Goal: Task Accomplishment & Management: Manage account settings

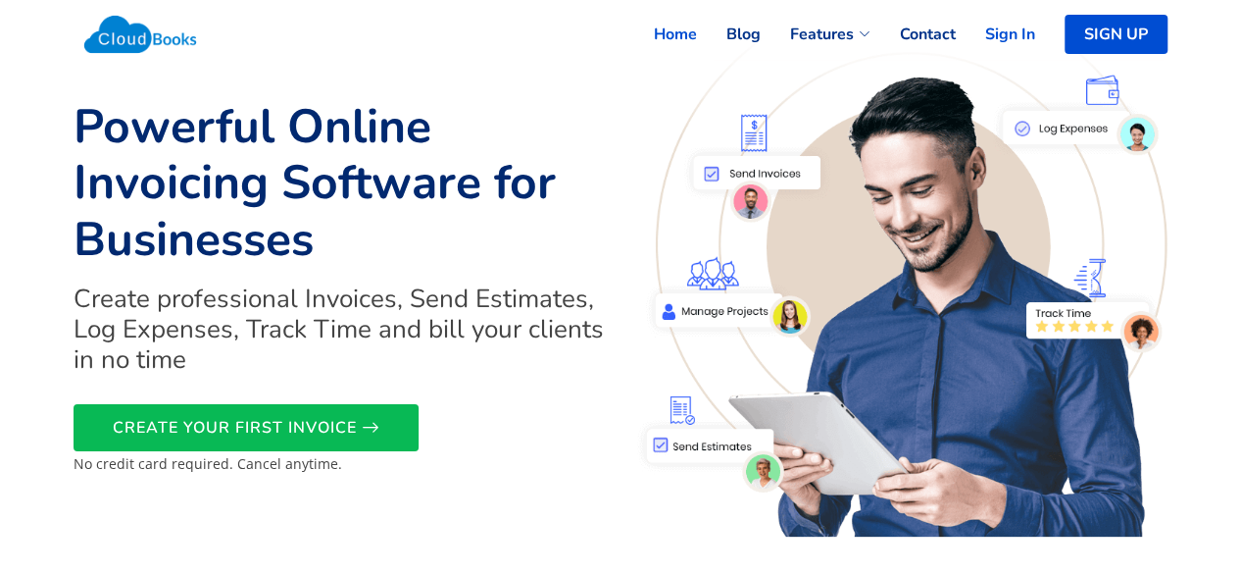
click at [985, 41] on link "Sign In" at bounding box center [995, 34] width 79 height 43
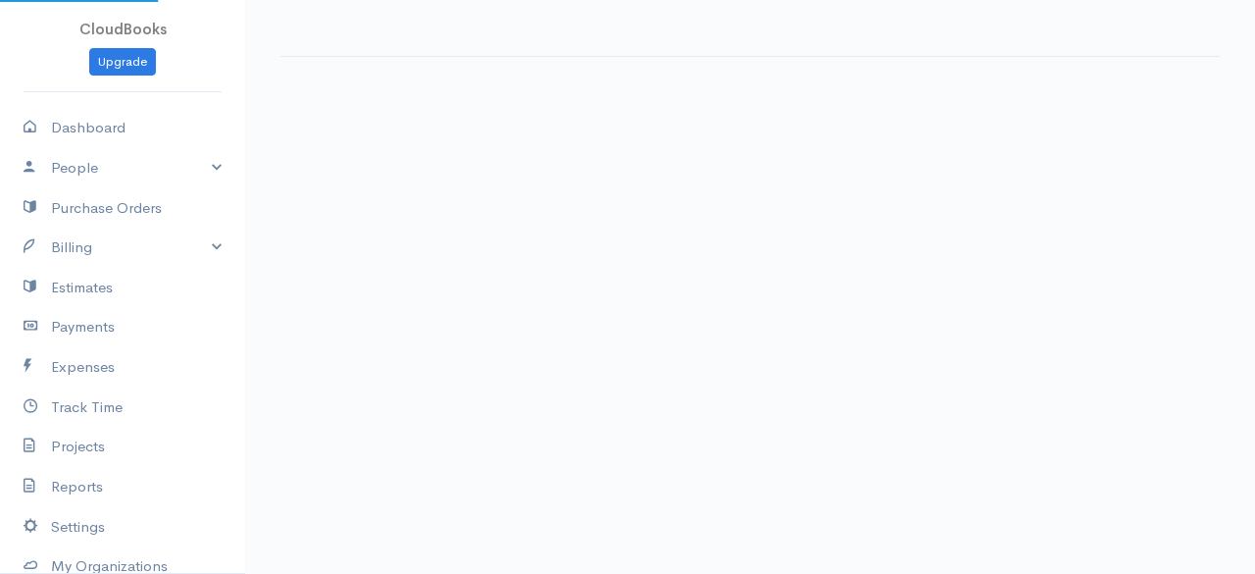
select select "365"
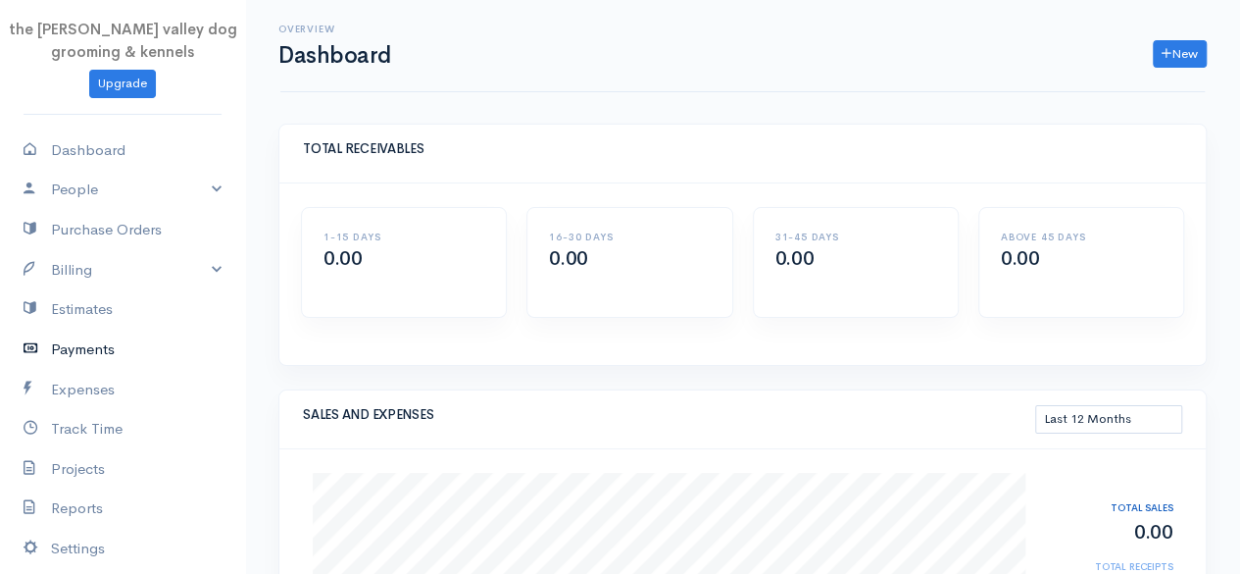
click at [108, 337] on link "Payments" at bounding box center [122, 349] width 245 height 40
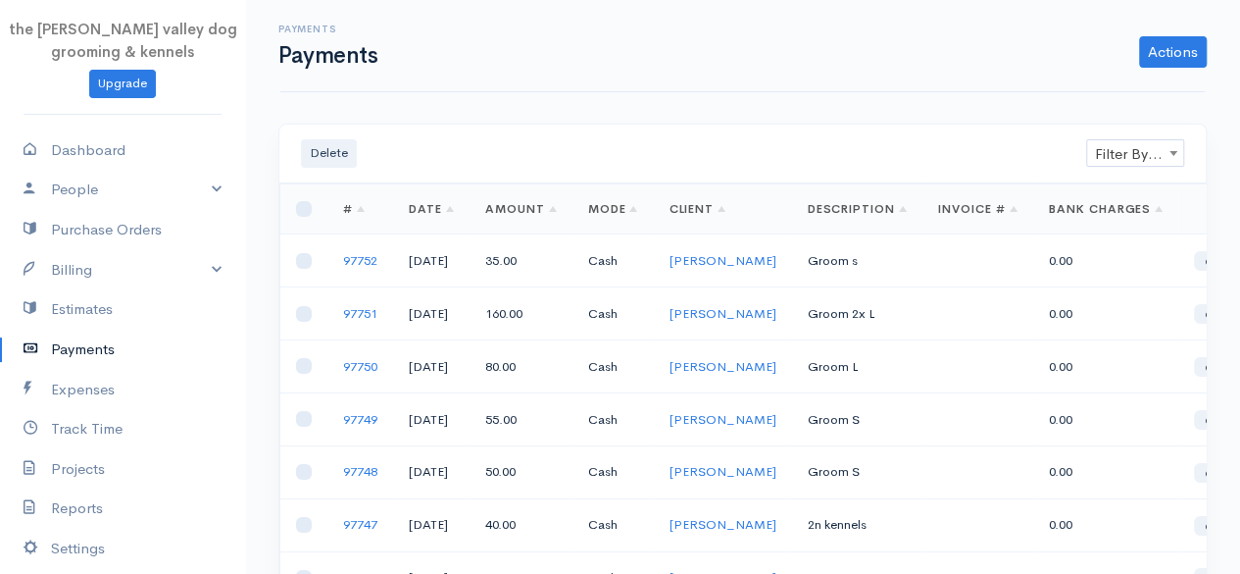
click at [84, 352] on link "Payments" at bounding box center [122, 349] width 245 height 40
click at [1181, 40] on link "Actions" at bounding box center [1173, 51] width 68 height 31
click at [1067, 88] on link "Enter Payment" at bounding box center [1107, 93] width 202 height 34
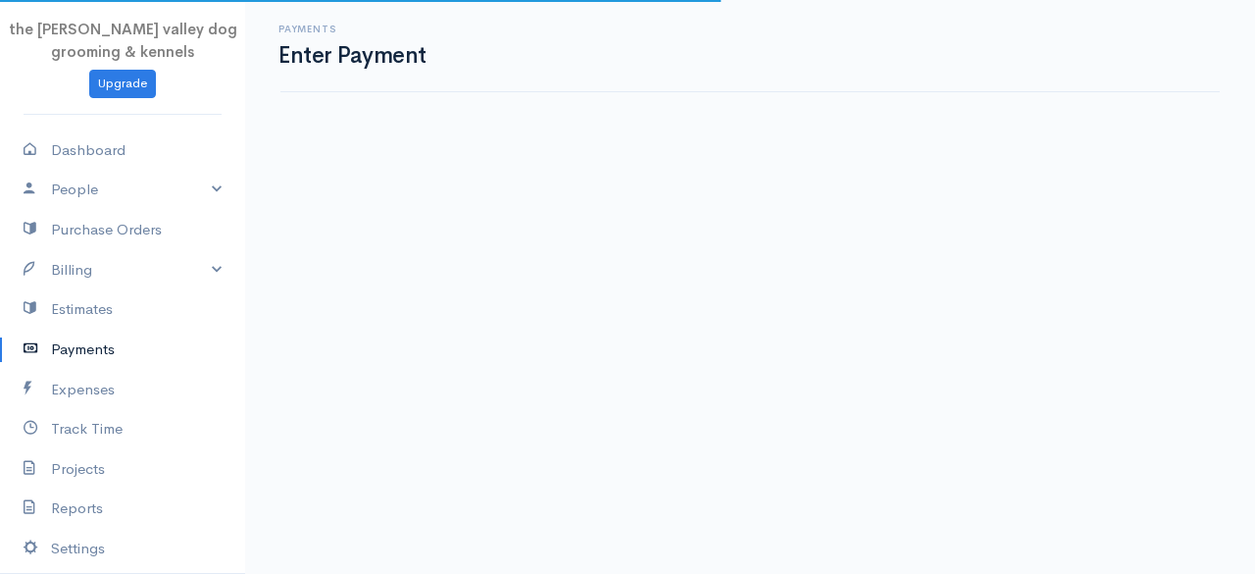
select select "2"
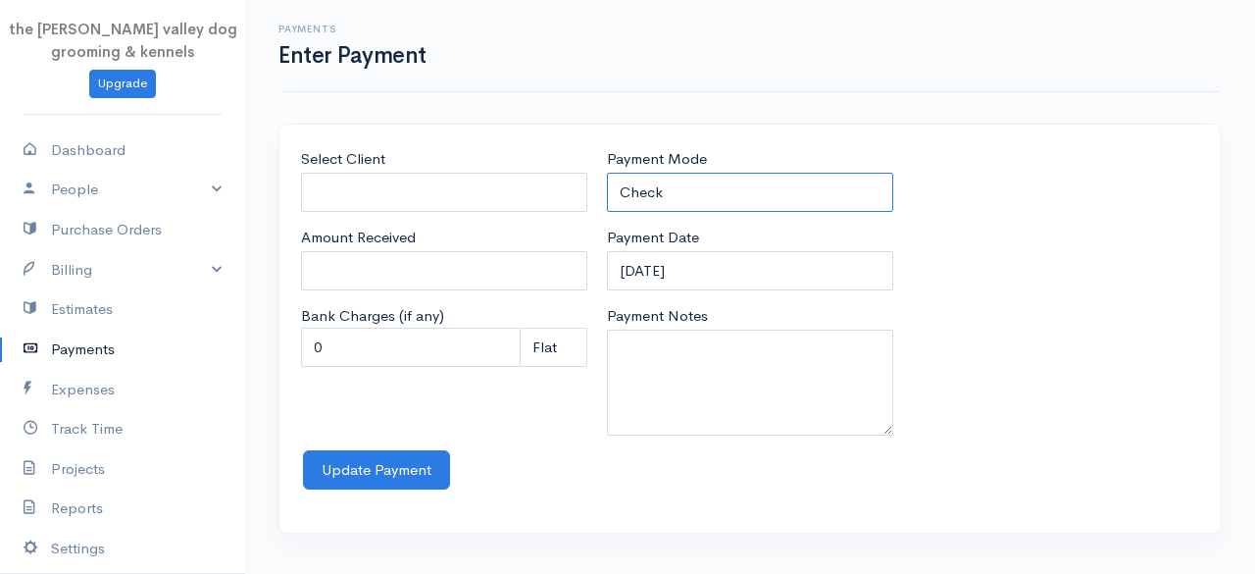
click at [671, 191] on select "Check Bank Transfer Credit Cash Debit ACH VISA MASTERCARD AMEX Discover DINERS …" at bounding box center [750, 193] width 286 height 40
select select "Cash"
click at [607, 173] on select "Check Bank Transfer Credit Cash Debit ACH VISA MASTERCARD AMEX Discover DINERS …" at bounding box center [750, 193] width 286 height 40
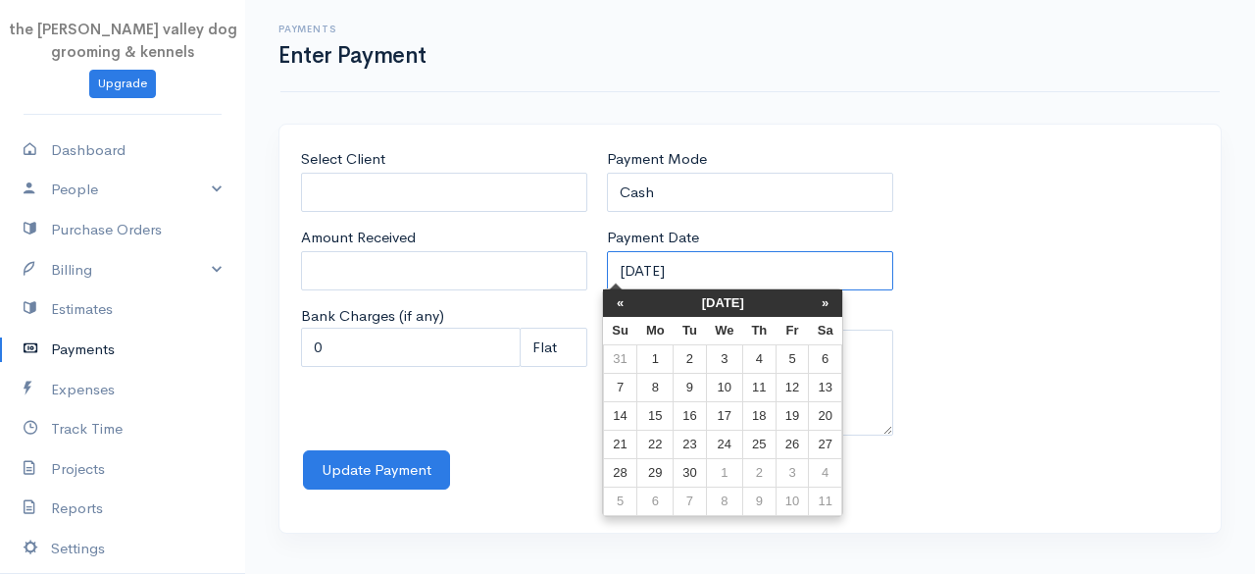
click at [730, 278] on input "12-09-2025" at bounding box center [750, 271] width 286 height 40
click at [831, 383] on td "13" at bounding box center [825, 388] width 33 height 28
type input "13-09-2025"
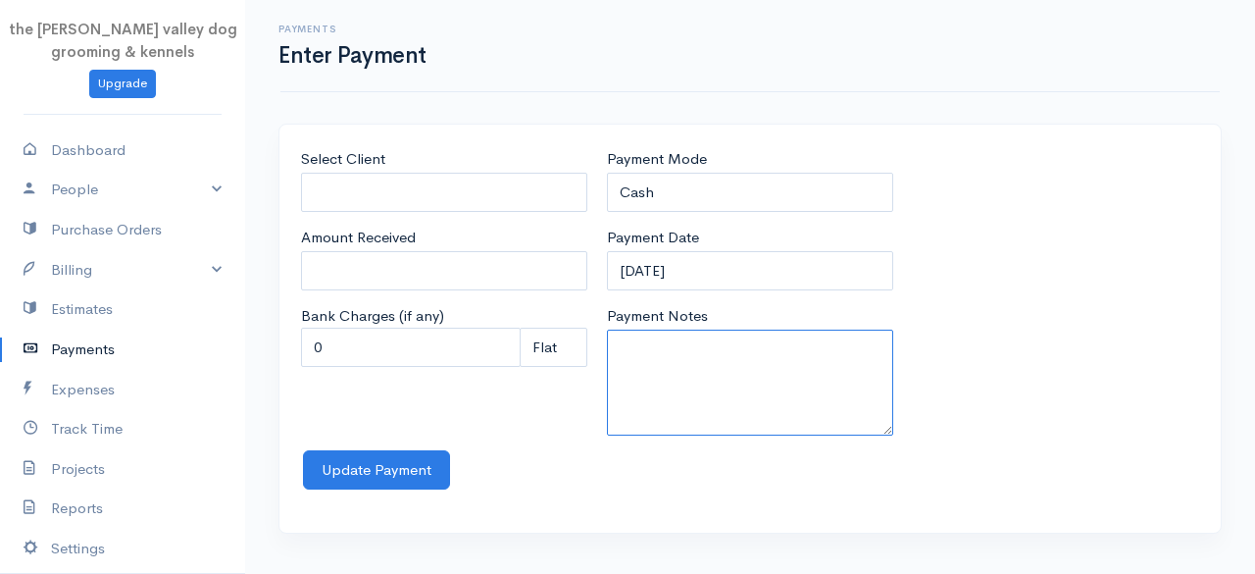
click at [772, 377] on textarea "Payment Notes" at bounding box center [750, 382] width 286 height 106
type textarea "2n kennels + fee"
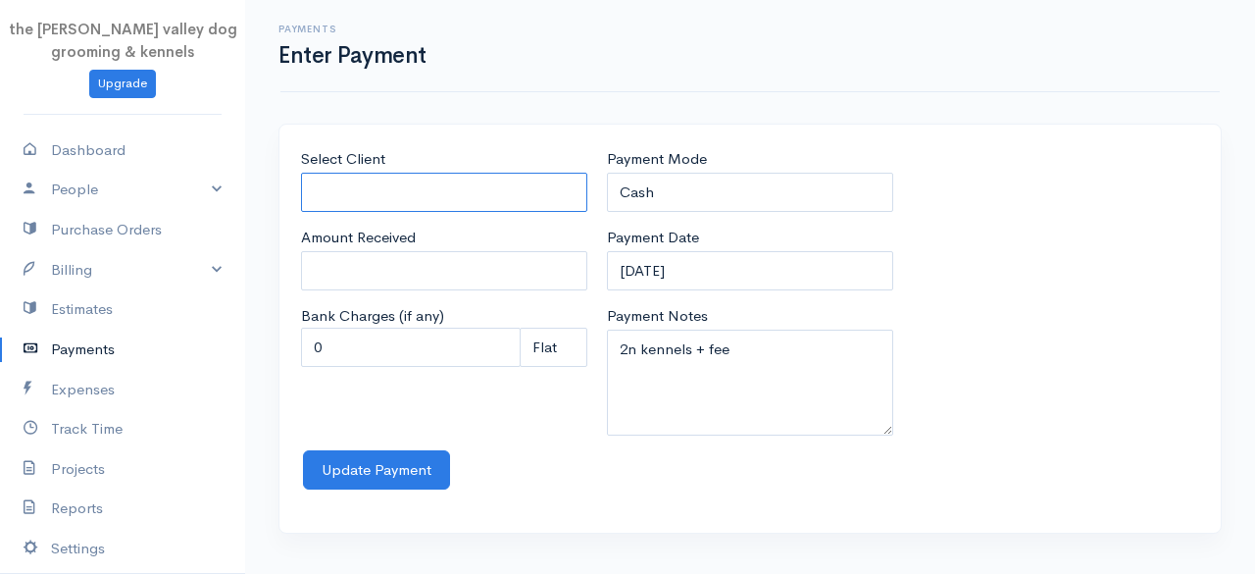
click at [424, 186] on input "Select Client" at bounding box center [444, 193] width 286 height 40
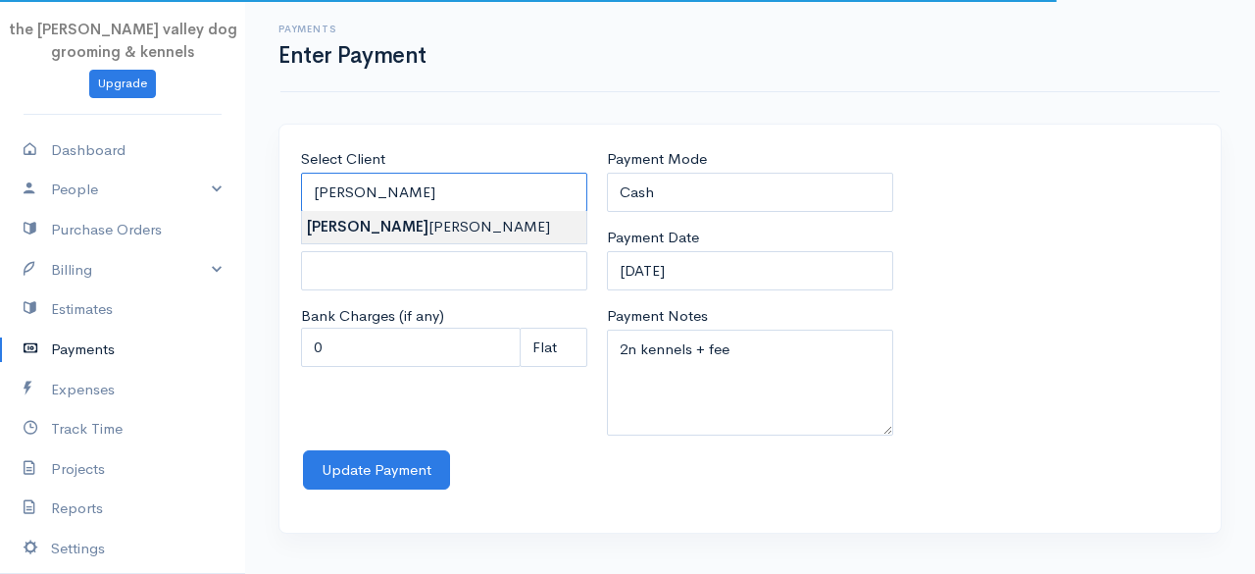
type input "Chloe Curtin"
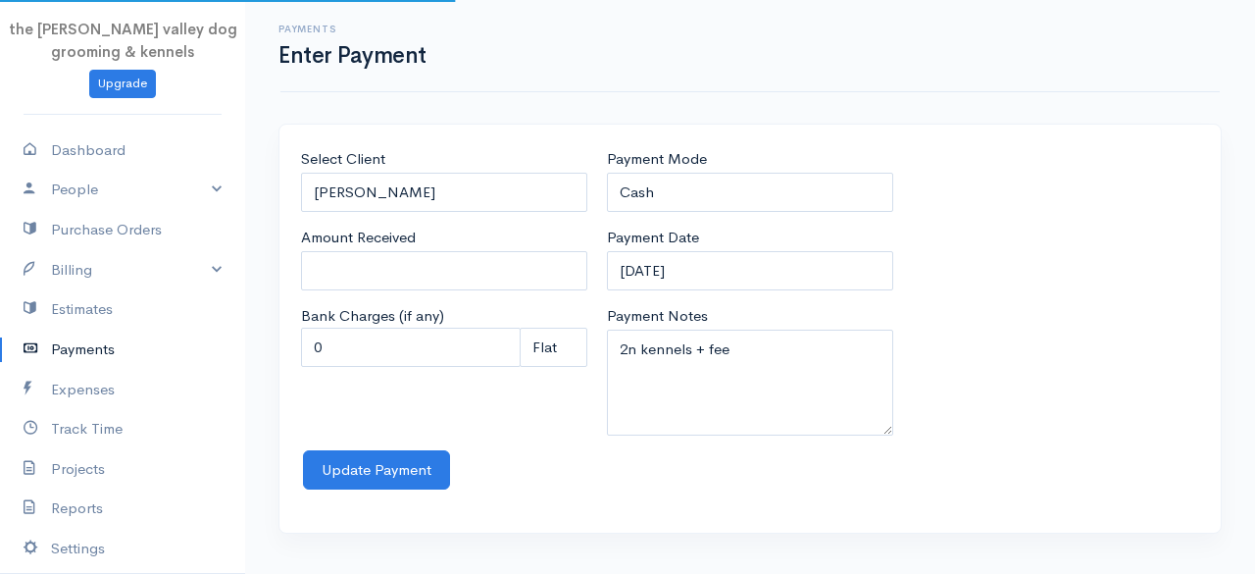
click at [406, 230] on body "the rodney valley dog grooming & kennels Upgrade Dashboard People Clients Vendo…" at bounding box center [627, 287] width 1255 height 574
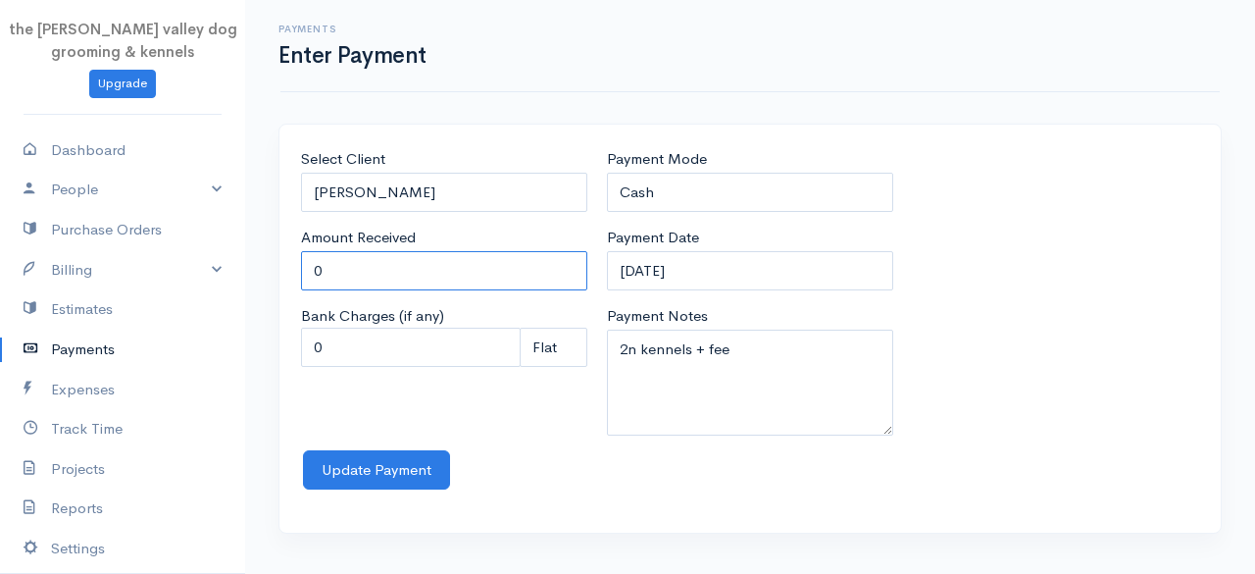
click at [397, 257] on input "0" at bounding box center [444, 271] width 286 height 40
type input "0"
type input "50"
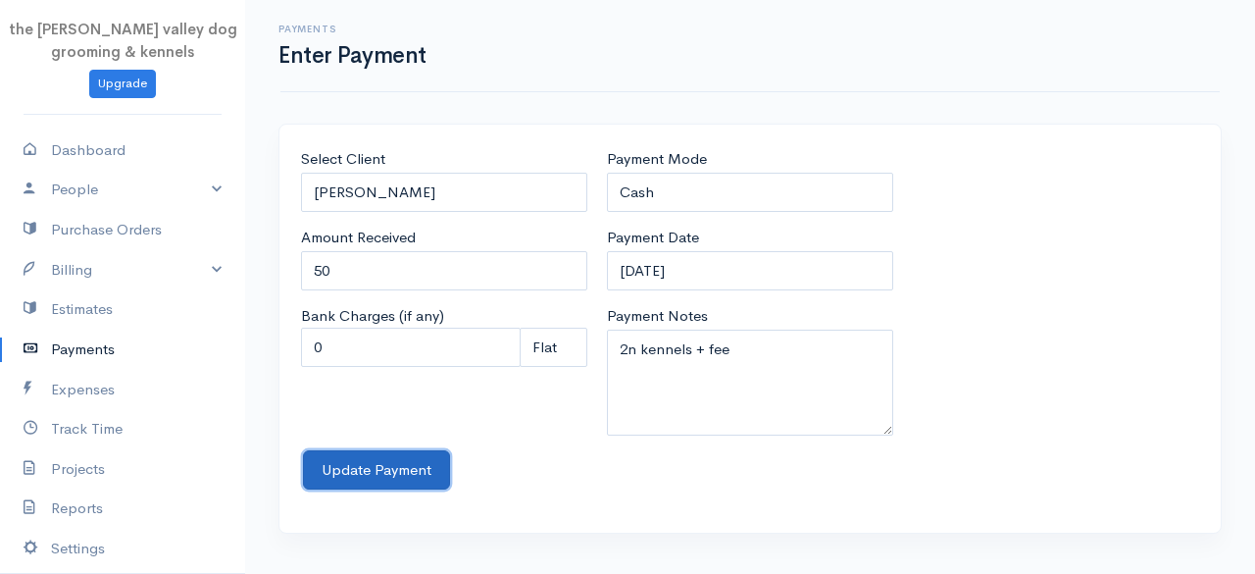
click at [367, 478] on button "Update Payment" at bounding box center [376, 470] width 147 height 40
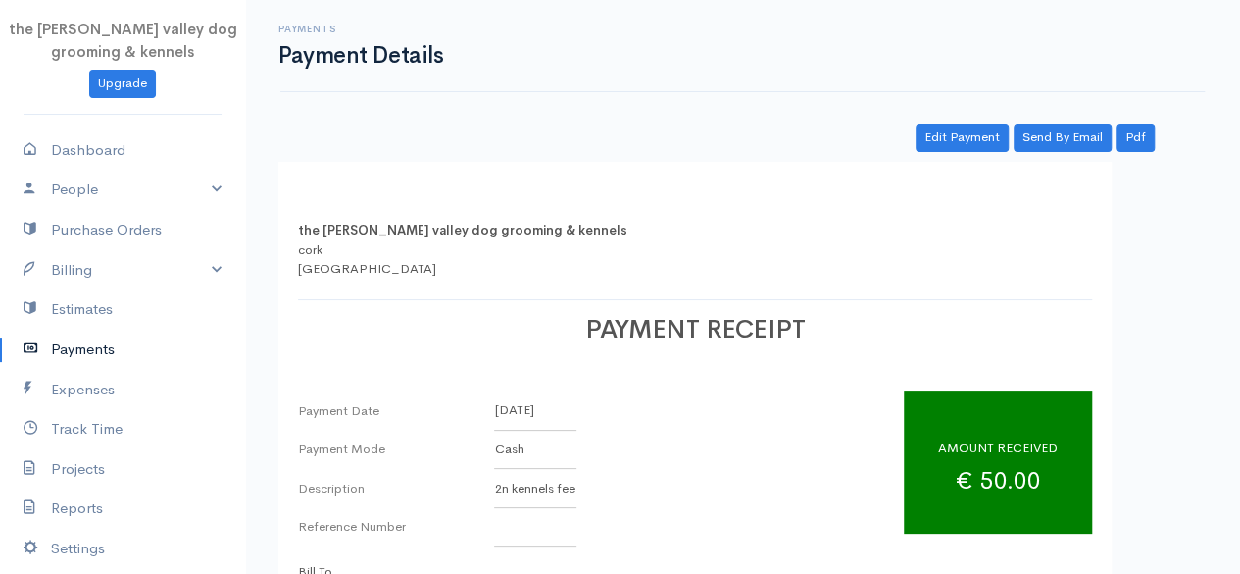
click at [69, 340] on link "Payments" at bounding box center [122, 349] width 245 height 40
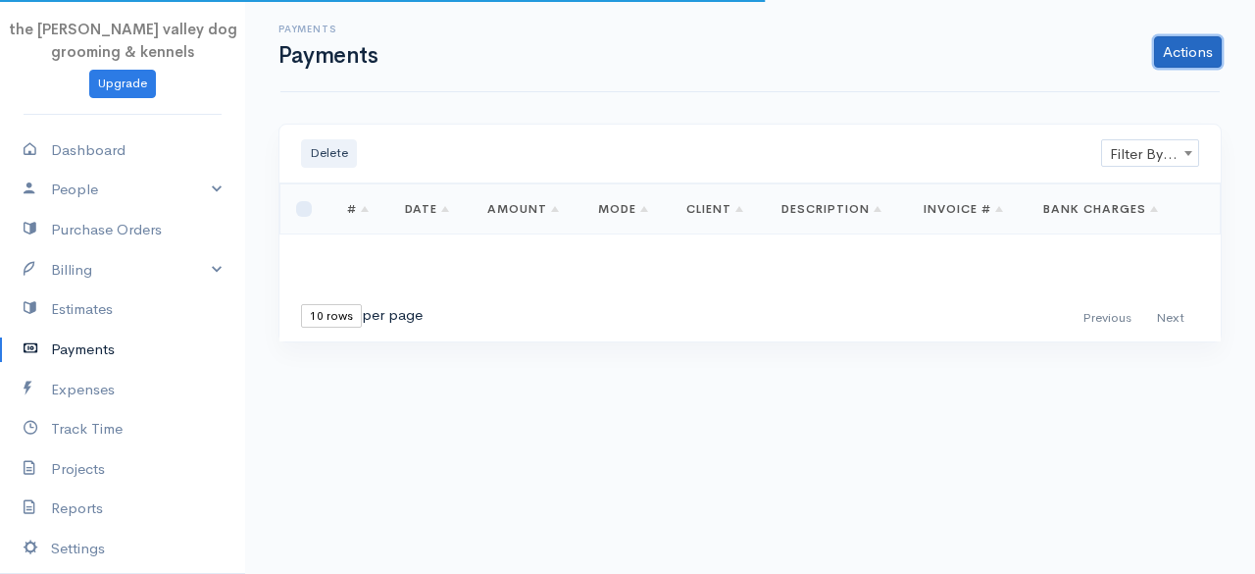
click at [1188, 50] on link "Actions" at bounding box center [1188, 51] width 68 height 31
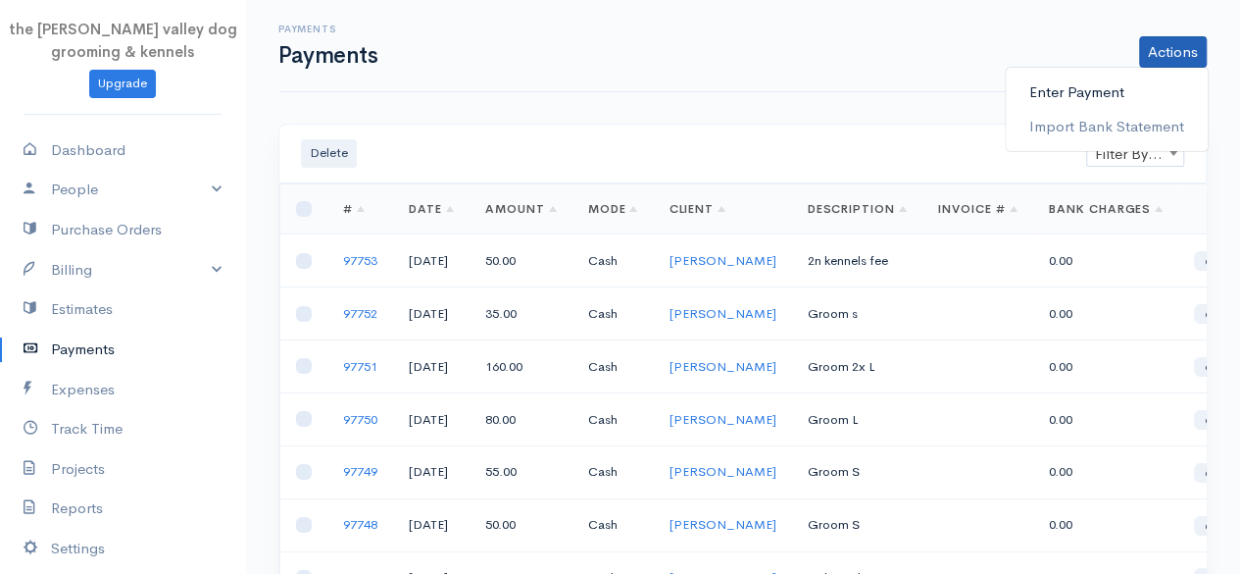
click at [1116, 95] on link "Enter Payment" at bounding box center [1107, 93] width 202 height 34
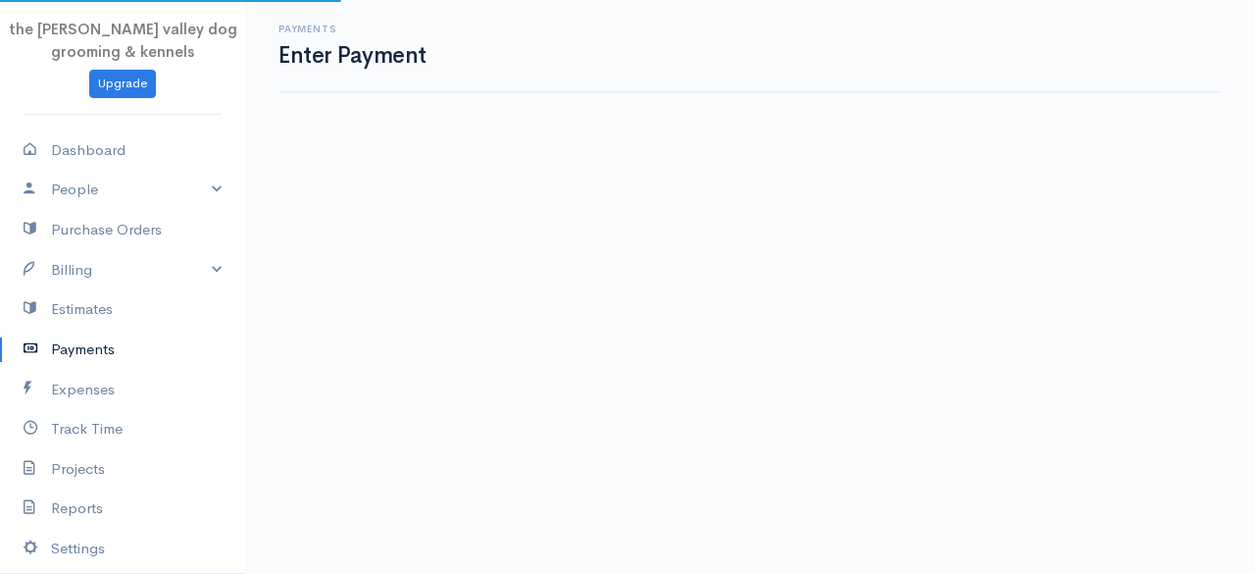
select select "2"
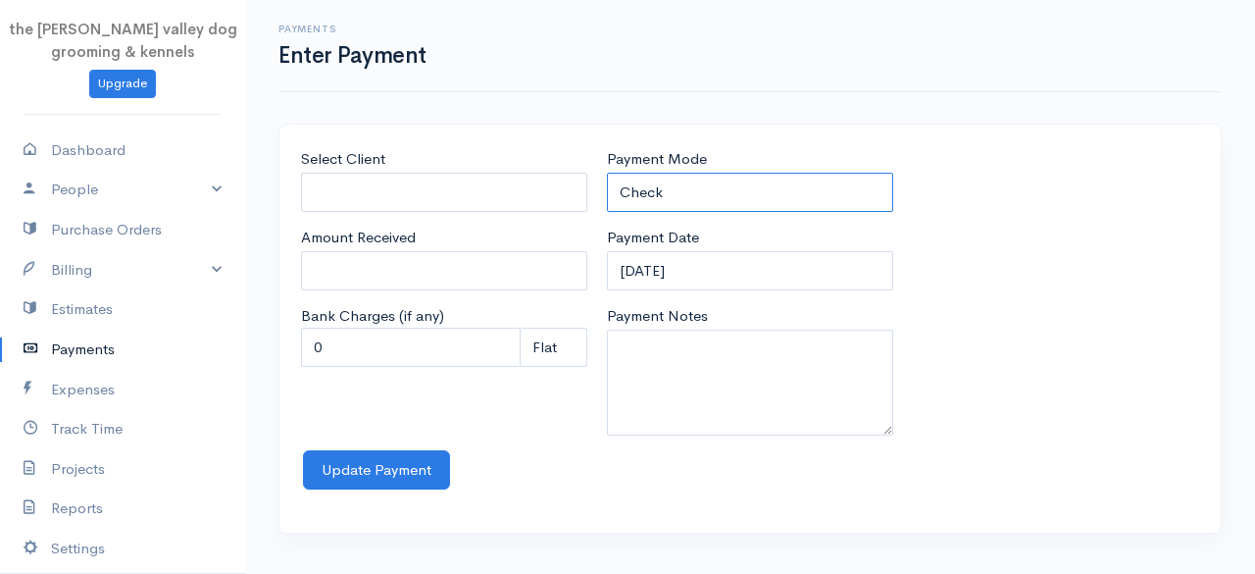
click at [670, 176] on select "Check Bank Transfer Credit Cash Debit ACH VISA MASTERCARD AMEX Discover DINERS …" at bounding box center [750, 193] width 286 height 40
select select "Cash"
click at [607, 173] on select "Check Bank Transfer Credit Cash Debit ACH VISA MASTERCARD AMEX Discover DINERS …" at bounding box center [750, 193] width 286 height 40
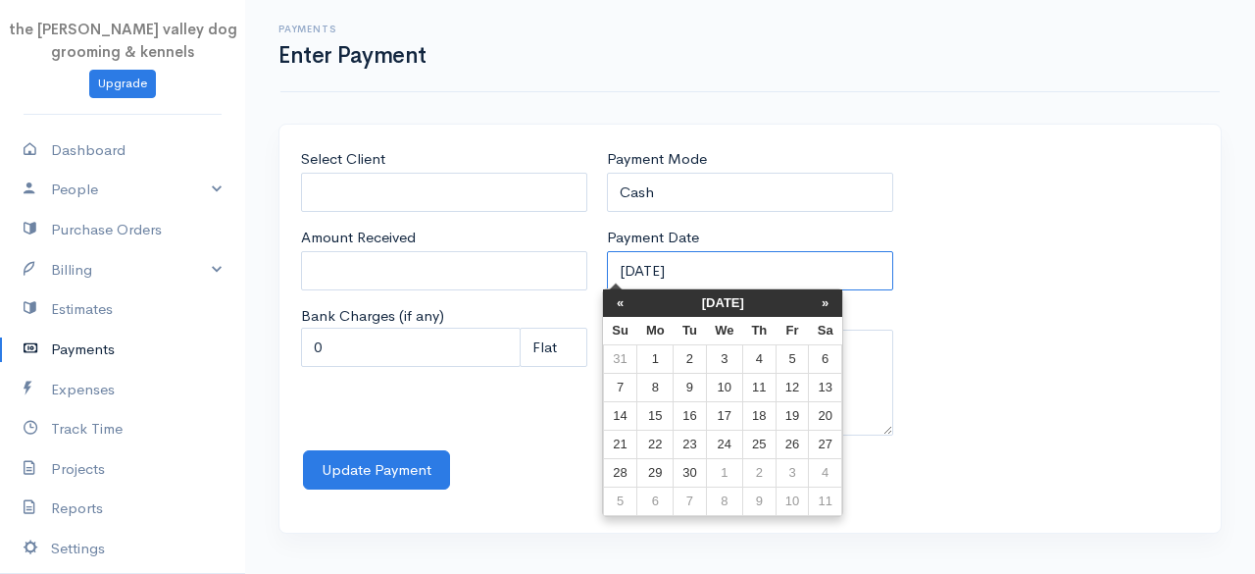
click at [715, 266] on input "12-09-2025" at bounding box center [750, 271] width 286 height 40
click at [628, 411] on td "14" at bounding box center [620, 416] width 34 height 28
type input "14-09-2025"
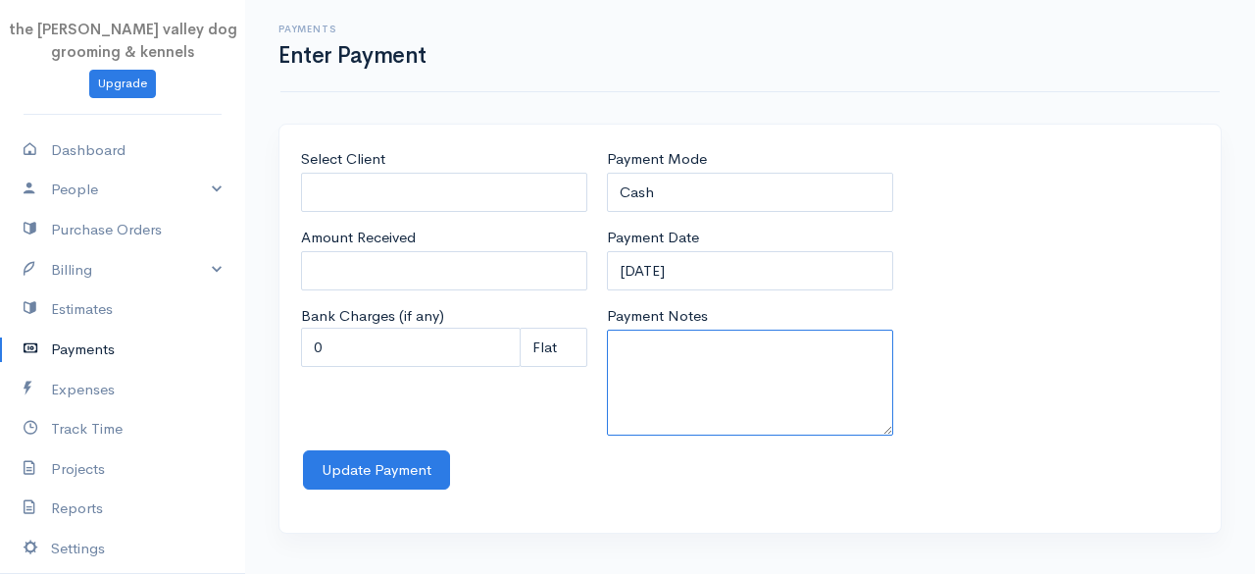
click at [647, 368] on textarea "Payment Notes" at bounding box center [750, 382] width 286 height 106
type textarea "2d 3n kennels"
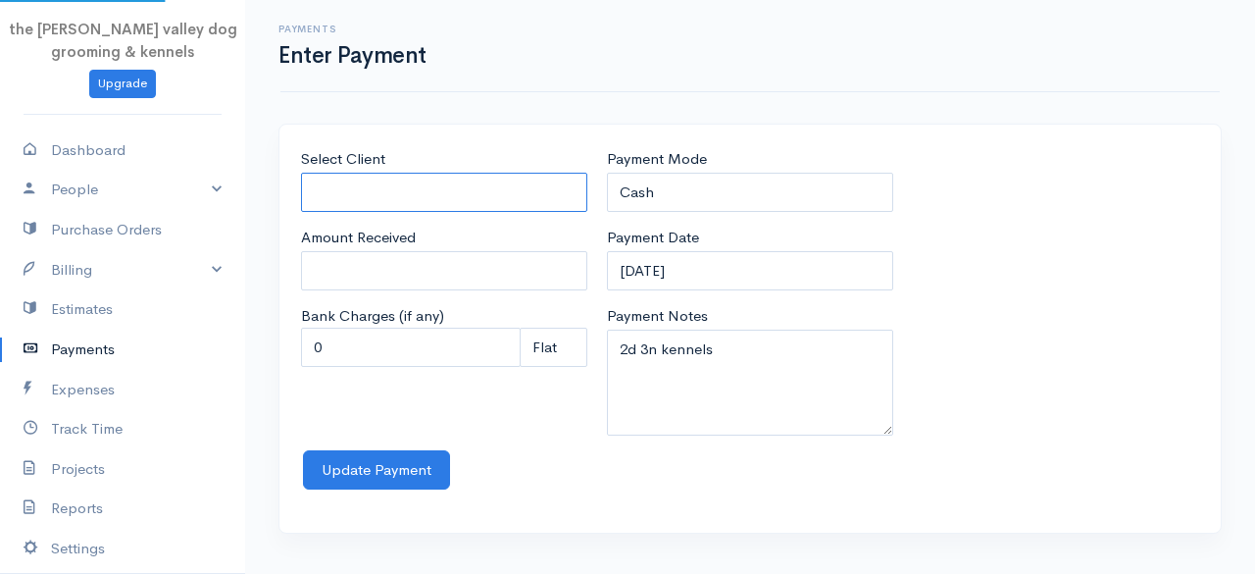
click at [506, 196] on input "Select Client" at bounding box center [444, 193] width 286 height 40
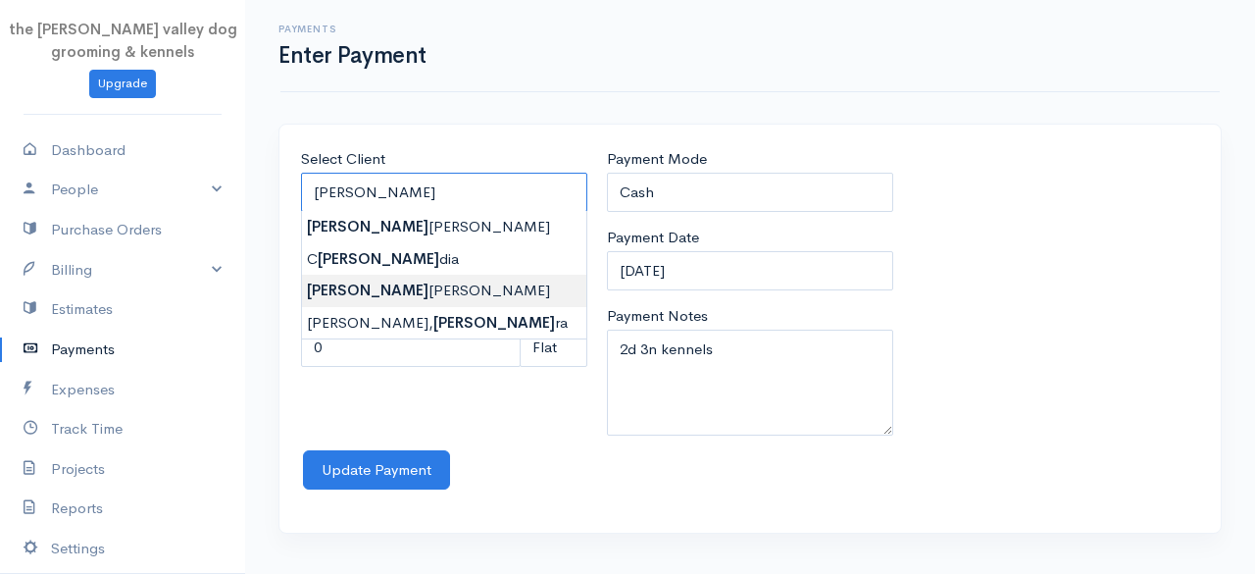
type input "Laura Enright"
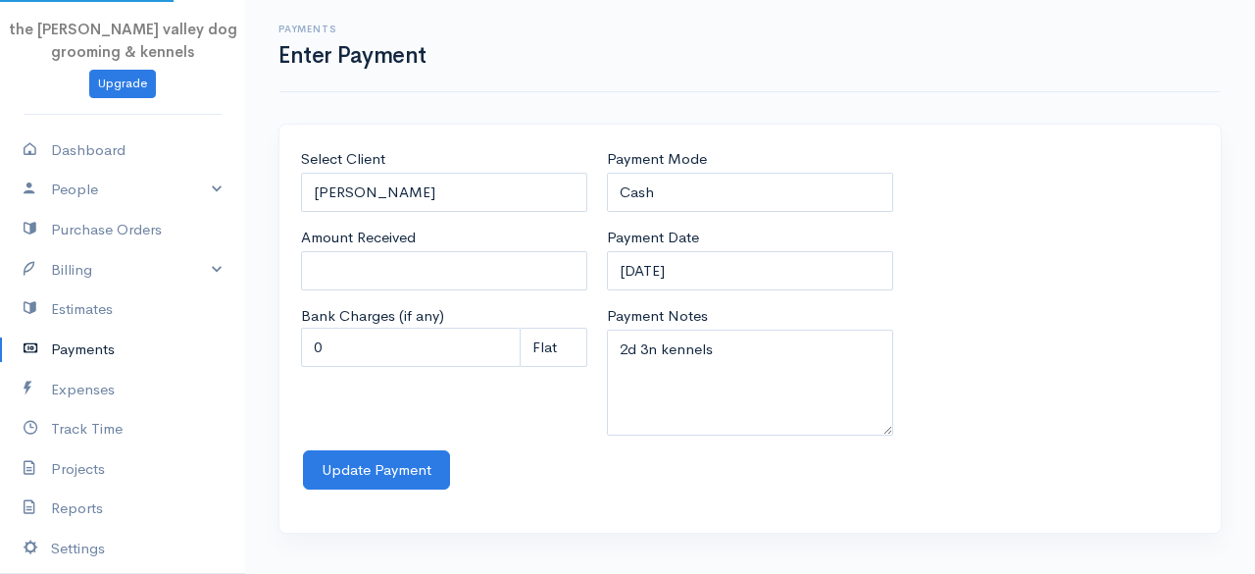
click at [439, 287] on body "the rodney valley dog grooming & kennels Upgrade Dashboard People Clients Vendo…" at bounding box center [627, 287] width 1255 height 574
click at [420, 266] on input "0" at bounding box center [444, 271] width 286 height 40
type input "0"
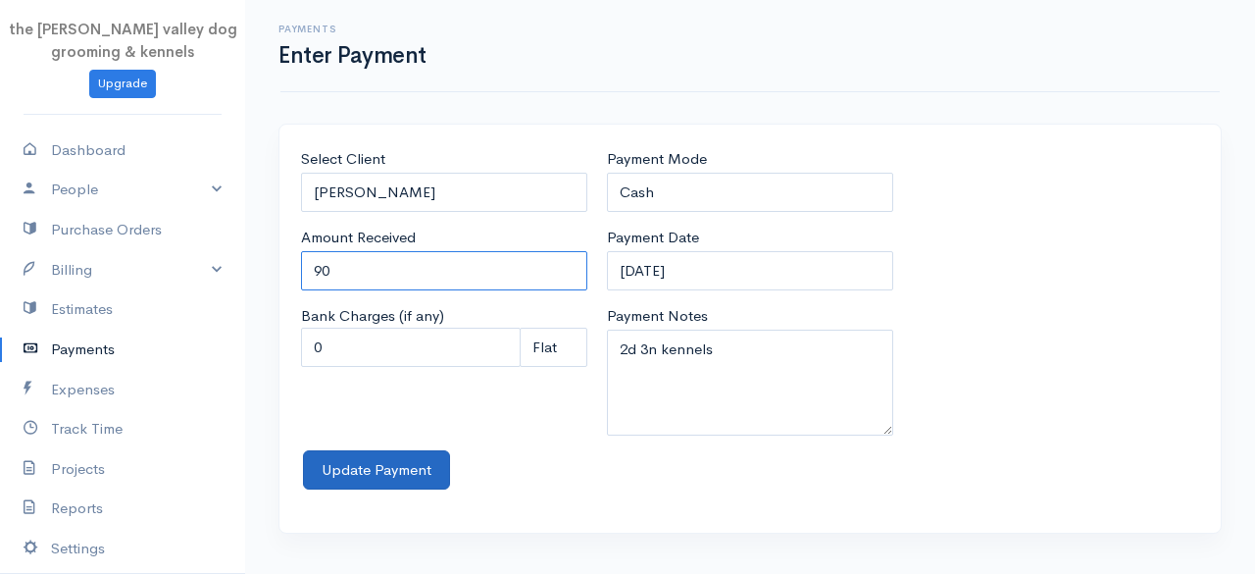
type input "90"
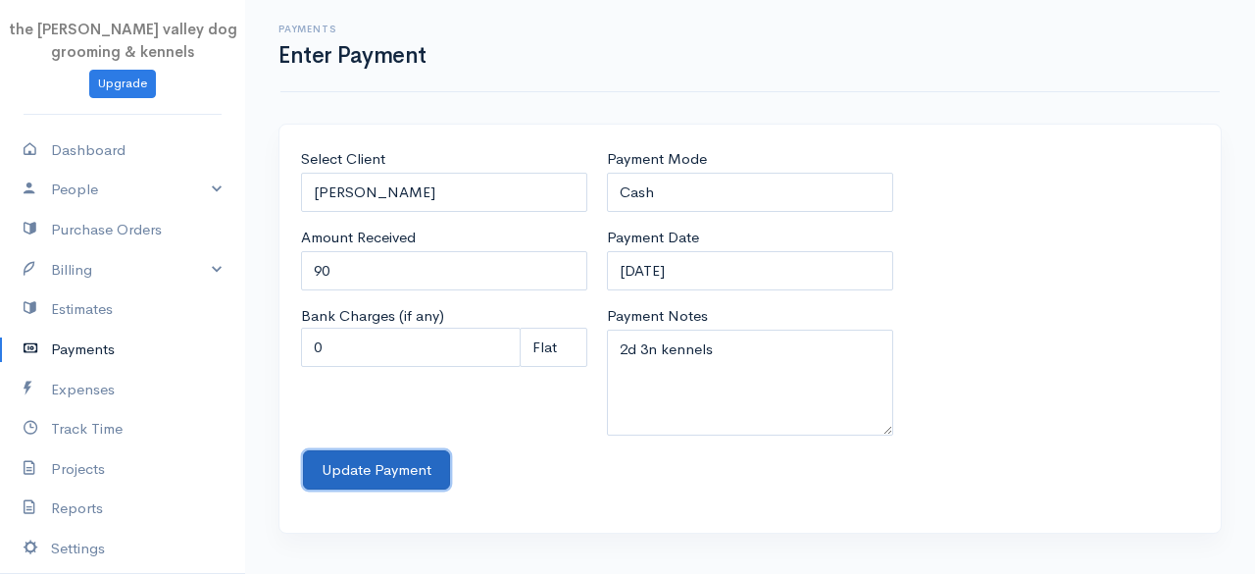
click at [392, 468] on button "Update Payment" at bounding box center [376, 470] width 147 height 40
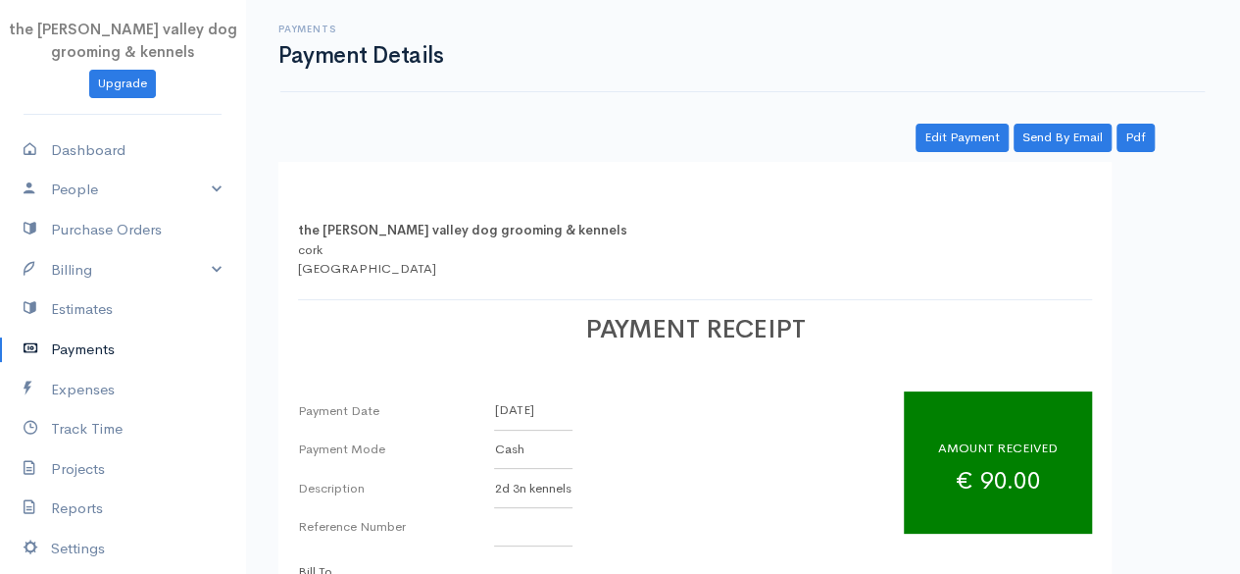
click at [86, 347] on link "Payments" at bounding box center [122, 349] width 245 height 40
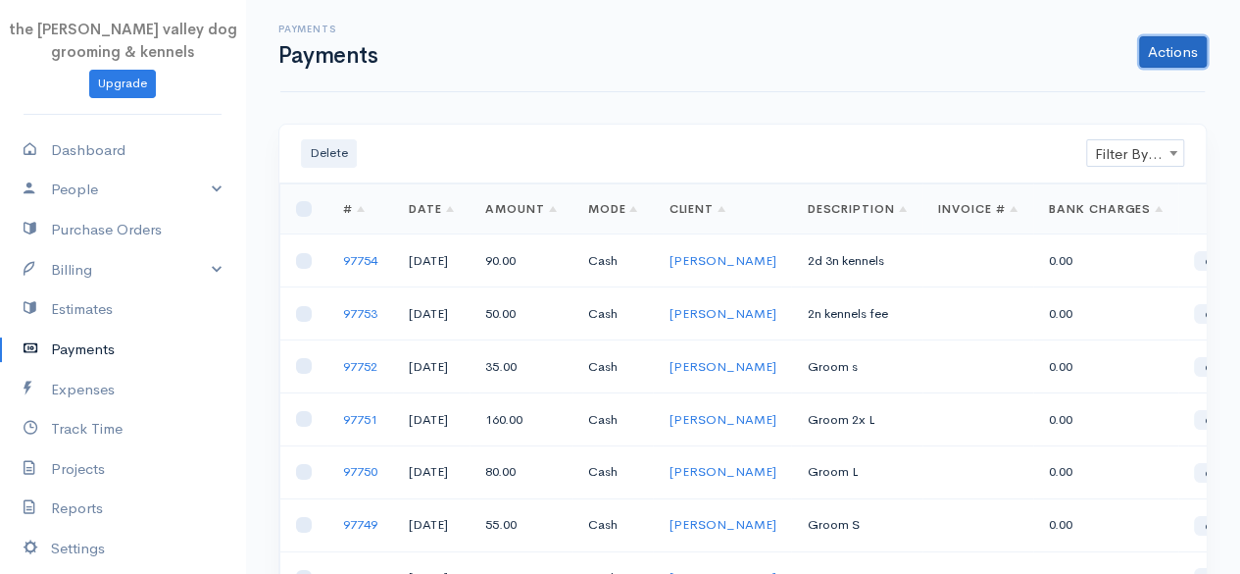
click at [1153, 50] on link "Actions" at bounding box center [1173, 51] width 68 height 31
click at [888, 39] on div "Actions Enter Payment Import Bank Statement" at bounding box center [802, 51] width 830 height 31
click at [1141, 148] on span "Filter By Client" at bounding box center [1135, 153] width 96 height 27
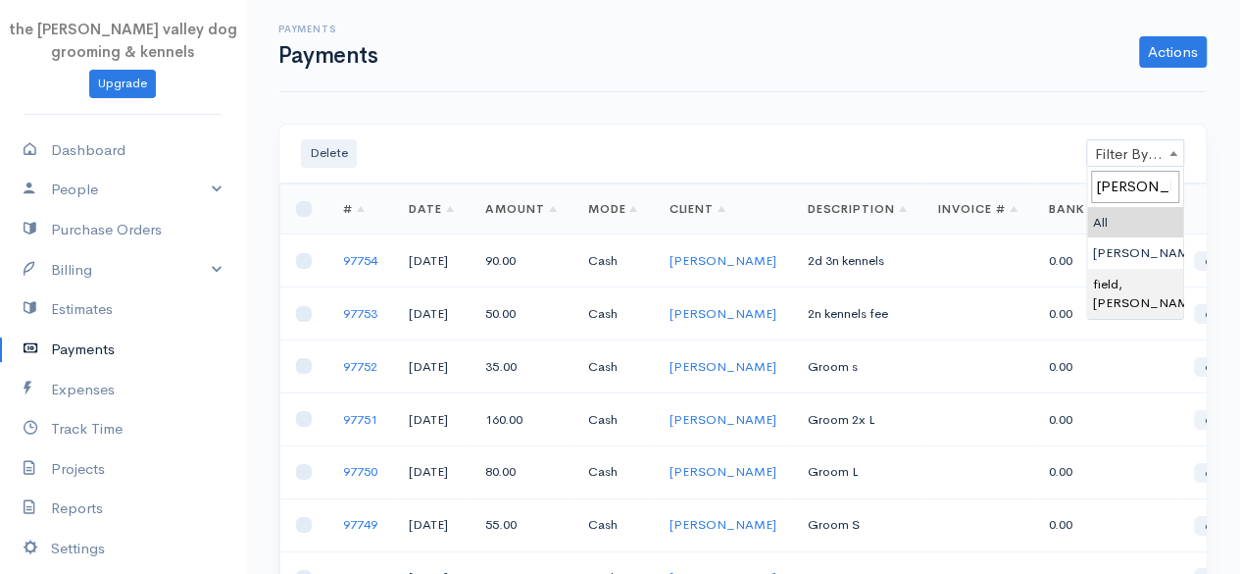
type input "karen"
select select "3556411"
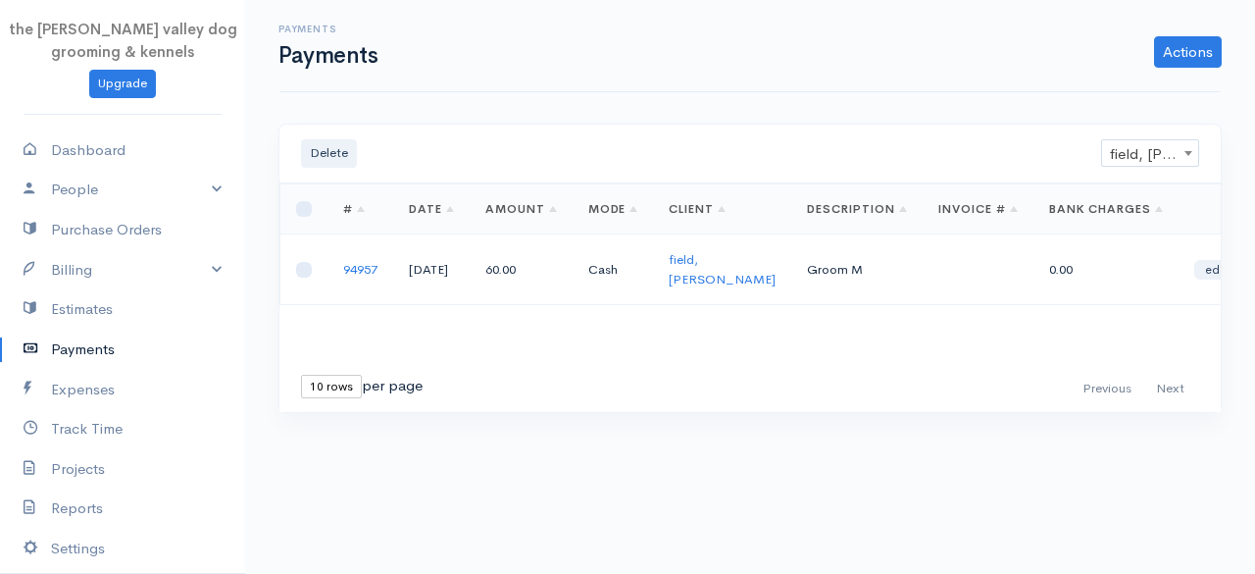
click at [100, 340] on link "Payments" at bounding box center [122, 349] width 245 height 40
click at [1169, 61] on link "Actions" at bounding box center [1188, 51] width 68 height 31
click at [1128, 89] on link "Enter Payment" at bounding box center [1122, 93] width 202 height 34
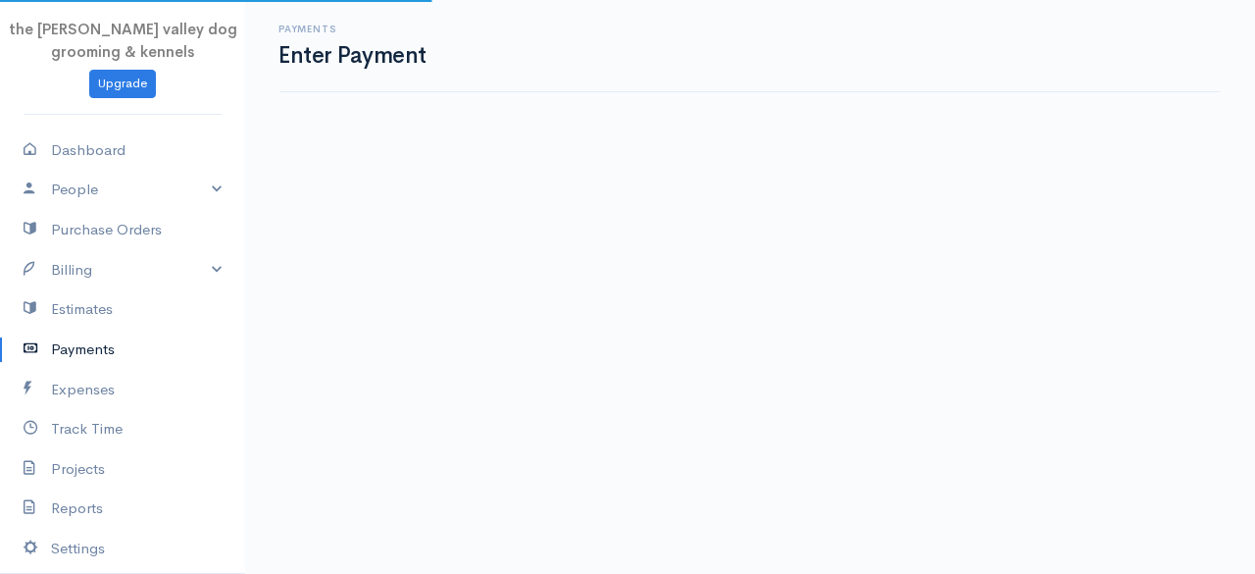
select select "2"
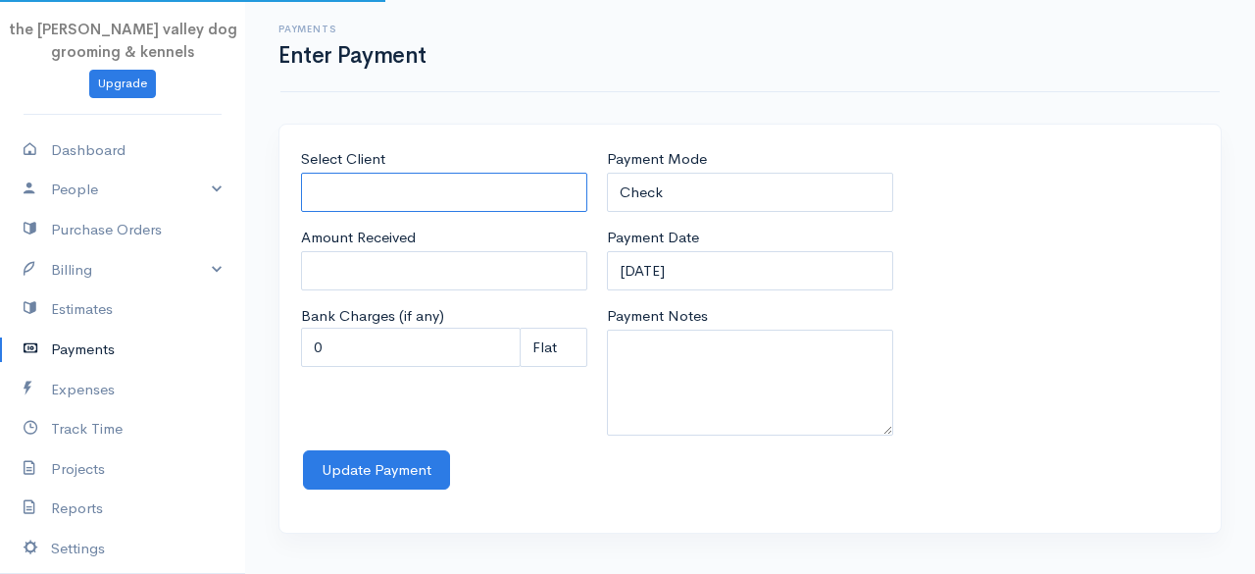
click at [499, 189] on input "Select Client" at bounding box center [444, 193] width 286 height 40
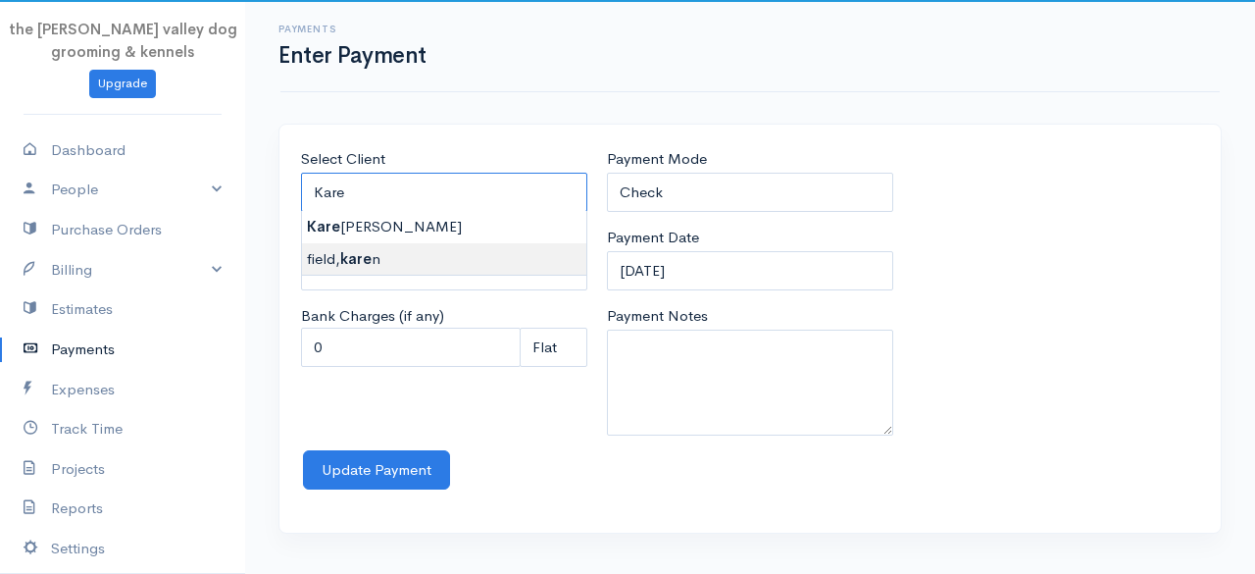
type input "field, karen"
click at [422, 250] on body "the rodney valley dog grooming & kennels Upgrade Dashboard People Clients Vendo…" at bounding box center [627, 287] width 1255 height 574
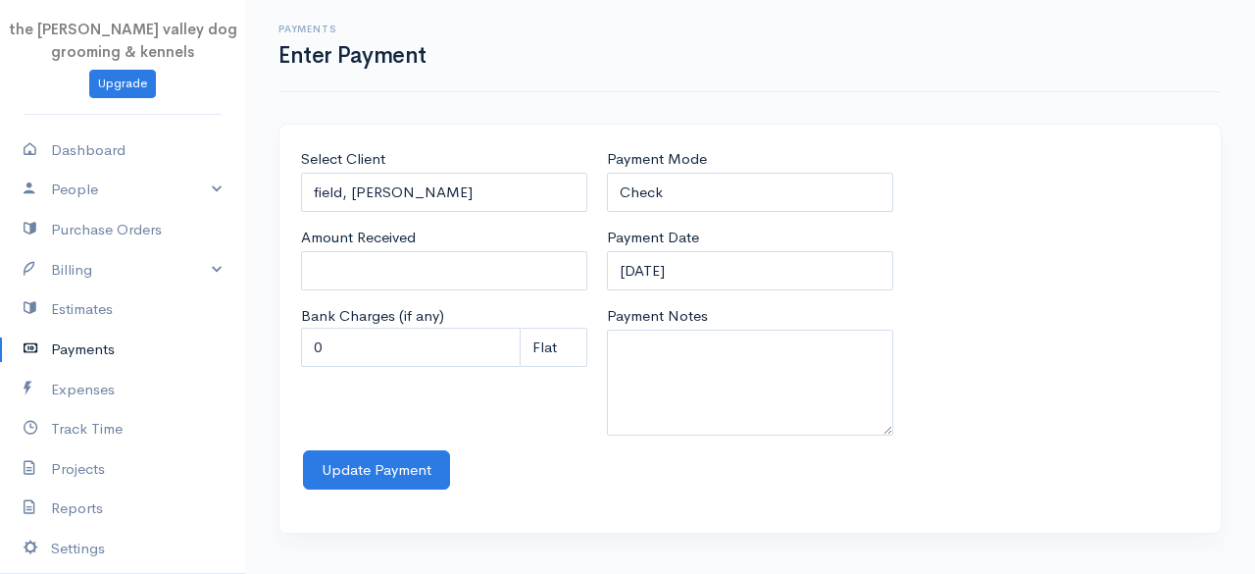
type input "0"
click at [419, 262] on input "0" at bounding box center [444, 271] width 286 height 40
type input "60"
click at [688, 182] on select "Check Bank Transfer Credit Cash Debit ACH VISA MASTERCARD AMEX Discover DINERS …" at bounding box center [750, 193] width 286 height 40
select select "Cash"
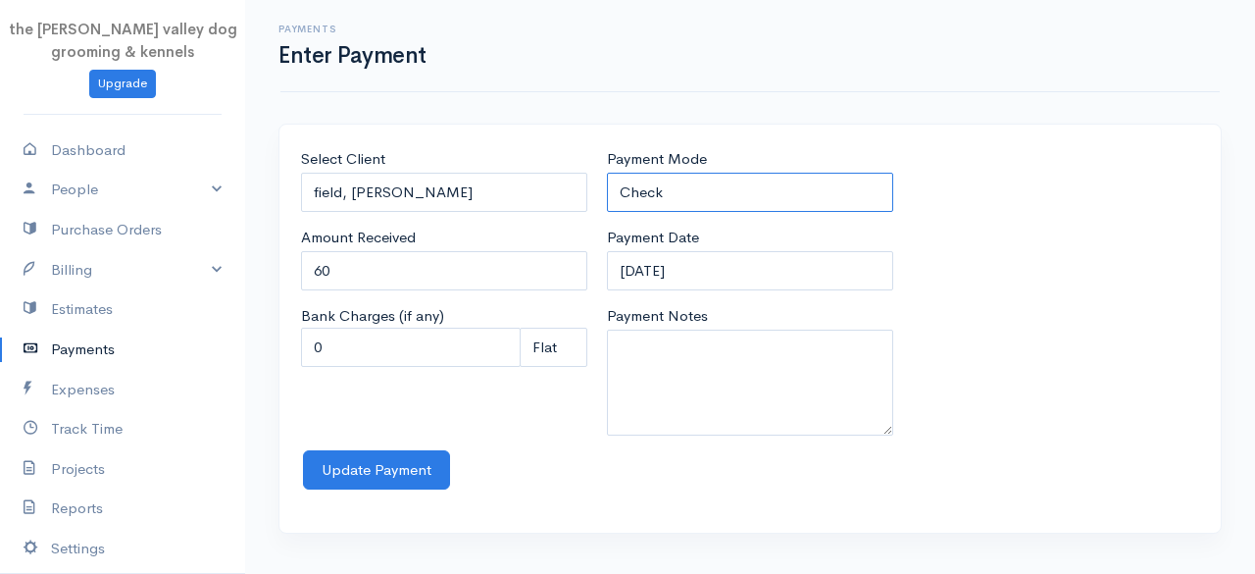
click at [607, 173] on select "Check Bank Transfer Credit Cash Debit ACH VISA MASTERCARD AMEX Discover DINERS …" at bounding box center [750, 193] width 286 height 40
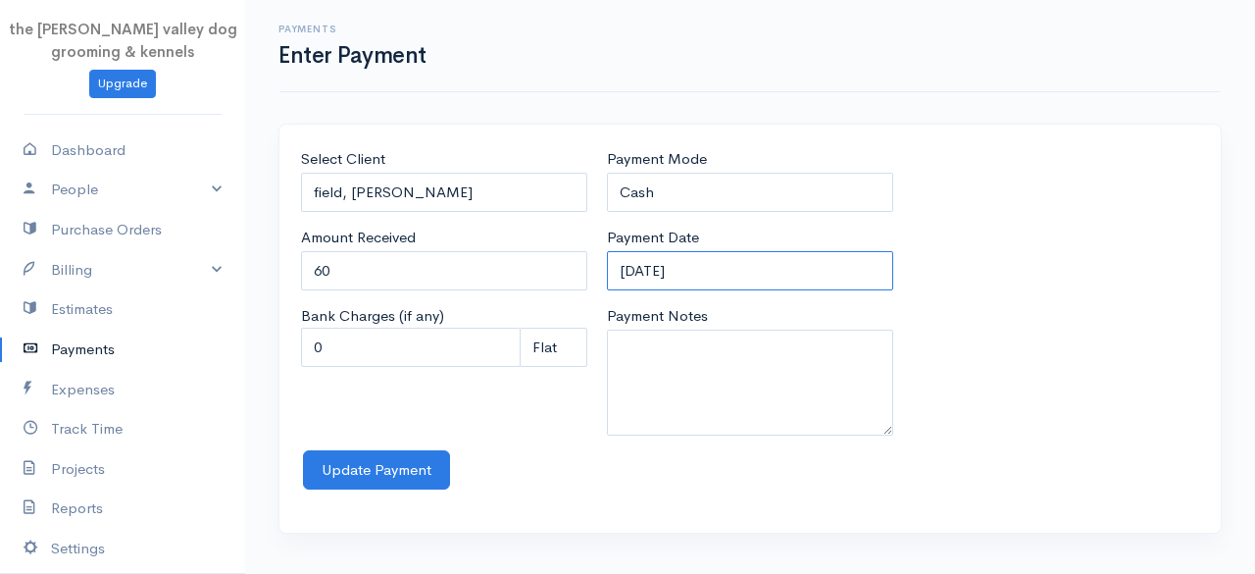
click at [705, 270] on input "12-09-2025" at bounding box center [750, 271] width 286 height 40
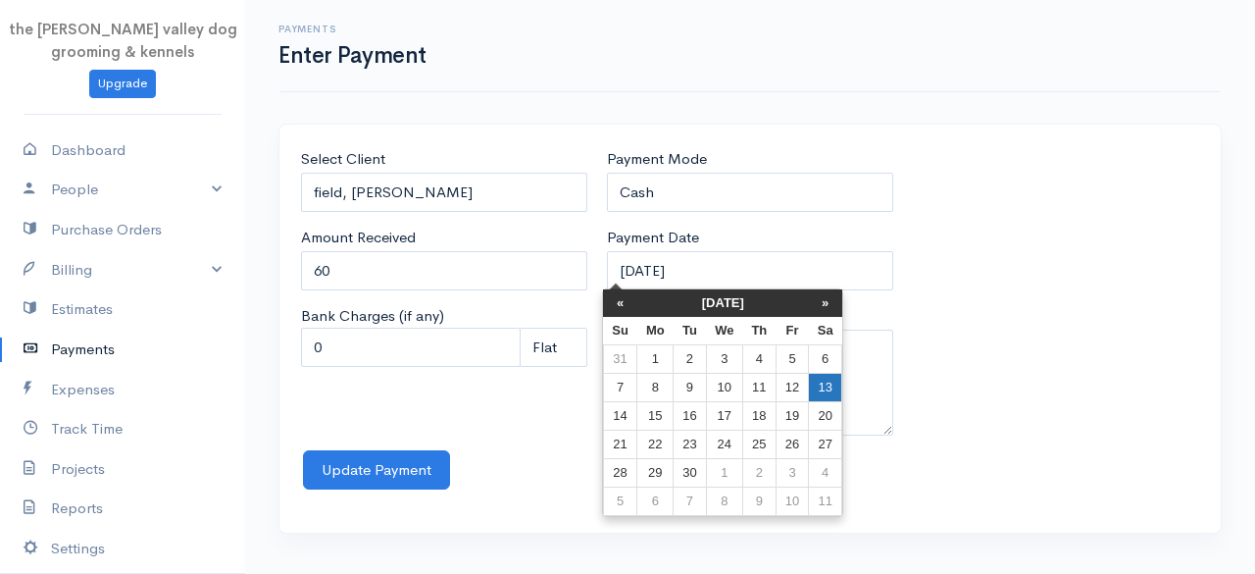
click at [816, 376] on td "13" at bounding box center [825, 388] width 33 height 28
type input "13-09-2025"
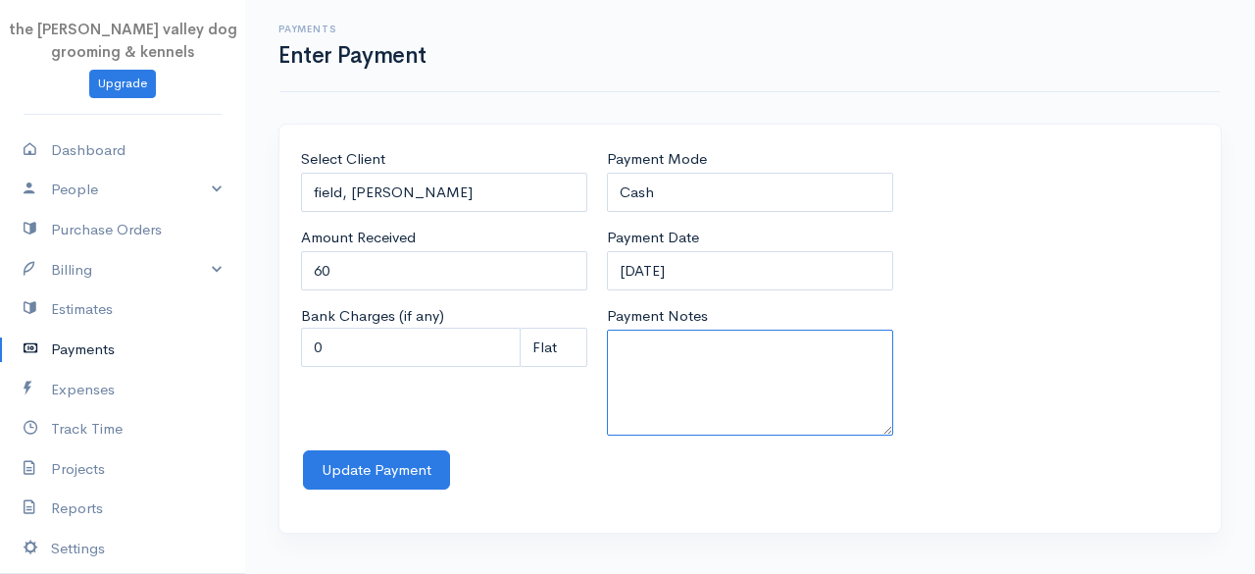
click at [816, 376] on textarea "Payment Notes" at bounding box center [750, 382] width 286 height 106
type textarea "Groom M"
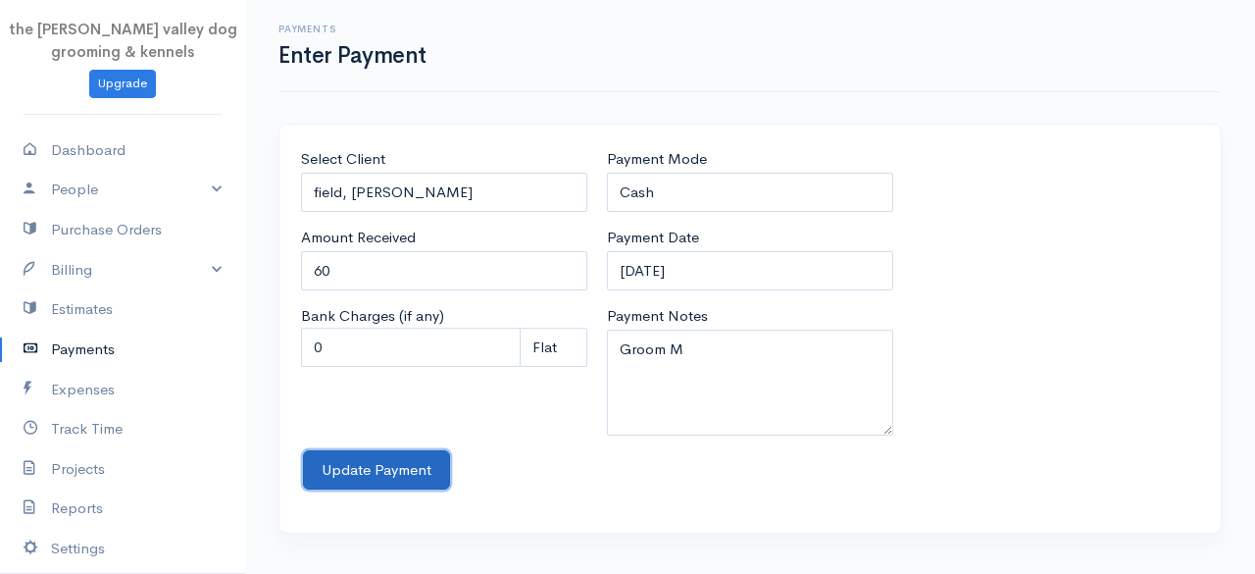
click at [373, 470] on button "Update Payment" at bounding box center [376, 470] width 147 height 40
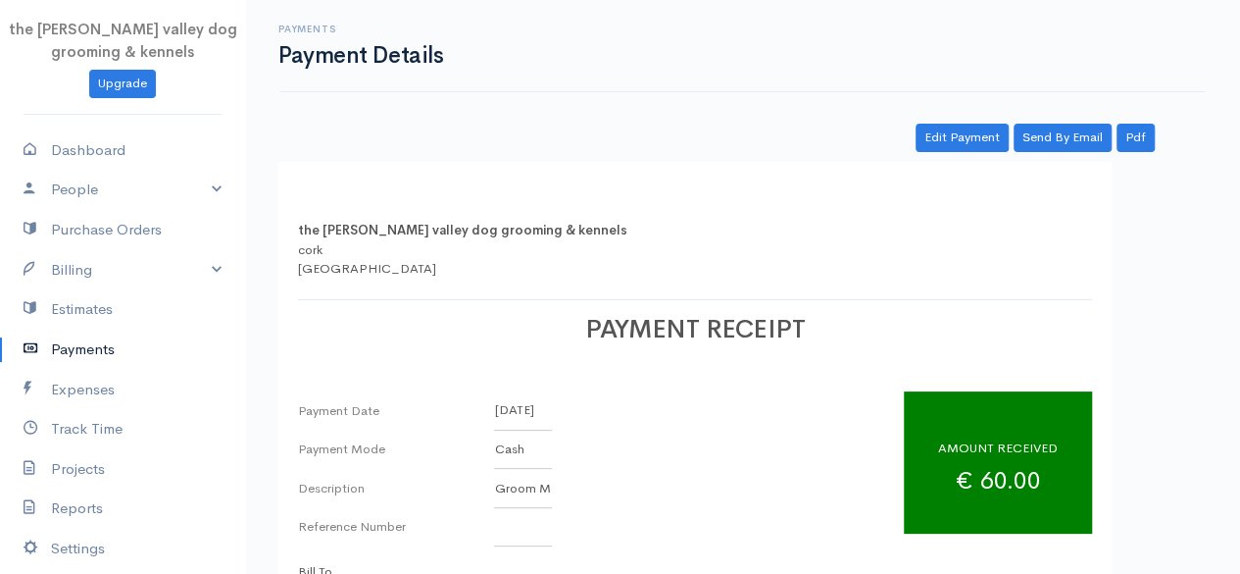
click at [99, 340] on link "Payments" at bounding box center [122, 349] width 245 height 40
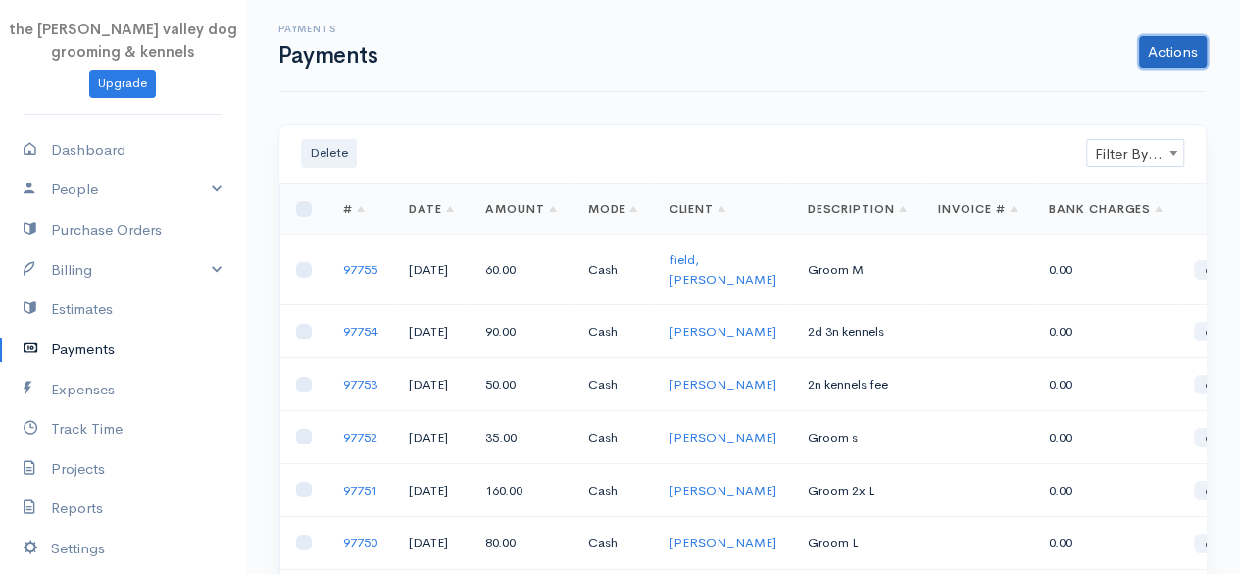
click at [1177, 52] on link "Actions" at bounding box center [1173, 51] width 68 height 31
click at [1106, 86] on link "Enter Payment" at bounding box center [1107, 93] width 202 height 34
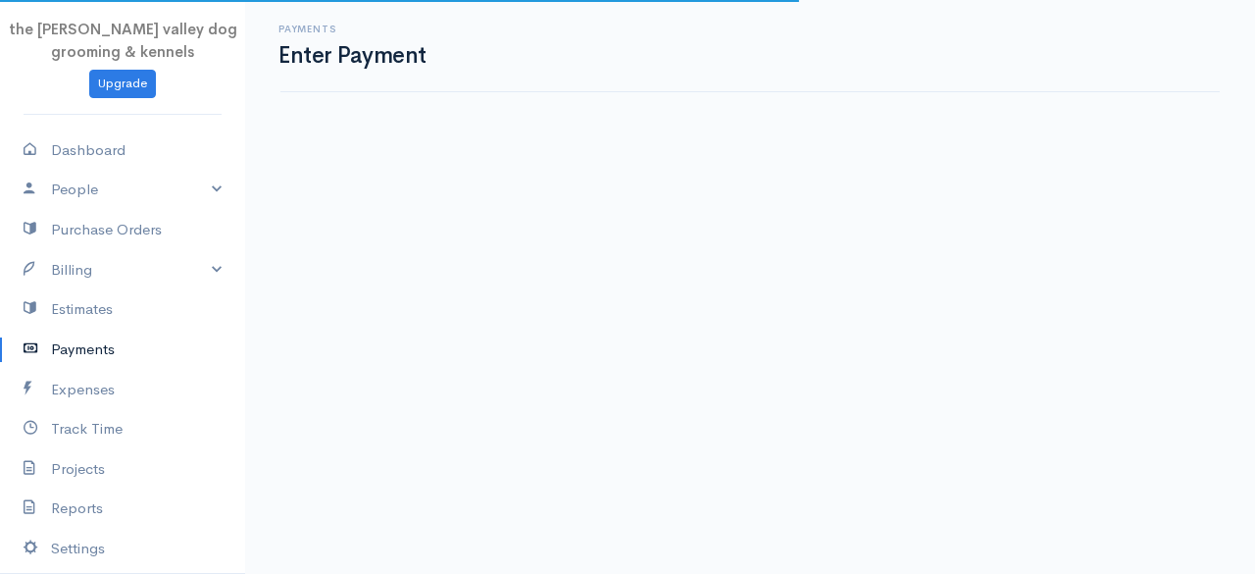
select select "2"
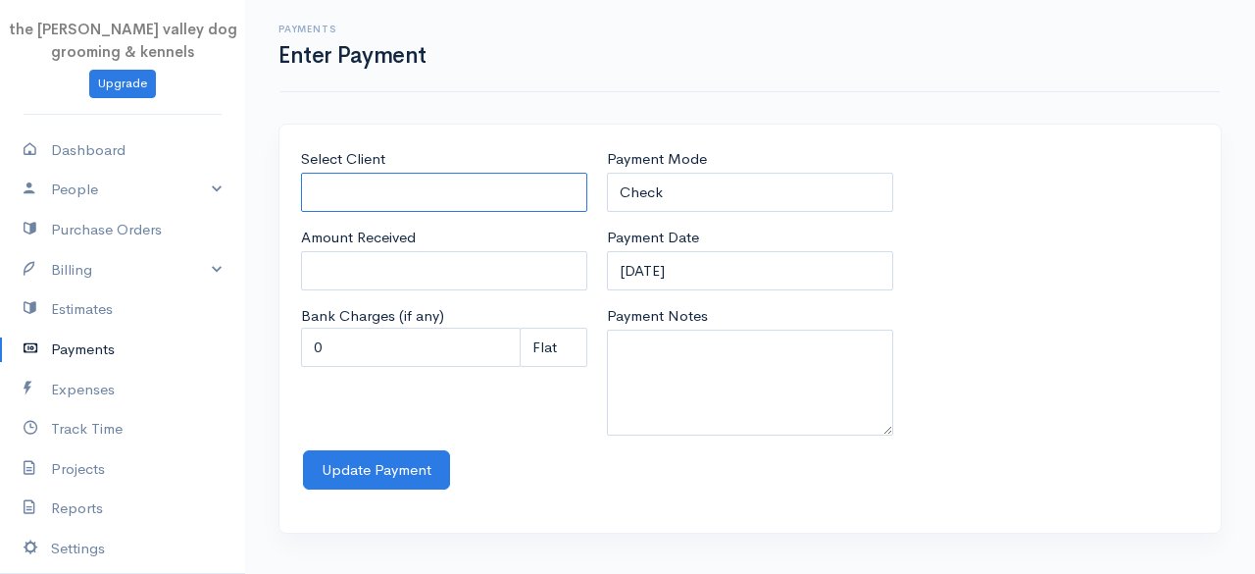
click at [457, 191] on input "Select Client" at bounding box center [444, 193] width 286 height 40
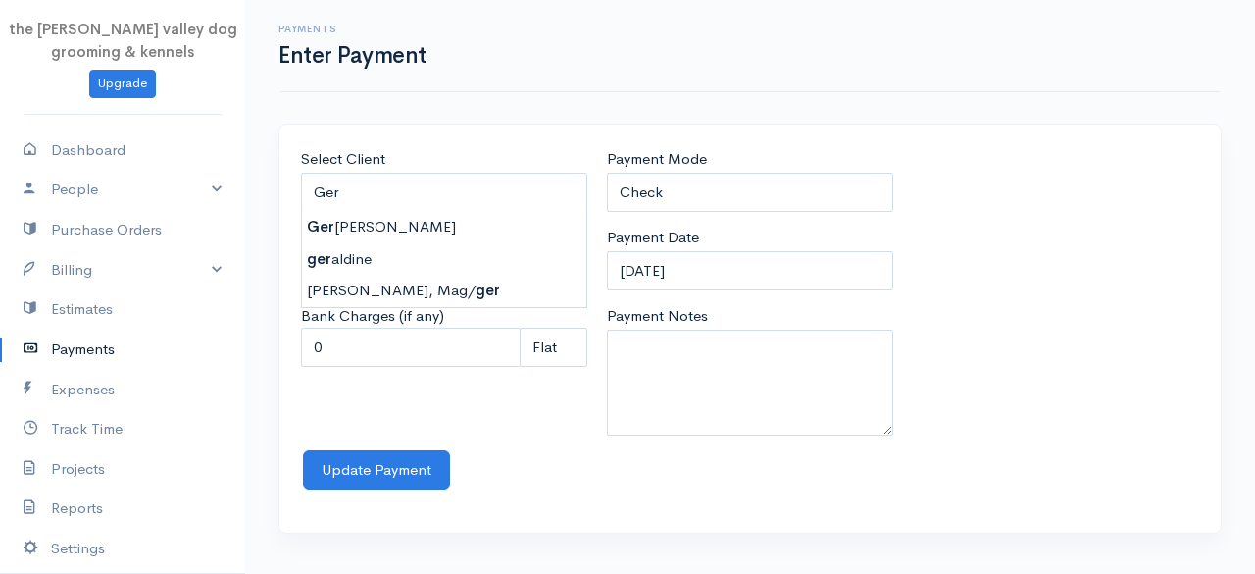
click at [508, 81] on div "Payments Enter Payment" at bounding box center [749, 46] width 939 height 92
click at [396, 184] on input "Ger" at bounding box center [444, 193] width 286 height 40
type input "geraldine"
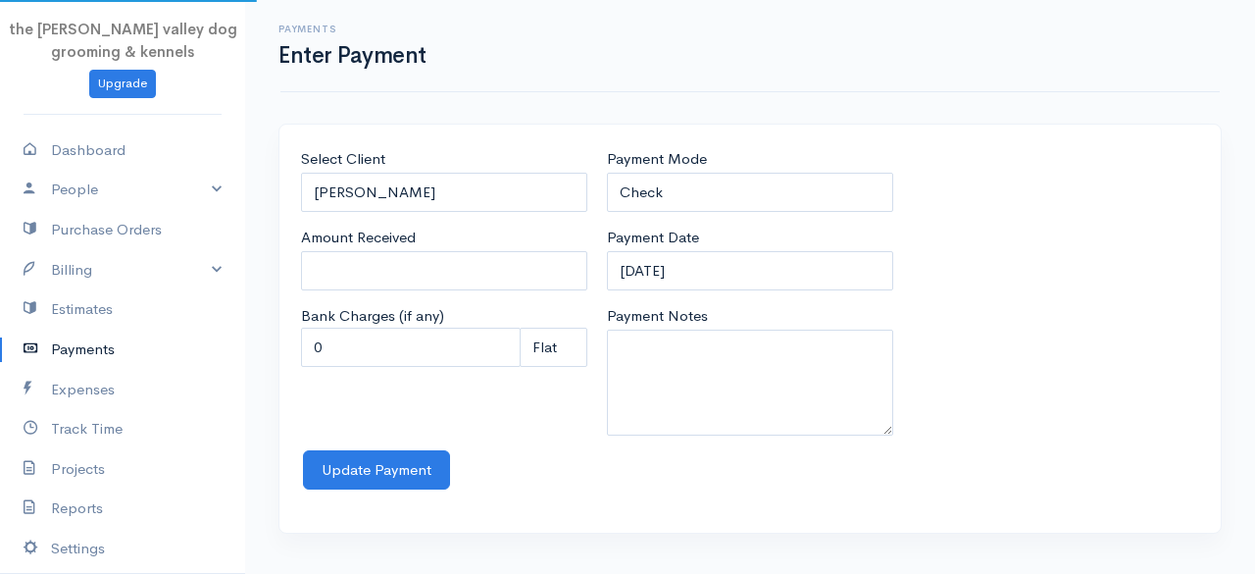
click at [398, 250] on body "the rodney valley dog grooming & kennels Upgrade Dashboard People Clients Vendo…" at bounding box center [627, 287] width 1255 height 574
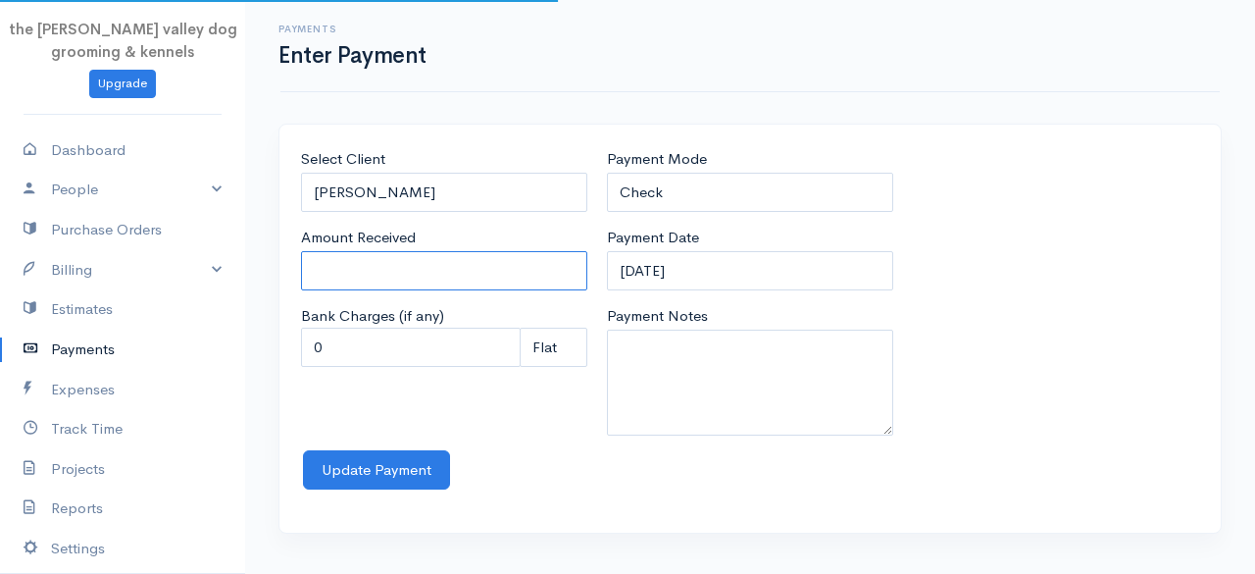
click at [395, 266] on input "Amount Received" at bounding box center [444, 271] width 286 height 40
type input "0"
type input "280"
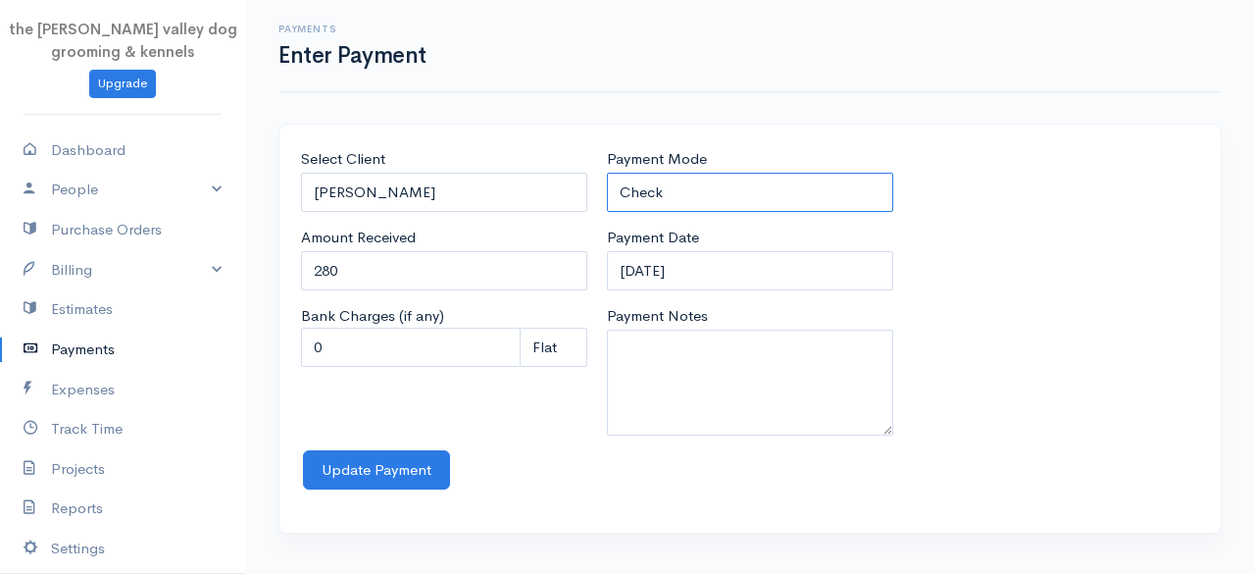
click at [676, 187] on select "Check Bank Transfer Credit Cash Debit ACH VISA MASTERCARD AMEX Discover DINERS …" at bounding box center [750, 193] width 286 height 40
select select "Cash"
click at [607, 173] on select "Check Bank Transfer Credit Cash Debit ACH VISA MASTERCARD AMEX Discover DINERS …" at bounding box center [750, 193] width 286 height 40
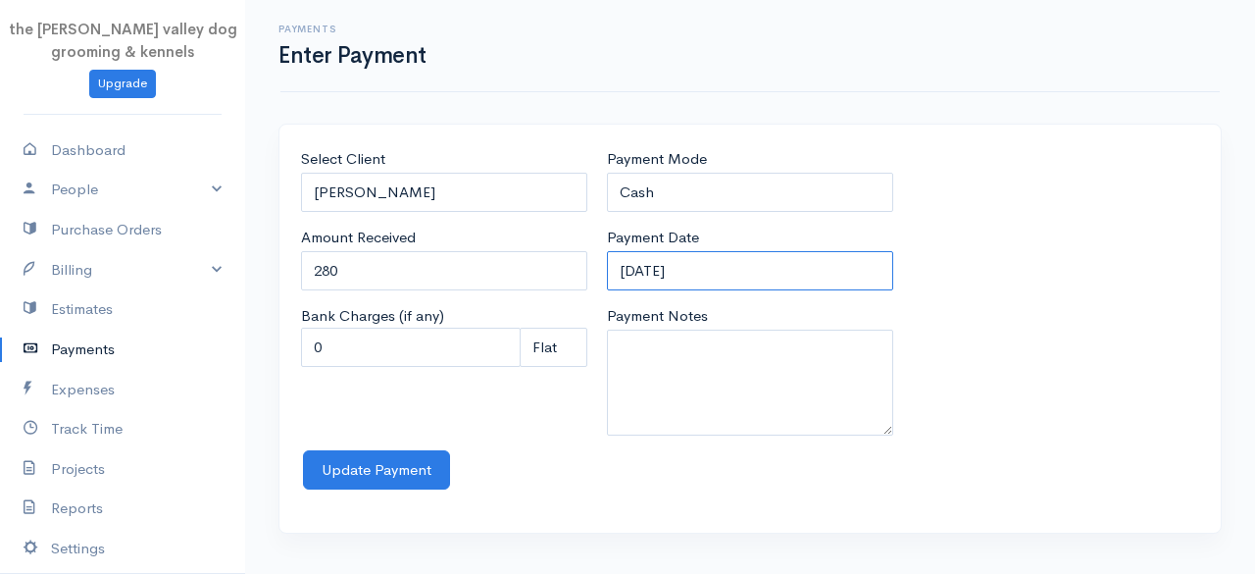
click at [752, 263] on input "12-09-2025" at bounding box center [750, 271] width 286 height 40
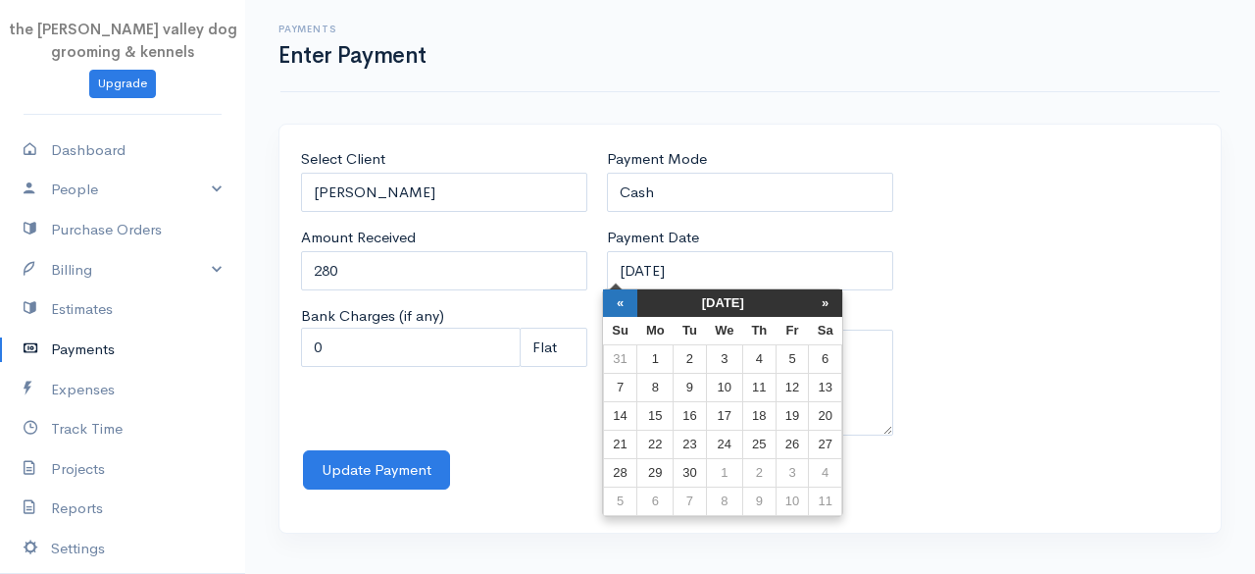
click at [621, 292] on th "«" at bounding box center [620, 302] width 34 height 27
click at [619, 430] on td "17" at bounding box center [625, 444] width 34 height 28
type input "17-08-2025"
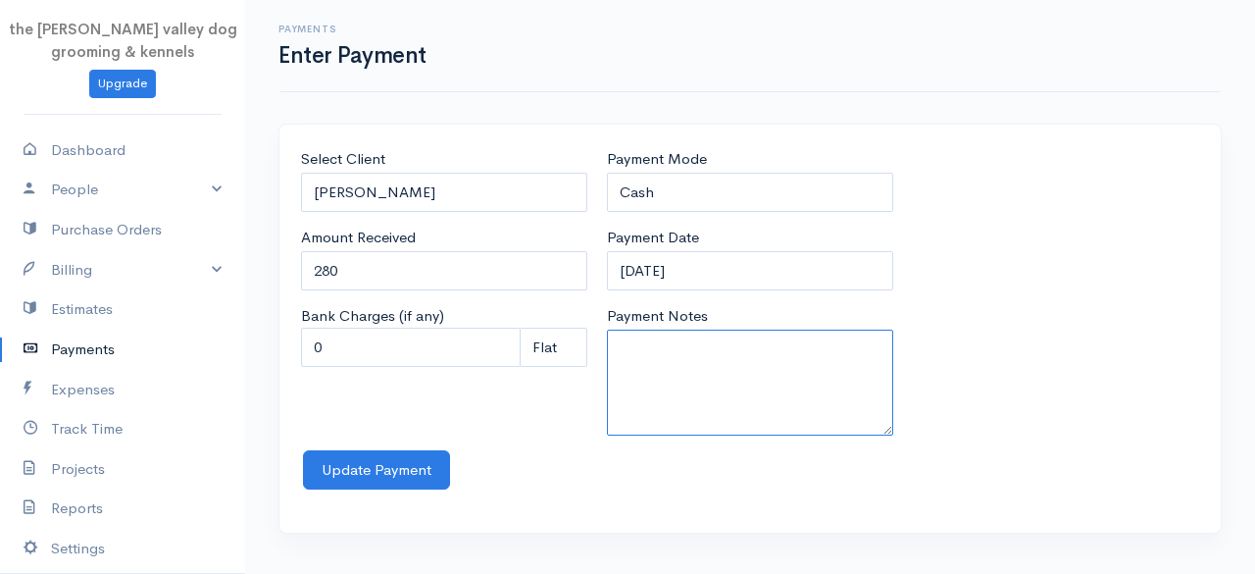
click at [654, 392] on textarea "Payment Notes" at bounding box center [750, 382] width 286 height 106
type textarea "14n kennels"
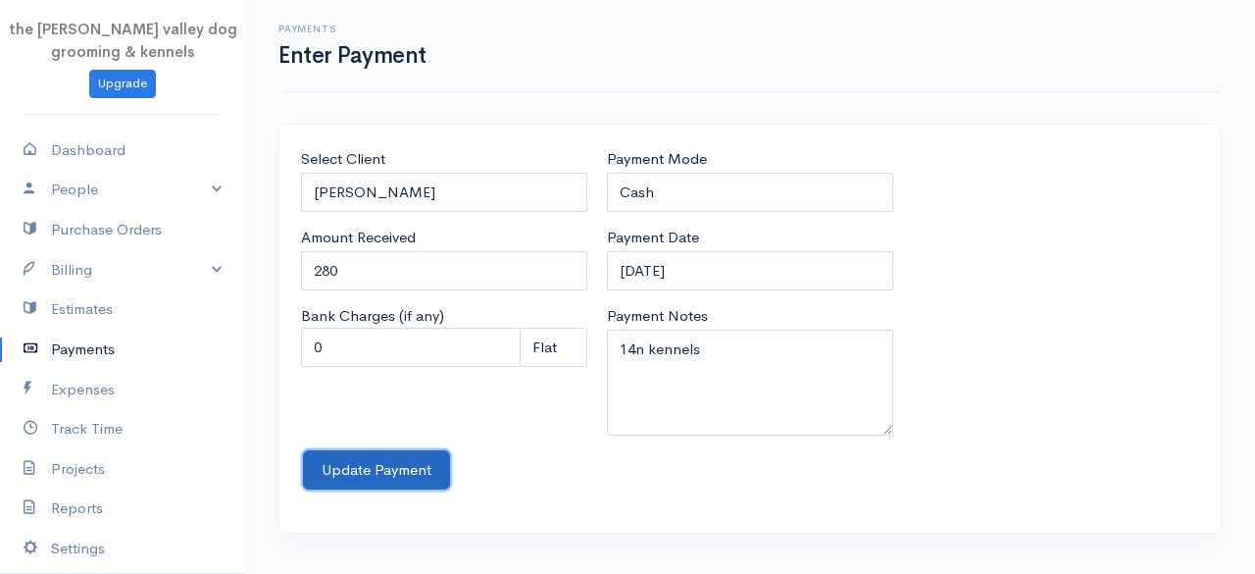
click at [404, 455] on button "Update Payment" at bounding box center [376, 470] width 147 height 40
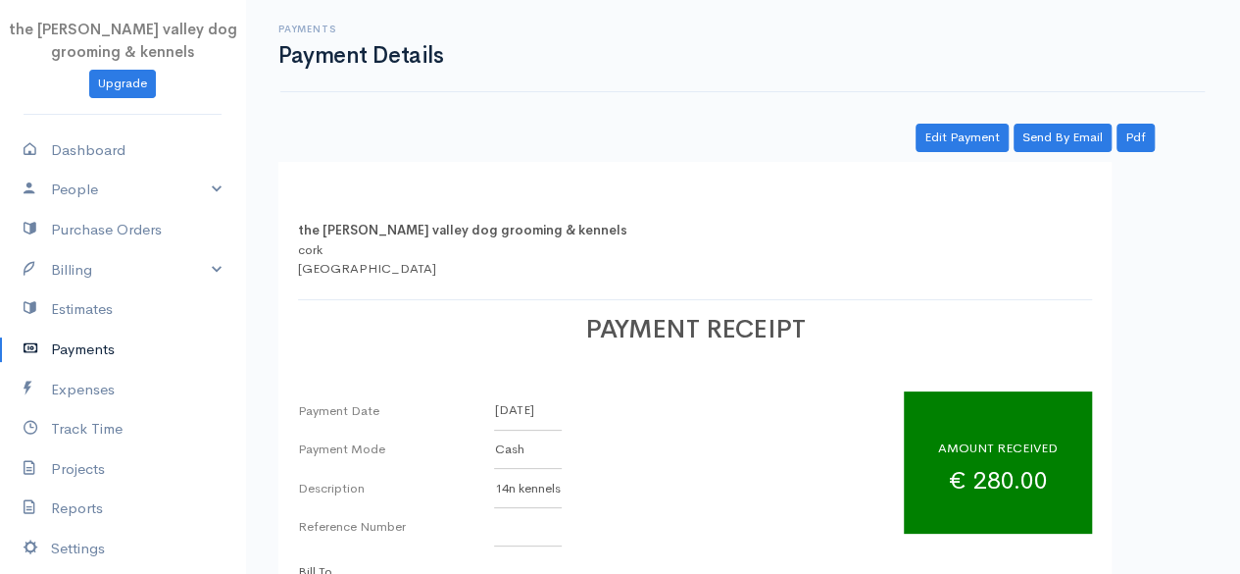
click at [125, 340] on link "Payments" at bounding box center [122, 349] width 245 height 40
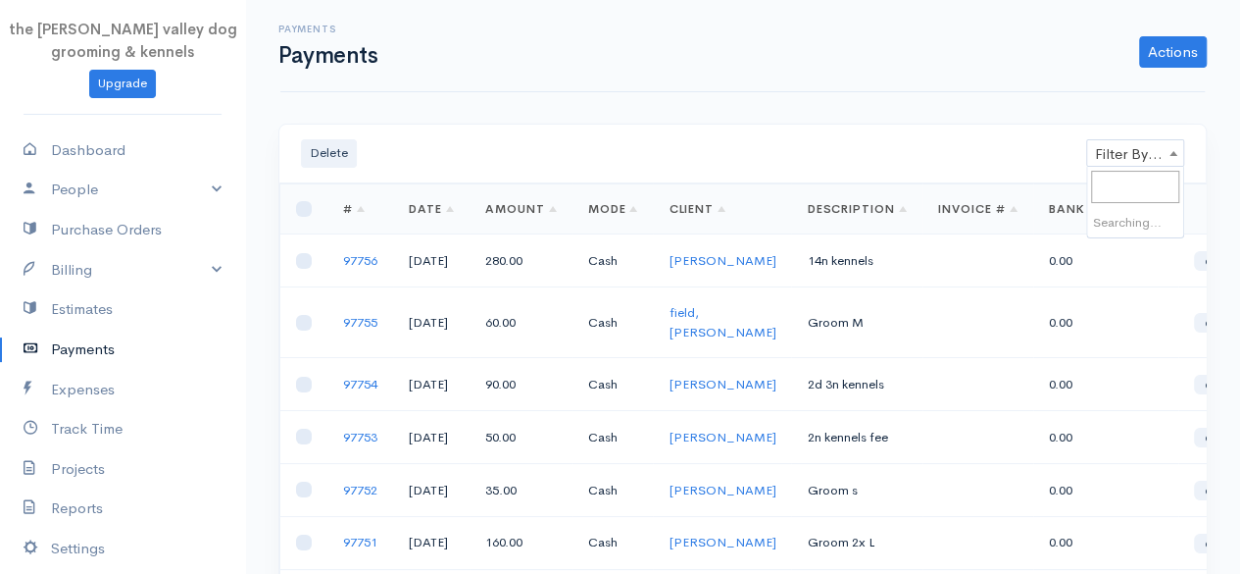
click at [1162, 148] on span "Filter By Client" at bounding box center [1135, 153] width 96 height 27
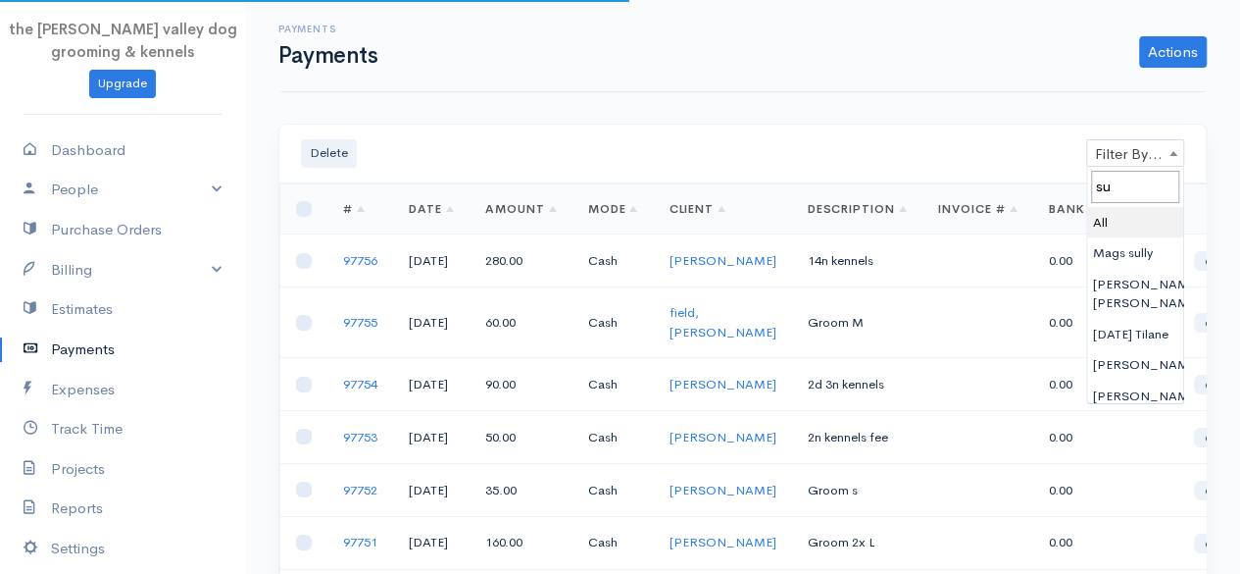
type input "sus"
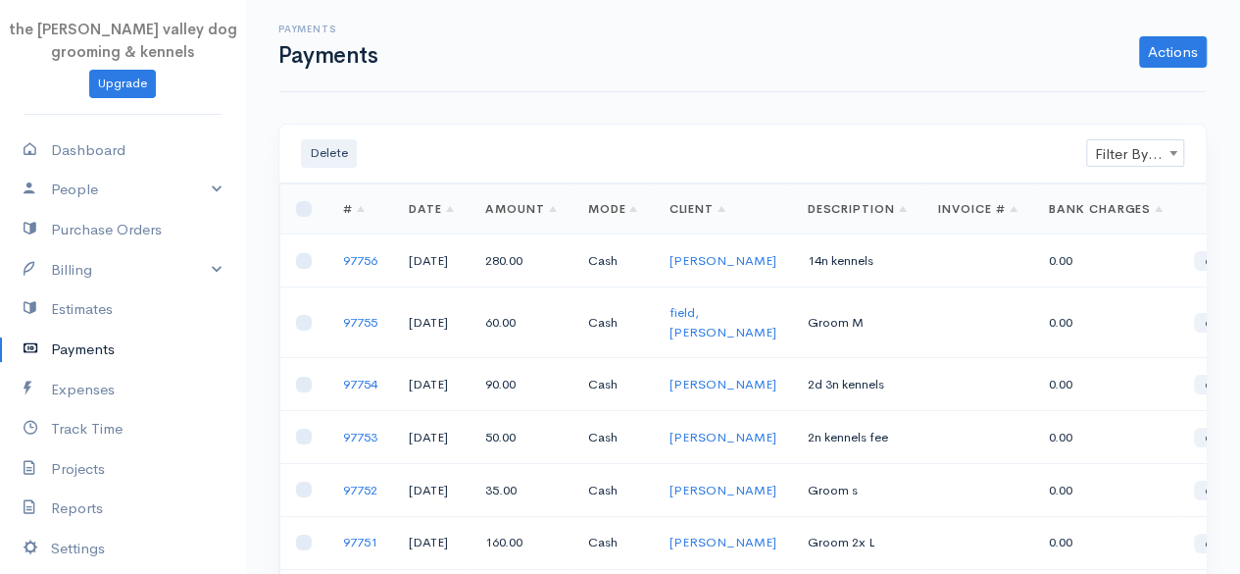
click at [84, 349] on link "Payments" at bounding box center [122, 349] width 245 height 40
click at [105, 186] on link "People" at bounding box center [122, 190] width 245 height 40
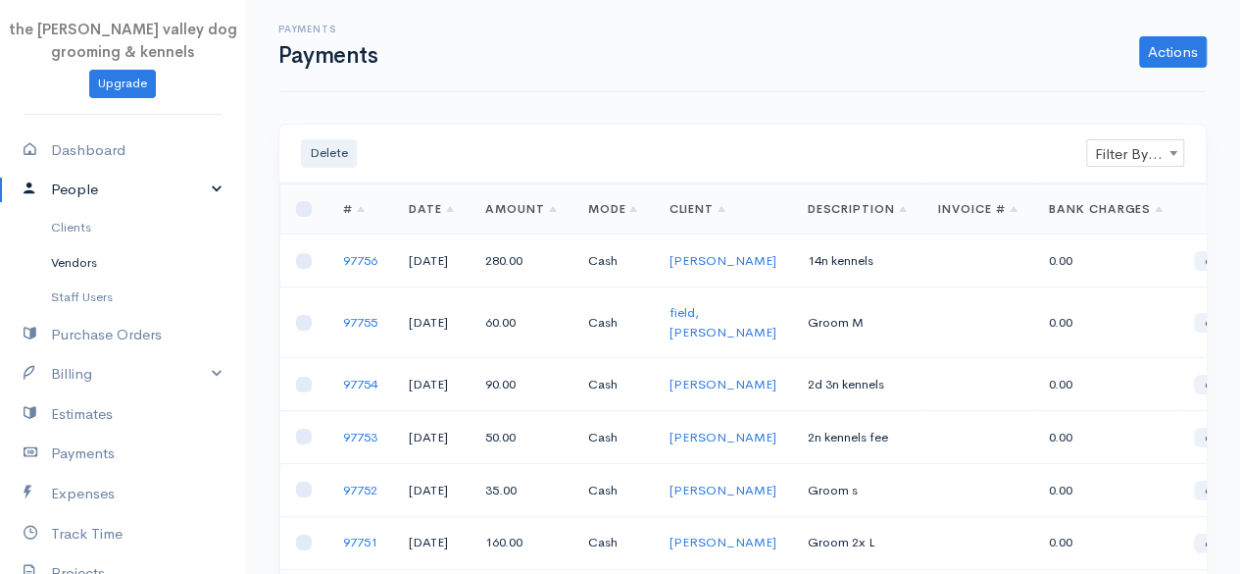
click at [106, 265] on link "Vendors" at bounding box center [122, 262] width 245 height 35
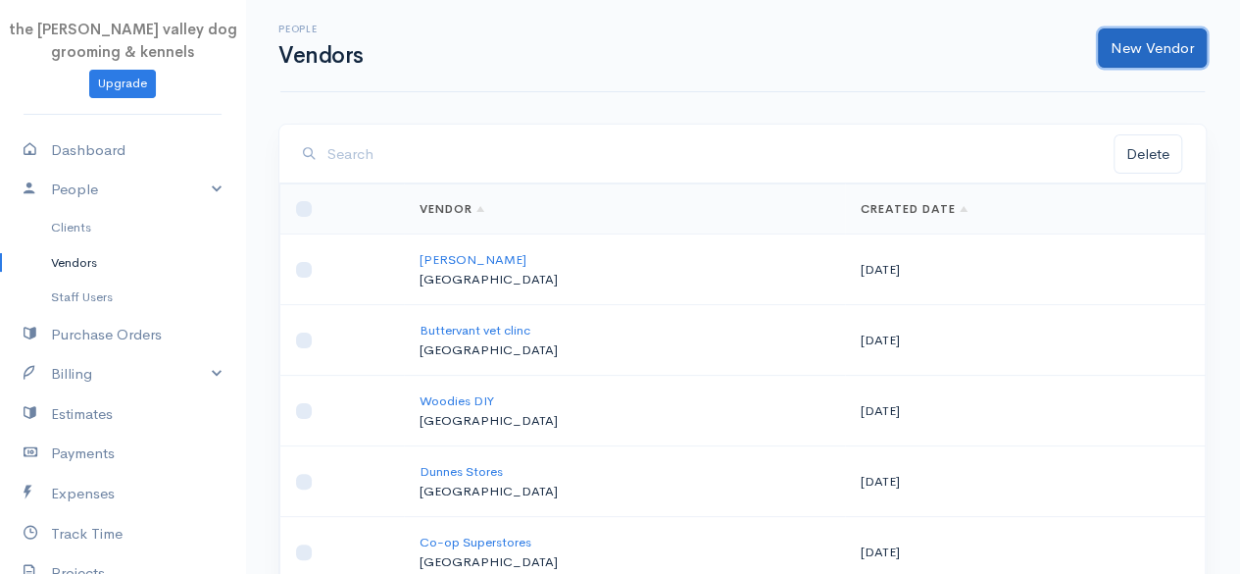
click at [1151, 42] on link "New Vendor" at bounding box center [1152, 48] width 109 height 40
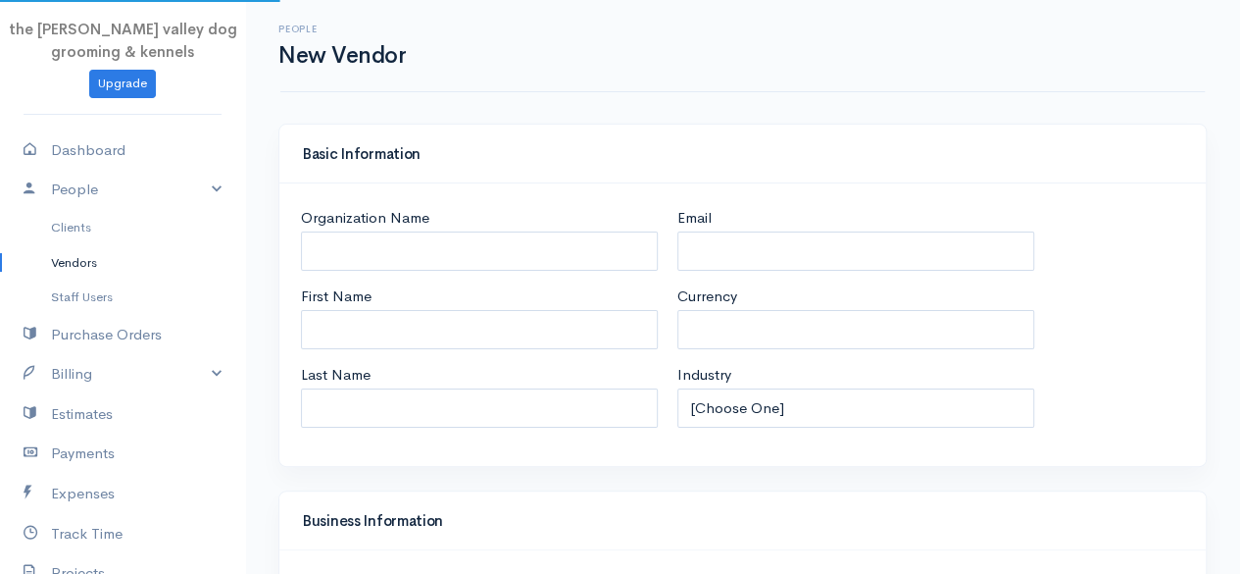
select select "EUR"
select select "Ireland"
click at [98, 210] on link "Clients" at bounding box center [122, 227] width 245 height 35
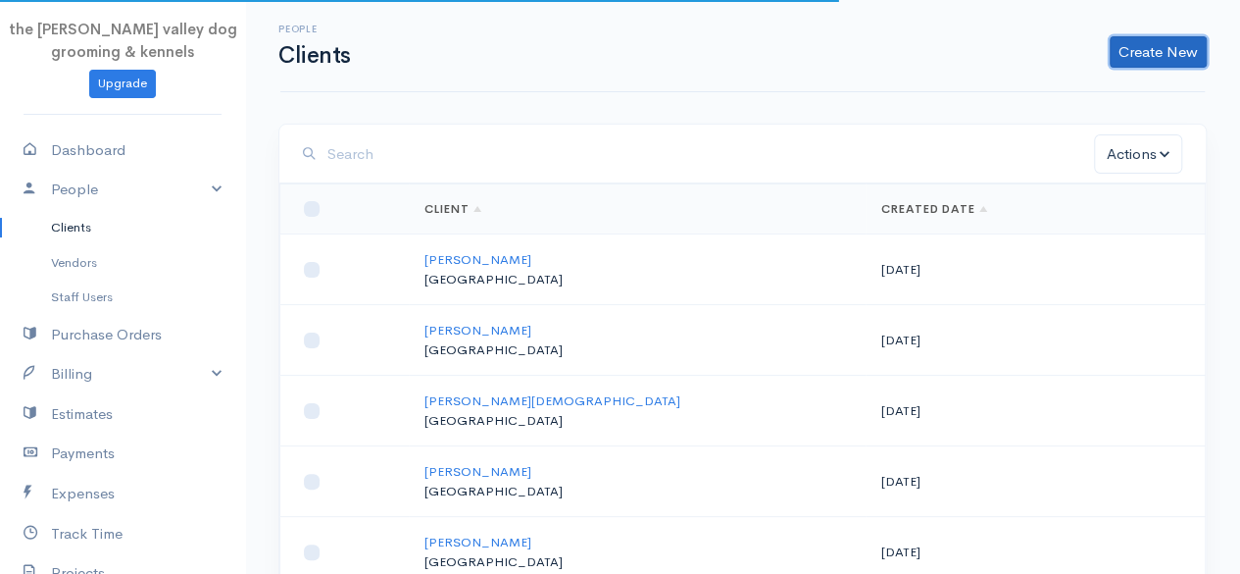
click at [1152, 40] on link "Create New" at bounding box center [1158, 51] width 97 height 31
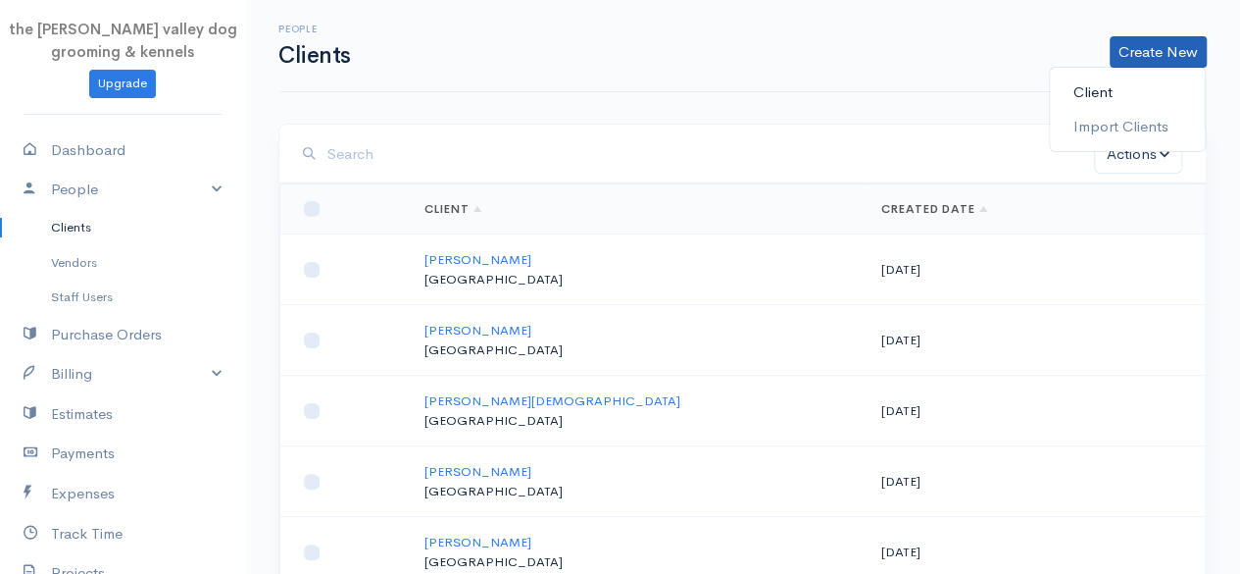
click at [1087, 91] on link "Client" at bounding box center [1127, 93] width 155 height 34
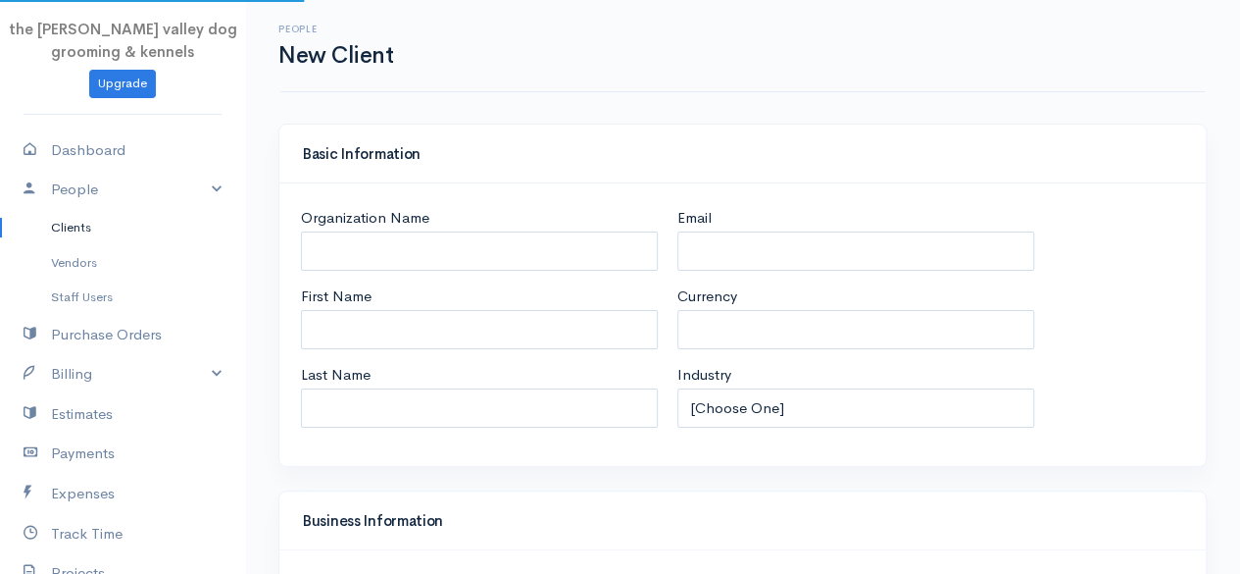
select select "EUR"
select select "Ireland"
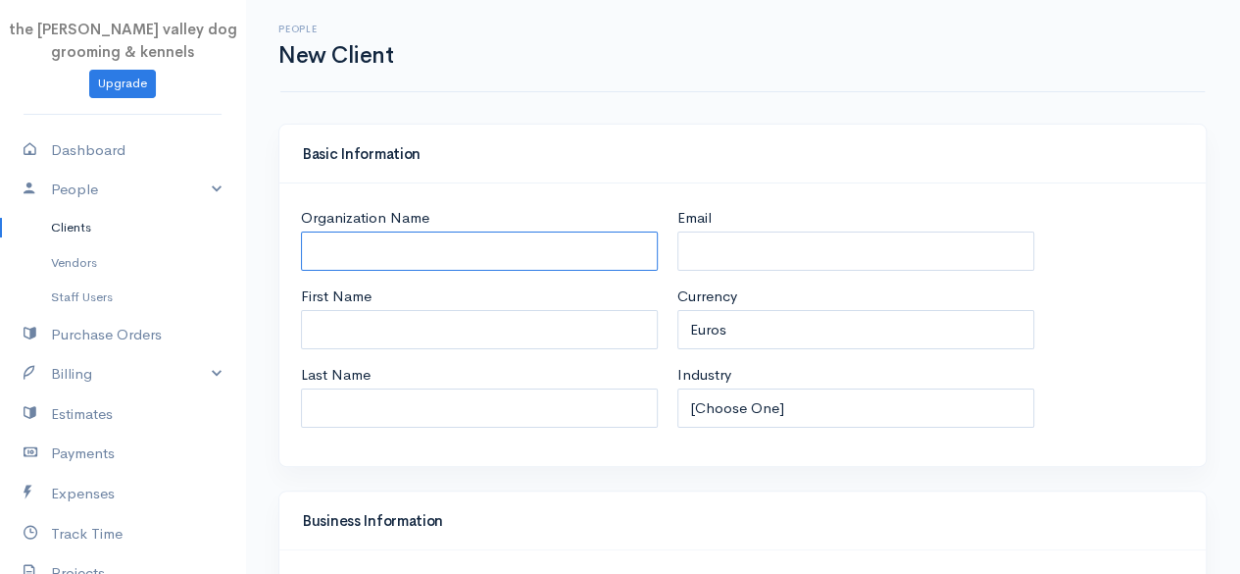
click at [404, 256] on input "Organization Name" at bounding box center [479, 251] width 357 height 40
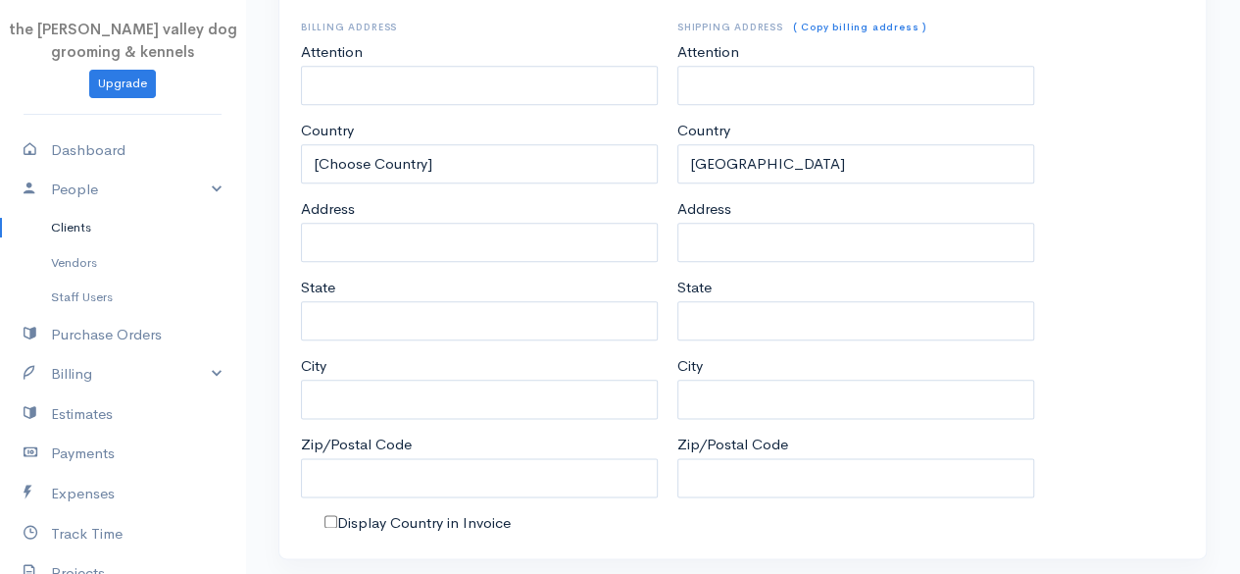
scroll to position [1034, 0]
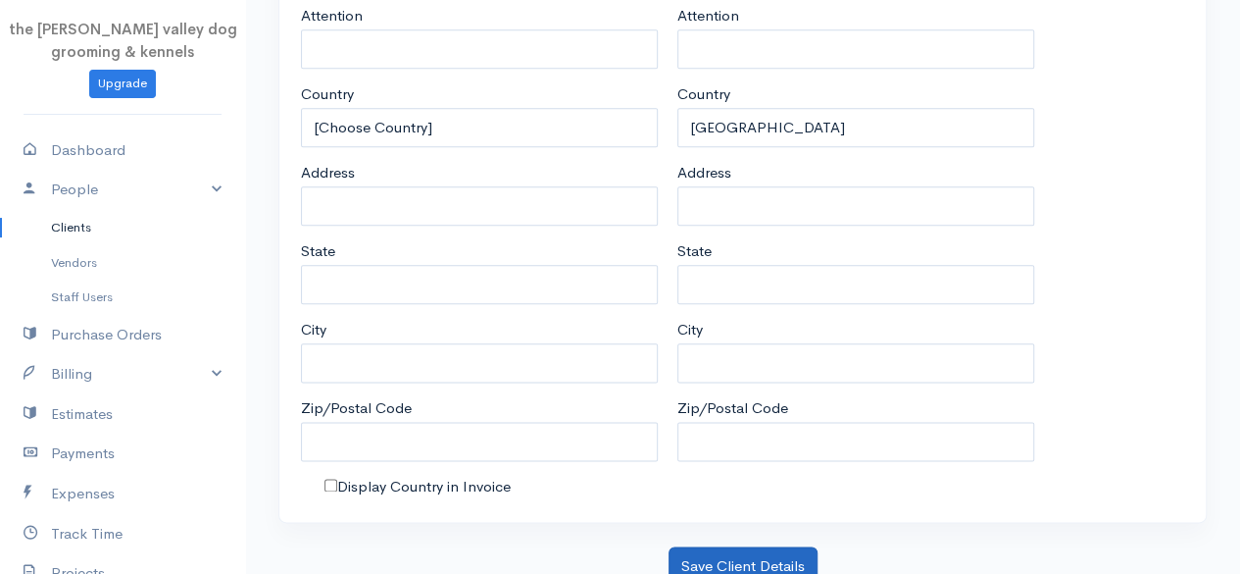
type input "Suzanne Lewis"
click at [720, 556] on button "Save Client Details" at bounding box center [743, 566] width 149 height 40
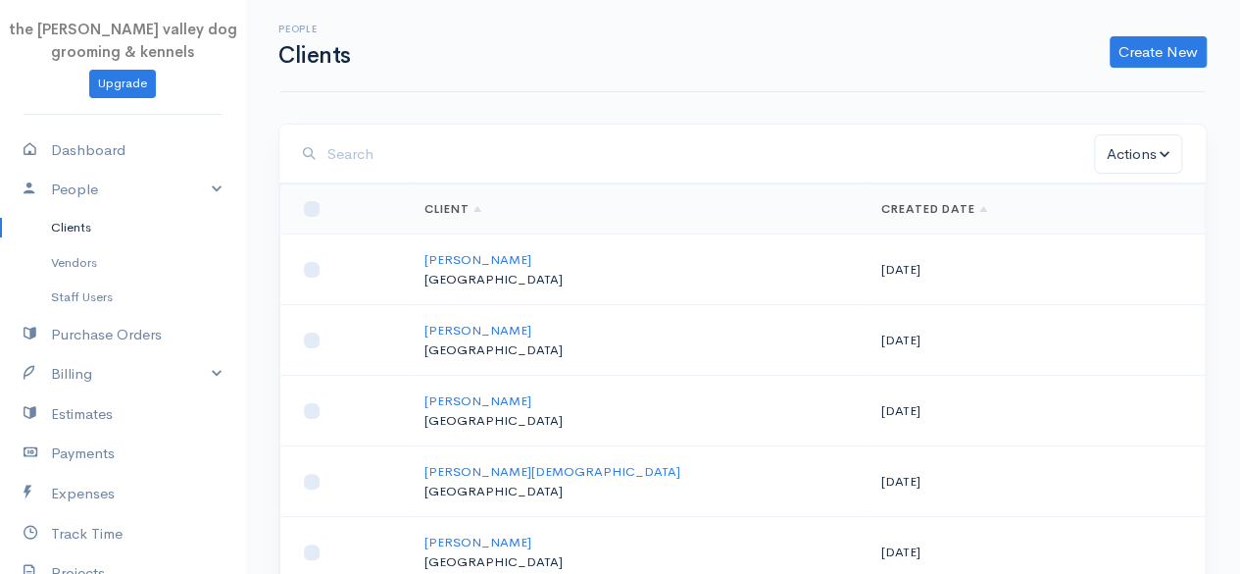
click at [1160, 36] on div "People Clients Create New Client Import Clients" at bounding box center [743, 46] width 948 height 44
click at [1159, 48] on link "Create New" at bounding box center [1158, 51] width 97 height 31
click at [1091, 92] on link "Client" at bounding box center [1127, 93] width 155 height 34
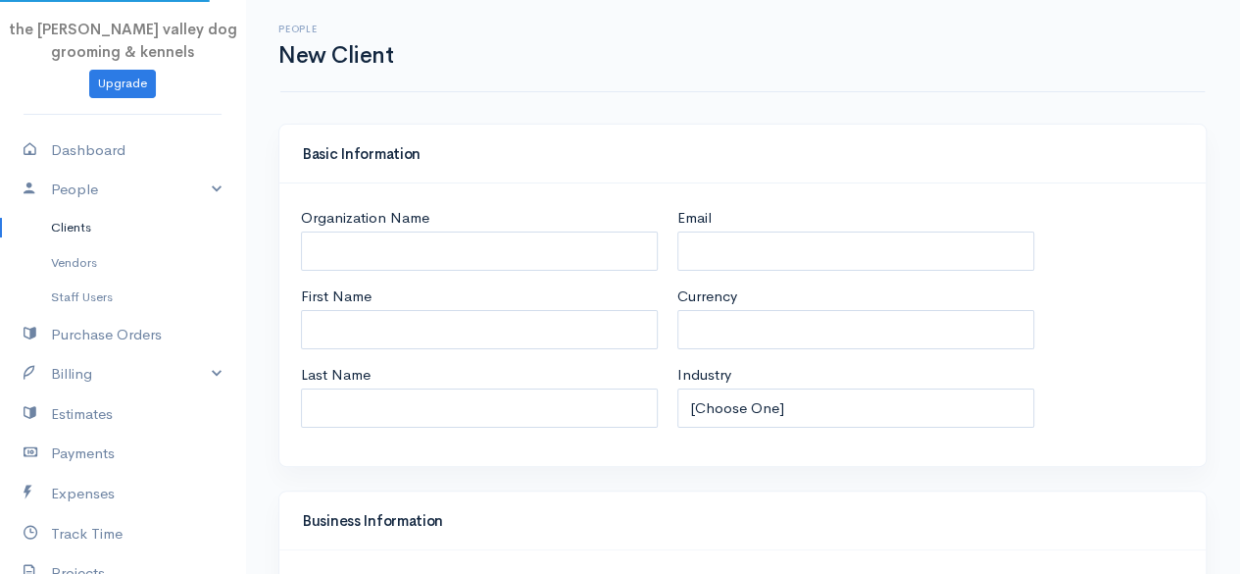
select select "EUR"
select select "Ireland"
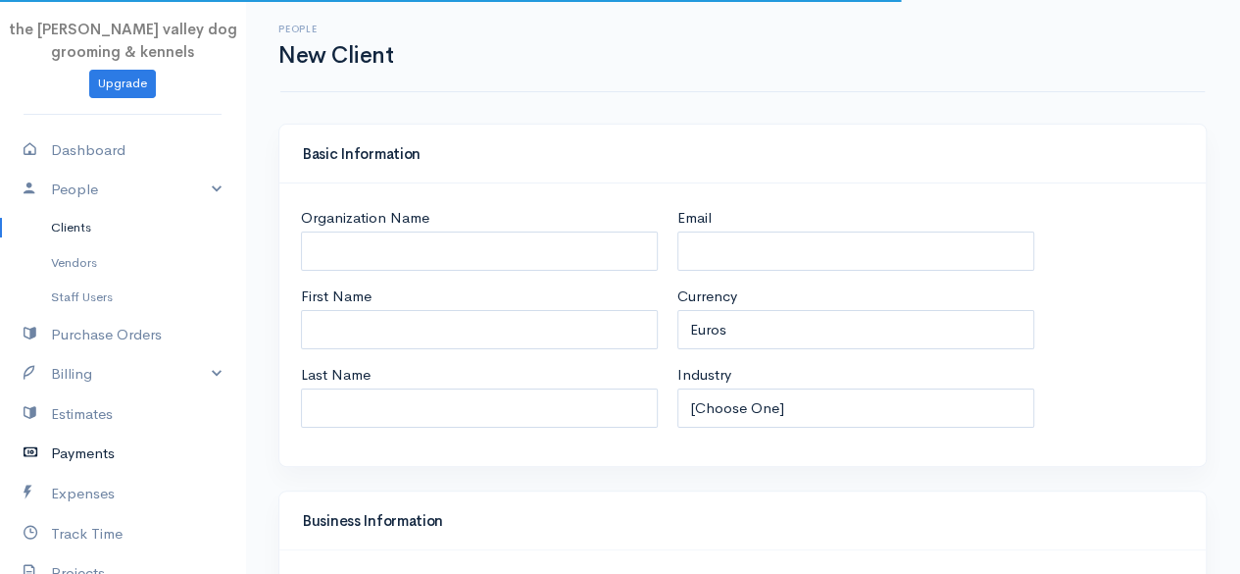
click at [68, 456] on link "Payments" at bounding box center [122, 453] width 245 height 40
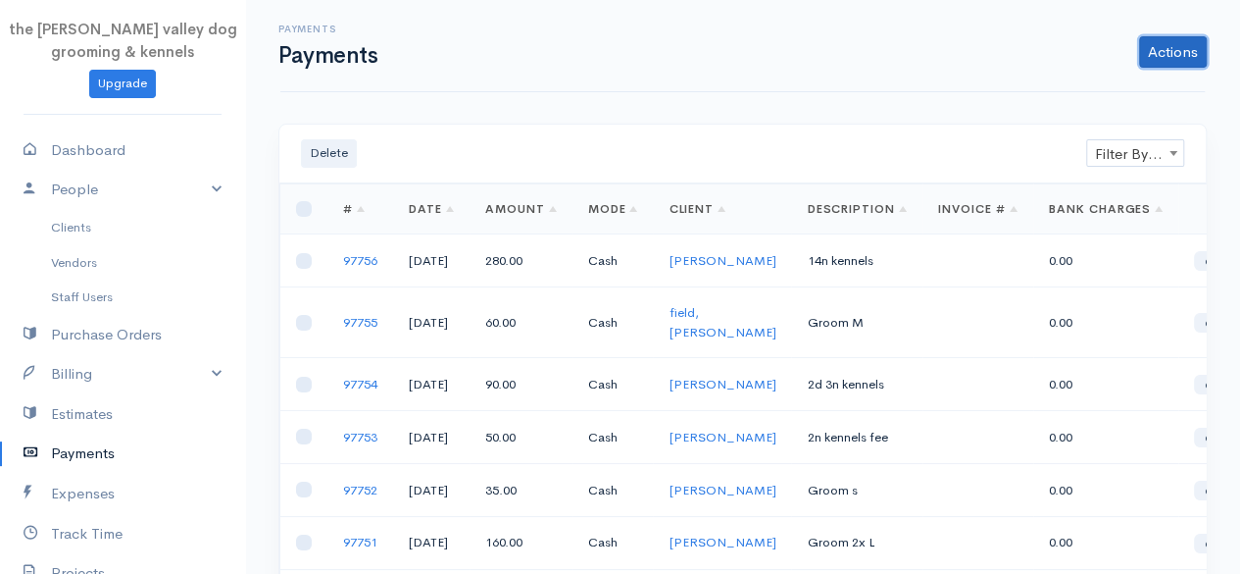
click at [1159, 48] on link "Actions" at bounding box center [1173, 51] width 68 height 31
click at [1110, 91] on link "Enter Payment" at bounding box center [1107, 93] width 202 height 34
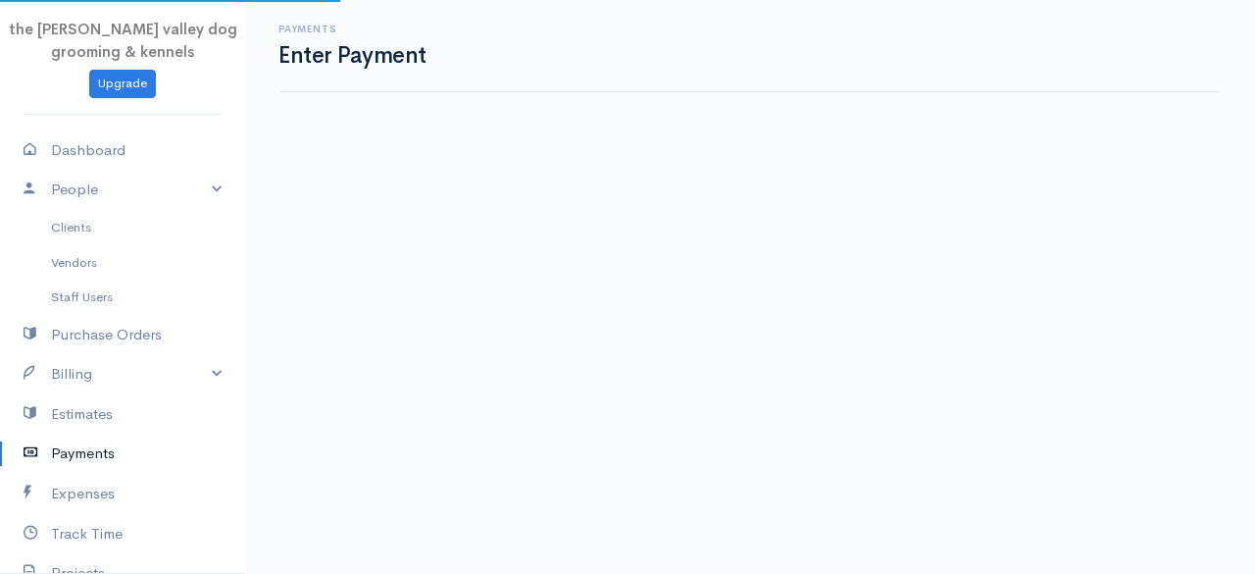
select select "2"
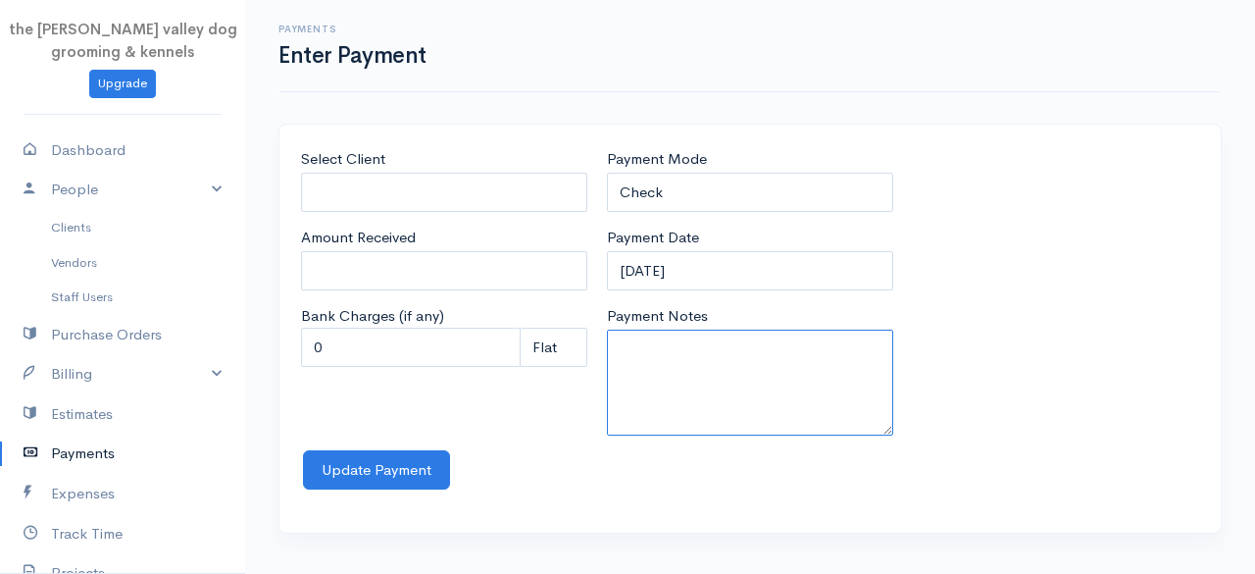
click at [711, 395] on textarea "Payment Notes" at bounding box center [750, 382] width 286 height 106
type textarea "11n kennels & groom l"
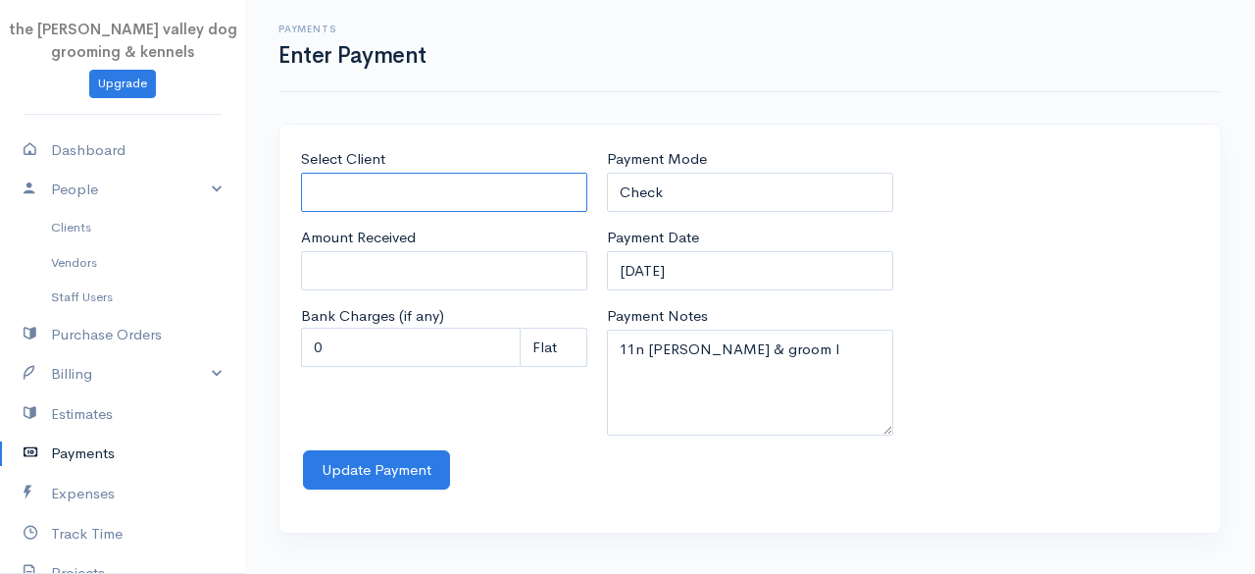
click at [522, 197] on input "Select Client" at bounding box center [444, 193] width 286 height 40
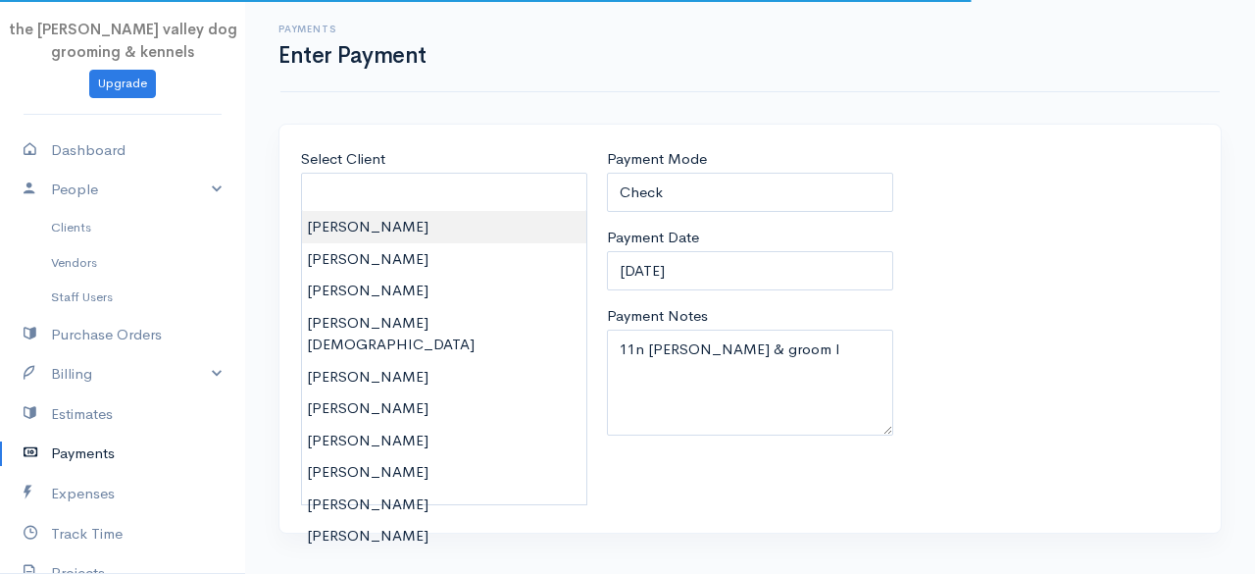
type input "Suzanne Lewis"
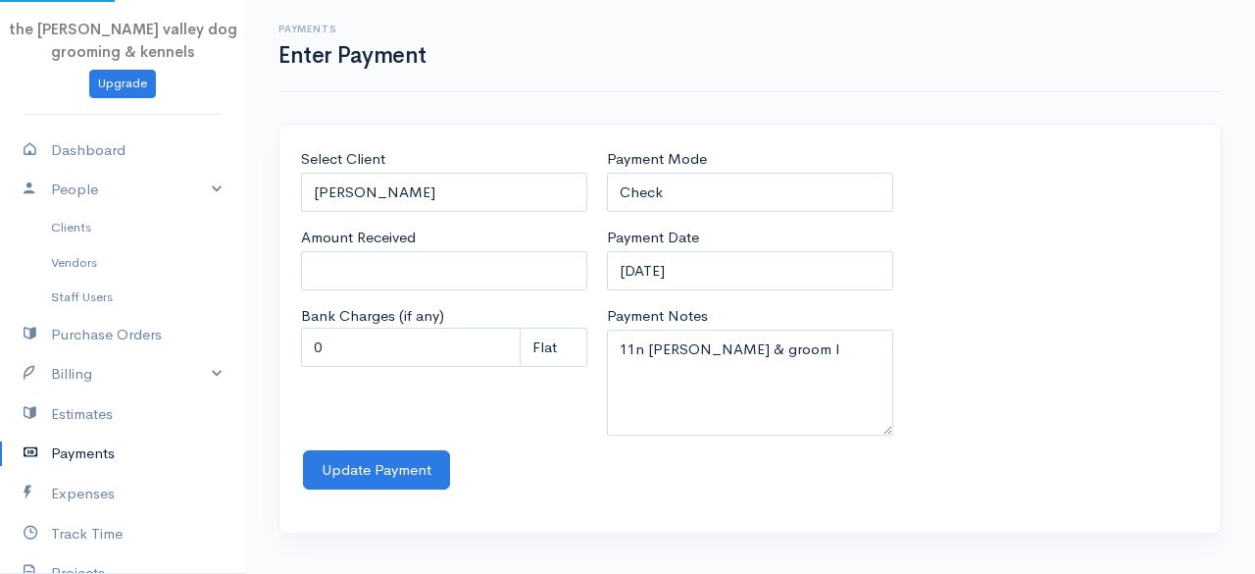
click at [433, 222] on body "the rodney valley dog grooming & kennels Upgrade Dashboard People Clients Vendo…" at bounding box center [627, 287] width 1255 height 574
type input "0"
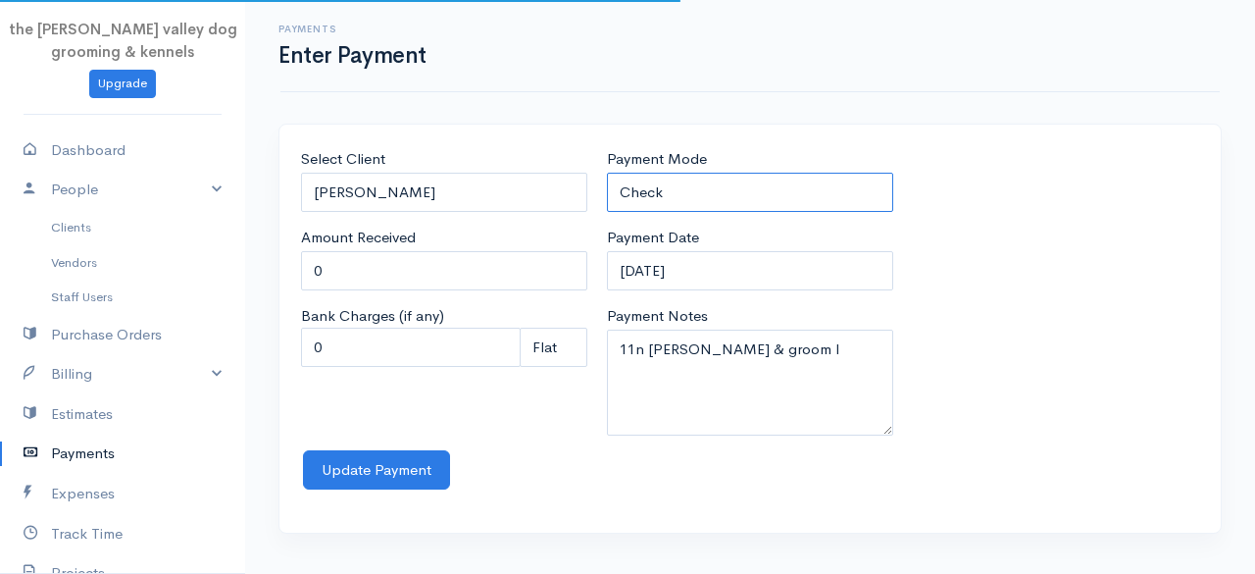
click at [749, 193] on select "Check Bank Transfer Credit Cash Debit ACH VISA MASTERCARD AMEX Discover DINERS …" at bounding box center [750, 193] width 286 height 40
select select "Cash"
click at [607, 173] on select "Check Bank Transfer Credit Cash Debit ACH VISA MASTERCARD AMEX Discover DINERS …" at bounding box center [750, 193] width 286 height 40
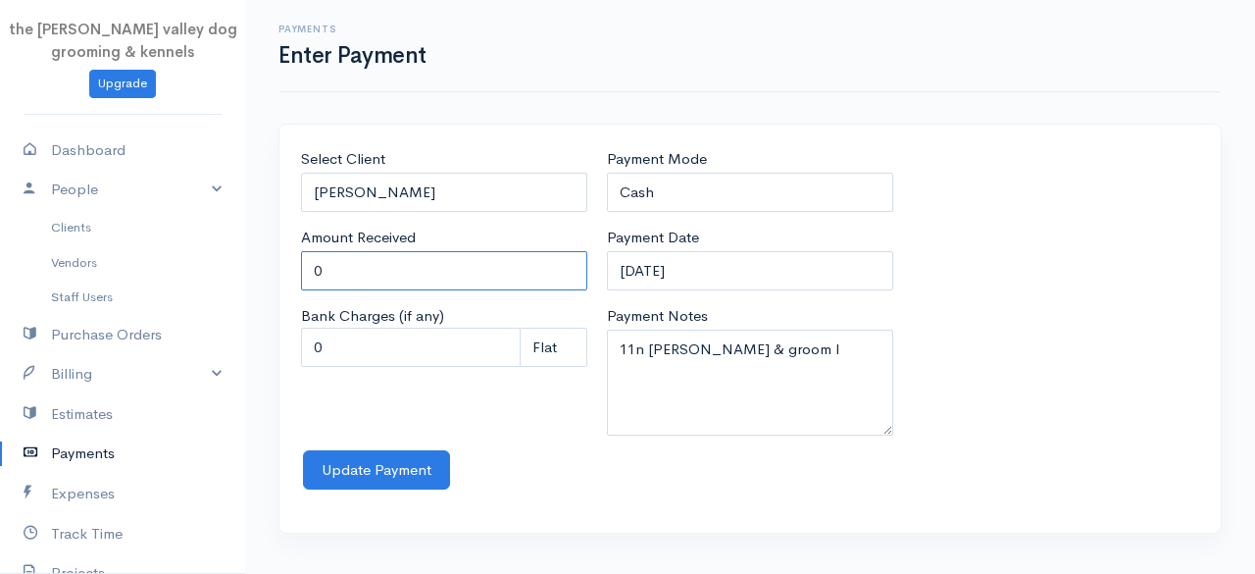
click at [475, 275] on input "0" at bounding box center [444, 271] width 286 height 40
type input "300"
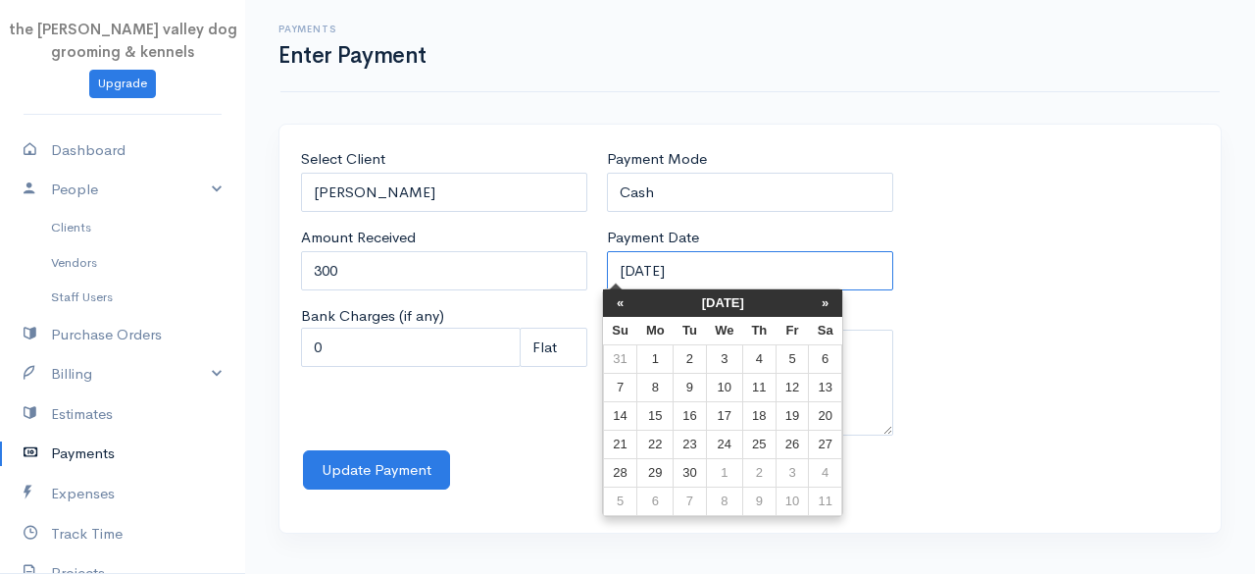
click at [757, 257] on input "12-09-2025" at bounding box center [750, 271] width 286 height 40
click at [625, 299] on th "«" at bounding box center [620, 302] width 34 height 27
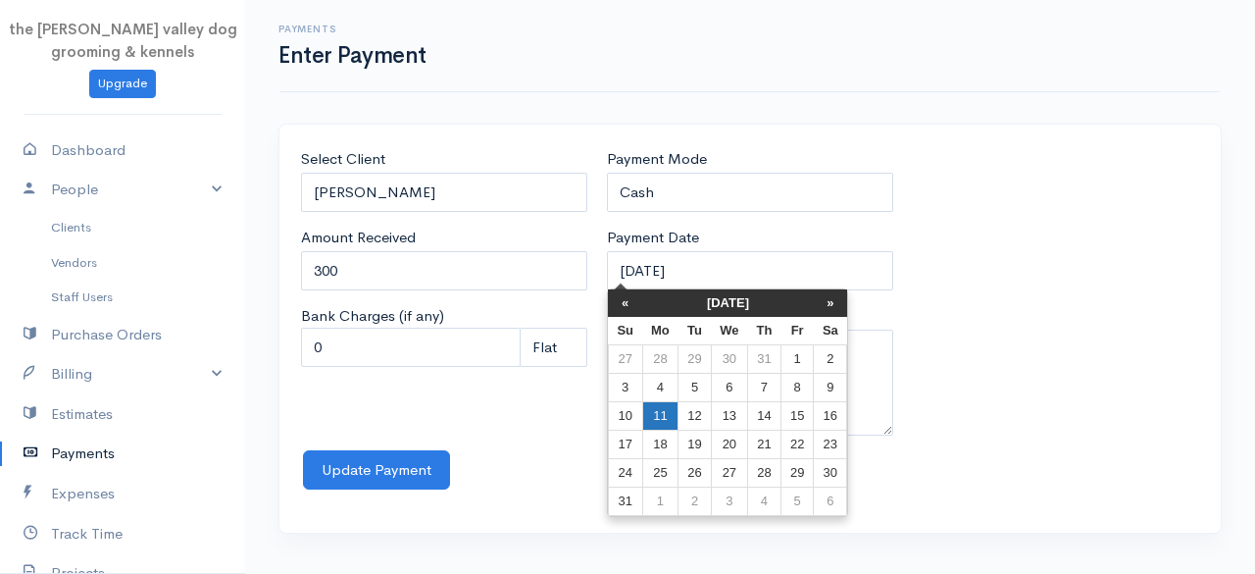
click at [662, 411] on td "11" at bounding box center [660, 416] width 36 height 28
type input "11-08-2025"
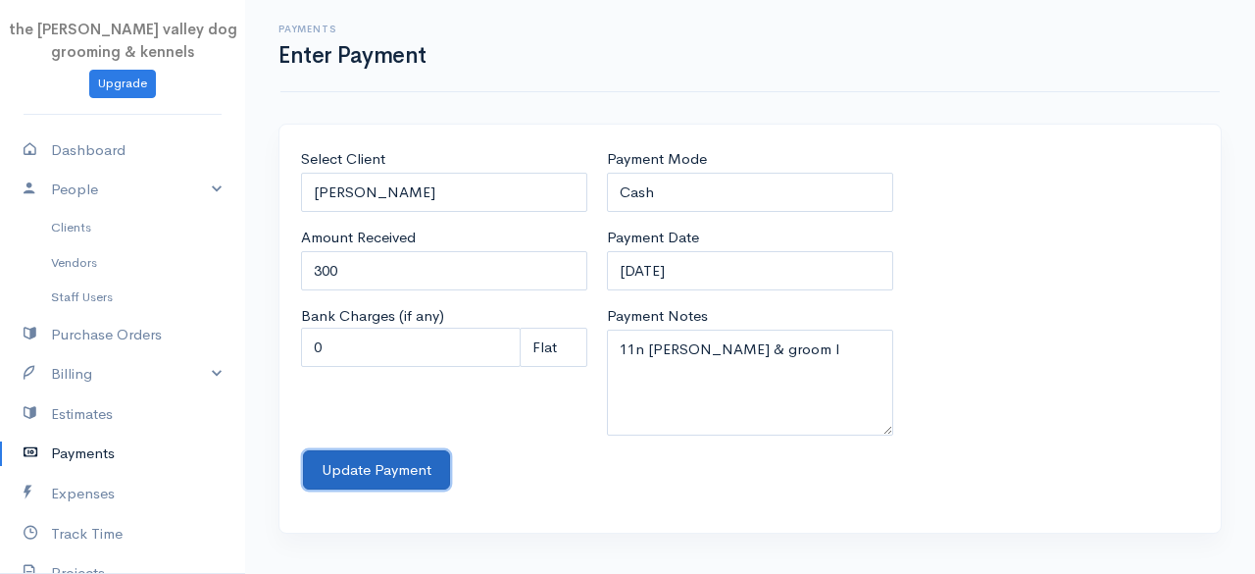
click at [421, 458] on button "Update Payment" at bounding box center [376, 470] width 147 height 40
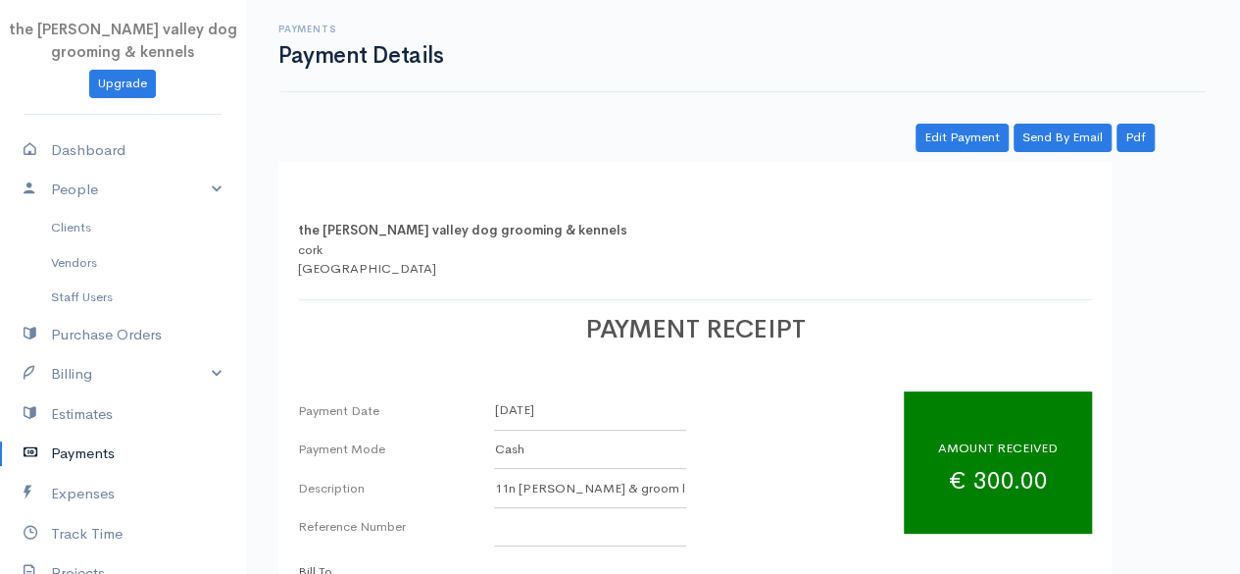
click at [81, 453] on link "Payments" at bounding box center [122, 453] width 245 height 40
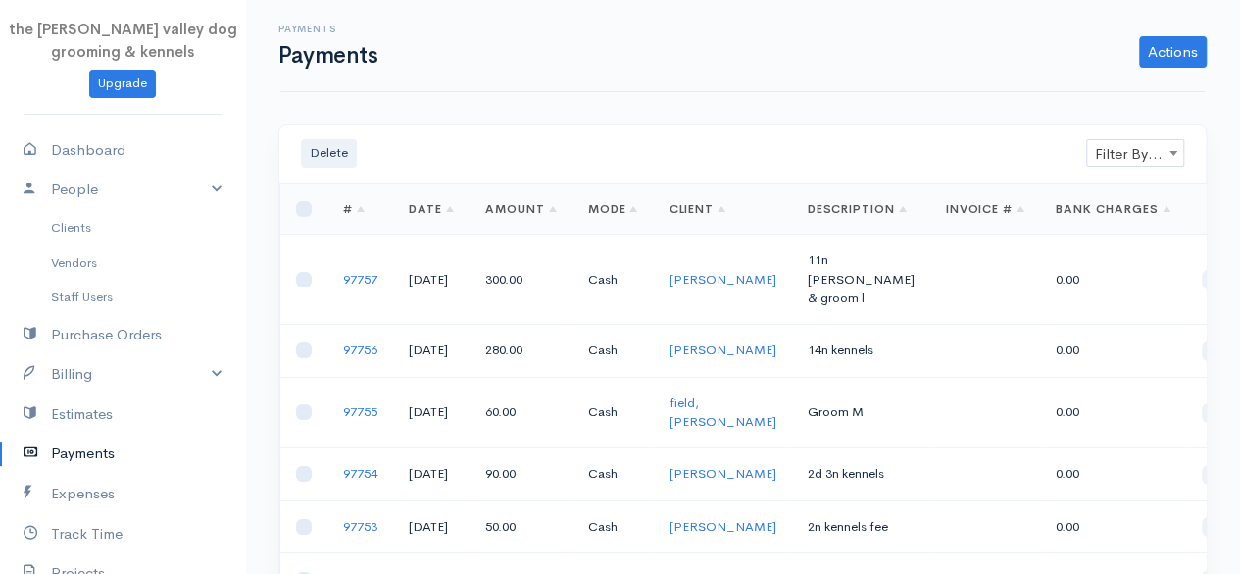
click at [1120, 155] on span "Filter By Client" at bounding box center [1135, 153] width 96 height 27
type input "jam"
select select "4342591"
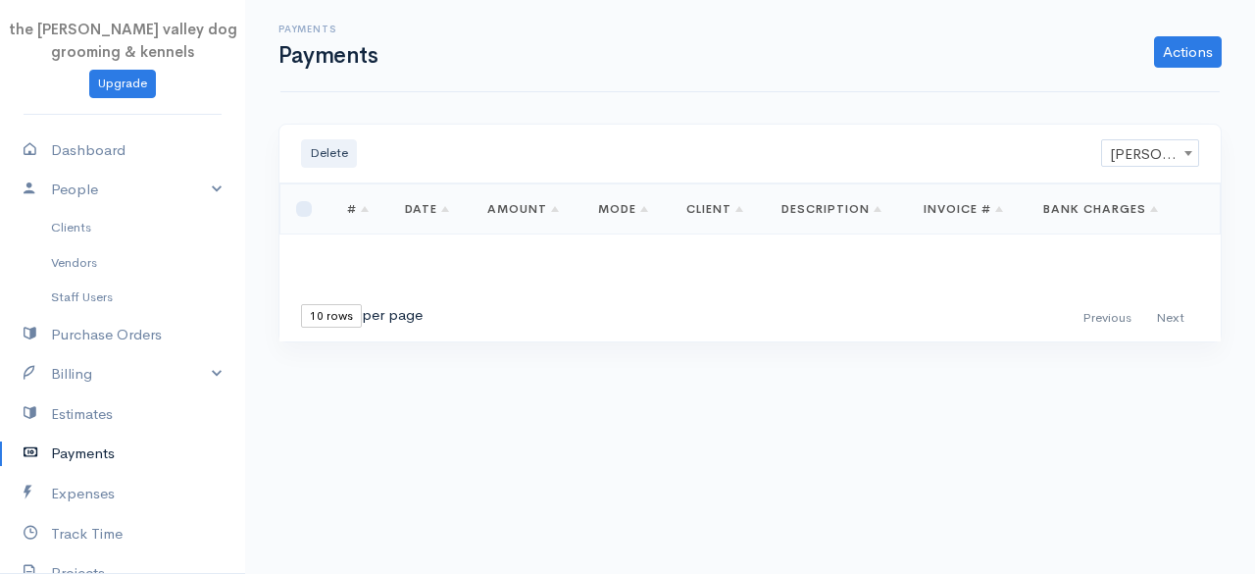
click at [98, 446] on link "Payments" at bounding box center [122, 453] width 245 height 40
click at [1192, 36] on div "Payments Payments Actions Enter Payment Import Bank Statement" at bounding box center [750, 46] width 963 height 44
click at [1190, 49] on link "Actions" at bounding box center [1188, 51] width 68 height 31
click at [1073, 95] on link "Enter Payment" at bounding box center [1122, 93] width 202 height 34
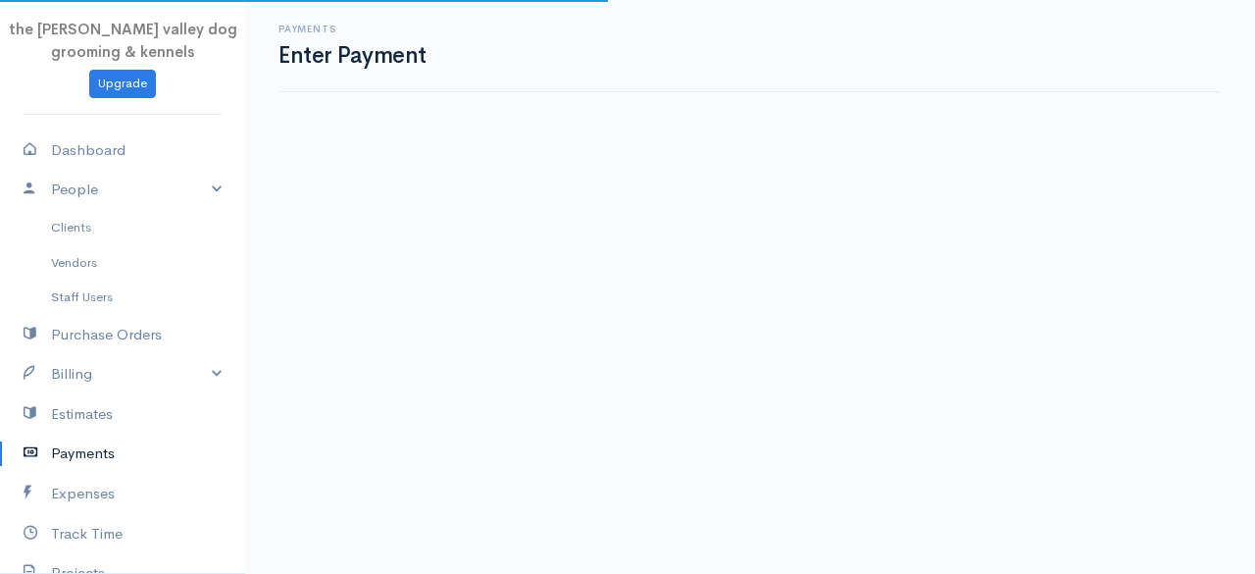
select select "2"
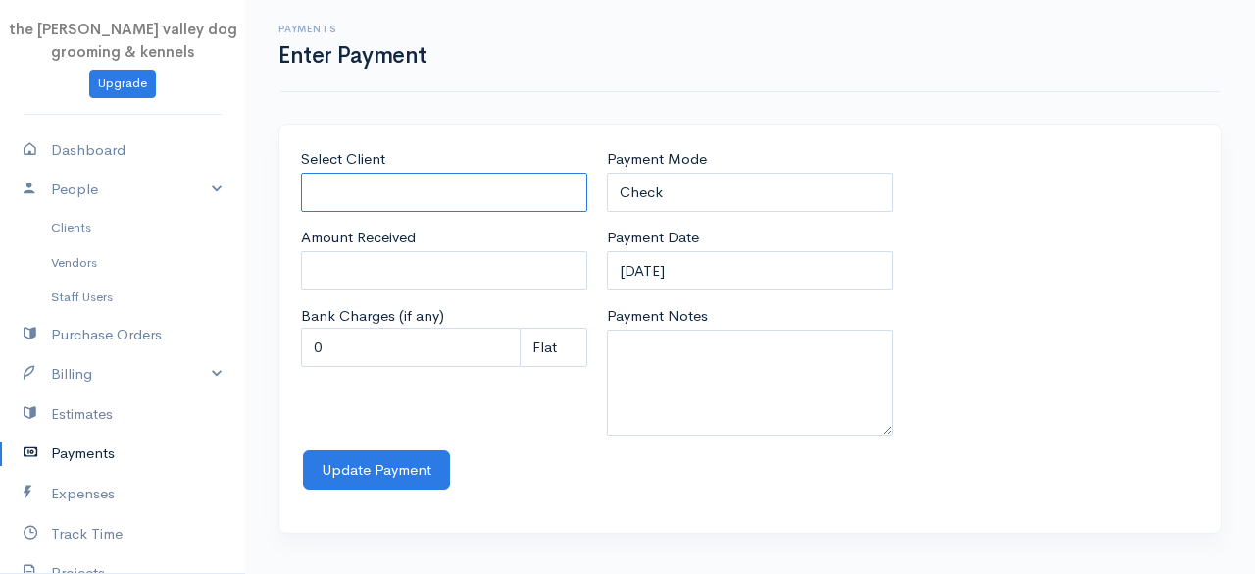
click at [403, 196] on input "Select Client" at bounding box center [444, 193] width 286 height 40
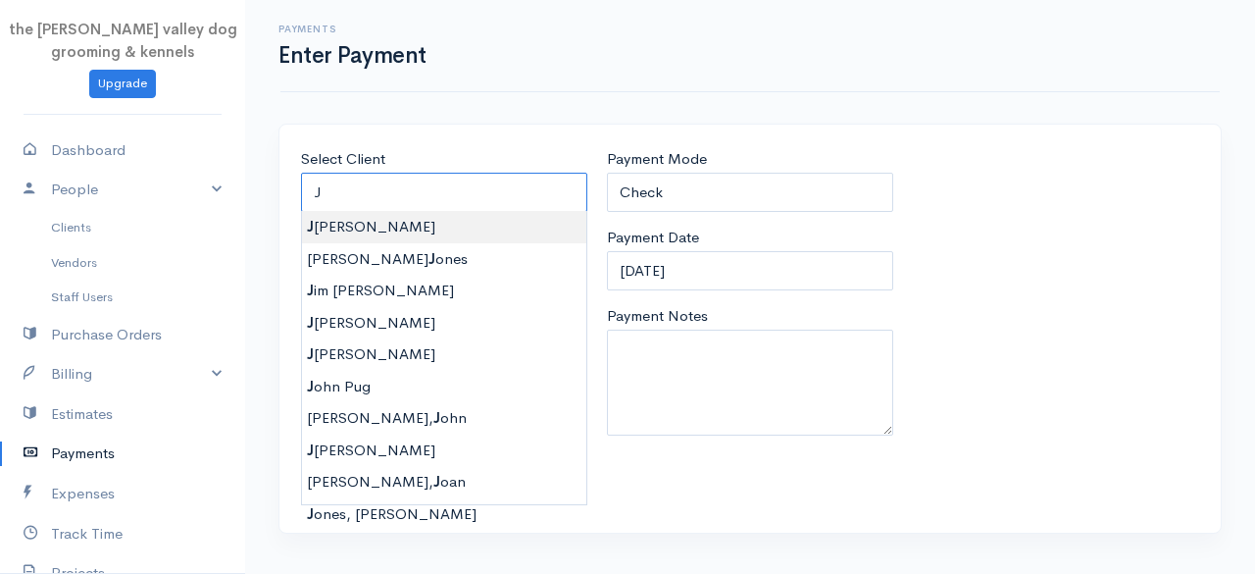
type input "Jamsie O Neill"
click at [392, 225] on body "the rodney valley dog grooming & kennels Upgrade Dashboard People Clients Vendo…" at bounding box center [627, 287] width 1255 height 574
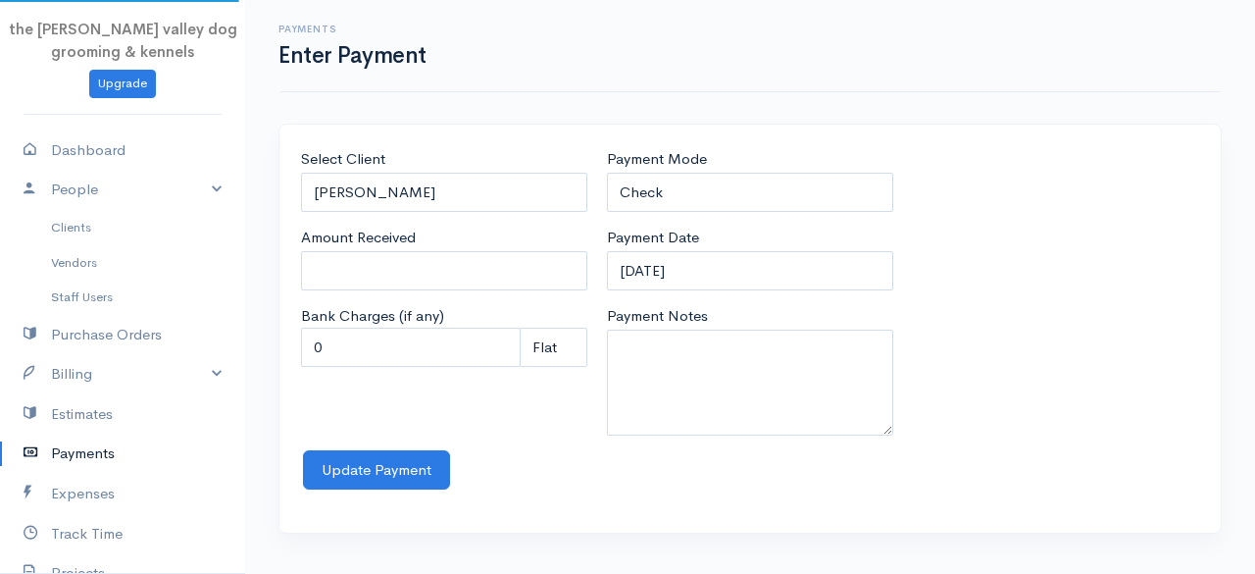
type input "0"
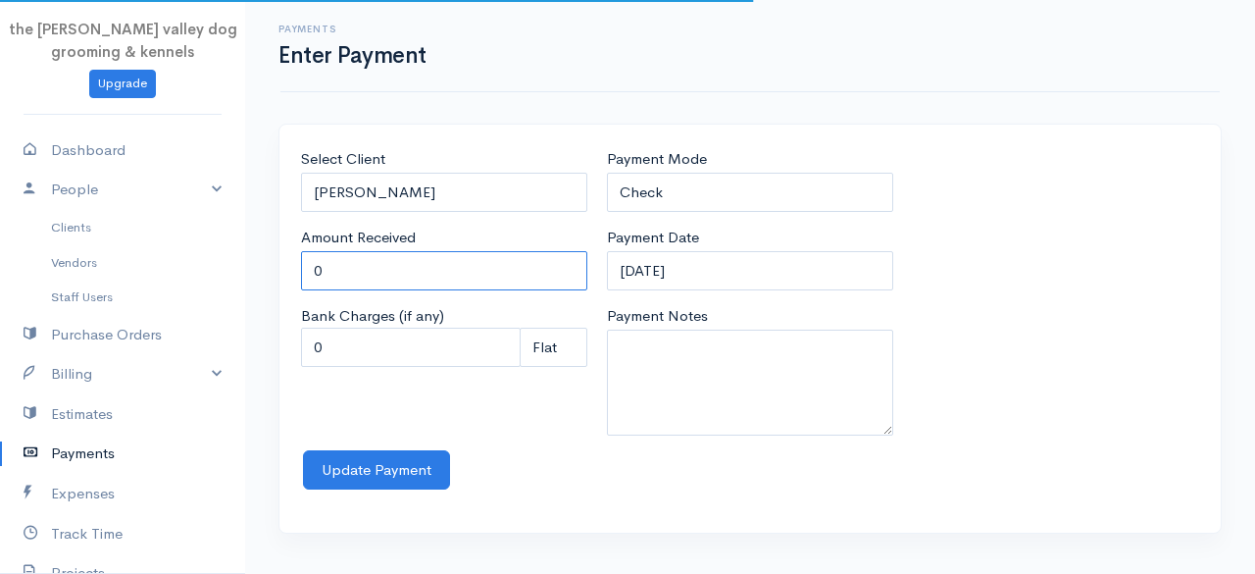
click at [388, 277] on input "0" at bounding box center [444, 271] width 286 height 40
type input "110"
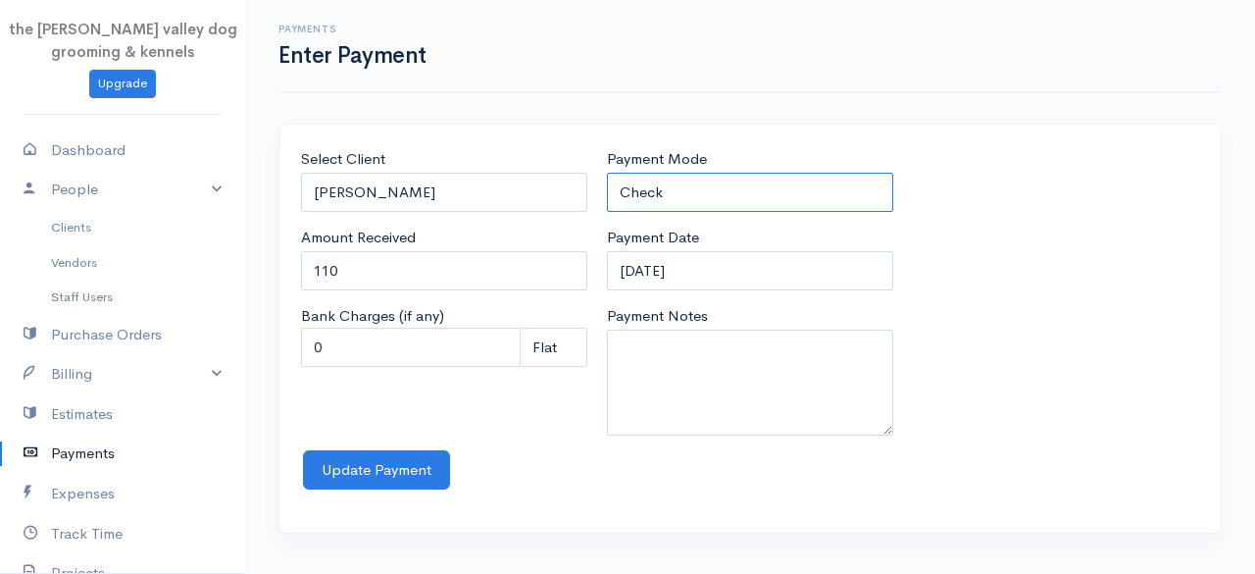
click at [722, 197] on select "Check Bank Transfer Credit Cash Debit ACH VISA MASTERCARD AMEX Discover DINERS …" at bounding box center [750, 193] width 286 height 40
select select "Cash"
click at [607, 173] on select "Check Bank Transfer Credit Cash Debit ACH VISA MASTERCARD AMEX Discover DINERS …" at bounding box center [750, 193] width 286 height 40
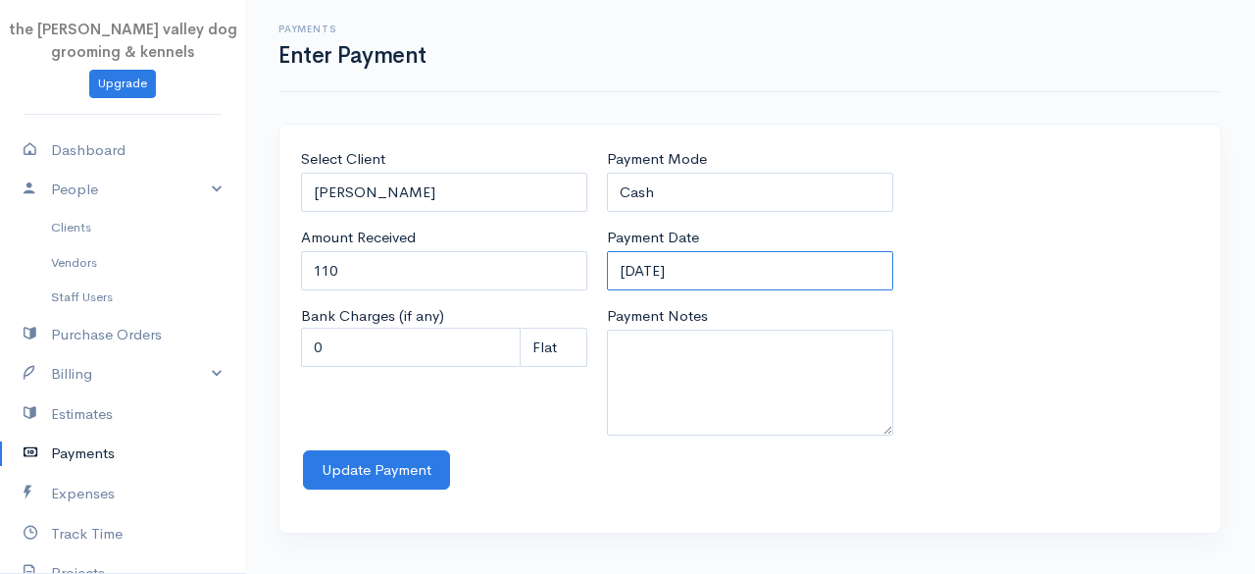
click at [751, 276] on input "12-09-2025" at bounding box center [750, 271] width 286 height 40
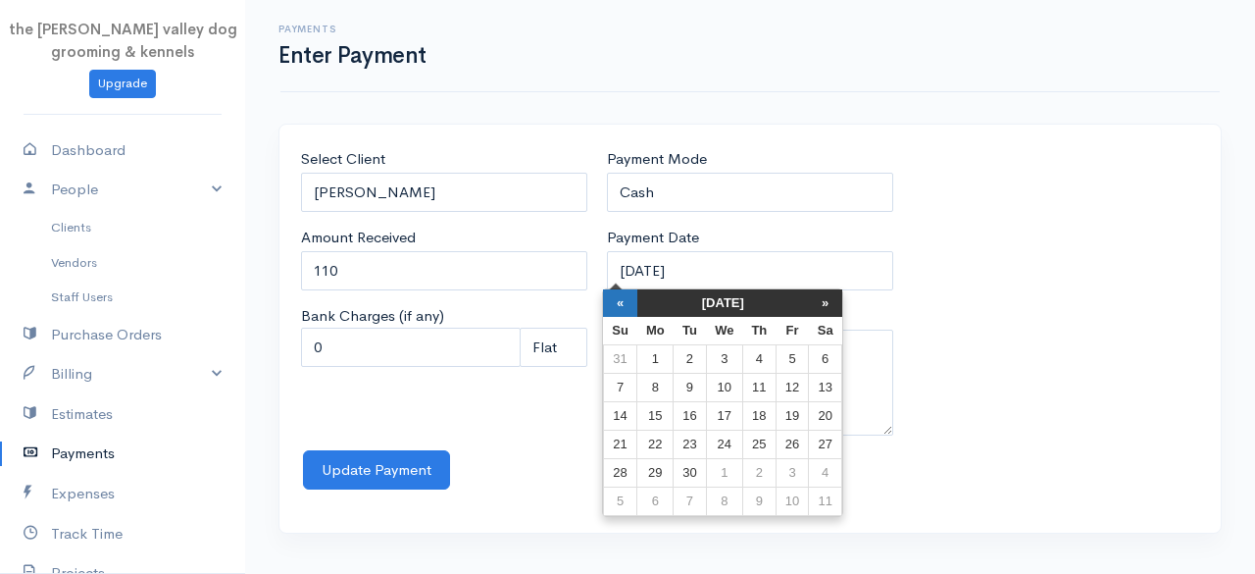
click at [630, 310] on th "«" at bounding box center [620, 302] width 34 height 27
click at [812, 447] on td "22" at bounding box center [797, 444] width 32 height 28
type input "22-08-2025"
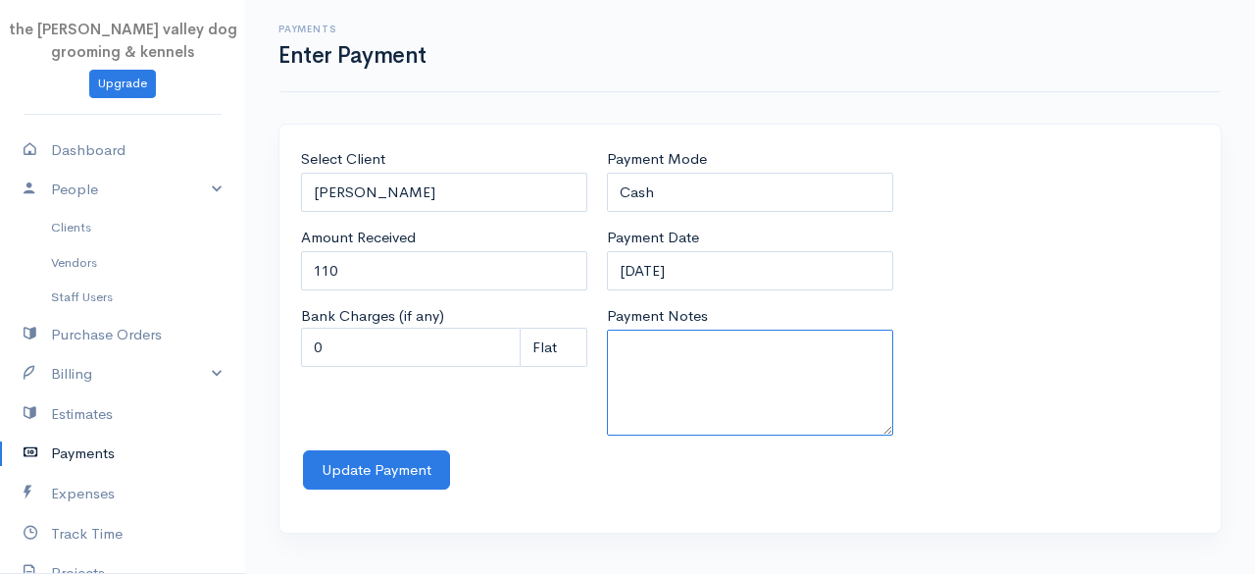
click at [667, 361] on textarea "Payment Notes" at bounding box center [750, 382] width 286 height 106
type textarea "Groom x2 M"
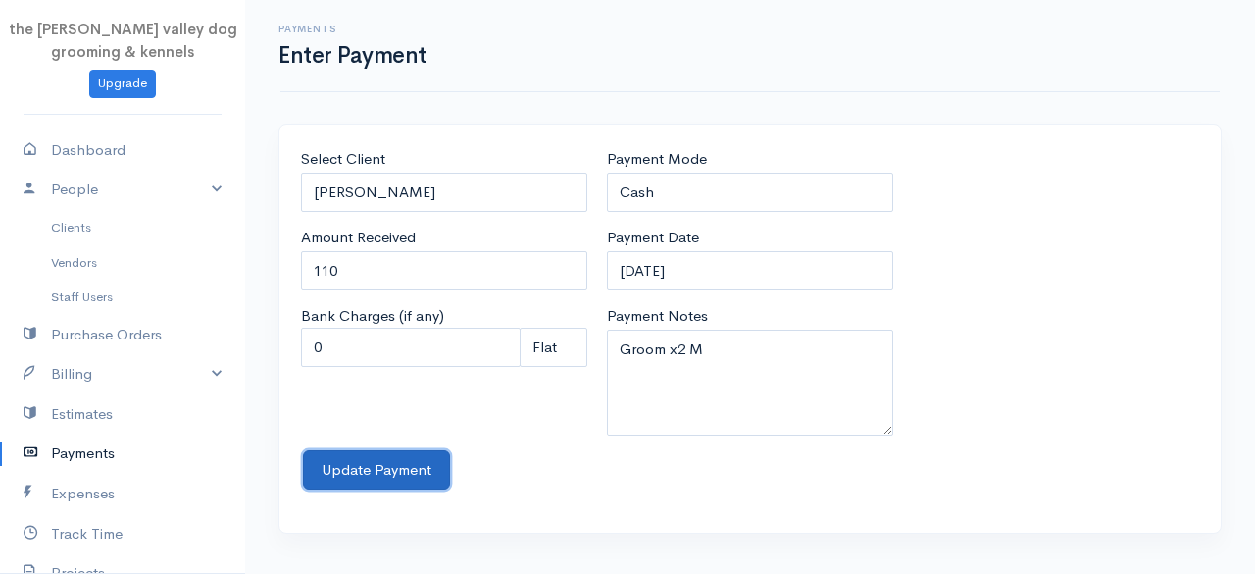
click at [399, 463] on button "Update Payment" at bounding box center [376, 470] width 147 height 40
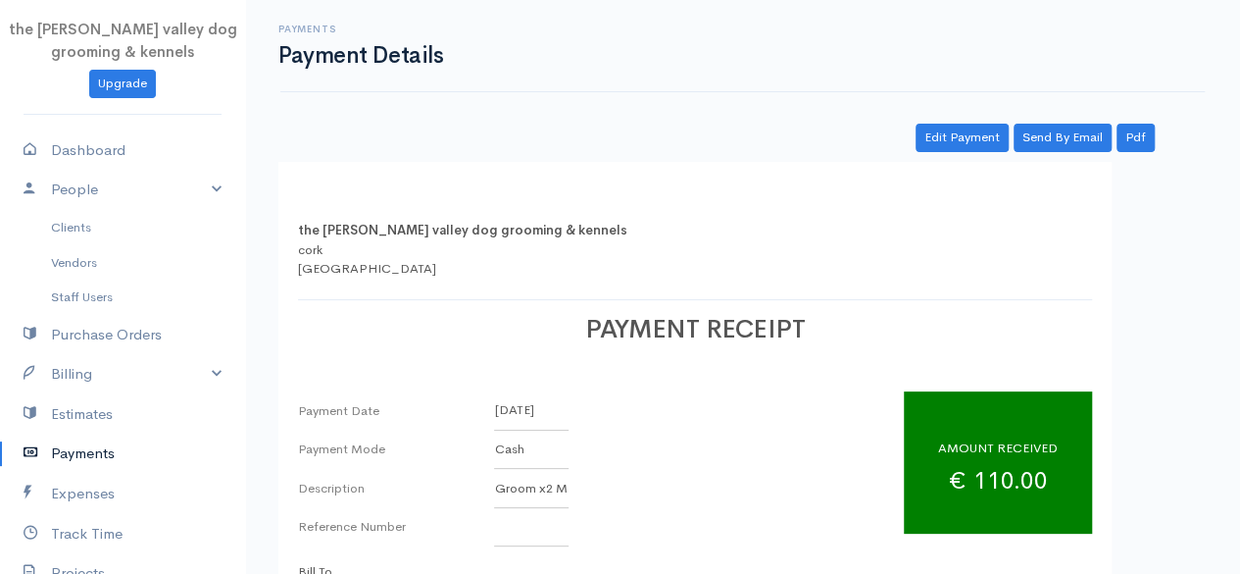
click at [78, 452] on link "Payments" at bounding box center [122, 453] width 245 height 40
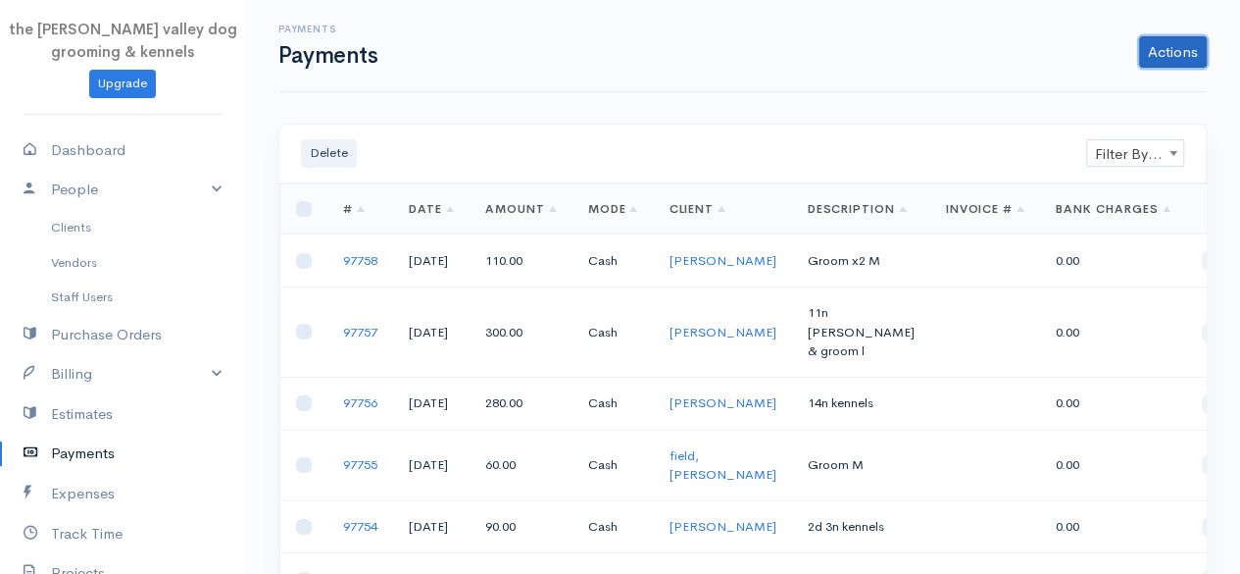
click at [1163, 46] on link "Actions" at bounding box center [1173, 51] width 68 height 31
click at [1083, 96] on link "Enter Payment" at bounding box center [1107, 93] width 202 height 34
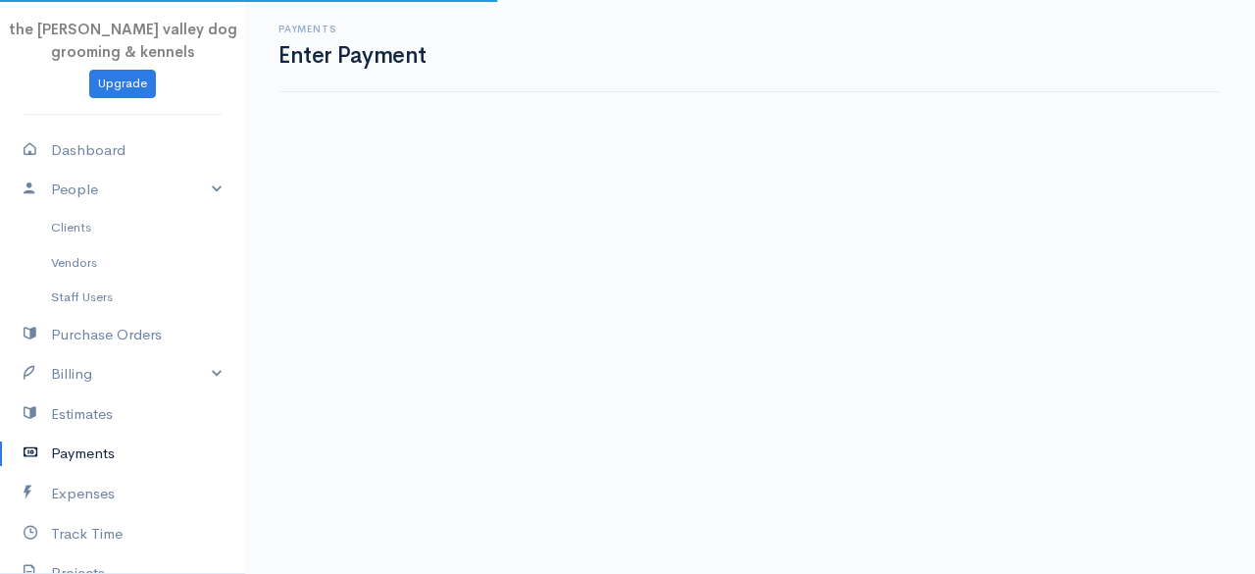
select select "2"
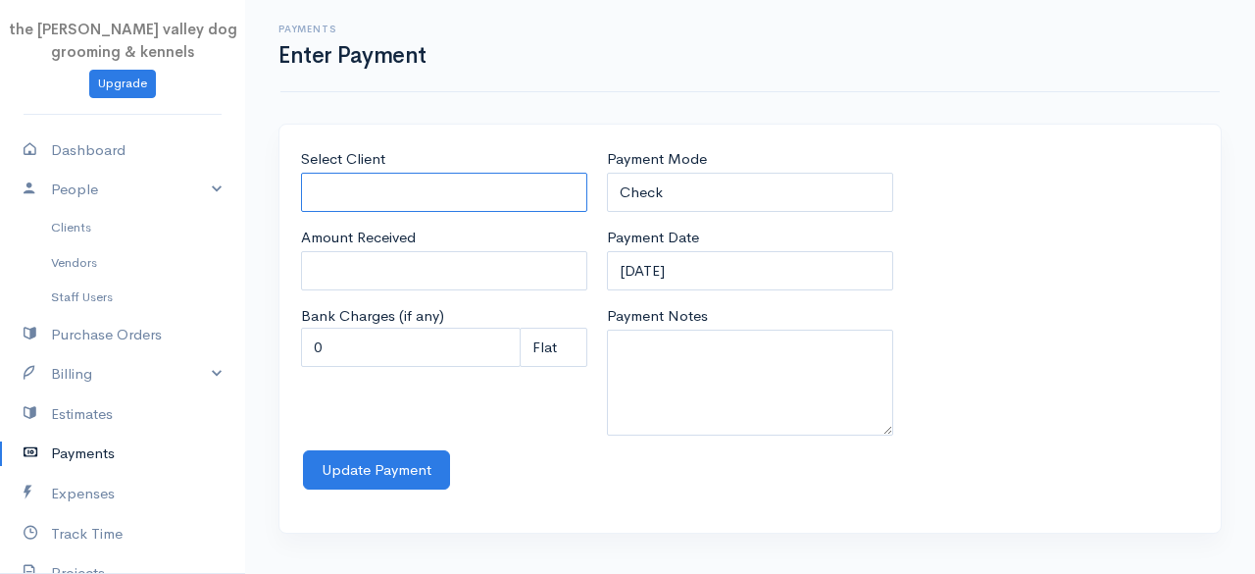
click at [406, 189] on input "Select Client" at bounding box center [444, 193] width 286 height 40
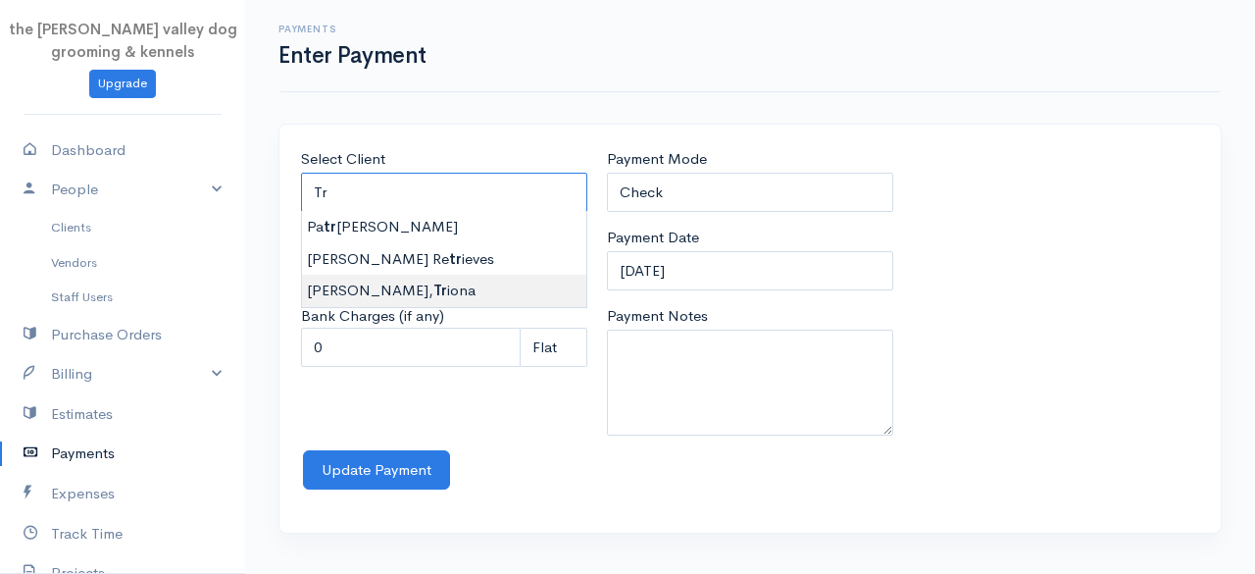
type input "O gorman, Triona"
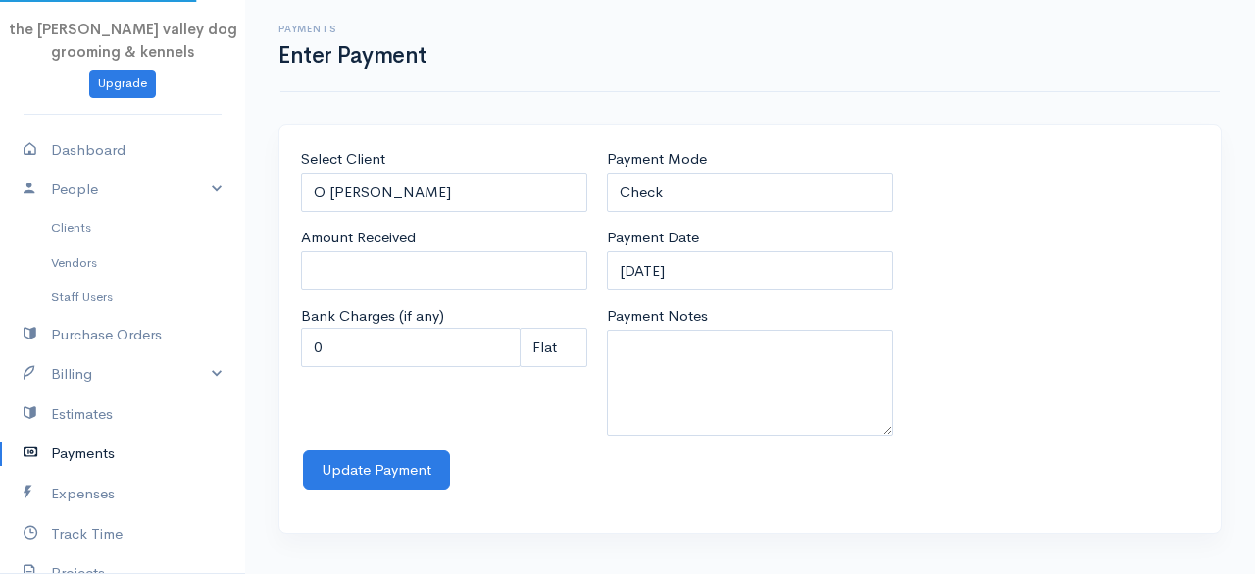
click at [419, 276] on body "the rodney valley dog grooming & kennels Upgrade Dashboard People Clients Vendo…" at bounding box center [627, 287] width 1255 height 574
type input "0"
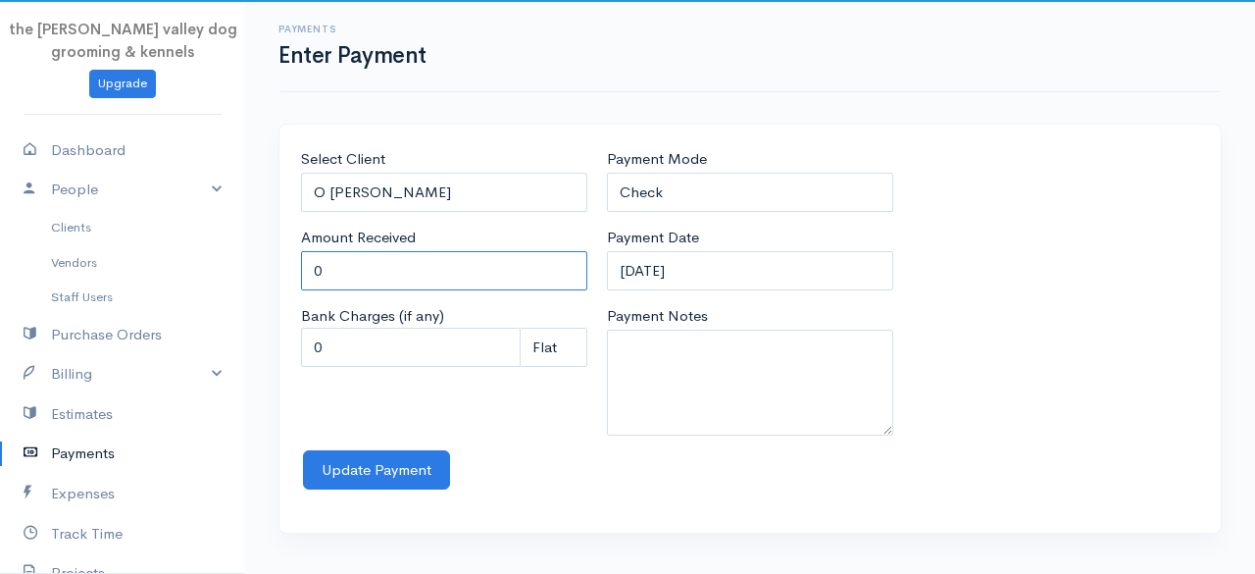
click at [419, 276] on input "0" at bounding box center [444, 271] width 286 height 40
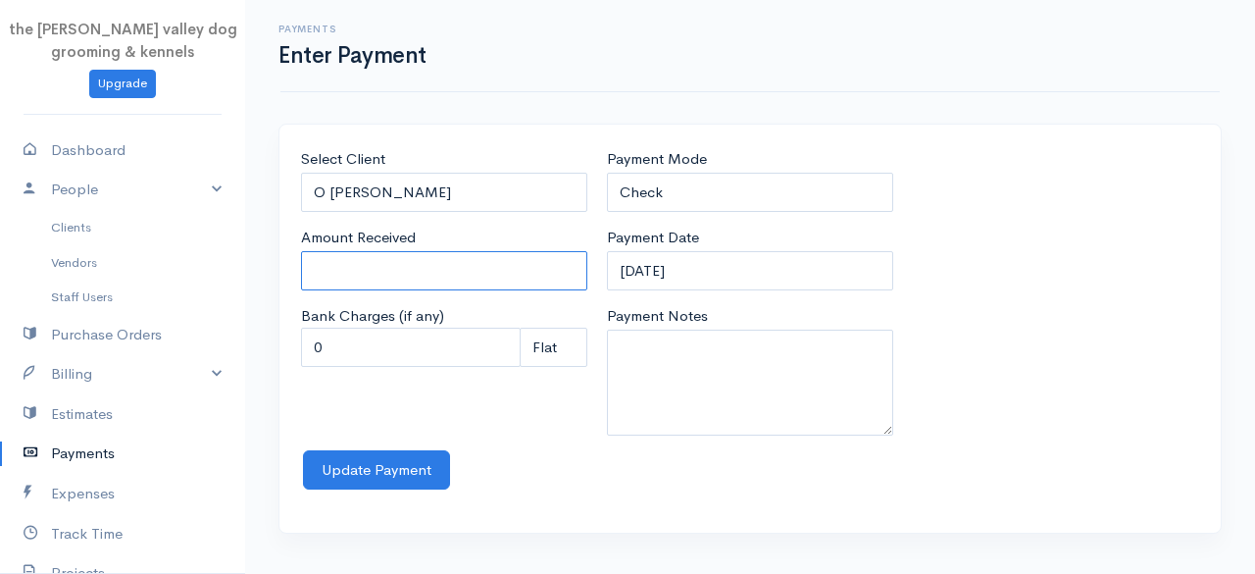
type input "3"
type input "210"
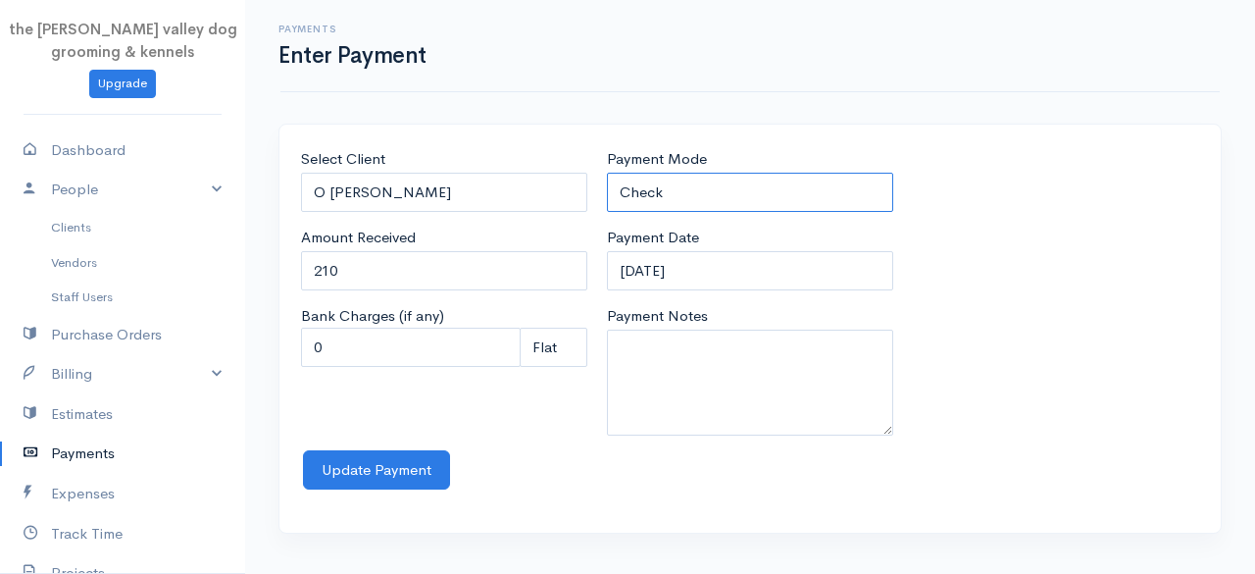
click at [671, 178] on select "Check Bank Transfer Credit Cash Debit ACH VISA MASTERCARD AMEX Discover DINERS …" at bounding box center [750, 193] width 286 height 40
select select "Cash"
click at [607, 173] on select "Check Bank Transfer Credit Cash Debit ACH VISA MASTERCARD AMEX Discover DINERS …" at bounding box center [750, 193] width 286 height 40
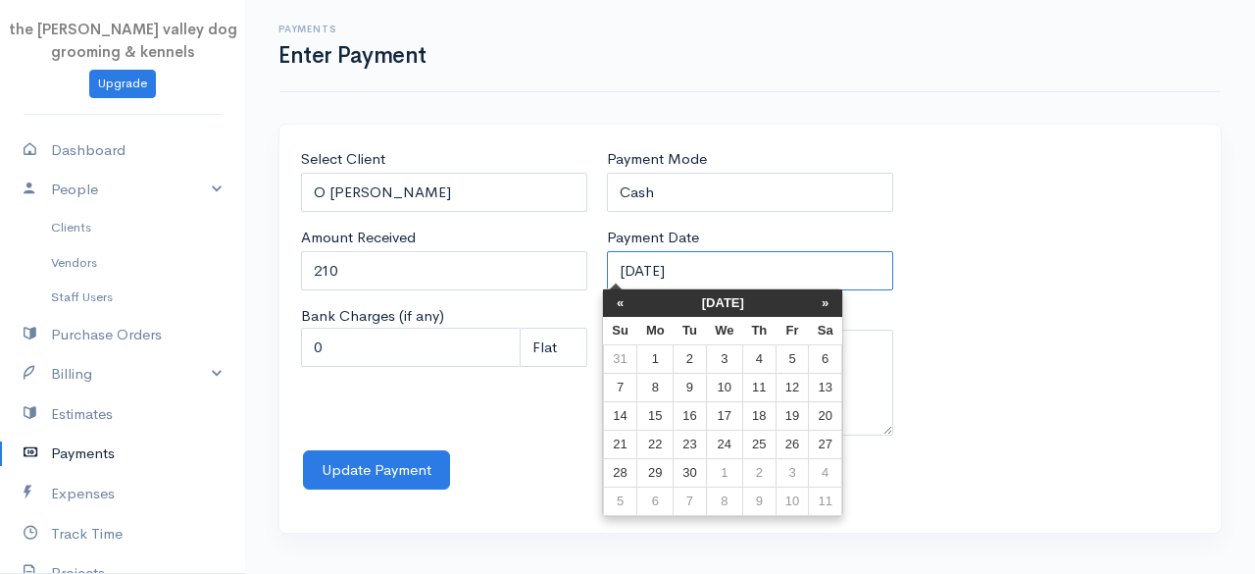
click at [769, 263] on input "12-09-2025" at bounding box center [750, 271] width 286 height 40
click at [619, 307] on th "«" at bounding box center [620, 302] width 34 height 27
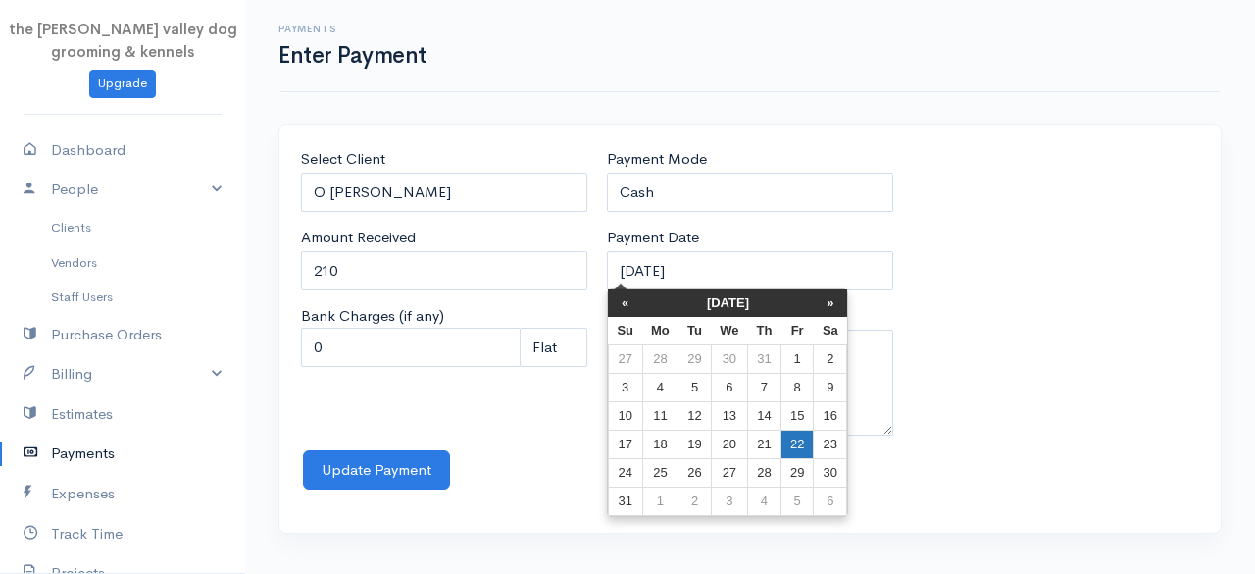
click at [800, 431] on td "22" at bounding box center [797, 444] width 32 height 28
type input "22-08-2025"
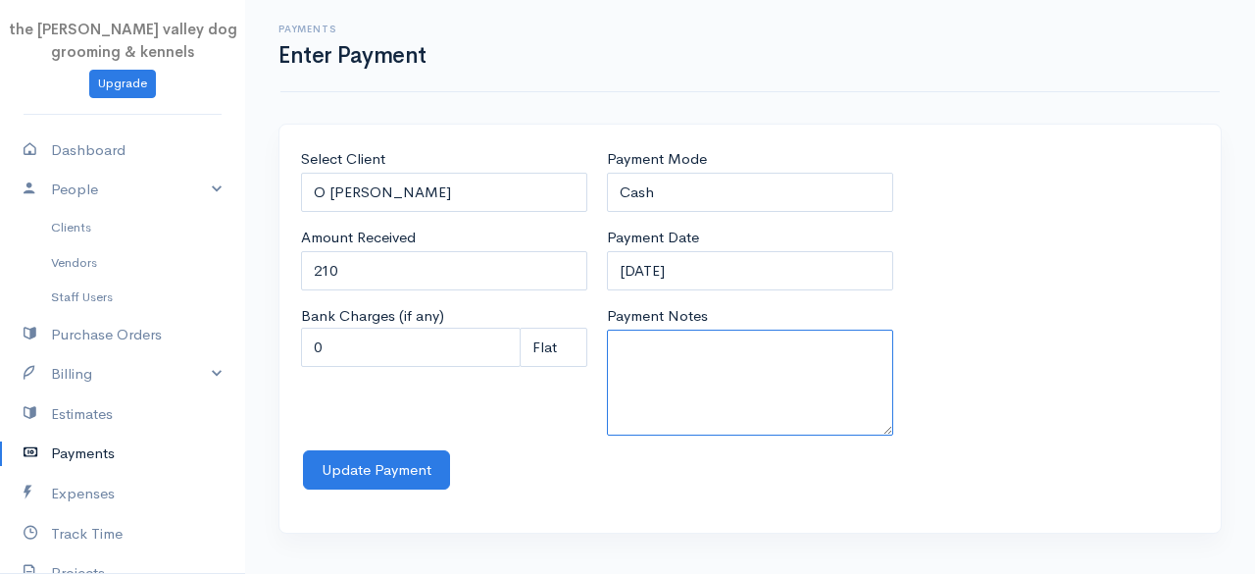
click at [723, 383] on textarea "Payment Notes" at bounding box center [750, 382] width 286 height 106
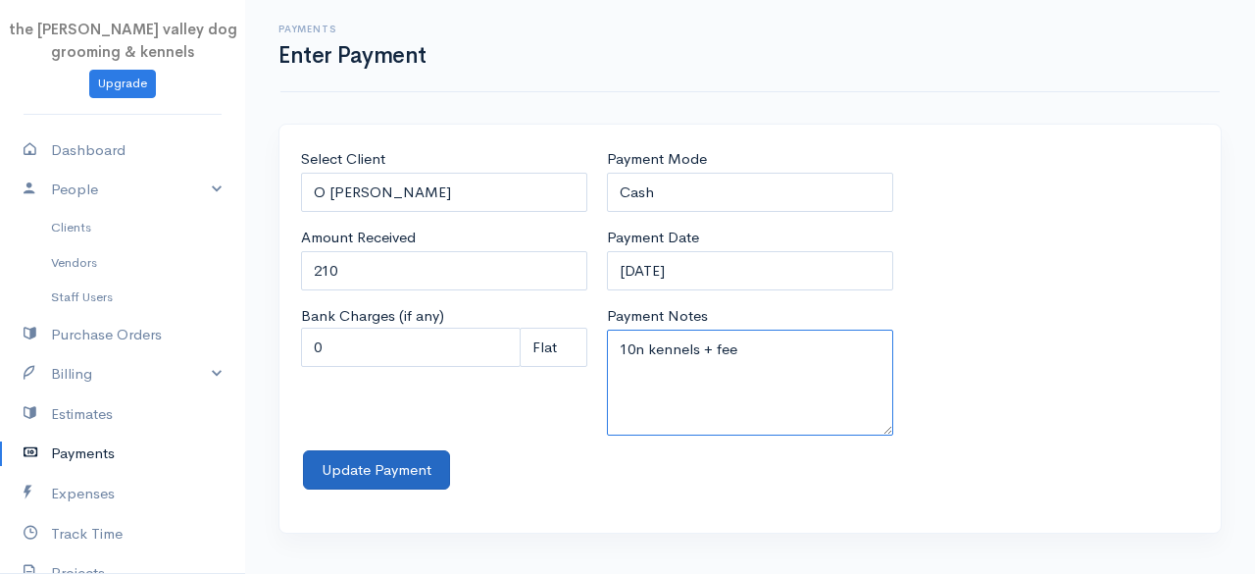
type textarea "10n kennels + fee"
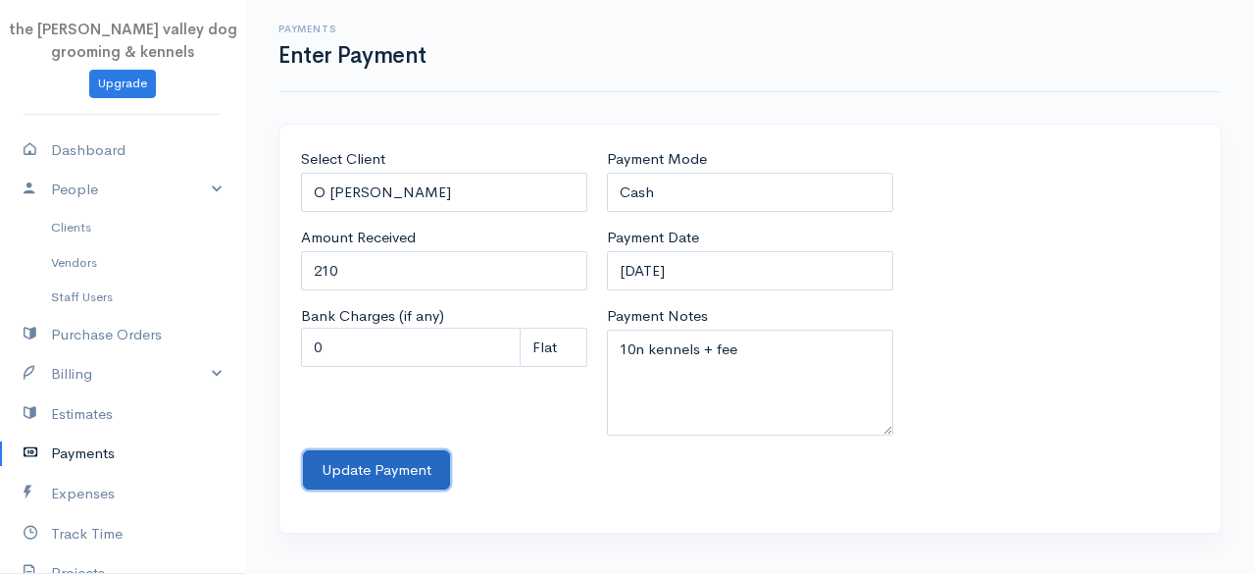
click at [400, 476] on button "Update Payment" at bounding box center [376, 470] width 147 height 40
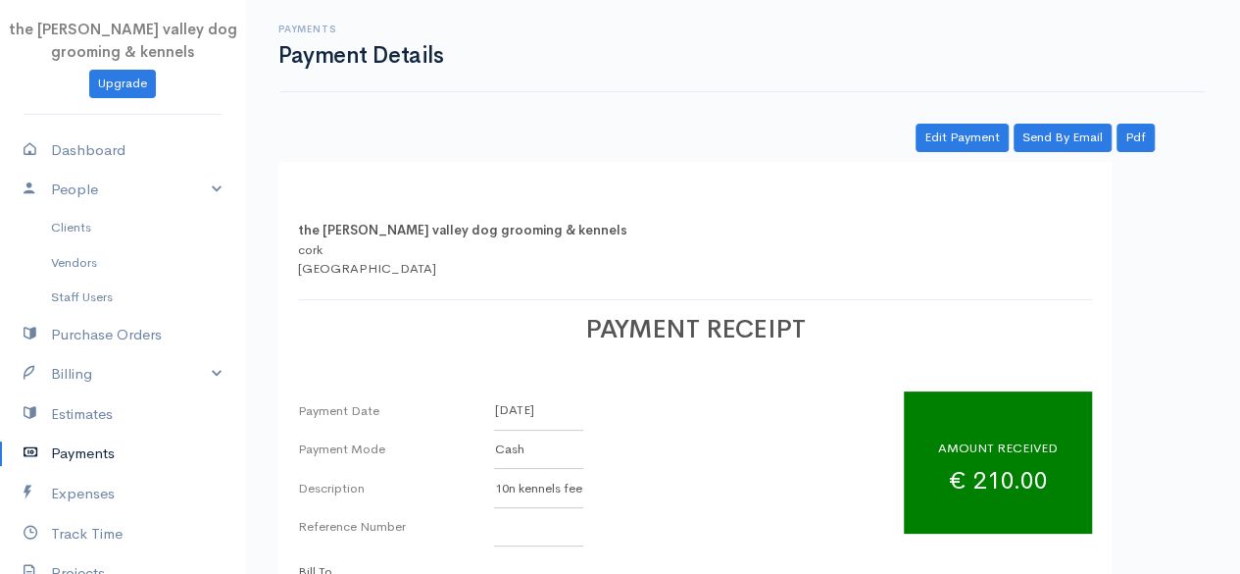
click at [68, 458] on link "Payments" at bounding box center [122, 453] width 245 height 40
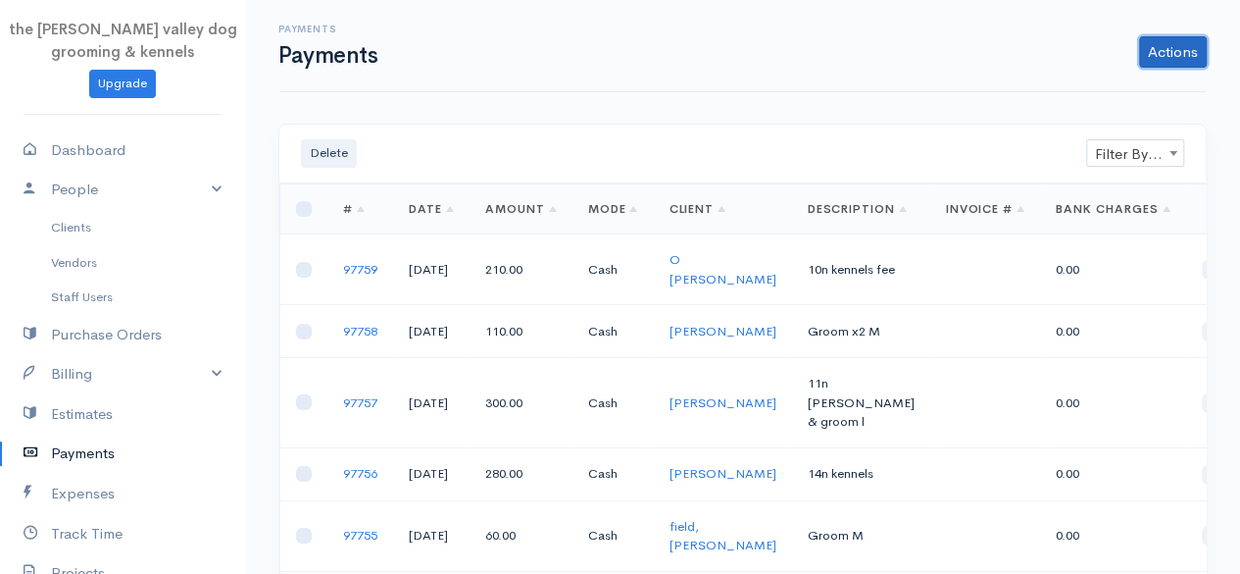
click at [1157, 56] on link "Actions" at bounding box center [1173, 51] width 68 height 31
click at [1084, 77] on link "Enter Payment" at bounding box center [1107, 93] width 202 height 34
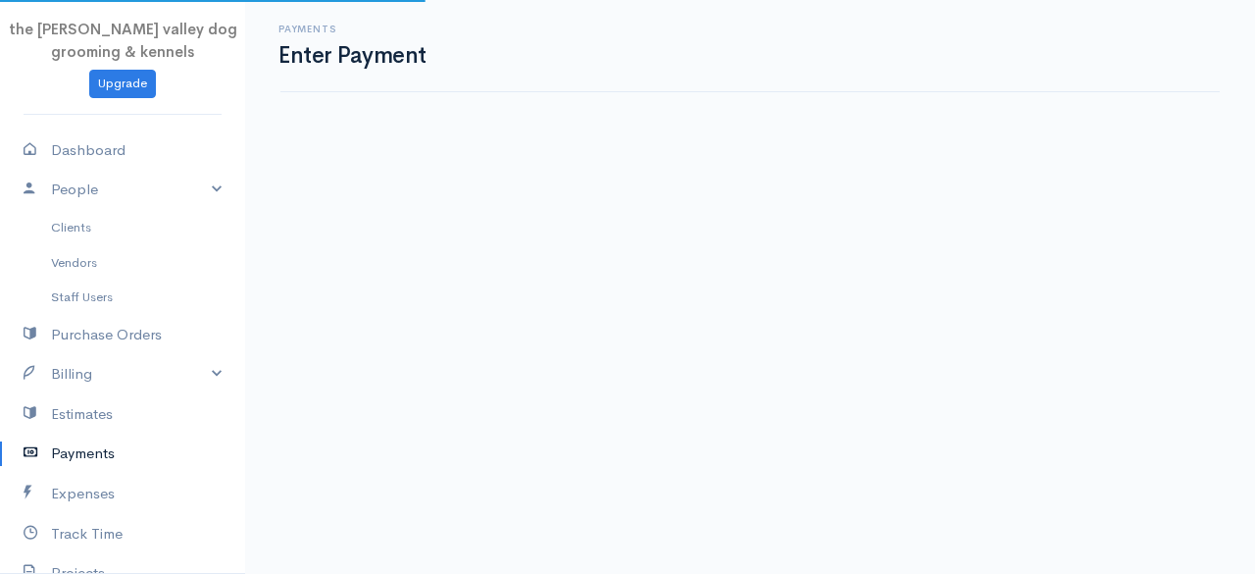
select select "2"
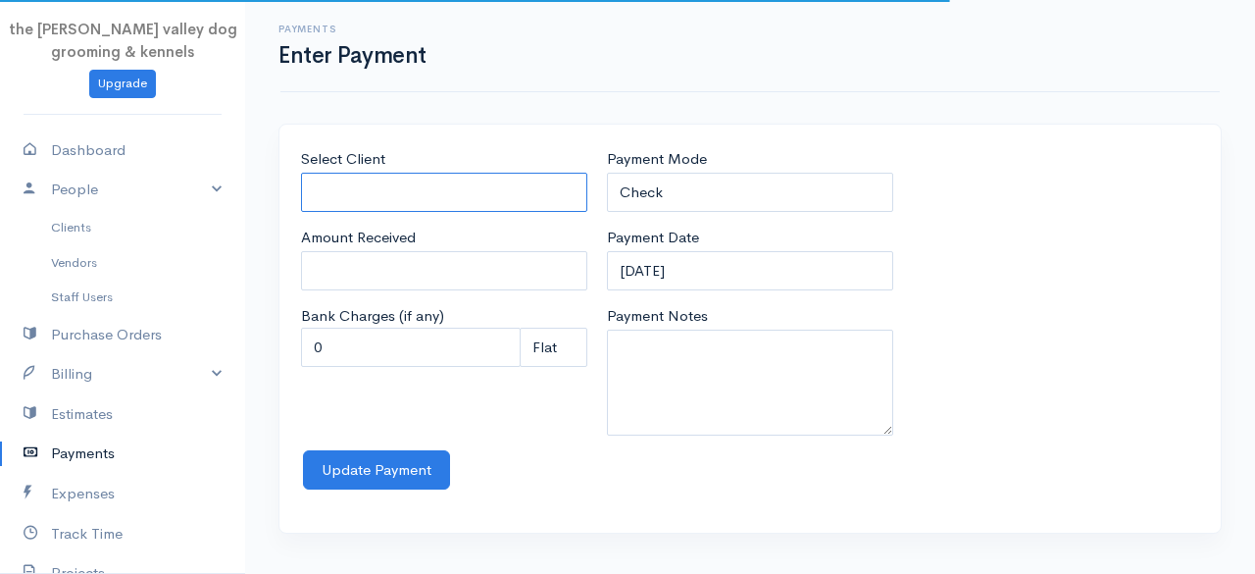
click at [524, 200] on input "Select Client" at bounding box center [444, 193] width 286 height 40
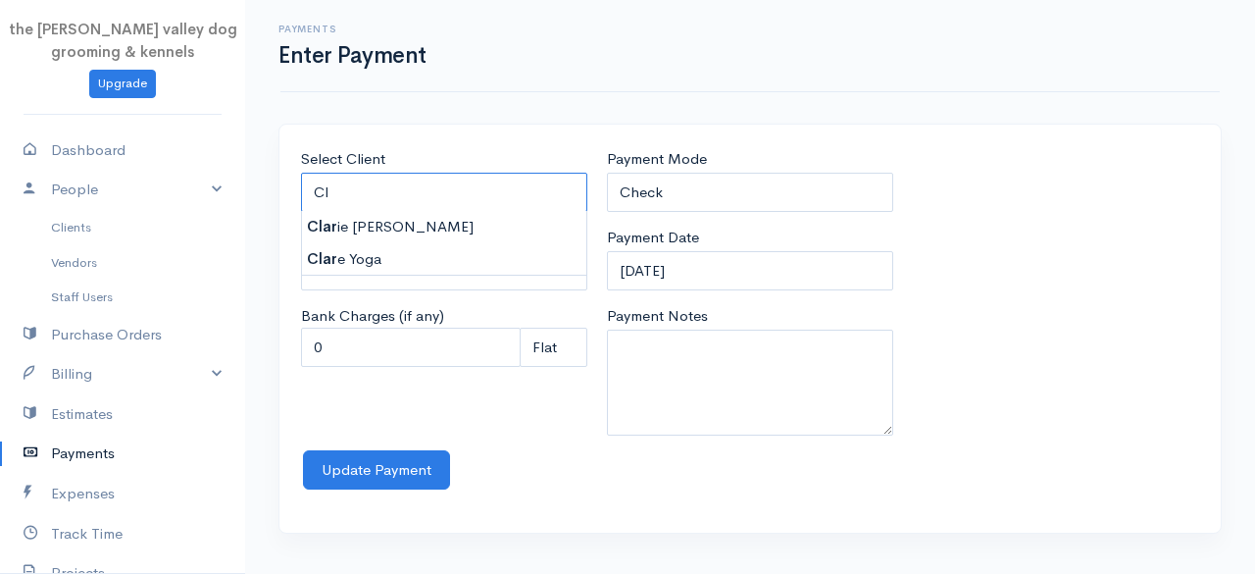
type input "C"
type input "fiel"
click at [71, 227] on link "Clients" at bounding box center [122, 227] width 245 height 35
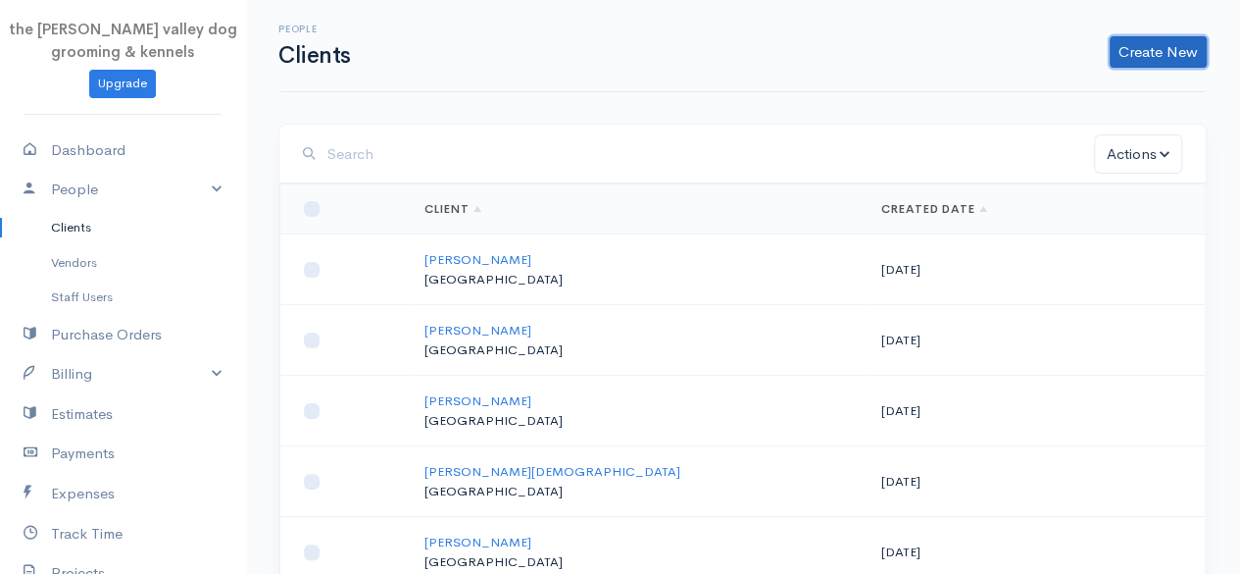
click at [1147, 63] on link "Create New" at bounding box center [1158, 51] width 97 height 31
click at [1091, 101] on link "Client" at bounding box center [1127, 93] width 155 height 34
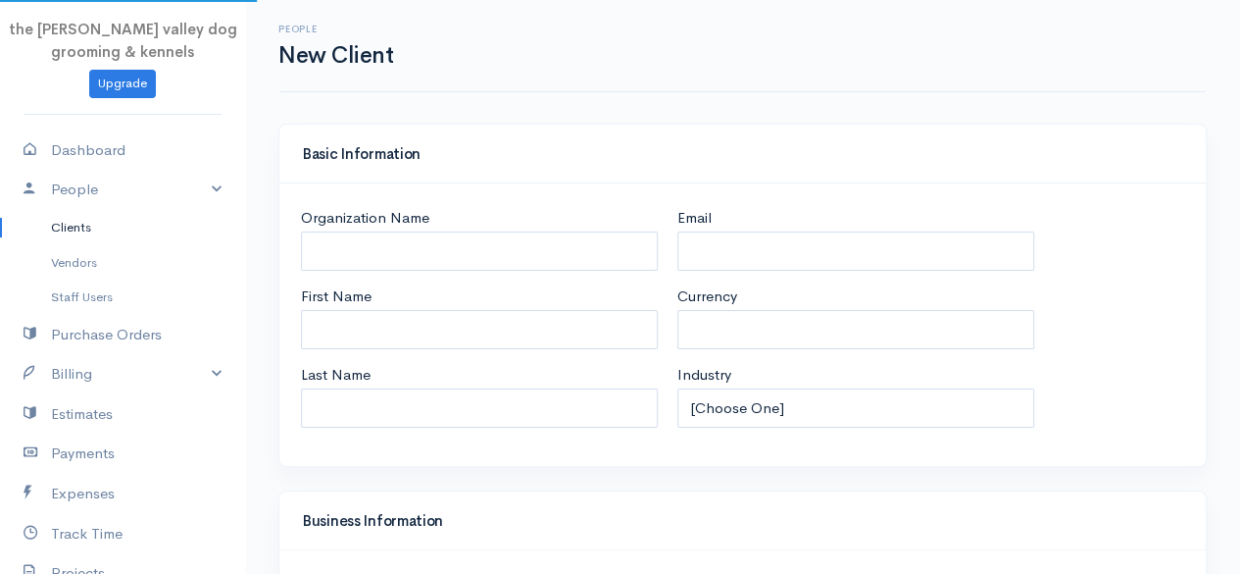
select select "EUR"
select select "Ireland"
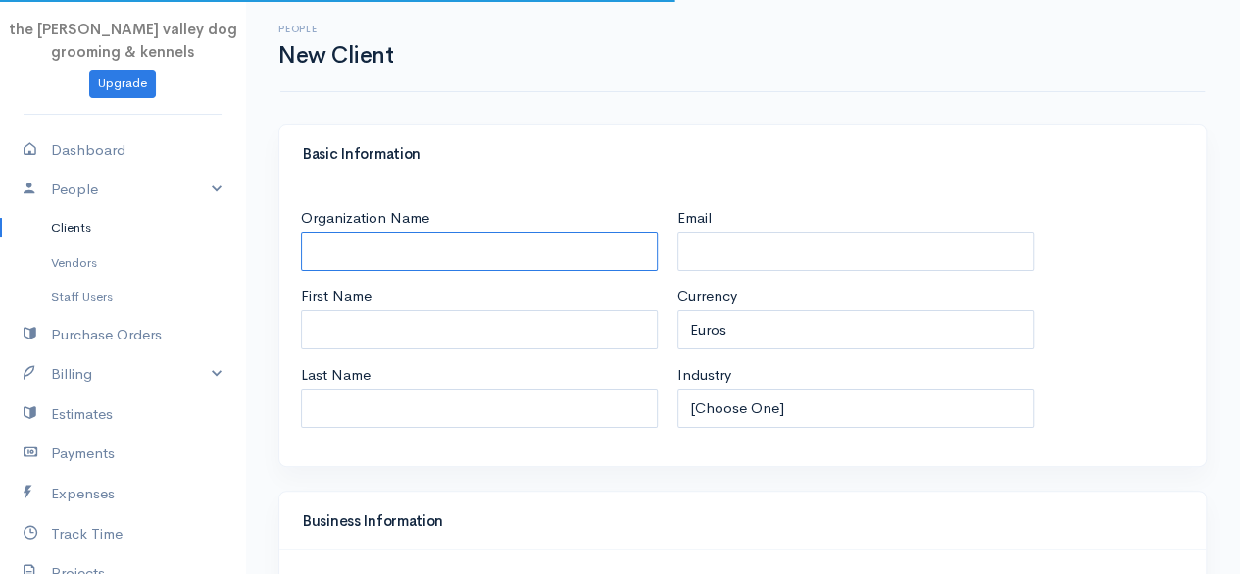
click at [379, 245] on input "Organization Name" at bounding box center [479, 251] width 357 height 40
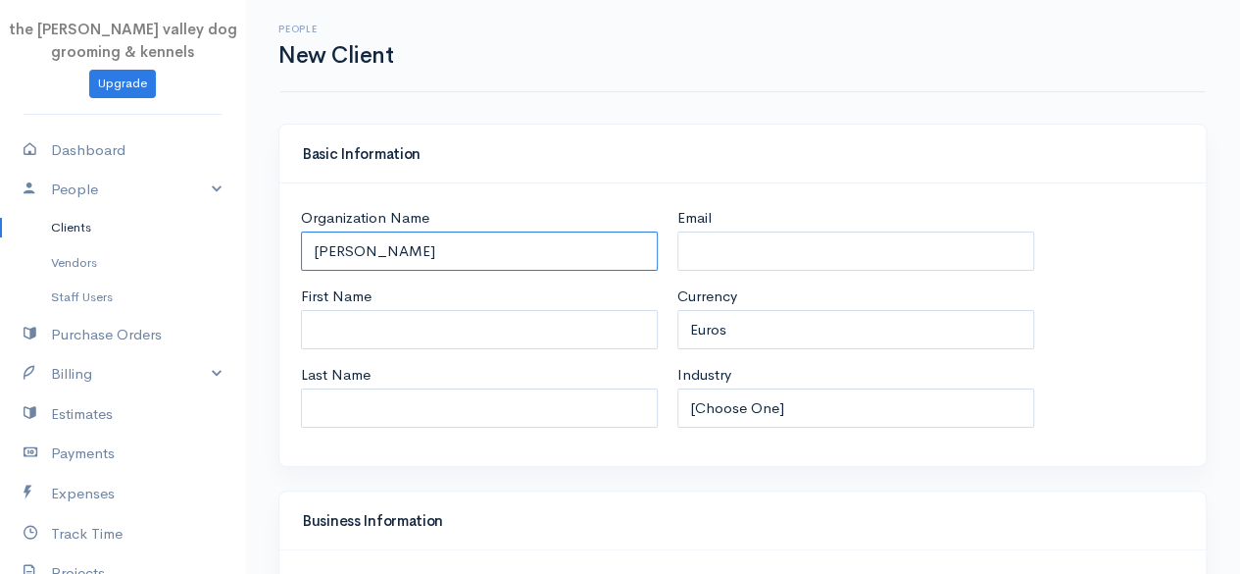
type input "Claire Field"
click at [1033, 144] on div "Basic Information" at bounding box center [742, 154] width 927 height 59
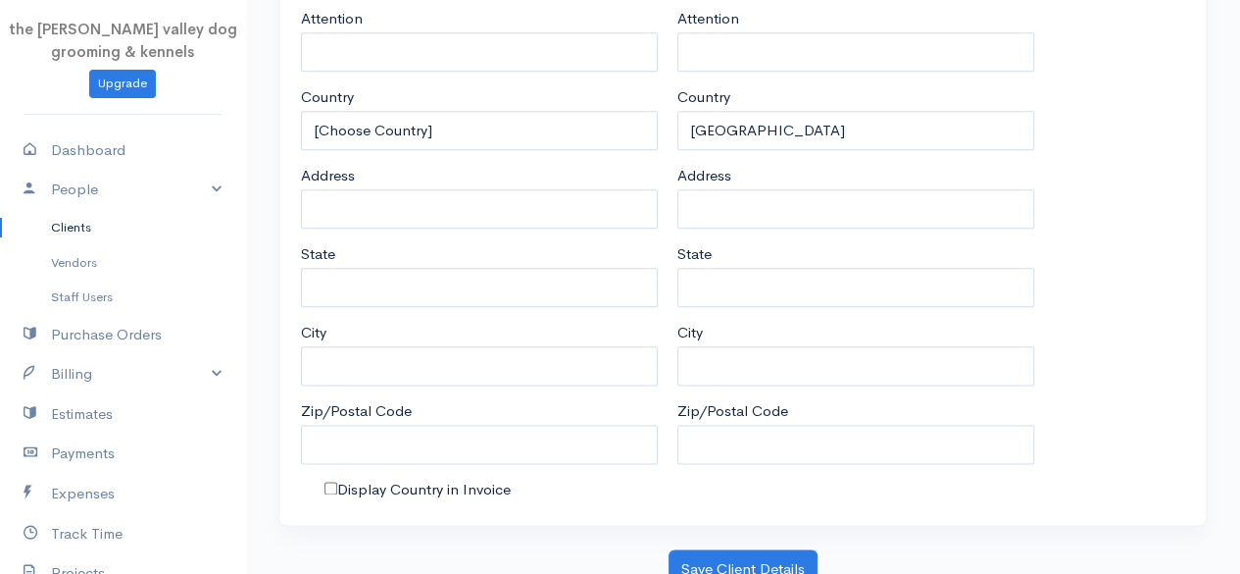
scroll to position [1034, 0]
click at [789, 551] on button "Save Client Details" at bounding box center [743, 566] width 149 height 40
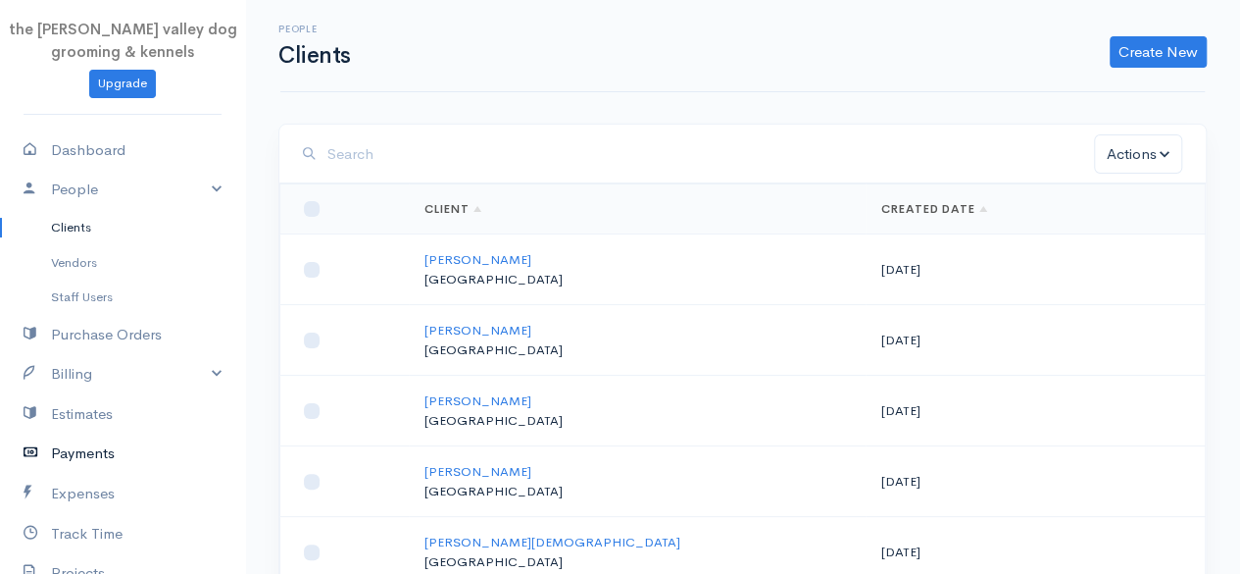
click at [86, 444] on link "Payments" at bounding box center [122, 453] width 245 height 40
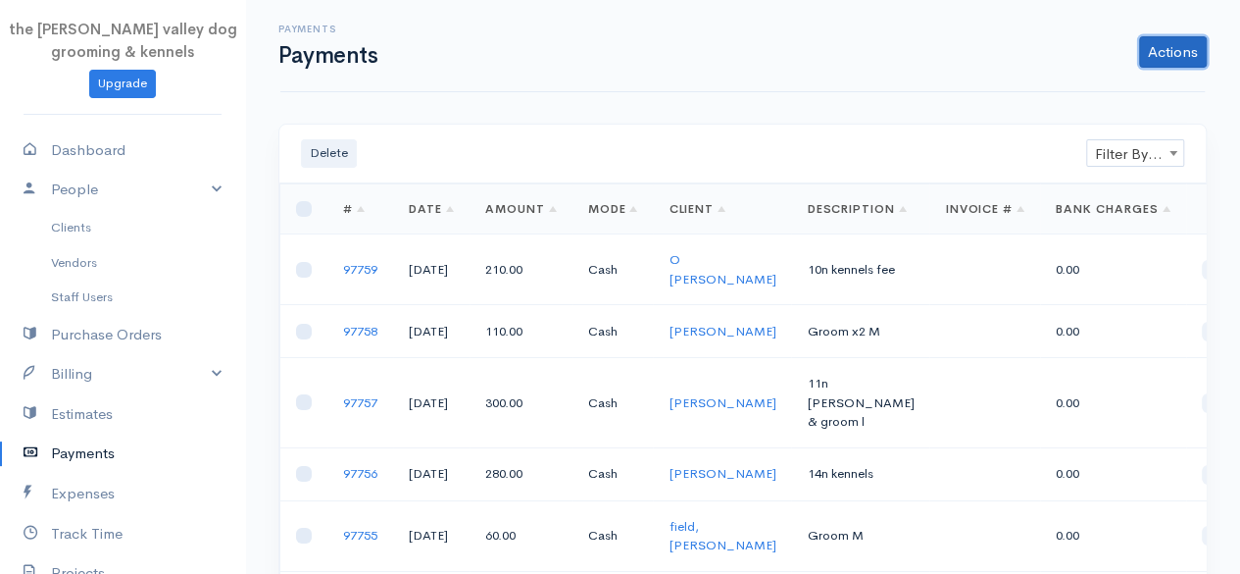
click at [1141, 58] on link "Actions" at bounding box center [1173, 51] width 68 height 31
click at [1116, 83] on link "Enter Payment" at bounding box center [1107, 93] width 202 height 34
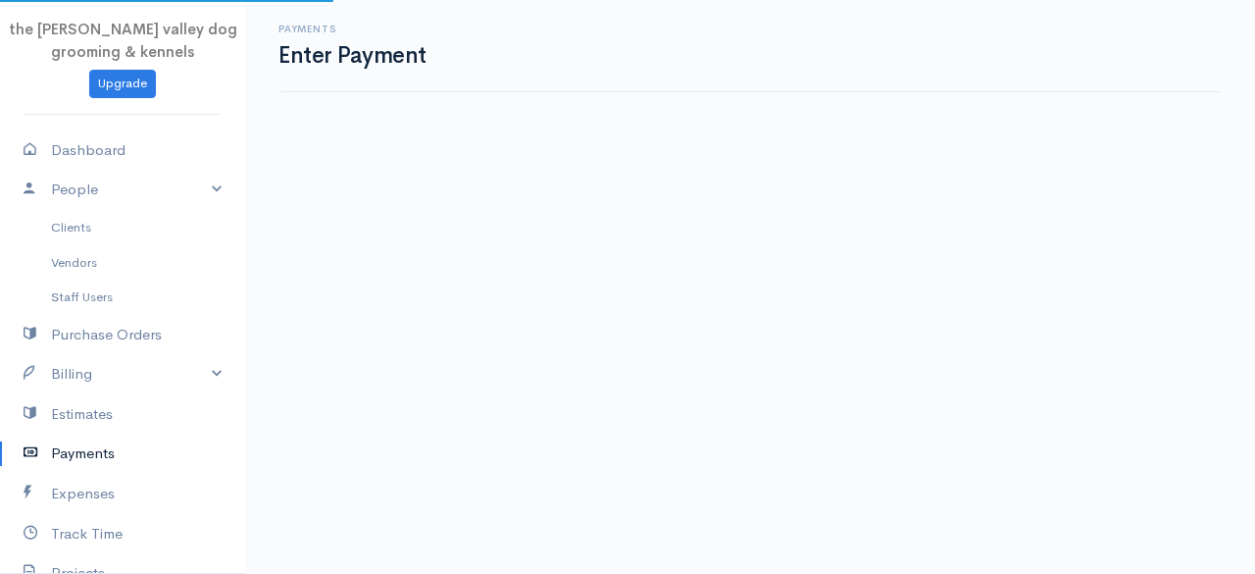
select select "2"
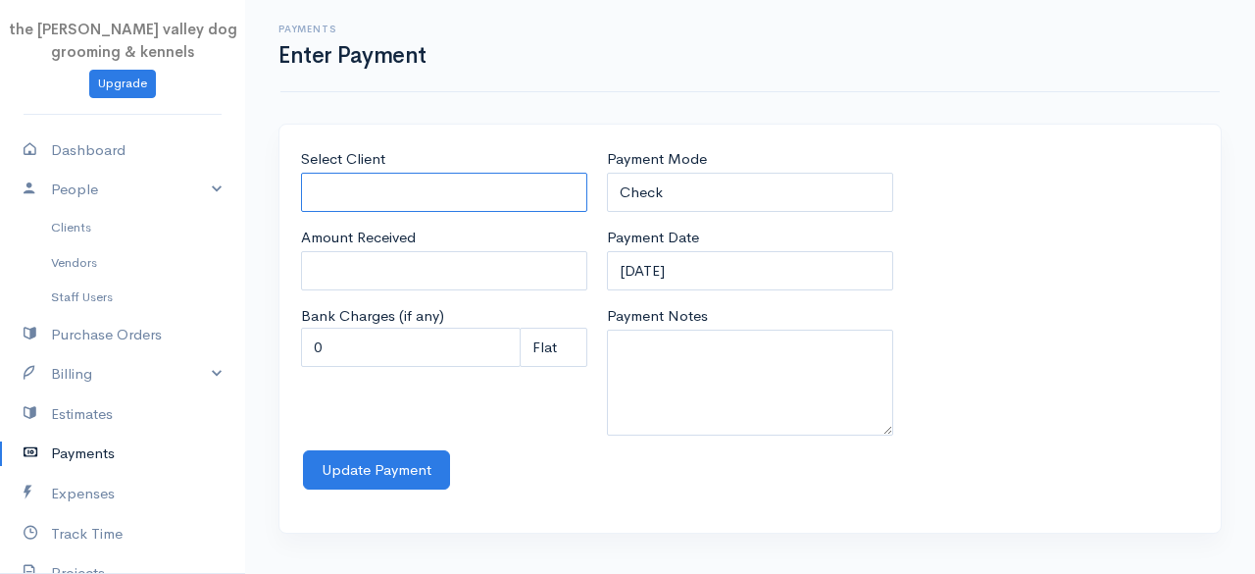
click at [504, 189] on input "Select Client" at bounding box center [444, 193] width 286 height 40
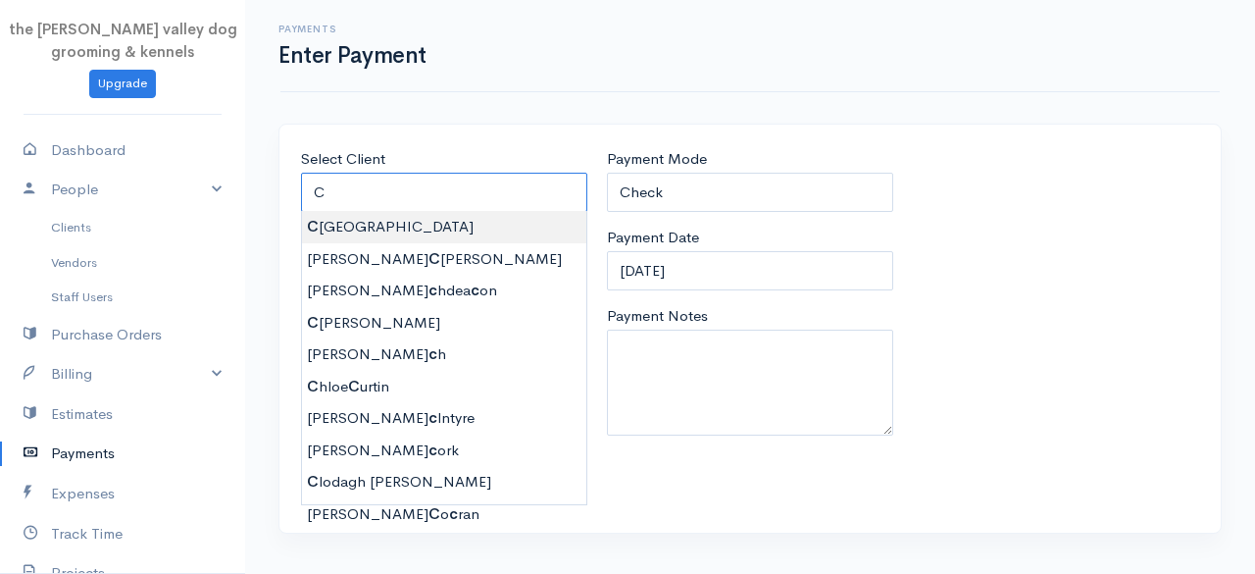
type input "Claire Field"
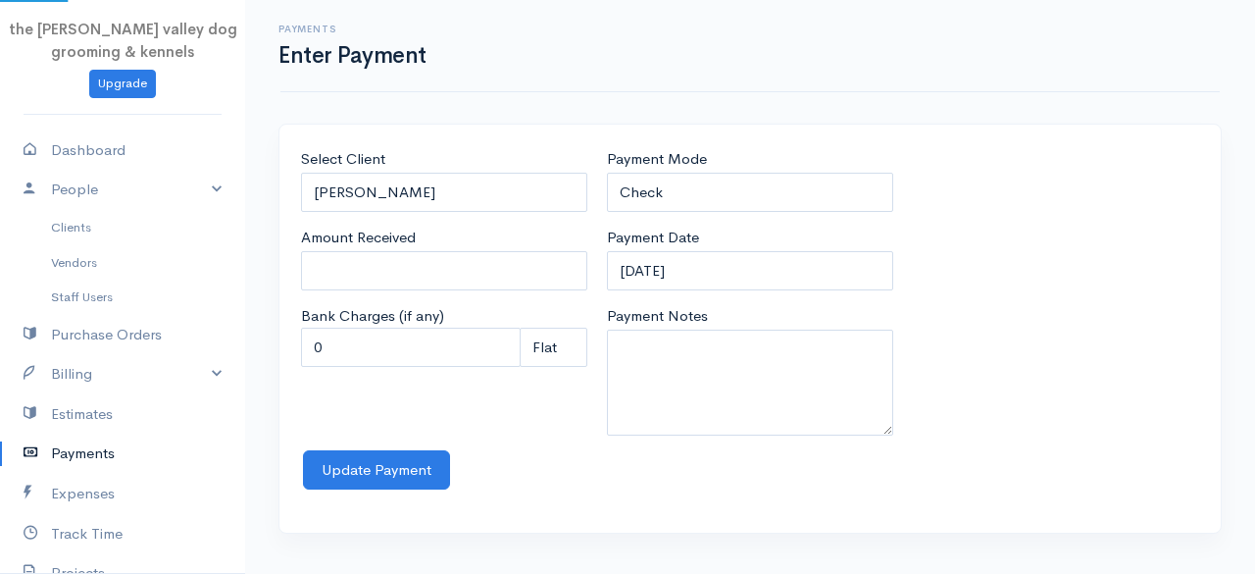
click at [454, 233] on body "the rodney valley dog grooming & kennels Upgrade Dashboard People Clients Vendo…" at bounding box center [627, 287] width 1255 height 574
type input "0"
click at [443, 252] on input "0" at bounding box center [444, 271] width 286 height 40
type input "300"
click at [702, 185] on select "Check Bank Transfer Credit Cash Debit ACH VISA MASTERCARD AMEX Discover DINERS …" at bounding box center [750, 193] width 286 height 40
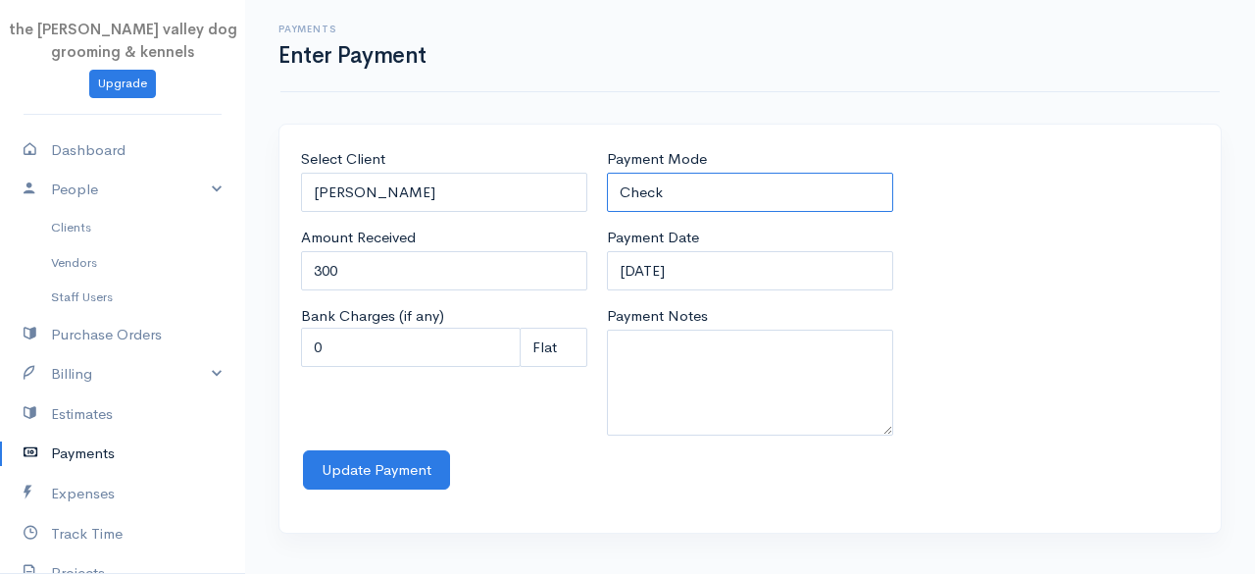
select select "Cash"
click at [607, 173] on select "Check Bank Transfer Credit Cash Debit ACH VISA MASTERCARD AMEX Discover DINERS …" at bounding box center [750, 193] width 286 height 40
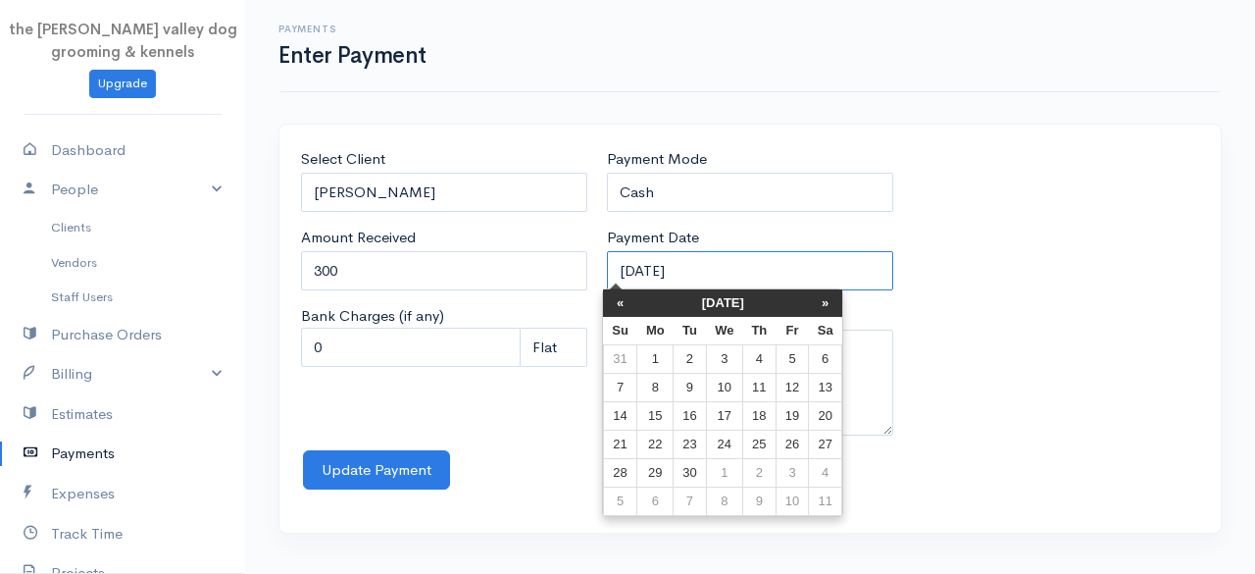
click at [723, 274] on input "12-09-2025" at bounding box center [750, 271] width 286 height 40
click at [617, 307] on th "«" at bounding box center [620, 302] width 34 height 27
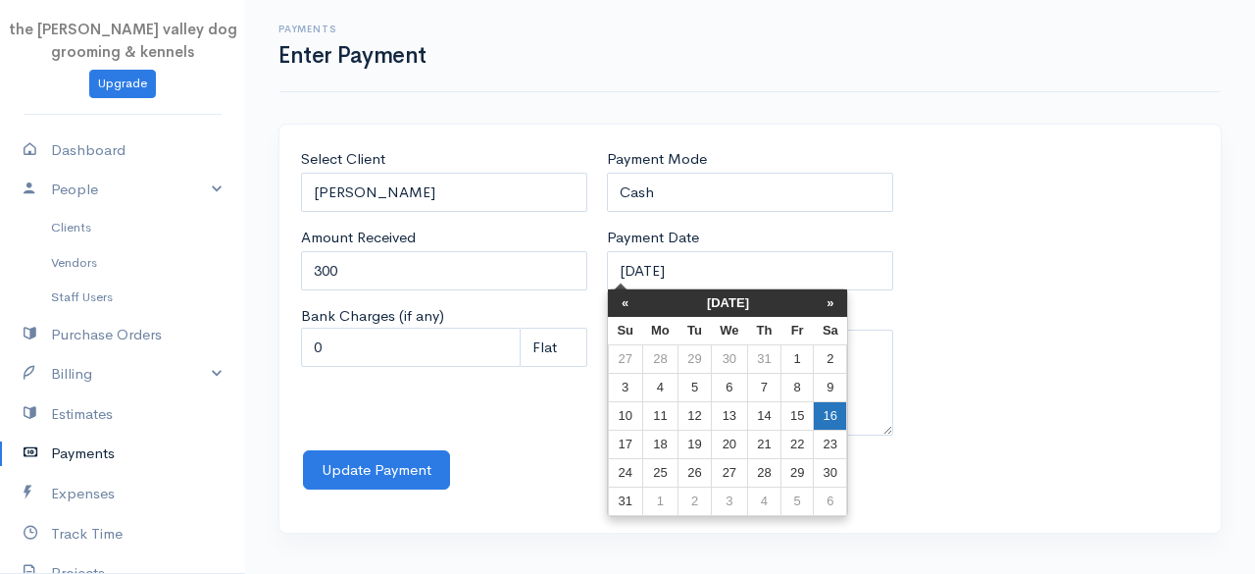
click at [832, 415] on td "16" at bounding box center [830, 416] width 33 height 28
type input "16-08-2025"
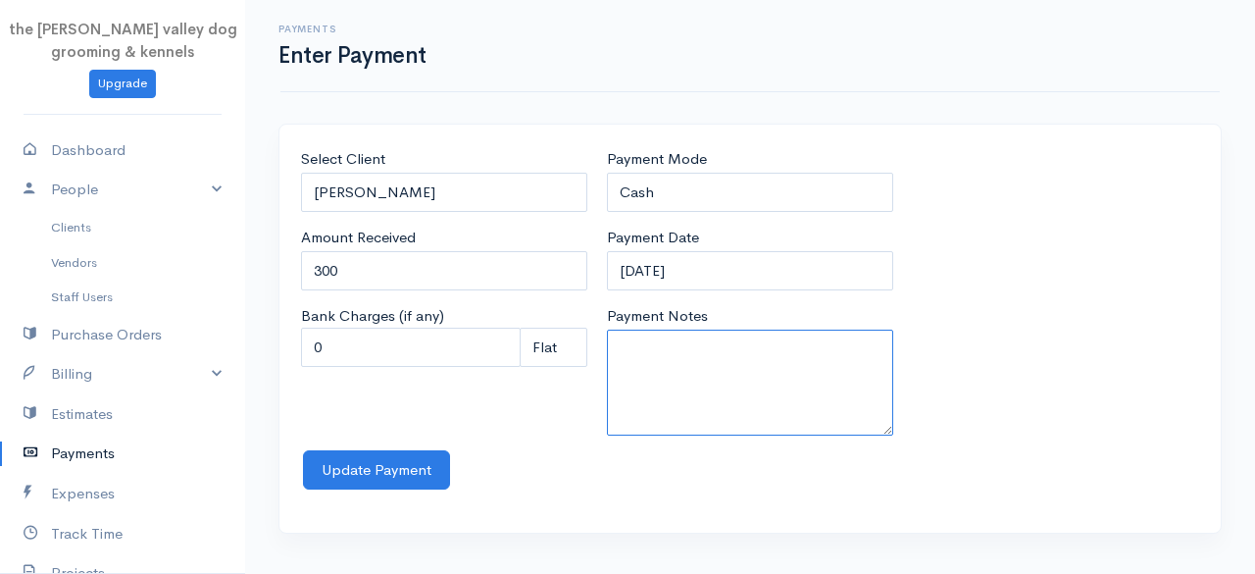
click at [743, 381] on textarea "Payment Notes" at bounding box center [750, 382] width 286 height 106
type textarea "15n kennels"
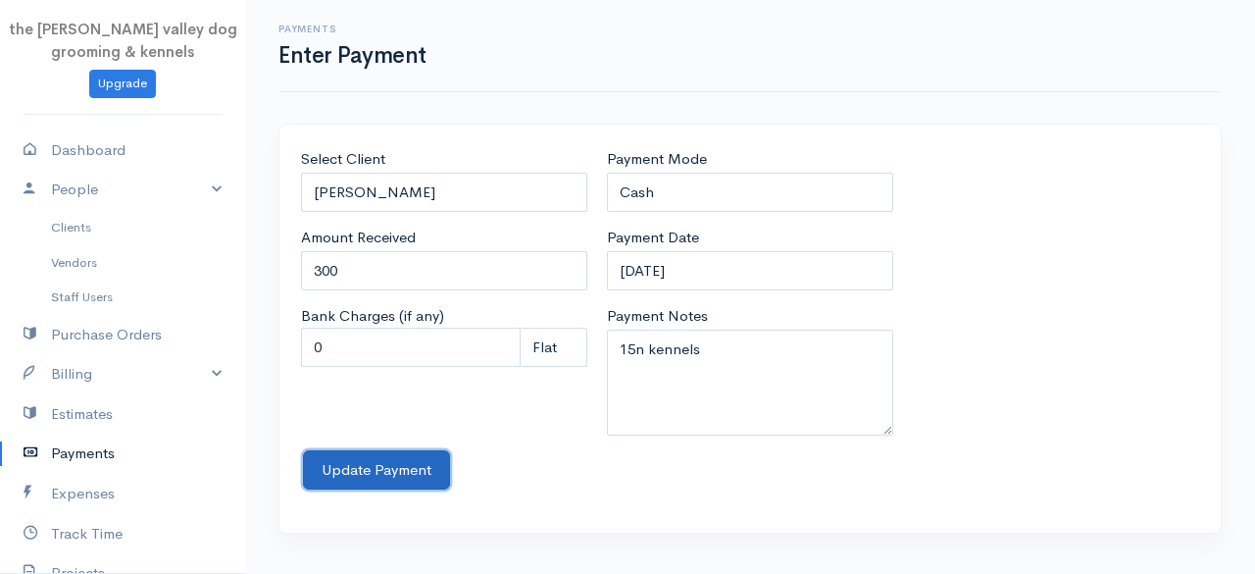
click at [388, 452] on button "Update Payment" at bounding box center [376, 470] width 147 height 40
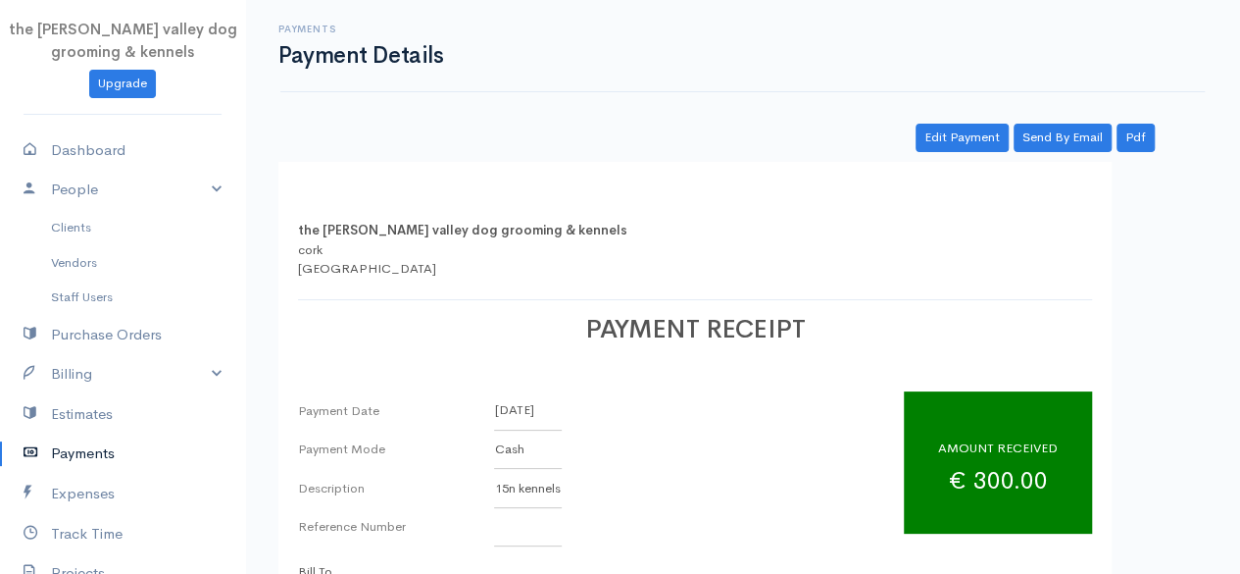
scroll to position [371, 0]
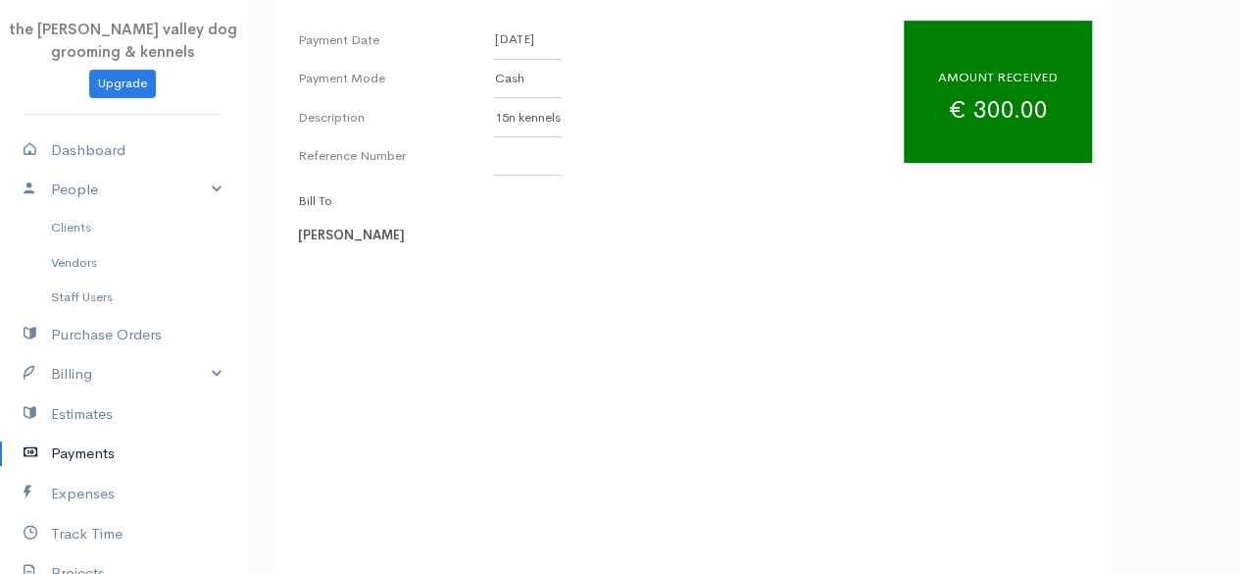
click at [100, 442] on link "Payments" at bounding box center [122, 453] width 245 height 40
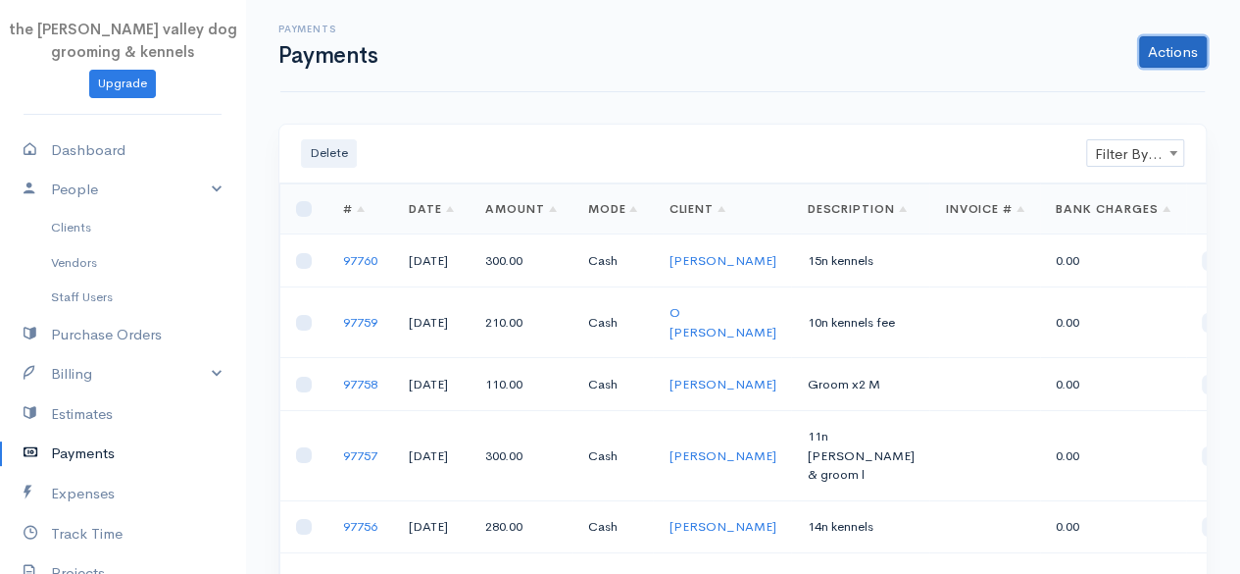
click at [1205, 43] on link "Actions" at bounding box center [1173, 51] width 68 height 31
click at [1081, 87] on link "Enter Payment" at bounding box center [1107, 93] width 202 height 34
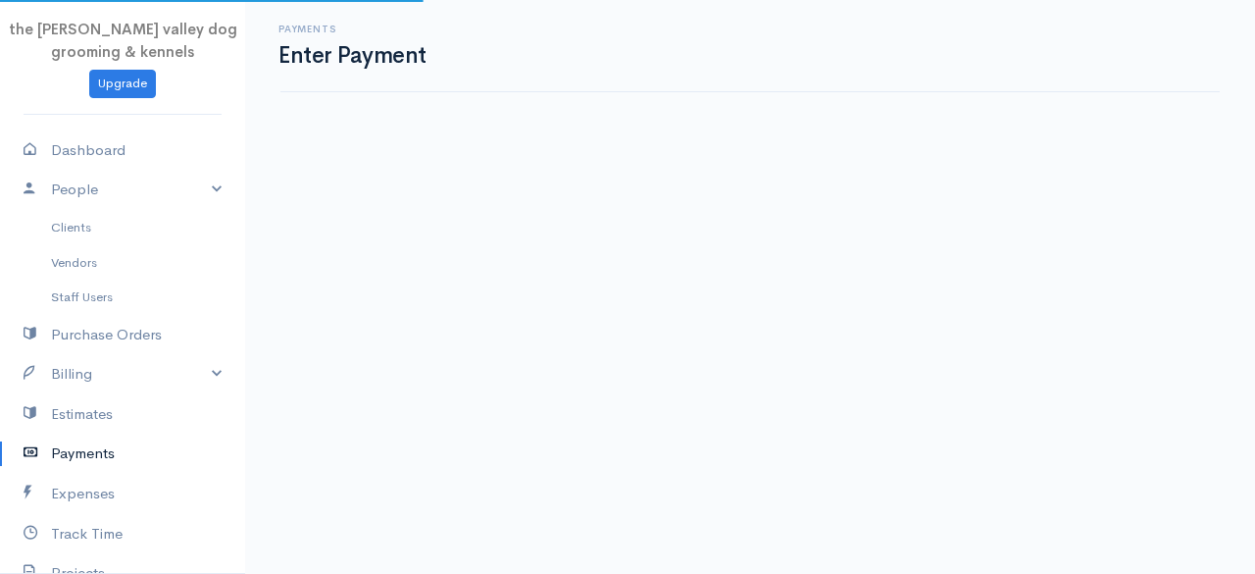
select select "2"
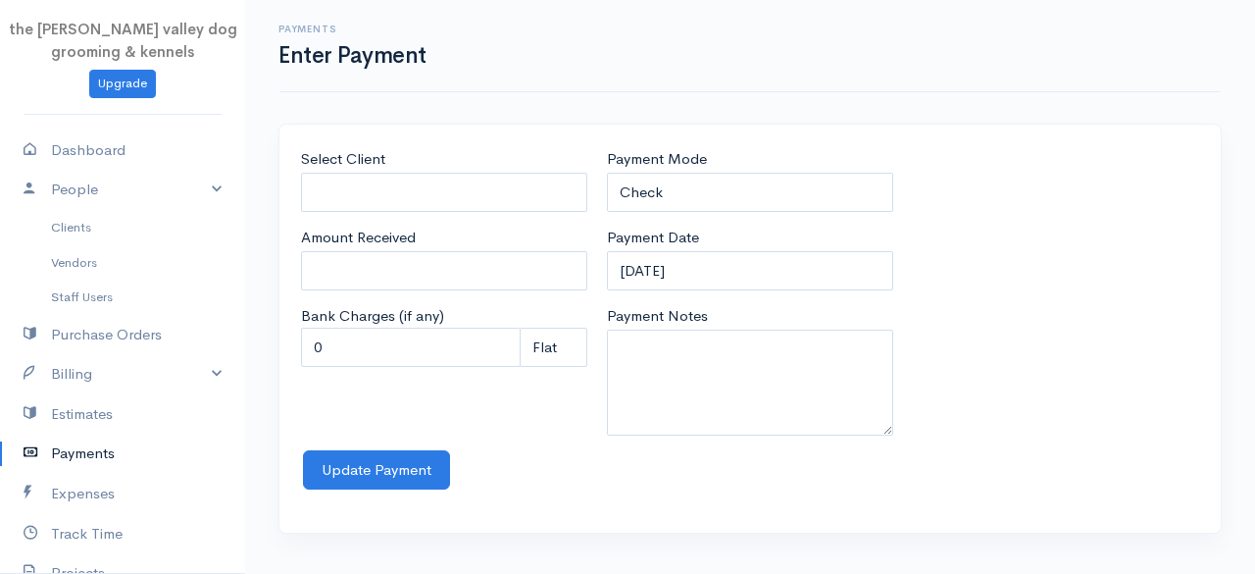
click at [68, 452] on link "Payments" at bounding box center [122, 453] width 245 height 40
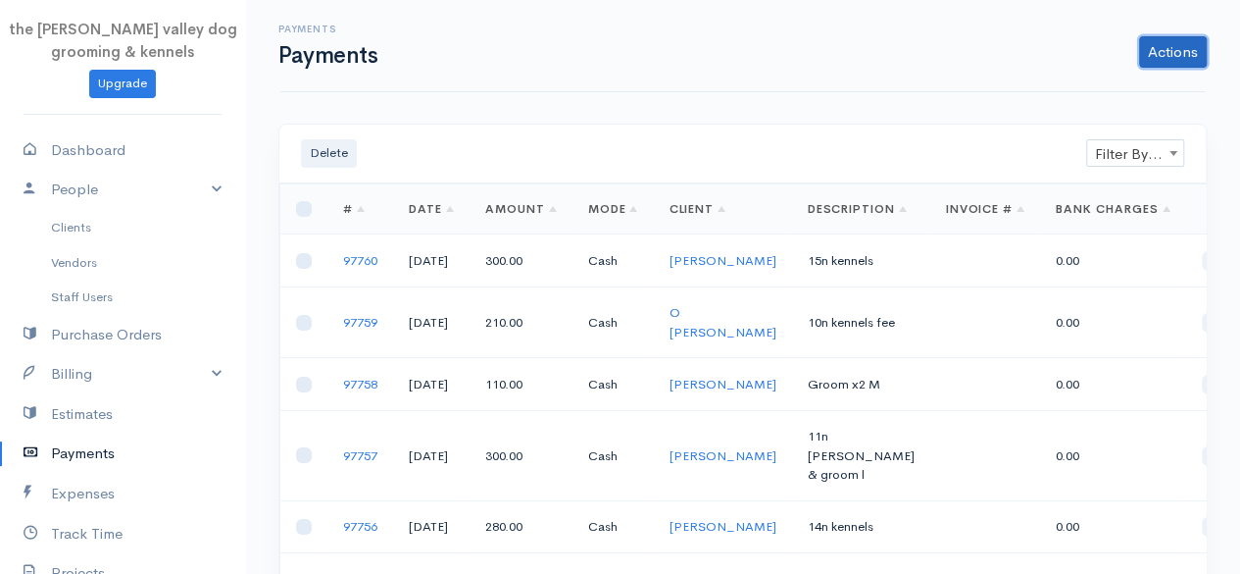
click at [1181, 49] on link "Actions" at bounding box center [1173, 51] width 68 height 31
click at [1045, 107] on link "Enter Payment" at bounding box center [1107, 93] width 202 height 34
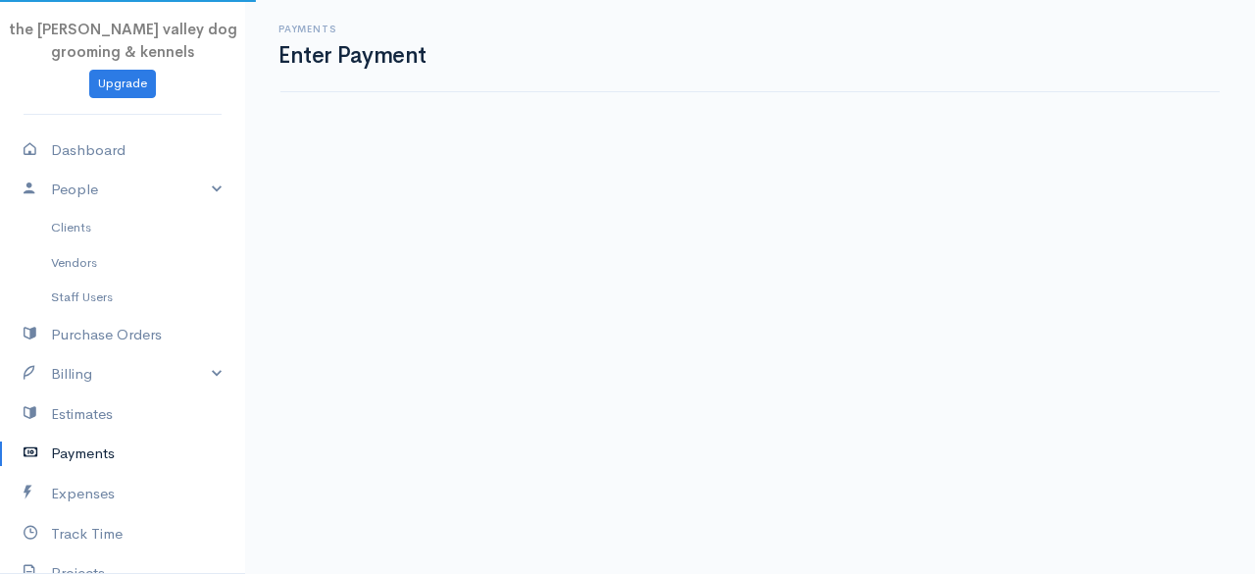
select select "2"
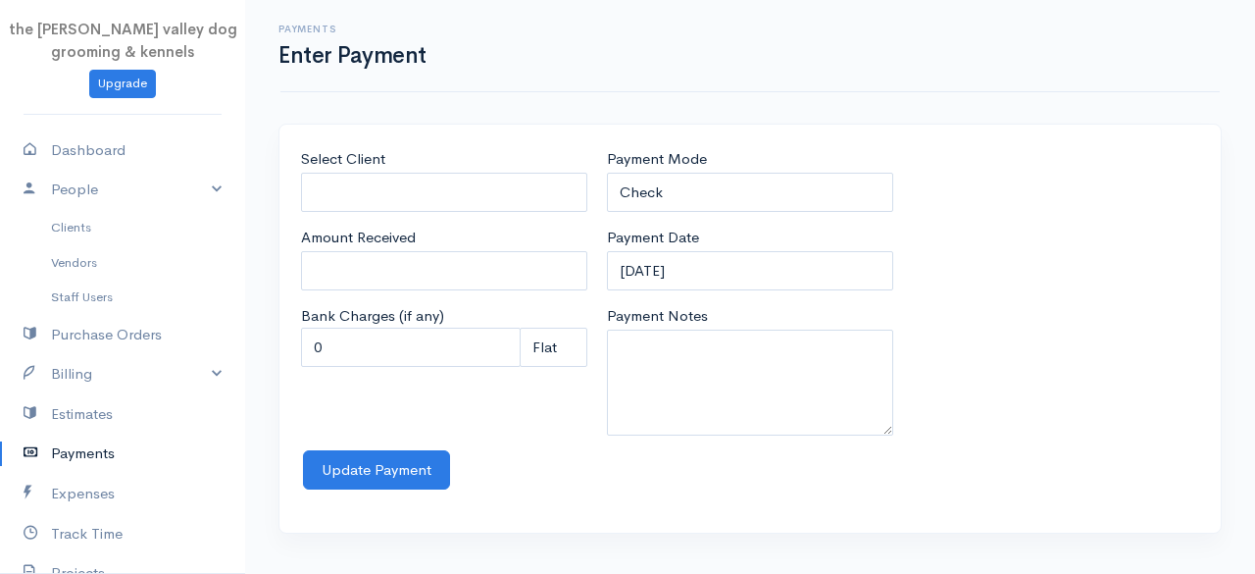
click at [82, 453] on link "Payments" at bounding box center [122, 453] width 245 height 40
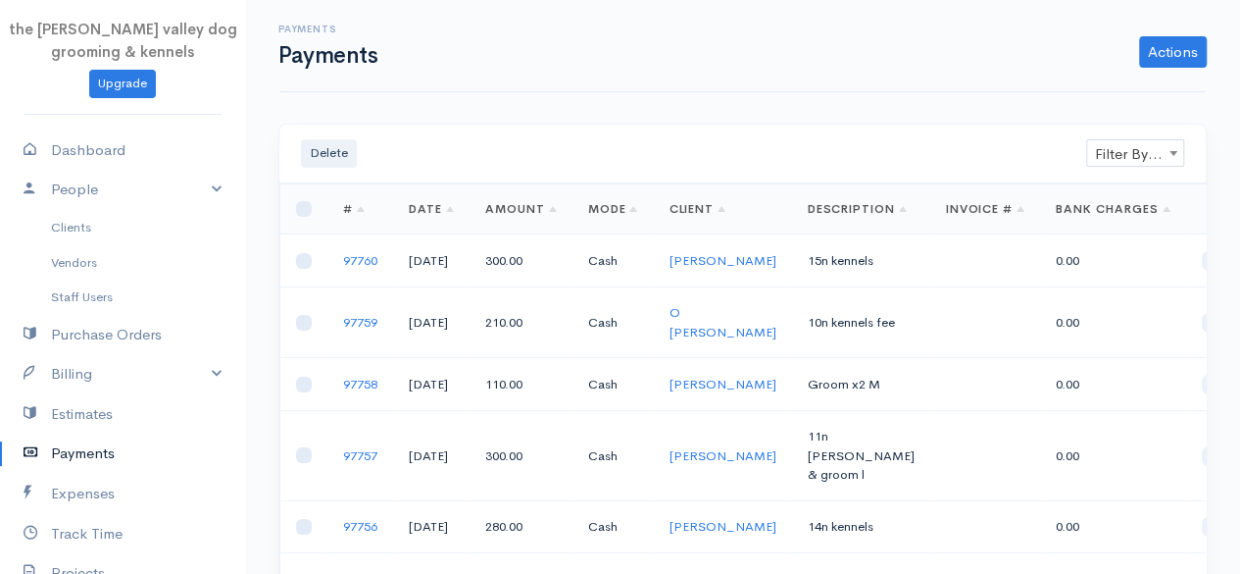
click at [1106, 152] on span "Filter By Client" at bounding box center [1135, 153] width 96 height 27
type input "jill"
select select "1896110"
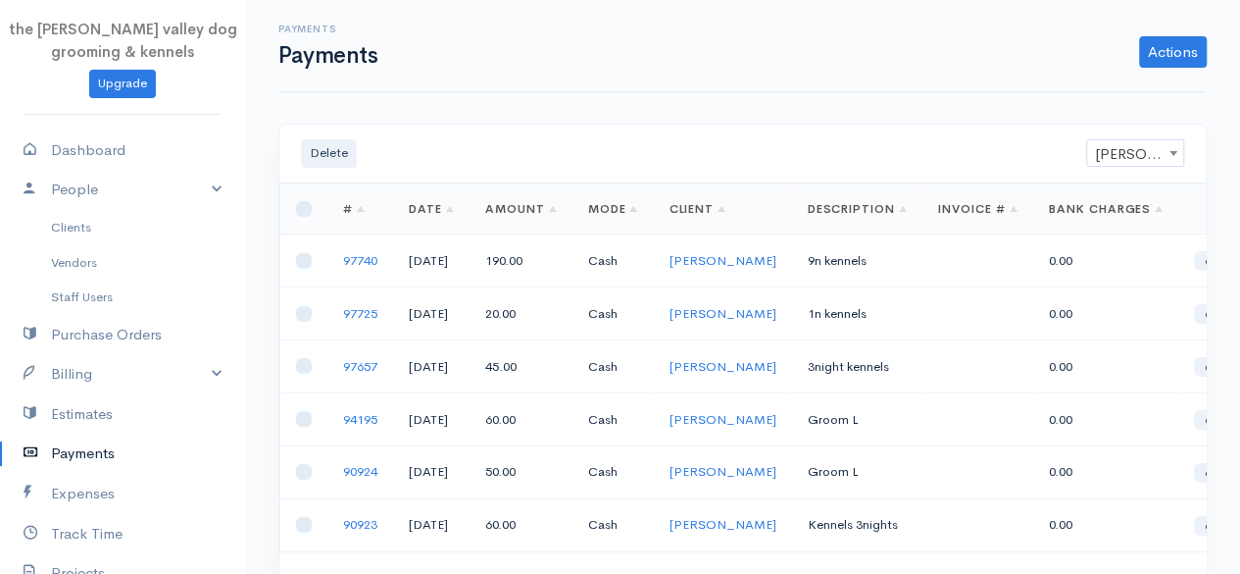
click at [1234, 262] on div "Delete Filter By Client Twomey, Jill Twomey, Jill Loading ... First Previous Ne…" at bounding box center [742, 428] width 995 height 608
click at [1163, 43] on link "Actions" at bounding box center [1173, 51] width 68 height 31
click at [1102, 91] on link "Enter Payment" at bounding box center [1107, 93] width 202 height 34
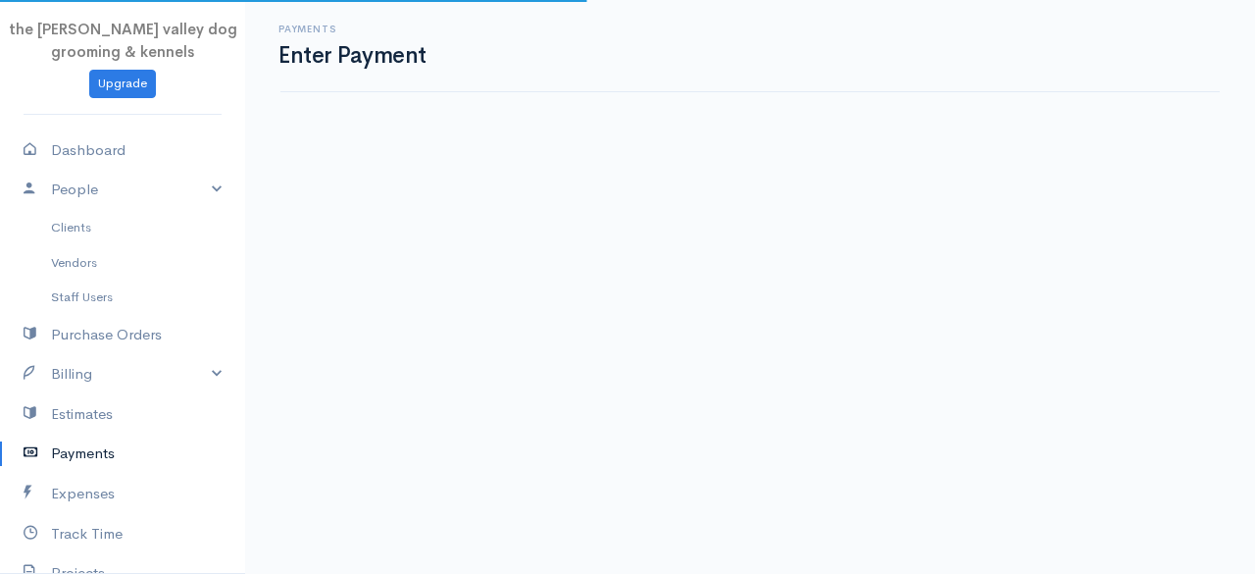
select select "2"
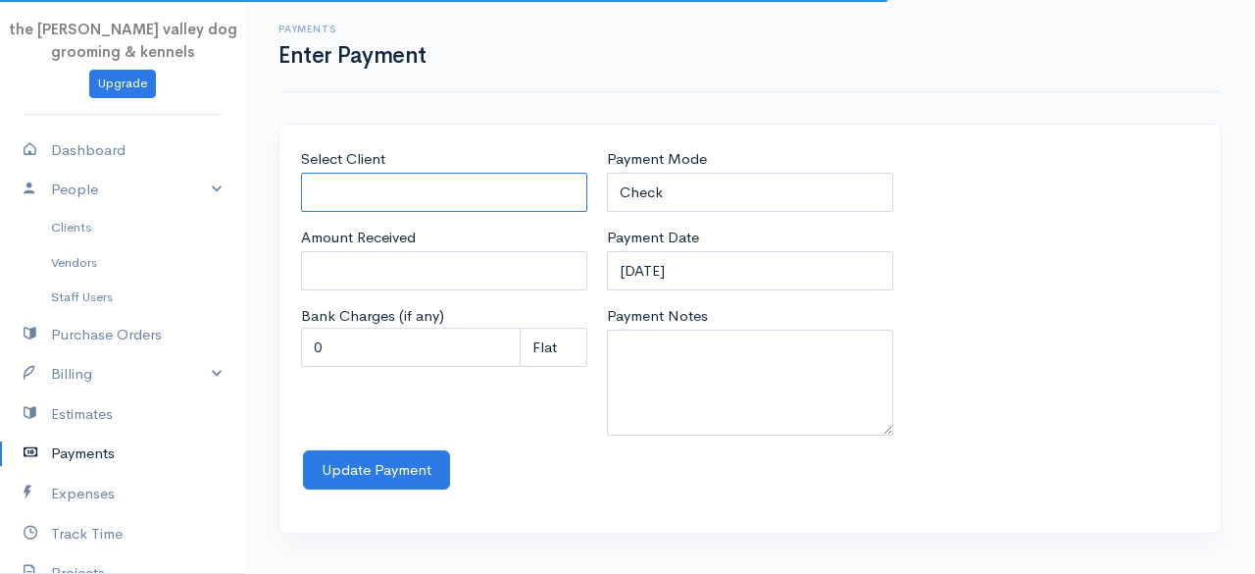
click at [337, 187] on input "Select Client" at bounding box center [444, 193] width 286 height 40
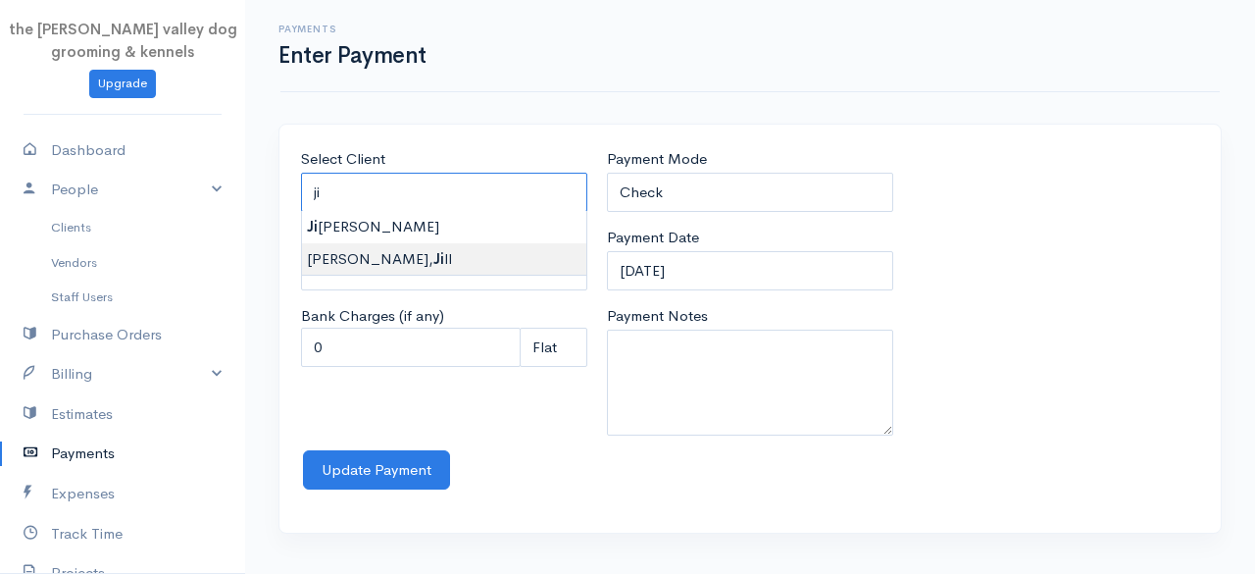
type input "Twomey, Jill"
click at [368, 256] on body "the rodney valley dog grooming & kennels Upgrade Dashboard People Clients Vendo…" at bounding box center [627, 287] width 1255 height 574
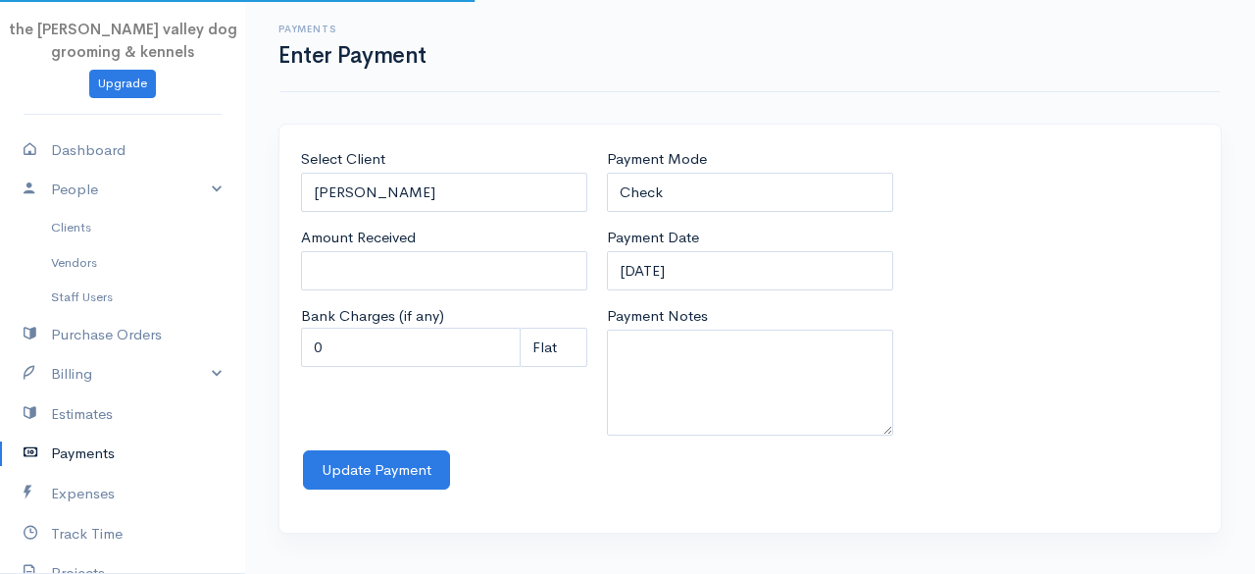
type input "0"
click at [367, 264] on input "0" at bounding box center [444, 271] width 286 height 40
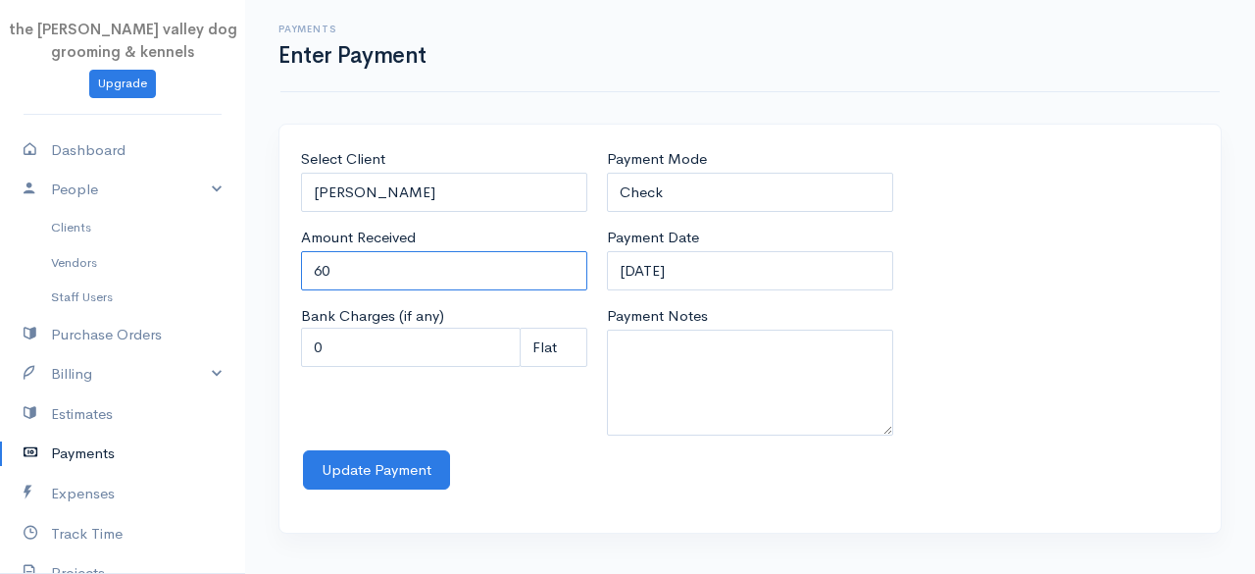
type input "60"
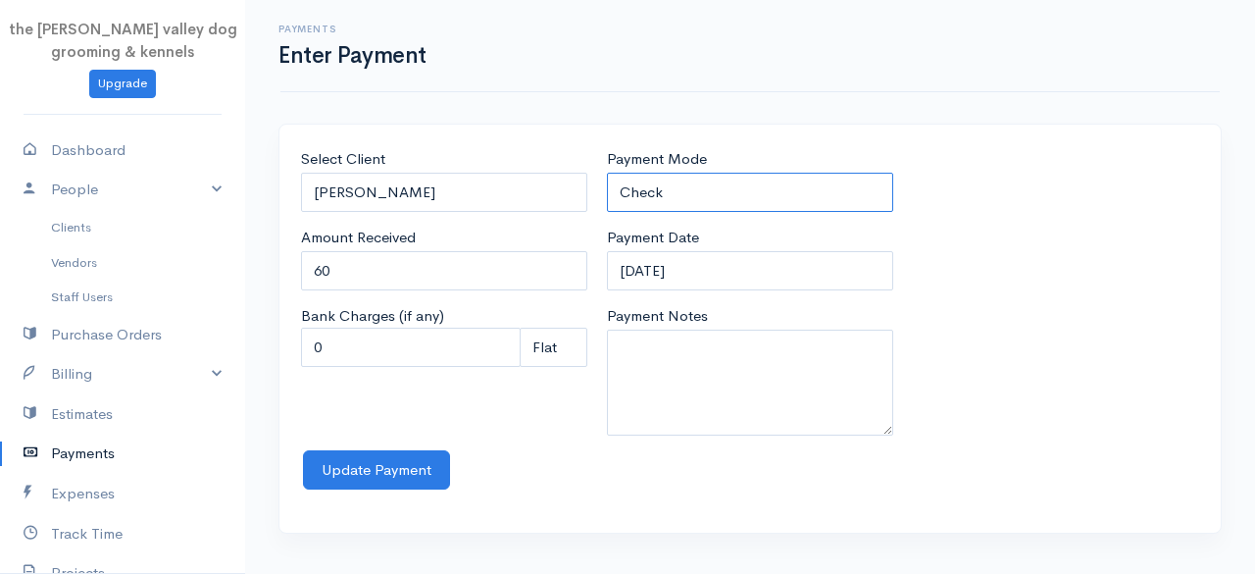
click at [687, 187] on select "Check Bank Transfer Credit Cash Debit ACH VISA MASTERCARD AMEX Discover DINERS …" at bounding box center [750, 193] width 286 height 40
select select "Cash"
click at [607, 173] on select "Check Bank Transfer Credit Cash Debit ACH VISA MASTERCARD AMEX Discover DINERS …" at bounding box center [750, 193] width 286 height 40
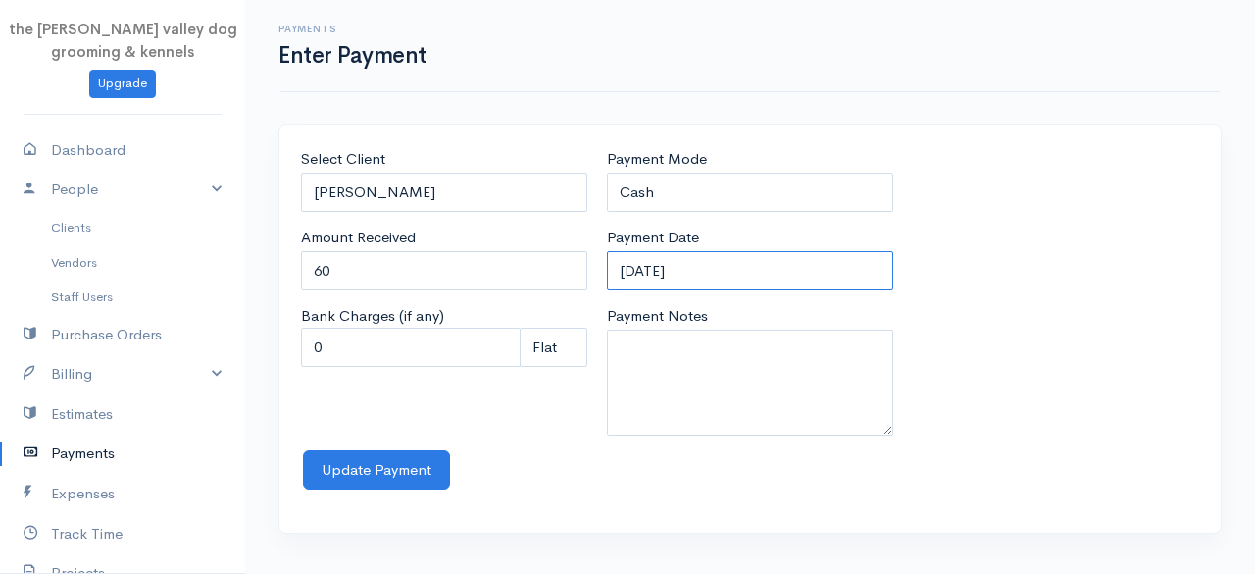
click at [724, 262] on input "12-09-2025" at bounding box center [750, 271] width 286 height 40
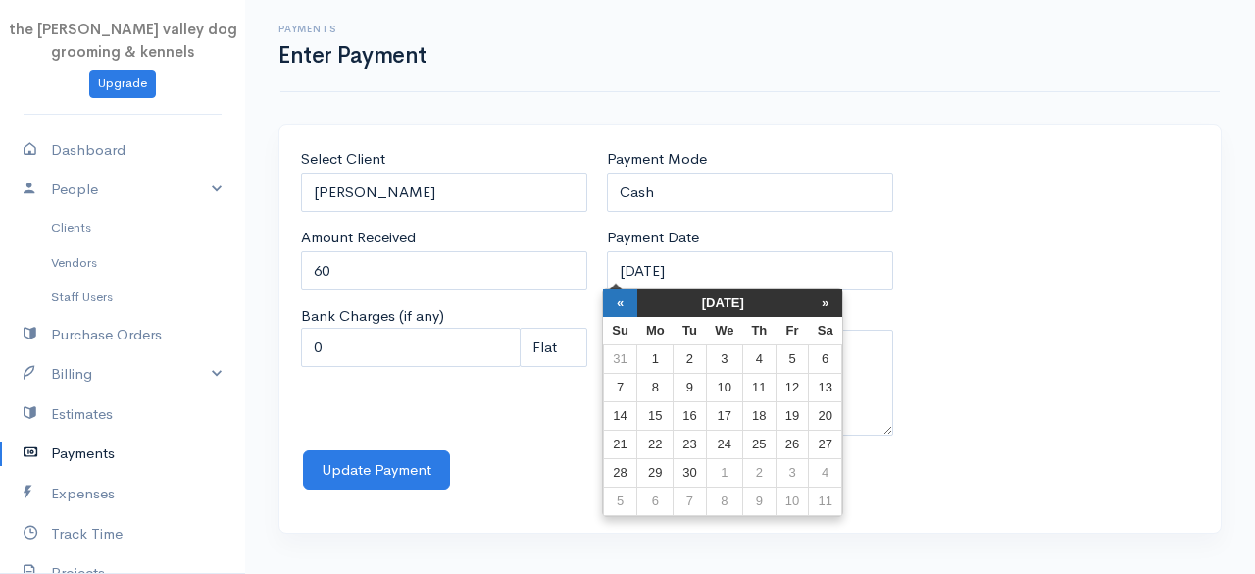
click at [608, 295] on th "«" at bounding box center [620, 302] width 34 height 27
click at [623, 439] on td "17" at bounding box center [625, 444] width 34 height 28
type input "17-08-2025"
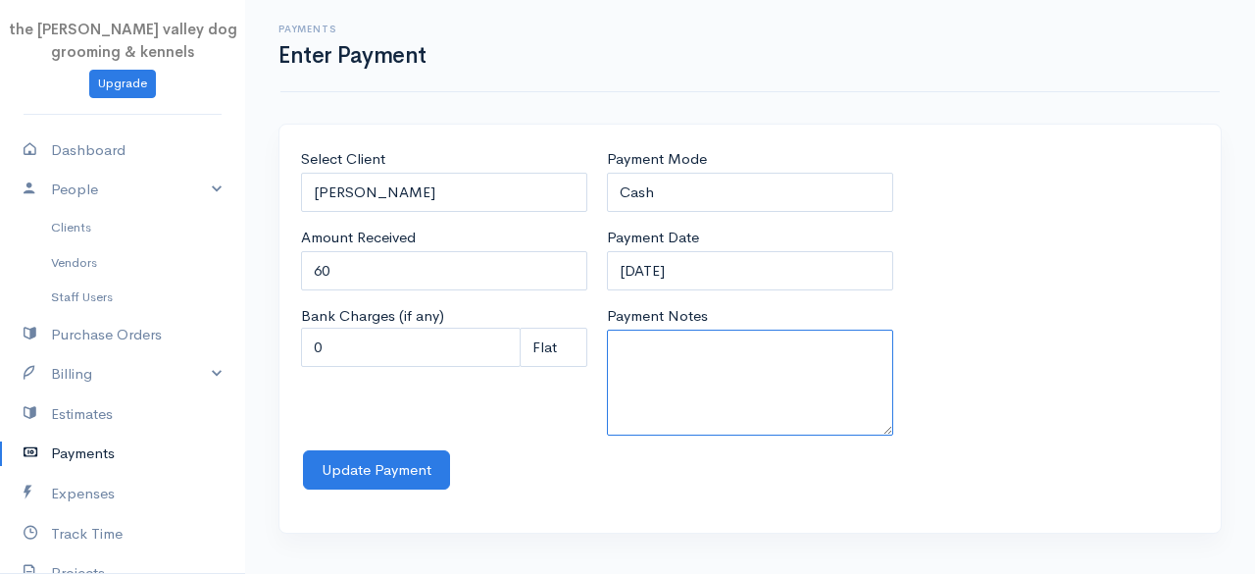
click at [663, 347] on textarea "Payment Notes" at bounding box center [750, 382] width 286 height 106
type textarea "3n kennels"
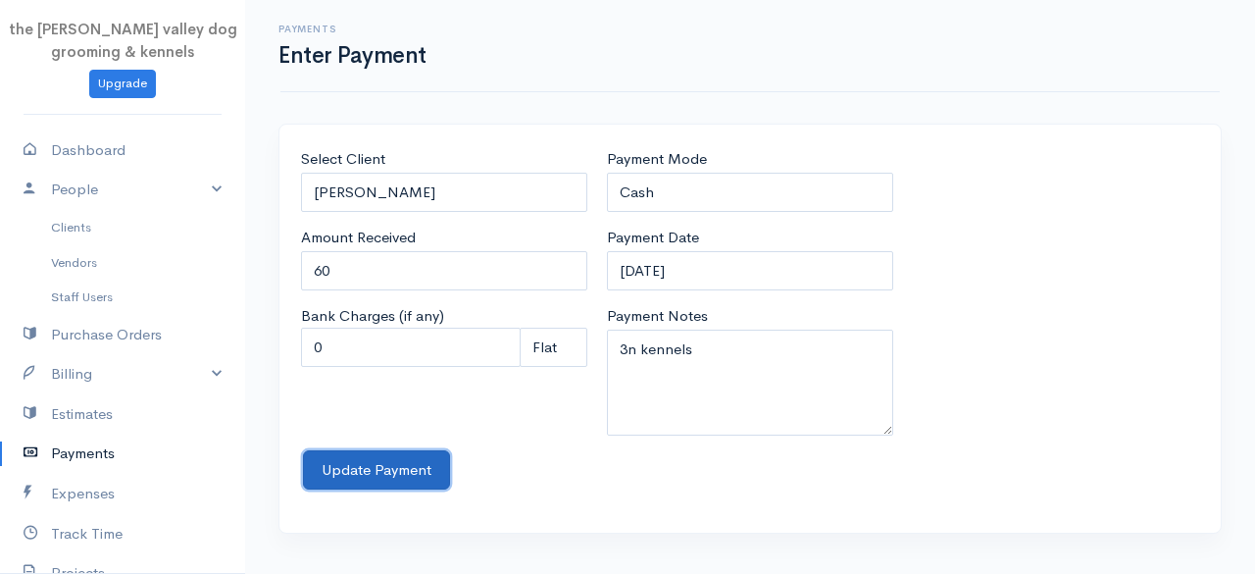
click at [355, 474] on button "Update Payment" at bounding box center [376, 470] width 147 height 40
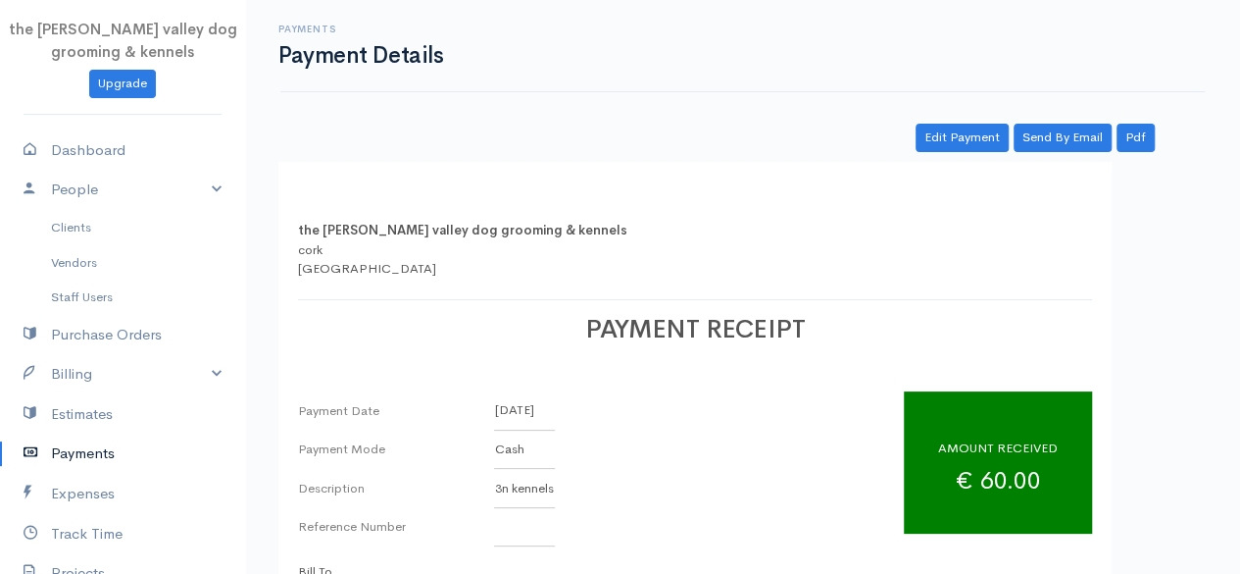
click at [98, 448] on link "Payments" at bounding box center [122, 453] width 245 height 40
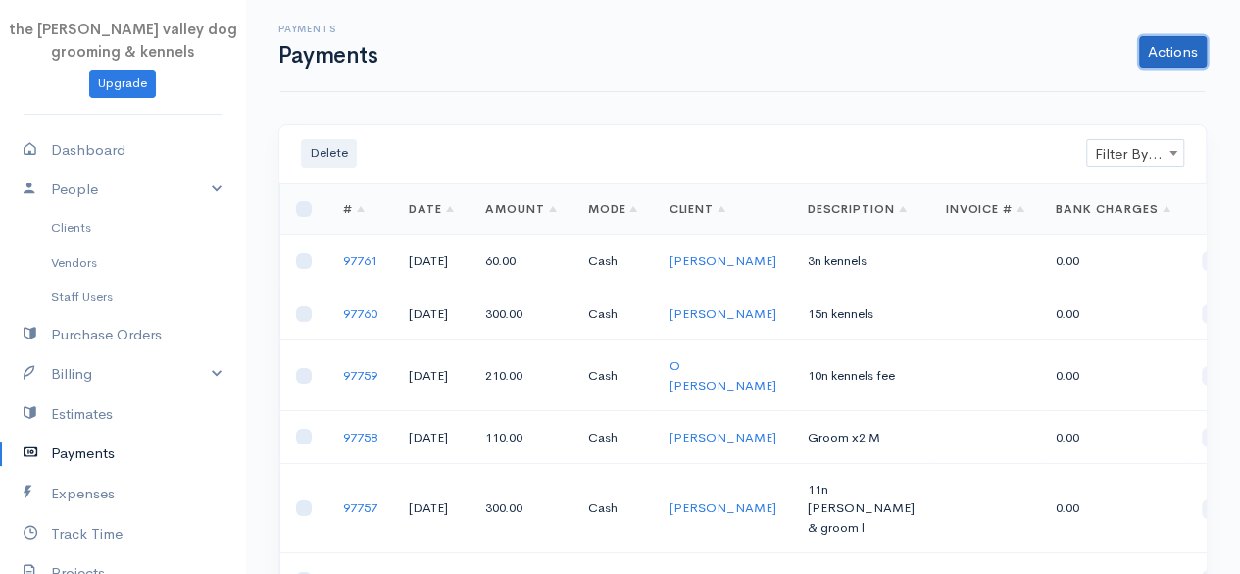
click at [1157, 66] on link "Actions" at bounding box center [1173, 51] width 68 height 31
click at [1102, 86] on link "Enter Payment" at bounding box center [1107, 93] width 202 height 34
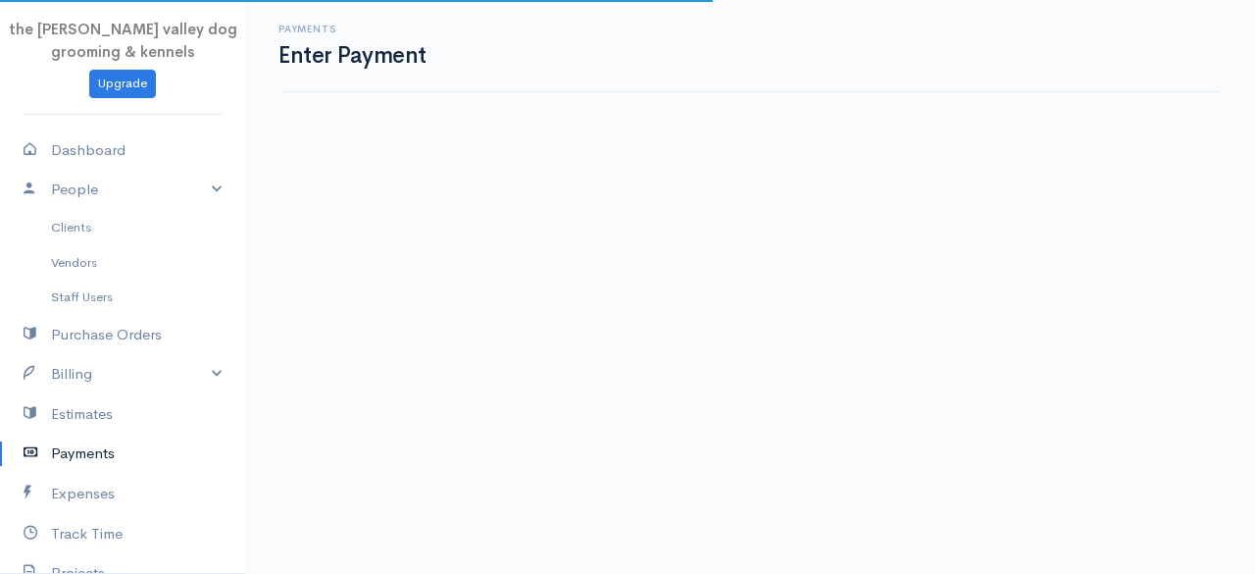
select select "2"
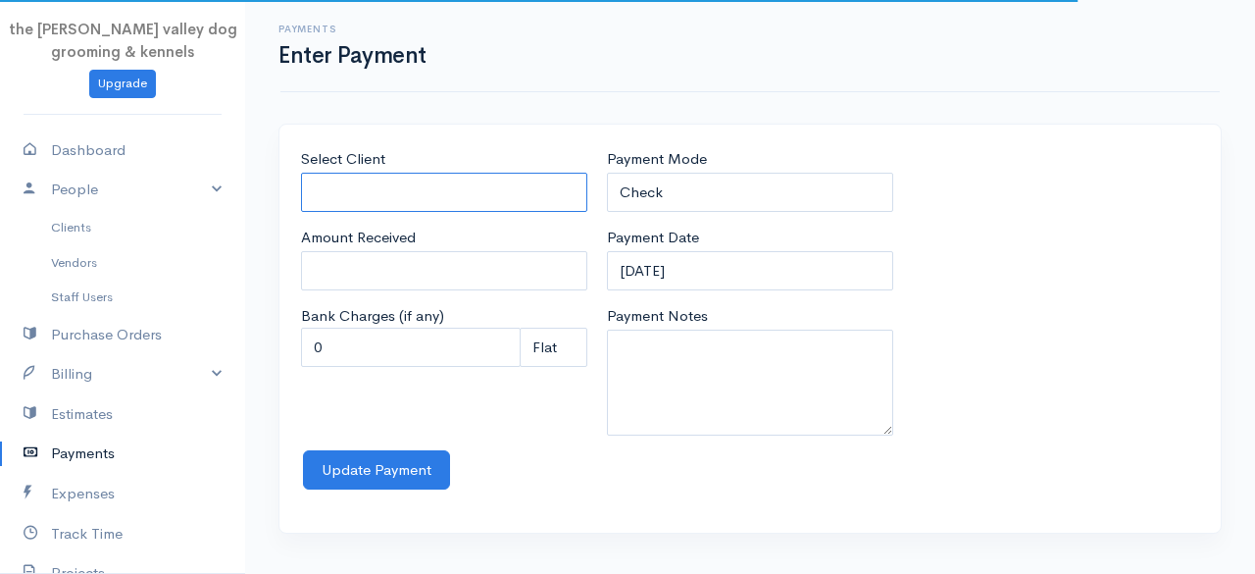
click at [471, 192] on input "Select Client" at bounding box center [444, 193] width 286 height 40
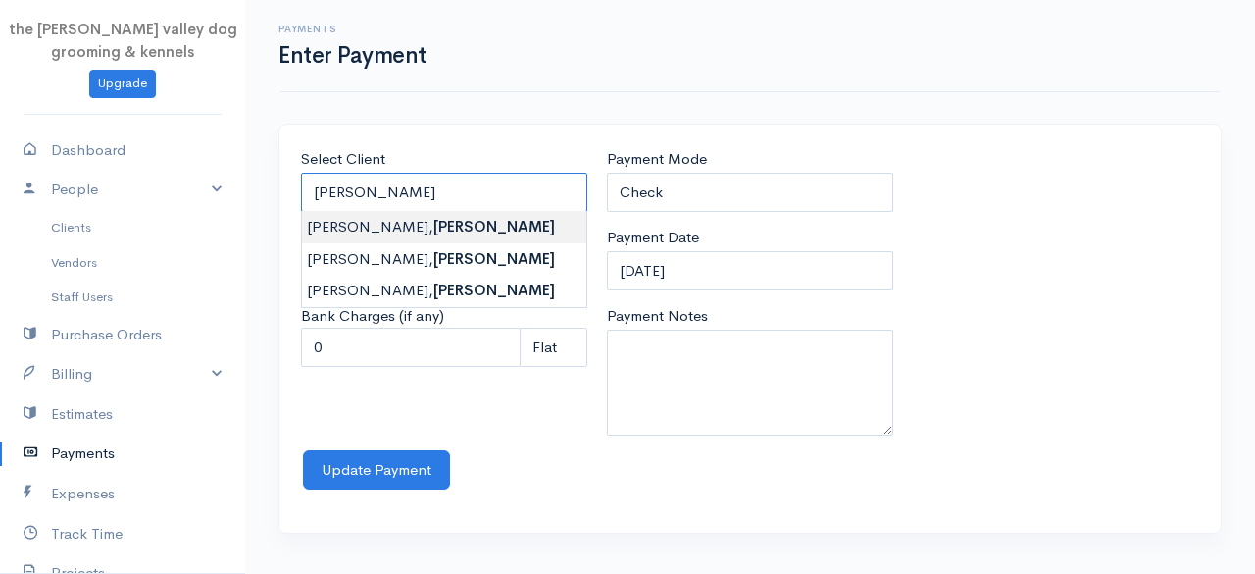
type input "Jarvey, Kate"
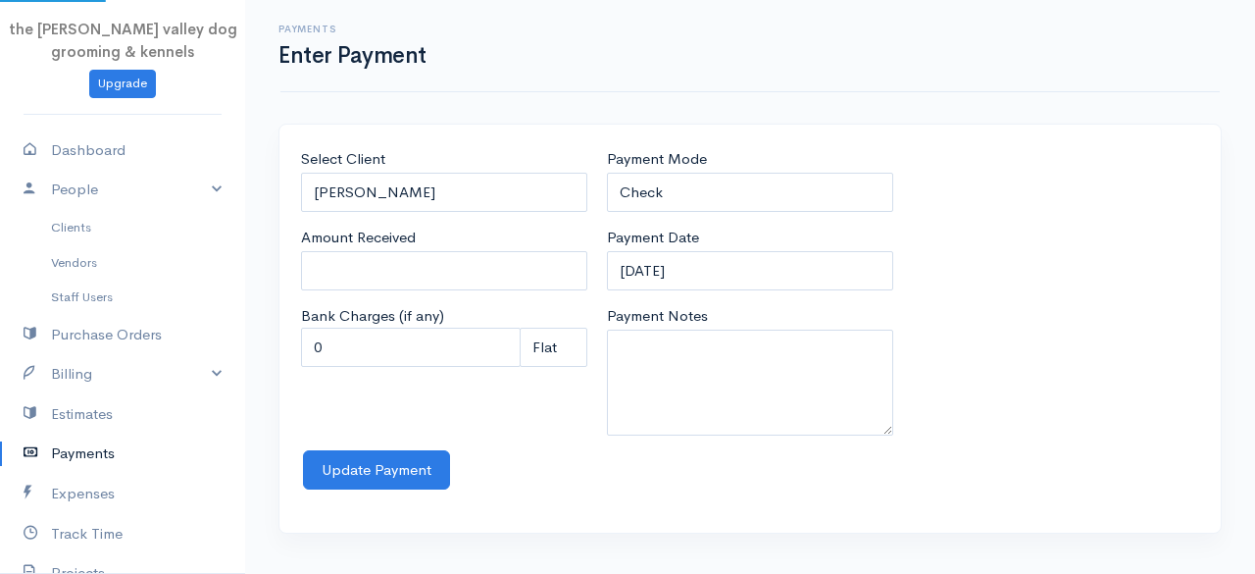
click at [377, 217] on body "the rodney valley dog grooming & kennels Upgrade Dashboard People Clients Vendo…" at bounding box center [627, 287] width 1255 height 574
click at [372, 258] on input "0" at bounding box center [444, 271] width 286 height 40
type input "0"
type input "250"
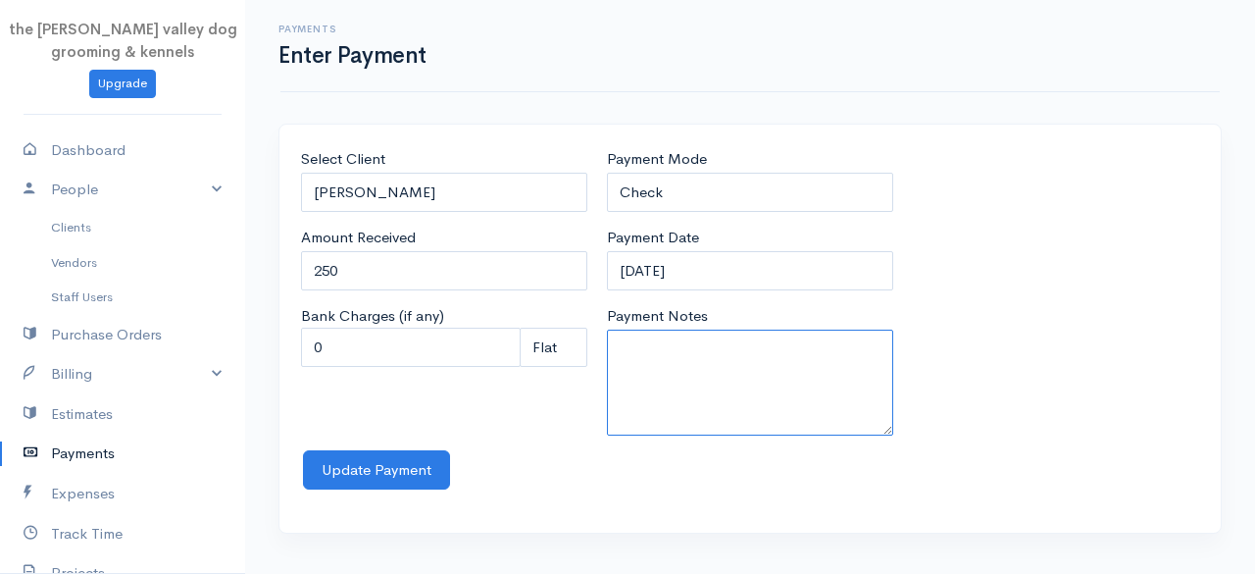
click at [614, 355] on textarea "Payment Notes" at bounding box center [750, 382] width 286 height 106
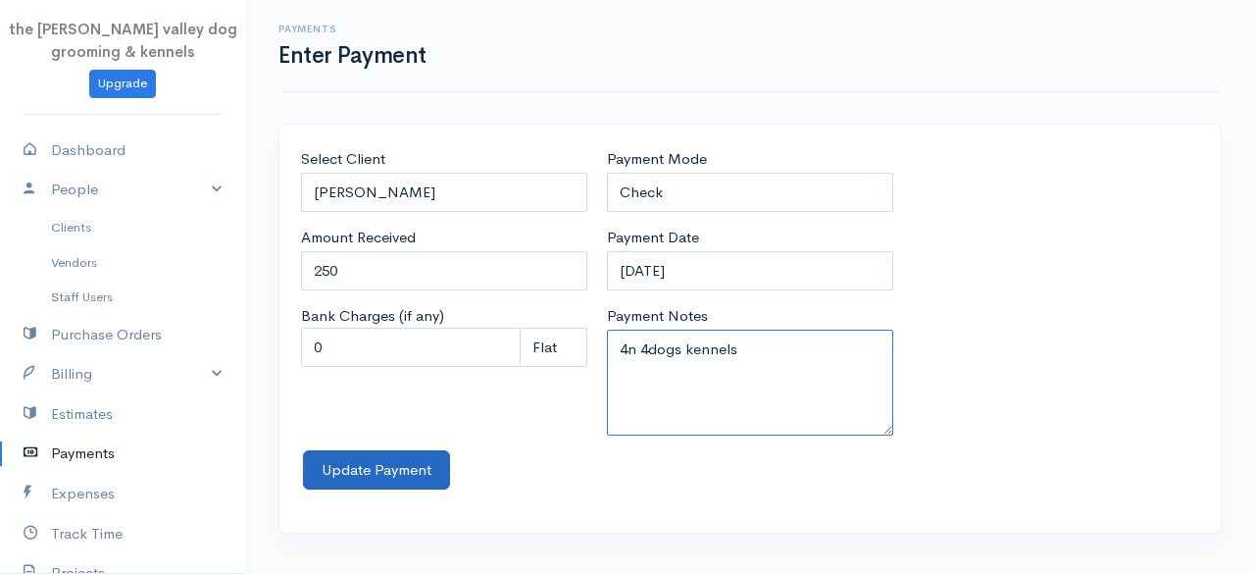
type textarea "4n 4dogs kennels"
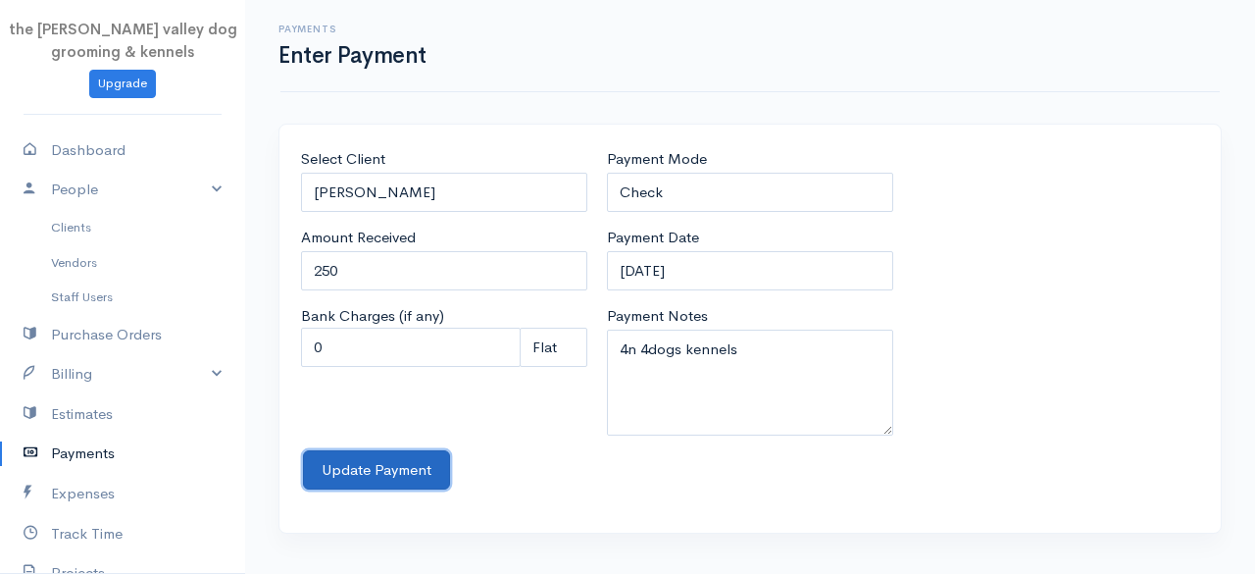
click at [351, 472] on button "Update Payment" at bounding box center [376, 470] width 147 height 40
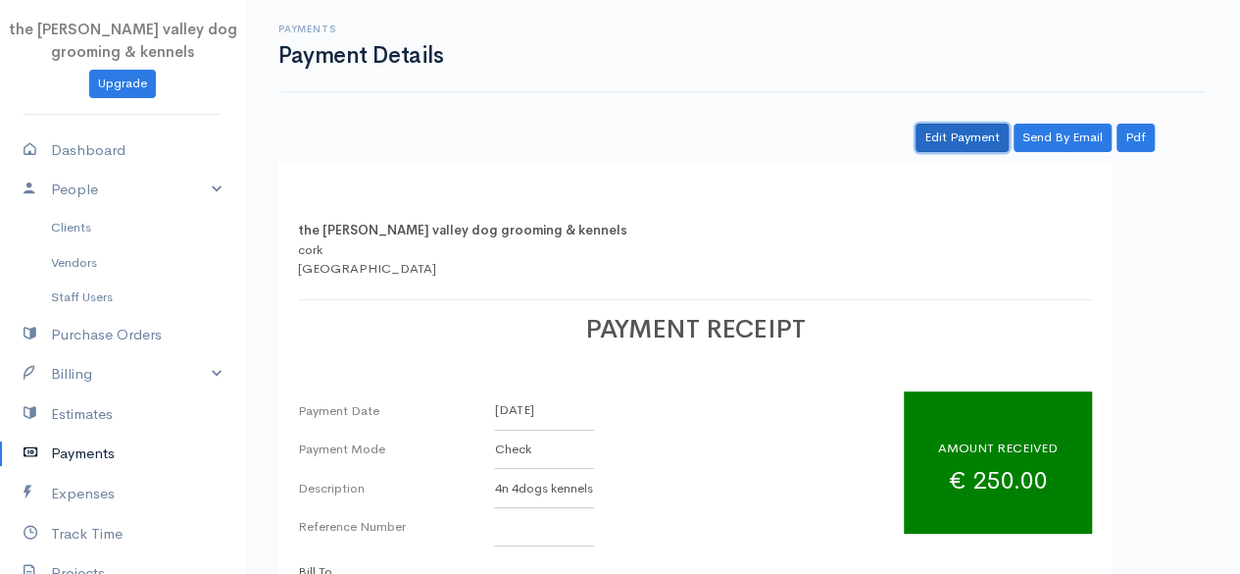
click at [973, 128] on link "Edit Payment" at bounding box center [962, 138] width 93 height 28
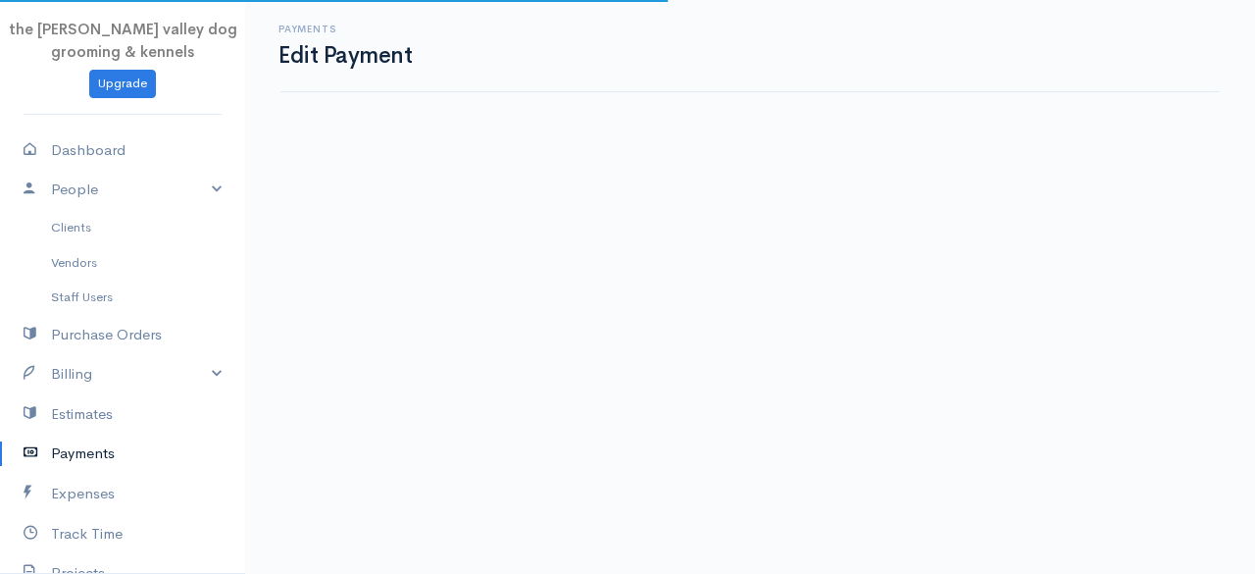
select select "2"
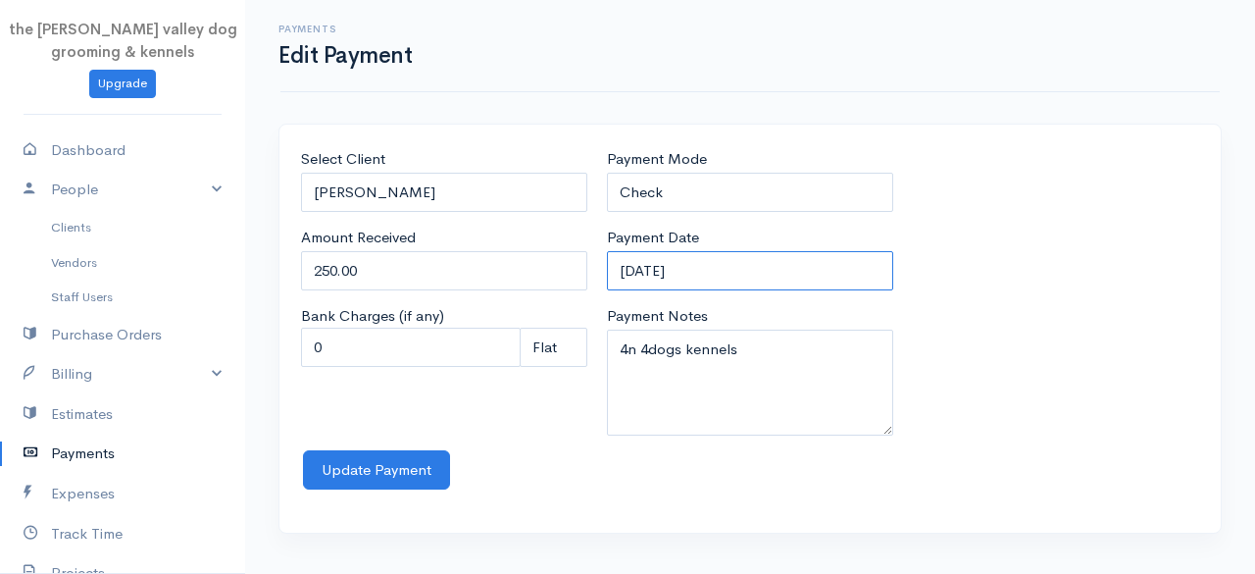
click at [727, 276] on input "12-09-2025" at bounding box center [750, 271] width 286 height 40
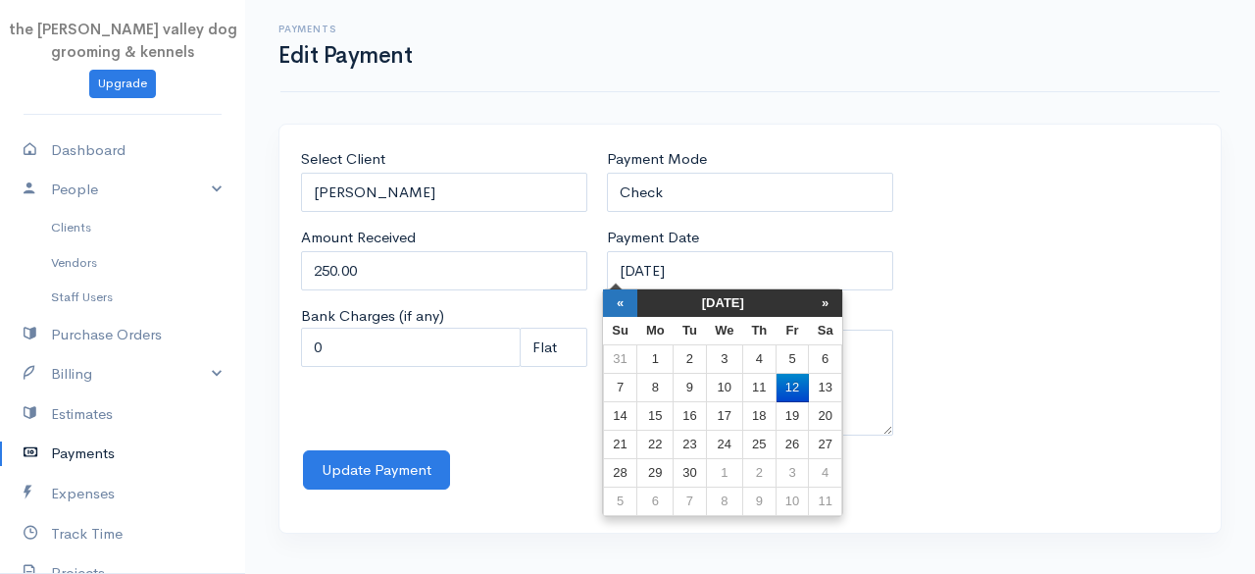
click at [618, 309] on th "«" at bounding box center [620, 302] width 34 height 27
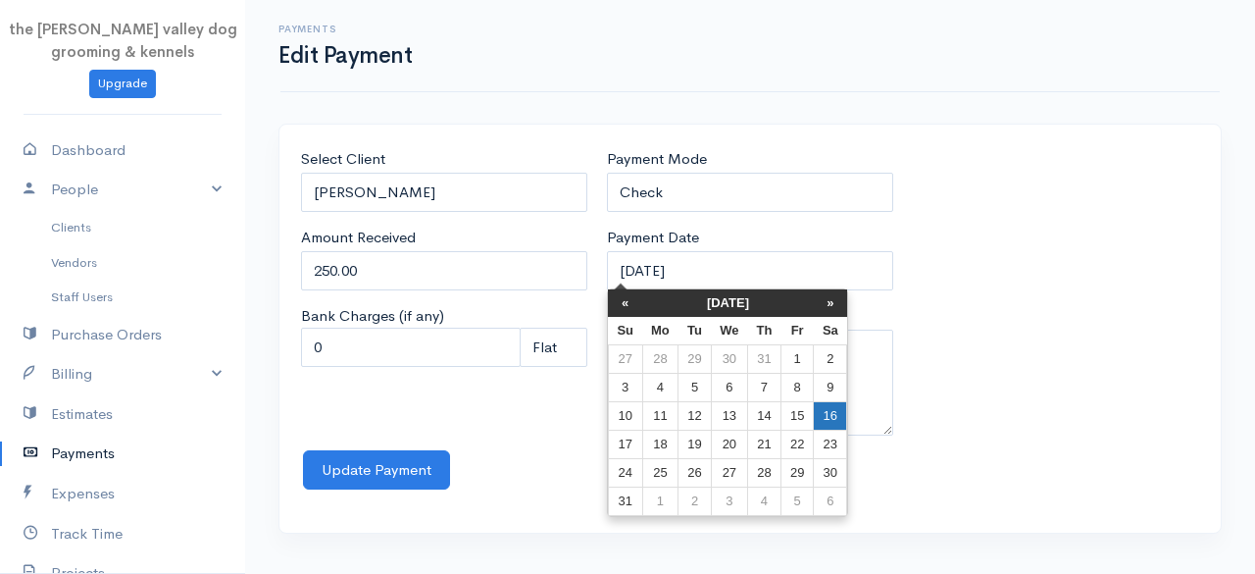
click at [828, 408] on td "16" at bounding box center [830, 416] width 33 height 28
type input "16-08-2025"
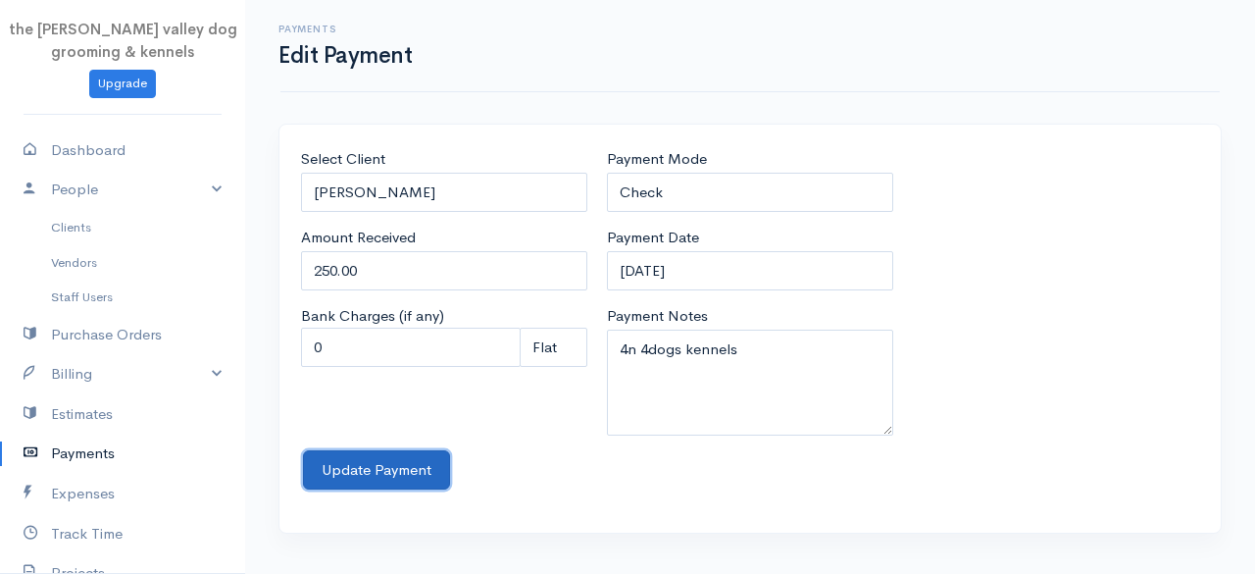
click at [326, 483] on button "Update Payment" at bounding box center [376, 470] width 147 height 40
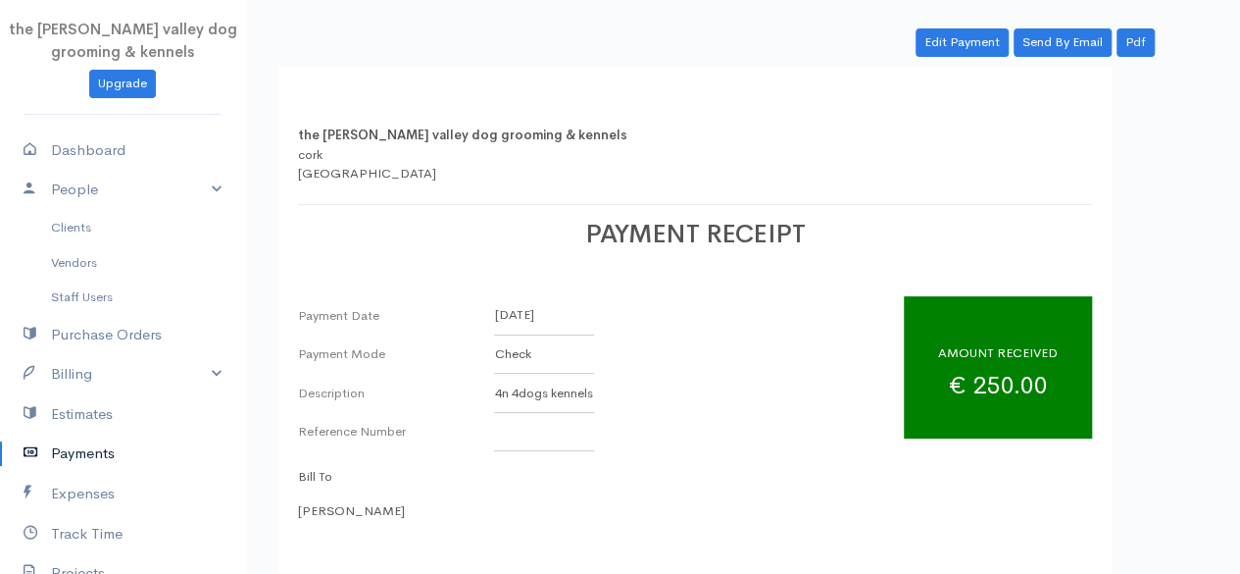
scroll to position [86, 0]
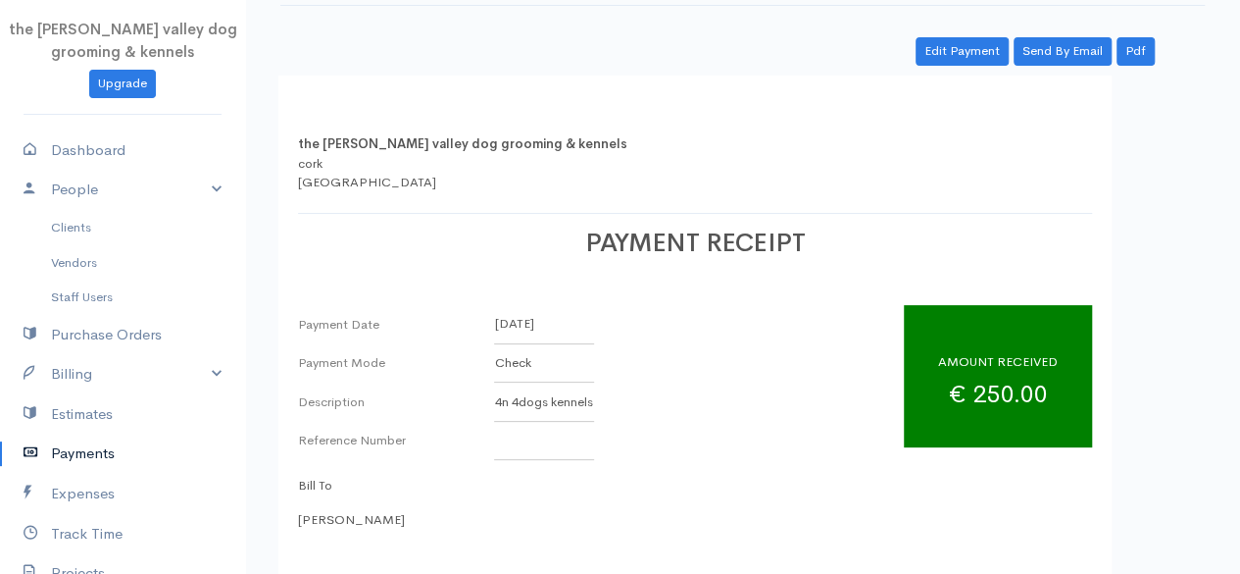
click at [102, 442] on link "Payments" at bounding box center [122, 453] width 245 height 40
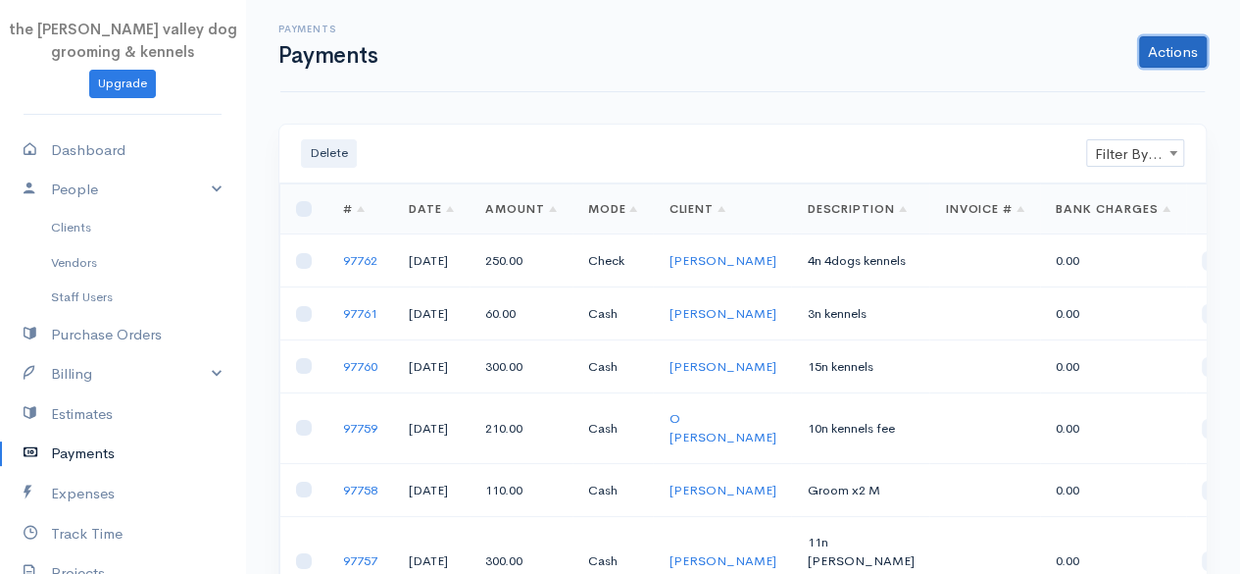
click at [1175, 46] on link "Actions" at bounding box center [1173, 51] width 68 height 31
click at [1098, 85] on link "Enter Payment" at bounding box center [1107, 93] width 202 height 34
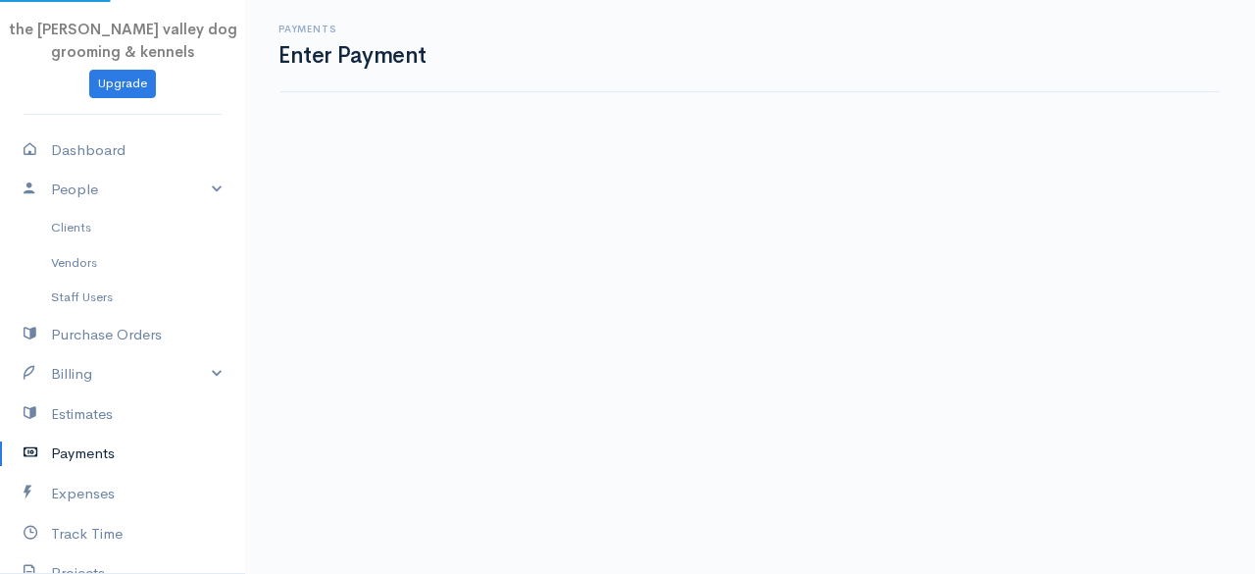
select select "2"
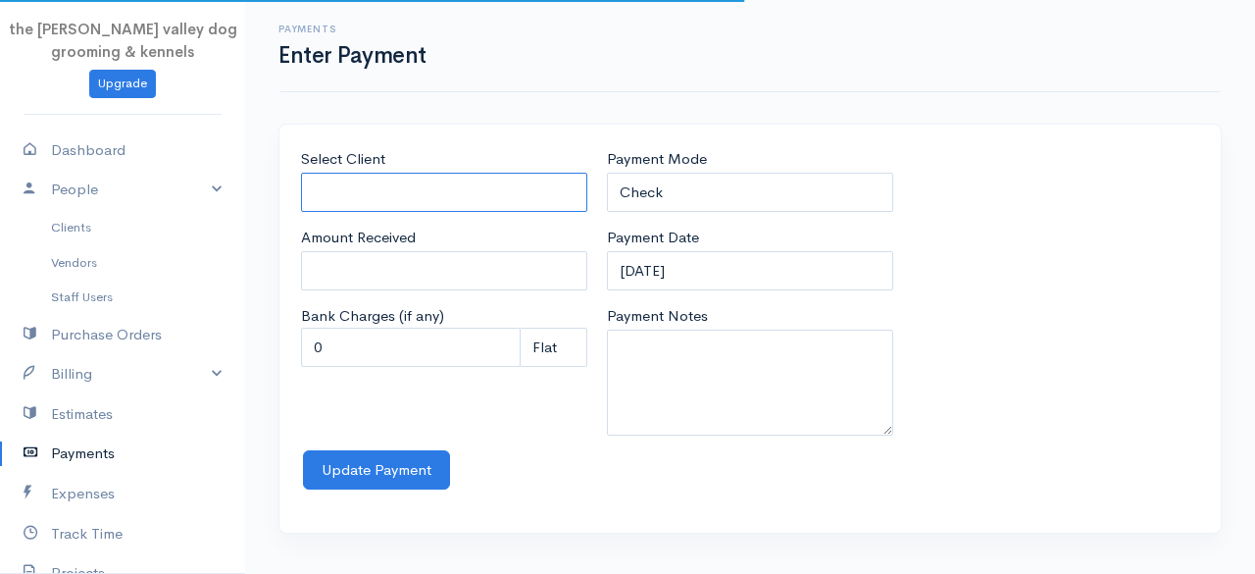
click at [480, 193] on input "Select Client" at bounding box center [444, 193] width 286 height 40
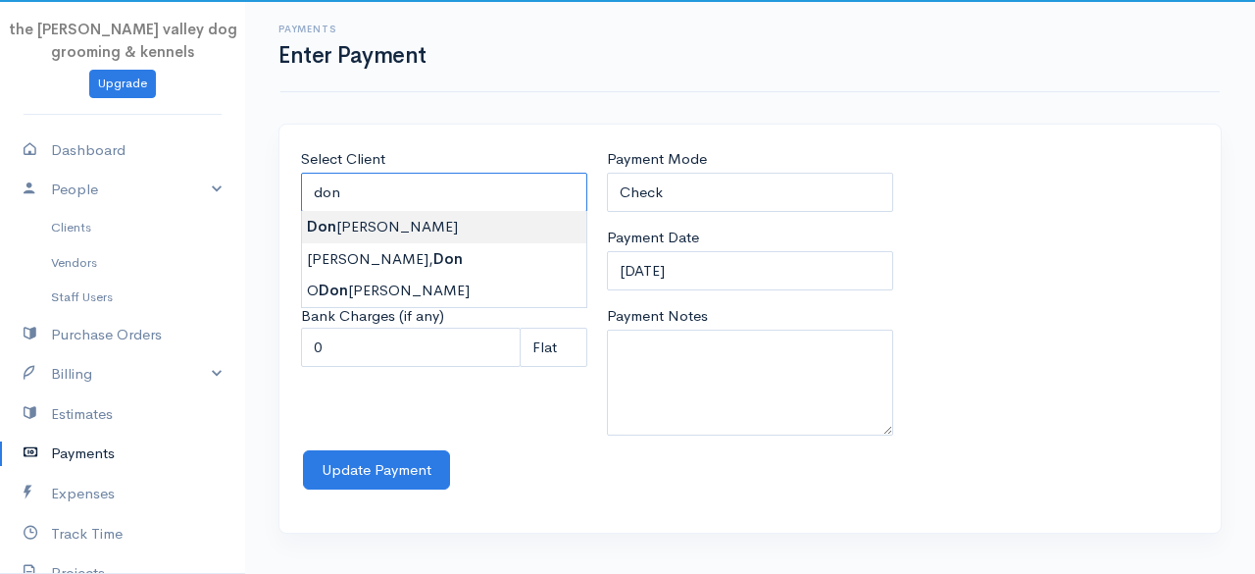
type input "Donal O Mahony"
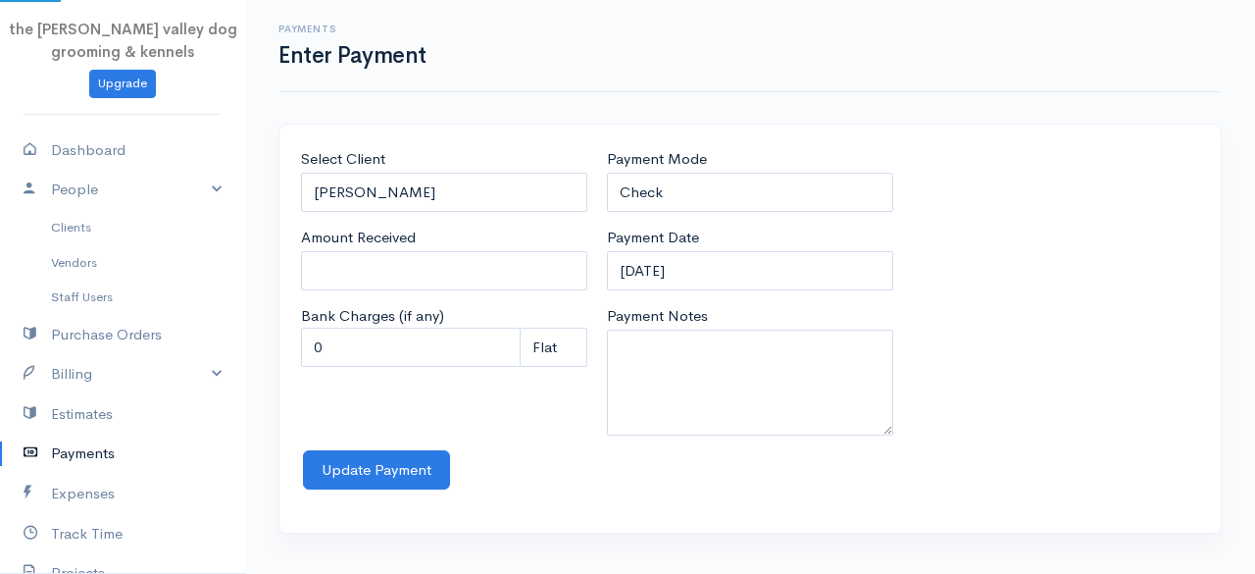
click at [427, 225] on body "the rodney valley dog grooming & kennels Upgrade Dashboard People Clients Vendo…" at bounding box center [627, 287] width 1255 height 574
type input "0"
click at [398, 268] on input "0" at bounding box center [444, 271] width 286 height 40
type input "80"
click at [651, 199] on select "Check Bank Transfer Credit Cash Debit ACH VISA MASTERCARD AMEX Discover DINERS …" at bounding box center [750, 193] width 286 height 40
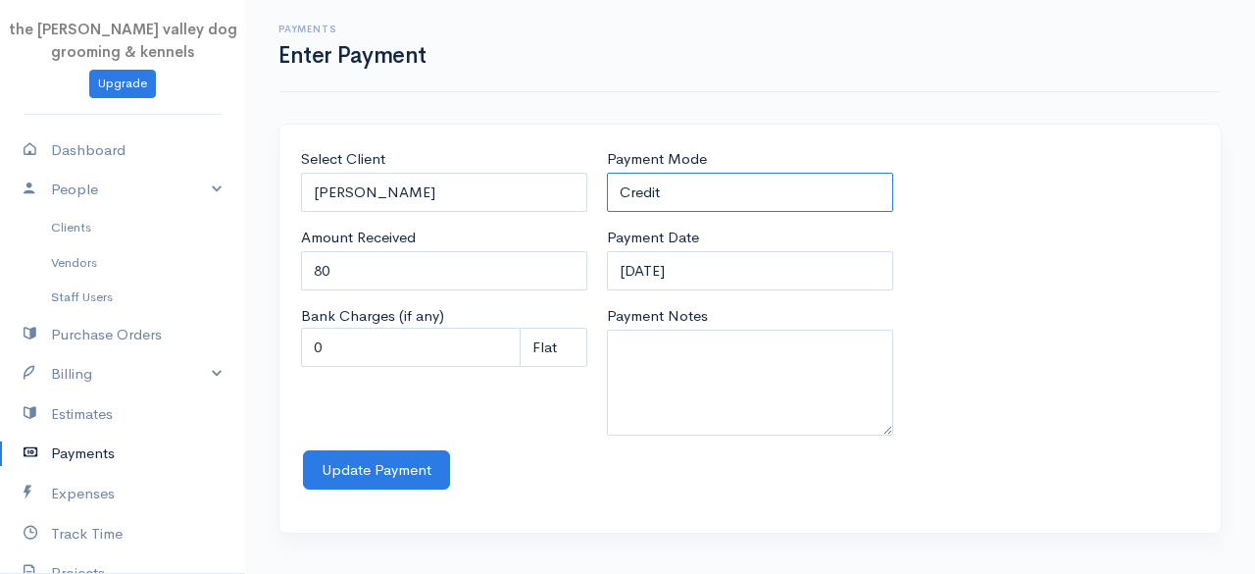
click at [607, 173] on select "Check Bank Transfer Credit Cash Debit ACH VISA MASTERCARD AMEX Discover DINERS …" at bounding box center [750, 193] width 286 height 40
click at [686, 184] on select "Check Bank Transfer Credit Cash Debit ACH VISA MASTERCARD AMEX Discover DINERS …" at bounding box center [750, 193] width 286 height 40
select select "Cash"
click at [607, 173] on select "Check Bank Transfer Credit Cash Debit ACH VISA MASTERCARD AMEX Discover DINERS …" at bounding box center [750, 193] width 286 height 40
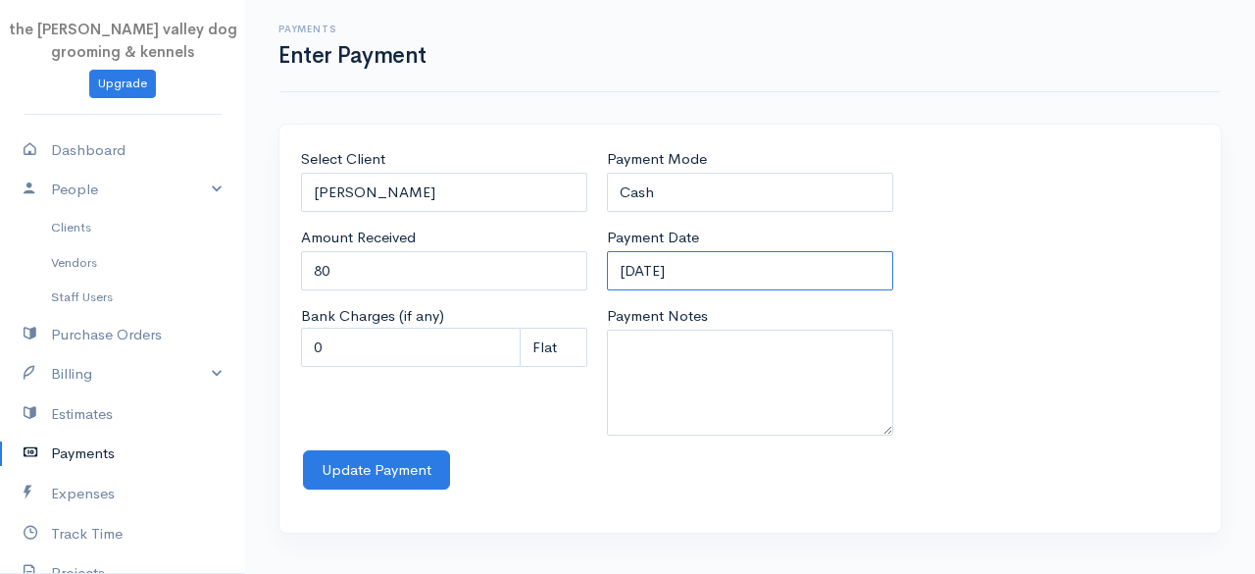
click at [745, 274] on input "12-09-2025" at bounding box center [750, 271] width 286 height 40
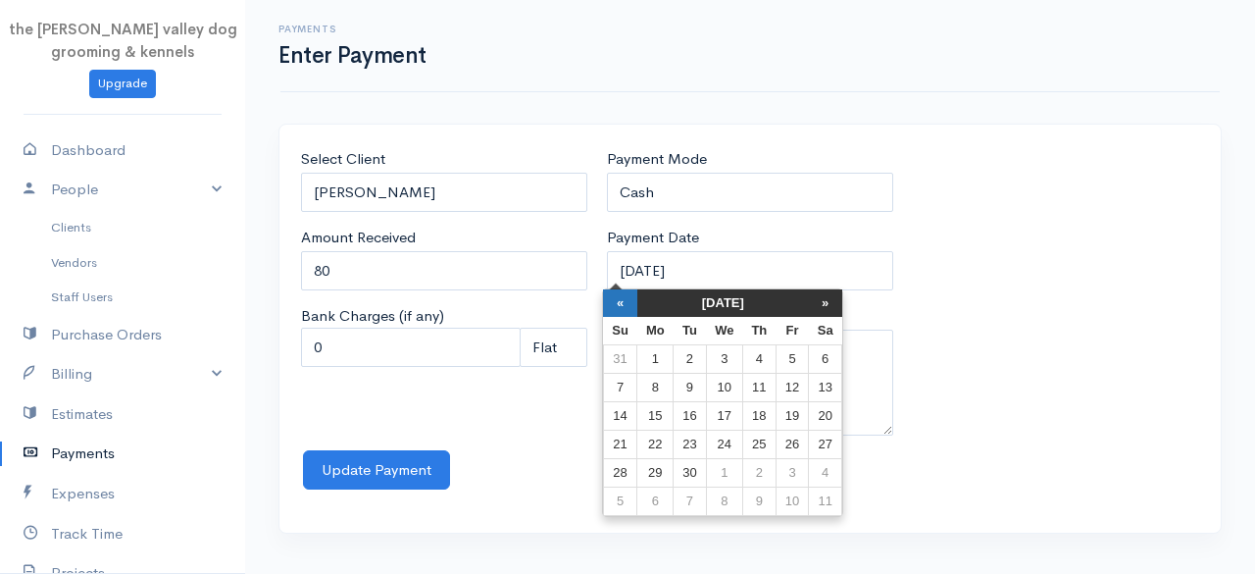
click at [624, 304] on th "«" at bounding box center [620, 302] width 34 height 27
click at [632, 432] on td "17" at bounding box center [625, 444] width 34 height 28
type input "17-08-2025"
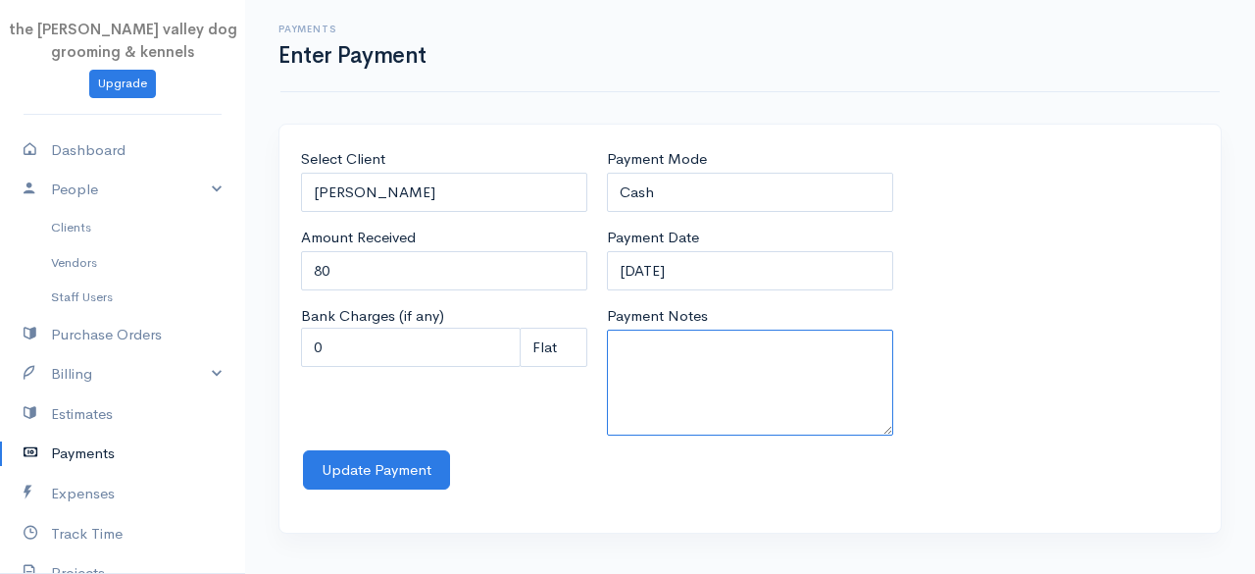
click at [673, 371] on textarea "Payment Notes" at bounding box center [750, 382] width 286 height 106
type textarea "4n kennels"
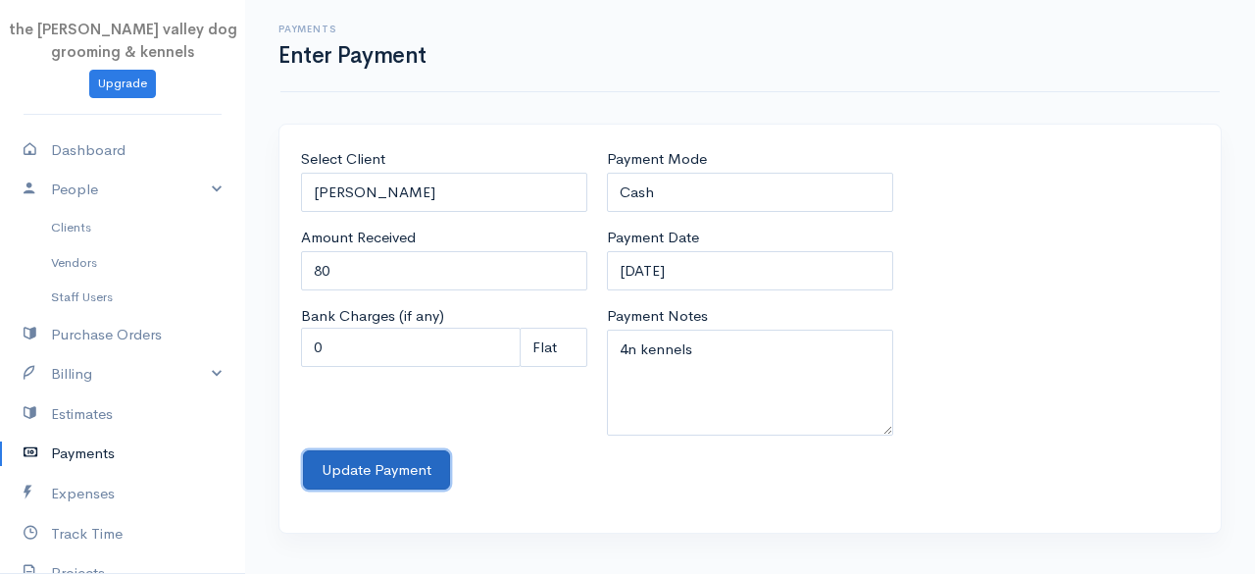
click at [394, 466] on button "Update Payment" at bounding box center [376, 470] width 147 height 40
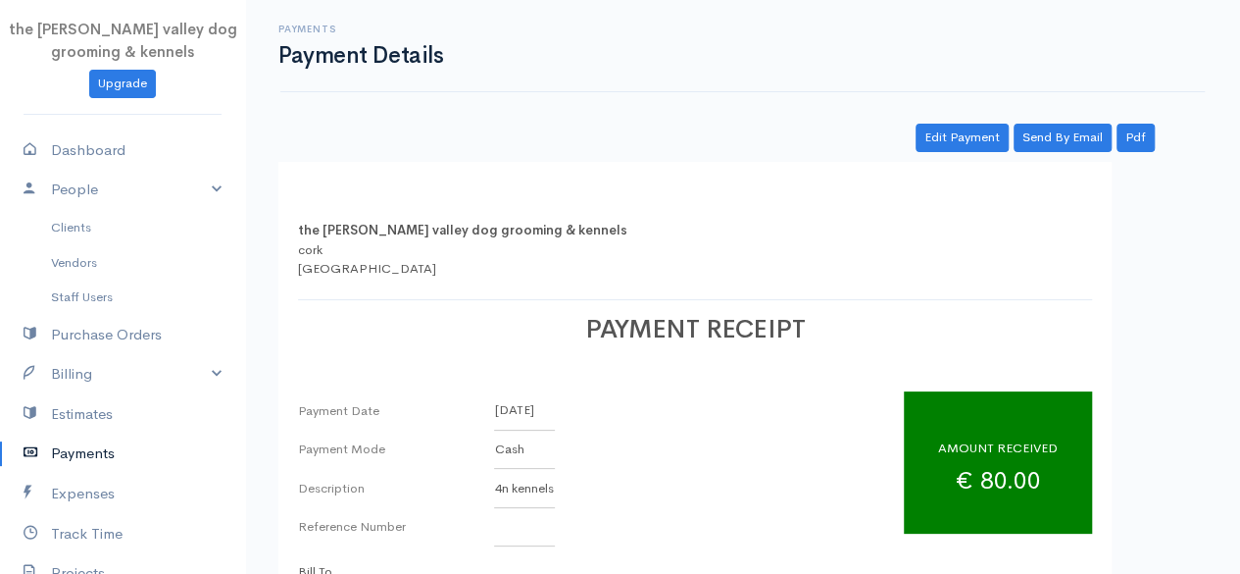
click at [95, 451] on link "Payments" at bounding box center [122, 453] width 245 height 40
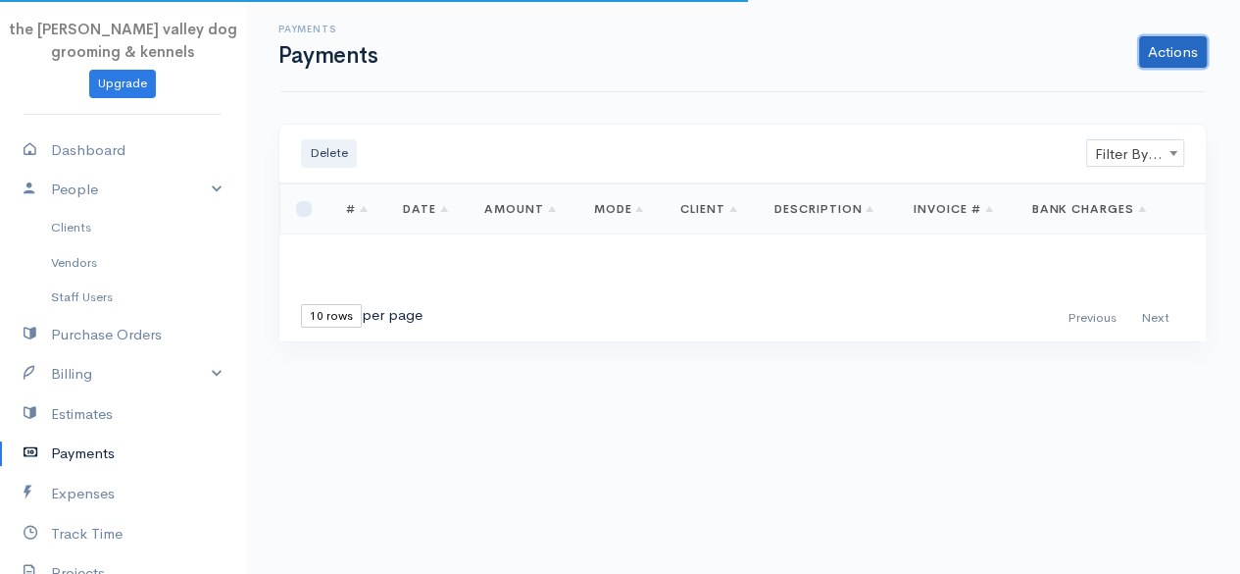
click at [1188, 48] on link "Actions" at bounding box center [1173, 51] width 68 height 31
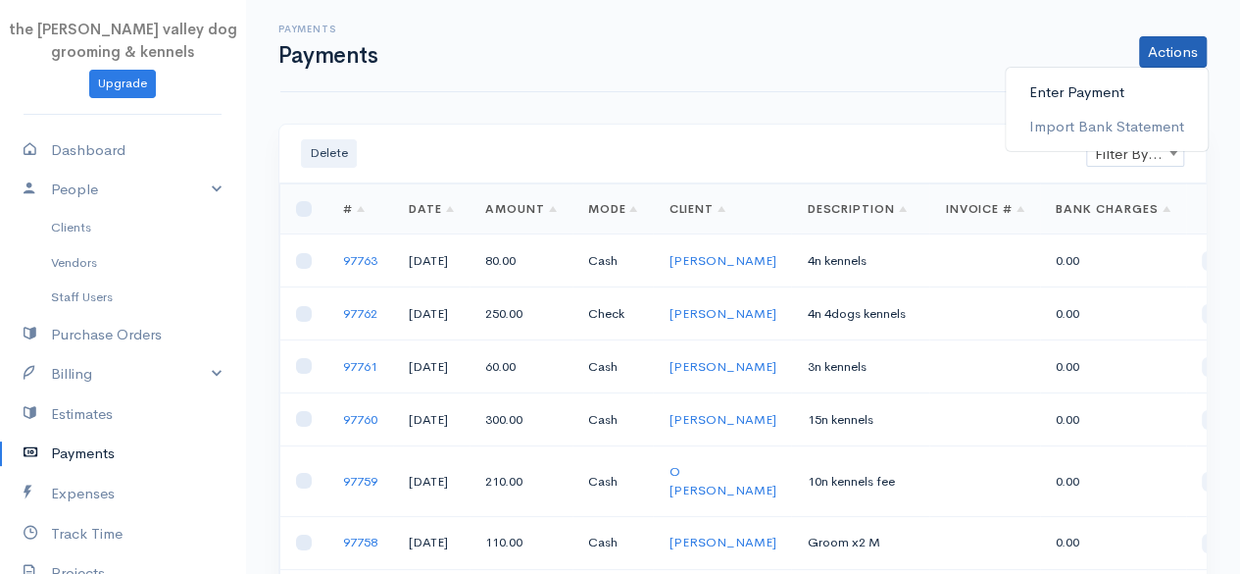
click at [1071, 85] on link "Enter Payment" at bounding box center [1107, 93] width 202 height 34
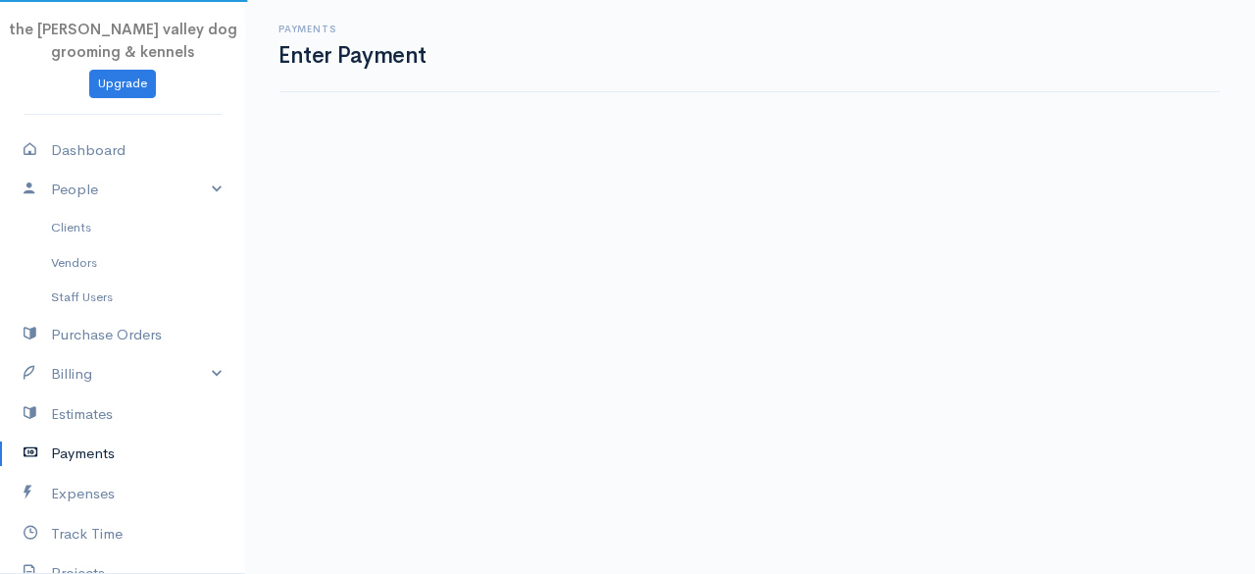
select select "2"
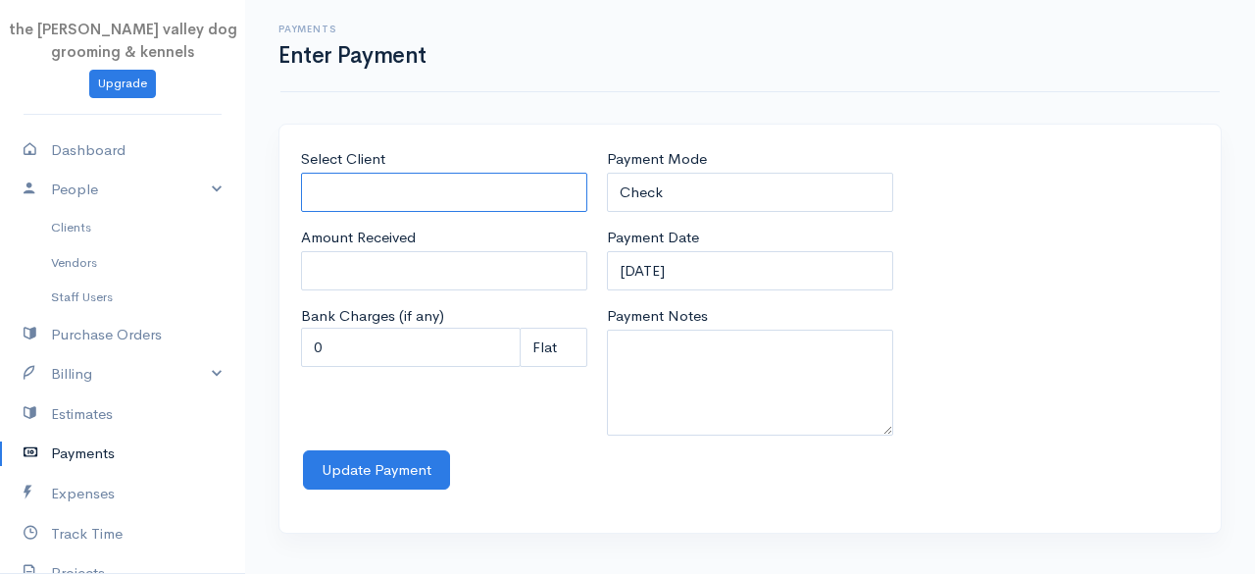
click at [410, 190] on input "Select Client" at bounding box center [444, 193] width 286 height 40
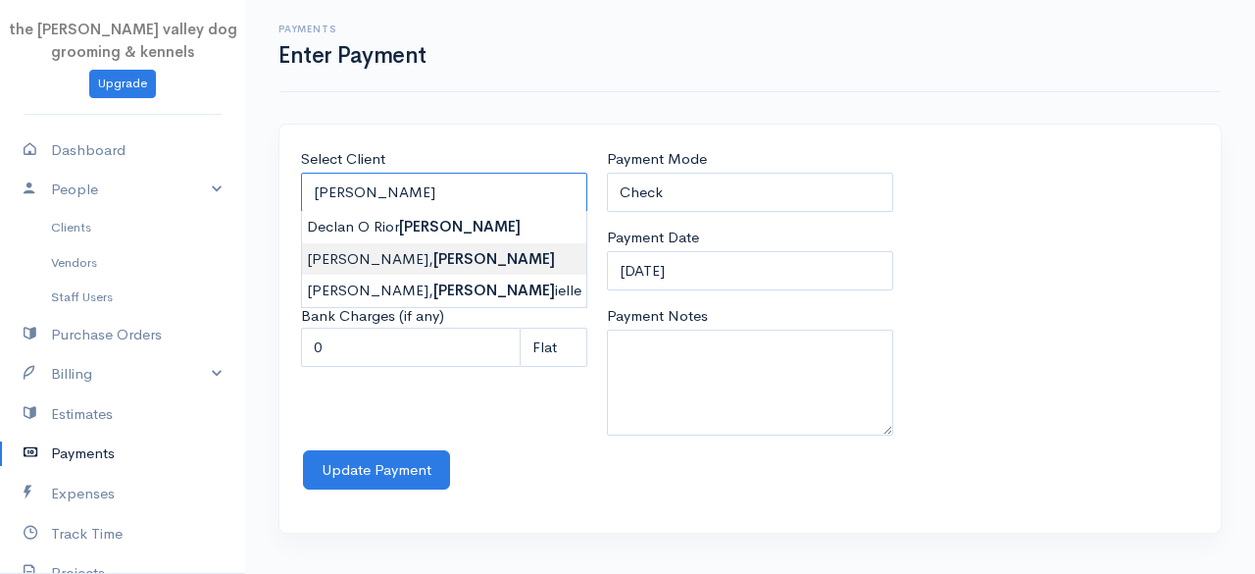
type input "o connor, Dan"
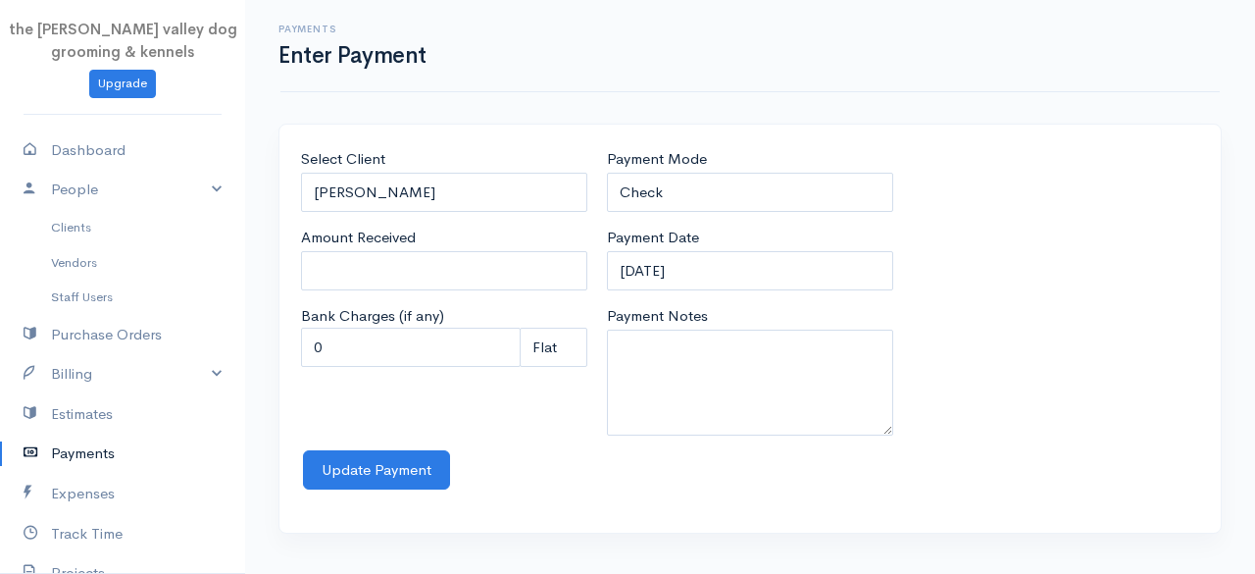
type input "0"
click at [420, 247] on body "the rodney valley dog grooming & kennels Upgrade Dashboard People Clients Vendo…" at bounding box center [627, 287] width 1255 height 574
click at [413, 267] on input "0" at bounding box center [444, 271] width 286 height 40
type input "50"
click at [682, 189] on select "Check Bank Transfer Credit Cash Debit ACH VISA MASTERCARD AMEX Discover DINERS …" at bounding box center [750, 193] width 286 height 40
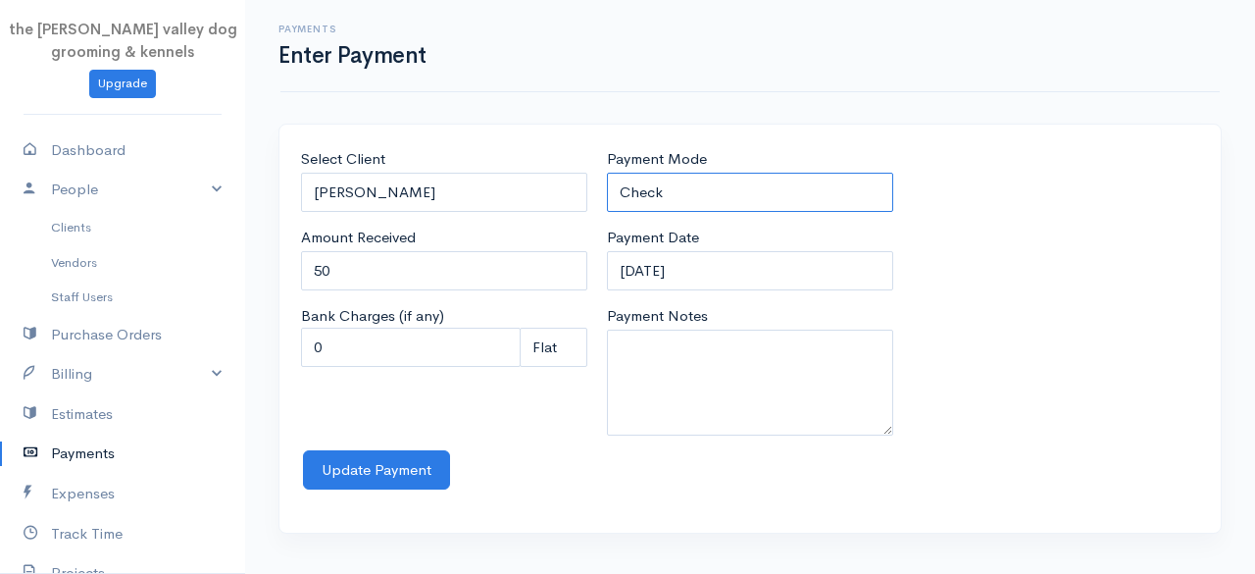
select select "Cash"
click at [607, 173] on select "Check Bank Transfer Credit Cash Debit ACH VISA MASTERCARD AMEX Discover DINERS …" at bounding box center [750, 193] width 286 height 40
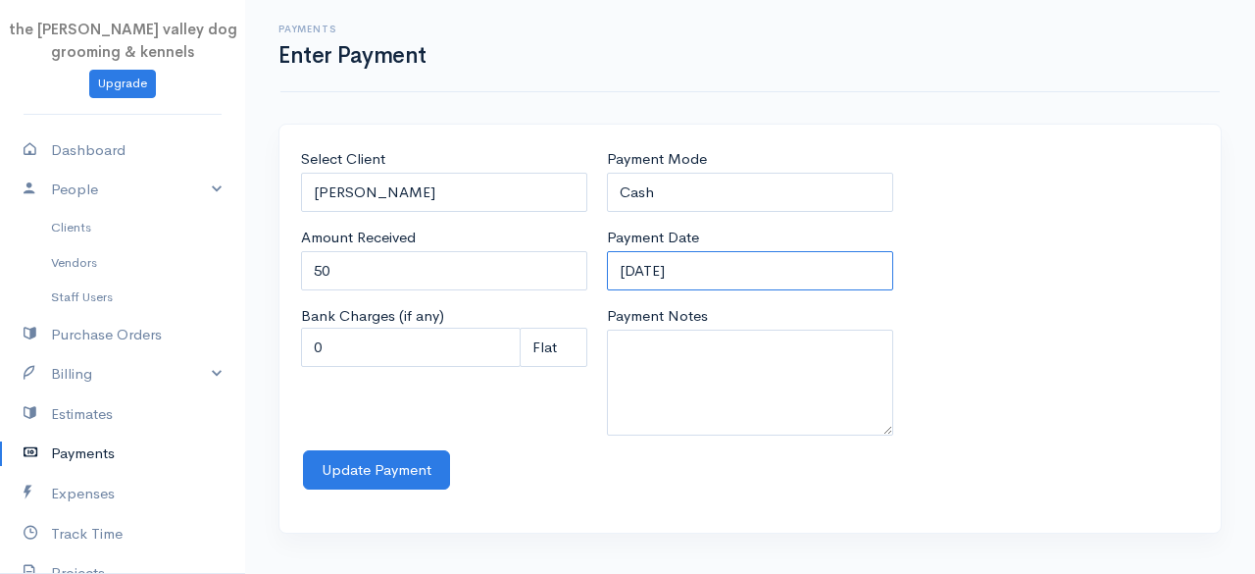
click at [700, 270] on input "12-09-2025" at bounding box center [750, 271] width 286 height 40
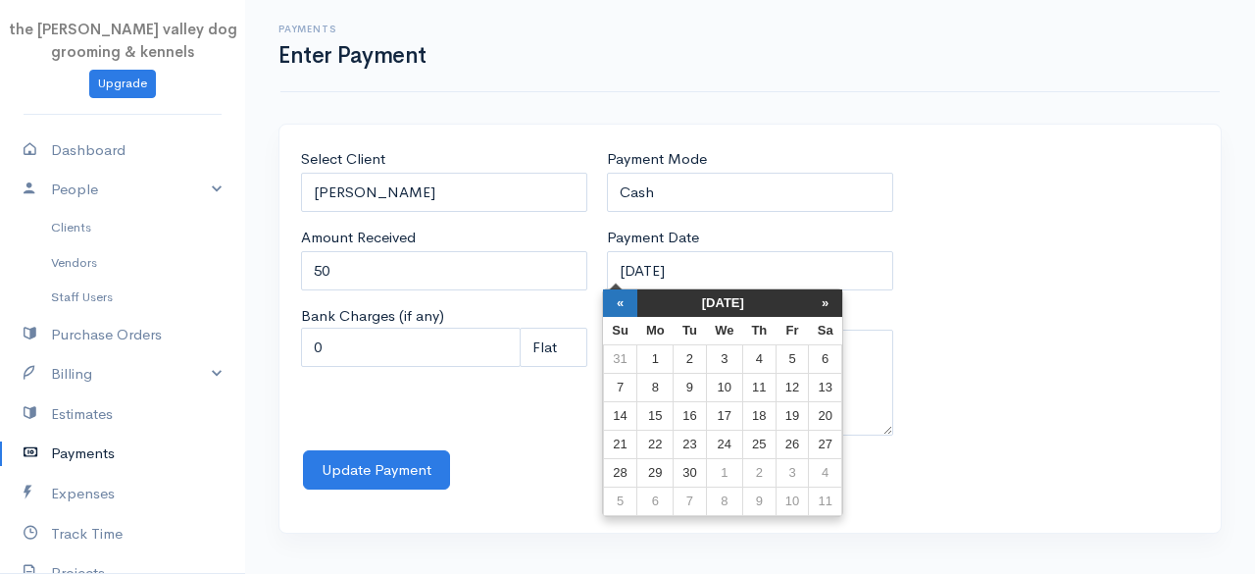
click at [616, 299] on th "«" at bounding box center [620, 302] width 34 height 27
click at [624, 416] on td "10" at bounding box center [625, 416] width 34 height 28
type input "10-08-2025"
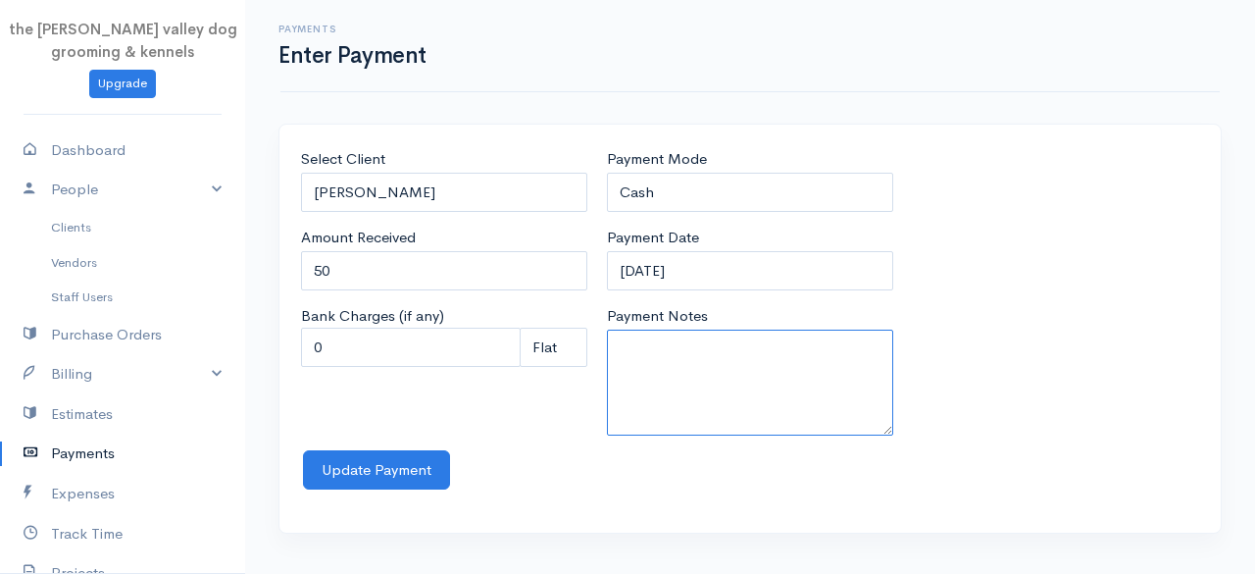
click at [679, 353] on textarea "Payment Notes" at bounding box center [750, 382] width 286 height 106
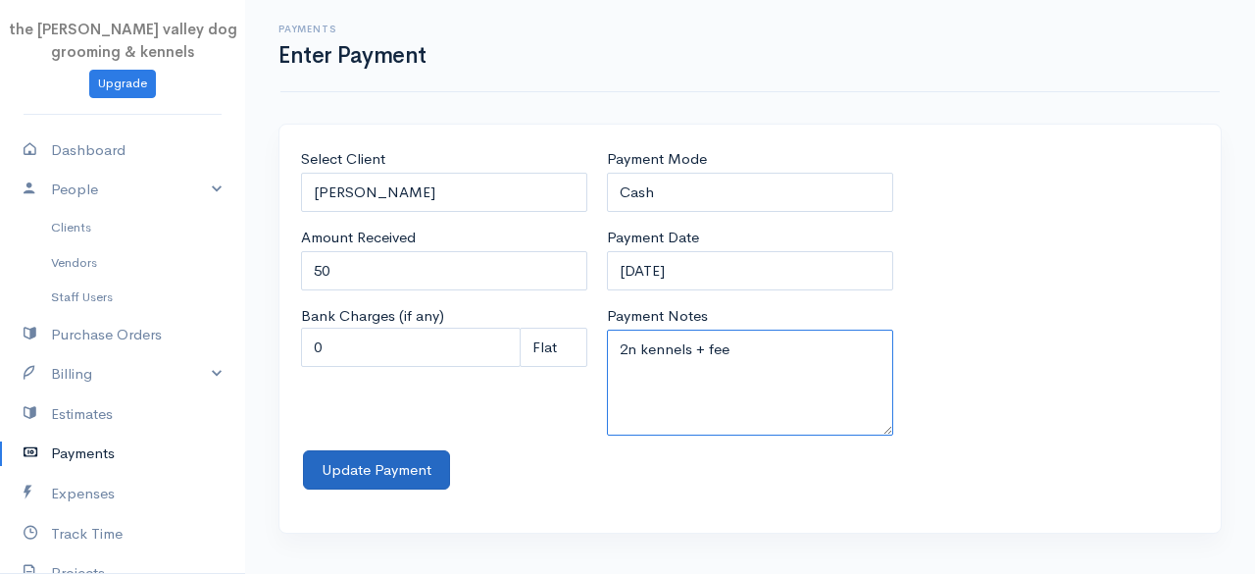
type textarea "2n kennels + fee"
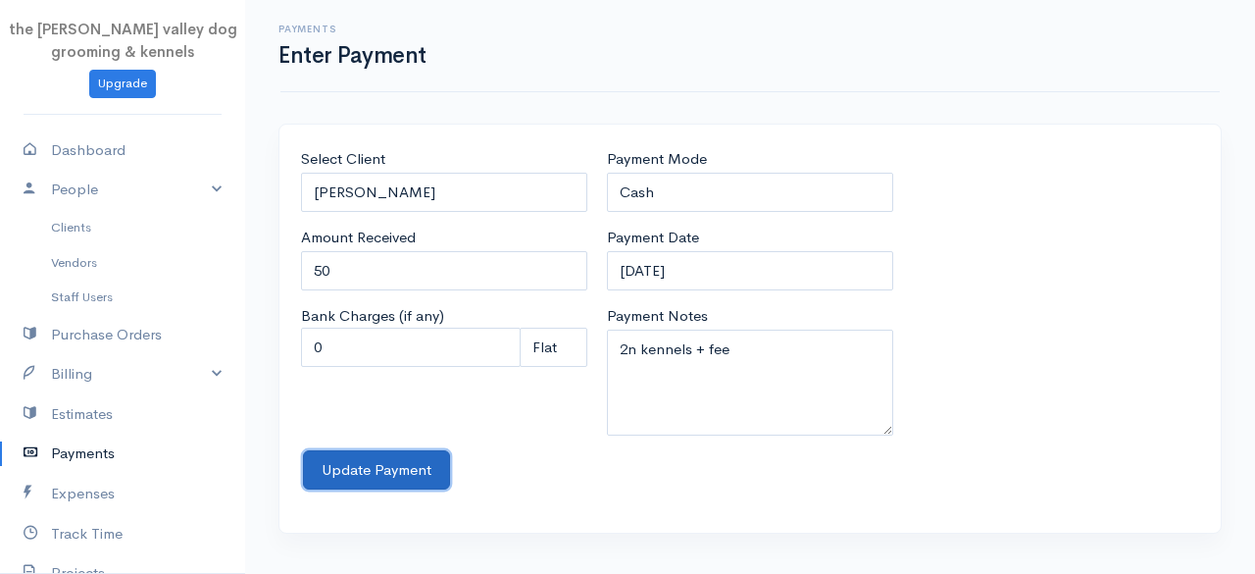
click at [396, 462] on button "Update Payment" at bounding box center [376, 470] width 147 height 40
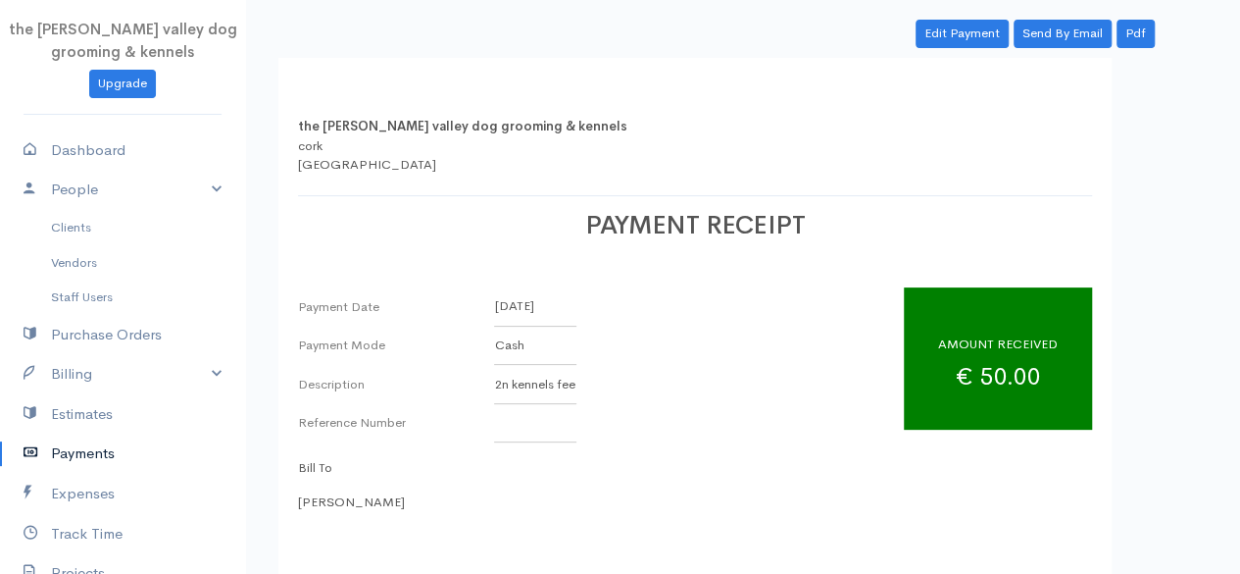
scroll to position [41, 0]
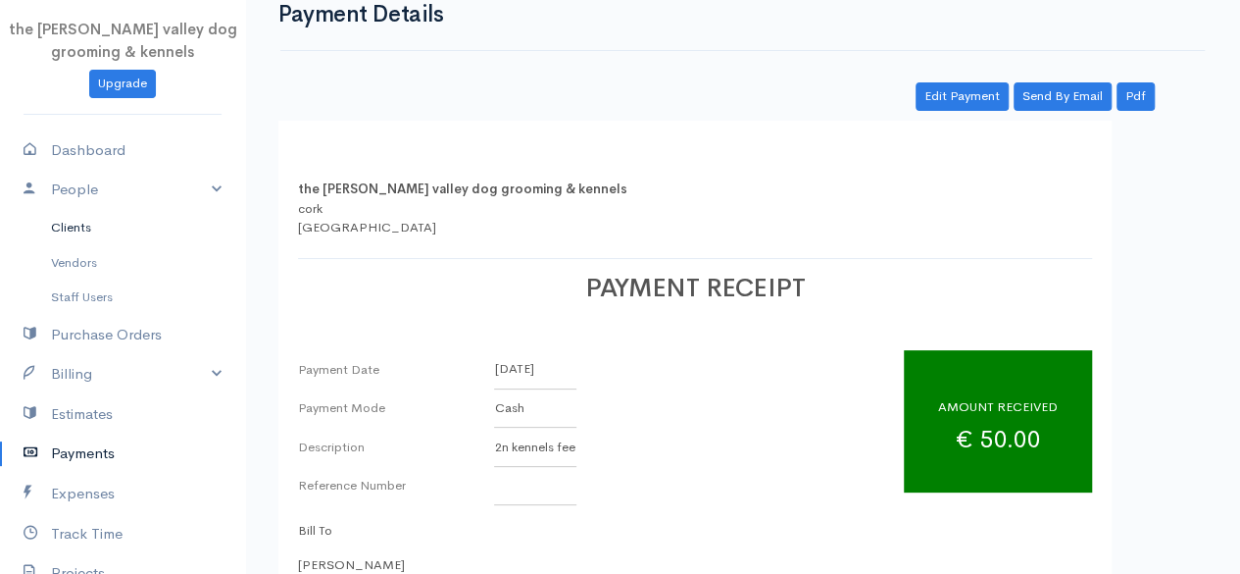
click at [92, 220] on link "Clients" at bounding box center [122, 227] width 245 height 35
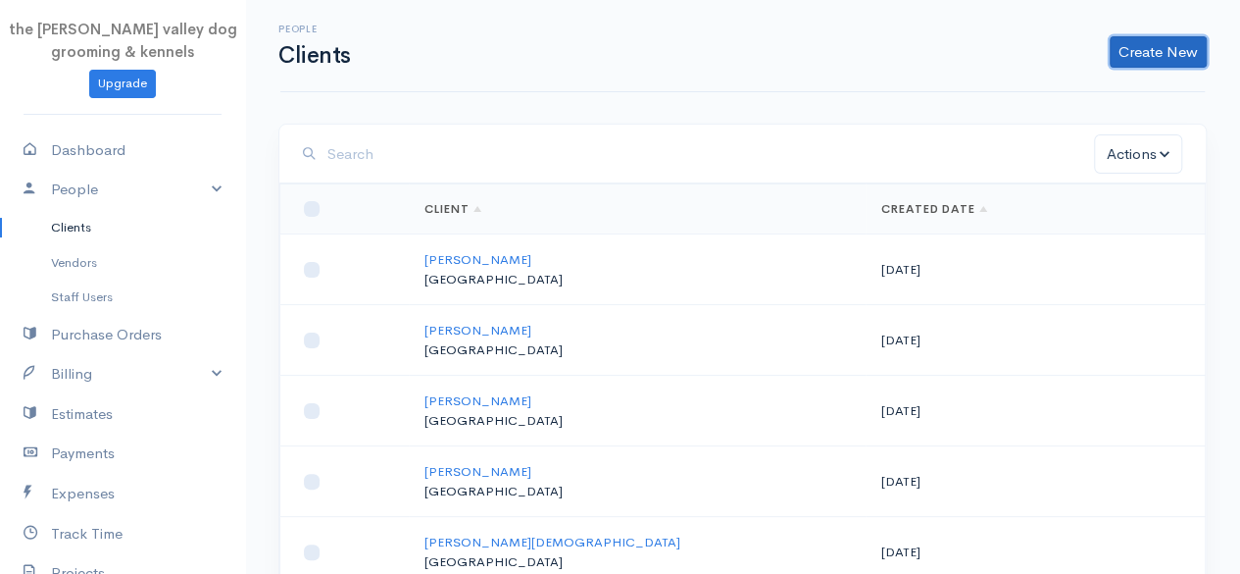
click at [1150, 43] on link "Create New" at bounding box center [1158, 51] width 97 height 31
click at [1085, 83] on link "Client" at bounding box center [1127, 93] width 155 height 34
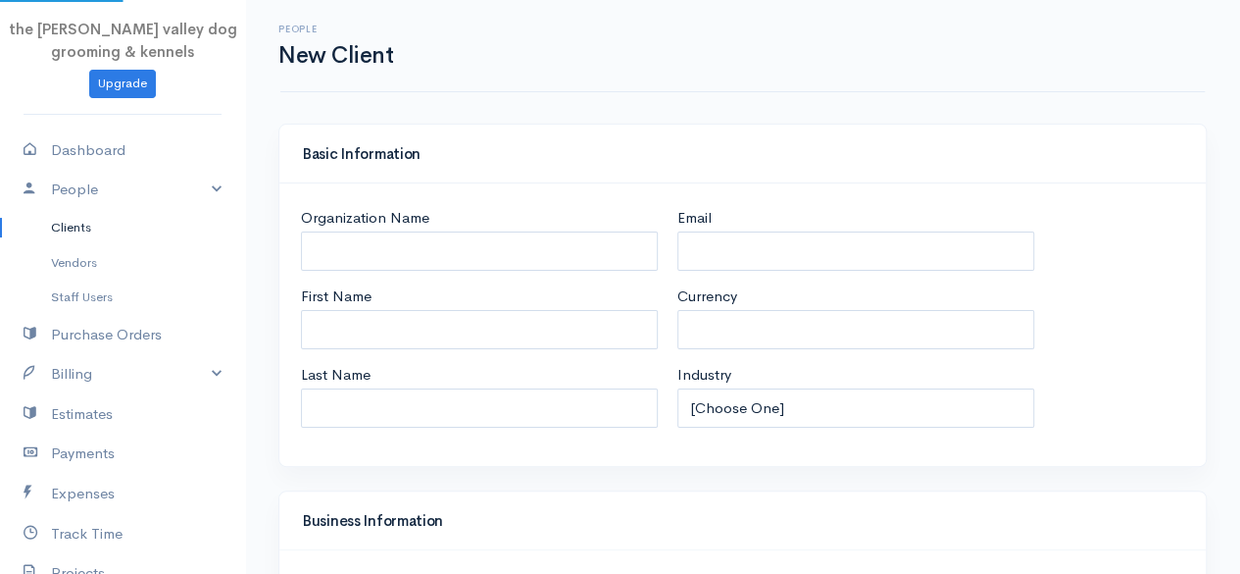
select select "EUR"
select select "Ireland"
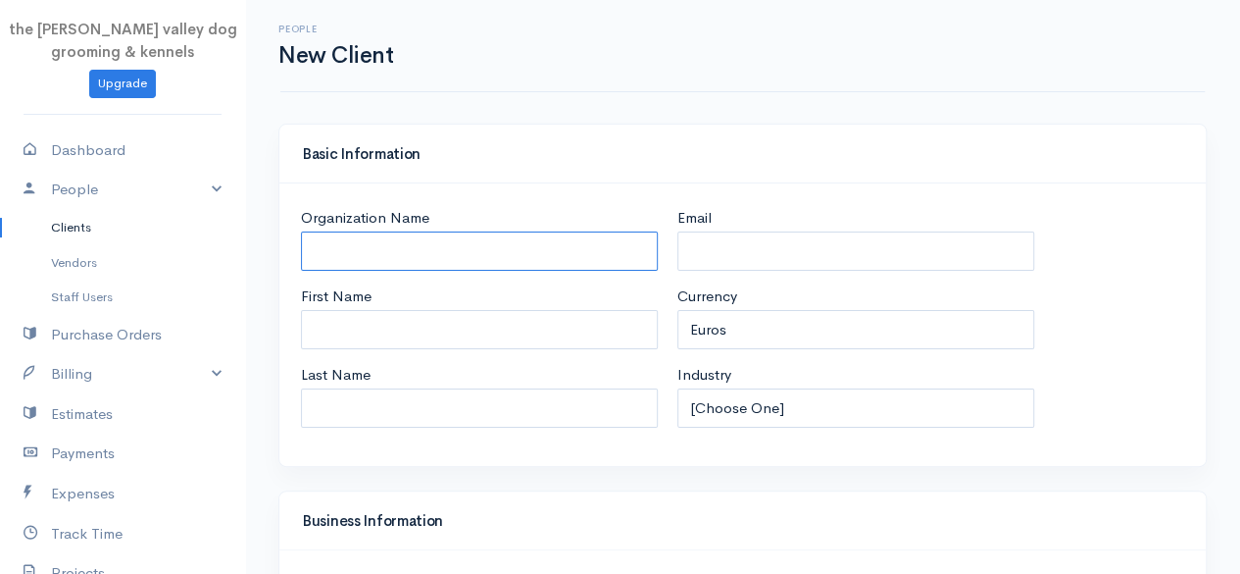
click at [531, 236] on input "Organization Name" at bounding box center [479, 251] width 357 height 40
type input "Deidre Leahy"
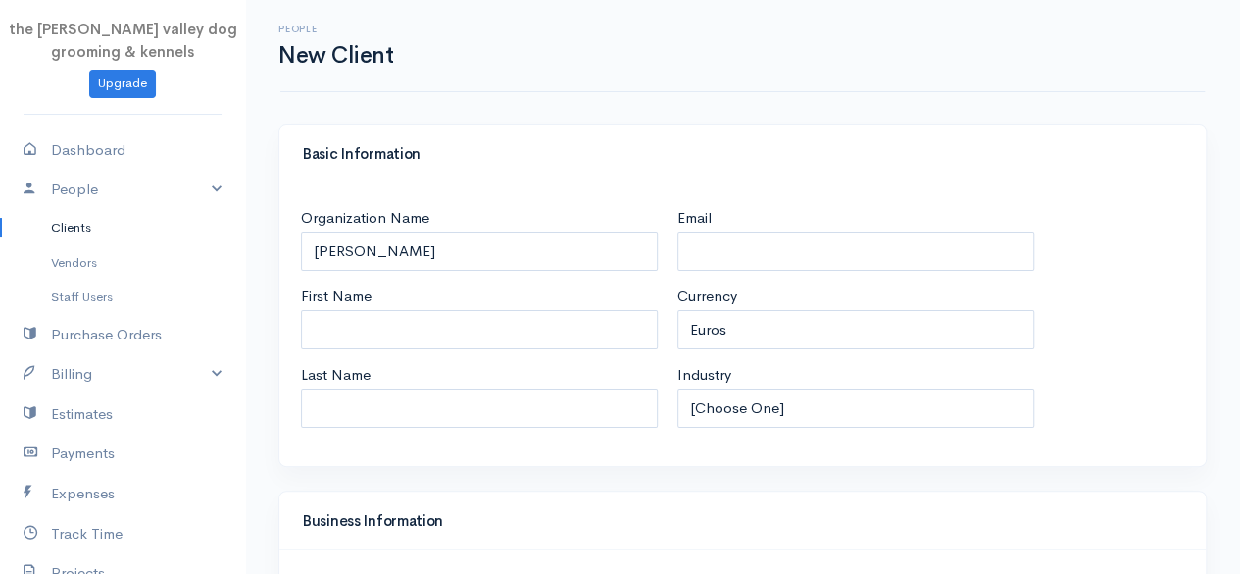
click at [628, 143] on div "Basic Information" at bounding box center [742, 154] width 927 height 59
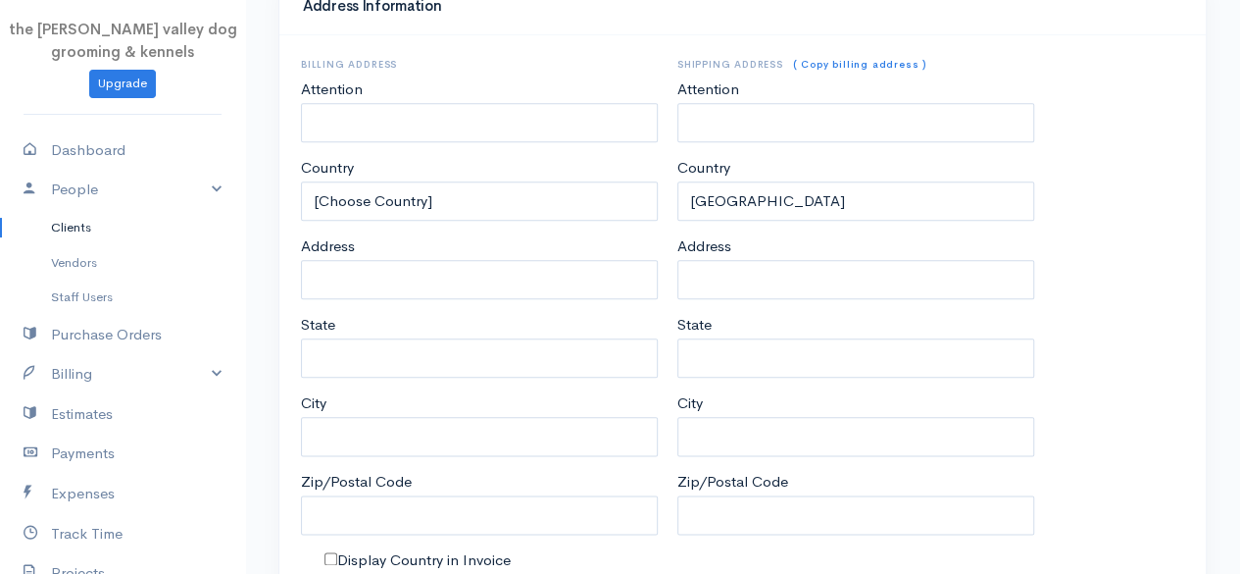
scroll to position [1034, 0]
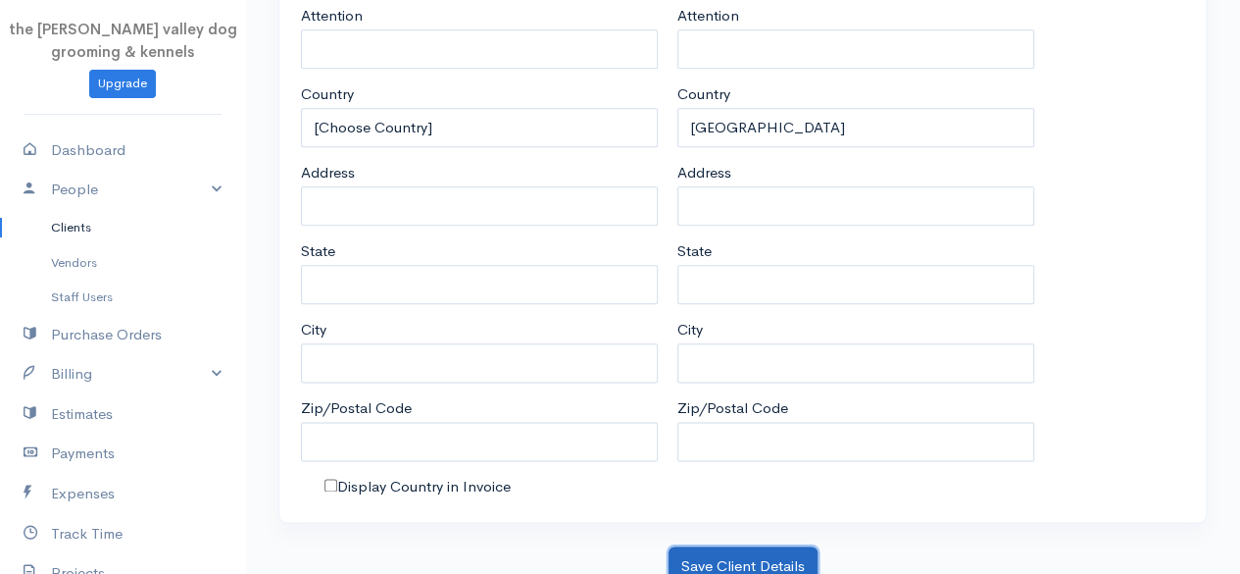
click at [763, 546] on button "Save Client Details" at bounding box center [743, 566] width 149 height 40
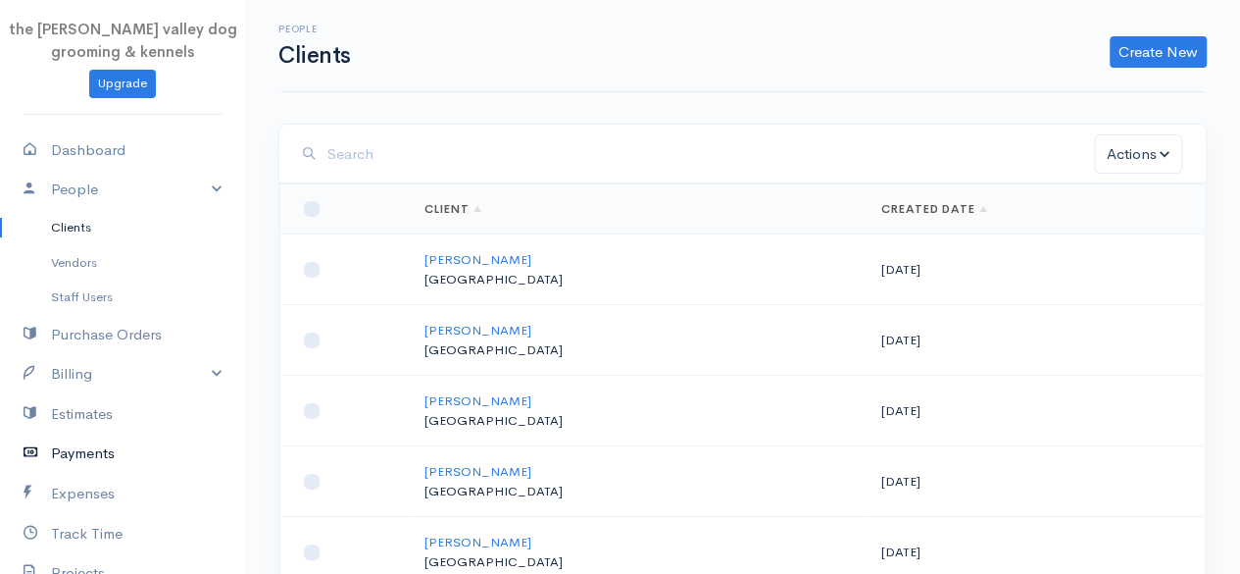
click at [82, 444] on link "Payments" at bounding box center [122, 453] width 245 height 40
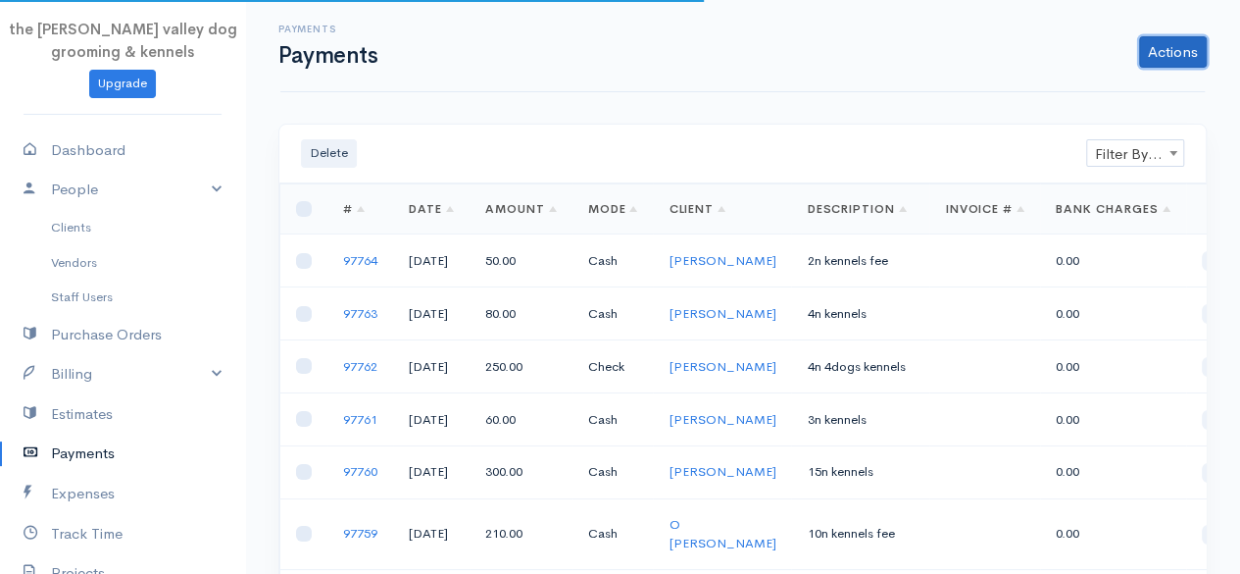
click at [1183, 54] on link "Actions" at bounding box center [1173, 51] width 68 height 31
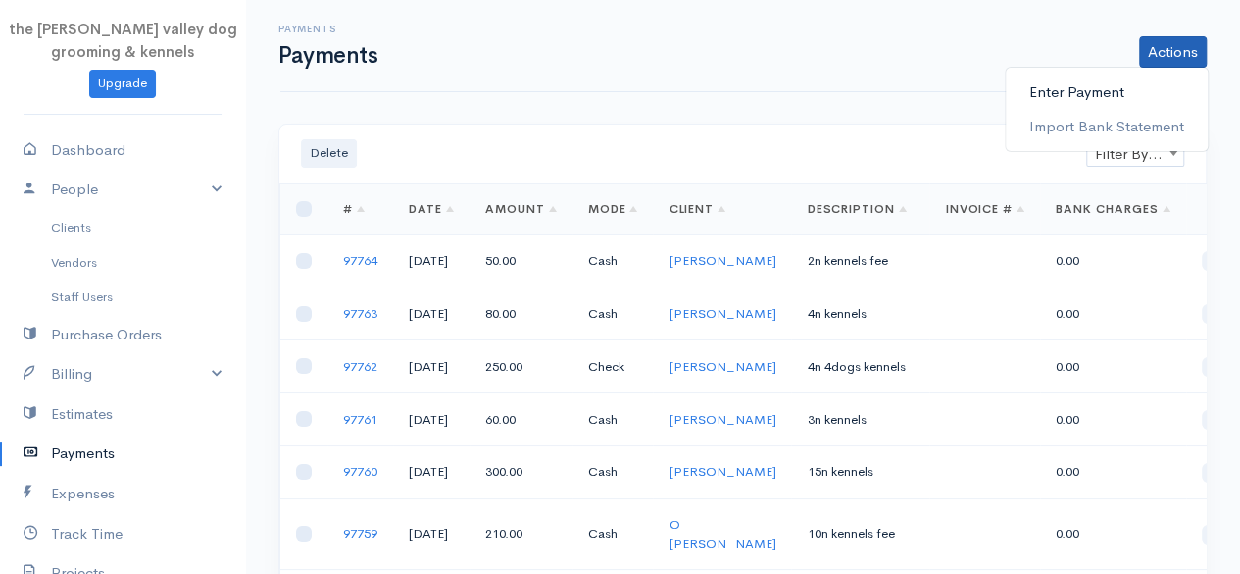
click at [1077, 87] on link "Enter Payment" at bounding box center [1107, 93] width 202 height 34
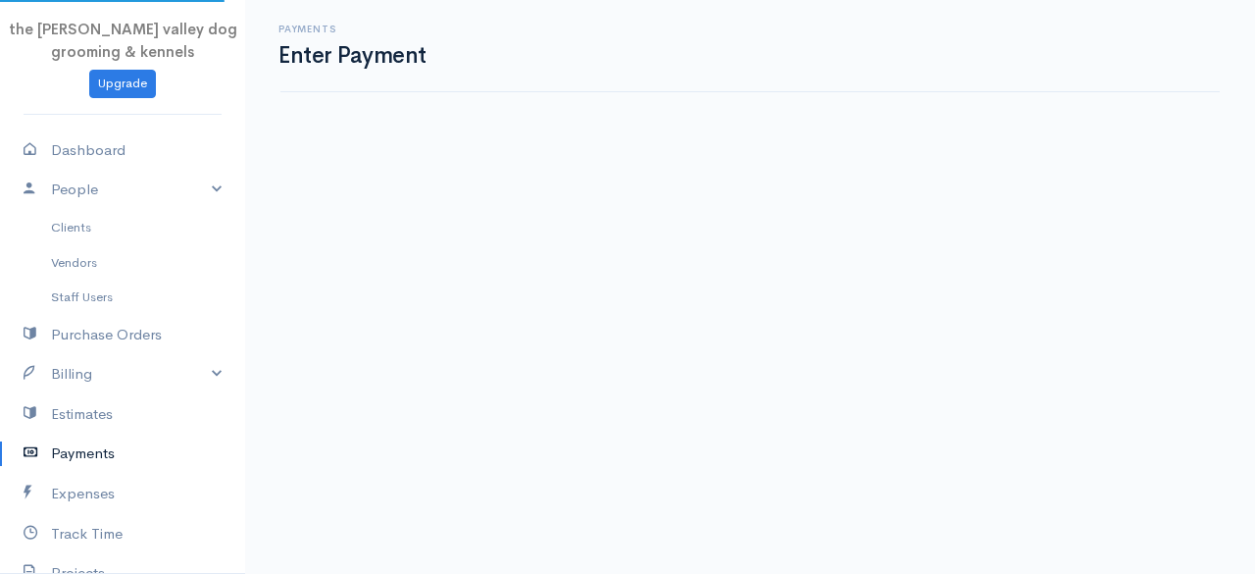
select select "2"
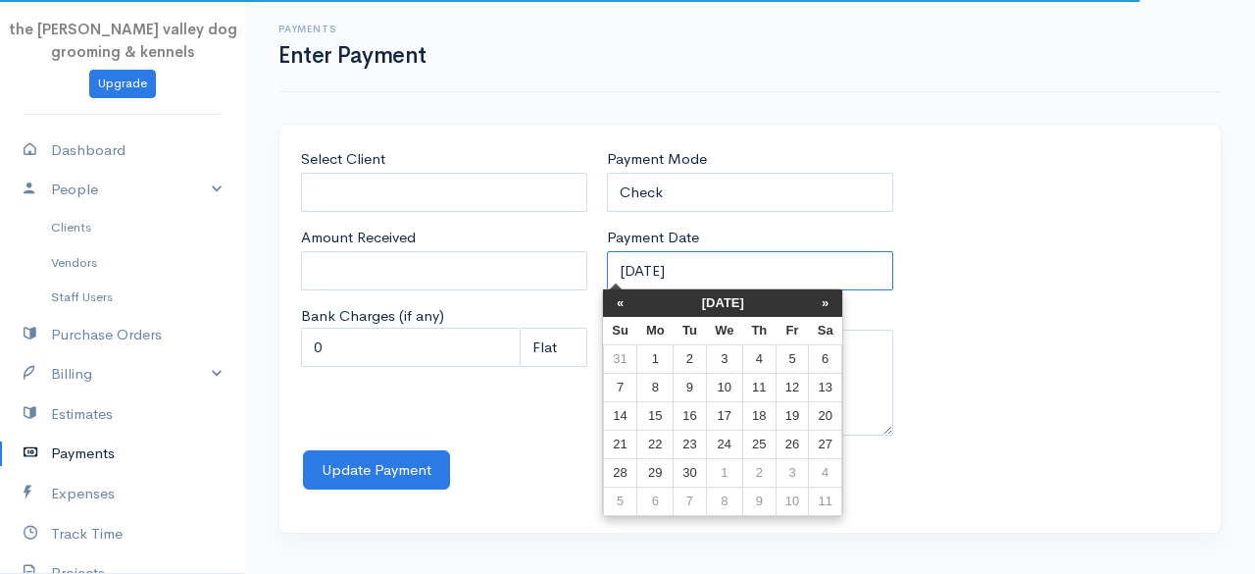
click at [750, 267] on input "12-09-2025" at bounding box center [750, 271] width 286 height 40
click at [621, 299] on th "«" at bounding box center [620, 302] width 34 height 27
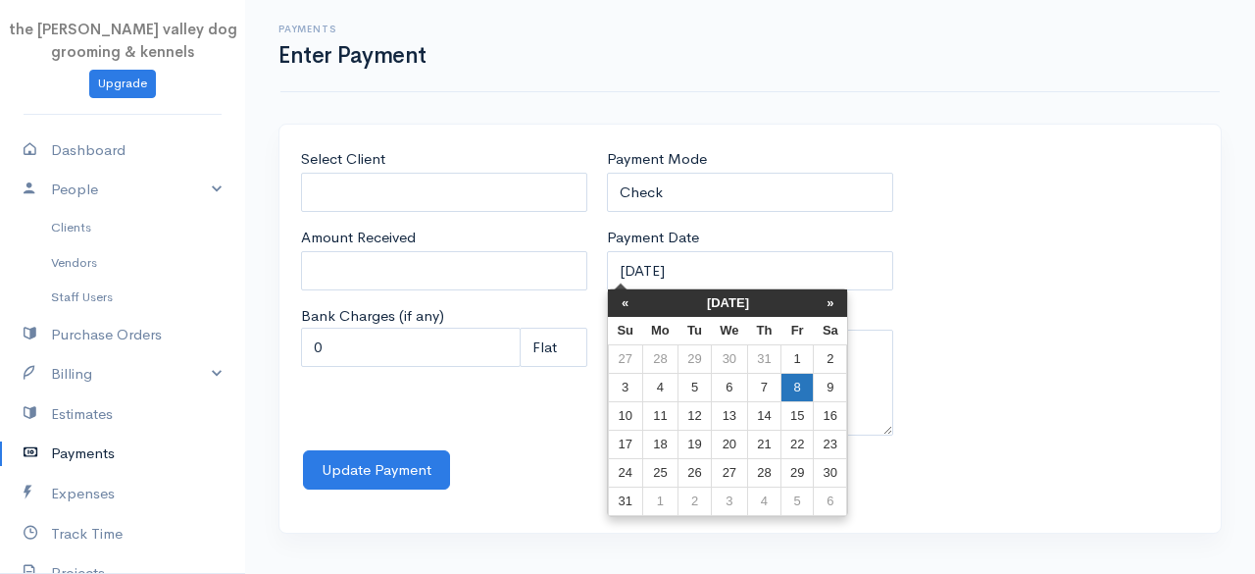
click at [794, 388] on td "8" at bounding box center [797, 388] width 32 height 28
type input "08-08-2025"
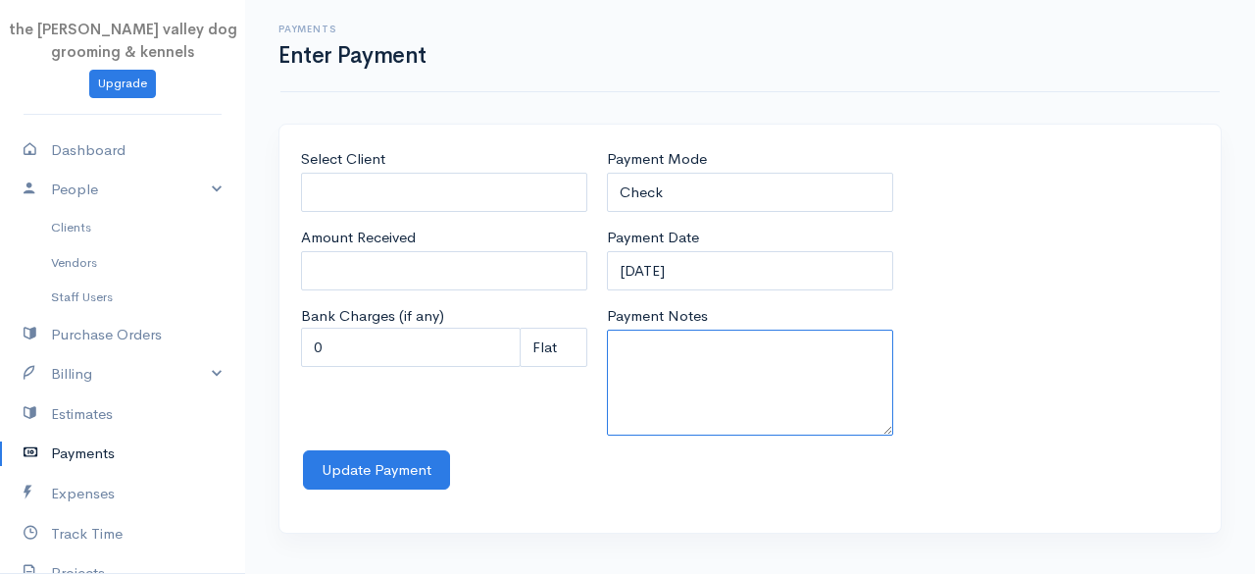
click at [794, 388] on textarea "Payment Notes" at bounding box center [750, 382] width 286 height 106
type textarea "4n kennels + groom"
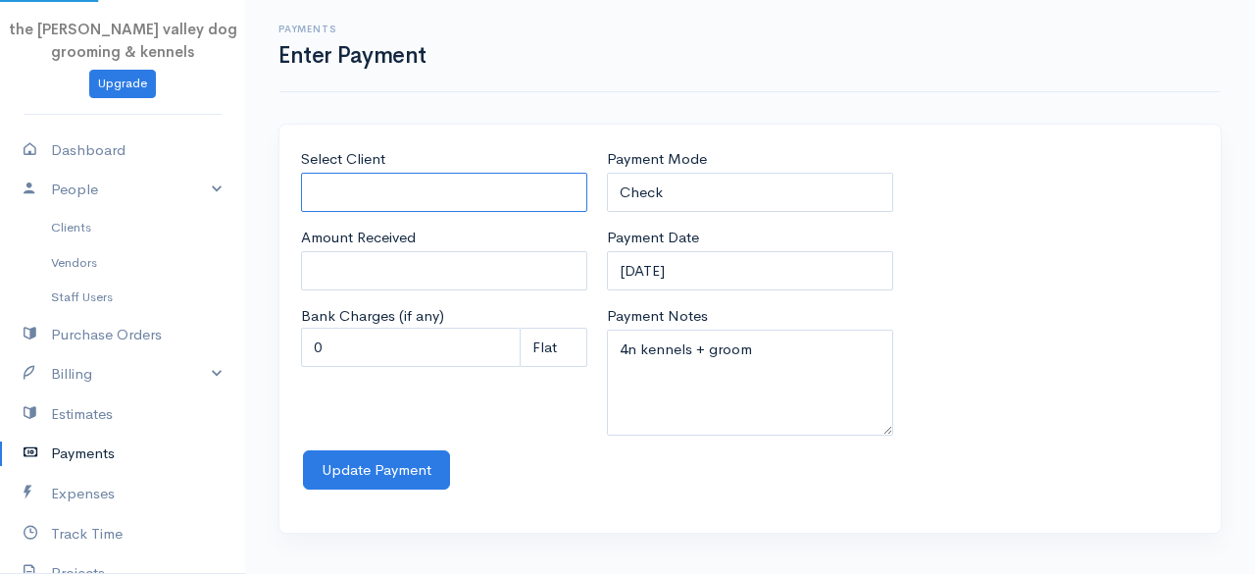
click at [396, 189] on input "Select Client" at bounding box center [444, 193] width 286 height 40
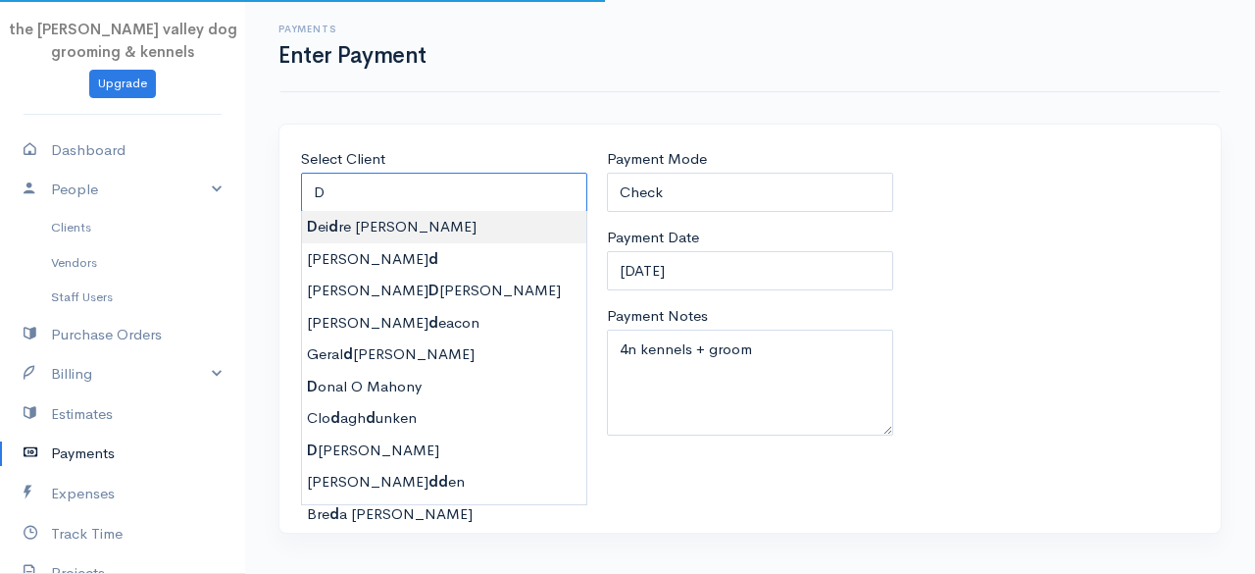
type input "Deidre Leahy"
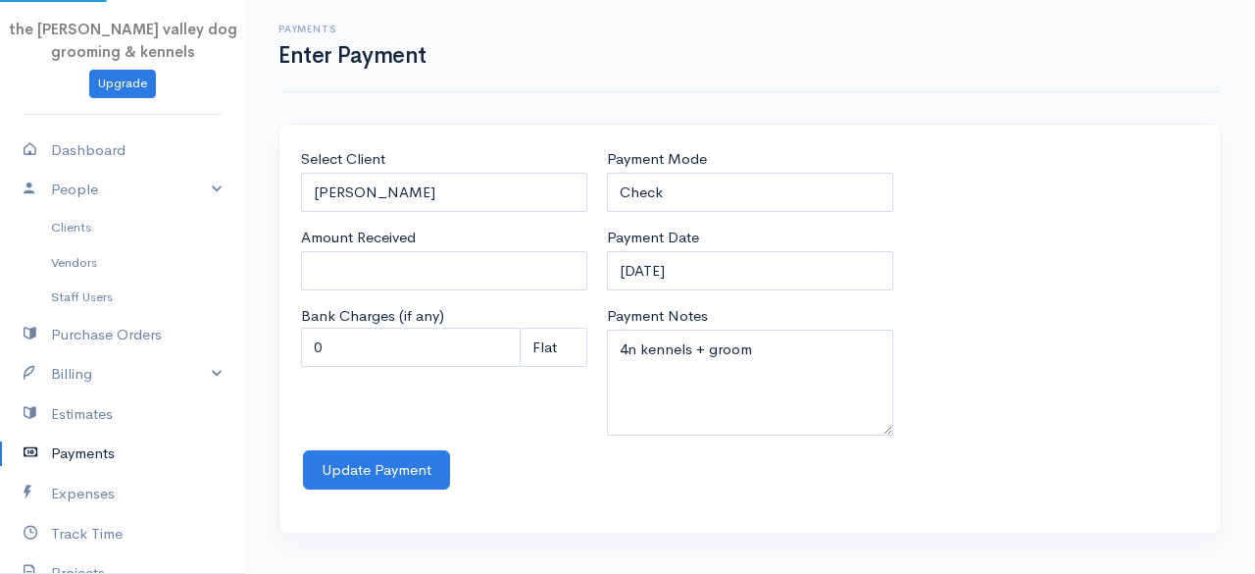
click at [394, 216] on body "the rodney valley dog grooming & kennels Upgrade Dashboard People Clients Vendo…" at bounding box center [627, 287] width 1255 height 574
type input "0"
click at [379, 264] on input "0" at bounding box center [444, 271] width 286 height 40
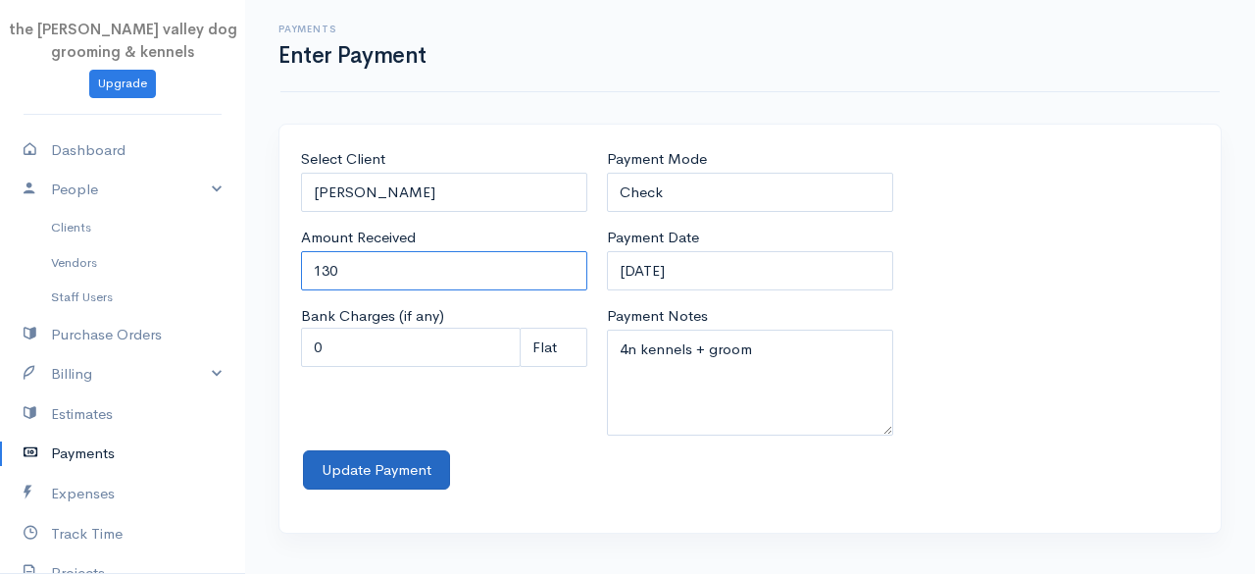
type input "130"
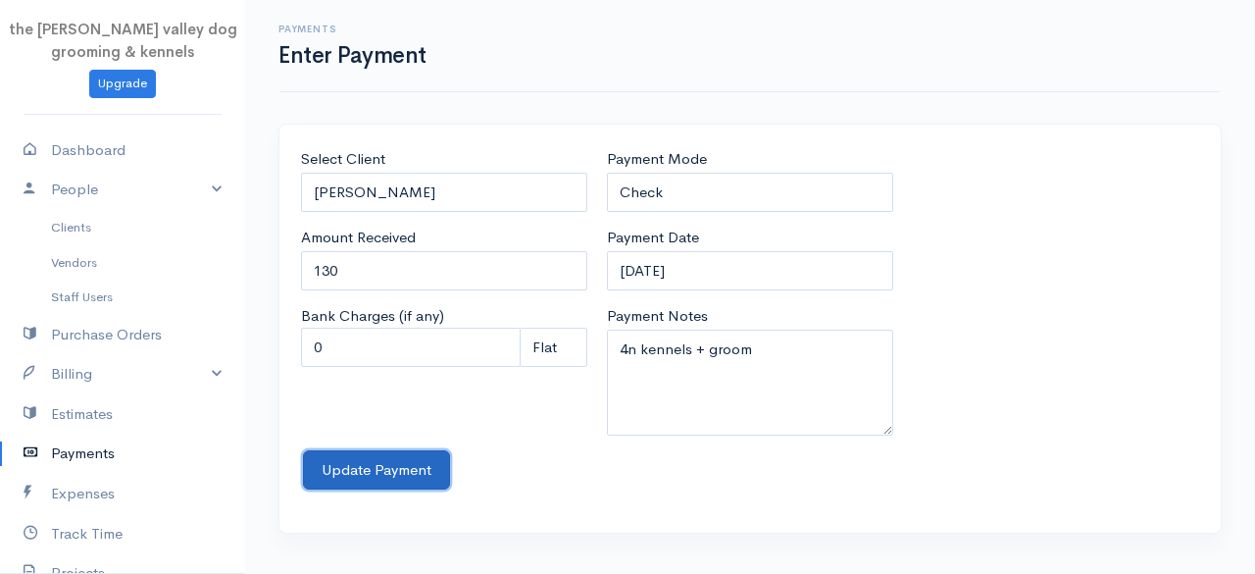
click at [377, 462] on button "Update Payment" at bounding box center [376, 470] width 147 height 40
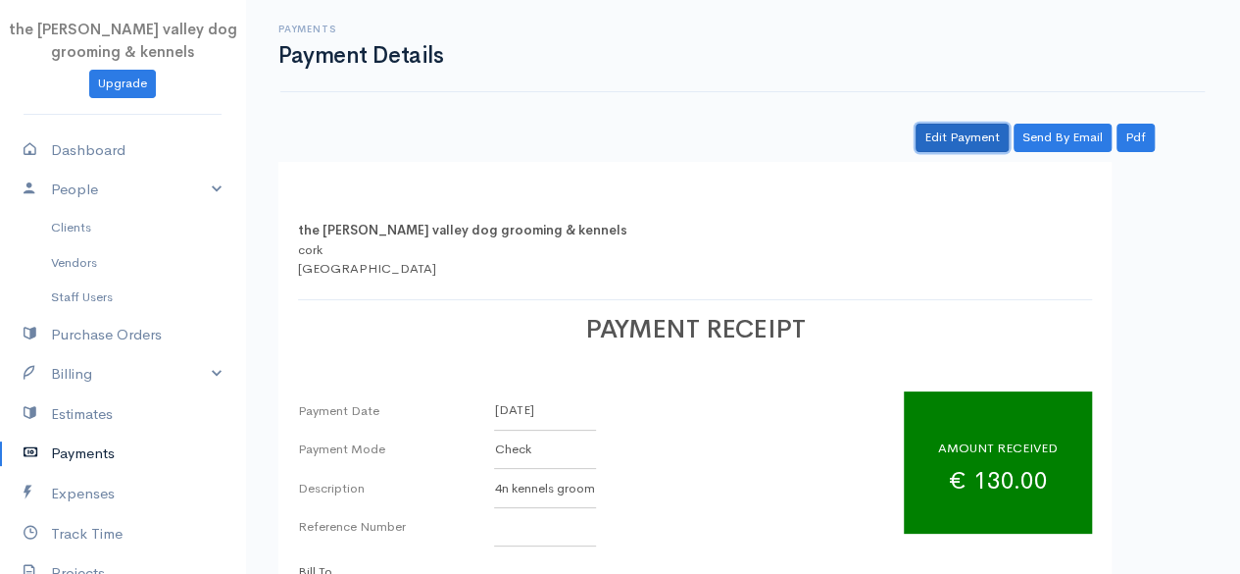
click at [976, 135] on link "Edit Payment" at bounding box center [962, 138] width 93 height 28
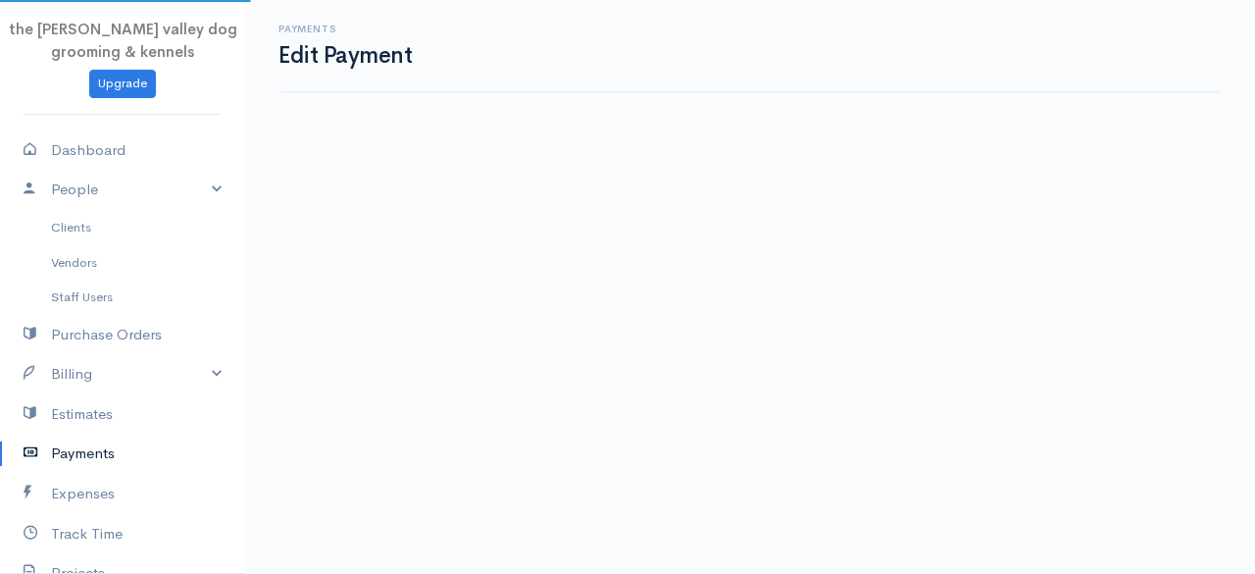
select select "2"
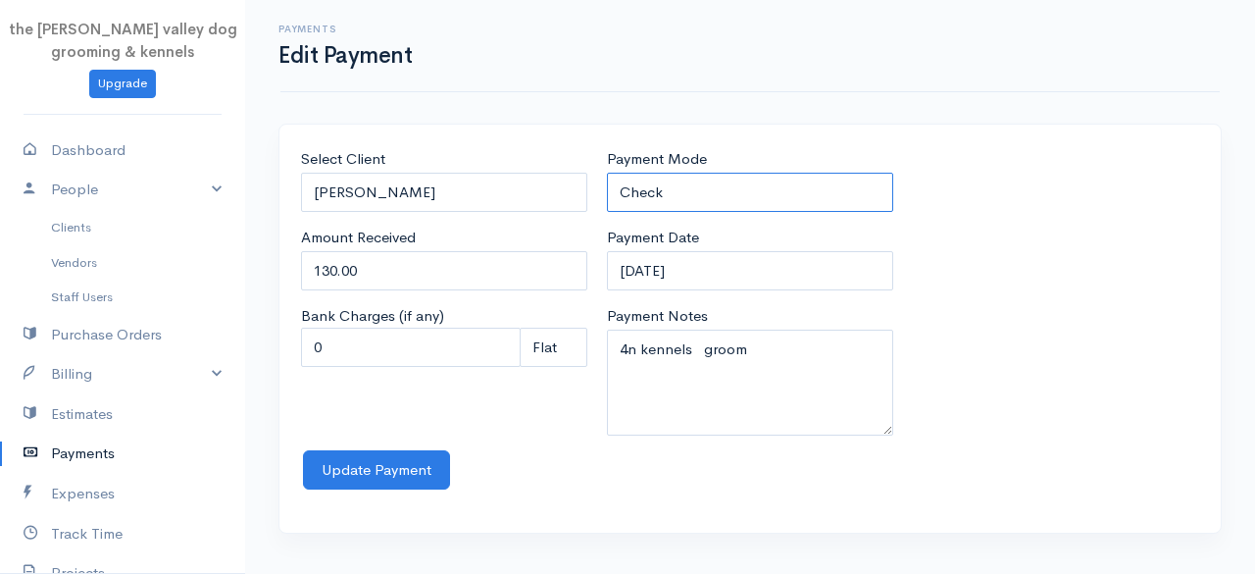
click at [783, 194] on select "Check Bank Transfer Credit Cash Debit ACH VISA MASTERCARD AMEX Discover DINERS …" at bounding box center [750, 193] width 286 height 40
select select "Cash"
click at [607, 173] on select "Check Bank Transfer Credit Cash Debit ACH VISA MASTERCARD AMEX Discover DINERS …" at bounding box center [750, 193] width 286 height 40
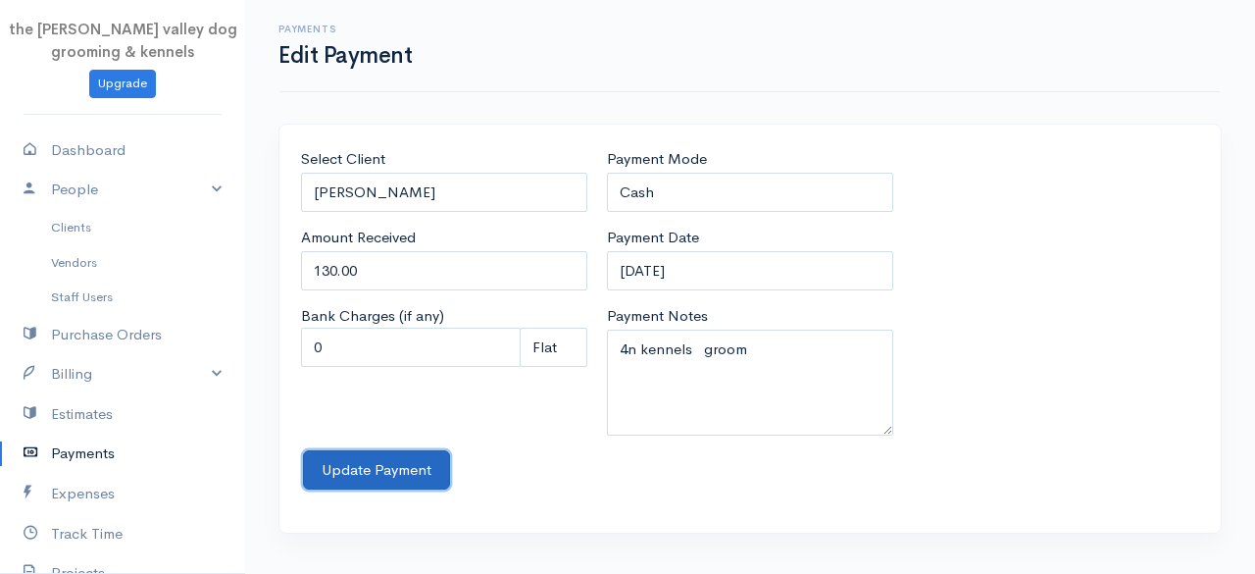
click at [398, 456] on button "Update Payment" at bounding box center [376, 470] width 147 height 40
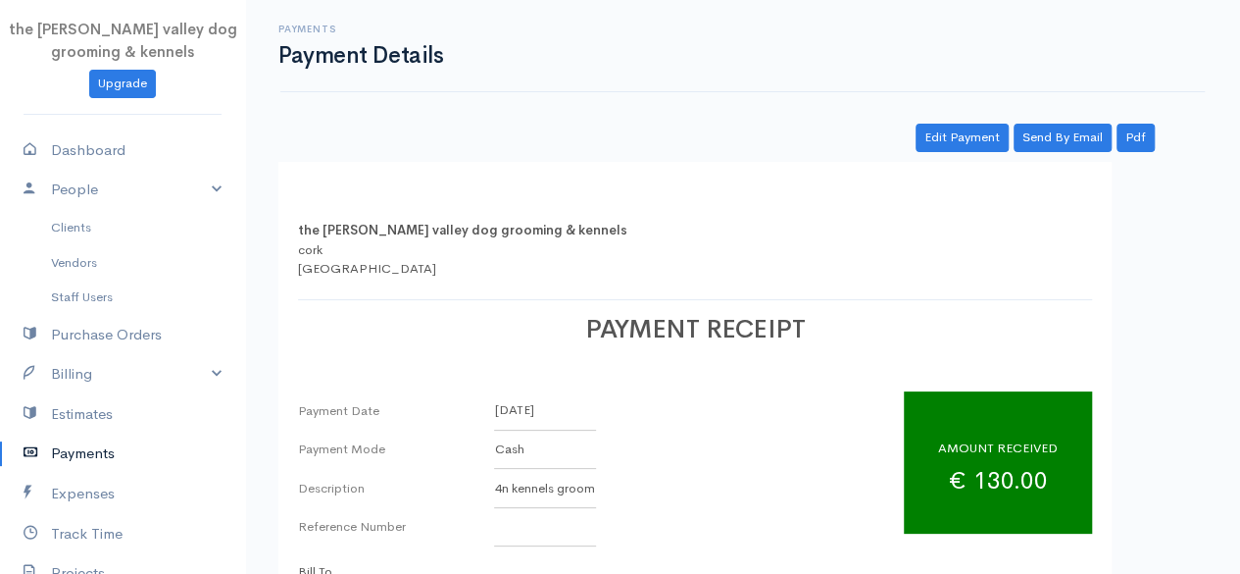
click at [83, 456] on link "Payments" at bounding box center [122, 453] width 245 height 40
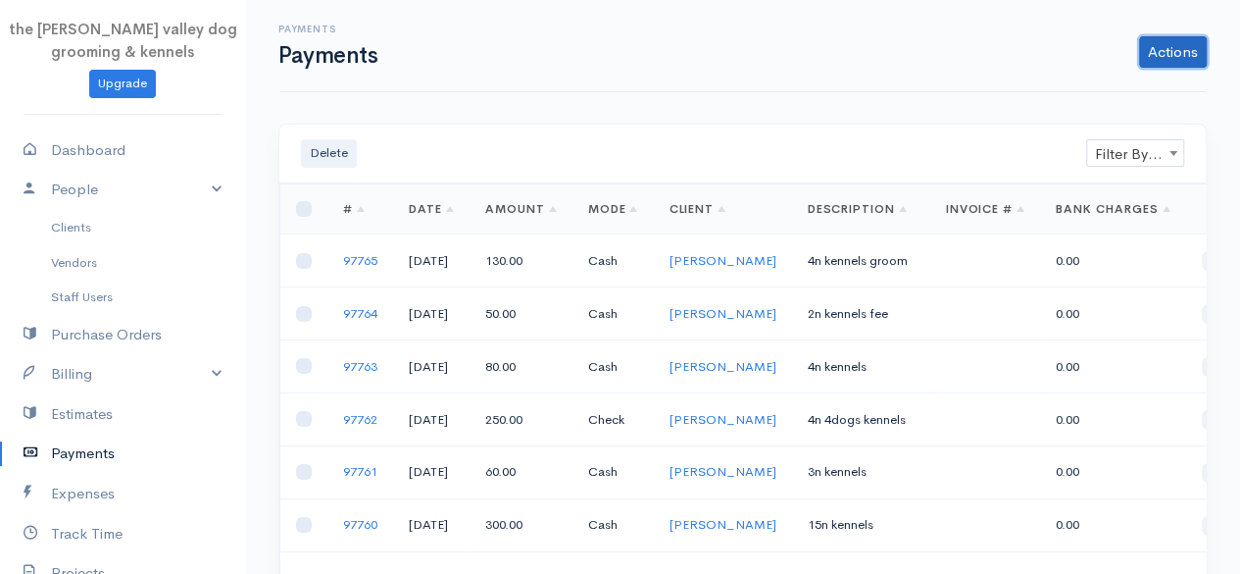
click at [1188, 58] on link "Actions" at bounding box center [1173, 51] width 68 height 31
click at [1122, 77] on link "Enter Payment" at bounding box center [1107, 93] width 202 height 34
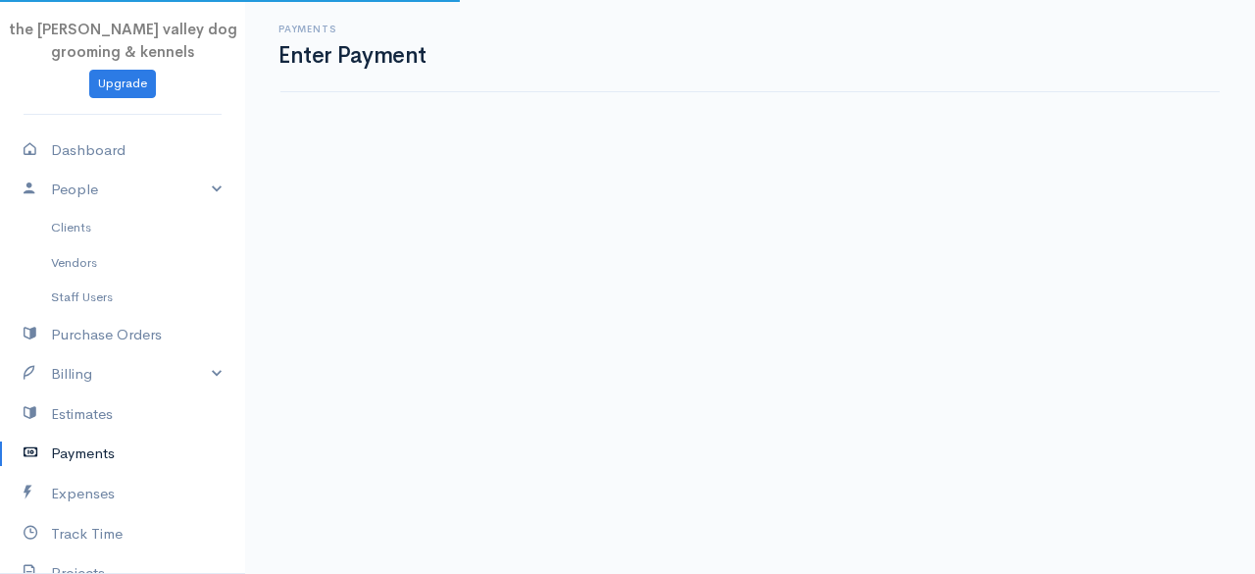
select select "2"
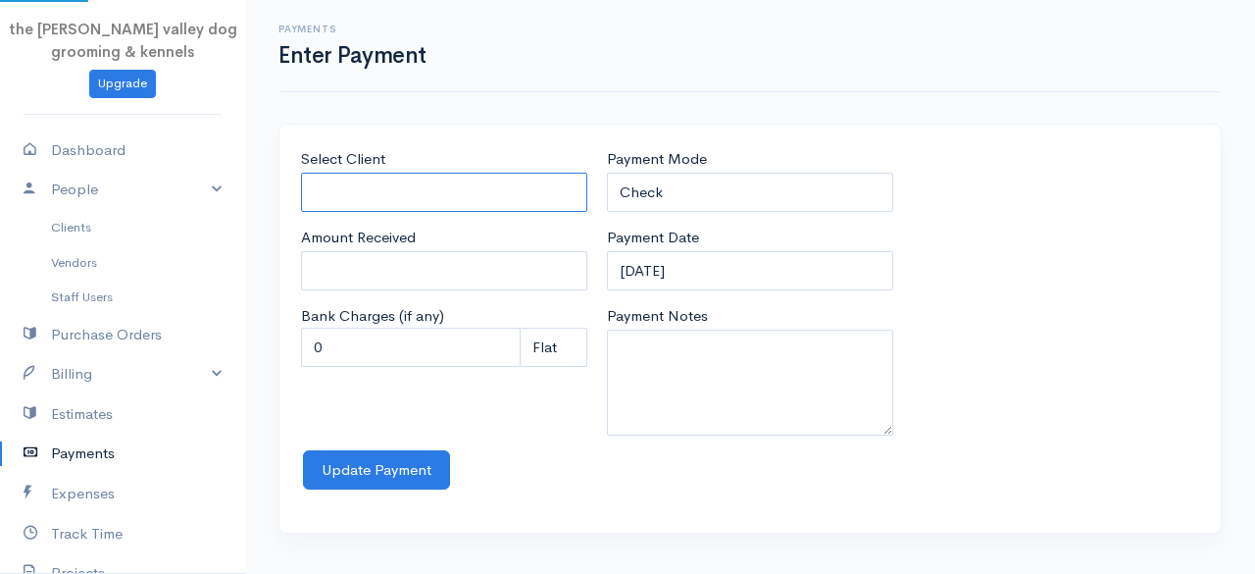
click at [525, 184] on input "Select Client" at bounding box center [444, 193] width 286 height 40
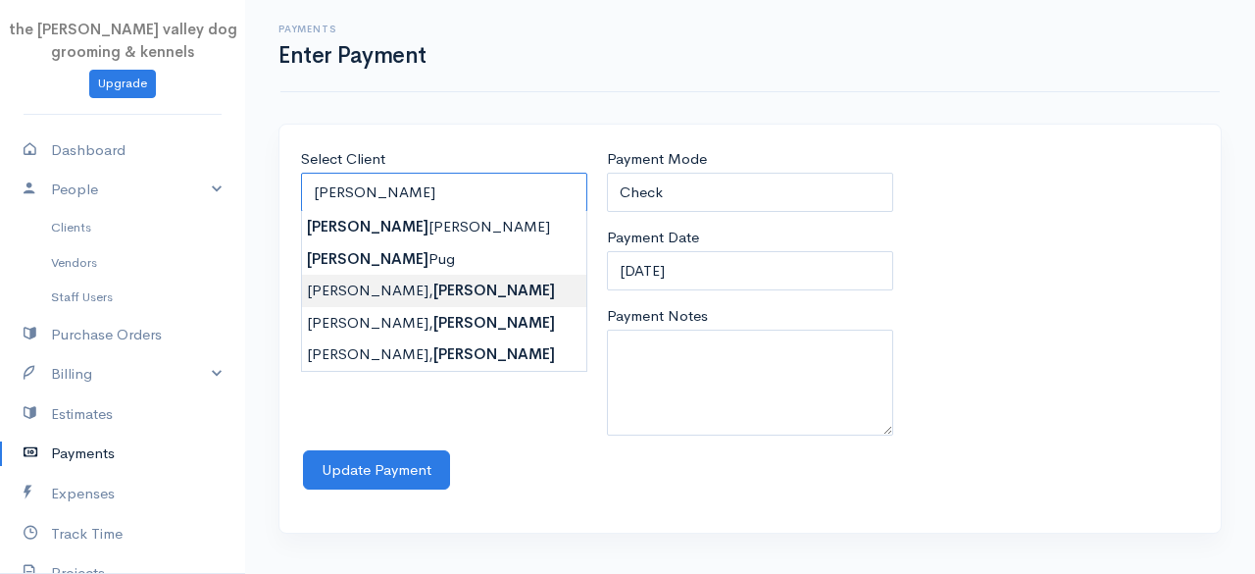
type input "Hurley, John"
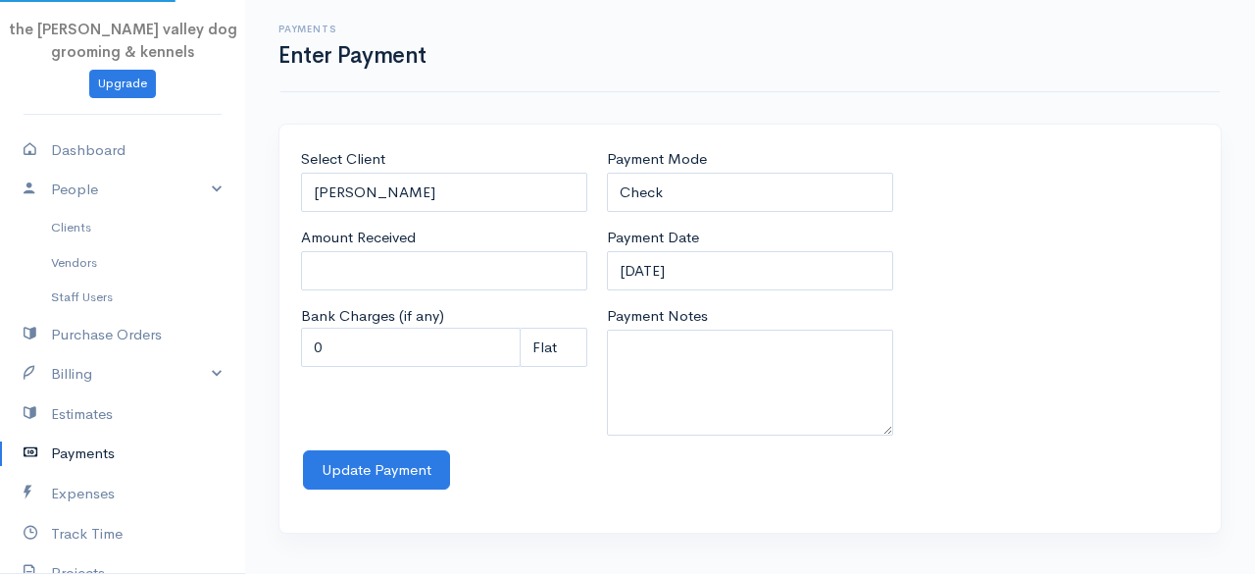
click at [410, 279] on body "the rodney valley dog grooming & kennels Upgrade Dashboard People Clients Vendo…" at bounding box center [627, 287] width 1255 height 574
type input "0"
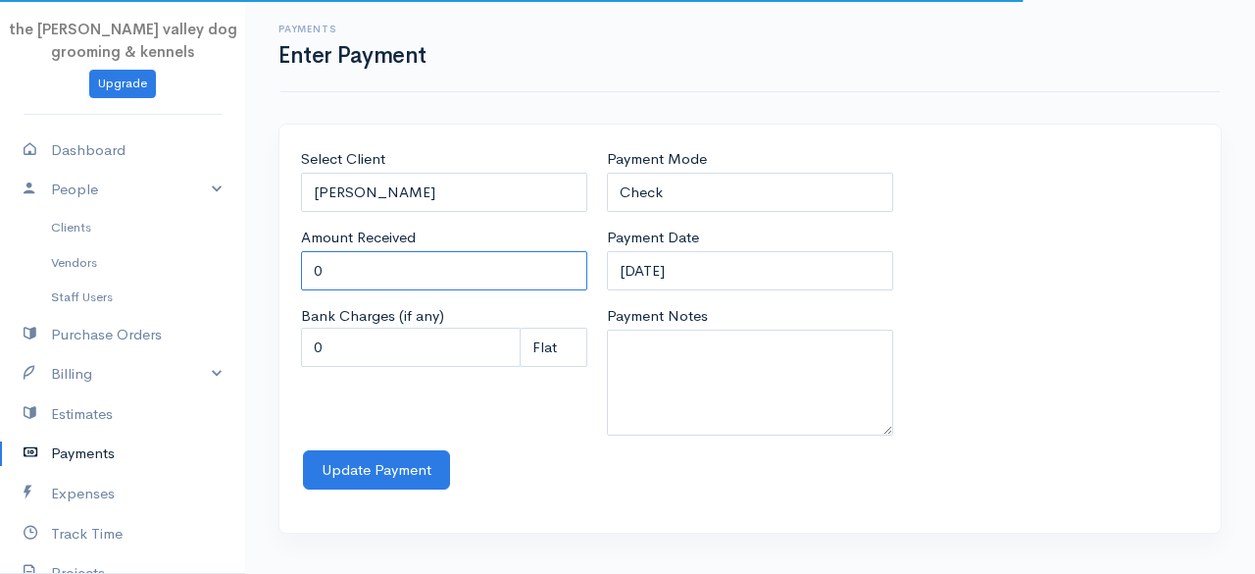
click at [410, 279] on input "0" at bounding box center [444, 271] width 286 height 40
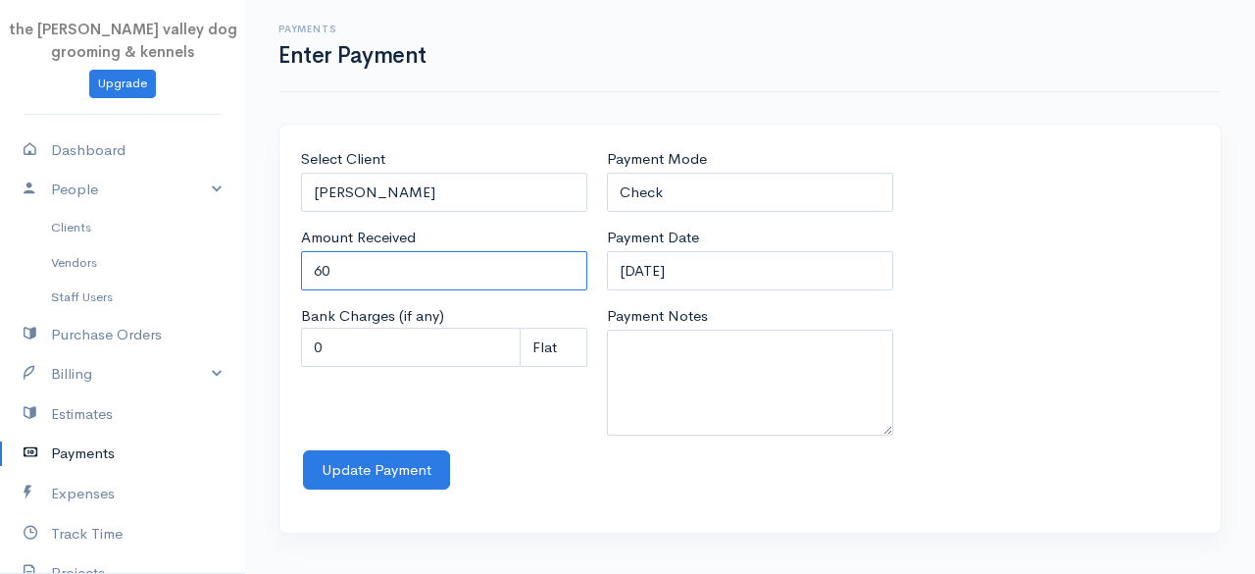
type input "60"
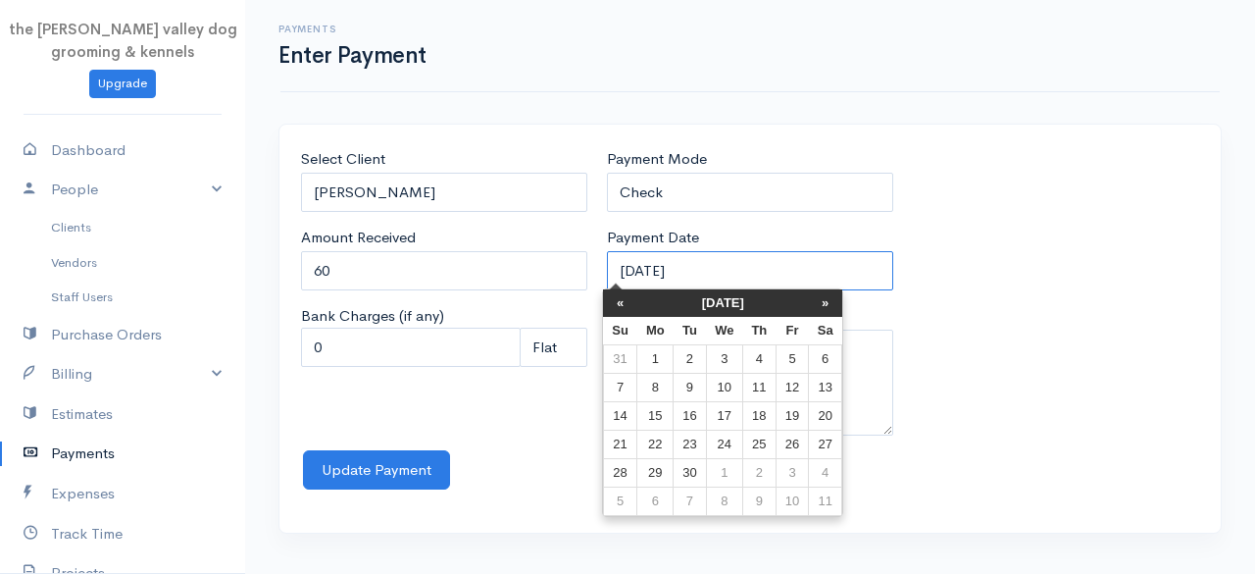
click at [724, 270] on input "12-09-2025" at bounding box center [750, 271] width 286 height 40
click at [628, 295] on th "«" at bounding box center [620, 302] width 34 height 27
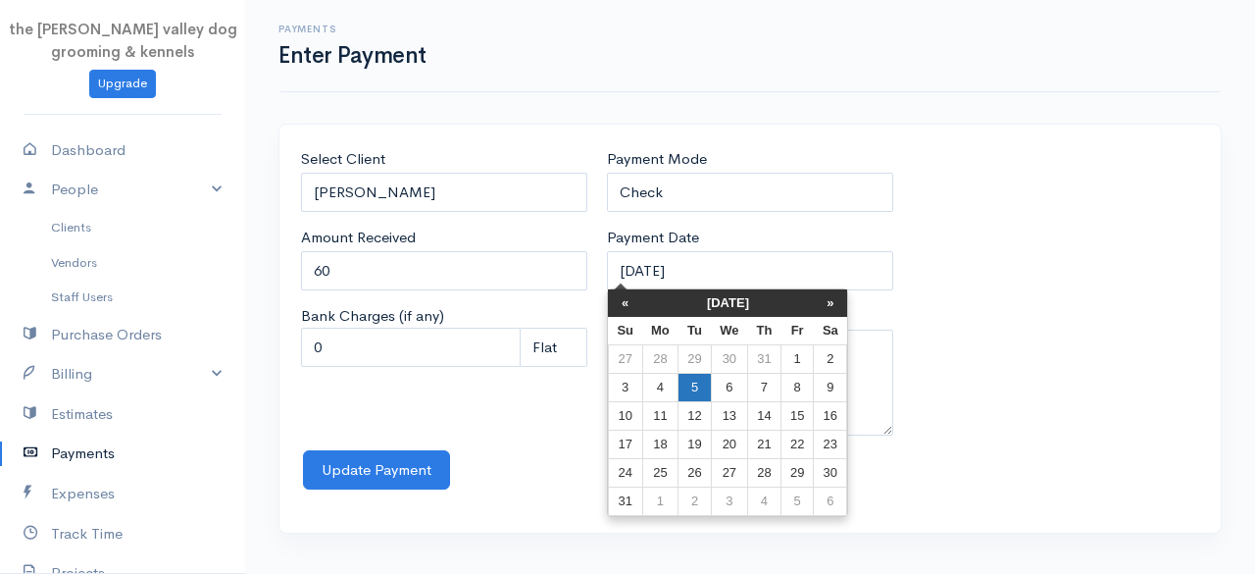
click at [701, 382] on td "5" at bounding box center [695, 388] width 32 height 28
type input "05-08-2025"
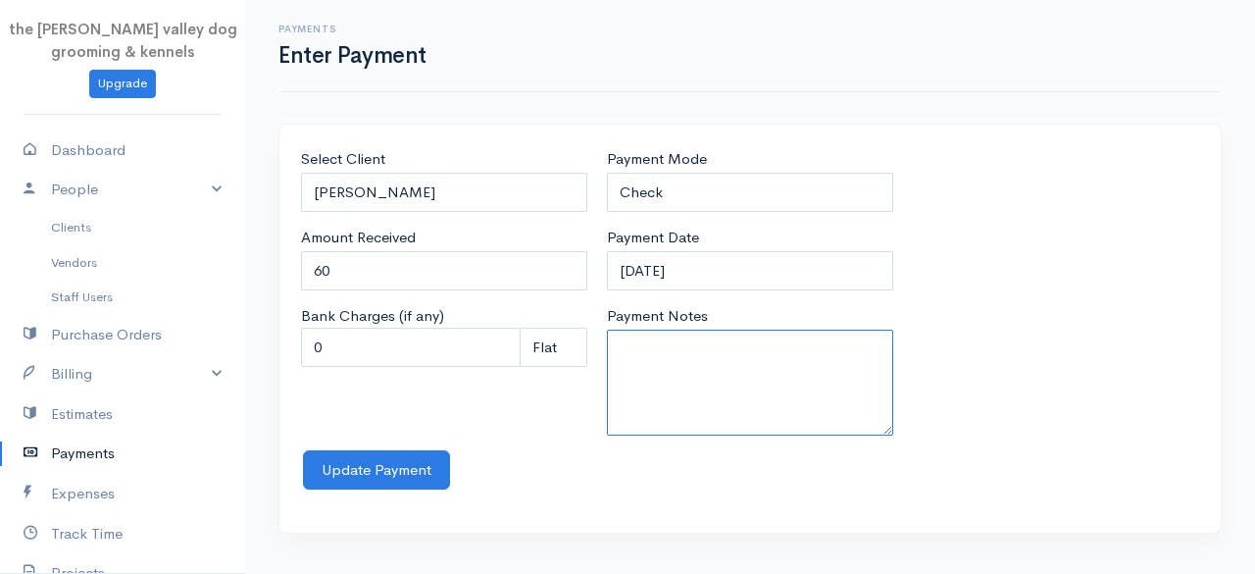
click at [701, 382] on textarea "Payment Notes" at bounding box center [750, 382] width 286 height 106
type textarea "2n kennels 2d"
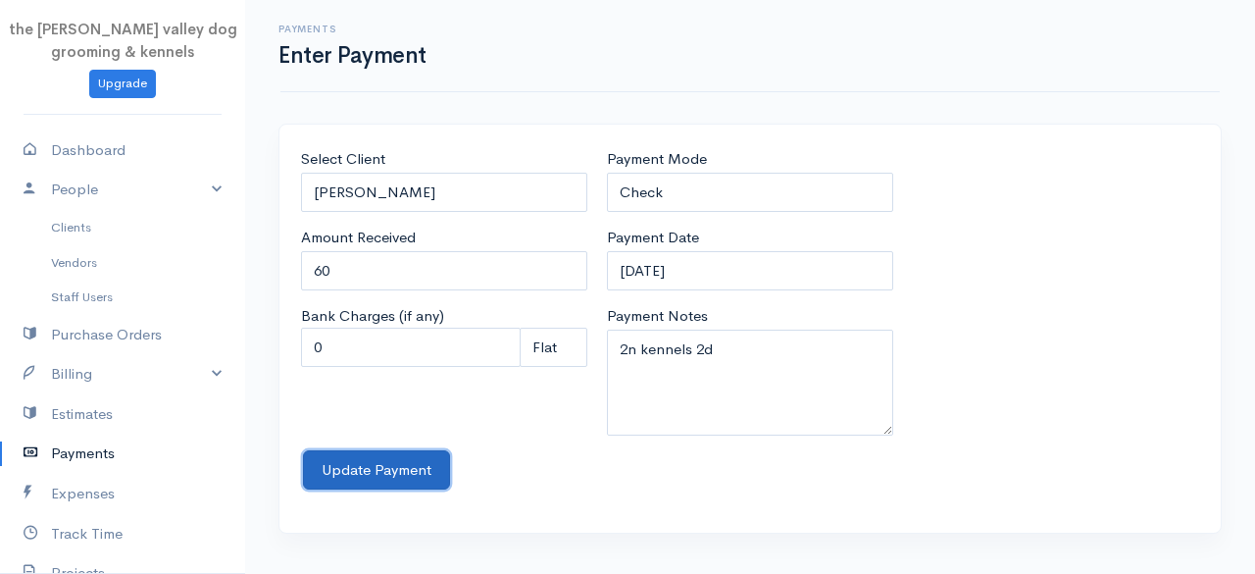
click at [392, 473] on button "Update Payment" at bounding box center [376, 470] width 147 height 40
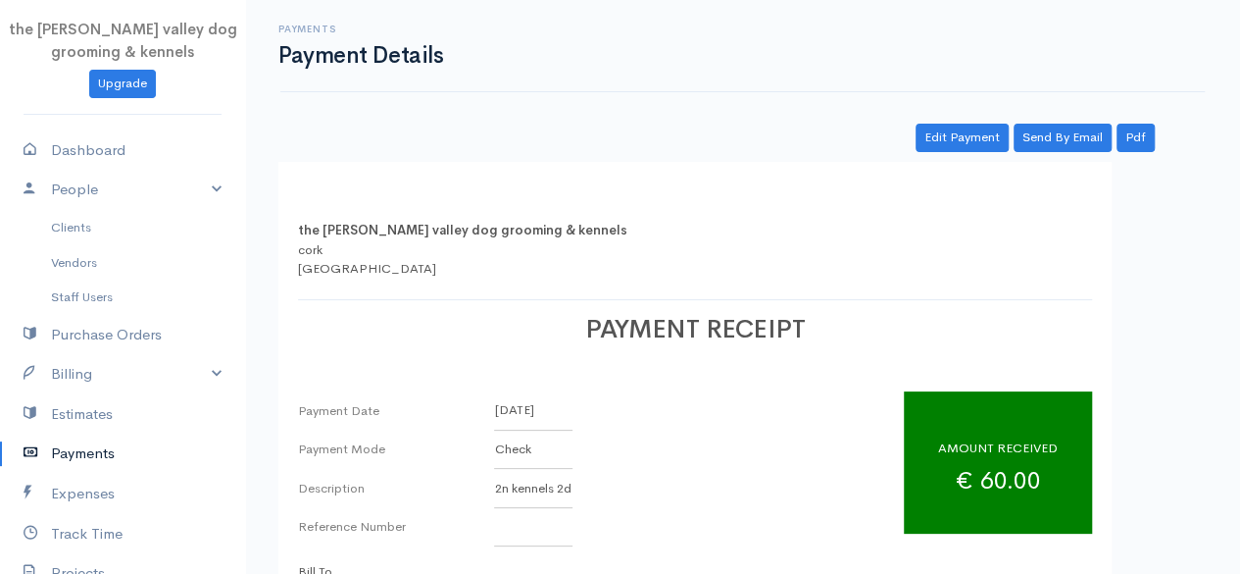
click at [74, 447] on link "Payments" at bounding box center [122, 453] width 245 height 40
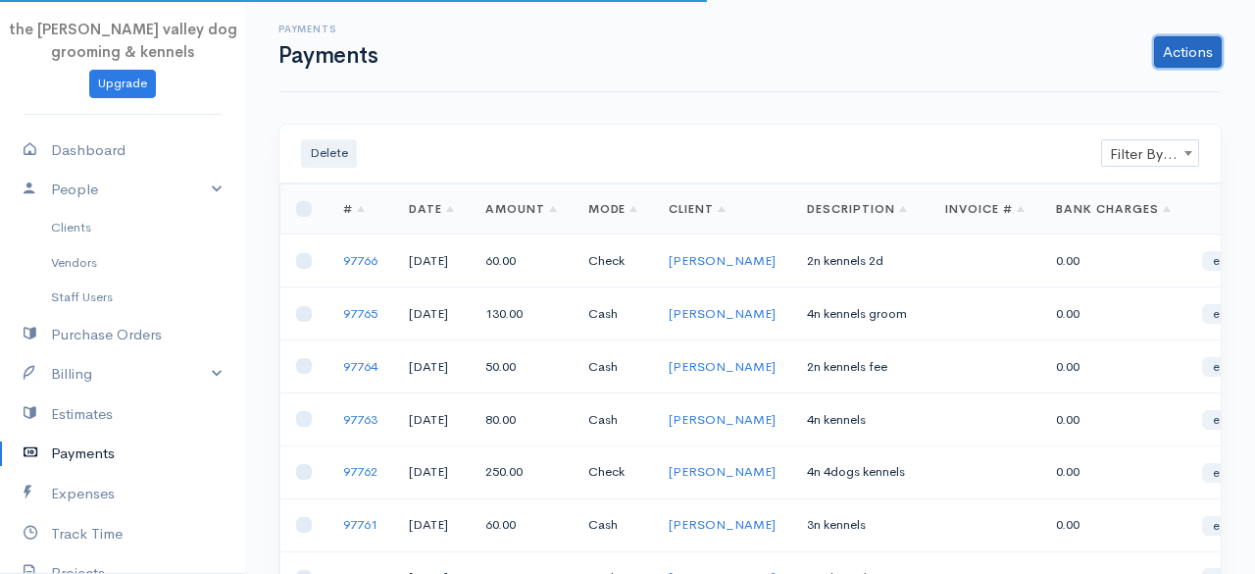
click at [1205, 40] on link "Actions" at bounding box center [1188, 51] width 68 height 31
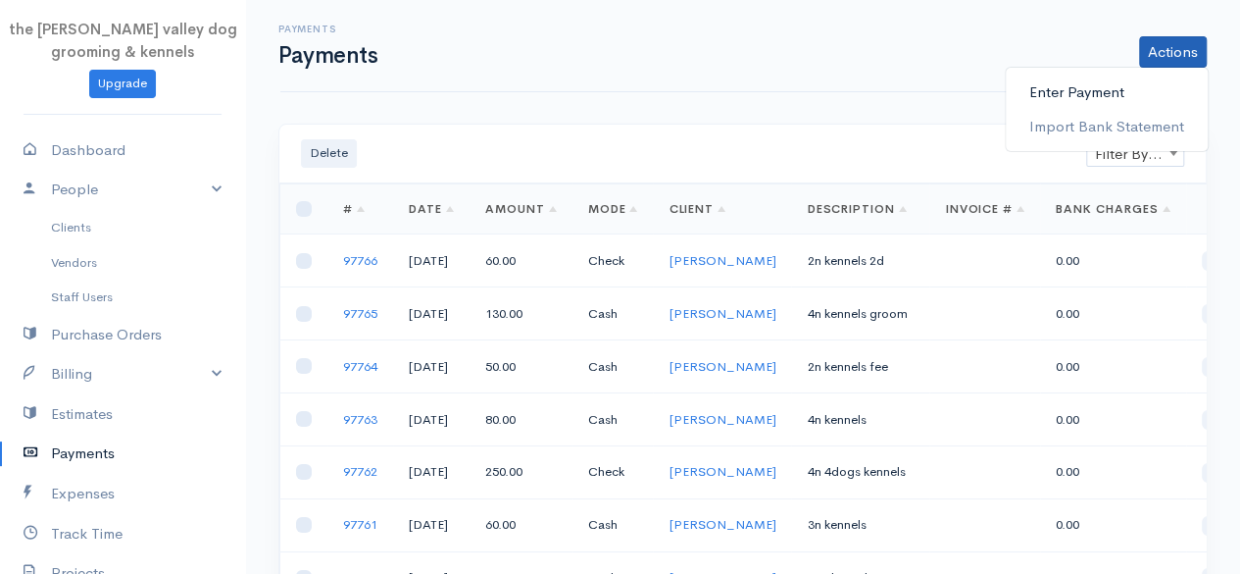
click at [1054, 101] on link "Enter Payment" at bounding box center [1107, 93] width 202 height 34
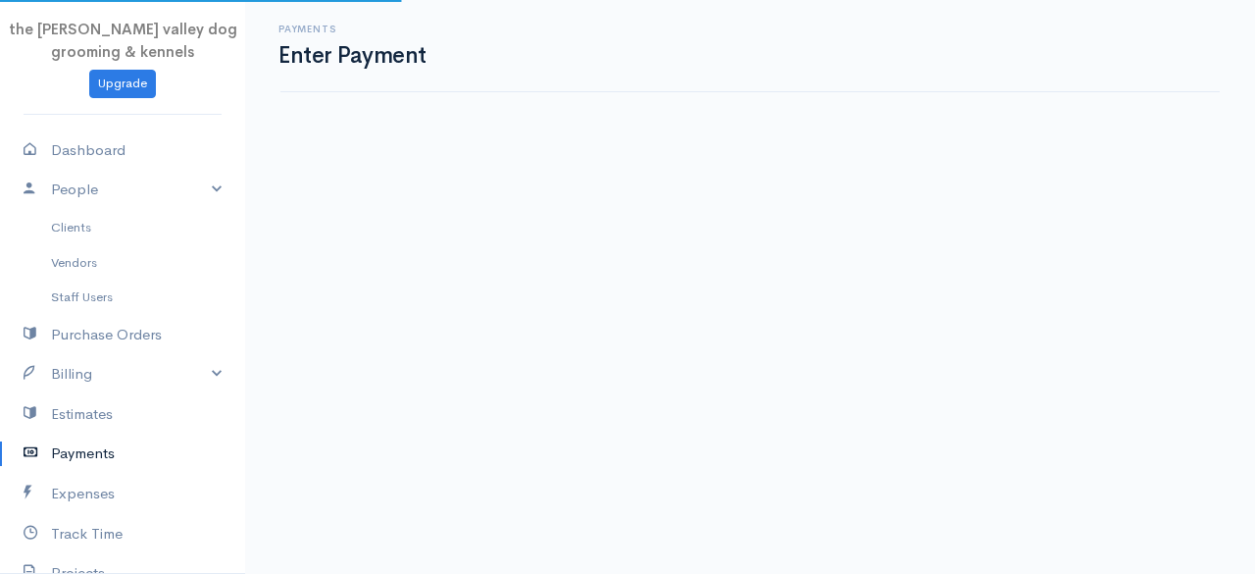
select select "2"
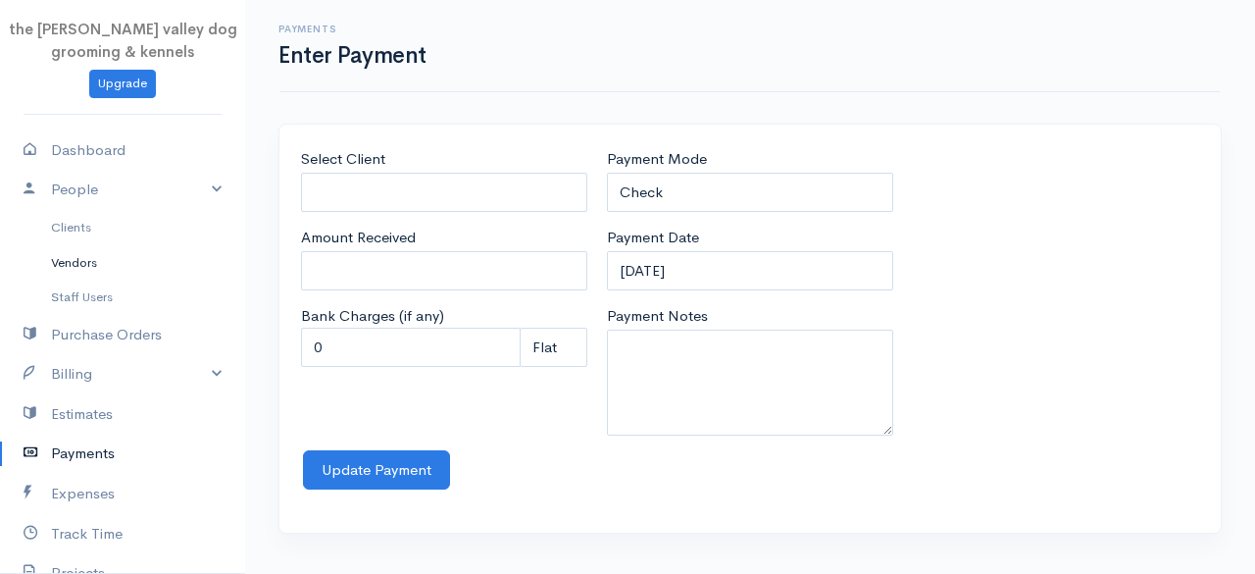
click at [79, 262] on link "Vendors" at bounding box center [122, 262] width 245 height 35
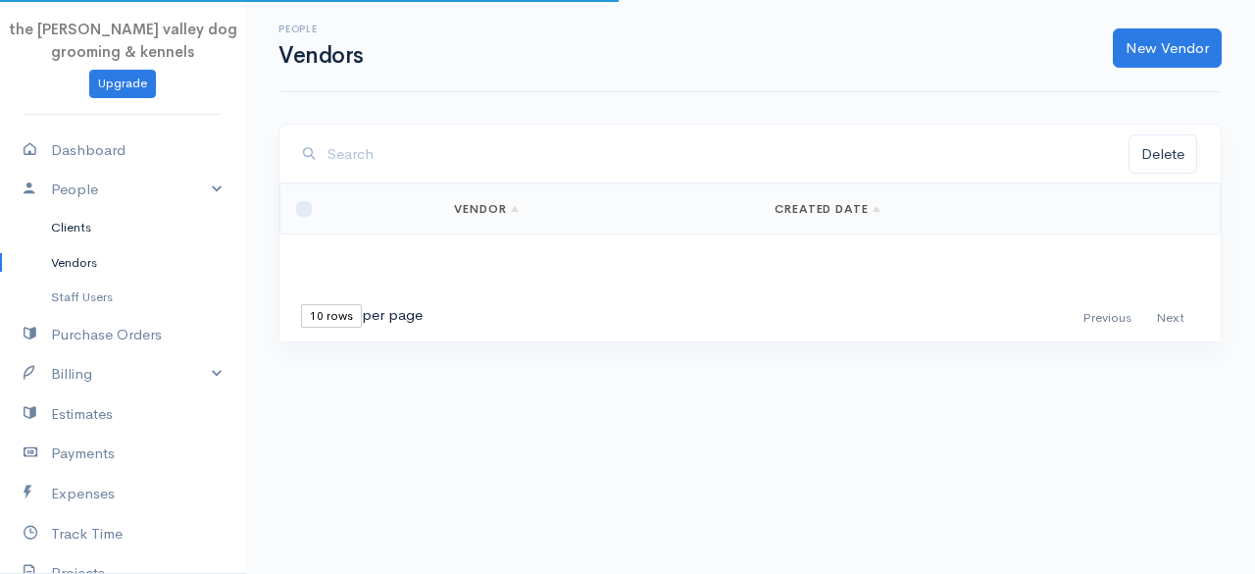
click at [104, 223] on link "Clients" at bounding box center [122, 227] width 245 height 35
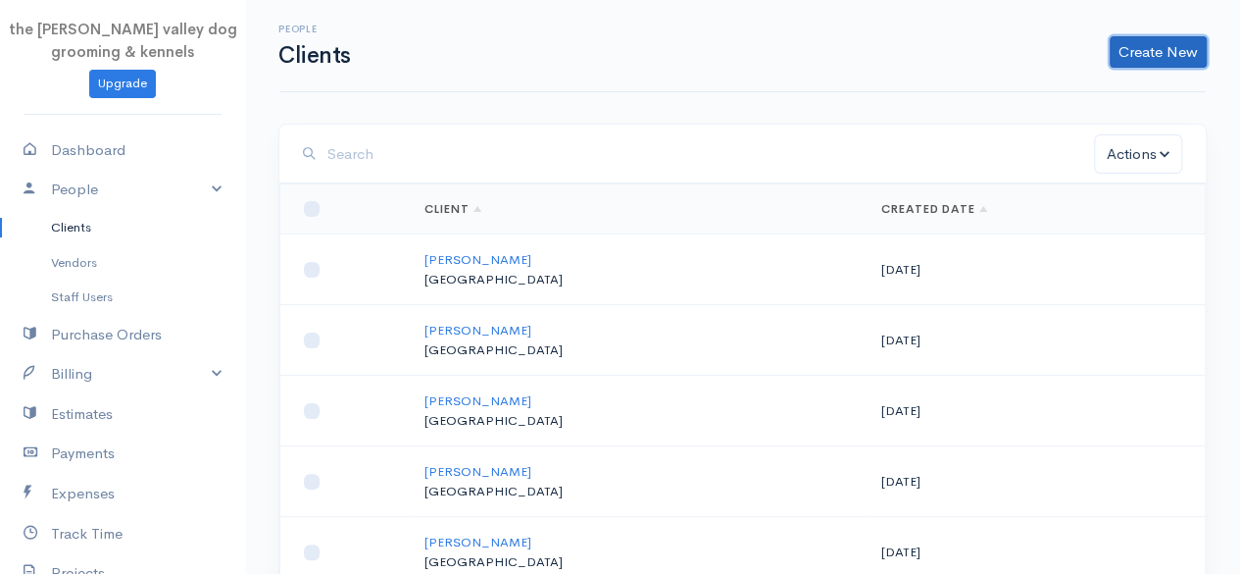
click at [1167, 49] on link "Create New" at bounding box center [1158, 51] width 97 height 31
click at [1087, 103] on link "Client" at bounding box center [1127, 93] width 155 height 34
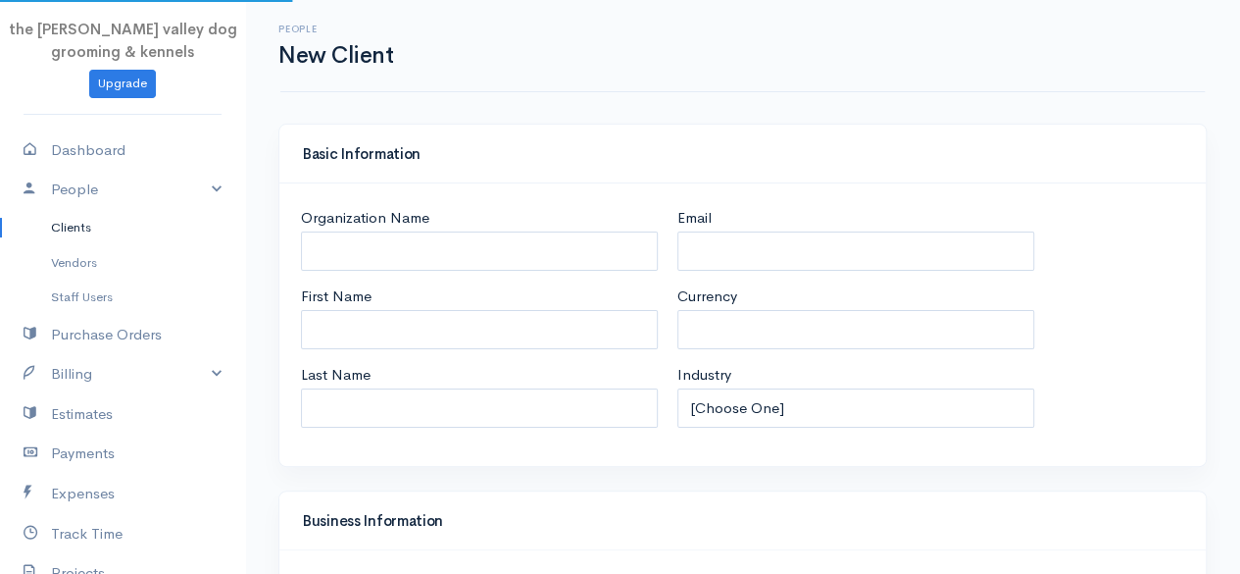
select select "EUR"
select select "Ireland"
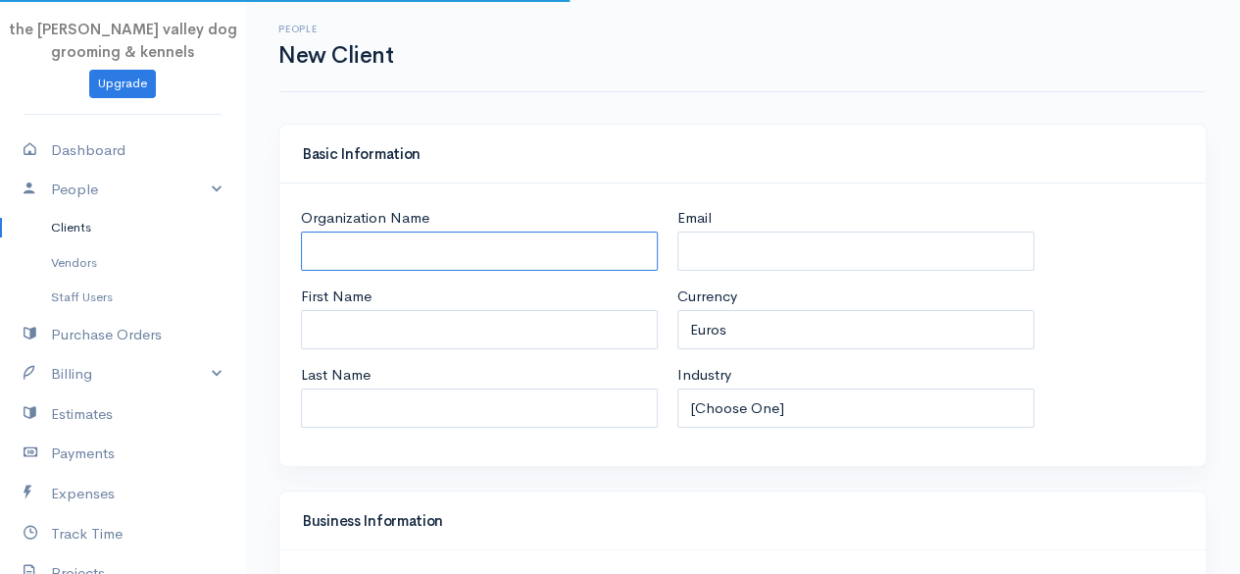
click at [597, 242] on input "Organization Name" at bounding box center [479, 251] width 357 height 40
select select "Ireland"
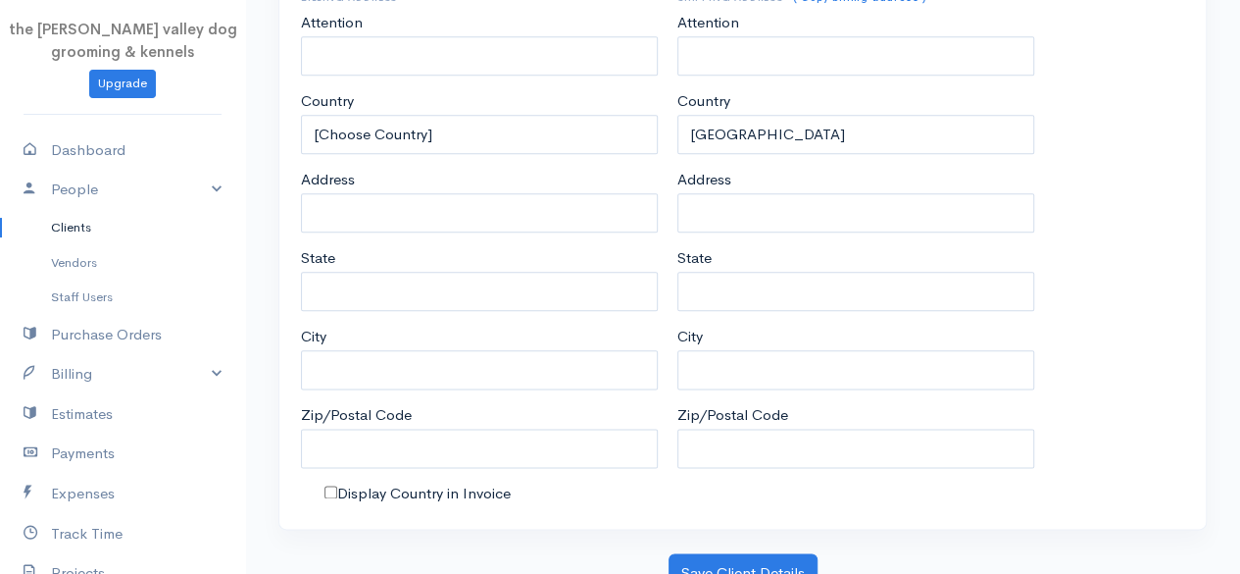
scroll to position [1034, 0]
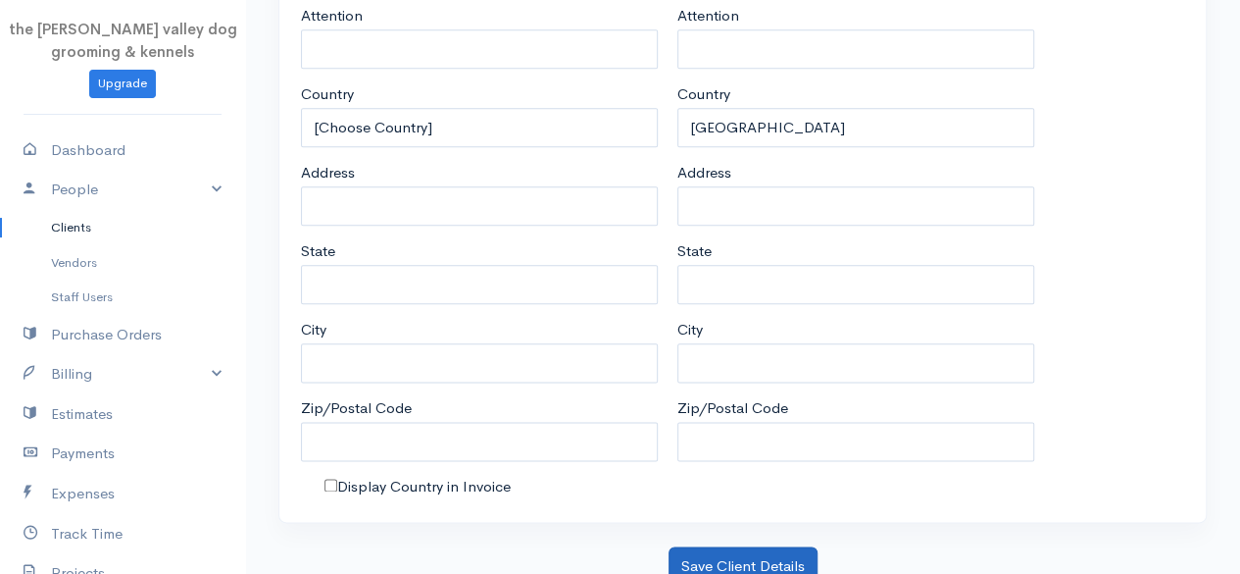
type input "Renato Terrier Charlie"
click at [790, 553] on button "Save Client Details" at bounding box center [743, 566] width 149 height 40
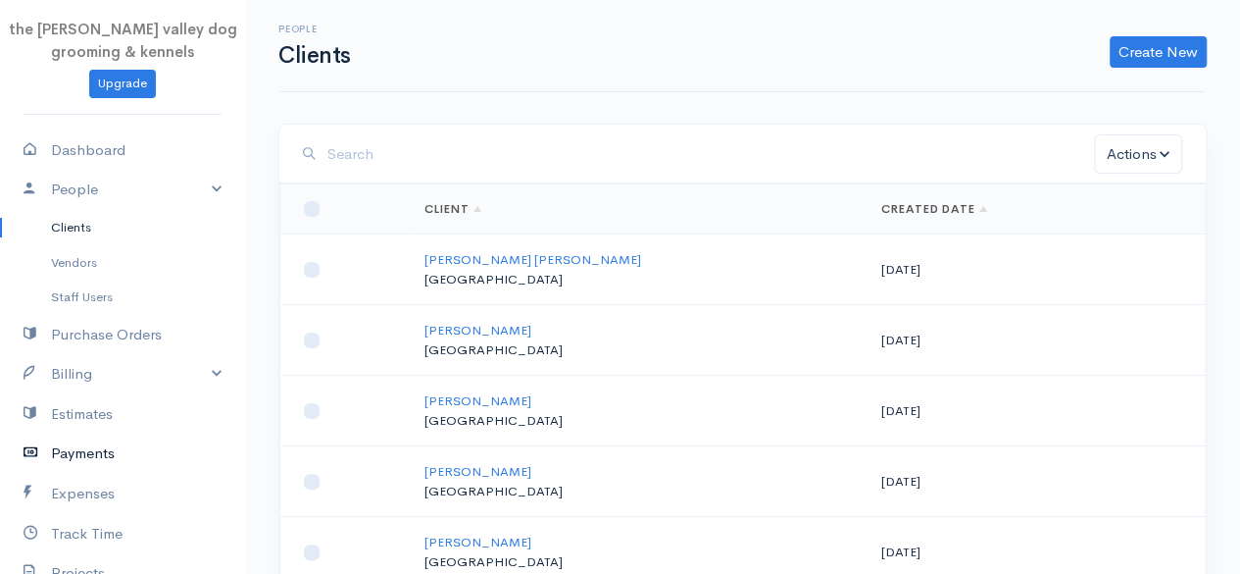
click at [93, 444] on link "Payments" at bounding box center [122, 453] width 245 height 40
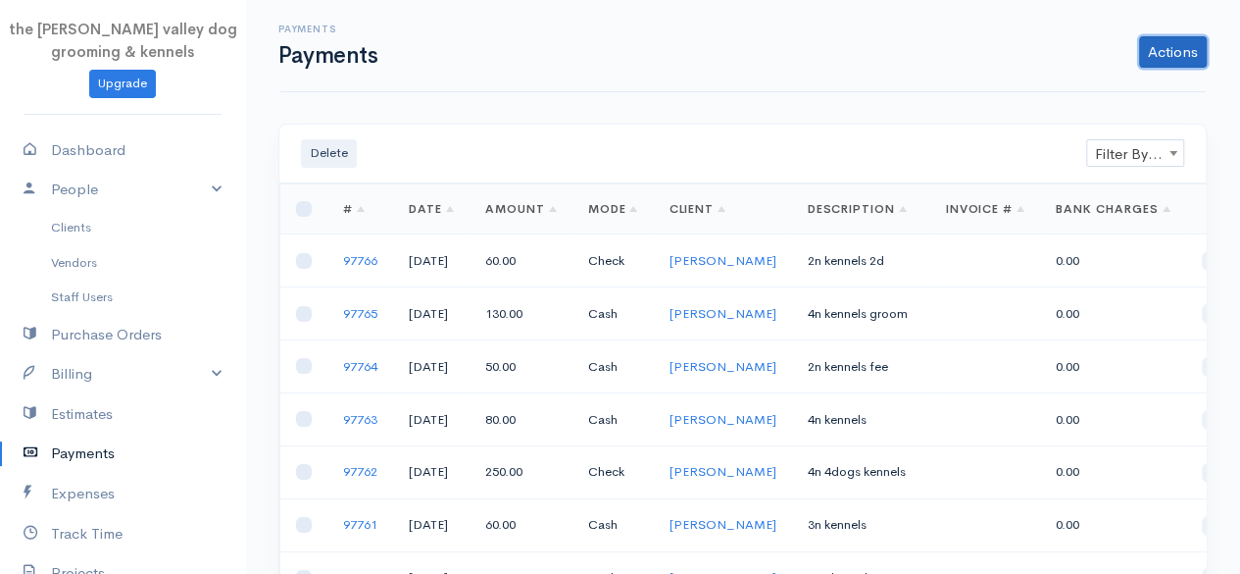
click at [1161, 60] on link "Actions" at bounding box center [1173, 51] width 68 height 31
click at [1114, 97] on link "Enter Payment" at bounding box center [1107, 93] width 202 height 34
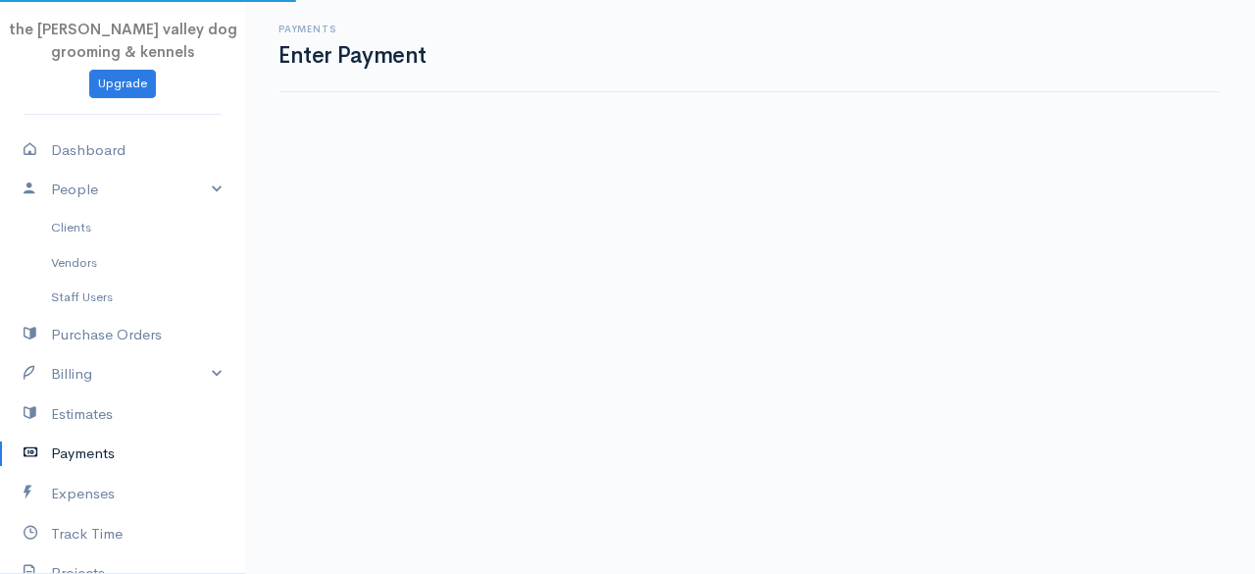
select select "2"
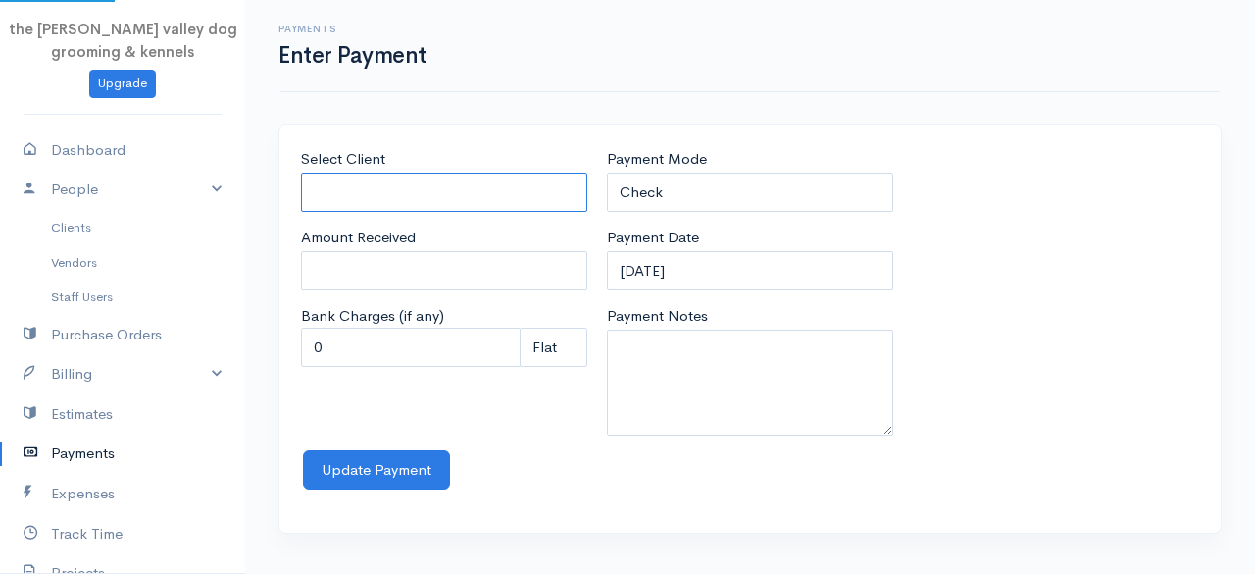
click at [471, 195] on input "Select Client" at bounding box center [444, 193] width 286 height 40
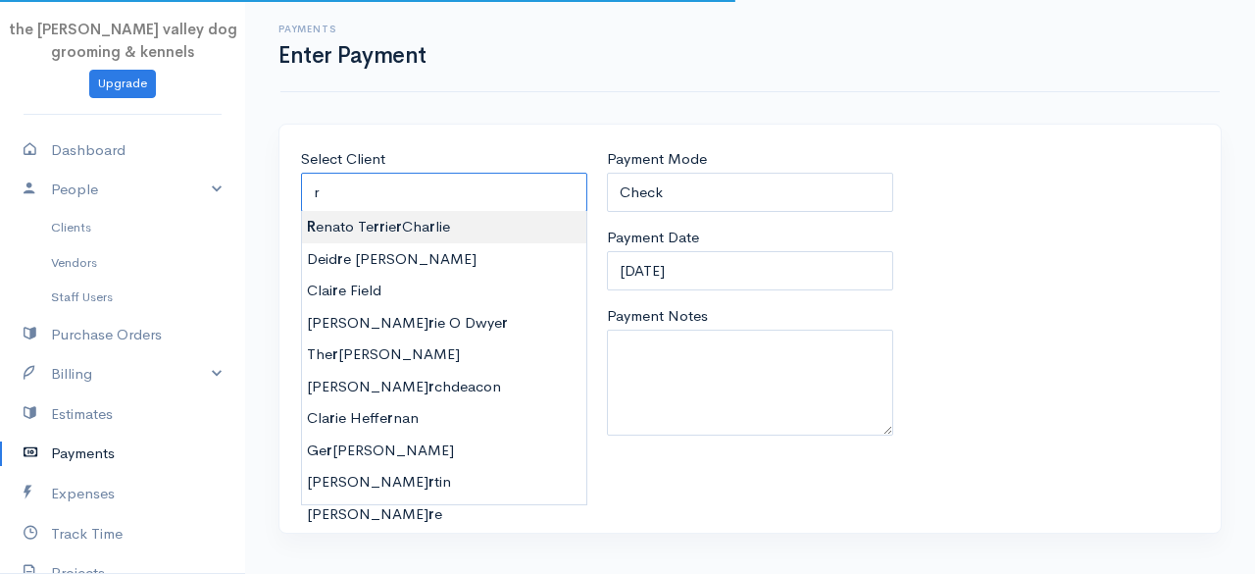
type input "Renato Terrier Charlie"
click at [445, 217] on body "the rodney valley dog grooming & kennels Upgrade Dashboard People Clients Vendo…" at bounding box center [627, 287] width 1255 height 574
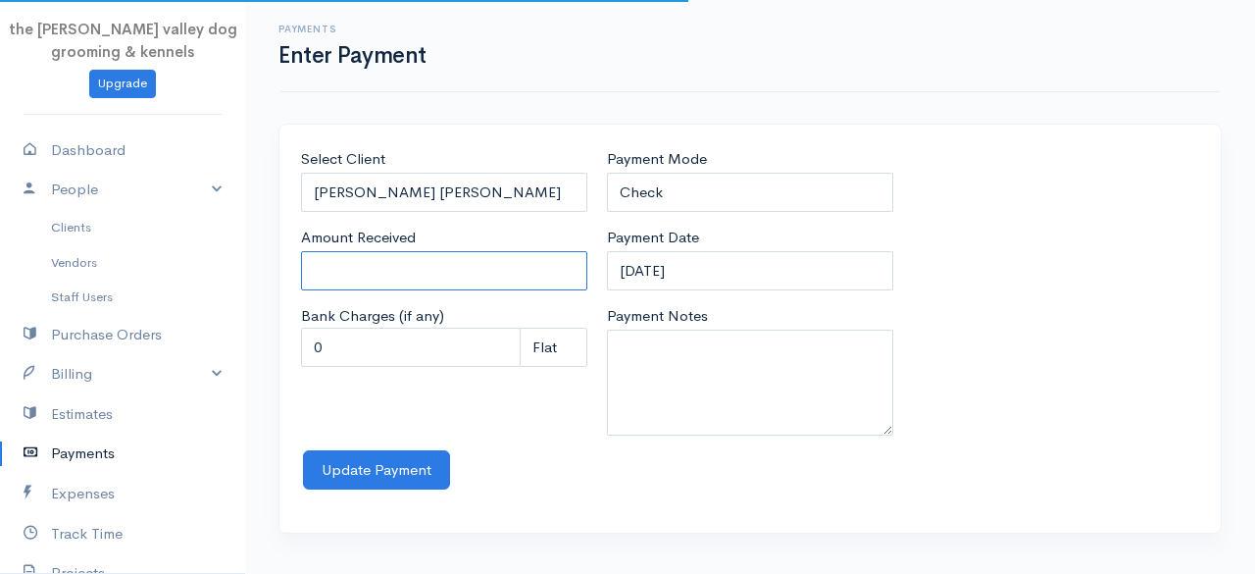
type input "0"
click at [392, 279] on input "0" at bounding box center [444, 271] width 286 height 40
type input "40"
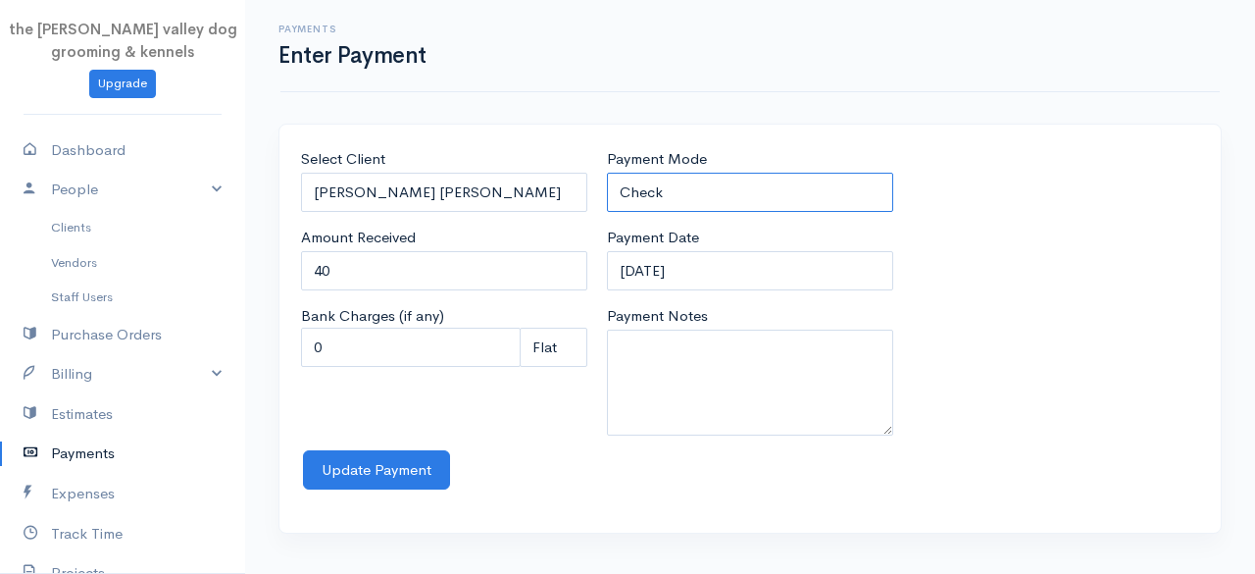
click at [740, 199] on select "Check Bank Transfer Credit Cash Debit ACH VISA MASTERCARD AMEX Discover DINERS …" at bounding box center [750, 193] width 286 height 40
select select "Cash"
click at [607, 173] on select "Check Bank Transfer Credit Cash Debit ACH VISA MASTERCARD AMEX Discover DINERS …" at bounding box center [750, 193] width 286 height 40
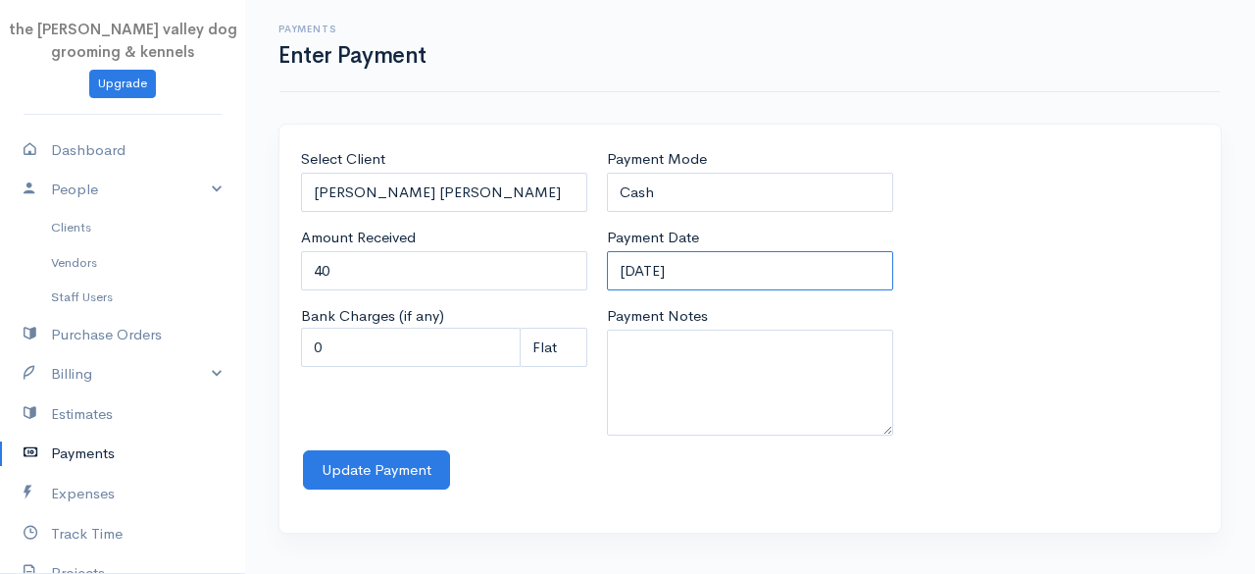
click at [769, 271] on input "12-09-2025" at bounding box center [750, 271] width 286 height 40
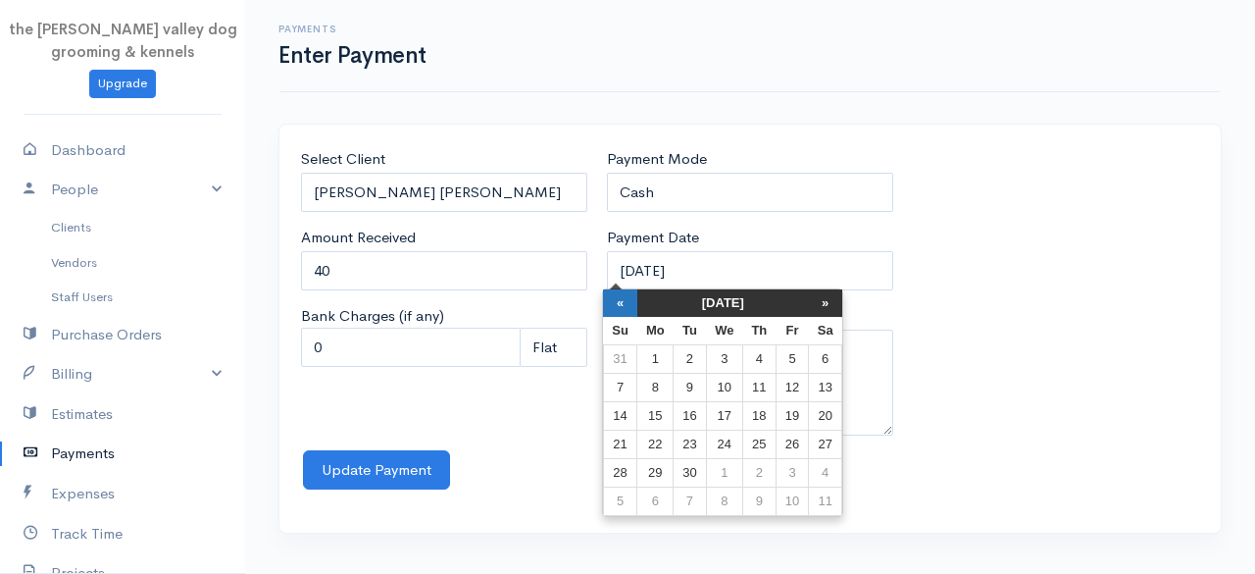
click at [622, 304] on th "«" at bounding box center [620, 302] width 34 height 27
click at [651, 387] on td "4" at bounding box center [660, 388] width 36 height 28
type input "04-08-2025"
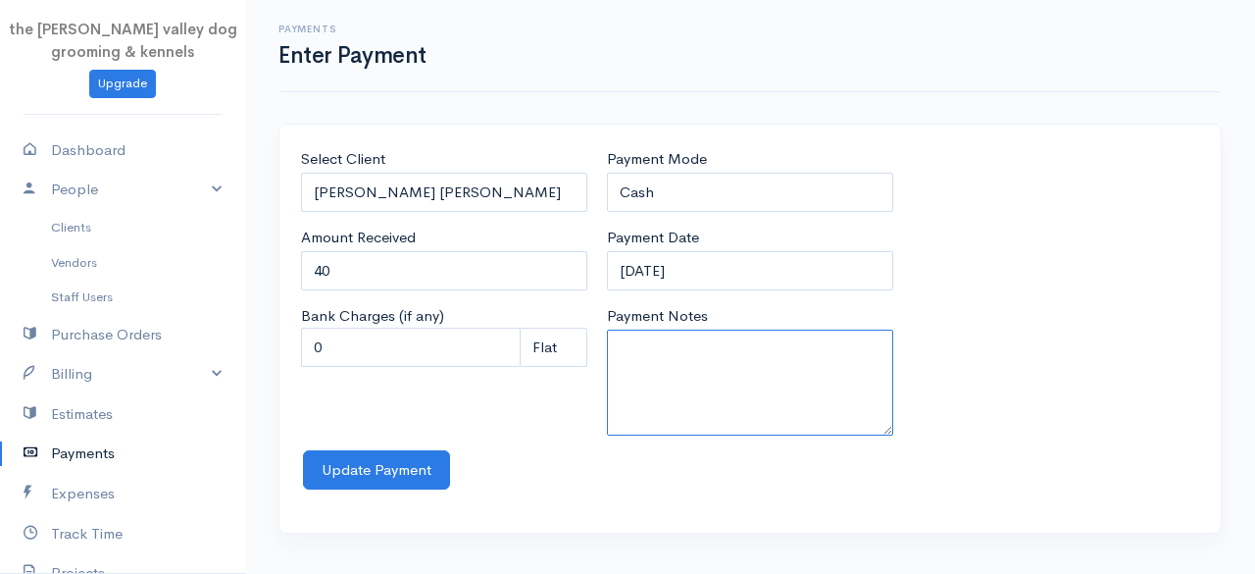
click at [651, 387] on textarea "Payment Notes" at bounding box center [750, 382] width 286 height 106
type textarea "2n kennels"
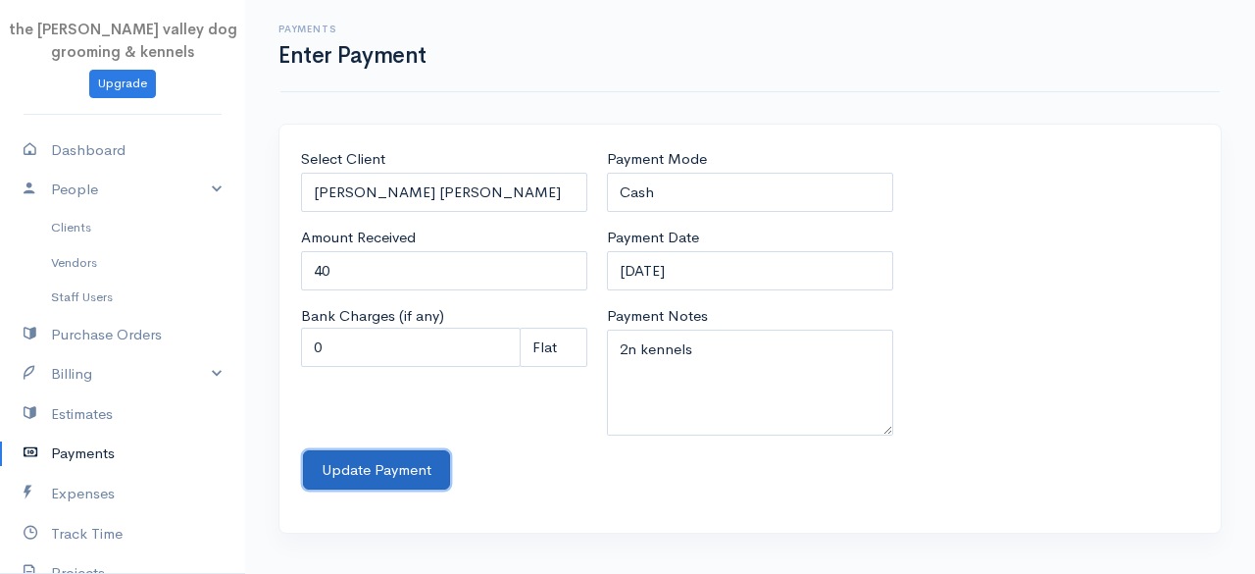
click at [365, 466] on button "Update Payment" at bounding box center [376, 470] width 147 height 40
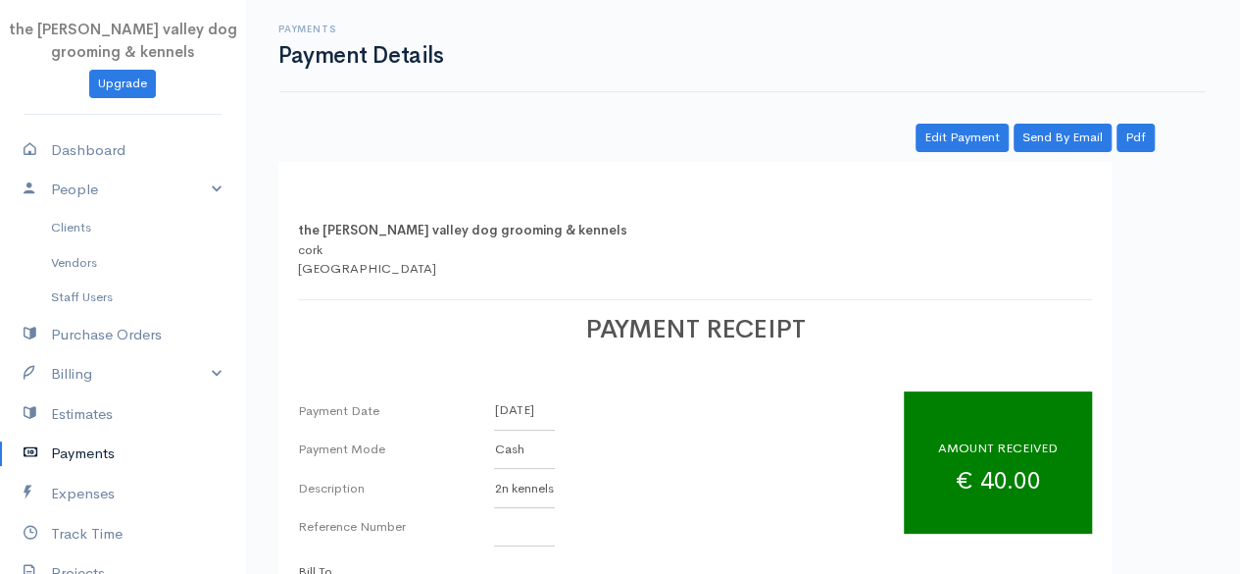
click at [76, 458] on link "Payments" at bounding box center [122, 453] width 245 height 40
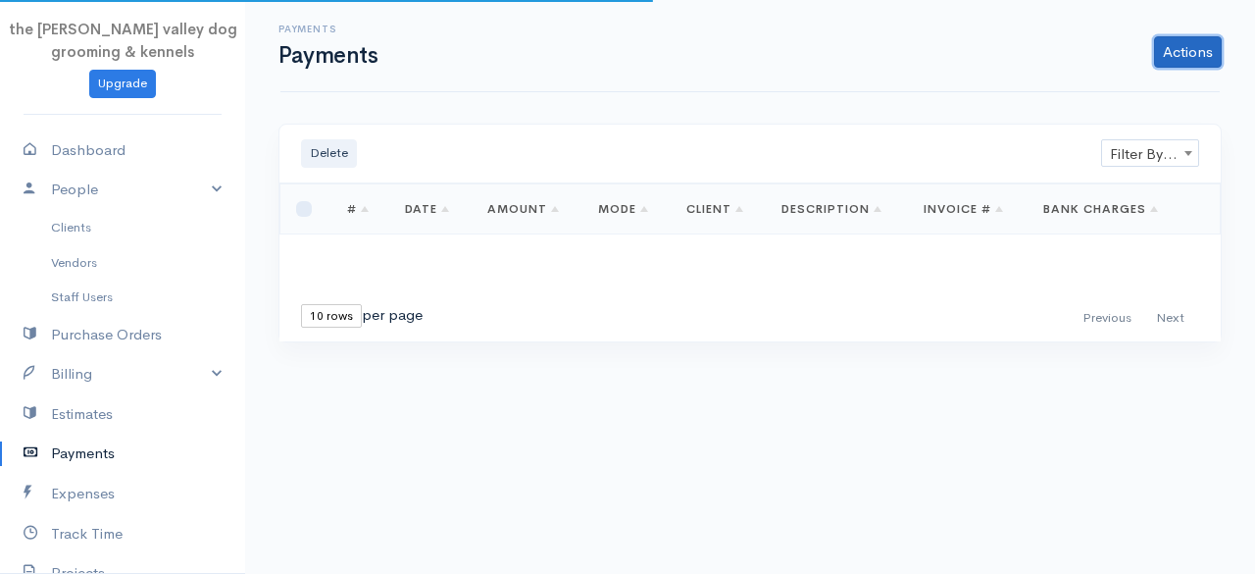
click at [1177, 53] on link "Actions" at bounding box center [1188, 51] width 68 height 31
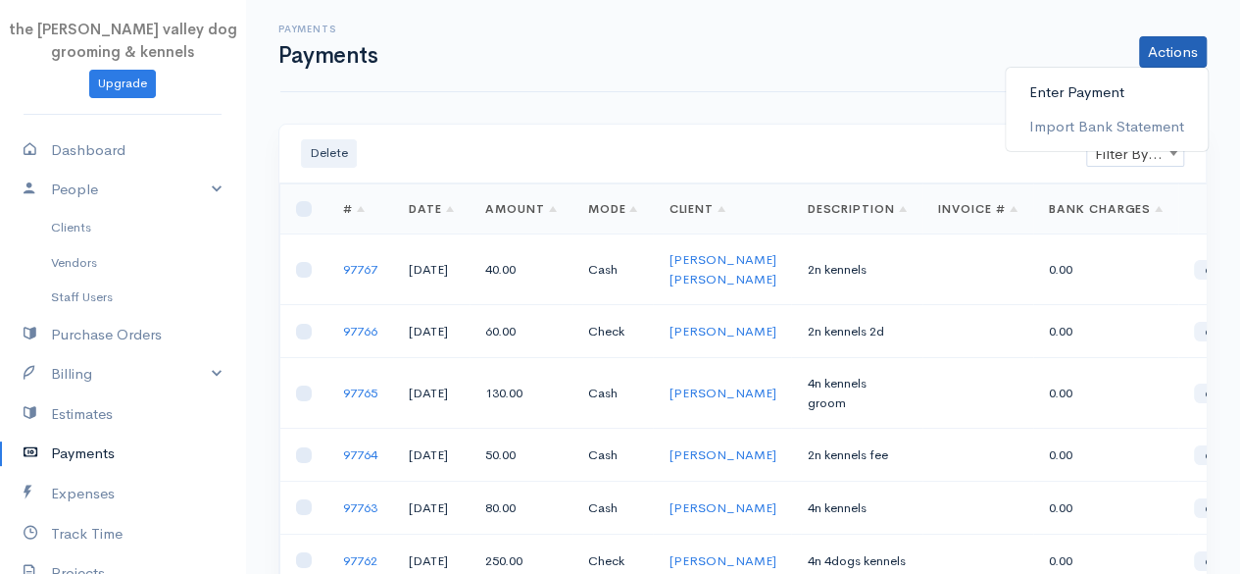
click at [1074, 95] on link "Enter Payment" at bounding box center [1107, 93] width 202 height 34
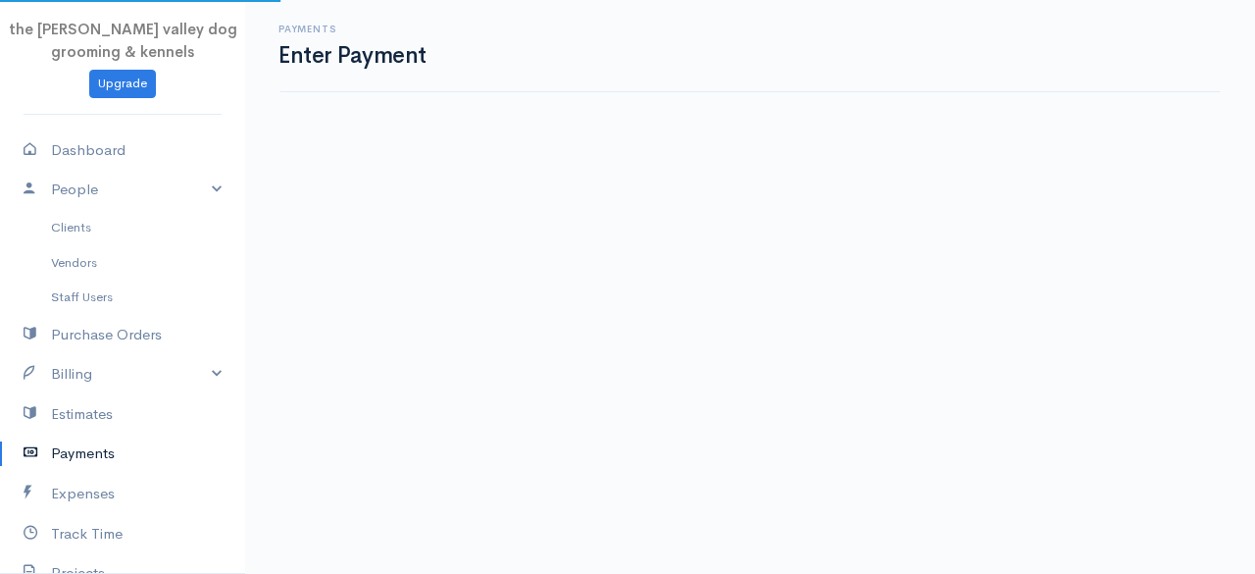
select select "2"
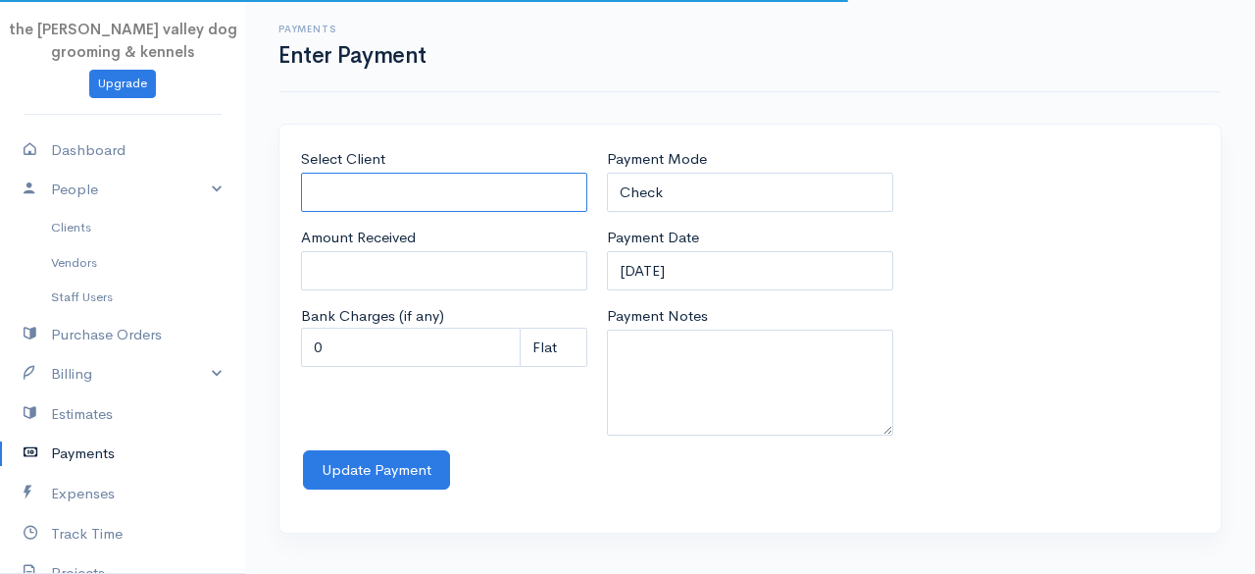
click at [449, 190] on input "Select Client" at bounding box center [444, 193] width 286 height 40
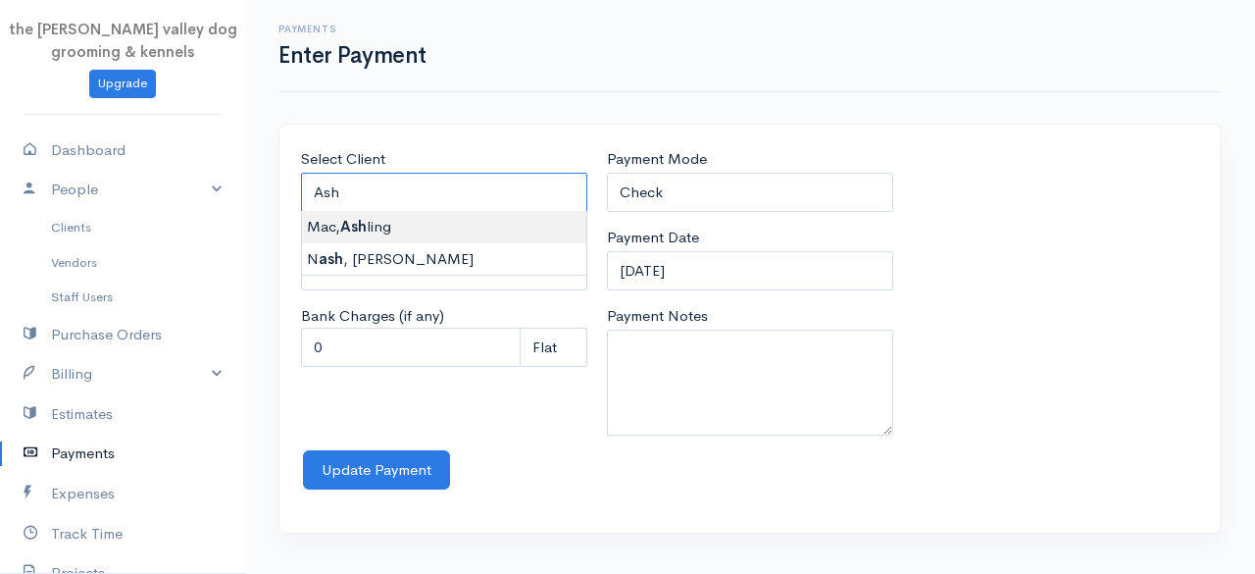
type input "Mac, Ashling"
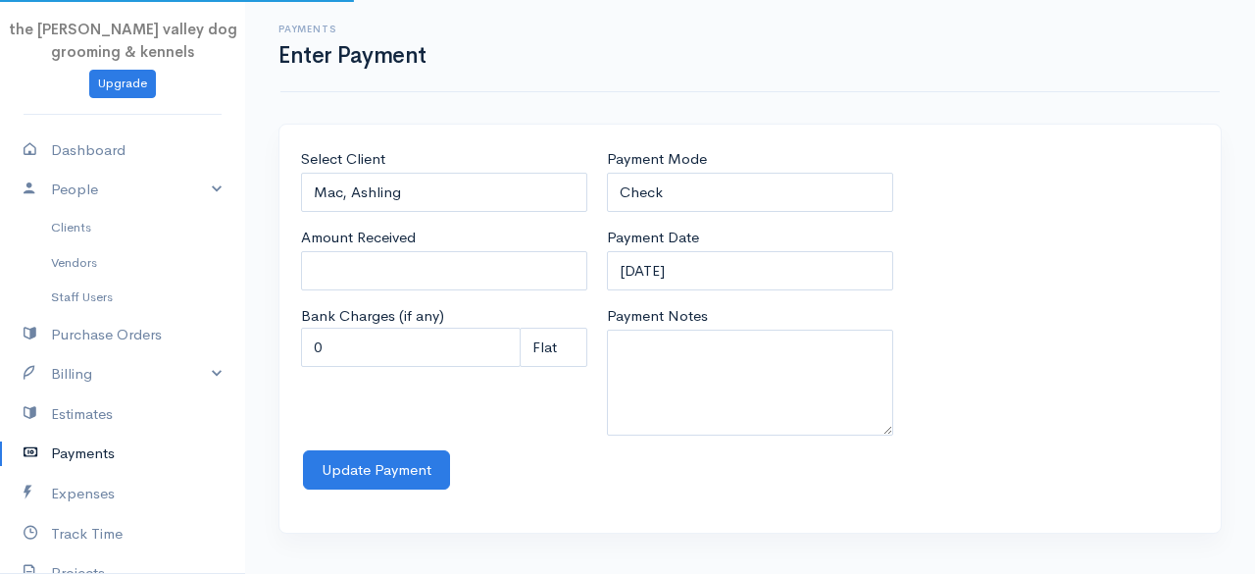
click at [422, 223] on body "the rodney valley dog grooming & kennels Upgrade Dashboard People Clients Vendo…" at bounding box center [627, 287] width 1255 height 574
type input "0"
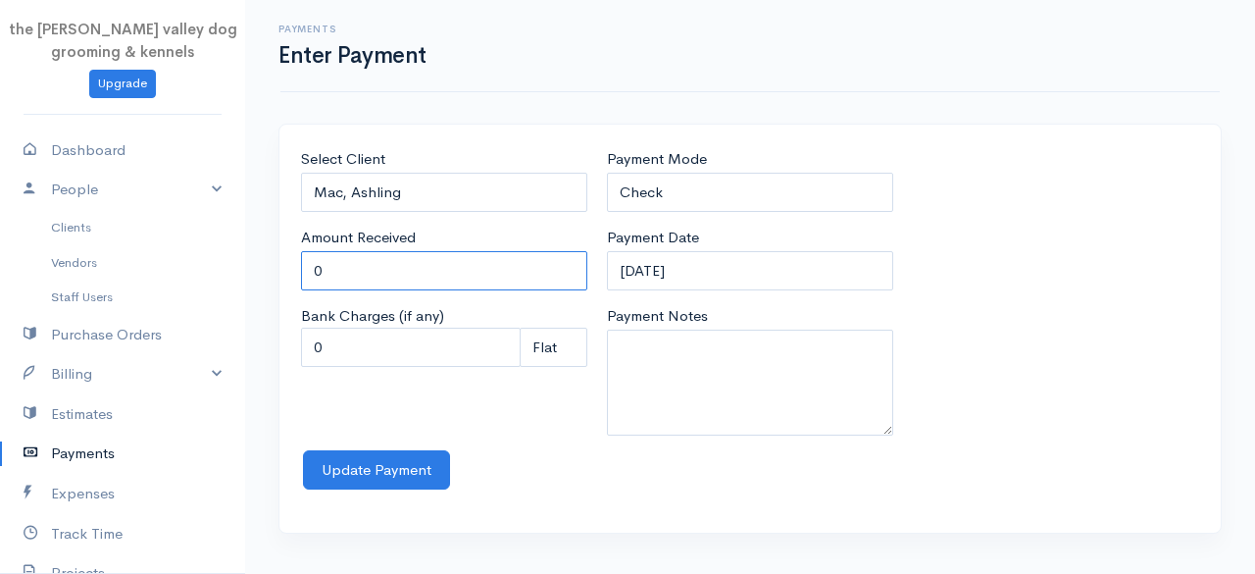
click at [407, 262] on input "0" at bounding box center [444, 271] width 286 height 40
type input "90"
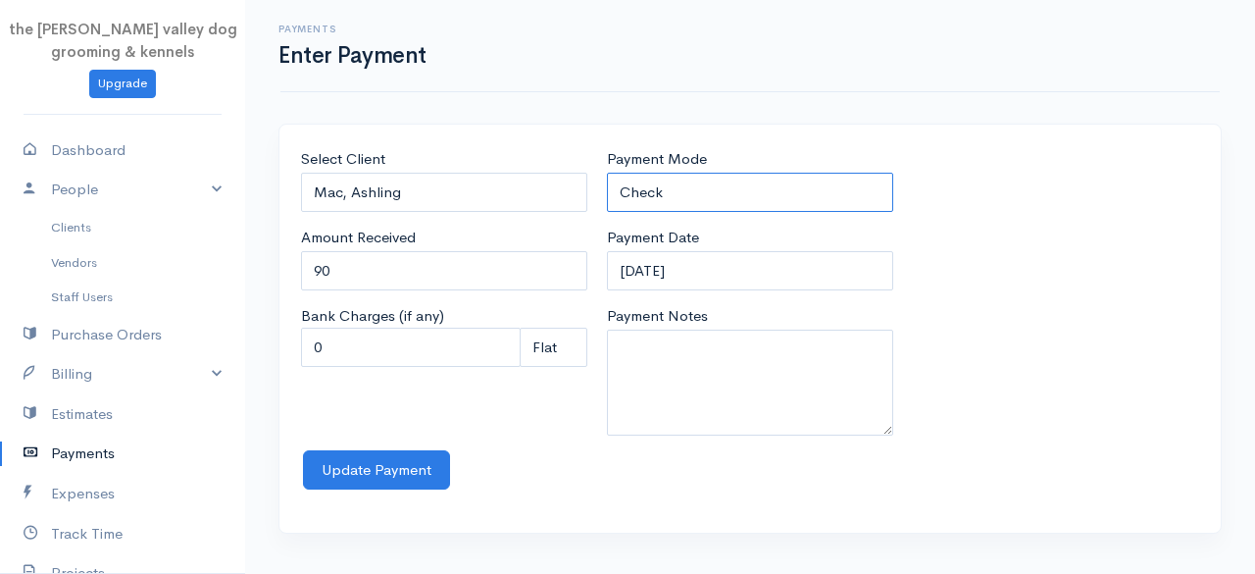
click at [721, 198] on select "Check Bank Transfer Credit Cash Debit ACH VISA MASTERCARD AMEX Discover DINERS …" at bounding box center [750, 193] width 286 height 40
select select "Cash"
click at [607, 173] on select "Check Bank Transfer Credit Cash Debit ACH VISA MASTERCARD AMEX Discover DINERS …" at bounding box center [750, 193] width 286 height 40
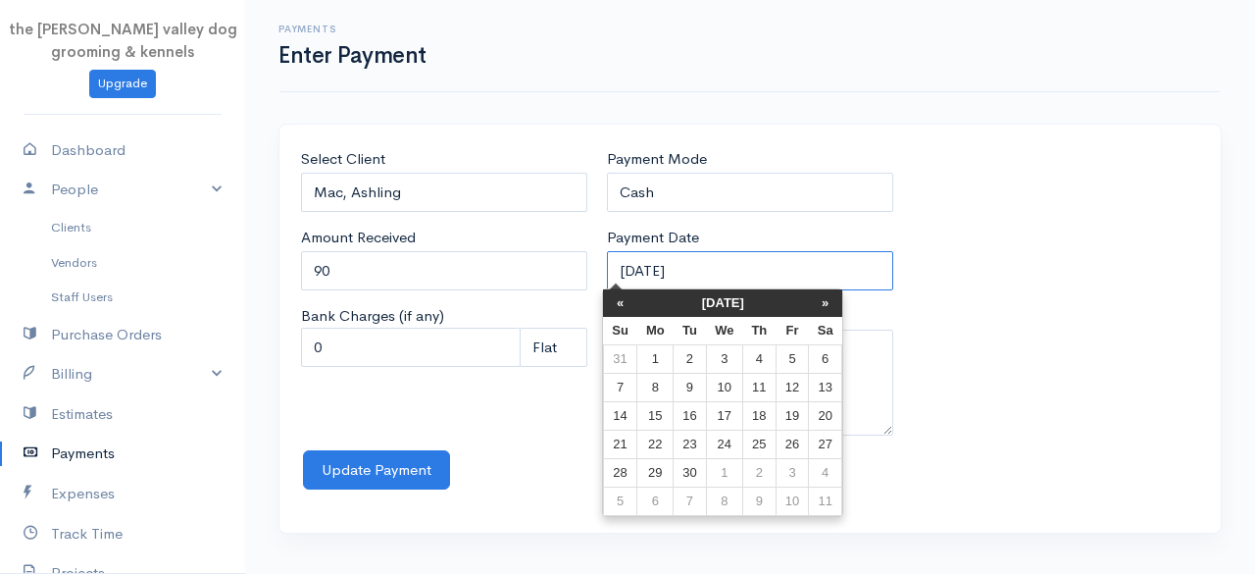
click at [769, 264] on input "12-09-2025" at bounding box center [750, 271] width 286 height 40
click at [618, 305] on th "«" at bounding box center [620, 302] width 34 height 27
click at [618, 305] on th "«" at bounding box center [625, 302] width 34 height 27
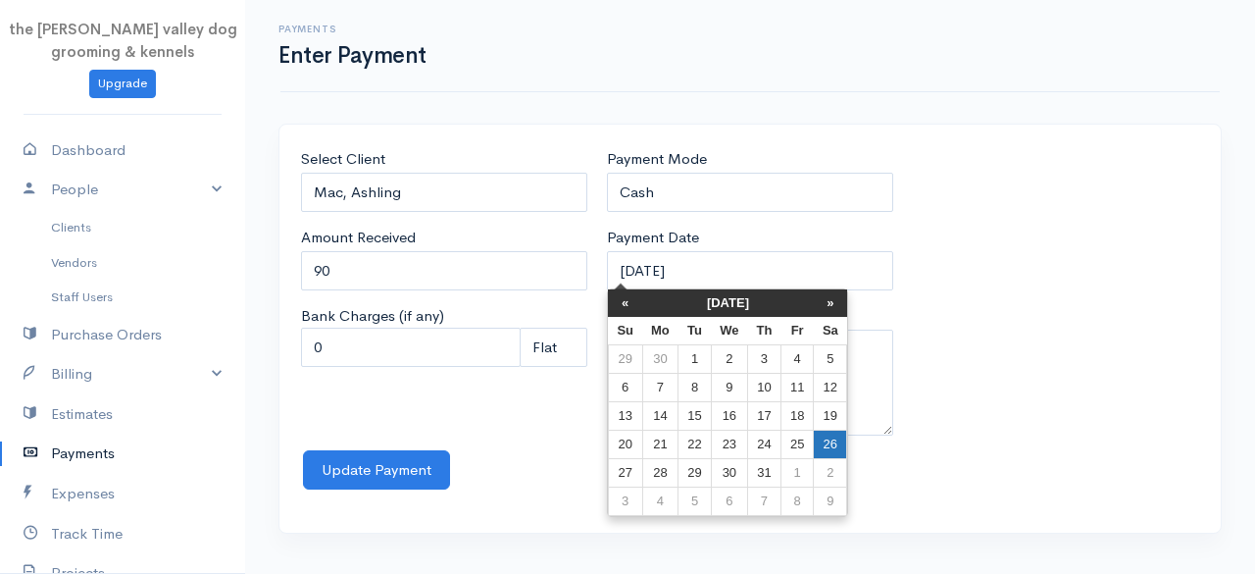
click at [828, 437] on td "26" at bounding box center [830, 444] width 33 height 28
type input "26-07-2025"
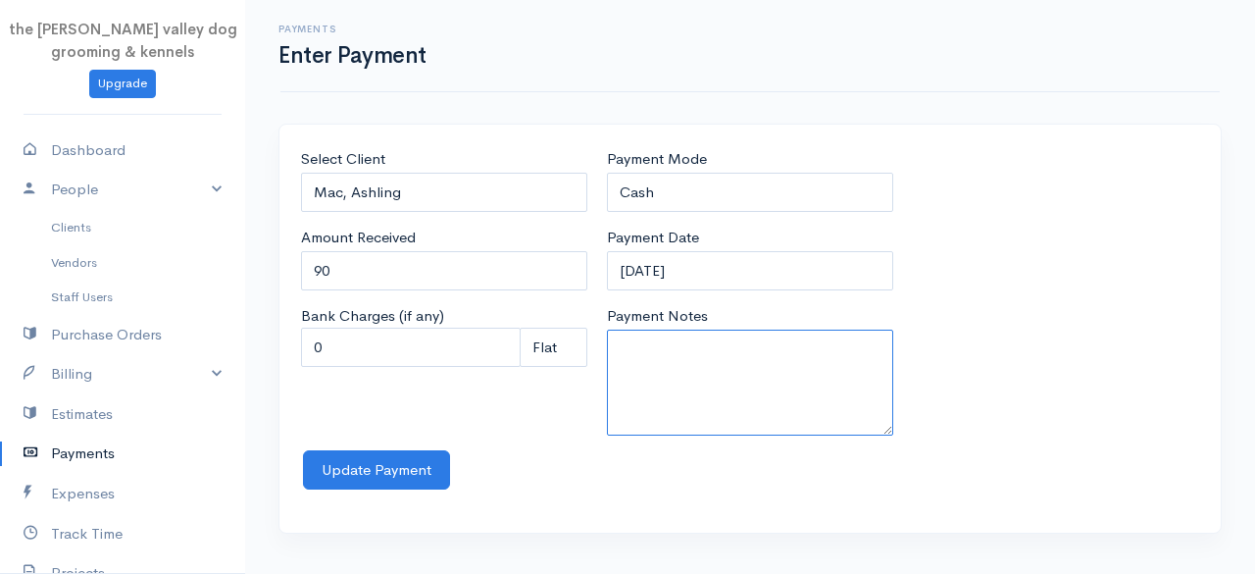
click at [700, 350] on textarea "Payment Notes" at bounding box center [750, 382] width 286 height 106
type textarea "Groom L"
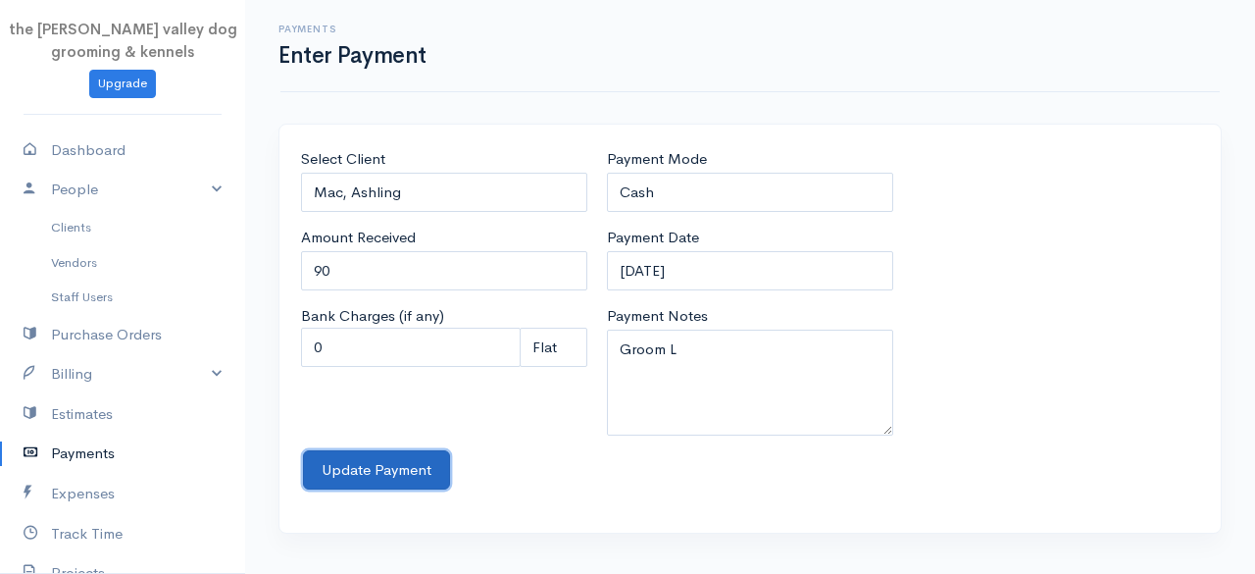
click at [337, 468] on button "Update Payment" at bounding box center [376, 470] width 147 height 40
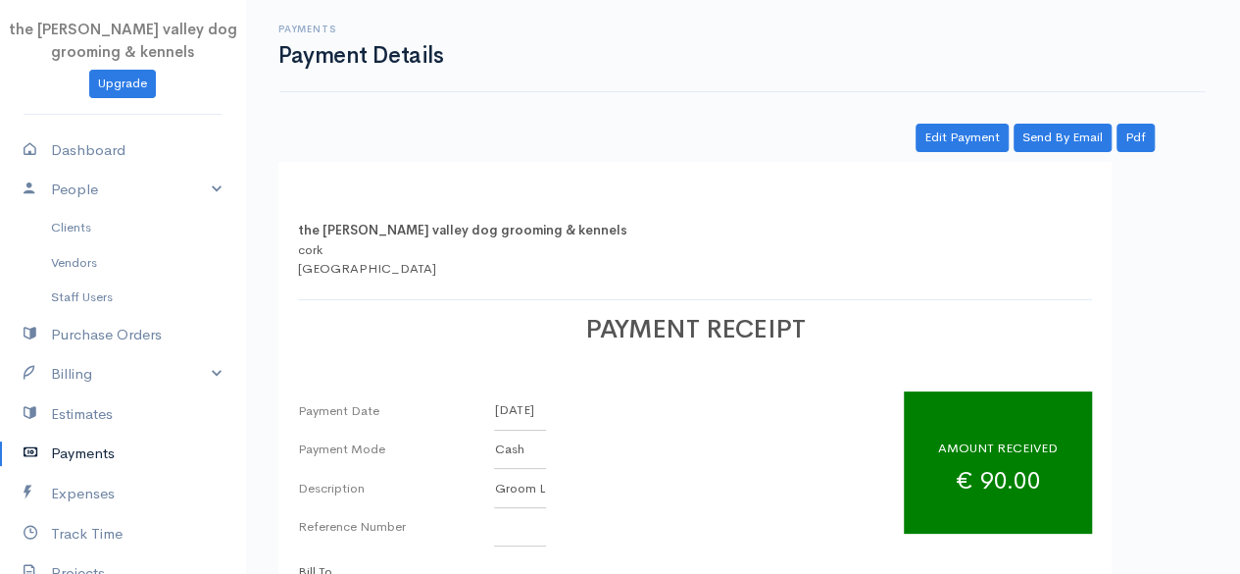
click at [104, 456] on link "Payments" at bounding box center [122, 453] width 245 height 40
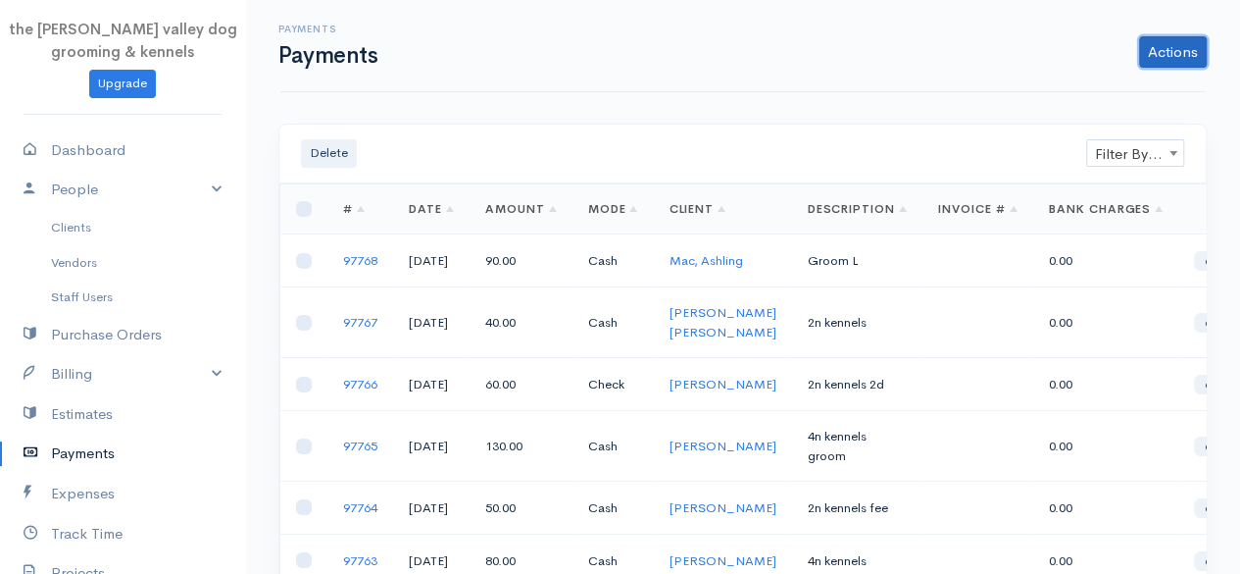
click at [1172, 53] on link "Actions" at bounding box center [1173, 51] width 68 height 31
click at [1105, 88] on link "Enter Payment" at bounding box center [1107, 93] width 202 height 34
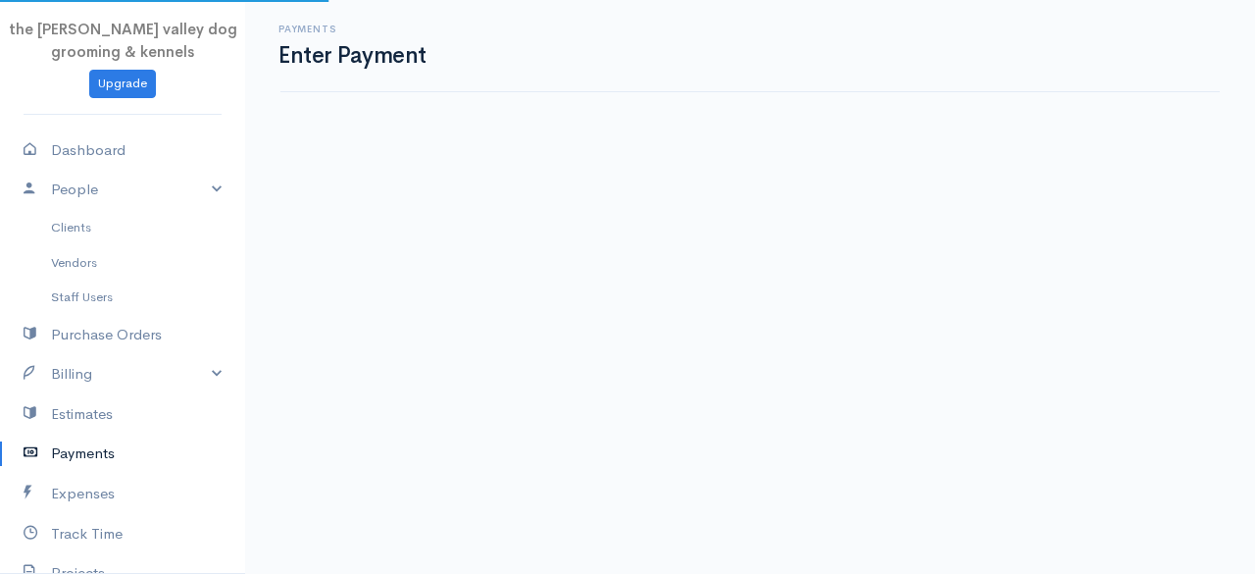
select select "2"
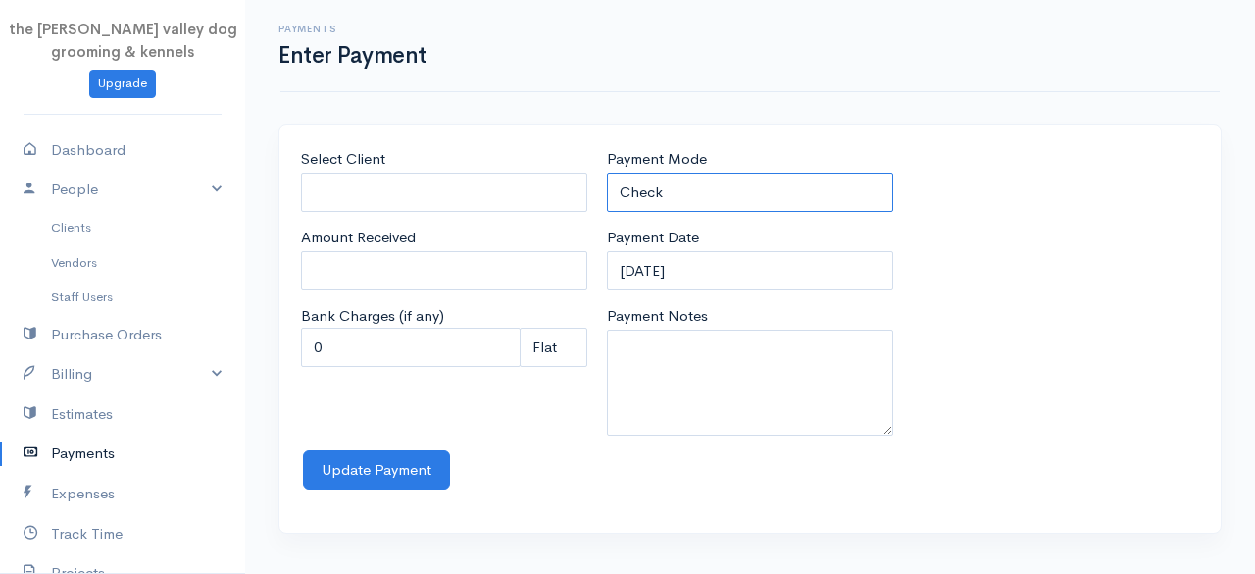
click at [704, 174] on select "Check Bank Transfer Credit Cash Debit ACH VISA MASTERCARD AMEX Discover DINERS …" at bounding box center [750, 193] width 286 height 40
select select "Cash"
click at [607, 173] on select "Check Bank Transfer Credit Cash Debit ACH VISA MASTERCARD AMEX Discover DINERS …" at bounding box center [750, 193] width 286 height 40
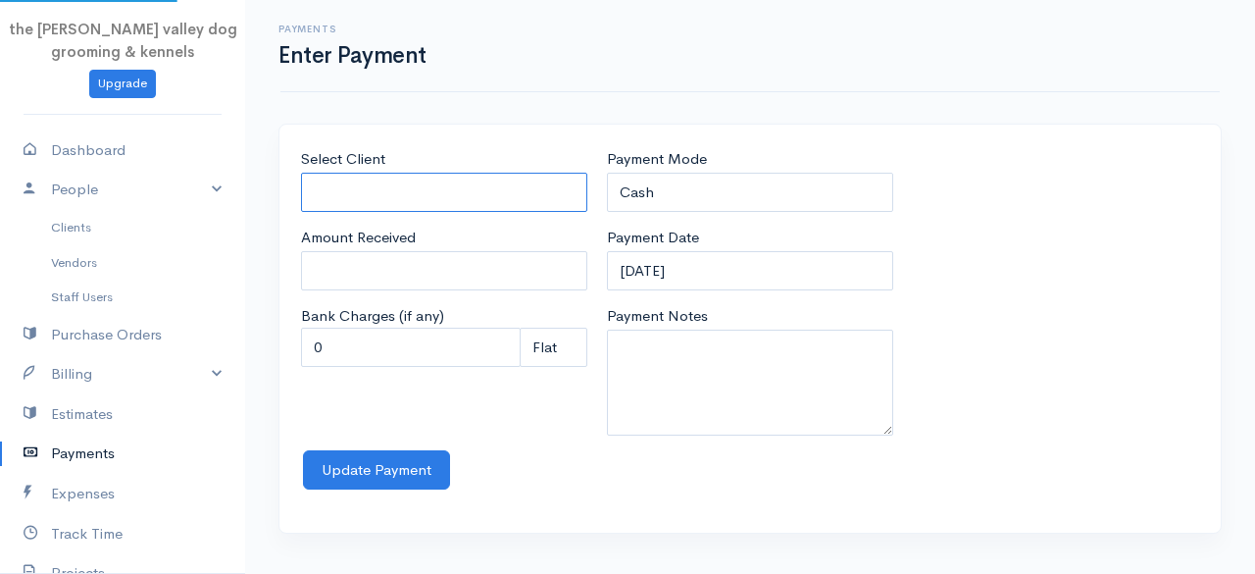
click at [465, 199] on input "Select Client" at bounding box center [444, 193] width 286 height 40
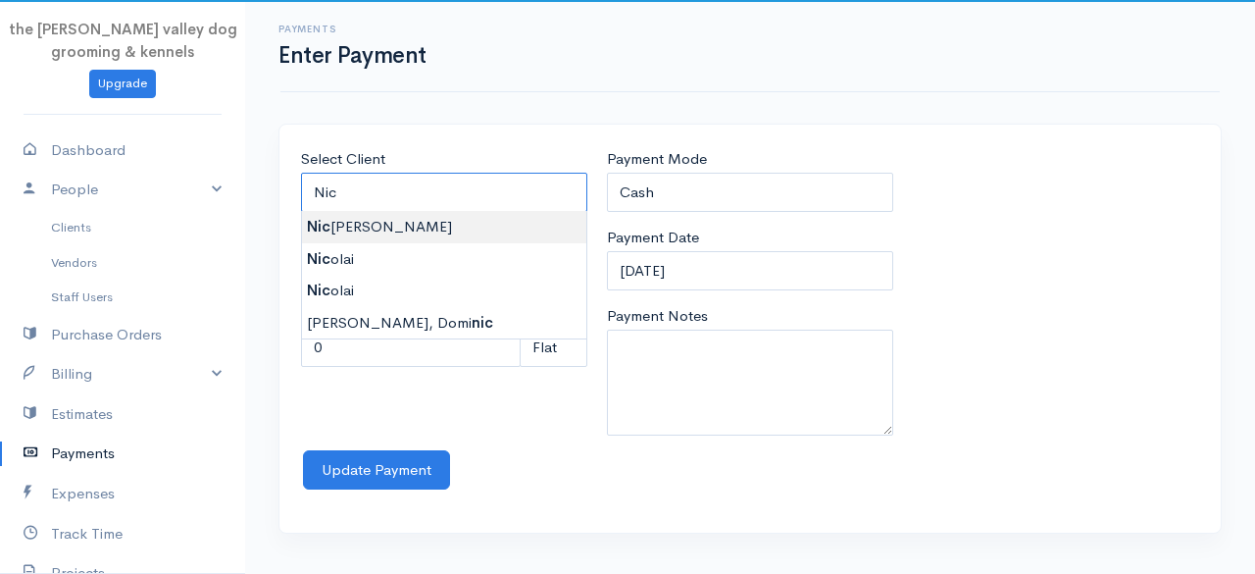
type input "Nicola Ballantyne"
click at [426, 230] on body "the rodney valley dog grooming & kennels Upgrade Dashboard People Clients Vendo…" at bounding box center [627, 287] width 1255 height 574
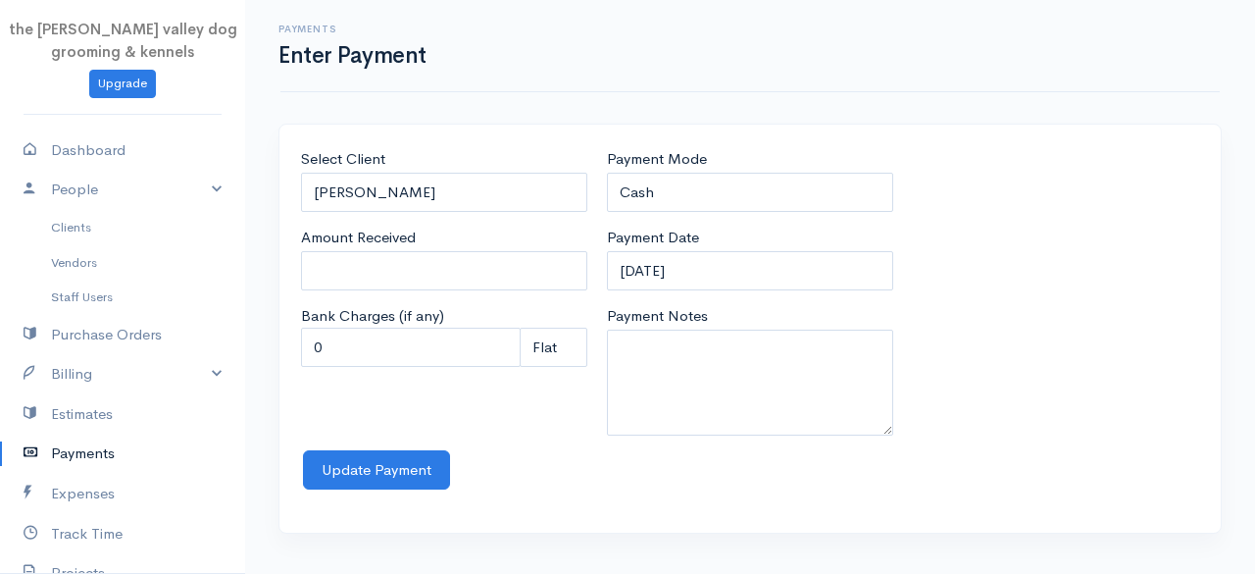
type input "0"
click at [411, 266] on input "0" at bounding box center [444, 271] width 286 height 40
type input "270"
click at [660, 343] on textarea "Payment Notes" at bounding box center [750, 382] width 286 height 106
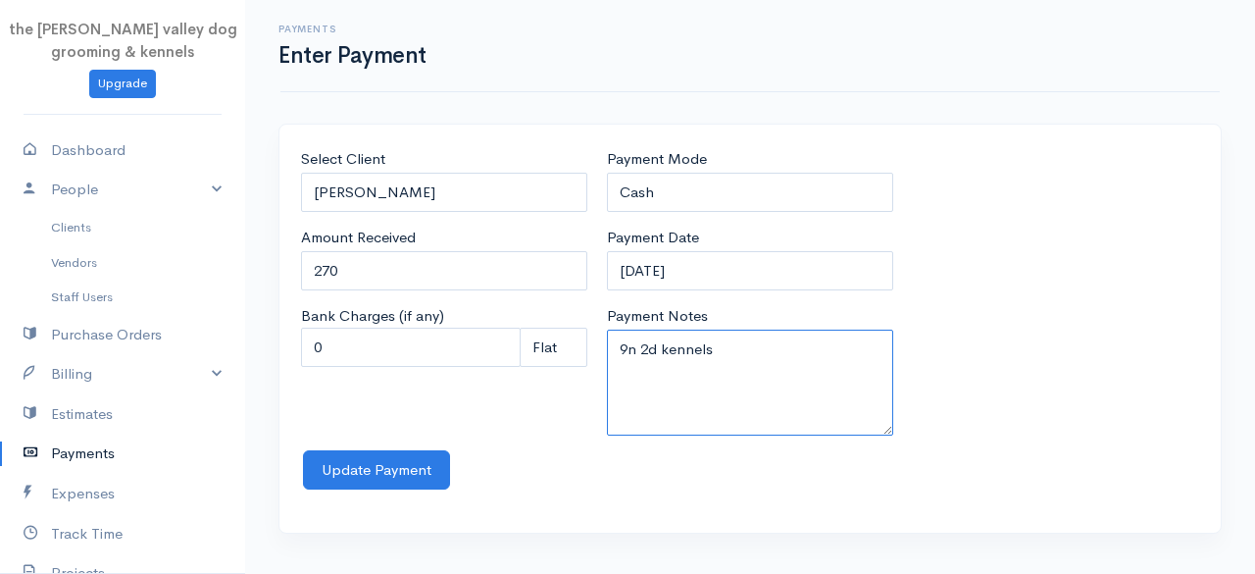
type textarea "9n 2d kennels"
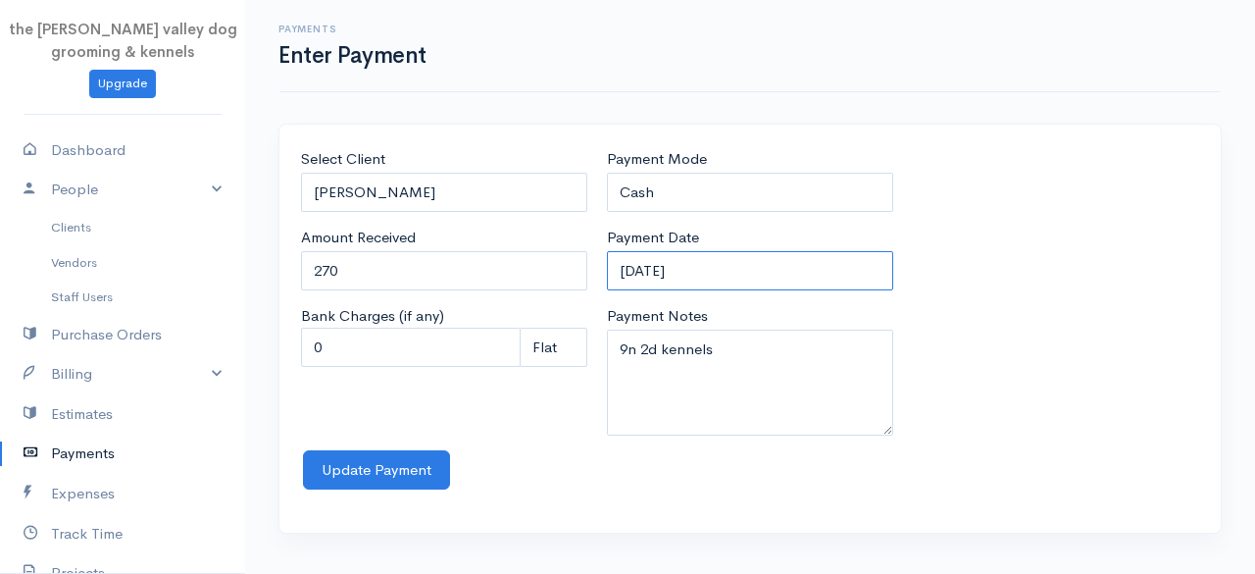
click at [705, 266] on input "12-09-2025" at bounding box center [750, 271] width 286 height 40
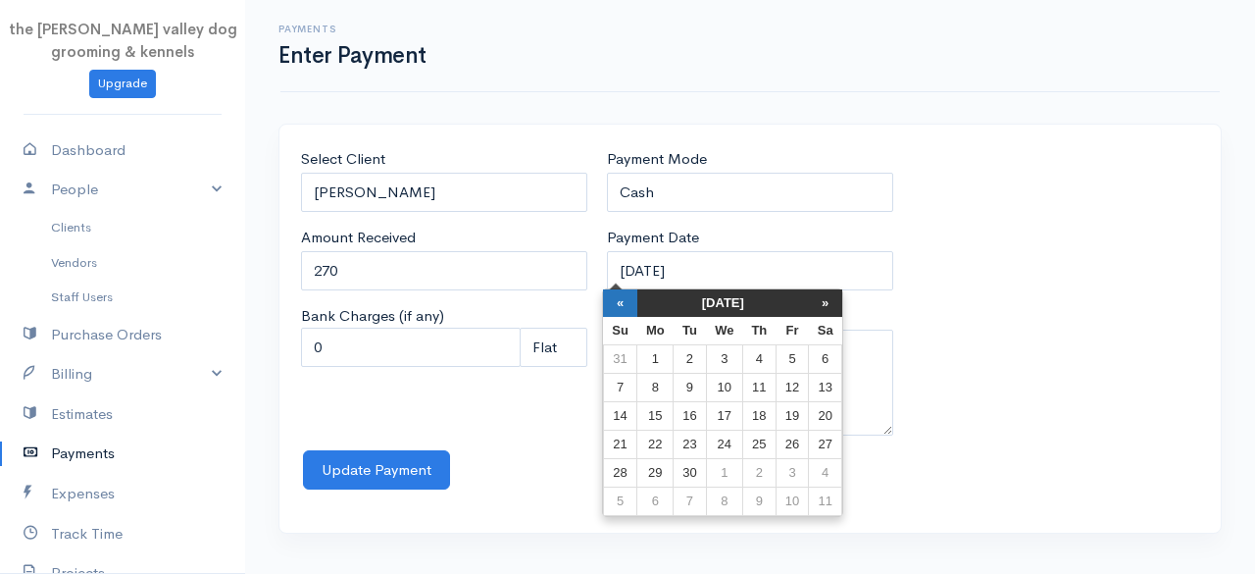
click at [614, 303] on th "«" at bounding box center [620, 302] width 34 height 27
click at [614, 303] on th "«" at bounding box center [625, 302] width 34 height 27
click at [833, 441] on td "26" at bounding box center [830, 444] width 33 height 28
type input "26-07-2025"
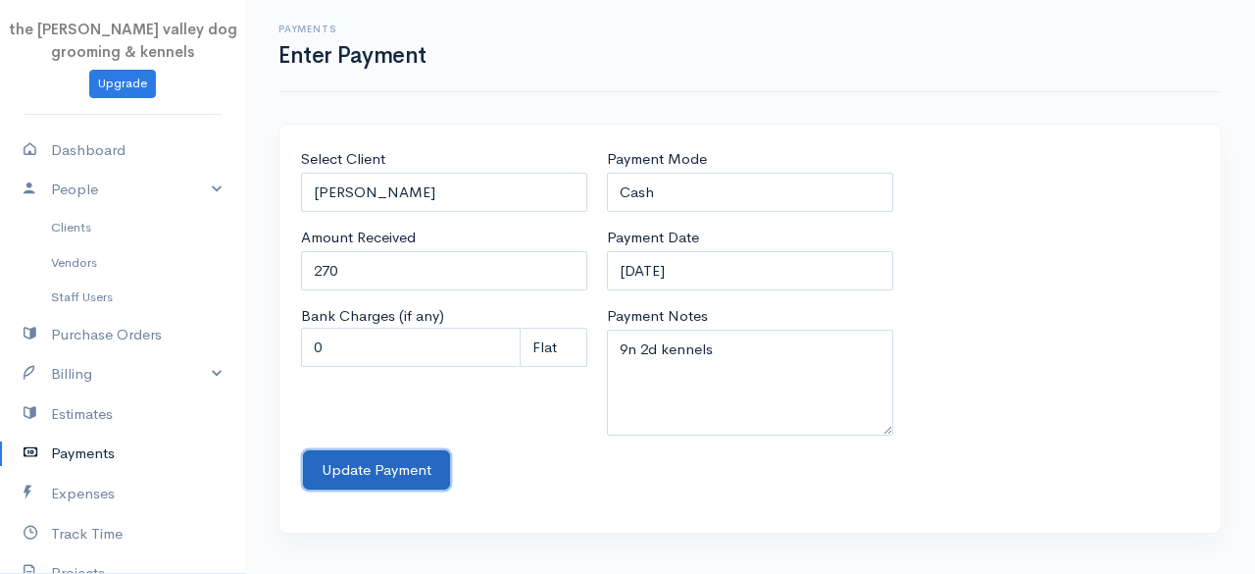
click at [395, 464] on button "Update Payment" at bounding box center [376, 470] width 147 height 40
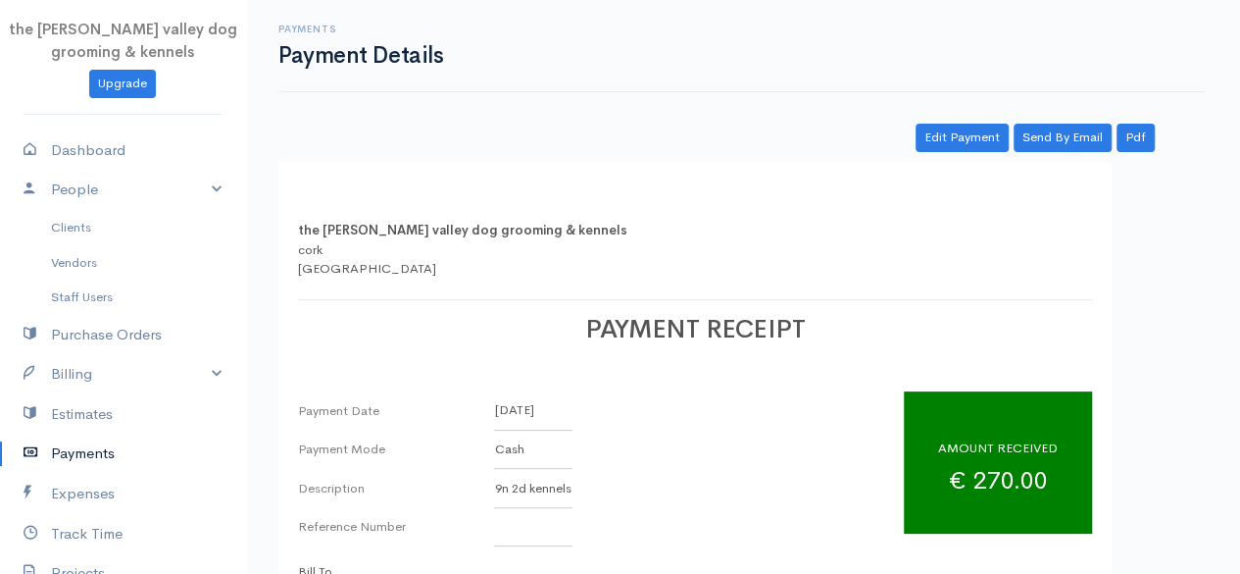
click at [61, 460] on link "Payments" at bounding box center [122, 453] width 245 height 40
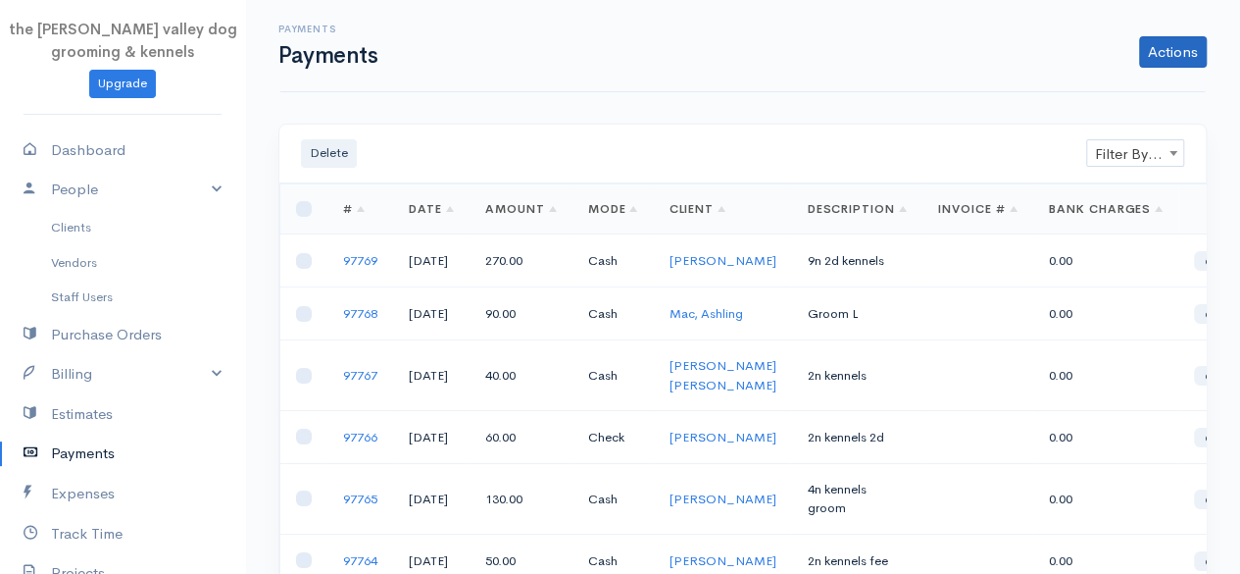
click at [1173, 68] on div "Payments Payments Actions Enter Payment Import Bank Statement" at bounding box center [742, 46] width 925 height 92
click at [1147, 53] on link "Actions" at bounding box center [1173, 51] width 68 height 31
click at [1091, 85] on link "Enter Payment" at bounding box center [1107, 93] width 202 height 34
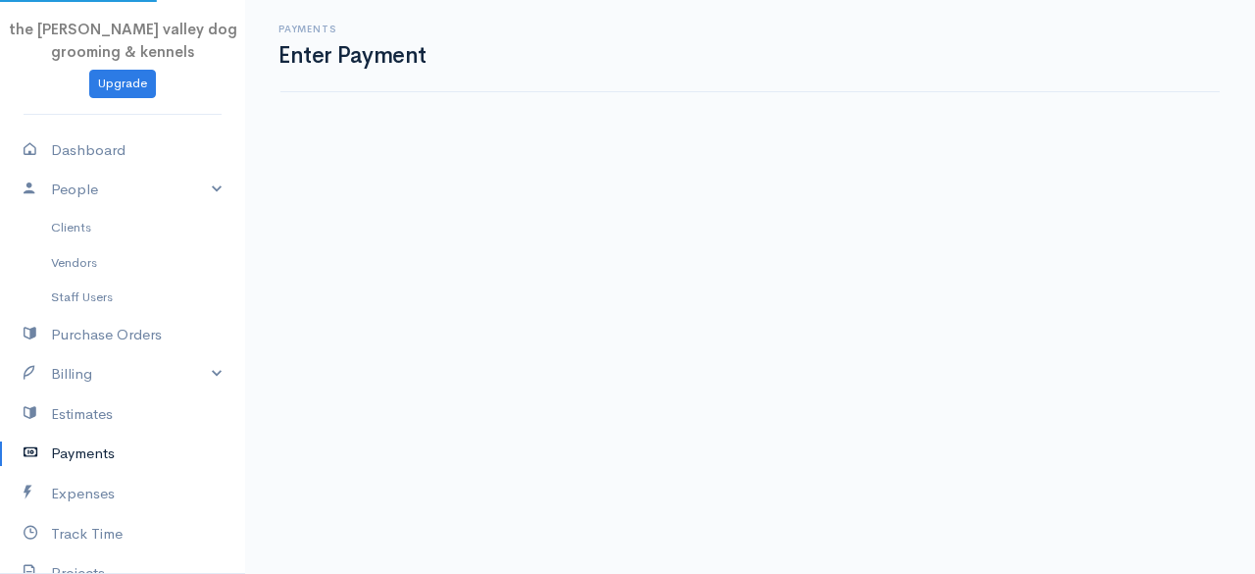
select select "2"
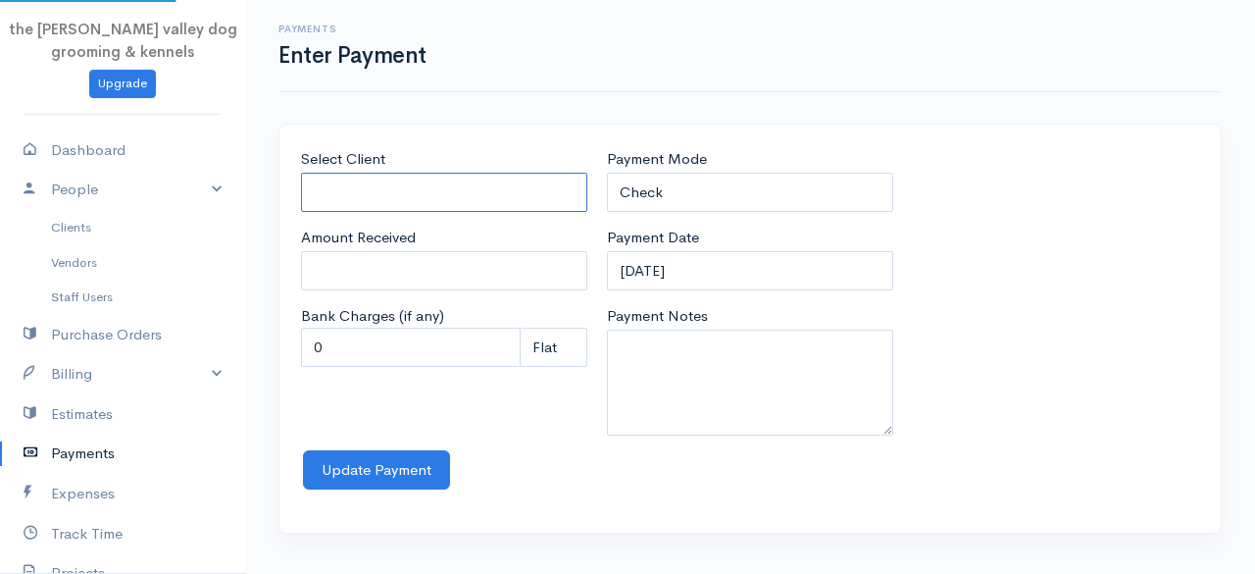
click at [487, 187] on input "Select Client" at bounding box center [444, 193] width 286 height 40
type input "r"
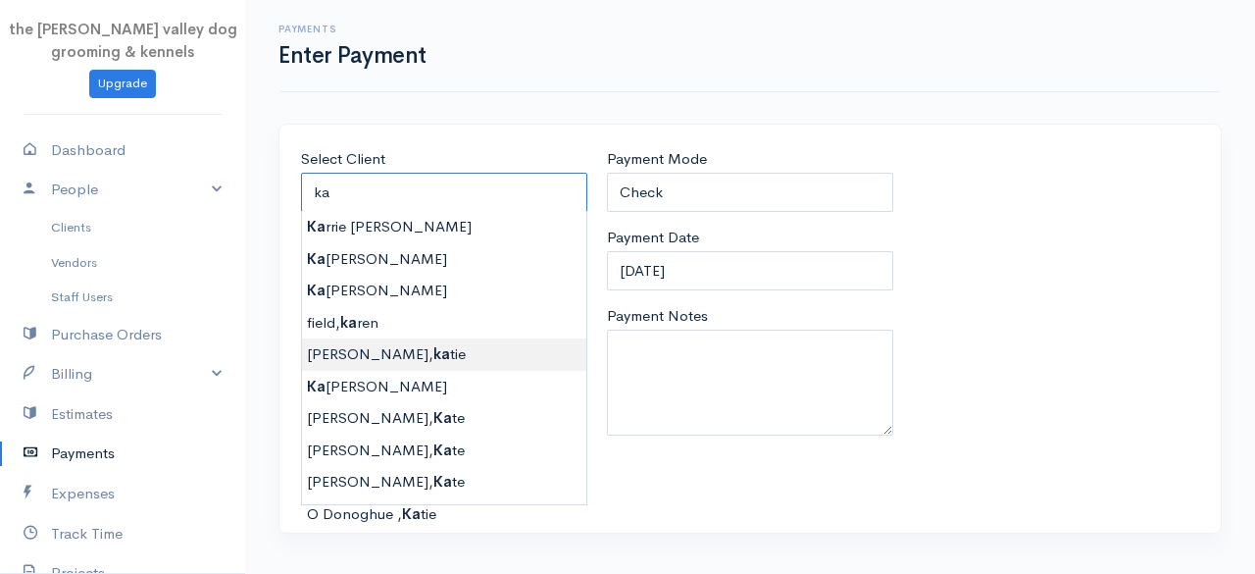
type input "O sullivan, katie"
click at [414, 350] on body "the rodney valley dog grooming & kennels Upgrade Dashboard People Clients Vendo…" at bounding box center [627, 287] width 1255 height 574
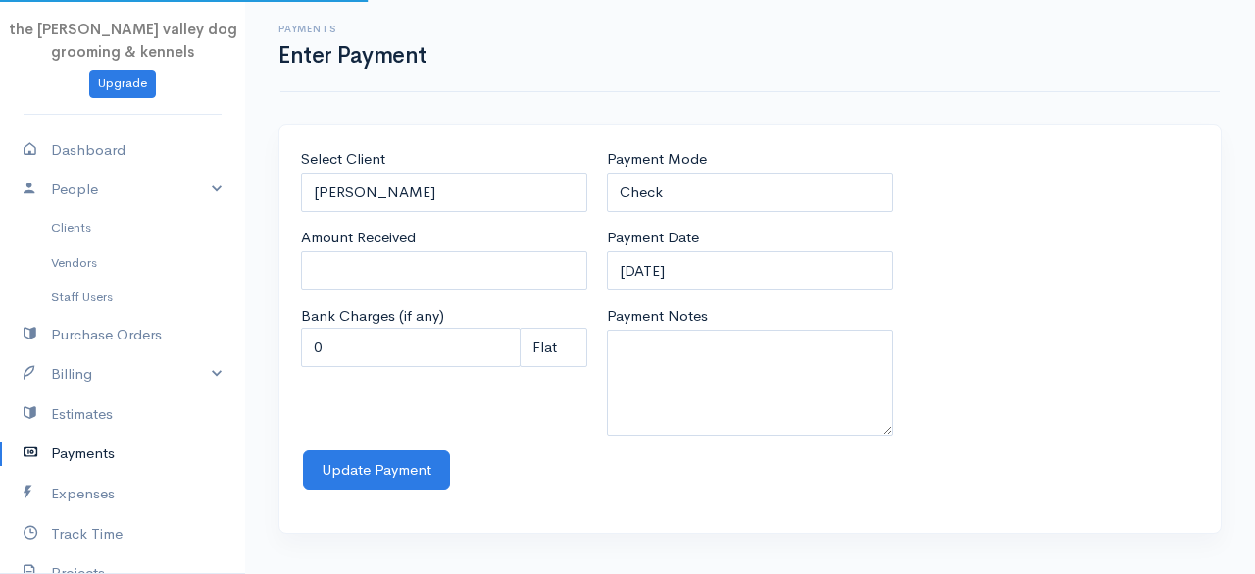
type input "0"
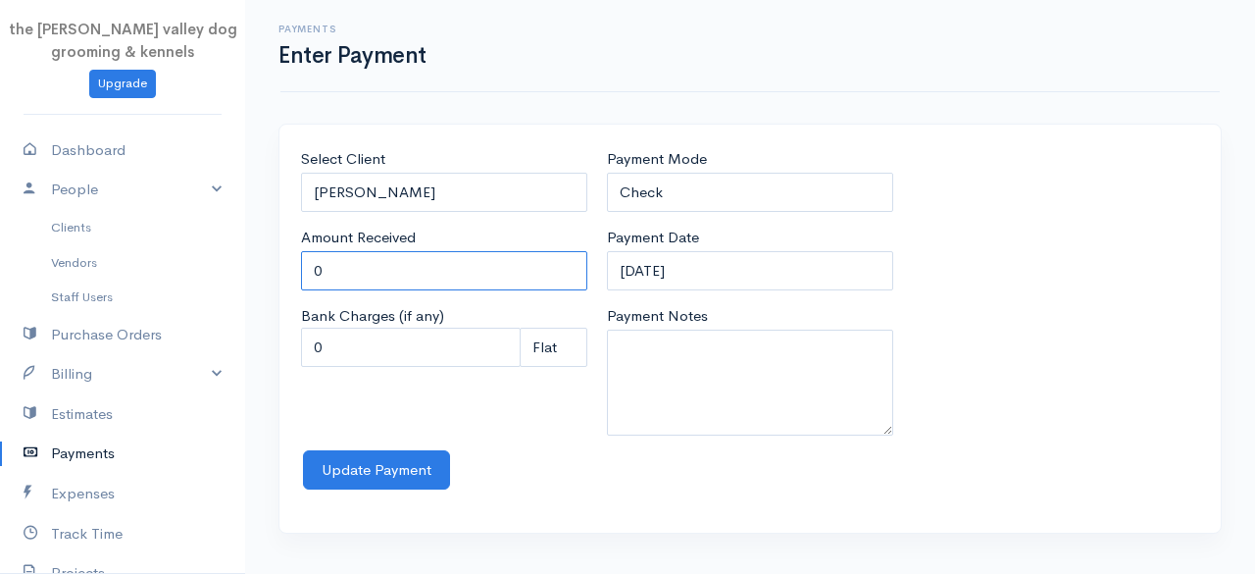
click at [406, 272] on input "0" at bounding box center [444, 271] width 286 height 40
type input "280"
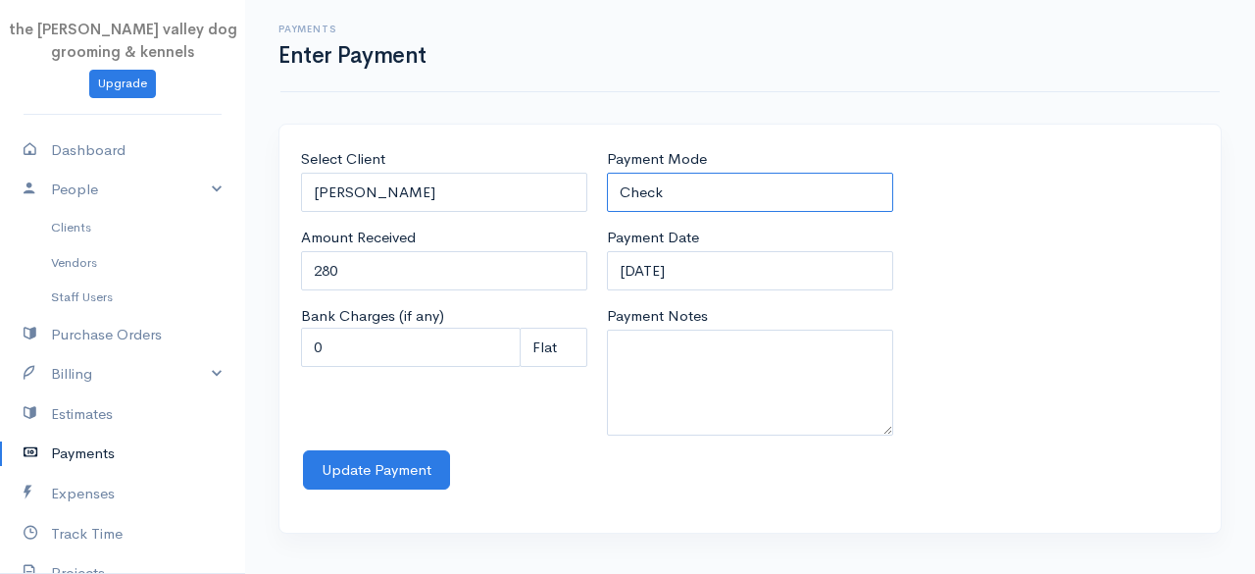
click at [739, 185] on select "Check Bank Transfer Credit Cash Debit ACH VISA MASTERCARD AMEX Discover DINERS …" at bounding box center [750, 193] width 286 height 40
select select "Cash"
click at [607, 173] on select "Check Bank Transfer Credit Cash Debit ACH VISA MASTERCARD AMEX Discover DINERS …" at bounding box center [750, 193] width 286 height 40
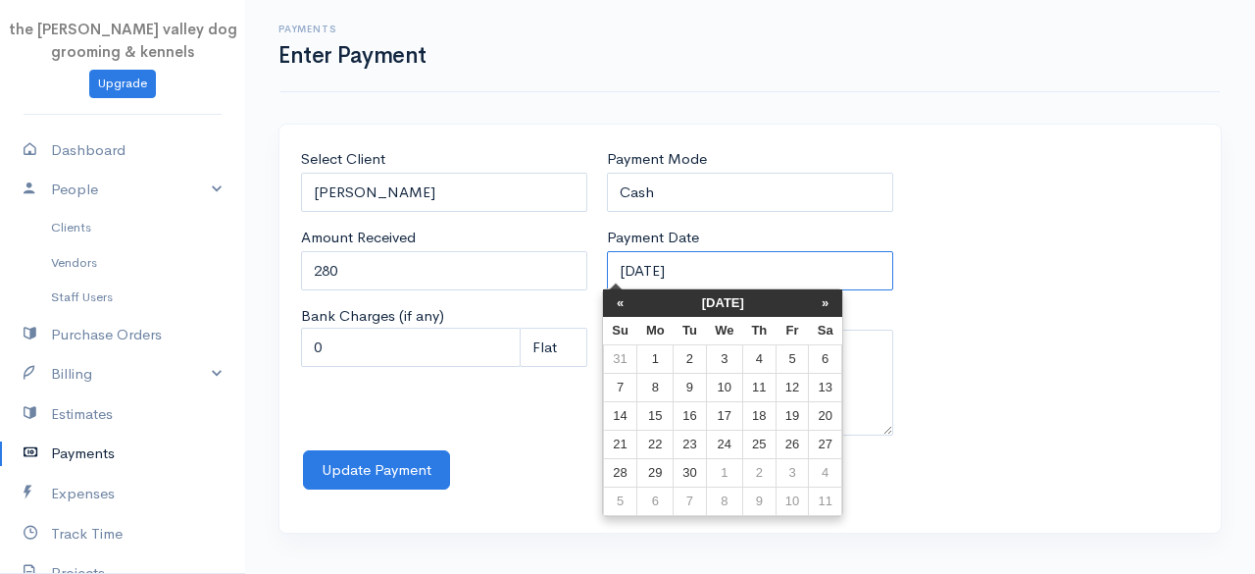
click at [733, 262] on input "12-09-2025" at bounding box center [750, 271] width 286 height 40
click at [625, 309] on th "«" at bounding box center [620, 302] width 34 height 27
click at [625, 309] on th "«" at bounding box center [625, 302] width 34 height 27
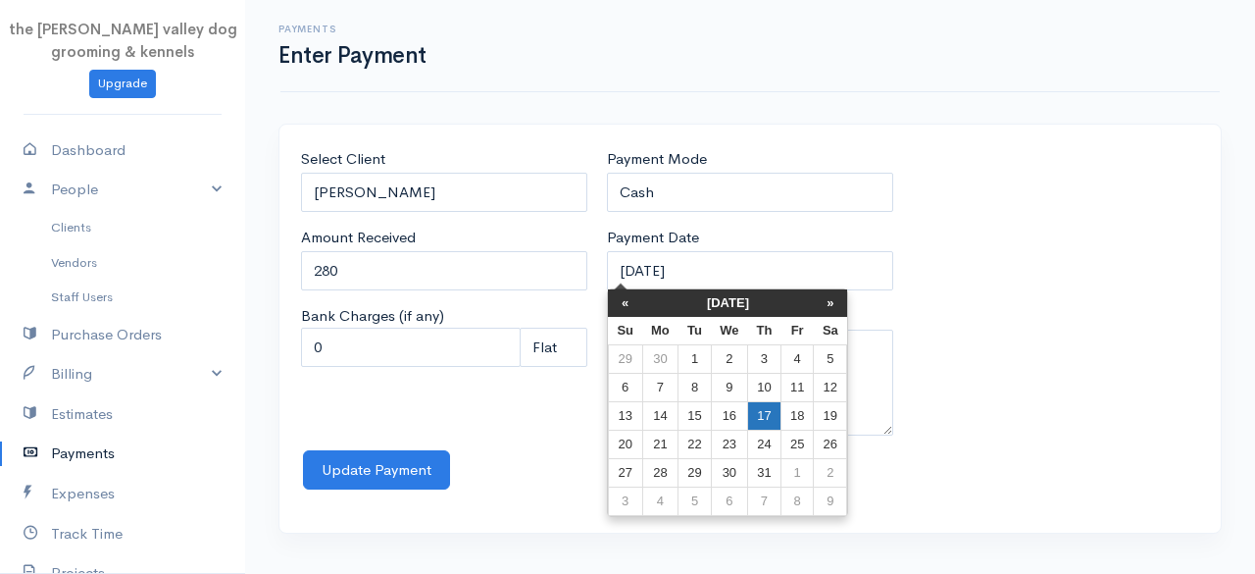
click at [772, 422] on td "17" at bounding box center [764, 416] width 33 height 28
type input "17-07-2025"
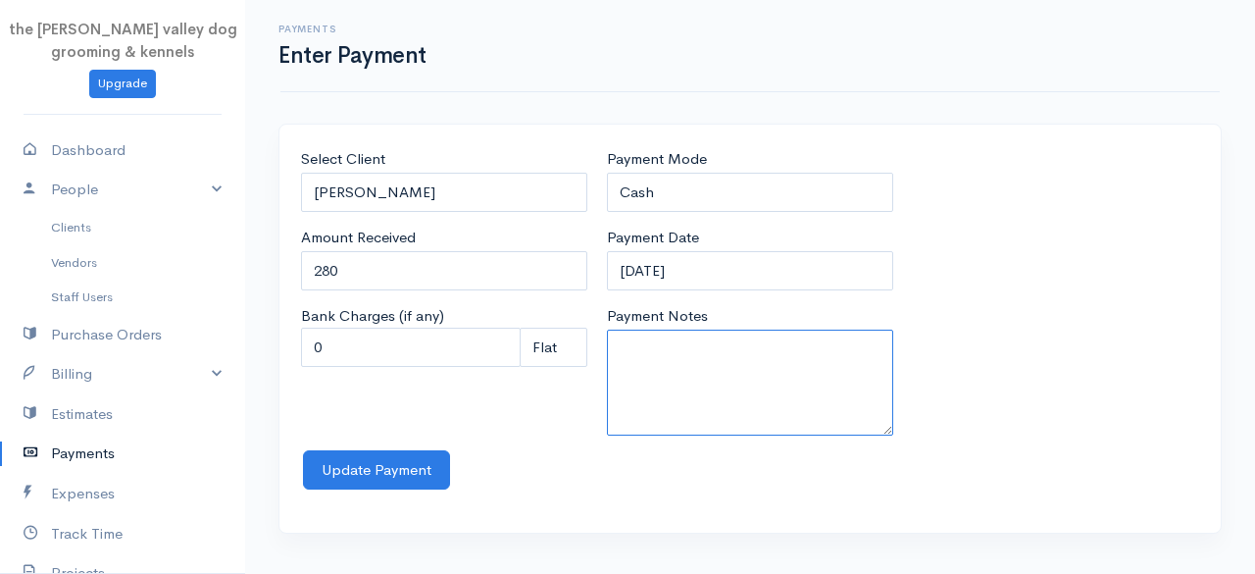
click at [728, 397] on textarea "Payment Notes" at bounding box center [750, 382] width 286 height 106
type textarea "14n kennels"
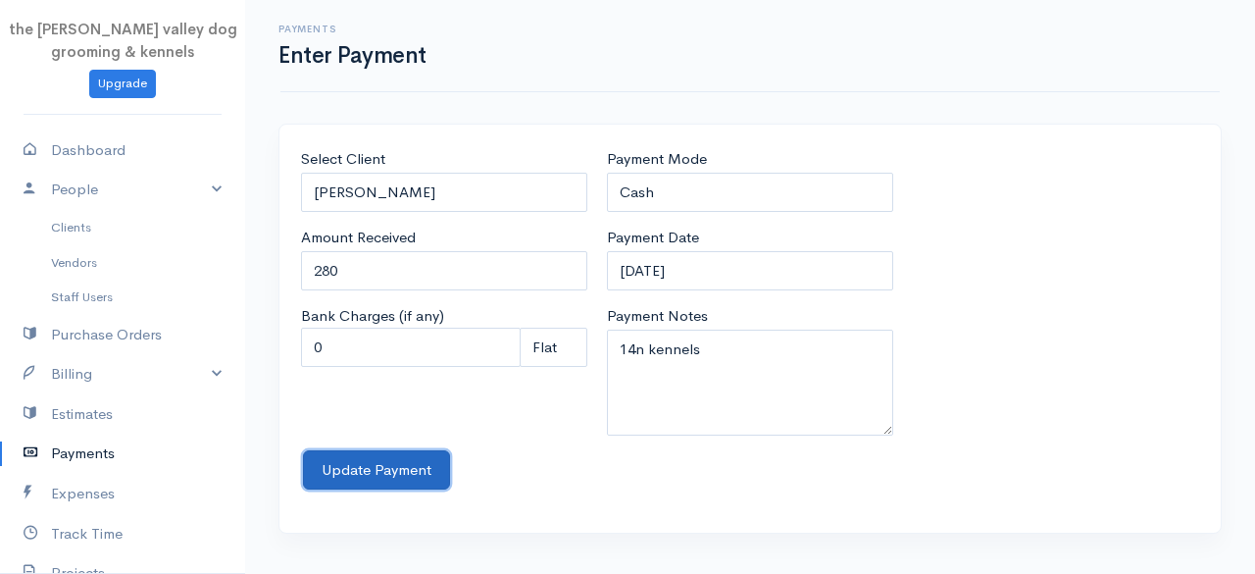
click at [362, 454] on button "Update Payment" at bounding box center [376, 470] width 147 height 40
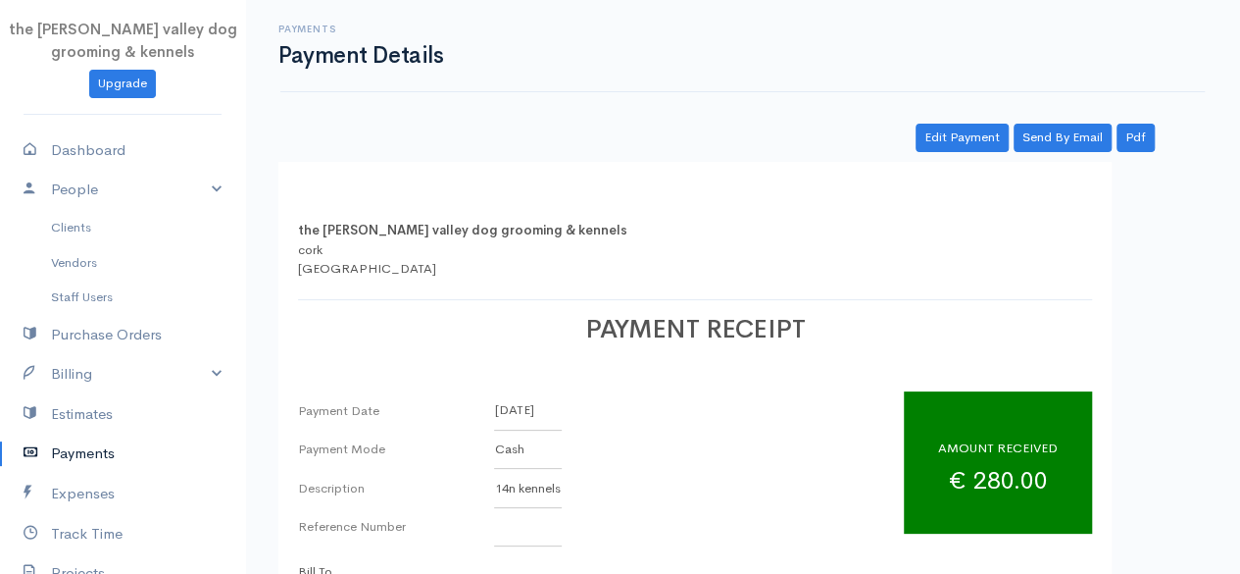
click at [106, 461] on link "Payments" at bounding box center [122, 453] width 245 height 40
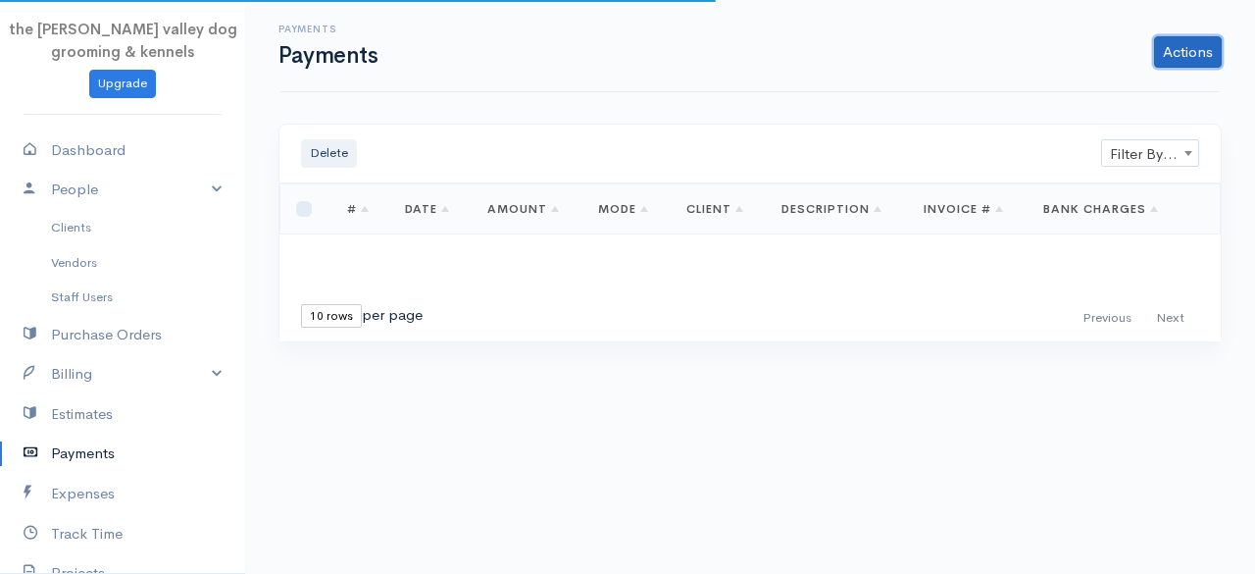
click at [1176, 56] on link "Actions" at bounding box center [1188, 51] width 68 height 31
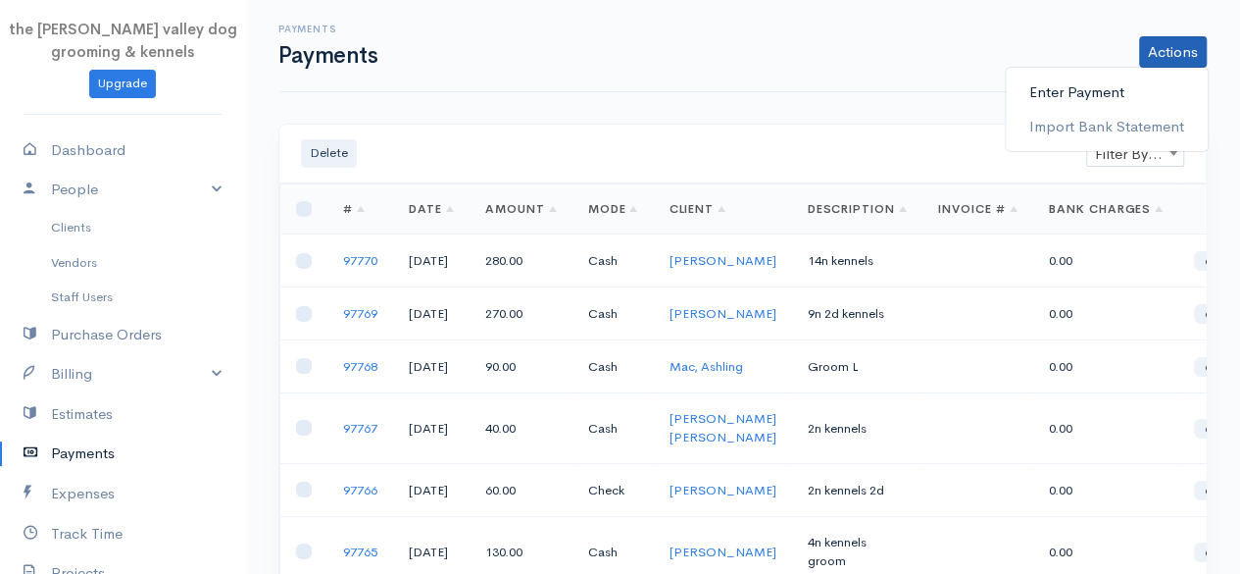
click at [1071, 96] on link "Enter Payment" at bounding box center [1107, 93] width 202 height 34
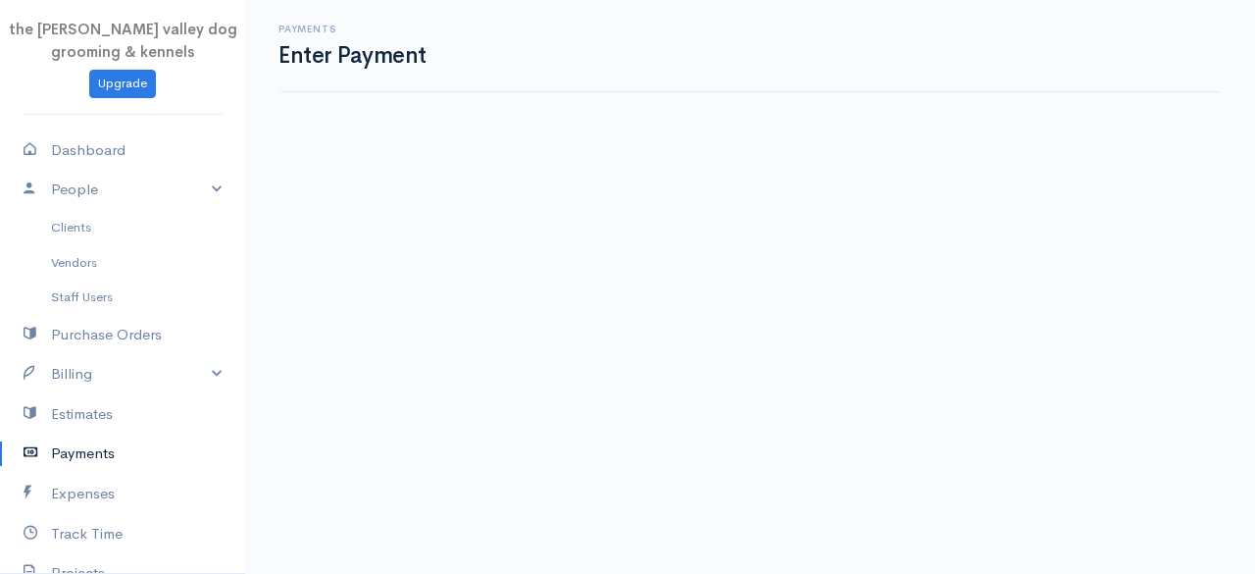
select select "2"
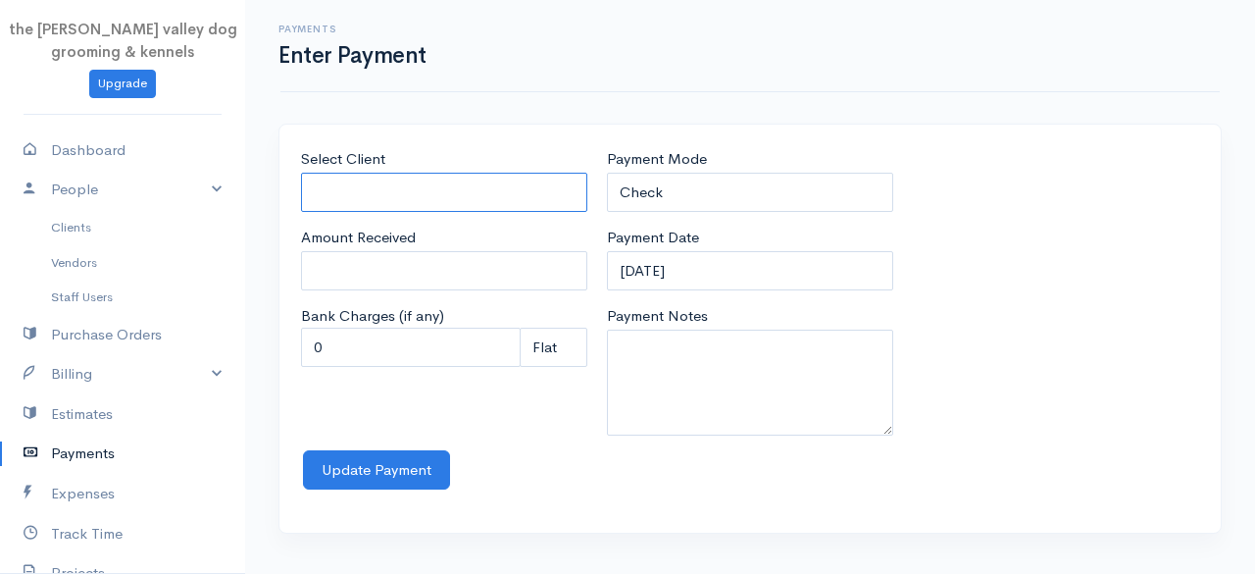
click at [469, 197] on input "Select Client" at bounding box center [444, 193] width 286 height 40
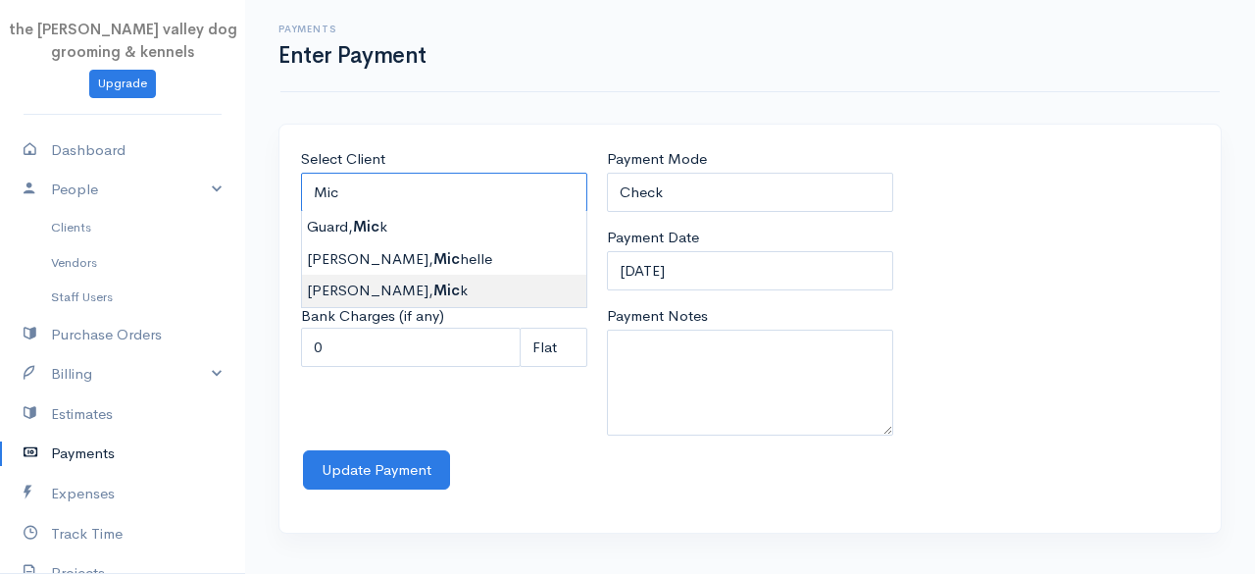
type input "Karney, Mick"
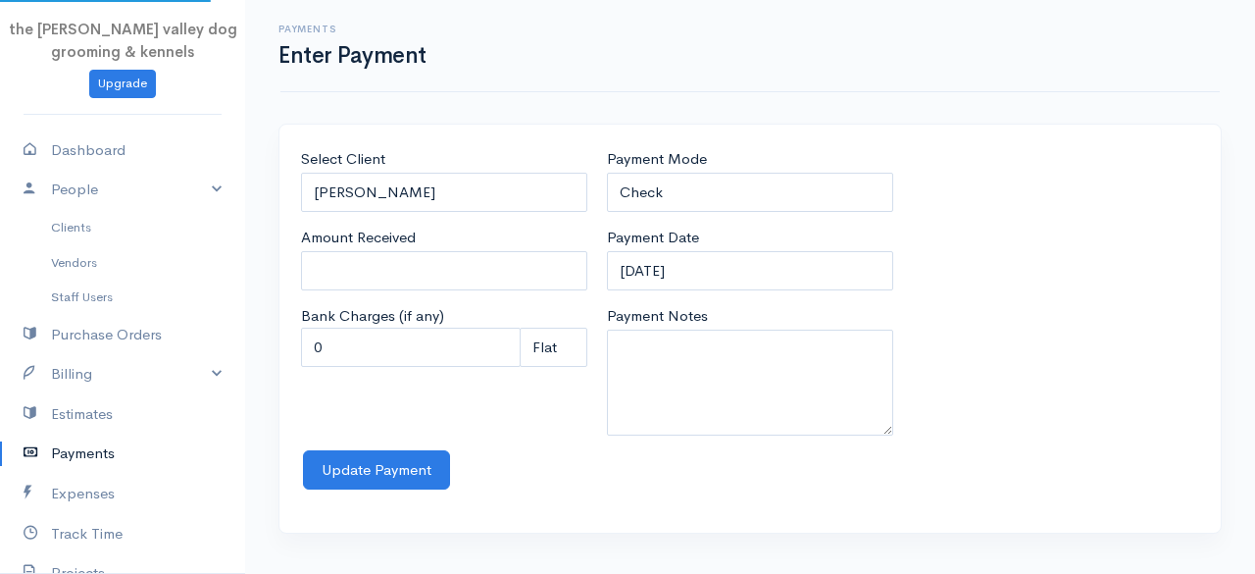
click at [411, 285] on body "the rodney valley dog grooming & kennels Upgrade Dashboard People Clients Vendo…" at bounding box center [627, 287] width 1255 height 574
type input "0"
click at [410, 280] on input "0" at bounding box center [444, 271] width 286 height 40
type input "35"
click at [696, 176] on select "Check Bank Transfer Credit Cash Debit ACH VISA MASTERCARD AMEX Discover DINERS …" at bounding box center [750, 193] width 286 height 40
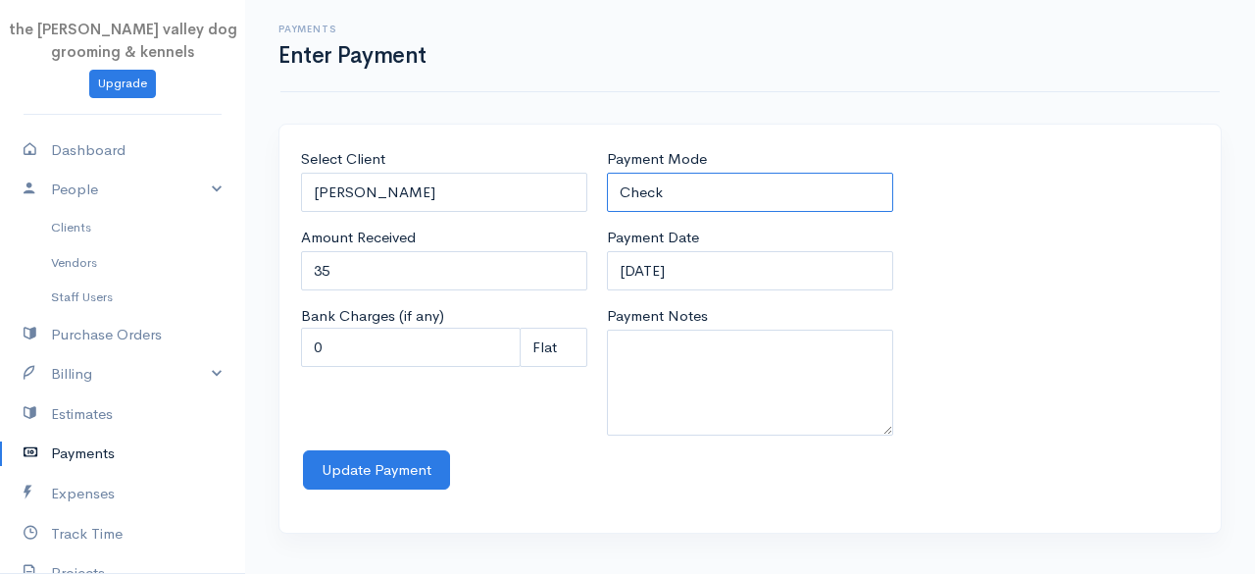
select select "Cash"
click at [607, 173] on select "Check Bank Transfer Credit Cash Debit ACH VISA MASTERCARD AMEX Discover DINERS …" at bounding box center [750, 193] width 286 height 40
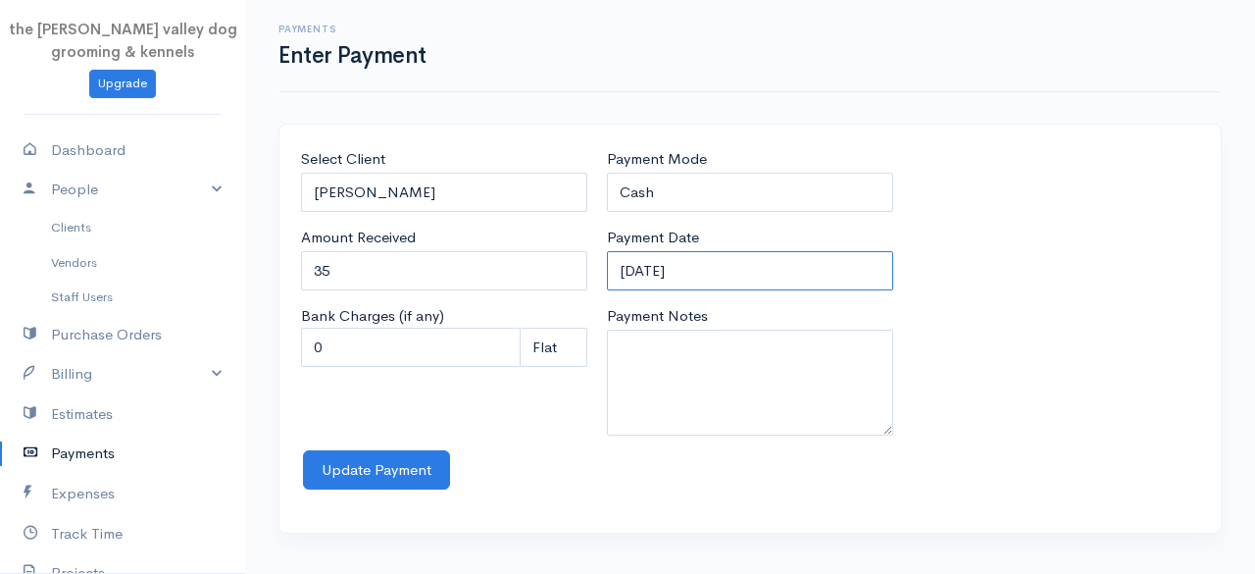
click at [735, 271] on input "12-09-2025" at bounding box center [750, 271] width 286 height 40
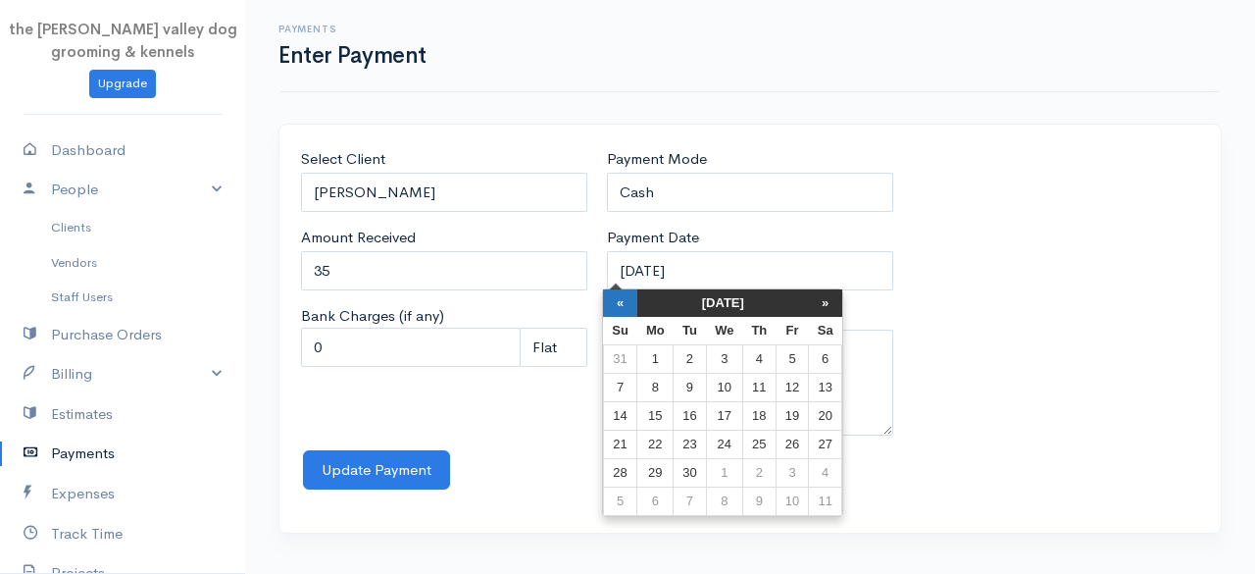
click at [623, 305] on th "«" at bounding box center [620, 302] width 34 height 27
click at [623, 305] on th "«" at bounding box center [625, 302] width 34 height 27
click at [684, 356] on td "1" at bounding box center [695, 359] width 32 height 28
type input "01-07-2025"
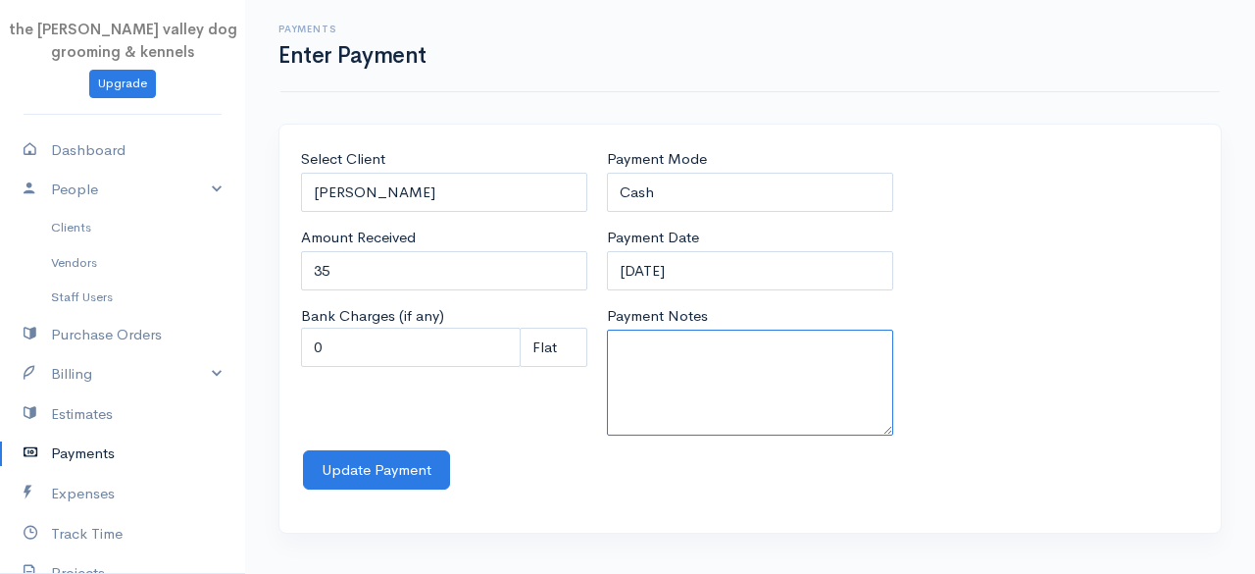
click at [684, 356] on textarea "Payment Notes" at bounding box center [750, 382] width 286 height 106
type textarea "Groom S"
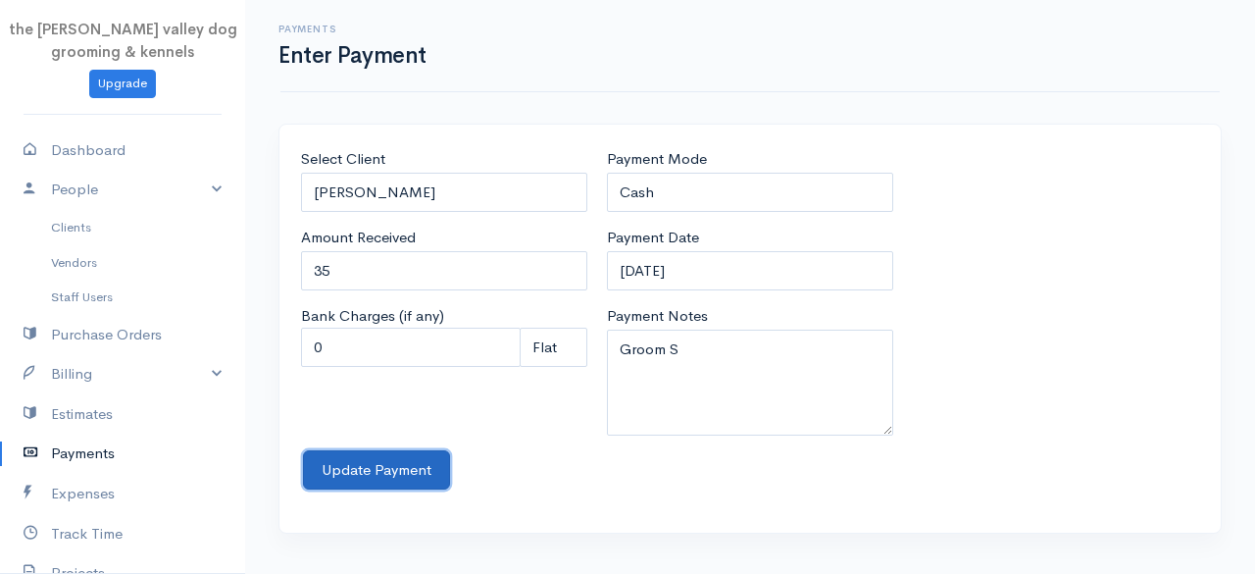
click at [377, 481] on button "Update Payment" at bounding box center [376, 470] width 147 height 40
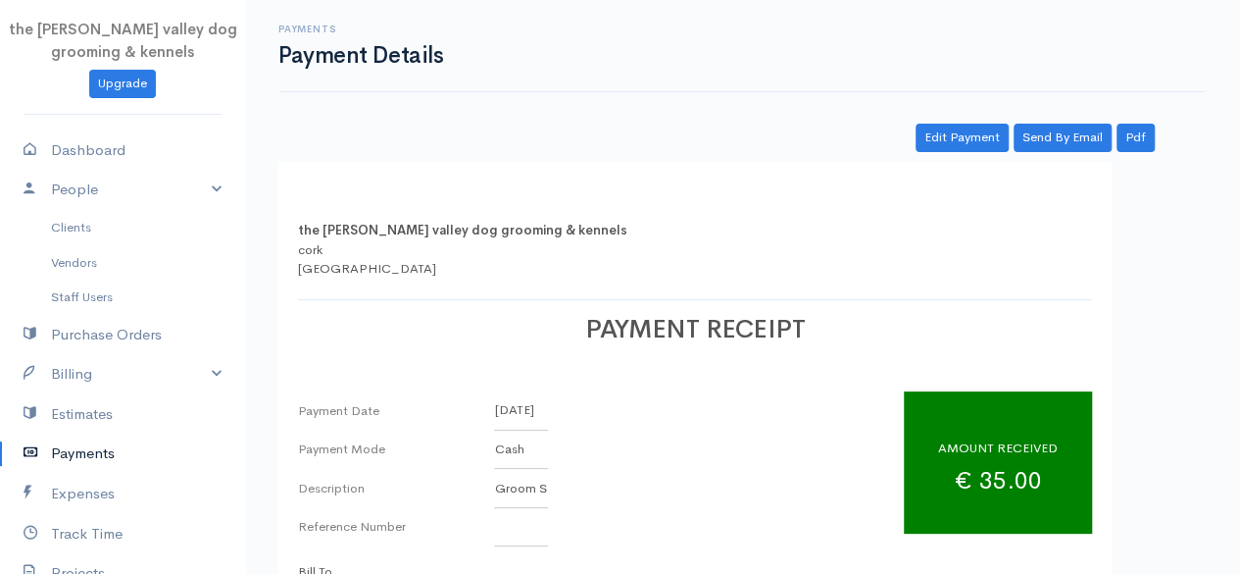
click at [64, 446] on link "Payments" at bounding box center [122, 453] width 245 height 40
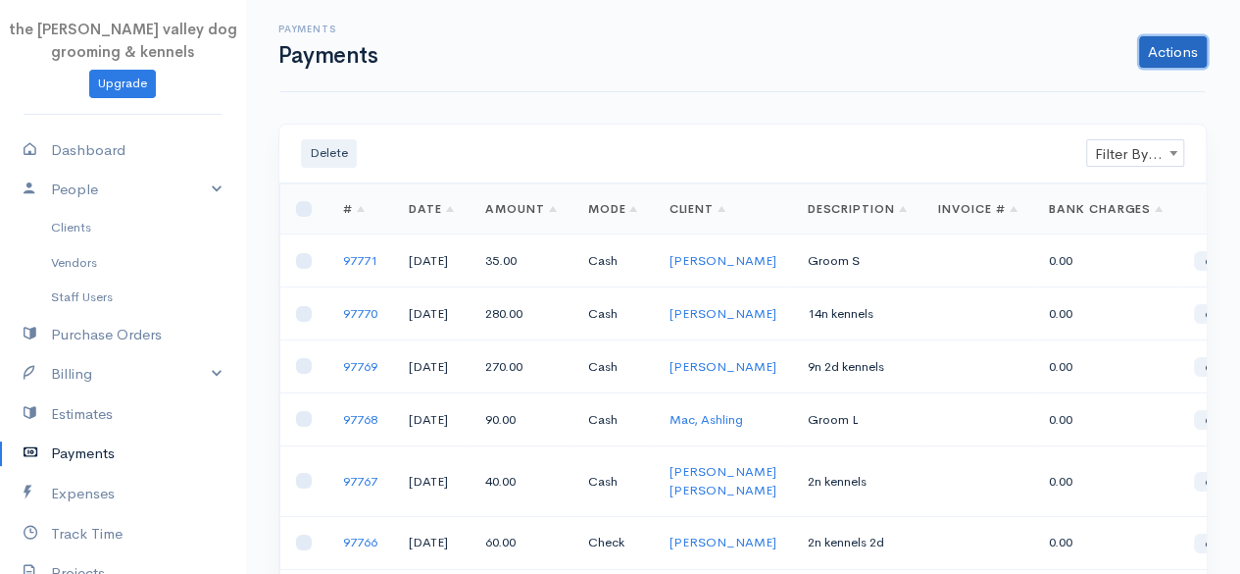
click at [1163, 42] on link "Actions" at bounding box center [1173, 51] width 68 height 31
click at [1130, 85] on link "Enter Payment" at bounding box center [1107, 93] width 202 height 34
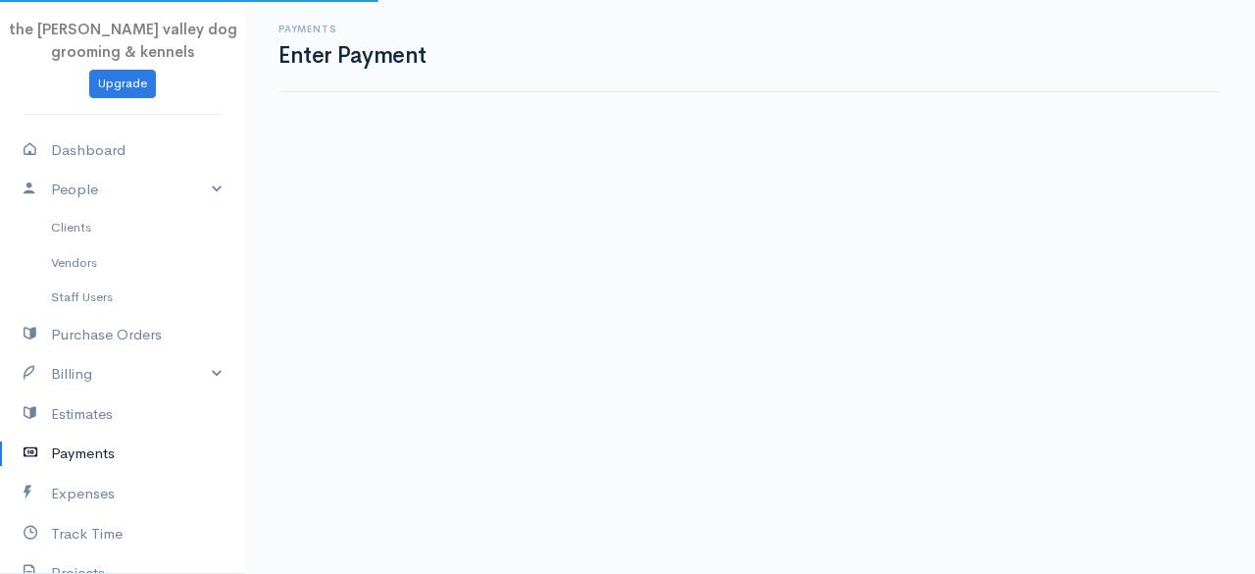
select select "2"
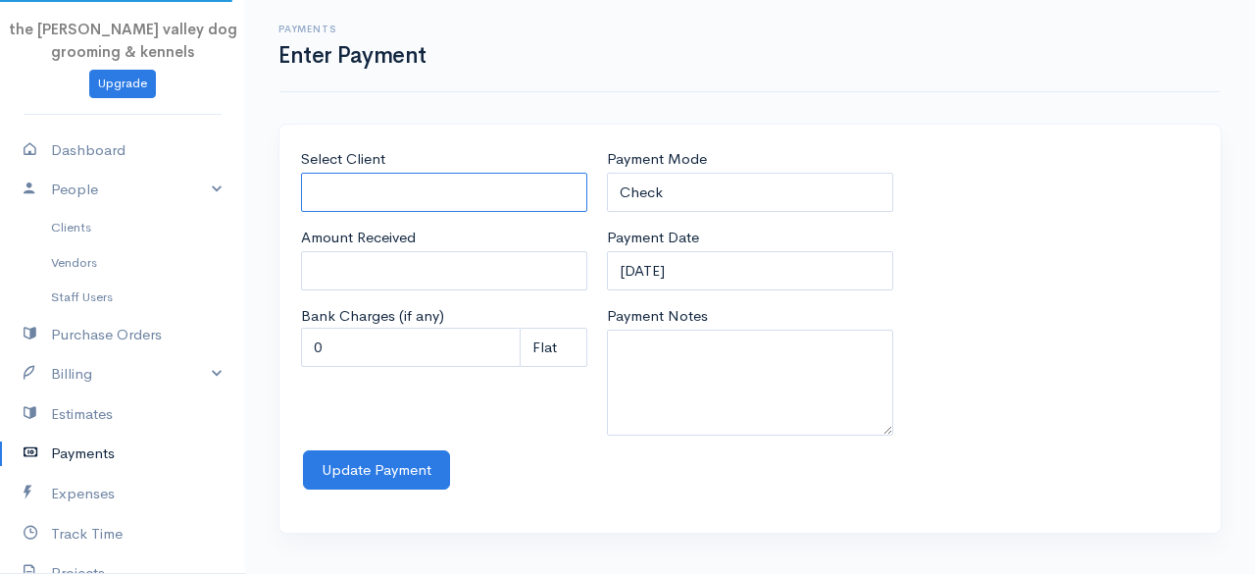
click at [504, 187] on input "Select Client" at bounding box center [444, 193] width 286 height 40
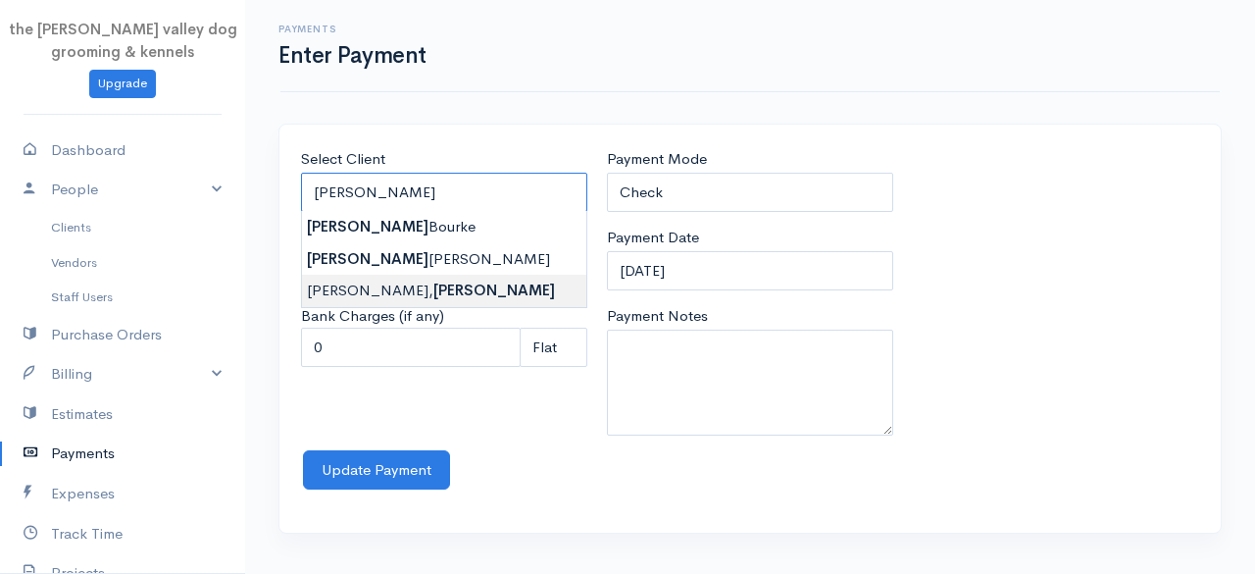
type input "Peyton, Laura"
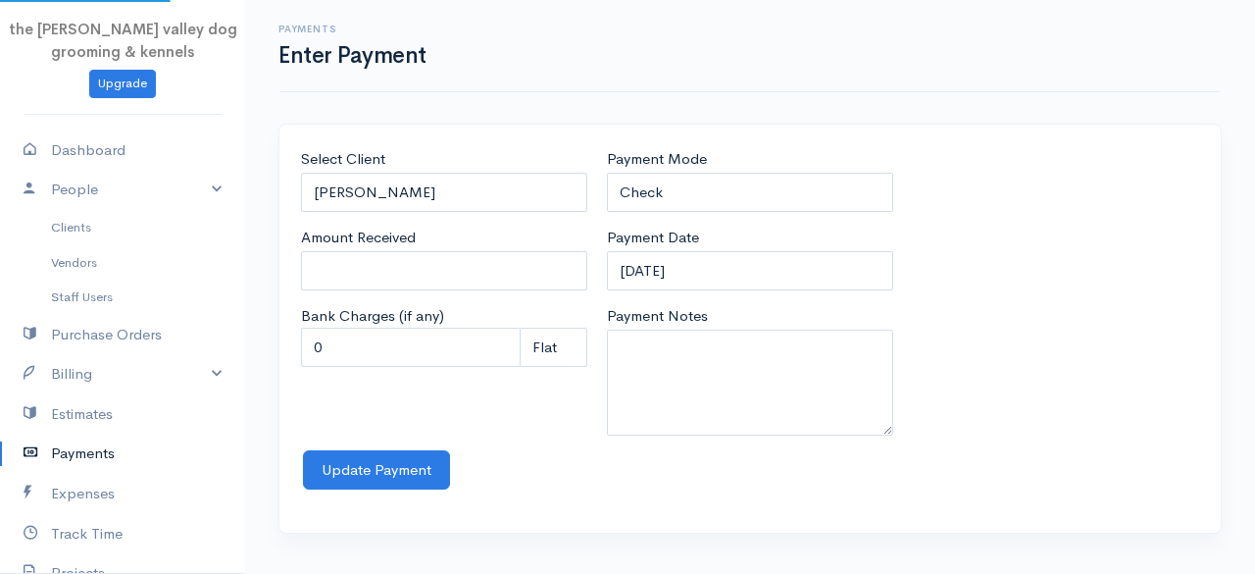
click at [437, 280] on body "the rodney valley dog grooming & kennels Upgrade Dashboard People Clients Vendo…" at bounding box center [627, 287] width 1255 height 574
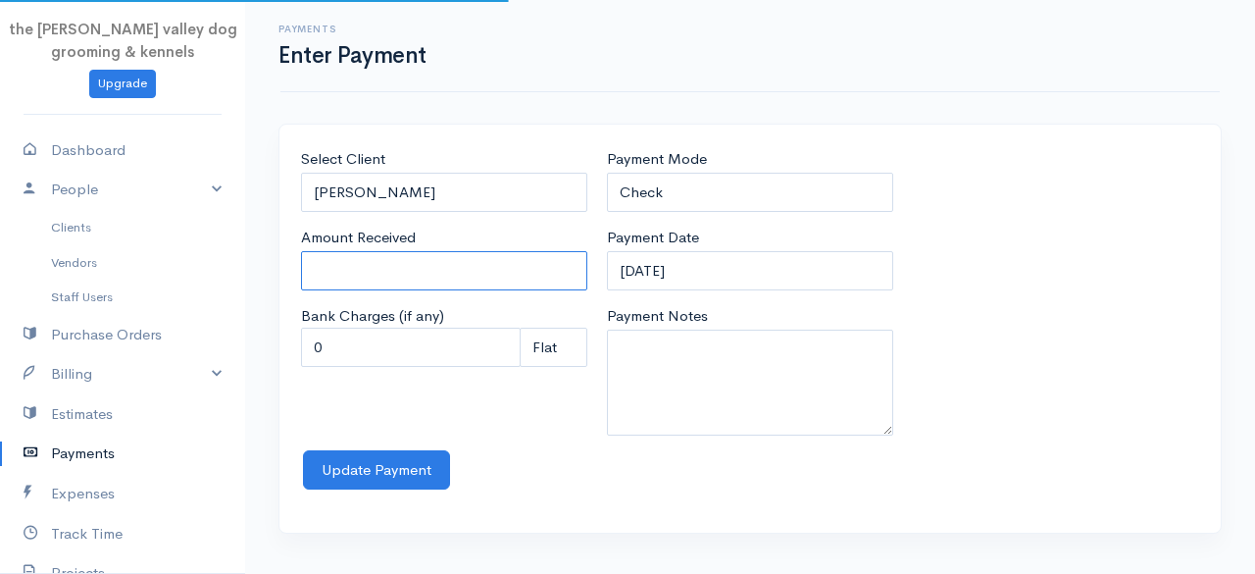
click at [437, 280] on input "Amount Received" at bounding box center [444, 271] width 286 height 40
type input "0"
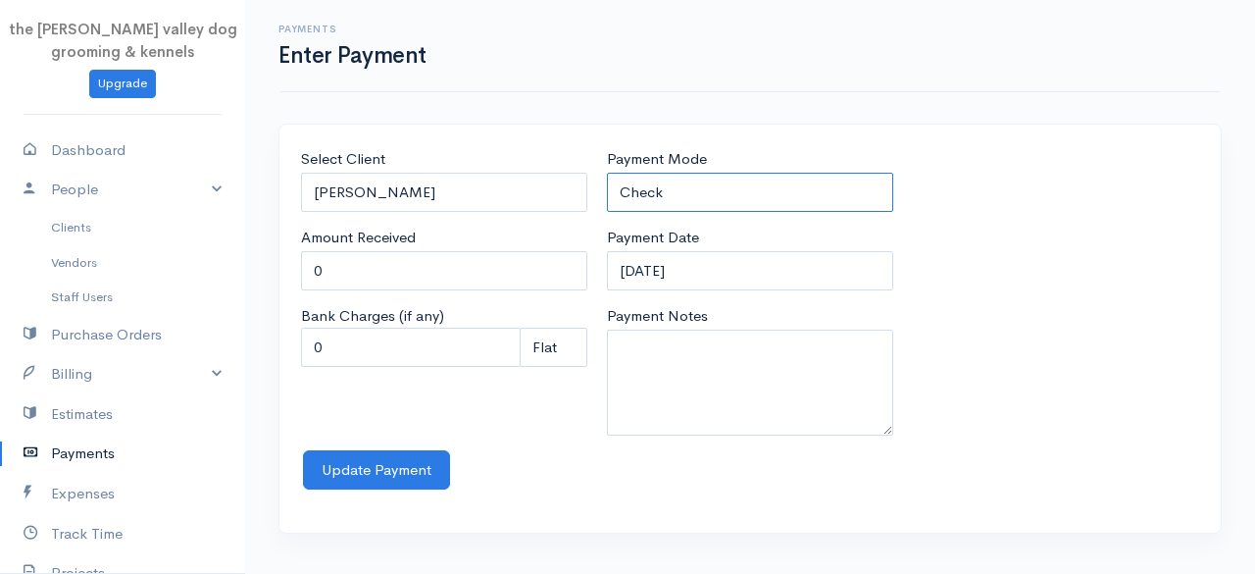
click at [773, 187] on select "Check Bank Transfer Credit Cash Debit ACH VISA MASTERCARD AMEX Discover DINERS …" at bounding box center [750, 193] width 286 height 40
select select "Cash"
click at [607, 173] on select "Check Bank Transfer Credit Cash Debit ACH VISA MASTERCARD AMEX Discover DINERS …" at bounding box center [750, 193] width 286 height 40
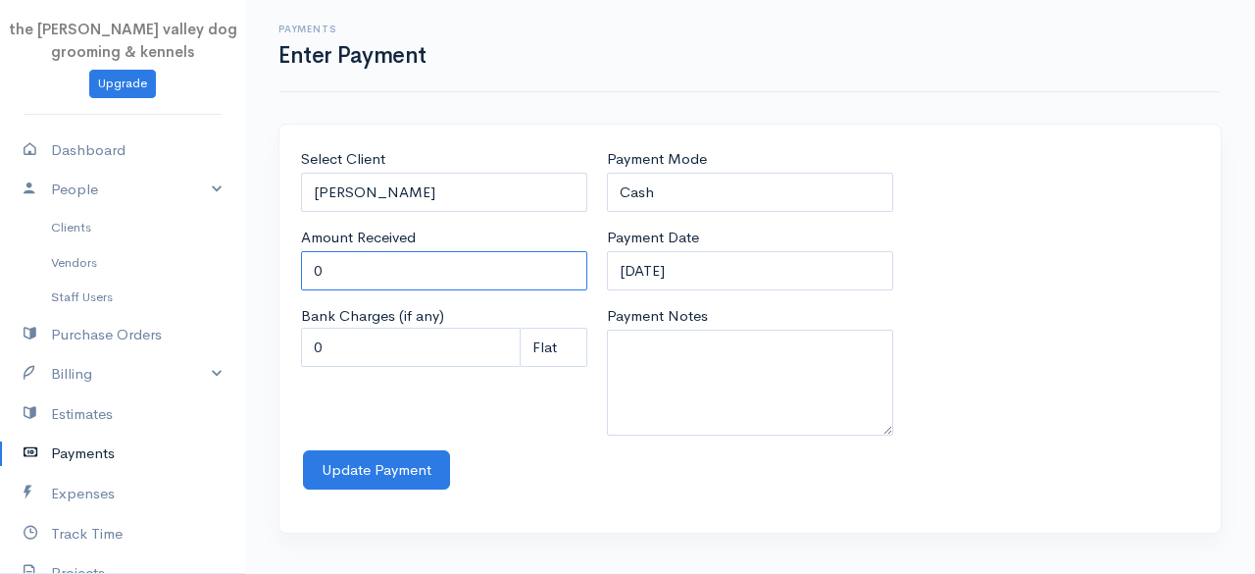
click at [420, 281] on input "0" at bounding box center [444, 271] width 286 height 40
type input "50"
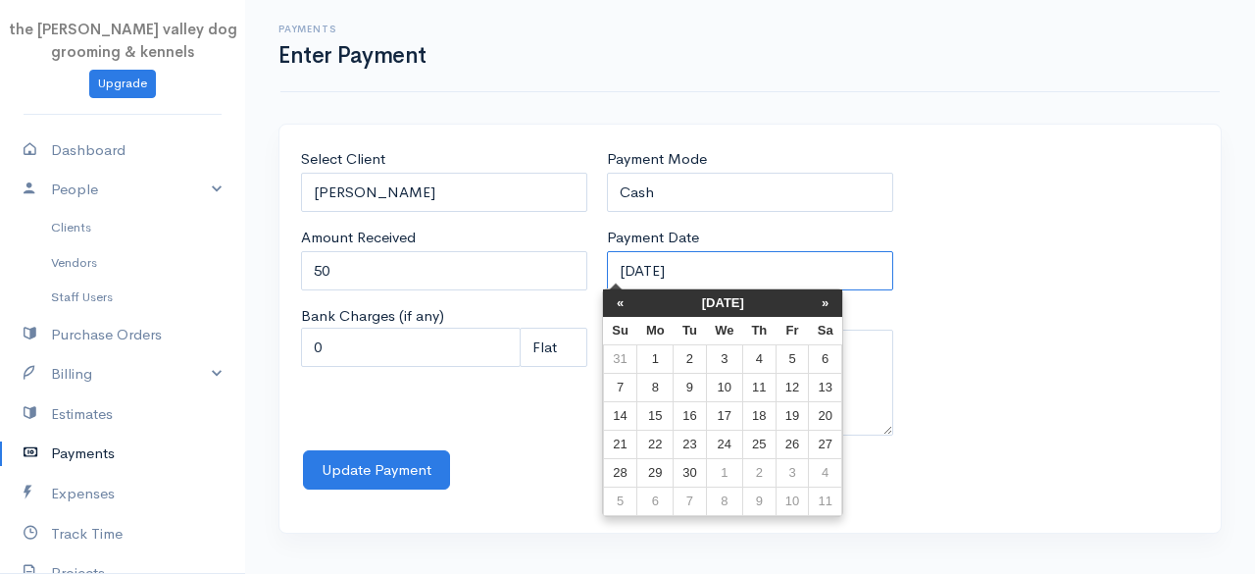
click at [731, 273] on input "12-09-2025" at bounding box center [750, 271] width 286 height 40
click at [621, 301] on th "«" at bounding box center [620, 302] width 34 height 27
click at [621, 301] on th "«" at bounding box center [625, 302] width 34 height 27
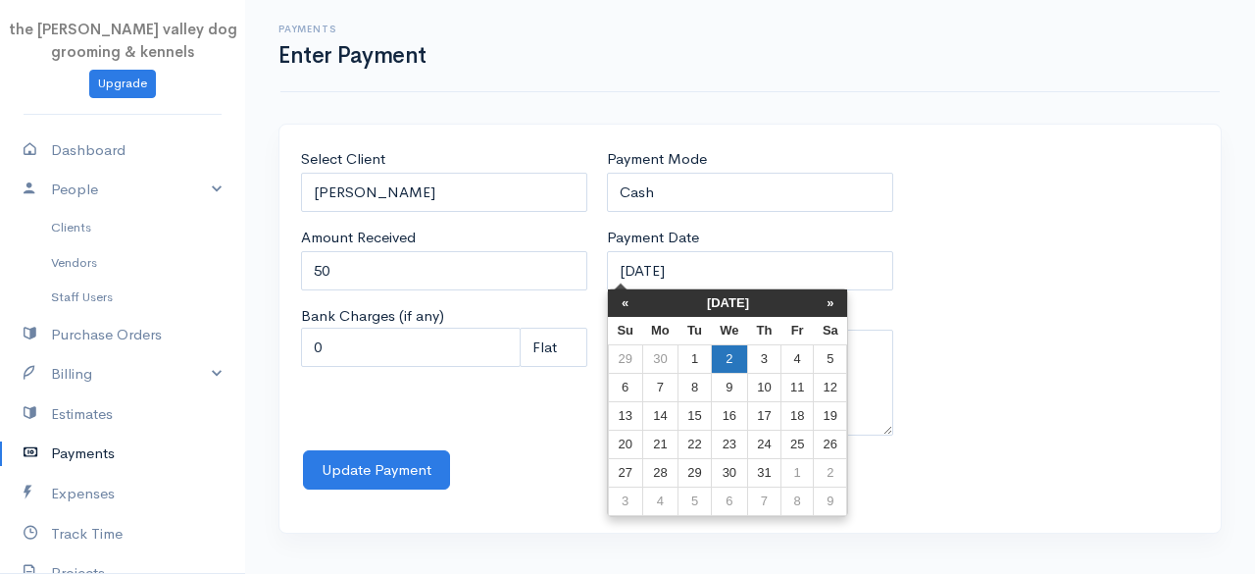
click at [722, 354] on td "2" at bounding box center [729, 359] width 36 height 28
type input "02-07-2025"
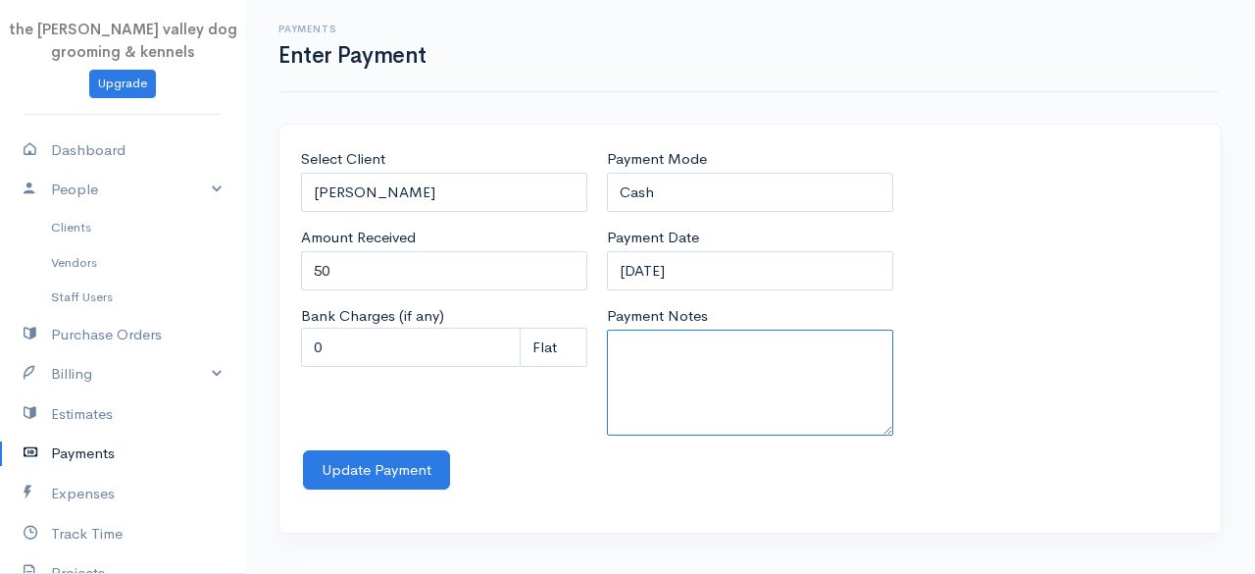
click at [722, 354] on textarea "Payment Notes" at bounding box center [750, 382] width 286 height 106
type textarea "Groom S"
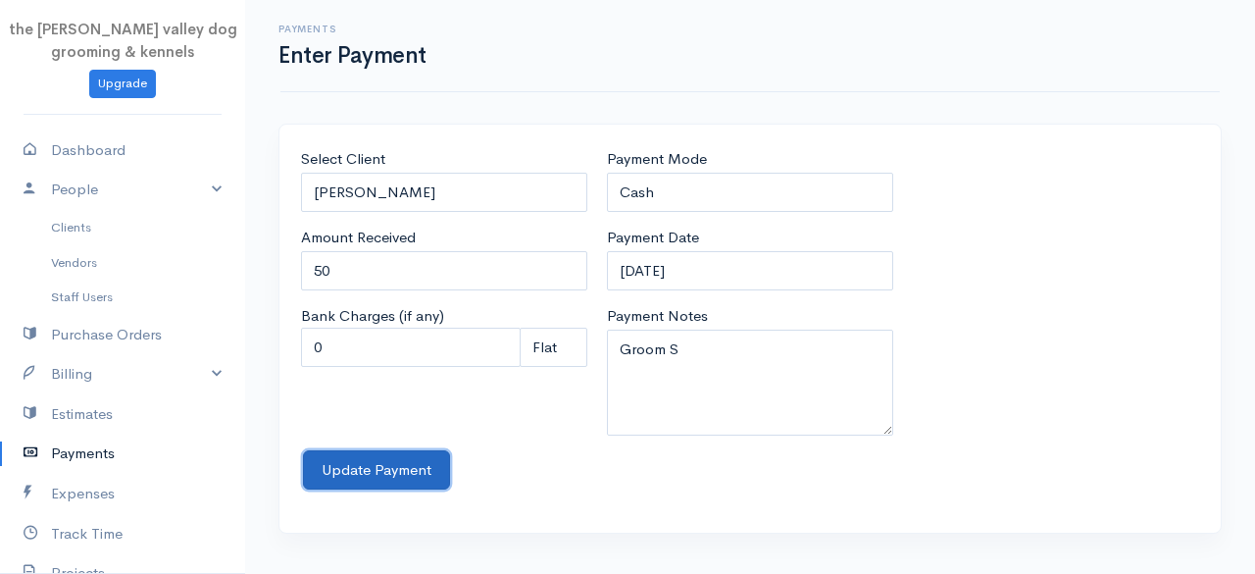
click at [363, 464] on button "Update Payment" at bounding box center [376, 470] width 147 height 40
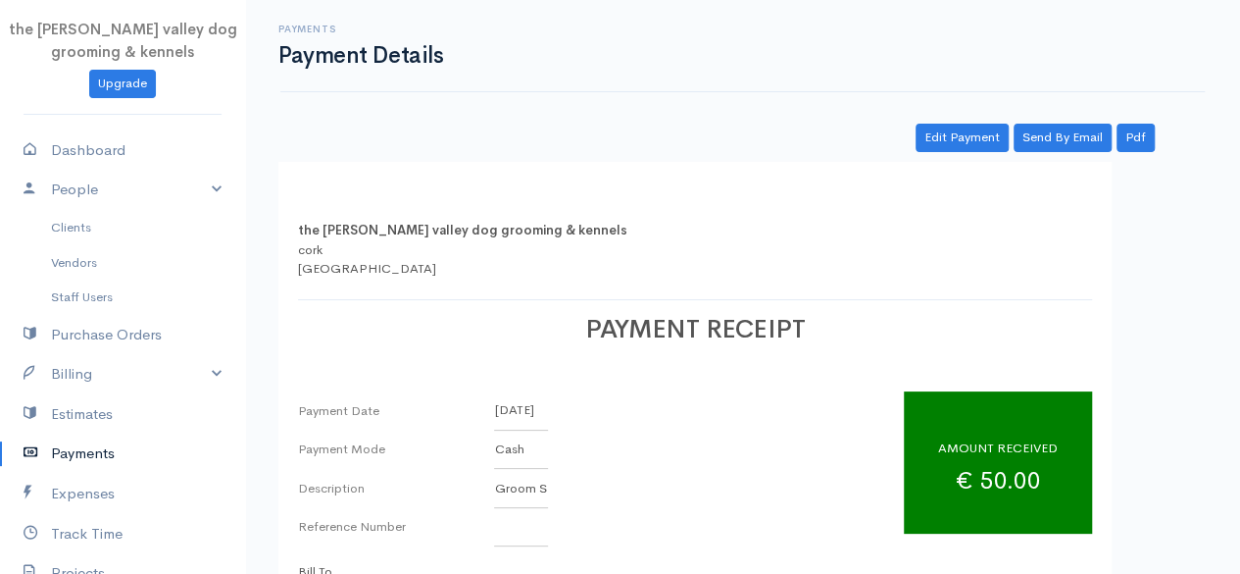
click at [100, 443] on link "Payments" at bounding box center [122, 453] width 245 height 40
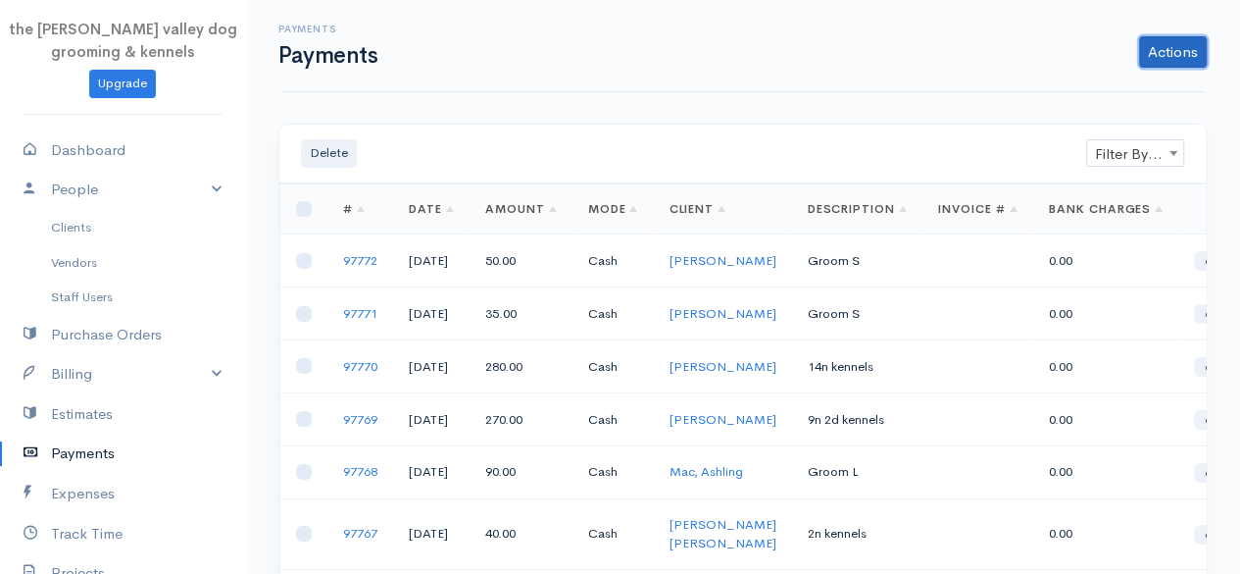
click at [1184, 52] on link "Actions" at bounding box center [1173, 51] width 68 height 31
click at [1116, 91] on link "Enter Payment" at bounding box center [1107, 93] width 202 height 34
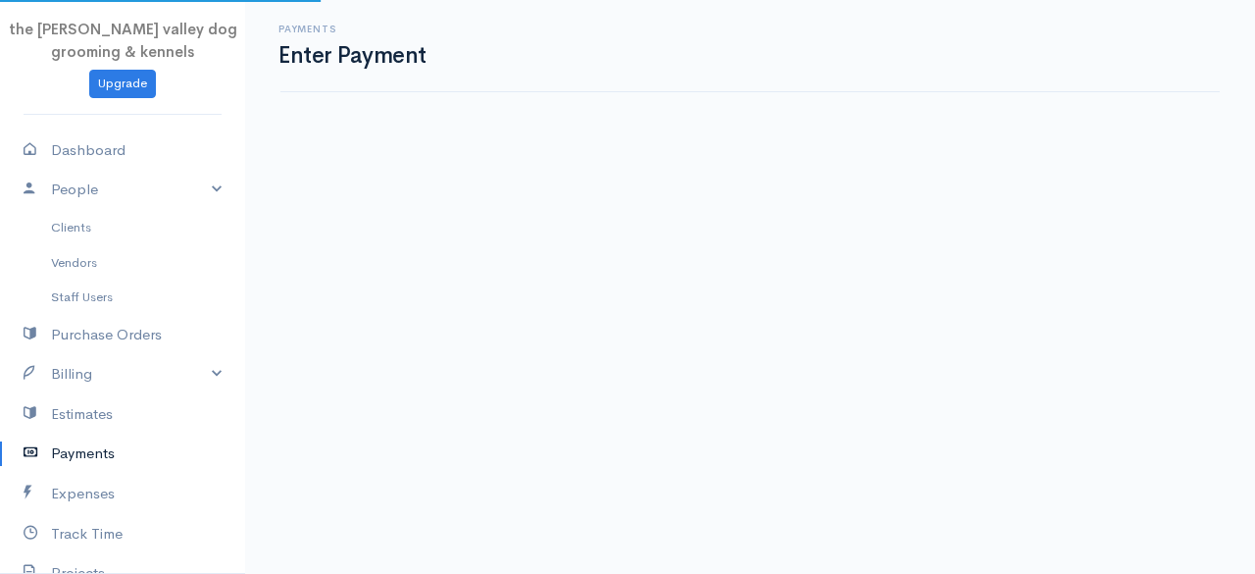
select select "2"
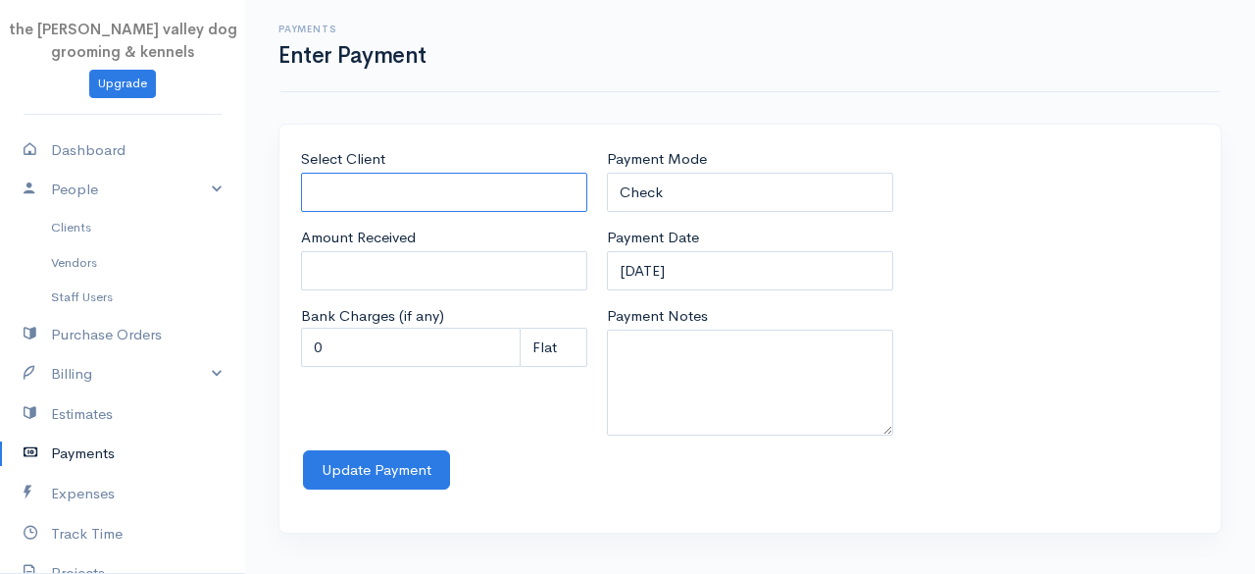
click at [549, 190] on input "Select Client" at bounding box center [444, 193] width 286 height 40
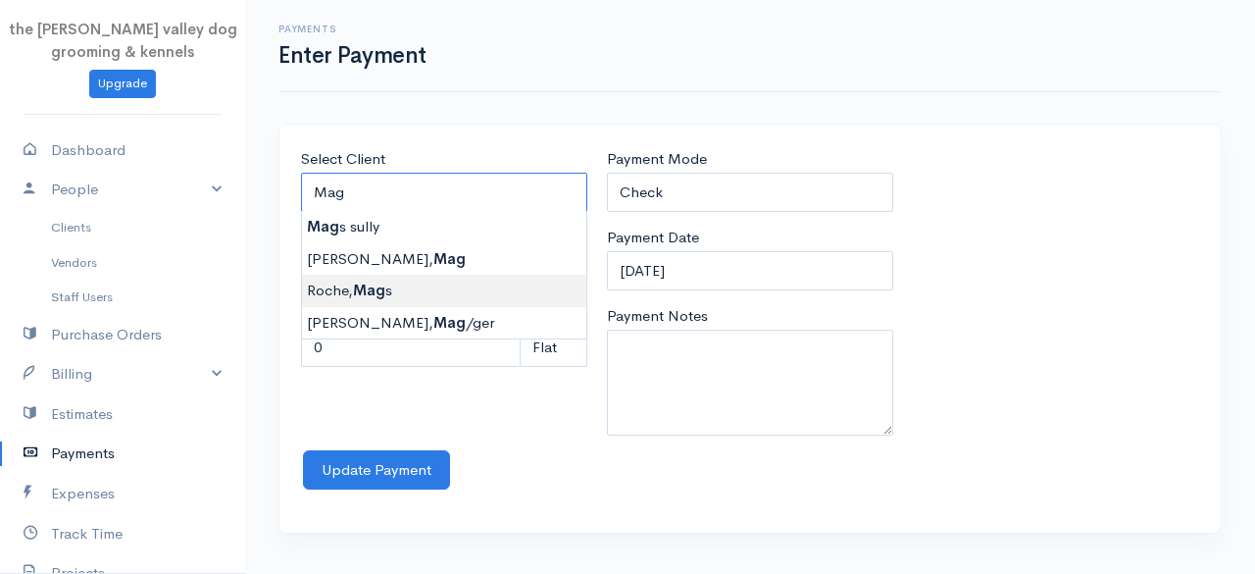
type input "Roche, Mags"
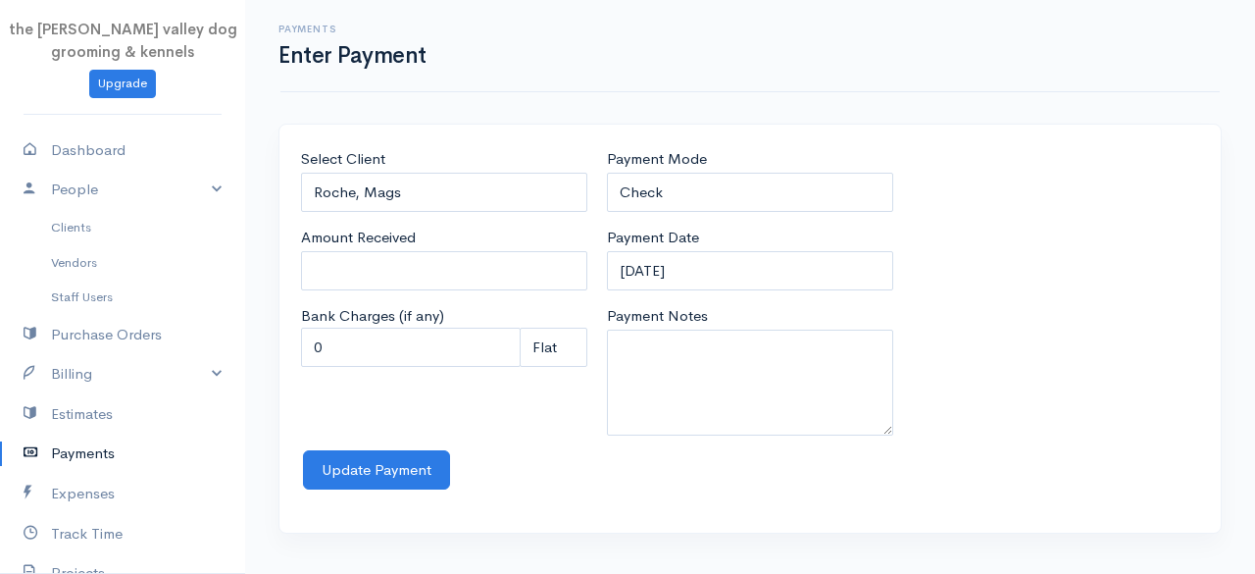
click at [426, 284] on body "the rodney valley dog grooming & kennels Upgrade Dashboard People Clients Vendo…" at bounding box center [627, 287] width 1255 height 574
type input "0"
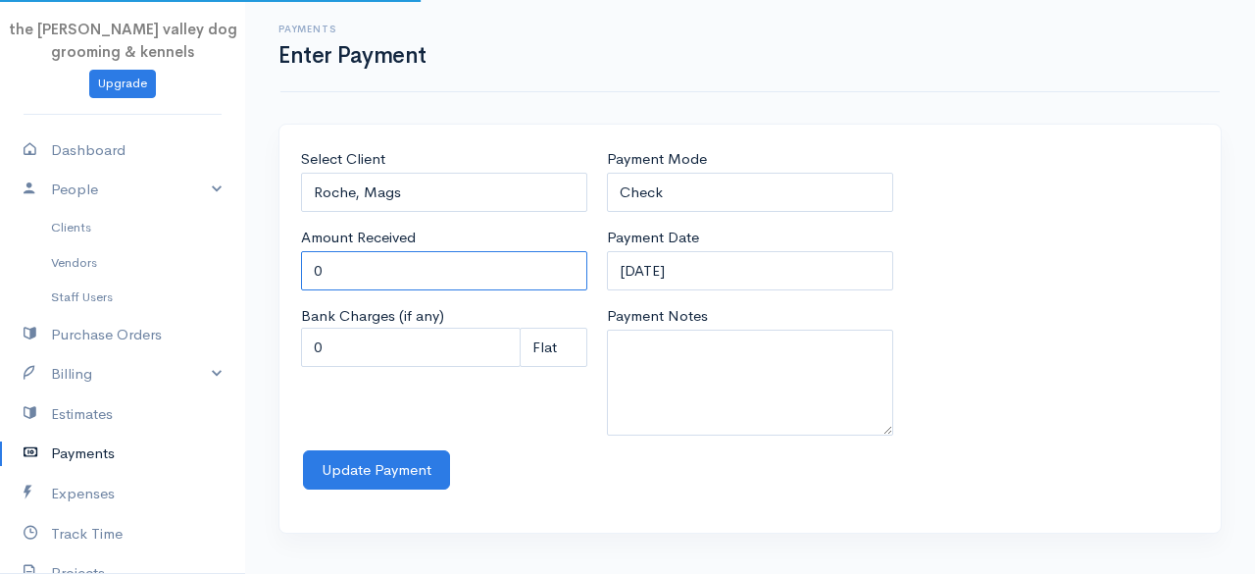
click at [426, 284] on input "0" at bounding box center [444, 271] width 286 height 40
type input "50"
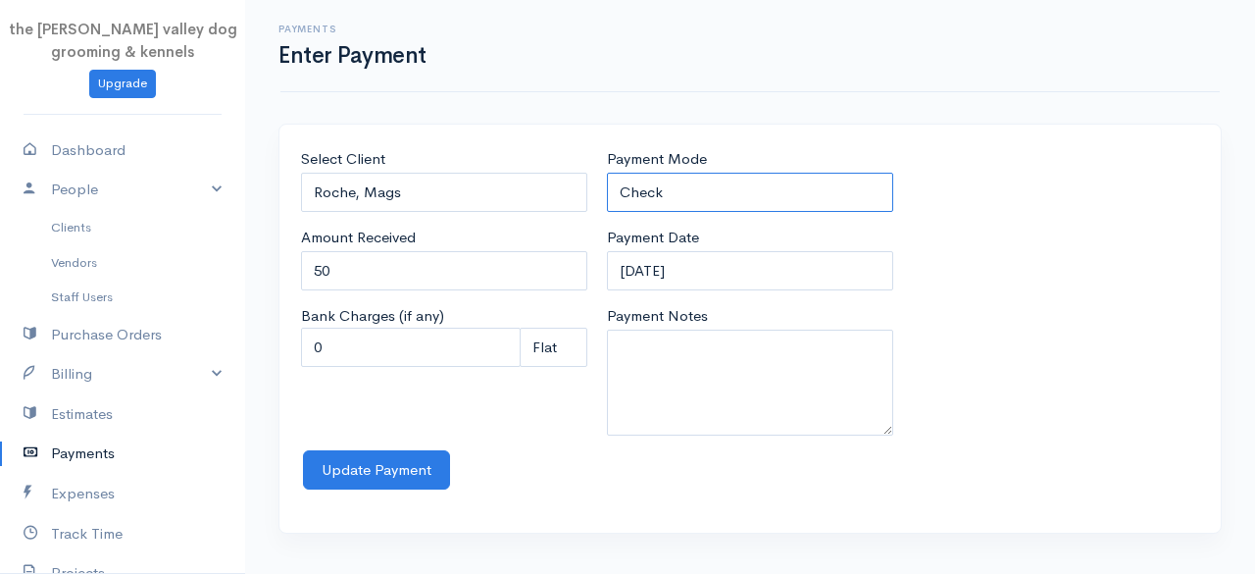
click at [730, 179] on select "Check Bank Transfer Credit Cash Debit ACH VISA MASTERCARD AMEX Discover DINERS …" at bounding box center [750, 193] width 286 height 40
select select "Cash"
click at [607, 173] on select "Check Bank Transfer Credit Cash Debit ACH VISA MASTERCARD AMEX Discover DINERS …" at bounding box center [750, 193] width 286 height 40
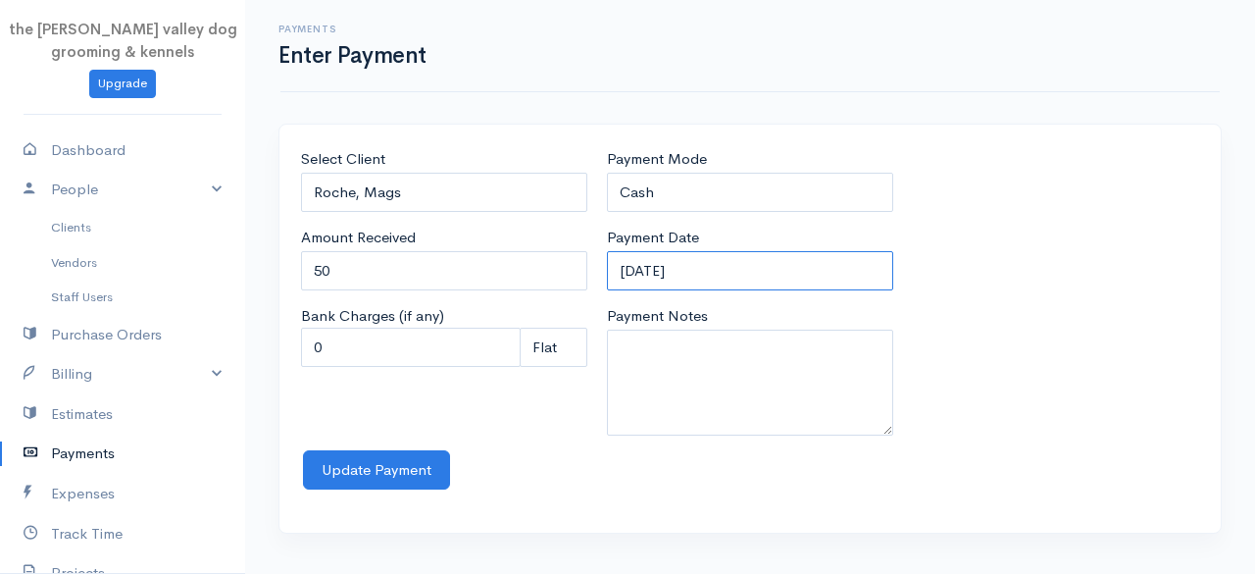
click at [739, 270] on input "12-09-2025" at bounding box center [750, 271] width 286 height 40
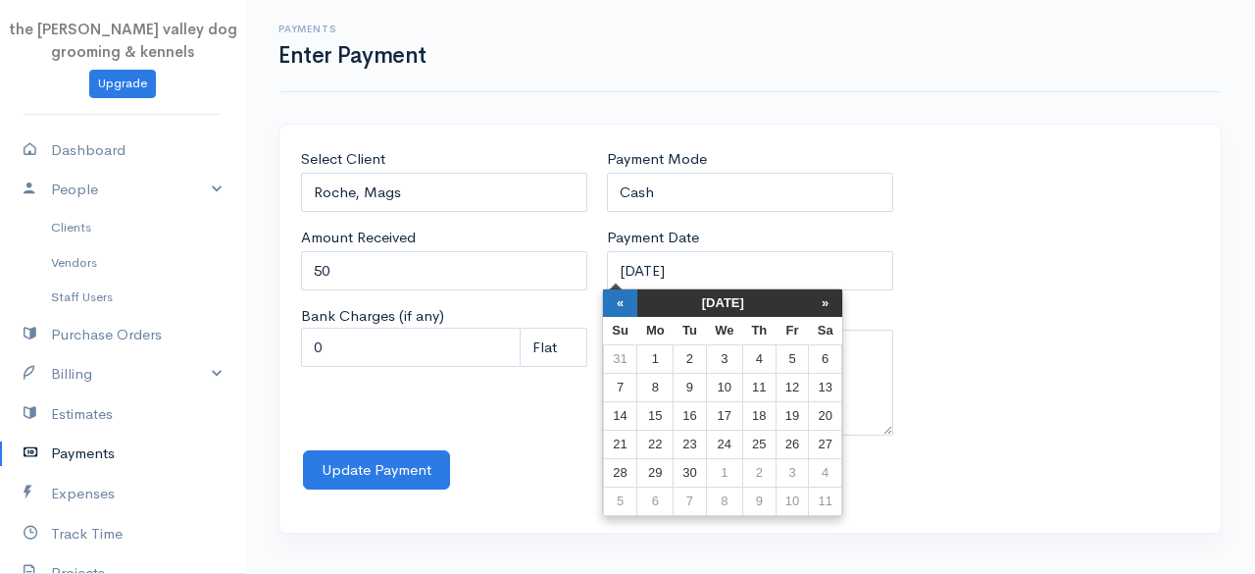
click at [624, 299] on th "«" at bounding box center [620, 302] width 34 height 27
click at [624, 299] on th "«" at bounding box center [625, 302] width 34 height 27
click at [723, 461] on td "25" at bounding box center [729, 473] width 36 height 28
type input "25-06-2025"
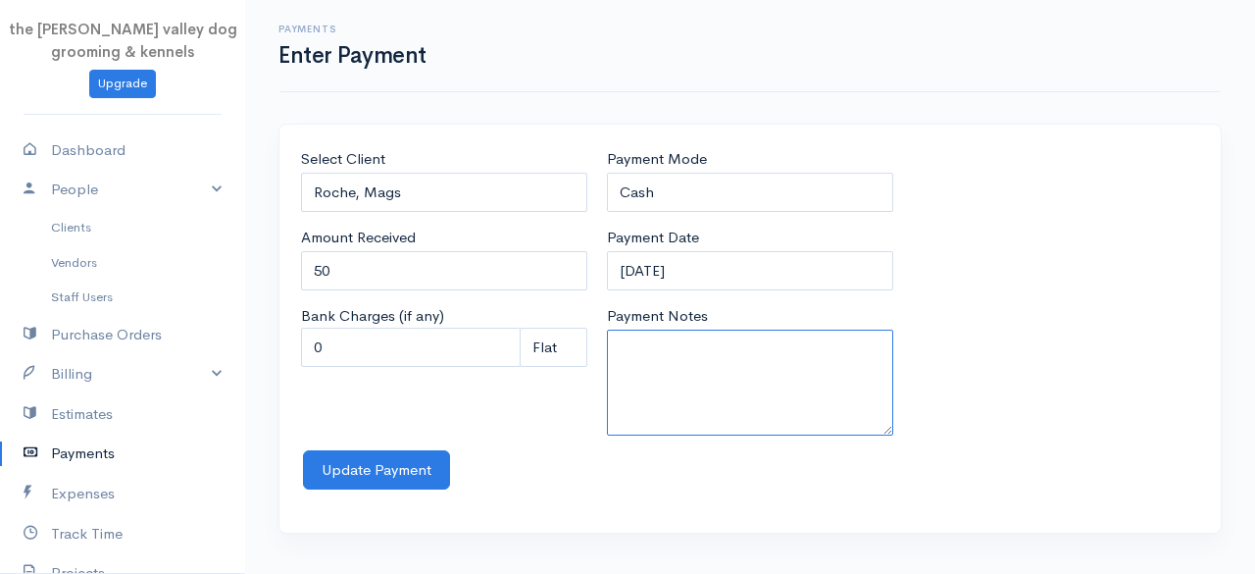
click at [673, 369] on textarea "Payment Notes" at bounding box center [750, 382] width 286 height 106
type textarea "Groom S"
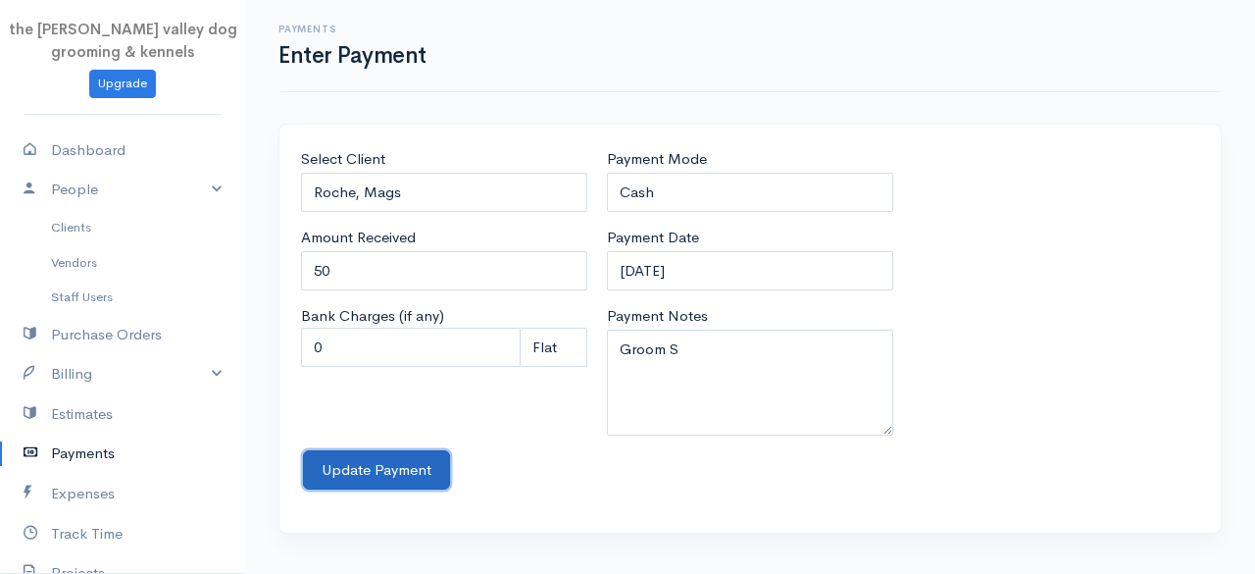
click at [380, 470] on button "Update Payment" at bounding box center [376, 470] width 147 height 40
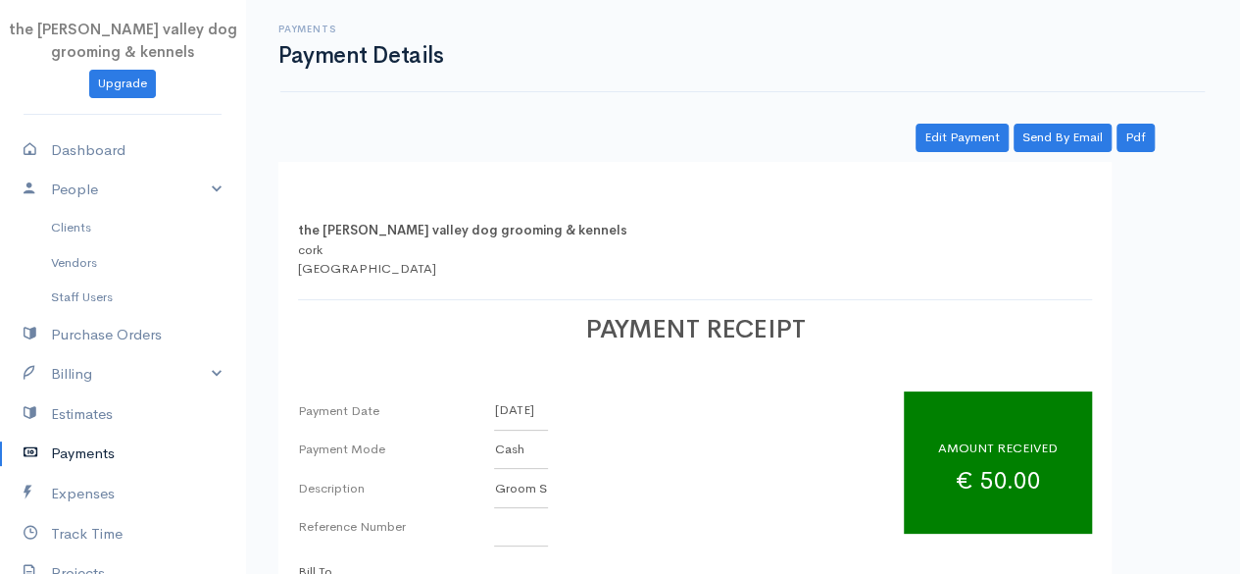
click at [94, 448] on link "Payments" at bounding box center [122, 453] width 245 height 40
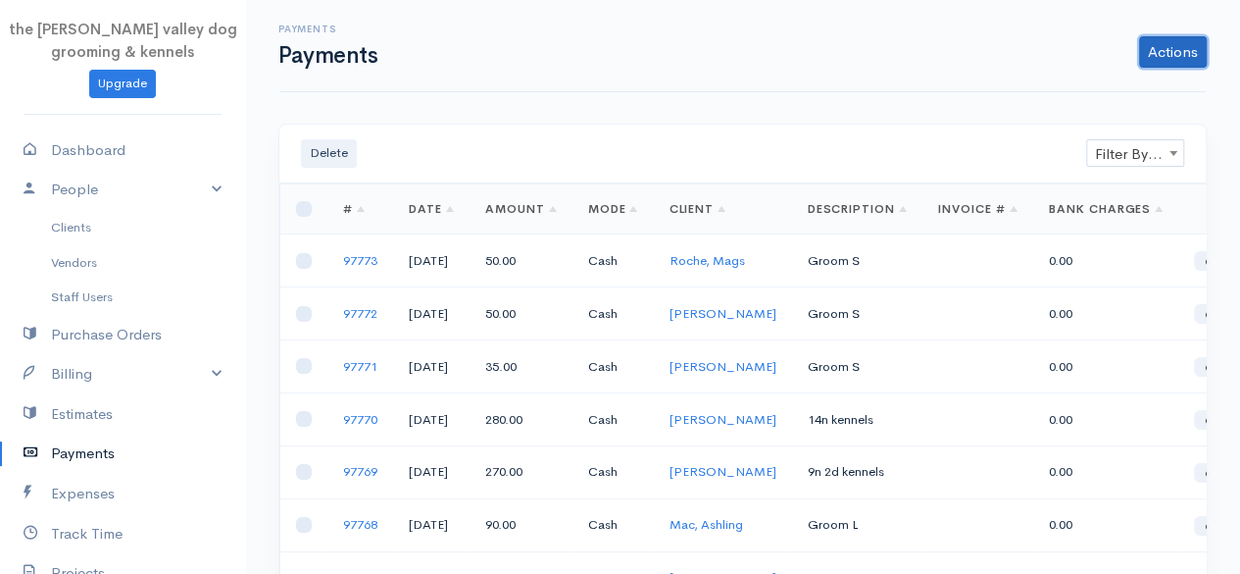
click at [1169, 54] on link "Actions" at bounding box center [1173, 51] width 68 height 31
click at [1110, 83] on link "Enter Payment" at bounding box center [1107, 93] width 202 height 34
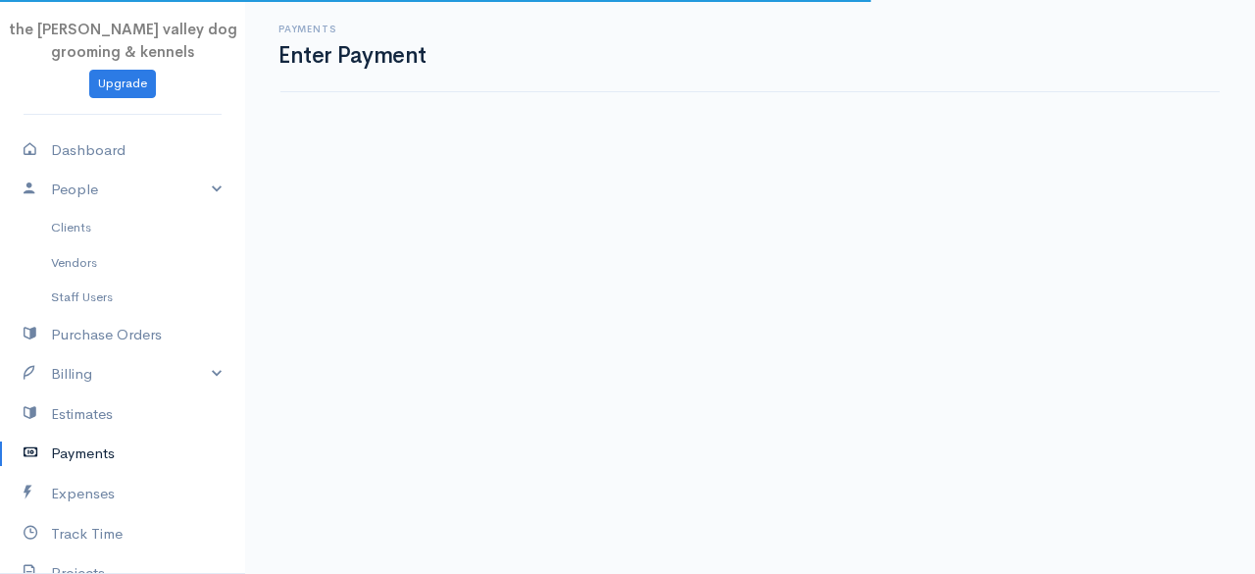
select select "2"
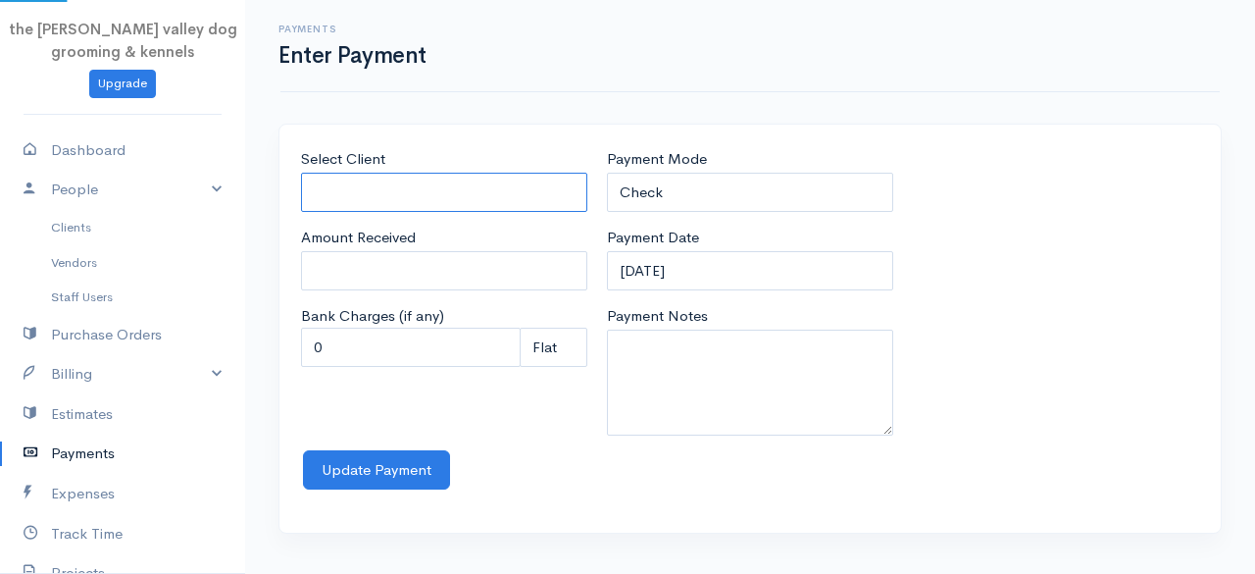
click at [453, 203] on input "Select Client" at bounding box center [444, 193] width 286 height 40
type input "Gwen"
click at [425, 222] on body "the rodney valley dog grooming & kennels Upgrade Dashboard People Clients Vendo…" at bounding box center [627, 287] width 1255 height 574
type input "0"
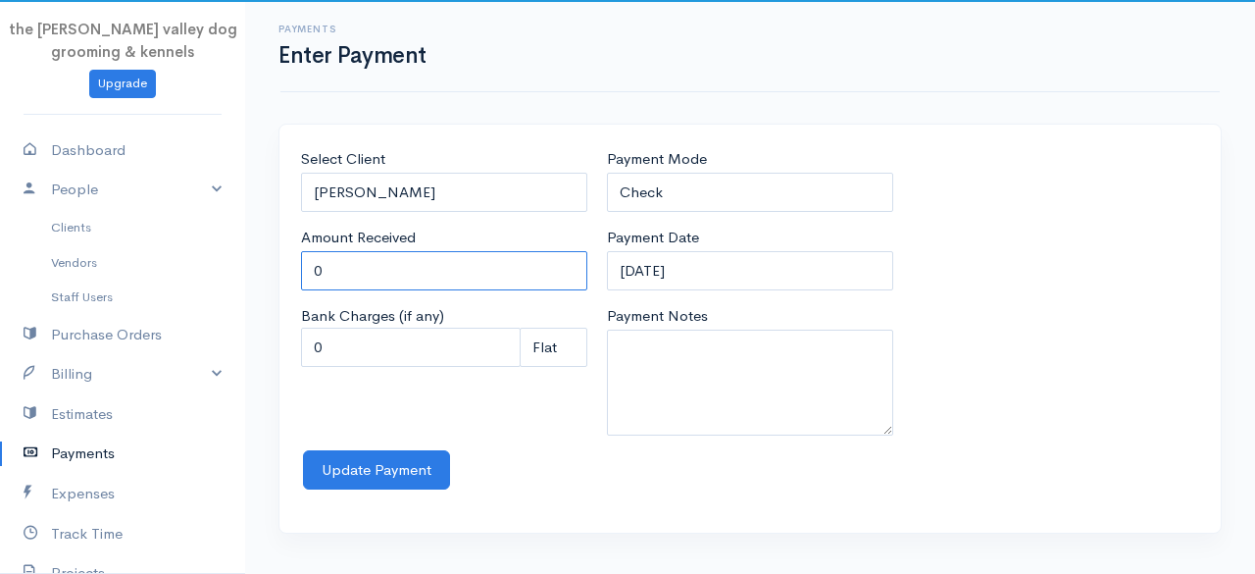
click at [407, 263] on input "0" at bounding box center [444, 271] width 286 height 40
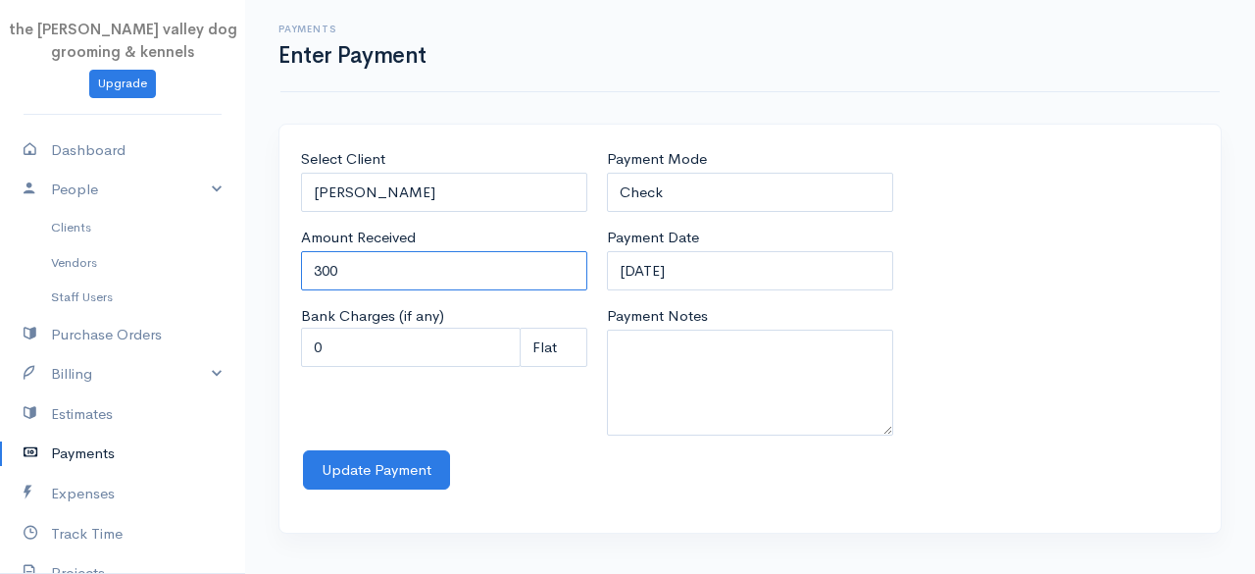
type input "300"
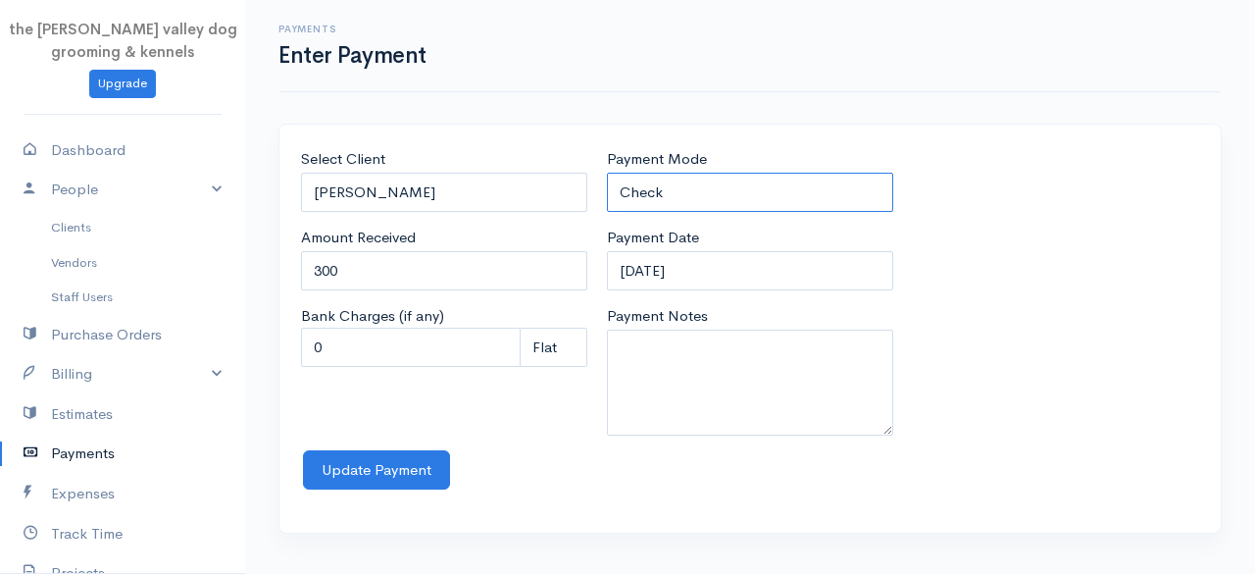
click at [689, 199] on select "Check Bank Transfer Credit Cash Debit ACH VISA MASTERCARD AMEX Discover DINERS …" at bounding box center [750, 193] width 286 height 40
select select "Cash"
click at [607, 173] on select "Check Bank Transfer Credit Cash Debit ACH VISA MASTERCARD AMEX Discover DINERS …" at bounding box center [750, 193] width 286 height 40
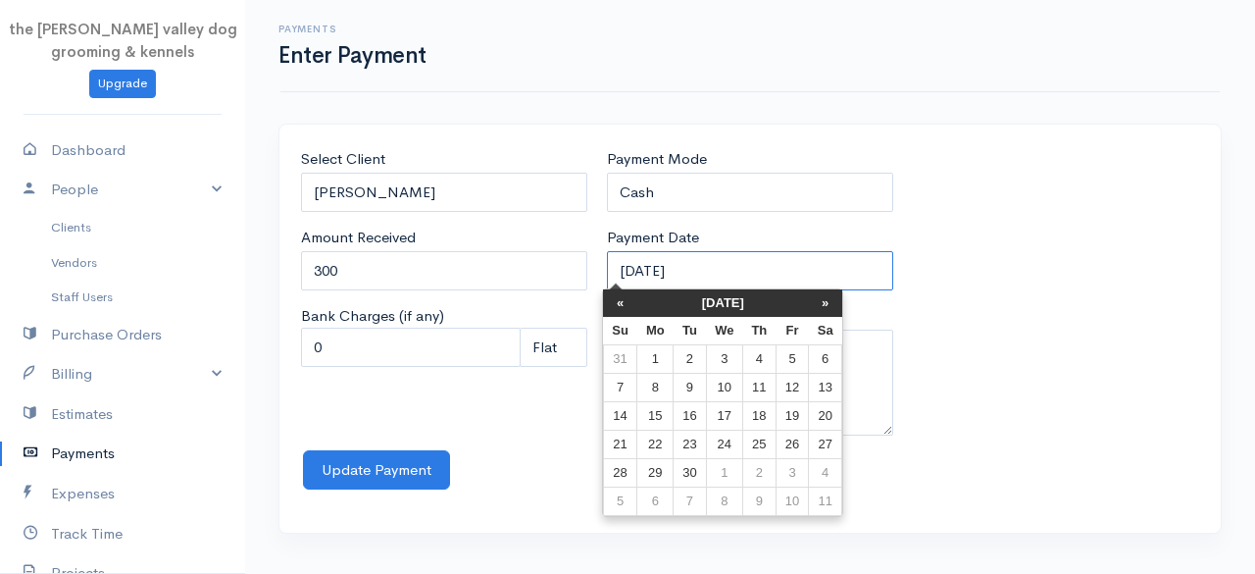
click at [736, 262] on input "12-09-2025" at bounding box center [750, 271] width 286 height 40
click at [628, 305] on th "«" at bounding box center [620, 302] width 34 height 27
click at [628, 305] on th "«" at bounding box center [625, 302] width 34 height 27
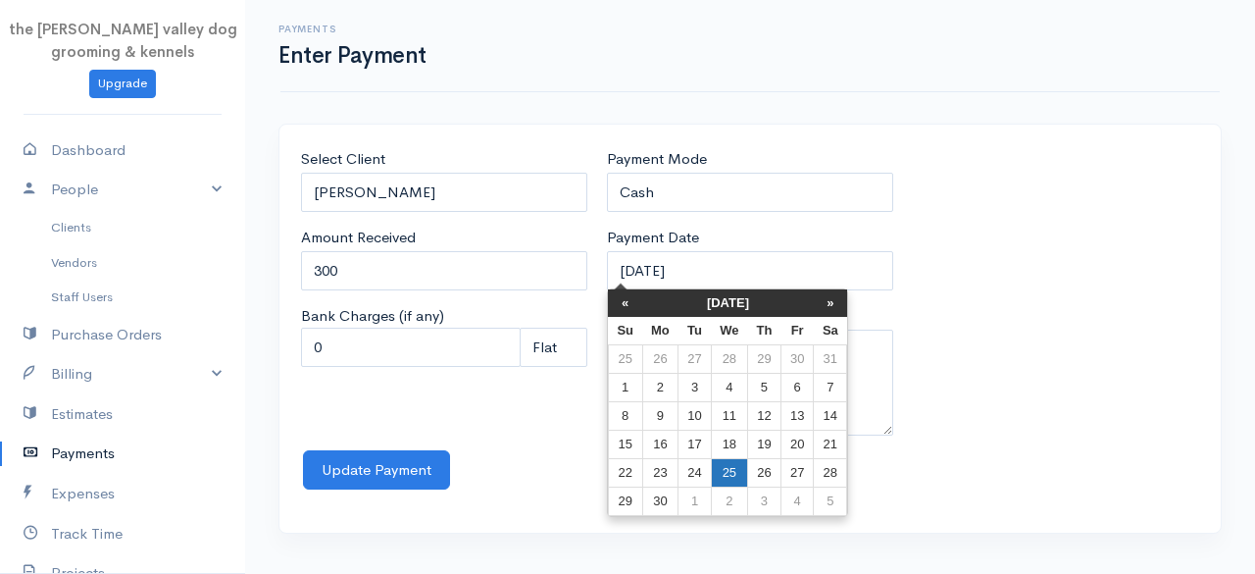
click at [721, 470] on td "25" at bounding box center [729, 473] width 36 height 28
type input "25-06-2025"
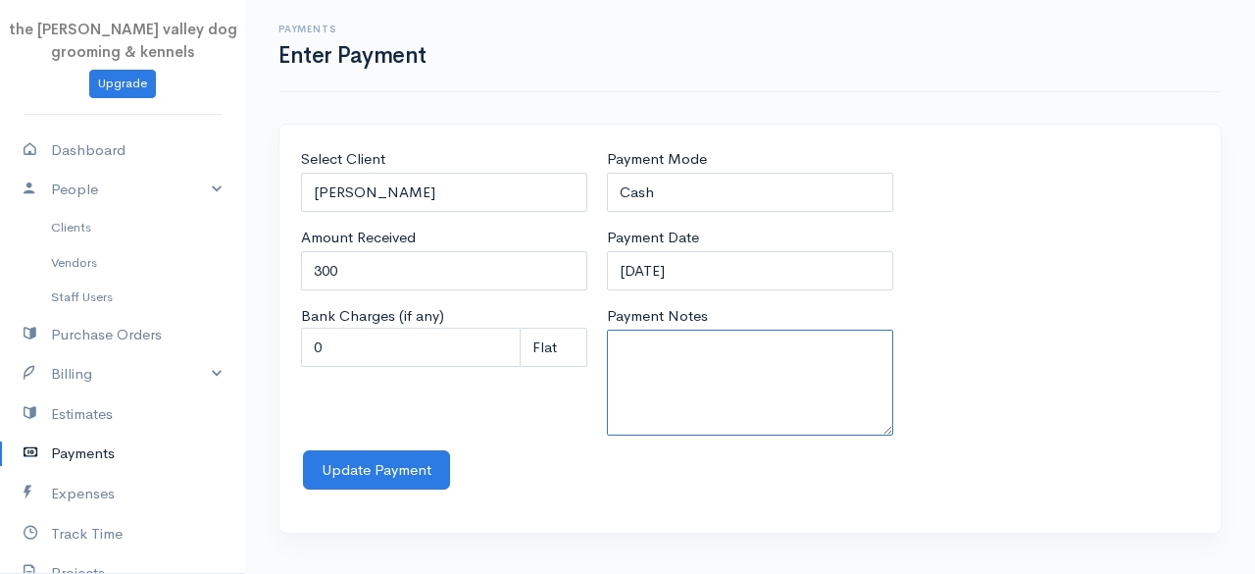
click at [694, 379] on textarea "Payment Notes" at bounding box center [750, 382] width 286 height 106
type textarea "2"
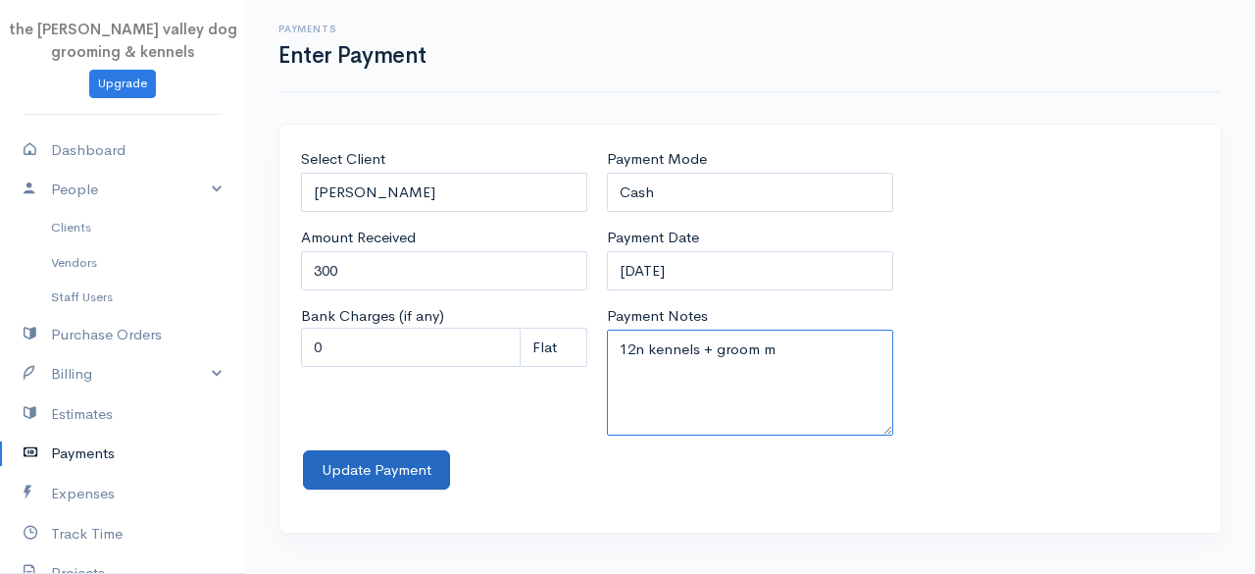
type textarea "12n kennels + groom m"
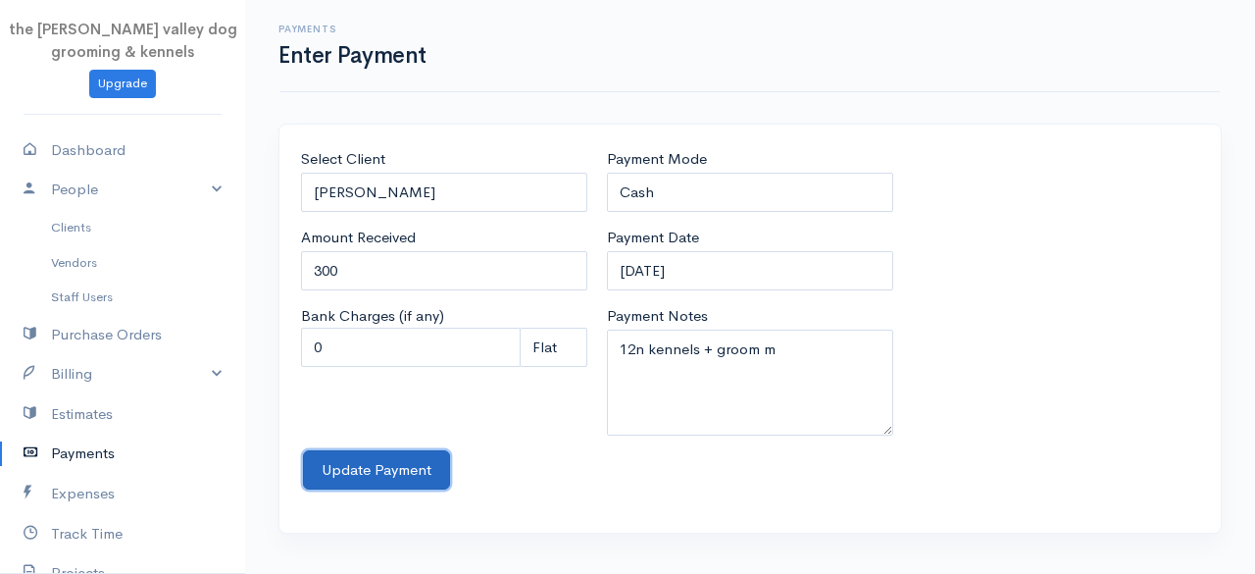
click at [380, 462] on button "Update Payment" at bounding box center [376, 470] width 147 height 40
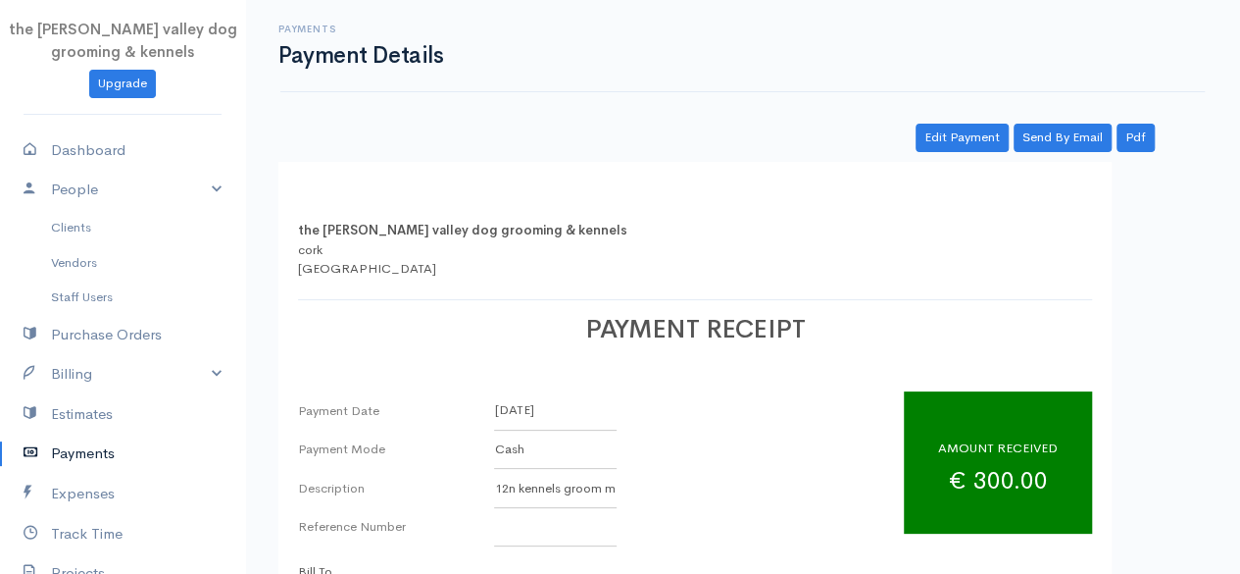
click at [62, 450] on link "Payments" at bounding box center [122, 453] width 245 height 40
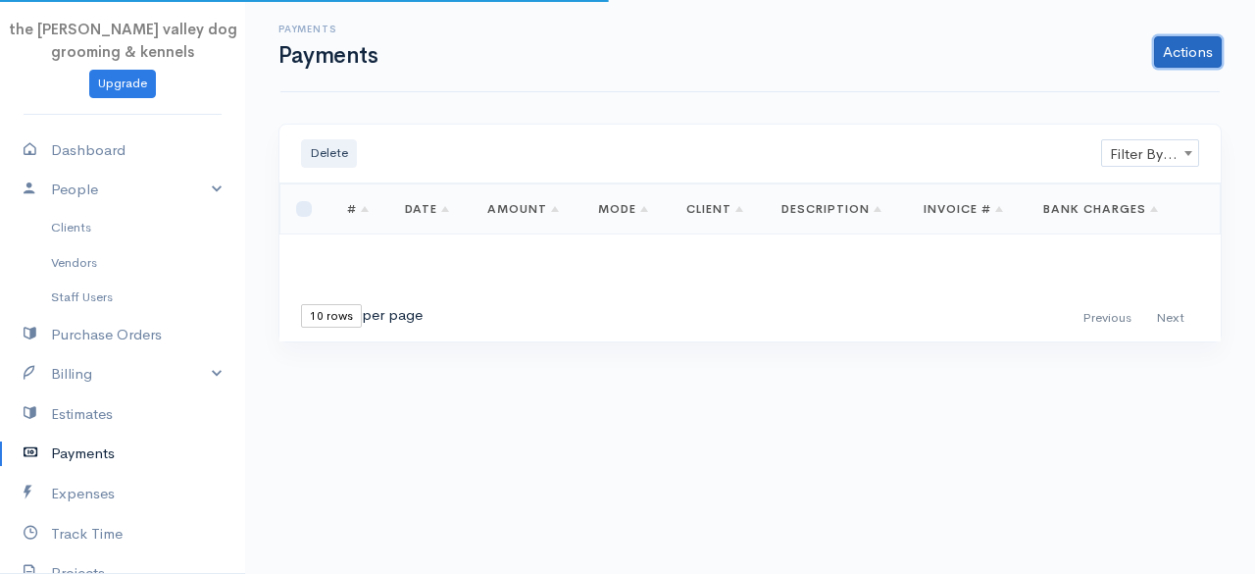
click at [1183, 62] on link "Actions" at bounding box center [1188, 51] width 68 height 31
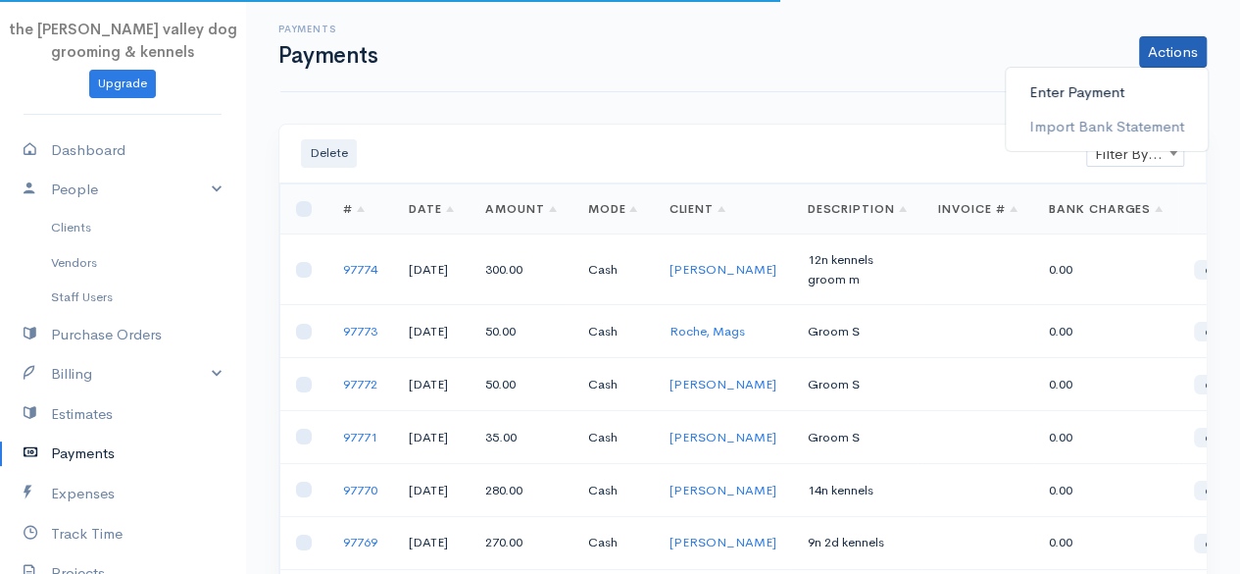
click at [1115, 87] on link "Enter Payment" at bounding box center [1107, 93] width 202 height 34
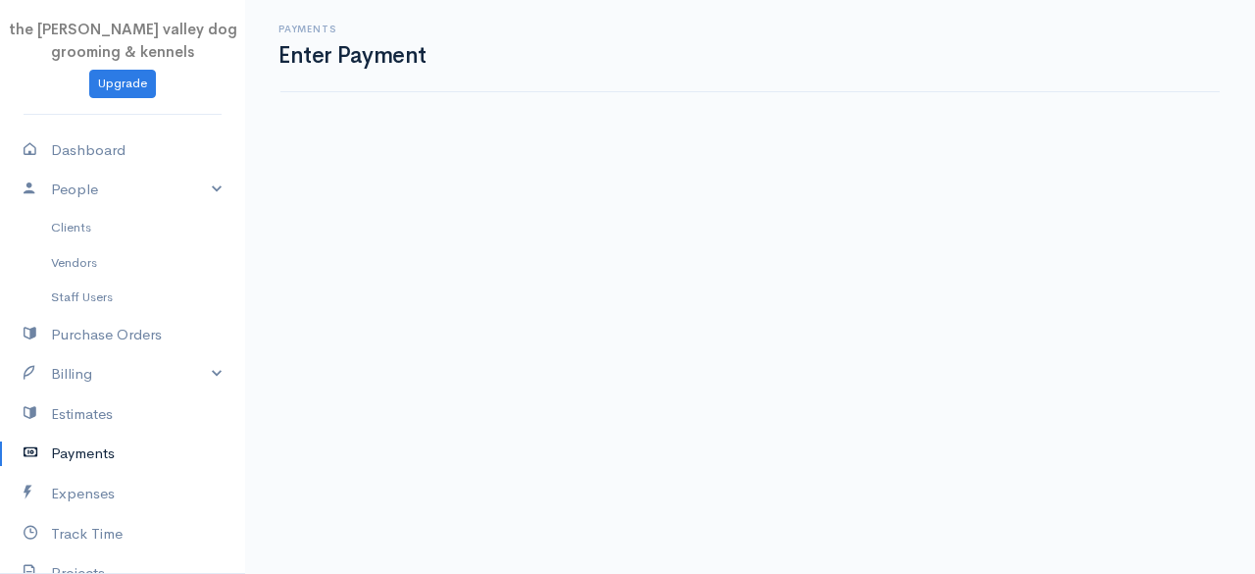
select select "2"
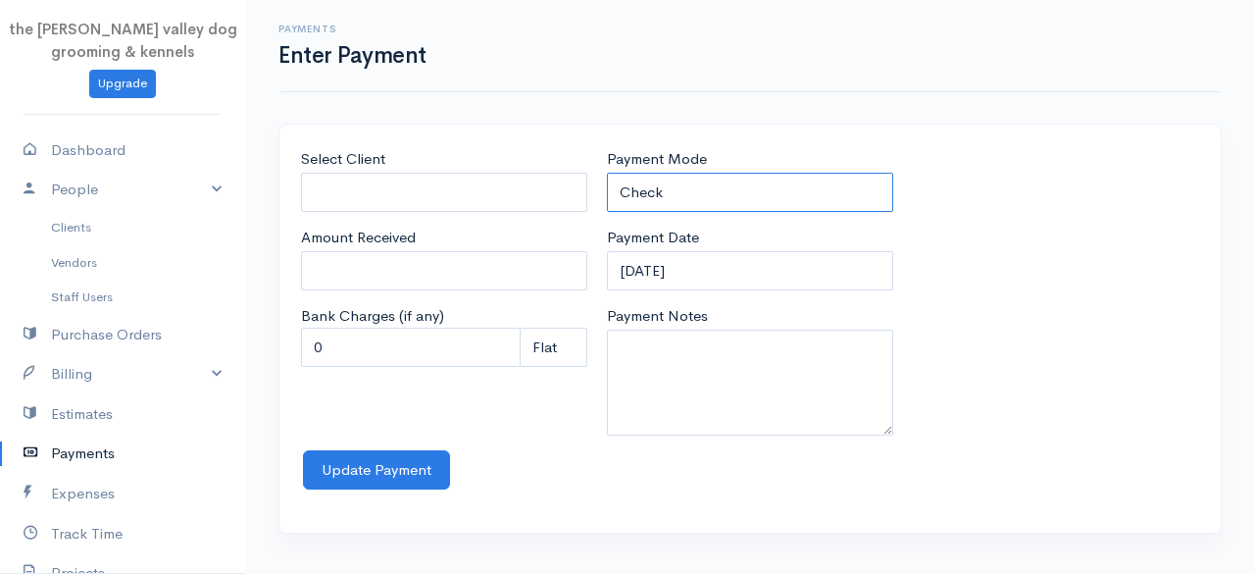
click at [649, 195] on select "Check Bank Transfer Credit Cash Debit ACH VISA MASTERCARD AMEX Discover DINERS …" at bounding box center [750, 193] width 286 height 40
select select "Cash"
click at [607, 173] on select "Check Bank Transfer Credit Cash Debit ACH VISA MASTERCARD AMEX Discover DINERS …" at bounding box center [750, 193] width 286 height 40
click at [480, 191] on input "Select Client" at bounding box center [444, 193] width 286 height 40
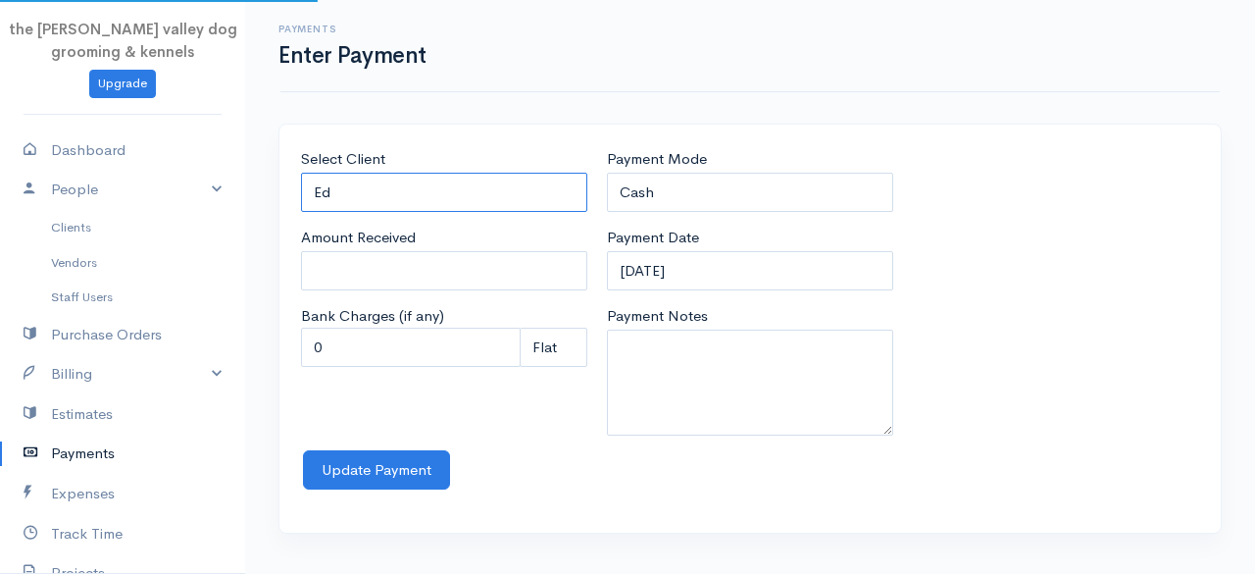
type input "E"
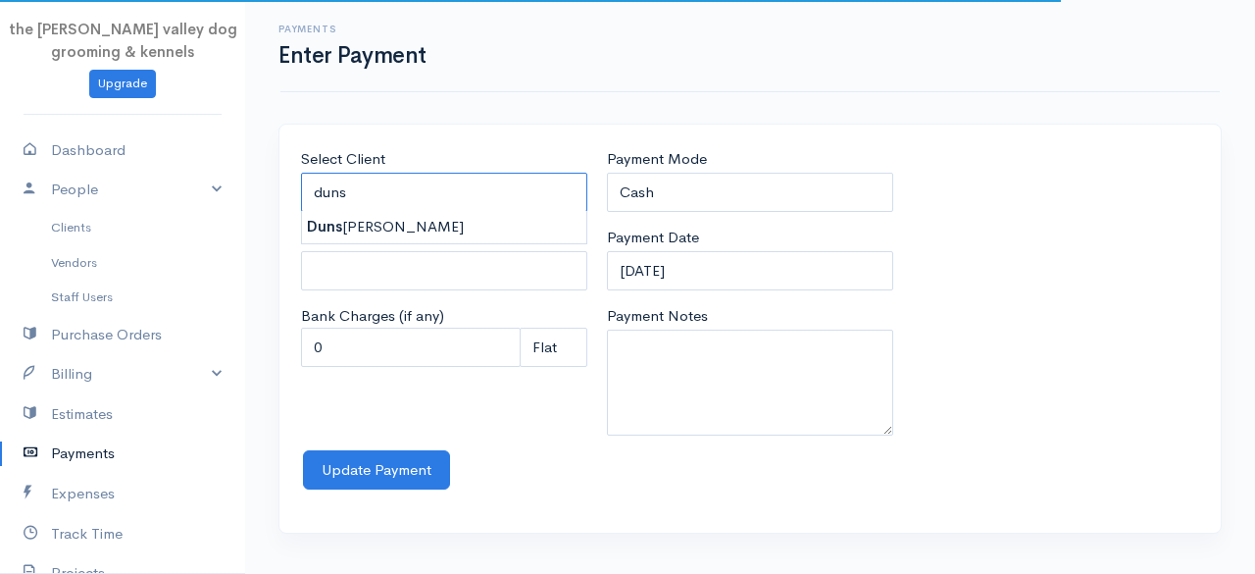
type input "Dunstan, Elish"
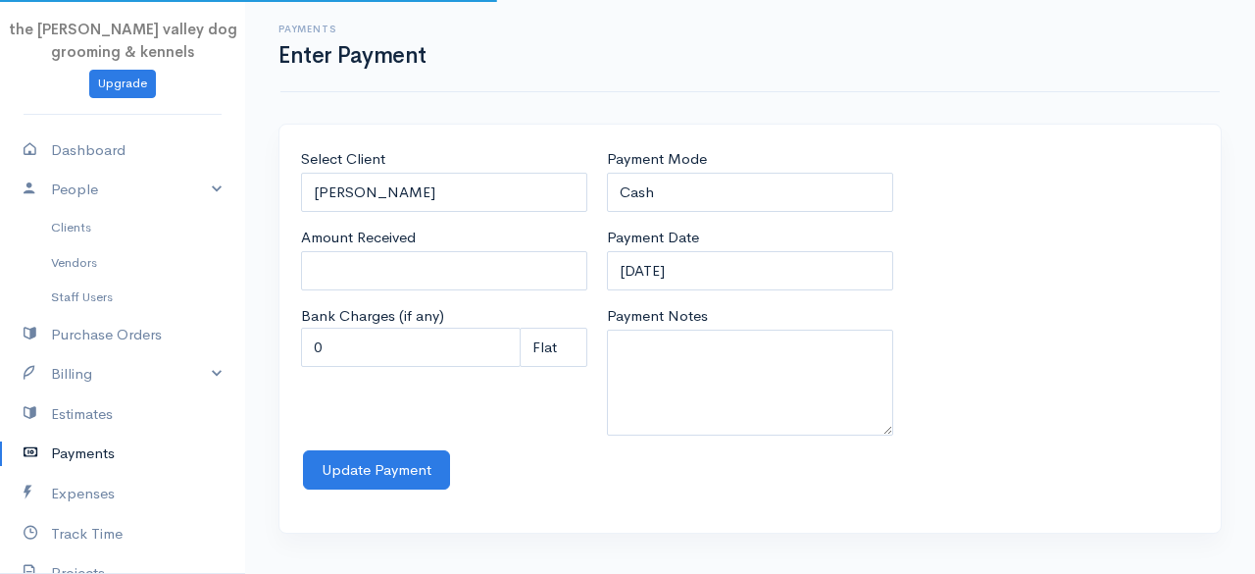
click at [414, 221] on body "the rodney valley dog grooming & kennels Upgrade Dashboard People Clients Vendo…" at bounding box center [627, 287] width 1255 height 574
type input "0"
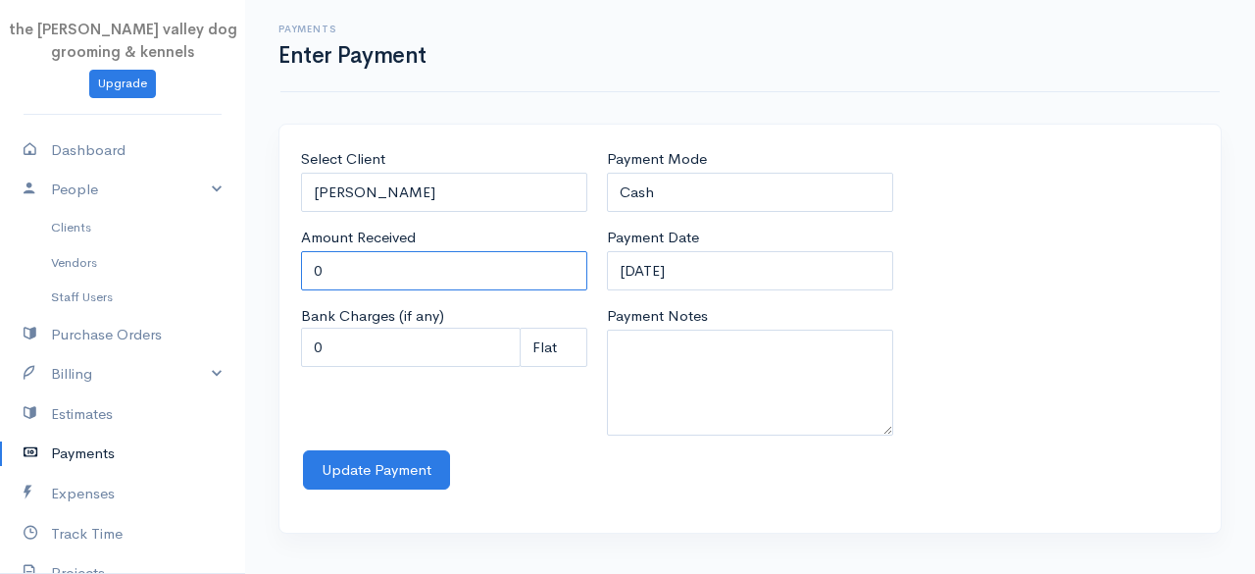
click at [401, 269] on input "0" at bounding box center [444, 271] width 286 height 40
type input "35"
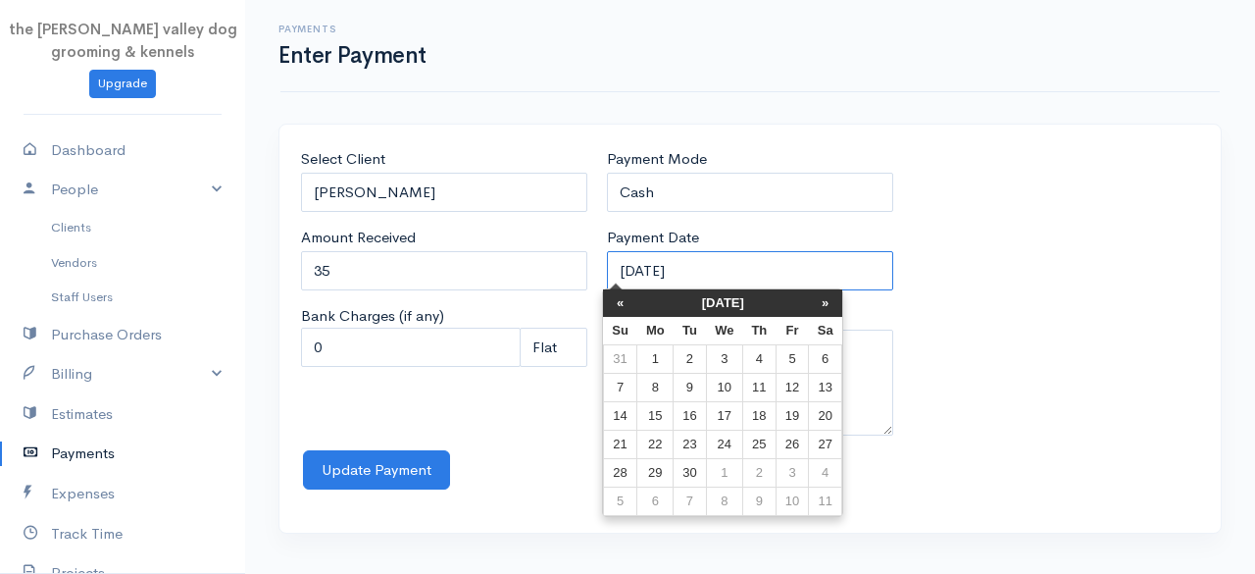
click at [692, 270] on input "12-09-2025" at bounding box center [750, 271] width 286 height 40
click at [622, 306] on th "«" at bounding box center [620, 302] width 34 height 27
click at [622, 306] on th "«" at bounding box center [625, 302] width 34 height 27
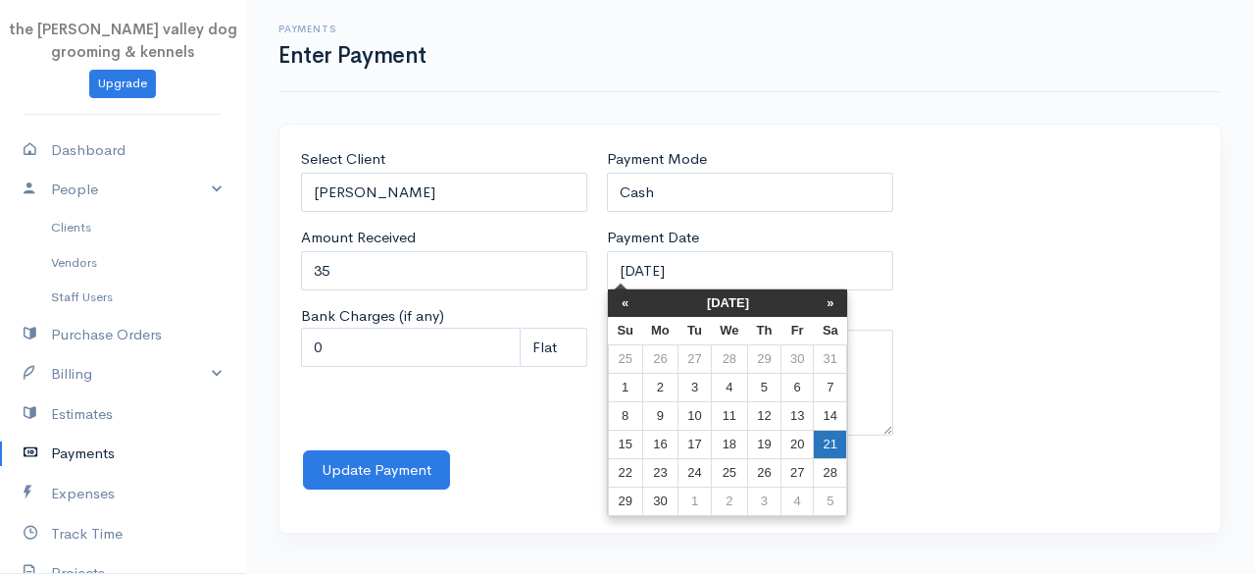
click at [826, 433] on td "21" at bounding box center [830, 444] width 33 height 28
type input "21-06-2025"
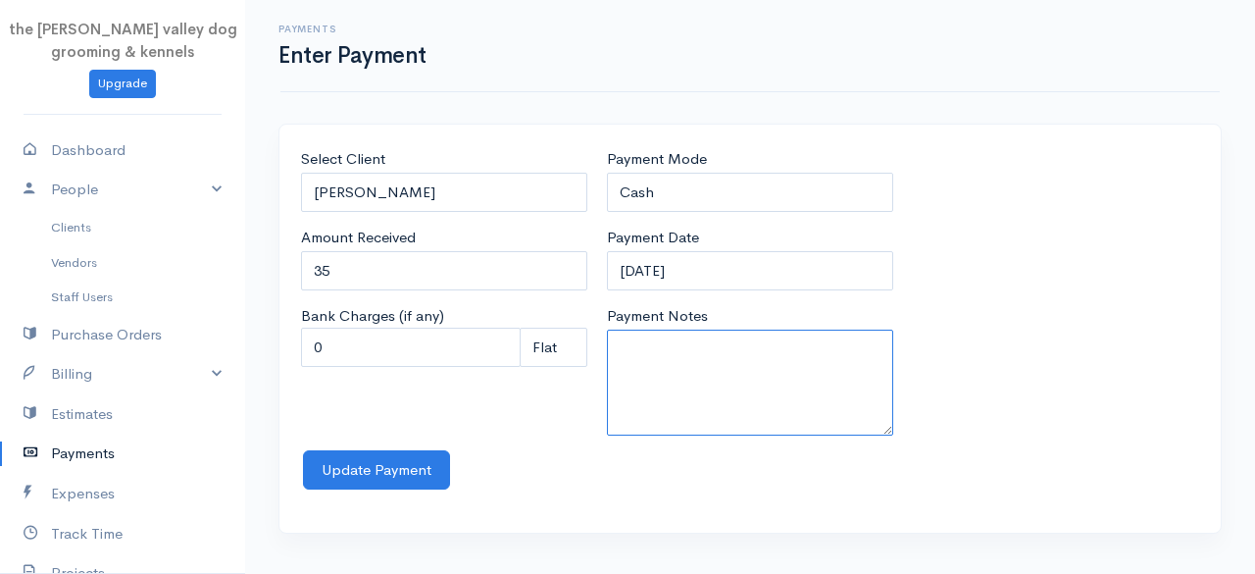
click at [682, 373] on textarea "Payment Notes" at bounding box center [750, 382] width 286 height 106
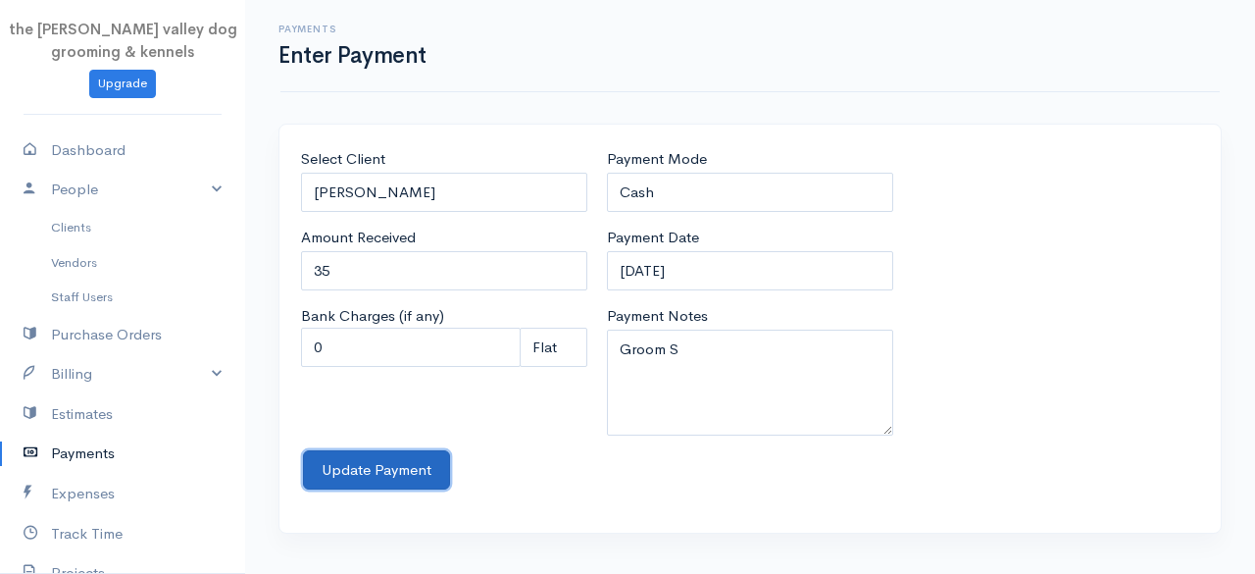
click at [359, 469] on button "Update Payment" at bounding box center [376, 470] width 147 height 40
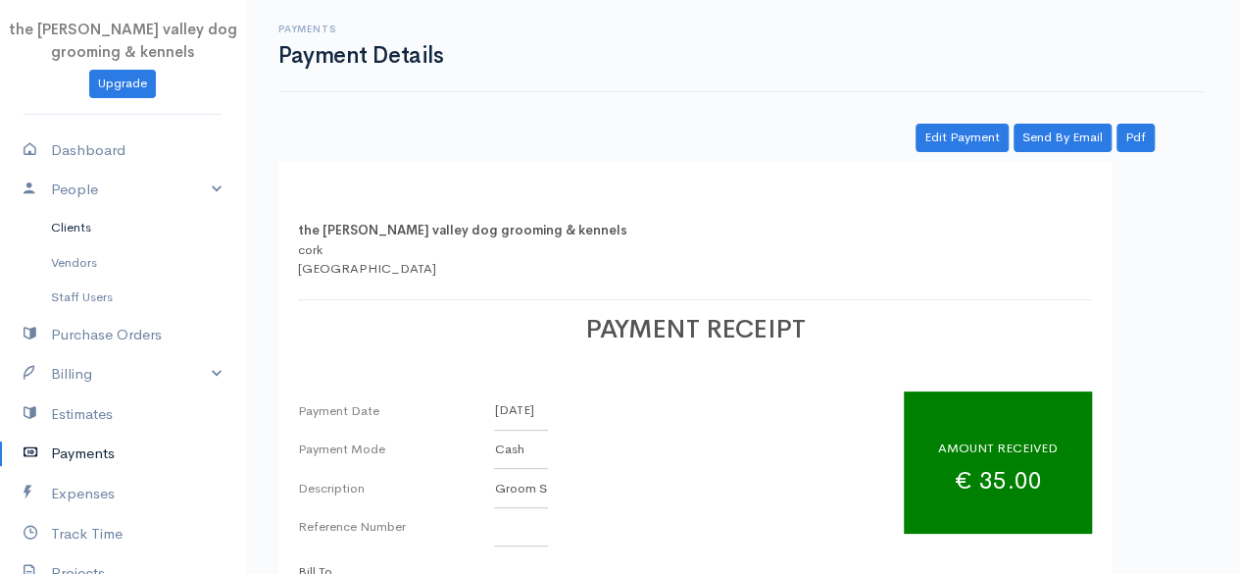
click at [64, 222] on link "Clients" at bounding box center [122, 227] width 245 height 35
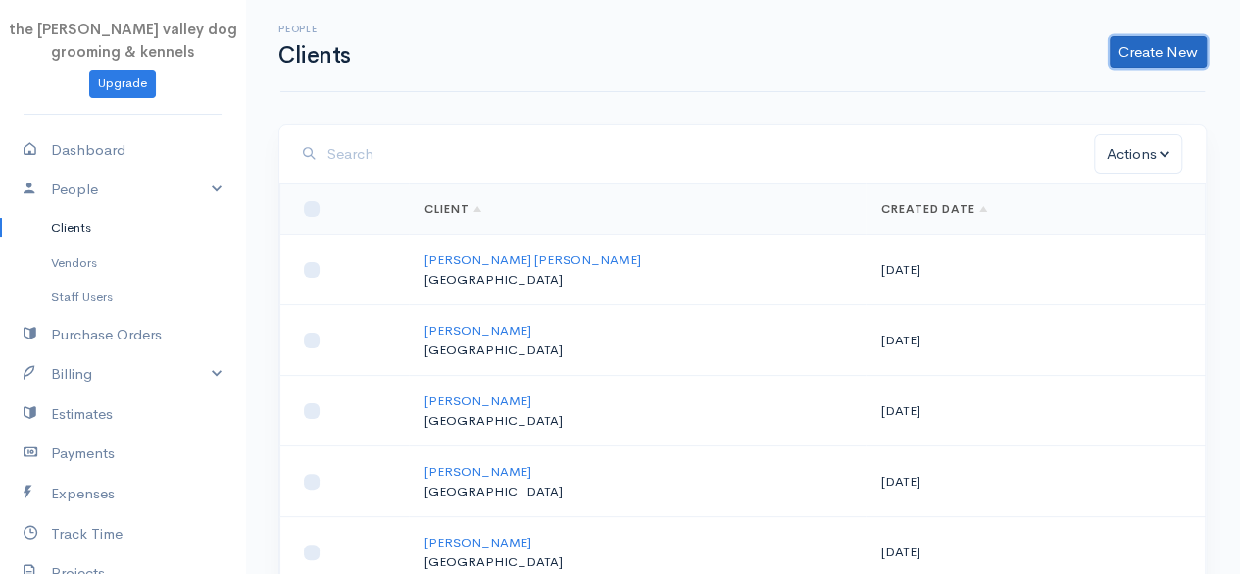
click at [1192, 45] on link "Create New" at bounding box center [1158, 51] width 97 height 31
click at [1103, 81] on link "Client" at bounding box center [1127, 93] width 155 height 34
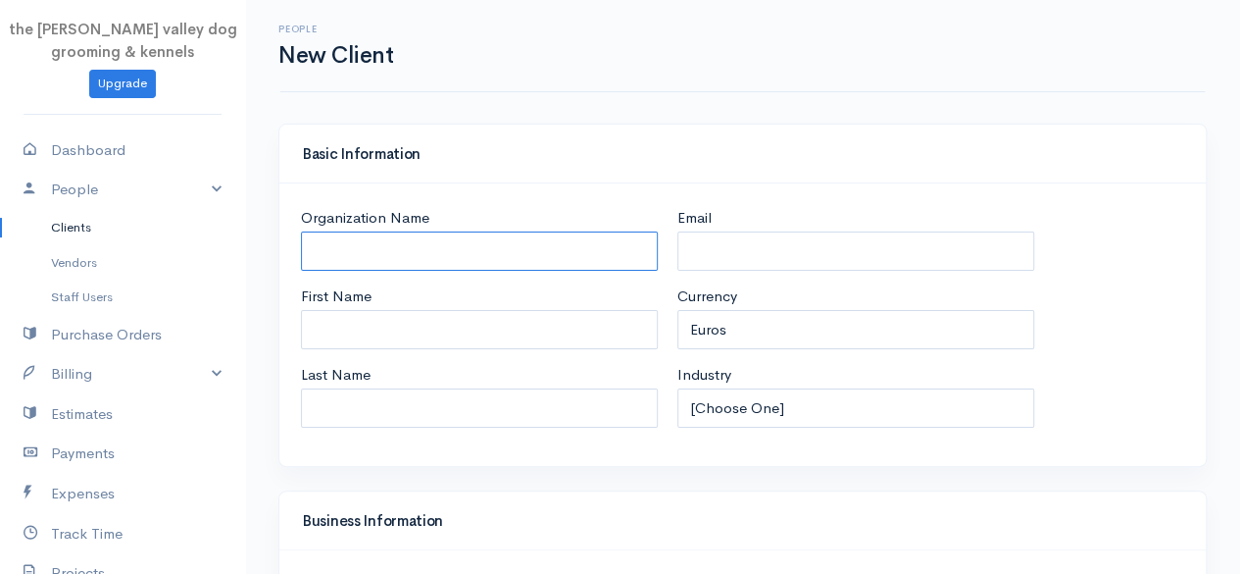
click at [443, 254] on input "Organization Name" at bounding box center [479, 251] width 357 height 40
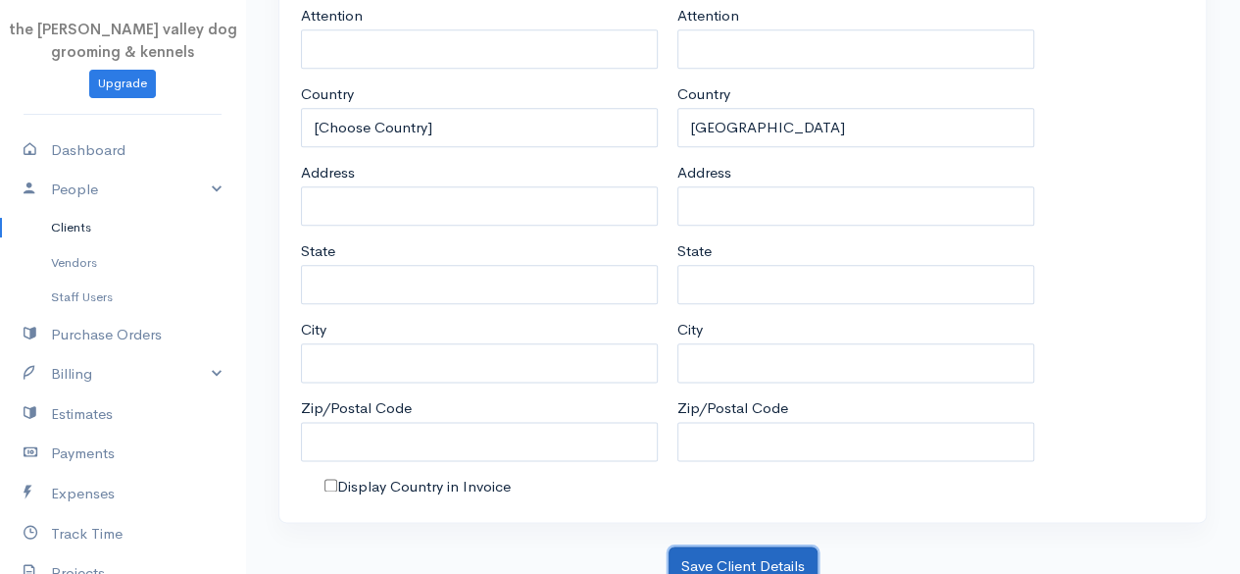
click at [748, 546] on button "Save Client Details" at bounding box center [743, 566] width 149 height 40
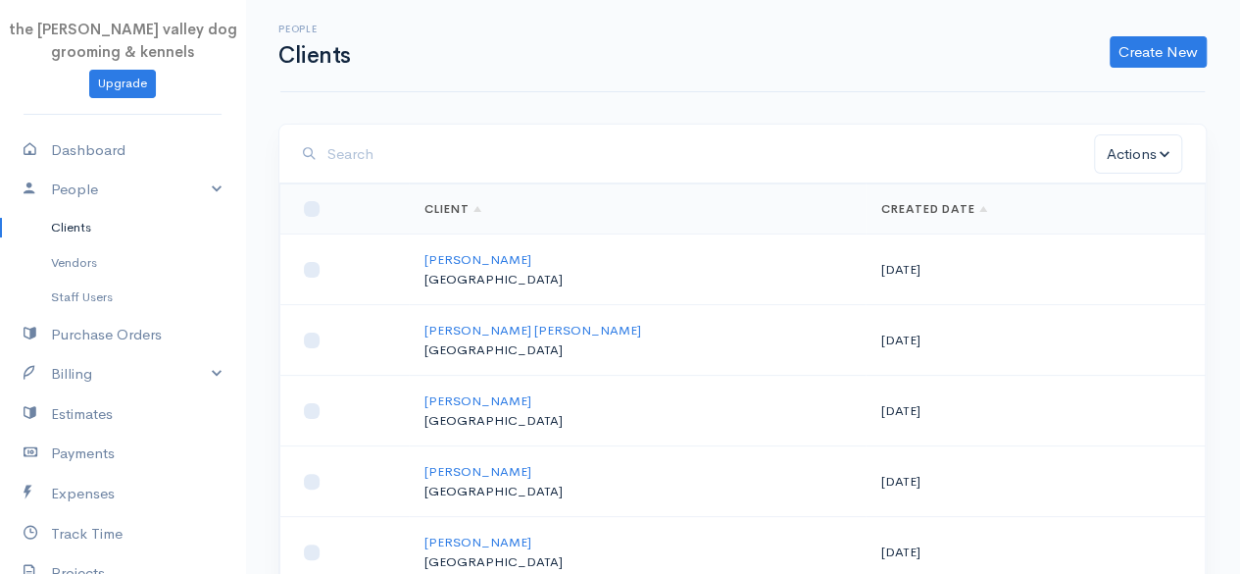
click at [403, 155] on input "search" at bounding box center [711, 154] width 767 height 40
click at [93, 453] on link "Payments" at bounding box center [122, 453] width 245 height 40
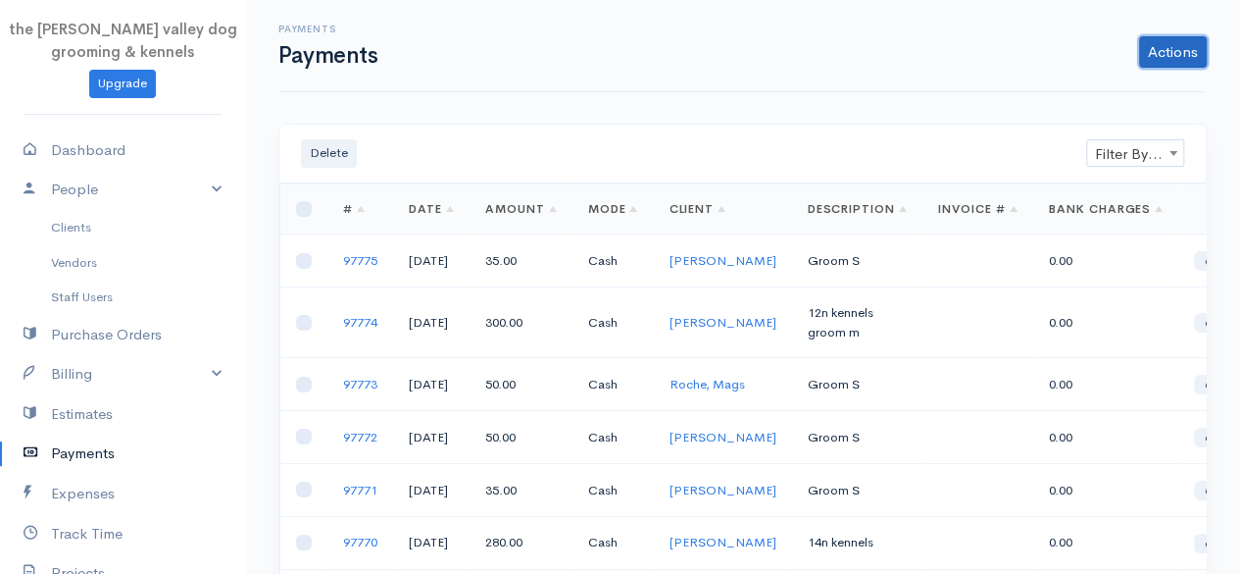
click at [1187, 41] on link "Actions" at bounding box center [1173, 51] width 68 height 31
click at [1079, 98] on link "Enter Payment" at bounding box center [1107, 93] width 202 height 34
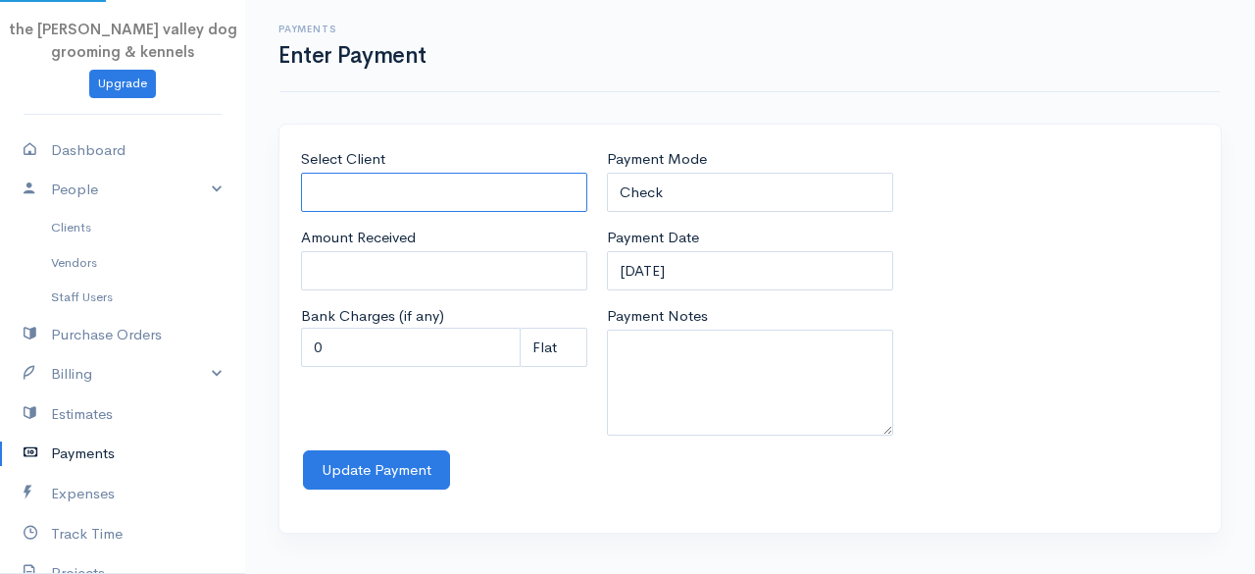
click at [443, 196] on input "Select Client" at bounding box center [444, 193] width 286 height 40
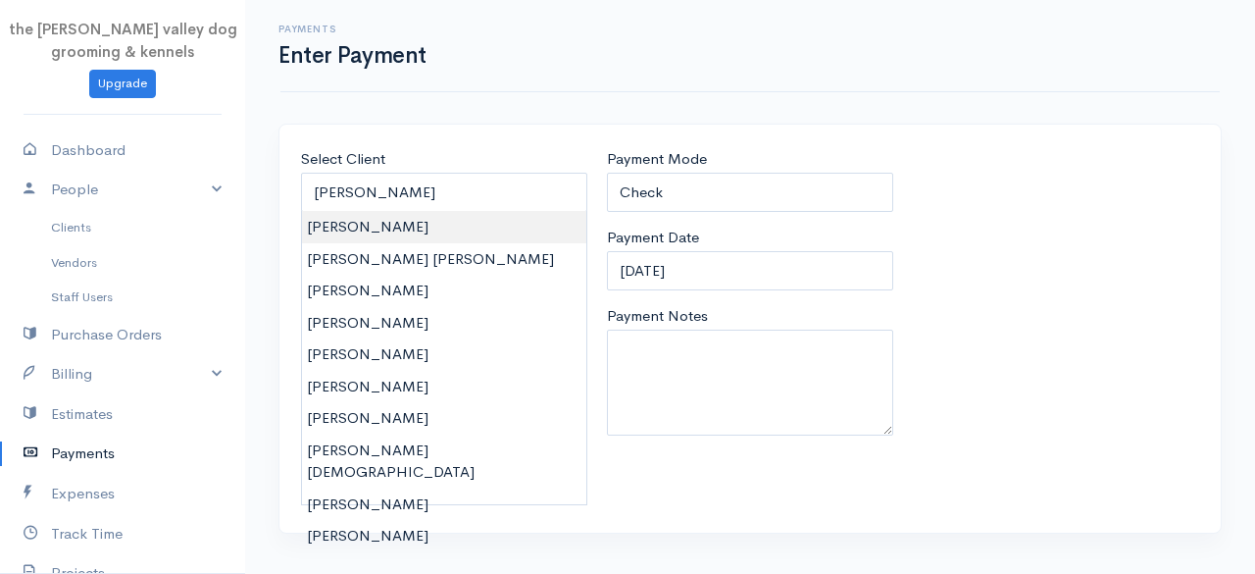
click at [407, 212] on body "the rodney valley dog grooming & kennels Upgrade Dashboard People Clients Vendo…" at bounding box center [627, 287] width 1255 height 574
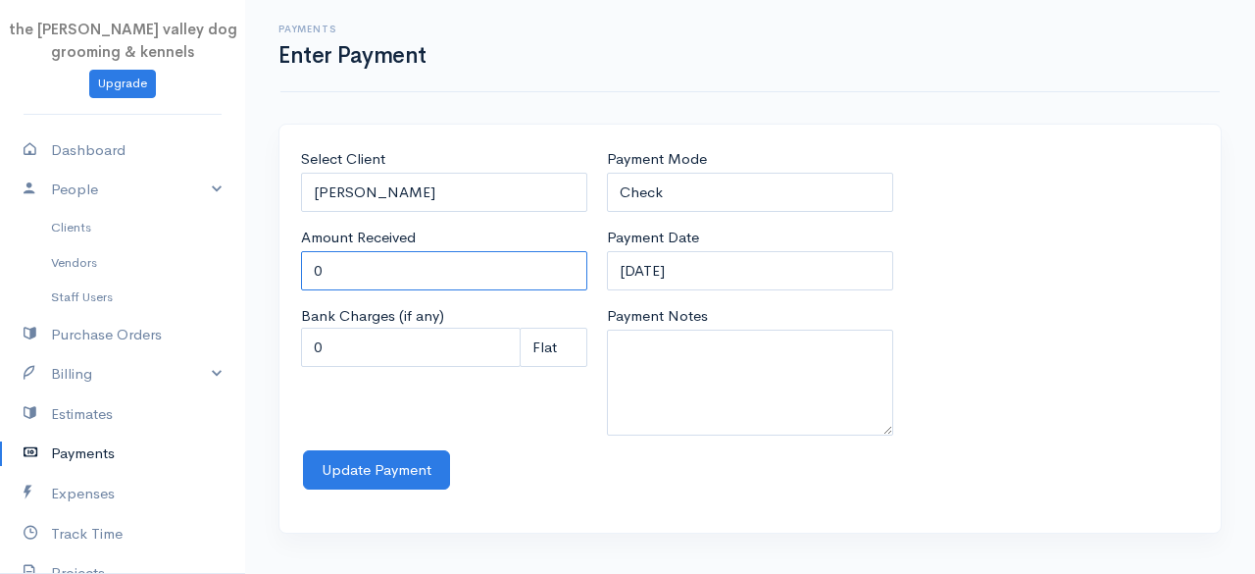
click at [405, 270] on input "0" at bounding box center [444, 271] width 286 height 40
click at [812, 168] on div "Payment Mode Check Bank Transfer Credit Cash Debit ACH VISA MASTERCARD AMEX Dis…" at bounding box center [750, 180] width 286 height 64
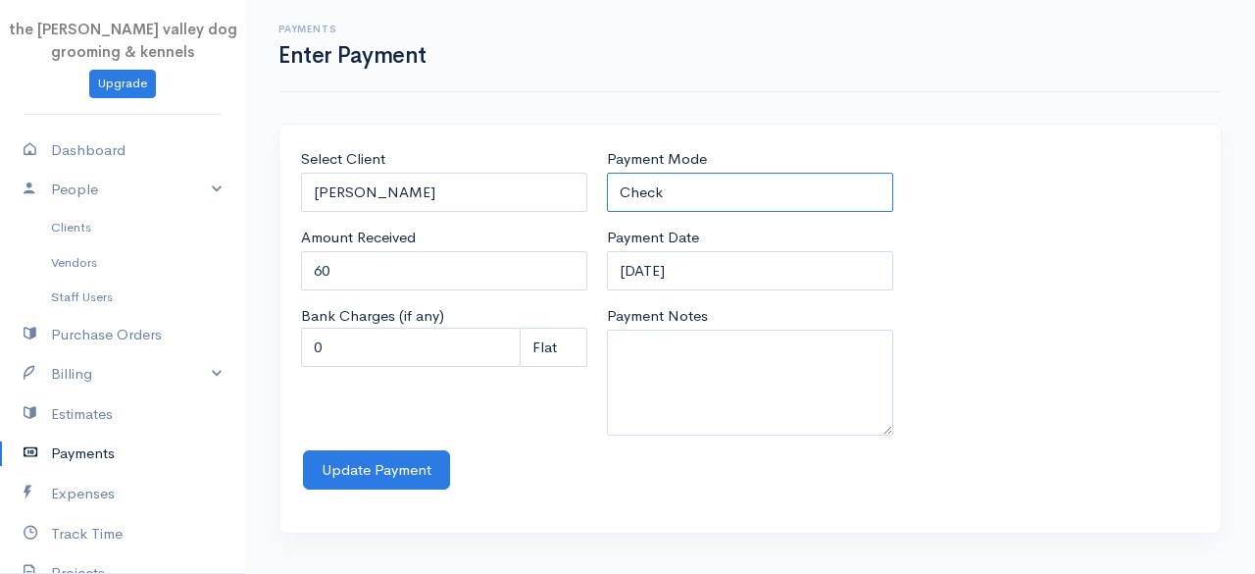
click at [784, 193] on select "Check Bank Transfer Credit Cash Debit ACH VISA MASTERCARD AMEX Discover DINERS …" at bounding box center [750, 193] width 286 height 40
click at [607, 173] on select "Check Bank Transfer Credit Cash Debit ACH VISA MASTERCARD AMEX Discover DINERS …" at bounding box center [750, 193] width 286 height 40
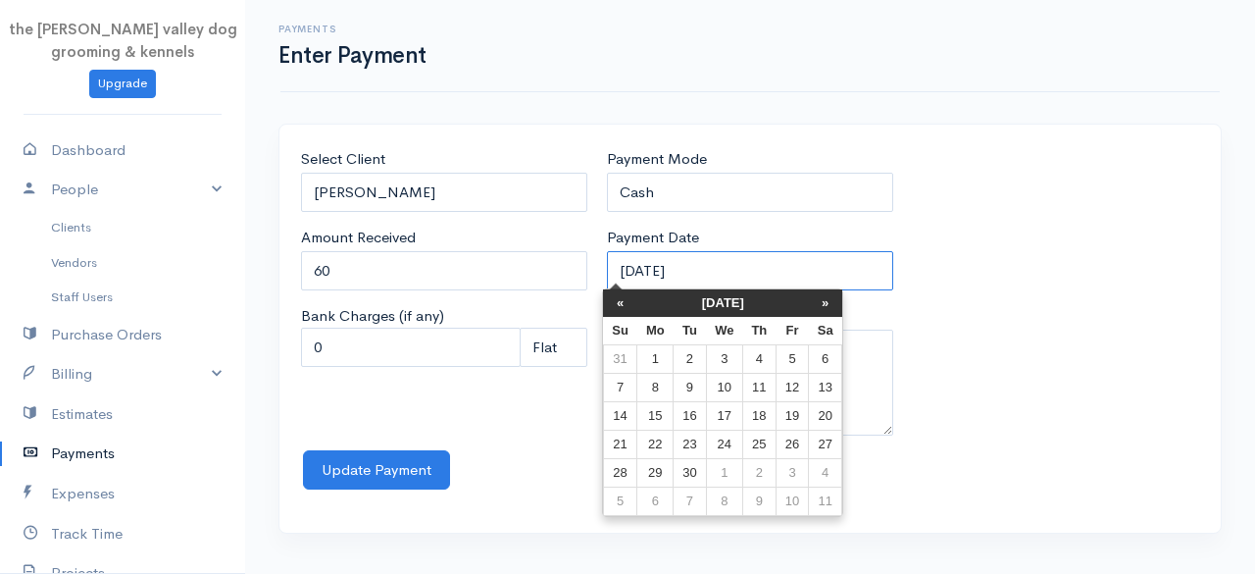
click at [747, 280] on input "12-09-2025" at bounding box center [750, 271] width 286 height 40
click at [610, 303] on th "«" at bounding box center [620, 302] width 34 height 27
click at [610, 303] on th "«" at bounding box center [625, 302] width 34 height 27
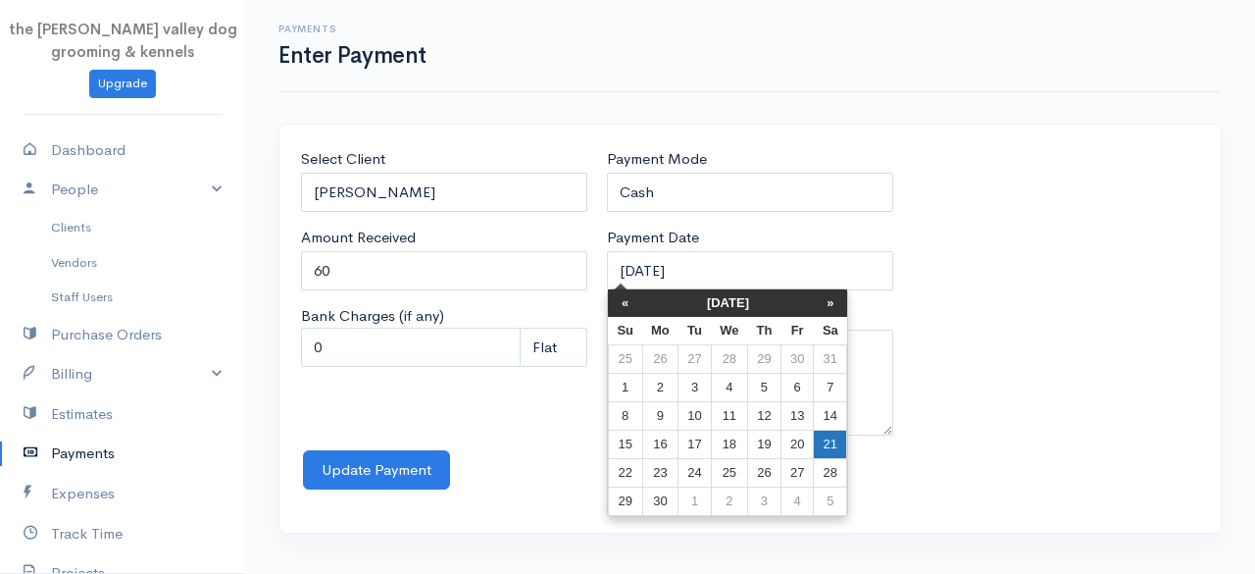
click at [823, 448] on td "21" at bounding box center [830, 444] width 33 height 28
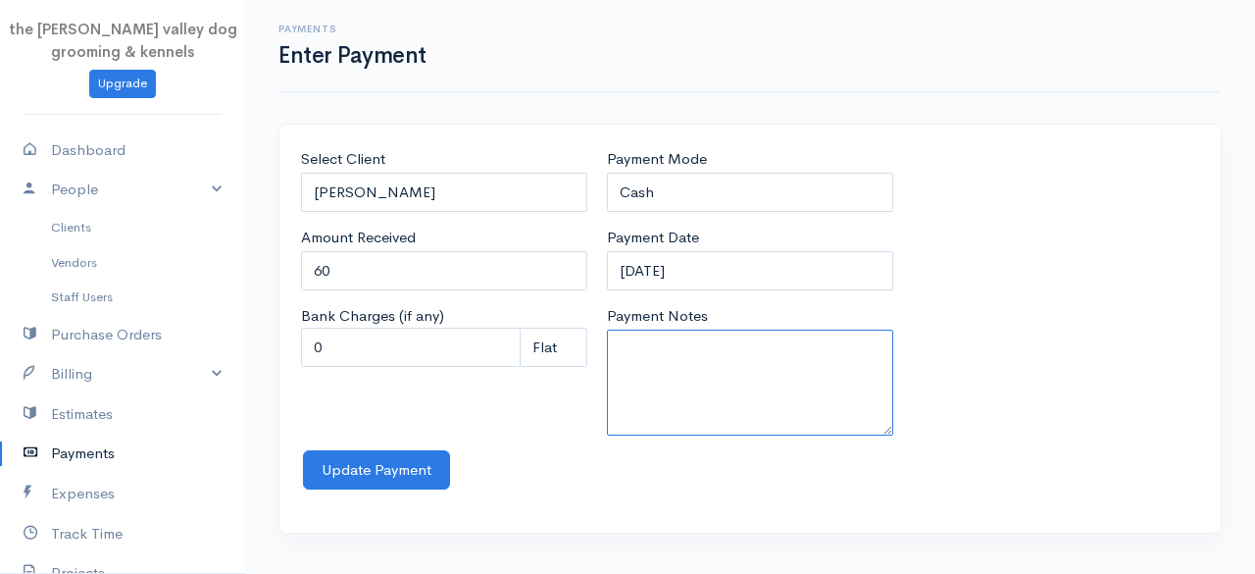
click at [733, 382] on textarea "Payment Notes" at bounding box center [750, 382] width 286 height 106
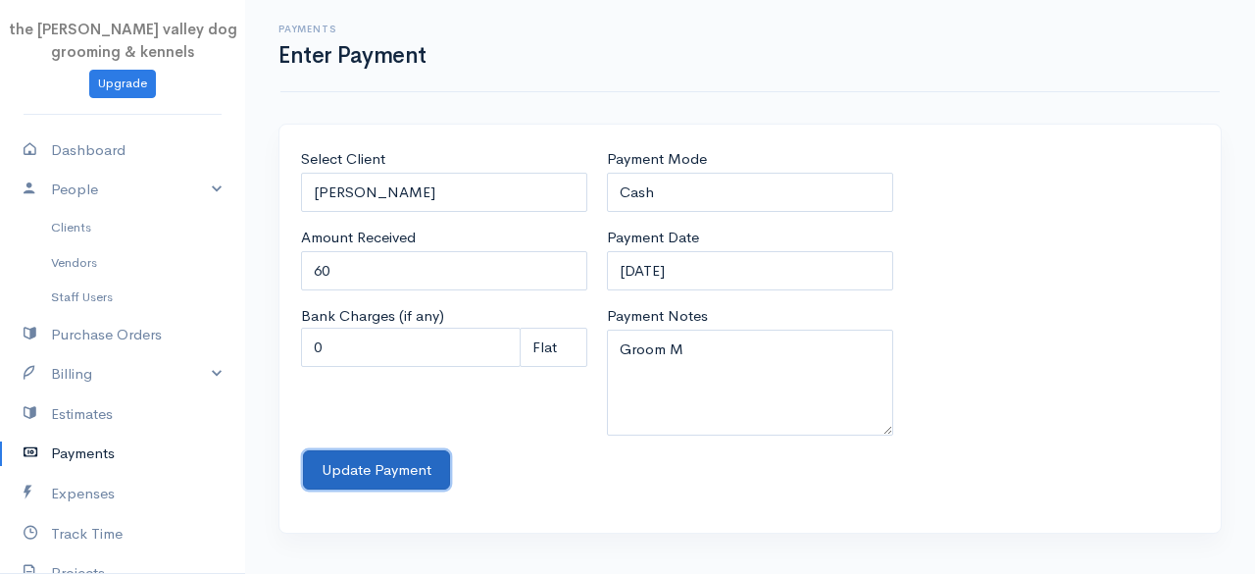
click at [420, 454] on button "Update Payment" at bounding box center [376, 470] width 147 height 40
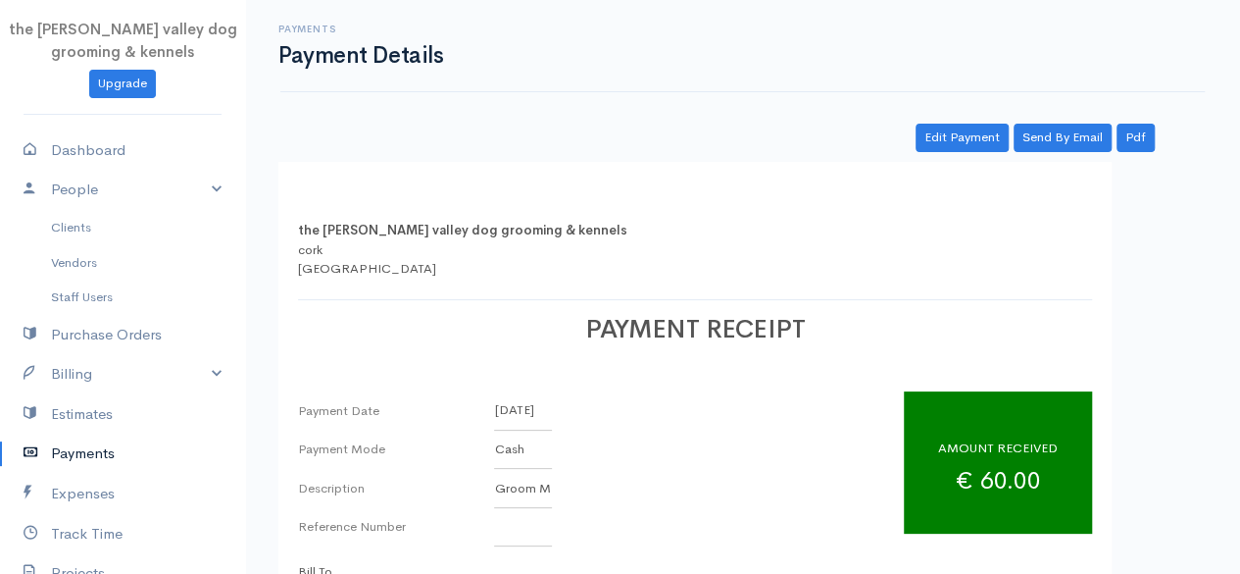
click at [78, 453] on link "Payments" at bounding box center [122, 453] width 245 height 40
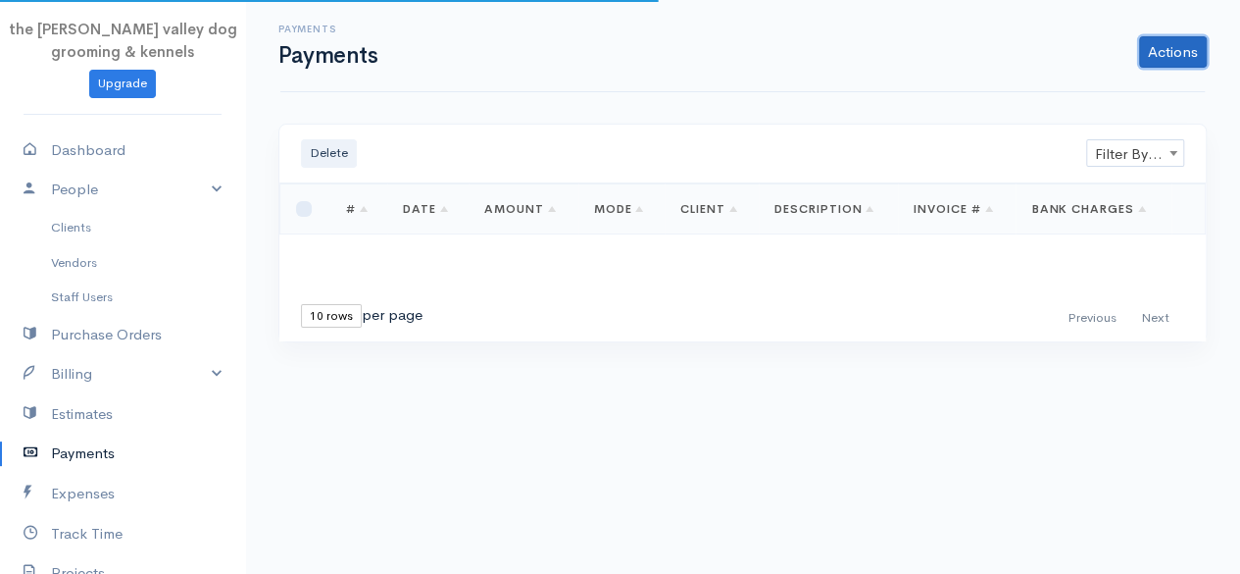
click at [1181, 46] on link "Actions" at bounding box center [1173, 51] width 68 height 31
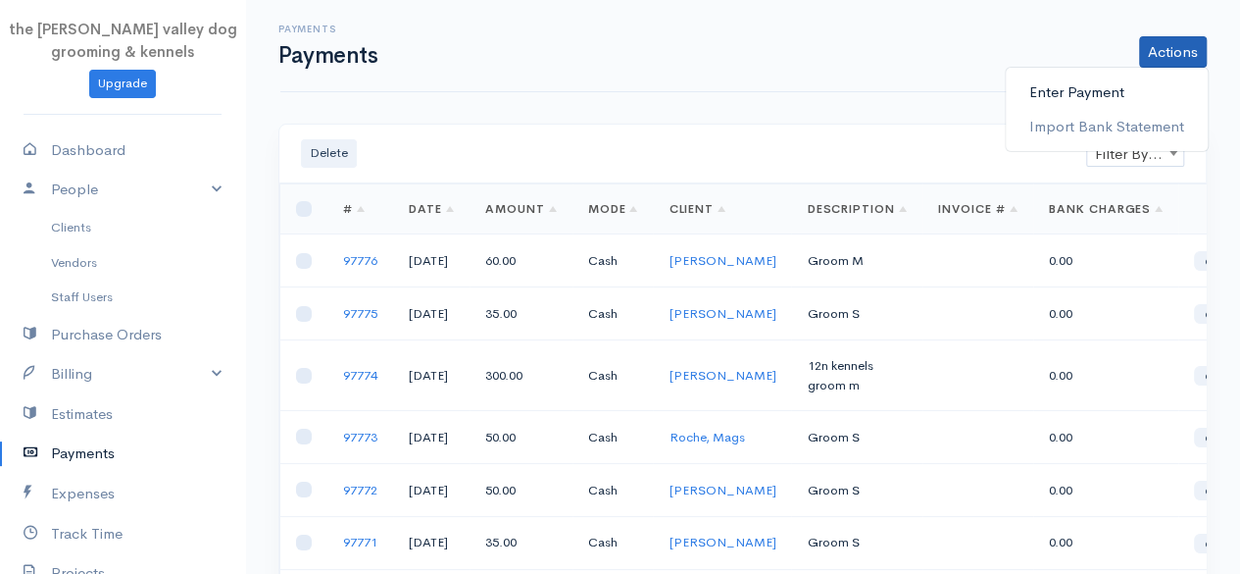
click at [1058, 99] on link "Enter Payment" at bounding box center [1107, 93] width 202 height 34
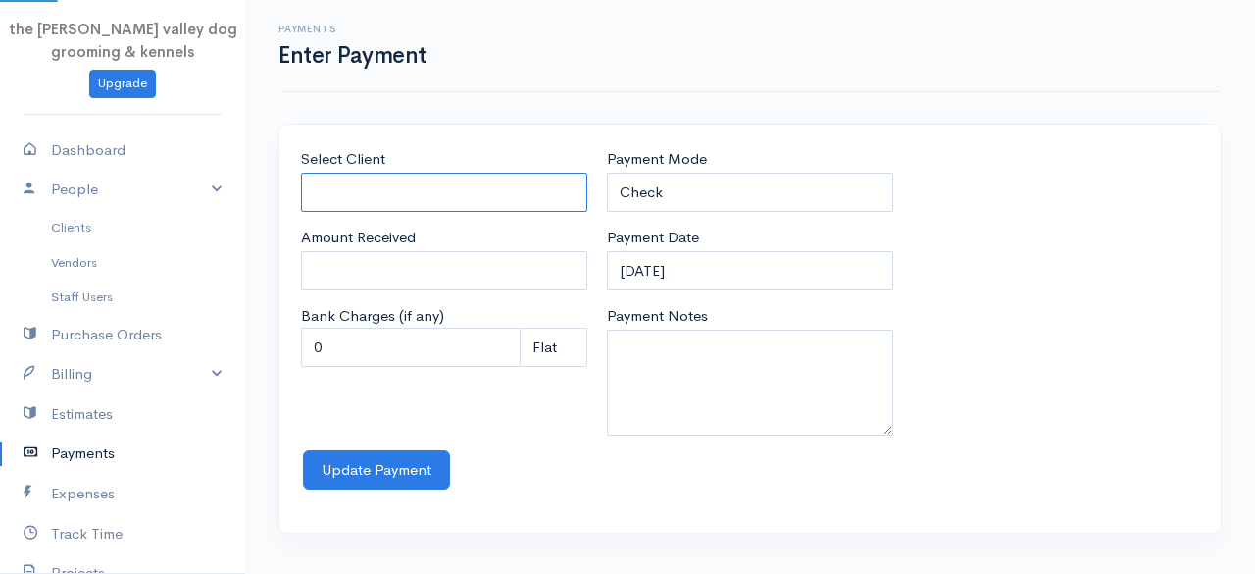
click at [504, 177] on input "Select Client" at bounding box center [444, 193] width 286 height 40
click at [384, 308] on body "the rodney valley dog grooming & kennels Upgrade Dashboard People Clients Vendo…" at bounding box center [627, 287] width 1255 height 574
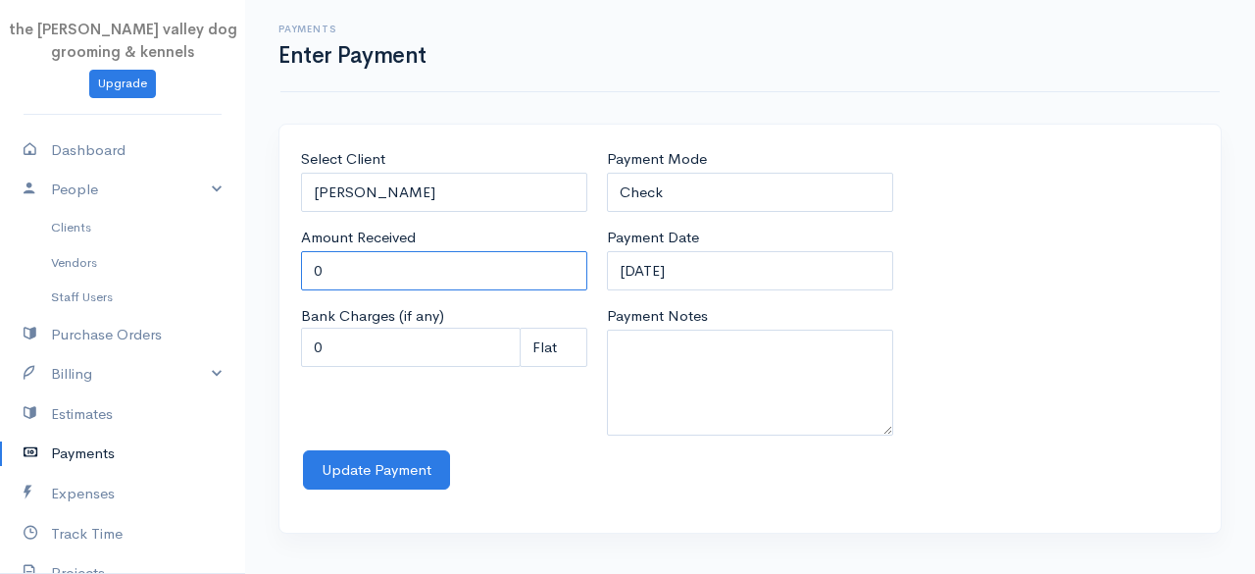
click at [377, 278] on input "0" at bounding box center [444, 271] width 286 height 40
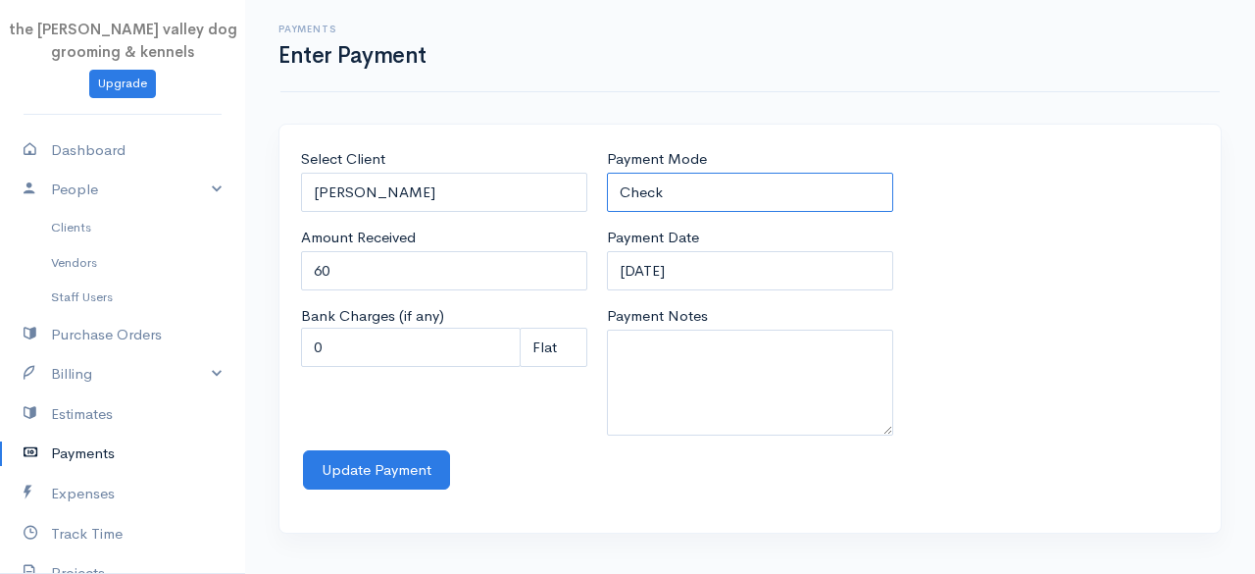
click at [692, 181] on select "Check Bank Transfer Credit Cash Debit ACH VISA MASTERCARD AMEX Discover DINERS …" at bounding box center [750, 193] width 286 height 40
click at [607, 173] on select "Check Bank Transfer Credit Cash Debit ACH VISA MASTERCARD AMEX Discover DINERS …" at bounding box center [750, 193] width 286 height 40
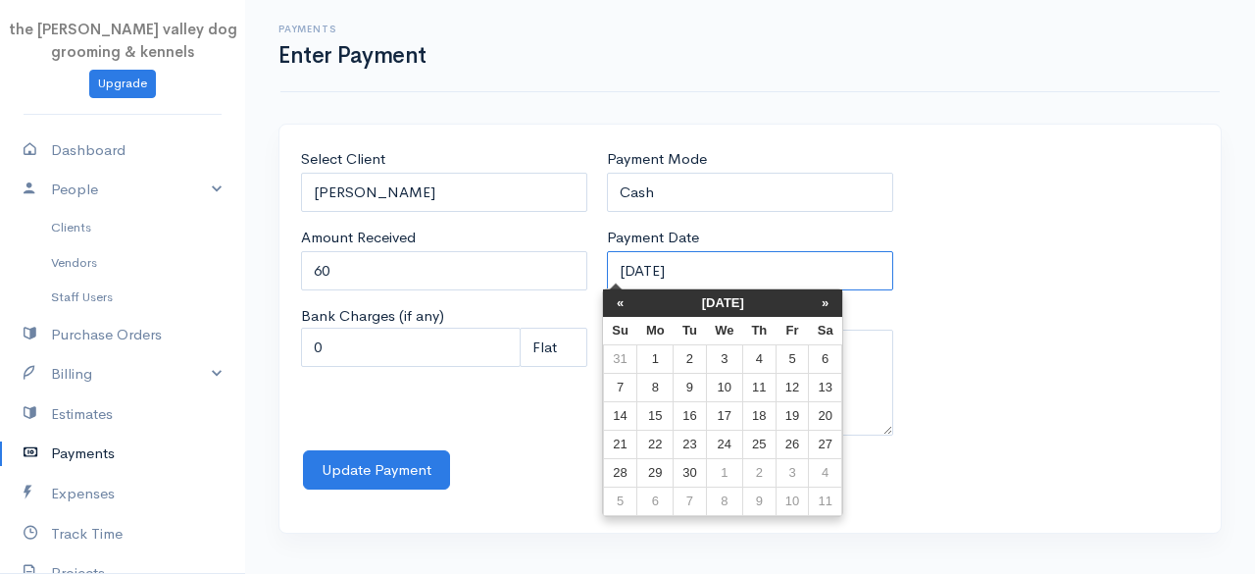
click at [756, 256] on input "12-09-2025" at bounding box center [750, 271] width 286 height 40
click at [622, 301] on th "«" at bounding box center [620, 302] width 34 height 27
click at [622, 301] on th "«" at bounding box center [625, 302] width 34 height 27
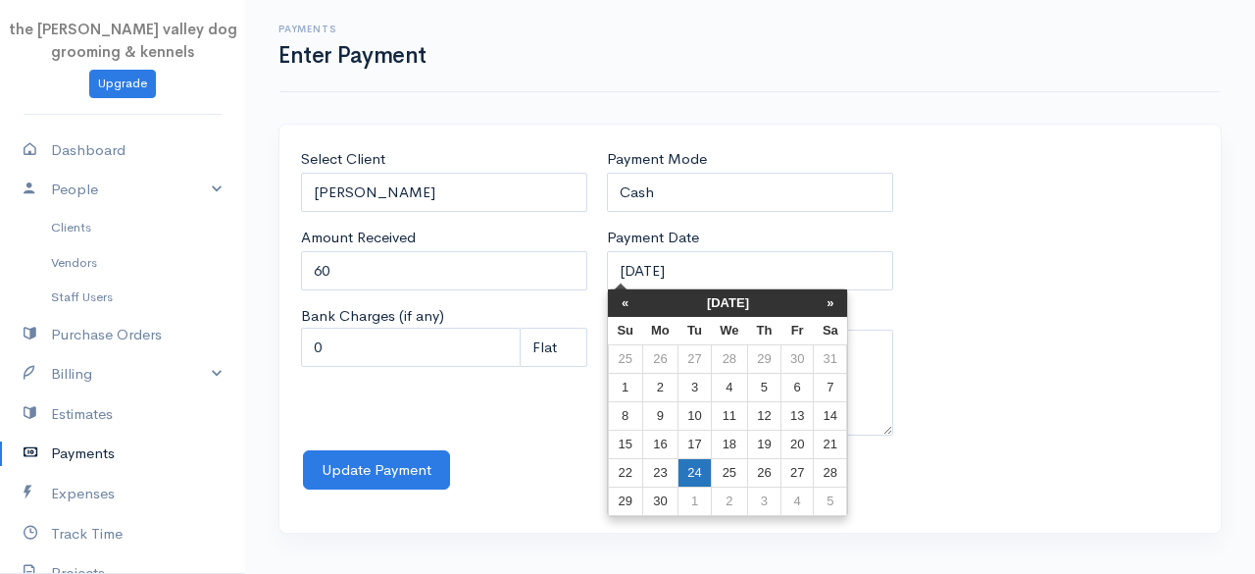
click at [698, 459] on td "24" at bounding box center [695, 473] width 32 height 28
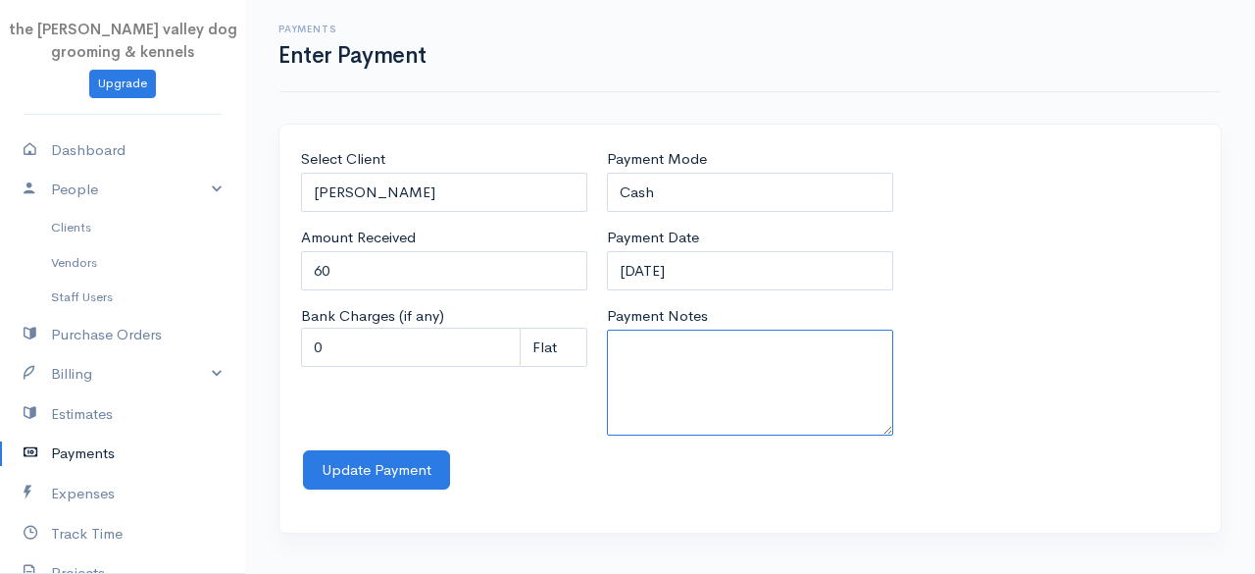
click at [675, 366] on textarea "Payment Notes" at bounding box center [750, 382] width 286 height 106
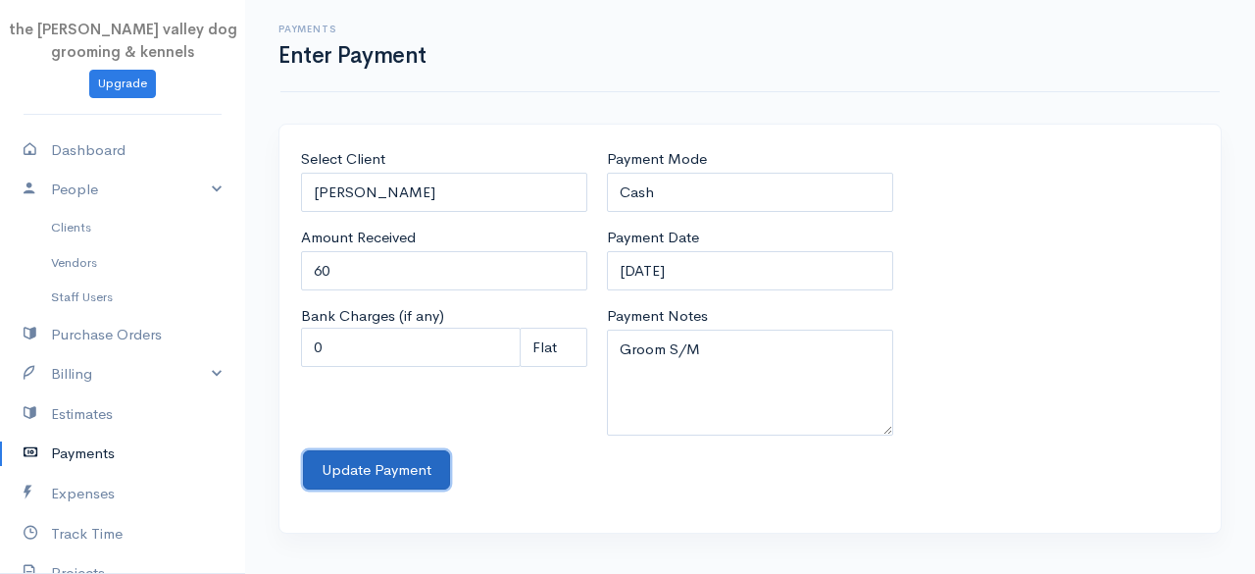
click at [341, 464] on button "Update Payment" at bounding box center [376, 470] width 147 height 40
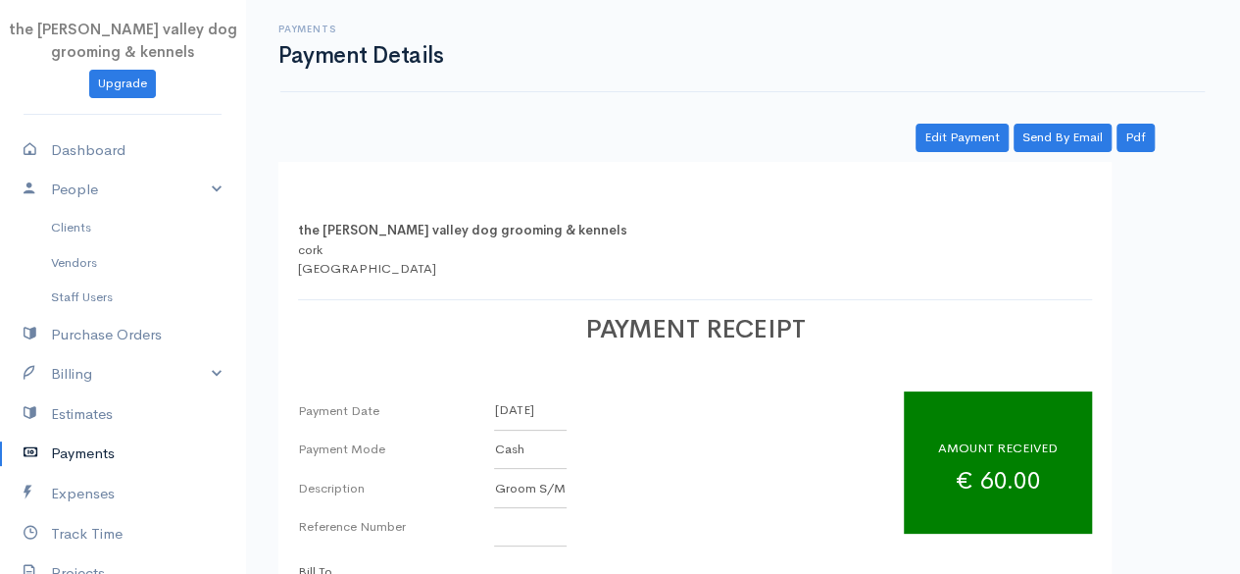
click at [78, 456] on link "Payments" at bounding box center [122, 453] width 245 height 40
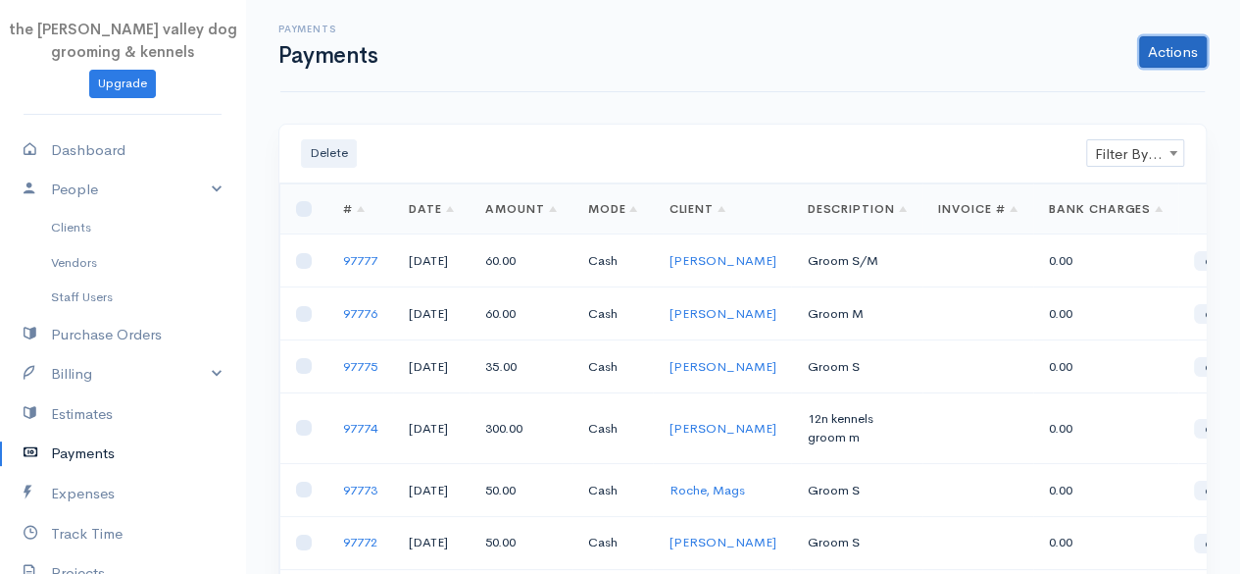
click at [1168, 64] on link "Actions" at bounding box center [1173, 51] width 68 height 31
click at [1115, 91] on link "Enter Payment" at bounding box center [1107, 93] width 202 height 34
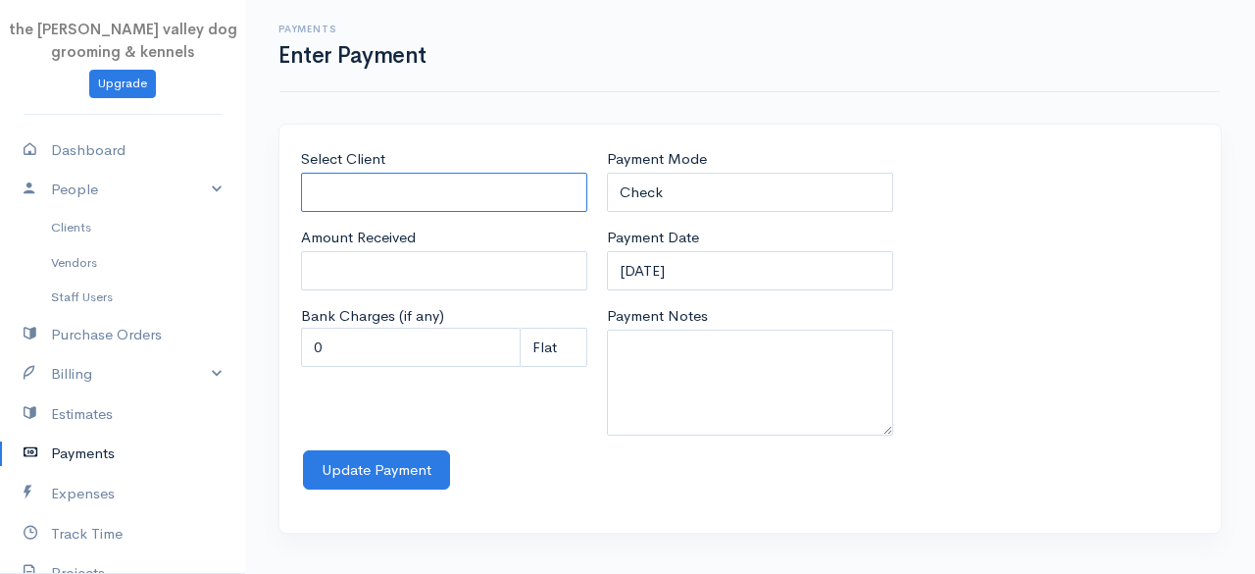
click at [474, 177] on input "Select Client" at bounding box center [444, 193] width 286 height 40
click at [431, 261] on body "the rodney valley dog grooming & kennels Upgrade Dashboard People Clients Vendo…" at bounding box center [627, 287] width 1255 height 574
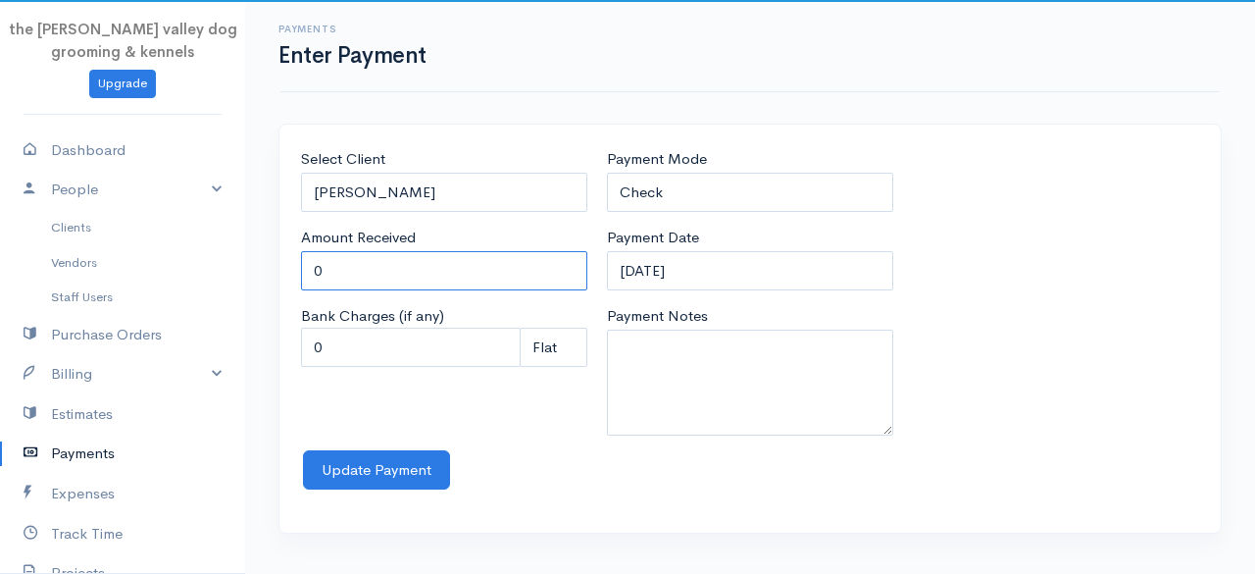
click at [431, 261] on input "0" at bounding box center [444, 271] width 286 height 40
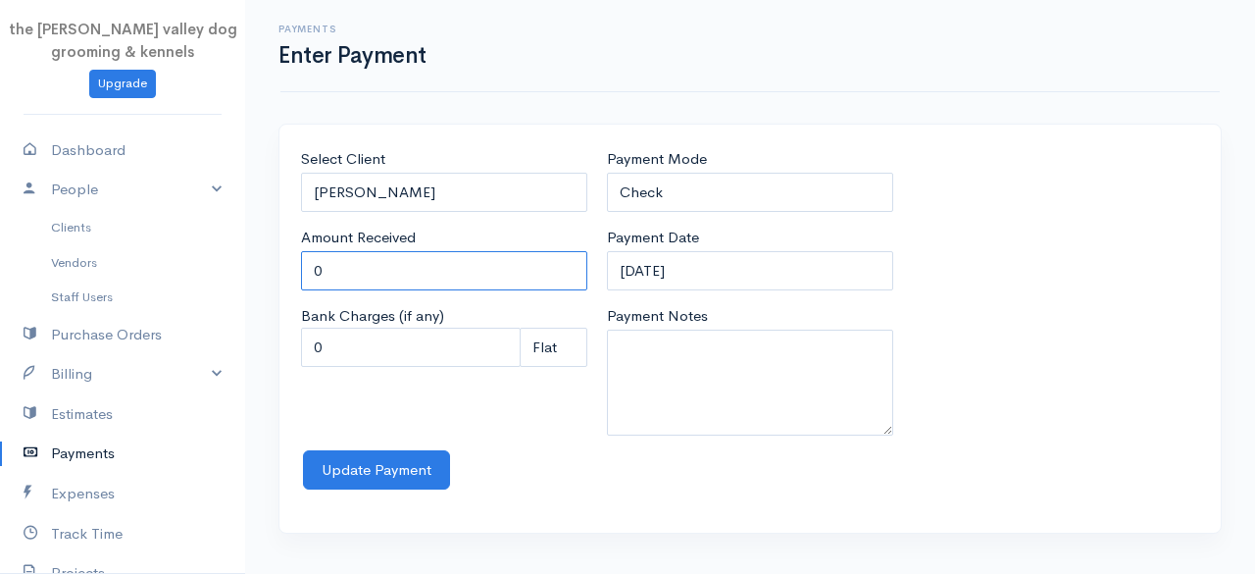
click at [431, 261] on input "0" at bounding box center [444, 271] width 286 height 40
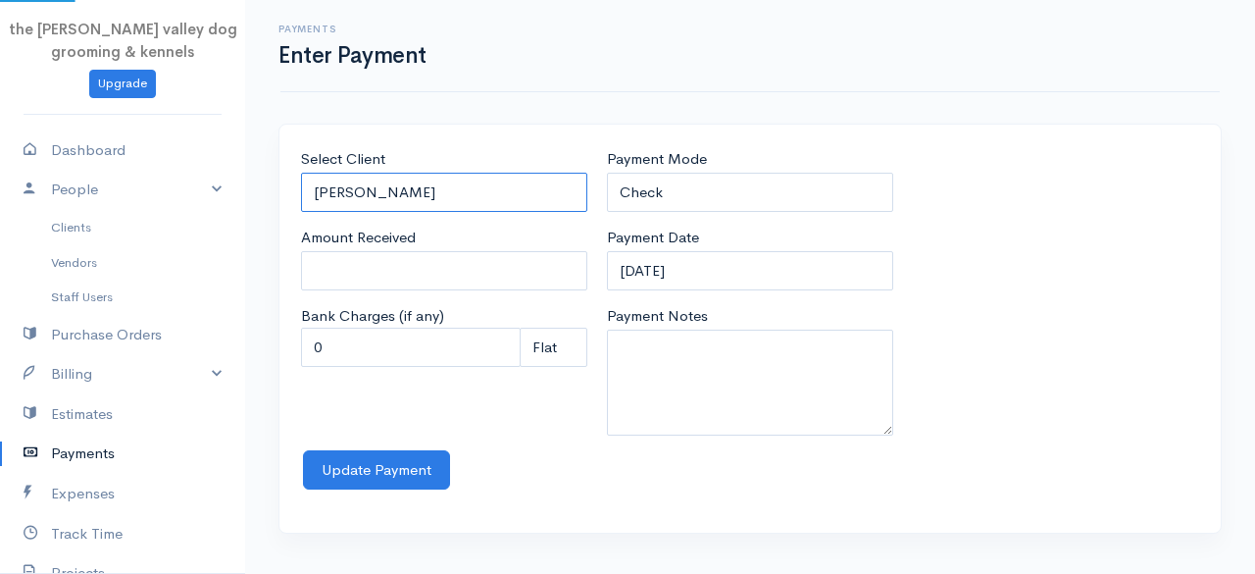
click at [463, 185] on input "Larkin, Carol" at bounding box center [444, 193] width 286 height 40
click at [405, 230] on body "the rodney valley dog grooming & kennels Upgrade Dashboard People Clients Vendo…" at bounding box center [627, 287] width 1255 height 574
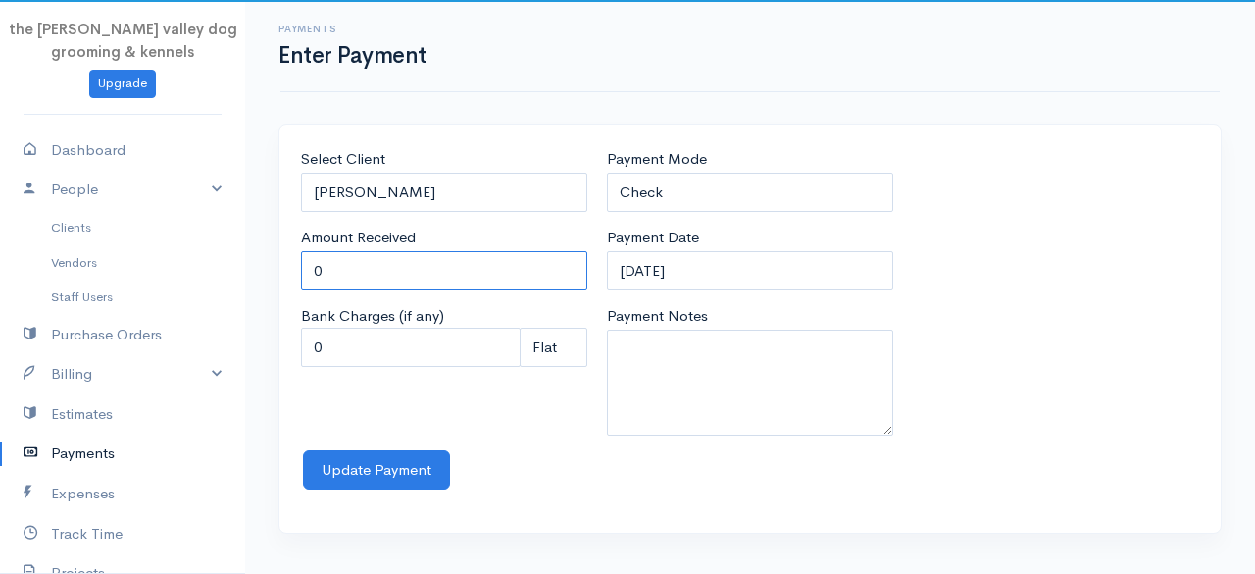
click at [398, 264] on input "0" at bounding box center [444, 271] width 286 height 40
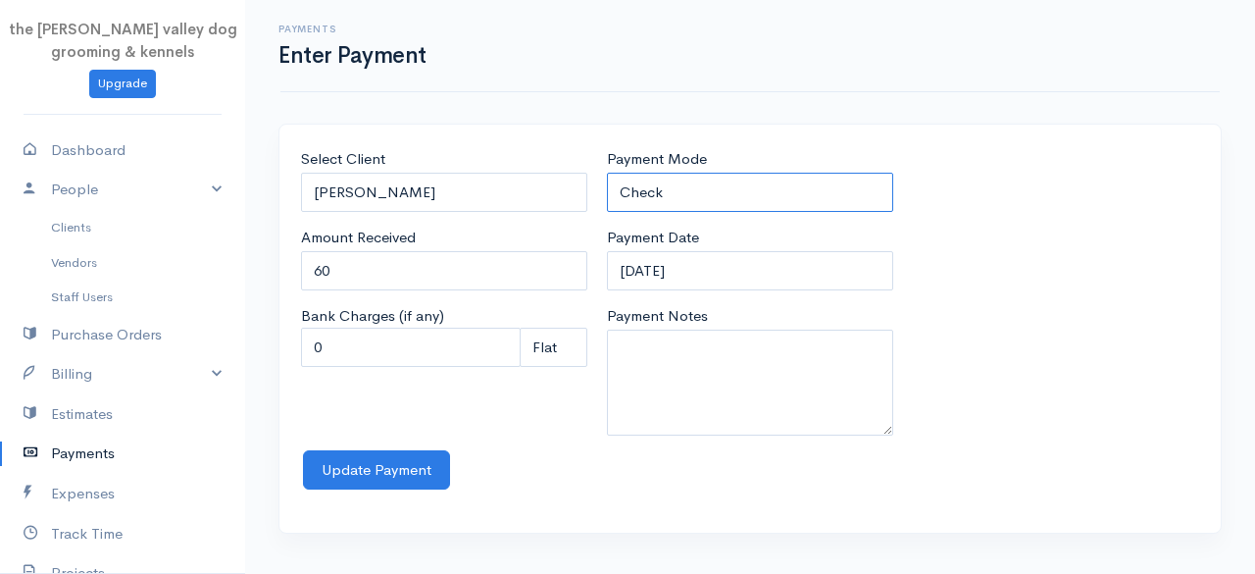
click at [739, 174] on select "Check Bank Transfer Credit Cash Debit ACH VISA MASTERCARD AMEX Discover DINERS …" at bounding box center [750, 193] width 286 height 40
click at [607, 173] on select "Check Bank Transfer Credit Cash Debit ACH VISA MASTERCARD AMEX Discover DINERS …" at bounding box center [750, 193] width 286 height 40
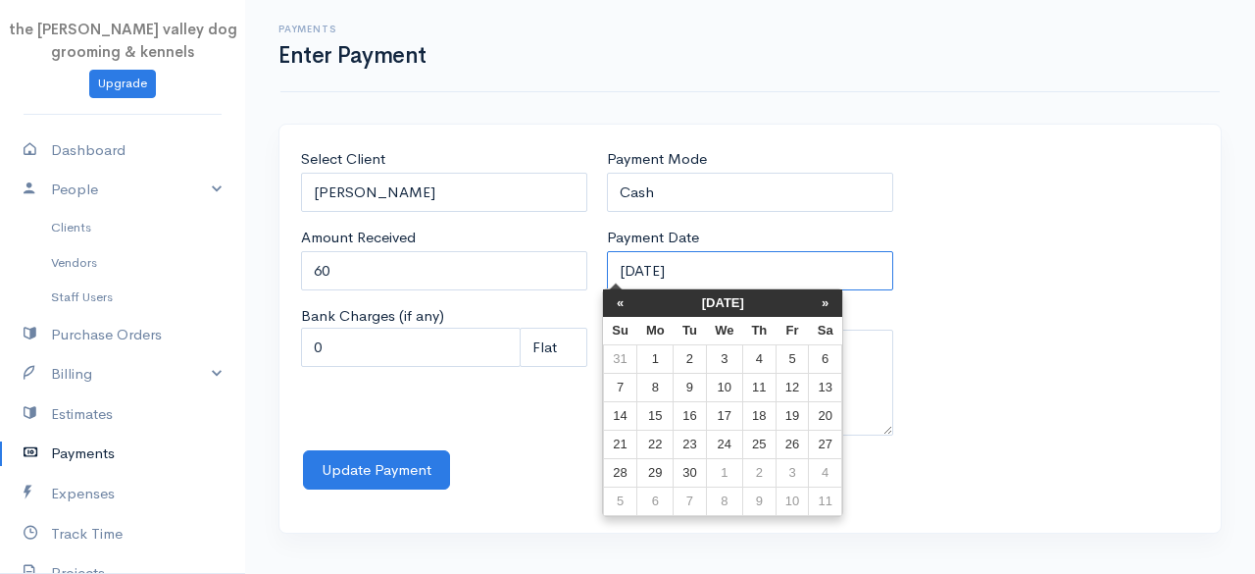
click at [769, 262] on input "12-09-2025" at bounding box center [750, 271] width 286 height 40
click at [624, 304] on th "«" at bounding box center [620, 302] width 34 height 27
click at [624, 304] on th "«" at bounding box center [625, 302] width 34 height 27
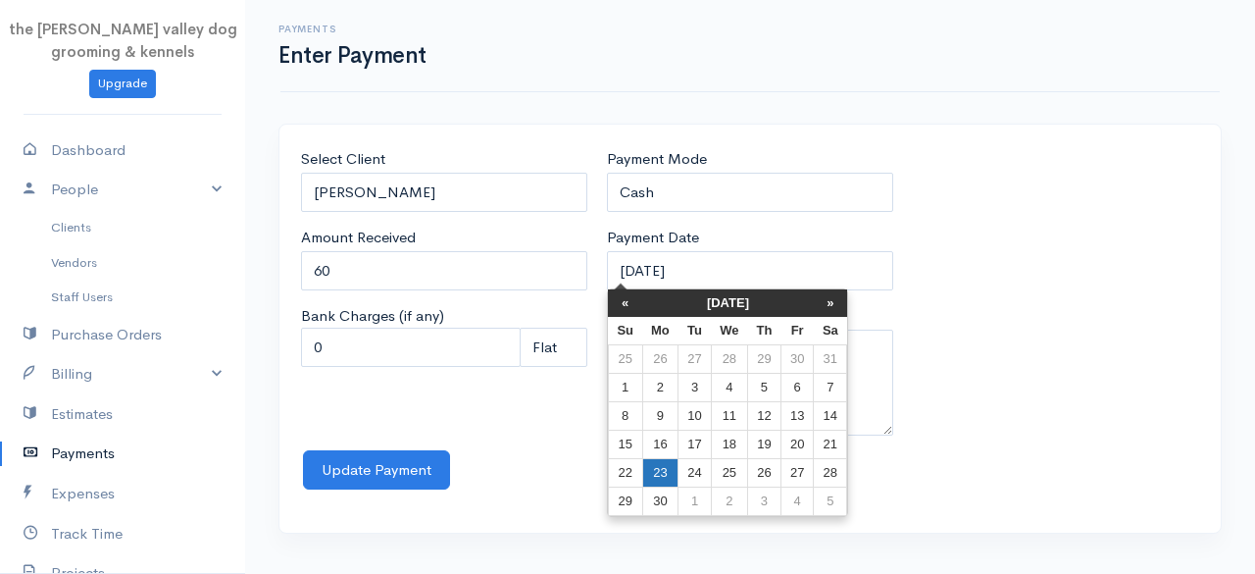
click at [670, 464] on td "23" at bounding box center [660, 473] width 36 height 28
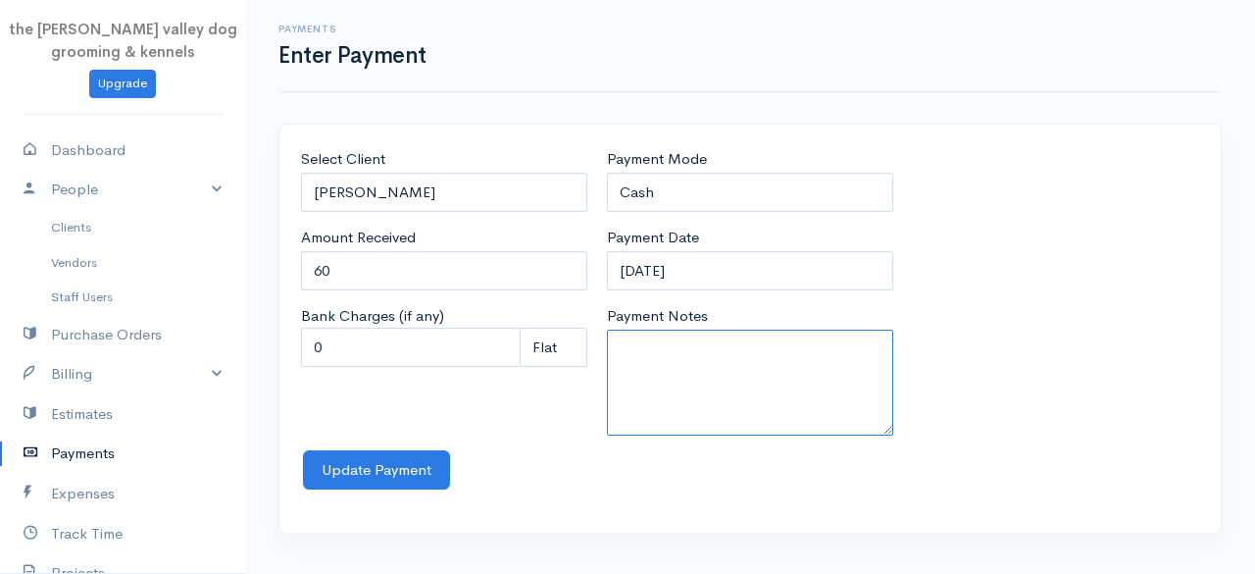
click at [731, 376] on textarea "Payment Notes" at bounding box center [750, 382] width 286 height 106
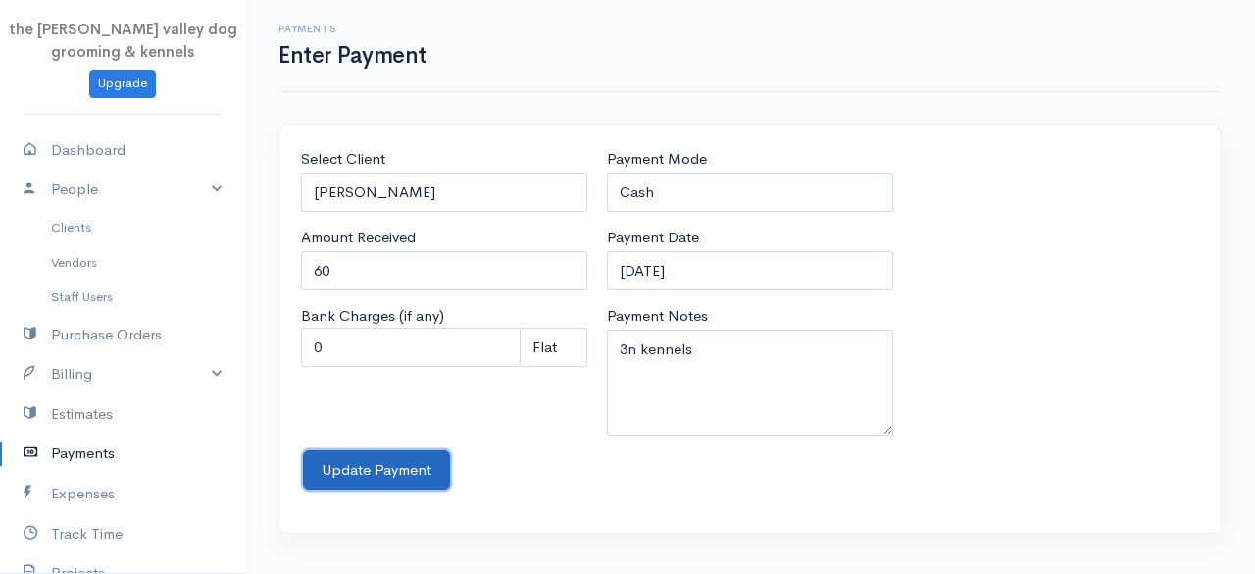
click at [329, 457] on button "Update Payment" at bounding box center [376, 470] width 147 height 40
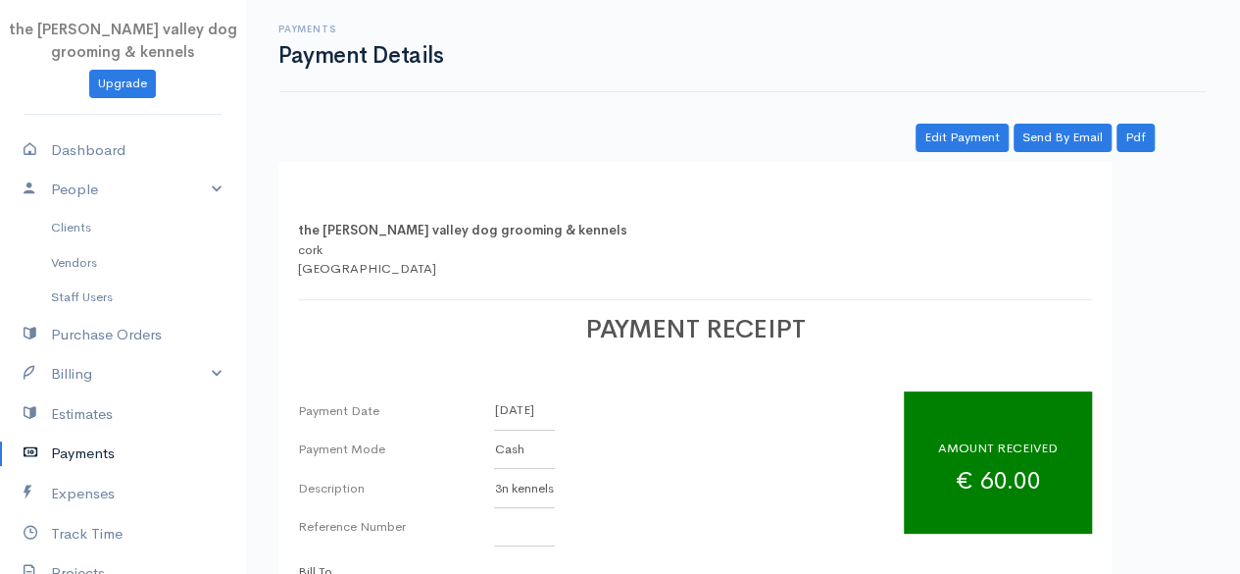
click at [70, 435] on link "Payments" at bounding box center [122, 453] width 245 height 40
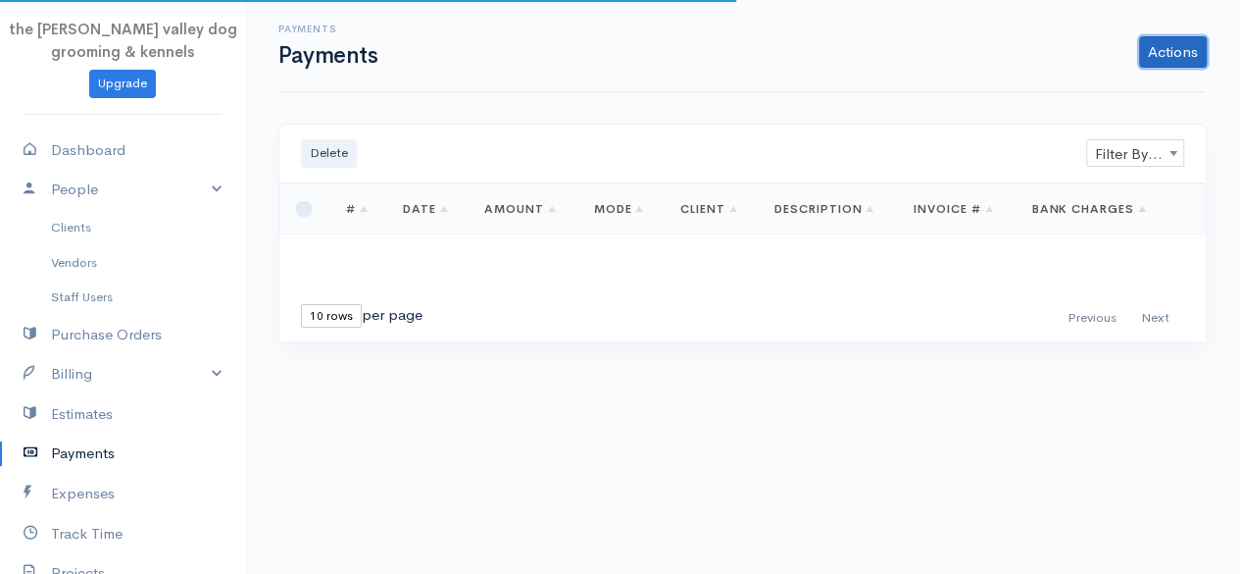
click at [1177, 58] on link "Actions" at bounding box center [1173, 51] width 68 height 31
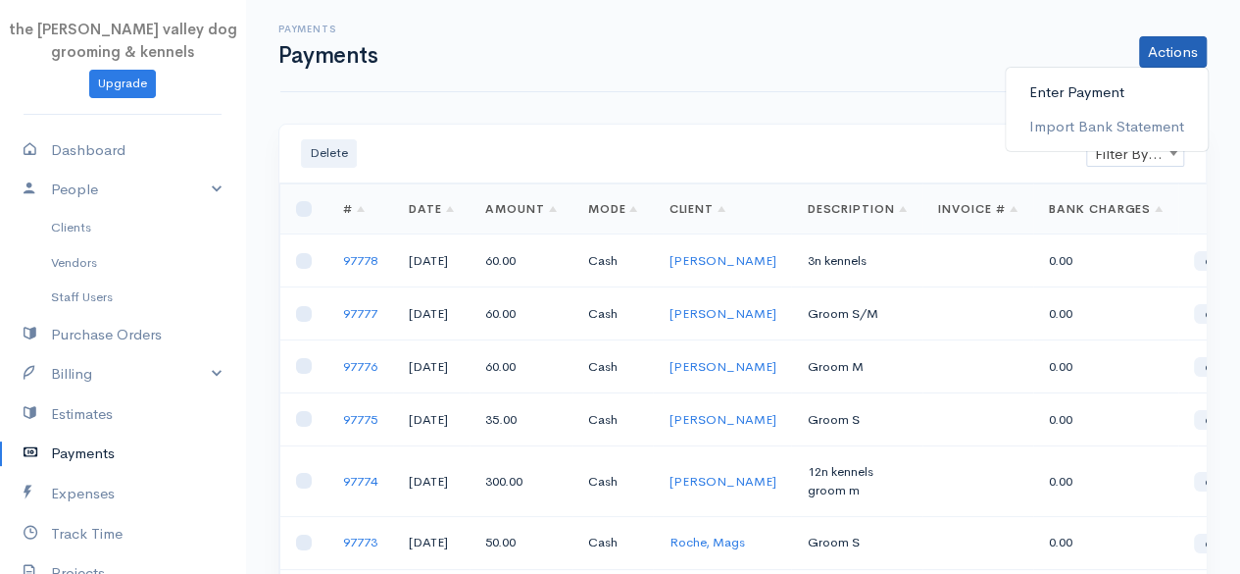
click at [1082, 91] on link "Enter Payment" at bounding box center [1107, 93] width 202 height 34
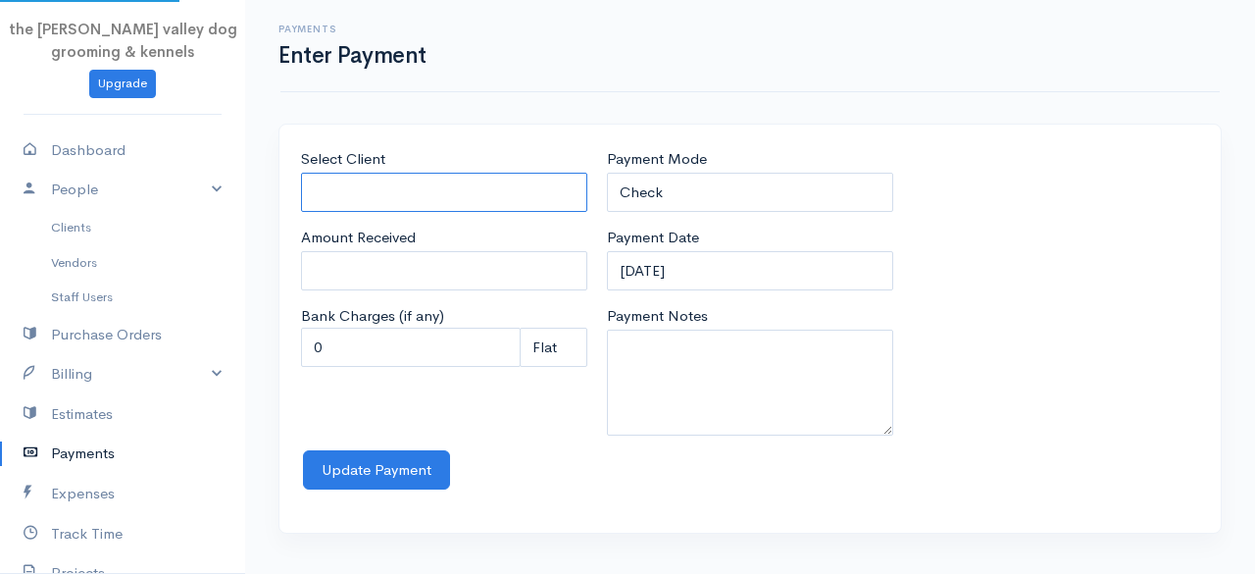
click at [462, 185] on input "Select Client" at bounding box center [444, 193] width 286 height 40
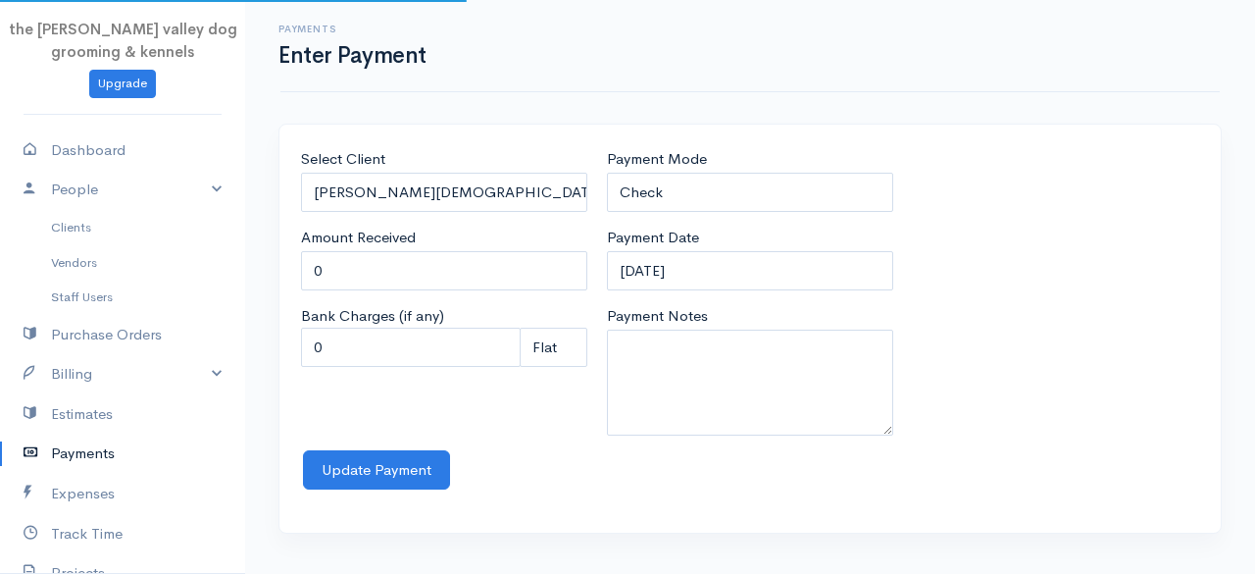
drag, startPoint x: 407, startPoint y: 230, endPoint x: 400, endPoint y: 264, distance: 34.0
click at [400, 264] on body "the rodney valley dog grooming & kennels Upgrade Dashboard People Clients Vendo…" at bounding box center [627, 287] width 1255 height 574
click at [400, 264] on input "0" at bounding box center [444, 271] width 286 height 40
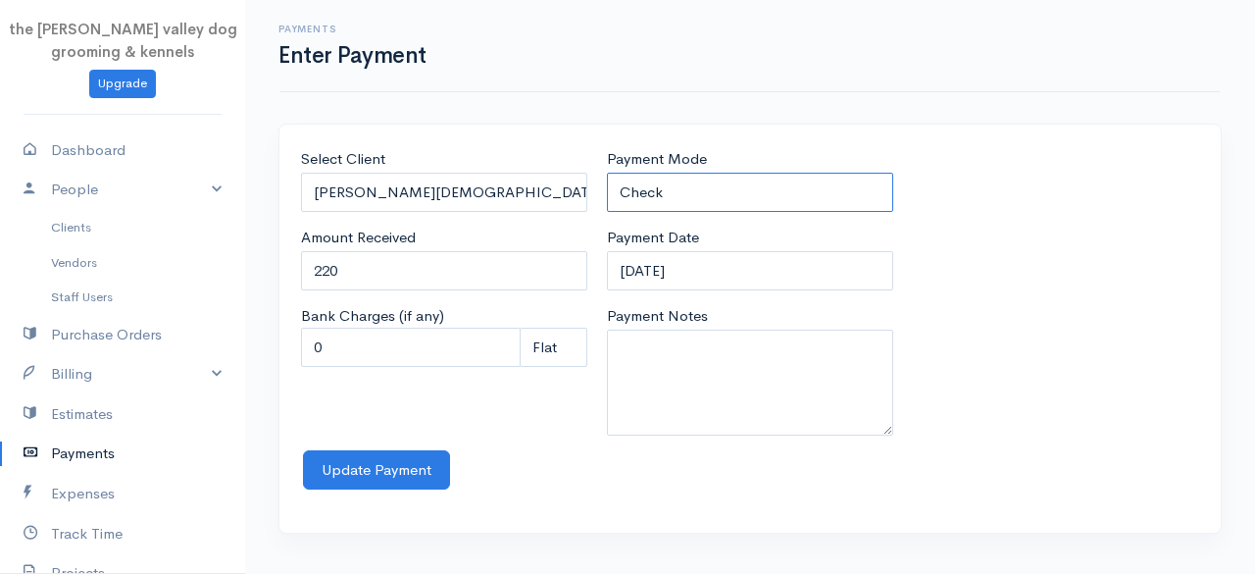
click at [715, 177] on select "Check Bank Transfer Credit Cash Debit ACH VISA MASTERCARD AMEX Discover DINERS …" at bounding box center [750, 193] width 286 height 40
click at [607, 173] on select "Check Bank Transfer Credit Cash Debit ACH VISA MASTERCARD AMEX Discover DINERS …" at bounding box center [750, 193] width 286 height 40
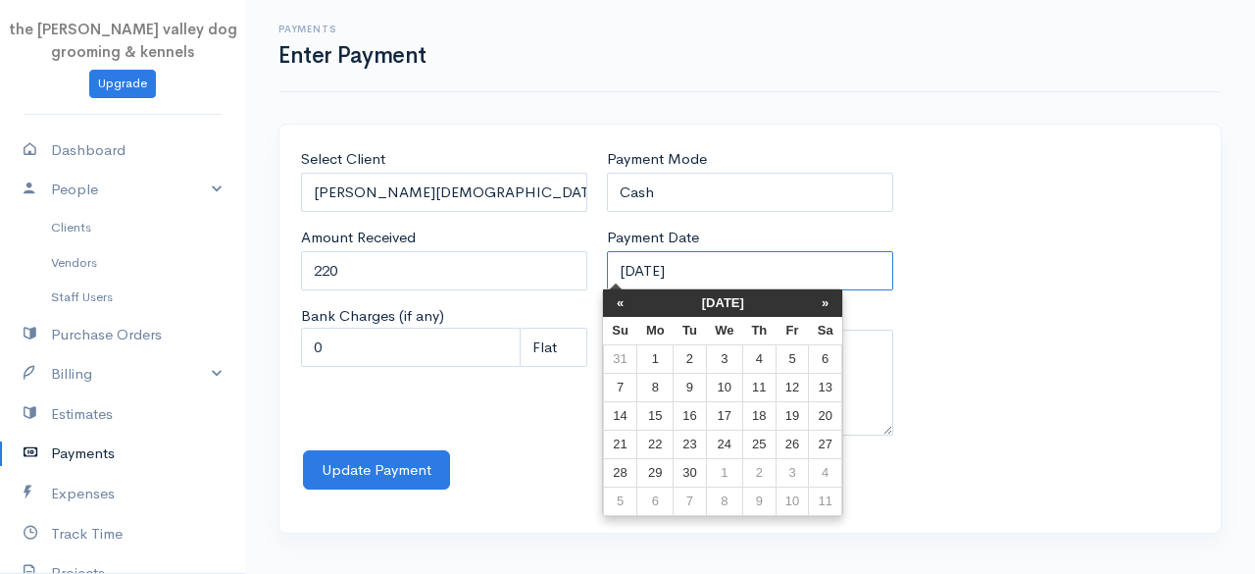
click at [741, 274] on input "12-09-2025" at bounding box center [750, 271] width 286 height 40
click at [620, 294] on th "«" at bounding box center [620, 302] width 34 height 27
click at [620, 294] on th "«" at bounding box center [625, 302] width 34 height 27
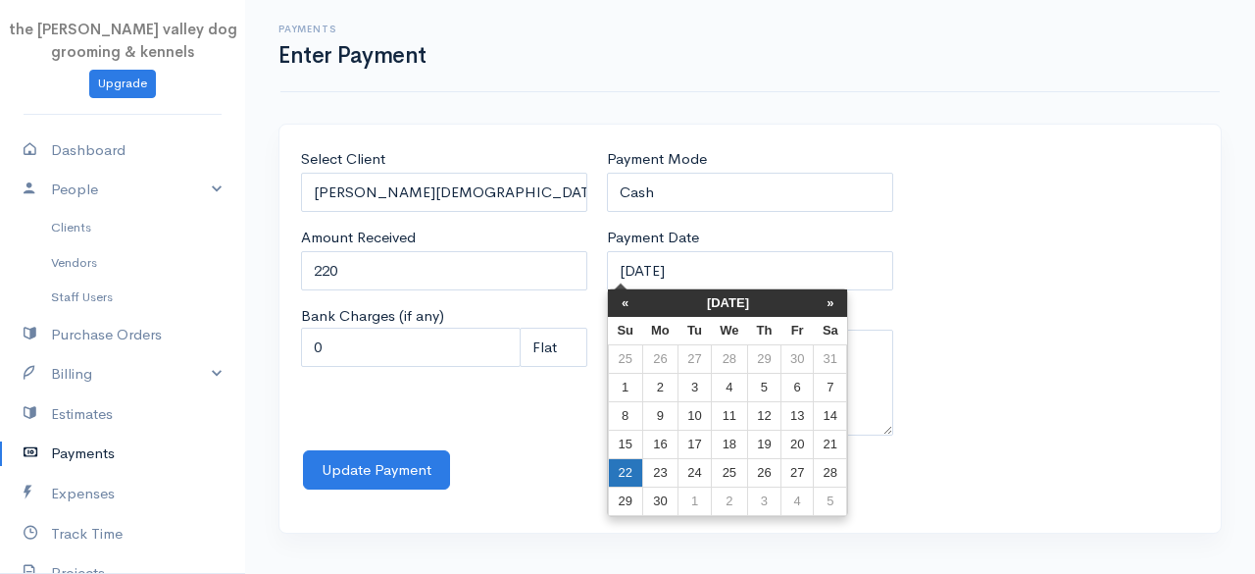
click at [624, 466] on td "22" at bounding box center [625, 473] width 34 height 28
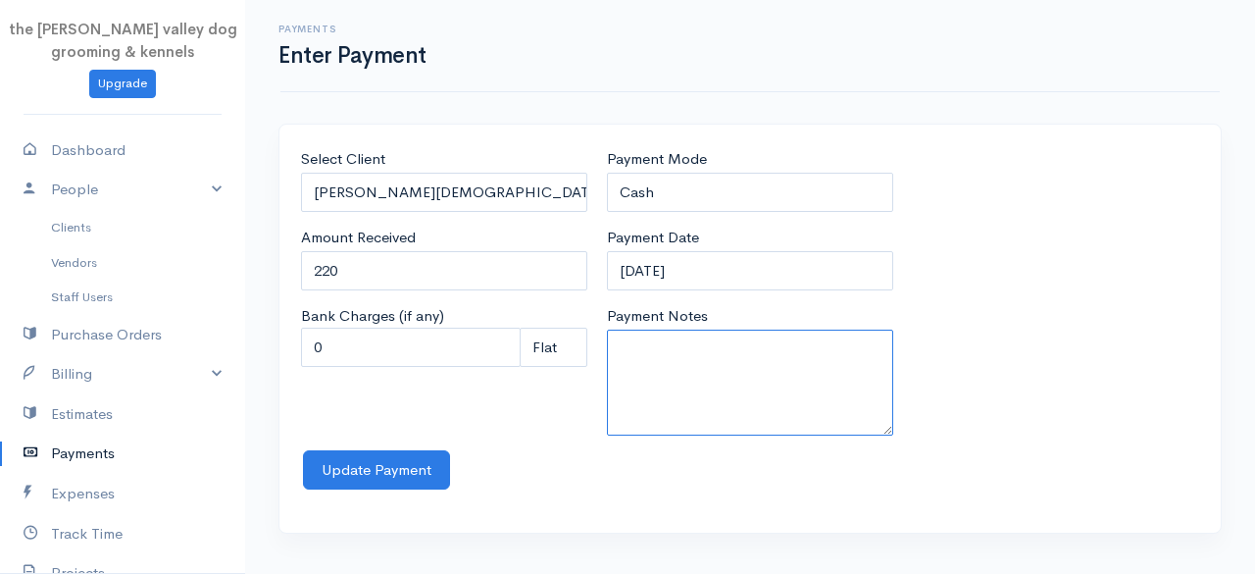
click at [728, 381] on textarea "Payment Notes" at bounding box center [750, 382] width 286 height 106
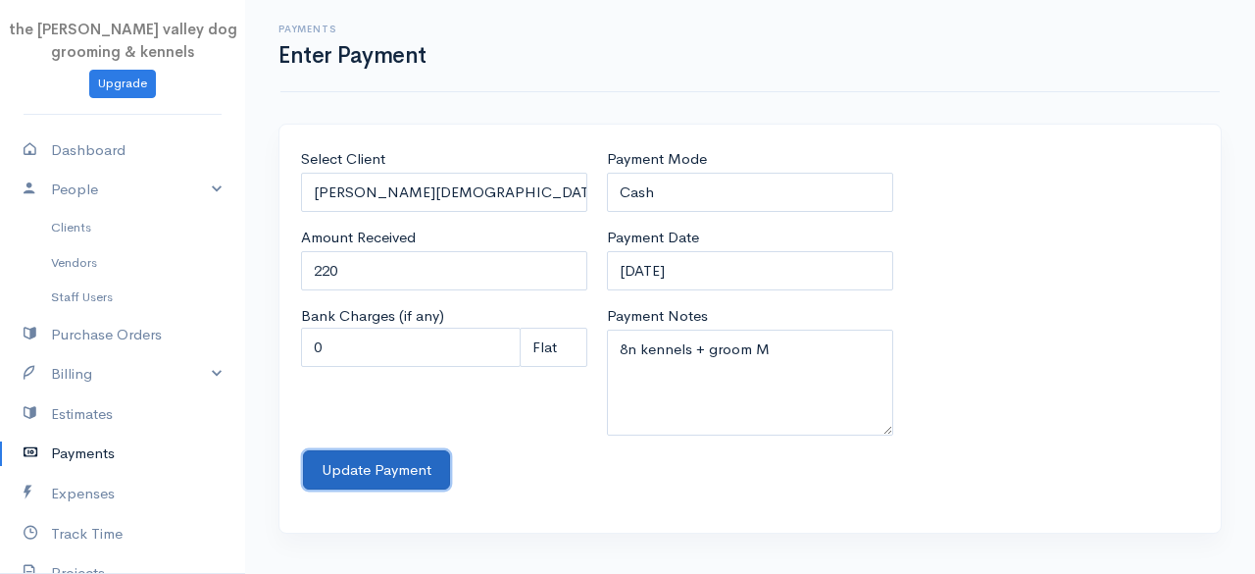
click at [392, 469] on button "Update Payment" at bounding box center [376, 470] width 147 height 40
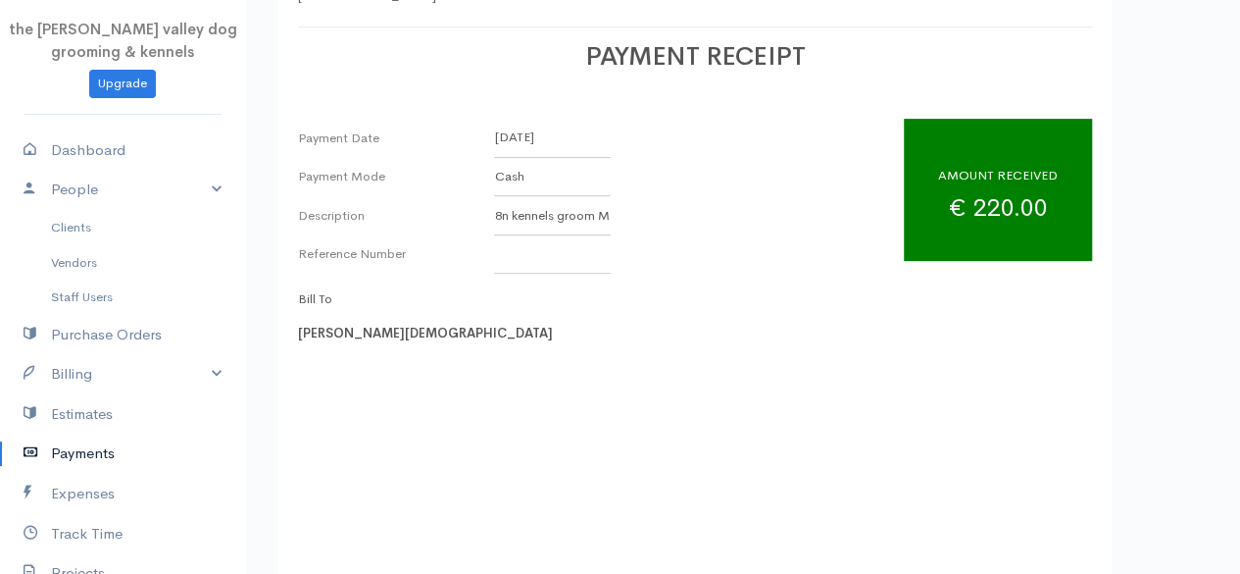
scroll to position [276, 0]
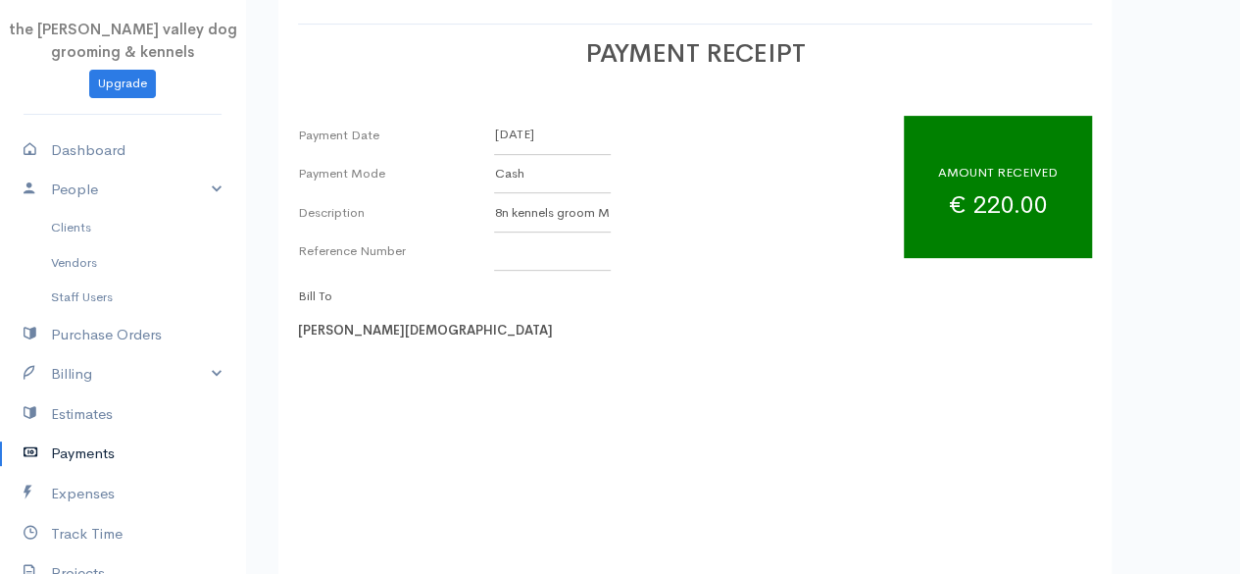
click at [67, 443] on link "Payments" at bounding box center [122, 453] width 245 height 40
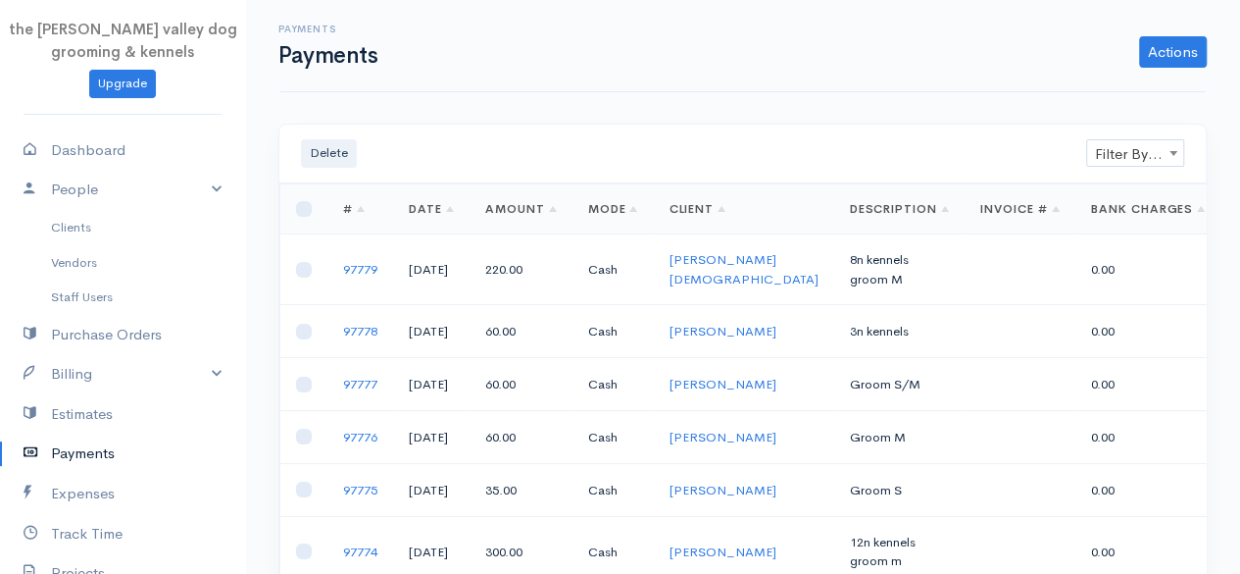
click at [1155, 148] on span "Filter By Client" at bounding box center [1135, 153] width 96 height 27
click at [1128, 155] on span "Filter By Client" at bounding box center [1135, 153] width 96 height 27
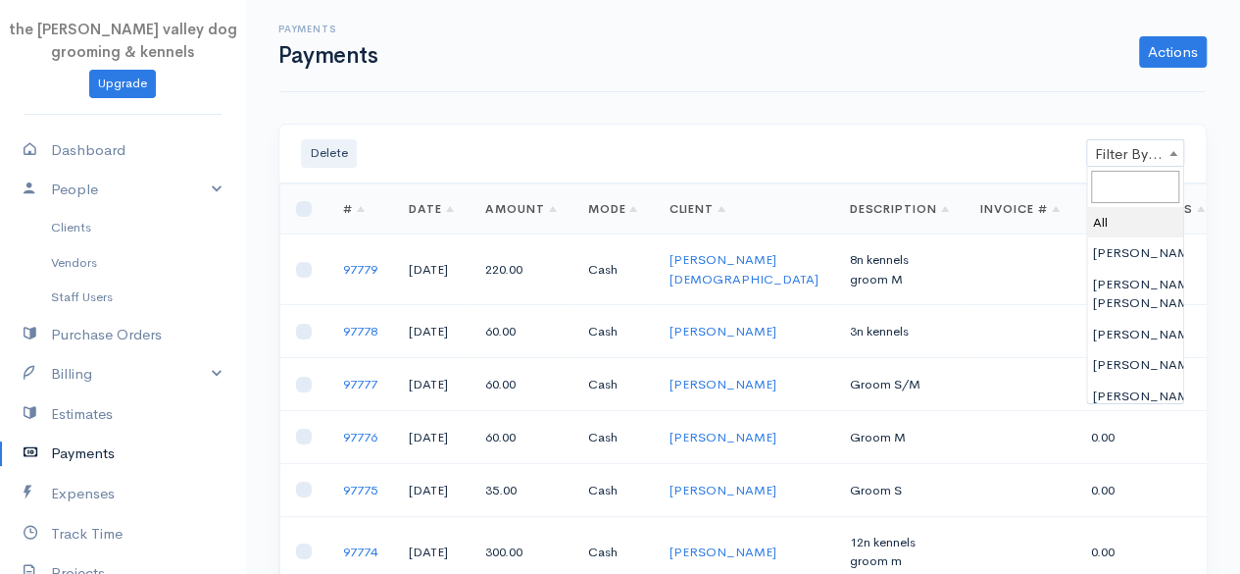
click at [95, 451] on link "Payments" at bounding box center [122, 453] width 245 height 40
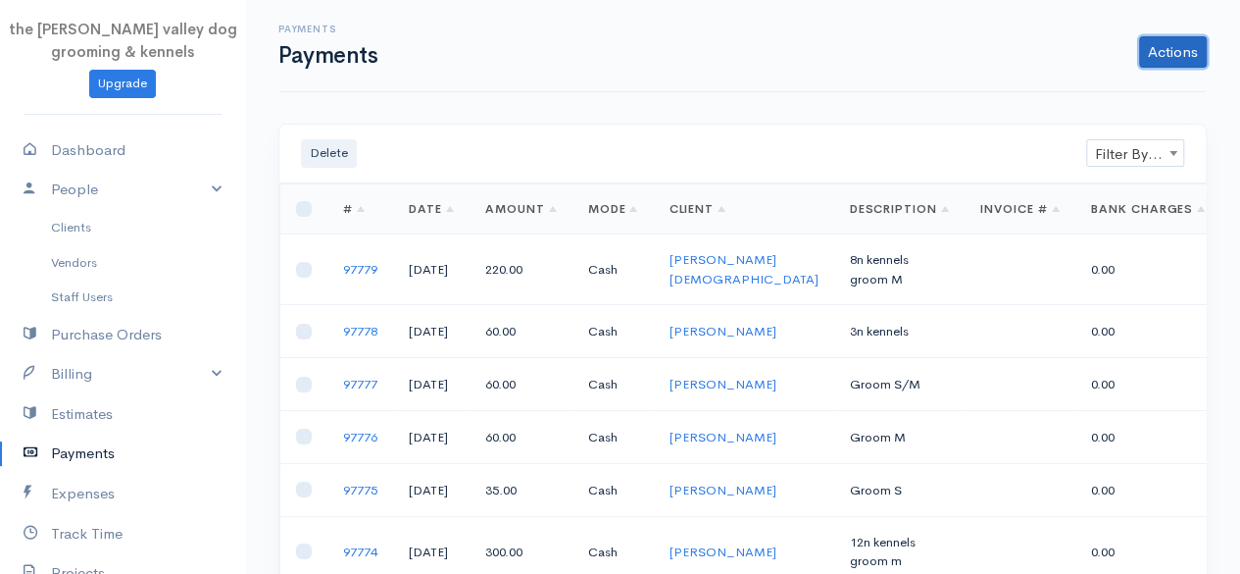
click at [1177, 38] on link "Actions" at bounding box center [1173, 51] width 68 height 31
click at [1124, 79] on link "Enter Payment" at bounding box center [1107, 93] width 202 height 34
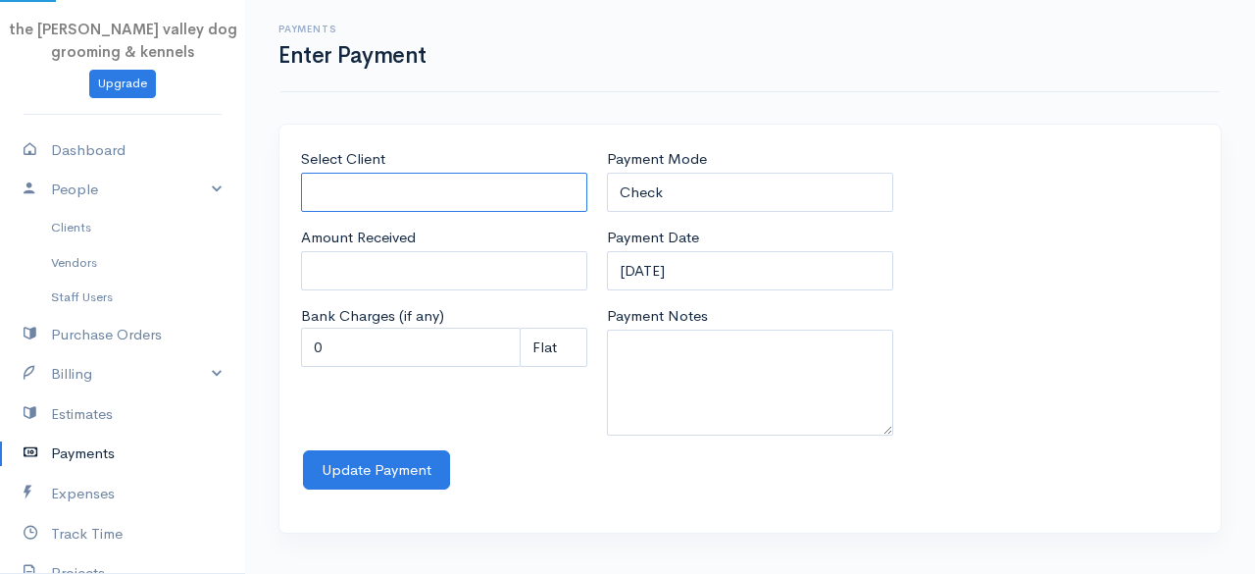
click at [533, 183] on input "Select Client" at bounding box center [444, 193] width 286 height 40
click at [404, 236] on body "the rodney valley dog grooming & kennels Upgrade Dashboard People Clients Vendo…" at bounding box center [627, 287] width 1255 height 574
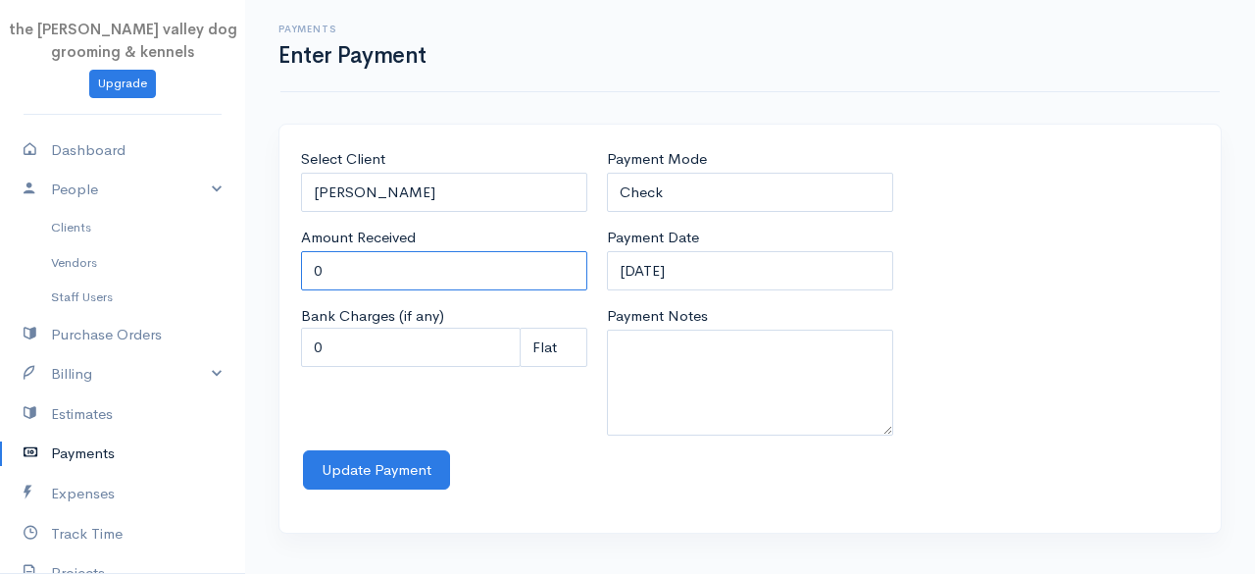
click at [393, 281] on input "0" at bounding box center [444, 271] width 286 height 40
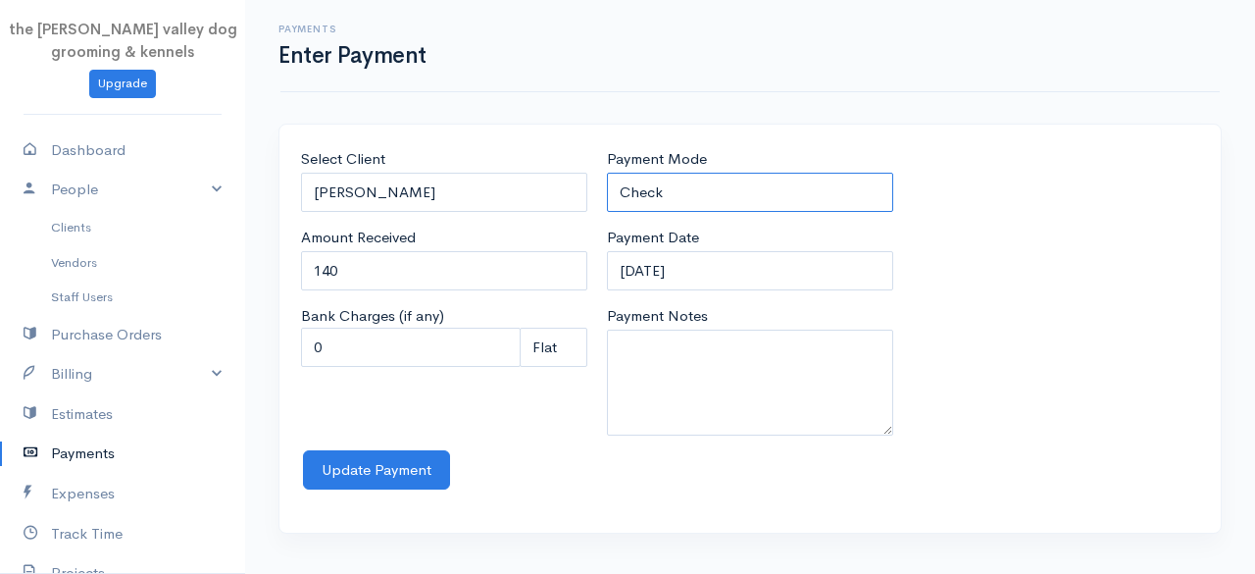
click at [706, 181] on select "Check Bank Transfer Credit Cash Debit ACH VISA MASTERCARD AMEX Discover DINERS …" at bounding box center [750, 193] width 286 height 40
click at [607, 173] on select "Check Bank Transfer Credit Cash Debit ACH VISA MASTERCARD AMEX Discover DINERS …" at bounding box center [750, 193] width 286 height 40
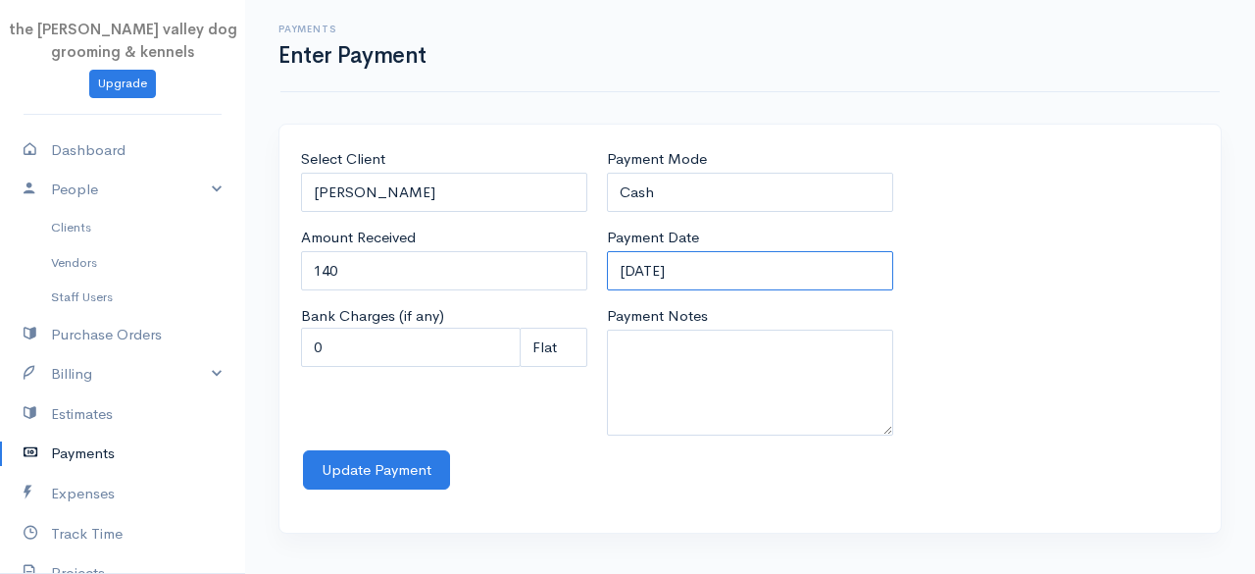
click at [744, 275] on input "12-09-2025" at bounding box center [750, 271] width 286 height 40
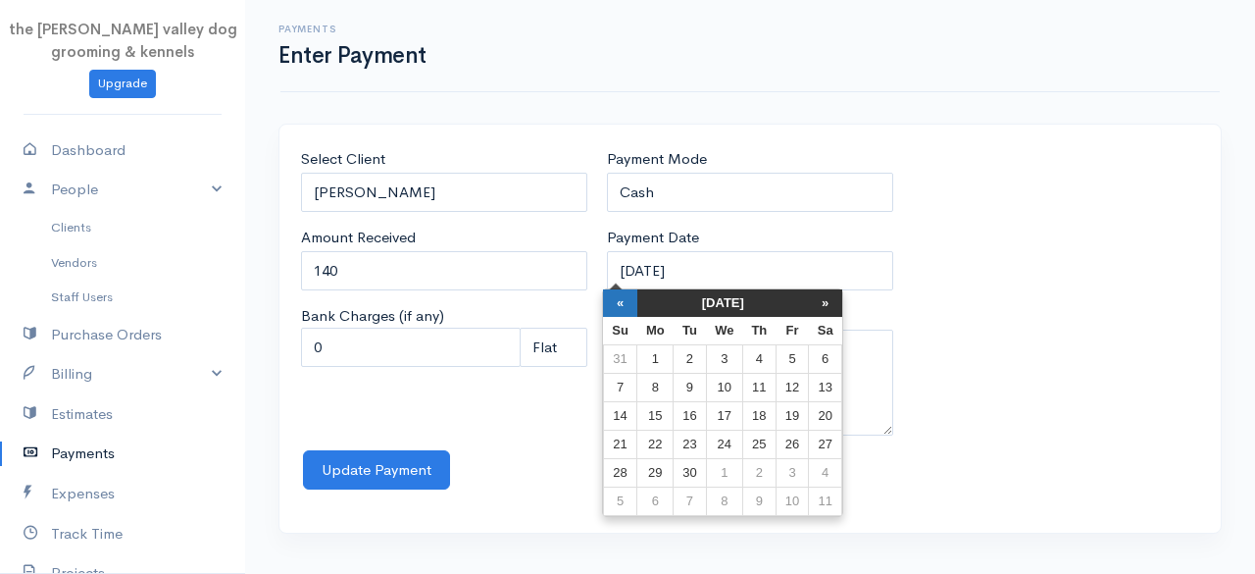
click at [622, 306] on th "«" at bounding box center [620, 302] width 34 height 27
click at [622, 306] on th "«" at bounding box center [625, 302] width 34 height 27
click at [625, 419] on td "8" at bounding box center [625, 416] width 34 height 28
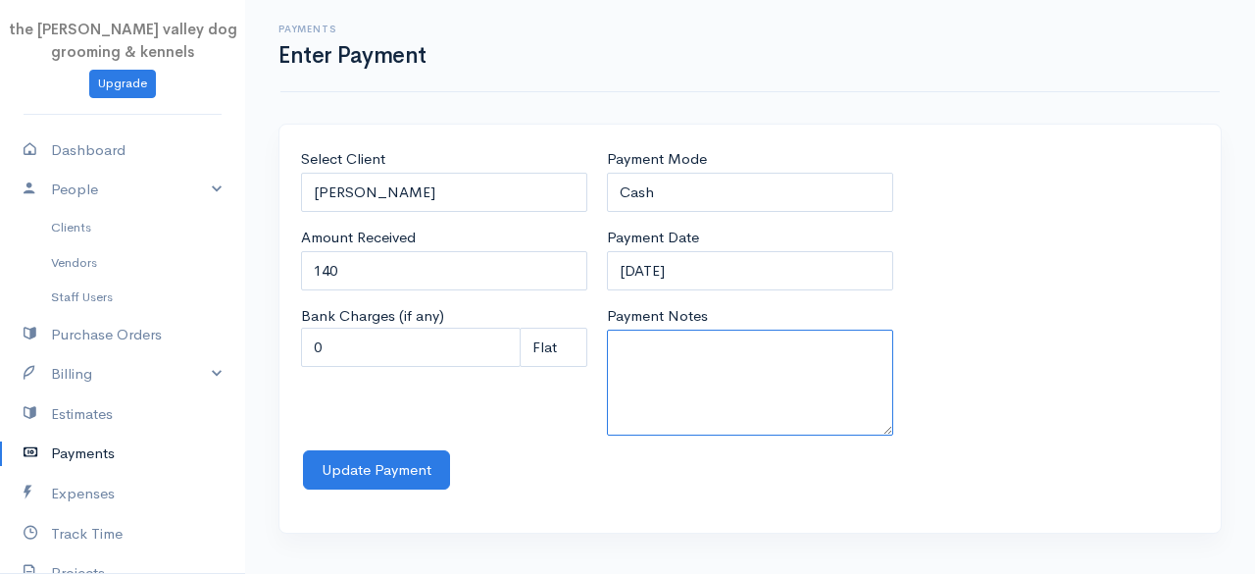
click at [727, 353] on textarea "Payment Notes" at bounding box center [750, 382] width 286 height 106
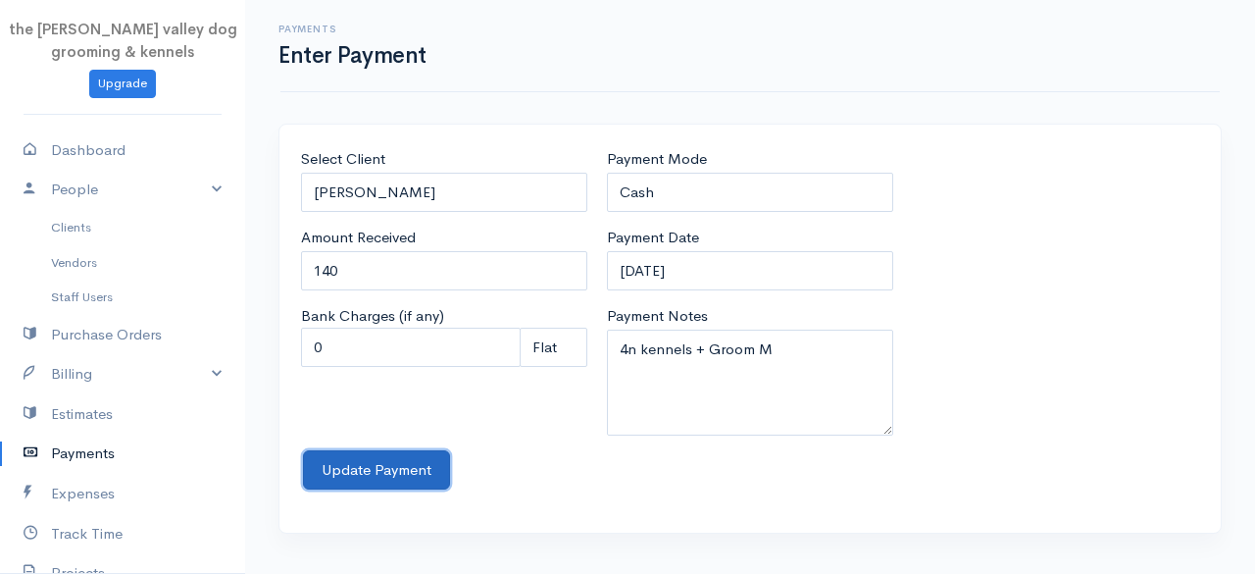
click at [346, 460] on button "Update Payment" at bounding box center [376, 470] width 147 height 40
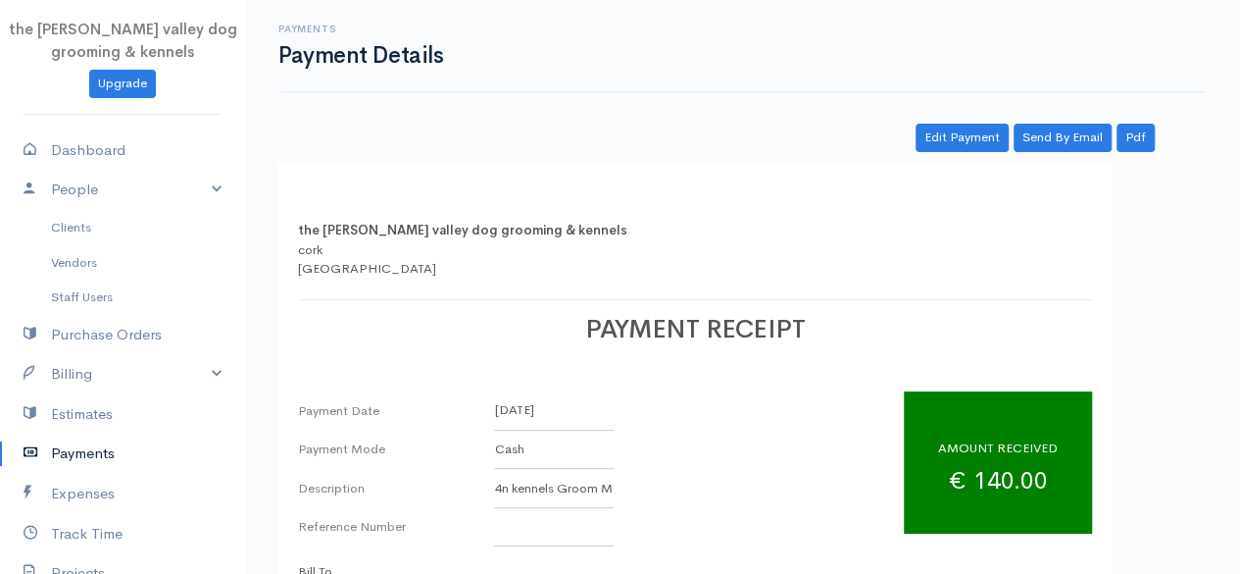
click at [346, 460] on td "Payment Mode" at bounding box center [396, 449] width 196 height 39
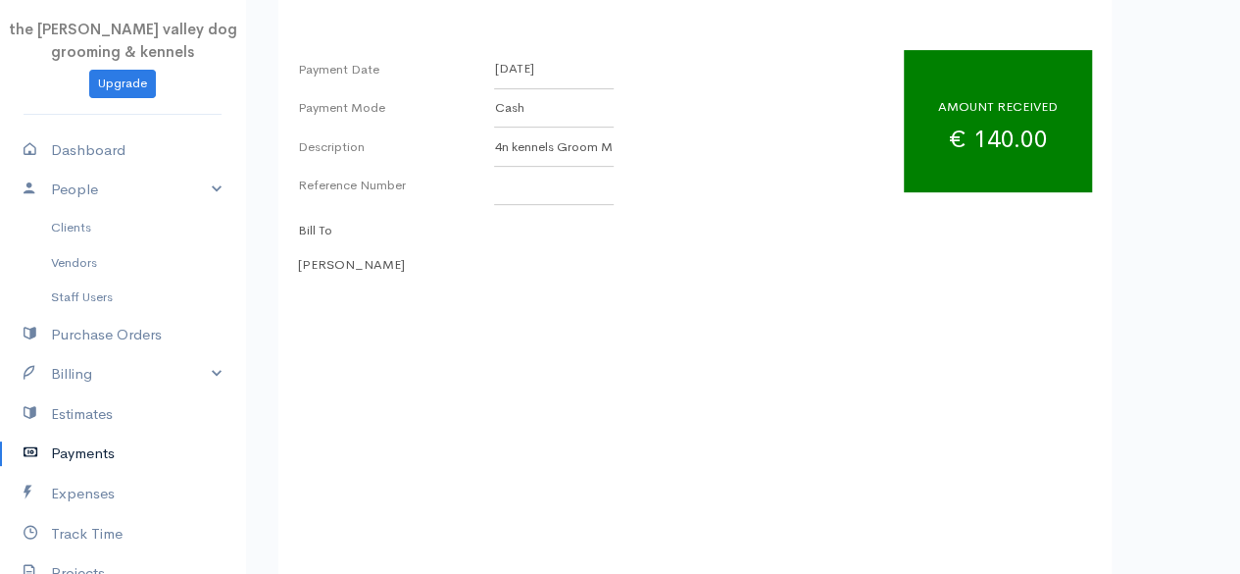
scroll to position [371, 0]
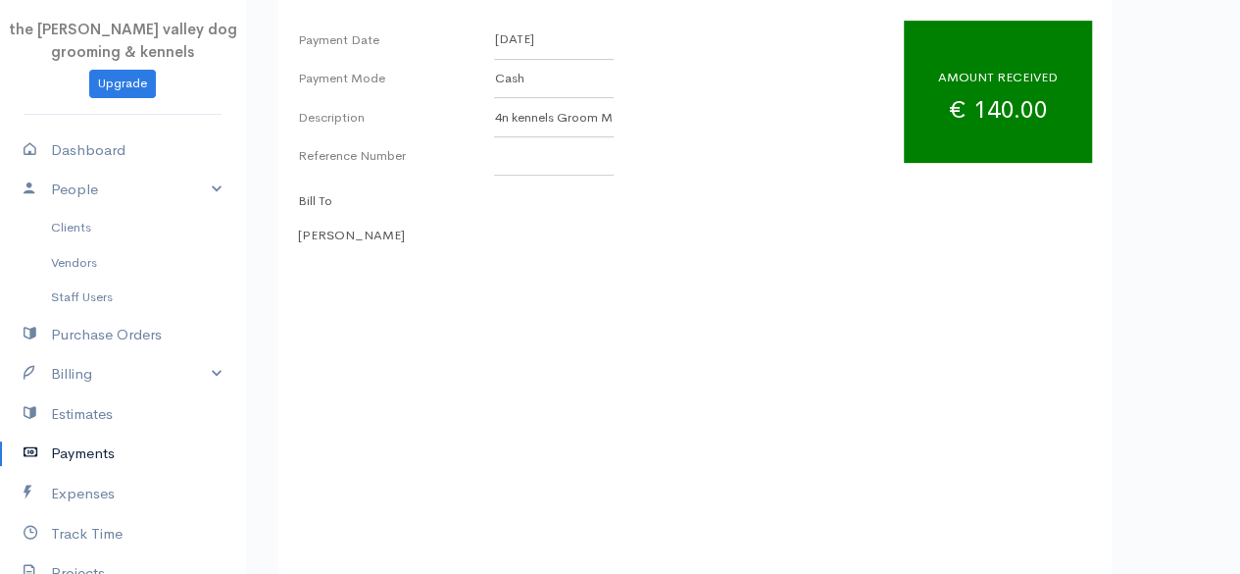
click at [96, 450] on link "Payments" at bounding box center [122, 453] width 245 height 40
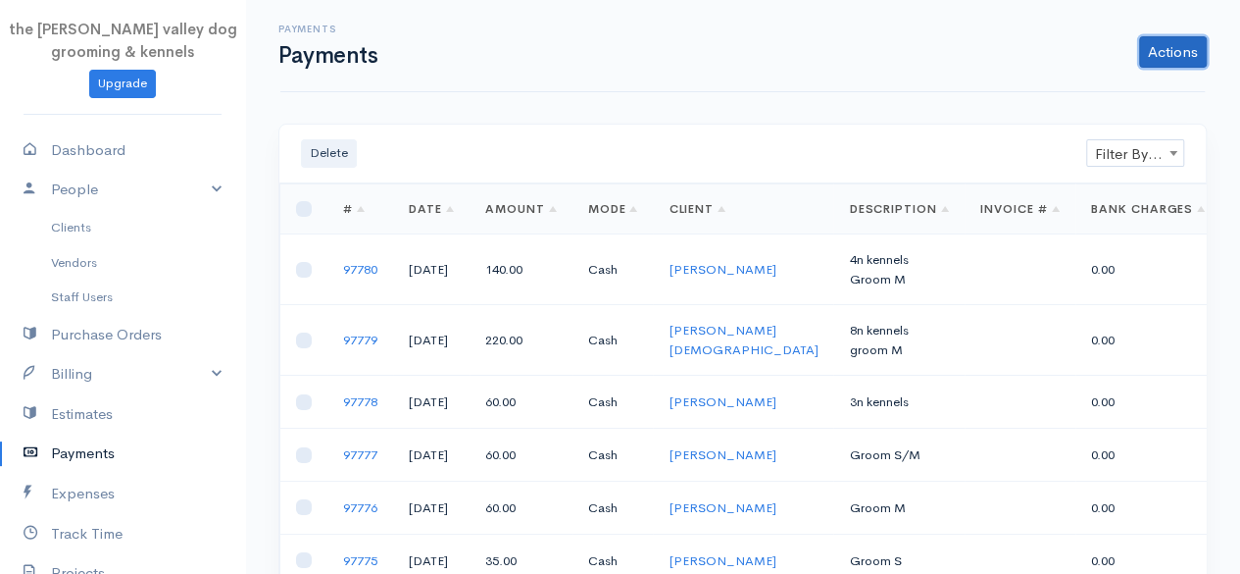
click at [1194, 56] on link "Actions" at bounding box center [1173, 51] width 68 height 31
click at [1114, 84] on link "Enter Payment" at bounding box center [1107, 93] width 202 height 34
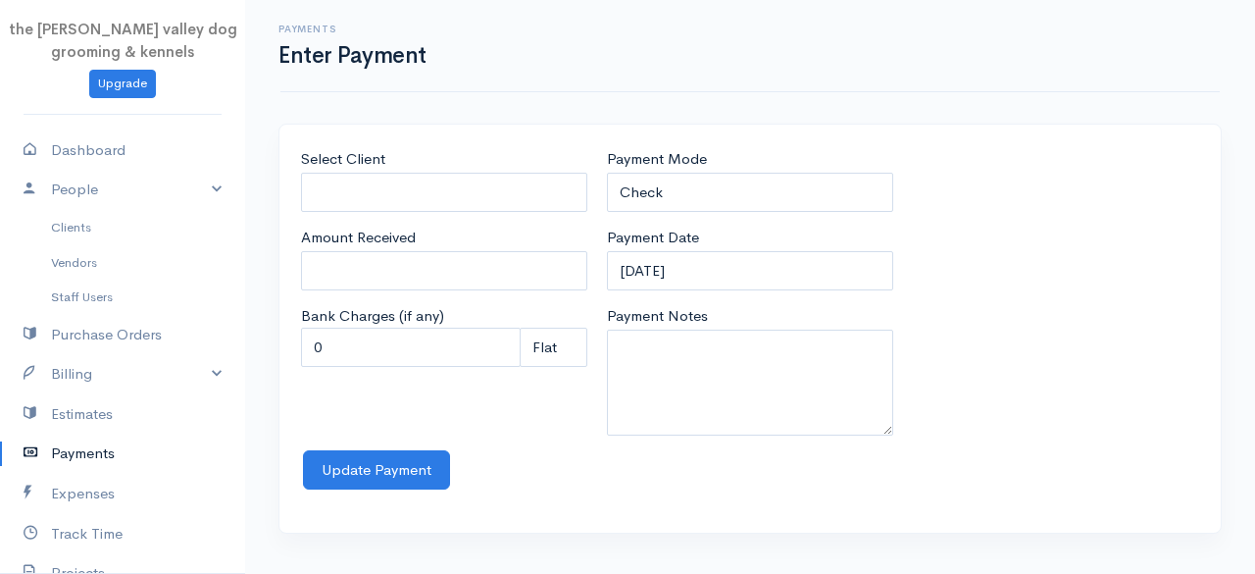
click at [470, 138] on div "Select Client Amount Received Bank Charges (if any) 0 Perc (%) Perc (%) Flat Fl…" at bounding box center [749, 329] width 941 height 408
click at [457, 252] on input "Amount Received" at bounding box center [444, 271] width 286 height 40
click at [354, 342] on input "0" at bounding box center [411, 348] width 220 height 40
click at [418, 193] on input "Select Client" at bounding box center [444, 193] width 286 height 40
click at [405, 251] on body "the rodney valley dog grooming & kennels Upgrade Dashboard People Clients Vendo…" at bounding box center [627, 287] width 1255 height 574
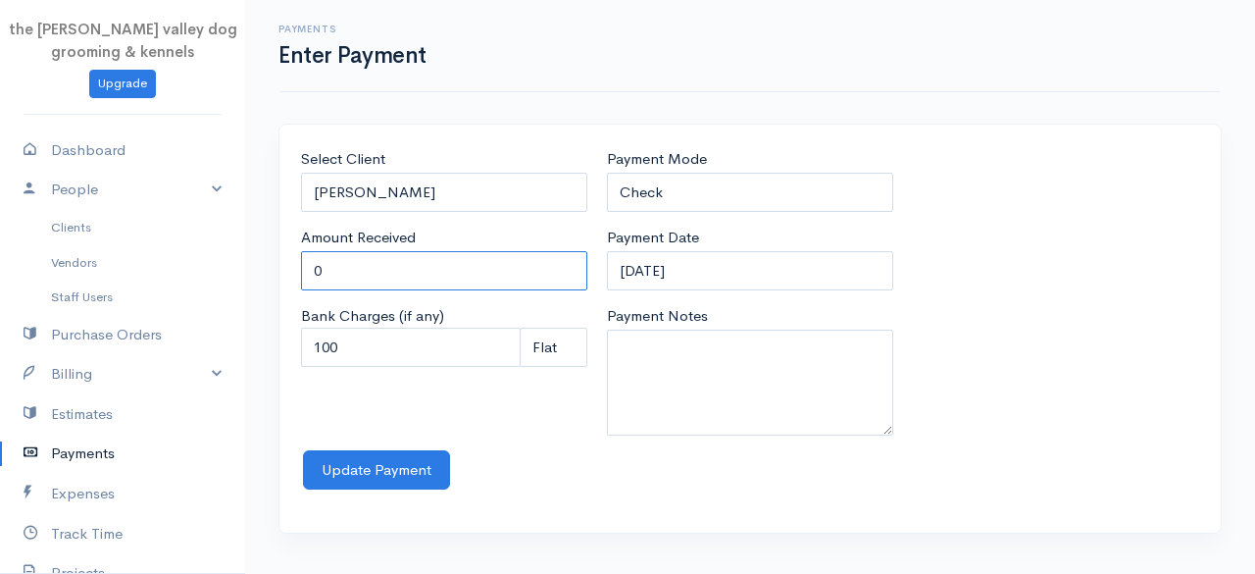
click at [405, 259] on input "0" at bounding box center [444, 271] width 286 height 40
click at [402, 328] on input "100" at bounding box center [411, 348] width 220 height 40
click at [386, 264] on input "0" at bounding box center [444, 271] width 286 height 40
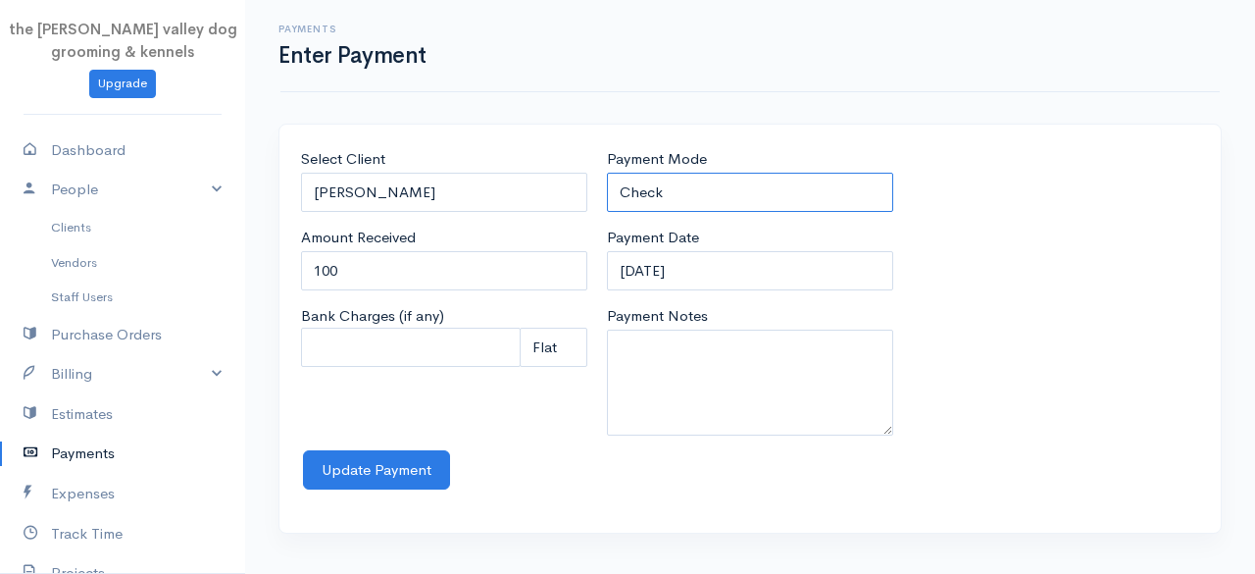
click at [653, 184] on select "Check Bank Transfer Credit Cash Debit ACH VISA MASTERCARD AMEX Discover DINERS …" at bounding box center [750, 193] width 286 height 40
click at [607, 173] on select "Check Bank Transfer Credit Cash Debit ACH VISA MASTERCARD AMEX Discover DINERS …" at bounding box center [750, 193] width 286 height 40
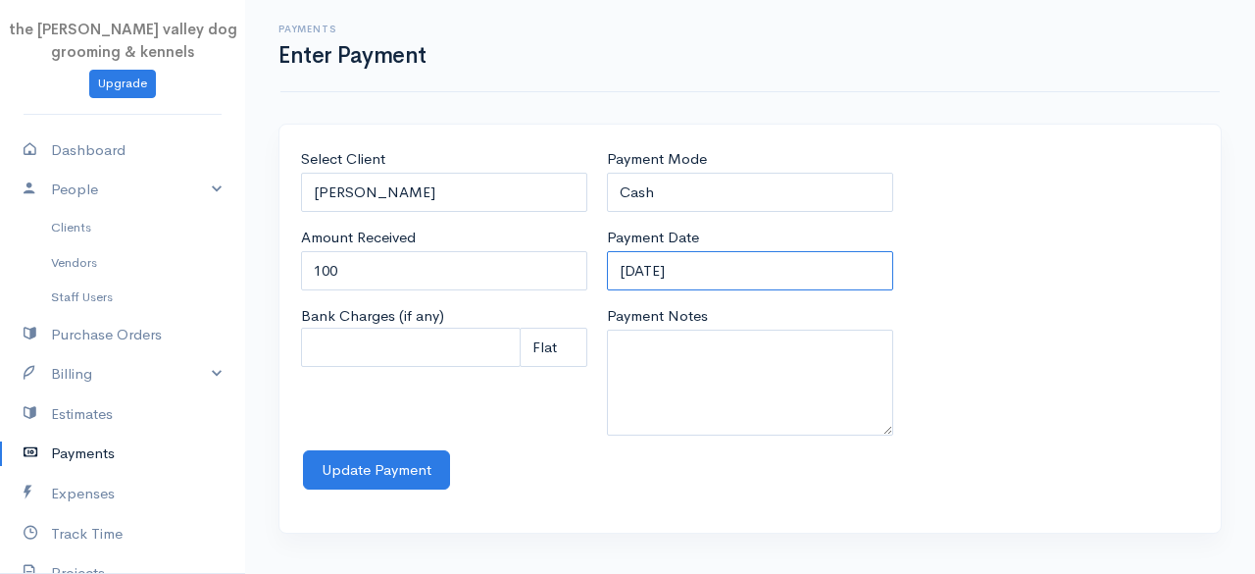
click at [722, 278] on input "12-09-2025" at bounding box center [750, 271] width 286 height 40
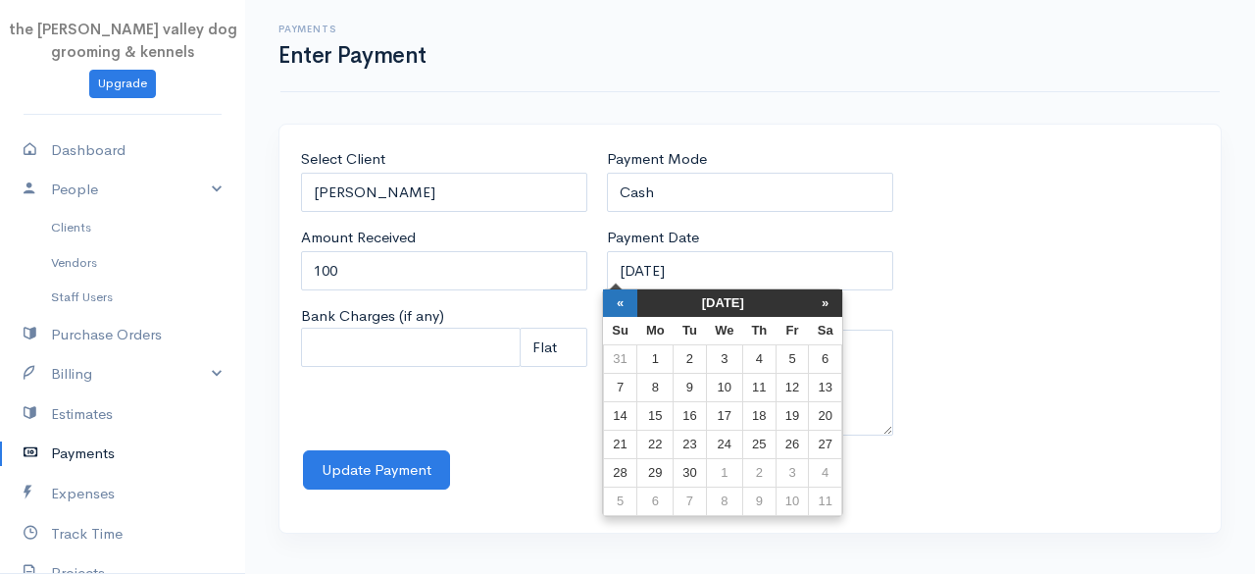
click at [633, 296] on th "«" at bounding box center [620, 302] width 34 height 27
click at [633, 296] on th "«" at bounding box center [625, 302] width 34 height 27
click at [692, 386] on td "3" at bounding box center [695, 388] width 32 height 28
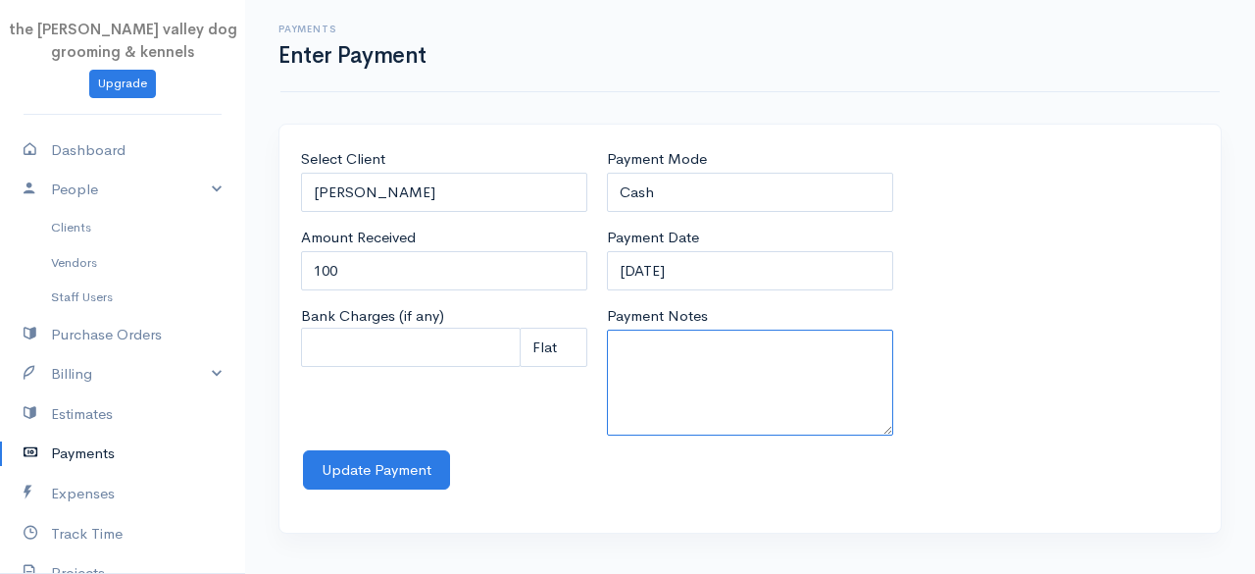
click at [677, 370] on textarea "Payment Notes" at bounding box center [750, 382] width 286 height 106
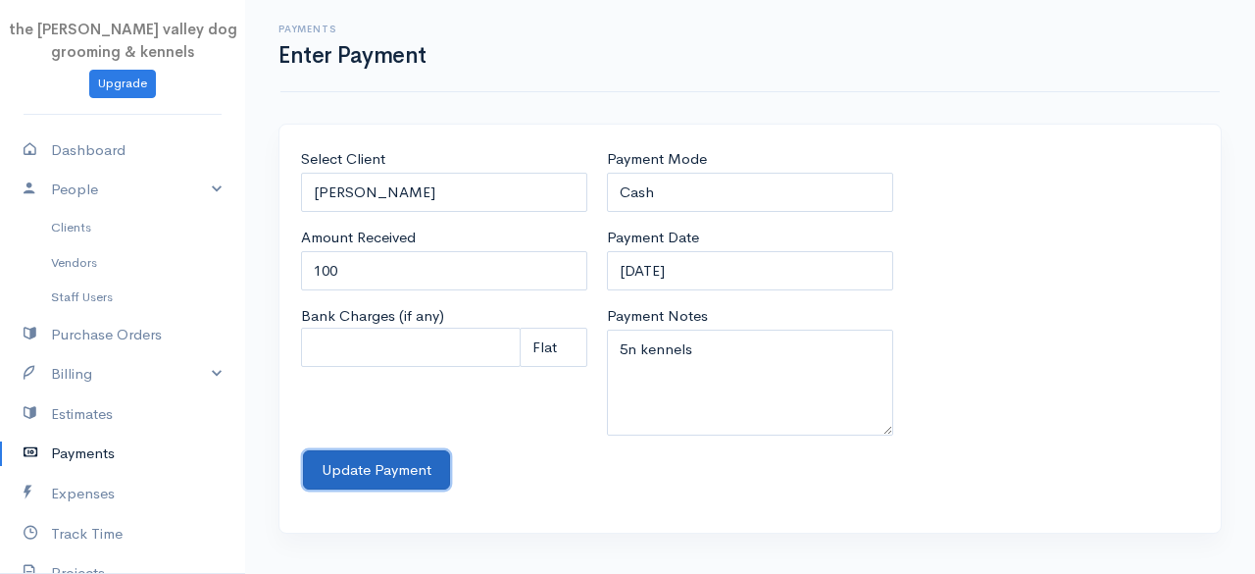
click at [394, 475] on button "Update Payment" at bounding box center [376, 470] width 147 height 40
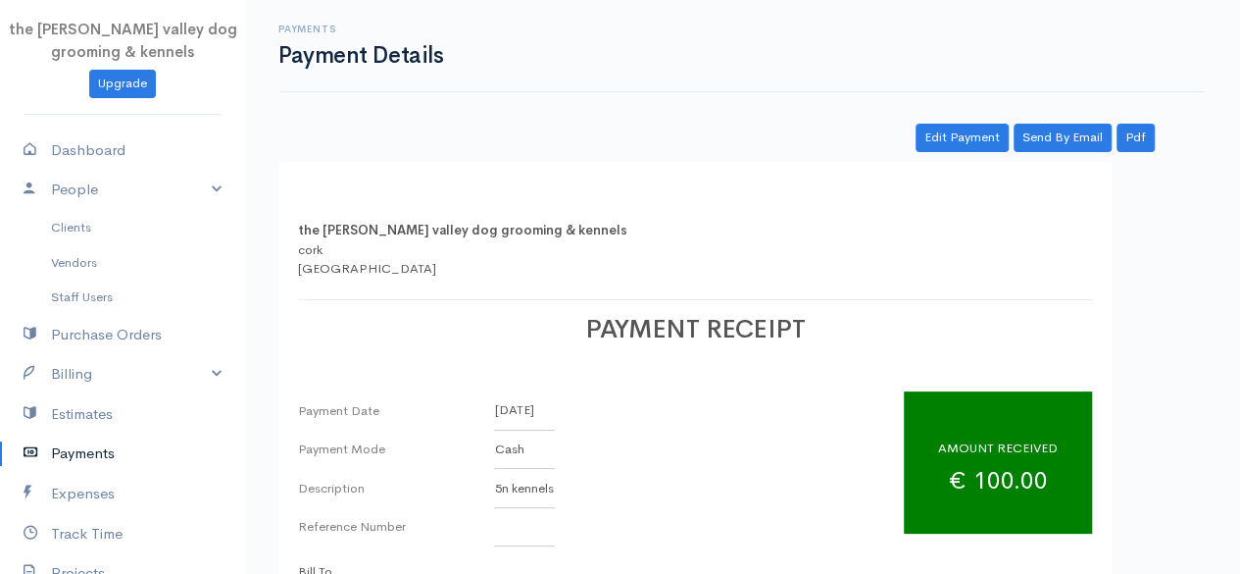
click at [84, 460] on link "Payments" at bounding box center [122, 453] width 245 height 40
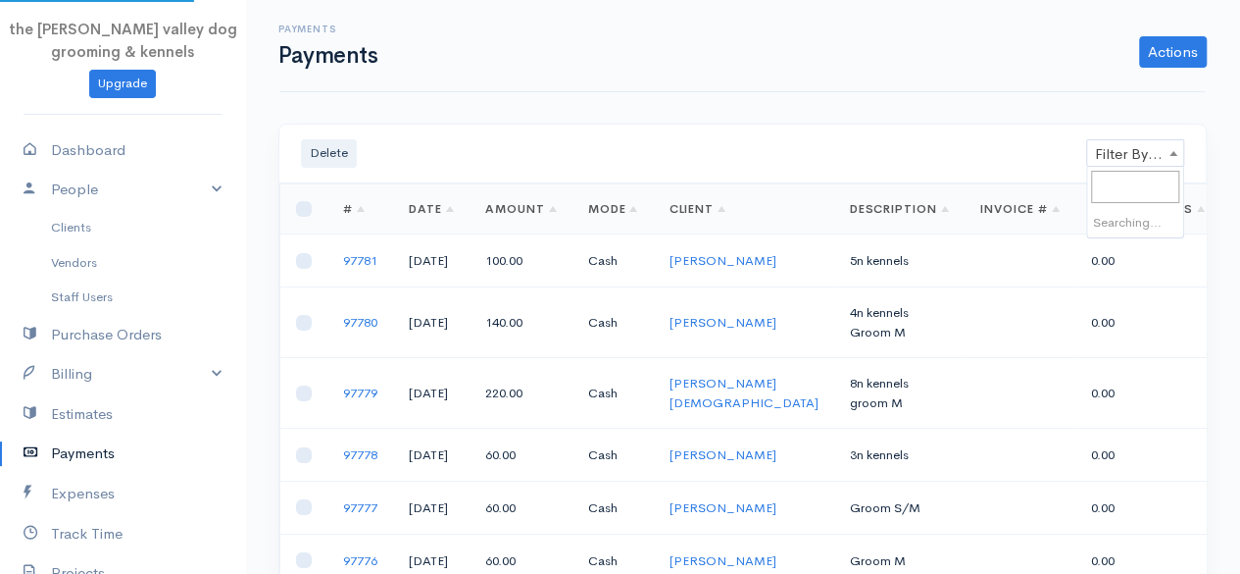
click at [1143, 161] on span "Filter By Client" at bounding box center [1135, 153] width 96 height 27
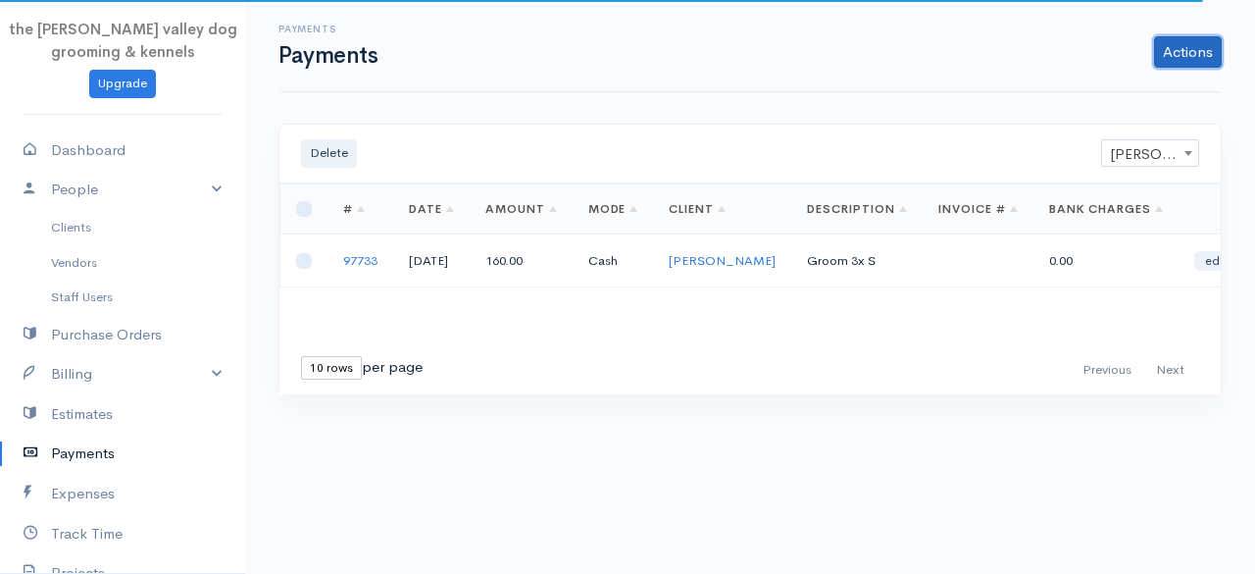
click at [1188, 49] on link "Actions" at bounding box center [1188, 51] width 68 height 31
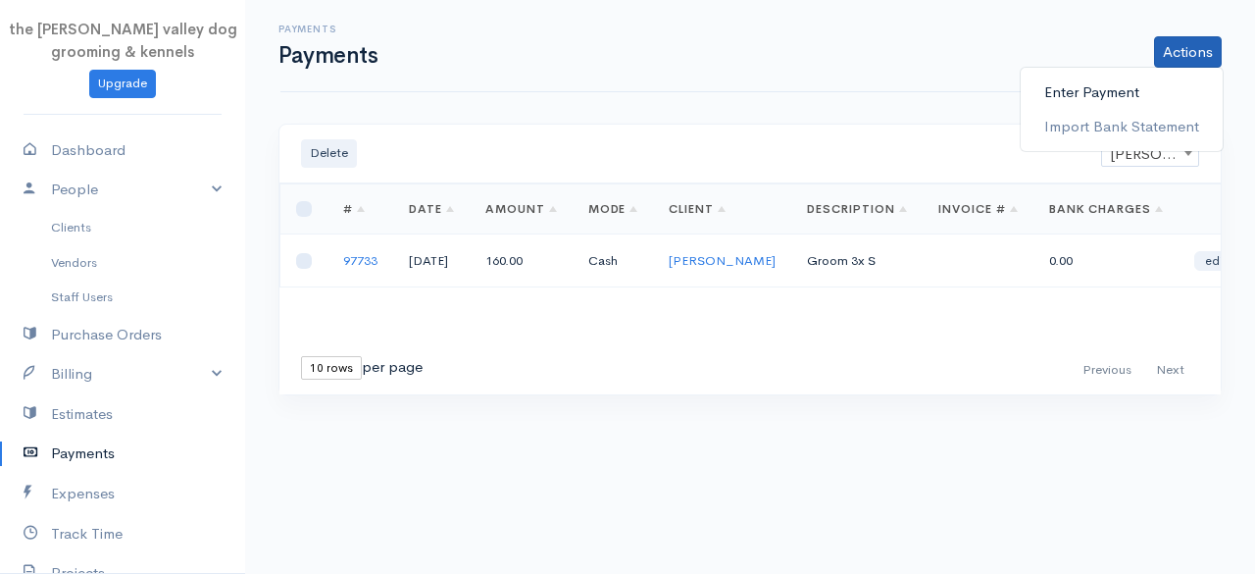
click at [1134, 88] on link "Enter Payment" at bounding box center [1122, 93] width 202 height 34
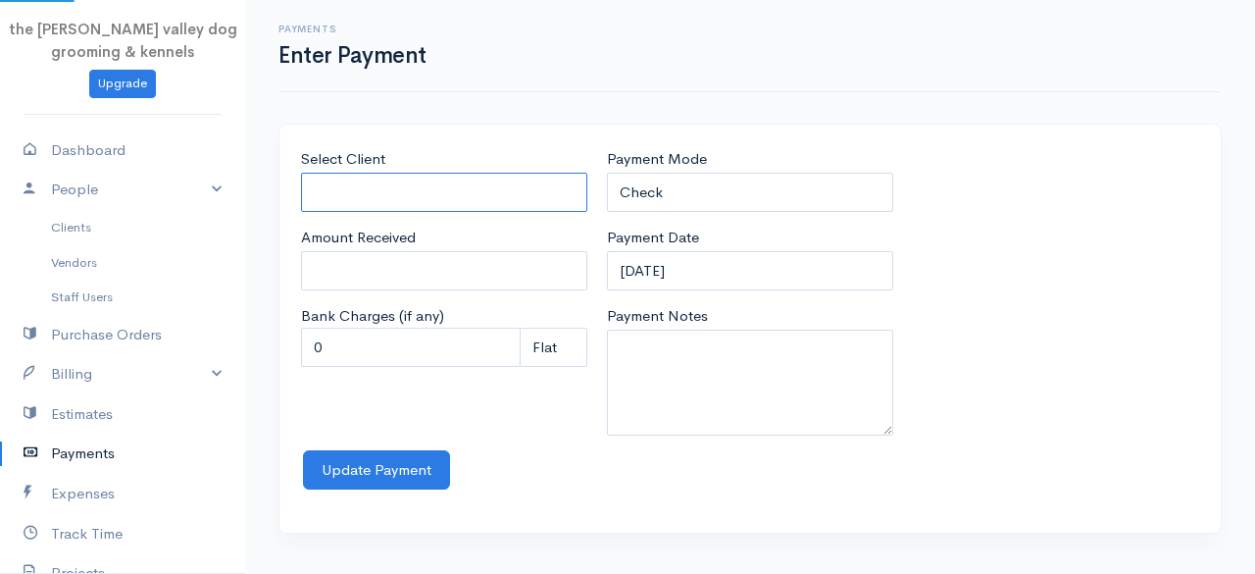
click at [419, 196] on input "Select Client" at bounding box center [444, 193] width 286 height 40
click at [397, 221] on body "the rodney valley dog grooming & kennels Upgrade Dashboard People Clients Vendo…" at bounding box center [627, 287] width 1255 height 574
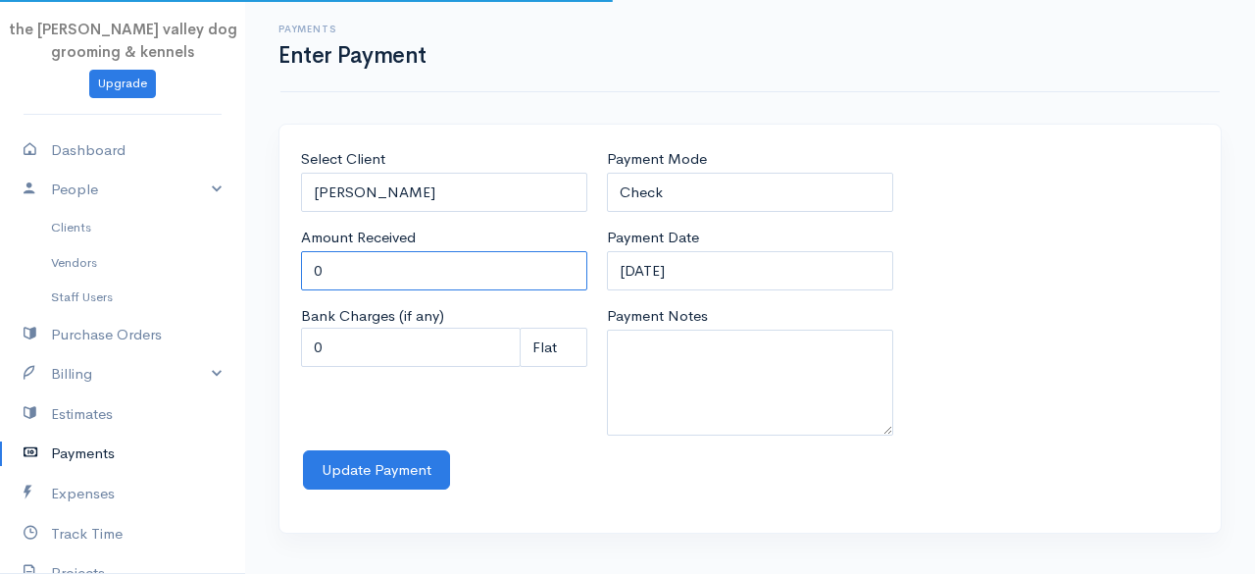
click at [388, 260] on input "0" at bounding box center [444, 271] width 286 height 40
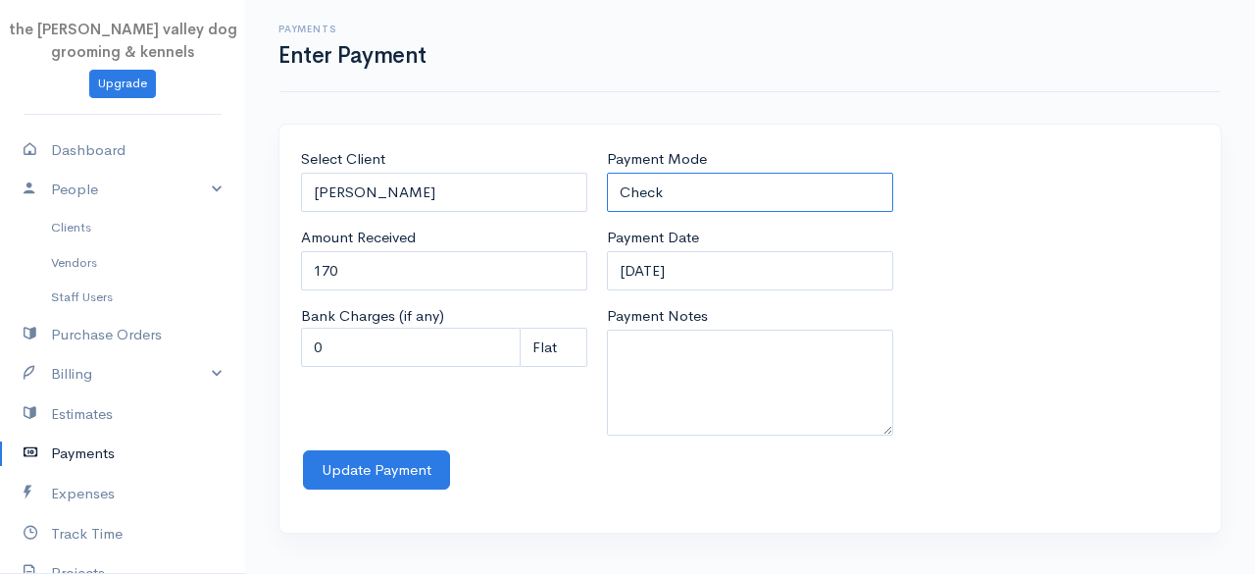
click at [707, 195] on select "Check Bank Transfer Credit Cash Debit ACH VISA MASTERCARD AMEX Discover DINERS …" at bounding box center [750, 193] width 286 height 40
click at [607, 173] on select "Check Bank Transfer Credit Cash Debit ACH VISA MASTERCARD AMEX Discover DINERS …" at bounding box center [750, 193] width 286 height 40
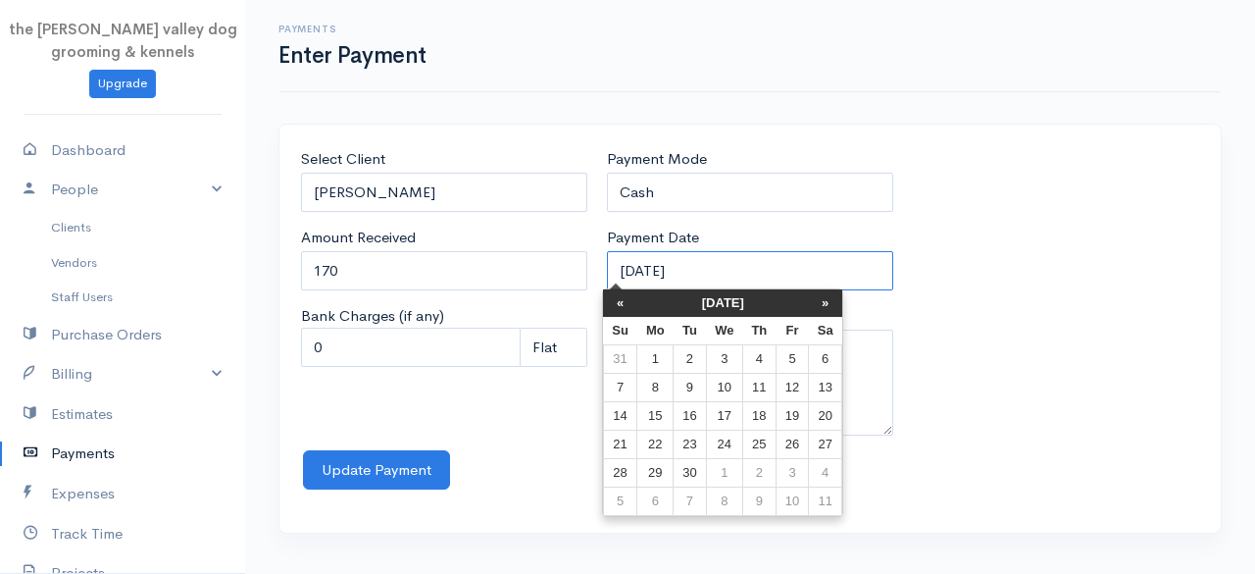
click at [734, 262] on input "12-09-2025" at bounding box center [750, 271] width 286 height 40
click at [620, 305] on th "«" at bounding box center [620, 302] width 34 height 27
click at [620, 305] on th "«" at bounding box center [625, 302] width 34 height 27
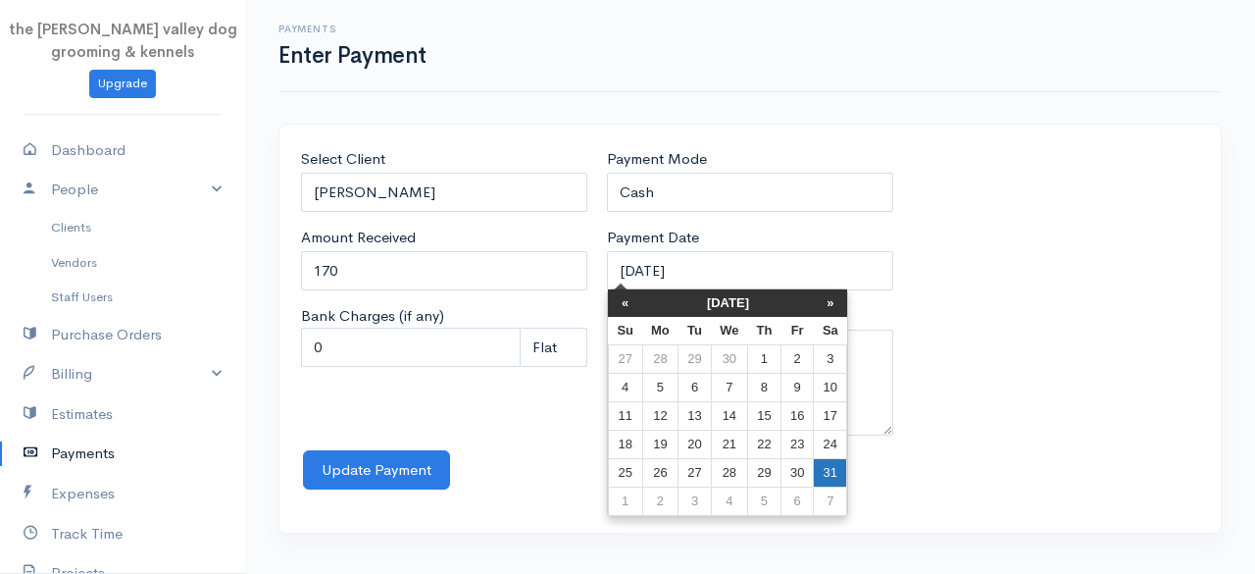
click at [826, 463] on td "31" at bounding box center [830, 473] width 33 height 28
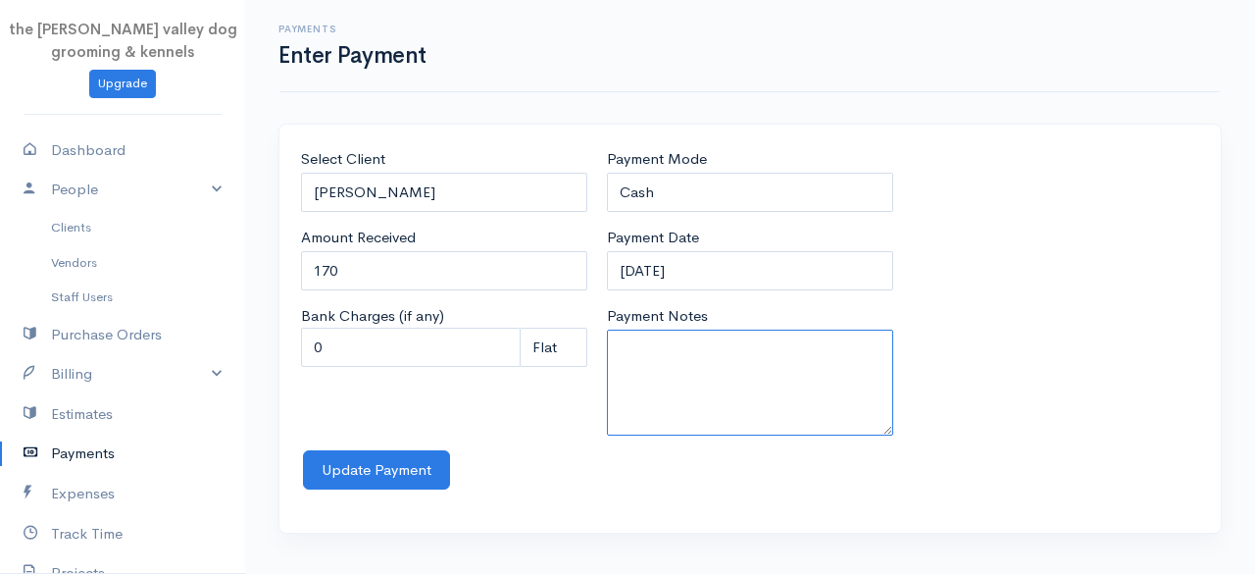
click at [645, 368] on textarea "Payment Notes" at bounding box center [750, 382] width 286 height 106
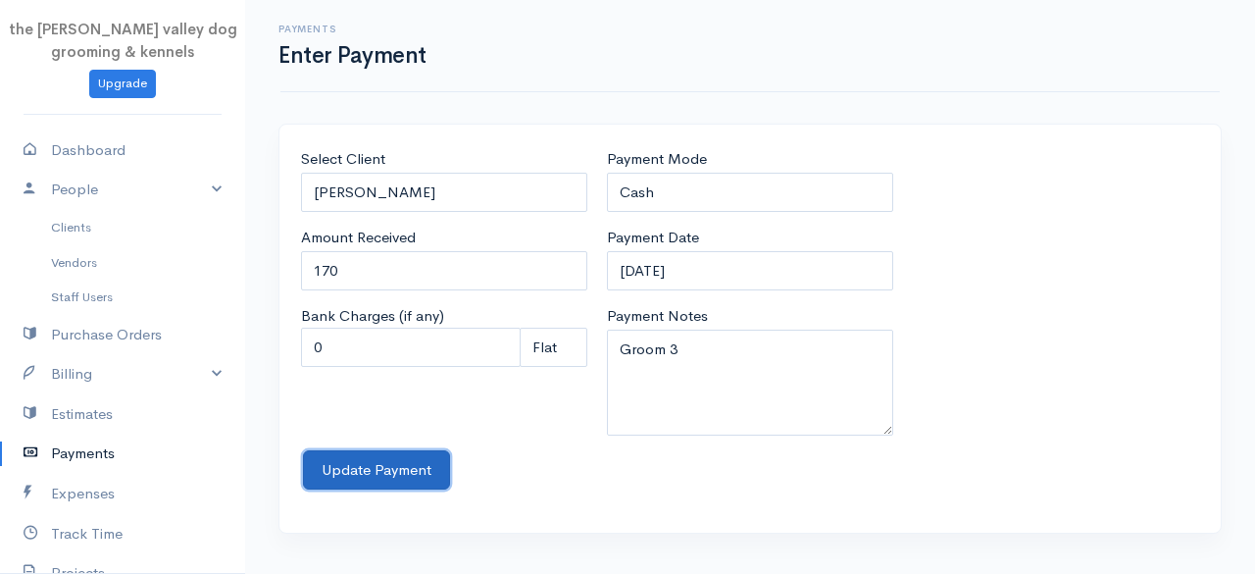
click at [394, 464] on button "Update Payment" at bounding box center [376, 470] width 147 height 40
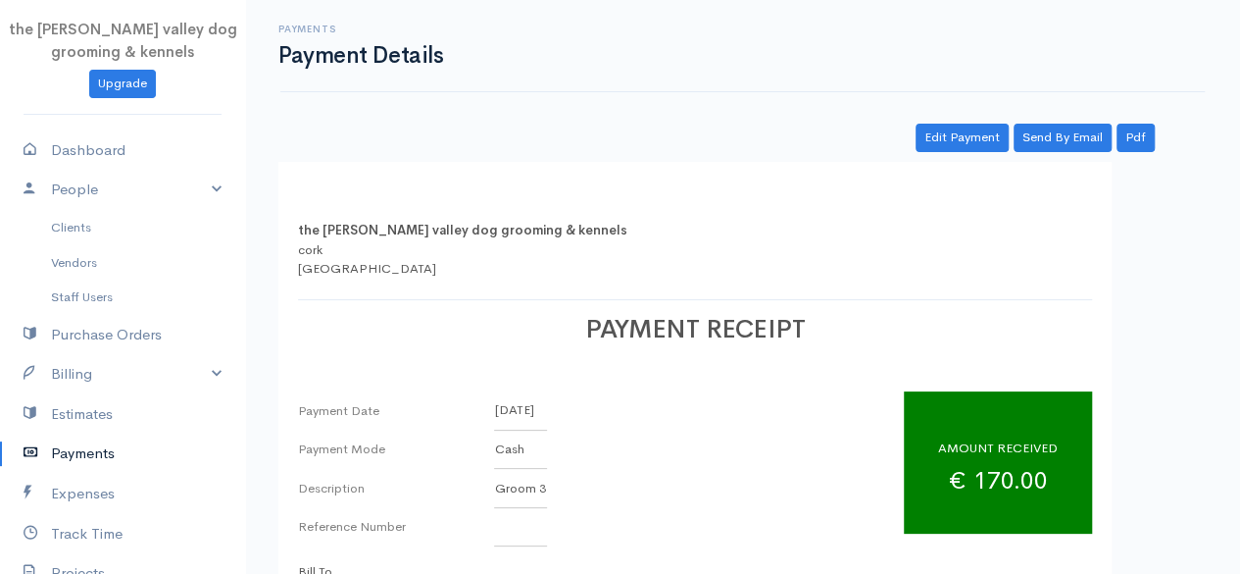
click at [37, 466] on link "Payments" at bounding box center [122, 453] width 245 height 40
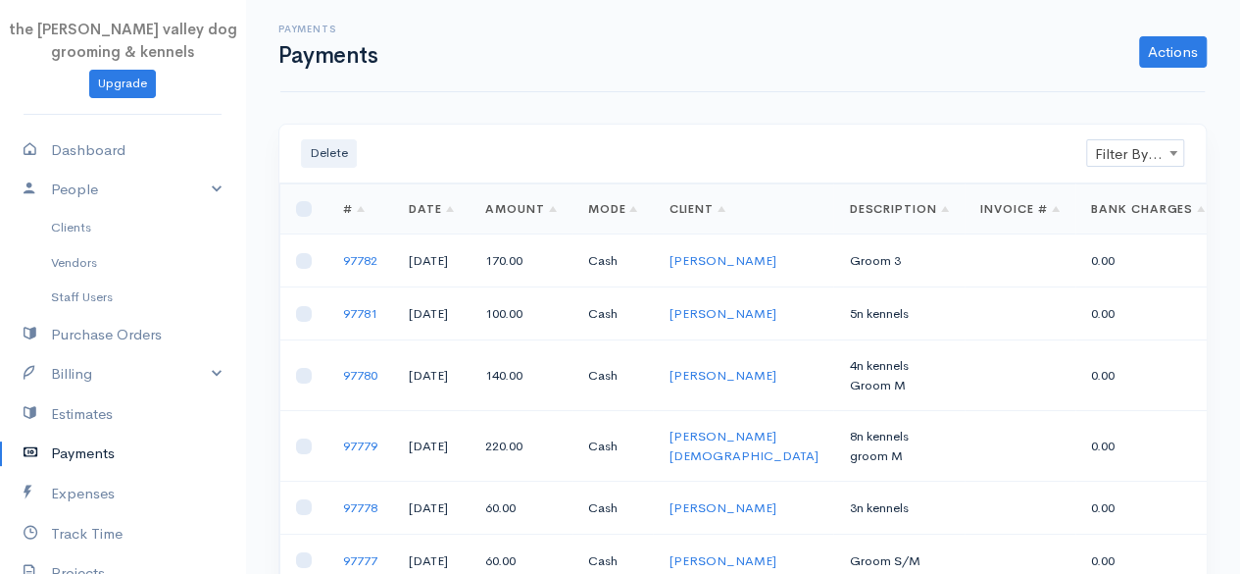
click at [1119, 157] on span "Filter By Client" at bounding box center [1135, 153] width 96 height 27
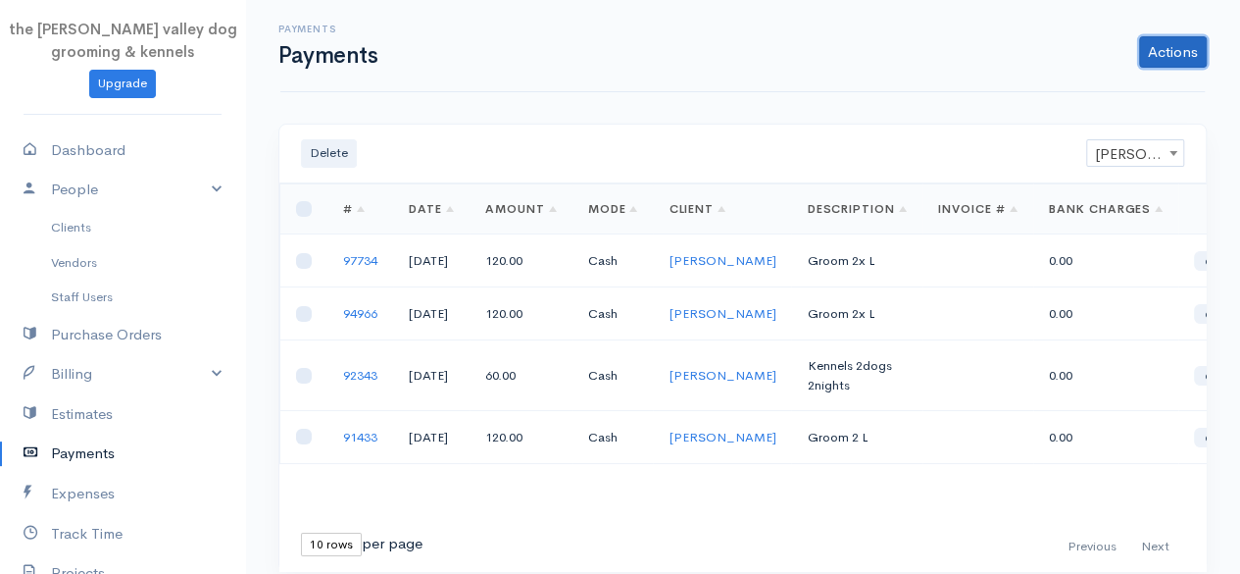
click at [1188, 52] on link "Actions" at bounding box center [1173, 51] width 68 height 31
click at [1081, 91] on link "Enter Payment" at bounding box center [1107, 93] width 202 height 34
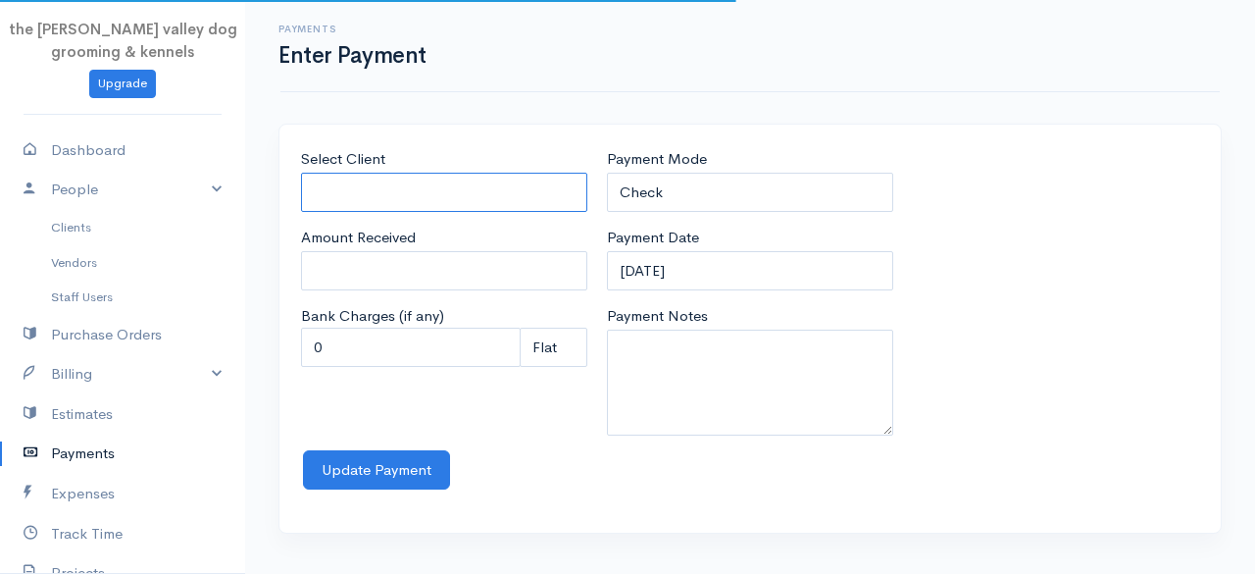
click at [501, 185] on input "Select Client" at bounding box center [444, 193] width 286 height 40
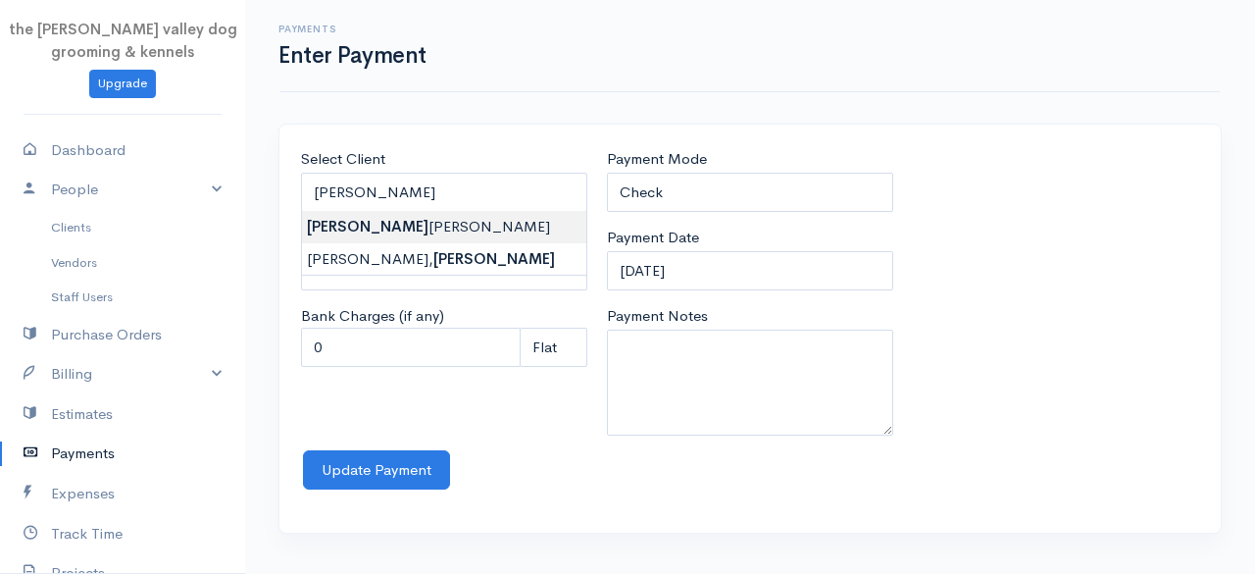
click at [436, 222] on body "the rodney valley dog grooming & kennels Upgrade Dashboard People Clients Vendo…" at bounding box center [627, 287] width 1255 height 574
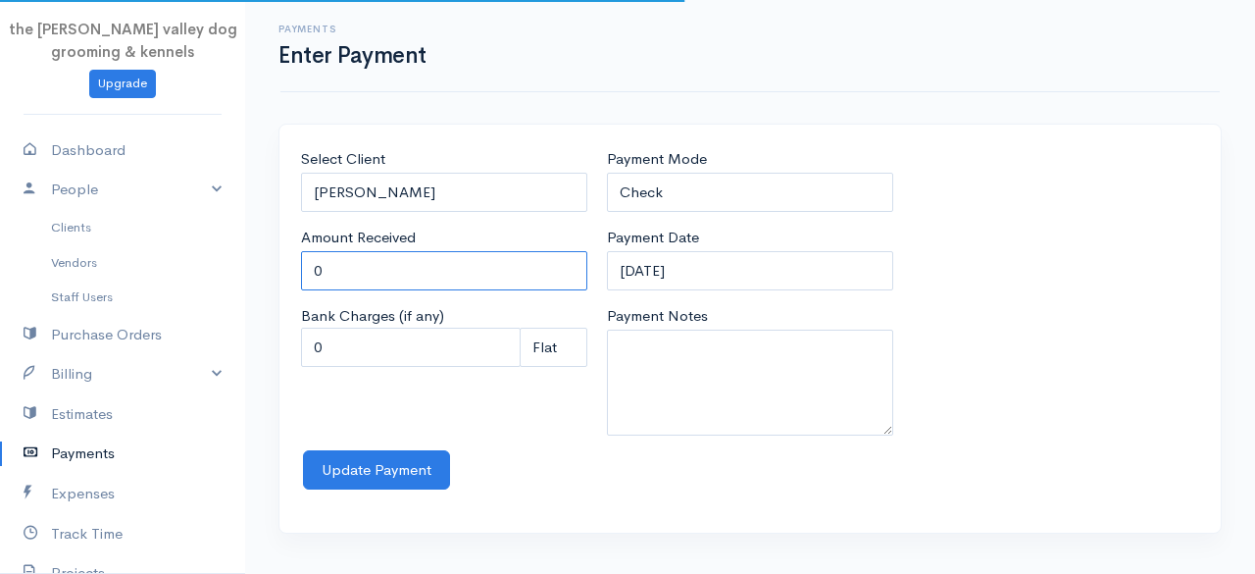
click at [379, 270] on input "0" at bounding box center [444, 271] width 286 height 40
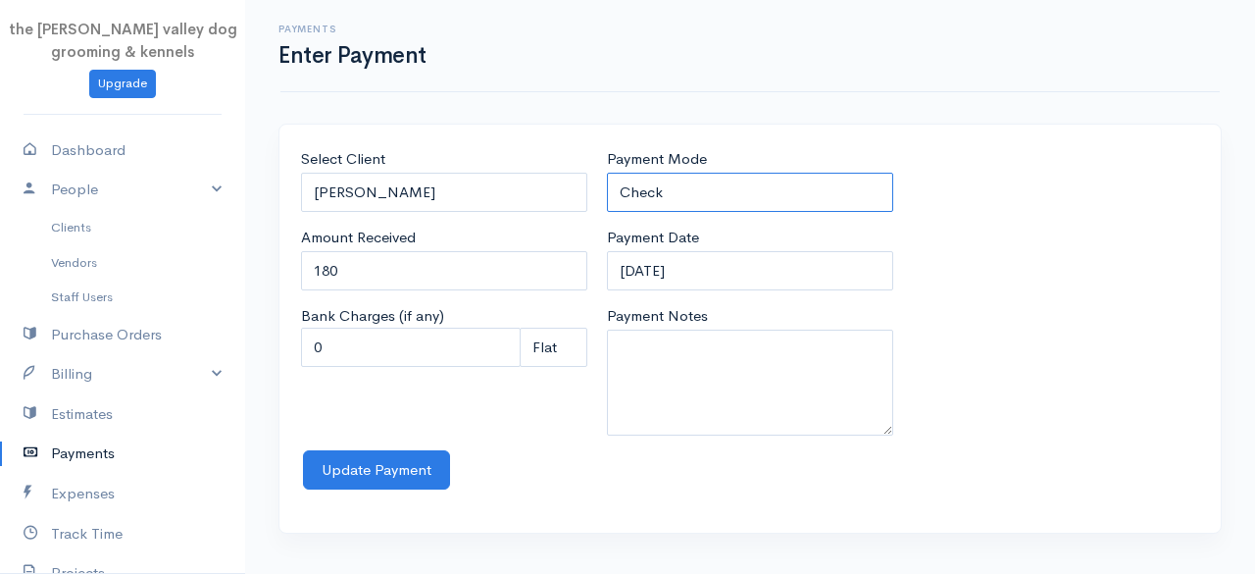
click at [680, 193] on select "Check Bank Transfer Credit Cash Debit ACH VISA MASTERCARD AMEX Discover DINERS …" at bounding box center [750, 193] width 286 height 40
click at [607, 173] on select "Check Bank Transfer Credit Cash Debit ACH VISA MASTERCARD AMEX Discover DINERS …" at bounding box center [750, 193] width 286 height 40
click at [724, 179] on select "Check Bank Transfer Credit Cash Debit ACH VISA MASTERCARD AMEX Discover DINERS …" at bounding box center [750, 193] width 286 height 40
click at [607, 173] on select "Check Bank Transfer Credit Cash Debit ACH VISA MASTERCARD AMEX Discover DINERS …" at bounding box center [750, 193] width 286 height 40
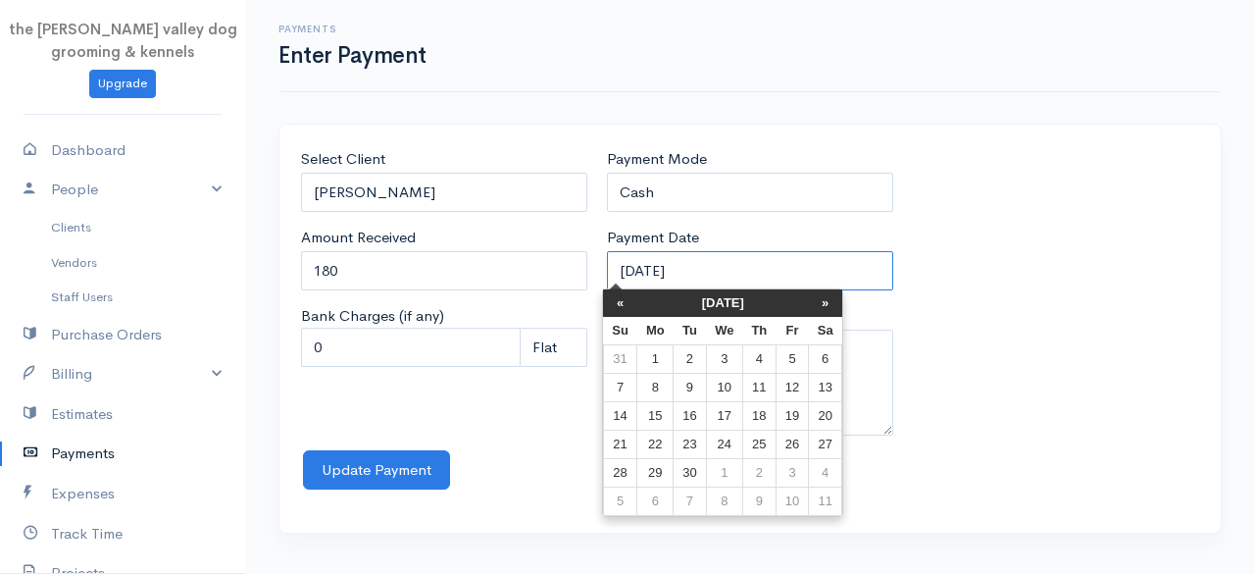
click at [729, 252] on input "12-09-2025" at bounding box center [750, 271] width 286 height 40
click at [623, 299] on th "«" at bounding box center [620, 302] width 34 height 27
click at [623, 299] on th "«" at bounding box center [625, 302] width 34 height 27
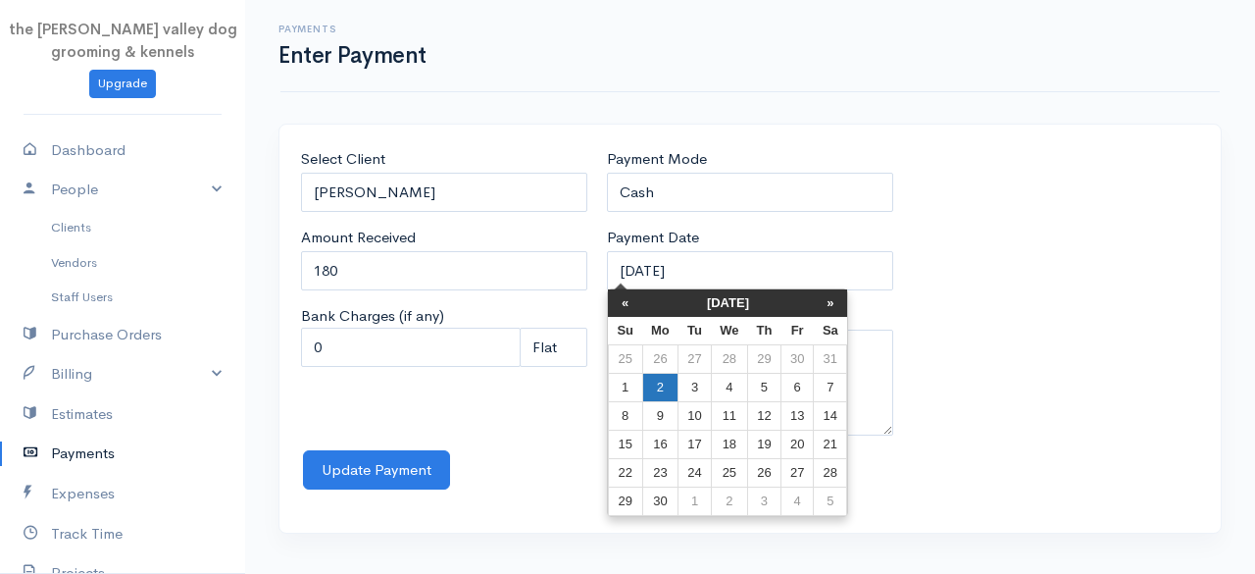
click at [659, 399] on td "2" at bounding box center [660, 388] width 36 height 28
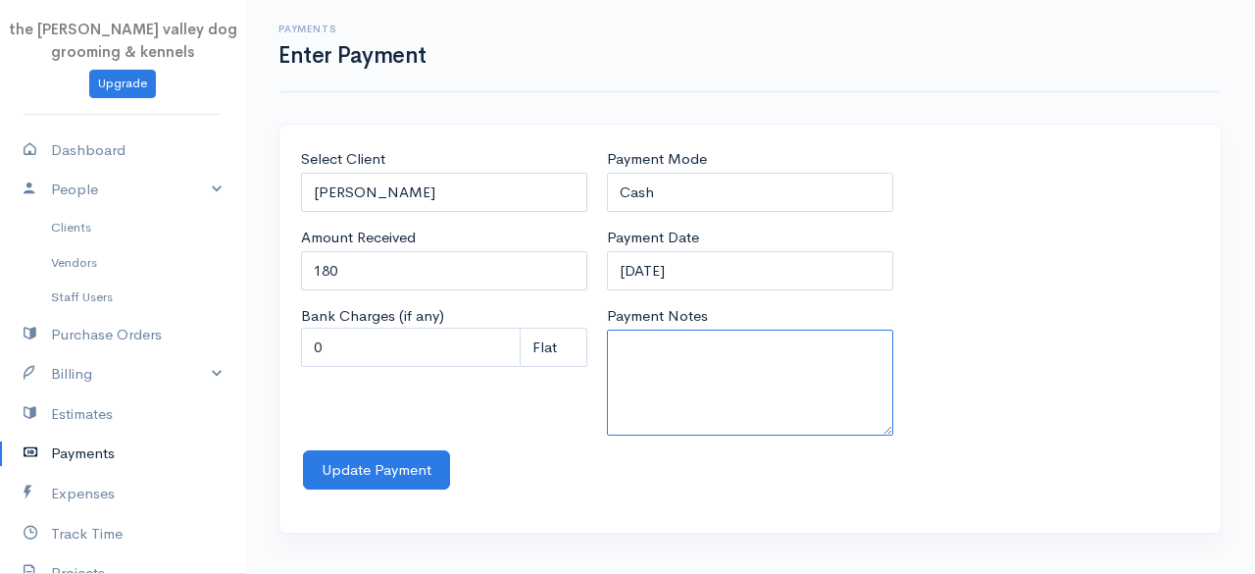
click at [669, 364] on textarea "Payment Notes" at bounding box center [750, 382] width 286 height 106
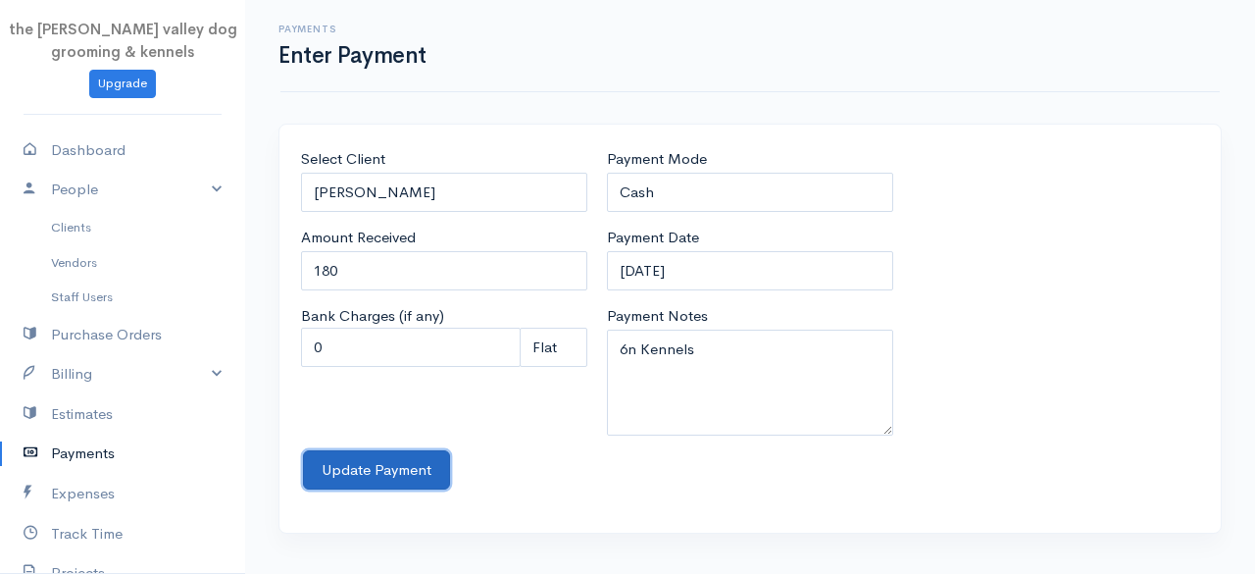
click at [386, 465] on button "Update Payment" at bounding box center [376, 470] width 147 height 40
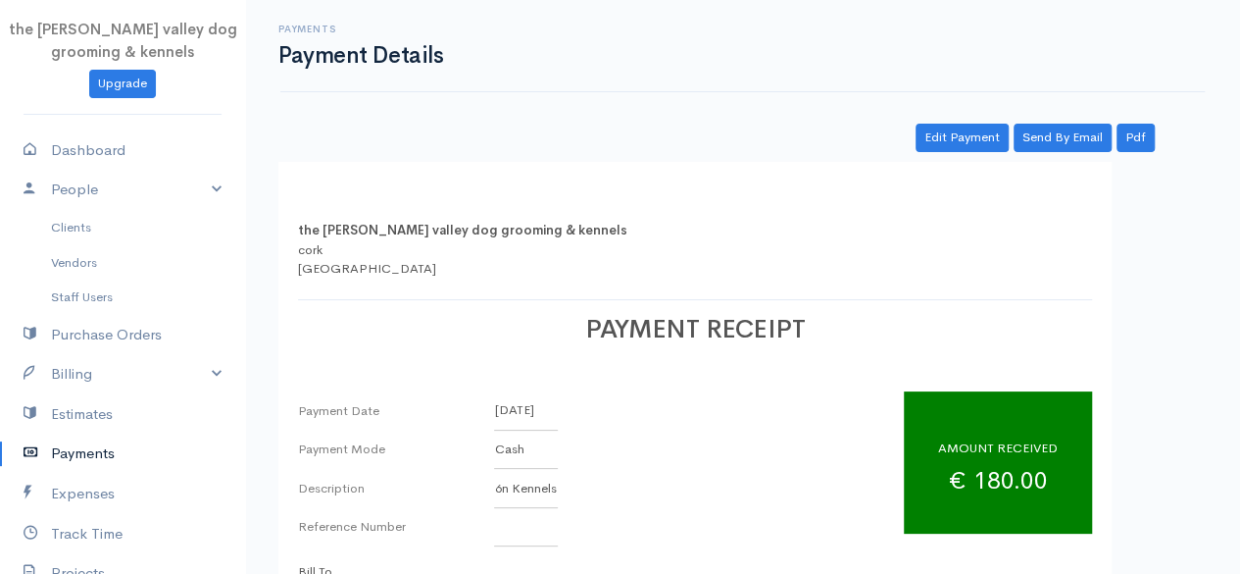
click at [78, 443] on link "Payments" at bounding box center [122, 453] width 245 height 40
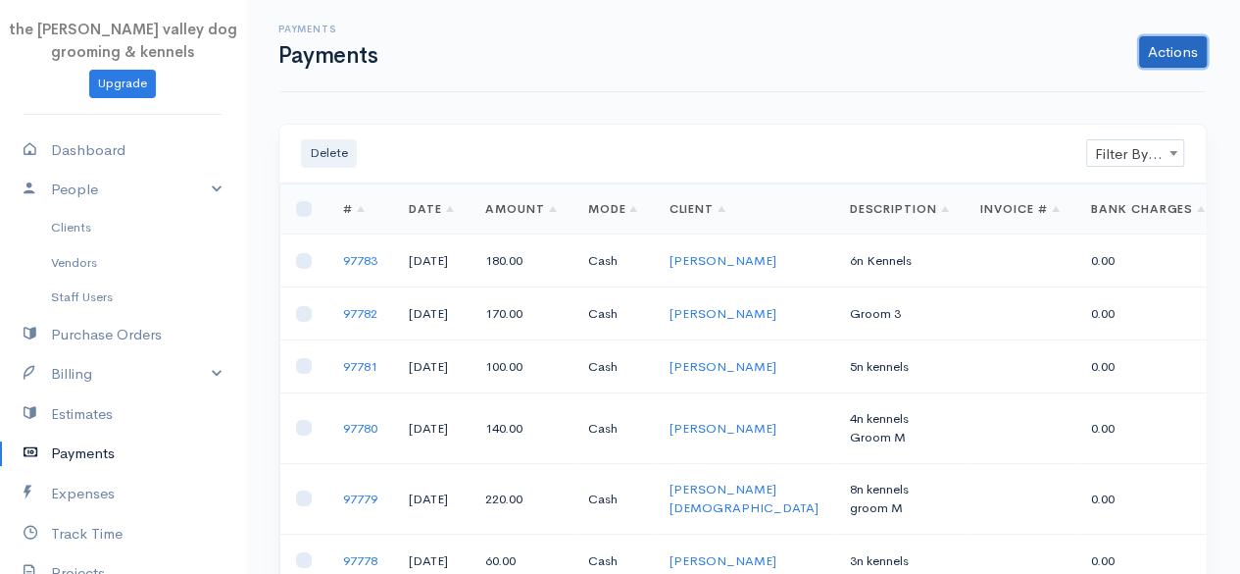
click at [1152, 52] on link "Actions" at bounding box center [1173, 51] width 68 height 31
click at [904, 72] on div "Payments Payments Actions Enter Payment Import Bank Statement" at bounding box center [742, 46] width 925 height 92
click at [1121, 156] on span "Filter By Client" at bounding box center [1135, 153] width 96 height 27
click at [75, 227] on link "Clients" at bounding box center [122, 227] width 245 height 35
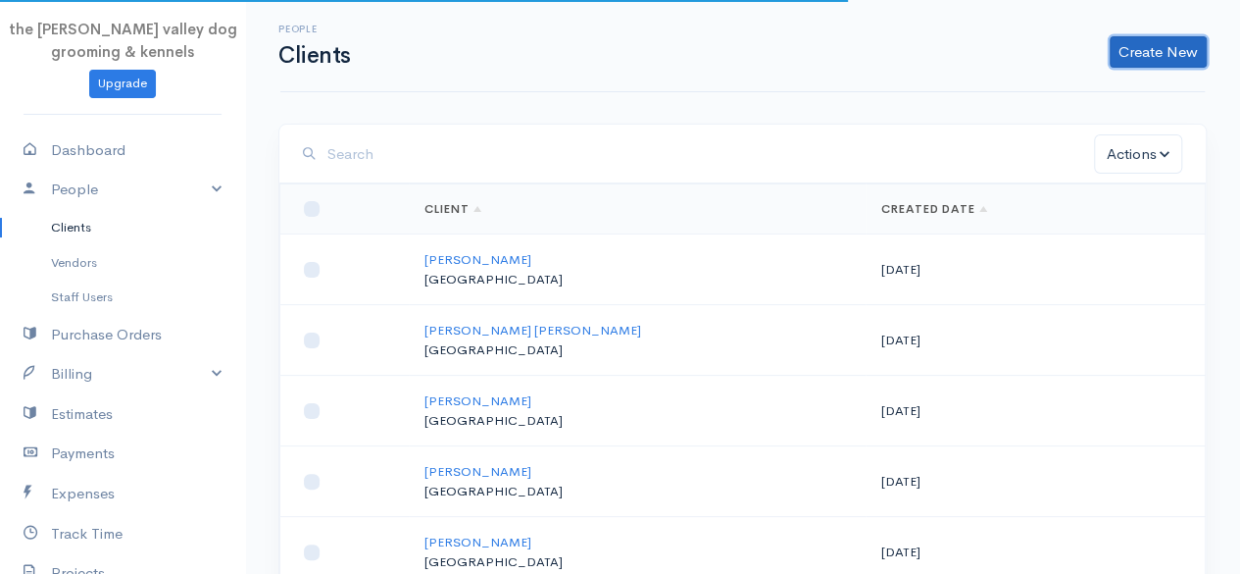
click at [1168, 58] on link "Create New" at bounding box center [1158, 51] width 97 height 31
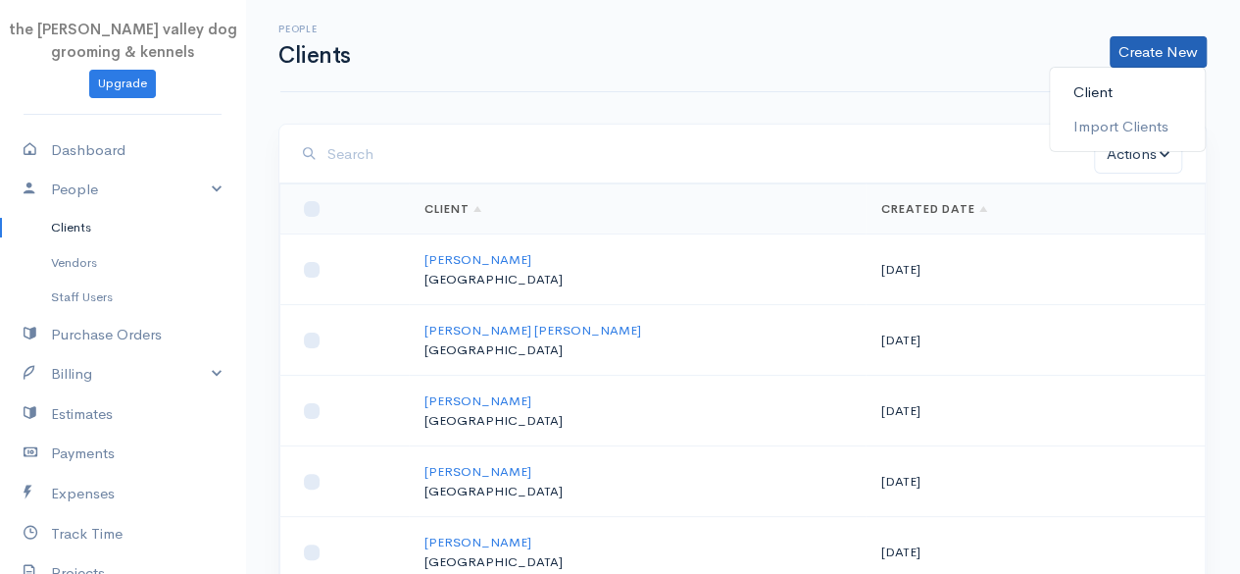
click at [1106, 85] on link "Client" at bounding box center [1127, 93] width 155 height 34
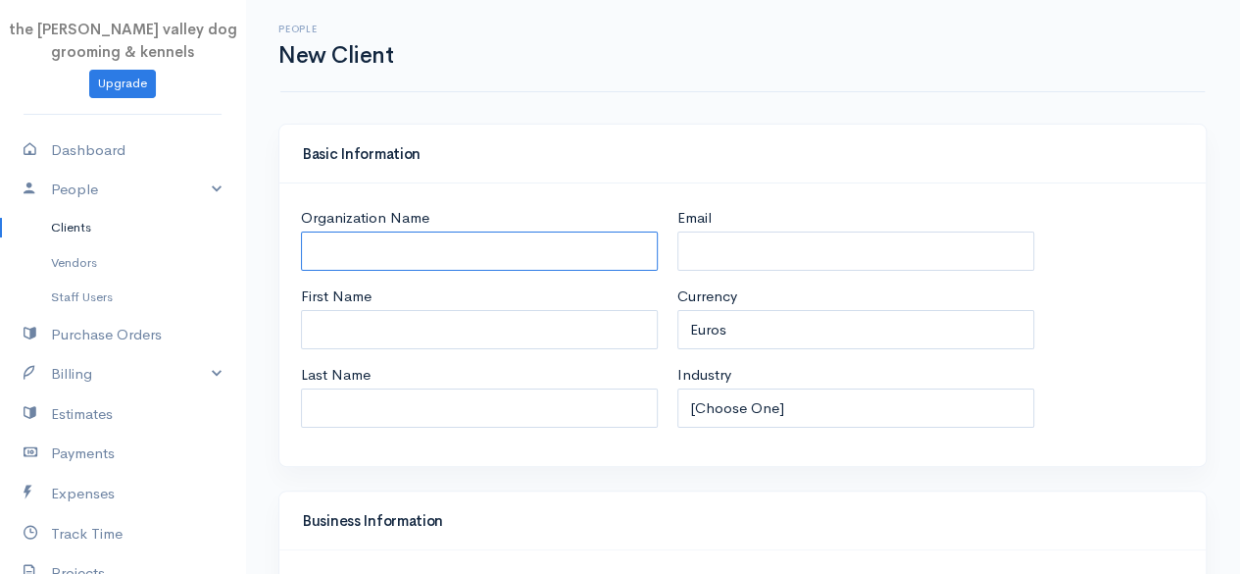
click at [558, 253] on input "Organization Name" at bounding box center [479, 251] width 357 height 40
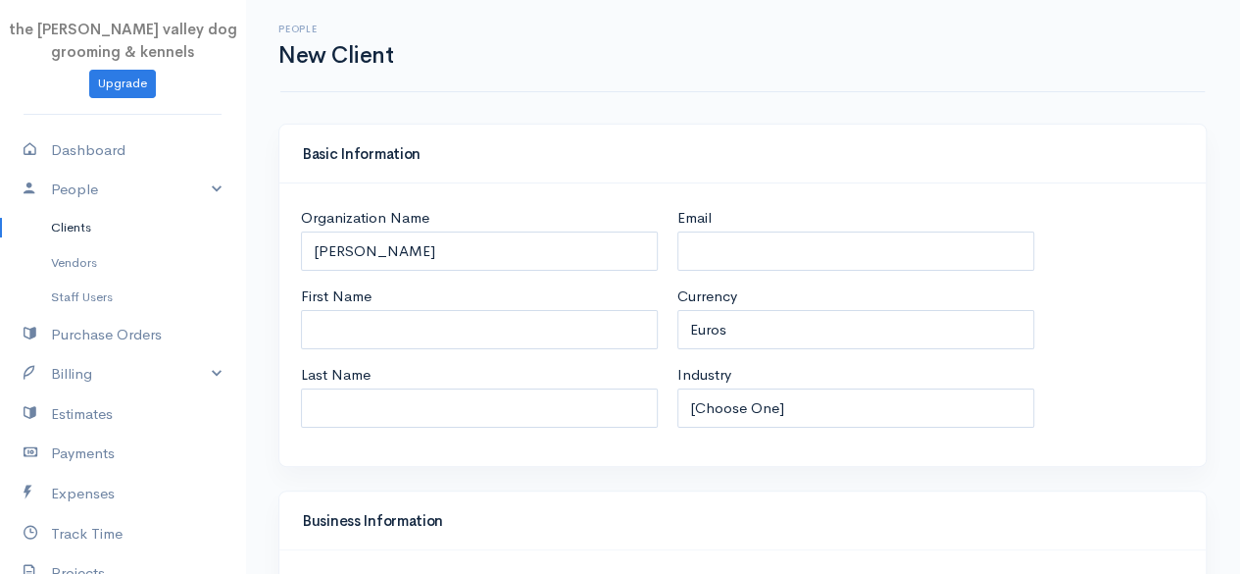
click at [993, 162] on div "Basic Information" at bounding box center [742, 154] width 927 height 59
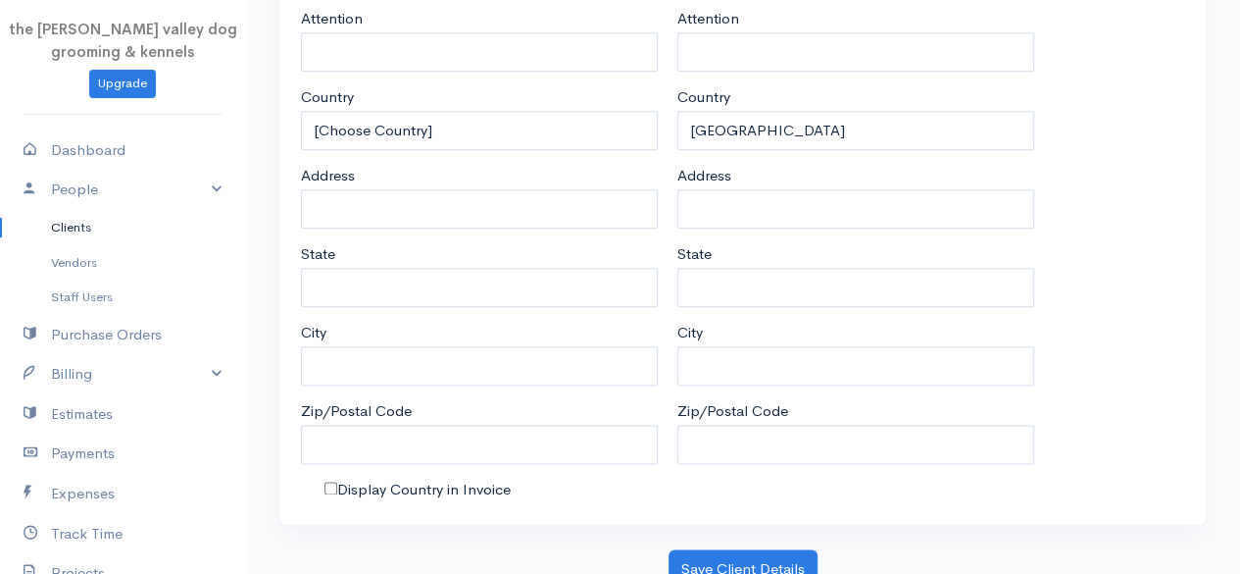
scroll to position [1034, 0]
click at [739, 560] on button "Save Client Details" at bounding box center [743, 566] width 149 height 40
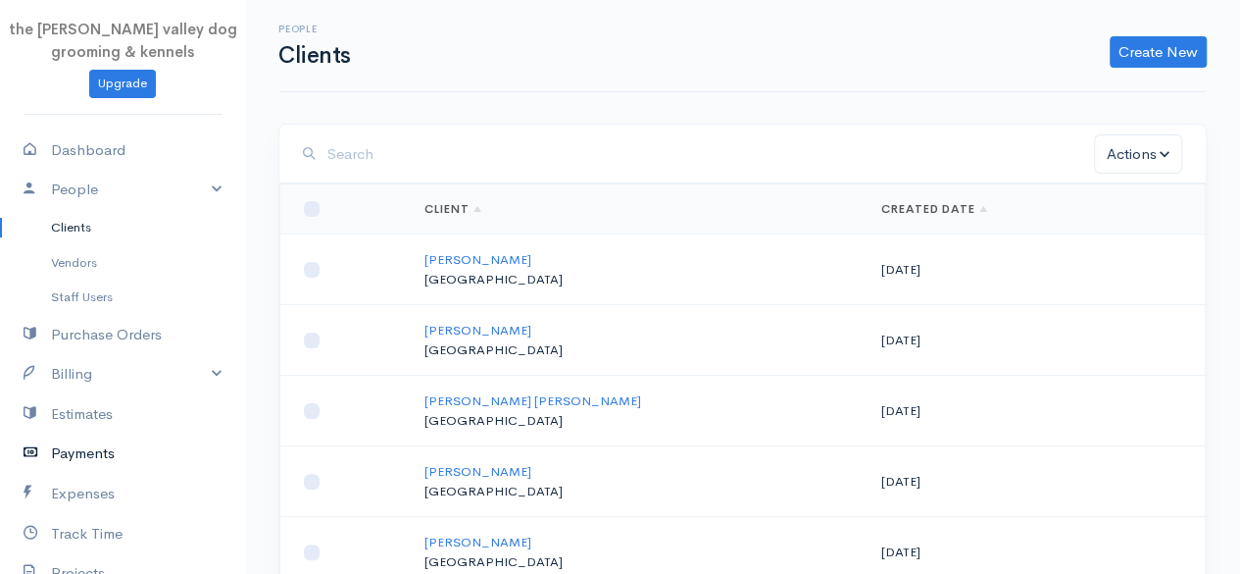
click at [80, 461] on link "Payments" at bounding box center [122, 453] width 245 height 40
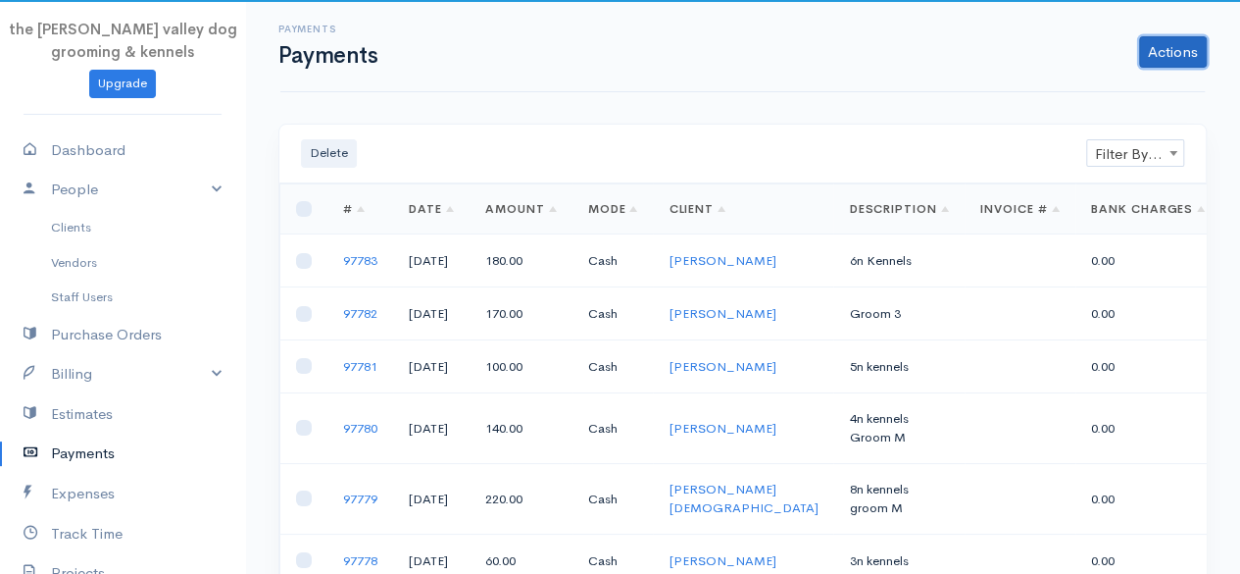
click at [1204, 64] on link "Actions" at bounding box center [1173, 51] width 68 height 31
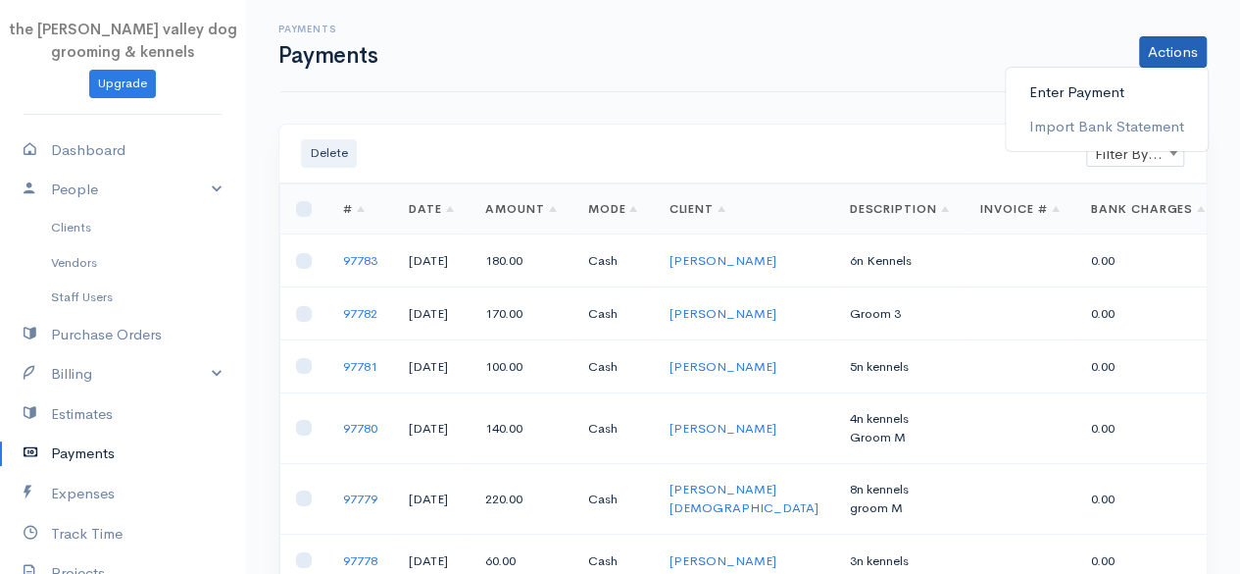
click at [1110, 87] on link "Enter Payment" at bounding box center [1107, 93] width 202 height 34
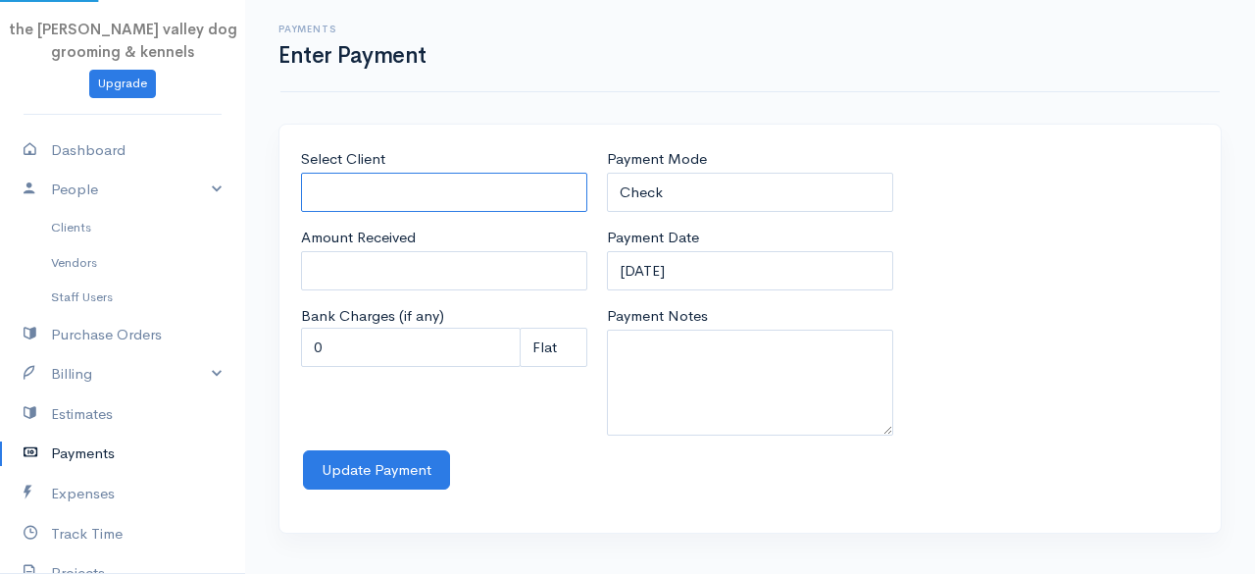
click at [525, 177] on input "Select Client" at bounding box center [444, 193] width 286 height 40
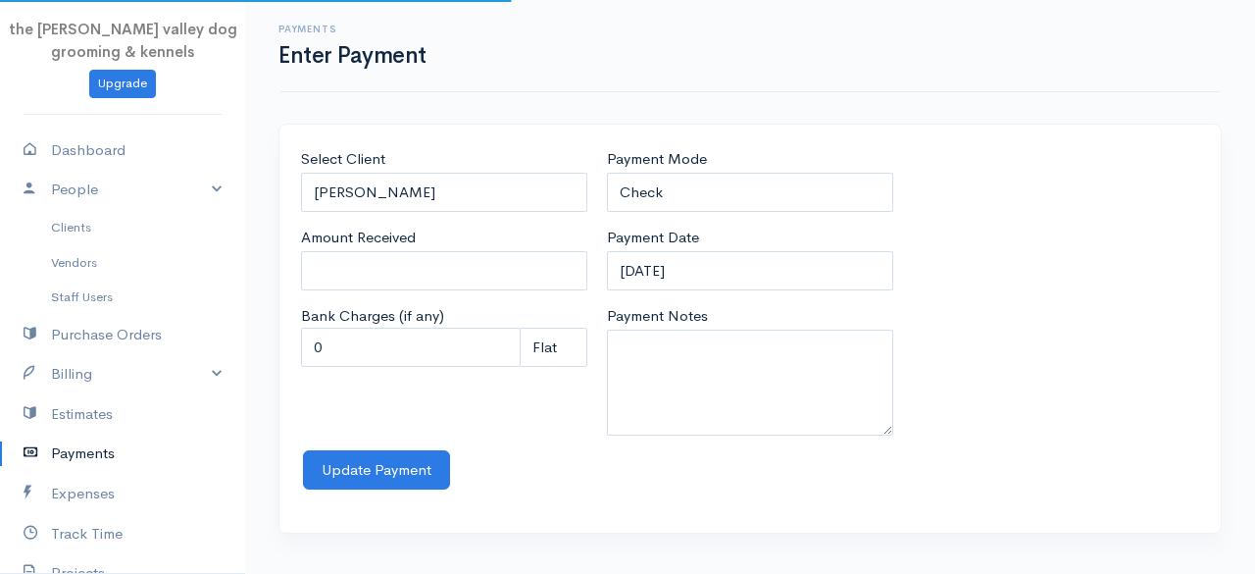
click at [468, 213] on body "the rodney valley dog grooming & kennels Upgrade Dashboard People Clients Vendo…" at bounding box center [627, 287] width 1255 height 574
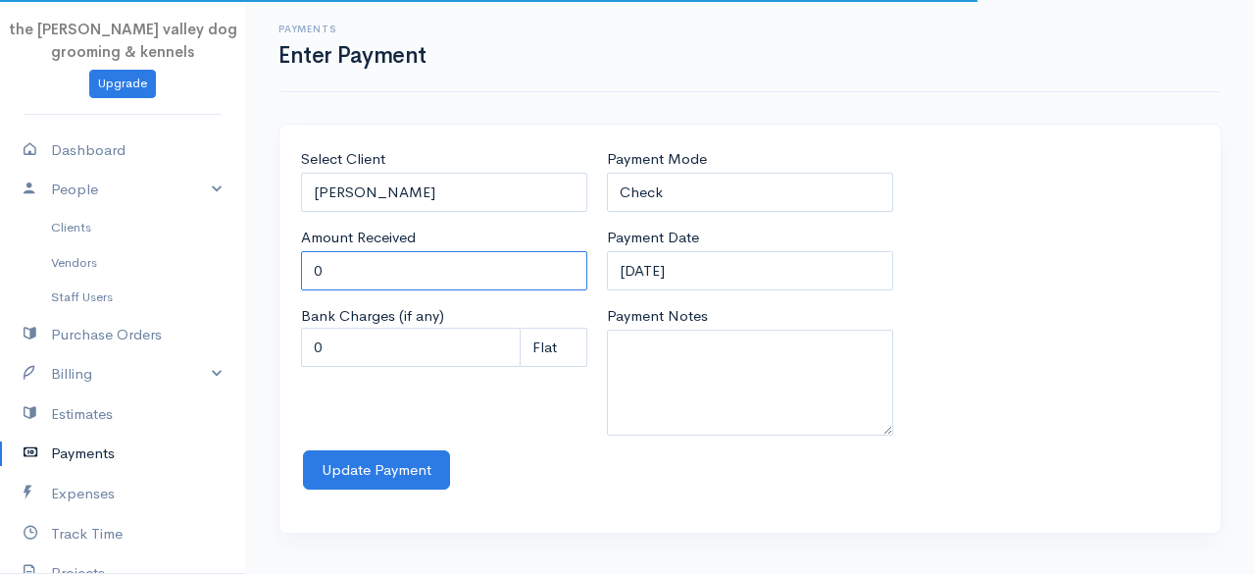
click at [418, 260] on input "0" at bounding box center [444, 271] width 286 height 40
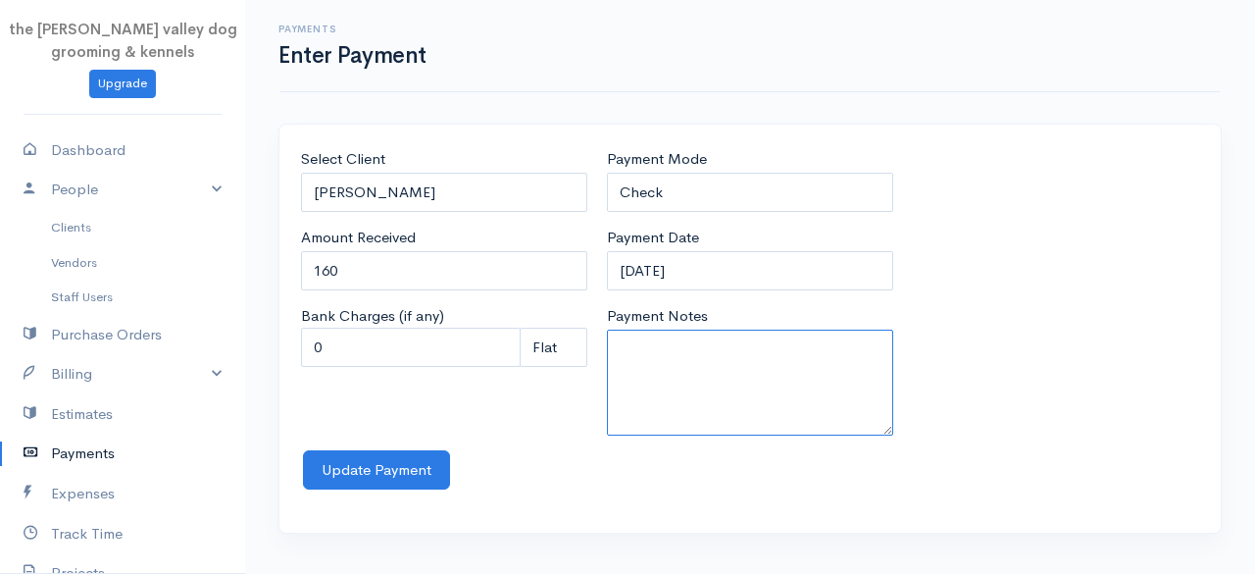
click at [759, 331] on textarea "Payment Notes" at bounding box center [750, 382] width 286 height 106
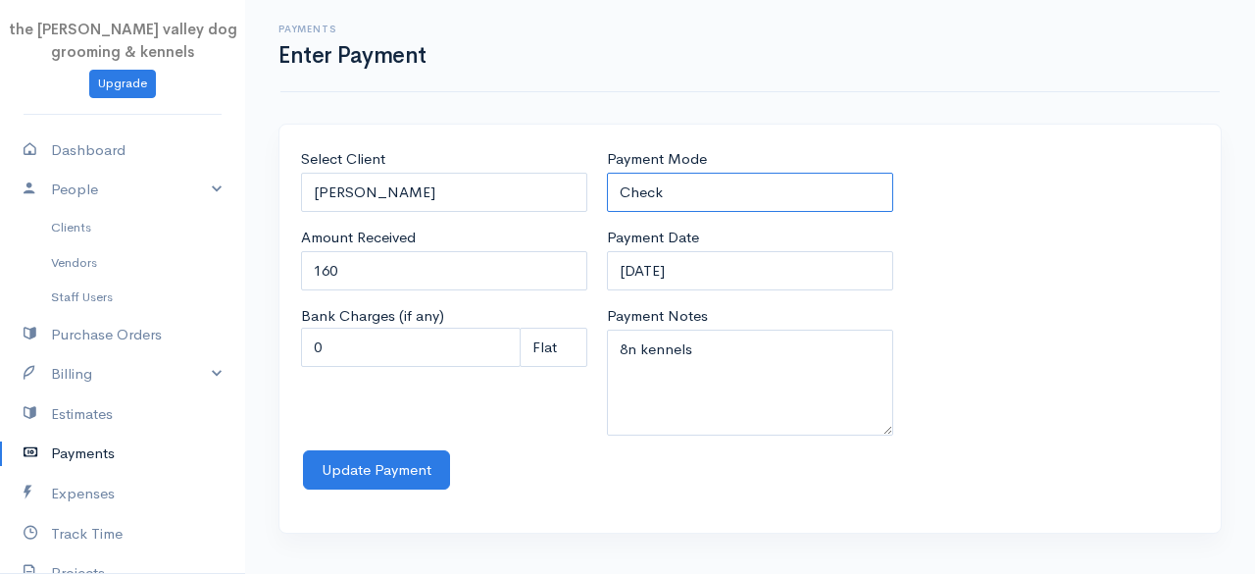
click at [708, 191] on select "Check Bank Transfer Credit Cash Debit ACH VISA MASTERCARD AMEX Discover DINERS …" at bounding box center [750, 193] width 286 height 40
click at [607, 173] on select "Check Bank Transfer Credit Cash Debit ACH VISA MASTERCARD AMEX Discover DINERS …" at bounding box center [750, 193] width 286 height 40
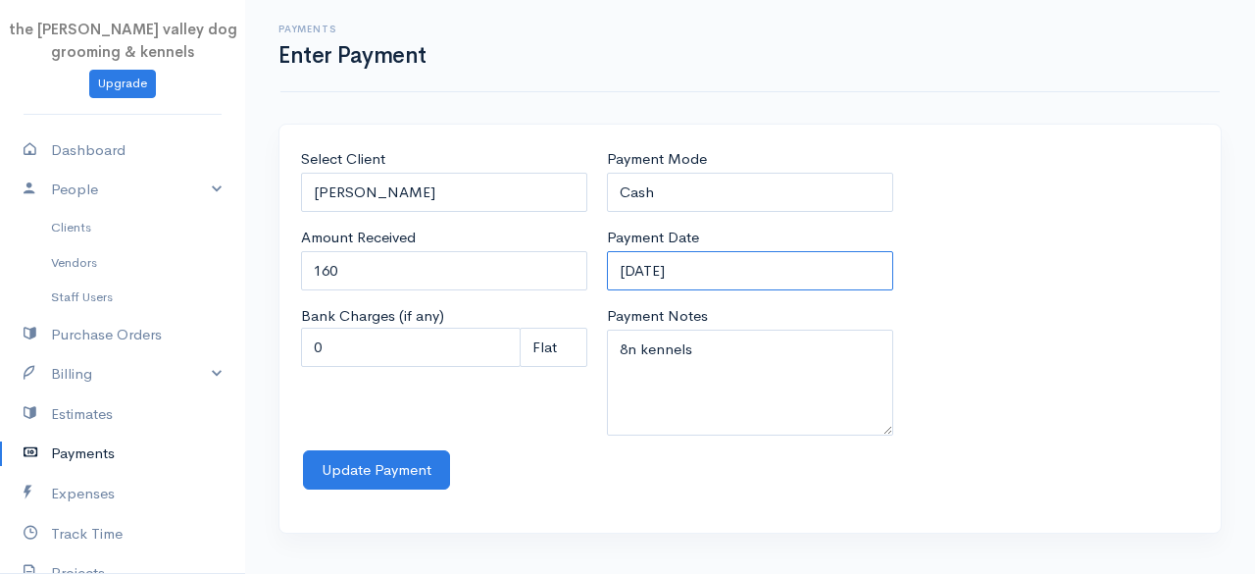
click at [727, 279] on input "12-09-2025" at bounding box center [750, 271] width 286 height 40
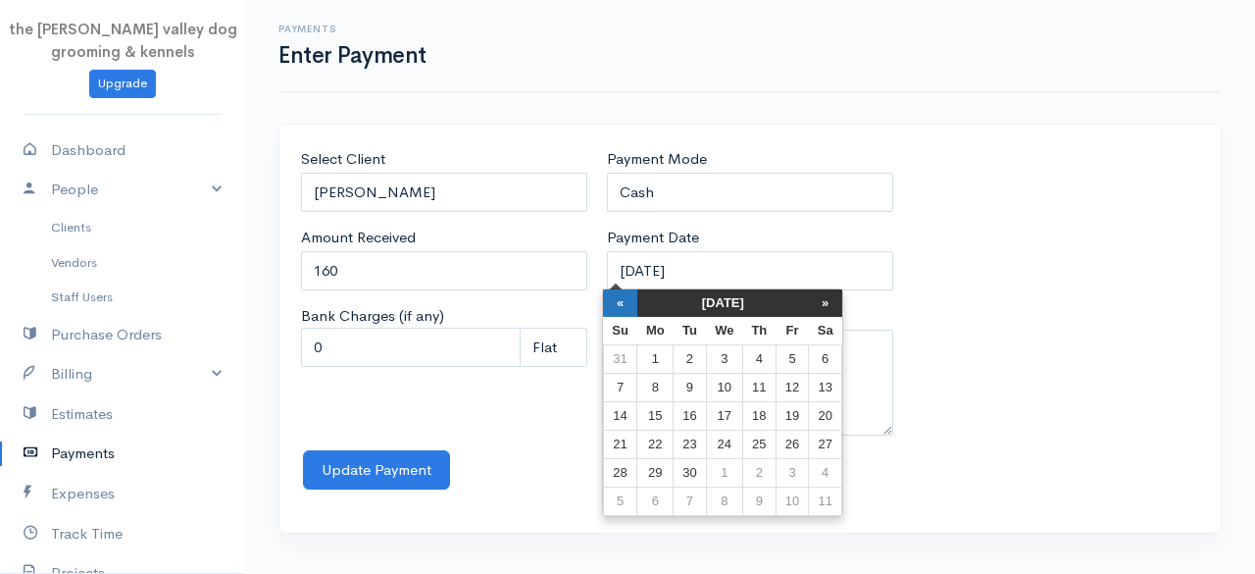
click at [627, 305] on th "«" at bounding box center [620, 302] width 34 height 27
click at [627, 305] on th "«" at bounding box center [625, 302] width 34 height 27
click at [833, 301] on th "»" at bounding box center [830, 302] width 33 height 27
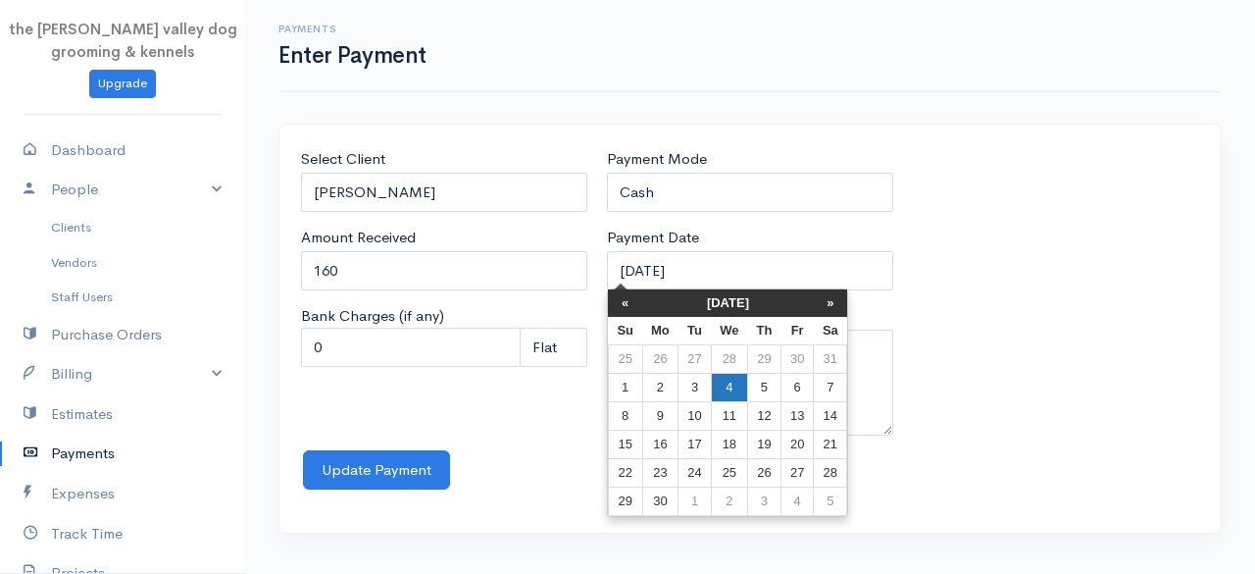
click at [728, 391] on td "4" at bounding box center [729, 388] width 36 height 28
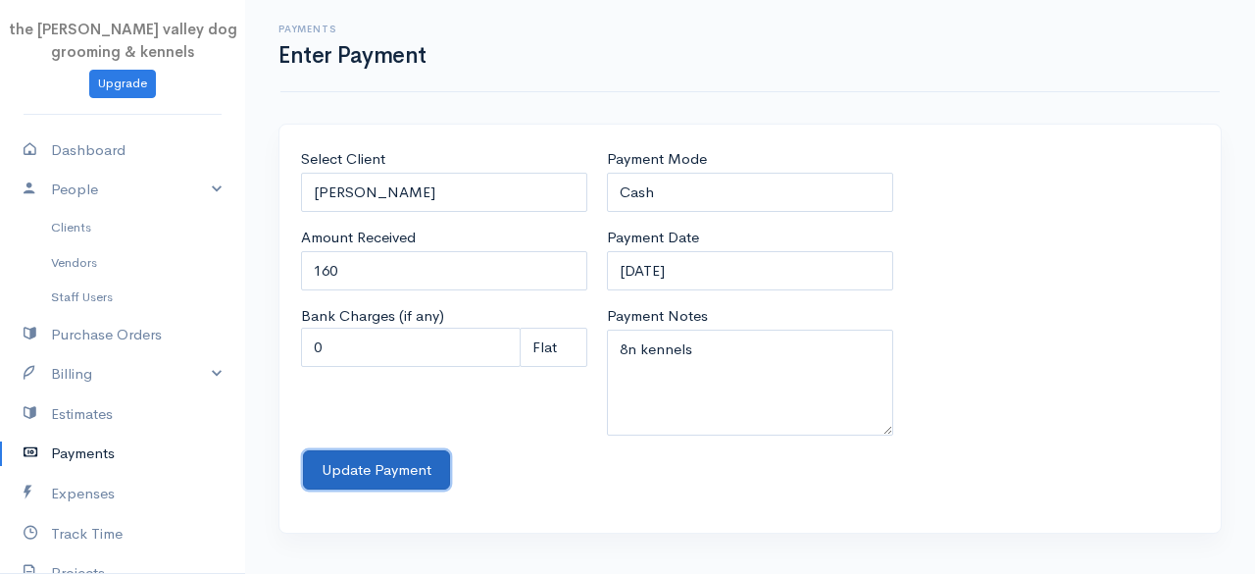
click at [432, 468] on button "Update Payment" at bounding box center [376, 470] width 147 height 40
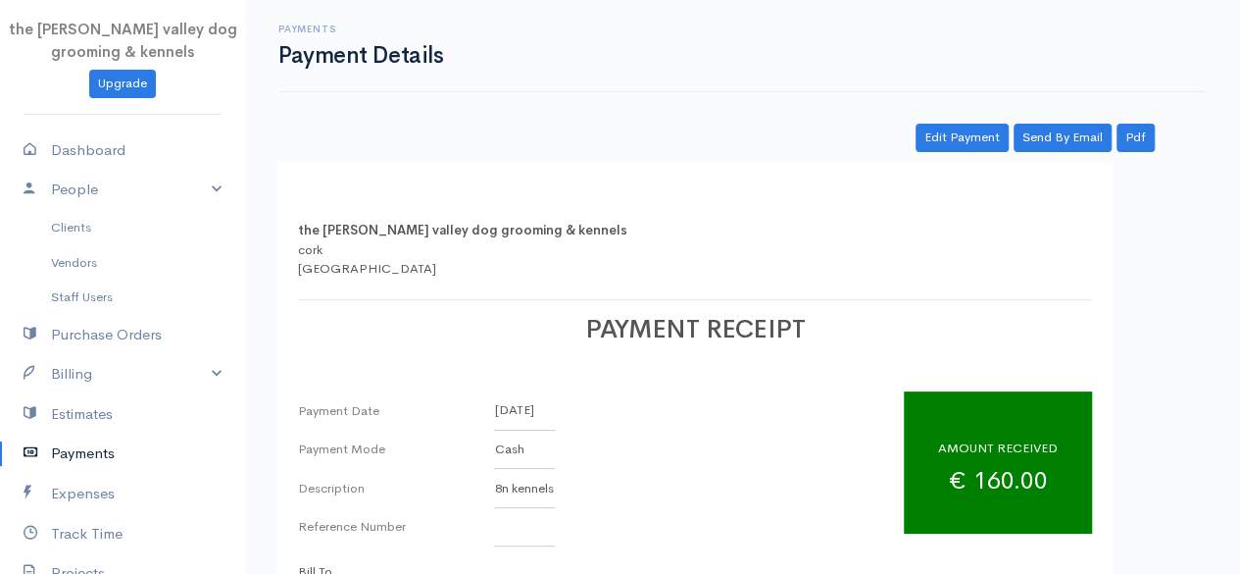
click at [90, 451] on link "Payments" at bounding box center [122, 453] width 245 height 40
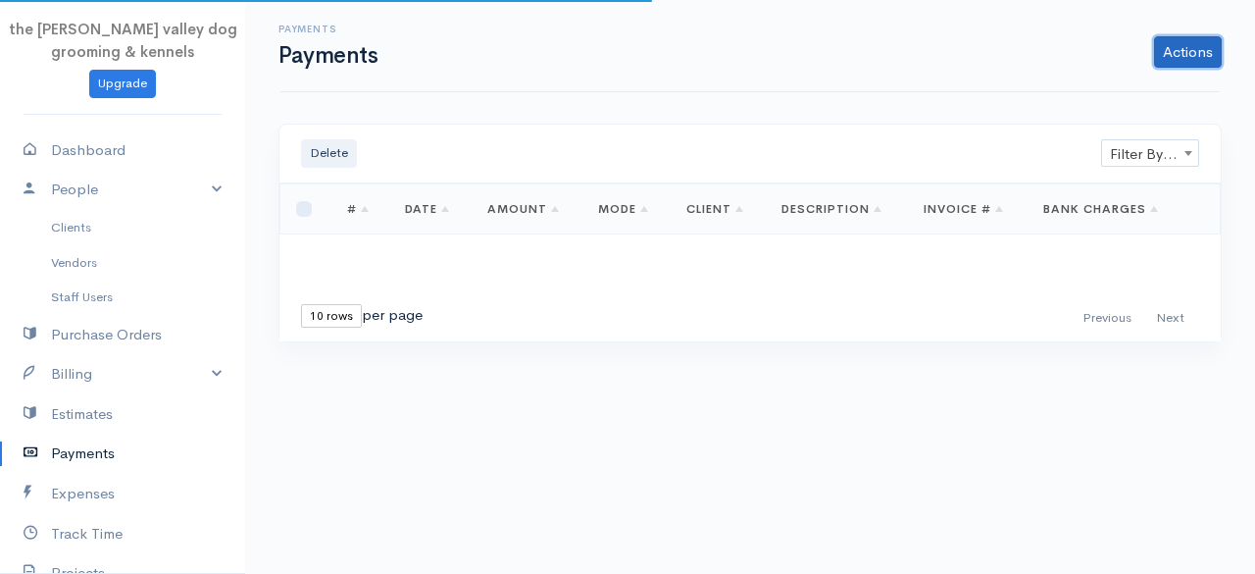
click at [1216, 55] on link "Actions" at bounding box center [1188, 51] width 68 height 31
click at [1113, 79] on link "Enter Payment" at bounding box center [1122, 93] width 202 height 34
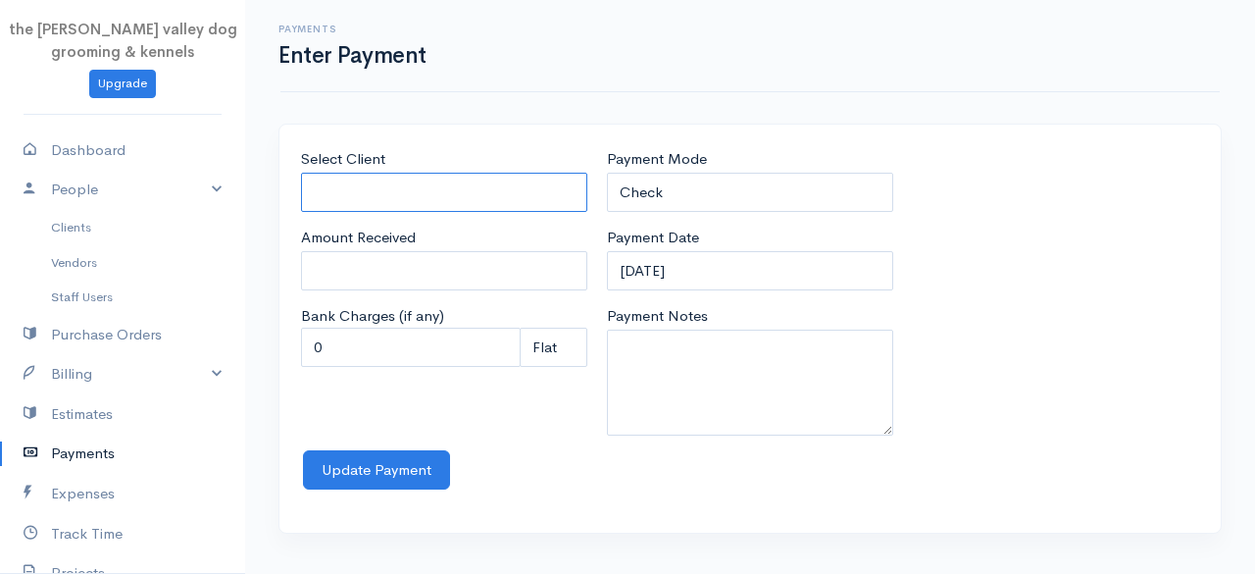
click at [379, 195] on input "Select Client" at bounding box center [444, 193] width 286 height 40
click at [404, 347] on body "the rodney valley dog grooming & kennels Upgrade Dashboard People Clients Vendo…" at bounding box center [627, 287] width 1255 height 574
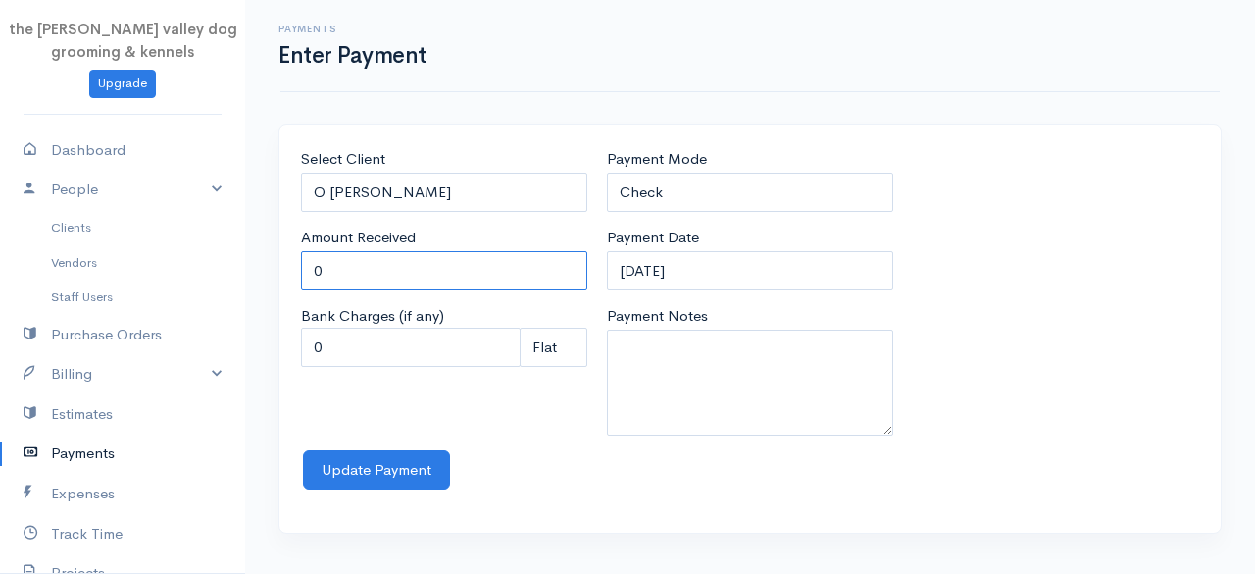
click at [388, 277] on input "0" at bounding box center [444, 271] width 286 height 40
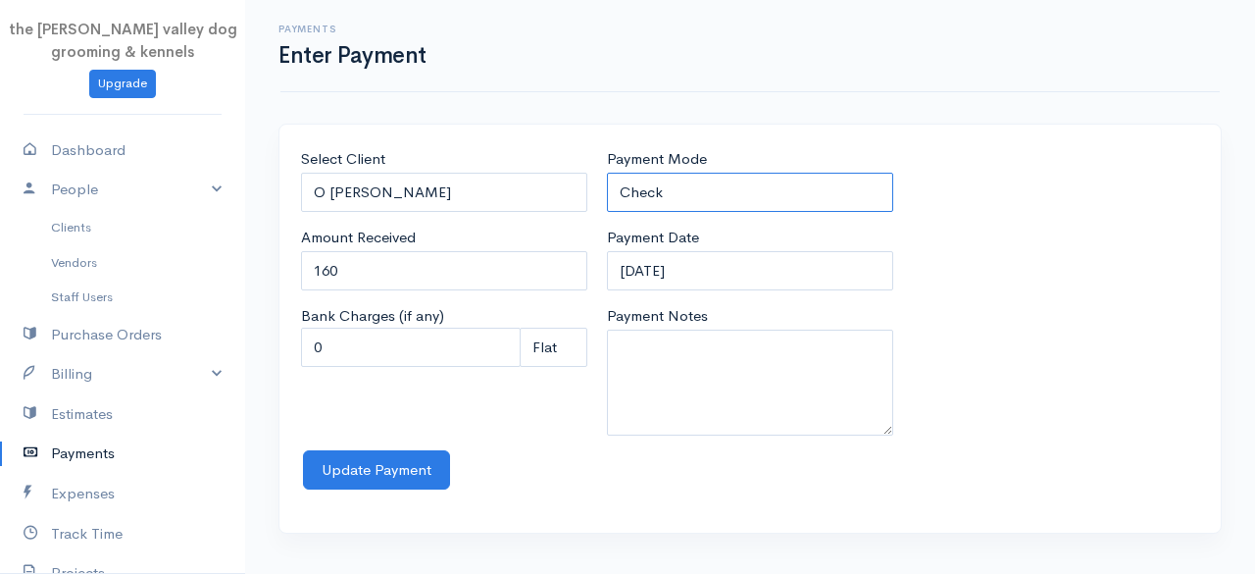
click at [689, 192] on select "Check Bank Transfer Credit Cash Debit ACH VISA MASTERCARD AMEX Discover DINERS …" at bounding box center [750, 193] width 286 height 40
click at [607, 173] on select "Check Bank Transfer Credit Cash Debit ACH VISA MASTERCARD AMEX Discover DINERS …" at bounding box center [750, 193] width 286 height 40
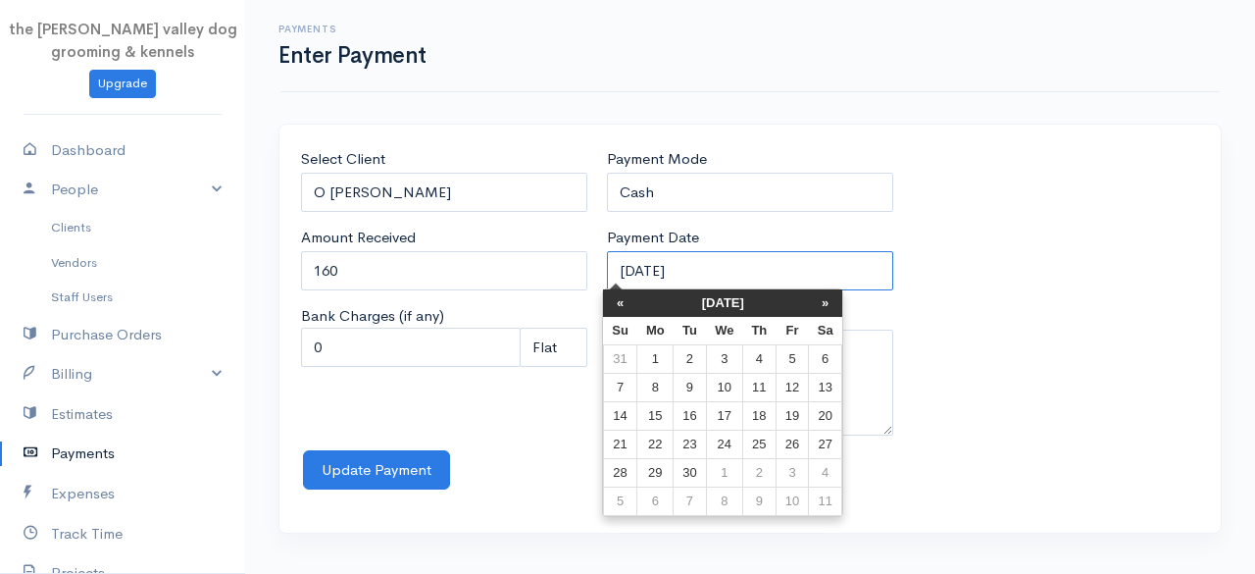
click at [739, 270] on input "12-09-2025" at bounding box center [750, 271] width 286 height 40
click at [632, 293] on th "«" at bounding box center [620, 302] width 34 height 27
click at [632, 293] on th "«" at bounding box center [625, 302] width 34 height 27
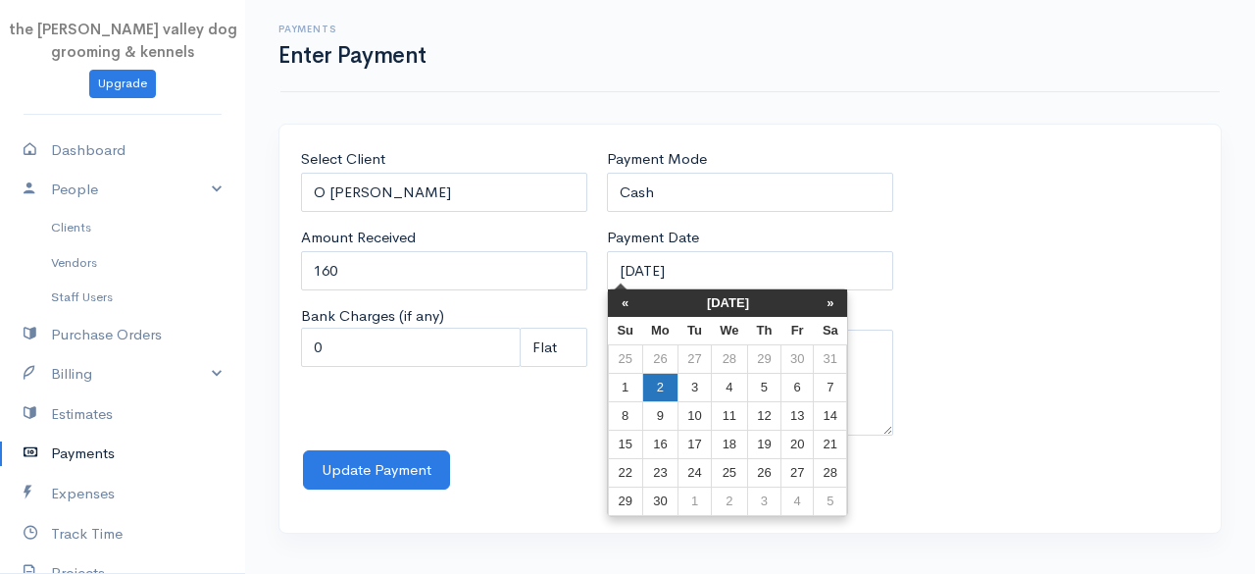
click at [666, 385] on td "2" at bounding box center [660, 388] width 36 height 28
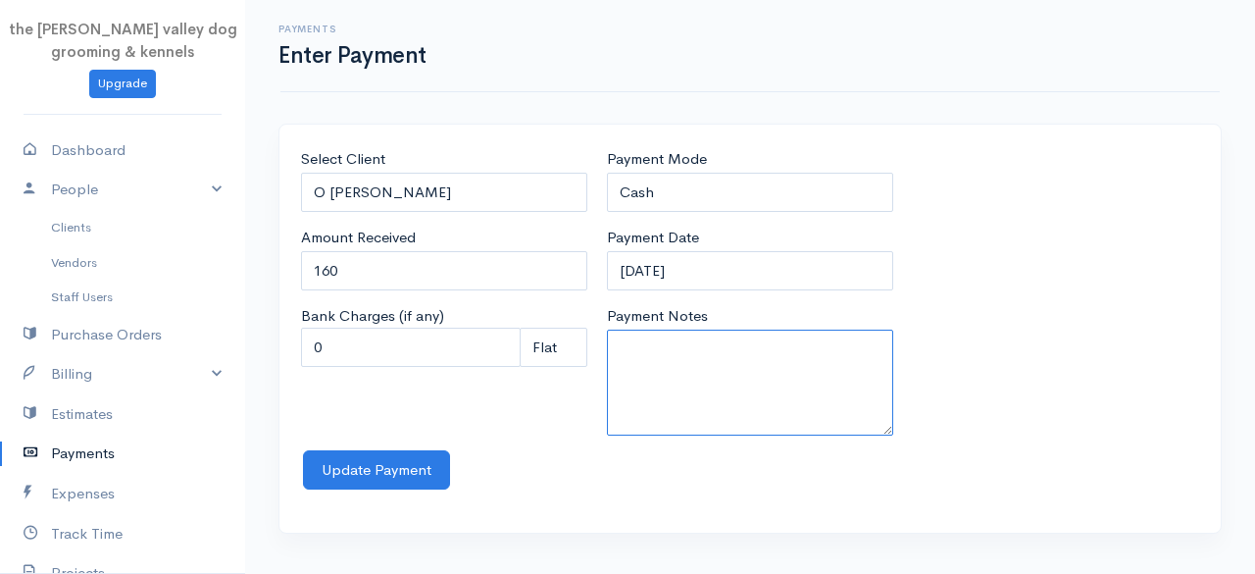
click at [666, 385] on textarea "Payment Notes" at bounding box center [750, 382] width 286 height 106
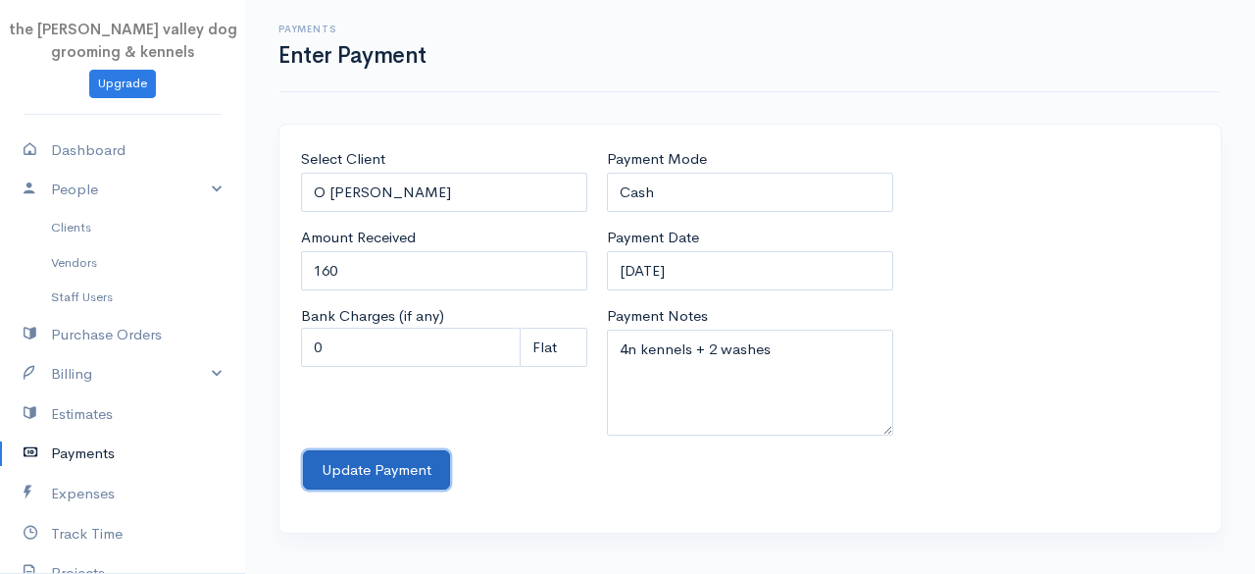
click at [410, 453] on button "Update Payment" at bounding box center [376, 470] width 147 height 40
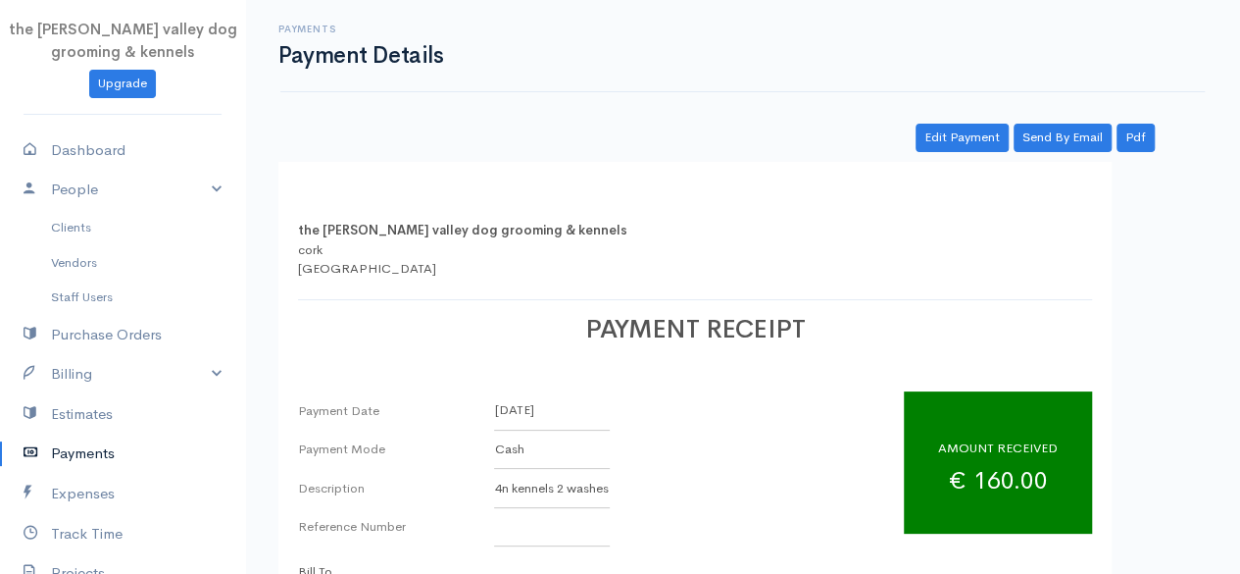
click at [104, 456] on link "Payments" at bounding box center [122, 453] width 245 height 40
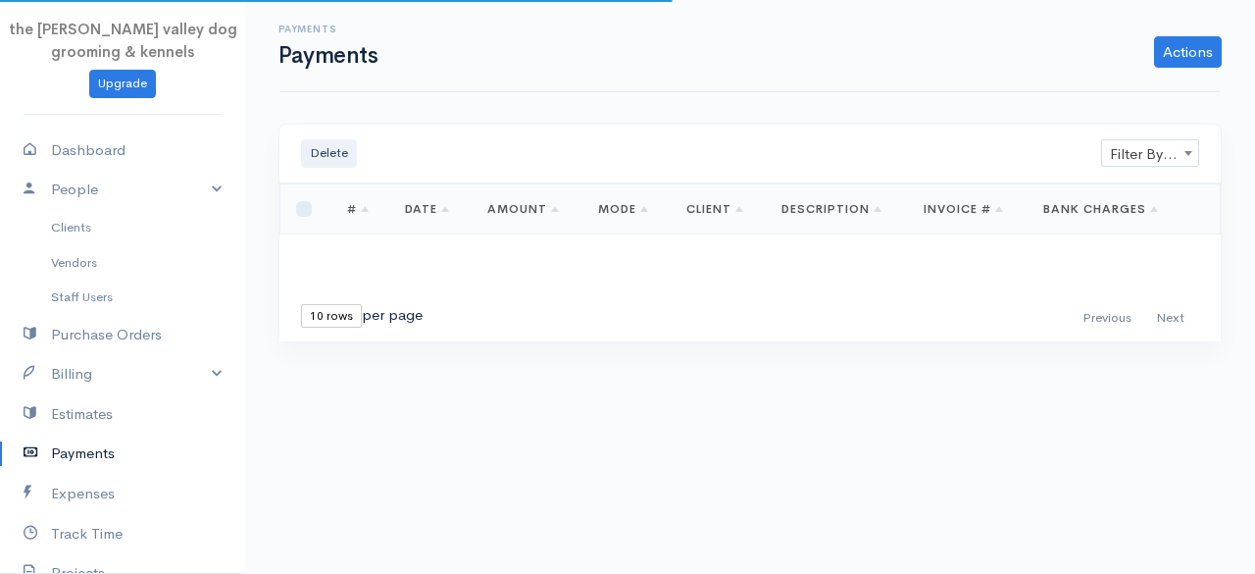
click at [1151, 142] on span "Filter By Client" at bounding box center [1150, 153] width 96 height 27
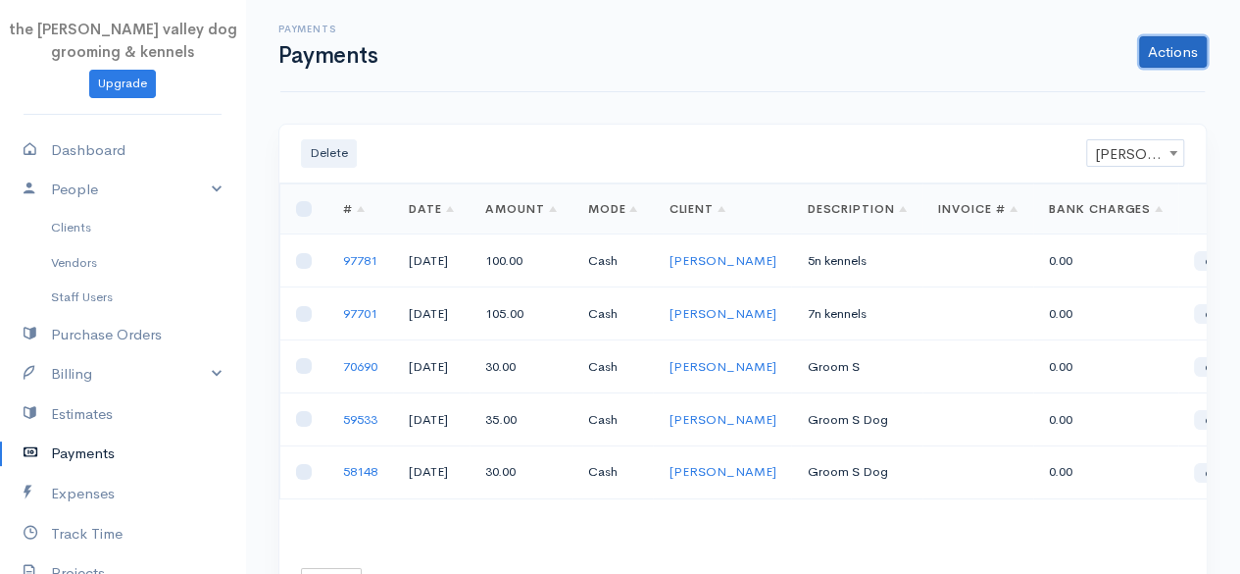
click at [1189, 44] on link "Actions" at bounding box center [1173, 51] width 68 height 31
click at [1096, 87] on link "Enter Payment" at bounding box center [1107, 93] width 202 height 34
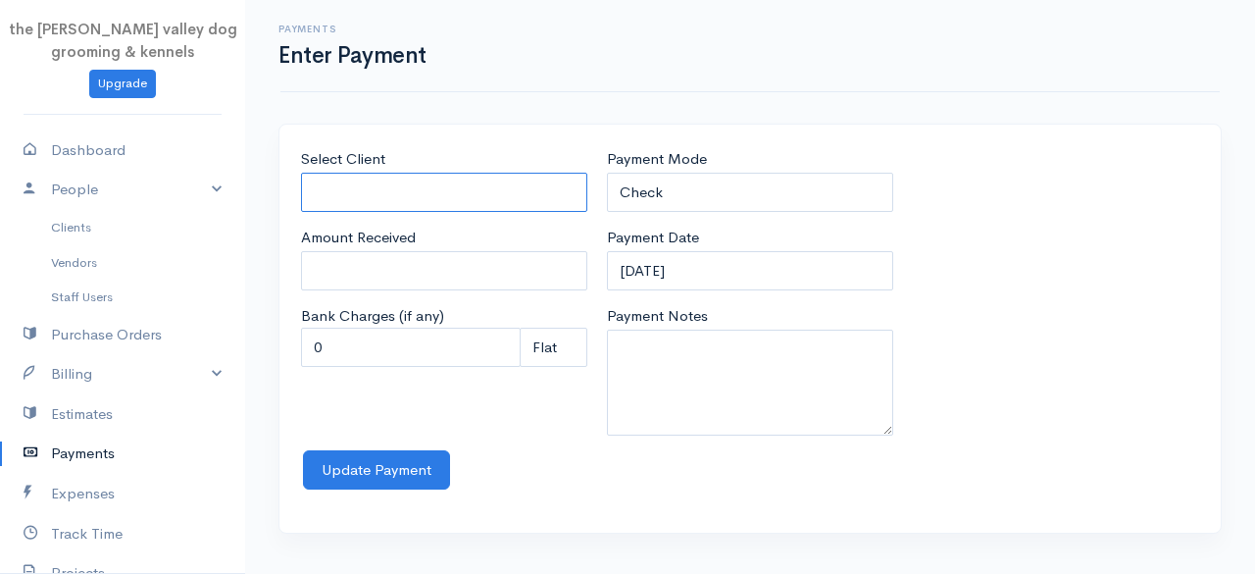
click at [377, 177] on input "Select Client" at bounding box center [444, 193] width 286 height 40
click at [384, 292] on body "the rodney valley dog grooming & kennels Upgrade Dashboard People Clients Vendo…" at bounding box center [627, 287] width 1255 height 574
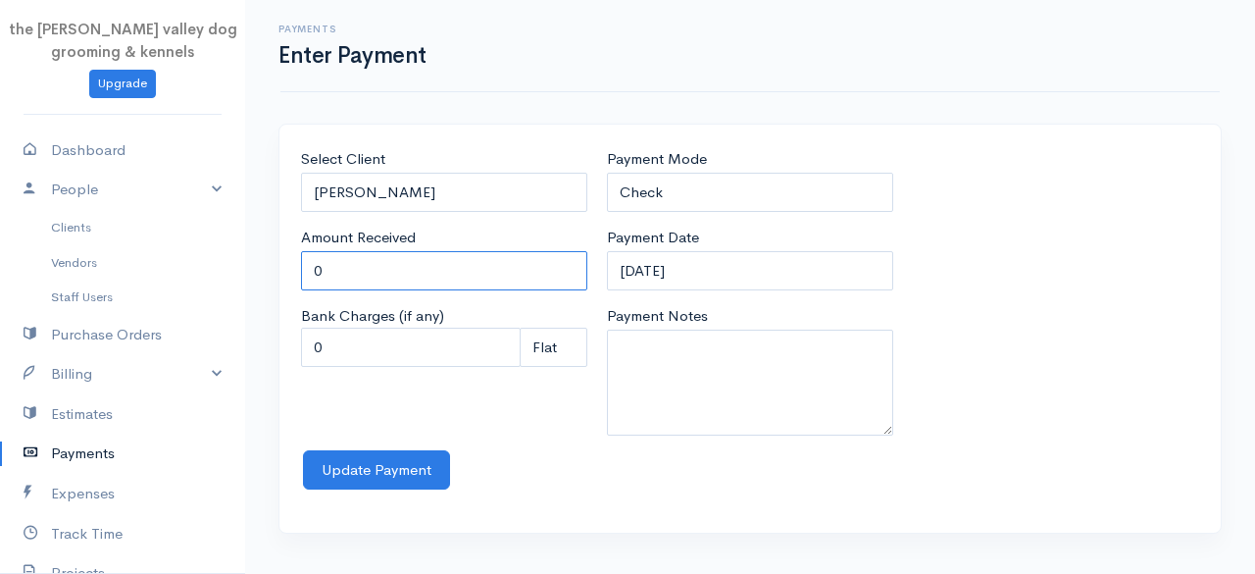
click at [373, 280] on input "0" at bounding box center [444, 271] width 286 height 40
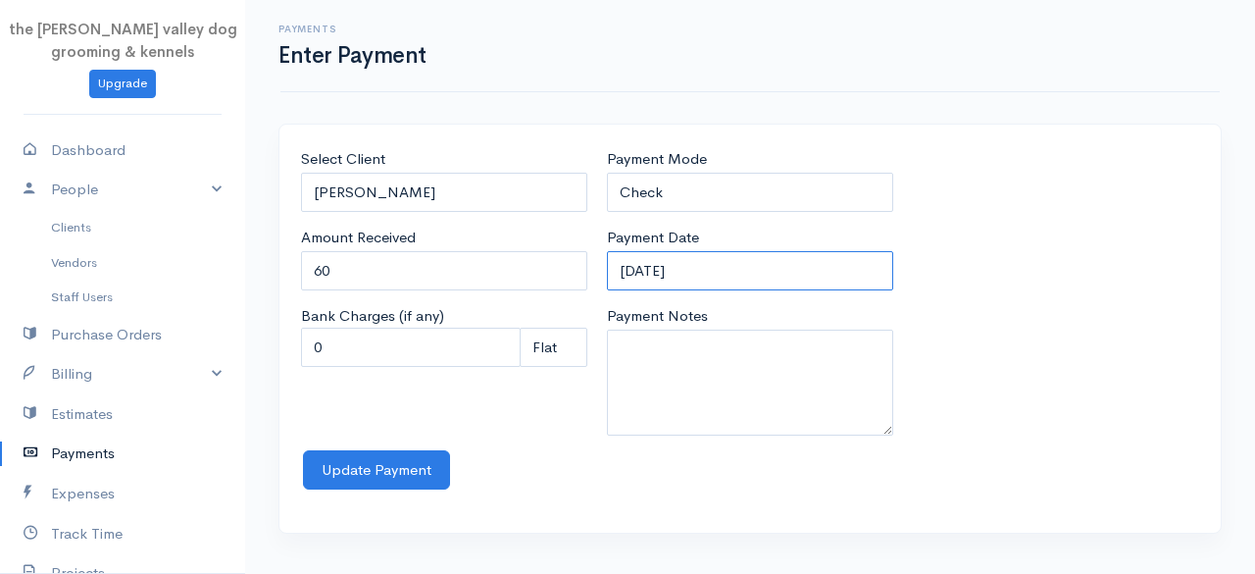
click at [657, 274] on input "12-09-2025" at bounding box center [750, 271] width 286 height 40
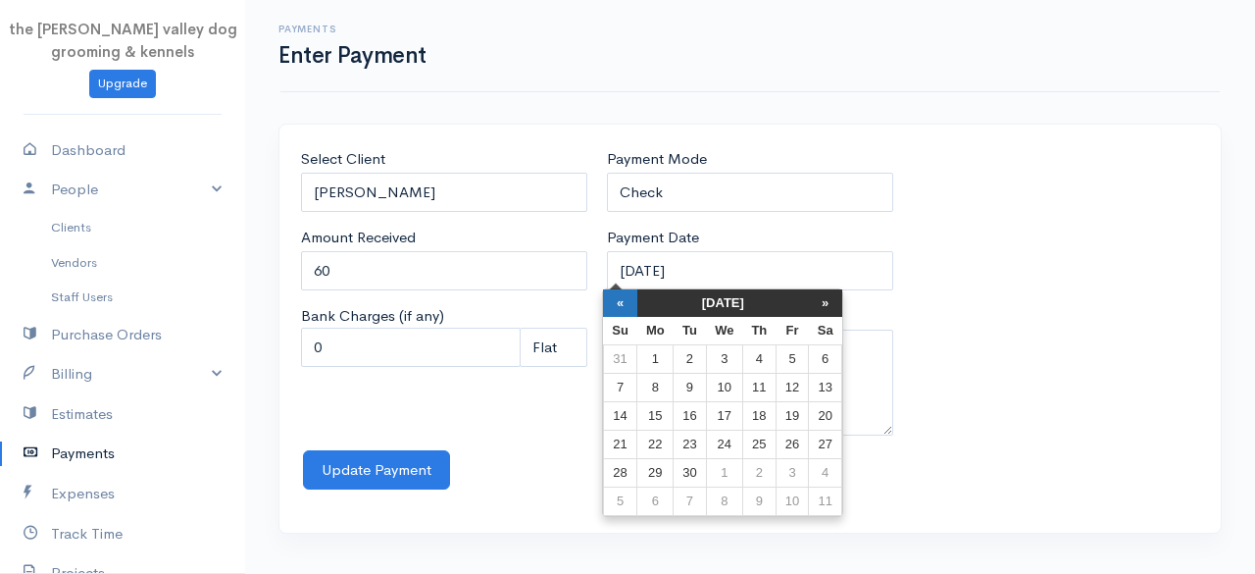
click at [618, 299] on th "«" at bounding box center [620, 302] width 34 height 27
click at [618, 299] on th "«" at bounding box center [625, 302] width 34 height 27
click at [661, 387] on td "2" at bounding box center [660, 388] width 36 height 28
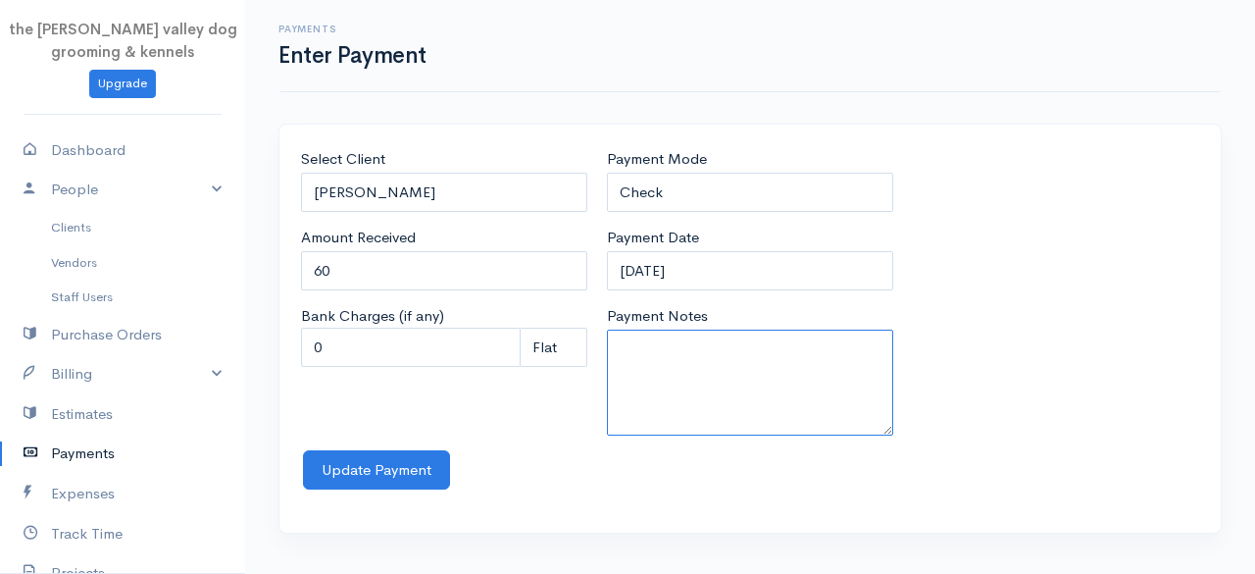
click at [679, 372] on textarea "Payment Notes" at bounding box center [750, 382] width 286 height 106
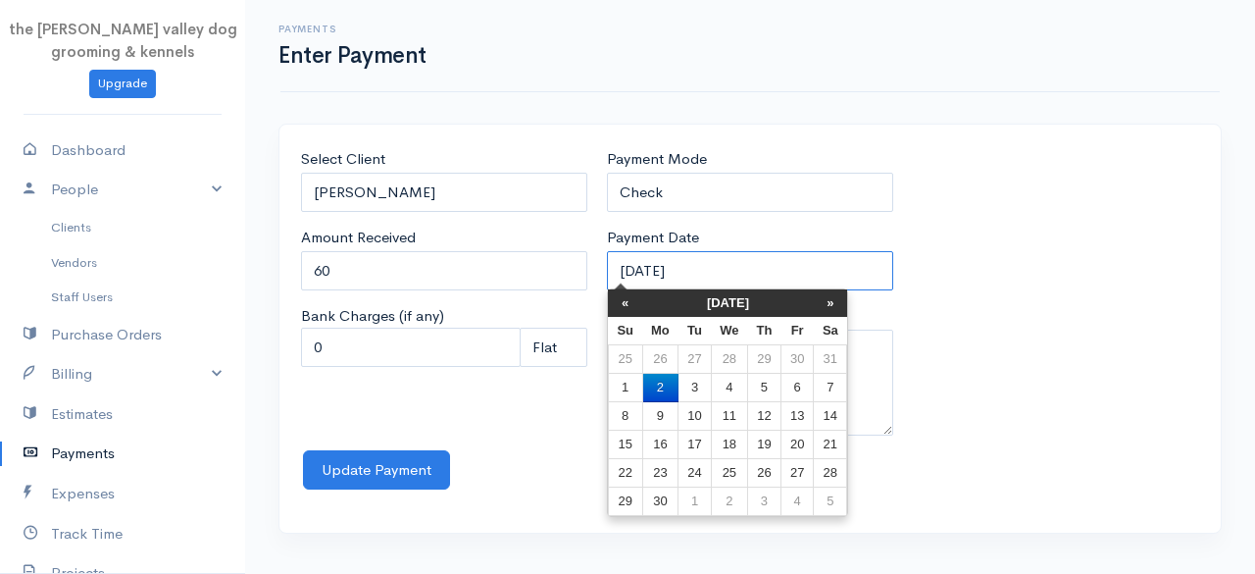
click at [704, 268] on input "02-06-2025" at bounding box center [750, 271] width 286 height 40
click at [662, 384] on td "2" at bounding box center [660, 388] width 36 height 28
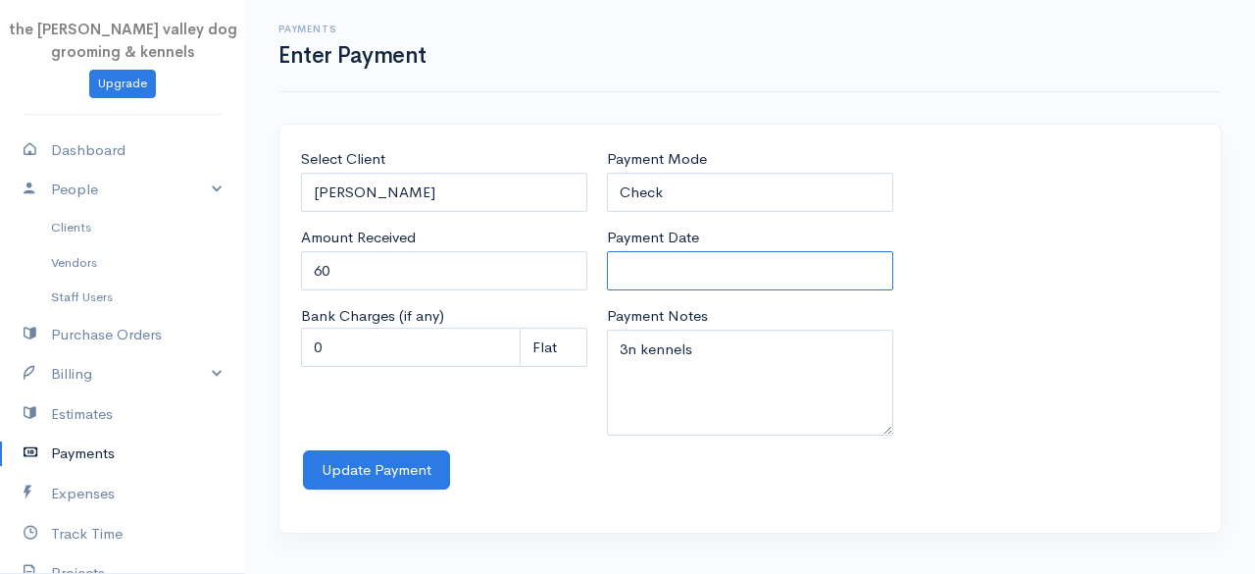
click at [711, 264] on input "Payment Date" at bounding box center [750, 271] width 286 height 40
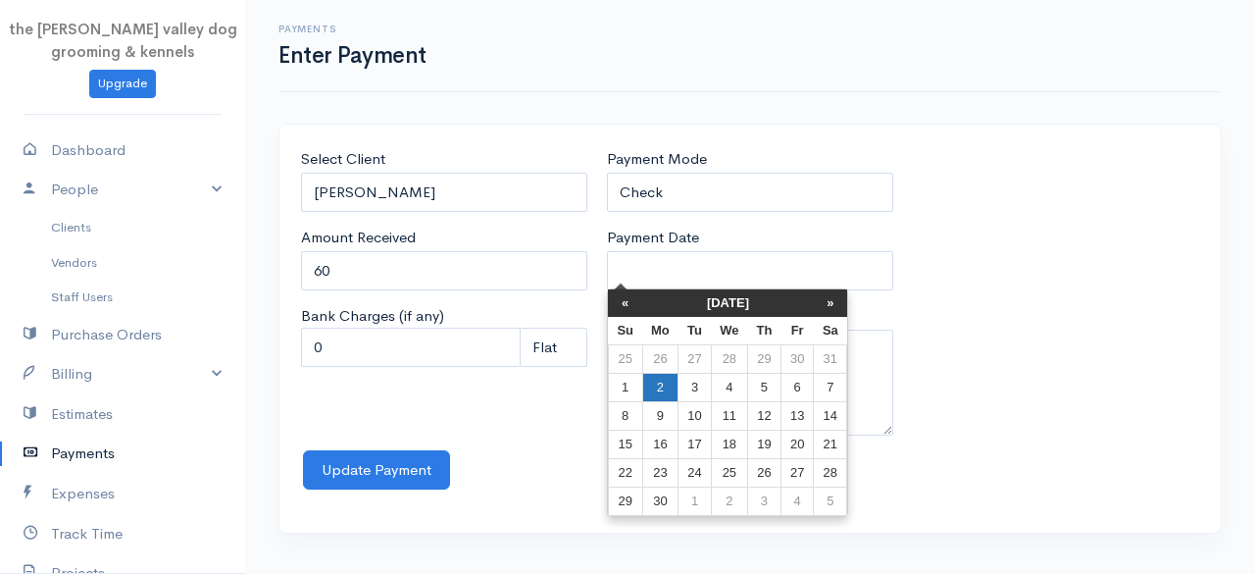
click at [657, 380] on td "2" at bounding box center [660, 388] width 36 height 28
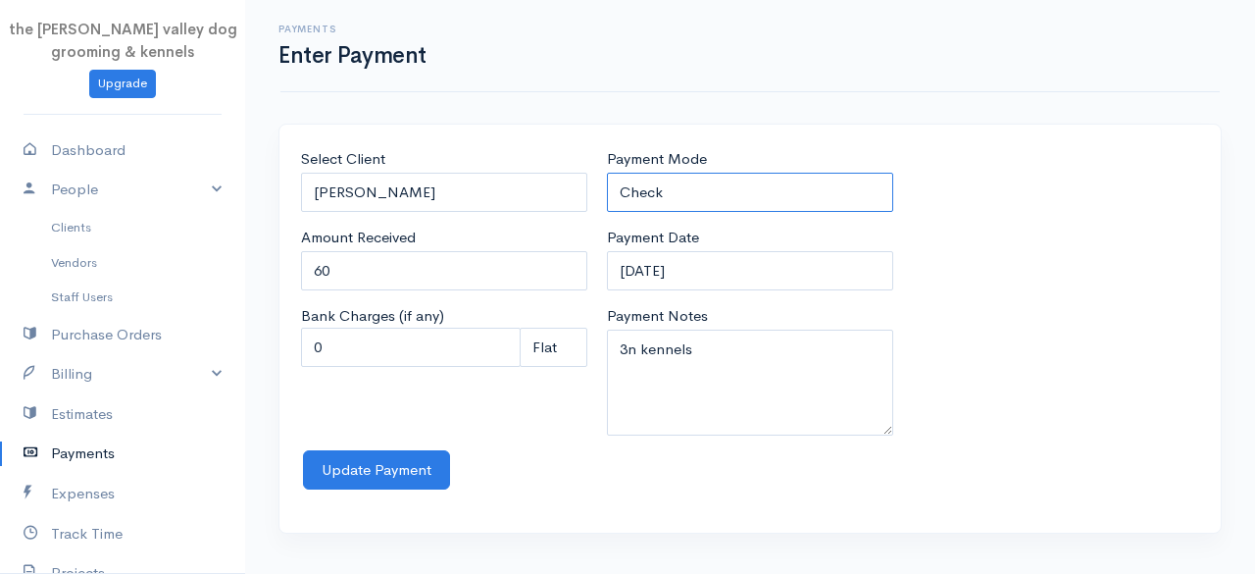
click at [723, 194] on select "Check Bank Transfer Credit Cash Debit ACH VISA MASTERCARD AMEX Discover DINERS …" at bounding box center [750, 193] width 286 height 40
click at [607, 173] on select "Check Bank Transfer Credit Cash Debit ACH VISA MASTERCARD AMEX Discover DINERS …" at bounding box center [750, 193] width 286 height 40
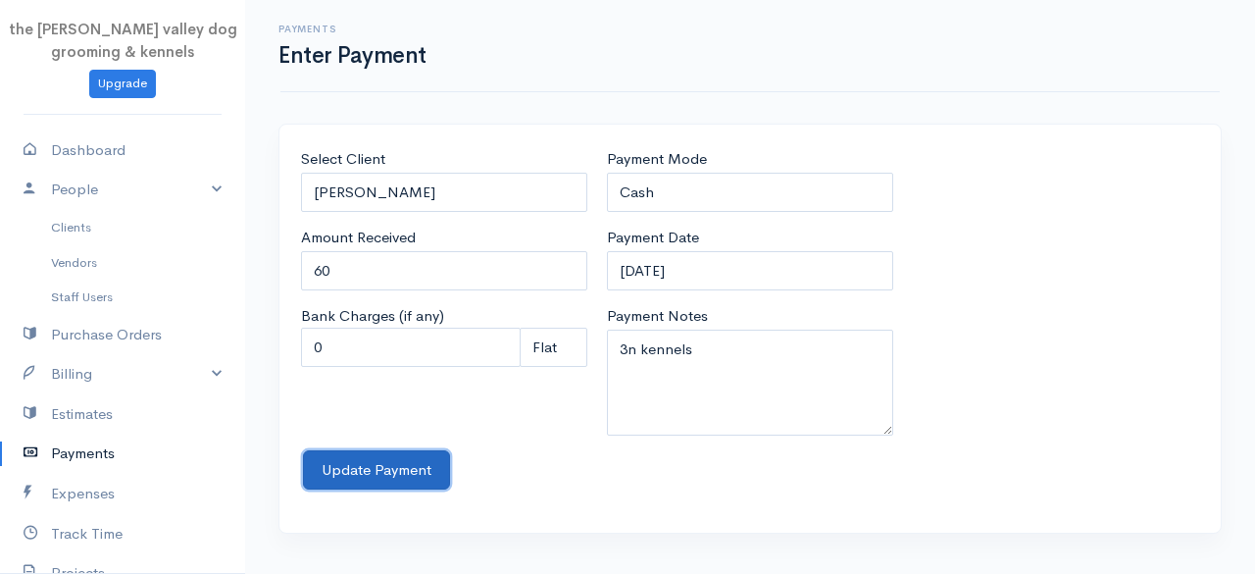
click at [404, 464] on button "Update Payment" at bounding box center [376, 470] width 147 height 40
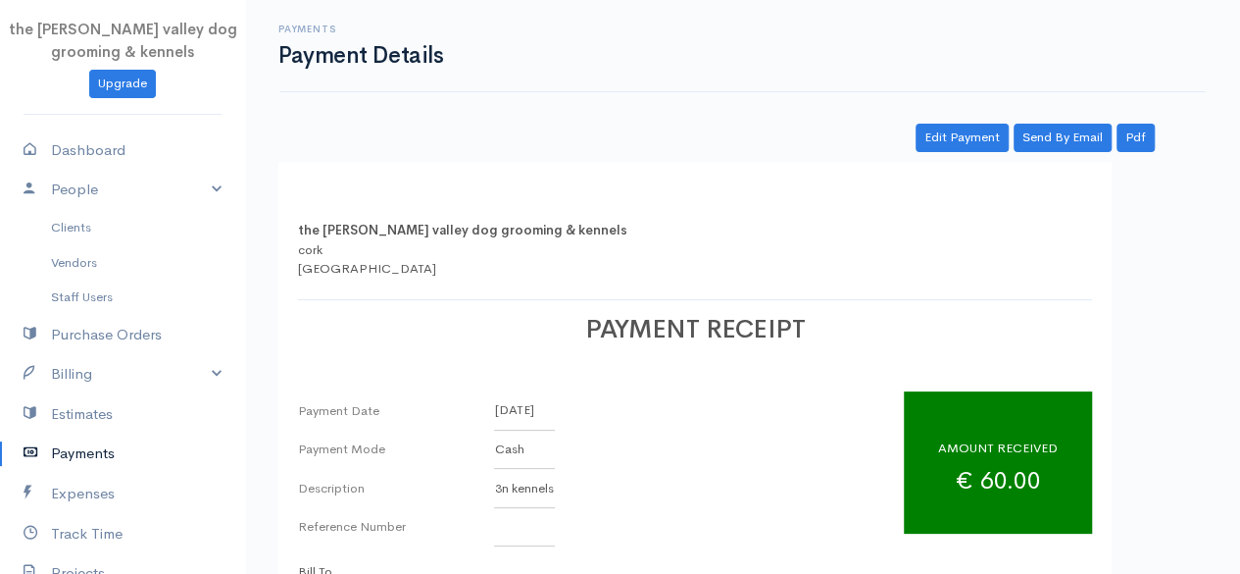
click at [90, 450] on link "Payments" at bounding box center [122, 453] width 245 height 40
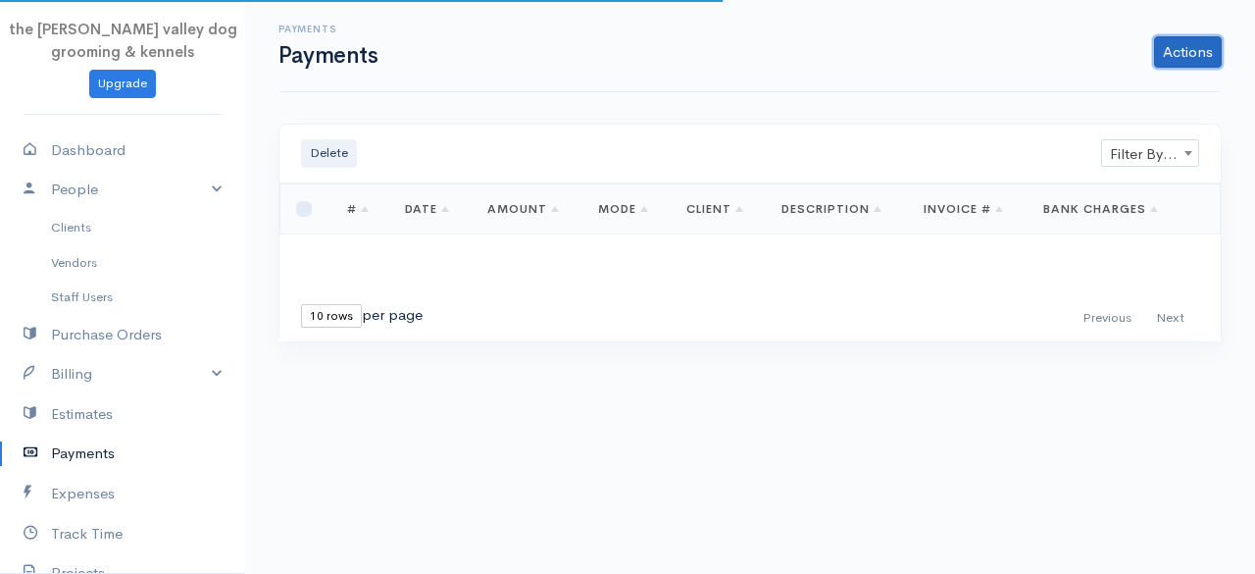
click at [1190, 45] on link "Actions" at bounding box center [1188, 51] width 68 height 31
click at [1147, 83] on link "Enter Payment" at bounding box center [1122, 93] width 202 height 34
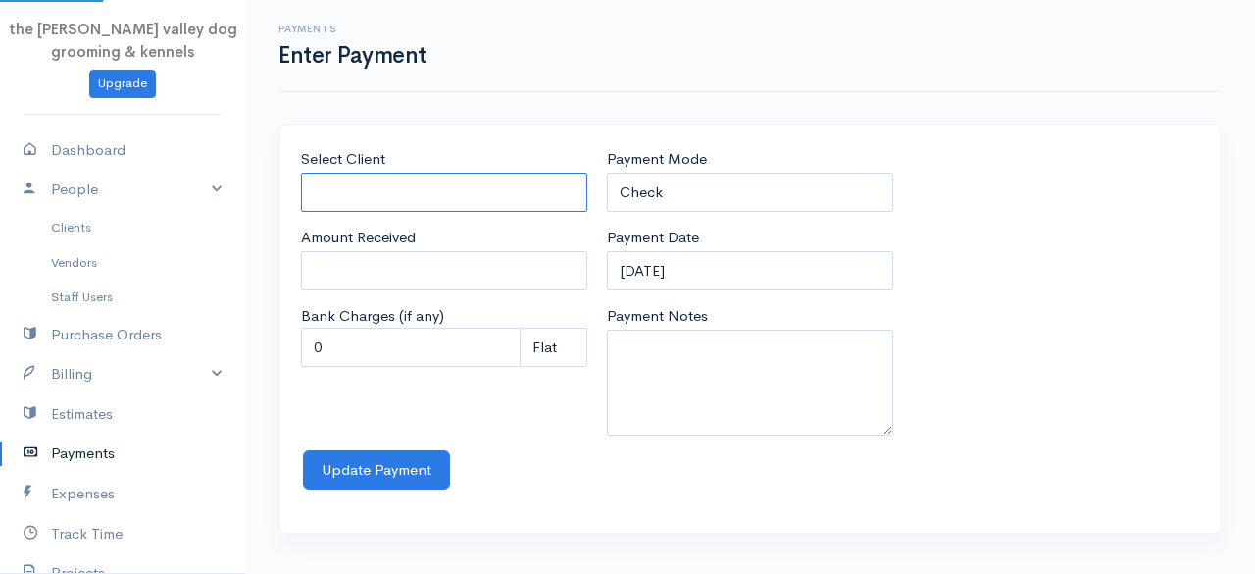
click at [475, 183] on input "Select Client" at bounding box center [444, 193] width 286 height 40
click at [388, 243] on body "the rodney valley dog grooming & kennels Upgrade Dashboard People Clients Vendo…" at bounding box center [627, 287] width 1255 height 574
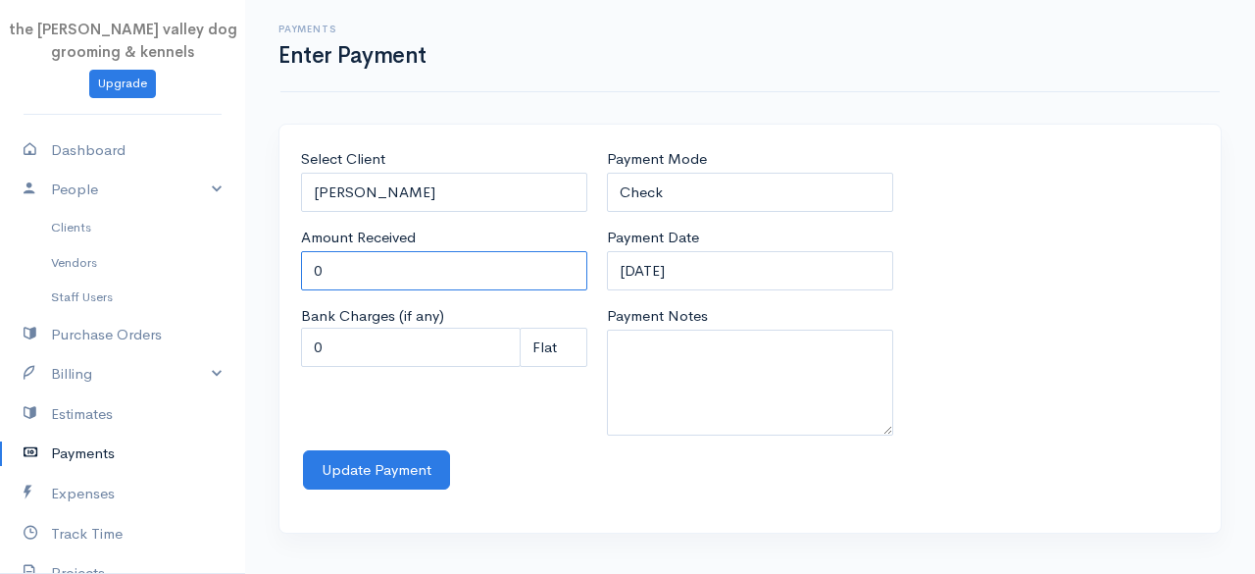
click at [386, 254] on input "0" at bounding box center [444, 271] width 286 height 40
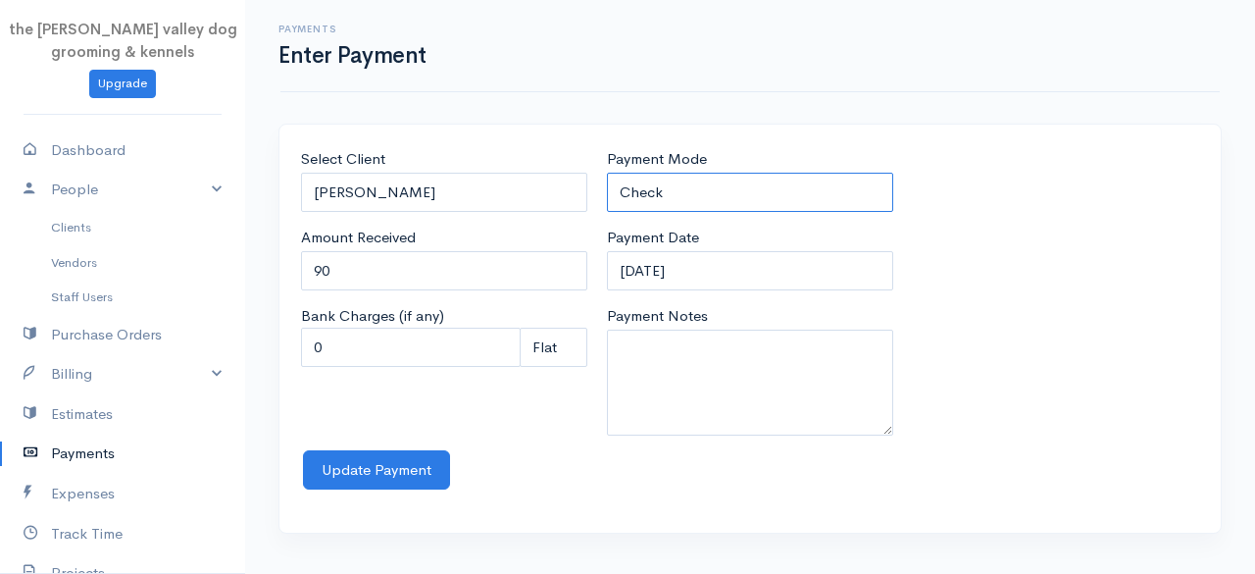
click at [651, 188] on select "Check Bank Transfer Credit Cash Debit ACH VISA MASTERCARD AMEX Discover DINERS …" at bounding box center [750, 193] width 286 height 40
click at [607, 173] on select "Check Bank Transfer Credit Cash Debit ACH VISA MASTERCARD AMEX Discover DINERS …" at bounding box center [750, 193] width 286 height 40
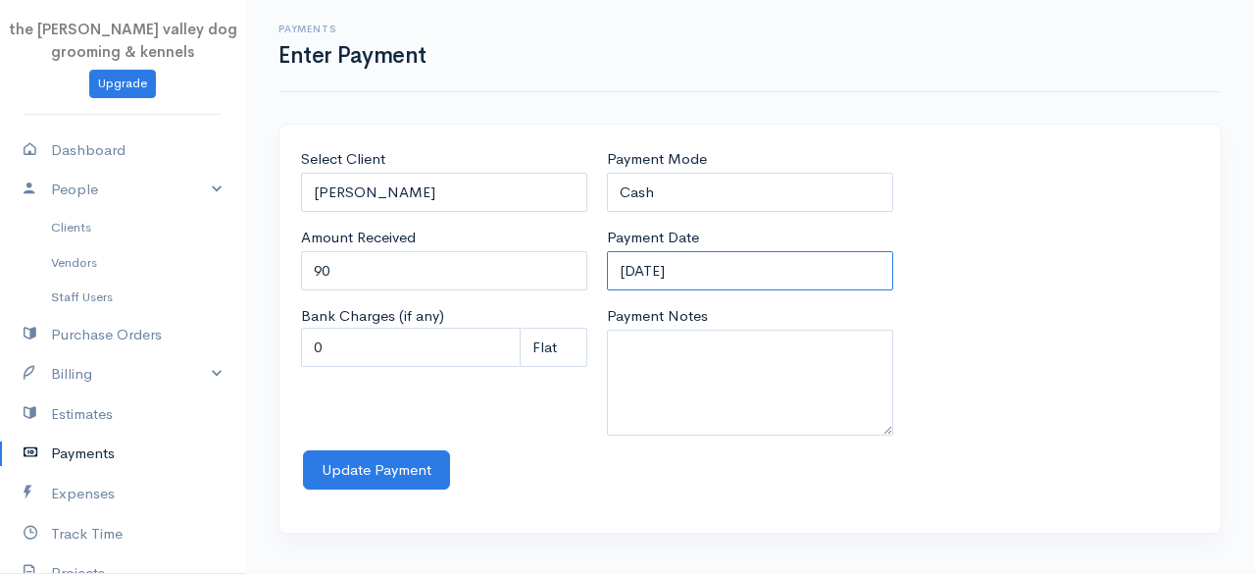
click at [794, 275] on input "12-09-2025" at bounding box center [750, 271] width 286 height 40
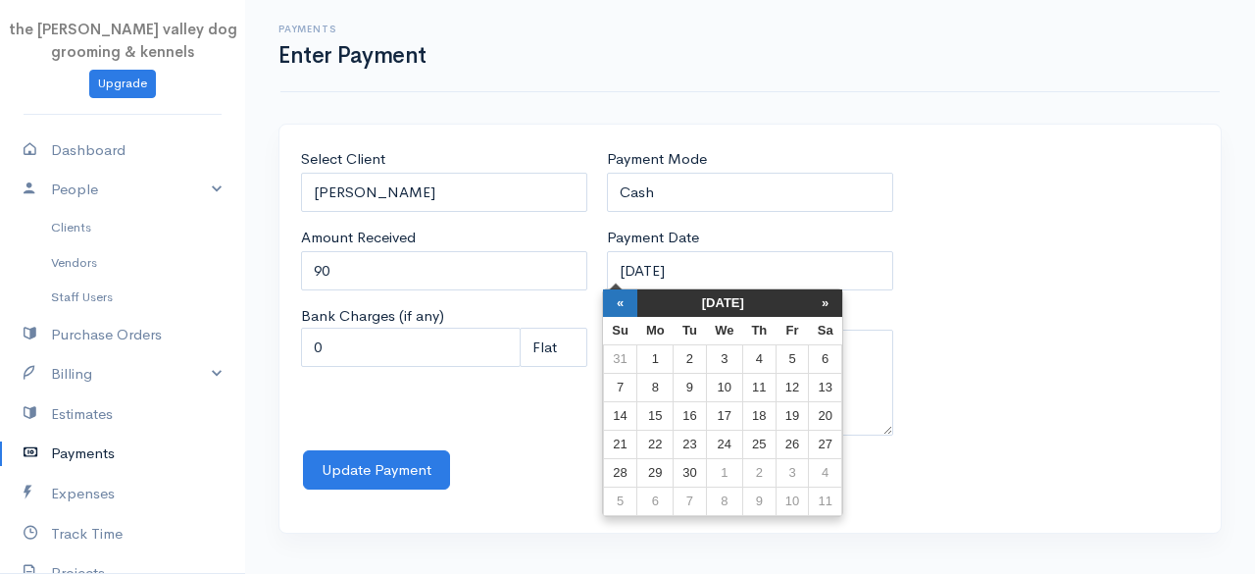
click at [624, 301] on th "«" at bounding box center [620, 302] width 34 height 27
click at [624, 301] on th "«" at bounding box center [625, 302] width 34 height 27
click at [718, 466] on td "25" at bounding box center [729, 473] width 36 height 28
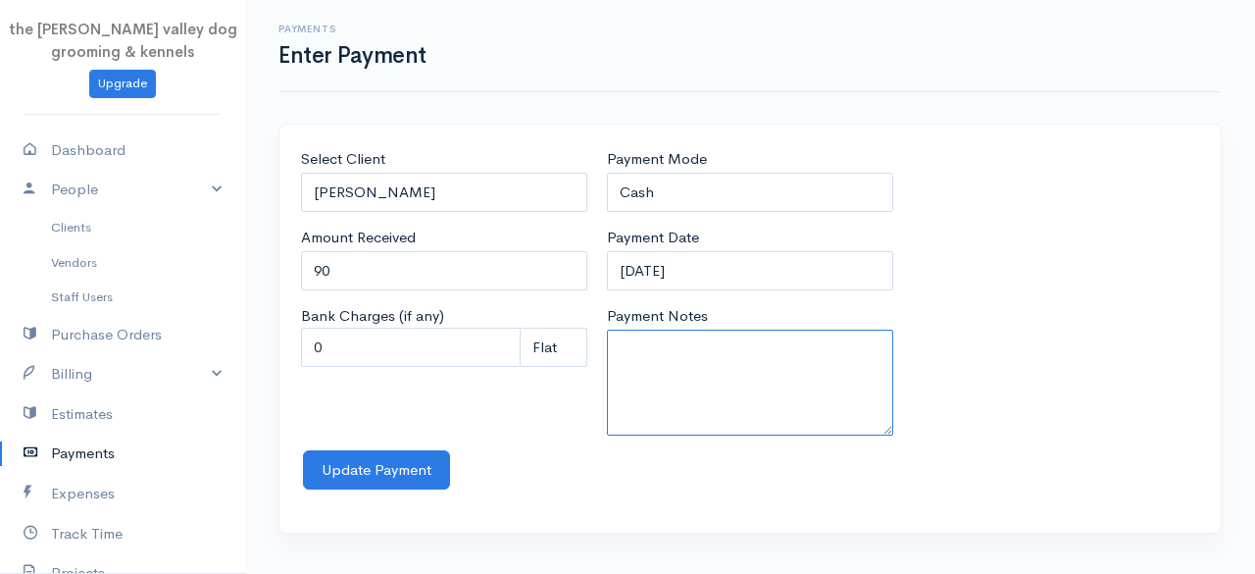
click at [659, 383] on textarea "Payment Notes" at bounding box center [750, 382] width 286 height 106
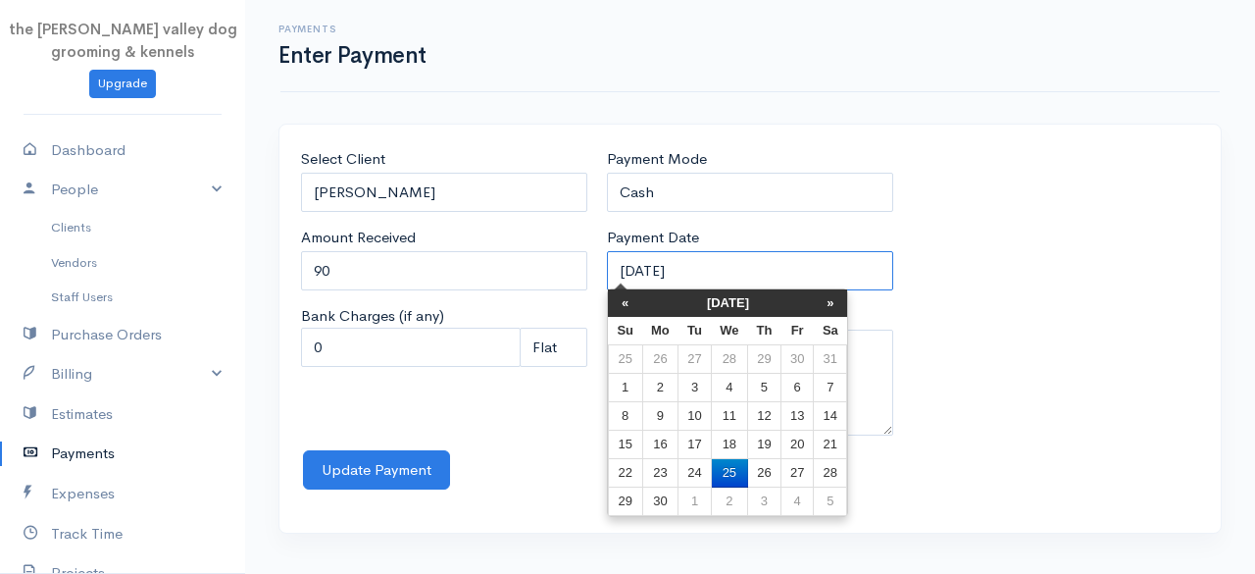
click at [739, 266] on input "25-06-2025" at bounding box center [750, 271] width 286 height 40
click at [632, 384] on td "1" at bounding box center [625, 388] width 34 height 28
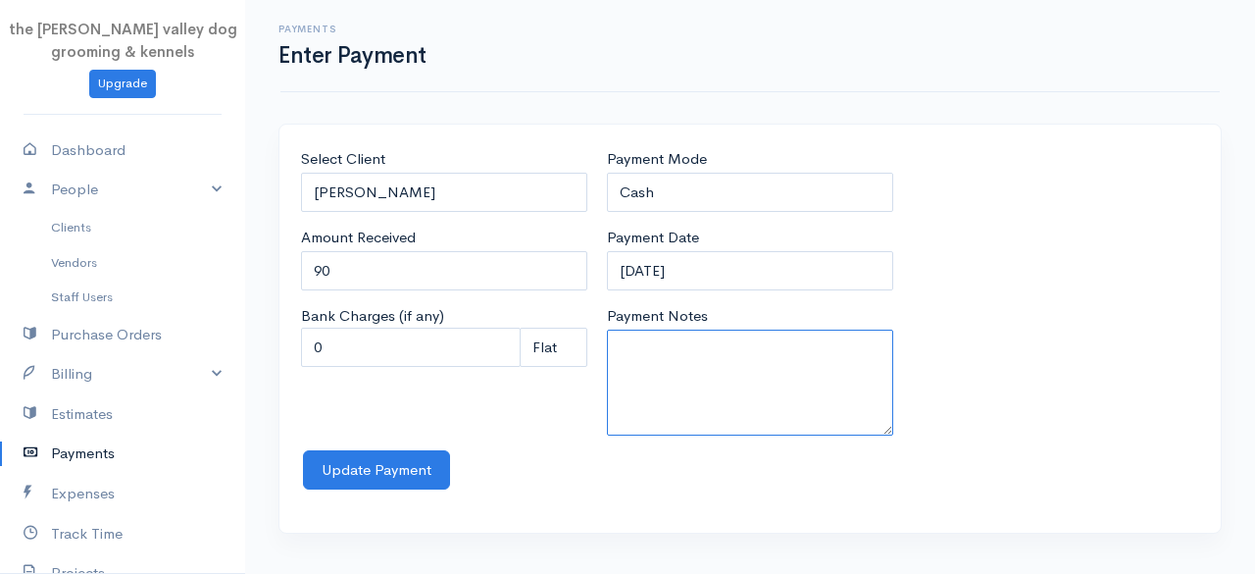
click at [686, 364] on textarea "Payment Notes" at bounding box center [750, 382] width 286 height 106
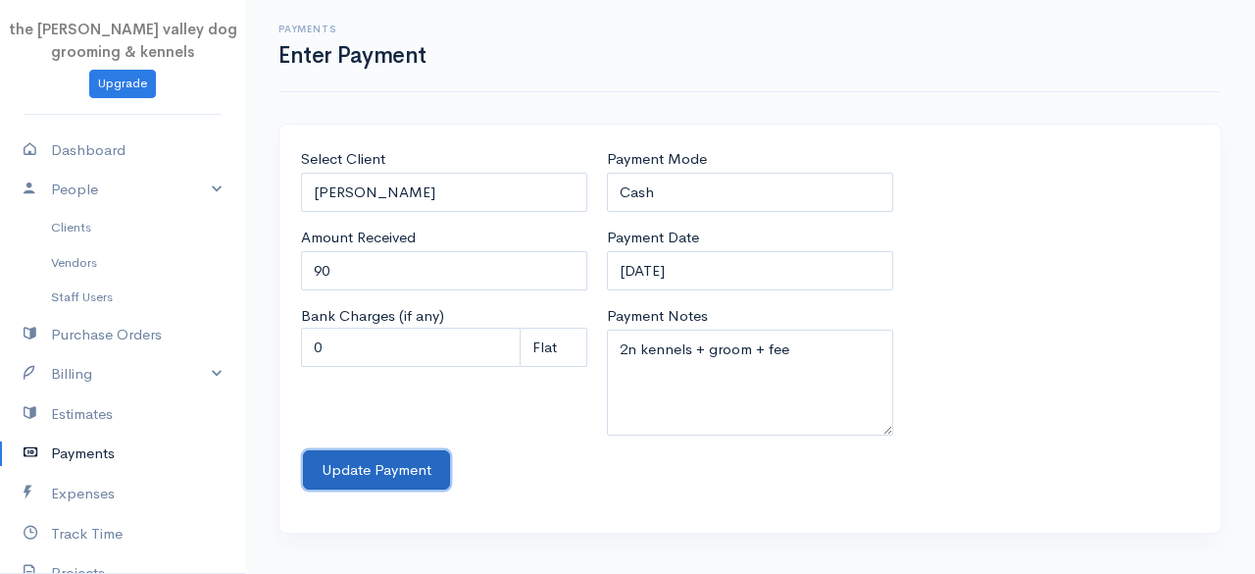
click at [365, 455] on button "Update Payment" at bounding box center [376, 470] width 147 height 40
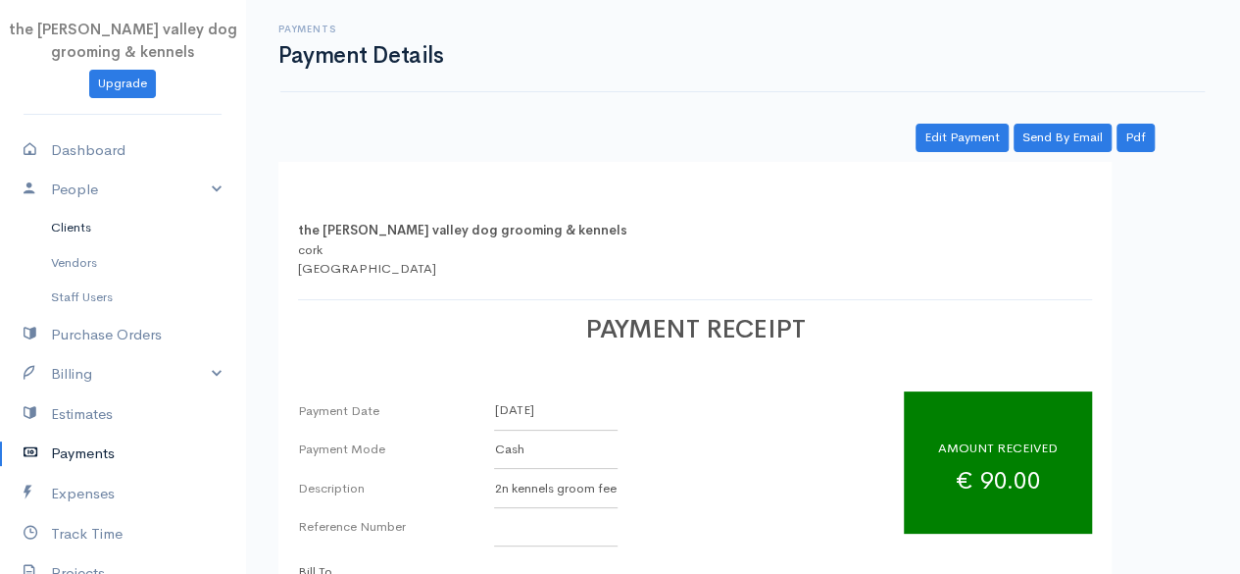
click at [78, 227] on link "Clients" at bounding box center [122, 227] width 245 height 35
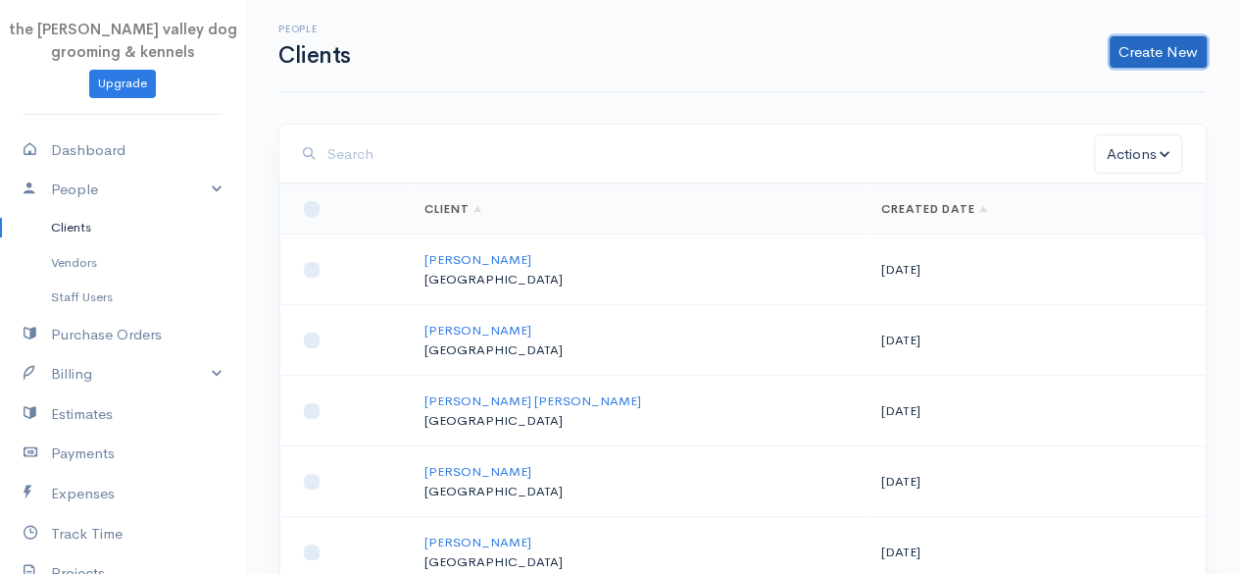
click at [1130, 60] on link "Create New" at bounding box center [1158, 51] width 97 height 31
click at [1075, 97] on link "Client" at bounding box center [1127, 93] width 155 height 34
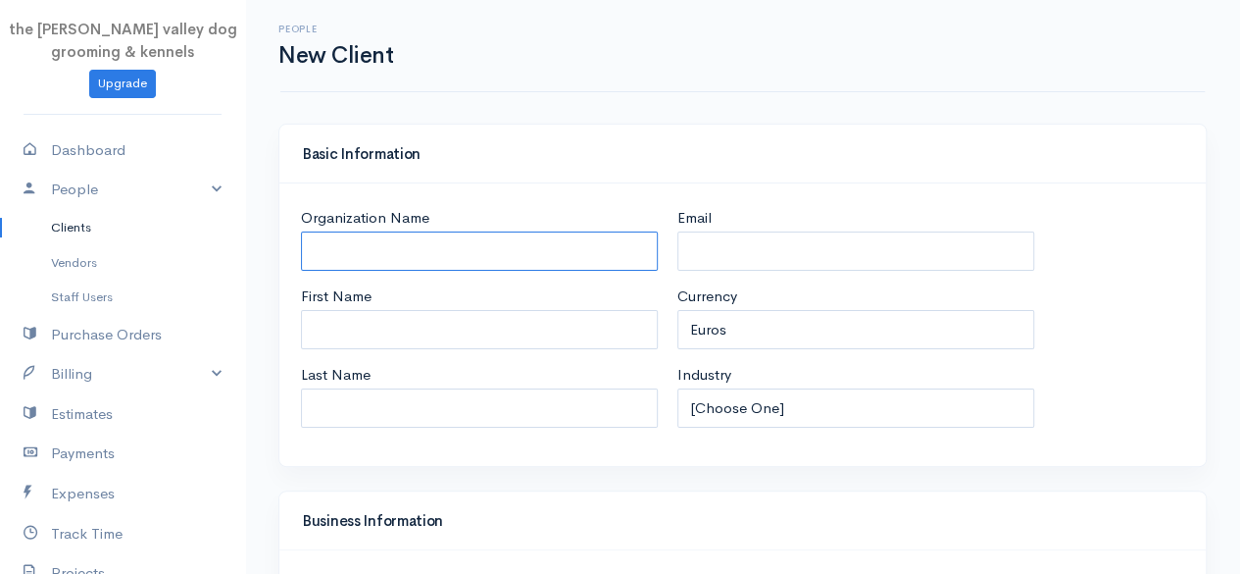
click at [502, 254] on input "Organization Name" at bounding box center [479, 251] width 357 height 40
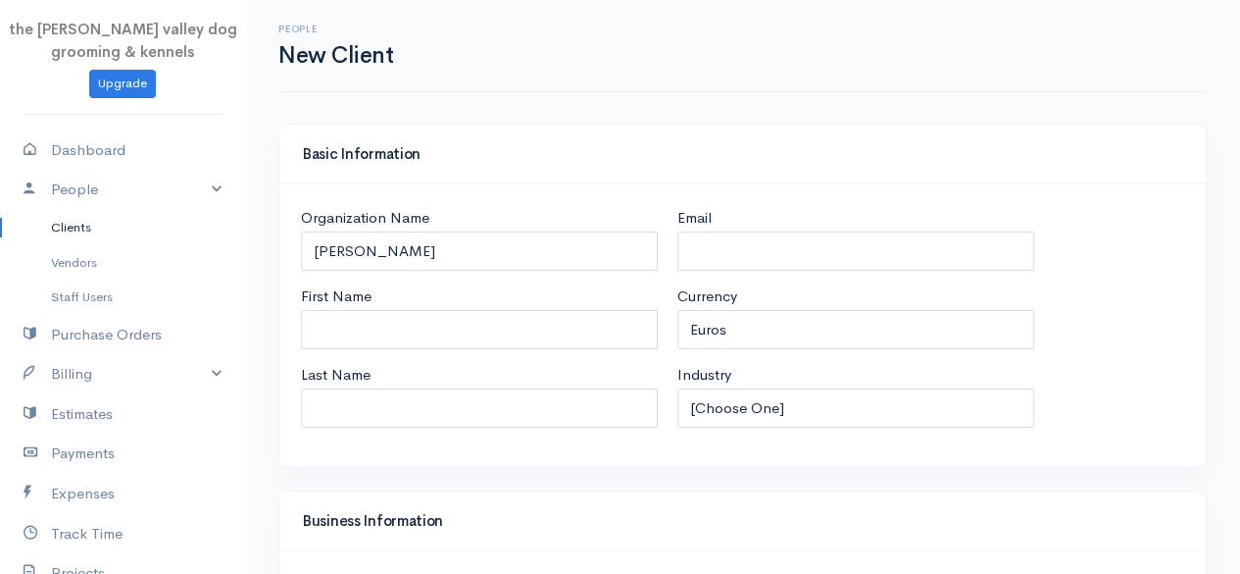
click at [726, 58] on div "People New Client" at bounding box center [743, 46] width 948 height 44
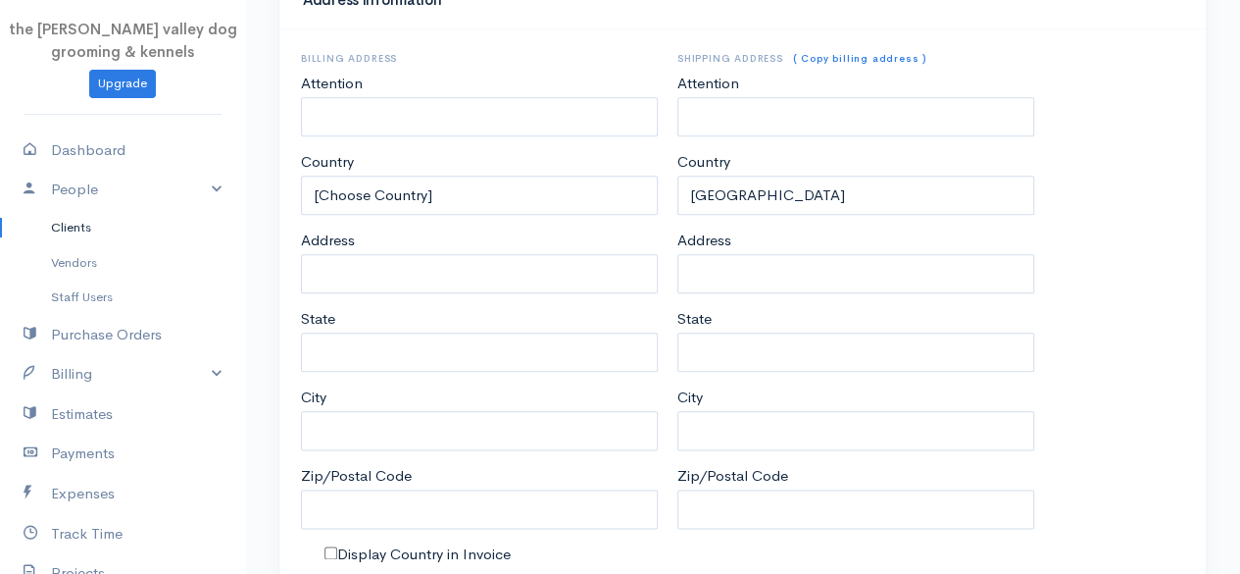
scroll to position [1034, 0]
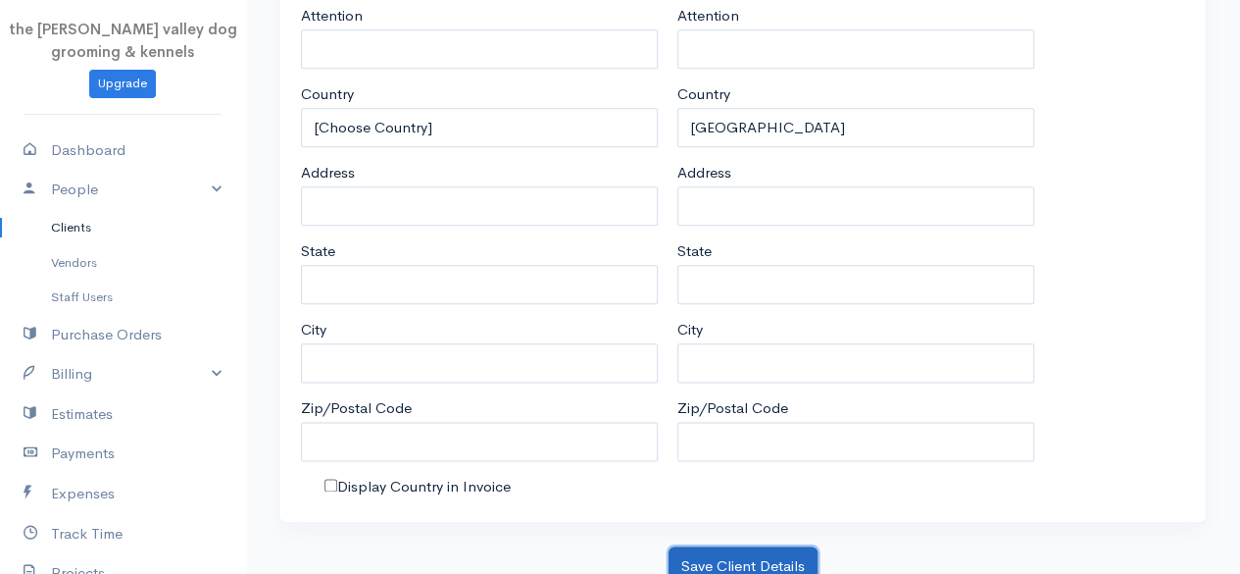
click at [735, 546] on button "Save Client Details" at bounding box center [743, 566] width 149 height 40
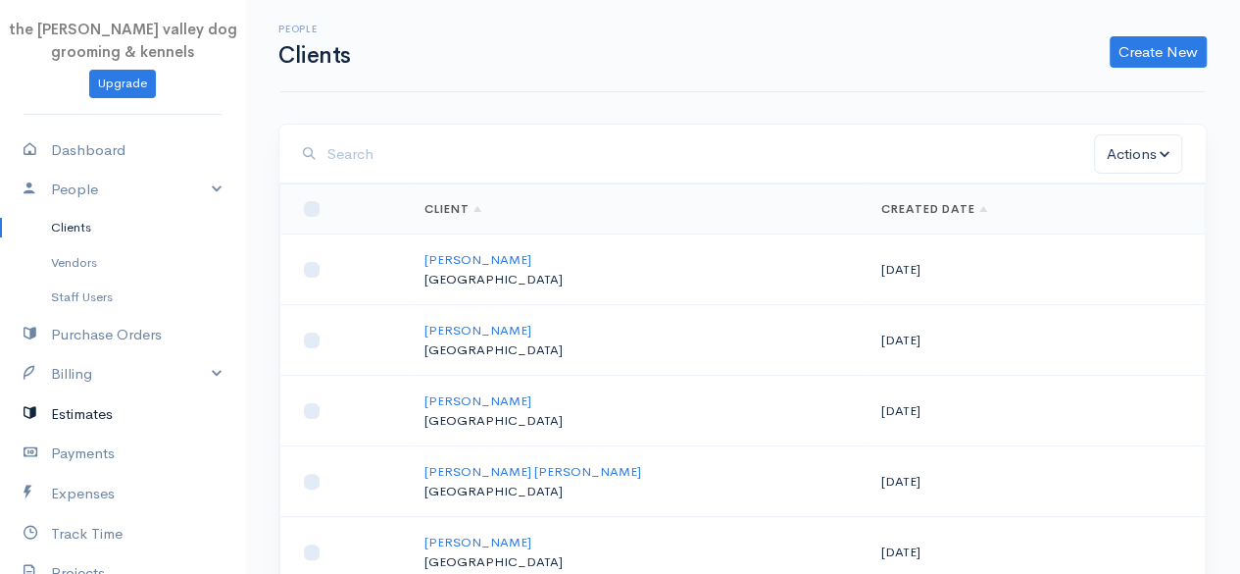
click at [81, 403] on link "Estimates" at bounding box center [122, 414] width 245 height 40
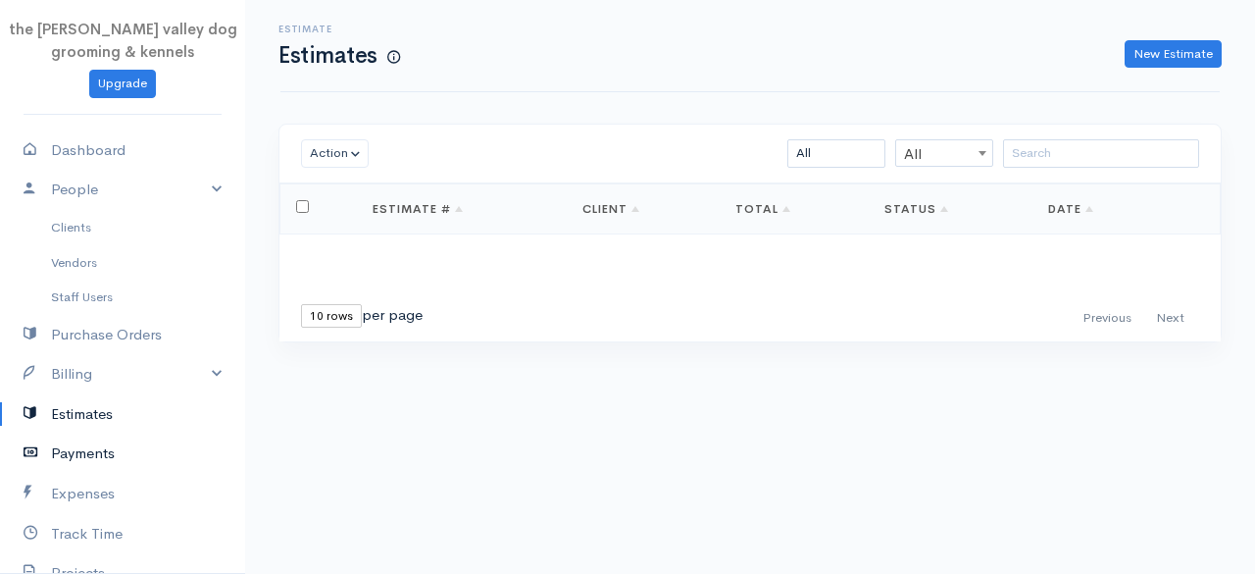
click at [98, 452] on link "Payments" at bounding box center [122, 453] width 245 height 40
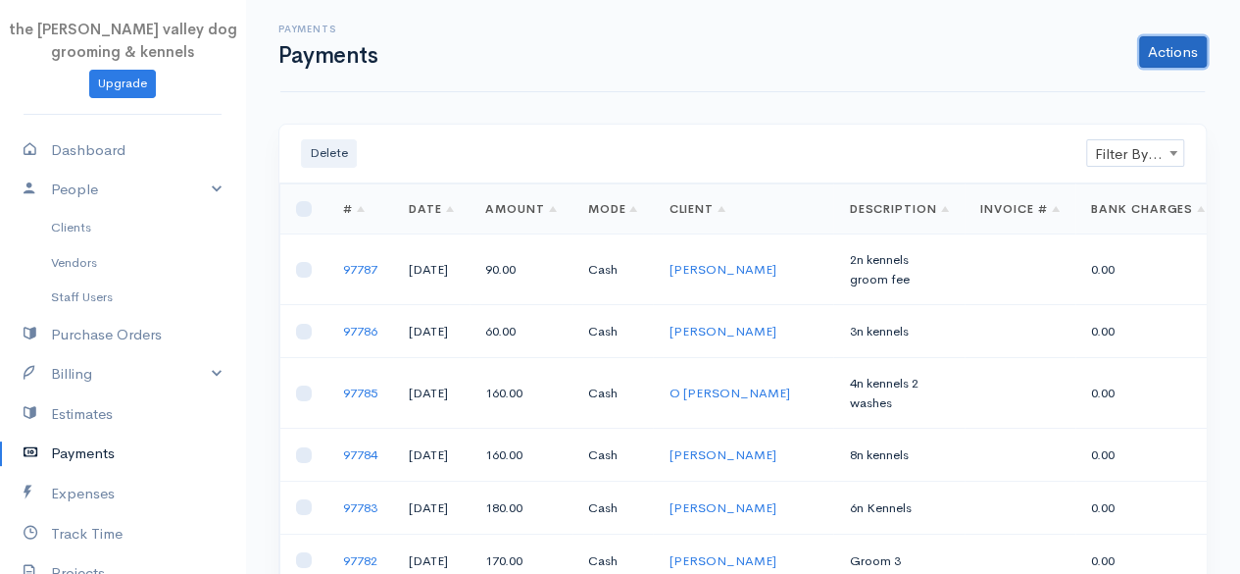
click at [1154, 49] on link "Actions" at bounding box center [1173, 51] width 68 height 31
click at [1112, 83] on link "Enter Payment" at bounding box center [1107, 93] width 202 height 34
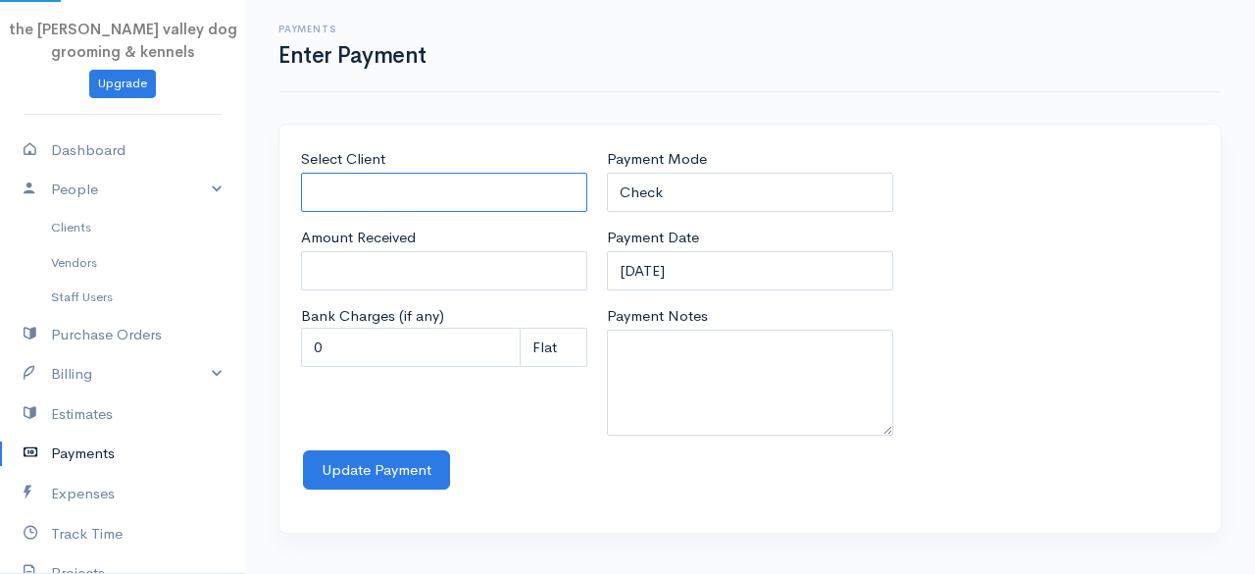
click at [559, 190] on input "Select Client" at bounding box center [444, 193] width 286 height 40
click at [409, 227] on body "the rodney valley dog grooming & kennels Upgrade Dashboard People Clients Vendo…" at bounding box center [627, 287] width 1255 height 574
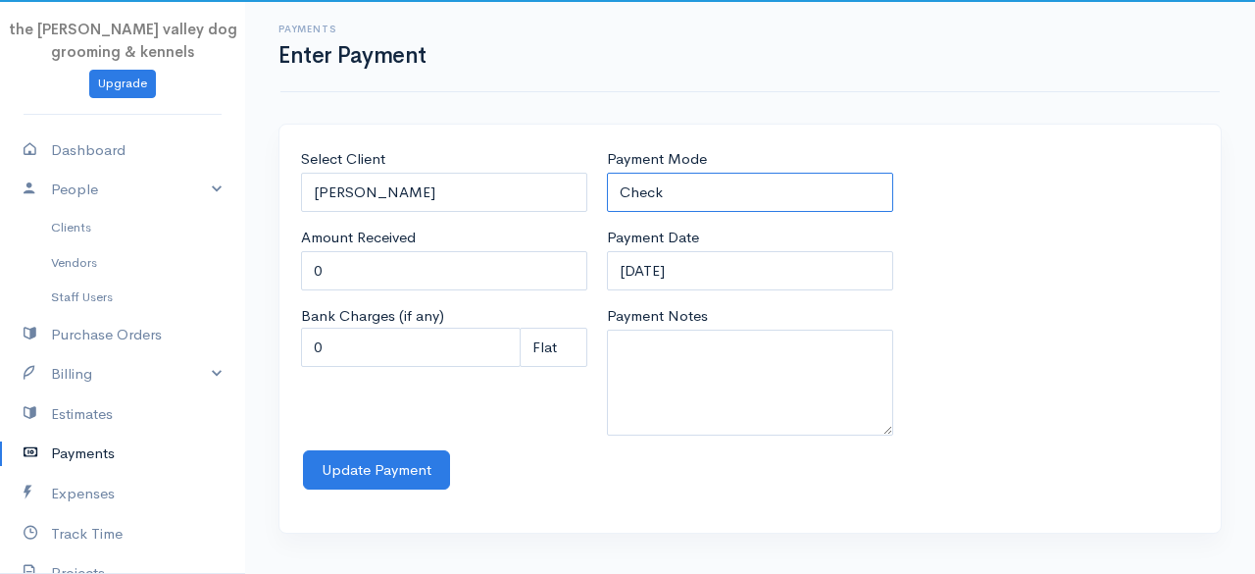
click at [677, 187] on select "Check Bank Transfer Credit Cash Debit ACH VISA MASTERCARD AMEX Discover DINERS …" at bounding box center [750, 193] width 286 height 40
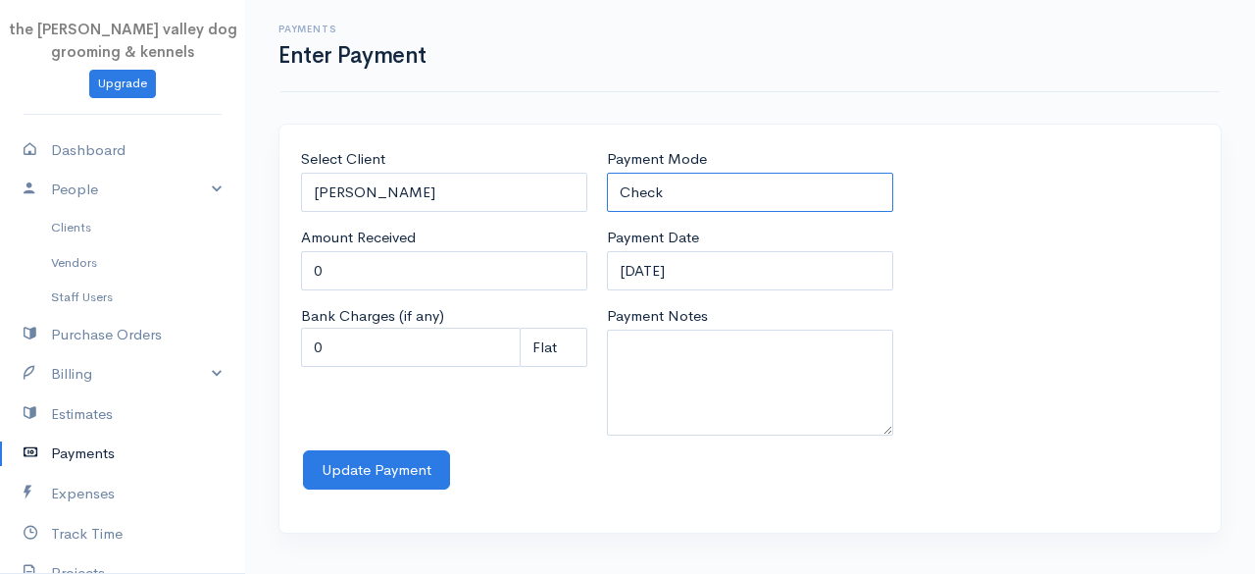
click at [607, 173] on select "Check Bank Transfer Credit Cash Debit ACH VISA MASTERCARD AMEX Discover DINERS …" at bounding box center [750, 193] width 286 height 40
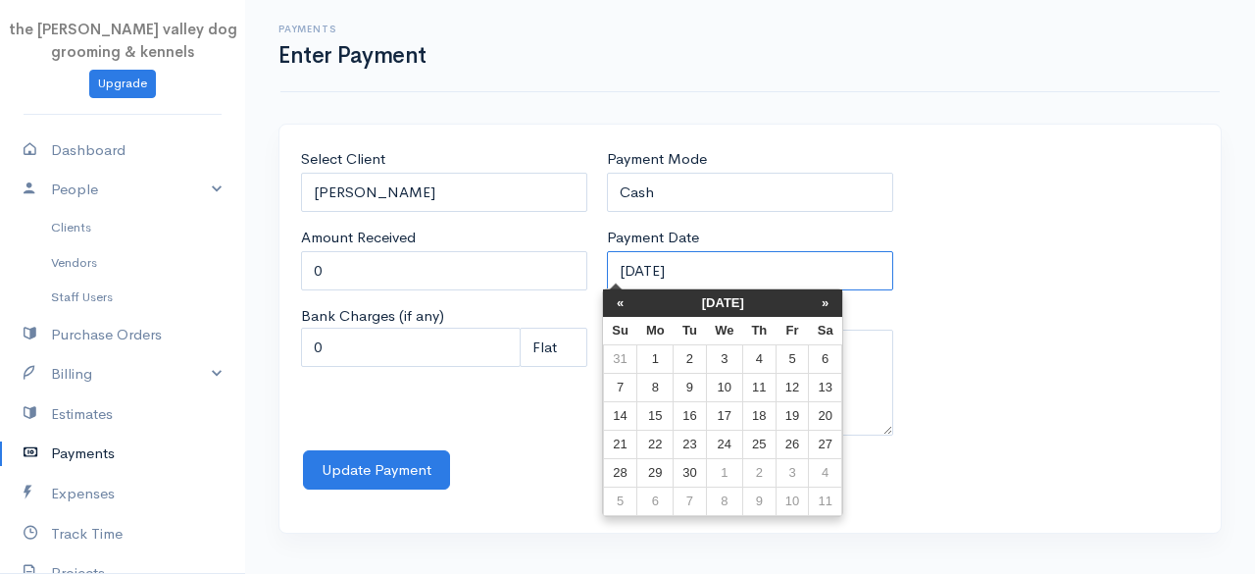
click at [745, 276] on input "12-09-2025" at bounding box center [750, 271] width 286 height 40
click at [623, 307] on th "«" at bounding box center [620, 302] width 34 height 27
click at [623, 307] on th "«" at bounding box center [625, 302] width 34 height 27
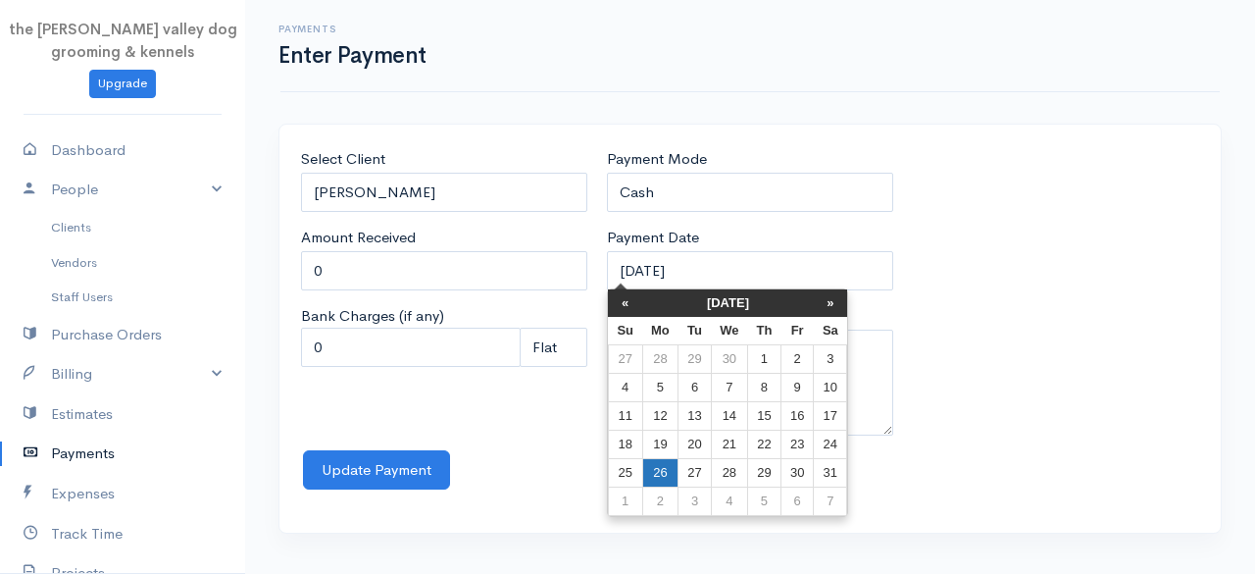
click at [668, 462] on td "26" at bounding box center [660, 473] width 36 height 28
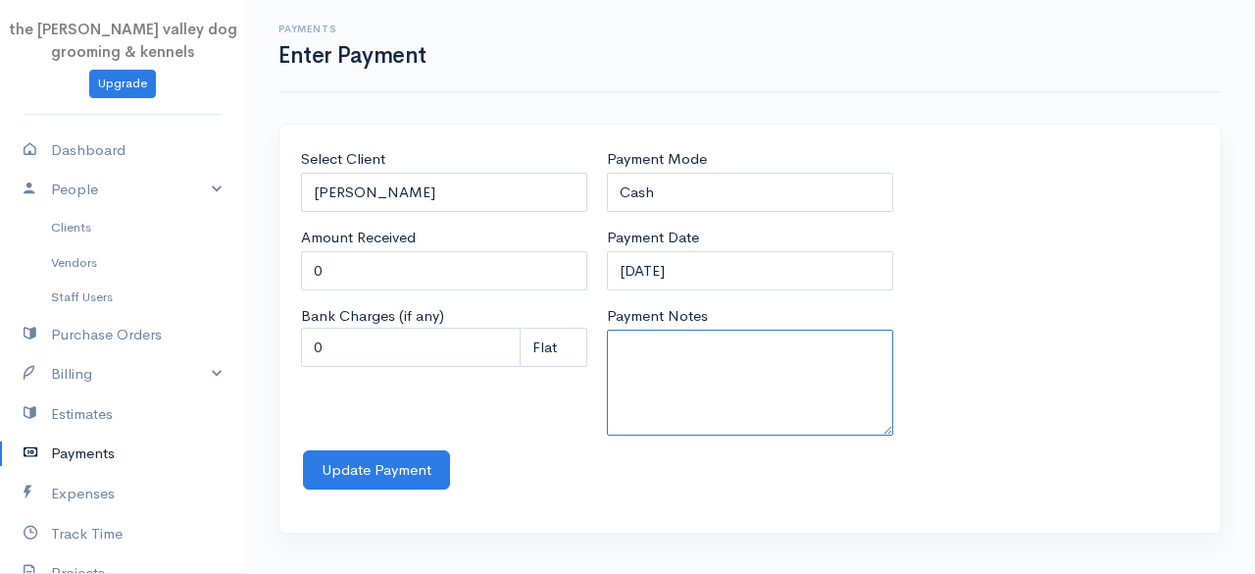
click at [683, 383] on textarea "Payment Notes" at bounding box center [750, 382] width 286 height 106
click at [683, 383] on textarea "8n kenne;s" at bounding box center [750, 382] width 286 height 106
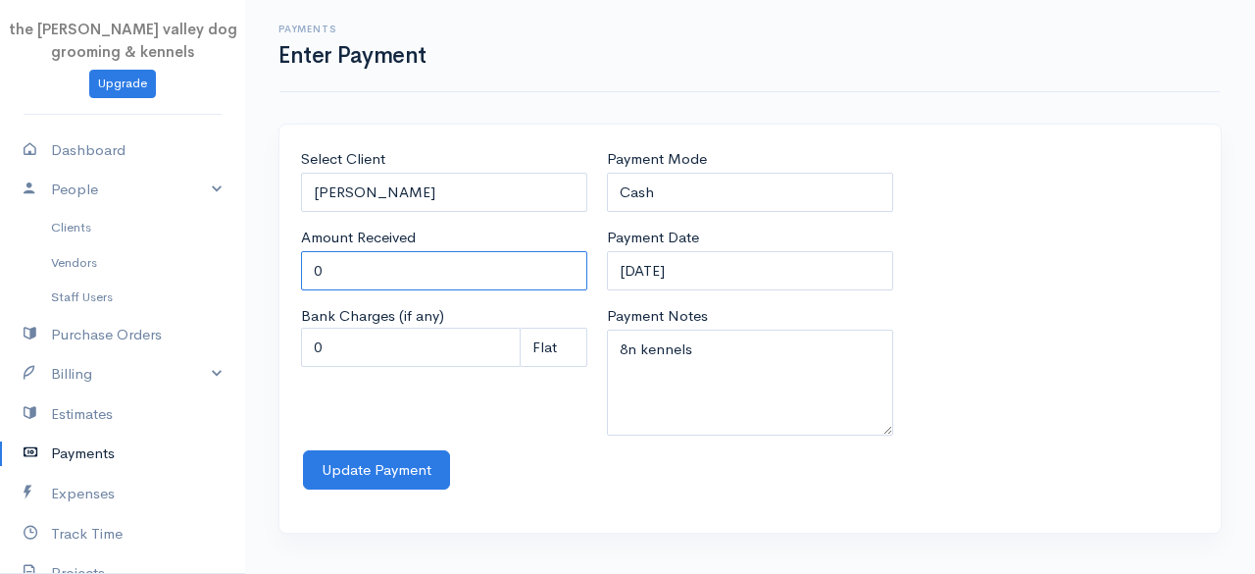
click at [446, 270] on input "0" at bounding box center [444, 271] width 286 height 40
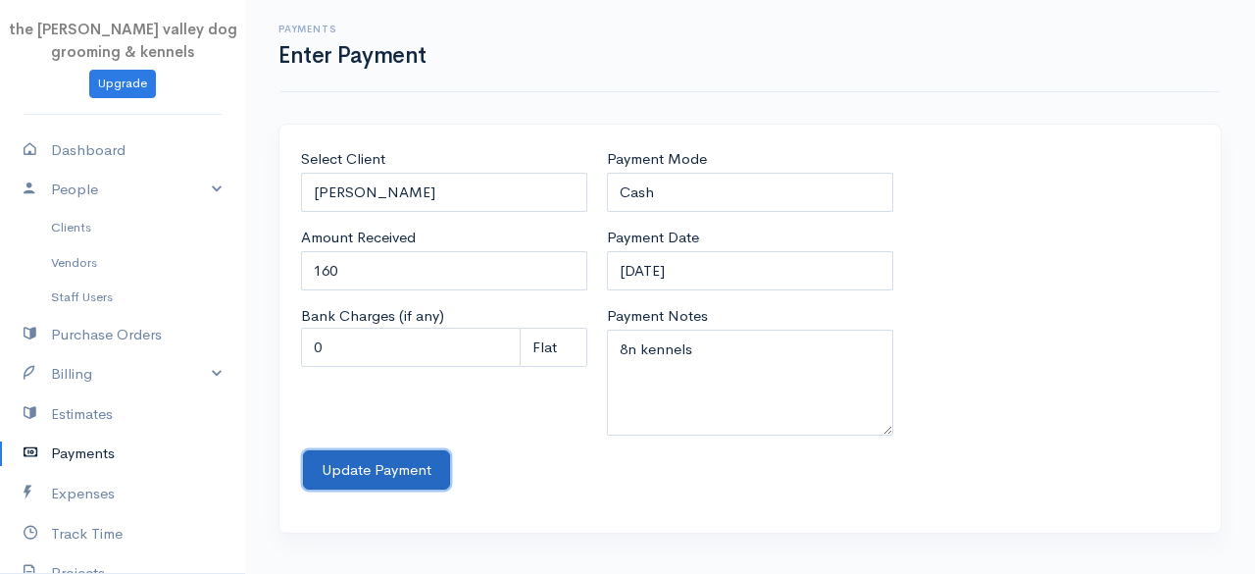
click at [380, 466] on button "Update Payment" at bounding box center [376, 470] width 147 height 40
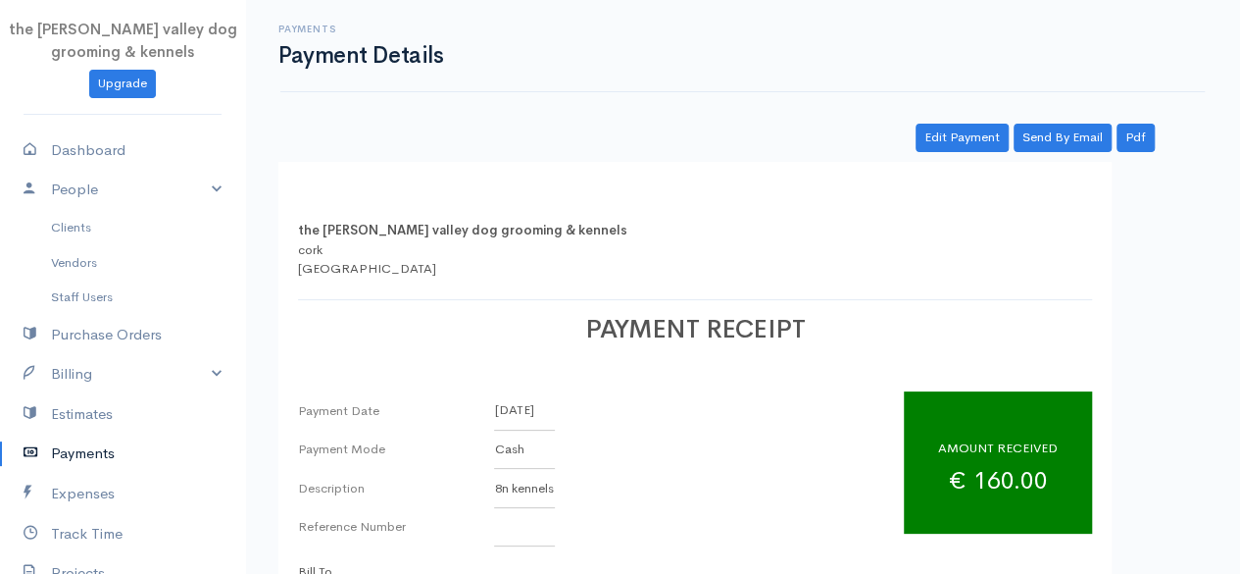
click at [100, 454] on link "Payments" at bounding box center [122, 453] width 245 height 40
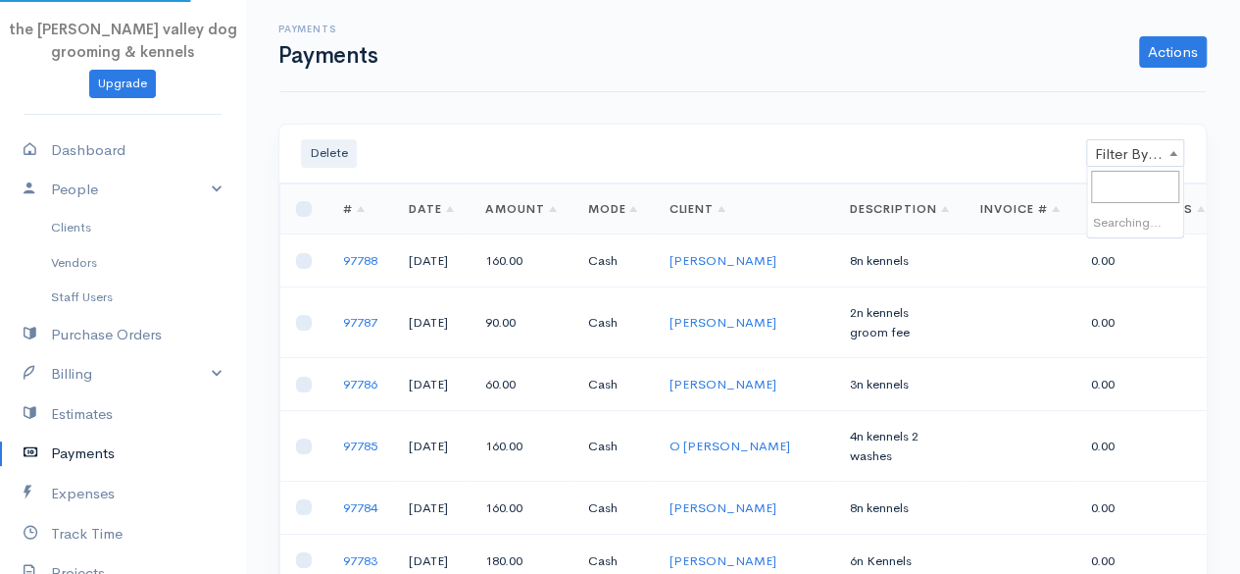
click at [1120, 148] on span "Filter By Client" at bounding box center [1135, 153] width 96 height 27
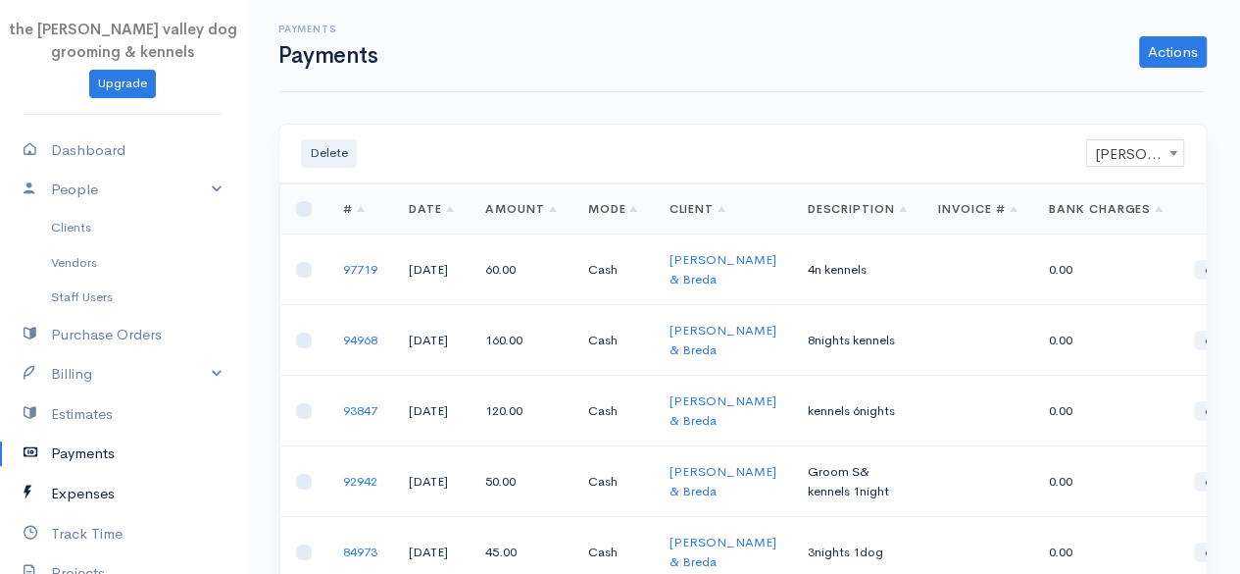
click at [76, 488] on link "Expenses" at bounding box center [122, 494] width 245 height 40
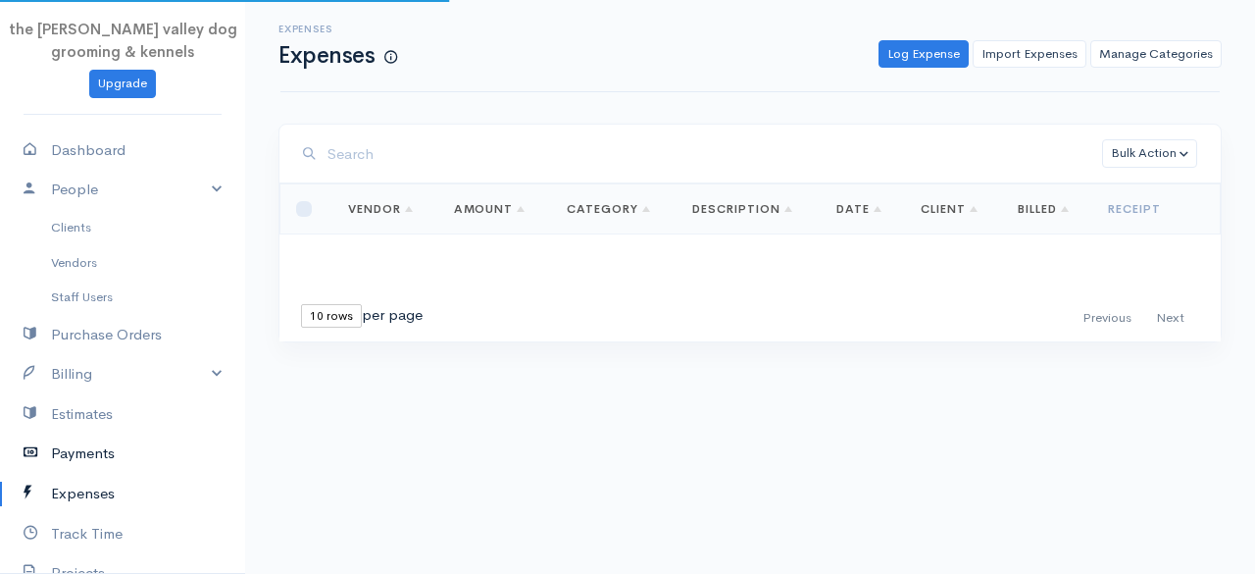
click at [89, 453] on link "Payments" at bounding box center [122, 453] width 245 height 40
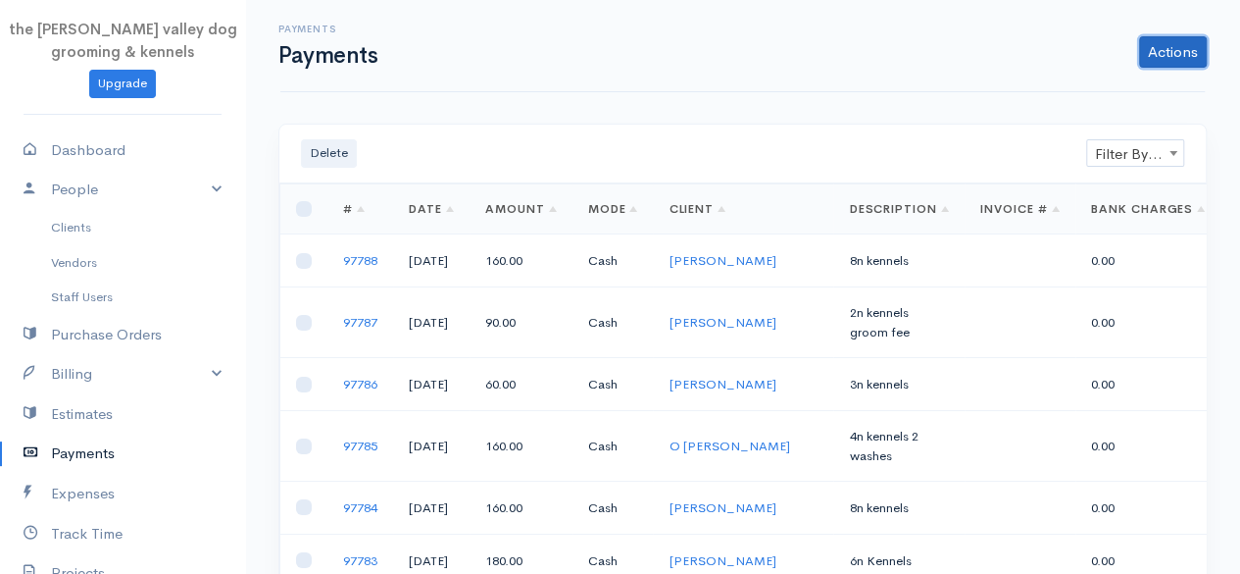
click at [1193, 37] on link "Actions" at bounding box center [1173, 51] width 68 height 31
click at [1131, 73] on div "Enter Payment Import Bank Statement" at bounding box center [1107, 109] width 204 height 85
click at [1165, 58] on link "Actions" at bounding box center [1173, 51] width 68 height 31
click at [1134, 89] on link "Enter Payment" at bounding box center [1107, 93] width 202 height 34
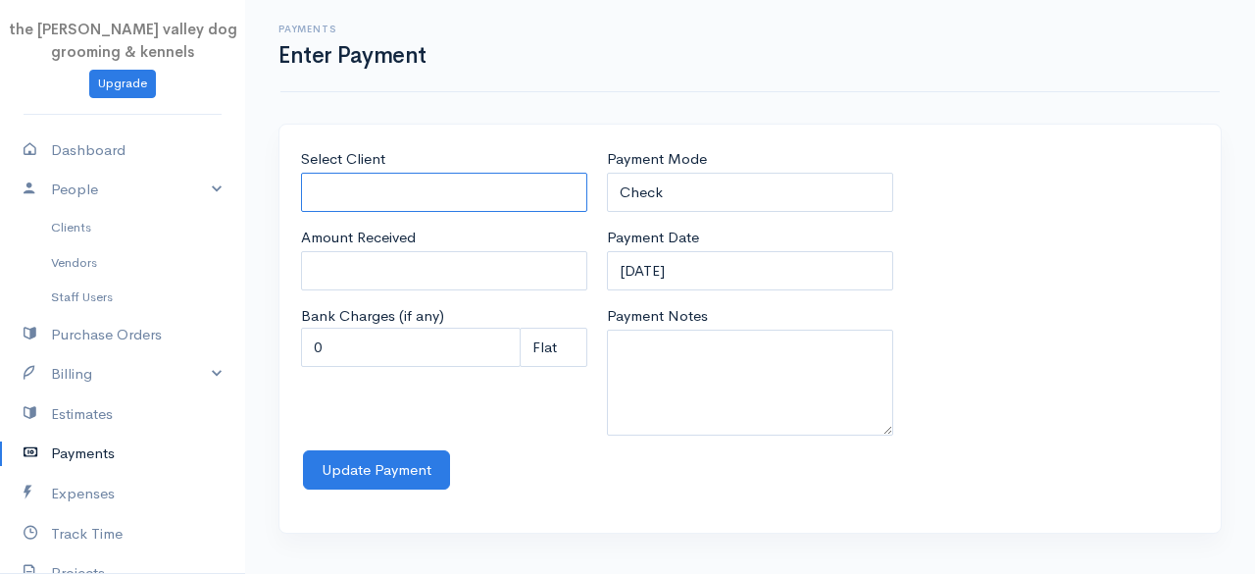
click at [422, 179] on input "Select Client" at bounding box center [444, 193] width 286 height 40
click at [358, 212] on body "the rodney valley dog grooming & kennels Upgrade Dashboard People Clients Vendo…" at bounding box center [627, 287] width 1255 height 574
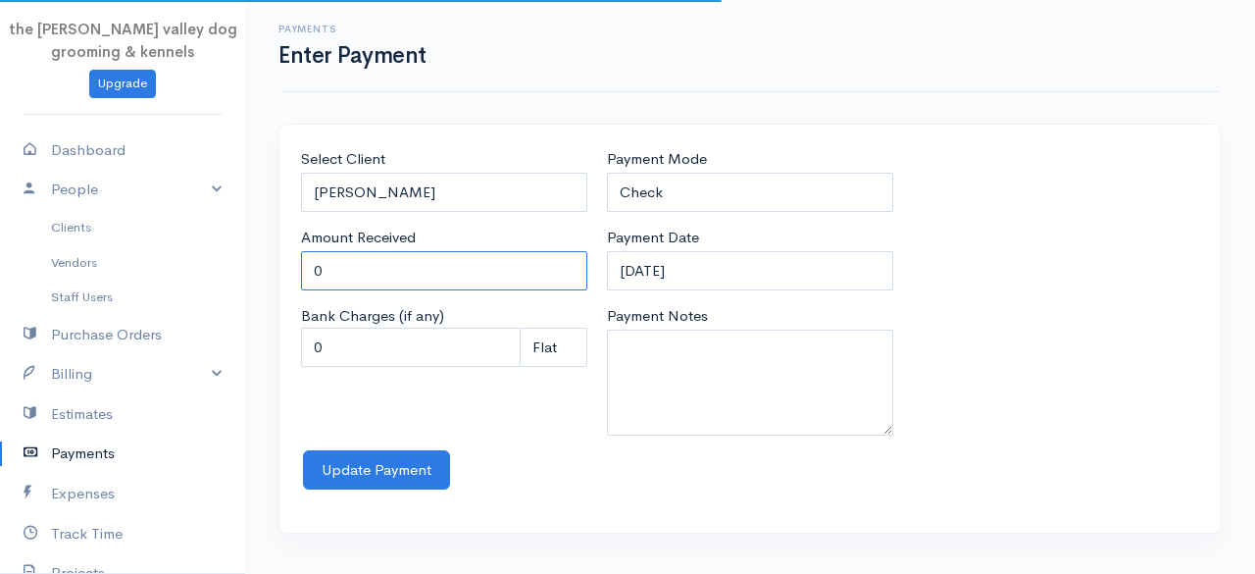
click at [358, 262] on input "0" at bounding box center [444, 271] width 286 height 40
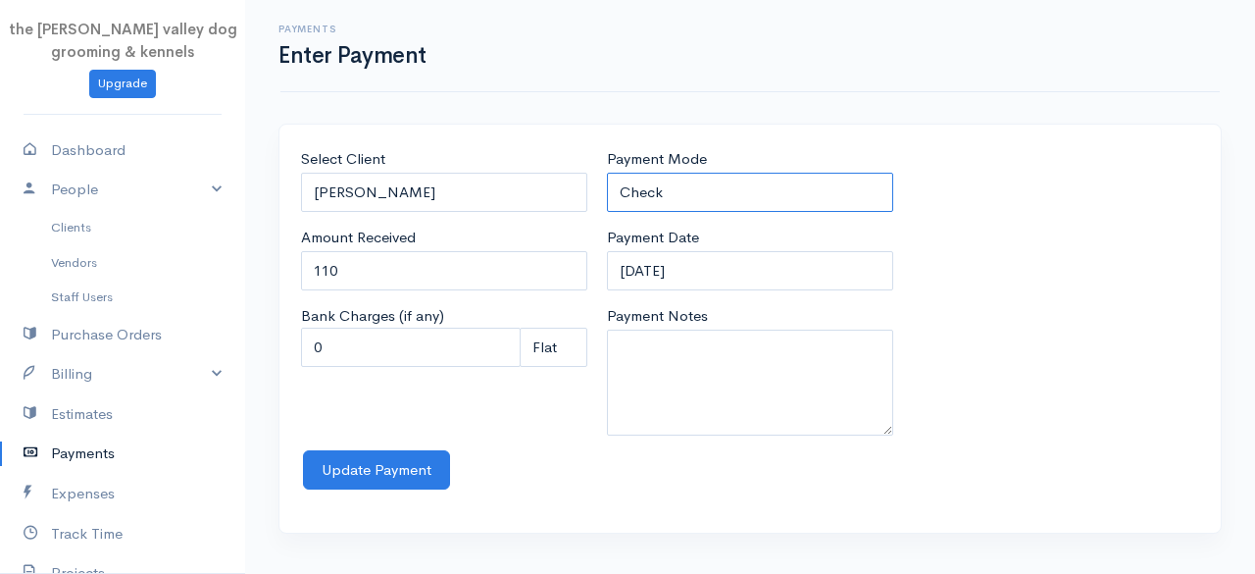
click at [665, 190] on select "Check Bank Transfer Credit Cash Debit ACH VISA MASTERCARD AMEX Discover DINERS …" at bounding box center [750, 193] width 286 height 40
click at [607, 173] on select "Check Bank Transfer Credit Cash Debit ACH VISA MASTERCARD AMEX Discover DINERS …" at bounding box center [750, 193] width 286 height 40
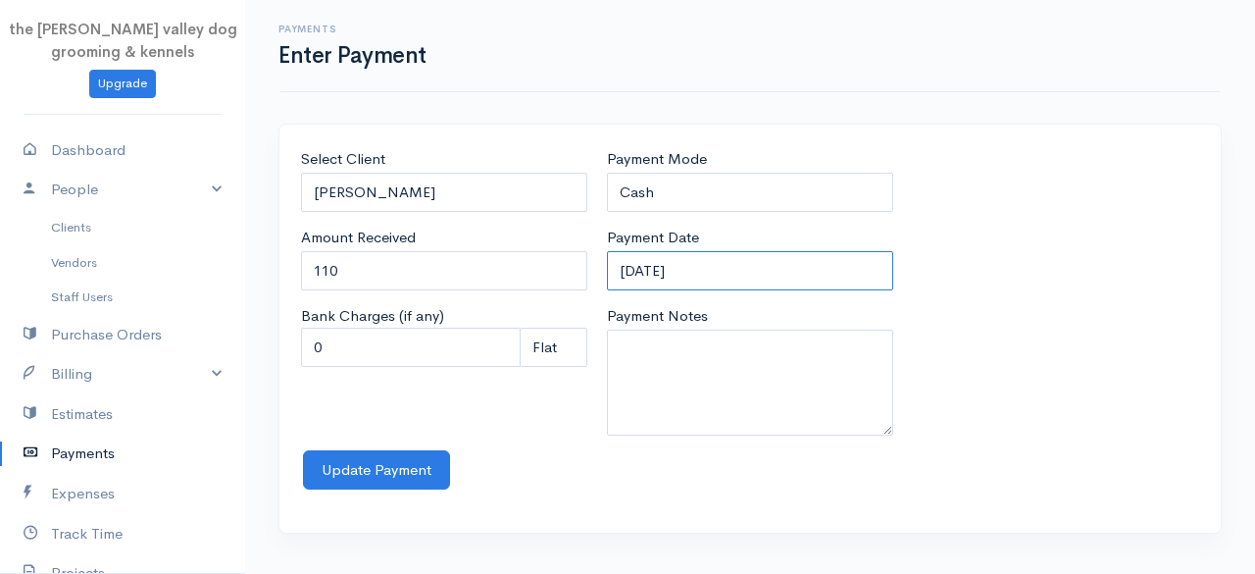
click at [723, 264] on input "12-09-2025" at bounding box center [750, 271] width 286 height 40
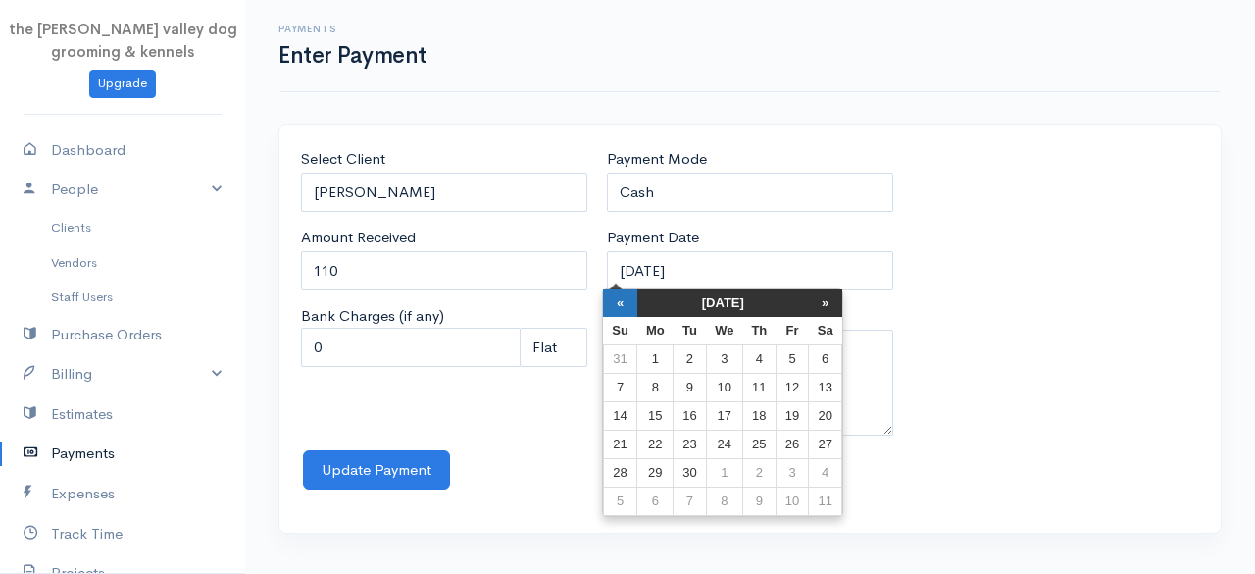
click at [620, 305] on th "«" at bounding box center [620, 302] width 34 height 27
click at [620, 305] on th "«" at bounding box center [625, 302] width 34 height 27
click at [630, 438] on td "18" at bounding box center [625, 444] width 34 height 28
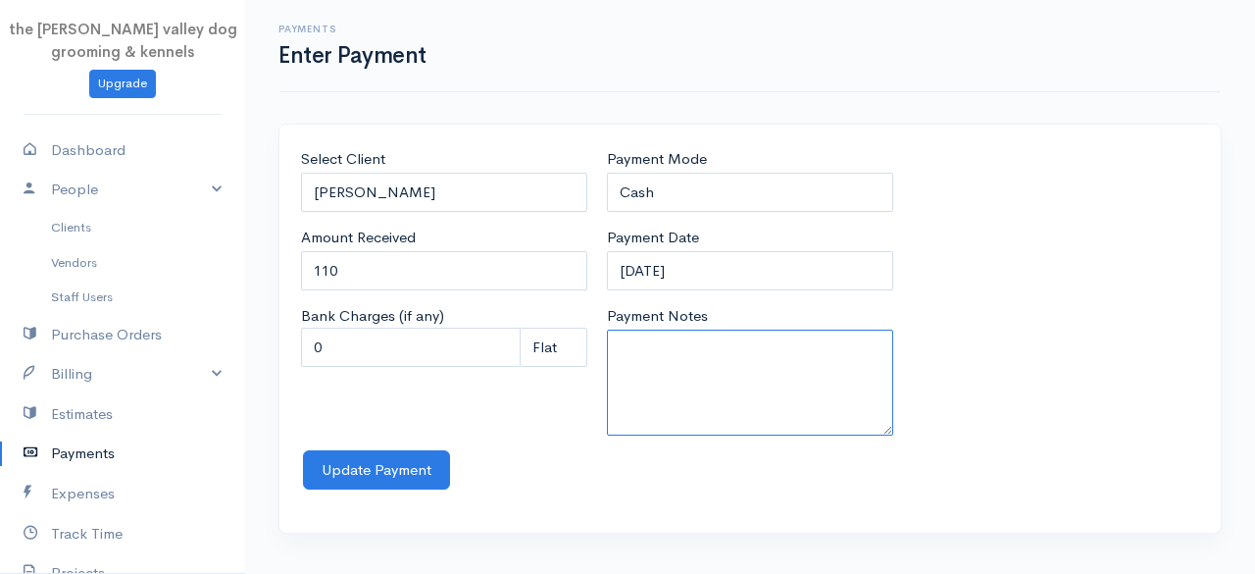
click at [672, 379] on textarea "Payment Notes" at bounding box center [750, 382] width 286 height 106
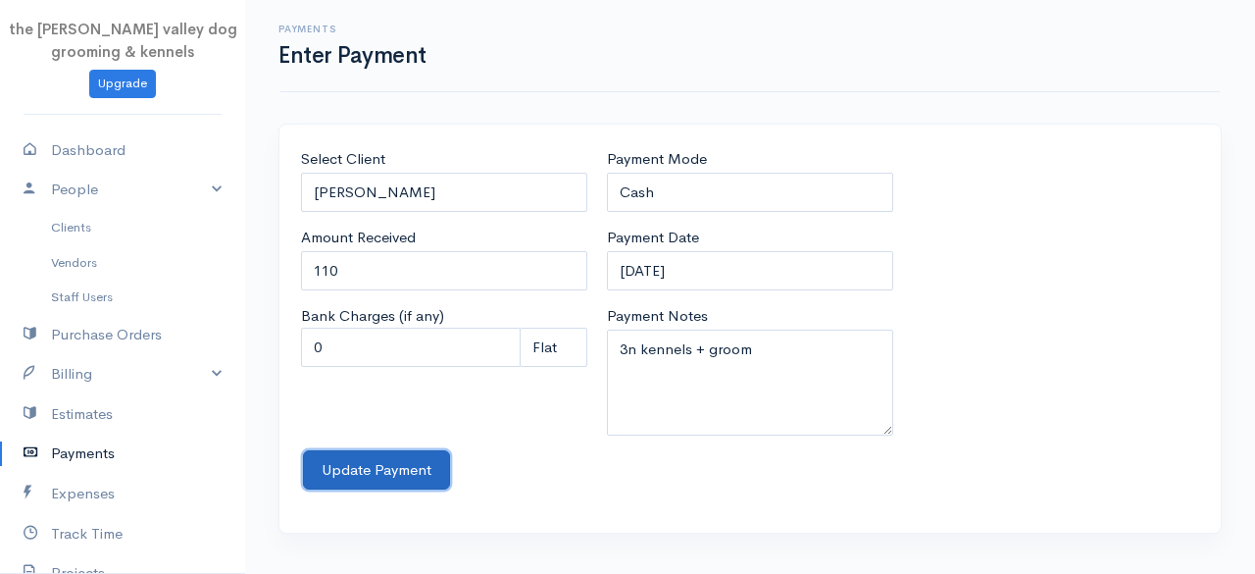
click at [394, 466] on button "Update Payment" at bounding box center [376, 470] width 147 height 40
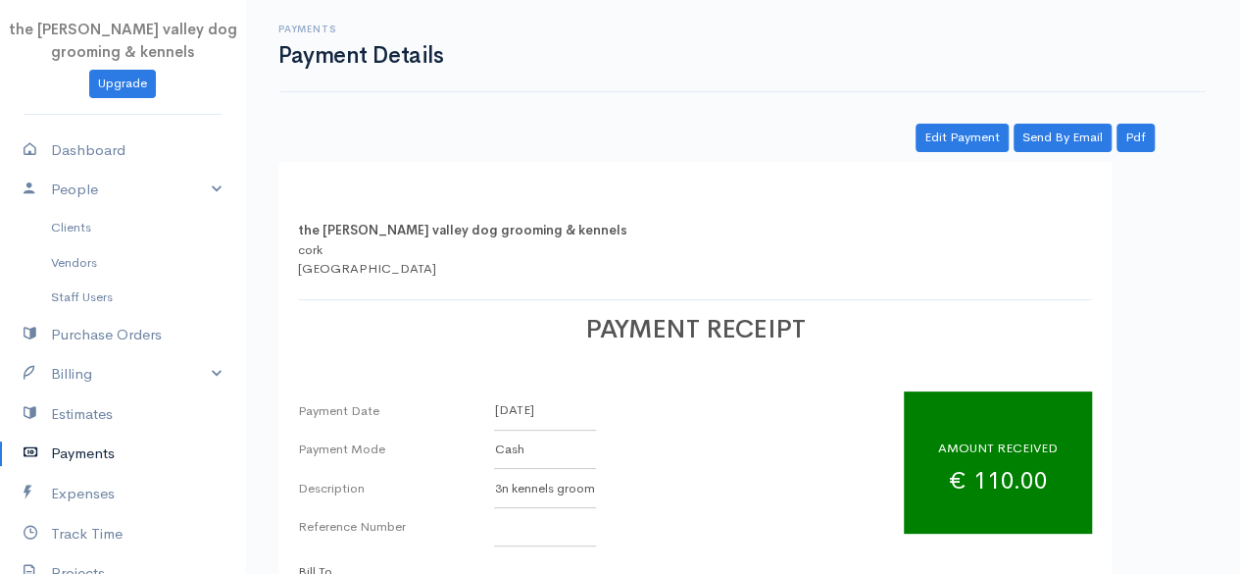
click at [90, 454] on link "Payments" at bounding box center [122, 453] width 245 height 40
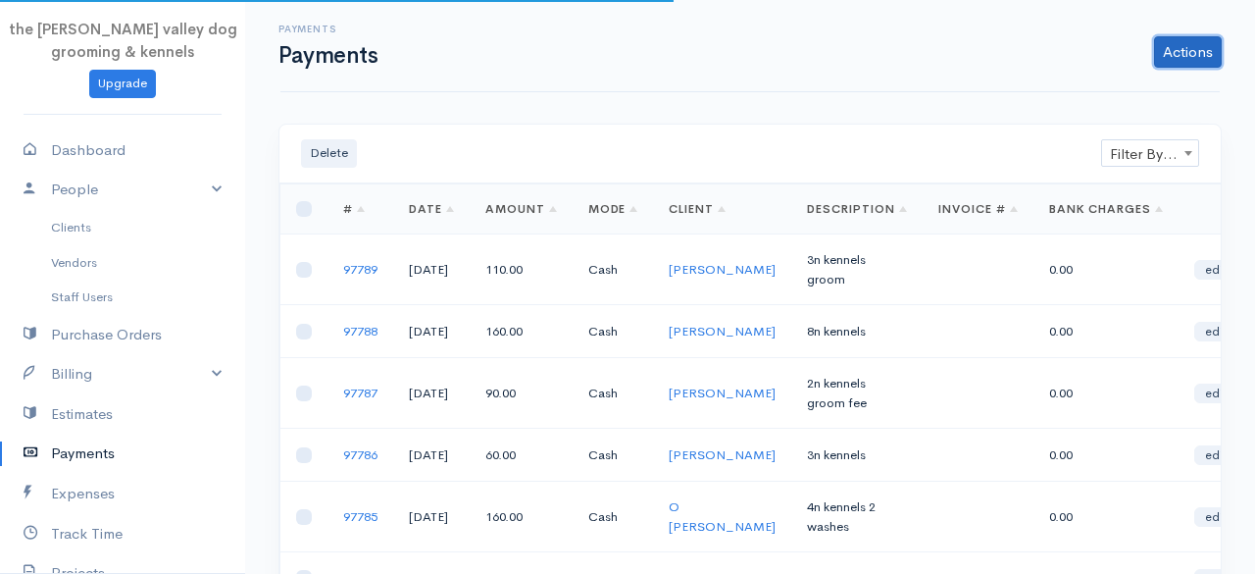
click at [1206, 51] on link "Actions" at bounding box center [1188, 51] width 68 height 31
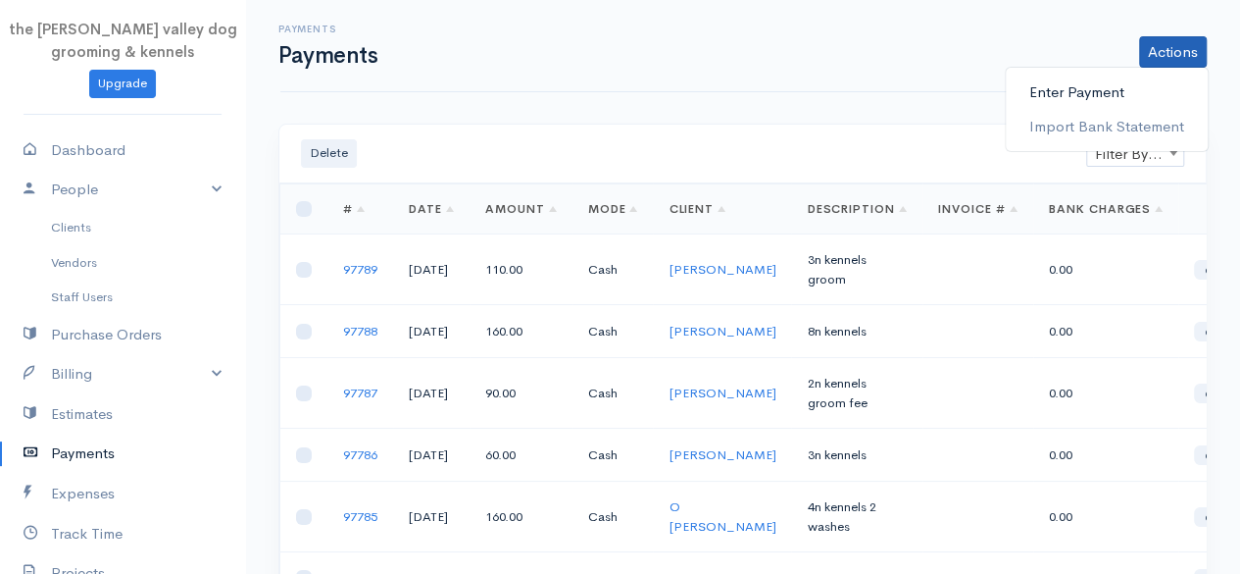
click at [1094, 91] on link "Enter Payment" at bounding box center [1107, 93] width 202 height 34
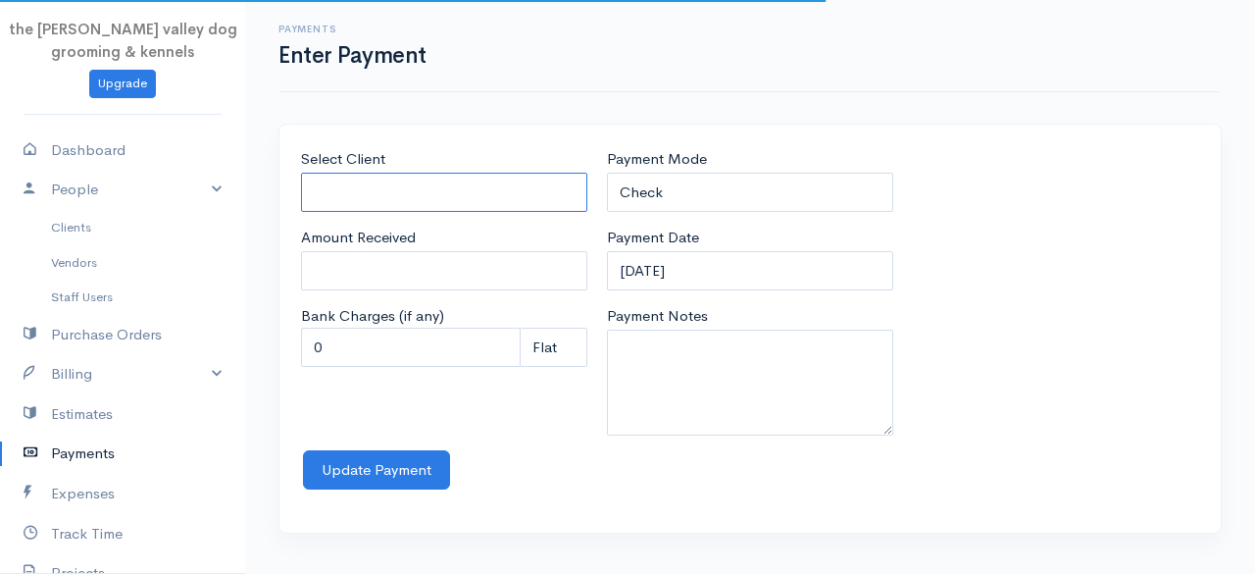
click at [465, 197] on input "Select Client" at bounding box center [444, 193] width 286 height 40
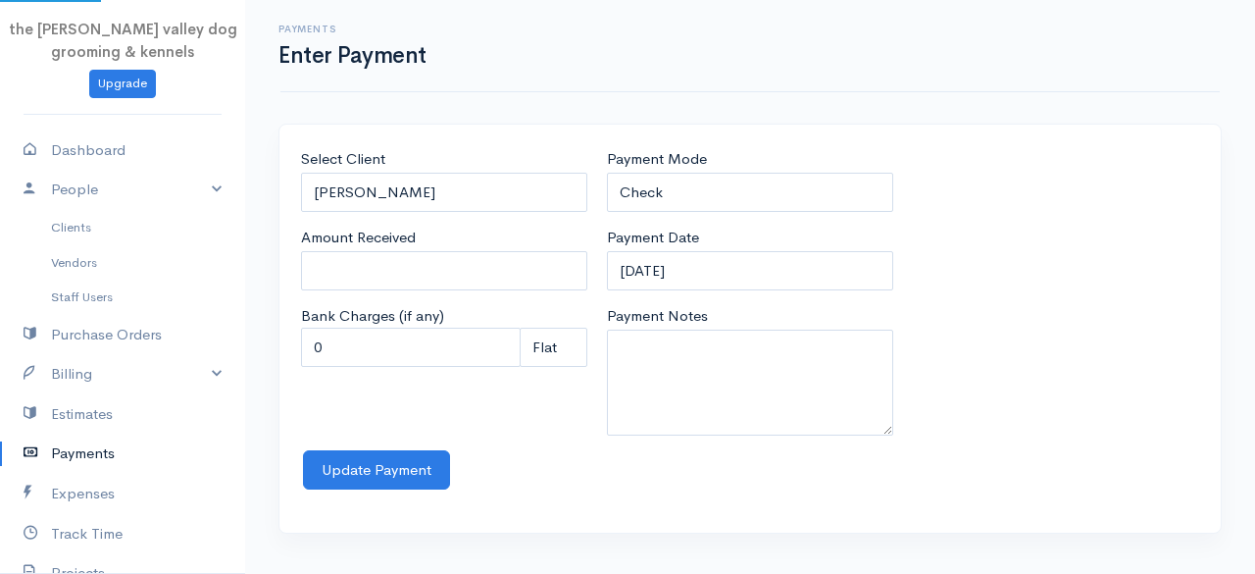
click at [412, 212] on body "the rodney valley dog grooming & kennels Upgrade Dashboard People Clients Vendo…" at bounding box center [627, 287] width 1255 height 574
click at [379, 260] on input "0" at bounding box center [444, 271] width 286 height 40
click at [705, 205] on select "Check Bank Transfer Credit Cash Debit ACH VISA MASTERCARD AMEX Discover DINERS …" at bounding box center [750, 193] width 286 height 40
click at [607, 173] on select "Check Bank Transfer Credit Cash Debit ACH VISA MASTERCARD AMEX Discover DINERS …" at bounding box center [750, 193] width 286 height 40
click at [753, 274] on input "12-09-2025" at bounding box center [750, 271] width 286 height 40
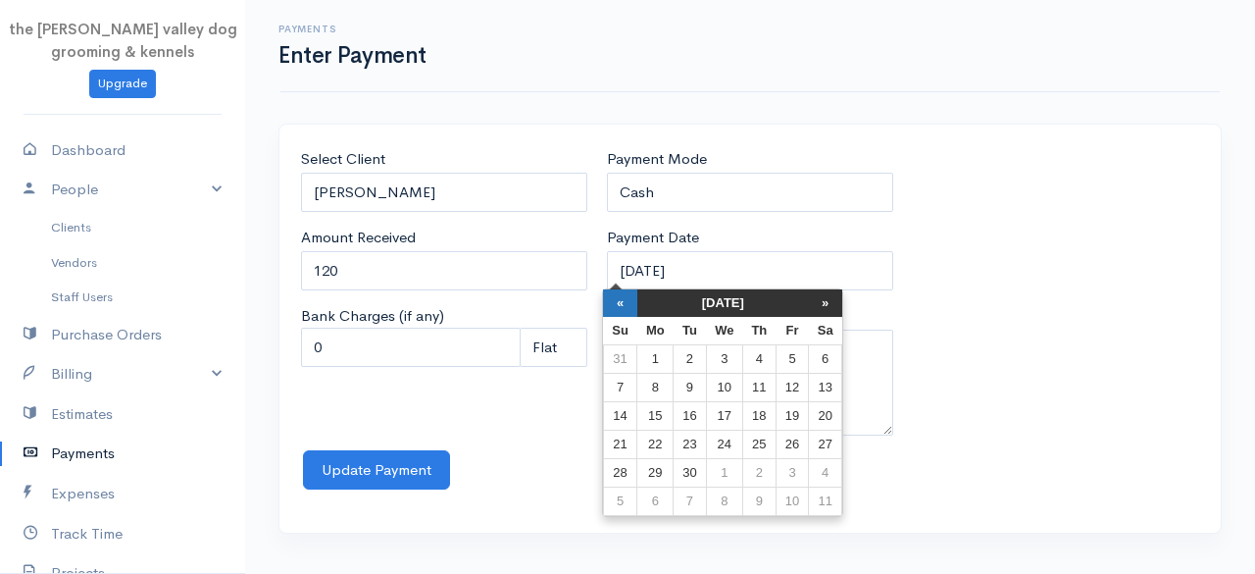
click at [622, 303] on th "«" at bounding box center [620, 302] width 34 height 27
click at [622, 303] on th "«" at bounding box center [625, 302] width 34 height 27
click at [770, 414] on td "15" at bounding box center [764, 416] width 33 height 28
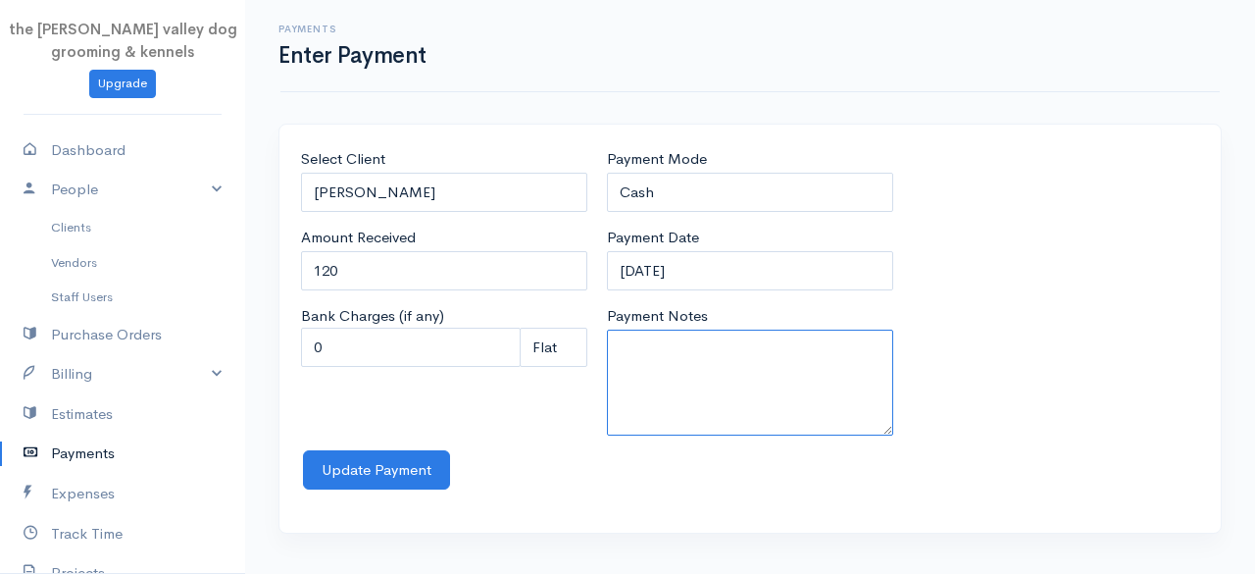
click at [708, 362] on textarea "Payment Notes" at bounding box center [750, 382] width 286 height 106
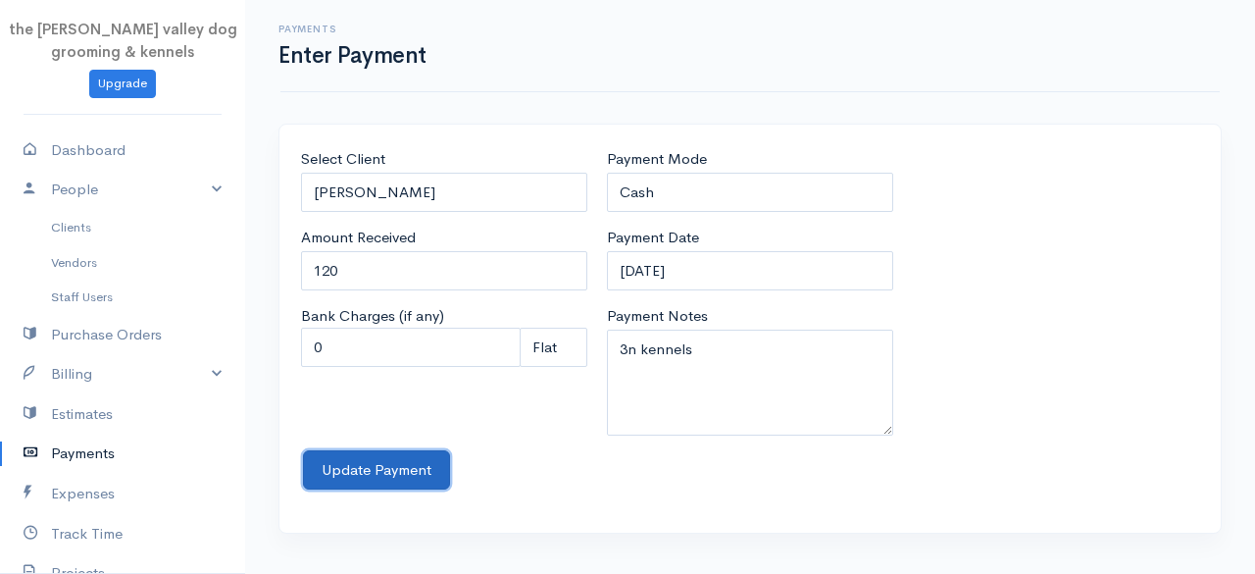
click at [388, 458] on button "Update Payment" at bounding box center [376, 470] width 147 height 40
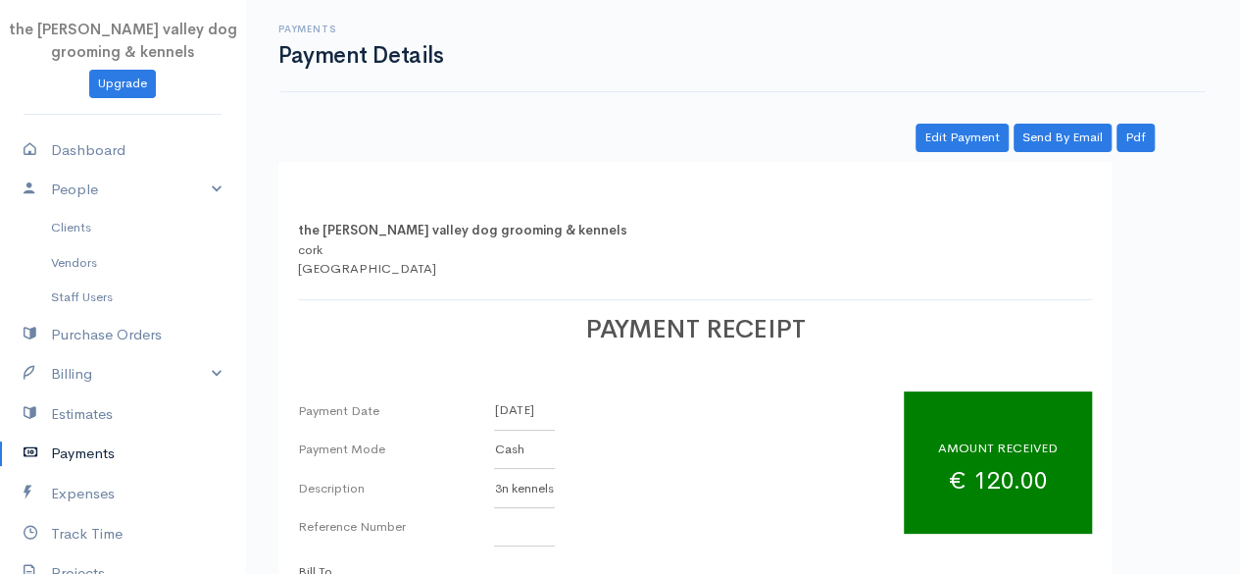
click at [93, 433] on link "Payments" at bounding box center [122, 453] width 245 height 40
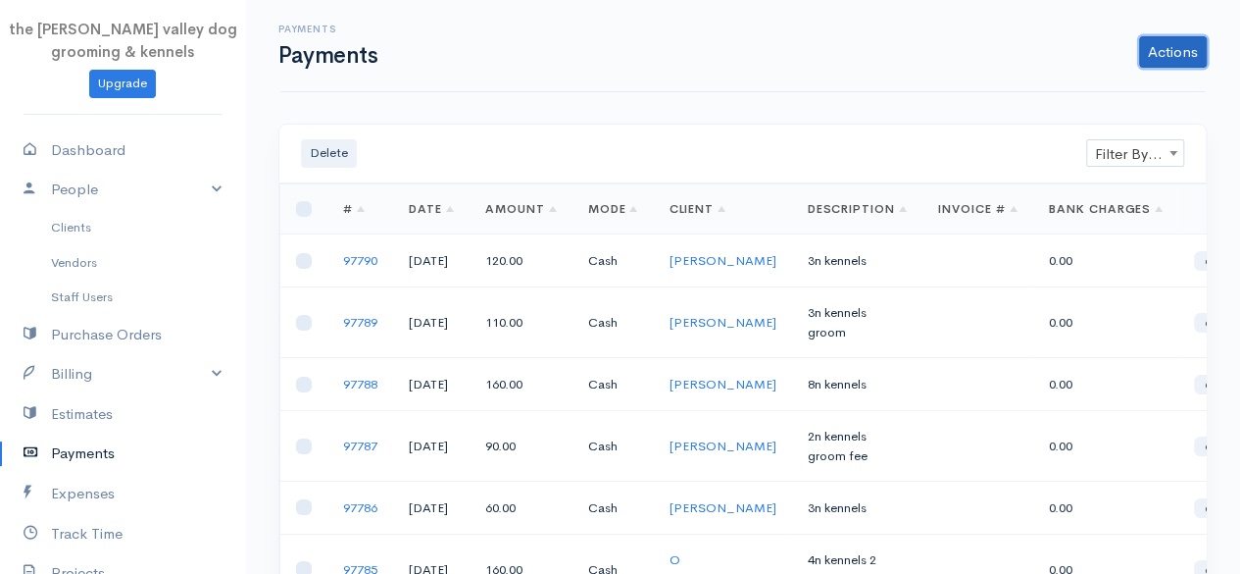
click at [1181, 59] on link "Actions" at bounding box center [1173, 51] width 68 height 31
click at [1091, 88] on link "Enter Payment" at bounding box center [1107, 93] width 202 height 34
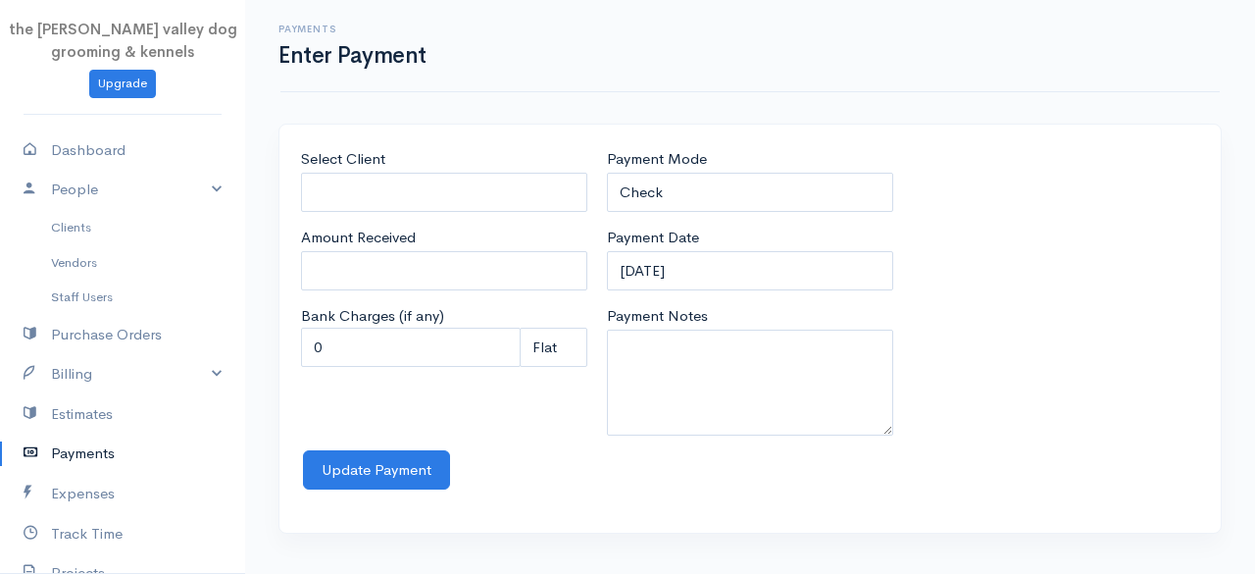
click at [93, 454] on link "Payments" at bounding box center [122, 453] width 245 height 40
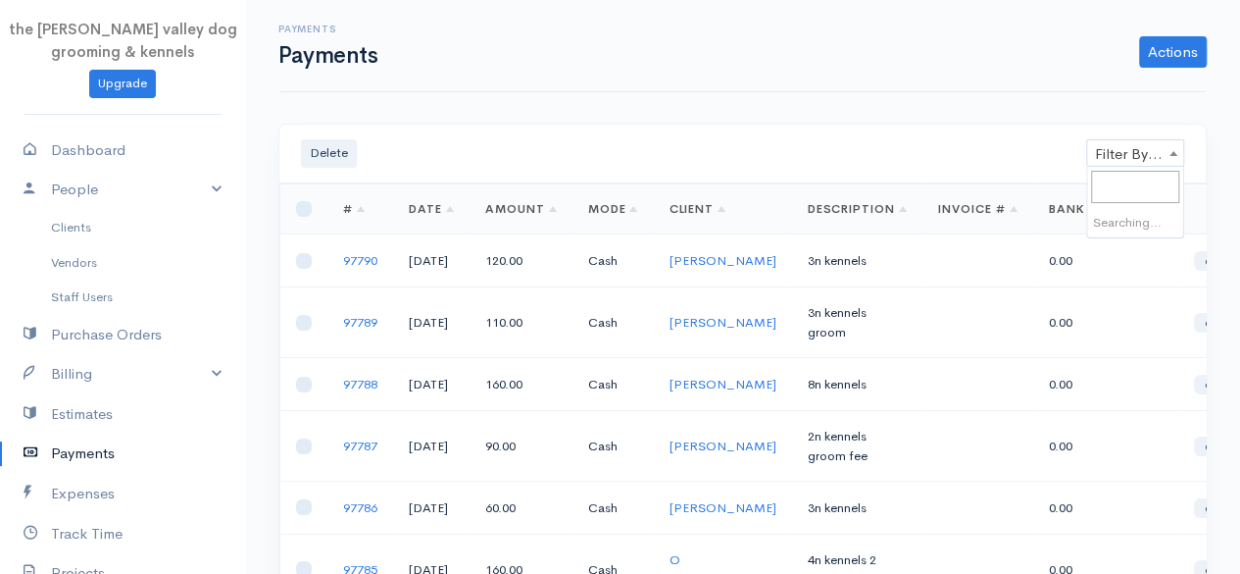
click at [1142, 162] on span "Filter By Client" at bounding box center [1135, 153] width 96 height 27
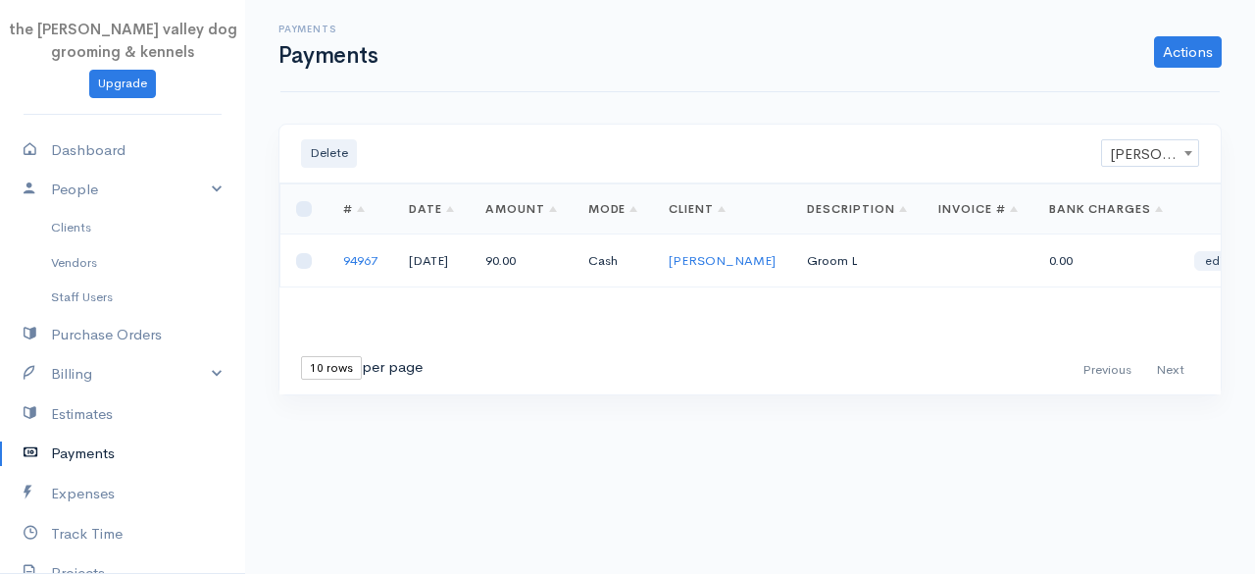
click at [67, 440] on link "Payments" at bounding box center [122, 453] width 245 height 40
click at [1199, 48] on link "Actions" at bounding box center [1188, 51] width 68 height 31
click at [1130, 87] on link "Enter Payment" at bounding box center [1122, 93] width 202 height 34
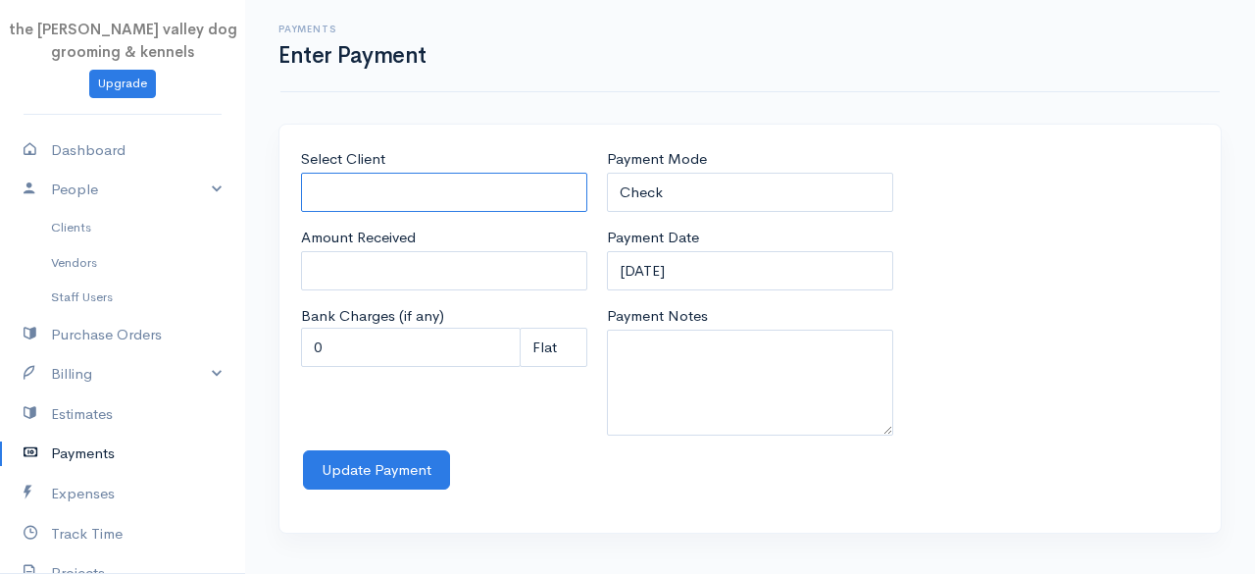
click at [453, 208] on input "Select Client" at bounding box center [444, 193] width 286 height 40
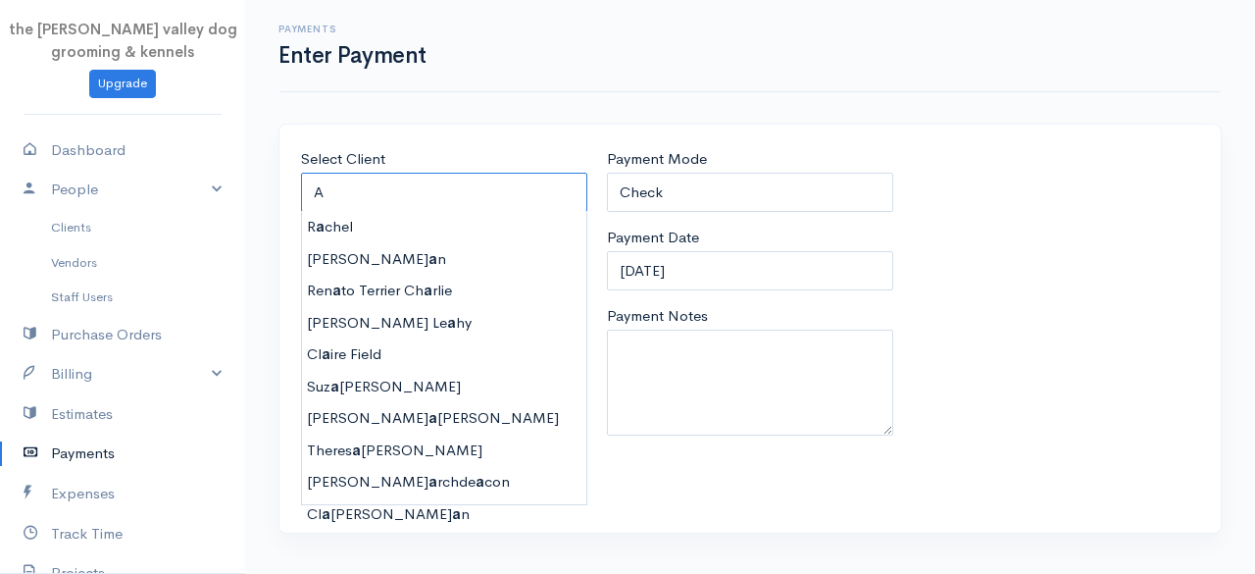
click at [453, 208] on input "A" at bounding box center [444, 193] width 286 height 40
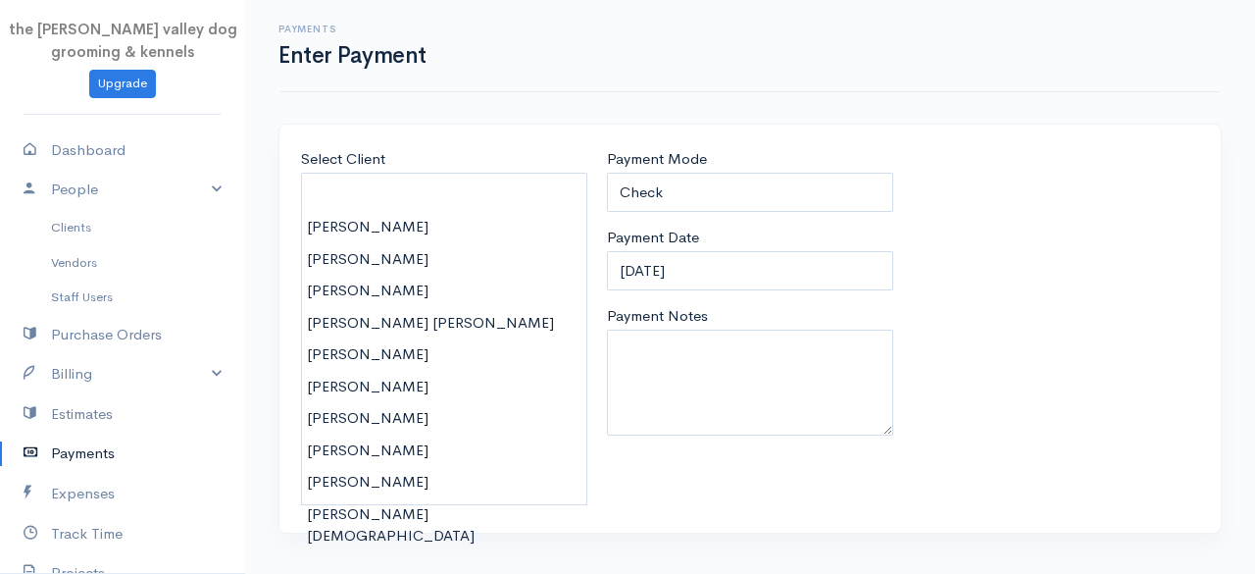
click at [592, 72] on div "Payments Enter Payment" at bounding box center [749, 46] width 939 height 92
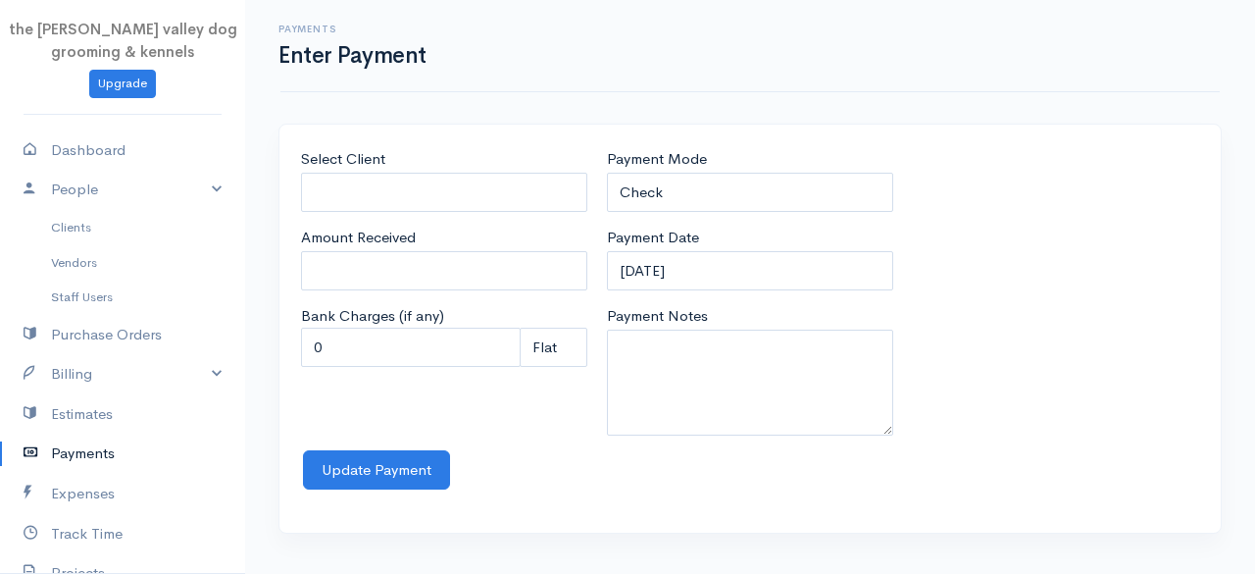
click at [93, 452] on link "Payments" at bounding box center [122, 453] width 245 height 40
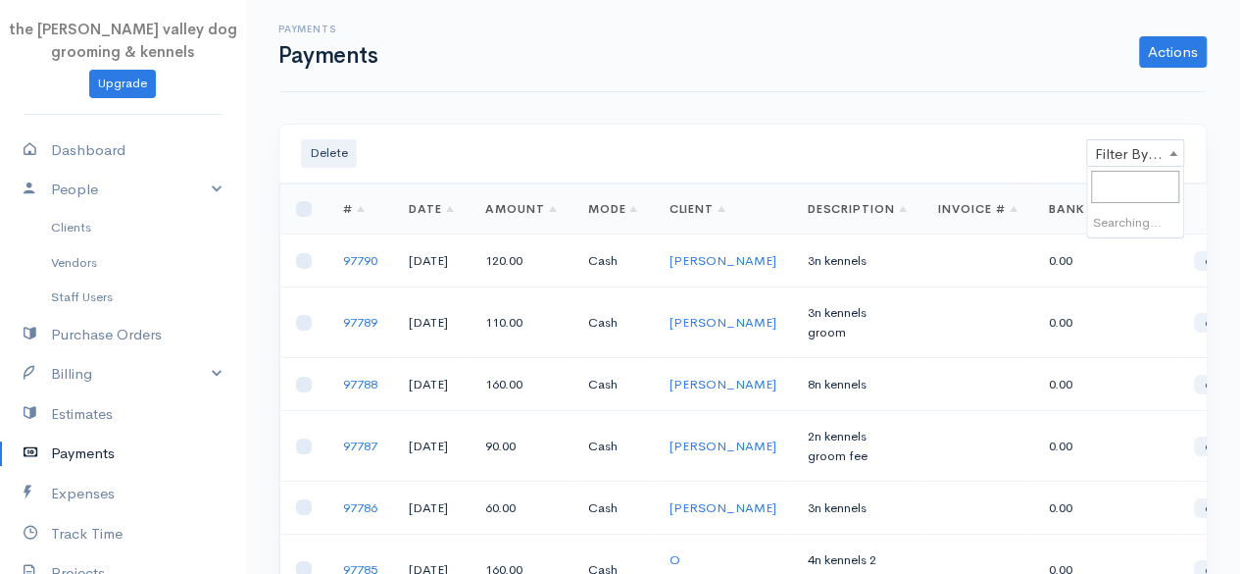
click at [1108, 154] on span "Filter By Client" at bounding box center [1135, 153] width 96 height 27
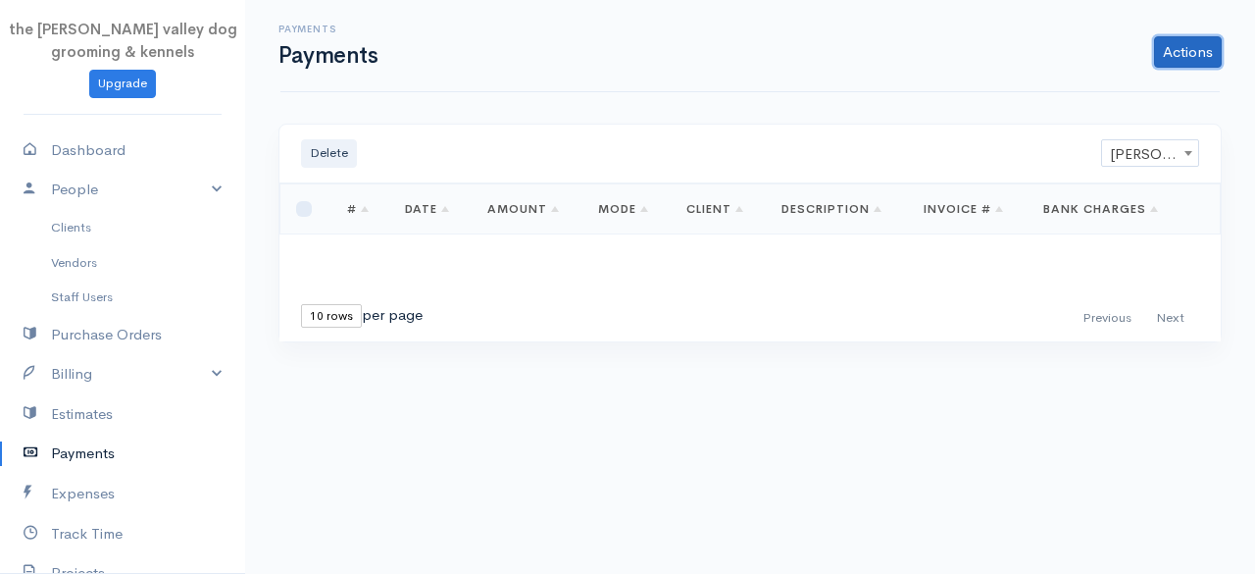
click at [1187, 63] on link "Actions" at bounding box center [1188, 51] width 68 height 31
click at [1143, 95] on link "Enter Payment" at bounding box center [1122, 93] width 202 height 34
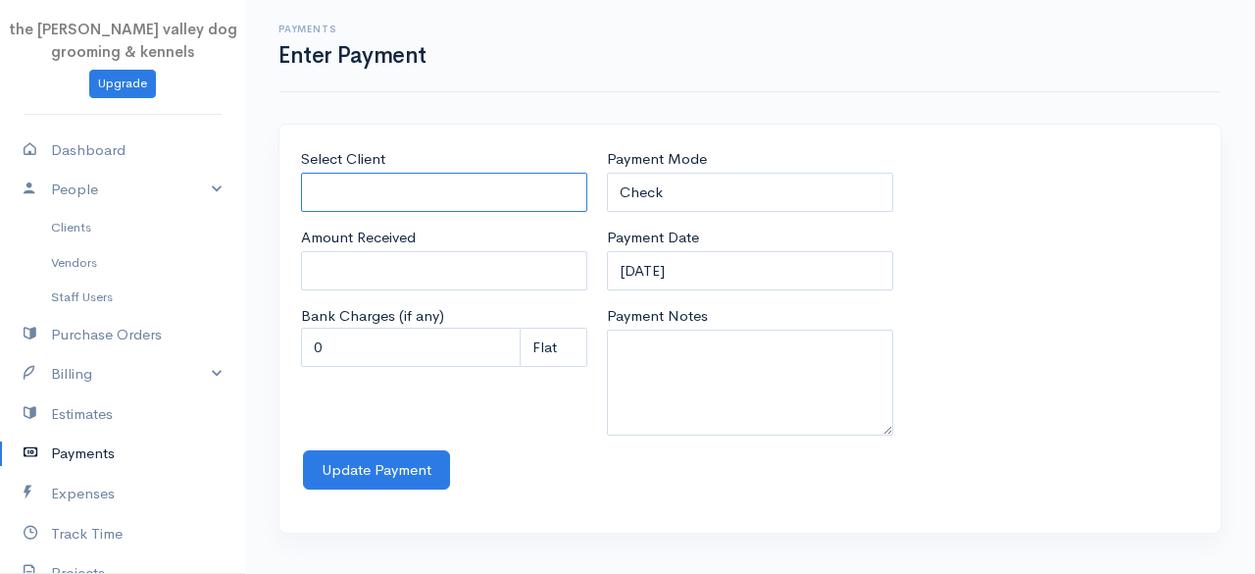
click at [382, 199] on input "Select Client" at bounding box center [444, 193] width 286 height 40
click at [386, 223] on body "the rodney valley dog grooming & kennels Upgrade Dashboard People Clients Vendo…" at bounding box center [627, 287] width 1255 height 574
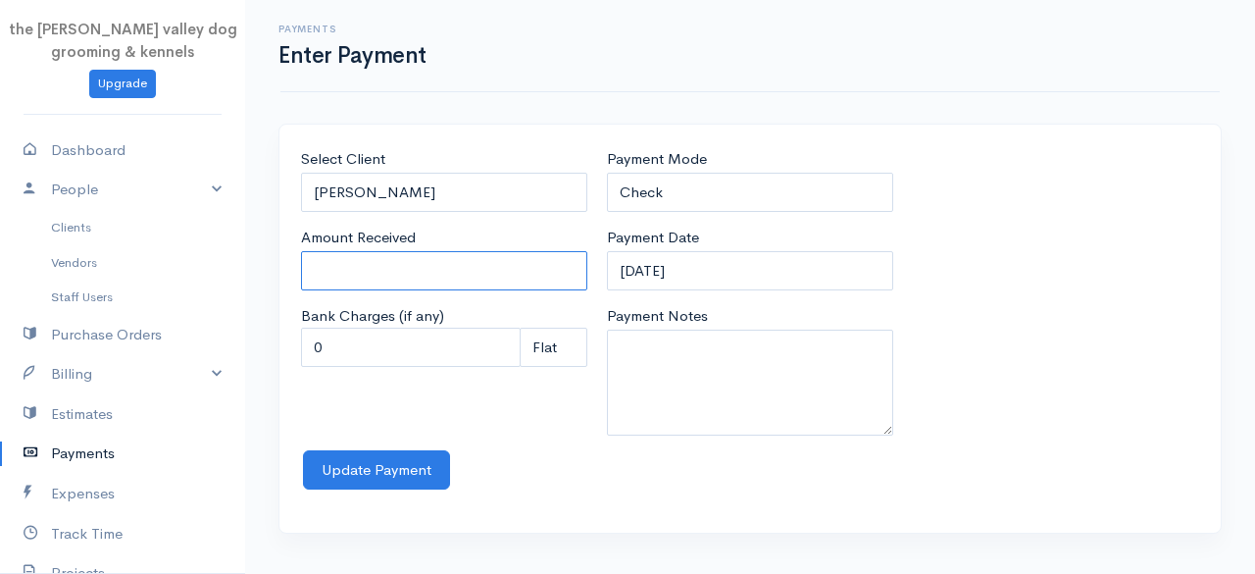
click at [376, 278] on input "Amount Received" at bounding box center [444, 271] width 286 height 40
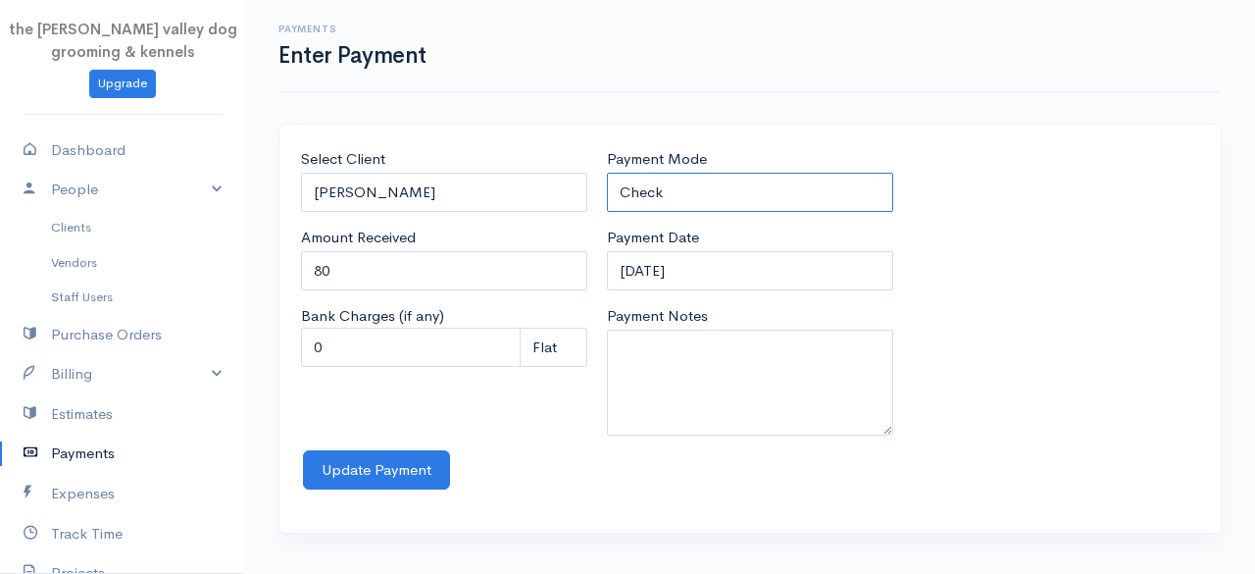
click at [742, 189] on select "Check Bank Transfer Credit Cash Debit ACH VISA MASTERCARD AMEX Discover DINERS …" at bounding box center [750, 193] width 286 height 40
click at [607, 173] on select "Check Bank Transfer Credit Cash Debit ACH VISA MASTERCARD AMEX Discover DINERS …" at bounding box center [750, 193] width 286 height 40
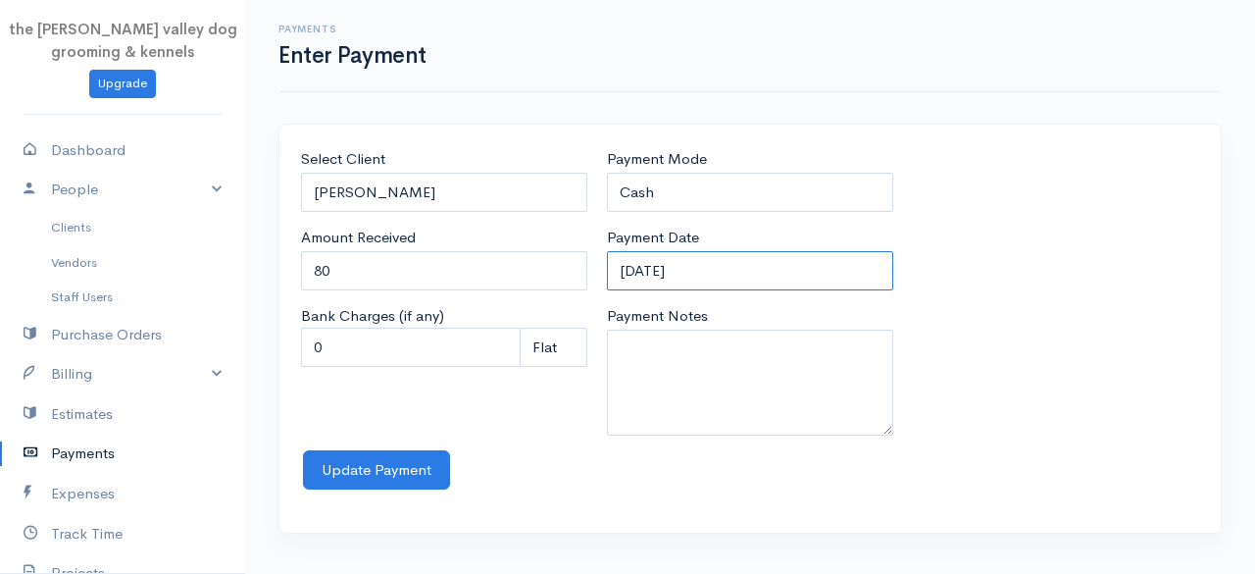
click at [748, 272] on input "12-09-2025" at bounding box center [750, 271] width 286 height 40
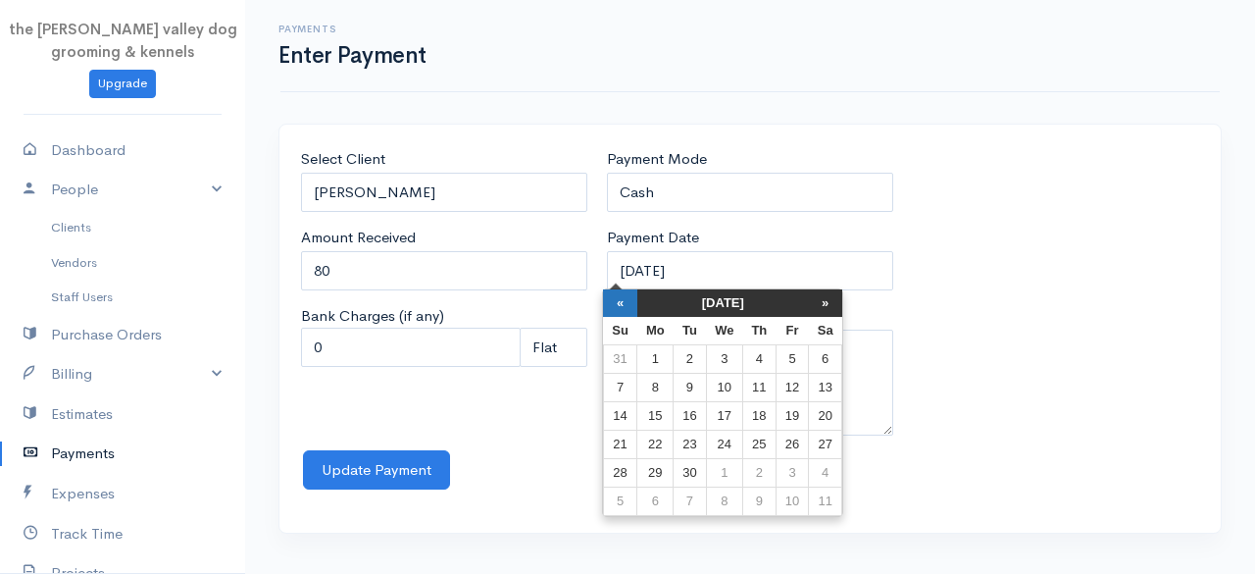
click at [619, 299] on th "«" at bounding box center [620, 302] width 34 height 27
click at [619, 299] on th "«" at bounding box center [625, 302] width 34 height 27
click at [828, 383] on td "7" at bounding box center [830, 388] width 33 height 28
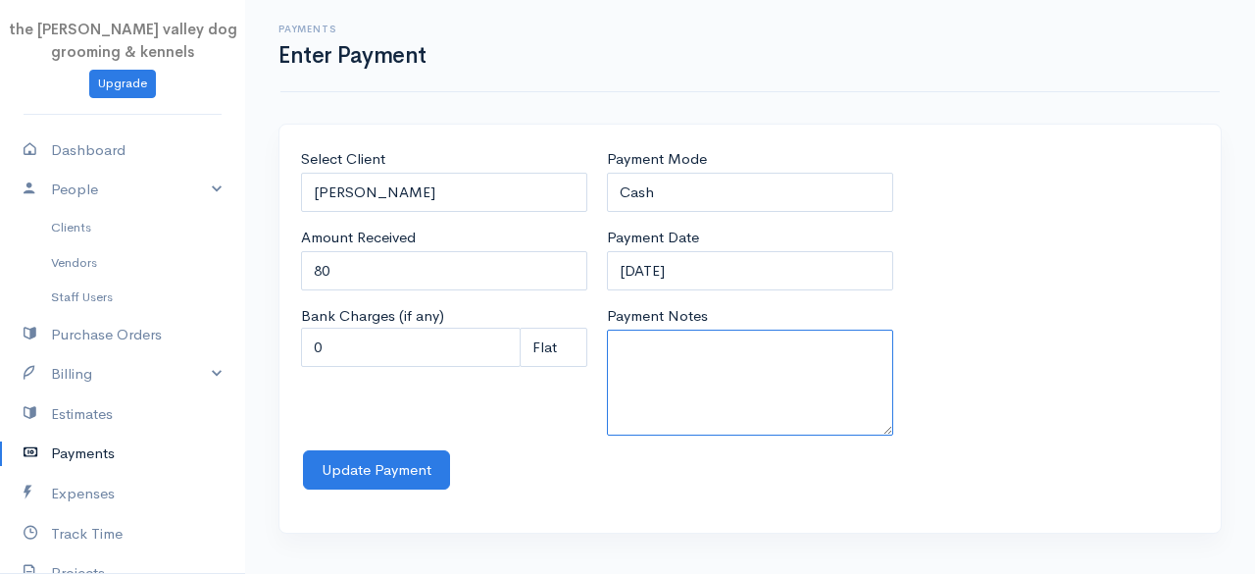
click at [711, 364] on textarea "Payment Notes" at bounding box center [750, 382] width 286 height 106
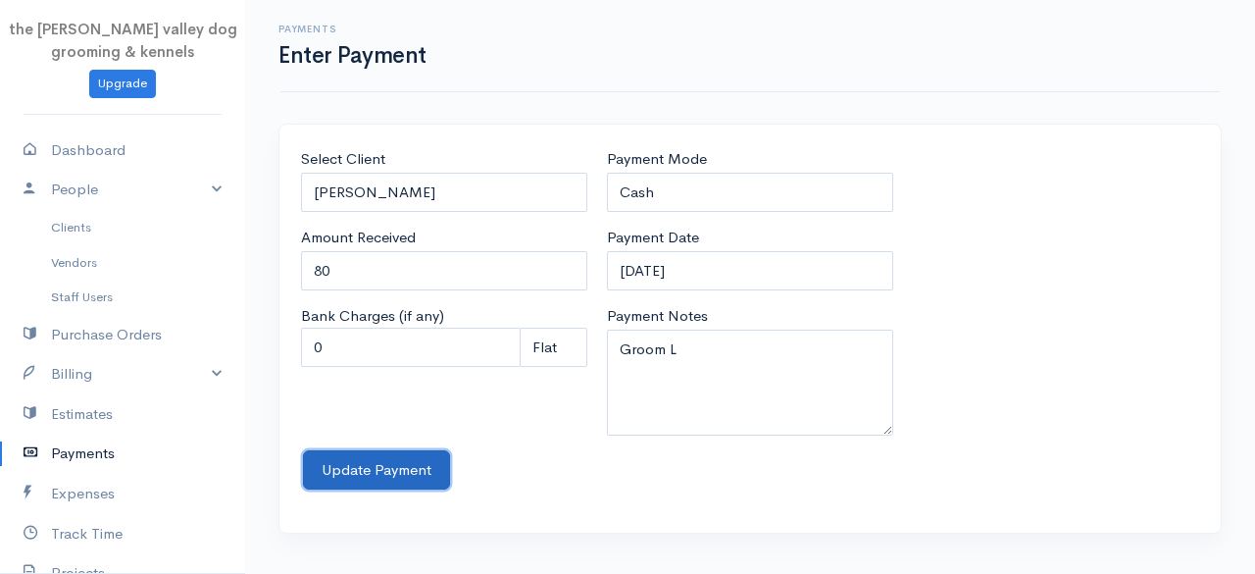
click at [430, 460] on button "Update Payment" at bounding box center [376, 470] width 147 height 40
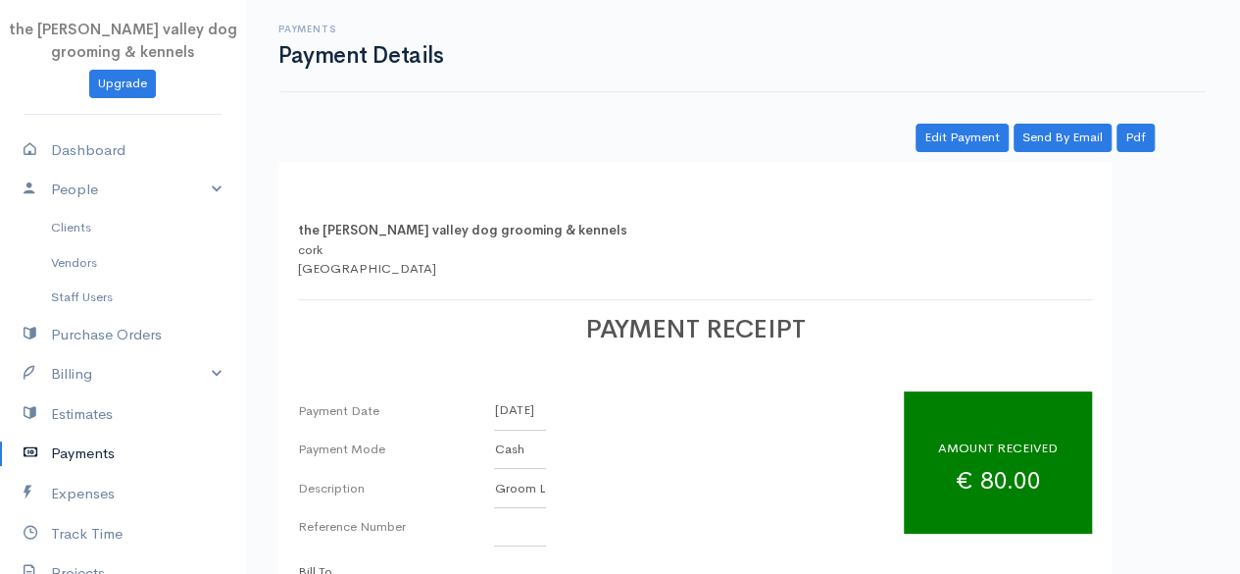
click at [75, 458] on link "Payments" at bounding box center [122, 453] width 245 height 40
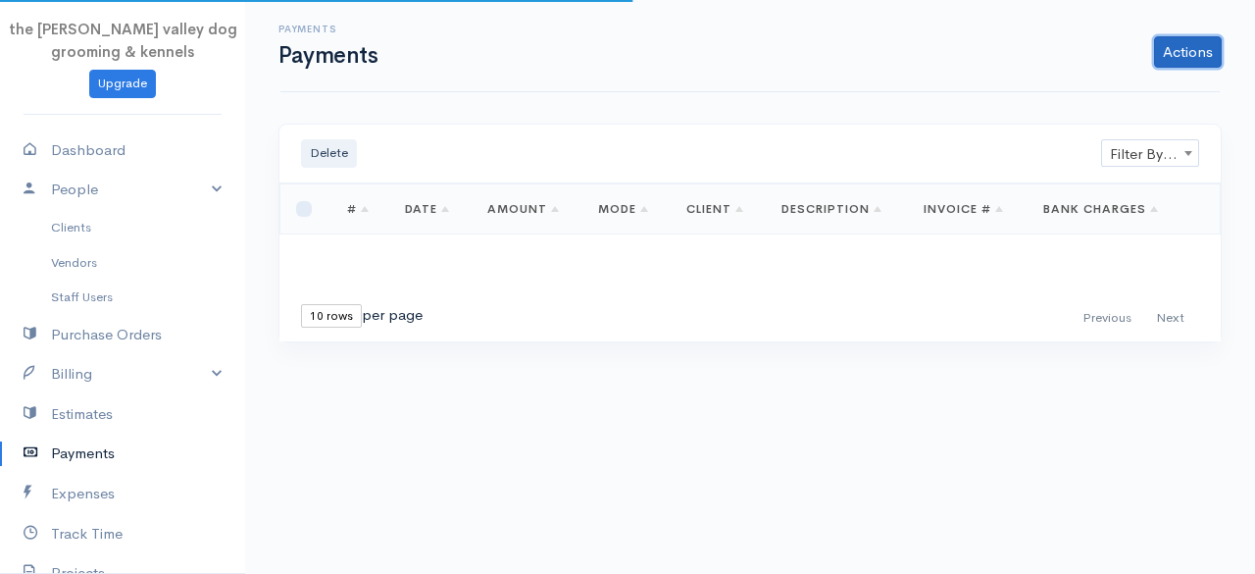
click at [1190, 56] on link "Actions" at bounding box center [1188, 51] width 68 height 31
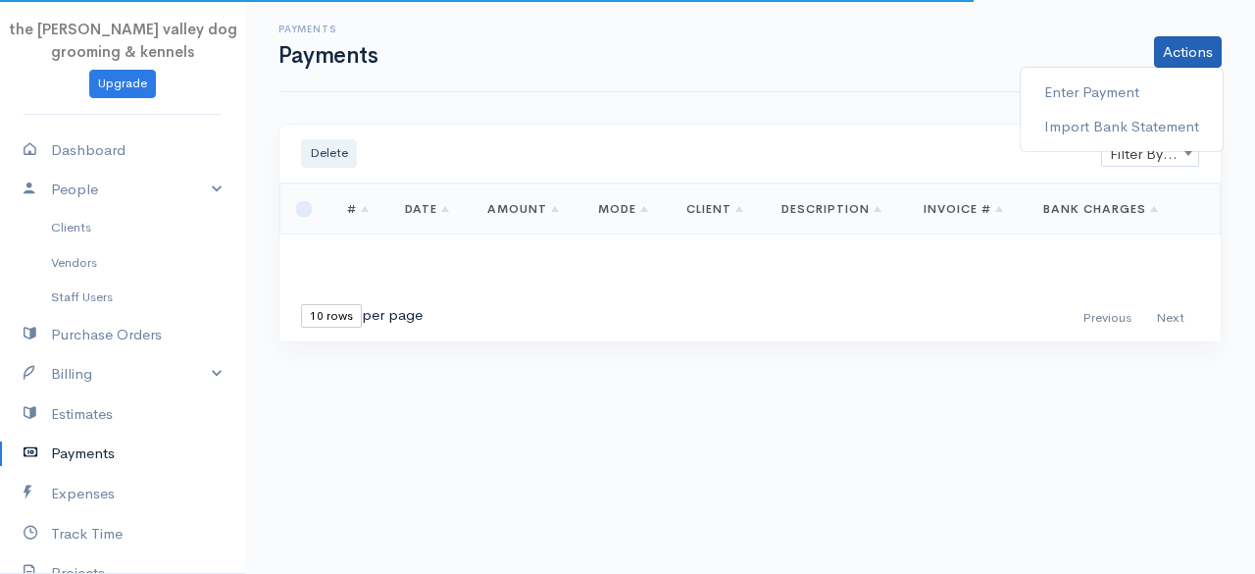
click at [920, 82] on div "Payments Payments Actions Enter Payment Import Bank Statement" at bounding box center [749, 46] width 939 height 92
click at [1137, 136] on div "Delete Filter By Client Filter By Client" at bounding box center [749, 154] width 941 height 59
click at [1137, 145] on span "Filter By Client" at bounding box center [1150, 153] width 96 height 27
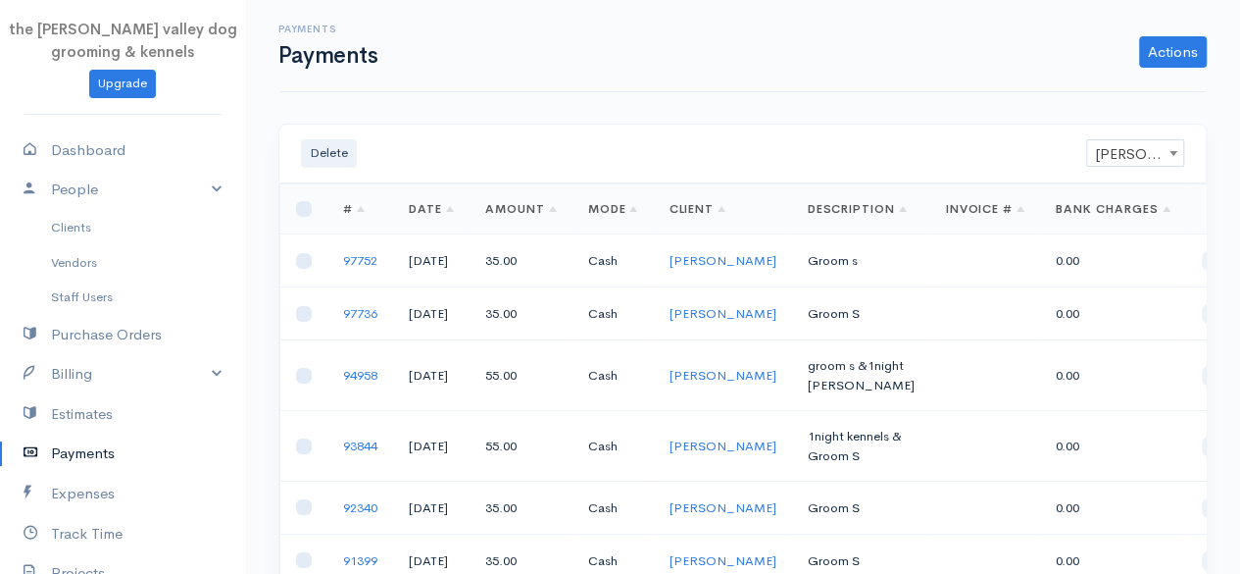
click at [1151, 145] on span "John Pug" at bounding box center [1135, 153] width 96 height 27
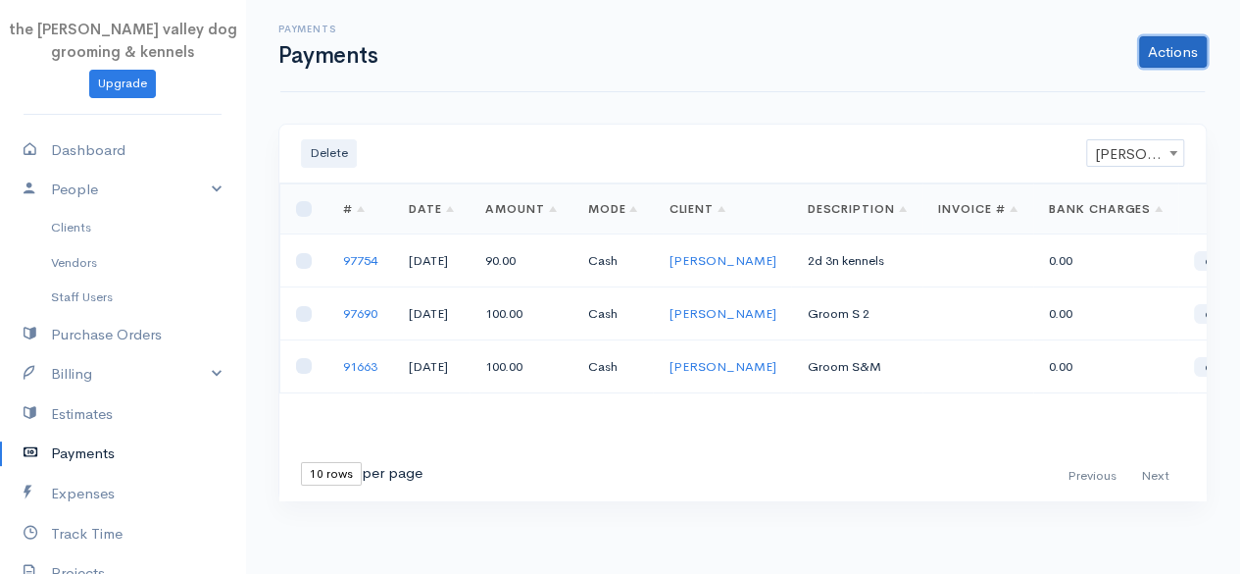
click at [1177, 59] on link "Actions" at bounding box center [1173, 51] width 68 height 31
click at [1124, 77] on link "Enter Payment" at bounding box center [1107, 93] width 202 height 34
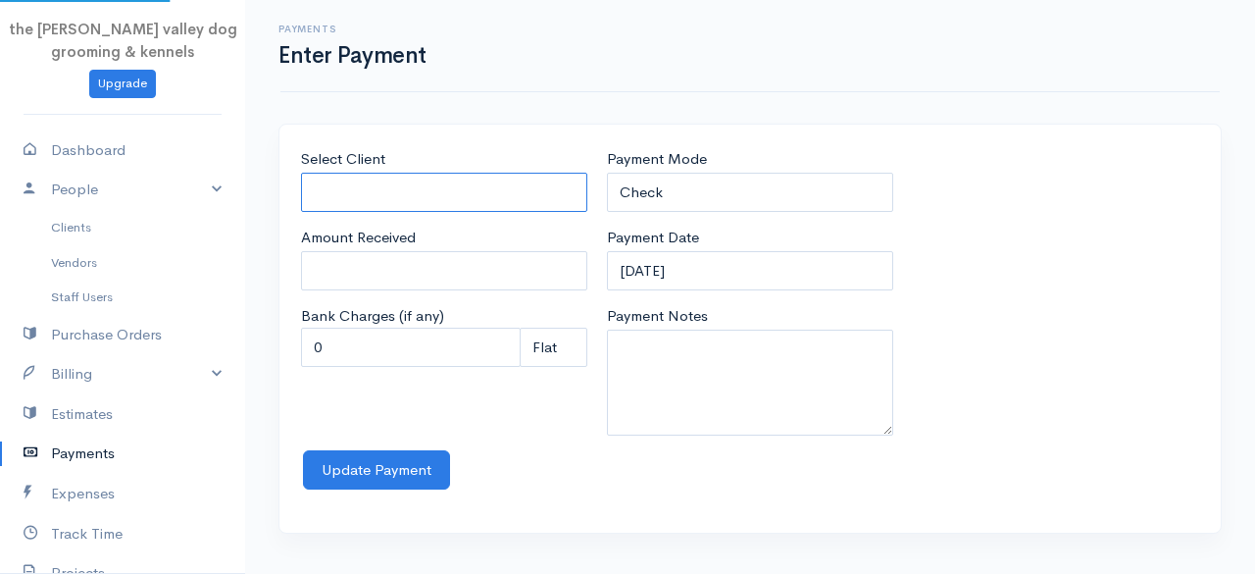
click at [435, 175] on input "Select Client" at bounding box center [444, 193] width 286 height 40
click at [423, 250] on body "the rodney valley dog grooming & kennels Upgrade Dashboard People Clients Vendo…" at bounding box center [627, 287] width 1255 height 574
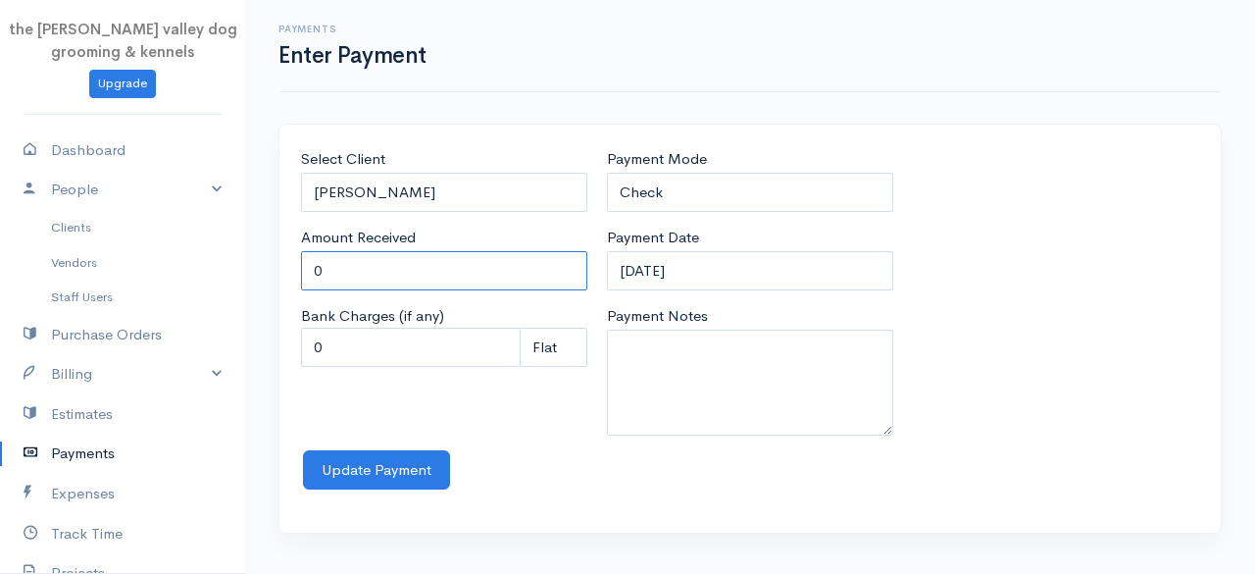
click at [419, 264] on input "0" at bounding box center [444, 271] width 286 height 40
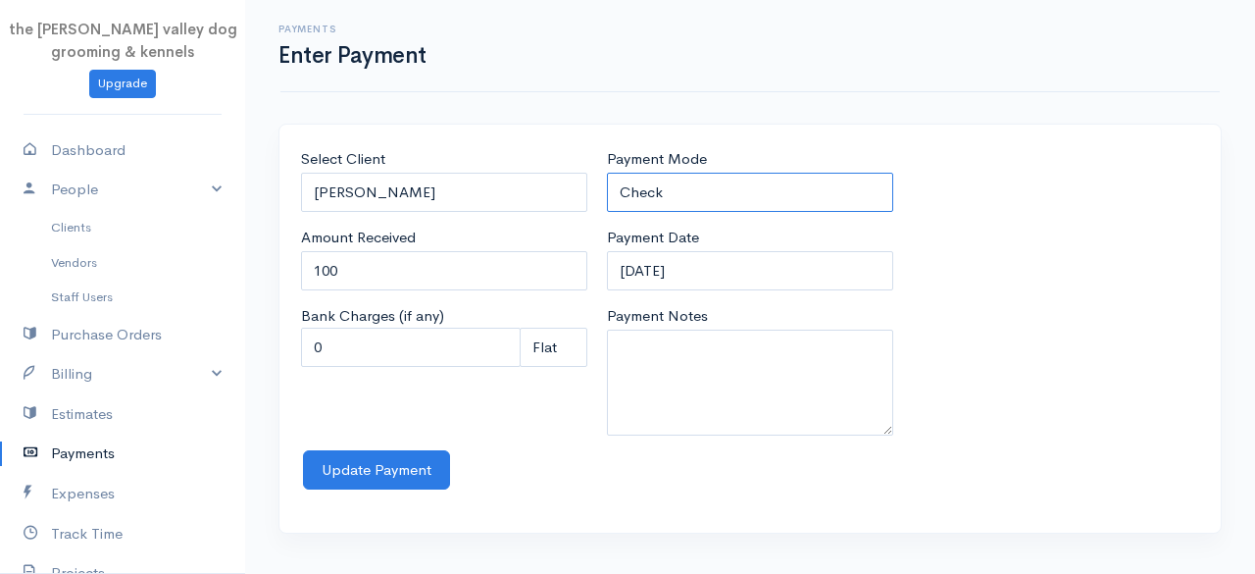
click at [698, 195] on select "Check Bank Transfer Credit Cash Debit ACH VISA MASTERCARD AMEX Discover DINERS …" at bounding box center [750, 193] width 286 height 40
click at [607, 173] on select "Check Bank Transfer Credit Cash Debit ACH VISA MASTERCARD AMEX Discover DINERS …" at bounding box center [750, 193] width 286 height 40
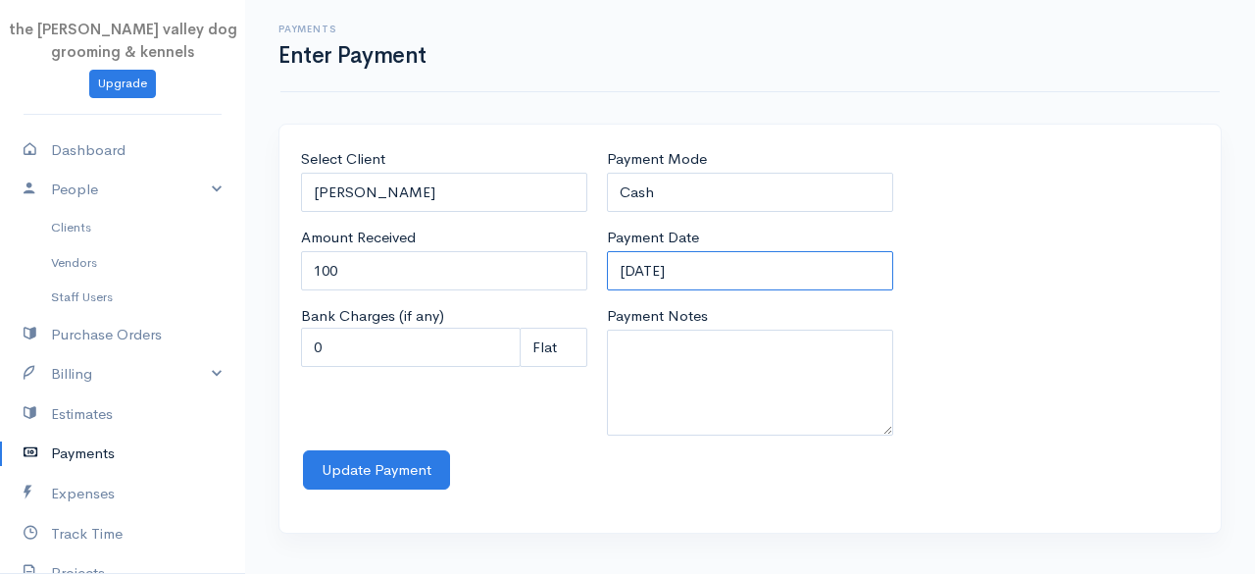
click at [749, 278] on input "12-09-2025" at bounding box center [750, 271] width 286 height 40
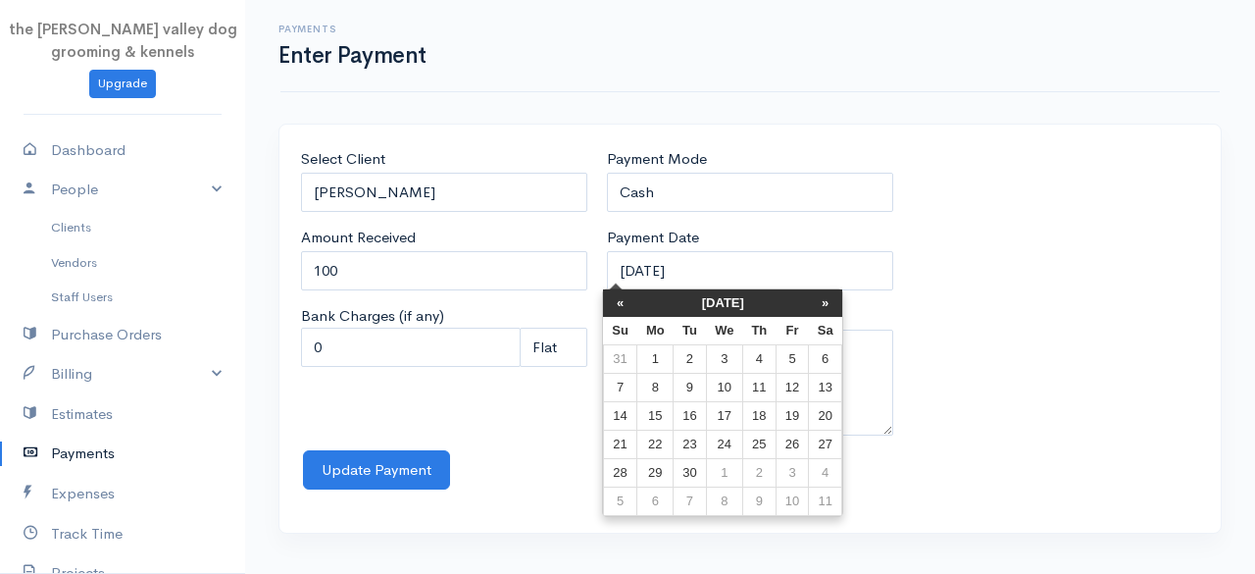
click at [712, 307] on th "September 2025" at bounding box center [723, 302] width 172 height 27
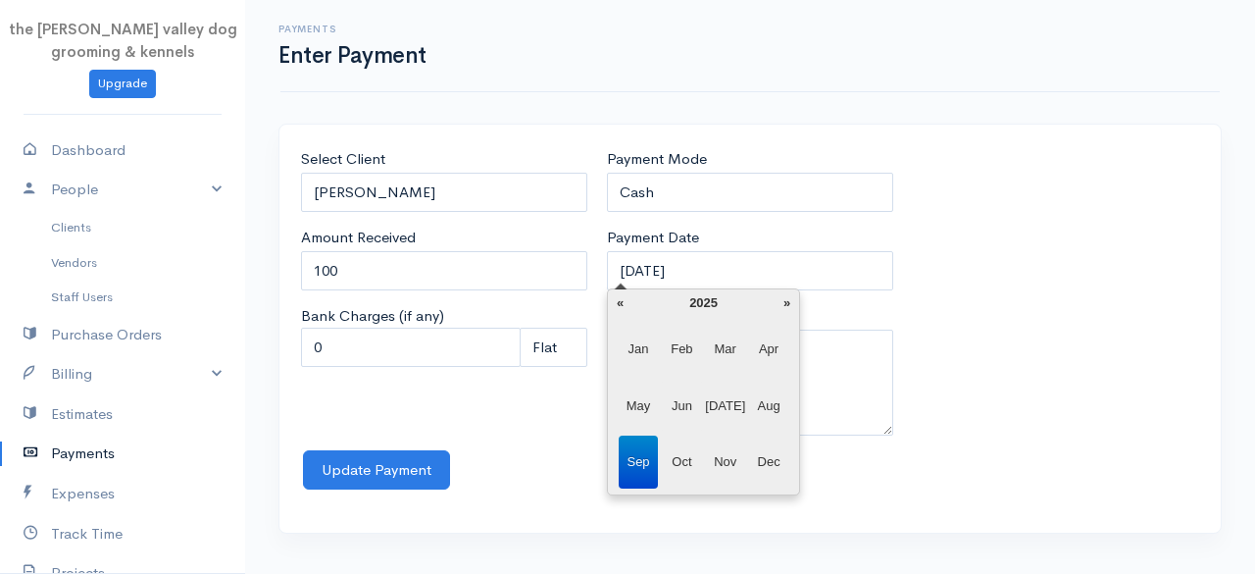
click at [675, 395] on span "Jun" at bounding box center [682, 405] width 40 height 53
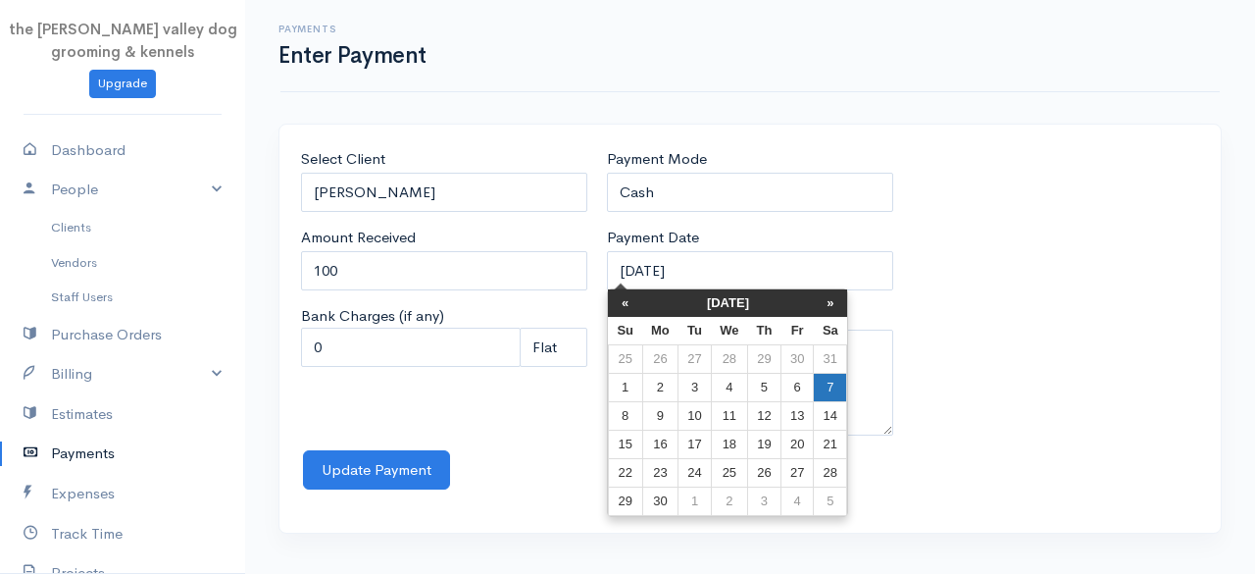
click at [824, 393] on td "7" at bounding box center [830, 388] width 33 height 28
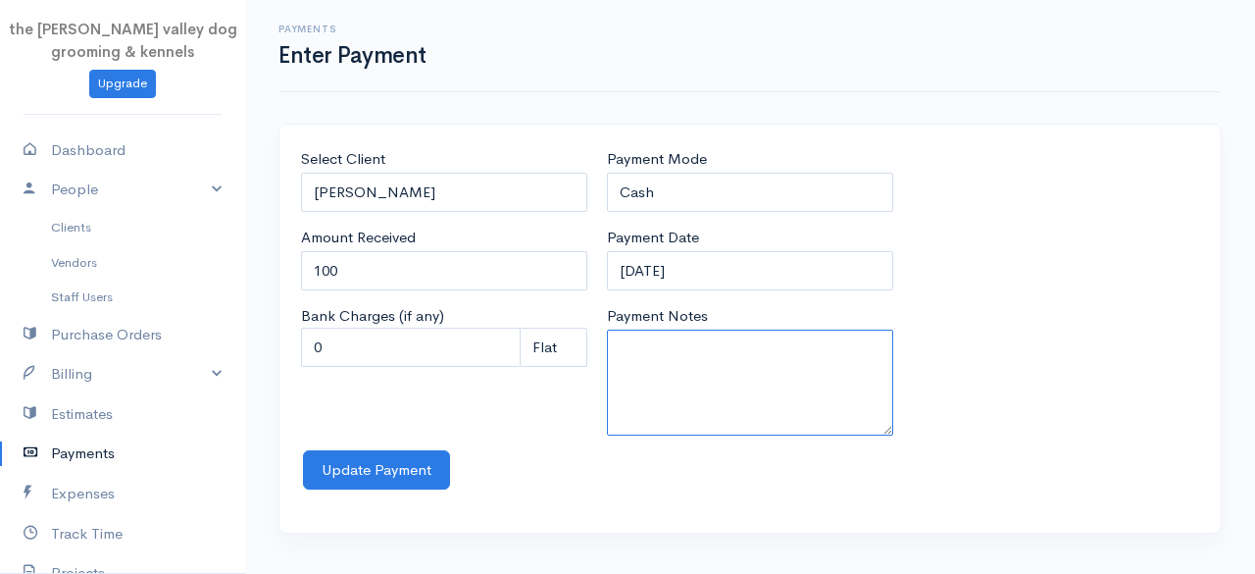
click at [771, 374] on textarea "Payment Notes" at bounding box center [750, 382] width 286 height 106
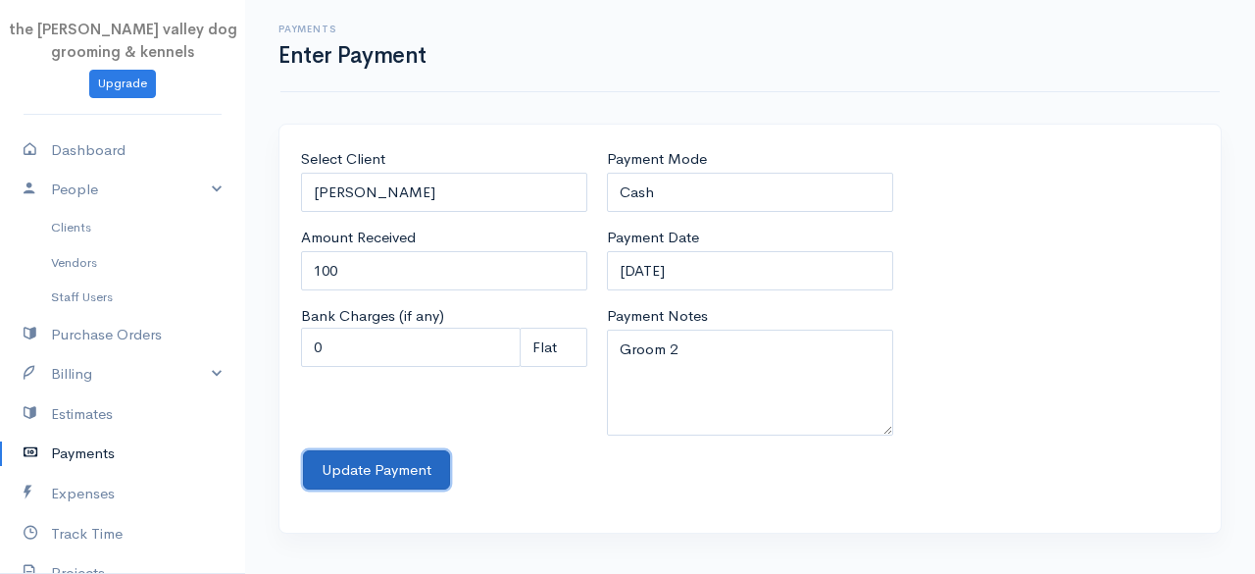
click at [398, 455] on button "Update Payment" at bounding box center [376, 470] width 147 height 40
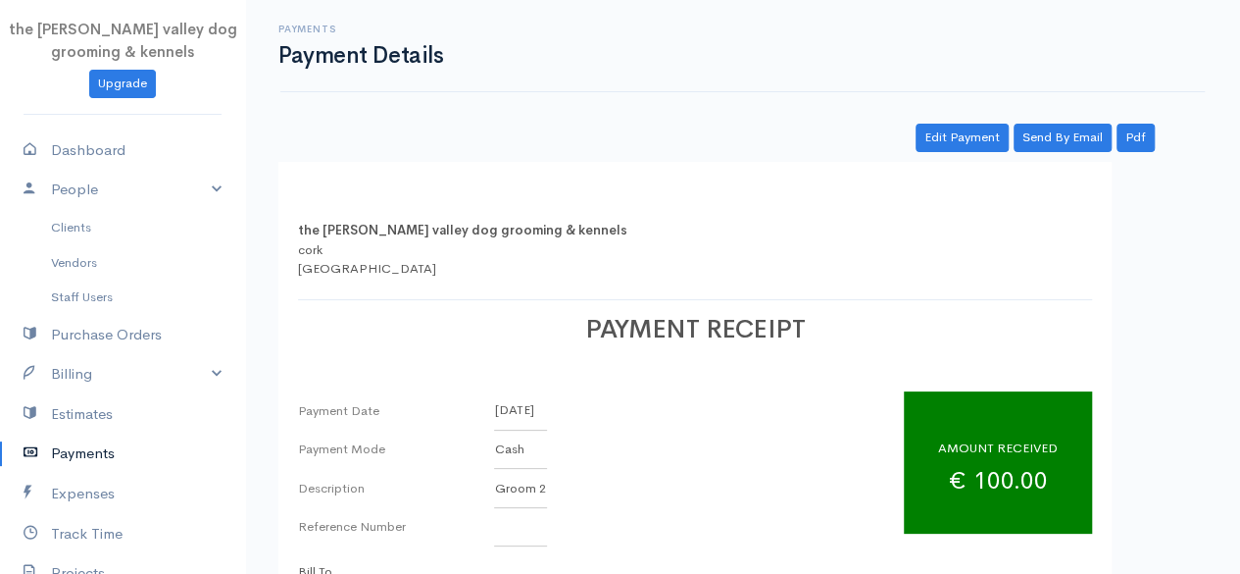
click at [92, 450] on link "Payments" at bounding box center [122, 453] width 245 height 40
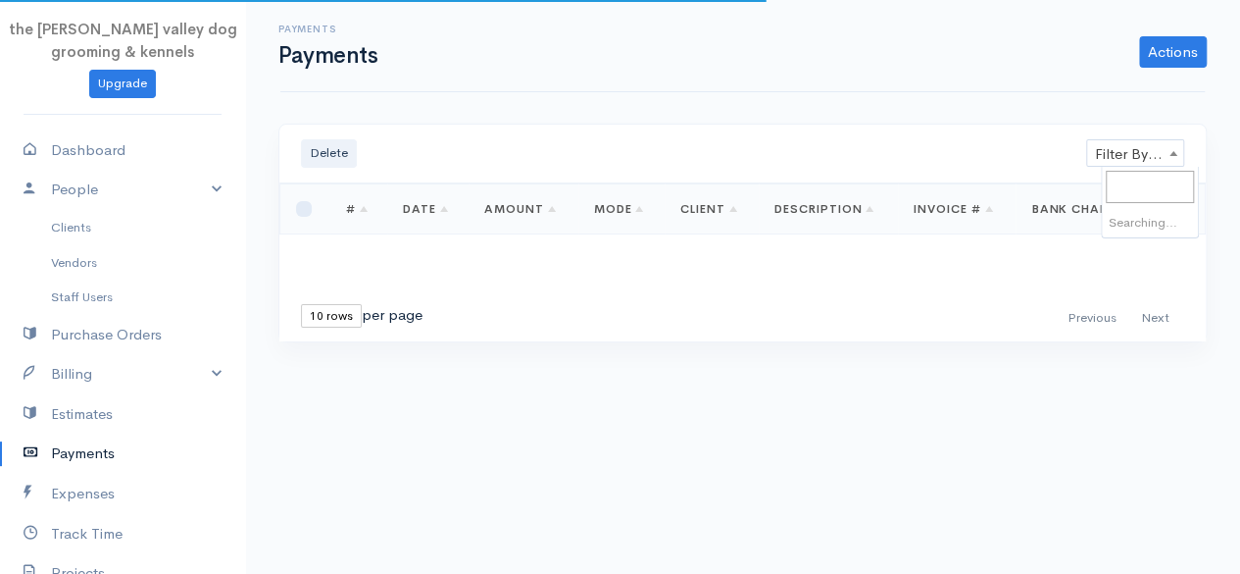
click at [1147, 149] on span "Filter By Client" at bounding box center [1135, 153] width 96 height 27
click at [1127, 154] on span "Theresa Collins" at bounding box center [1150, 153] width 96 height 27
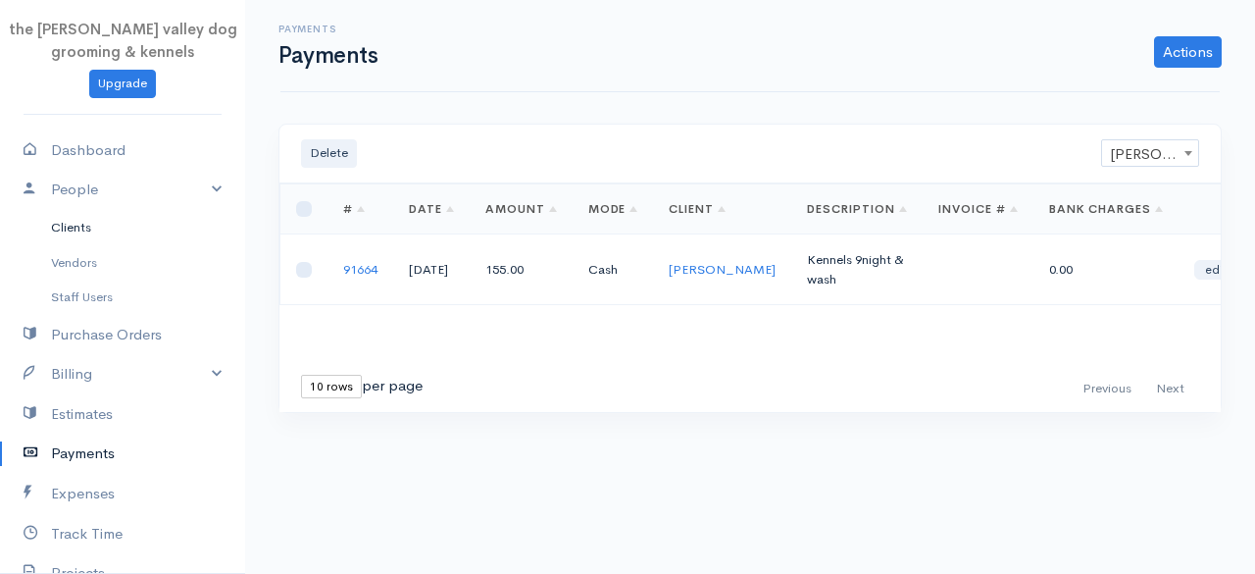
click at [91, 215] on link "Clients" at bounding box center [122, 227] width 245 height 35
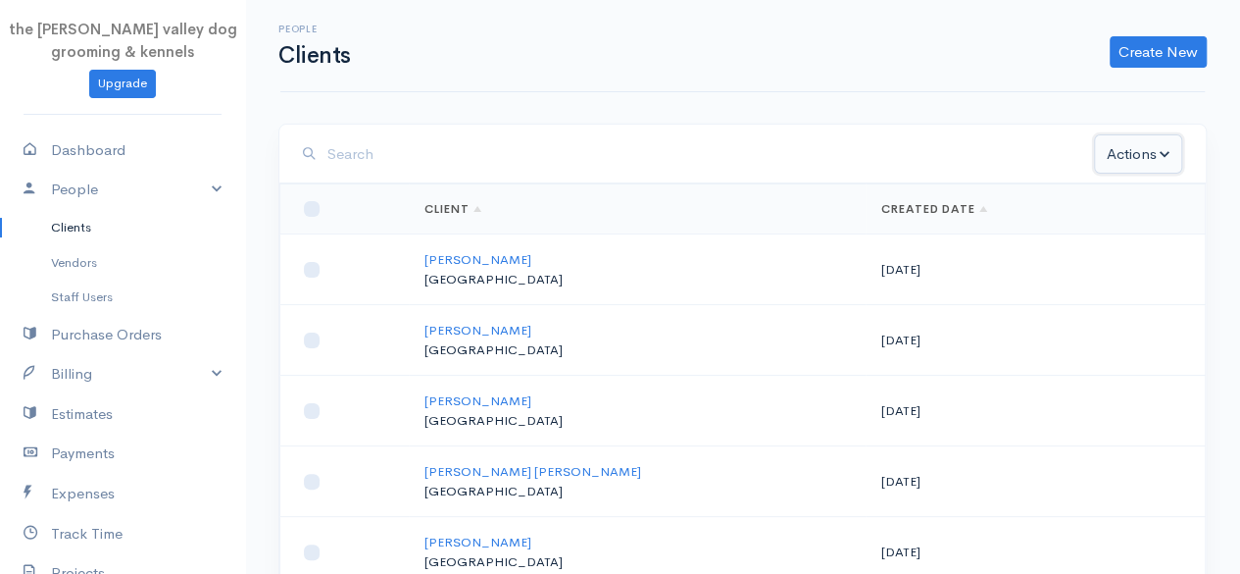
click at [1116, 152] on button "Actions" at bounding box center [1138, 154] width 88 height 40
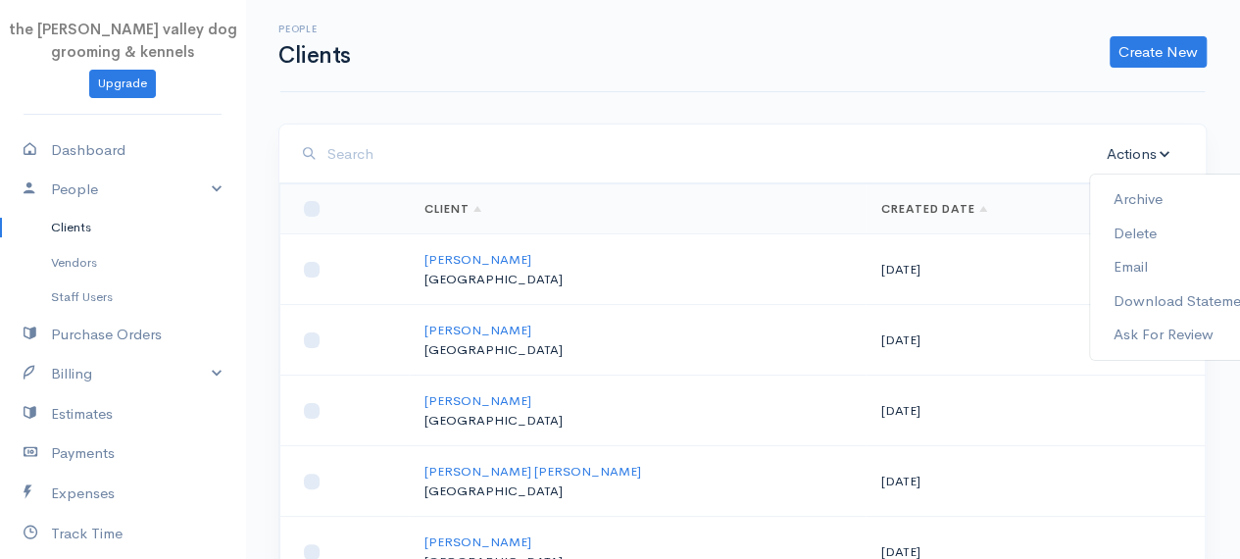
click at [963, 142] on input "search" at bounding box center [711, 154] width 767 height 40
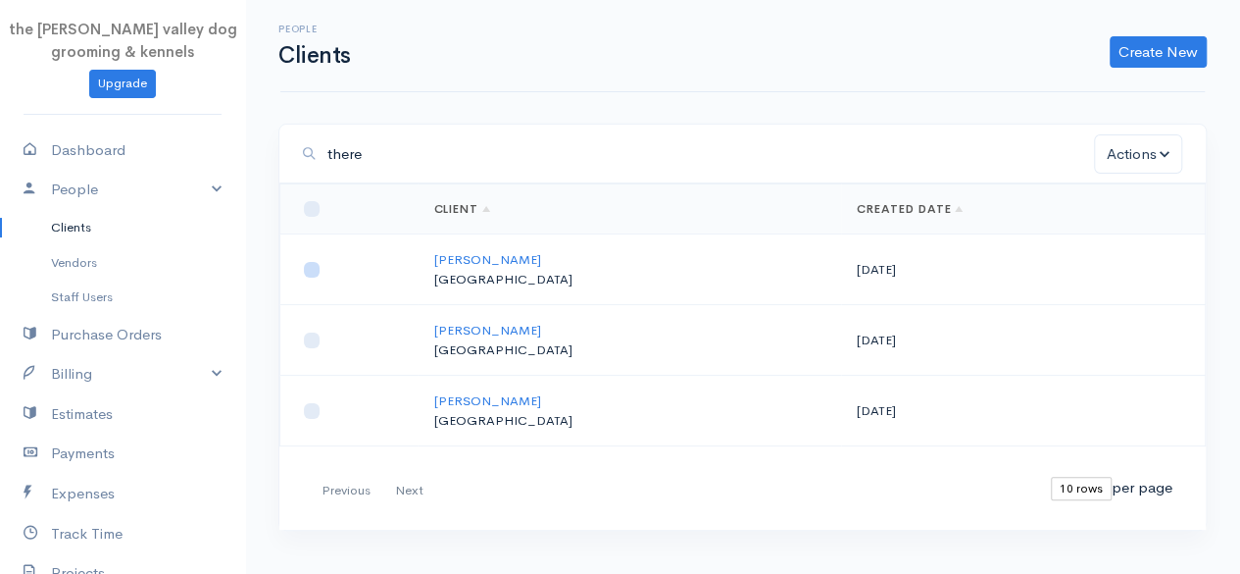
click at [307, 271] on input "checkbox" at bounding box center [312, 270] width 16 height 16
click at [1114, 166] on button "Actions" at bounding box center [1138, 154] width 88 height 40
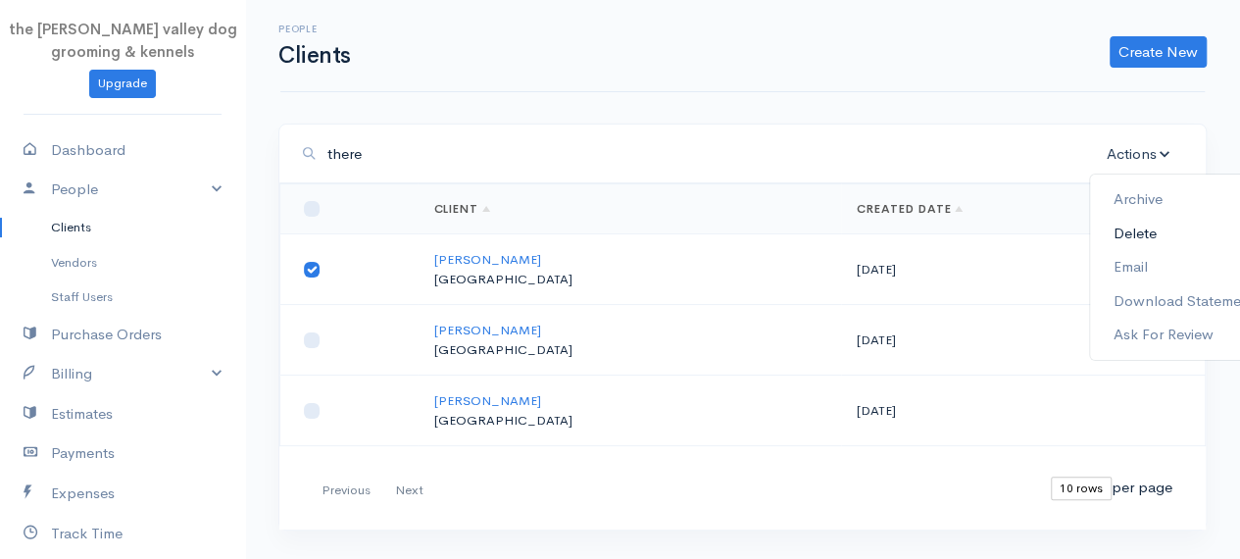
click at [1120, 231] on link "Delete" at bounding box center [1184, 233] width 188 height 34
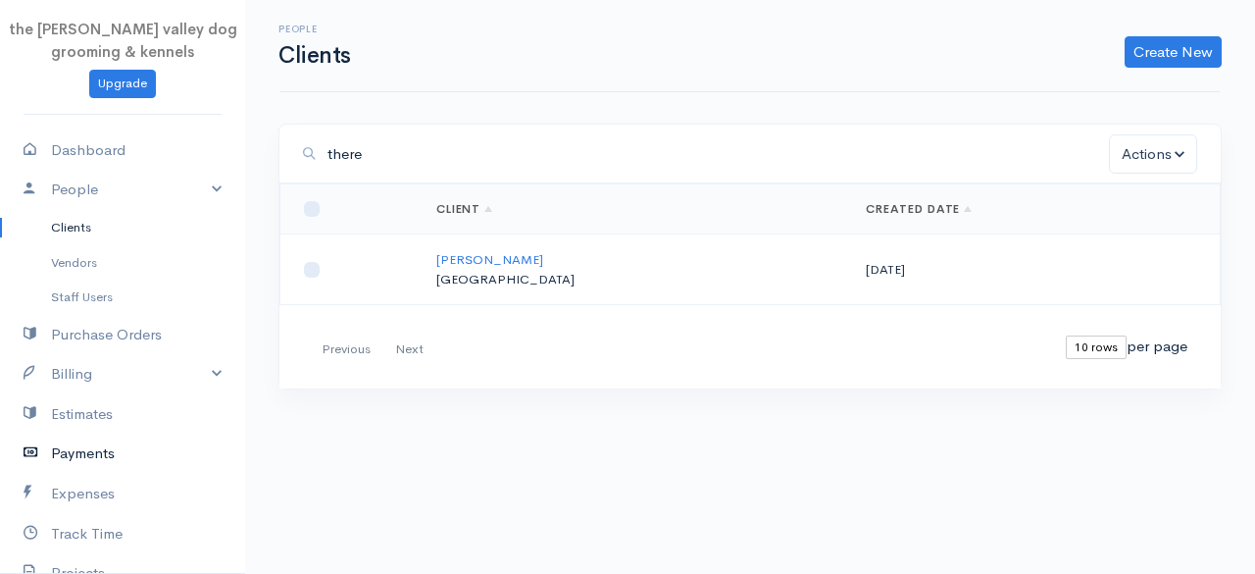
click at [85, 450] on link "Payments" at bounding box center [122, 453] width 245 height 40
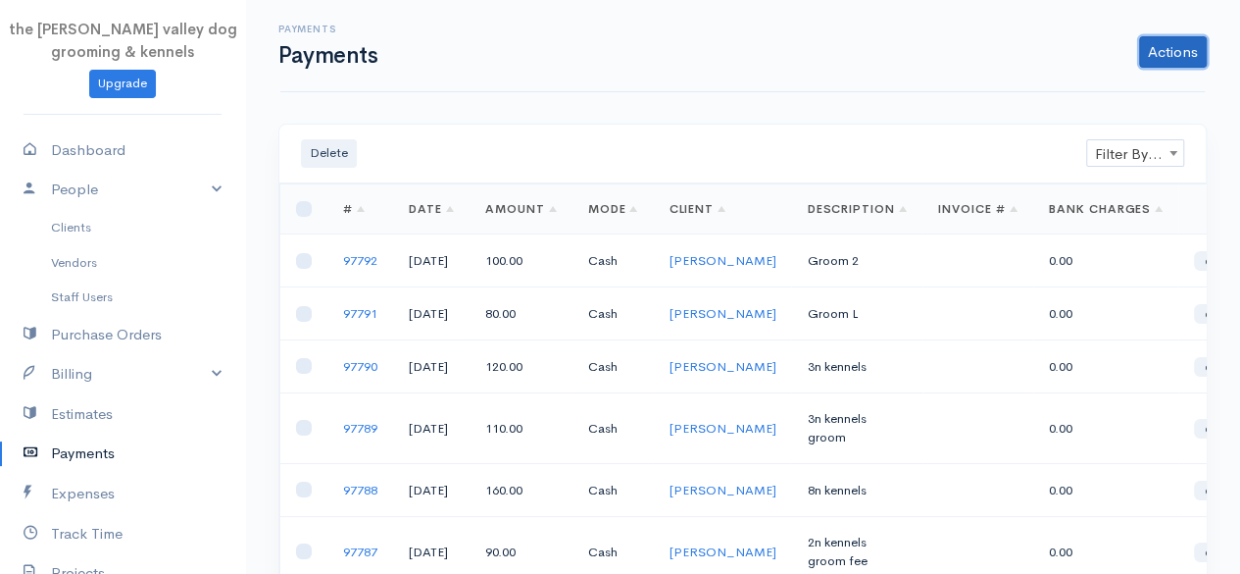
click at [1165, 52] on link "Actions" at bounding box center [1173, 51] width 68 height 31
click at [1125, 86] on link "Enter Payment" at bounding box center [1107, 93] width 202 height 34
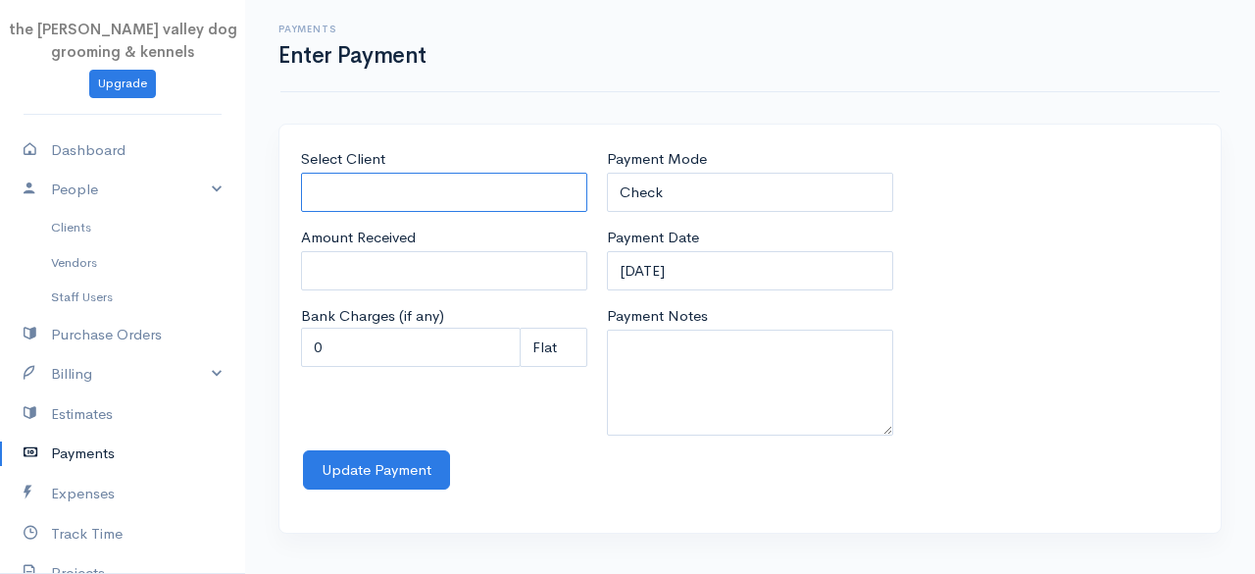
click at [527, 176] on input "Select Client" at bounding box center [444, 193] width 286 height 40
click at [398, 224] on body "the rodney valley dog grooming & kennels Upgrade Dashboard People Clients Vendo…" at bounding box center [627, 287] width 1255 height 574
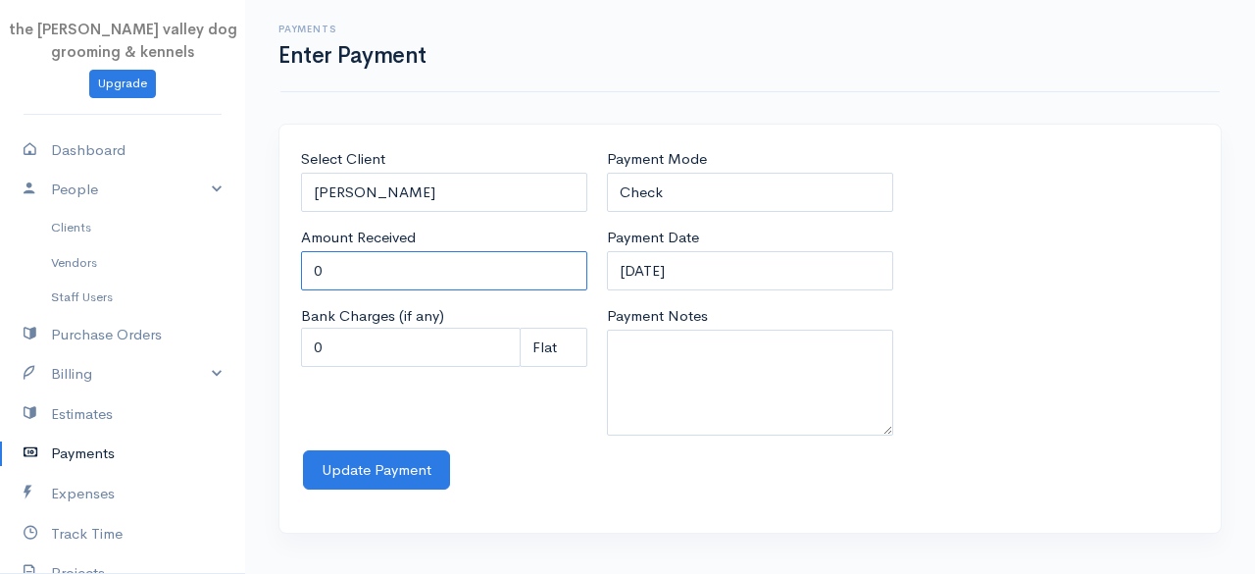
click at [389, 266] on input "0" at bounding box center [444, 271] width 286 height 40
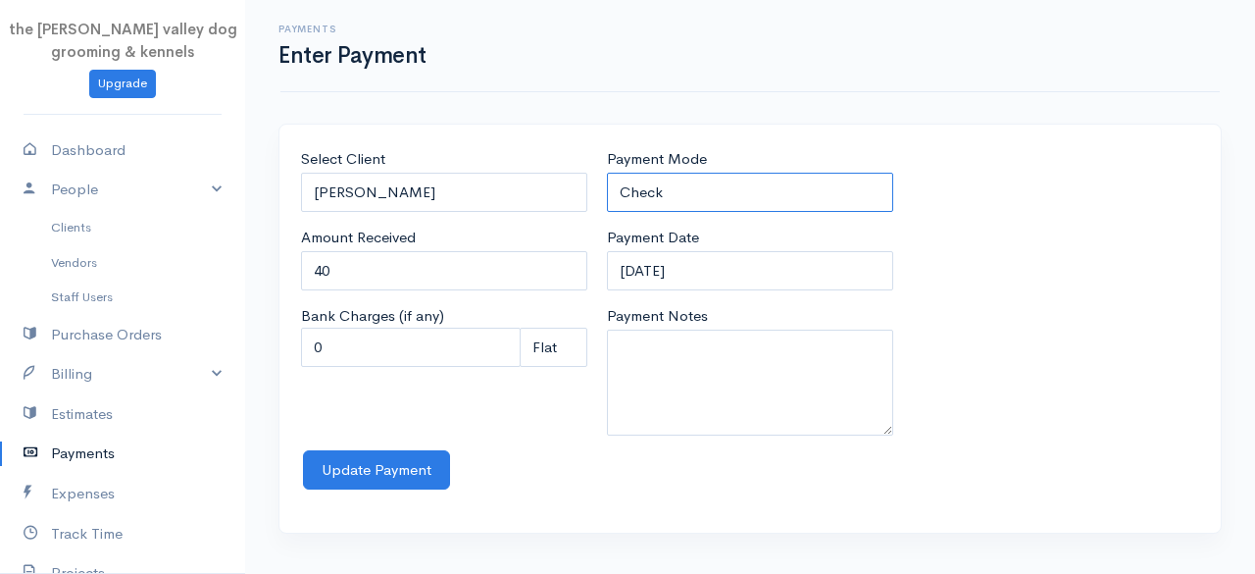
click at [698, 185] on select "Check Bank Transfer Credit Cash Debit ACH VISA MASTERCARD AMEX Discover DINERS …" at bounding box center [750, 193] width 286 height 40
click at [607, 173] on select "Check Bank Transfer Credit Cash Debit ACH VISA MASTERCARD AMEX Discover DINERS …" at bounding box center [750, 193] width 286 height 40
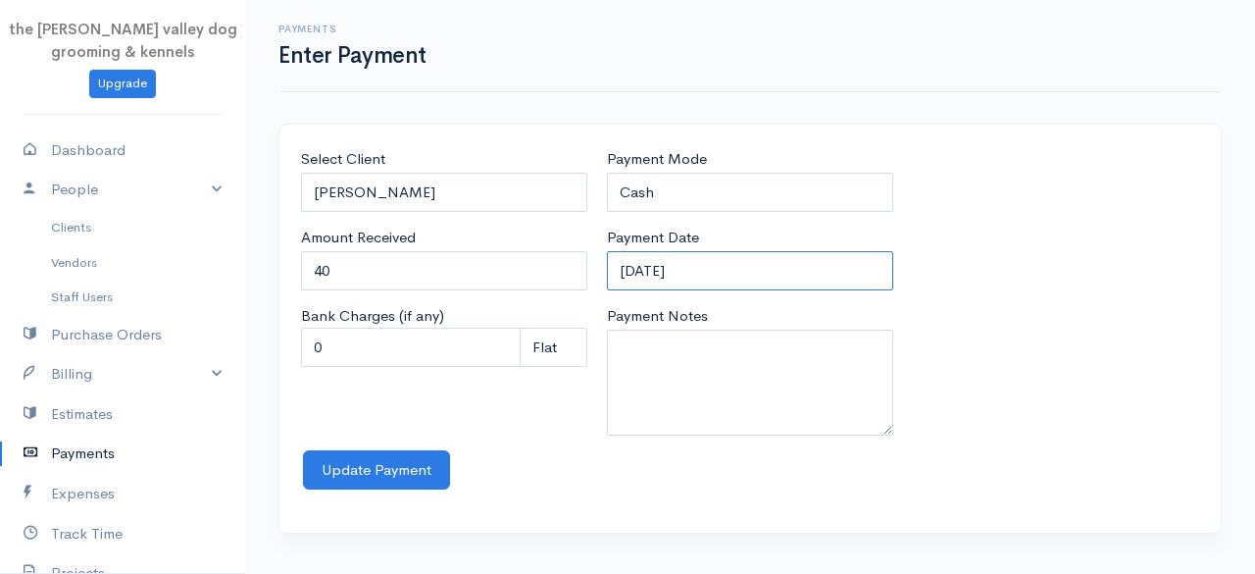
click at [741, 266] on input "12-09-2025" at bounding box center [750, 271] width 286 height 40
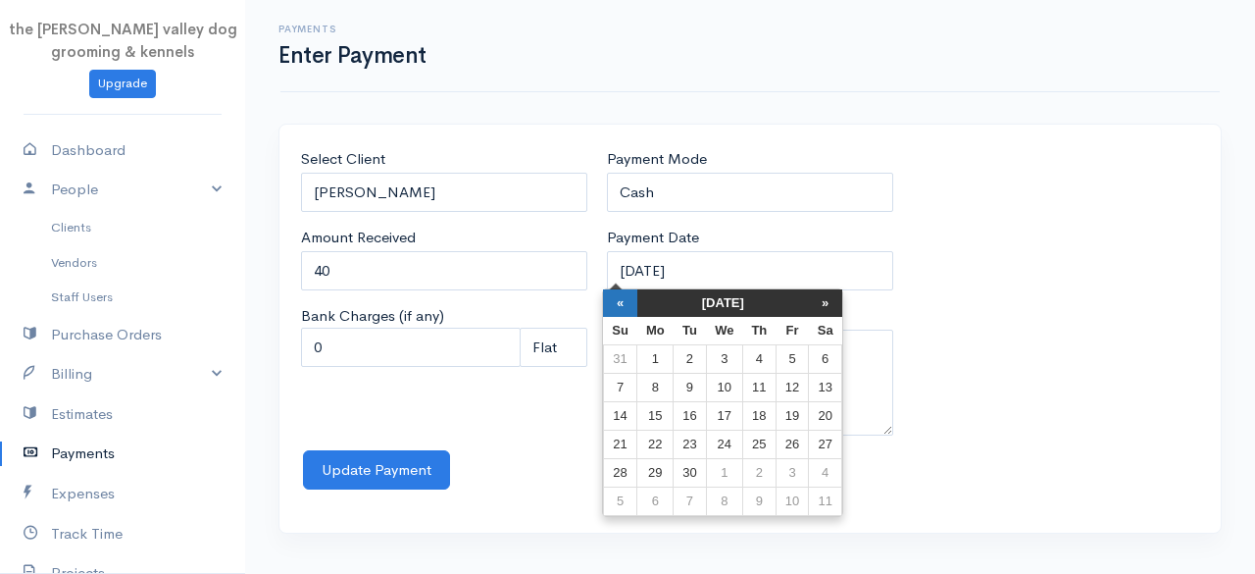
click at [626, 302] on th "«" at bounding box center [620, 302] width 34 height 27
click at [626, 302] on th "«" at bounding box center [625, 302] width 34 height 27
click at [693, 309] on th "July 2025" at bounding box center [728, 302] width 172 height 27
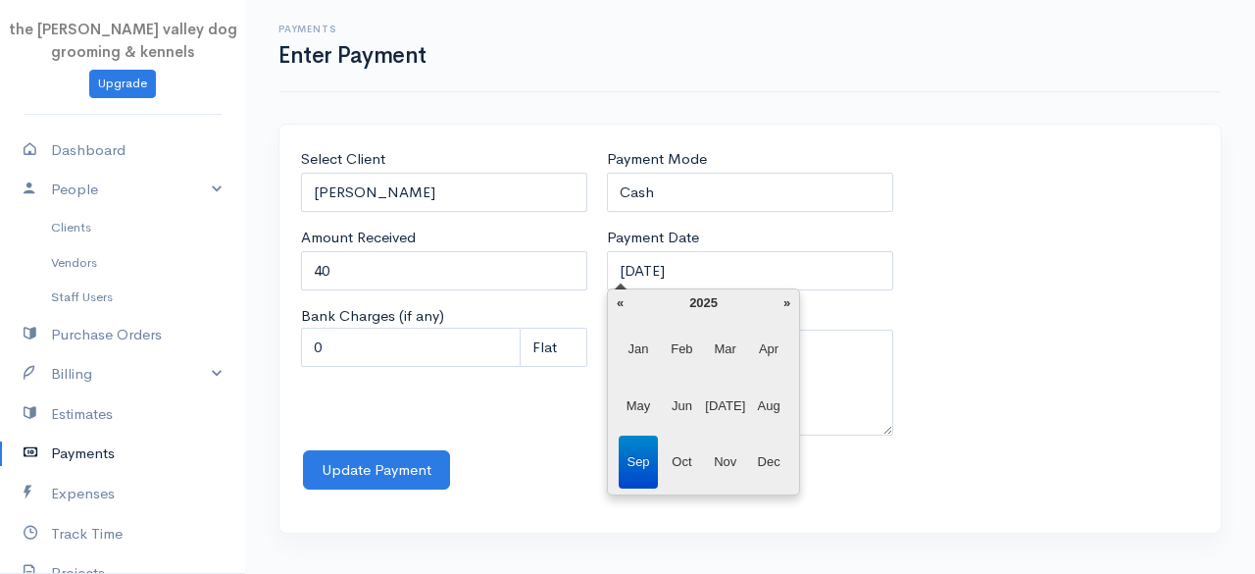
click at [692, 407] on span "Jun" at bounding box center [682, 405] width 40 height 53
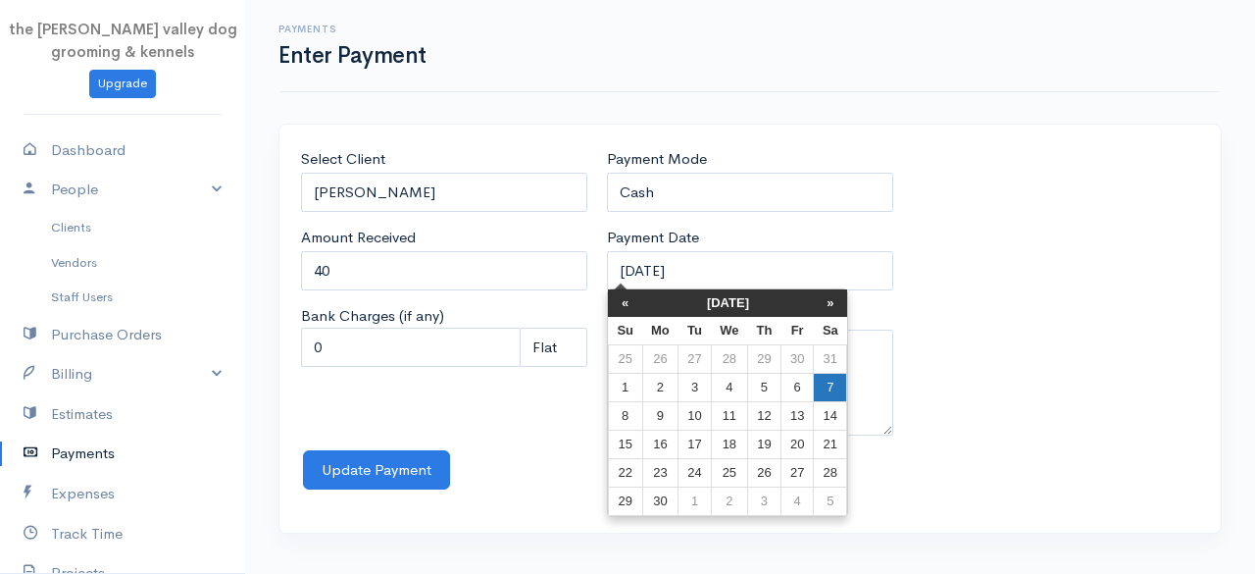
click at [823, 392] on td "7" at bounding box center [830, 388] width 33 height 28
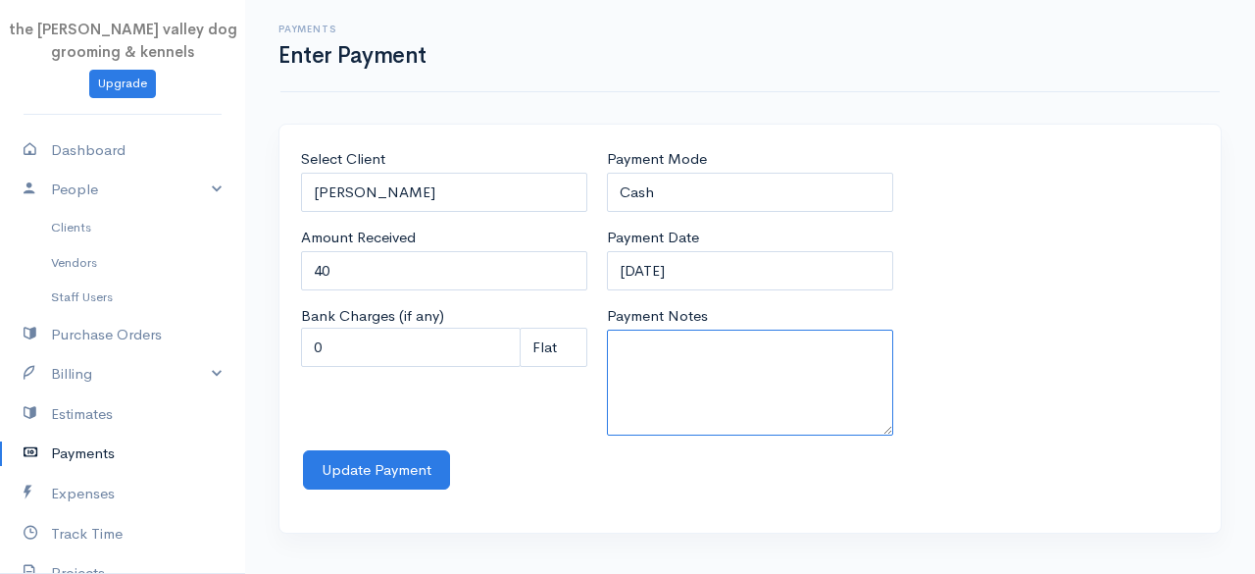
click at [754, 375] on textarea "Payment Notes" at bounding box center [750, 382] width 286 height 106
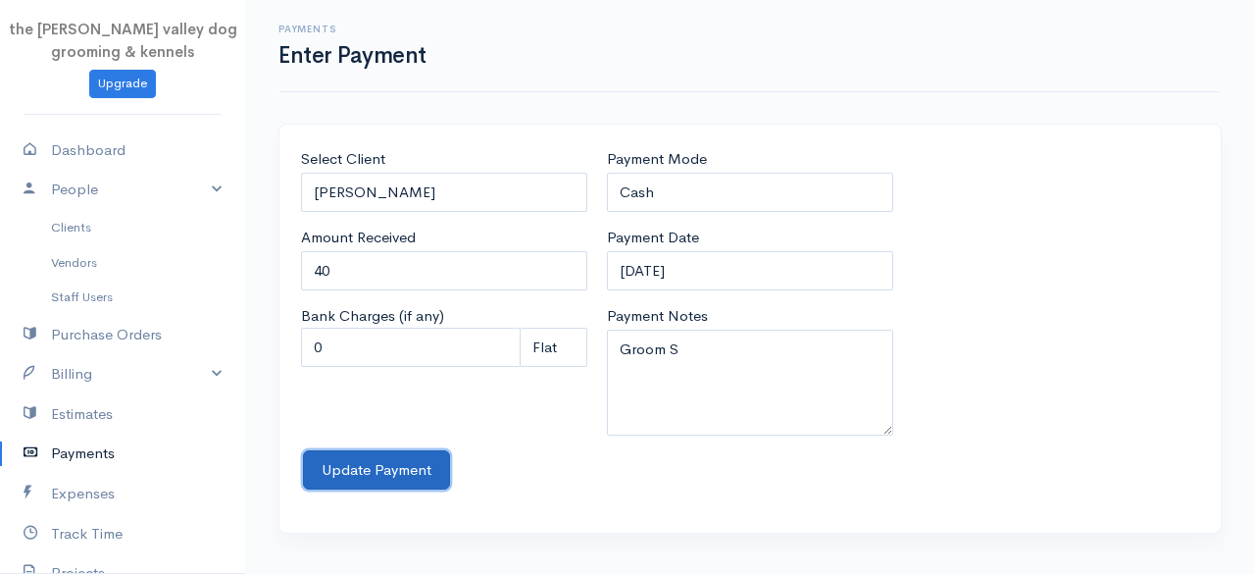
click at [400, 463] on button "Update Payment" at bounding box center [376, 470] width 147 height 40
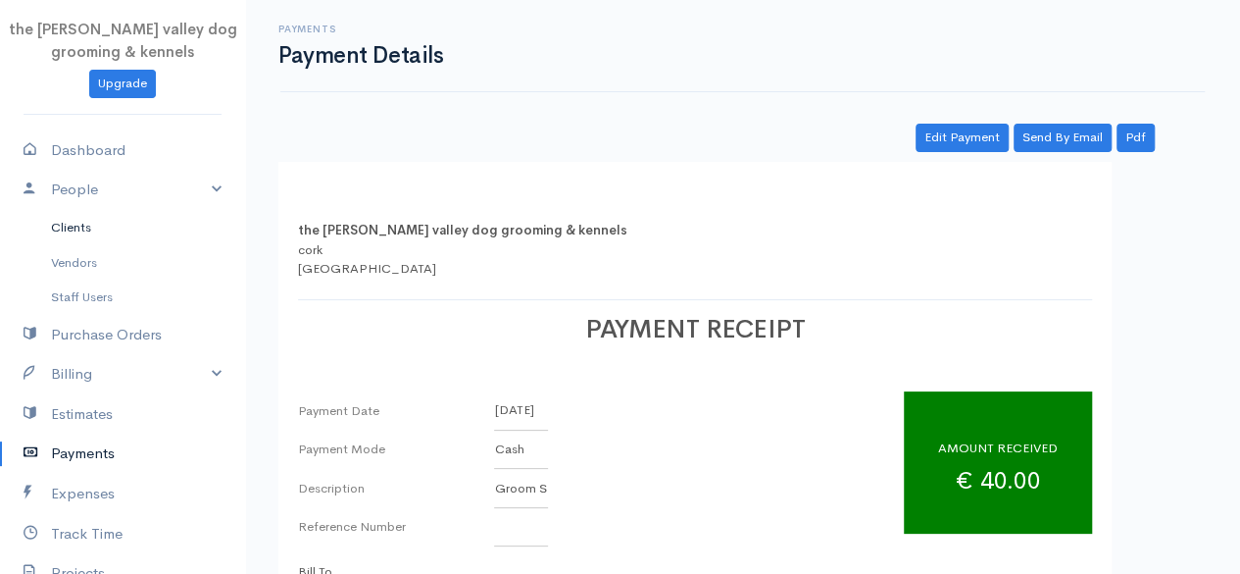
click at [79, 221] on link "Clients" at bounding box center [122, 227] width 245 height 35
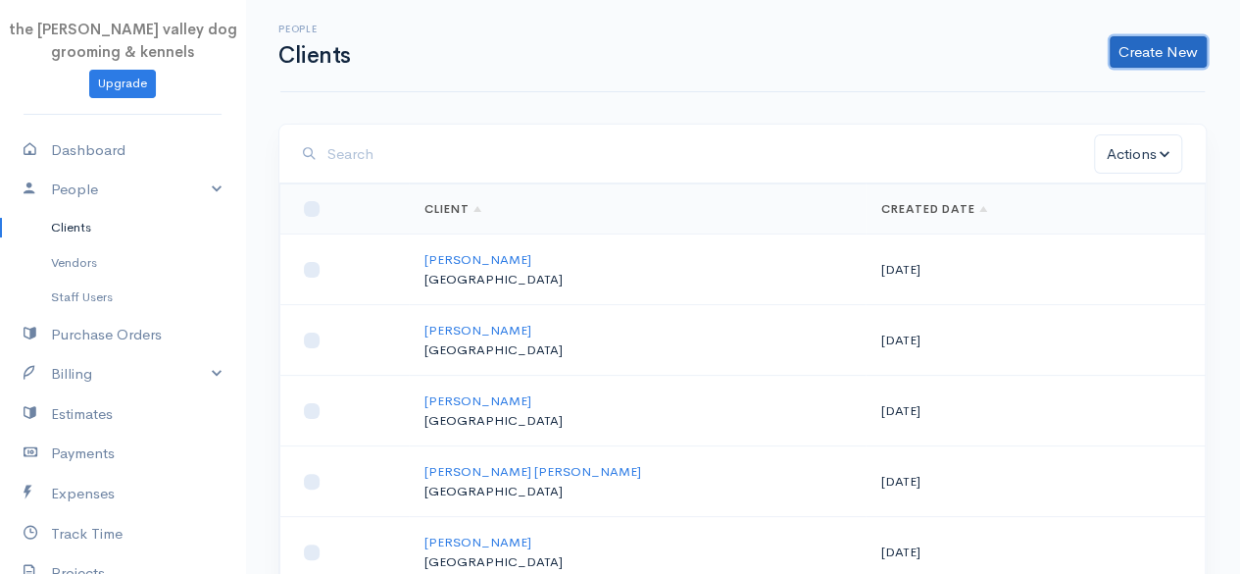
click at [1154, 63] on link "Create New" at bounding box center [1158, 51] width 97 height 31
click at [1100, 83] on link "Client" at bounding box center [1127, 93] width 155 height 34
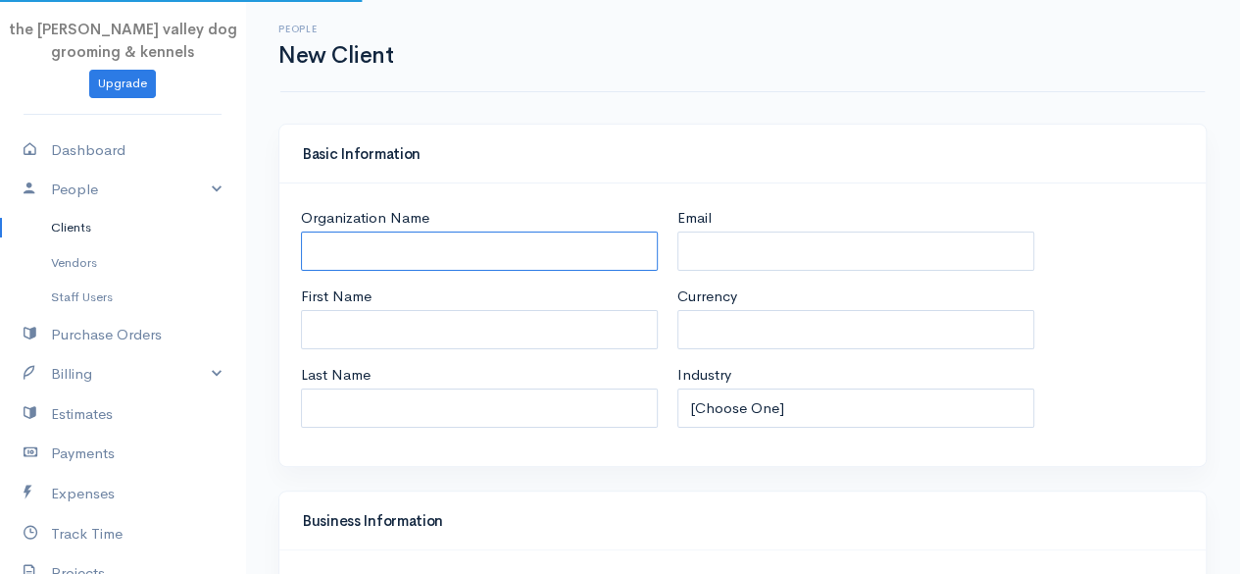
click at [500, 243] on input "Organization Name" at bounding box center [479, 251] width 357 height 40
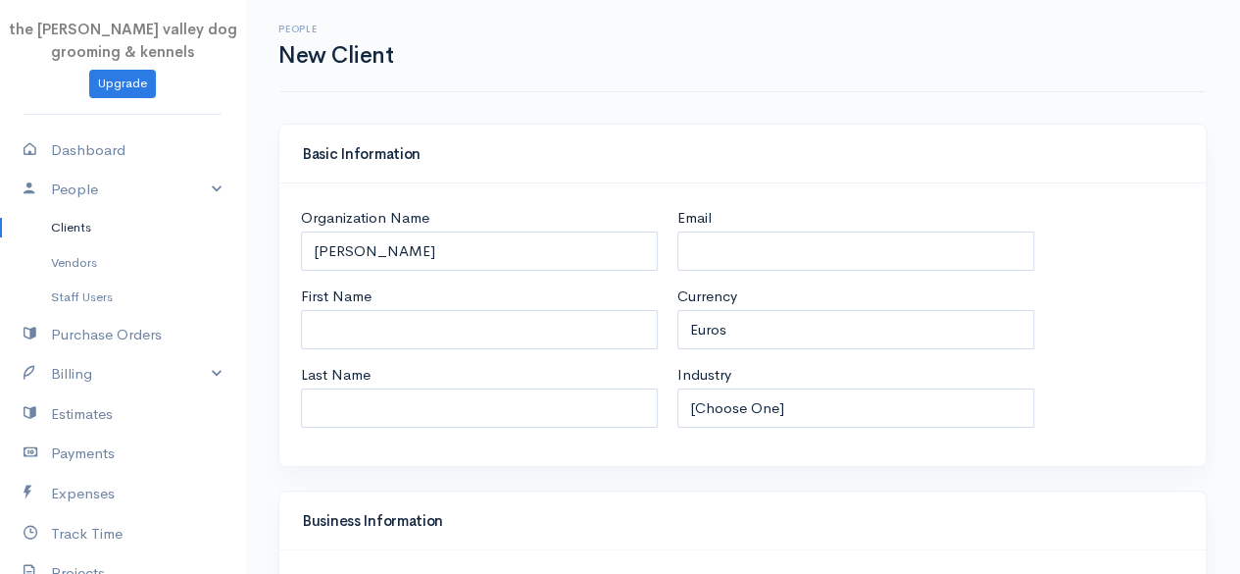
click at [645, 125] on div "Basic Information" at bounding box center [742, 154] width 927 height 59
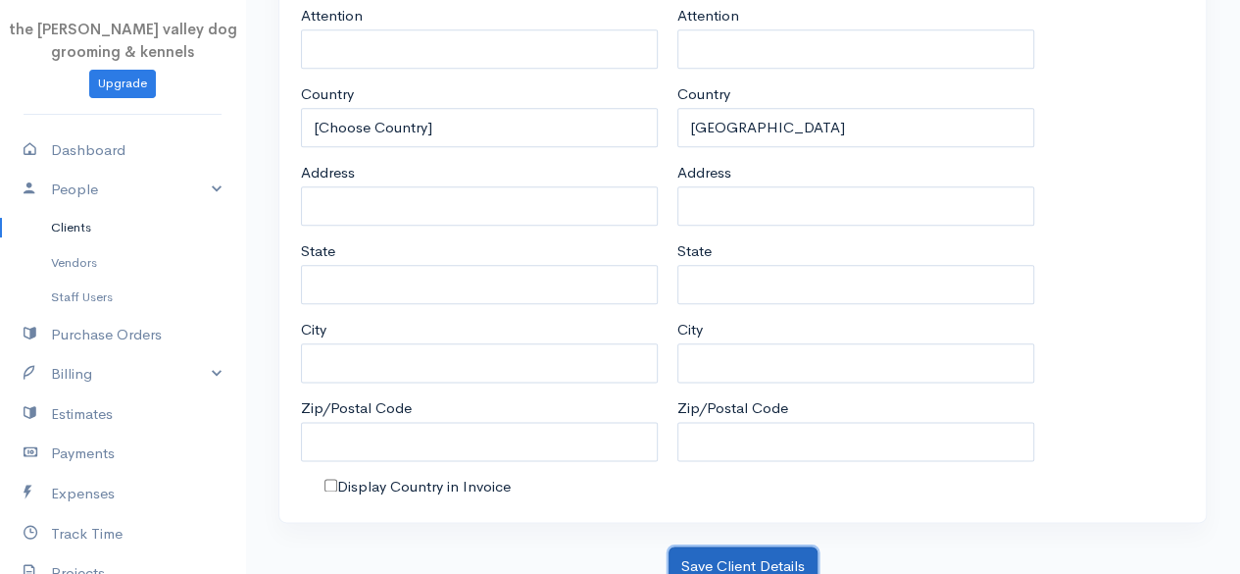
click at [734, 550] on button "Save Client Details" at bounding box center [743, 566] width 149 height 40
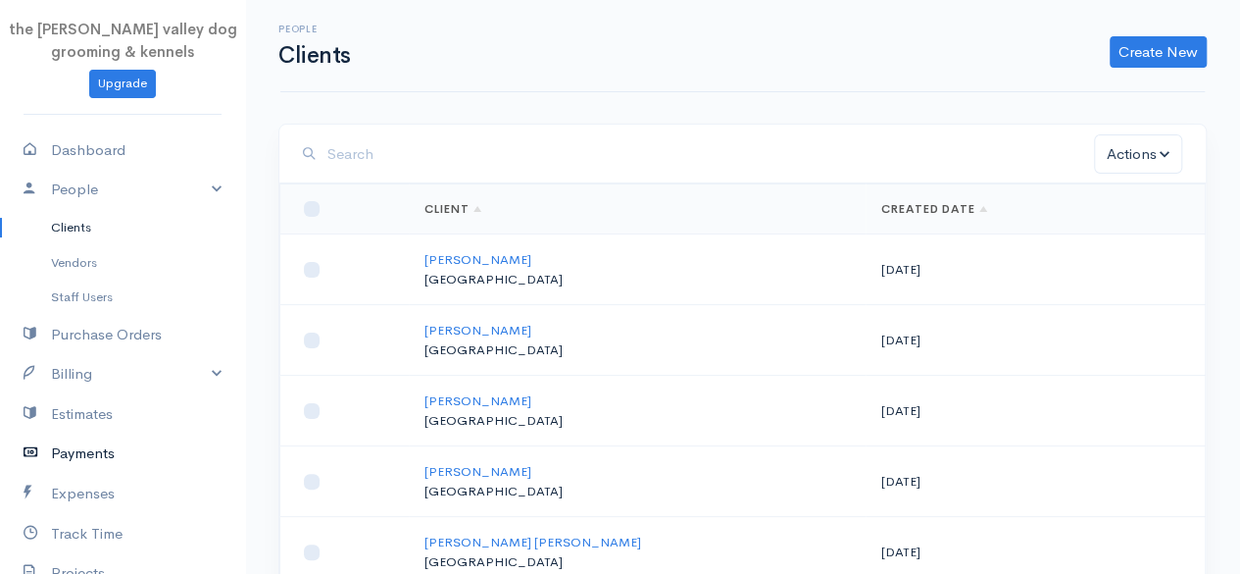
click at [84, 445] on link "Payments" at bounding box center [122, 453] width 245 height 40
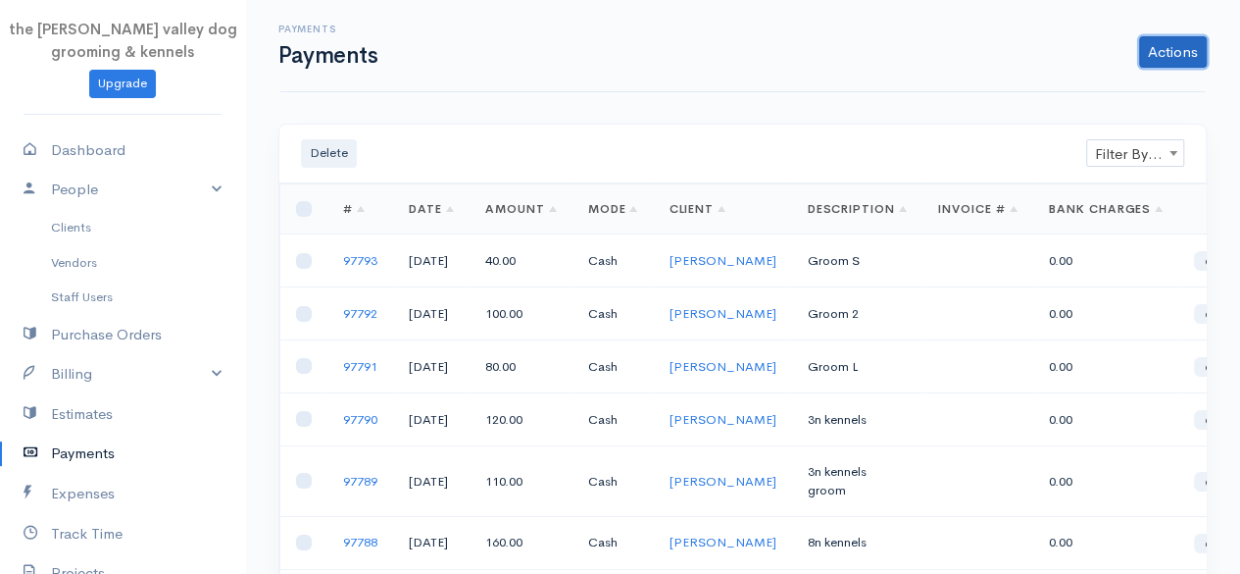
click at [1162, 47] on link "Actions" at bounding box center [1173, 51] width 68 height 31
click at [1064, 93] on link "Enter Payment" at bounding box center [1107, 93] width 202 height 34
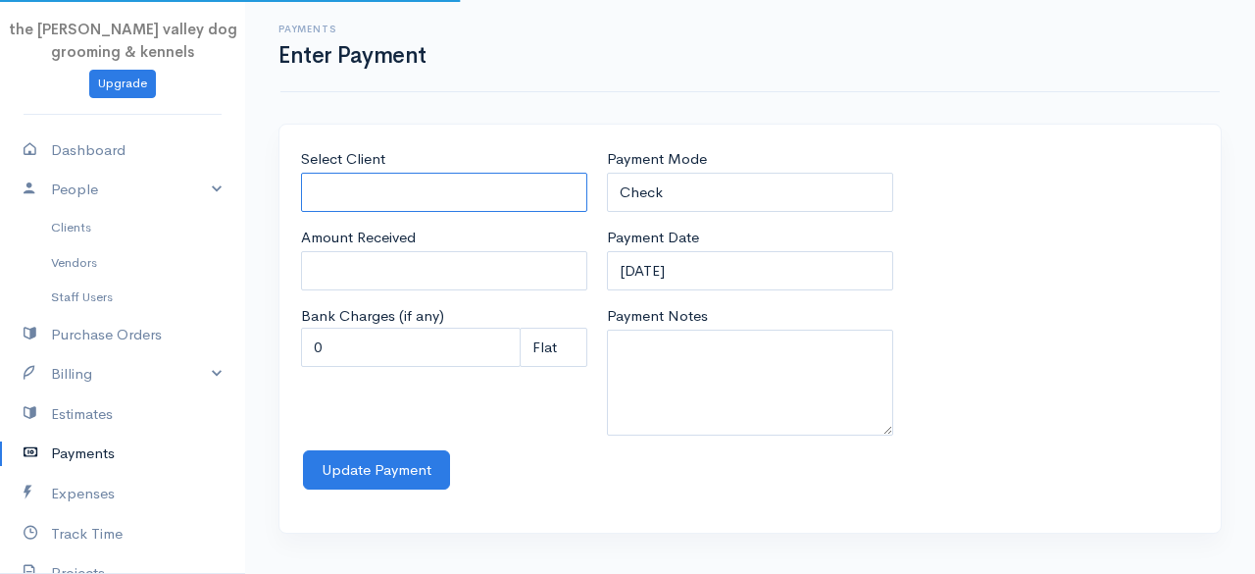
click at [516, 195] on input "Select Client" at bounding box center [444, 193] width 286 height 40
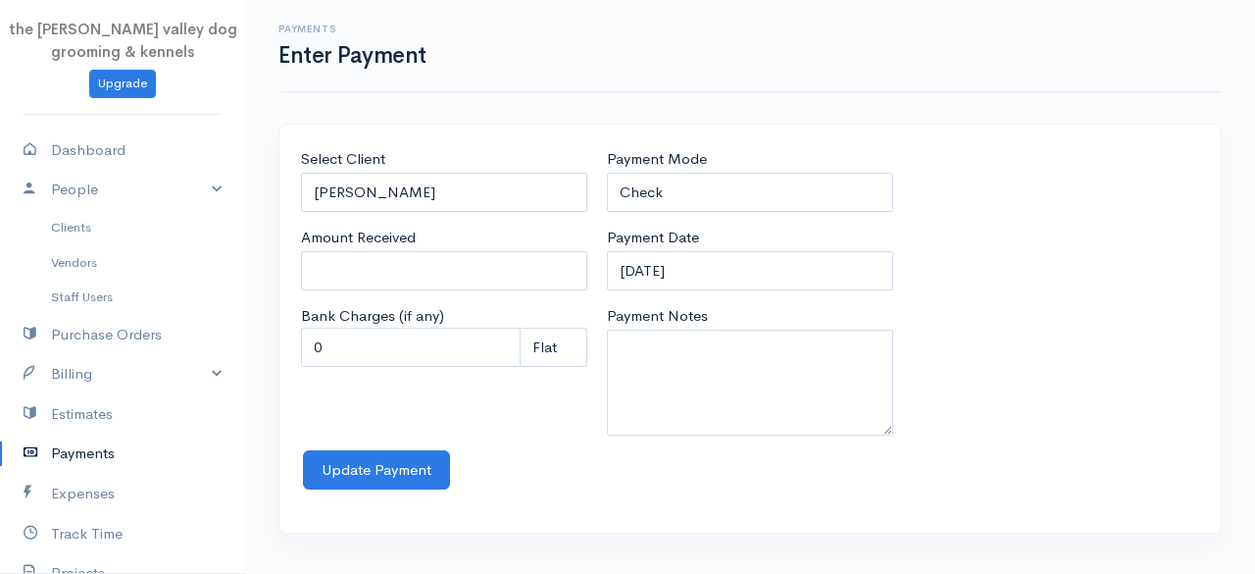
click at [428, 234] on body "the rodney valley dog grooming & kennels Upgrade Dashboard People Clients Vendo…" at bounding box center [627, 287] width 1255 height 574
click at [474, 197] on input "donal burns" at bounding box center [444, 193] width 286 height 40
click at [423, 251] on input "0" at bounding box center [444, 271] width 286 height 40
click at [675, 184] on select "Check Bank Transfer Credit Cash Debit ACH VISA MASTERCARD AMEX Discover DINERS …" at bounding box center [750, 193] width 286 height 40
click at [607, 173] on select "Check Bank Transfer Credit Cash Debit ACH VISA MASTERCARD AMEX Discover DINERS …" at bounding box center [750, 193] width 286 height 40
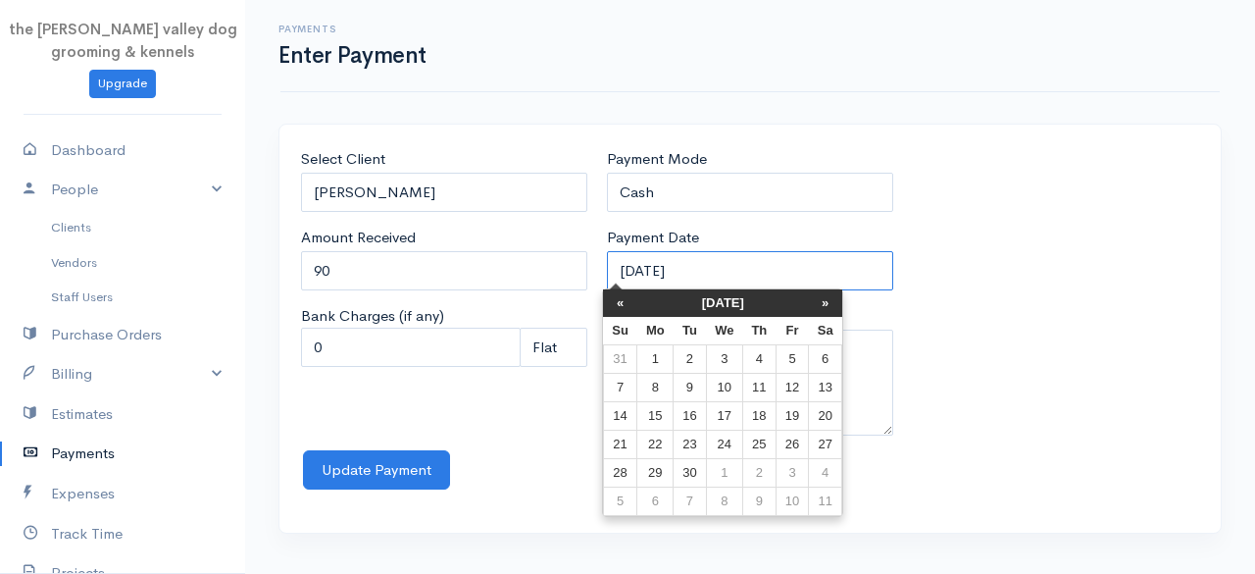
click at [761, 274] on input "12-09-2025" at bounding box center [750, 271] width 286 height 40
click at [655, 312] on th "September 2025" at bounding box center [723, 302] width 172 height 27
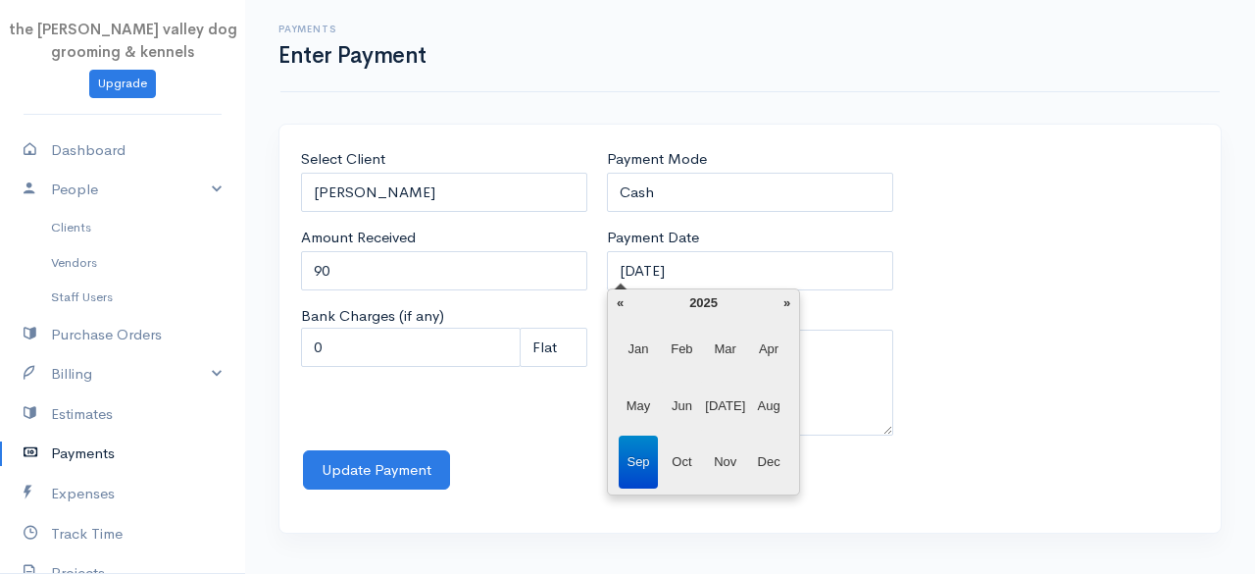
click at [686, 399] on span "Jun" at bounding box center [682, 405] width 40 height 53
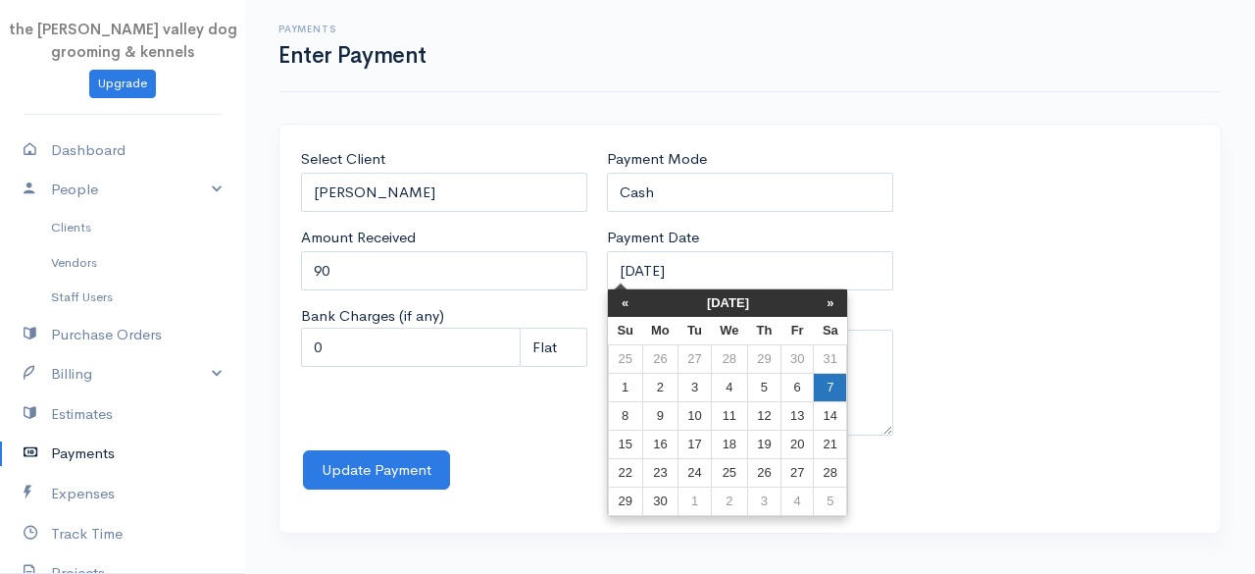
click at [828, 376] on td "7" at bounding box center [830, 388] width 33 height 28
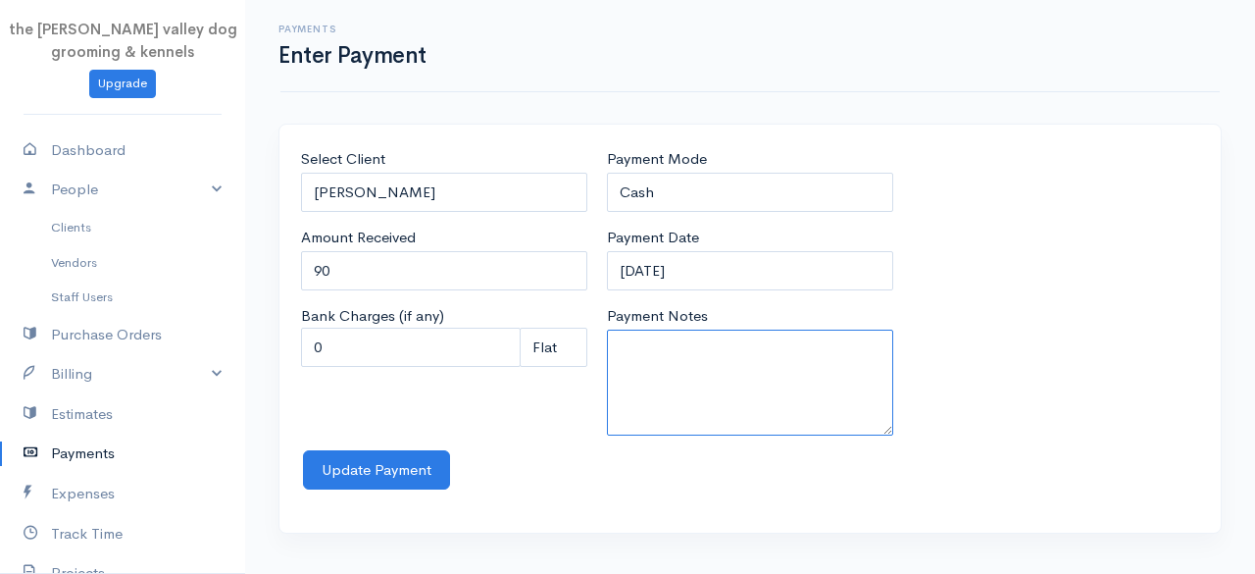
click at [828, 376] on textarea "Payment Notes" at bounding box center [750, 382] width 286 height 106
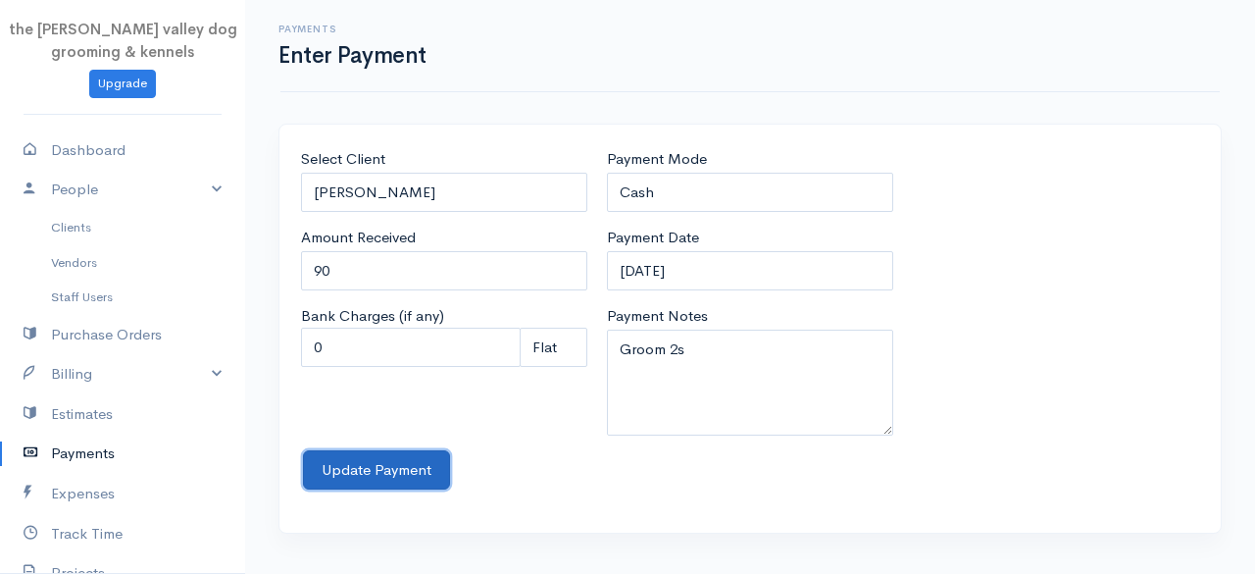
click at [378, 450] on button "Update Payment" at bounding box center [376, 470] width 147 height 40
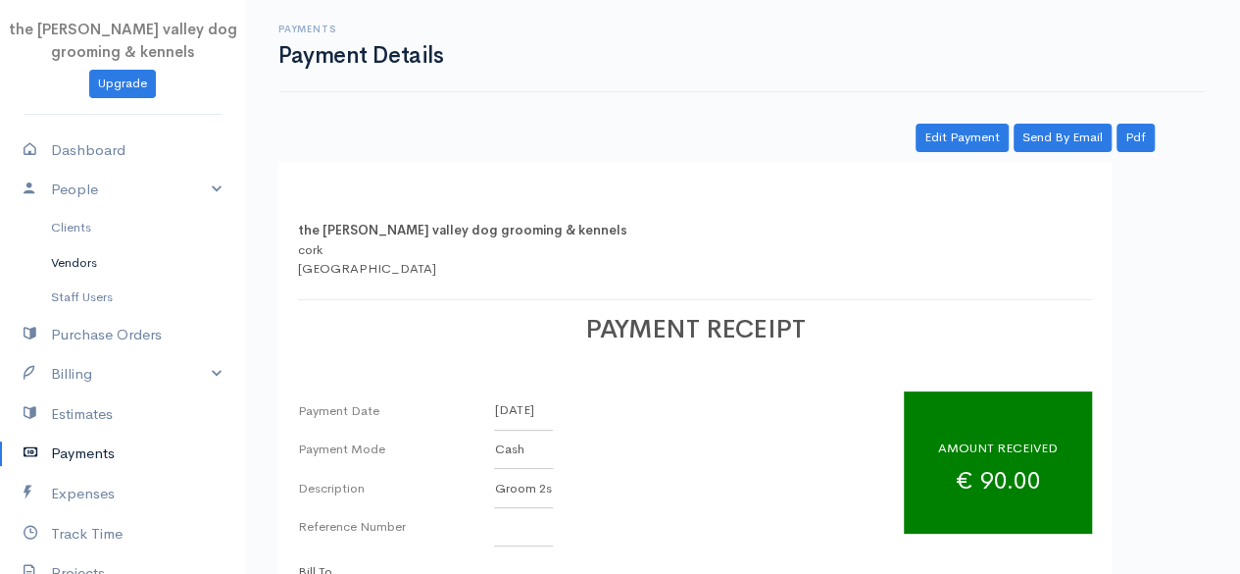
click at [82, 272] on link "Vendors" at bounding box center [122, 262] width 245 height 35
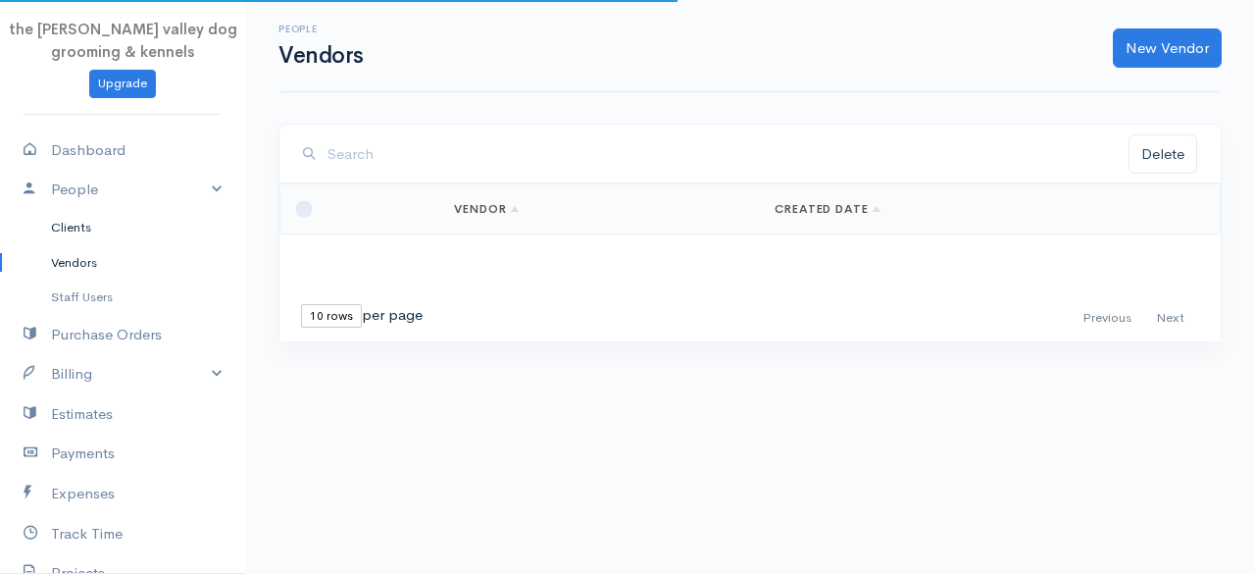
click at [79, 232] on link "Clients" at bounding box center [122, 227] width 245 height 35
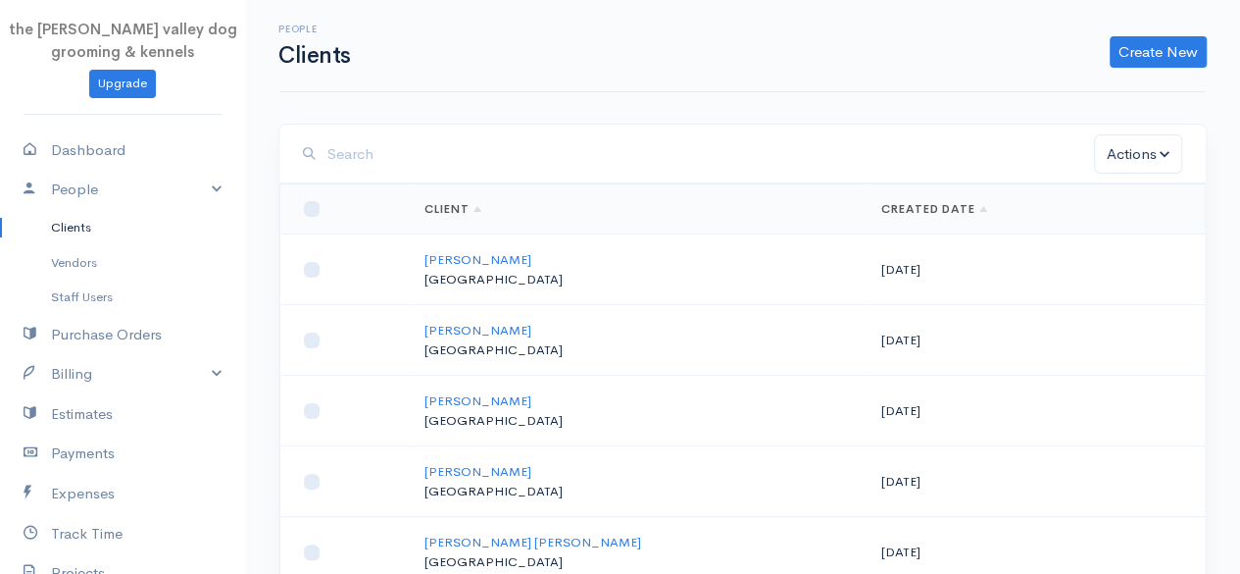
click at [498, 160] on input "search" at bounding box center [711, 154] width 767 height 40
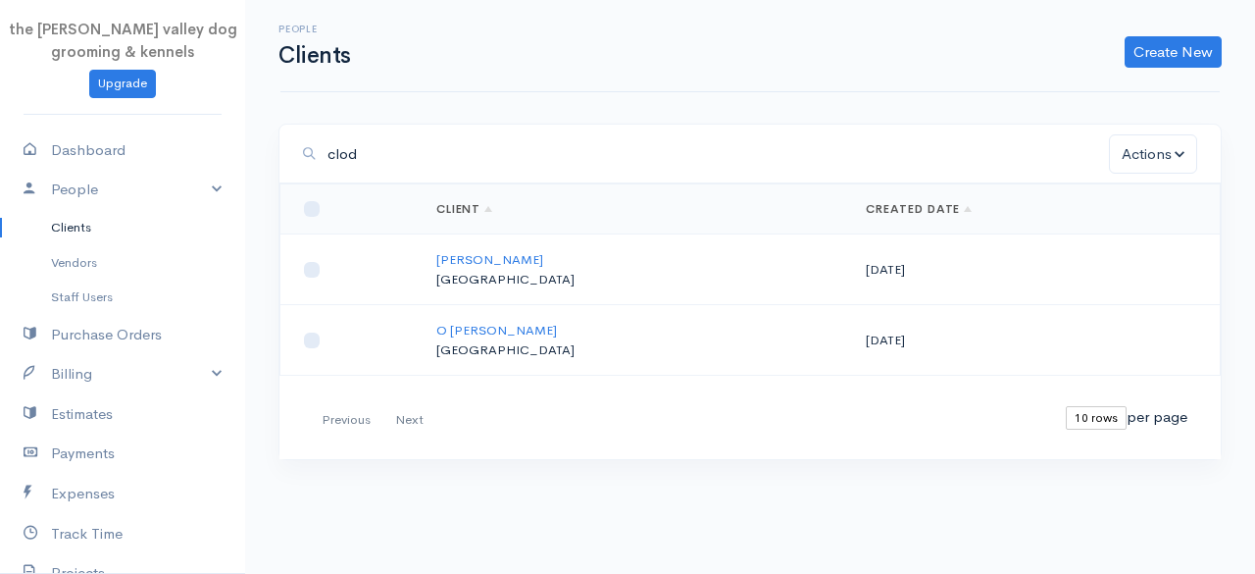
click at [1169, 32] on div "People Clients Create New Client Import Clients" at bounding box center [750, 46] width 963 height 44
click at [1167, 57] on link "Create New" at bounding box center [1173, 51] width 97 height 31
click at [1106, 97] on link "Client" at bounding box center [1142, 93] width 155 height 34
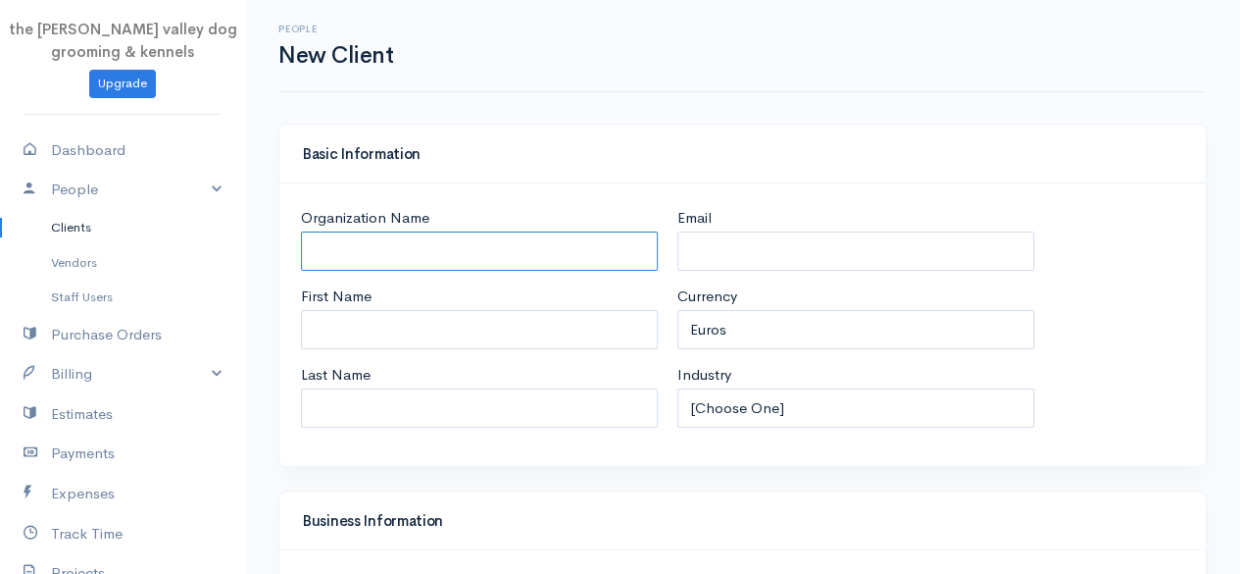
click at [496, 246] on input "Organization Name" at bounding box center [479, 251] width 357 height 40
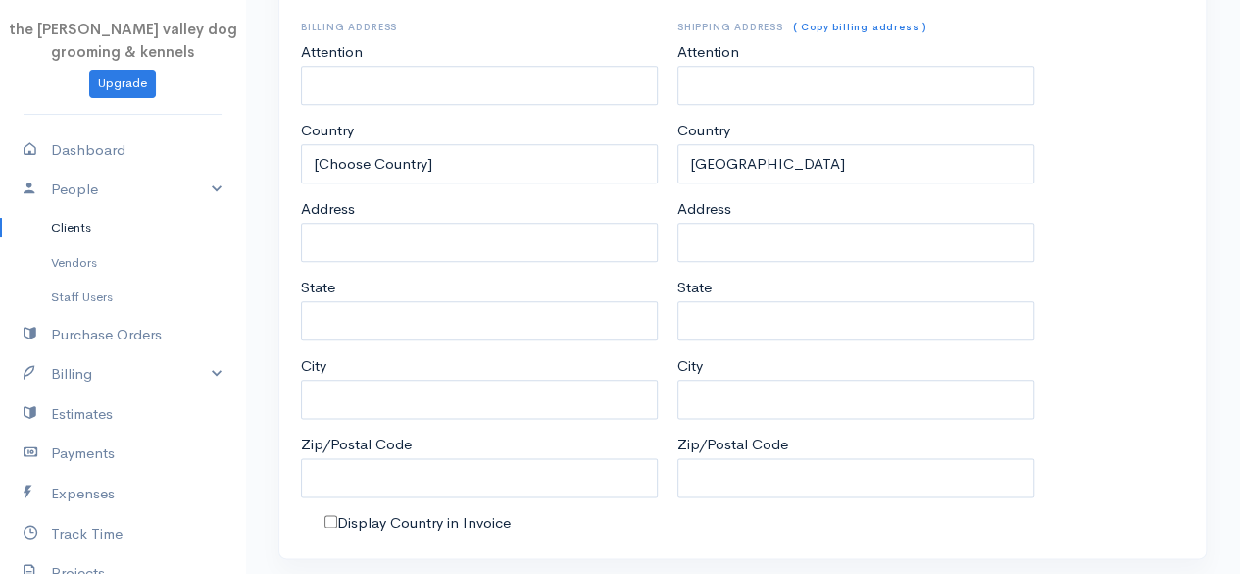
scroll to position [1034, 0]
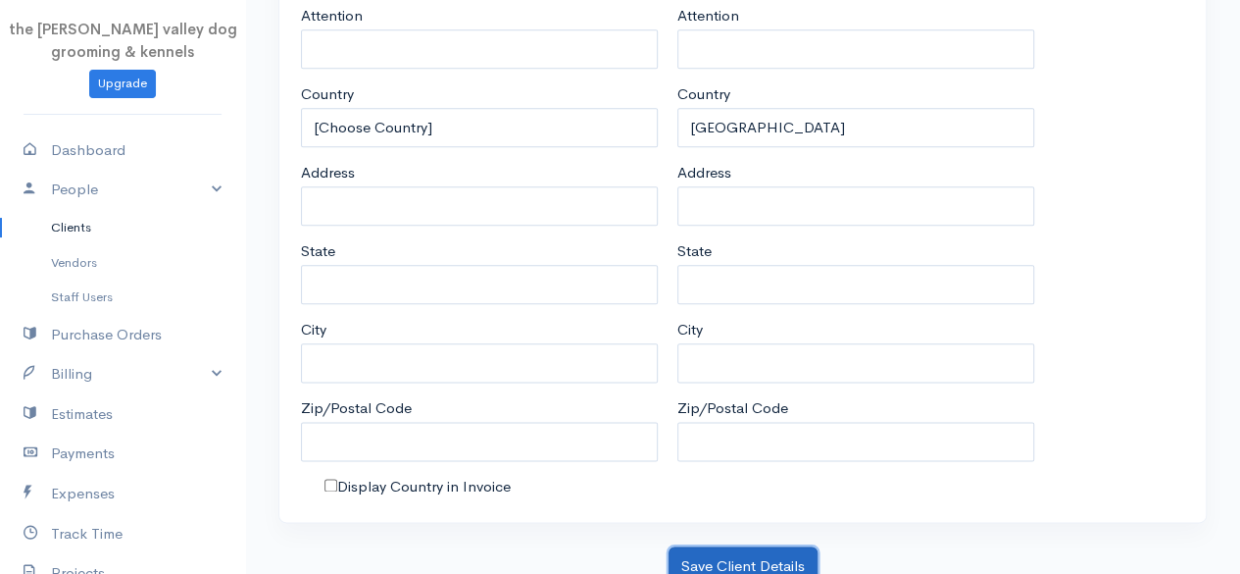
click at [753, 546] on button "Save Client Details" at bounding box center [743, 566] width 149 height 40
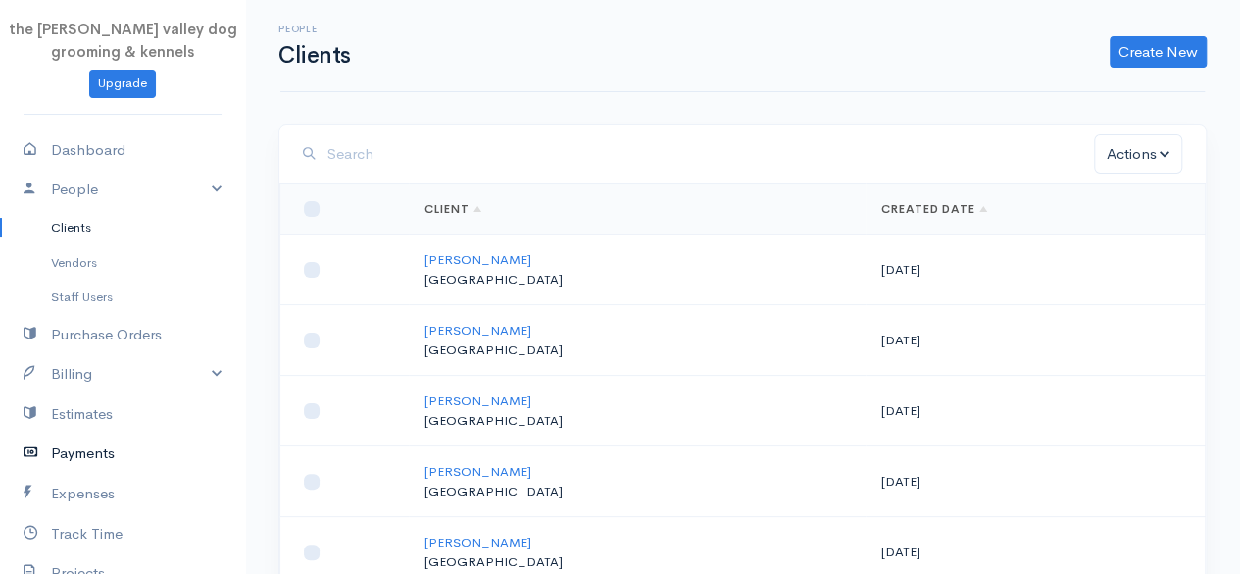
click at [106, 435] on link "Payments" at bounding box center [122, 453] width 245 height 40
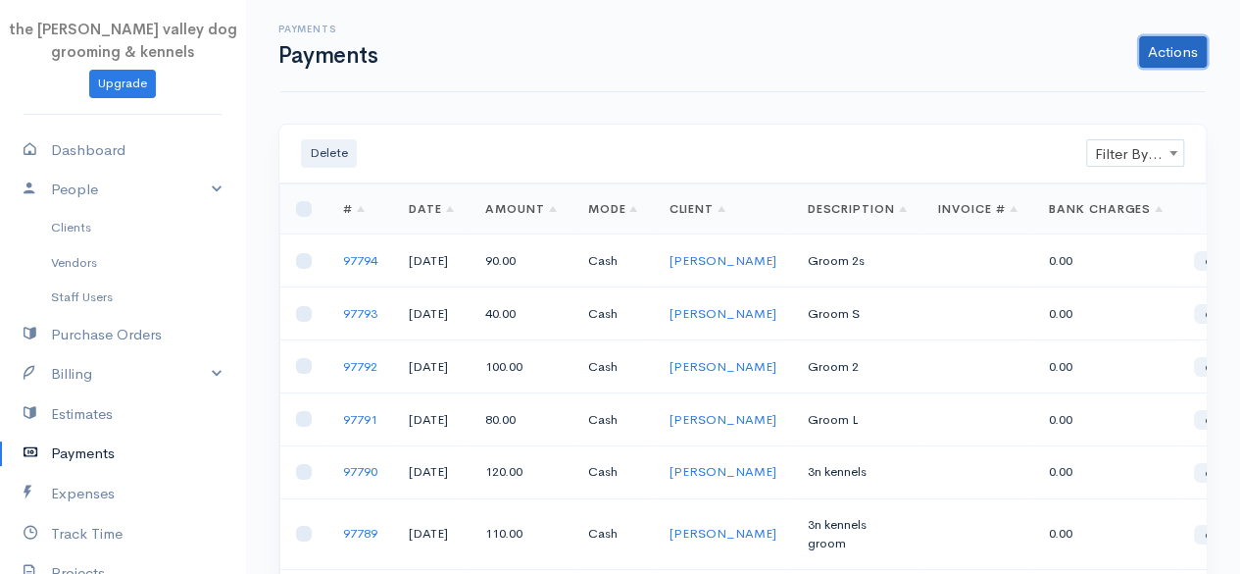
click at [1168, 54] on link "Actions" at bounding box center [1173, 51] width 68 height 31
click at [1109, 77] on link "Enter Payment" at bounding box center [1107, 93] width 202 height 34
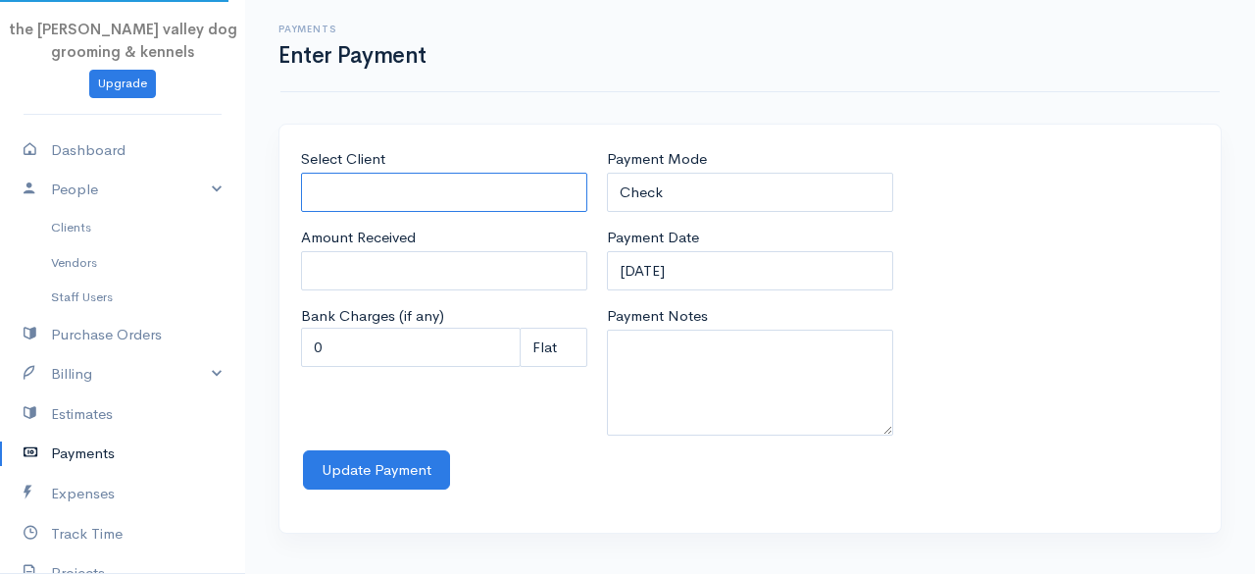
click at [456, 191] on input "Select Client" at bounding box center [444, 193] width 286 height 40
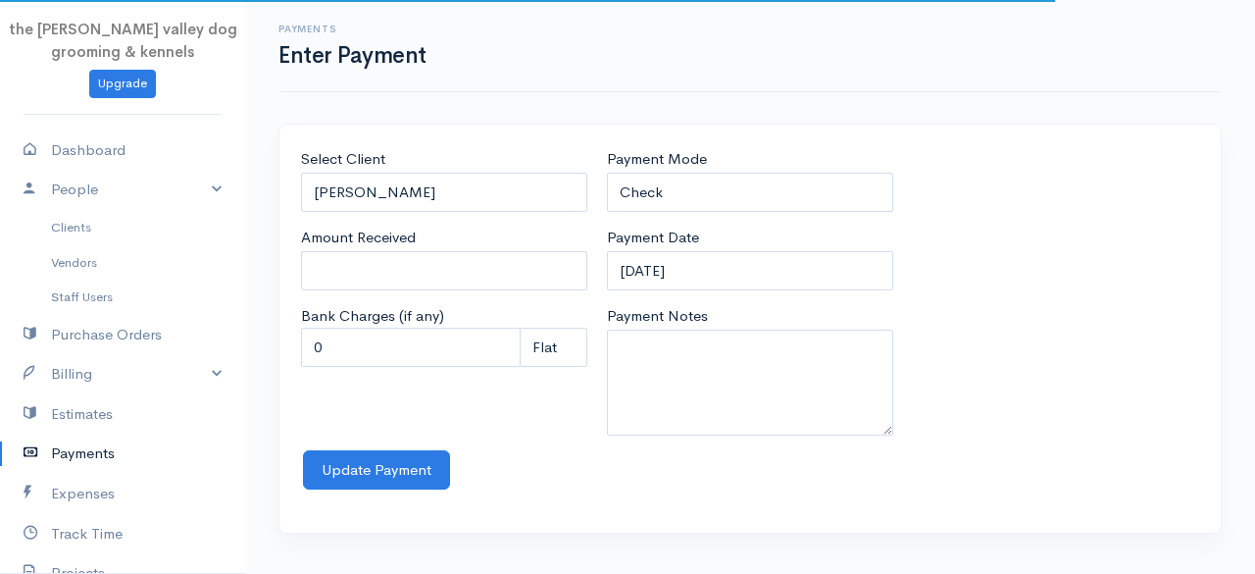
click at [447, 228] on body "the rodney valley dog grooming & kennels Upgrade Dashboard People Clients Vendo…" at bounding box center [627, 287] width 1255 height 574
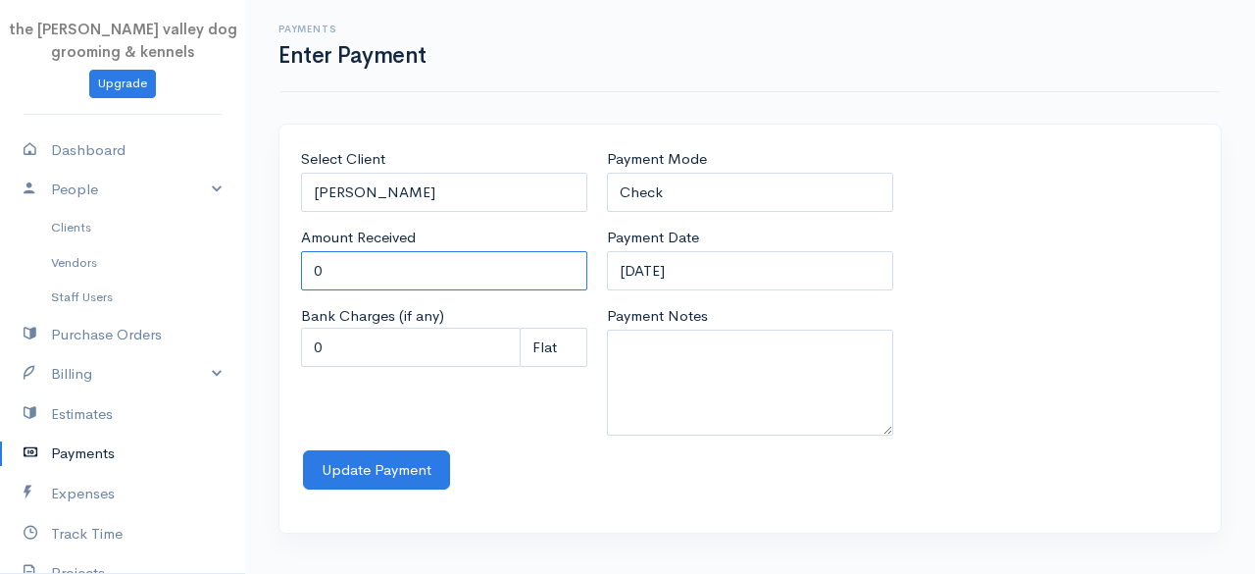
click at [434, 251] on input "0" at bounding box center [444, 271] width 286 height 40
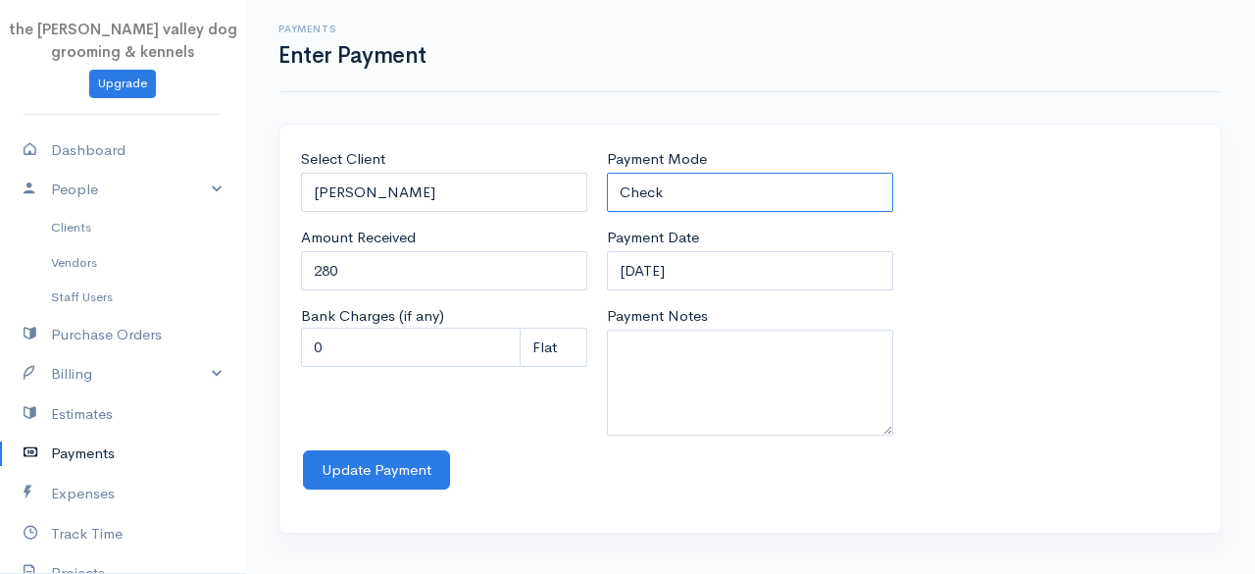
click at [781, 179] on select "Check Bank Transfer Credit Cash Debit ACH VISA MASTERCARD AMEX Discover DINERS …" at bounding box center [750, 193] width 286 height 40
click at [607, 173] on select "Check Bank Transfer Credit Cash Debit ACH VISA MASTERCARD AMEX Discover DINERS …" at bounding box center [750, 193] width 286 height 40
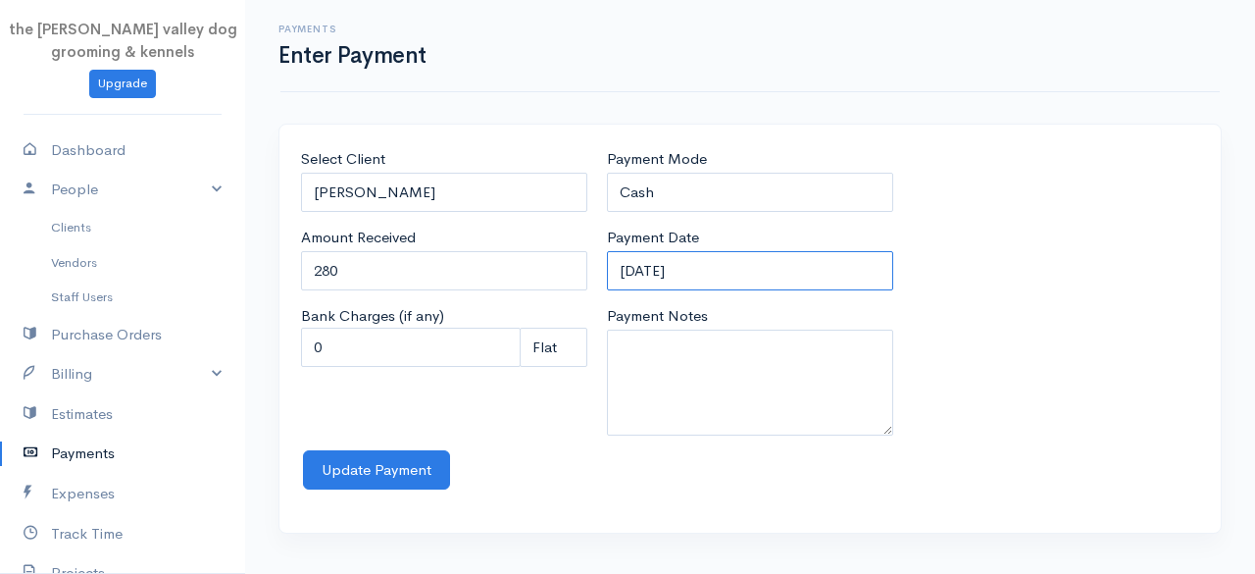
click at [737, 276] on input "12-09-2025" at bounding box center [750, 271] width 286 height 40
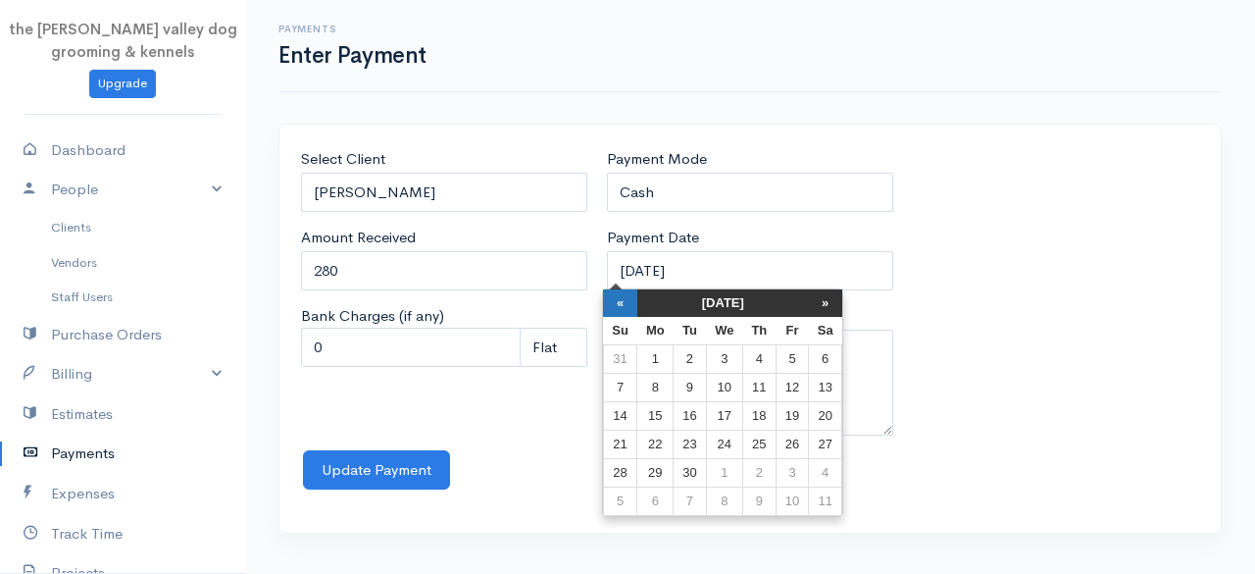
click at [607, 305] on th "«" at bounding box center [620, 302] width 34 height 27
click at [608, 305] on th "«" at bounding box center [625, 302] width 34 height 27
click at [628, 307] on th "«" at bounding box center [625, 302] width 34 height 27
click at [627, 410] on td "8" at bounding box center [625, 416] width 34 height 28
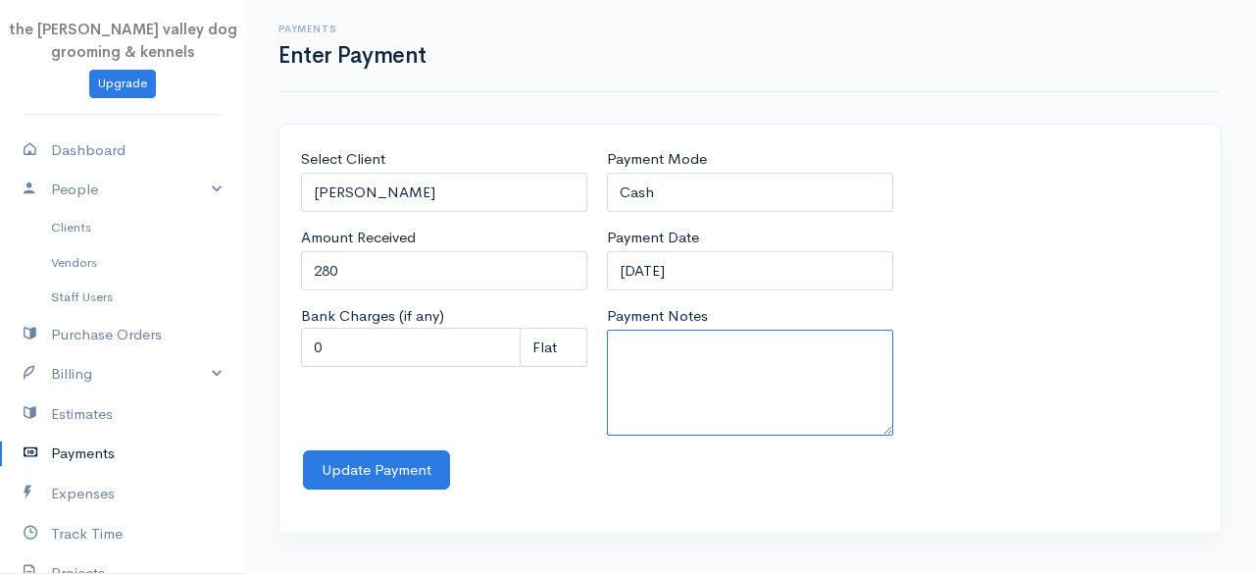
click at [622, 386] on textarea "Payment Notes" at bounding box center [750, 382] width 286 height 106
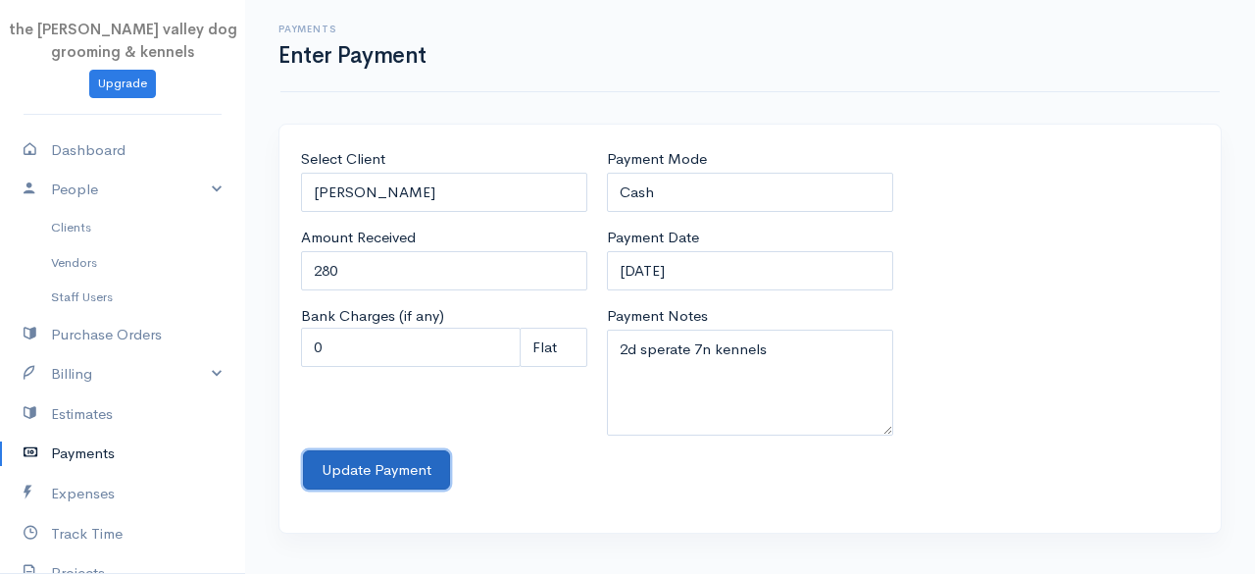
click at [394, 450] on button "Update Payment" at bounding box center [376, 470] width 147 height 40
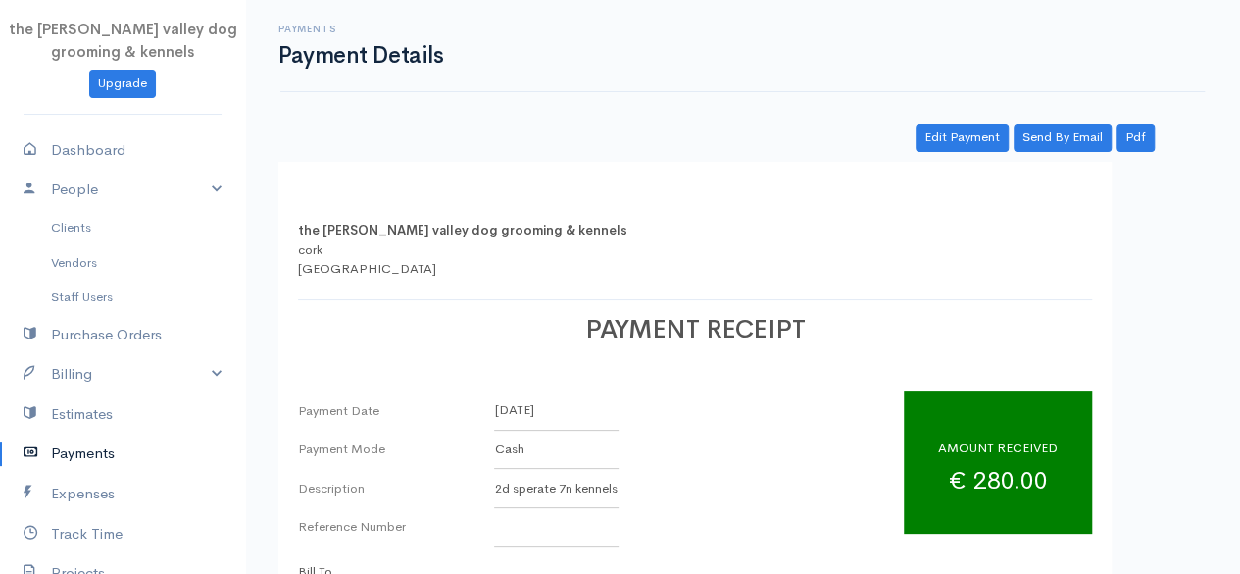
click at [101, 457] on link "Payments" at bounding box center [122, 453] width 245 height 40
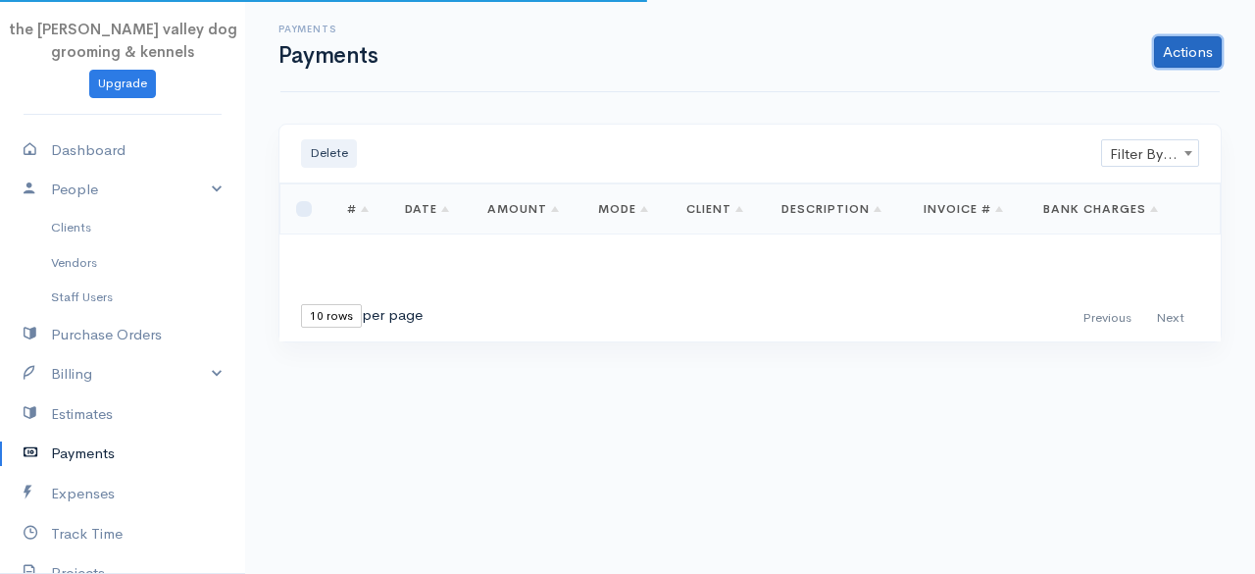
click at [1202, 40] on link "Actions" at bounding box center [1188, 51] width 68 height 31
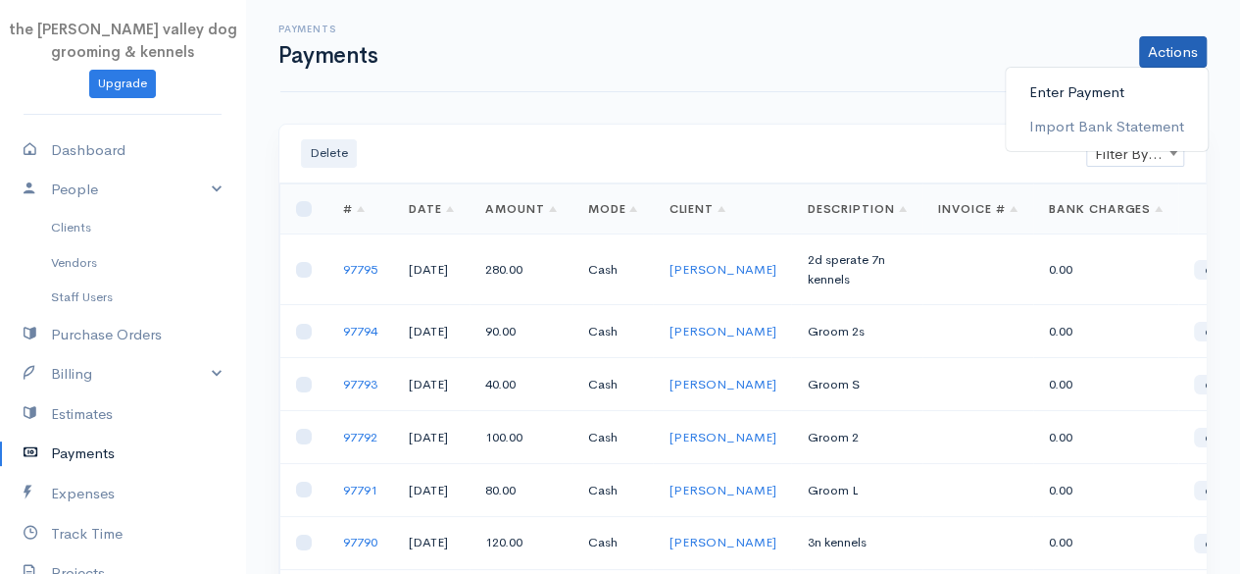
click at [1149, 77] on link "Enter Payment" at bounding box center [1107, 93] width 202 height 34
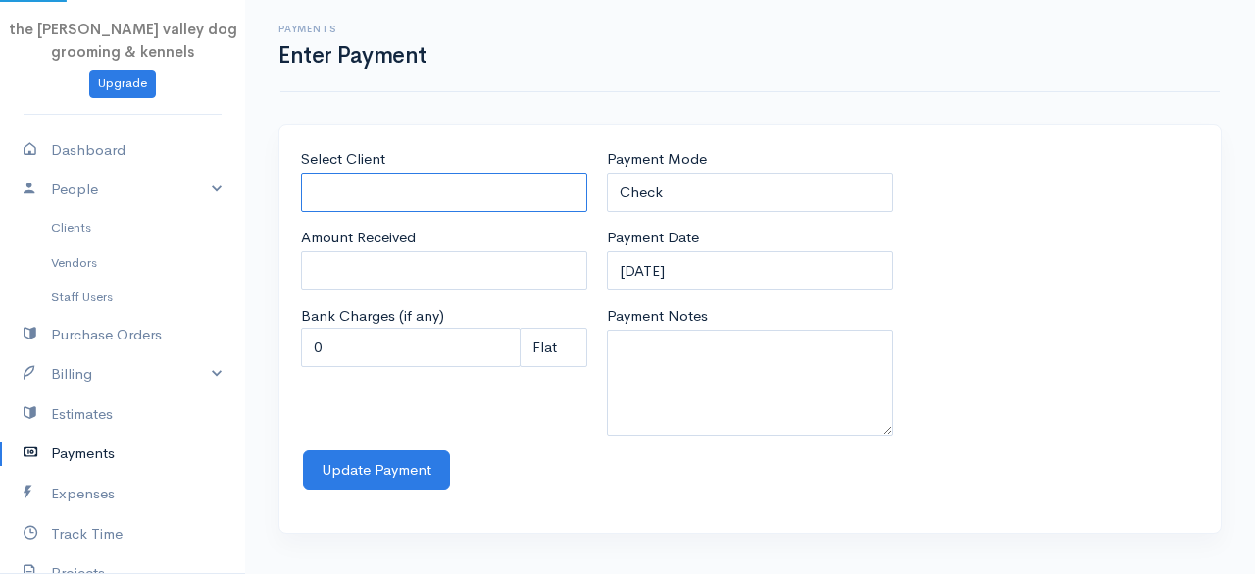
click at [345, 197] on input "Select Client" at bounding box center [444, 193] width 286 height 40
click at [357, 287] on body "the rodney valley dog grooming & kennels Upgrade Dashboard People Clients Vendo…" at bounding box center [627, 287] width 1255 height 574
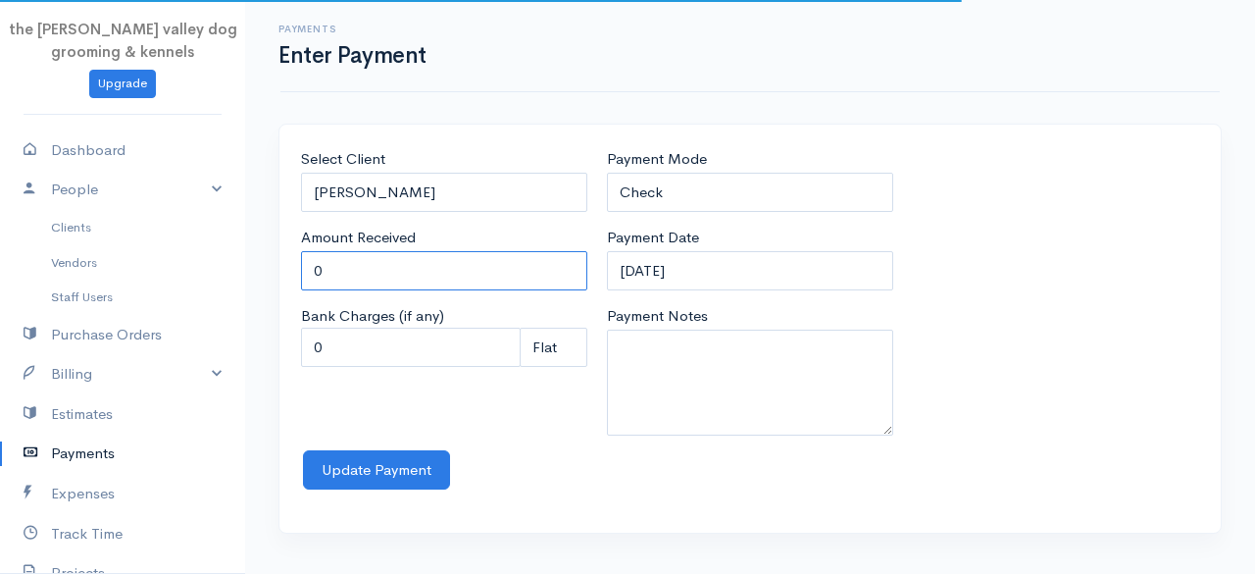
click at [355, 279] on input "0" at bounding box center [444, 271] width 286 height 40
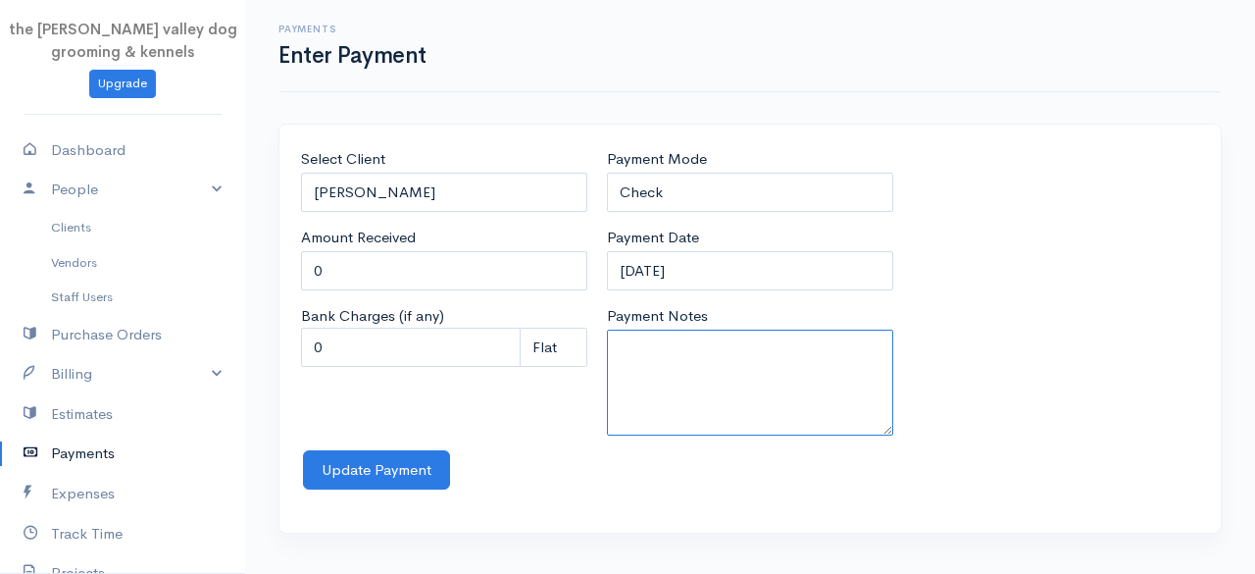
click at [667, 364] on textarea "Payment Notes" at bounding box center [750, 382] width 286 height 106
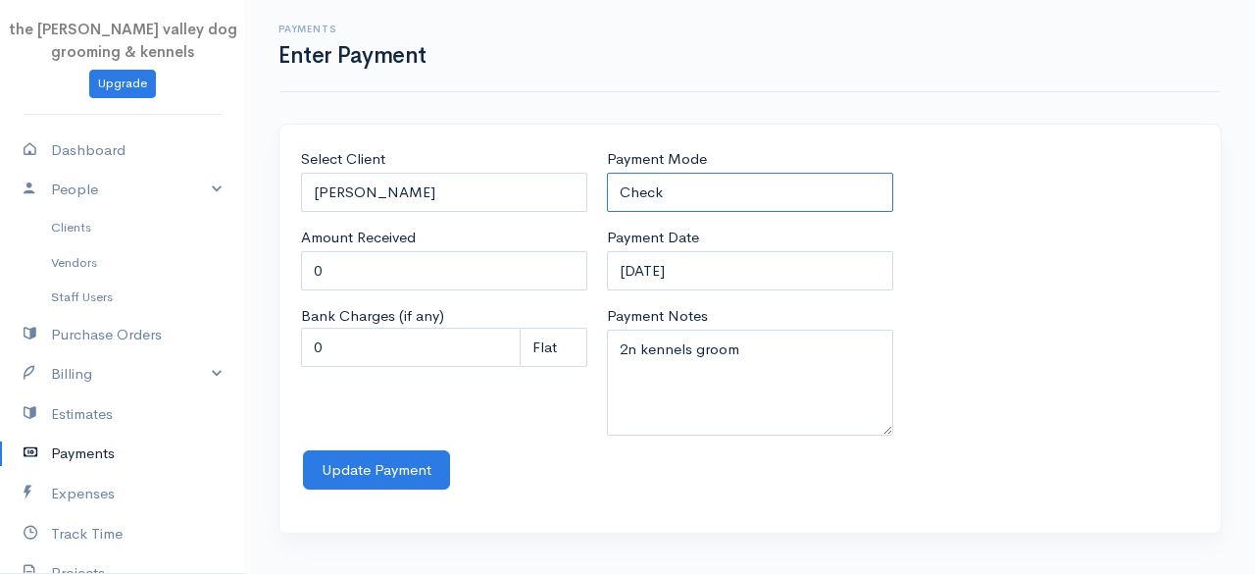
drag, startPoint x: 716, startPoint y: 196, endPoint x: 693, endPoint y: 307, distance: 113.1
click at [693, 307] on div "Payment Mode Check Bank Transfer Credit Cash Debit ACH VISA MASTERCARD AMEX Dis…" at bounding box center [750, 299] width 306 height 302
click at [607, 173] on select "Check Bank Transfer Credit Cash Debit ACH VISA MASTERCARD AMEX Discover DINERS …" at bounding box center [750, 193] width 286 height 40
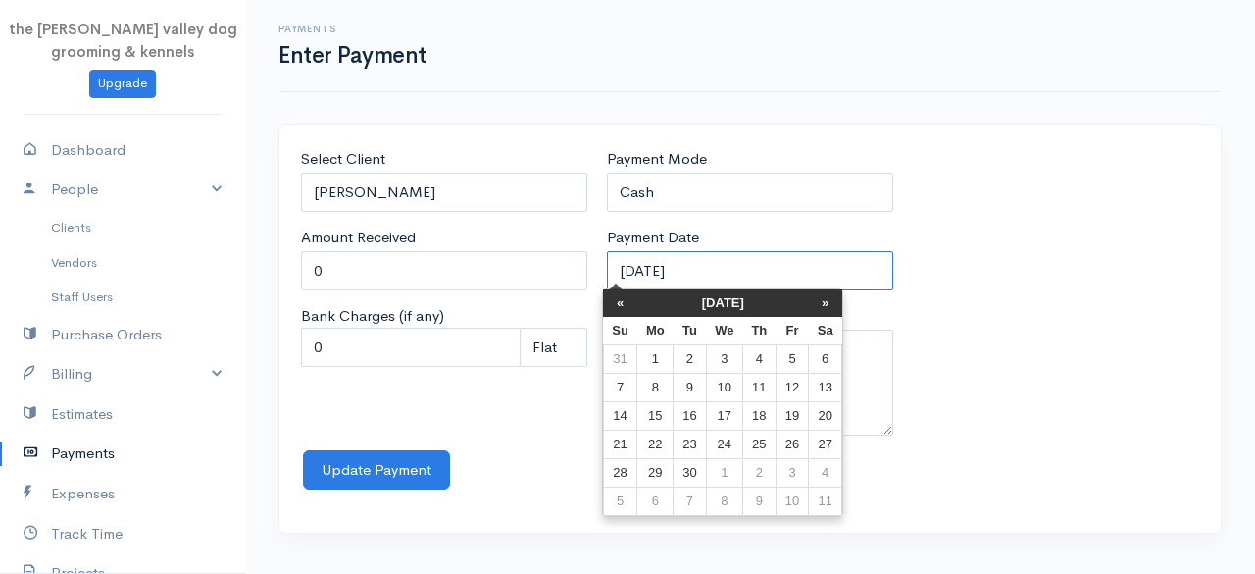
click at [749, 268] on input "12-09-2025" at bounding box center [750, 271] width 286 height 40
click at [626, 289] on th "«" at bounding box center [620, 302] width 34 height 27
click at [626, 289] on th "«" at bounding box center [625, 302] width 34 height 27
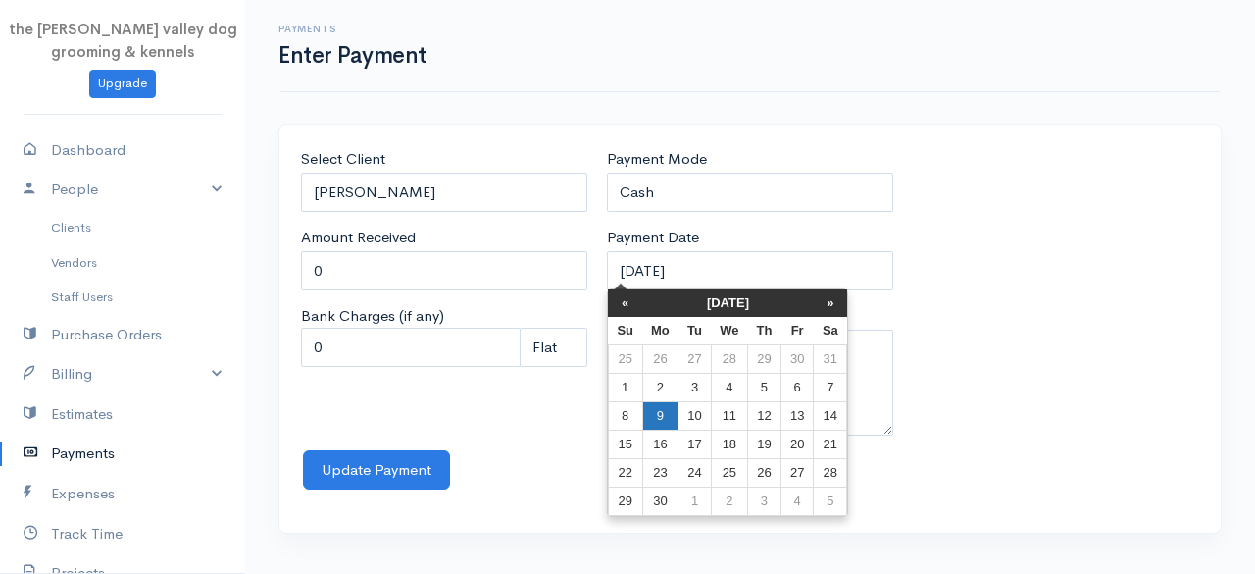
click at [651, 408] on td "9" at bounding box center [660, 416] width 36 height 28
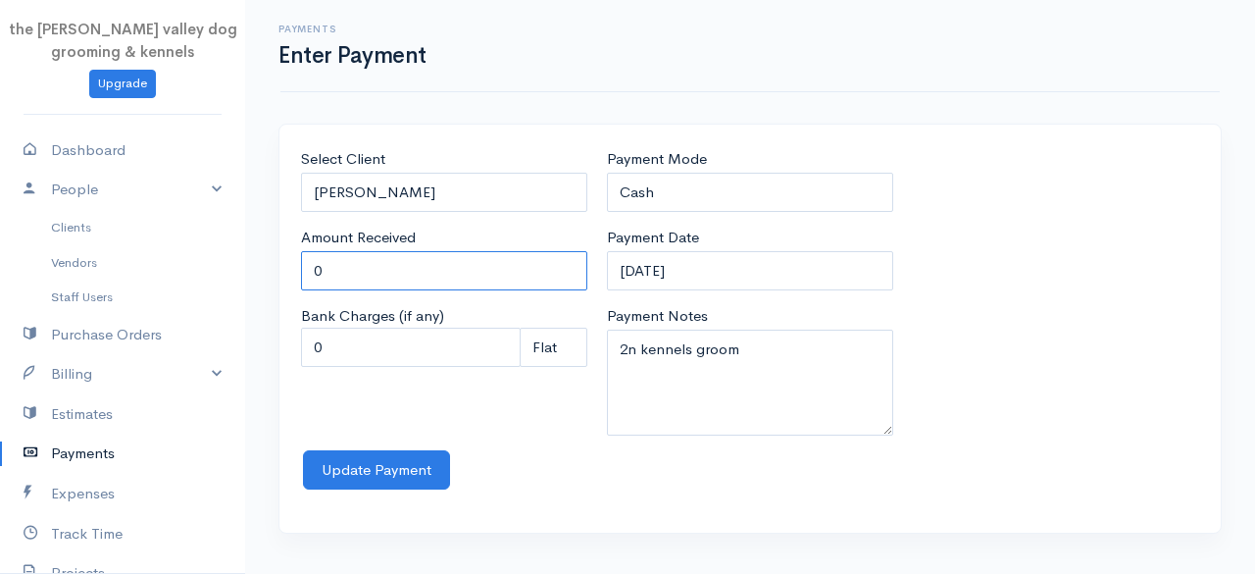
click at [437, 264] on input "0" at bounding box center [444, 271] width 286 height 40
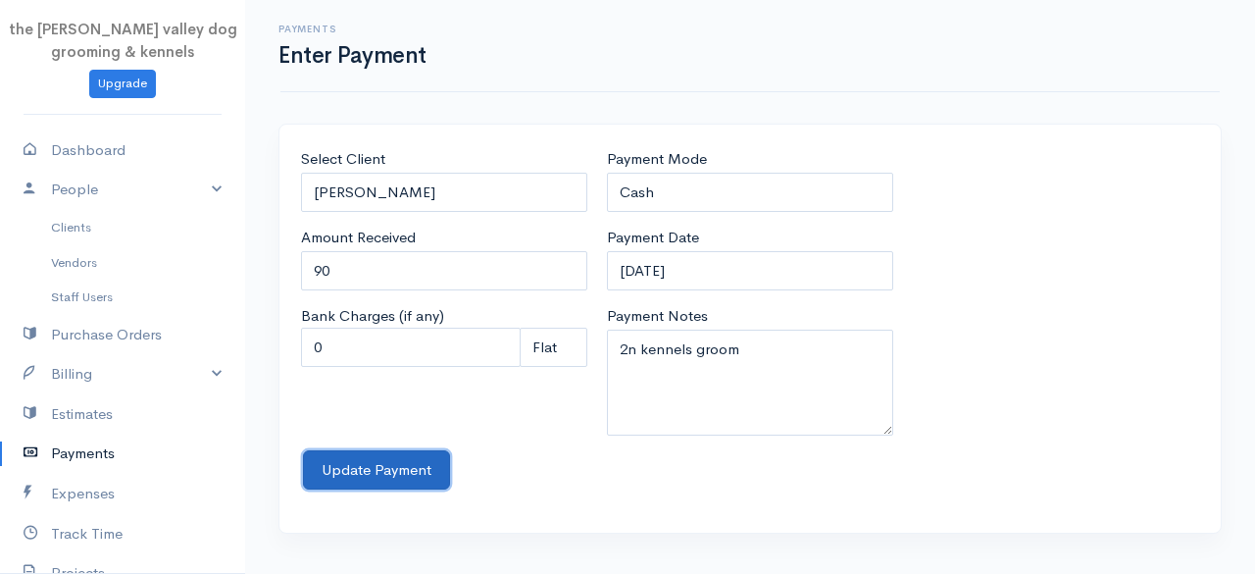
click at [398, 457] on button "Update Payment" at bounding box center [376, 470] width 147 height 40
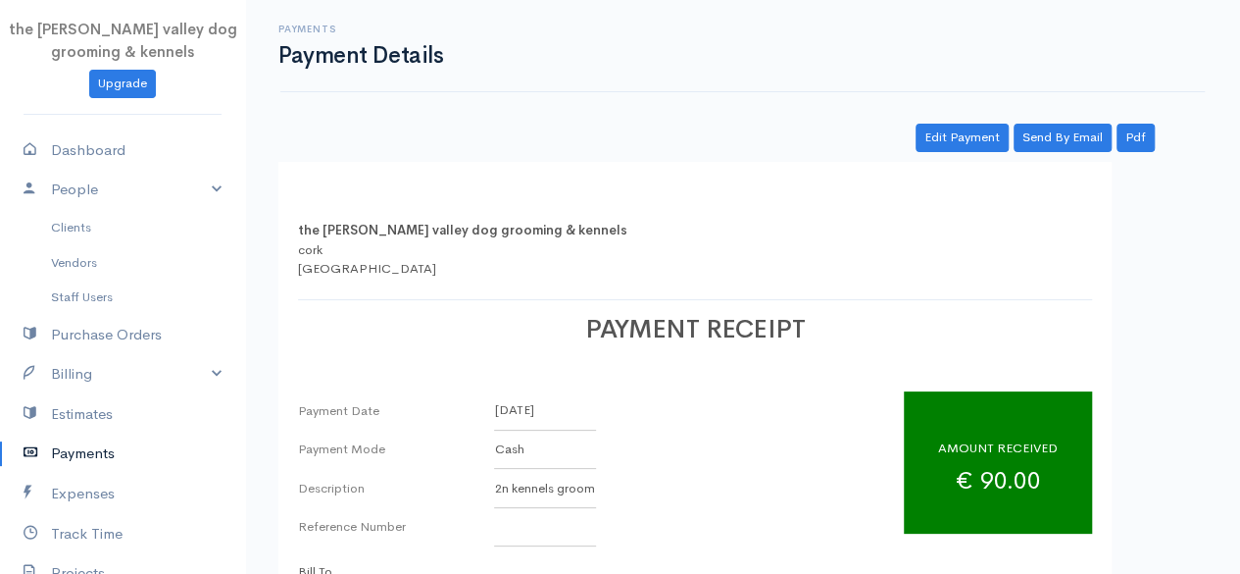
click at [43, 462] on icon at bounding box center [37, 453] width 27 height 25
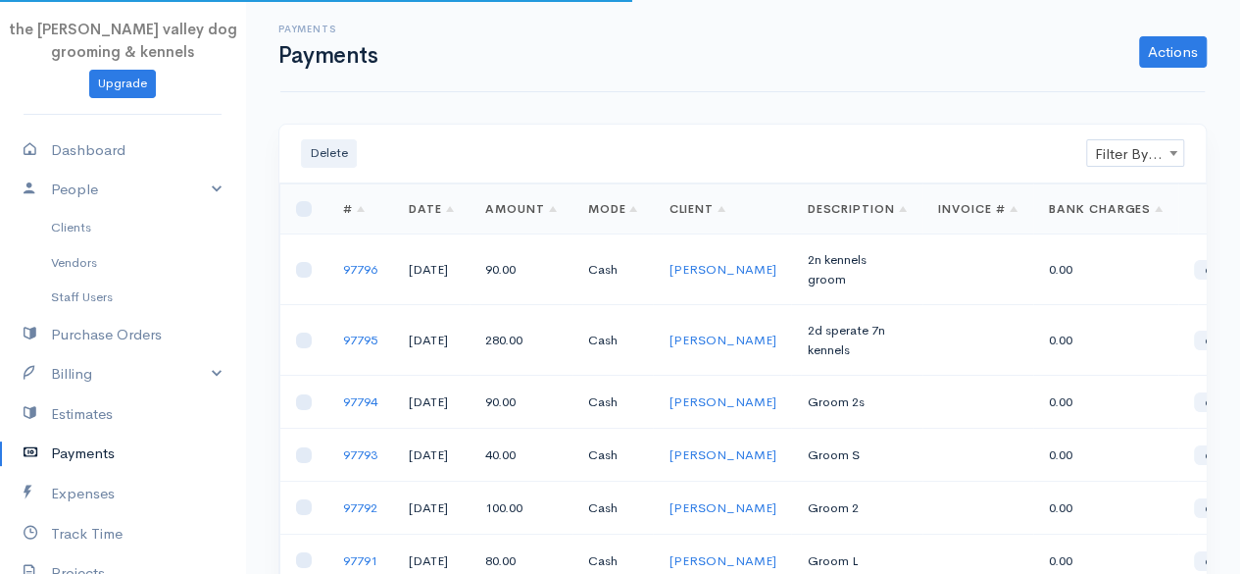
click at [43, 462] on icon at bounding box center [37, 453] width 27 height 25
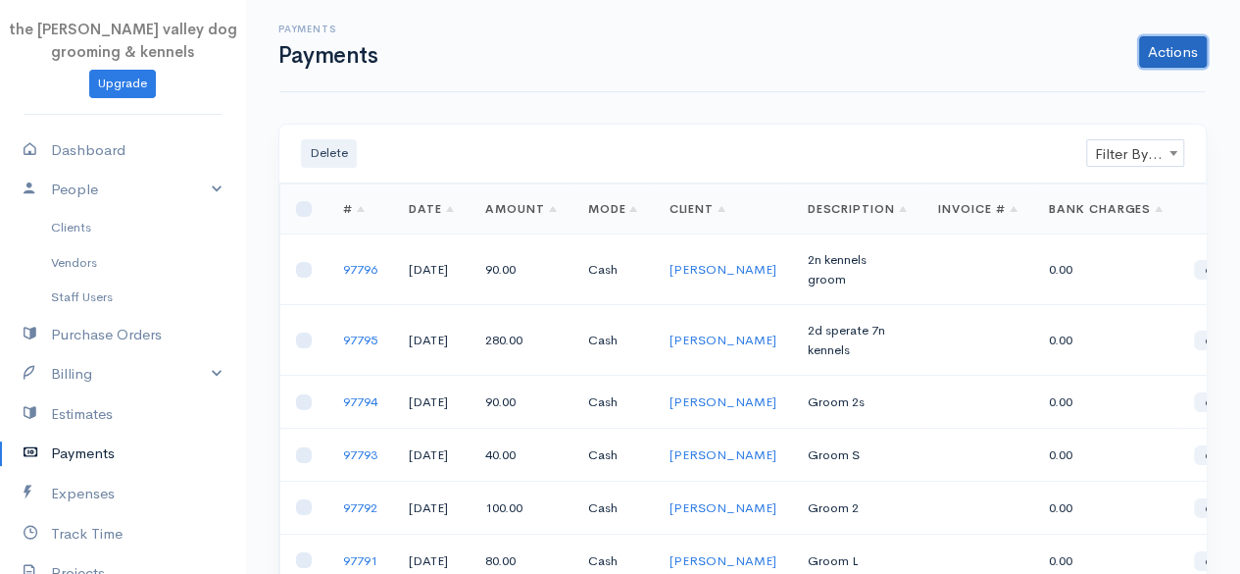
click at [1159, 53] on link "Actions" at bounding box center [1173, 51] width 68 height 31
click at [1117, 97] on link "Enter Payment" at bounding box center [1107, 93] width 202 height 34
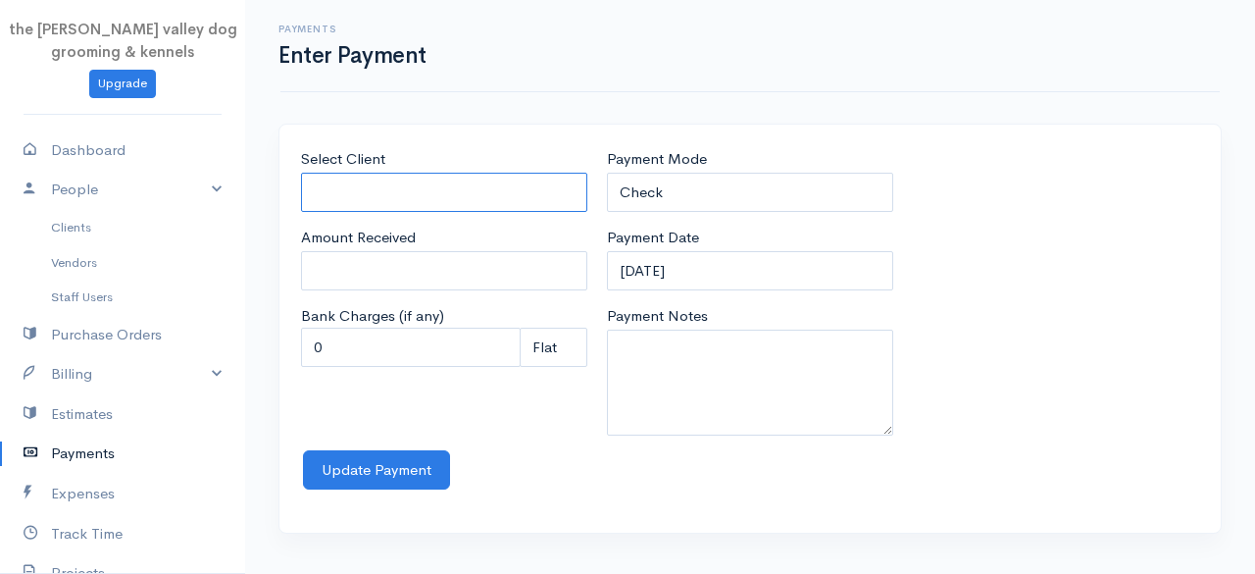
click at [448, 202] on input "Select Client" at bounding box center [444, 193] width 286 height 40
click at [431, 346] on body "the rodney valley dog grooming & kennels Upgrade Dashboard People Clients Vendo…" at bounding box center [627, 287] width 1255 height 574
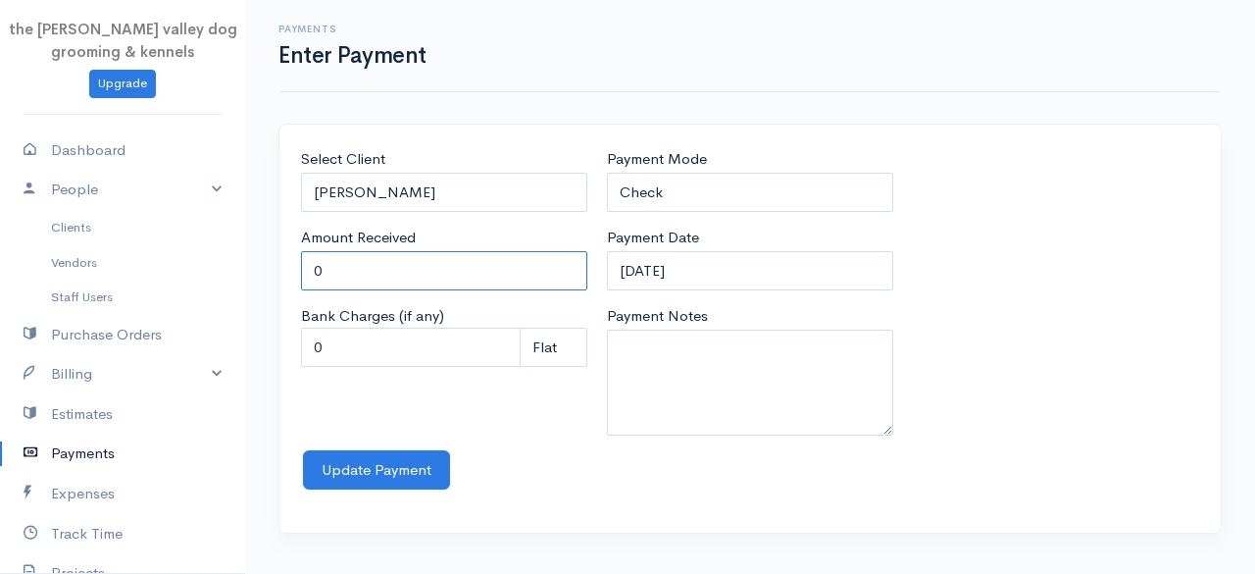
click at [411, 272] on input "0" at bounding box center [444, 271] width 286 height 40
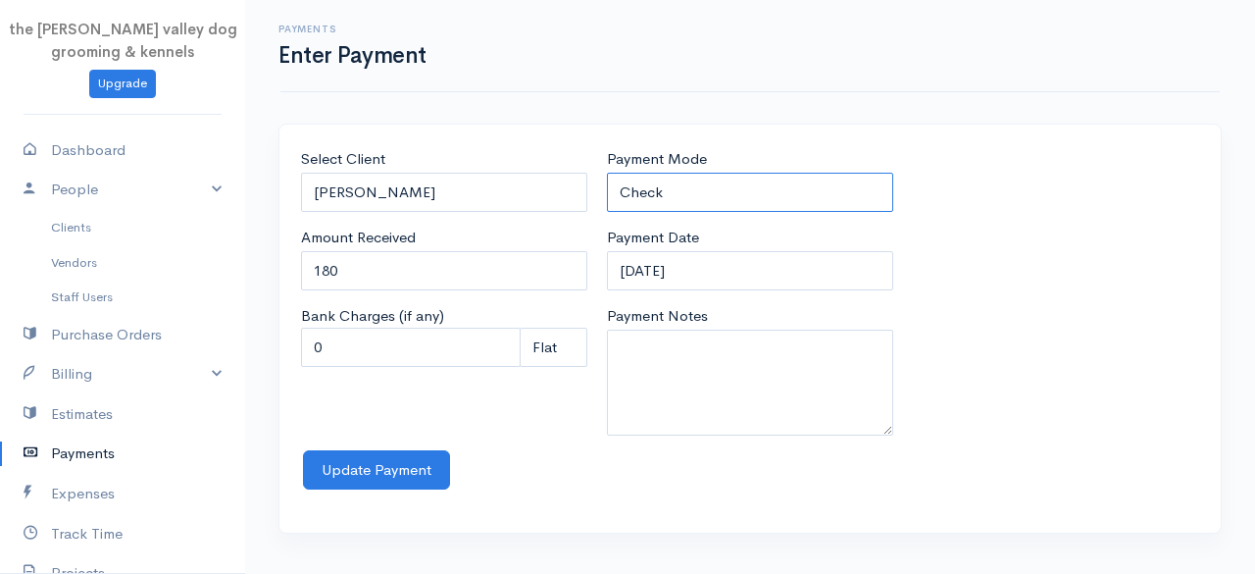
click at [696, 189] on select "Check Bank Transfer Credit Cash Debit ACH VISA MASTERCARD AMEX Discover DINERS …" at bounding box center [750, 193] width 286 height 40
click at [607, 173] on select "Check Bank Transfer Credit Cash Debit ACH VISA MASTERCARD AMEX Discover DINERS …" at bounding box center [750, 193] width 286 height 40
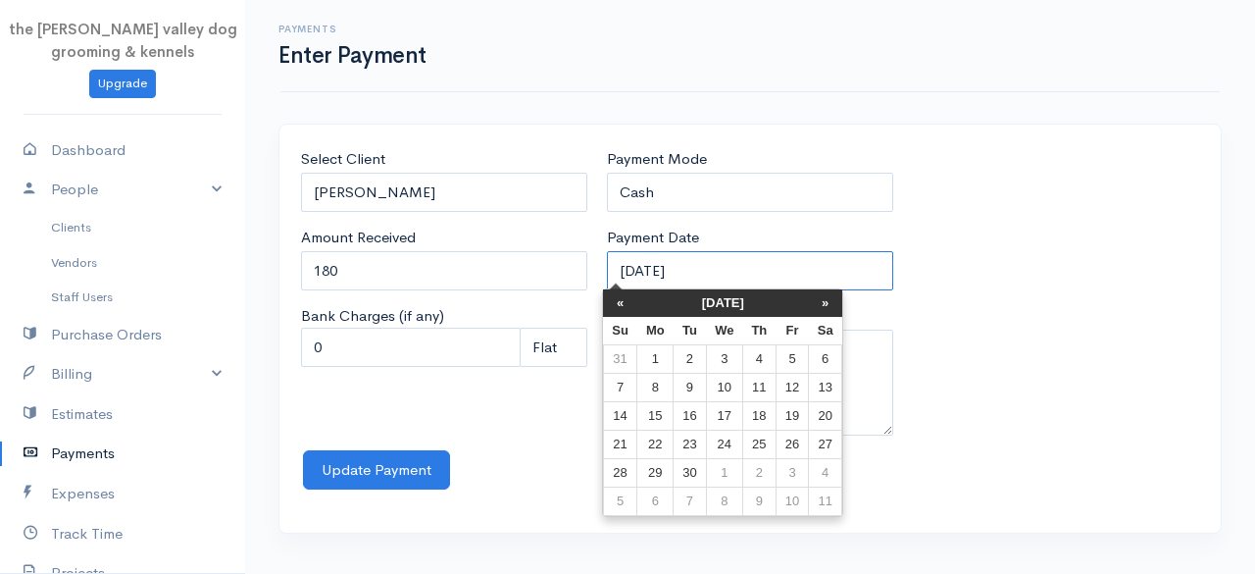
click at [734, 258] on input "12-09-2025" at bounding box center [750, 271] width 286 height 40
click at [624, 302] on th "«" at bounding box center [620, 302] width 34 height 27
click at [624, 302] on th "«" at bounding box center [625, 302] width 34 height 27
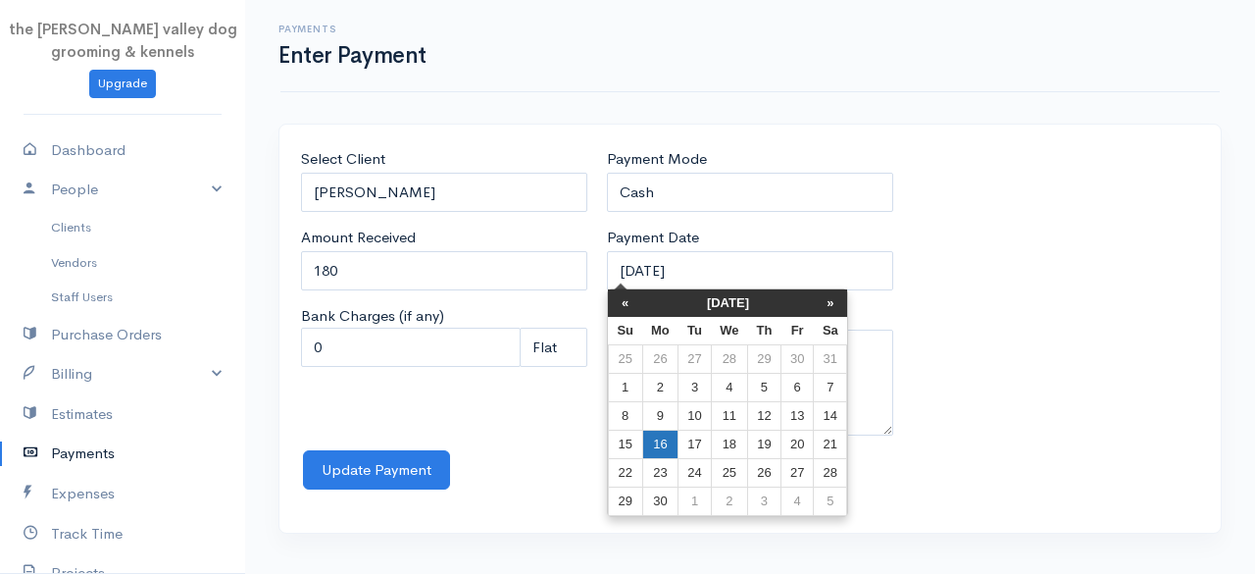
click at [652, 430] on td "16" at bounding box center [660, 444] width 36 height 28
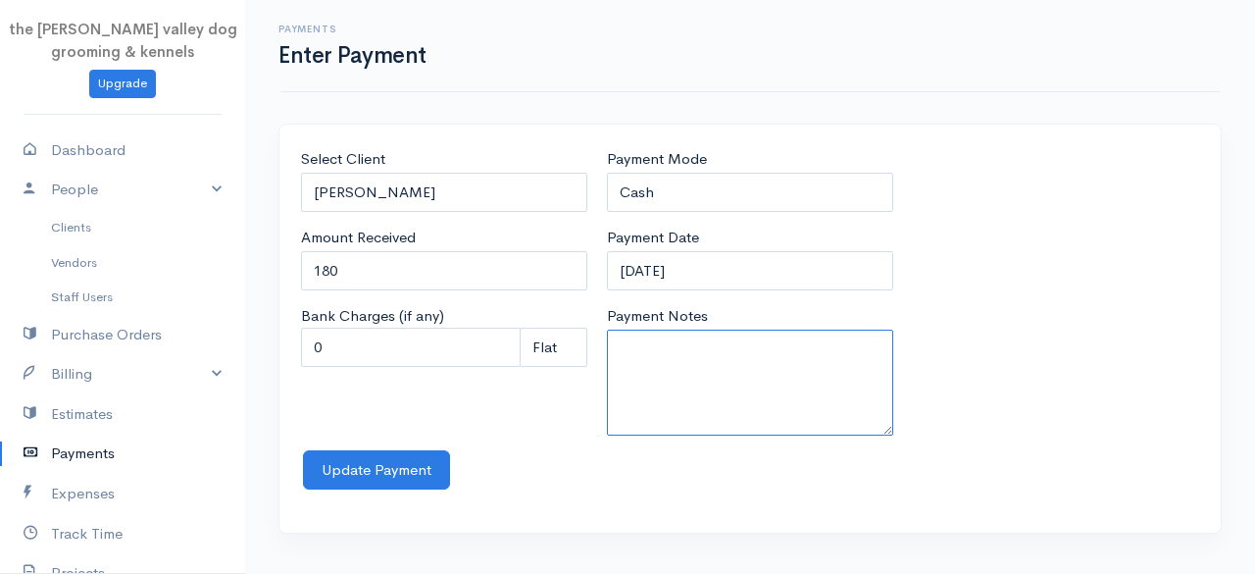
click at [649, 378] on textarea "Payment Notes" at bounding box center [750, 382] width 286 height 106
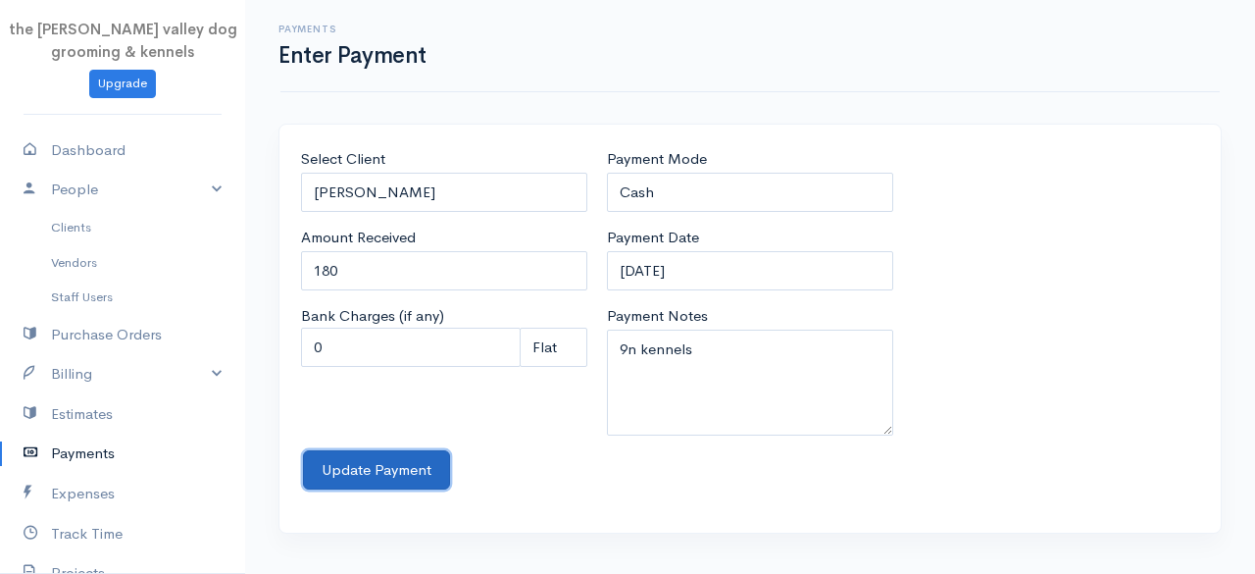
click at [405, 468] on button "Update Payment" at bounding box center [376, 470] width 147 height 40
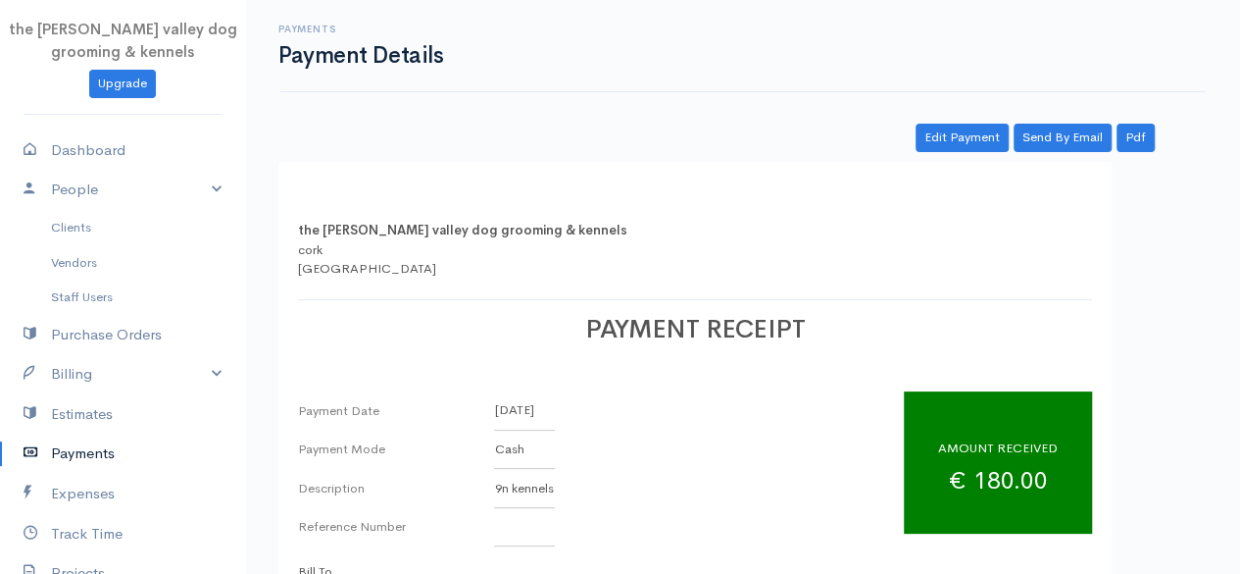
click at [49, 461] on icon at bounding box center [37, 453] width 27 height 25
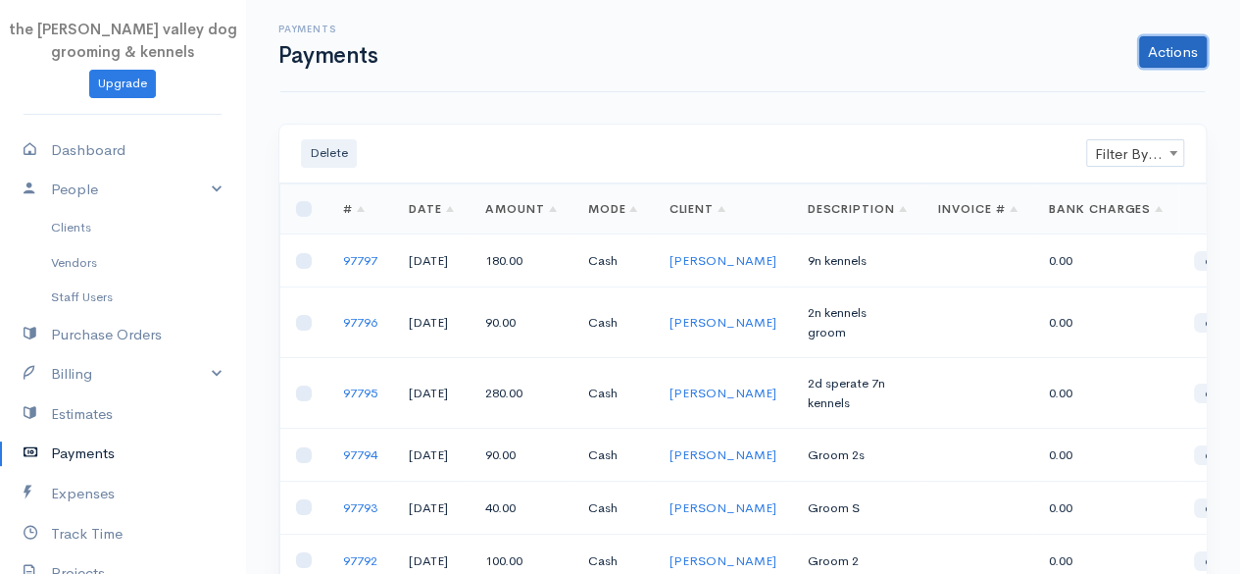
click at [1188, 59] on link "Actions" at bounding box center [1173, 51] width 68 height 31
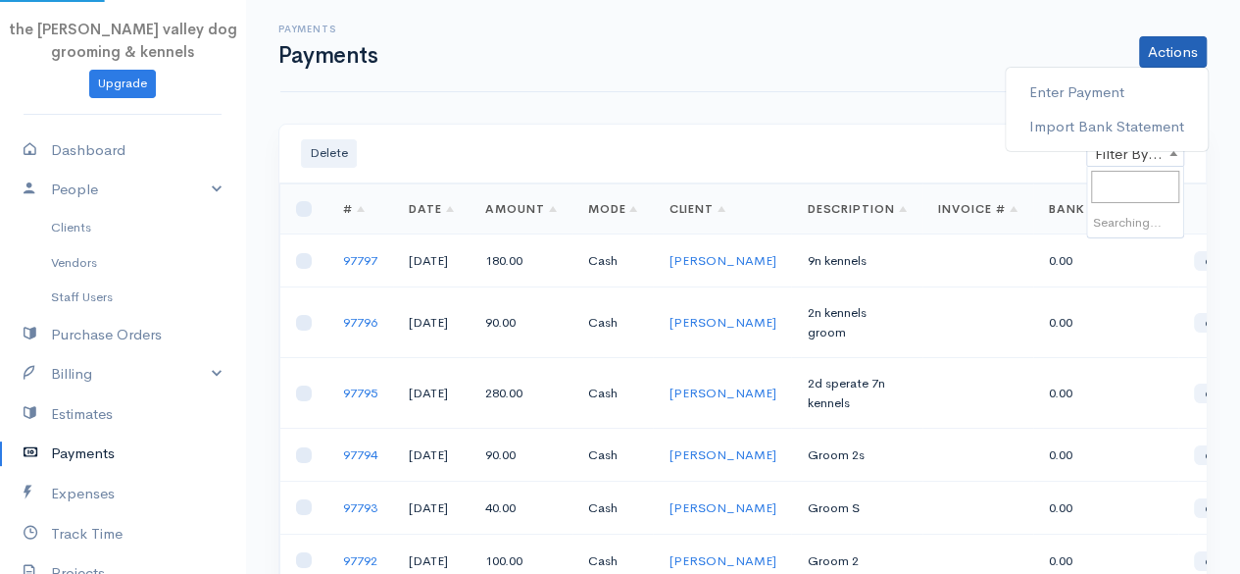
click at [1142, 152] on span "Filter By Client" at bounding box center [1135, 153] width 96 height 27
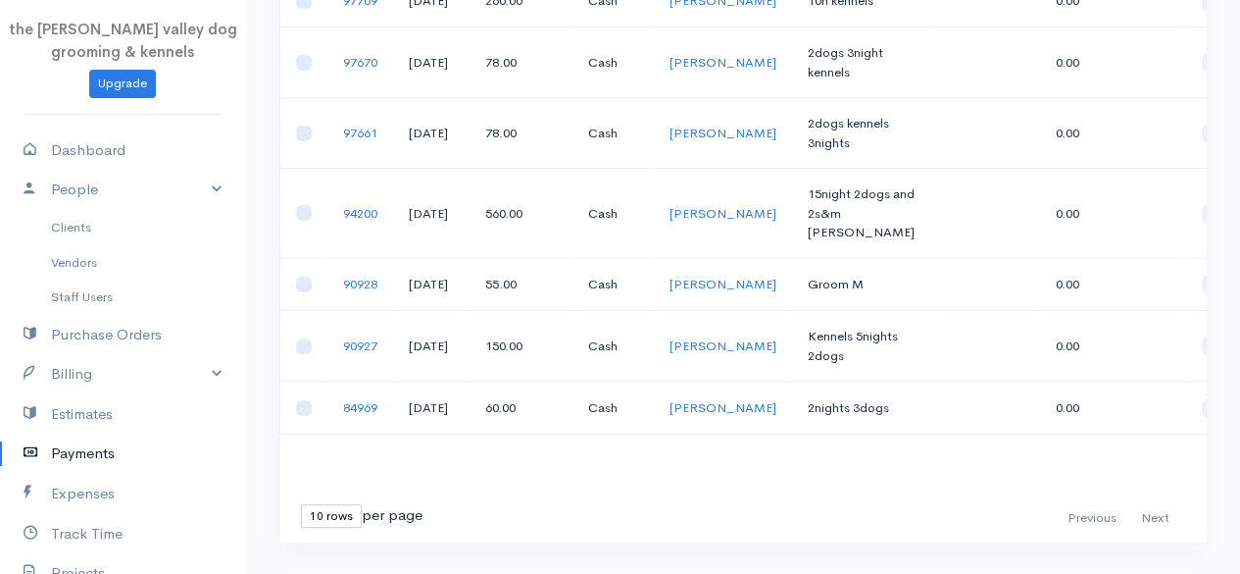
scroll to position [64, 0]
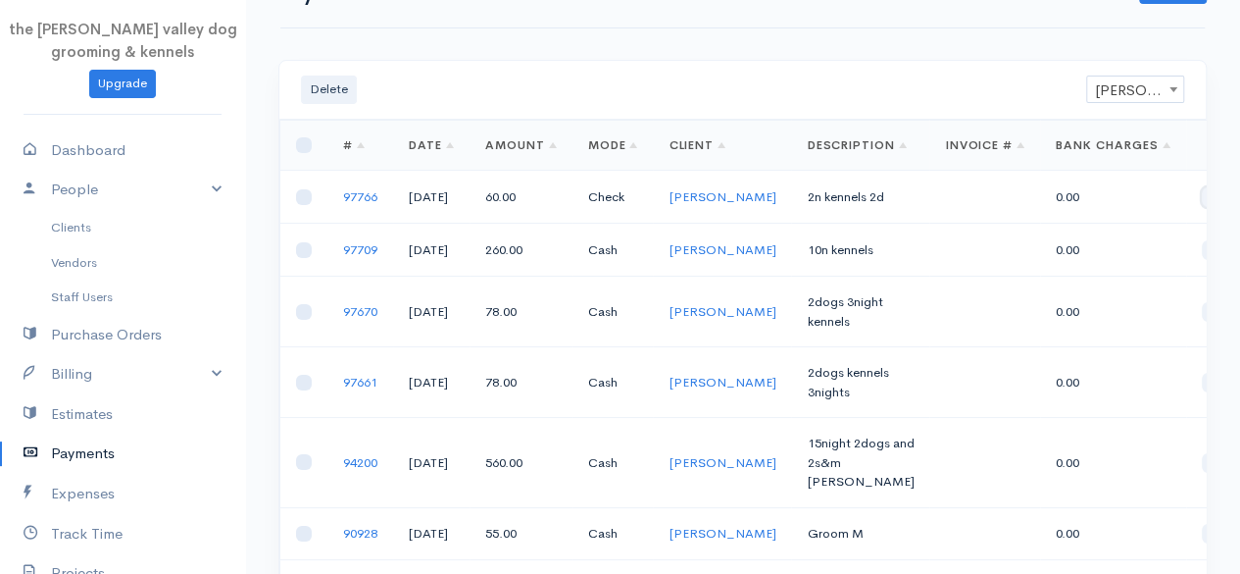
click at [1202, 197] on link "edit" at bounding box center [1223, 197] width 43 height 20
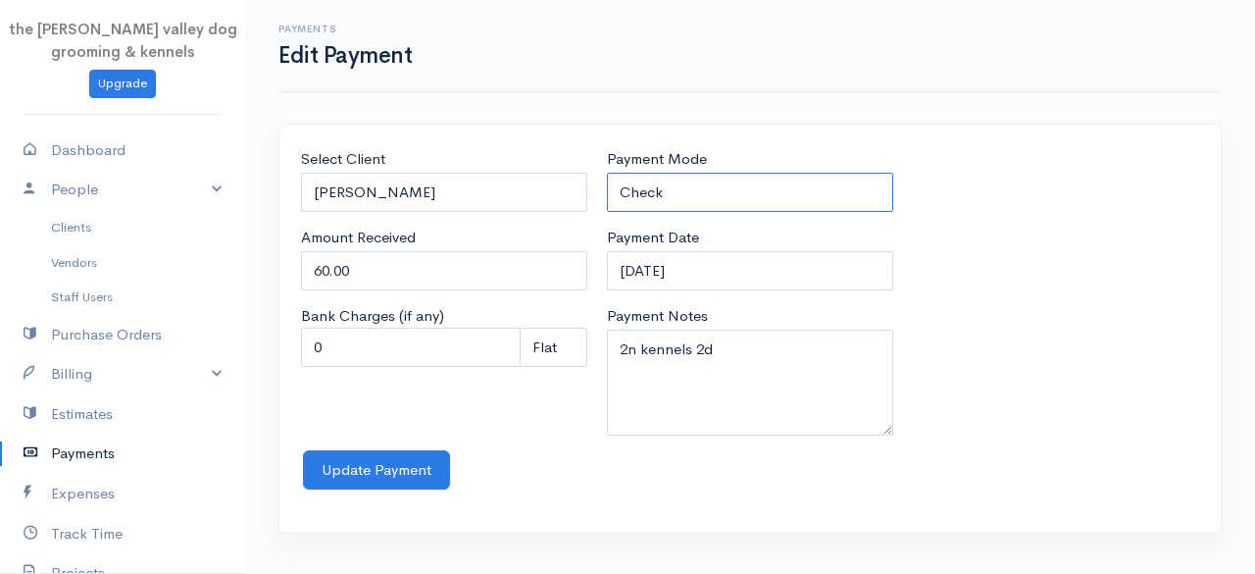
click at [730, 178] on select "Check Bank Transfer Credit Cash Debit ACH VISA MASTERCARD AMEX Discover DINERS …" at bounding box center [750, 193] width 286 height 40
click at [607, 173] on select "Check Bank Transfer Credit Cash Debit ACH VISA MASTERCARD AMEX Discover DINERS …" at bounding box center [750, 193] width 286 height 40
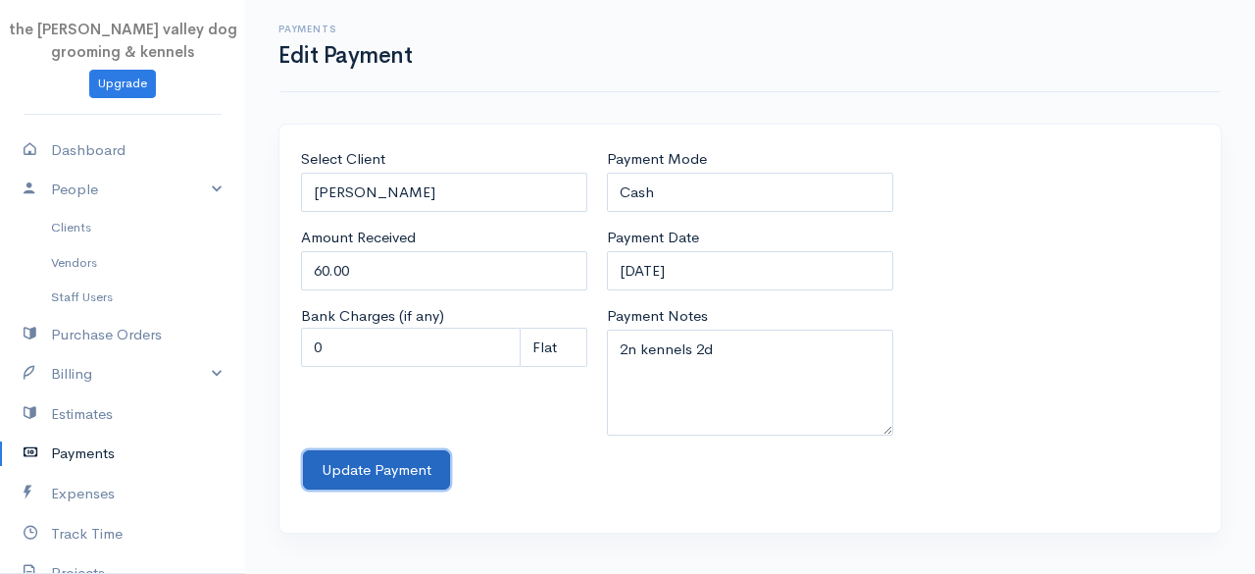
click at [349, 480] on button "Update Payment" at bounding box center [376, 470] width 147 height 40
click at [390, 454] on div "Update Payment" at bounding box center [750, 470] width 894 height 40
click at [385, 463] on div "Update Payment" at bounding box center [750, 470] width 894 height 40
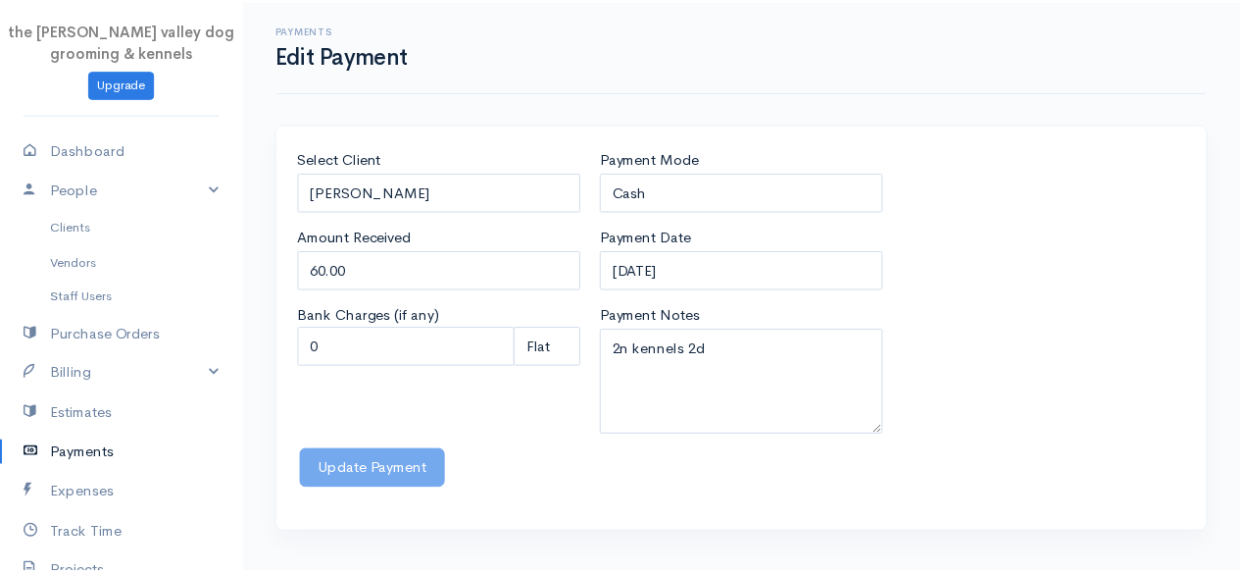
scroll to position [284, 0]
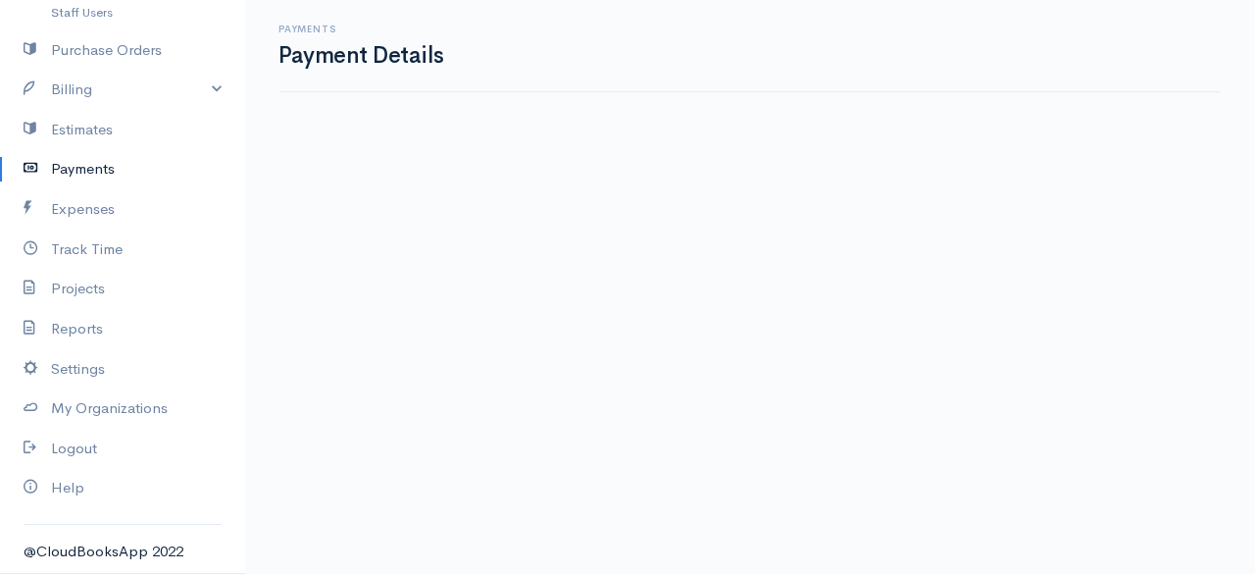
click at [395, 470] on body "the rodney valley dog grooming & kennels Upgrade Dashboard People Clients Vendo…" at bounding box center [627, 287] width 1255 height 574
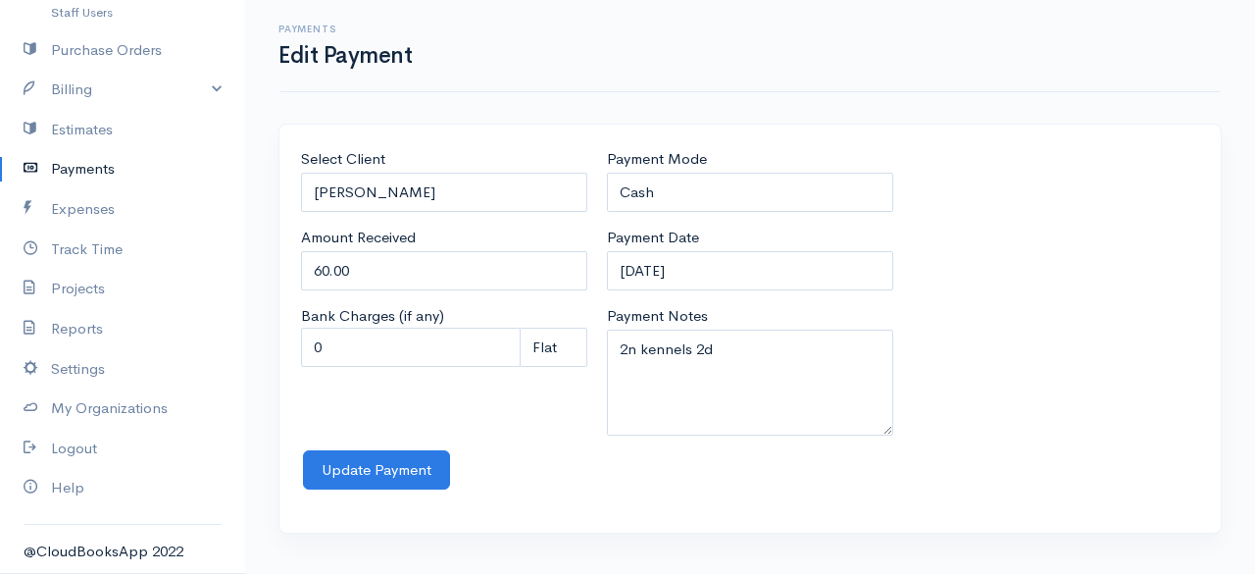
click at [71, 183] on link "Payments" at bounding box center [122, 169] width 245 height 40
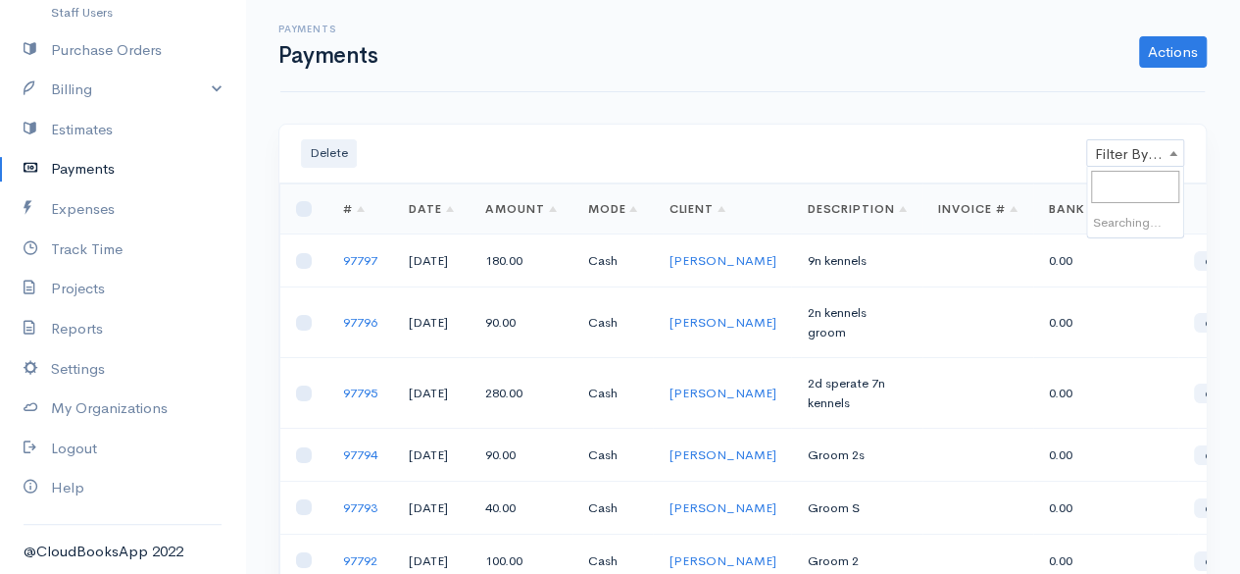
click at [1122, 154] on span "Filter By Client" at bounding box center [1135, 153] width 96 height 27
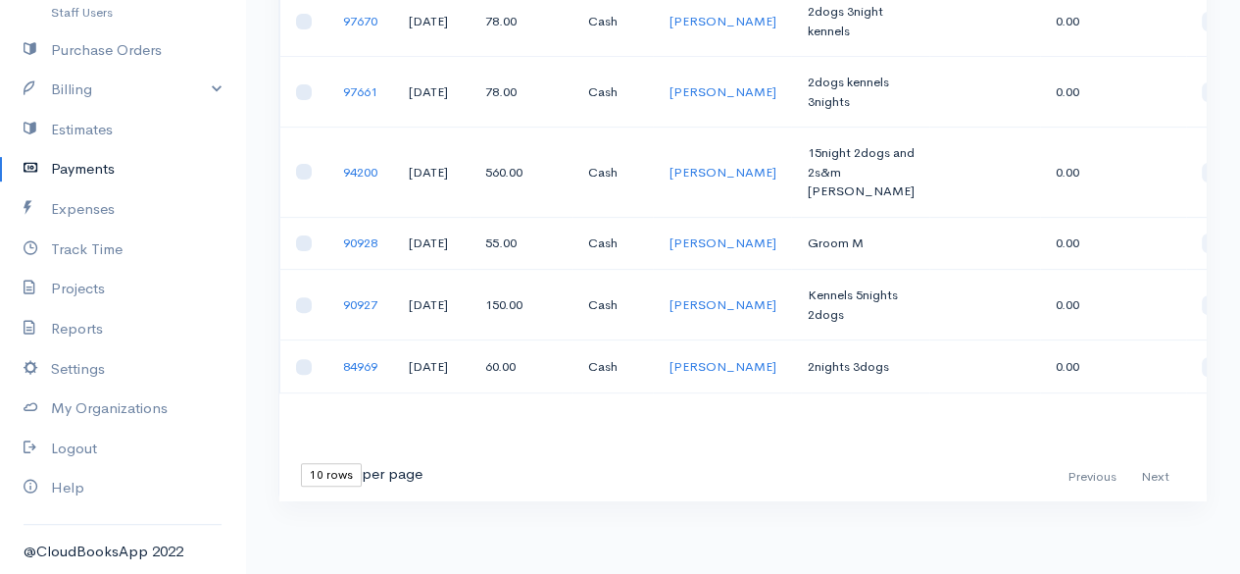
scroll to position [435, 0]
click at [1155, 463] on div "First Previous Next Last" at bounding box center [1122, 477] width 126 height 28
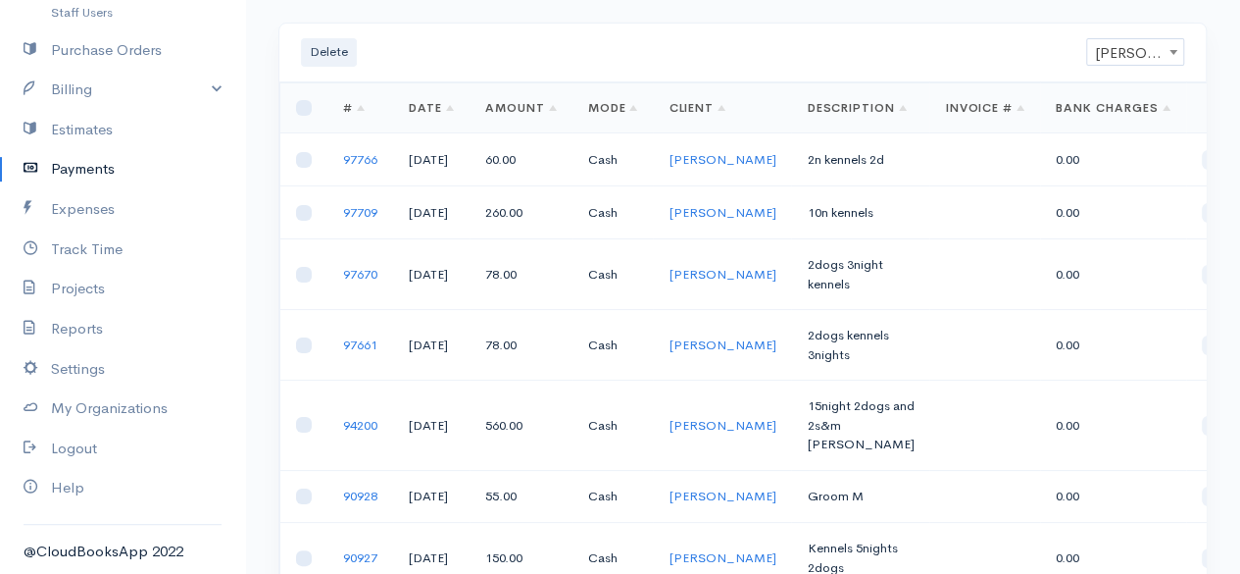
scroll to position [0, 0]
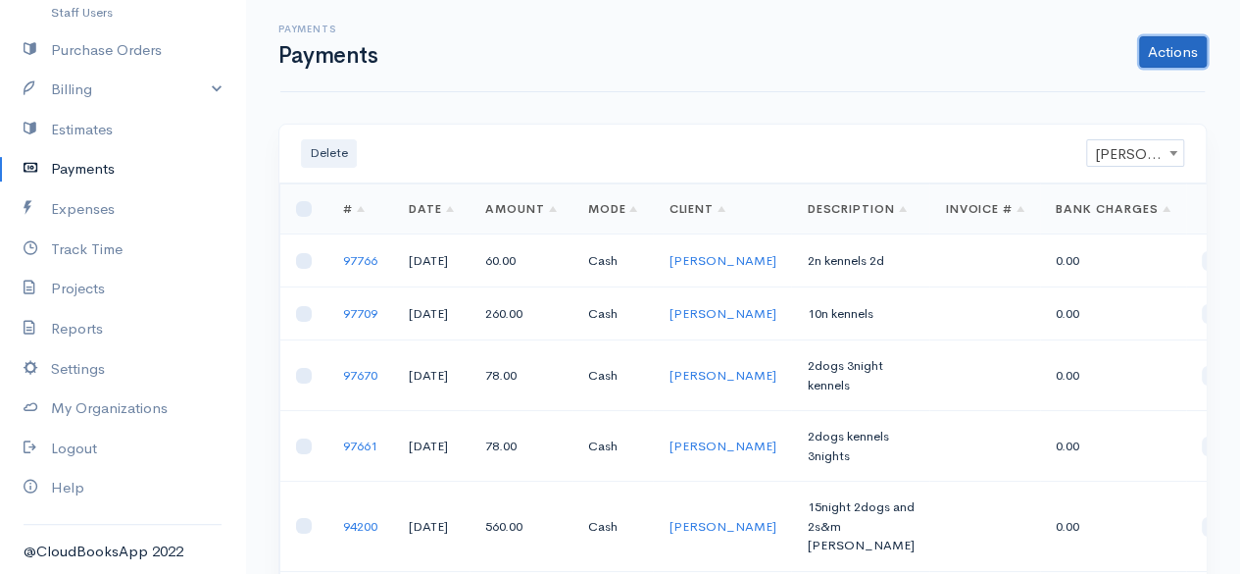
click at [1144, 54] on link "Actions" at bounding box center [1173, 51] width 68 height 31
click at [1122, 87] on link "Enter Payment" at bounding box center [1107, 93] width 202 height 34
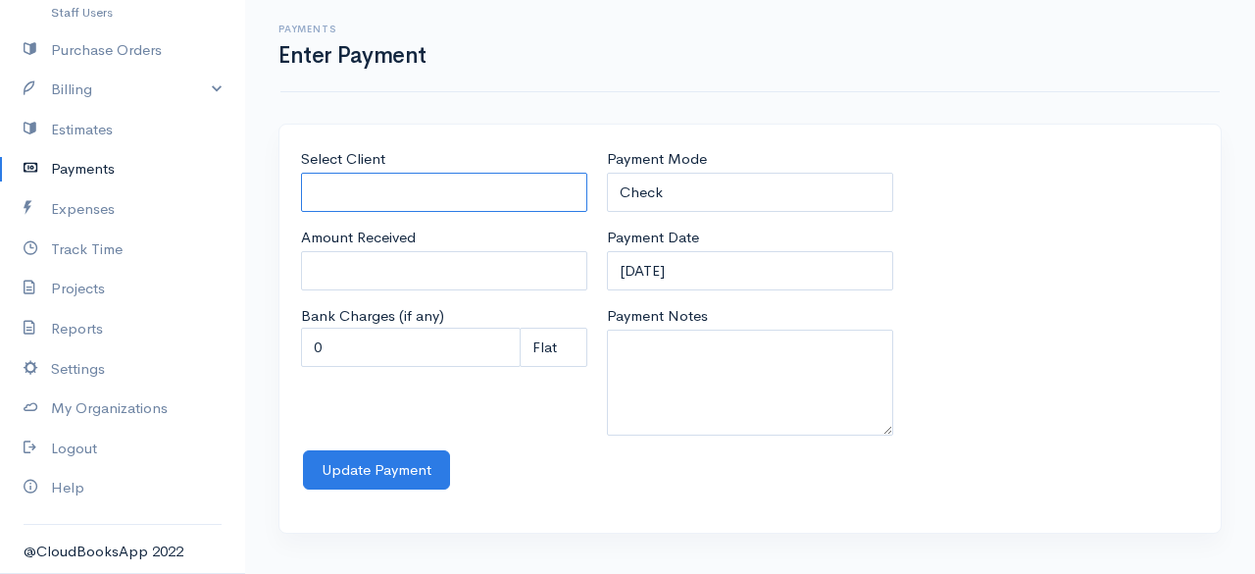
click at [533, 189] on input "Select Client" at bounding box center [444, 193] width 286 height 40
click at [430, 285] on body "the rodney valley dog grooming & kennels Upgrade Dashboard People Clients Vendo…" at bounding box center [627, 287] width 1255 height 574
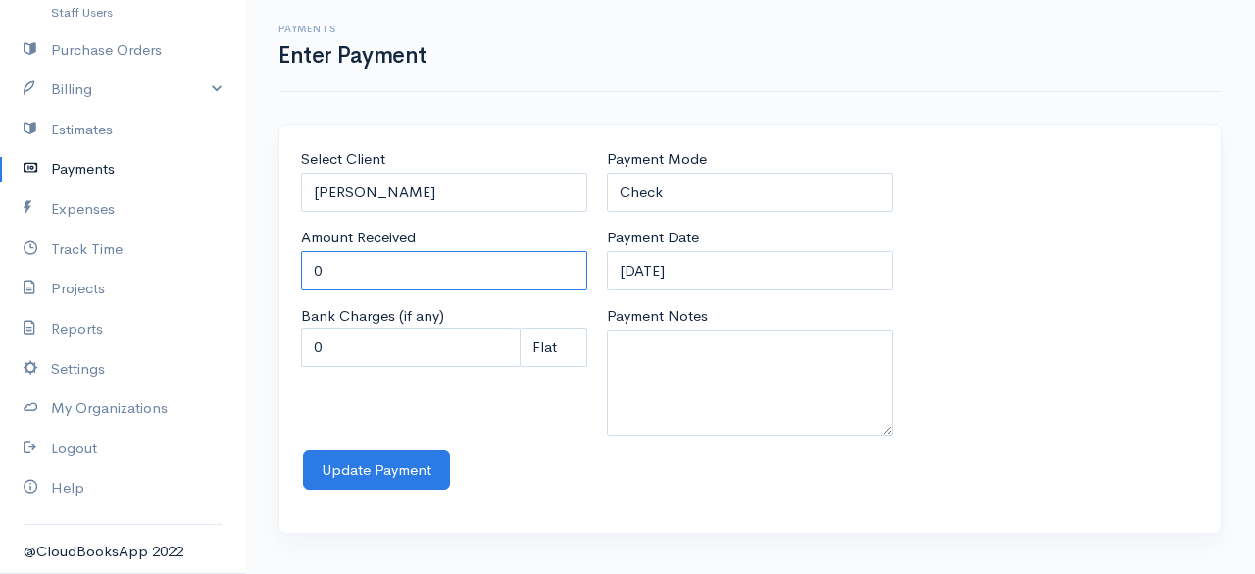
click at [379, 263] on input "0" at bounding box center [444, 271] width 286 height 40
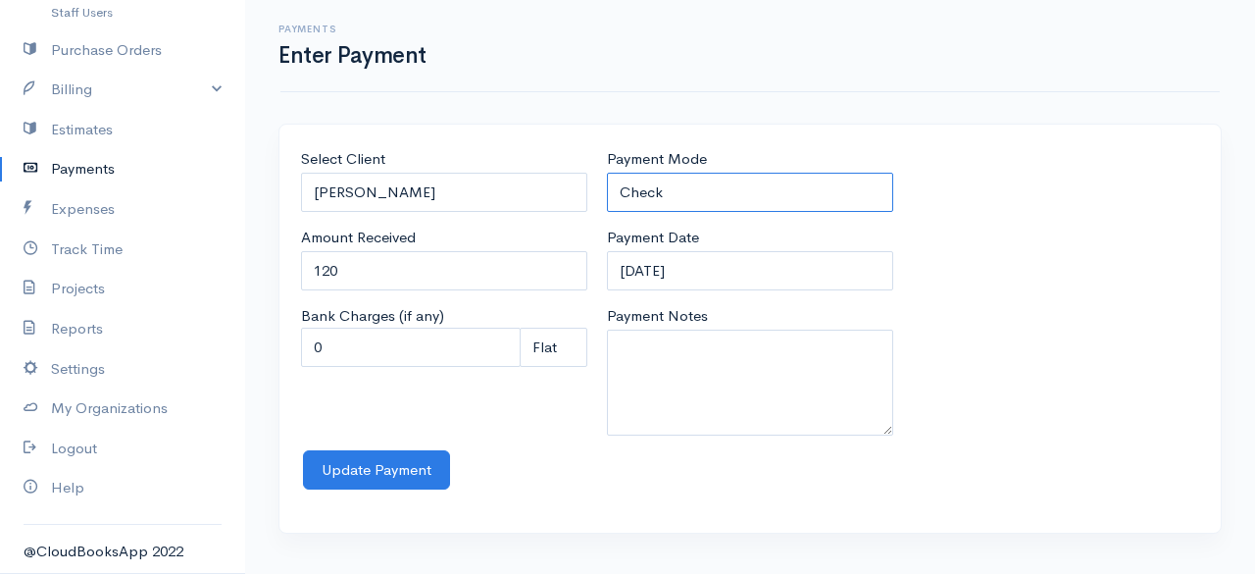
click at [694, 203] on select "Check Bank Transfer Credit Cash Debit ACH VISA MASTERCARD AMEX Discover DINERS …" at bounding box center [750, 193] width 286 height 40
click at [607, 173] on select "Check Bank Transfer Credit Cash Debit ACH VISA MASTERCARD AMEX Discover DINERS …" at bounding box center [750, 193] width 286 height 40
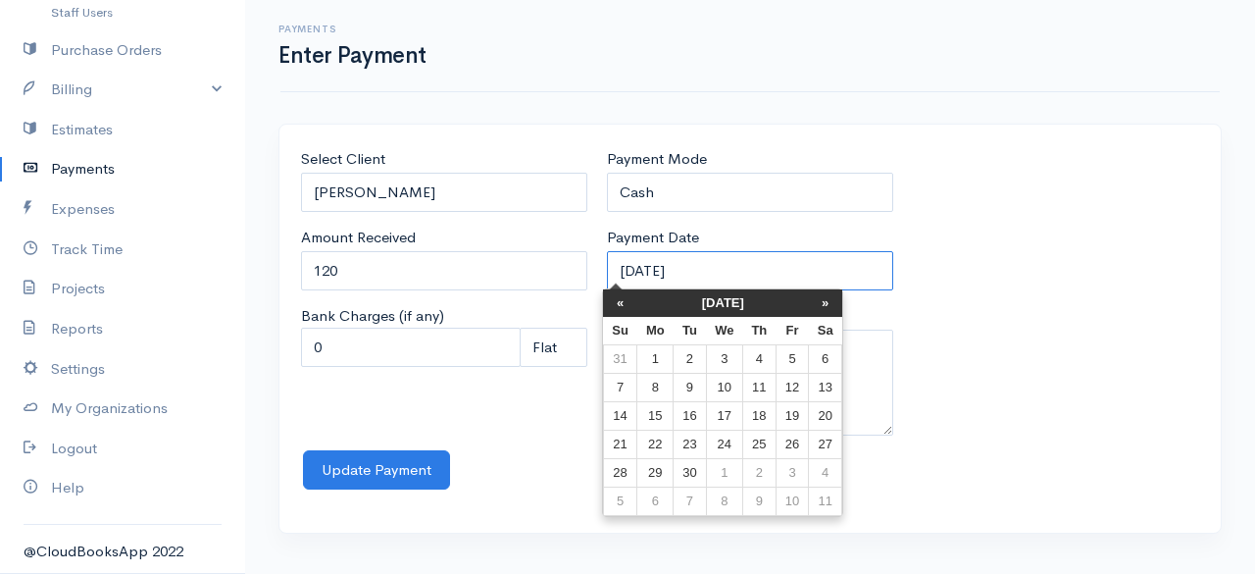
click at [728, 276] on input "12-09-2025" at bounding box center [750, 271] width 286 height 40
click at [700, 293] on th "September 2025" at bounding box center [723, 302] width 172 height 27
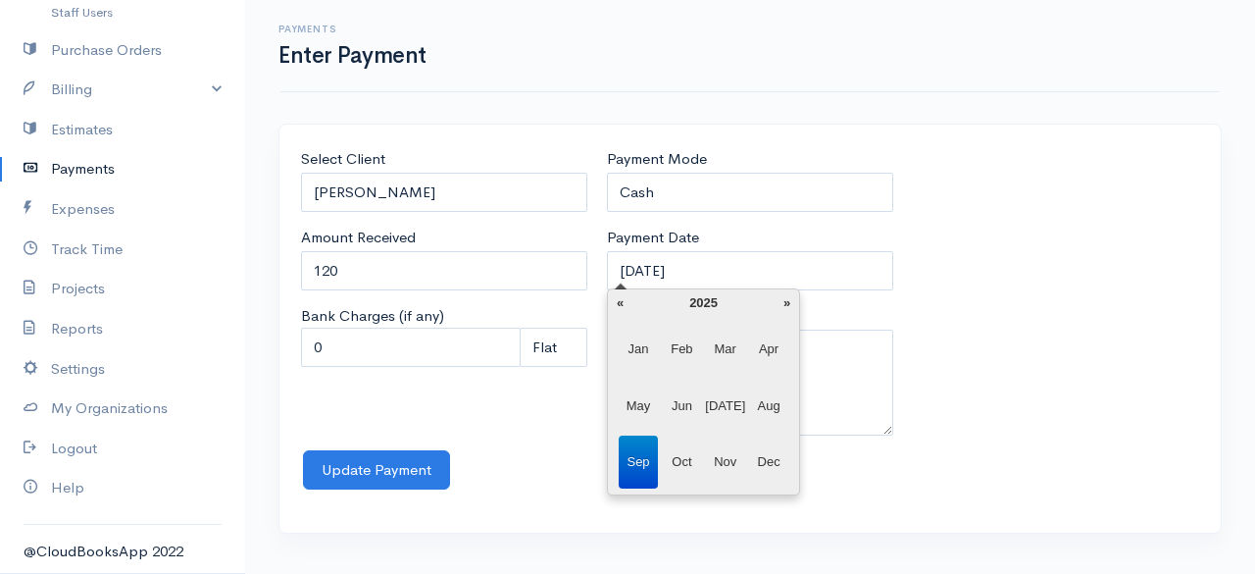
click at [694, 395] on span "Jun" at bounding box center [682, 405] width 40 height 53
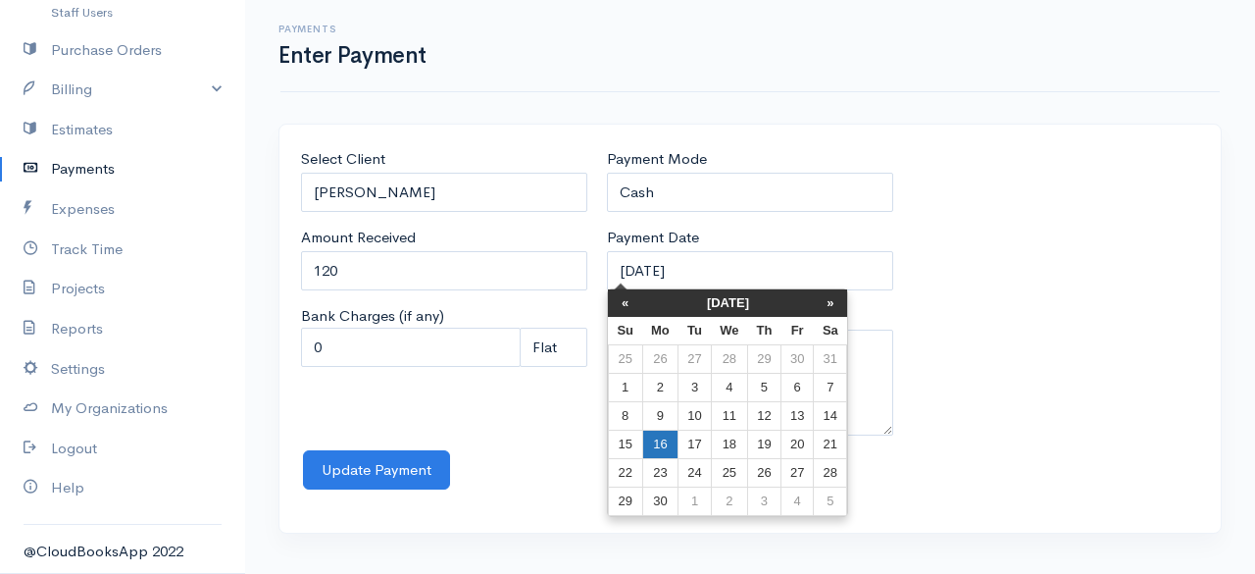
click at [663, 436] on td "16" at bounding box center [660, 444] width 36 height 28
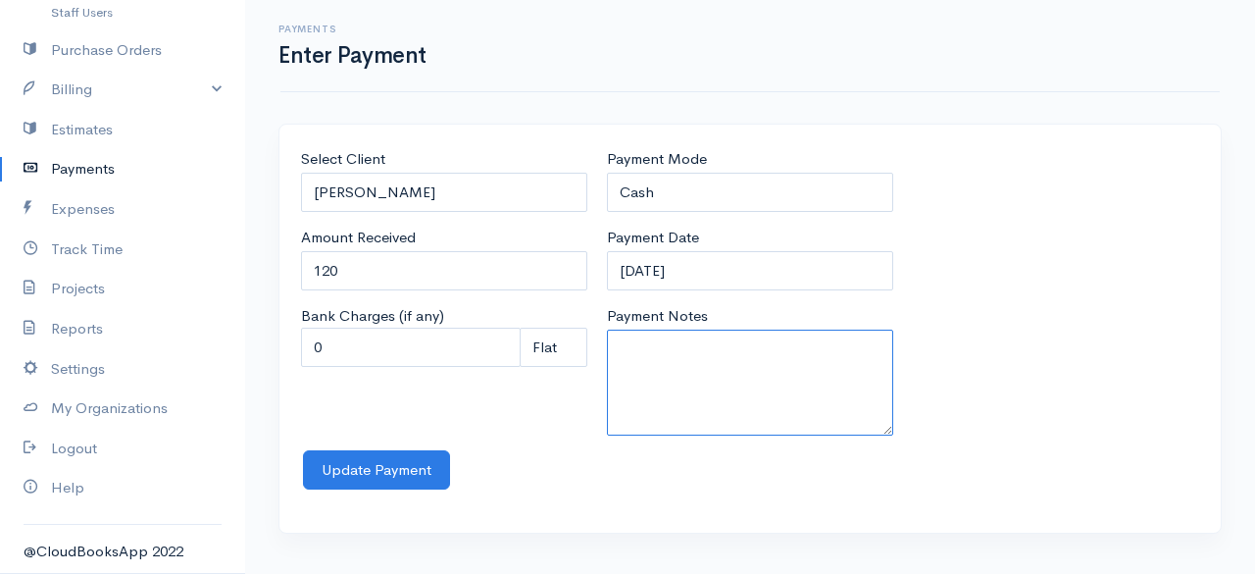
click at [660, 419] on textarea "Payment Notes" at bounding box center [750, 382] width 286 height 106
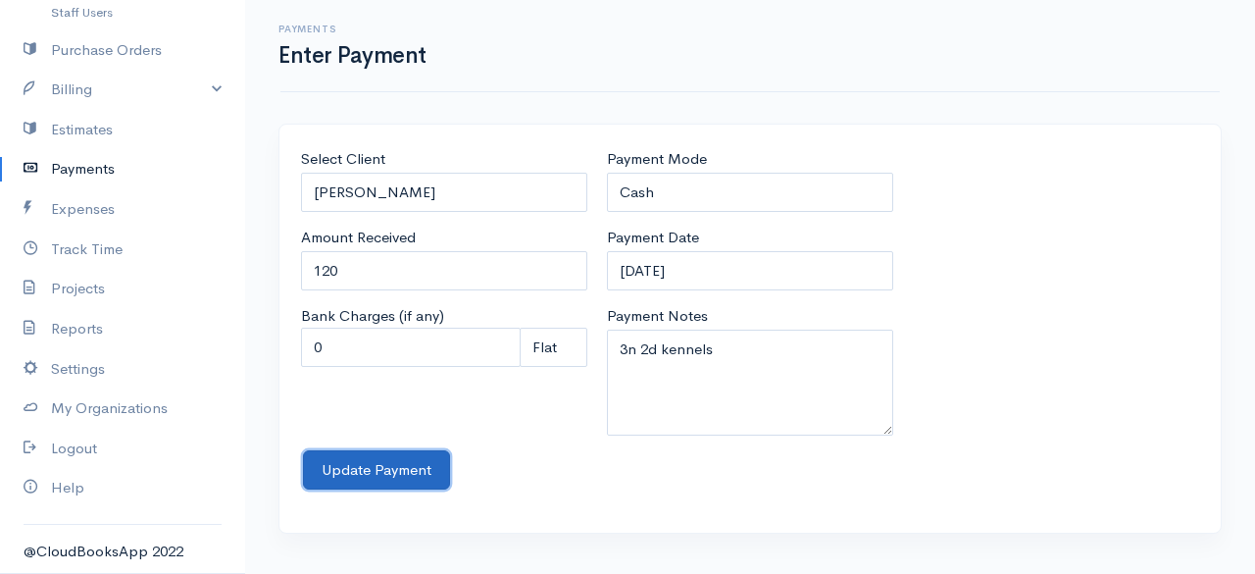
click at [377, 461] on button "Update Payment" at bounding box center [376, 470] width 147 height 40
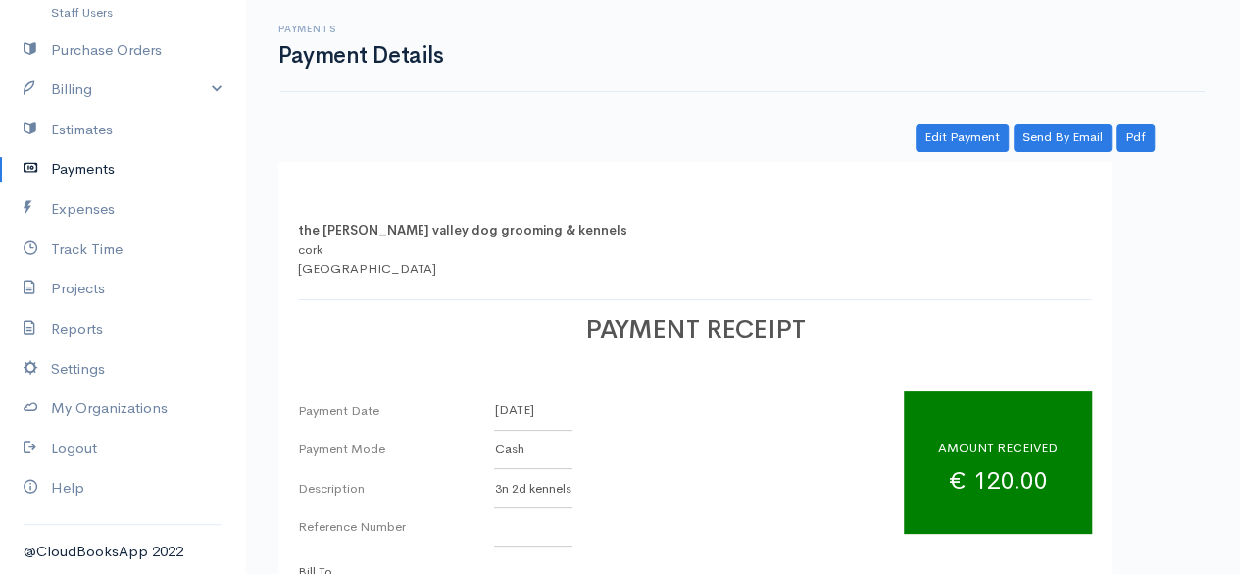
click at [98, 159] on link "Payments" at bounding box center [122, 169] width 245 height 40
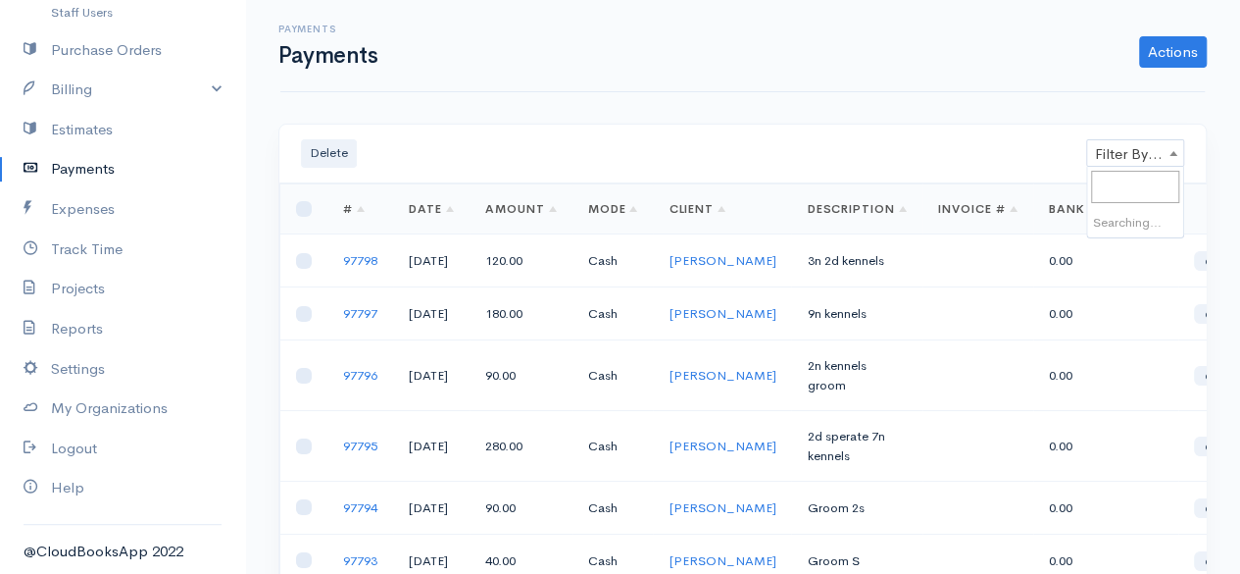
click at [1140, 156] on span "Filter By Client" at bounding box center [1135, 153] width 96 height 27
click at [1202, 260] on link "edit" at bounding box center [1223, 261] width 43 height 20
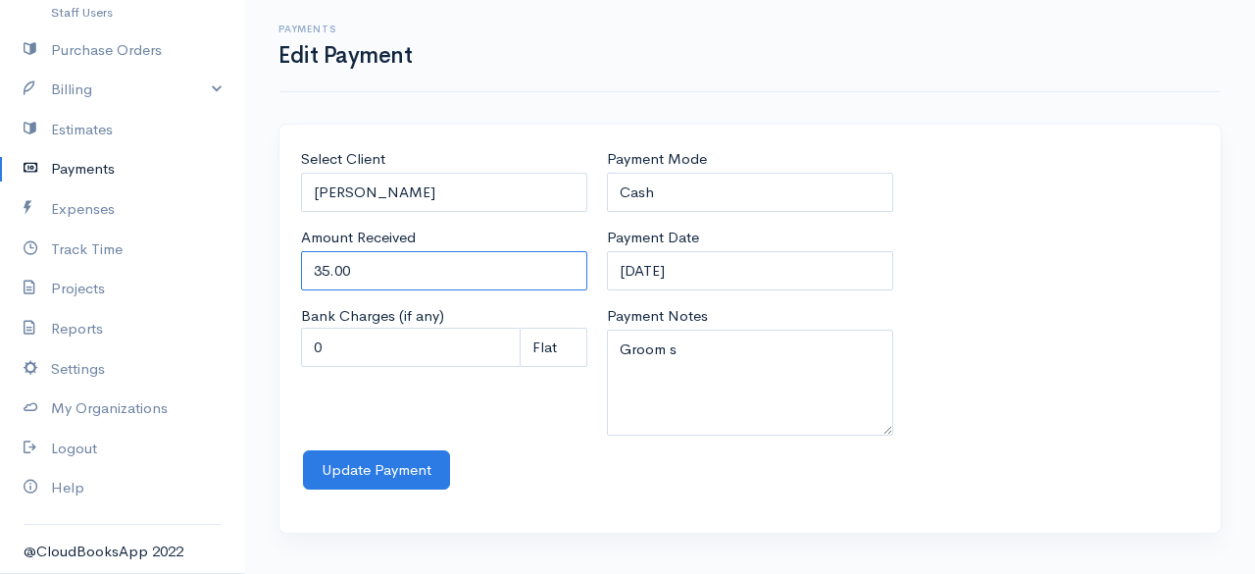
click at [326, 277] on input "35.00" at bounding box center [444, 271] width 286 height 40
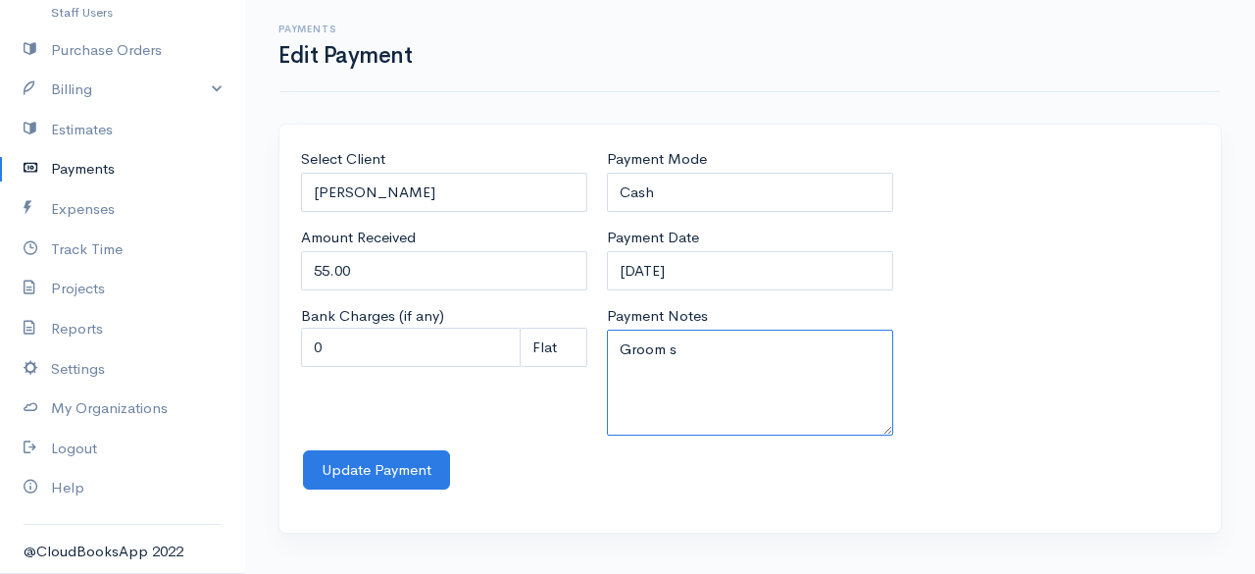
click at [723, 355] on textarea "Groom s" at bounding box center [750, 382] width 286 height 106
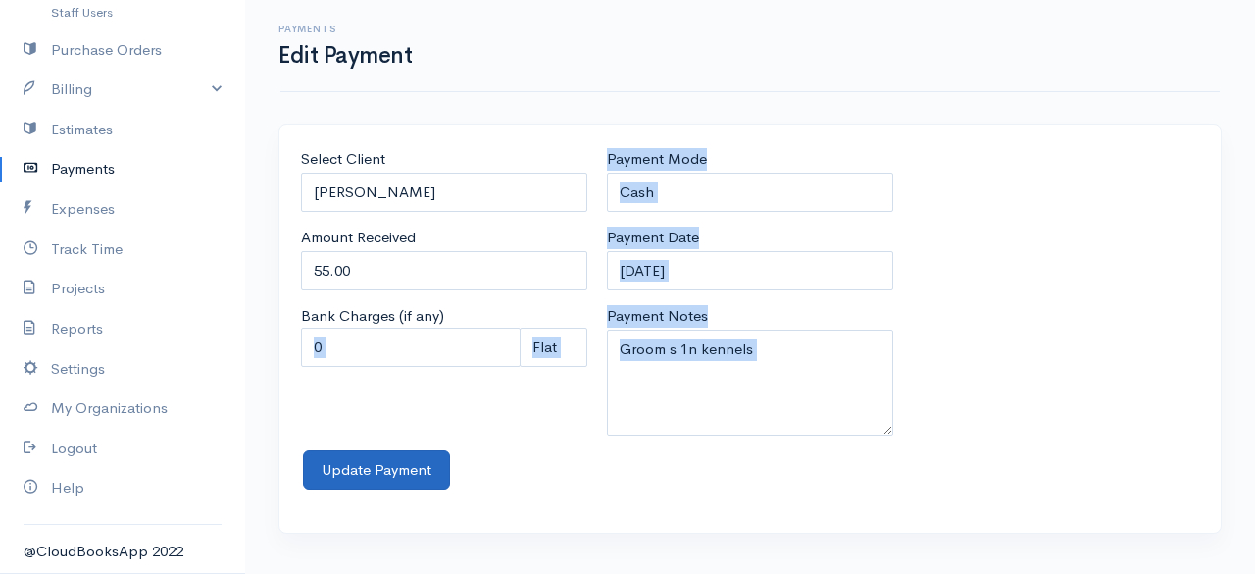
drag, startPoint x: 351, startPoint y: 444, endPoint x: 359, endPoint y: 468, distance: 24.8
click at [359, 468] on div "Select Client John Pug Amount Received 55.00 Bank Charges (if any) 0 Perc (%) P…" at bounding box center [749, 329] width 941 height 408
click at [359, 468] on button "Update Payment" at bounding box center [376, 470] width 147 height 40
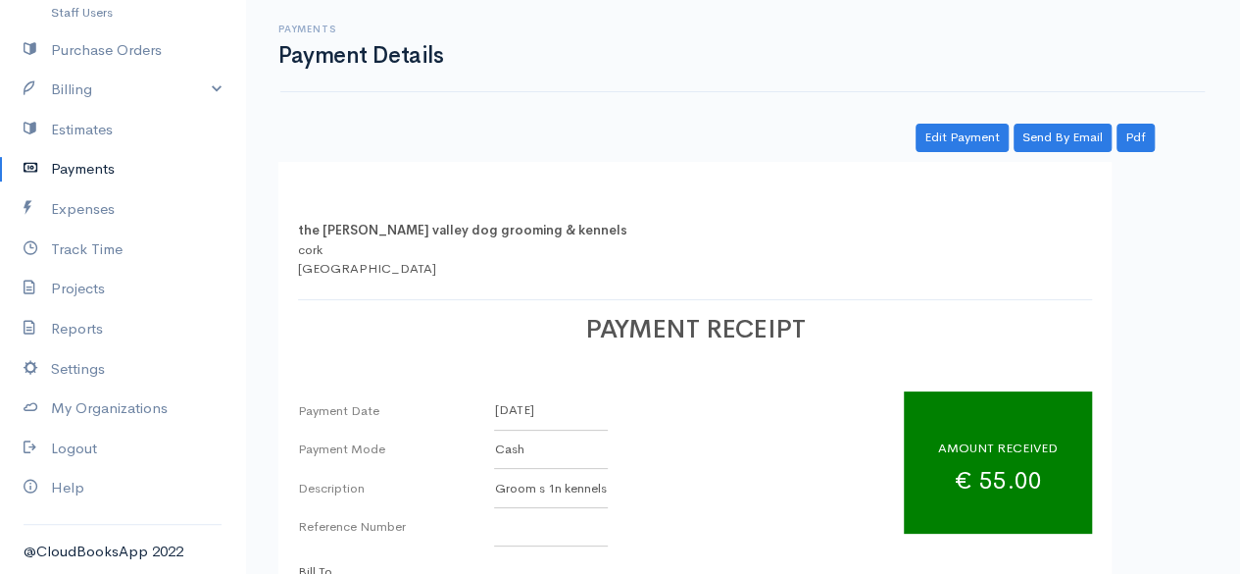
click at [635, 149] on div "Edit Payment Send By Email Pdf" at bounding box center [744, 138] width 834 height 28
click at [80, 177] on link "Payments" at bounding box center [122, 169] width 245 height 40
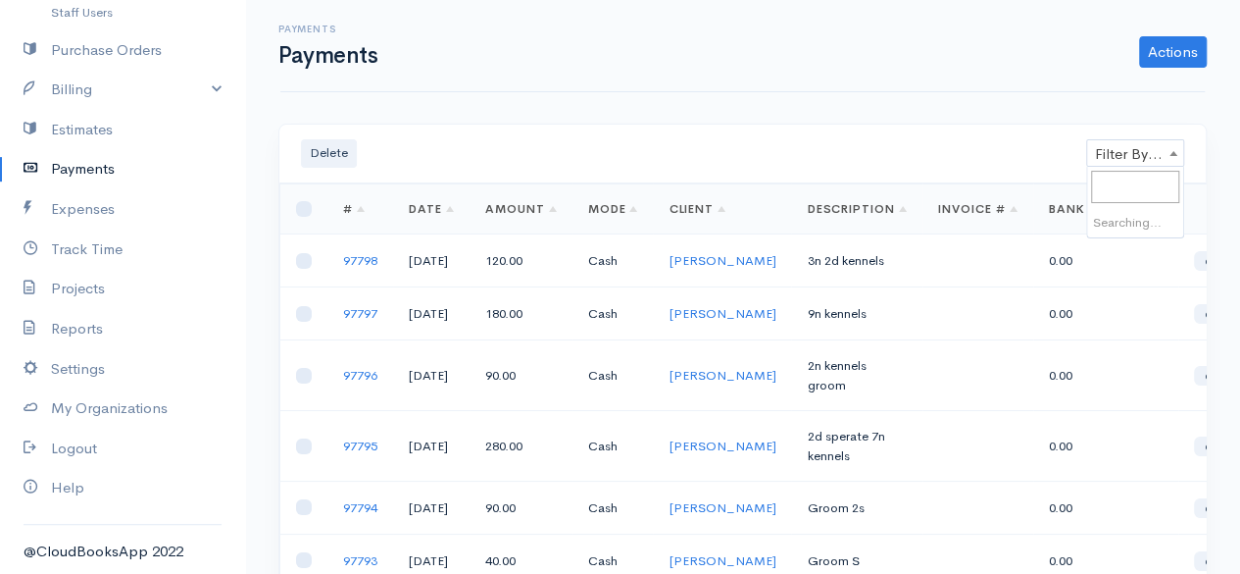
click at [1126, 139] on span "Filter By Client" at bounding box center [1136, 152] width 98 height 27
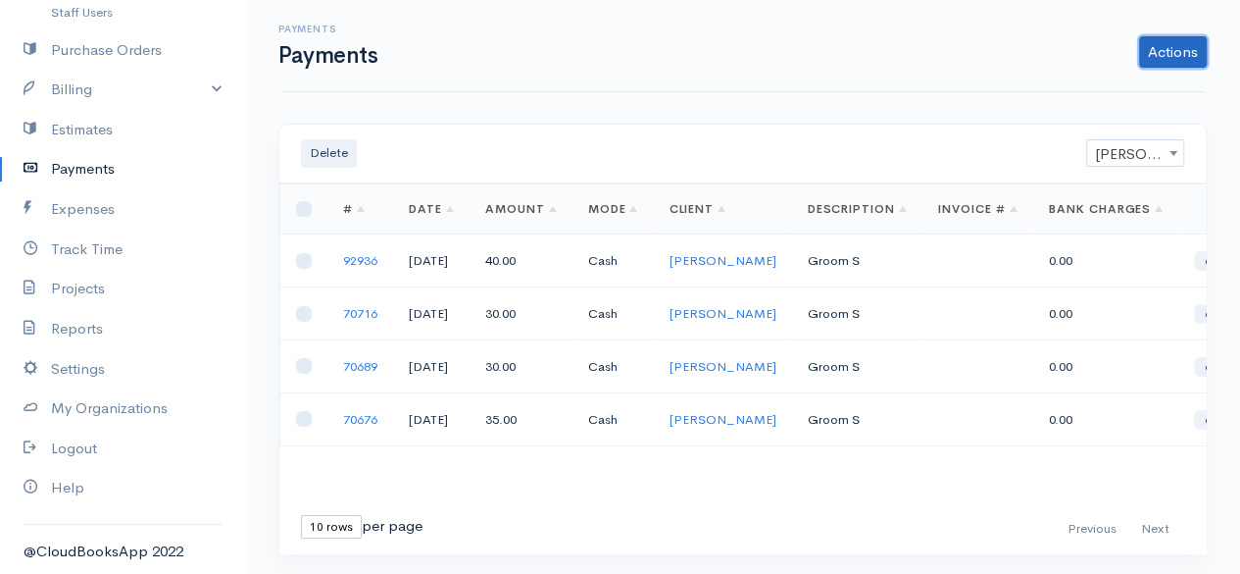
click at [1173, 49] on link "Actions" at bounding box center [1173, 51] width 68 height 31
click at [1114, 83] on link "Enter Payment" at bounding box center [1107, 93] width 202 height 34
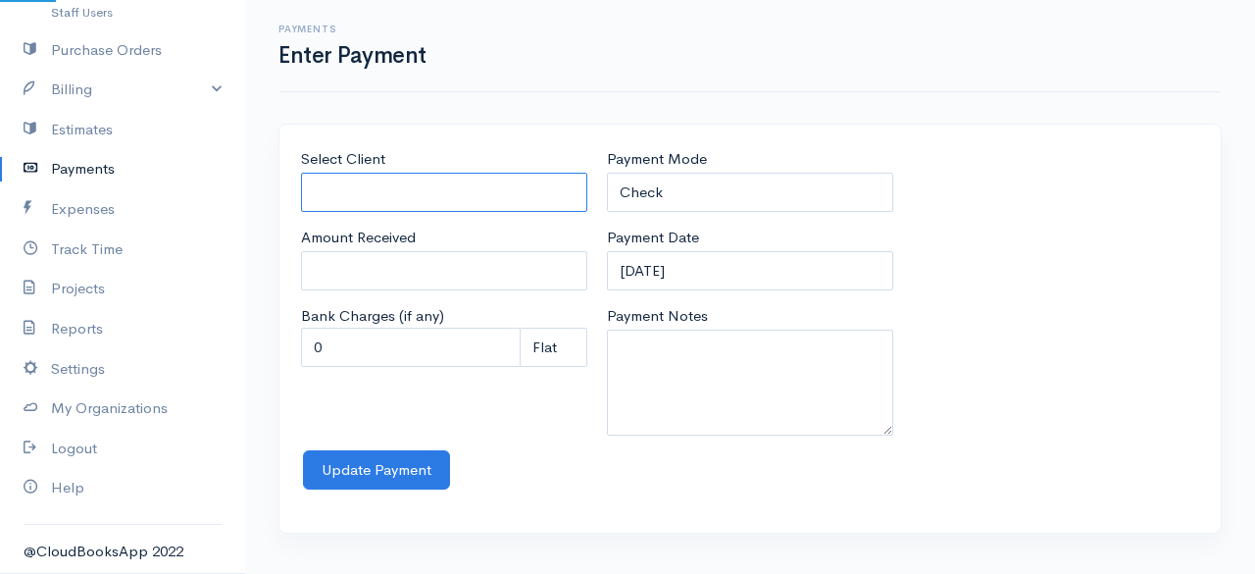
click at [437, 181] on input "Select Client" at bounding box center [444, 193] width 286 height 40
click at [437, 228] on body "the rodney valley dog grooming & kennels Upgrade Dashboard People Clients Vendo…" at bounding box center [627, 287] width 1255 height 574
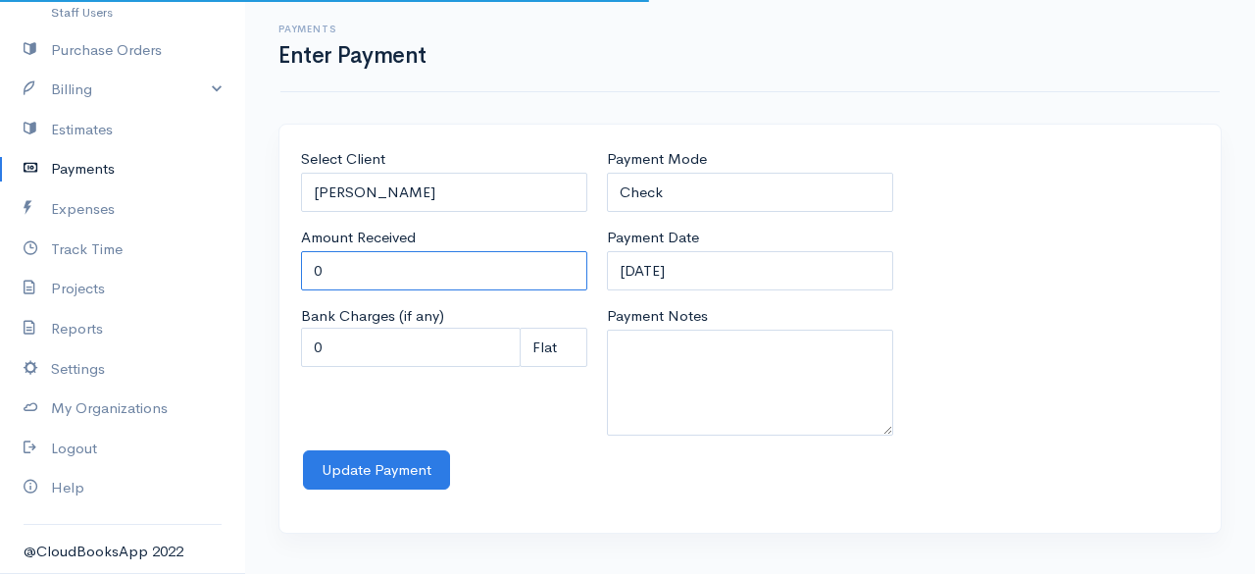
click at [430, 264] on input "0" at bounding box center [444, 271] width 286 height 40
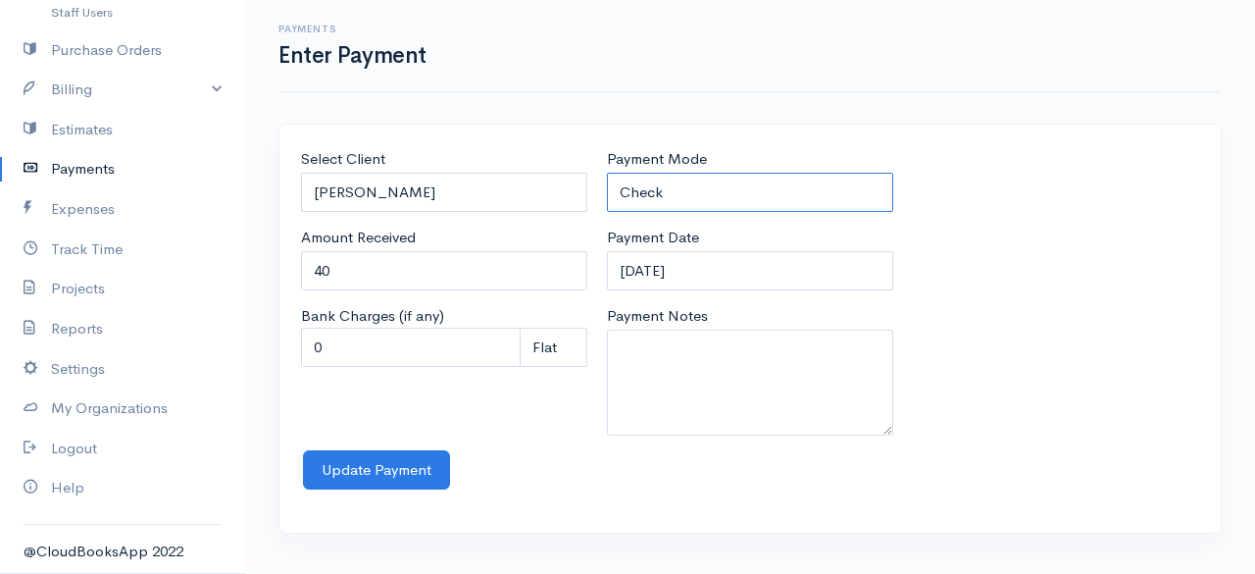
click at [837, 183] on select "Check Bank Transfer Credit Cash Debit ACH VISA MASTERCARD AMEX Discover DINERS …" at bounding box center [750, 193] width 286 height 40
click at [607, 173] on select "Check Bank Transfer Credit Cash Debit ACH VISA MASTERCARD AMEX Discover DINERS …" at bounding box center [750, 193] width 286 height 40
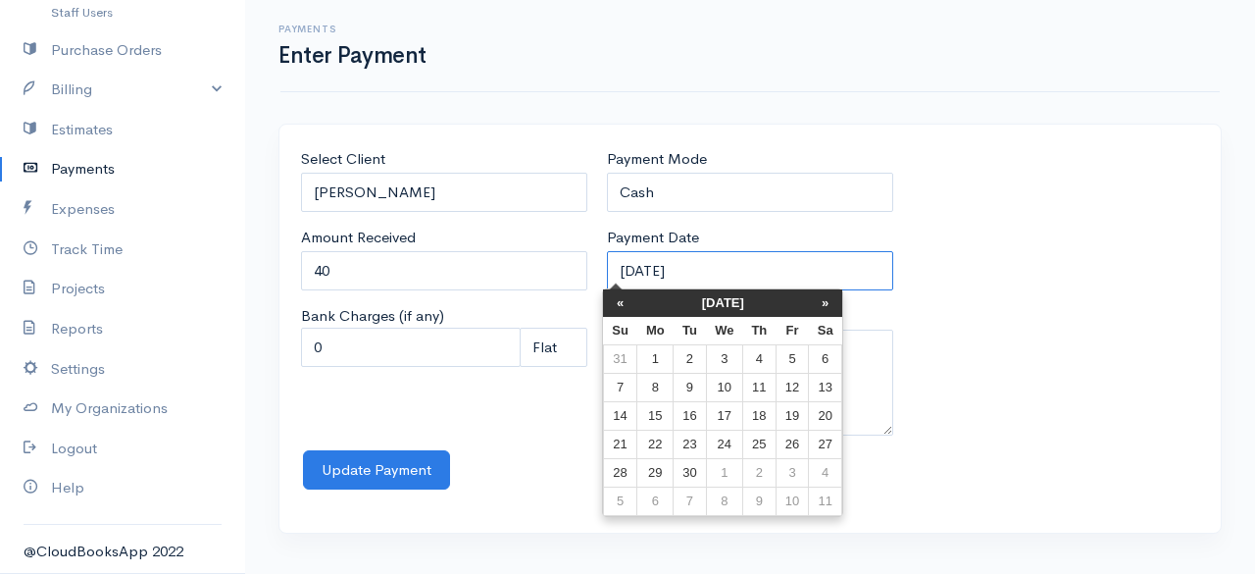
click at [760, 279] on input "12-09-2025" at bounding box center [750, 271] width 286 height 40
click at [616, 301] on th "«" at bounding box center [620, 302] width 34 height 27
click at [616, 301] on th "«" at bounding box center [625, 302] width 34 height 27
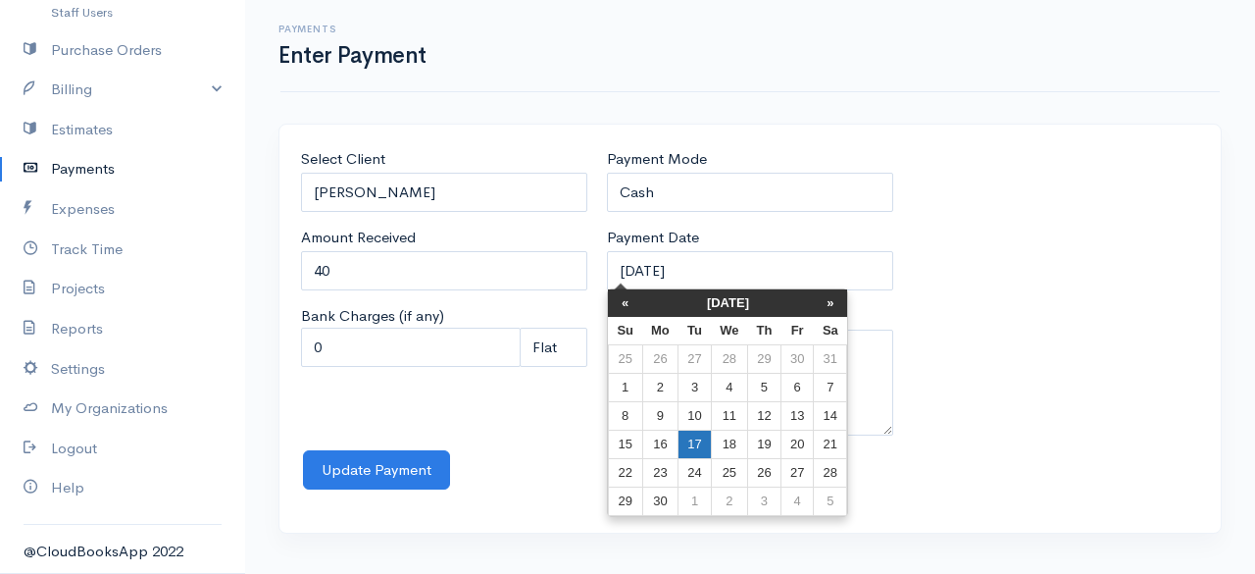
click at [699, 442] on td "17" at bounding box center [695, 444] width 32 height 28
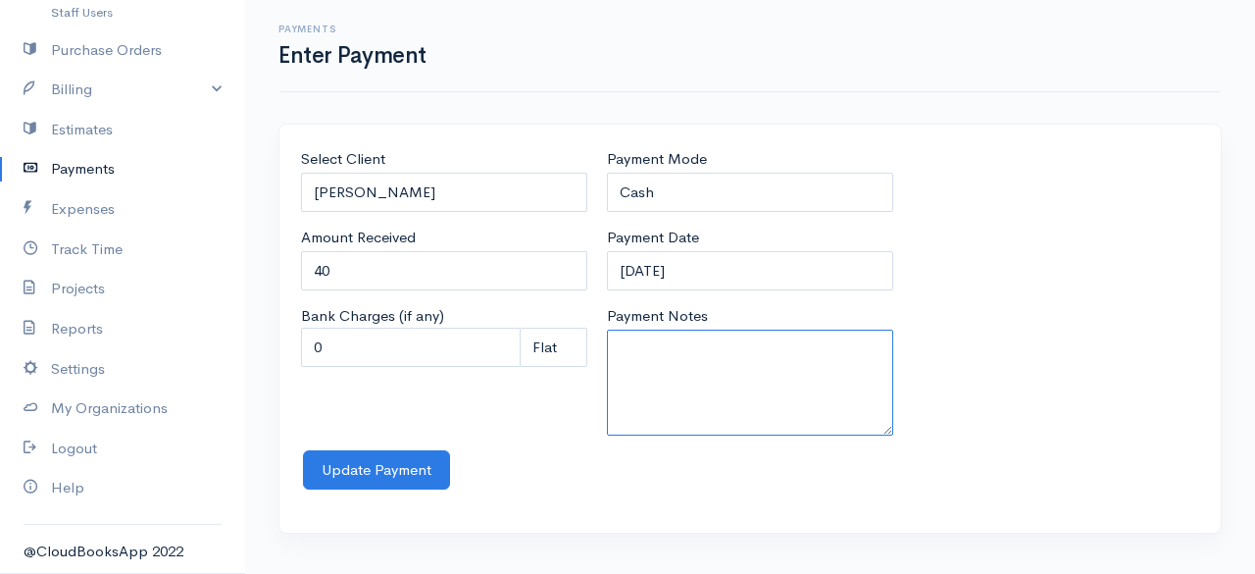
click at [722, 401] on textarea "Payment Notes" at bounding box center [750, 382] width 286 height 106
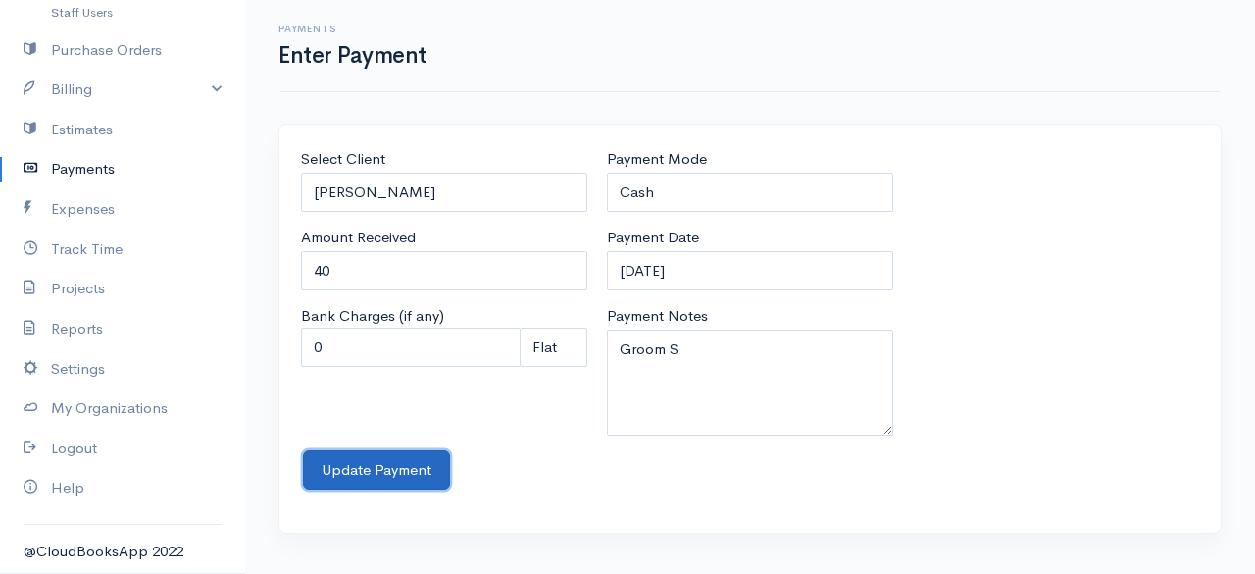
click at [359, 470] on button "Update Payment" at bounding box center [376, 470] width 147 height 40
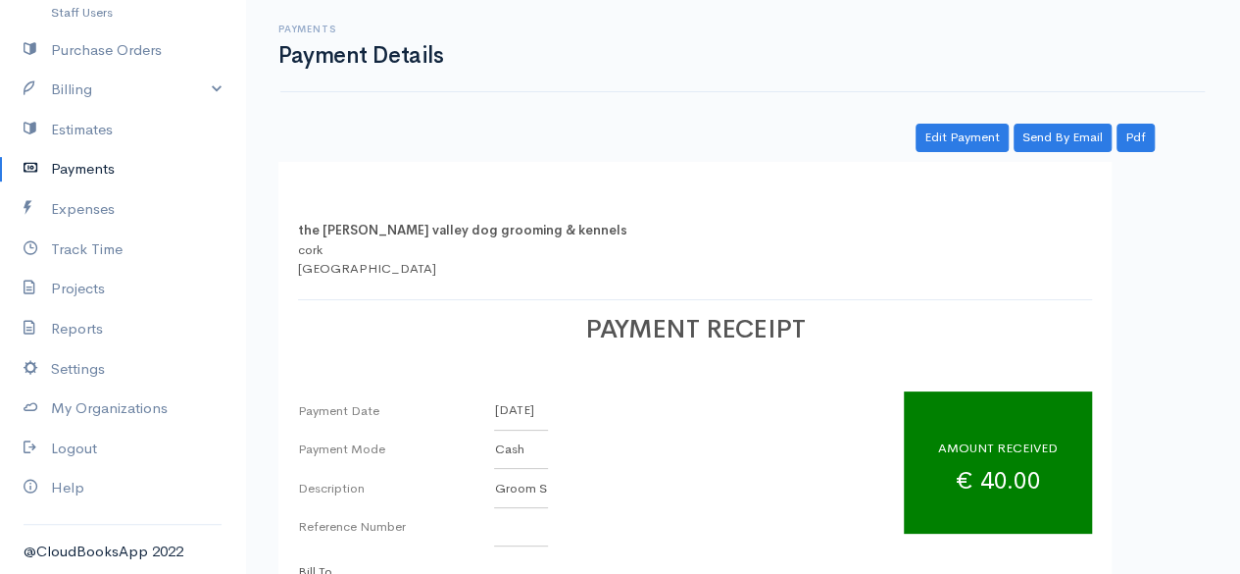
click at [70, 178] on link "Payments" at bounding box center [122, 169] width 245 height 40
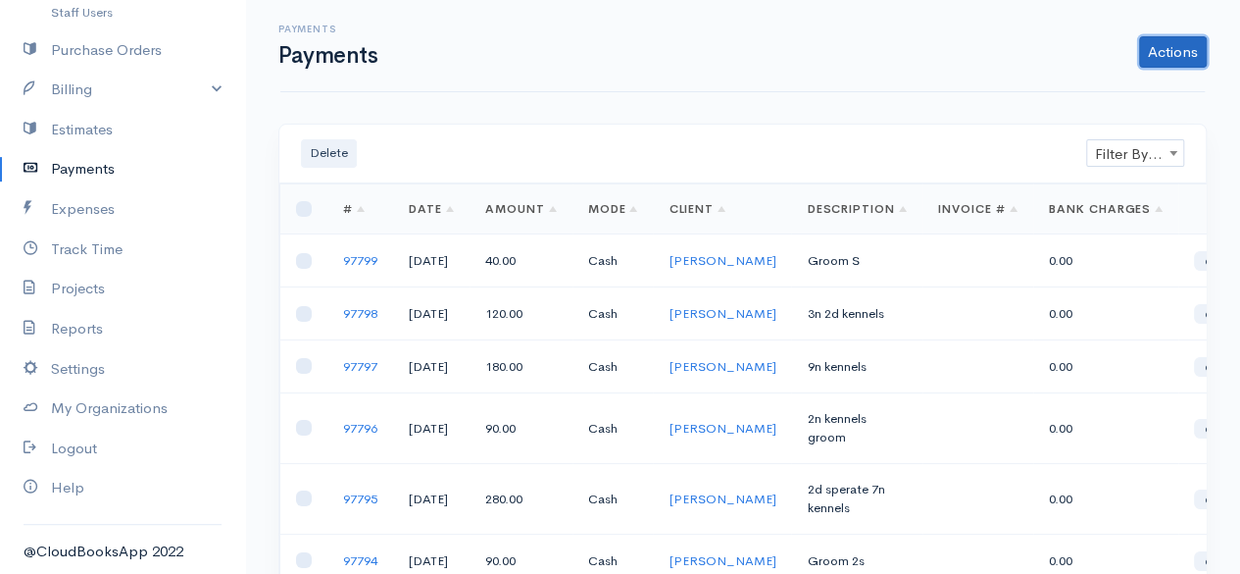
click at [1168, 62] on link "Actions" at bounding box center [1173, 51] width 68 height 31
click at [1123, 79] on link "Enter Payment" at bounding box center [1107, 93] width 202 height 34
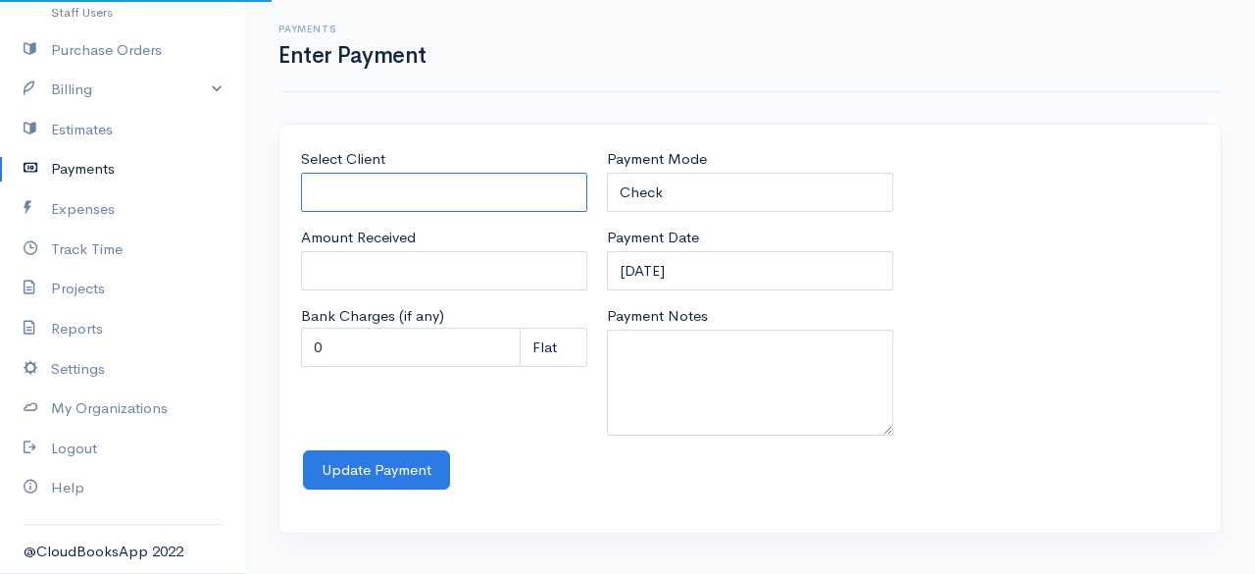
click at [433, 184] on input "Select Client" at bounding box center [444, 193] width 286 height 40
click at [409, 248] on body "the rodney valley dog grooming & kennels Upgrade Dashboard People Clients Vendo…" at bounding box center [627, 287] width 1255 height 574
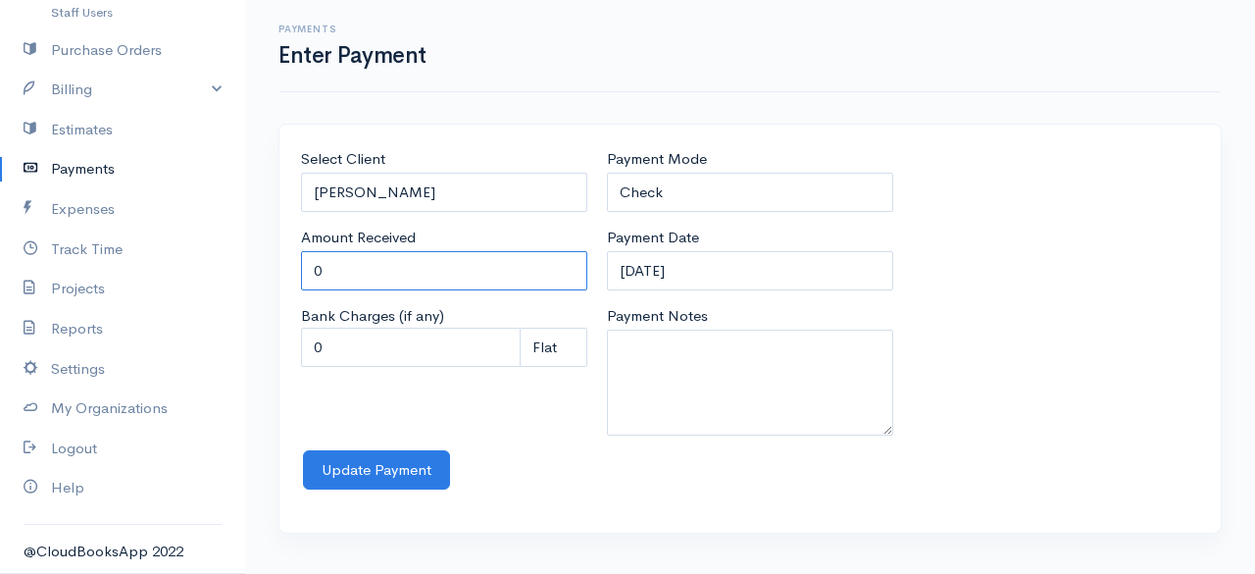
click at [365, 252] on input "0" at bounding box center [444, 271] width 286 height 40
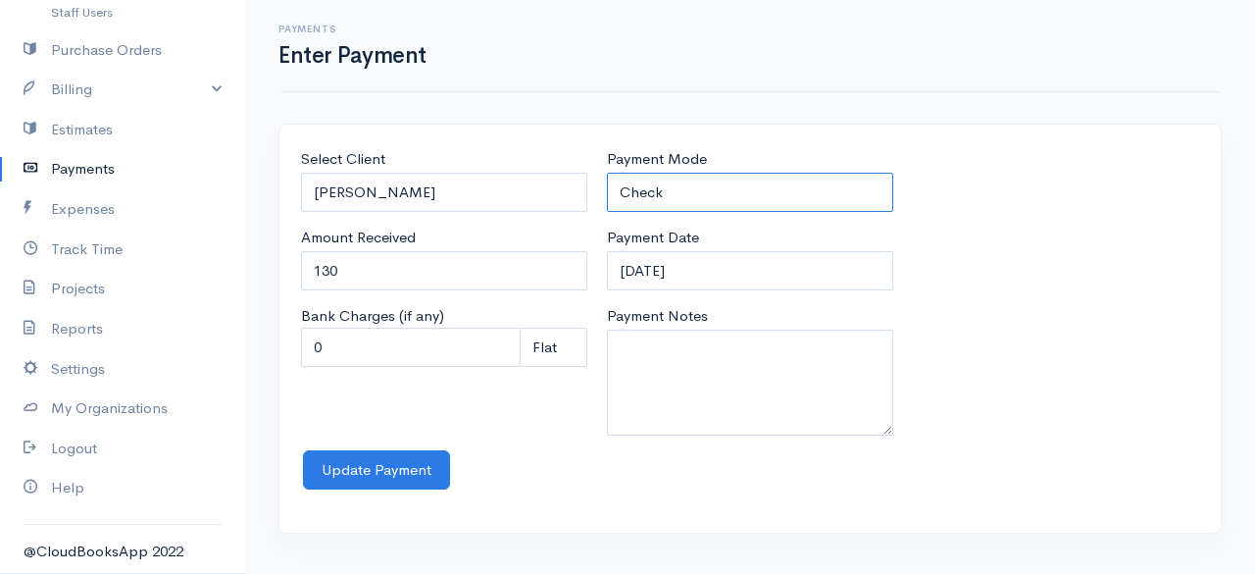
click at [726, 190] on select "Check Bank Transfer Credit Cash Debit ACH VISA MASTERCARD AMEX Discover DINERS …" at bounding box center [750, 193] width 286 height 40
click at [607, 173] on select "Check Bank Transfer Credit Cash Debit ACH VISA MASTERCARD AMEX Discover DINERS …" at bounding box center [750, 193] width 286 height 40
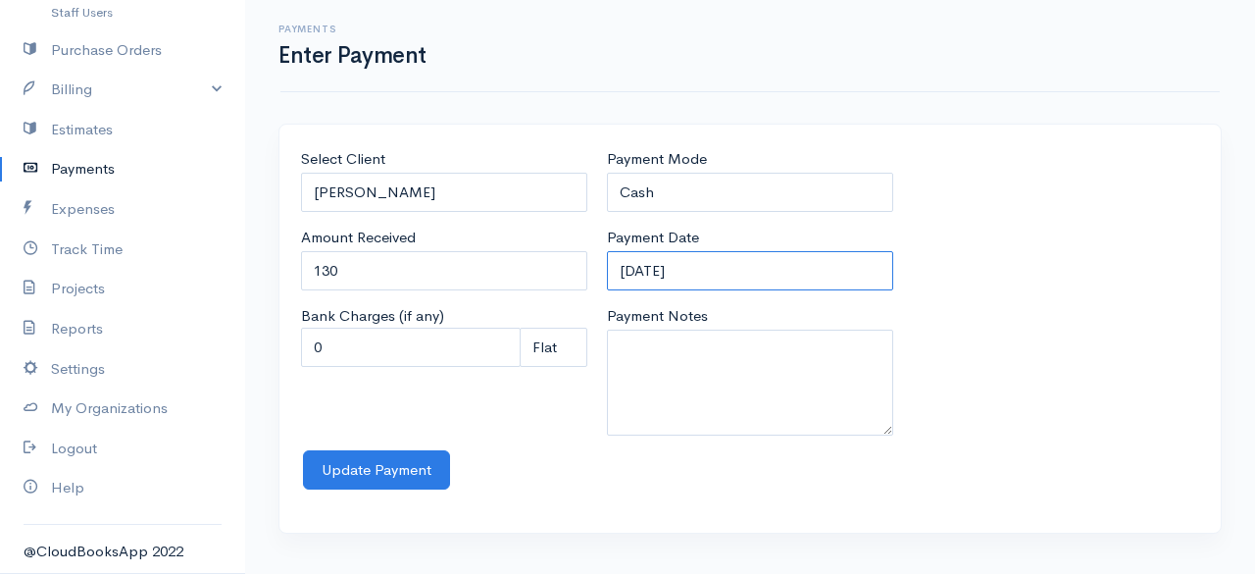
click at [743, 285] on input "12-09-2025" at bounding box center [750, 271] width 286 height 40
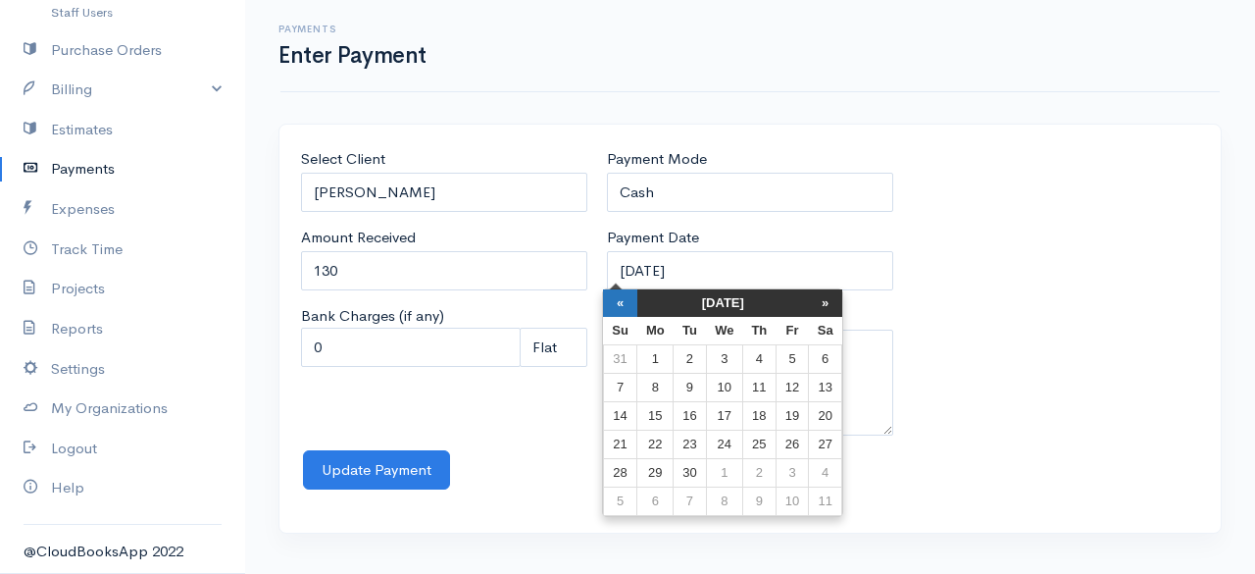
click at [613, 297] on th "«" at bounding box center [620, 302] width 34 height 27
click at [613, 297] on th "«" at bounding box center [625, 302] width 34 height 27
click at [688, 462] on td "24" at bounding box center [695, 473] width 32 height 28
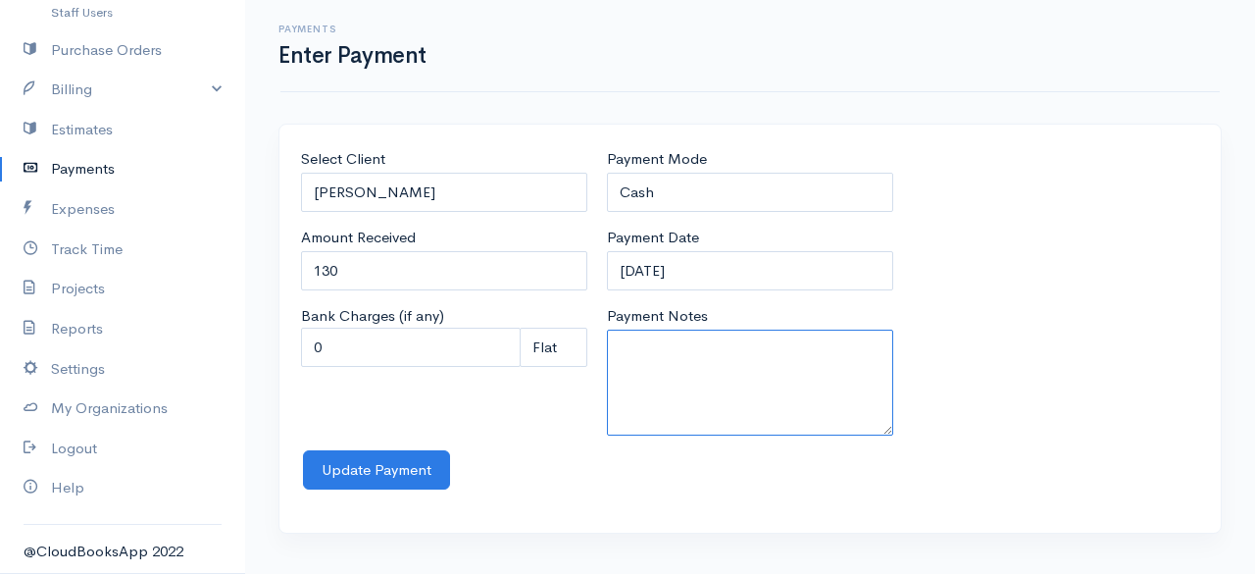
click at [688, 365] on textarea "Payment Notes" at bounding box center [750, 382] width 286 height 106
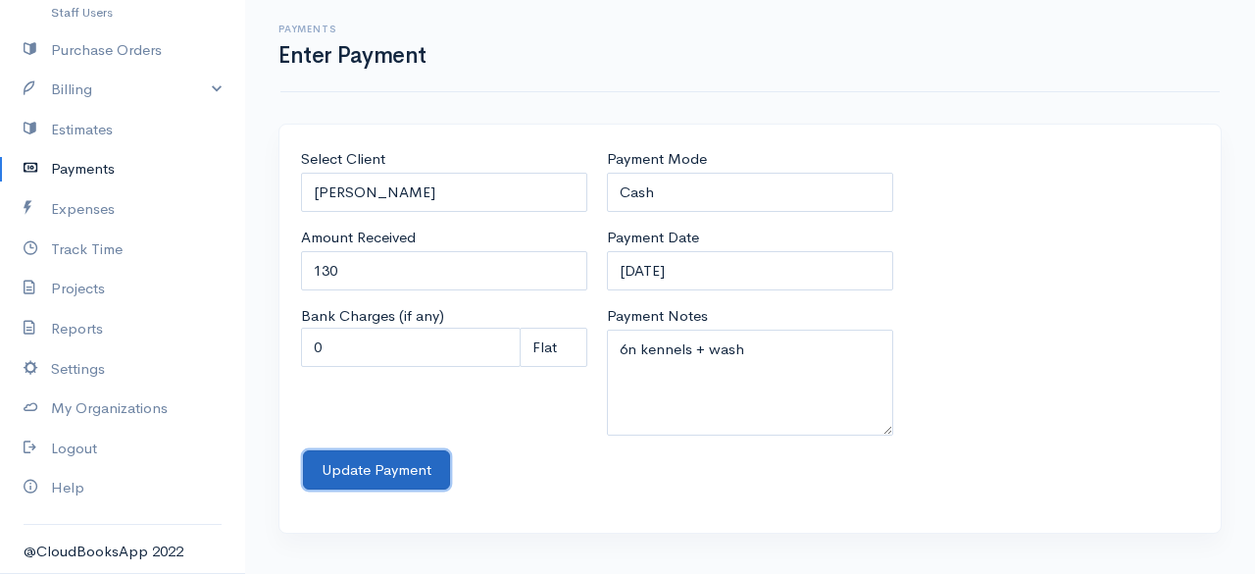
click at [353, 460] on button "Update Payment" at bounding box center [376, 470] width 147 height 40
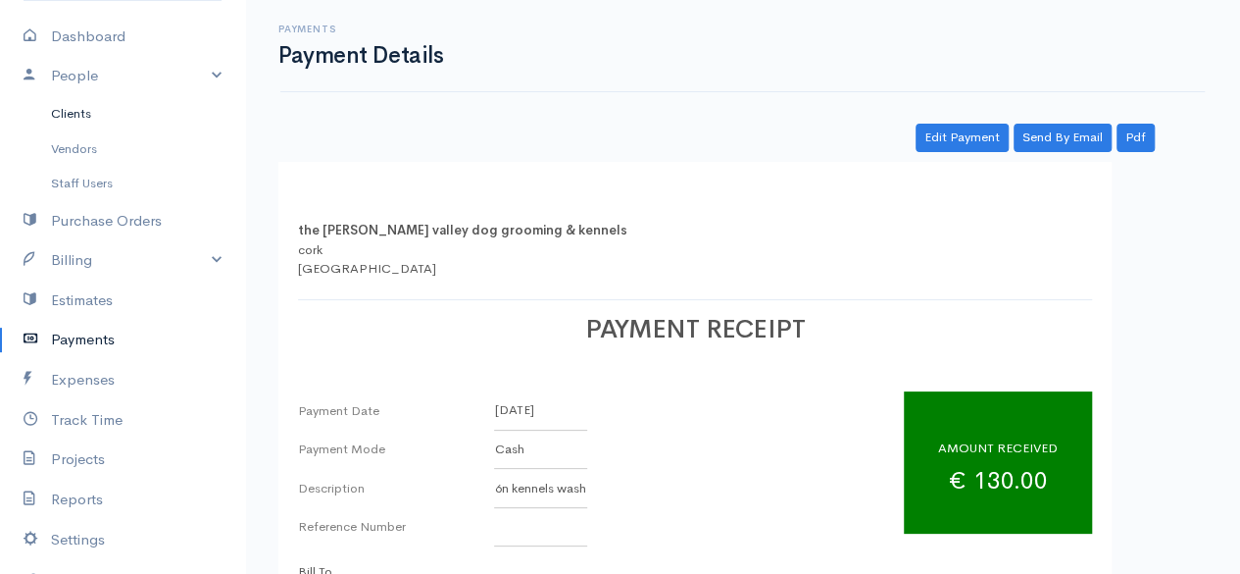
scroll to position [116, 0]
click at [80, 114] on link "Clients" at bounding box center [122, 111] width 245 height 35
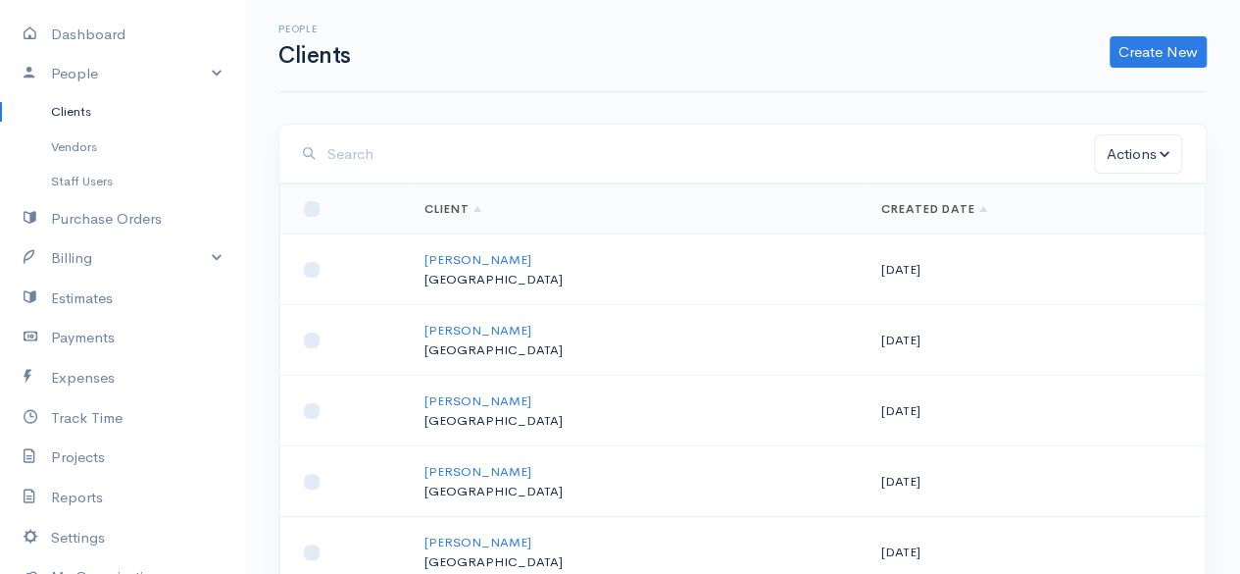
click at [538, 158] on input "search" at bounding box center [711, 154] width 767 height 40
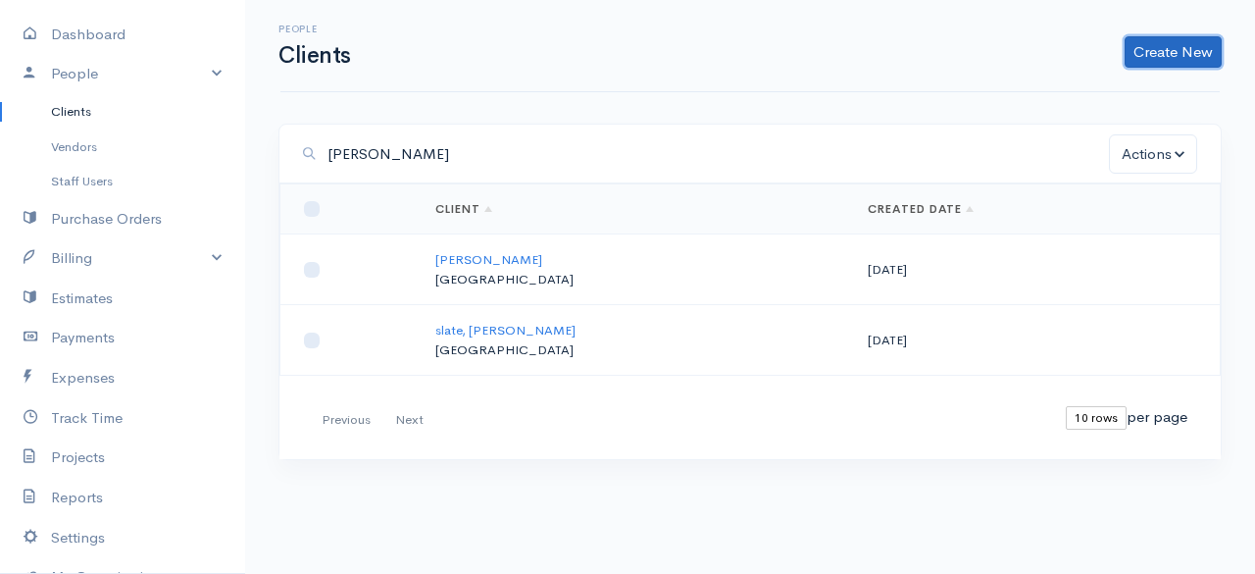
click at [1141, 39] on link "Create New" at bounding box center [1173, 51] width 97 height 31
click at [1122, 91] on link "Client" at bounding box center [1142, 93] width 155 height 34
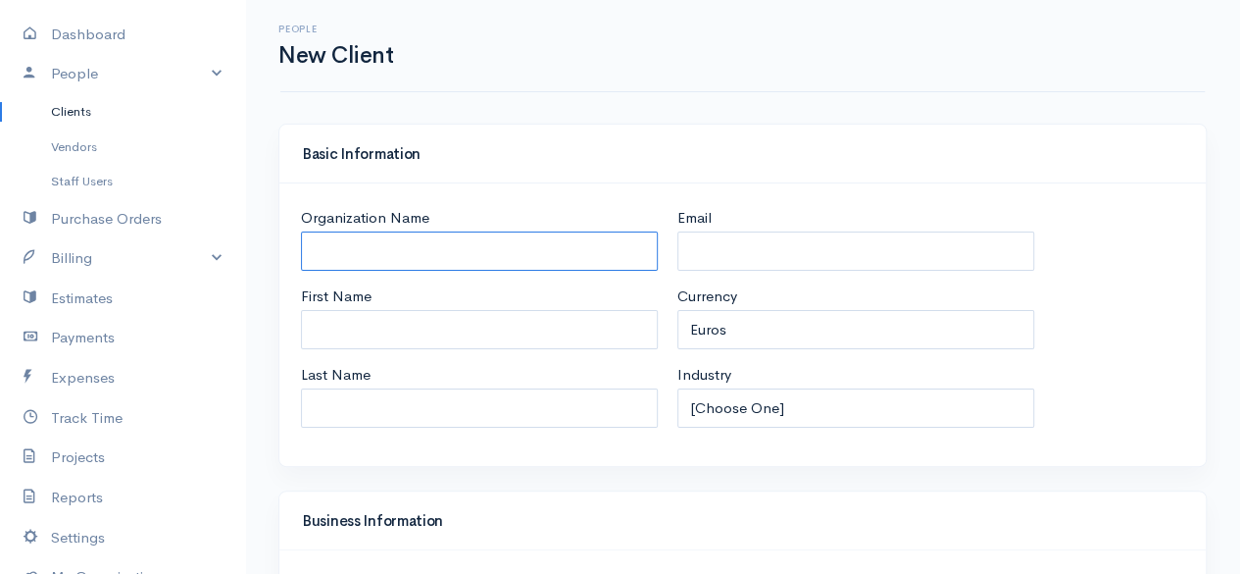
click at [523, 248] on input "Organization Name" at bounding box center [479, 251] width 357 height 40
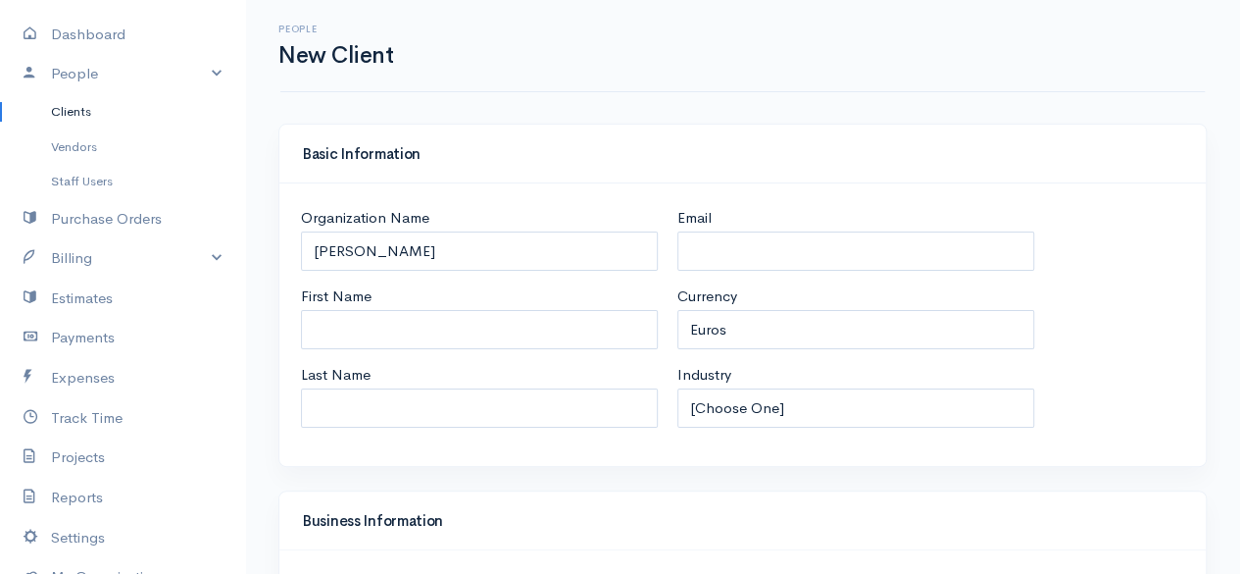
click at [934, 87] on div "People New Client" at bounding box center [742, 46] width 925 height 92
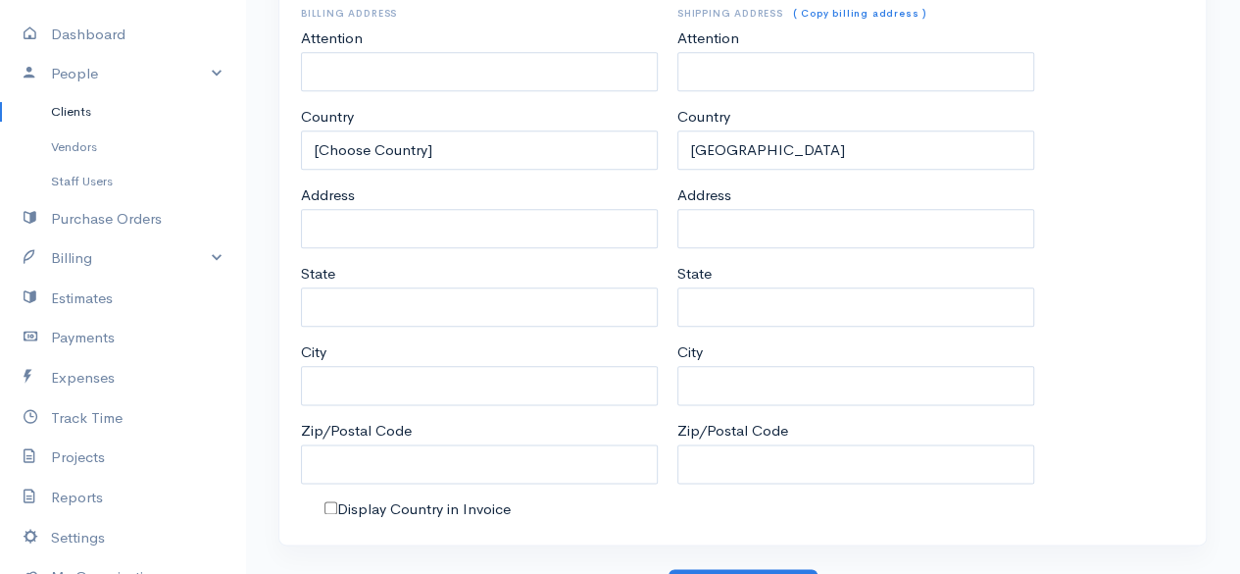
scroll to position [1034, 0]
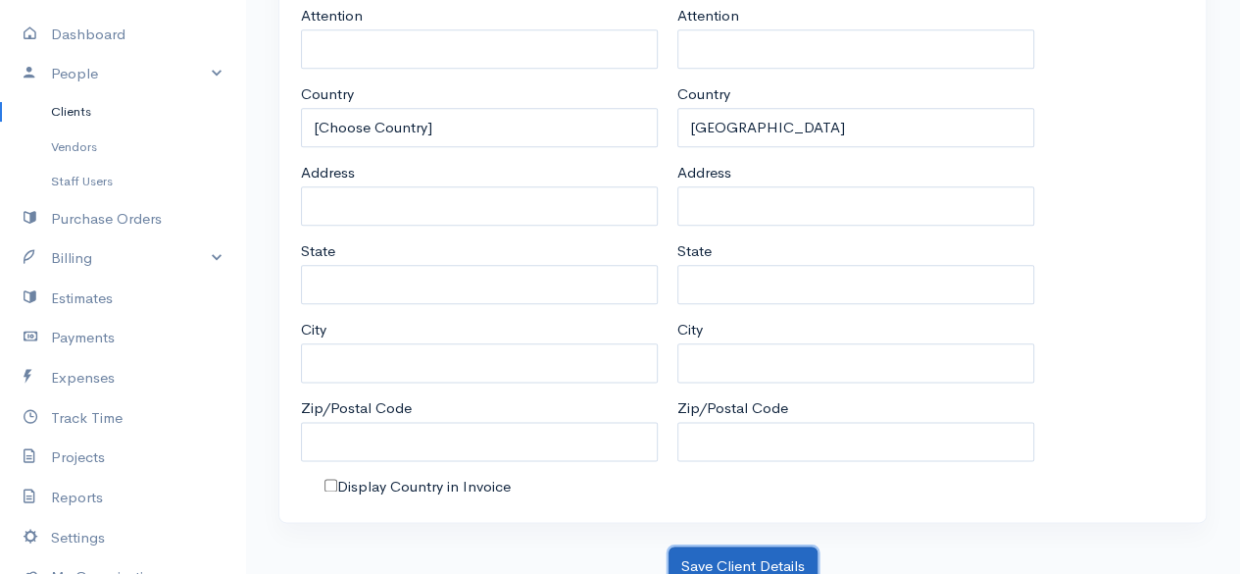
click at [773, 562] on button "Save Client Details" at bounding box center [743, 566] width 149 height 40
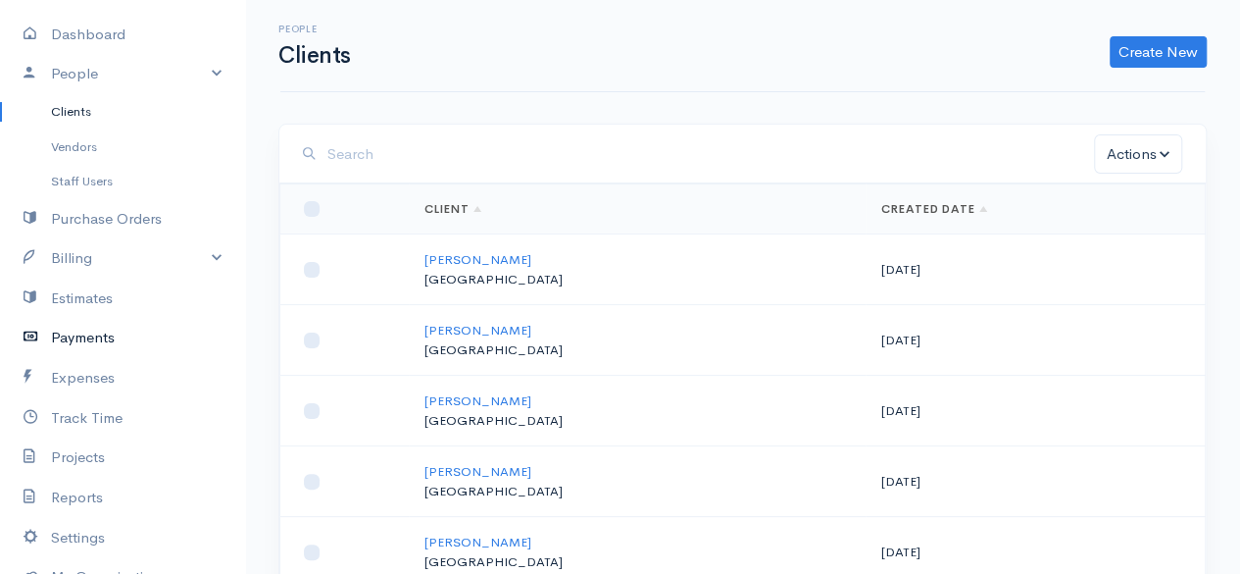
click at [93, 340] on link "Payments" at bounding box center [122, 338] width 245 height 40
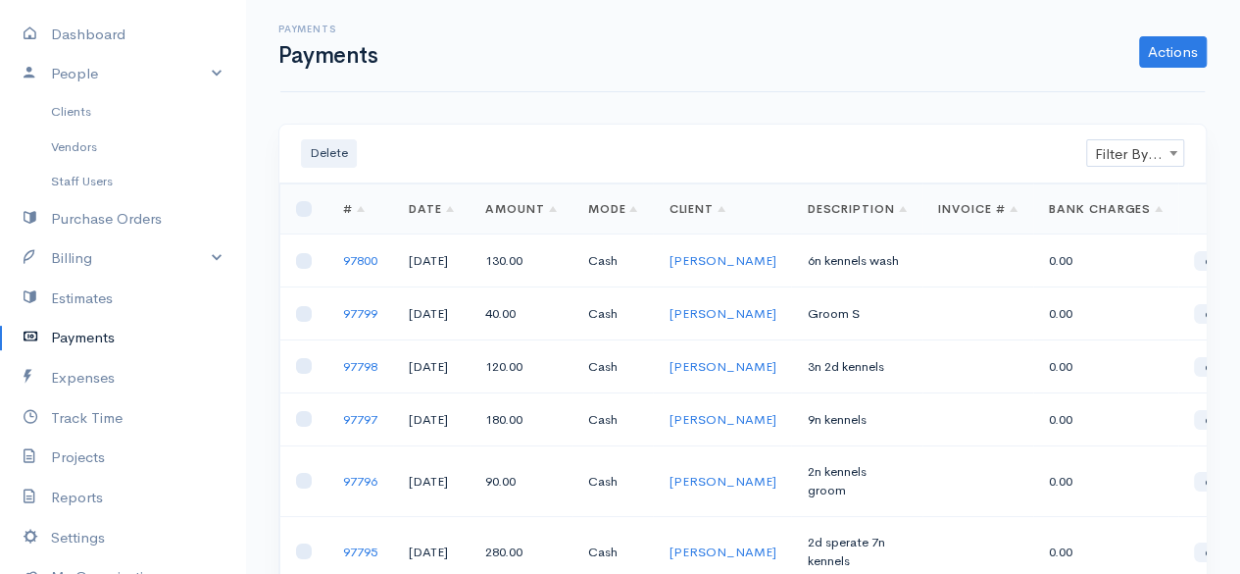
click at [1167, 68] on div "Payments Payments Actions Enter Payment Import Bank Statement" at bounding box center [742, 46] width 925 height 92
click at [1167, 65] on link "Actions" at bounding box center [1173, 51] width 68 height 31
click at [1112, 92] on link "Enter Payment" at bounding box center [1107, 93] width 202 height 34
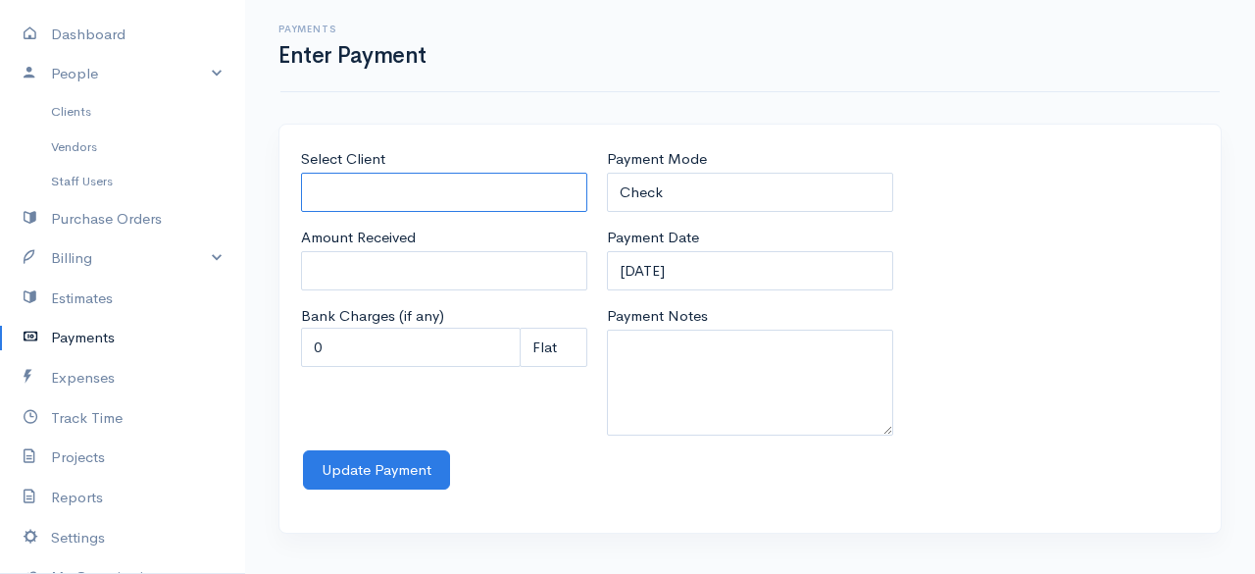
click at [380, 182] on input "Select Client" at bounding box center [444, 193] width 286 height 40
click at [379, 228] on body "the rodney valley dog grooming & kennels Upgrade Dashboard People Clients Vendo…" at bounding box center [627, 287] width 1255 height 574
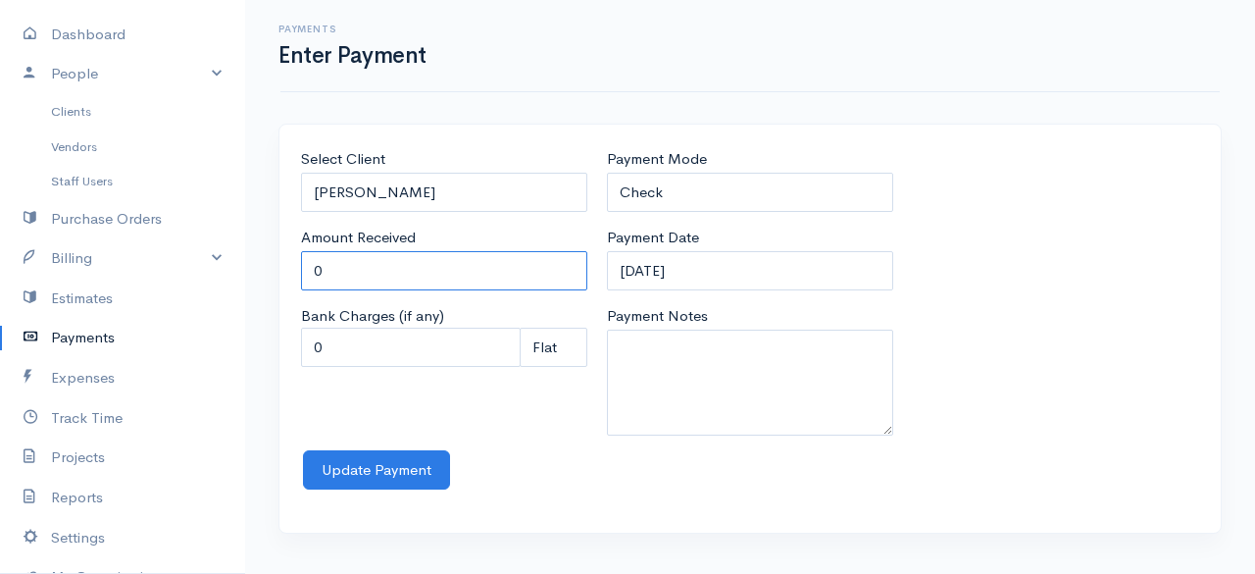
click at [377, 263] on input "0" at bounding box center [444, 271] width 286 height 40
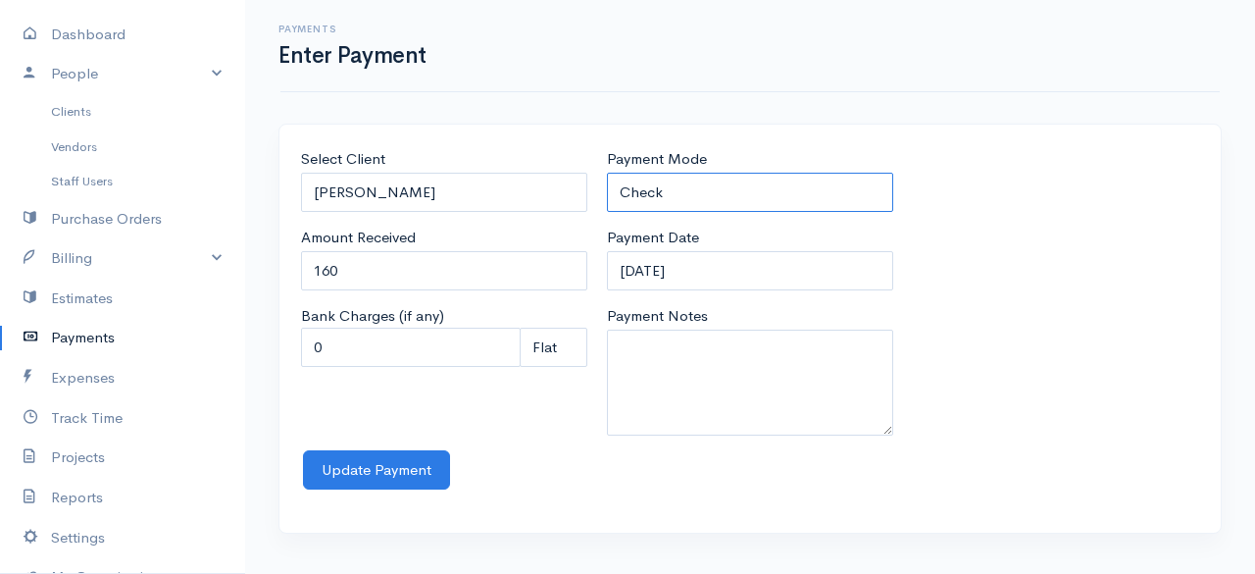
click at [644, 207] on select "Check Bank Transfer Credit Cash Debit ACH VISA MASTERCARD AMEX Discover DINERS …" at bounding box center [750, 193] width 286 height 40
click at [607, 173] on select "Check Bank Transfer Credit Cash Debit ACH VISA MASTERCARD AMEX Discover DINERS …" at bounding box center [750, 193] width 286 height 40
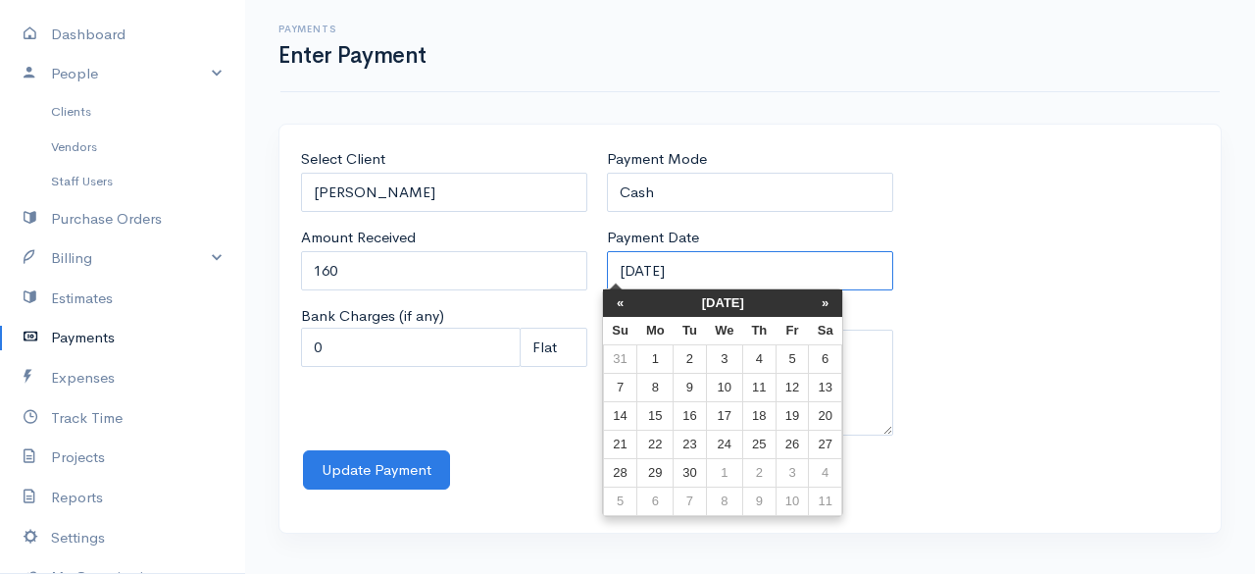
click at [750, 262] on input "12-09-2025" at bounding box center [750, 271] width 286 height 40
click at [624, 301] on th "«" at bounding box center [620, 302] width 34 height 27
click at [624, 301] on th "«" at bounding box center [625, 302] width 34 height 27
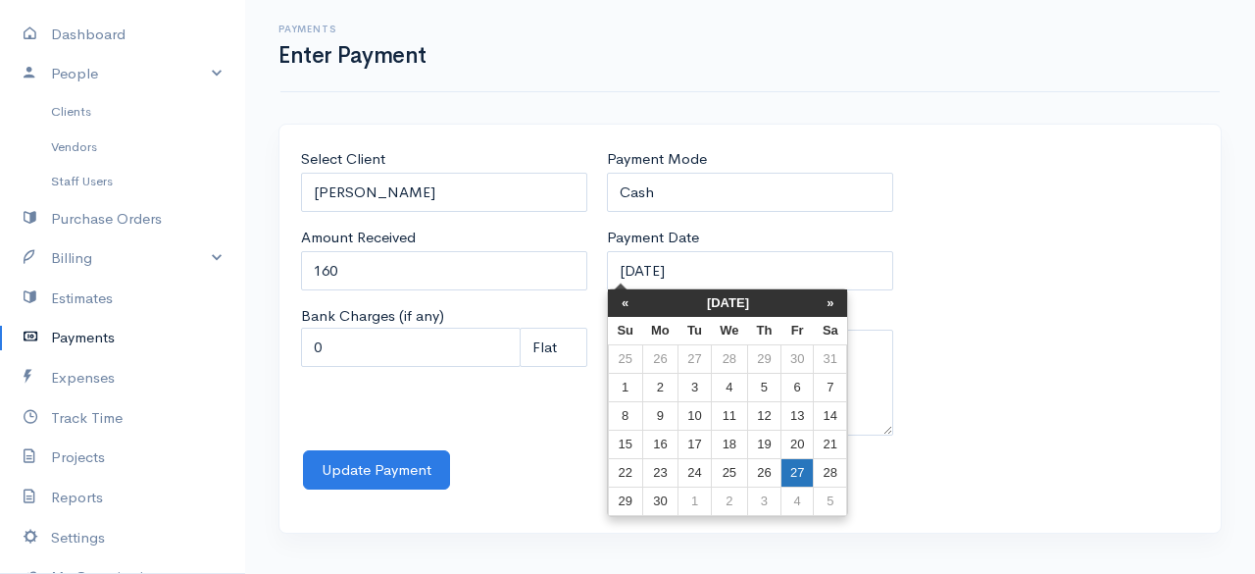
click at [804, 481] on td "27" at bounding box center [797, 473] width 32 height 28
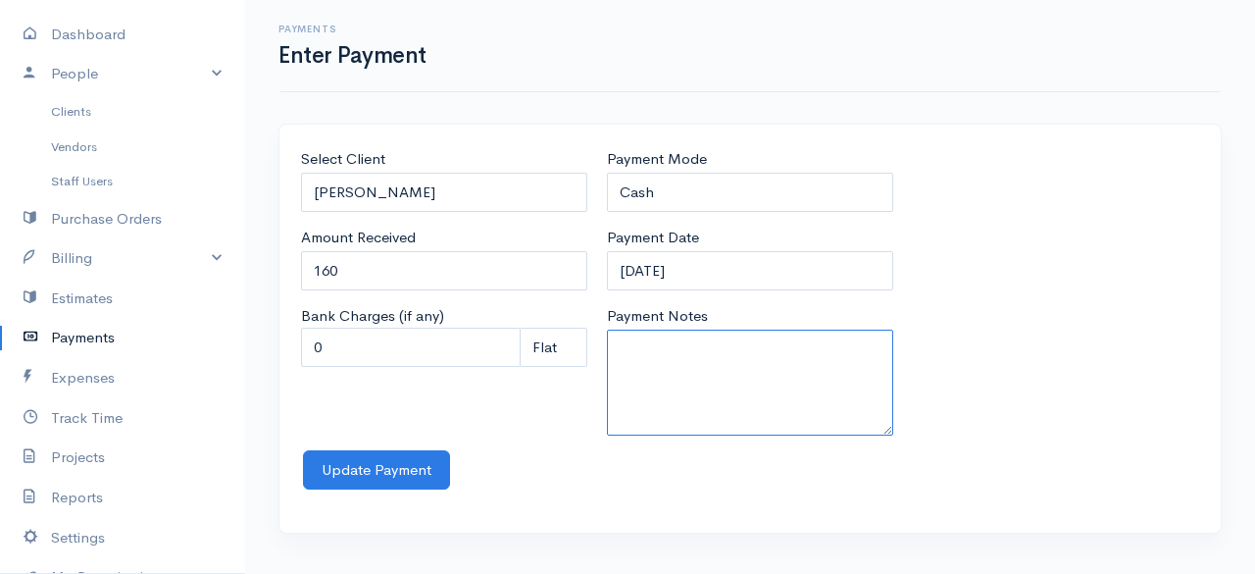
click at [720, 349] on textarea "Payment Notes" at bounding box center [750, 382] width 286 height 106
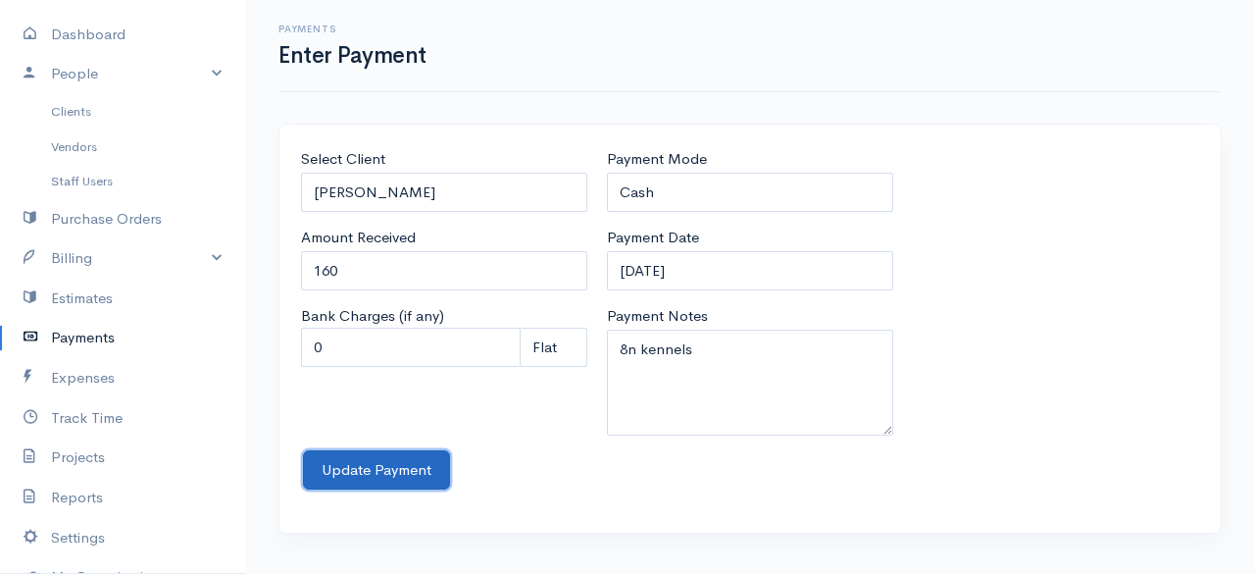
click at [396, 454] on button "Update Payment" at bounding box center [376, 470] width 147 height 40
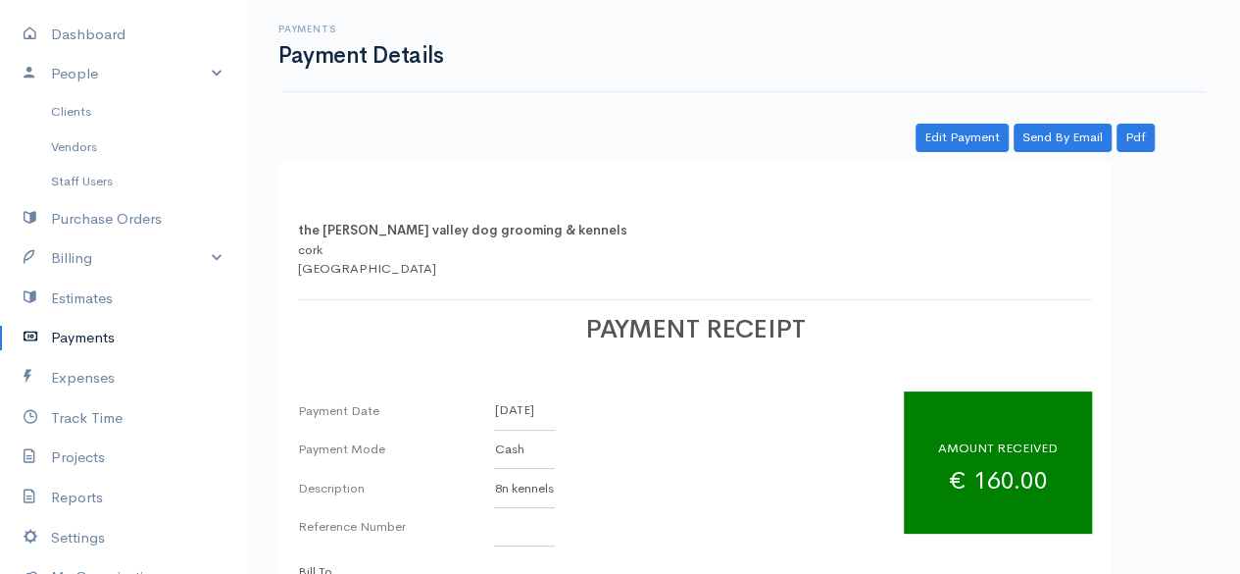
click at [114, 325] on link "Payments" at bounding box center [122, 338] width 245 height 40
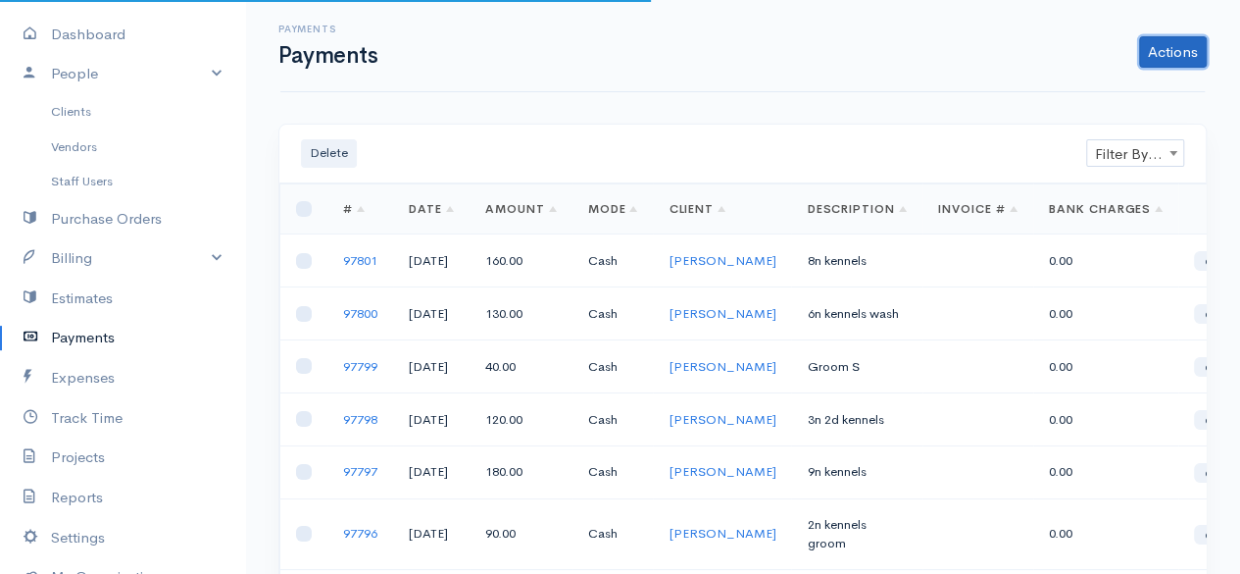
click at [1161, 47] on link "Actions" at bounding box center [1173, 51] width 68 height 31
click at [1092, 83] on link "Enter Payment" at bounding box center [1107, 93] width 202 height 34
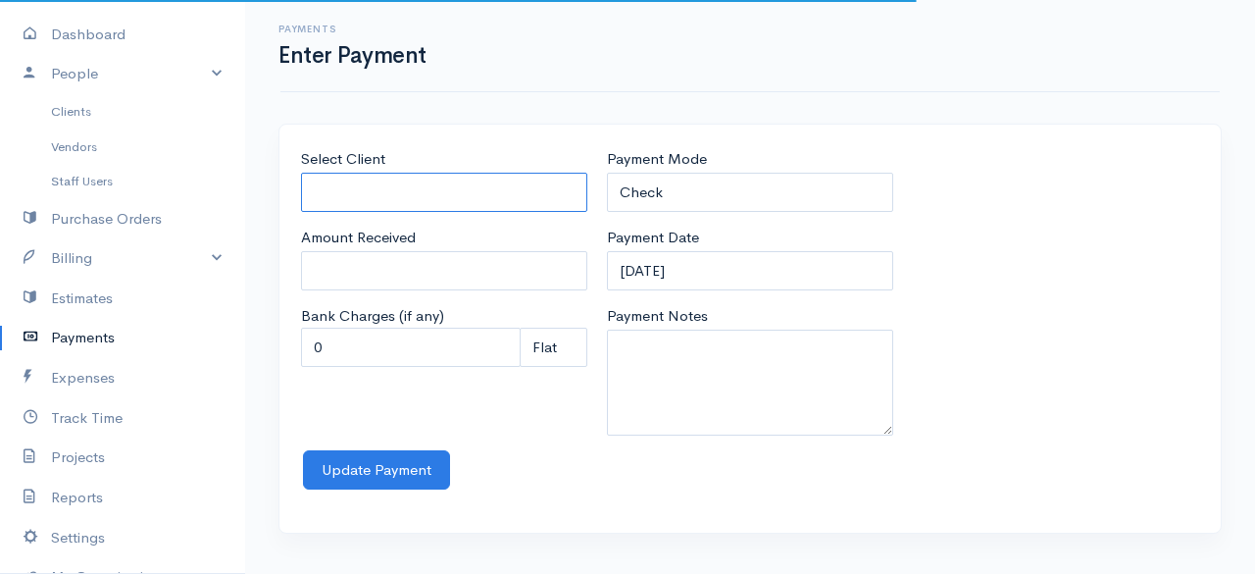
click at [504, 203] on input "Select Client" at bounding box center [444, 193] width 286 height 40
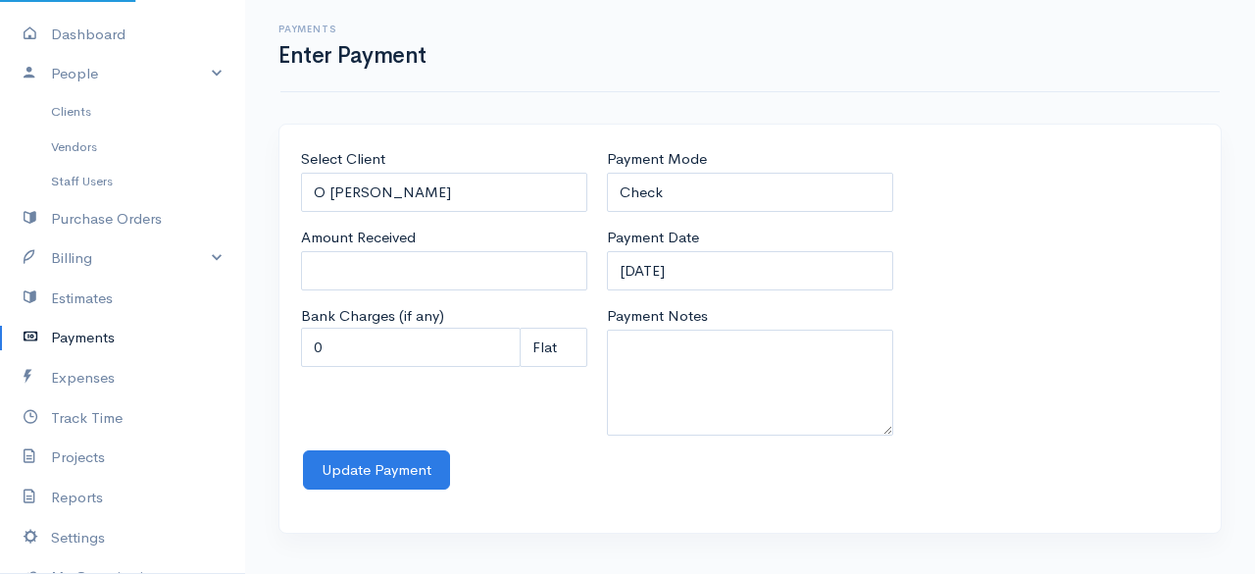
click at [445, 292] on body "the rodney valley dog grooming & kennels Upgrade Dashboard People Clients Vendo…" at bounding box center [627, 287] width 1255 height 574
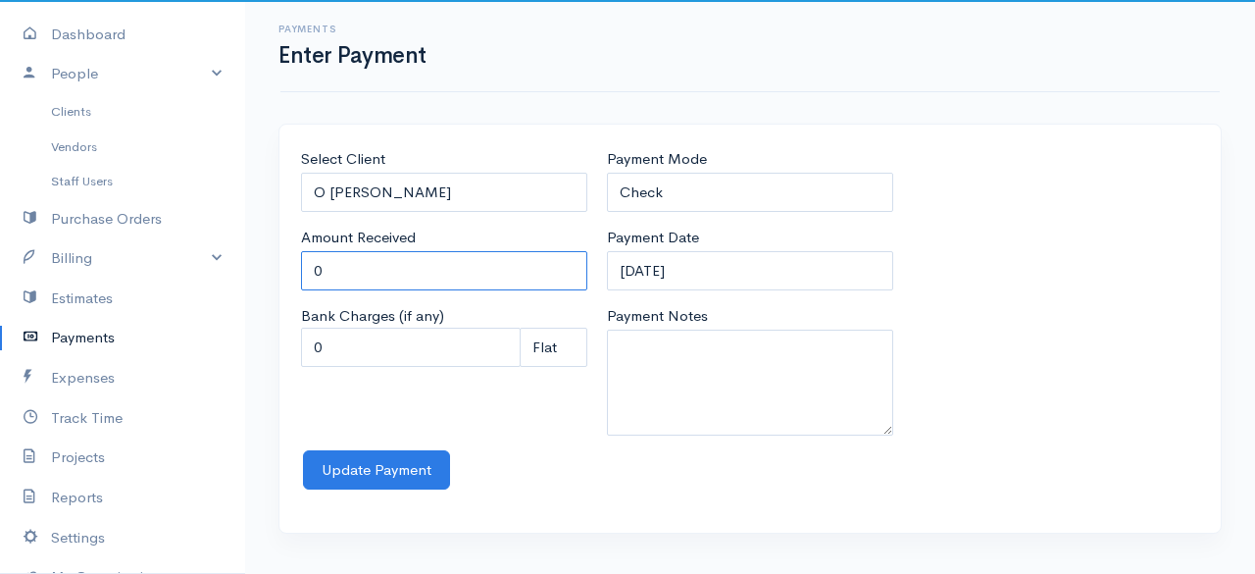
click at [381, 262] on input "0" at bounding box center [444, 271] width 286 height 40
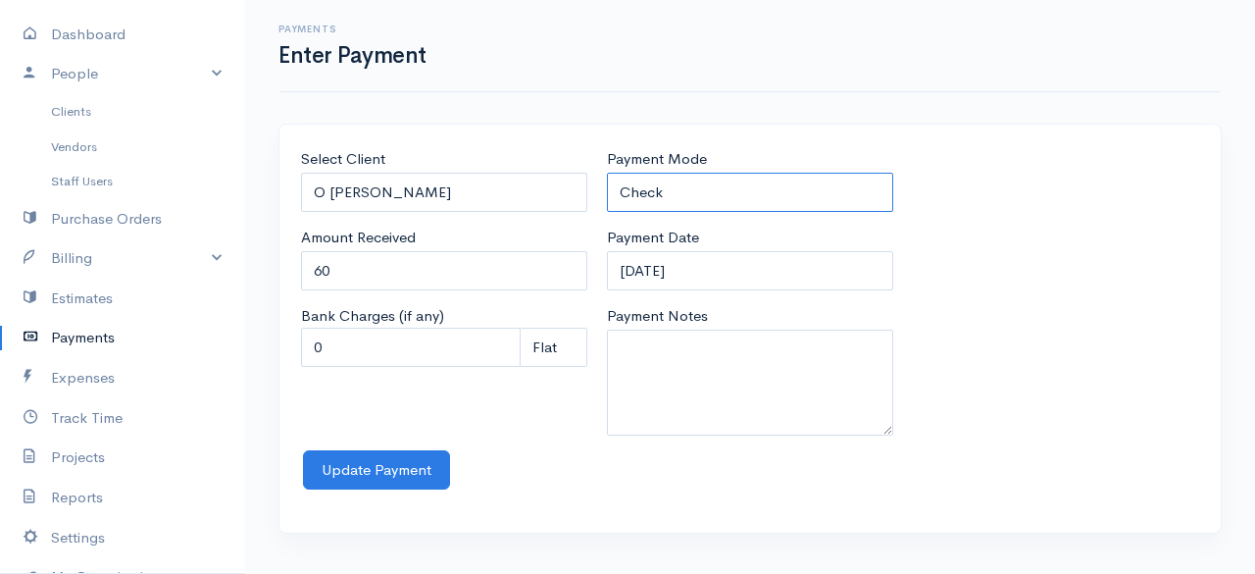
click at [713, 195] on select "Check Bank Transfer Credit Cash Debit ACH VISA MASTERCARD AMEX Discover DINERS …" at bounding box center [750, 193] width 286 height 40
click at [607, 173] on select "Check Bank Transfer Credit Cash Debit ACH VISA MASTERCARD AMEX Discover DINERS …" at bounding box center [750, 193] width 286 height 40
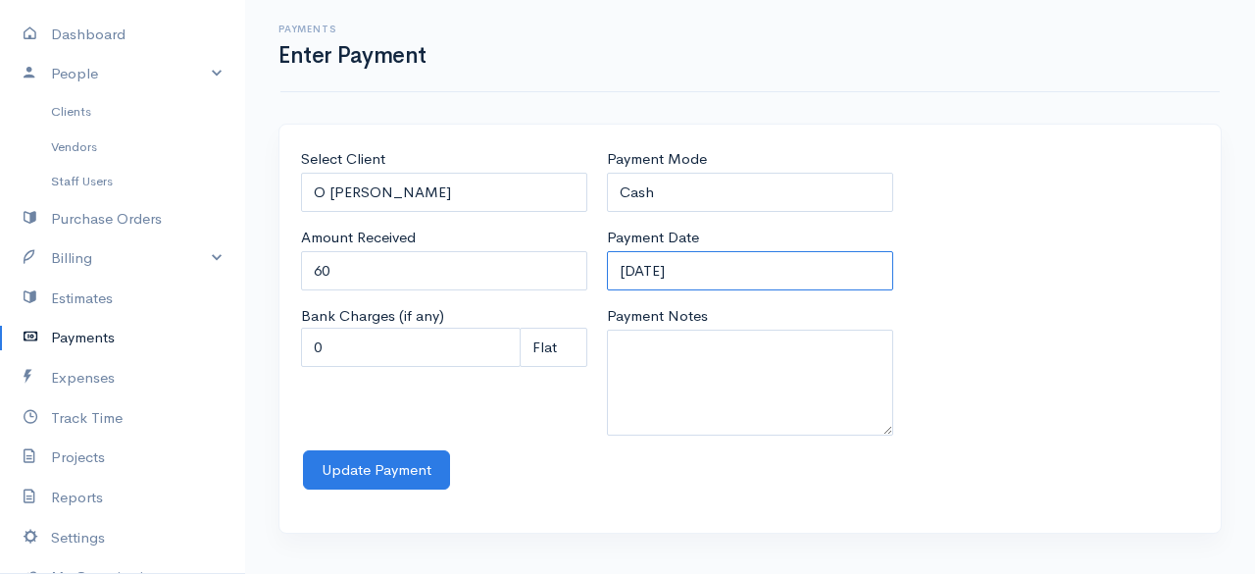
click at [738, 266] on input "12-09-2025" at bounding box center [750, 271] width 286 height 40
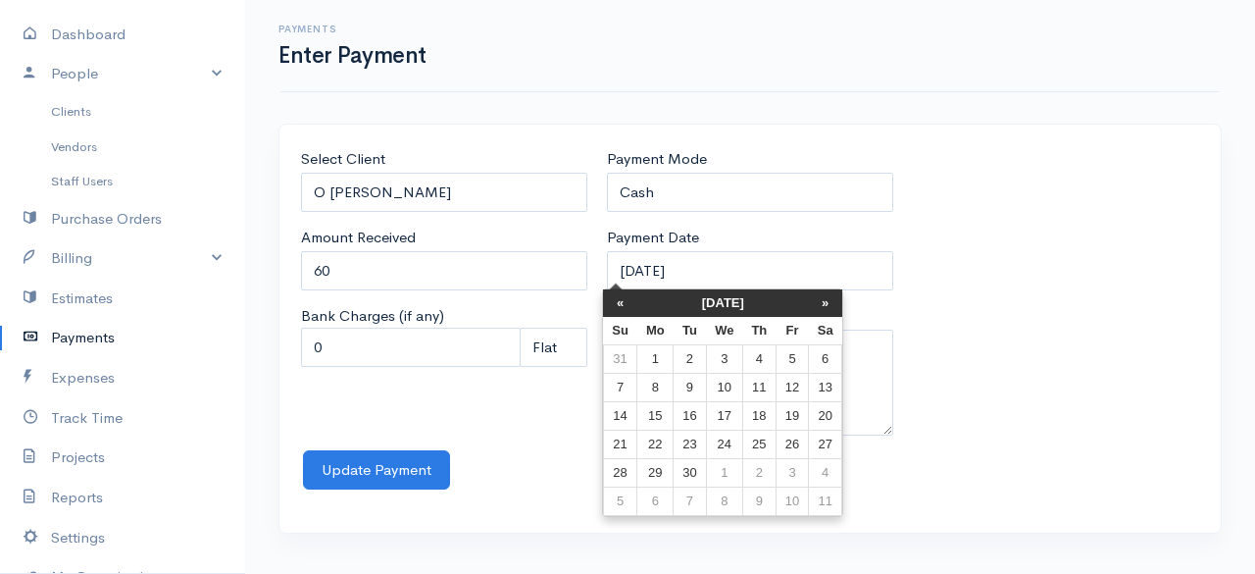
click at [637, 297] on th "September 2025" at bounding box center [723, 302] width 172 height 27
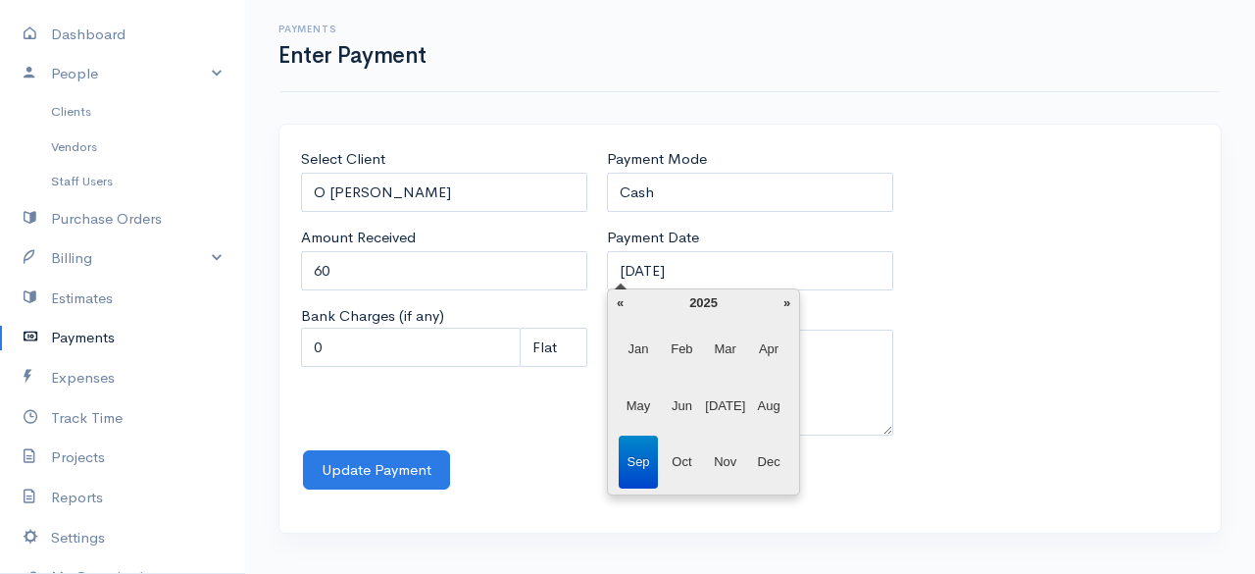
click at [636, 297] on th "2025" at bounding box center [703, 302] width 142 height 27
click at [724, 399] on span "2025" at bounding box center [725, 405] width 40 height 53
click at [681, 407] on span "Jun" at bounding box center [682, 405] width 40 height 53
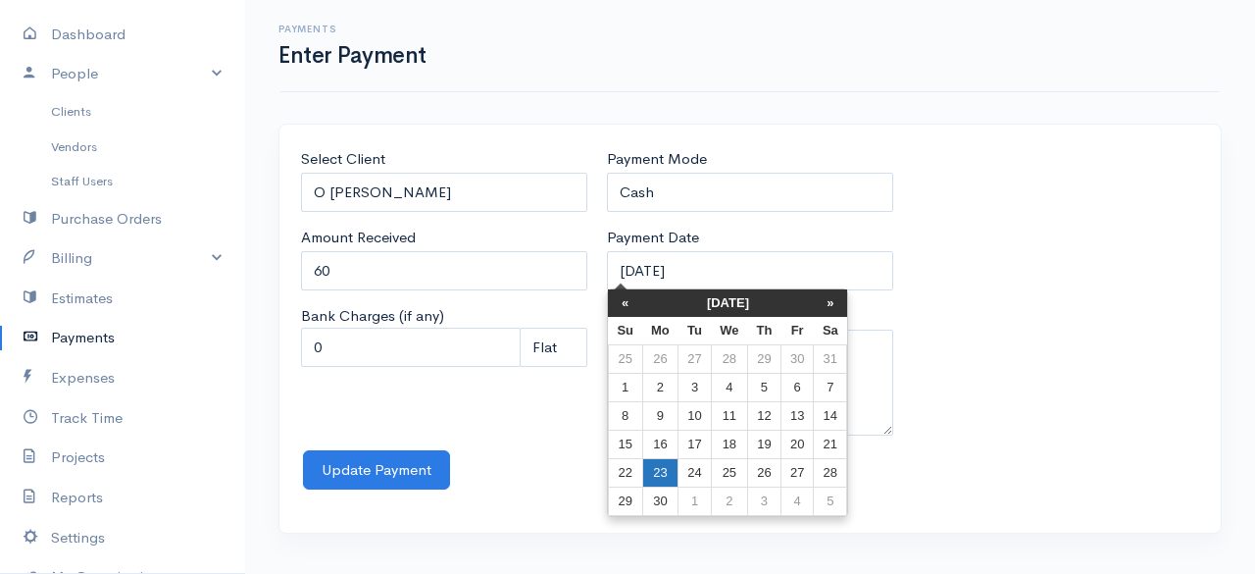
click at [653, 460] on td "23" at bounding box center [660, 473] width 36 height 28
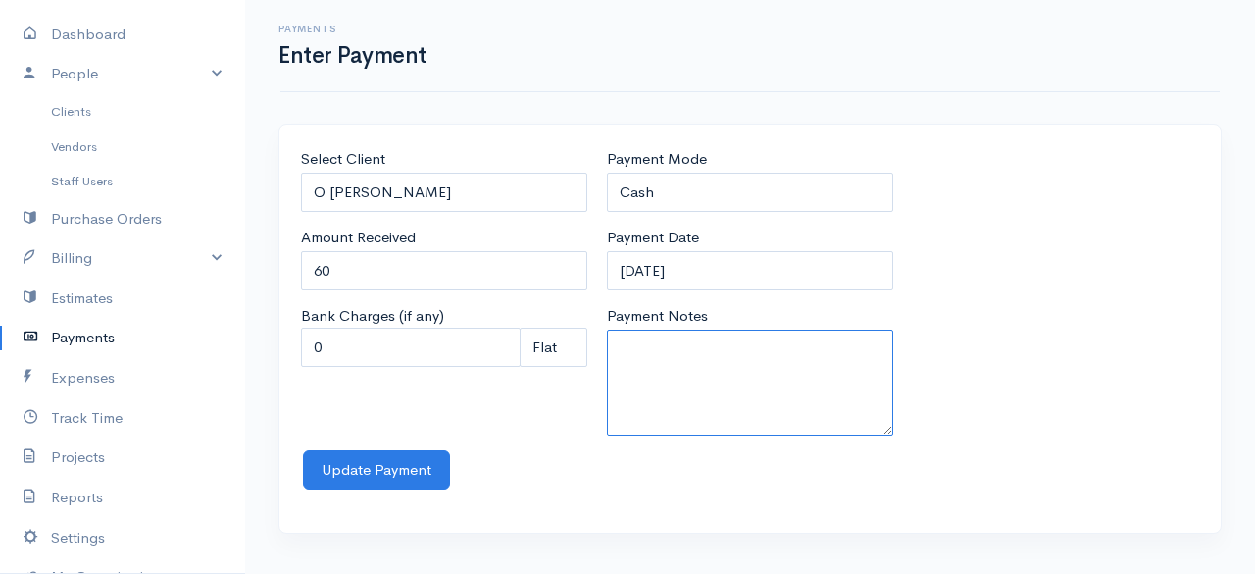
click at [659, 353] on textarea "Payment Notes" at bounding box center [750, 382] width 286 height 106
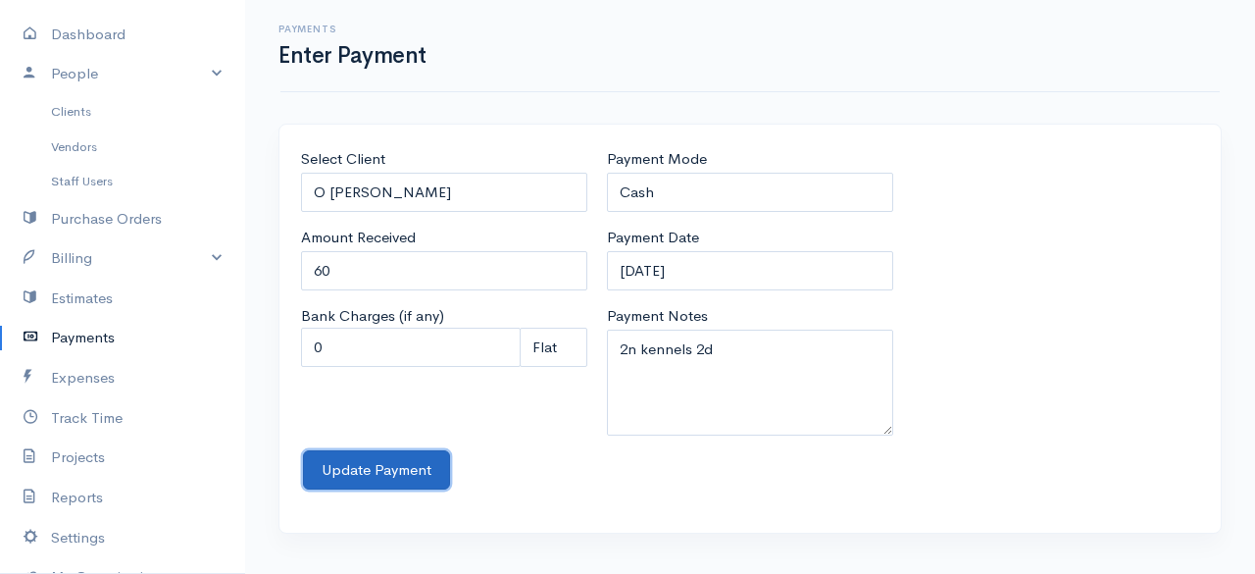
click at [357, 465] on button "Update Payment" at bounding box center [376, 470] width 147 height 40
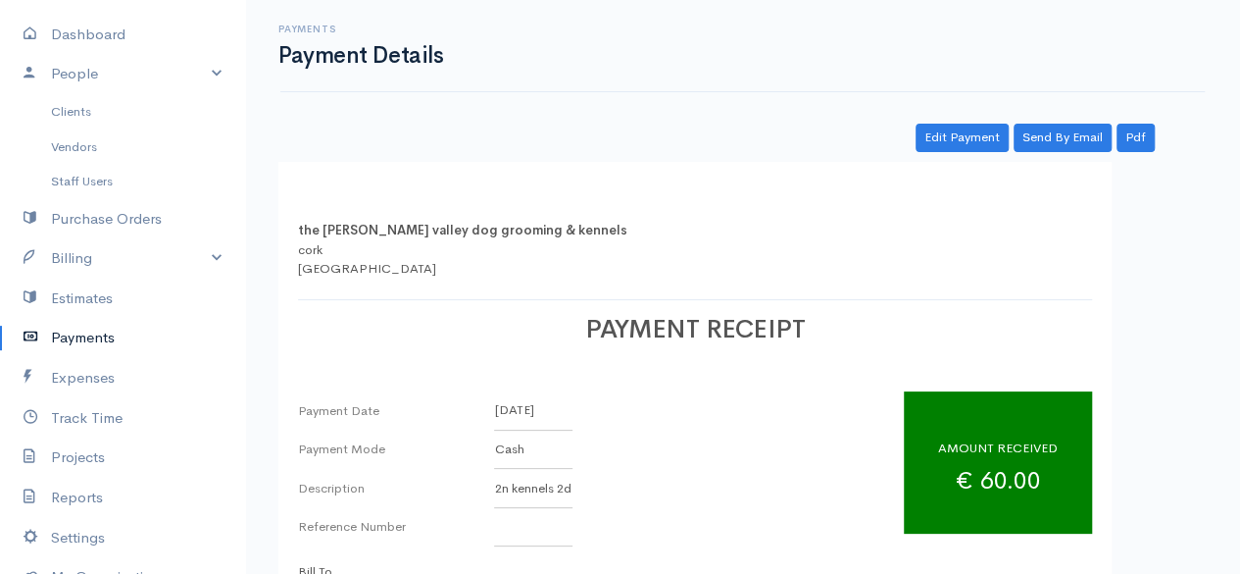
click at [106, 342] on link "Payments" at bounding box center [122, 338] width 245 height 40
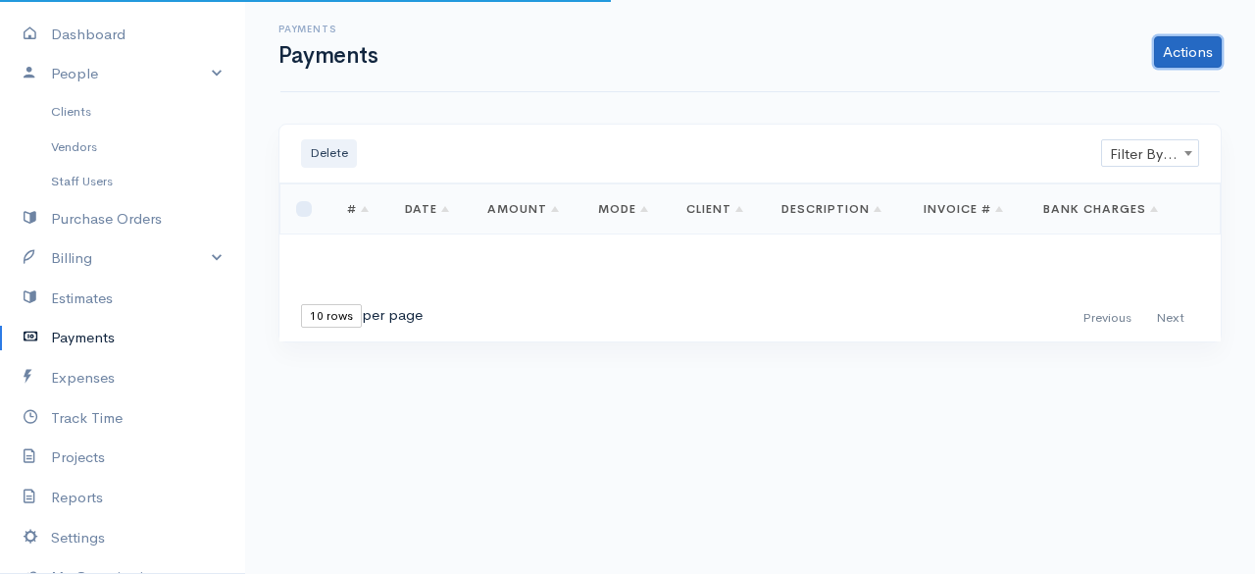
click at [1210, 52] on link "Actions" at bounding box center [1188, 51] width 68 height 31
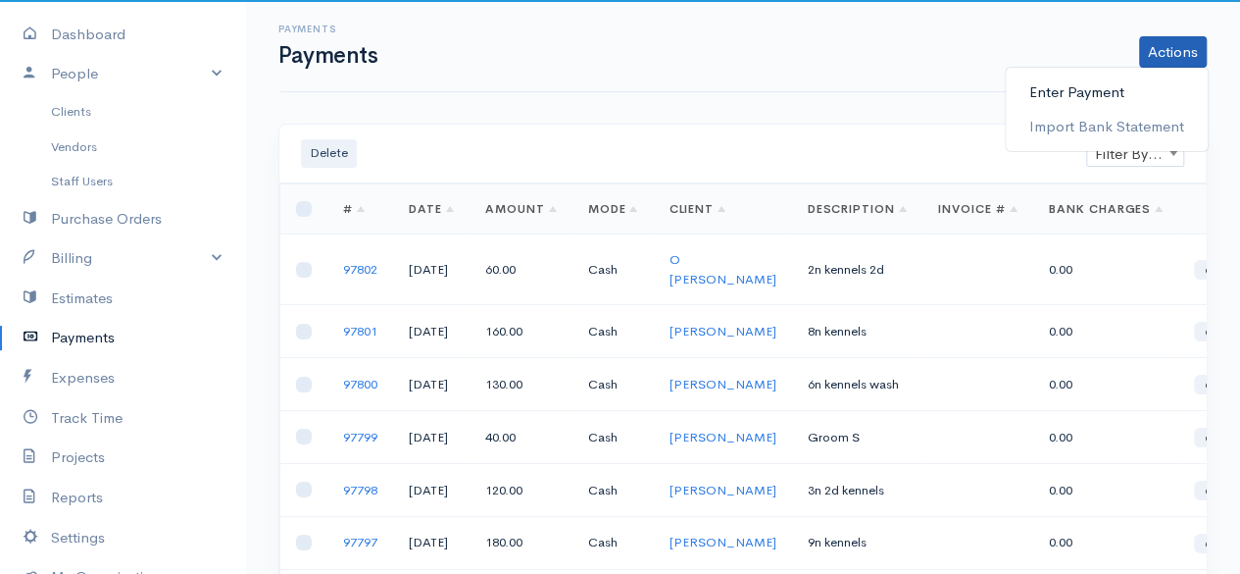
click at [1126, 93] on link "Enter Payment" at bounding box center [1107, 93] width 202 height 34
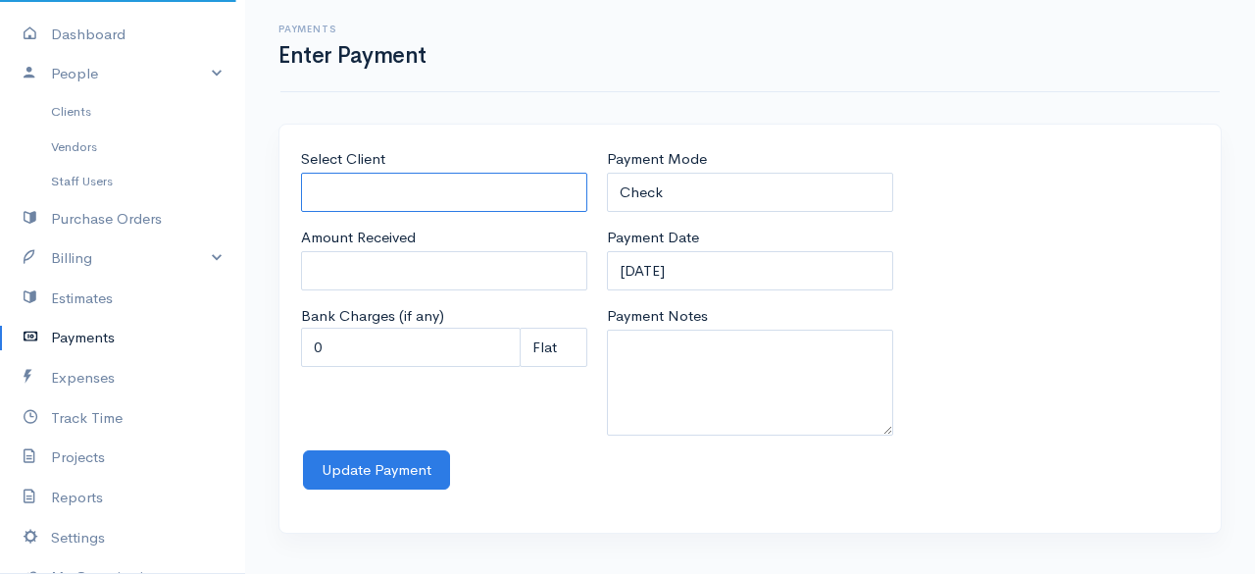
click at [395, 202] on input "Select Client" at bounding box center [444, 193] width 286 height 40
click at [401, 272] on body "the rodney valley dog grooming & kennels Upgrade Dashboard People Clients Vendo…" at bounding box center [627, 287] width 1255 height 574
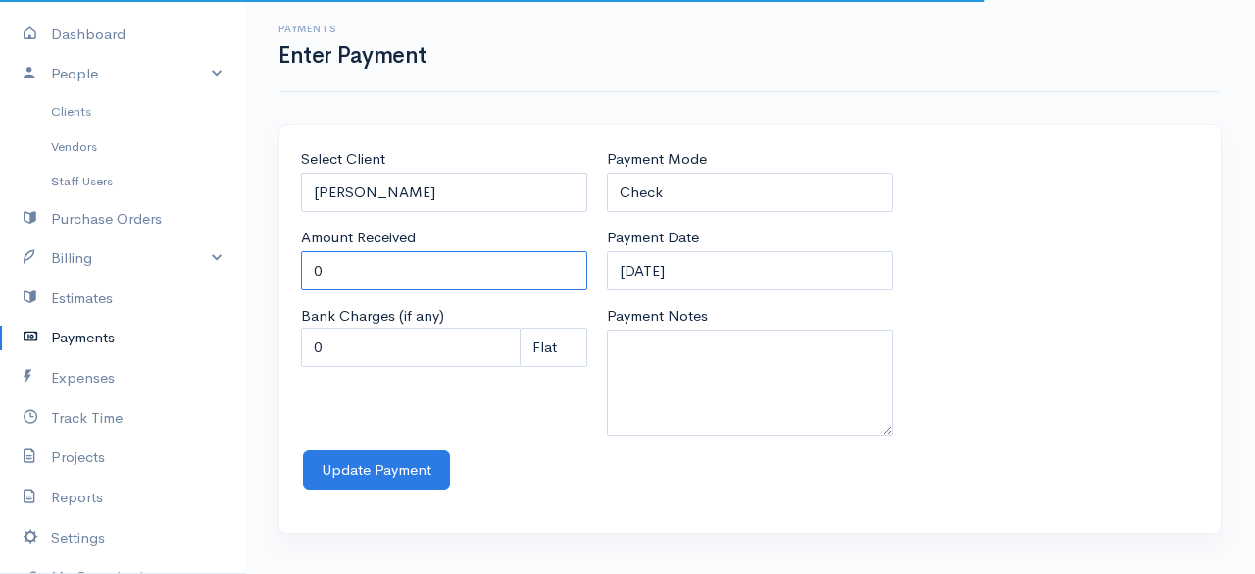
click at [401, 272] on input "0" at bounding box center [444, 271] width 286 height 40
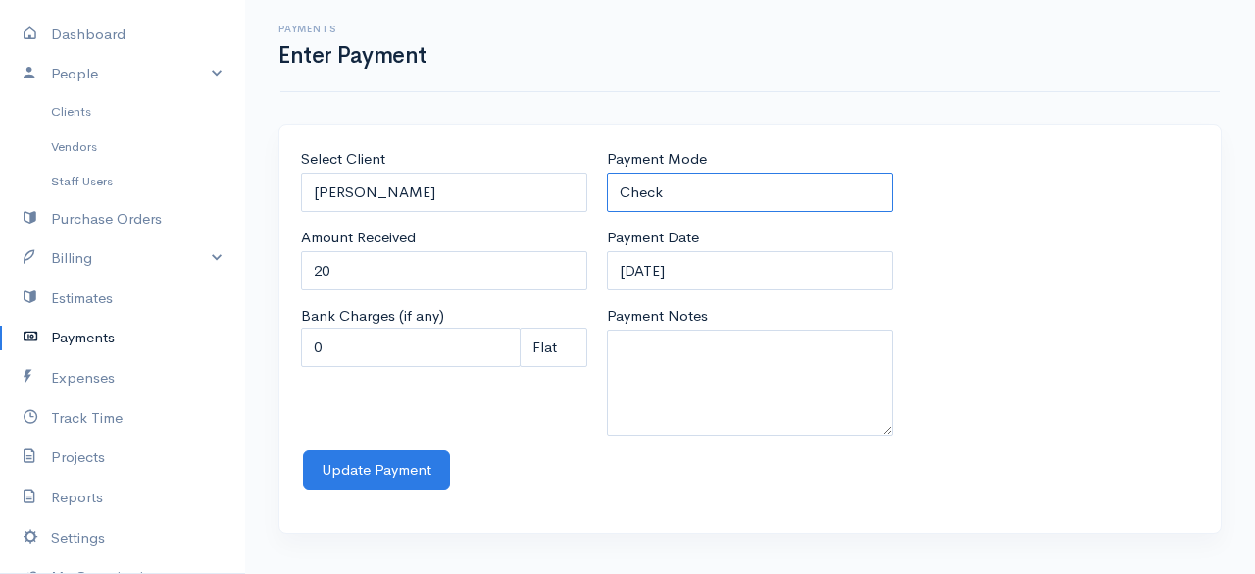
click at [716, 198] on select "Check Bank Transfer Credit Cash Debit ACH VISA MASTERCARD AMEX Discover DINERS …" at bounding box center [750, 193] width 286 height 40
click at [607, 173] on select "Check Bank Transfer Credit Cash Debit ACH VISA MASTERCARD AMEX Discover DINERS …" at bounding box center [750, 193] width 286 height 40
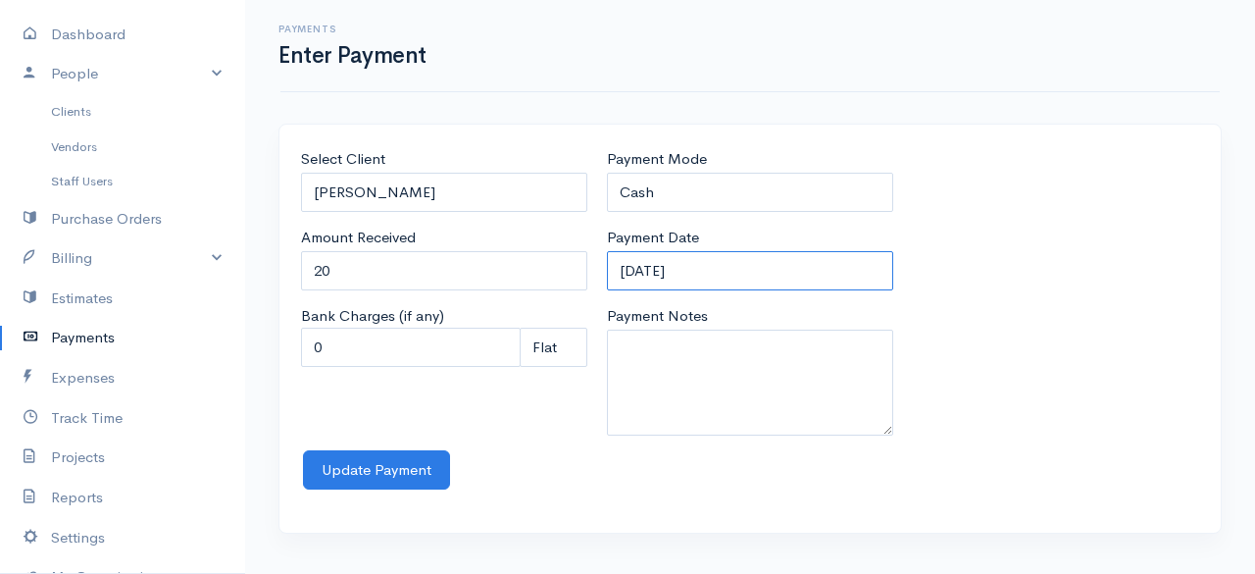
click at [741, 266] on input "12-09-2025" at bounding box center [750, 271] width 286 height 40
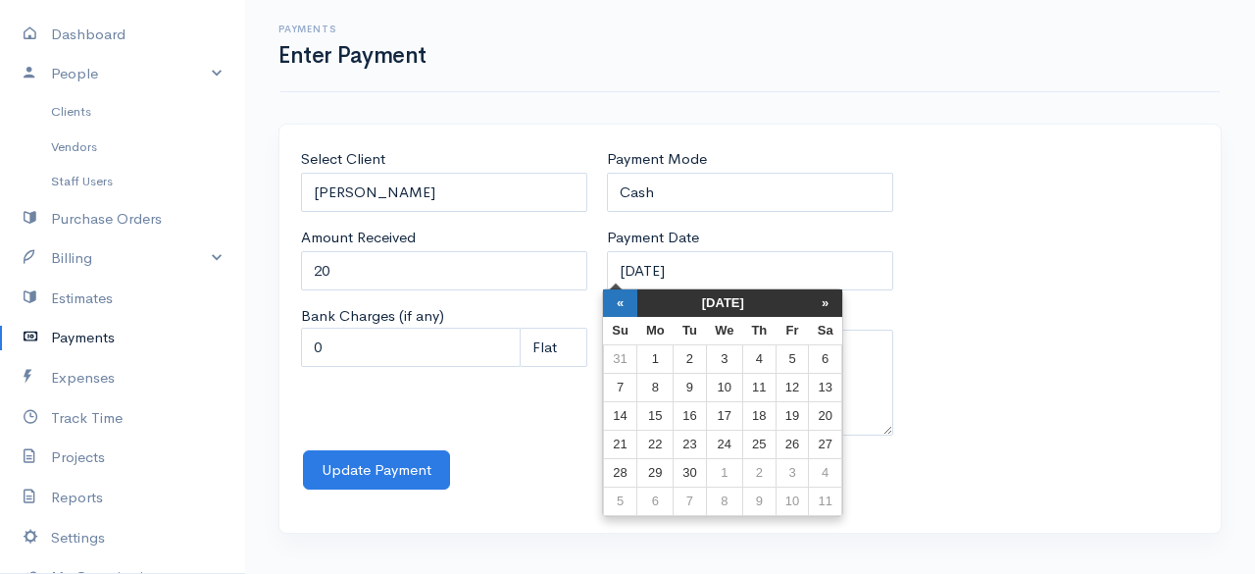
click at [632, 303] on th "«" at bounding box center [620, 302] width 34 height 27
click at [632, 303] on th "«" at bounding box center [625, 302] width 34 height 27
click at [831, 459] on td "28" at bounding box center [830, 473] width 33 height 28
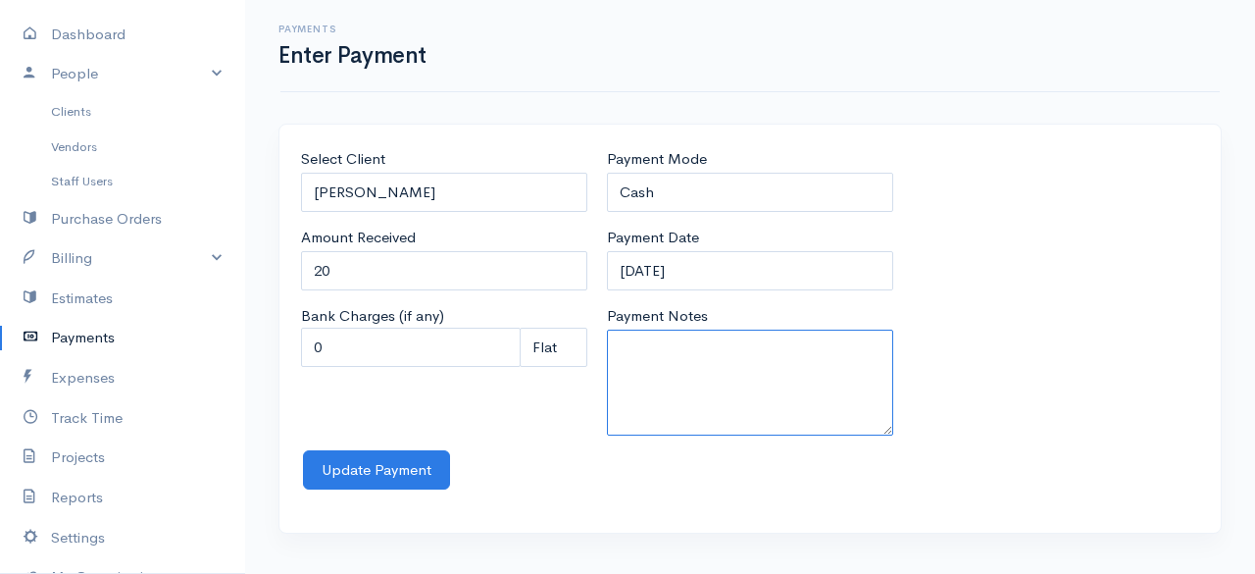
click at [686, 376] on textarea "Payment Notes" at bounding box center [750, 382] width 286 height 106
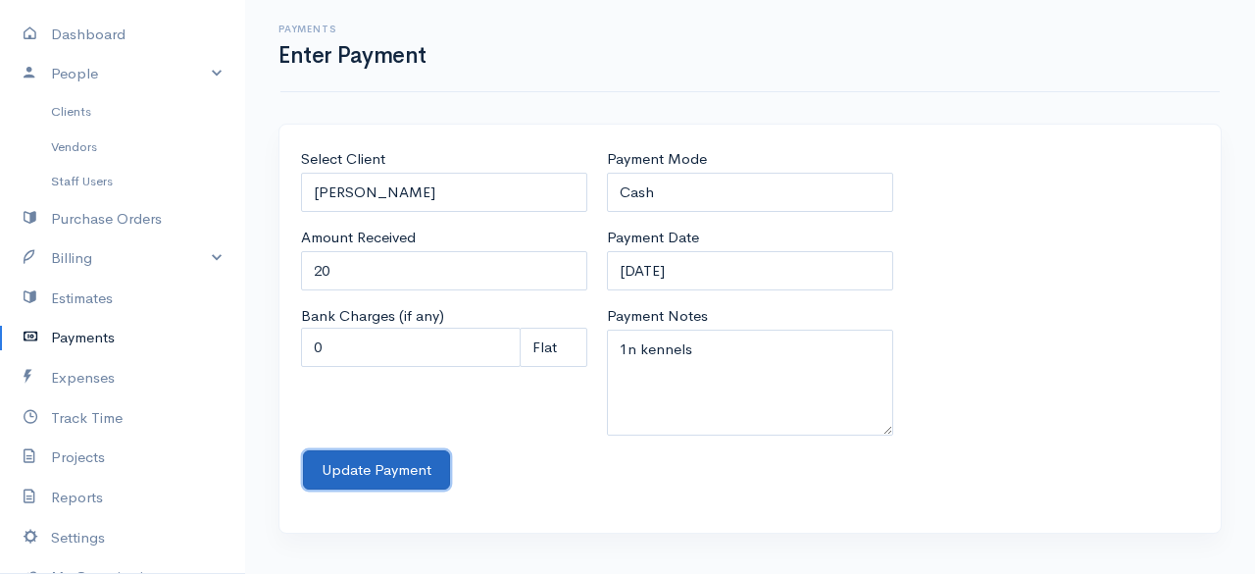
click at [433, 469] on button "Update Payment" at bounding box center [376, 470] width 147 height 40
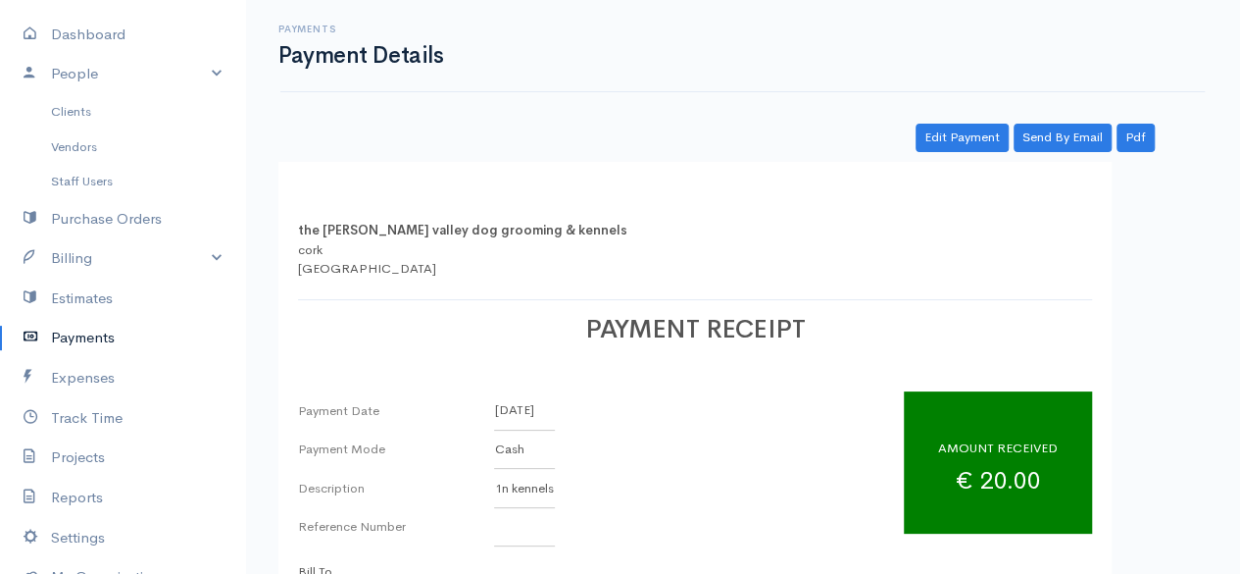
click at [87, 336] on link "Payments" at bounding box center [122, 338] width 245 height 40
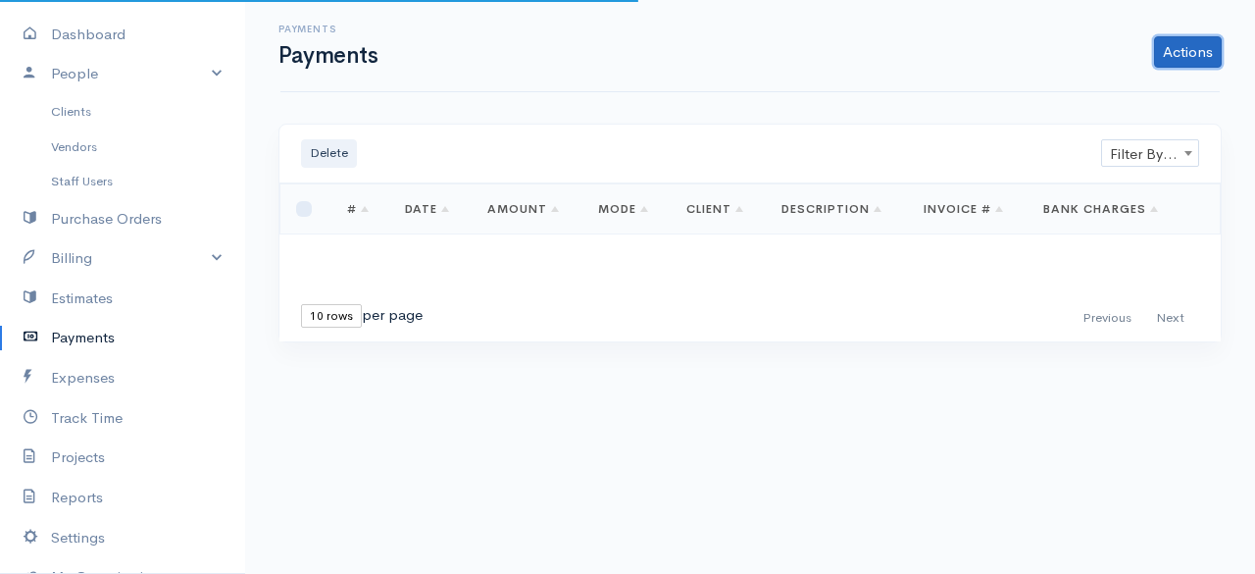
click at [1180, 60] on link "Actions" at bounding box center [1188, 51] width 68 height 31
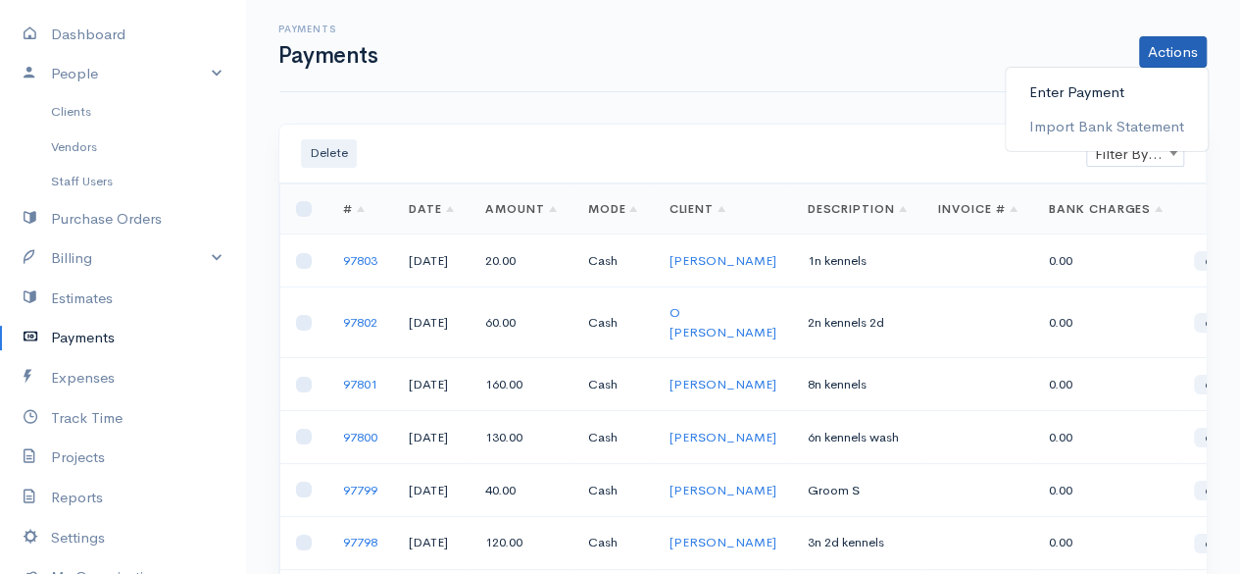
click at [1053, 97] on link "Enter Payment" at bounding box center [1107, 93] width 202 height 34
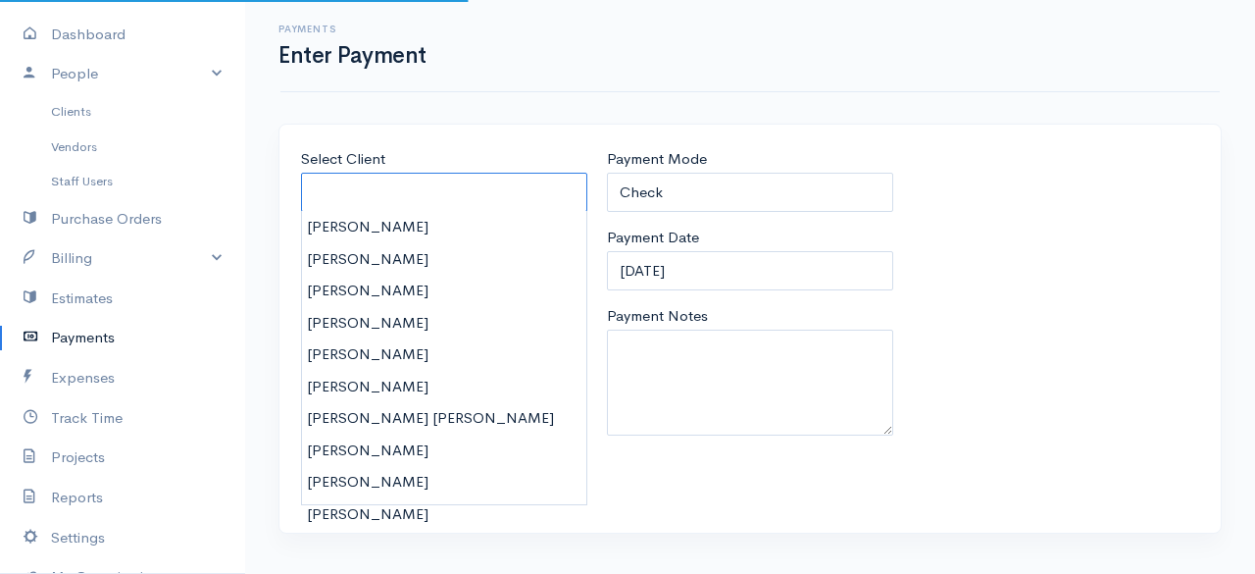
click at [408, 185] on input "Select Client" at bounding box center [444, 193] width 286 height 40
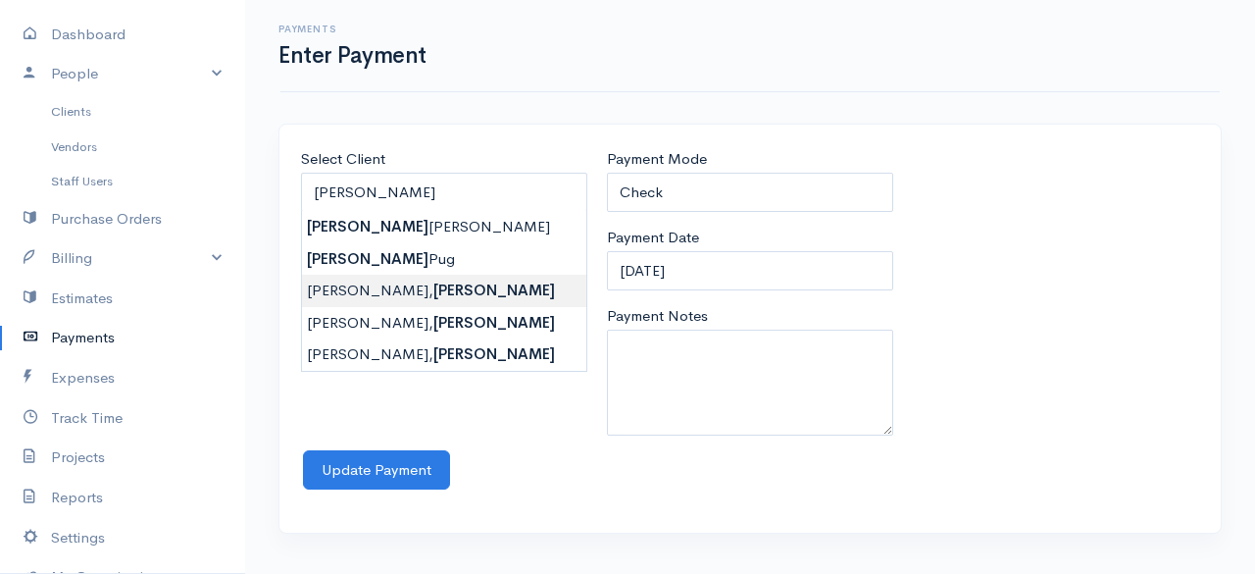
click at [401, 283] on body "the rodney valley dog grooming & kennels Upgrade Dashboard People Clients Vendo…" at bounding box center [627, 287] width 1255 height 574
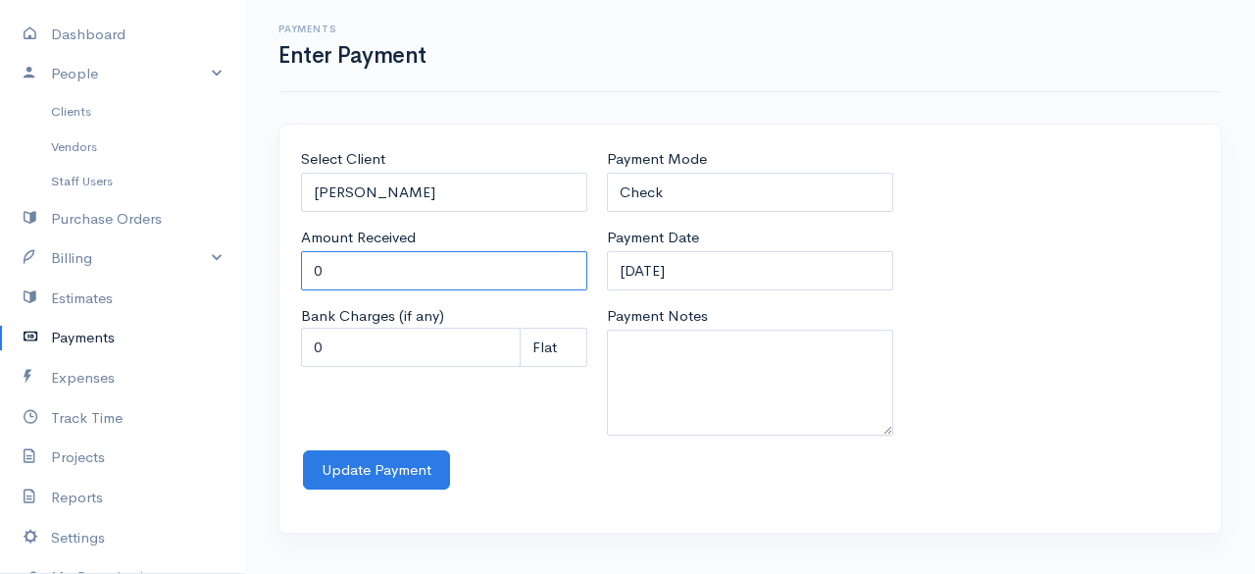
click at [450, 268] on input "0" at bounding box center [444, 271] width 286 height 40
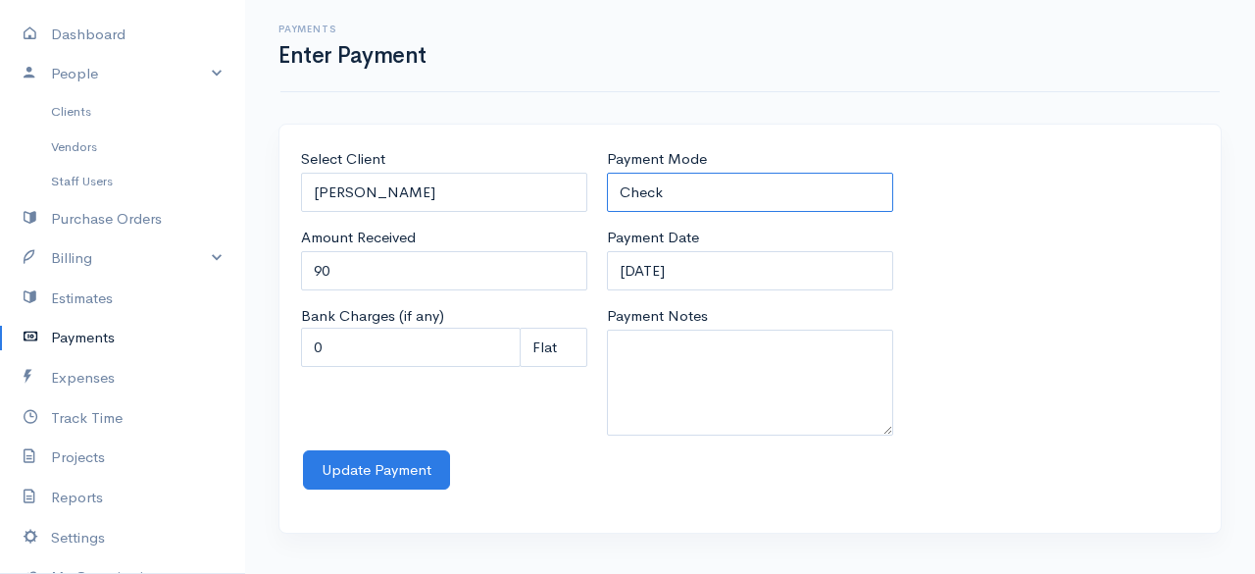
click at [707, 183] on select "Check Bank Transfer Credit Cash Debit ACH VISA MASTERCARD AMEX Discover DINERS …" at bounding box center [750, 193] width 286 height 40
click at [607, 173] on select "Check Bank Transfer Credit Cash Debit ACH VISA MASTERCARD AMEX Discover DINERS …" at bounding box center [750, 193] width 286 height 40
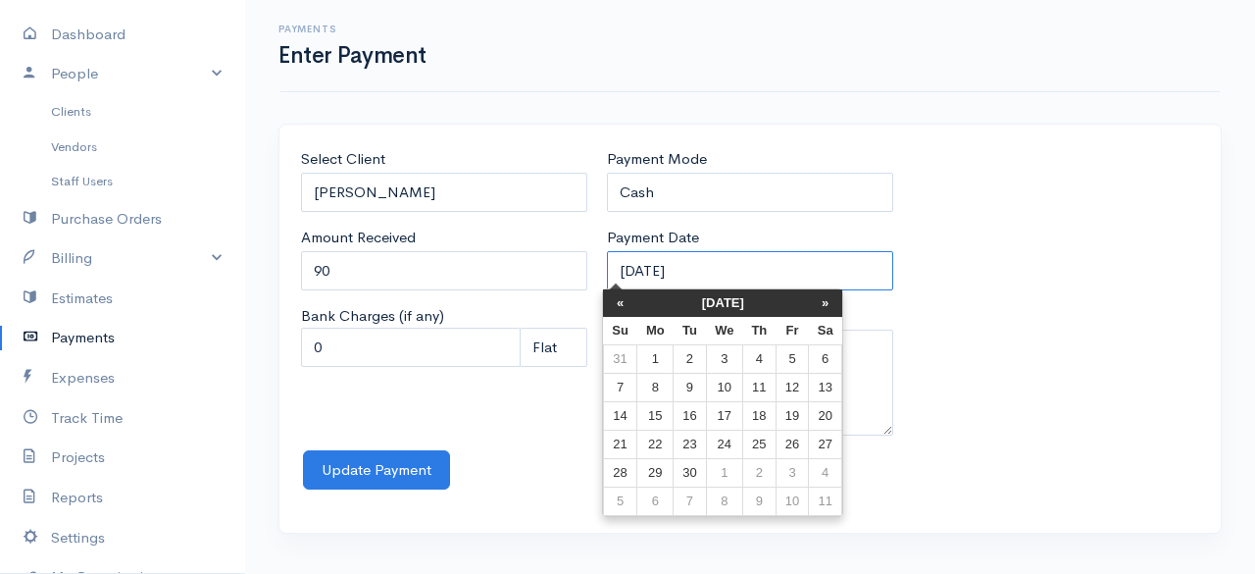
click at [742, 274] on input "12-09-2025" at bounding box center [750, 271] width 286 height 40
click at [607, 307] on th "«" at bounding box center [620, 302] width 34 height 27
click at [608, 307] on th "«" at bounding box center [625, 302] width 34 height 27
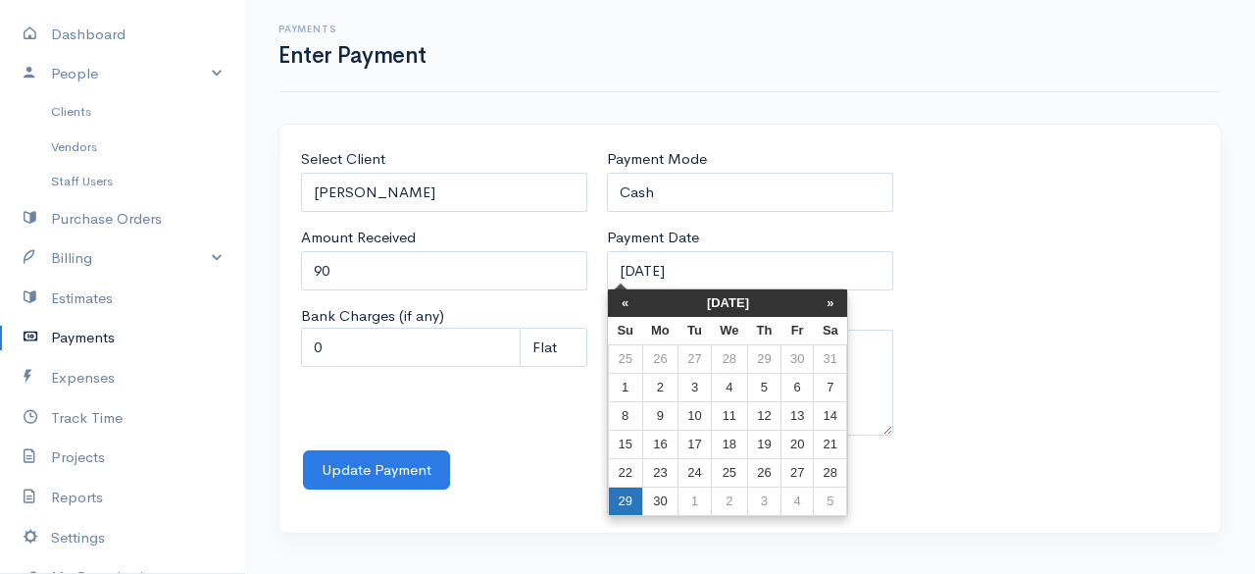
click at [632, 487] on td "29" at bounding box center [625, 501] width 34 height 28
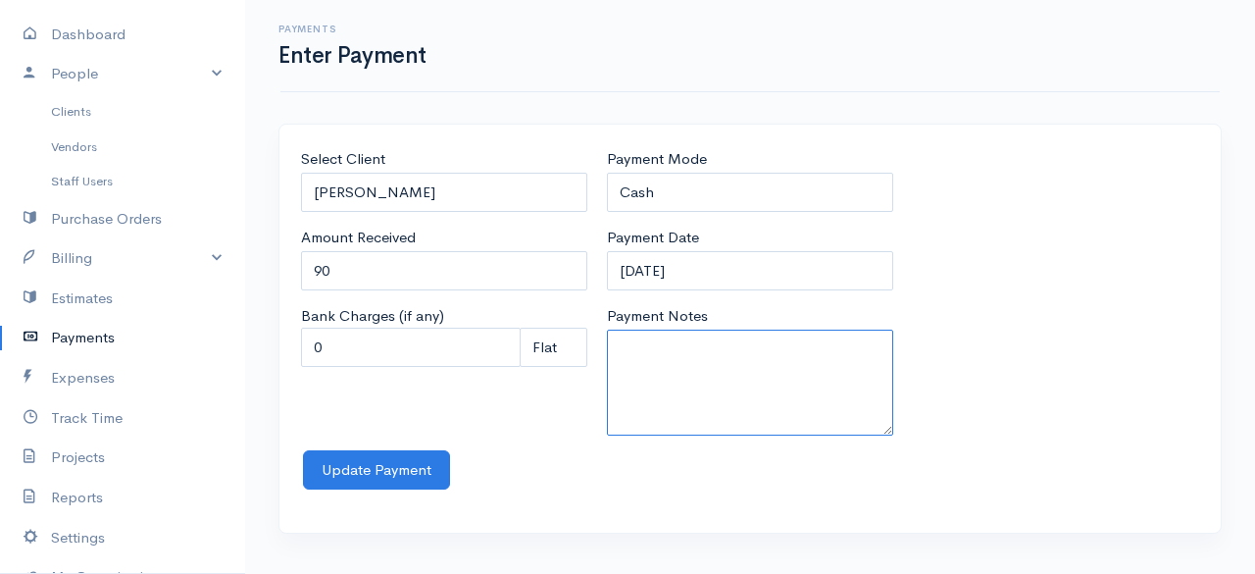
click at [686, 407] on textarea "Payment Notes" at bounding box center [750, 382] width 286 height 106
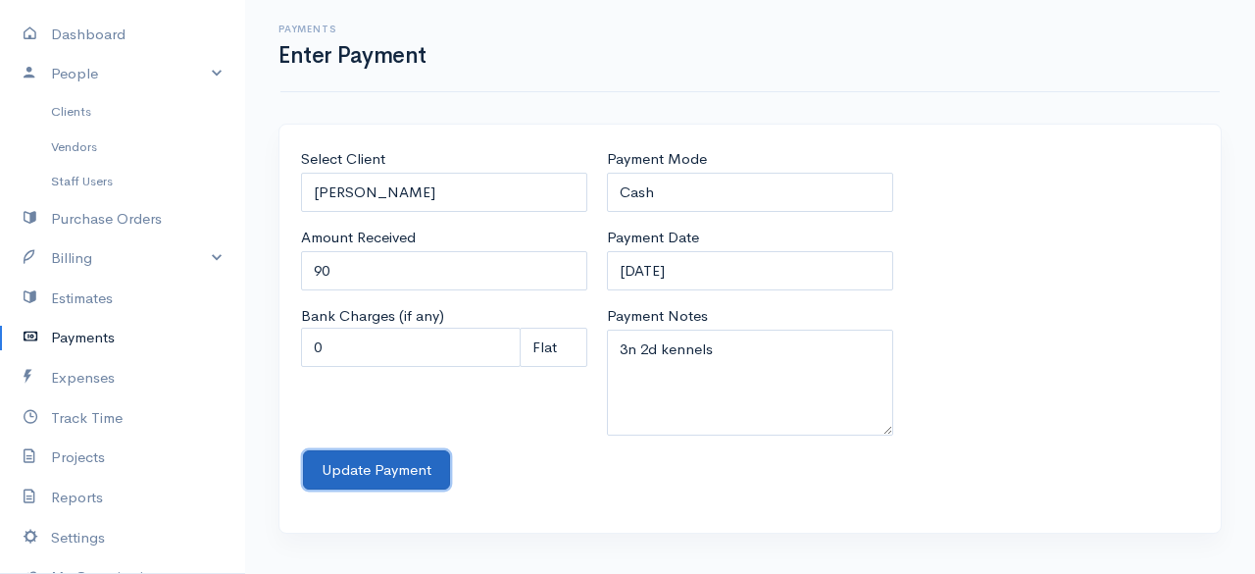
click at [408, 460] on button "Update Payment" at bounding box center [376, 470] width 147 height 40
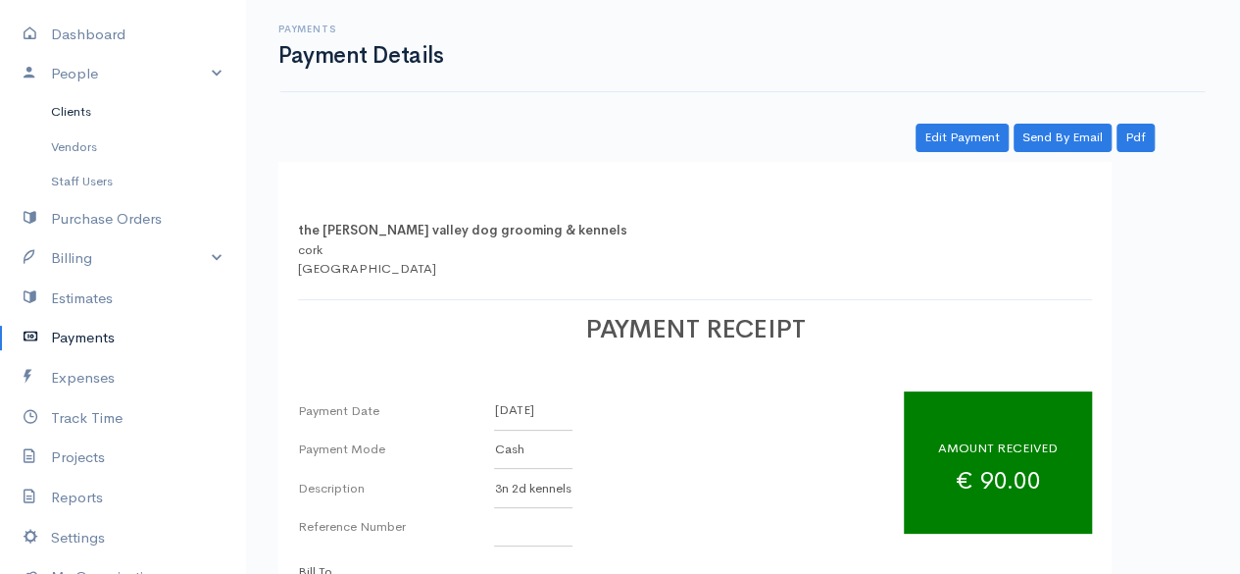
click at [63, 106] on link "Clients" at bounding box center [122, 111] width 245 height 35
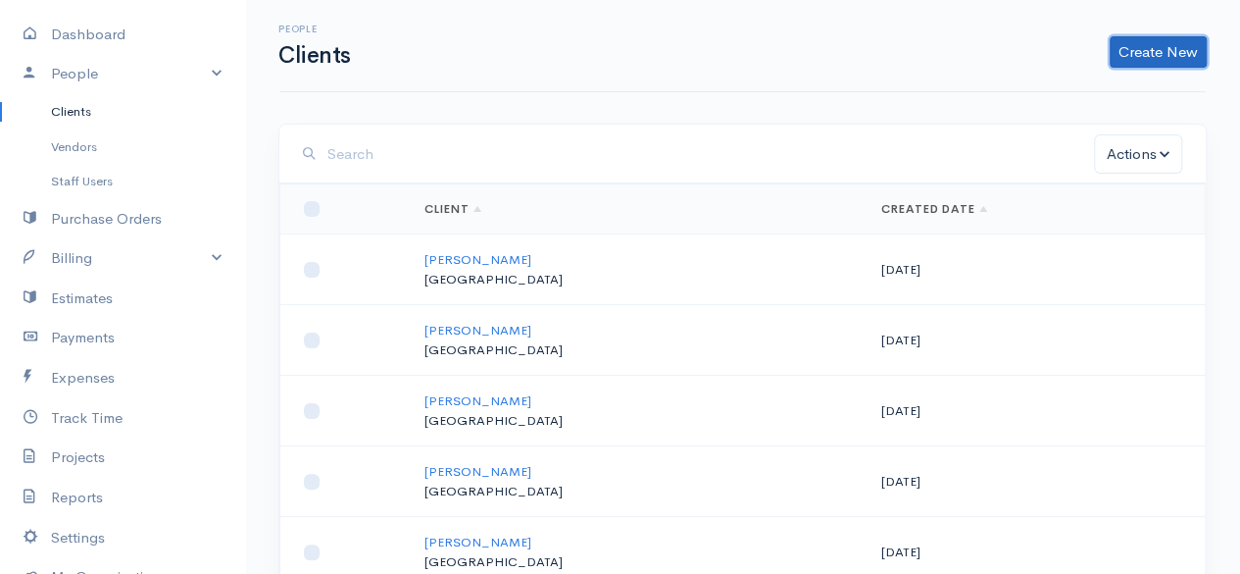
click at [1136, 41] on link "Create New" at bounding box center [1158, 51] width 97 height 31
click at [1094, 85] on link "Client" at bounding box center [1127, 93] width 155 height 34
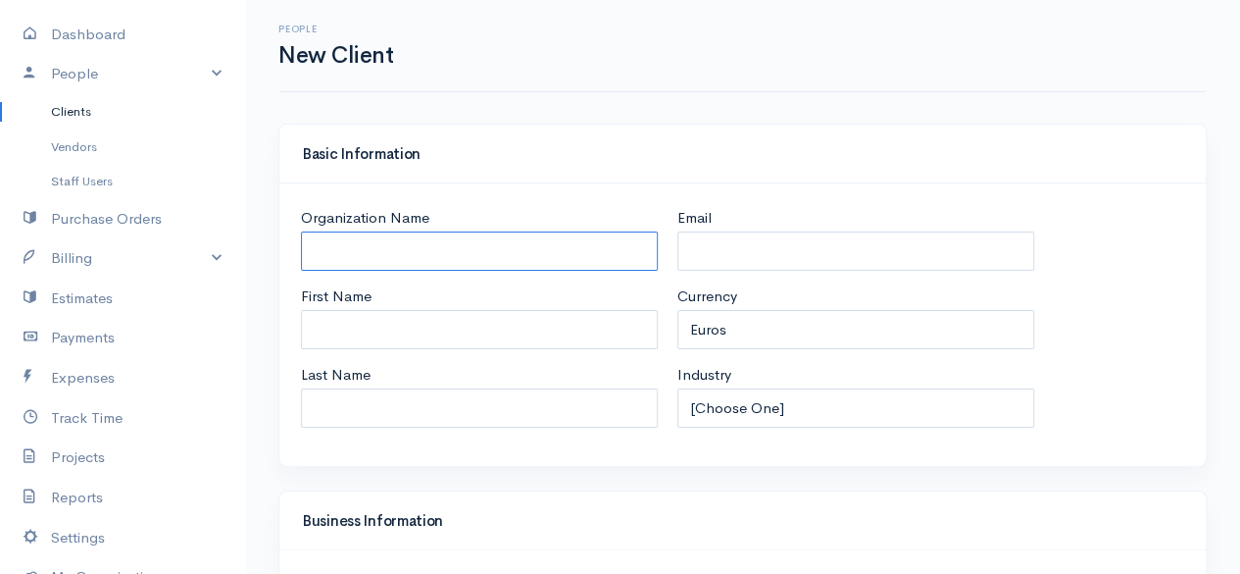
click at [397, 240] on input "Organization Name" at bounding box center [479, 251] width 357 height 40
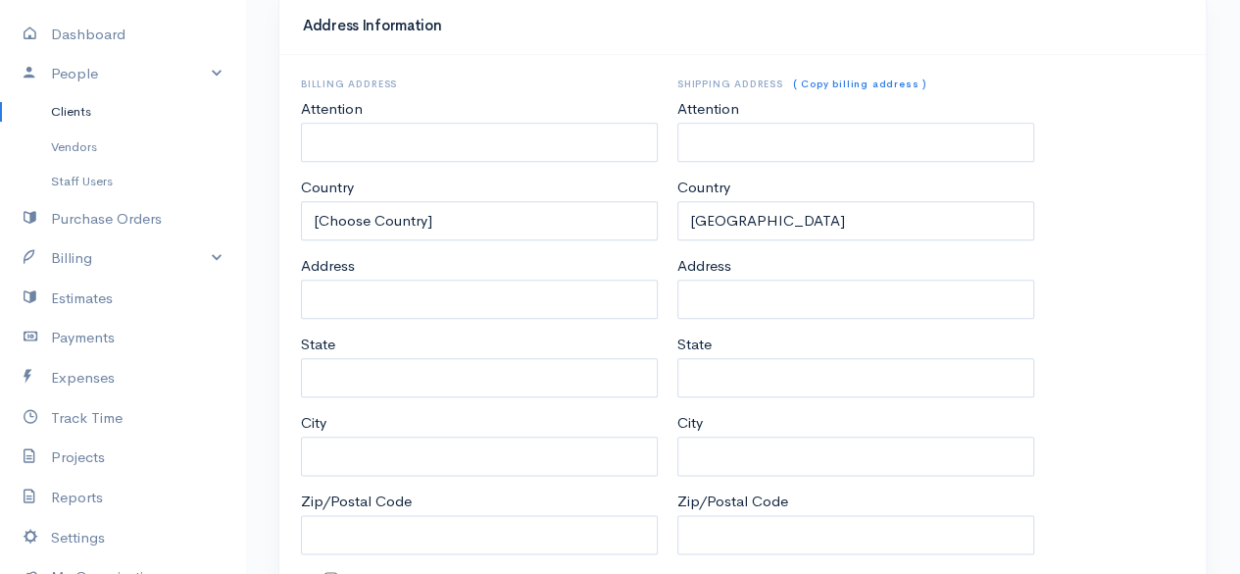
scroll to position [1034, 0]
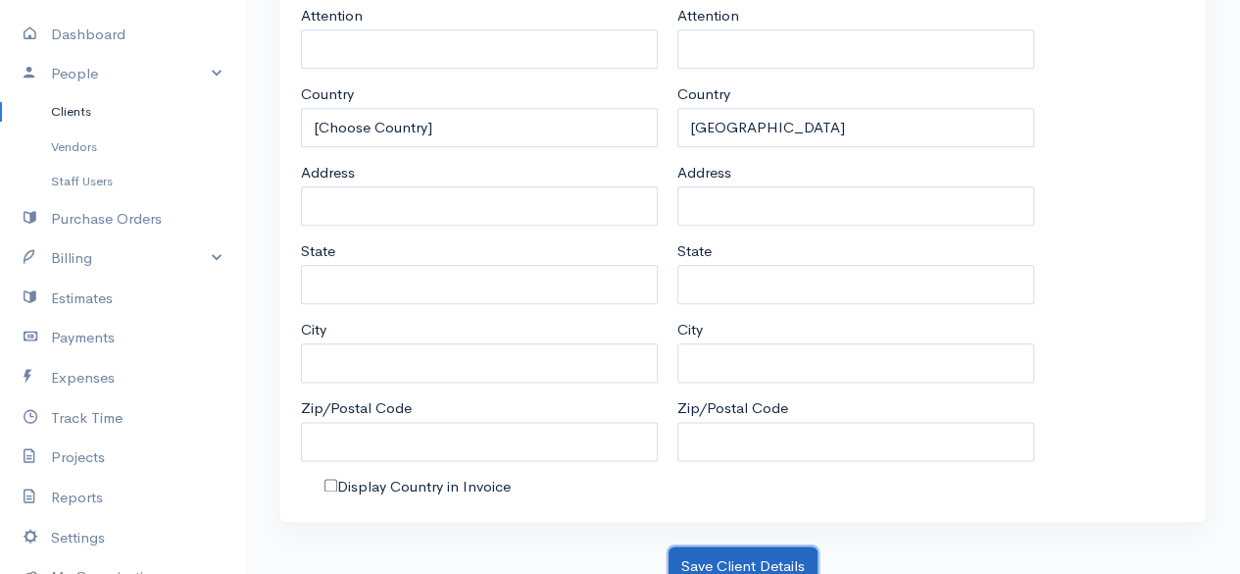
click at [759, 546] on button "Save Client Details" at bounding box center [743, 566] width 149 height 40
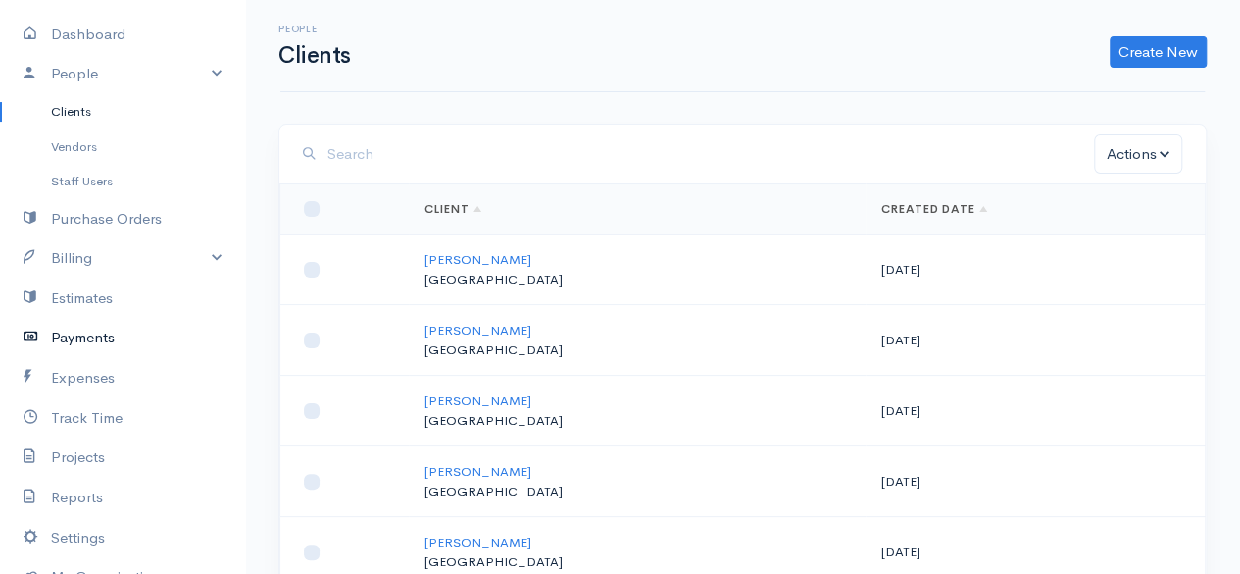
click at [77, 337] on link "Payments" at bounding box center [122, 338] width 245 height 40
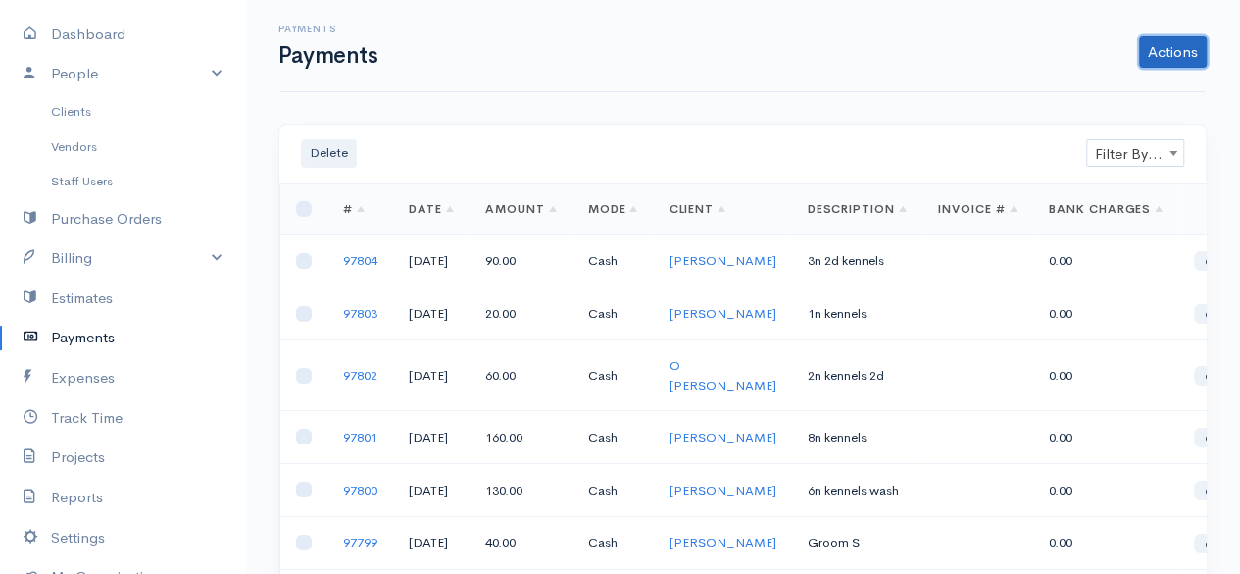
click at [1150, 48] on link "Actions" at bounding box center [1173, 51] width 68 height 31
click at [1088, 81] on link "Enter Payment" at bounding box center [1107, 93] width 202 height 34
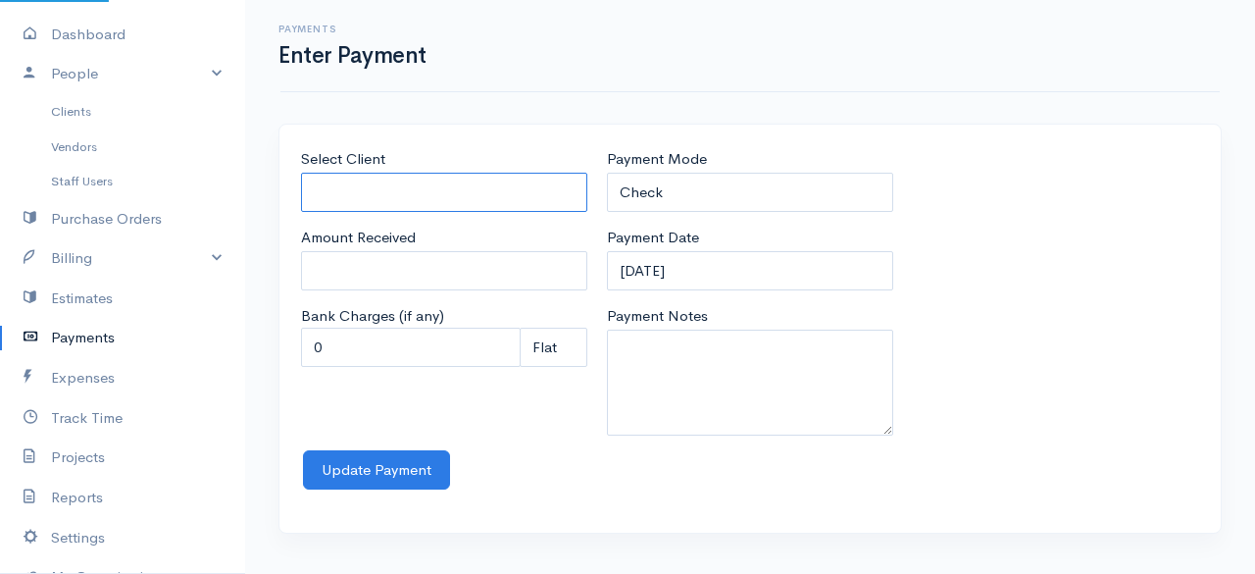
click at [372, 192] on input "Select Client" at bounding box center [444, 193] width 286 height 40
click at [377, 218] on body "the rodney valley dog grooming & kennels Upgrade Dashboard People Clients Vendo…" at bounding box center [627, 287] width 1255 height 574
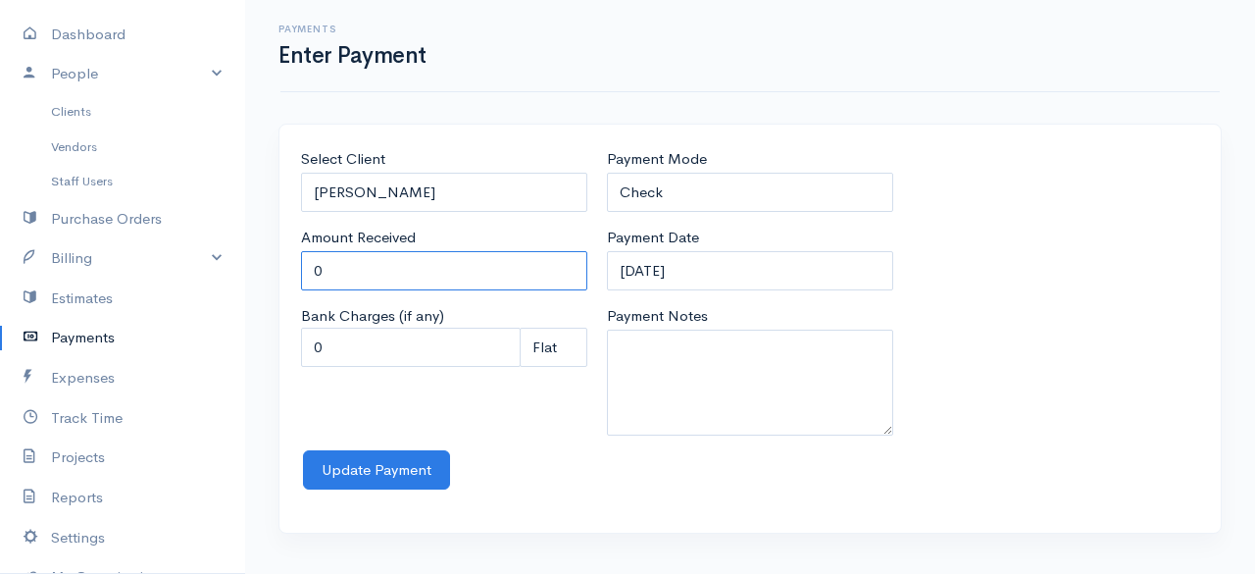
click at [374, 260] on input "0" at bounding box center [444, 271] width 286 height 40
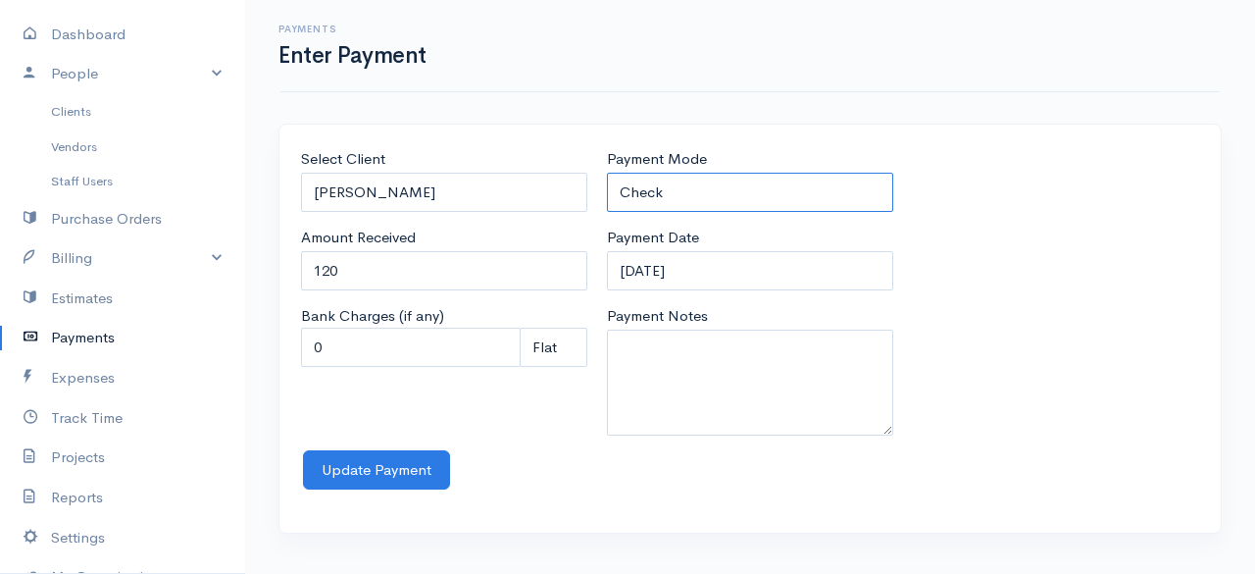
click at [810, 179] on select "Check Bank Transfer Credit Cash Debit ACH VISA MASTERCARD AMEX Discover DINERS …" at bounding box center [750, 193] width 286 height 40
click at [607, 173] on select "Check Bank Transfer Credit Cash Debit ACH VISA MASTERCARD AMEX Discover DINERS …" at bounding box center [750, 193] width 286 height 40
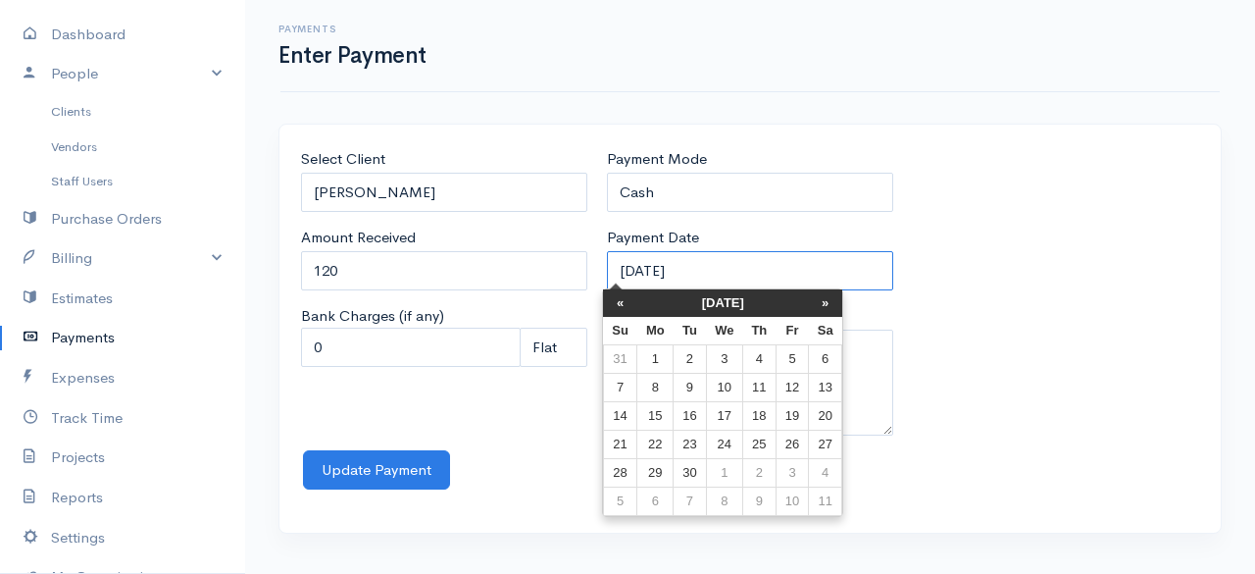
click at [767, 273] on input "12-09-2025" at bounding box center [750, 271] width 286 height 40
click at [625, 301] on th "«" at bounding box center [620, 302] width 34 height 27
click at [625, 301] on th "«" at bounding box center [625, 302] width 34 height 27
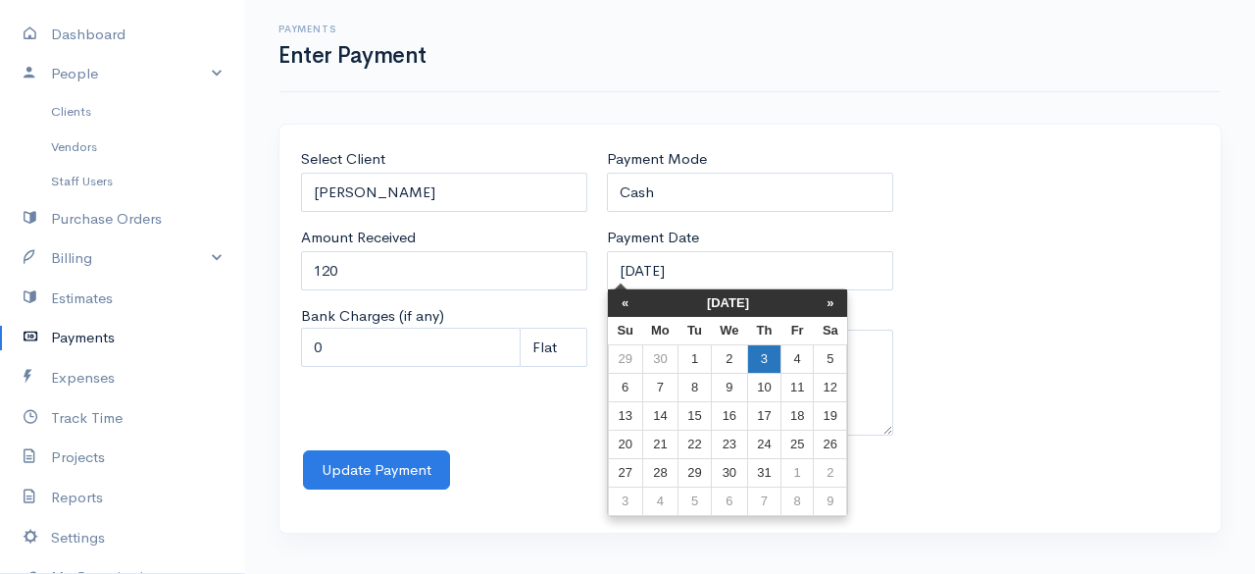
click at [761, 361] on td "3" at bounding box center [764, 359] width 33 height 28
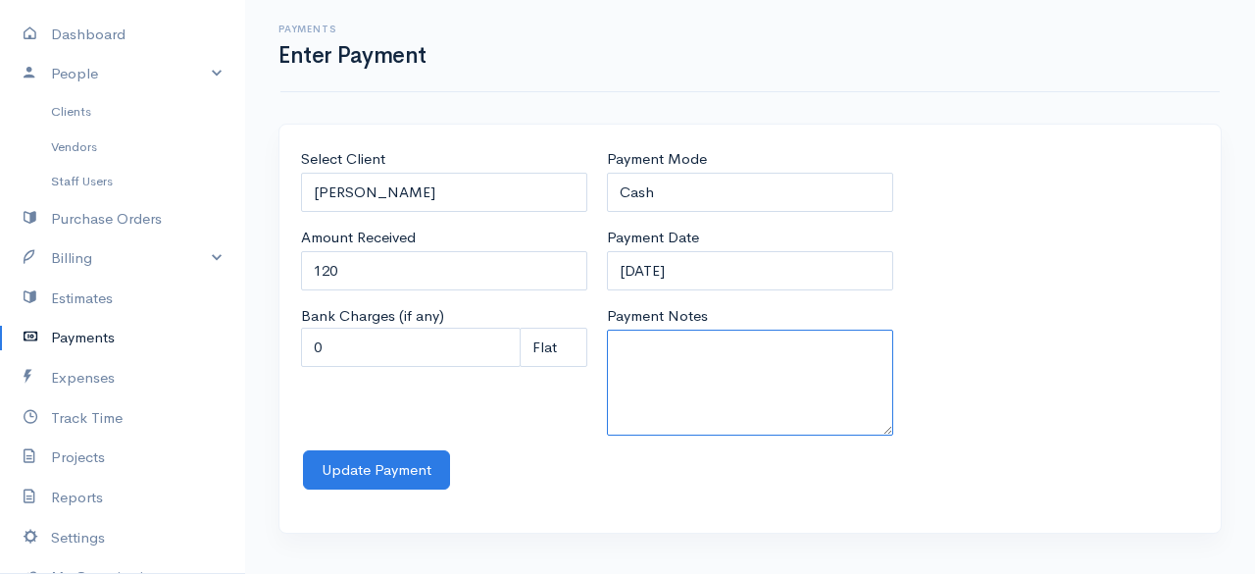
click at [761, 361] on textarea "Payment Notes" at bounding box center [750, 382] width 286 height 106
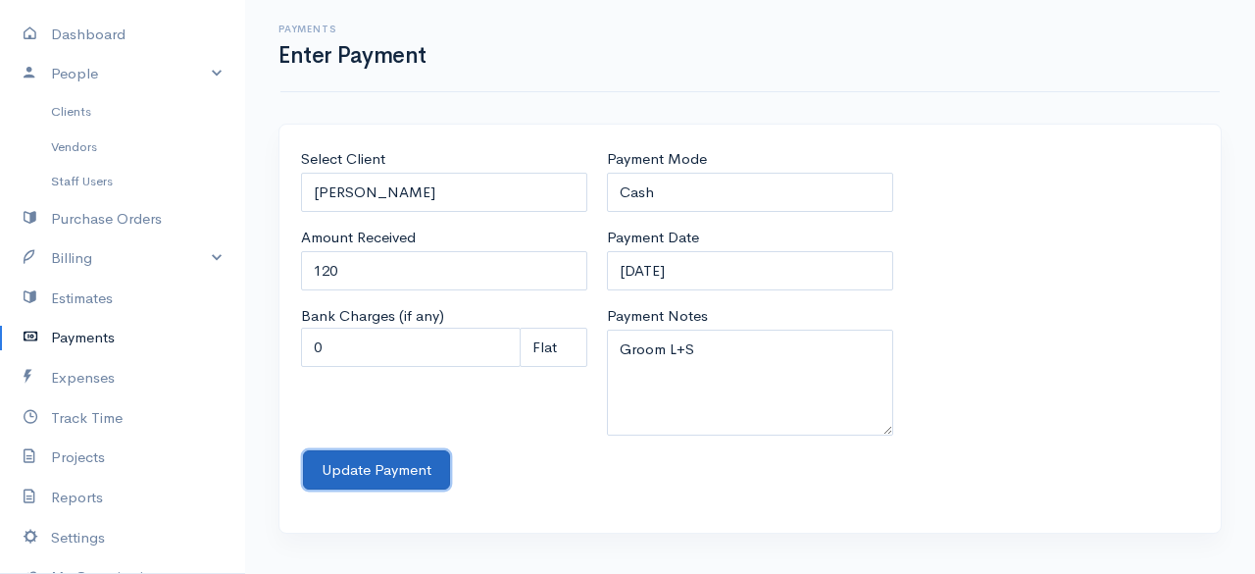
click at [346, 476] on button "Update Payment" at bounding box center [376, 470] width 147 height 40
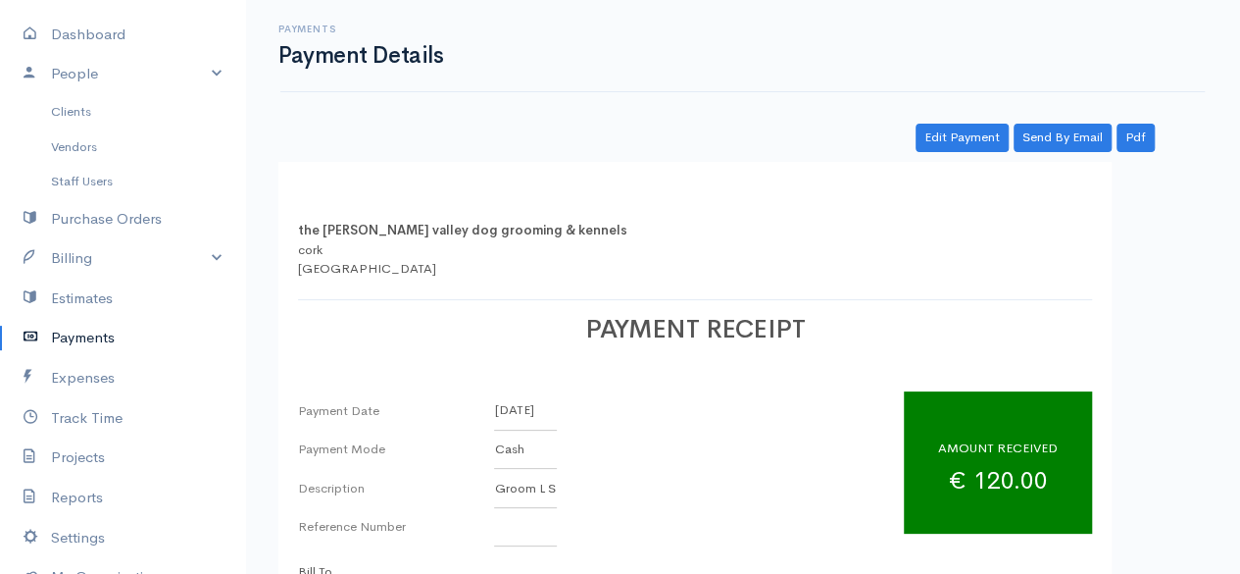
click at [100, 323] on link "Payments" at bounding box center [122, 338] width 245 height 40
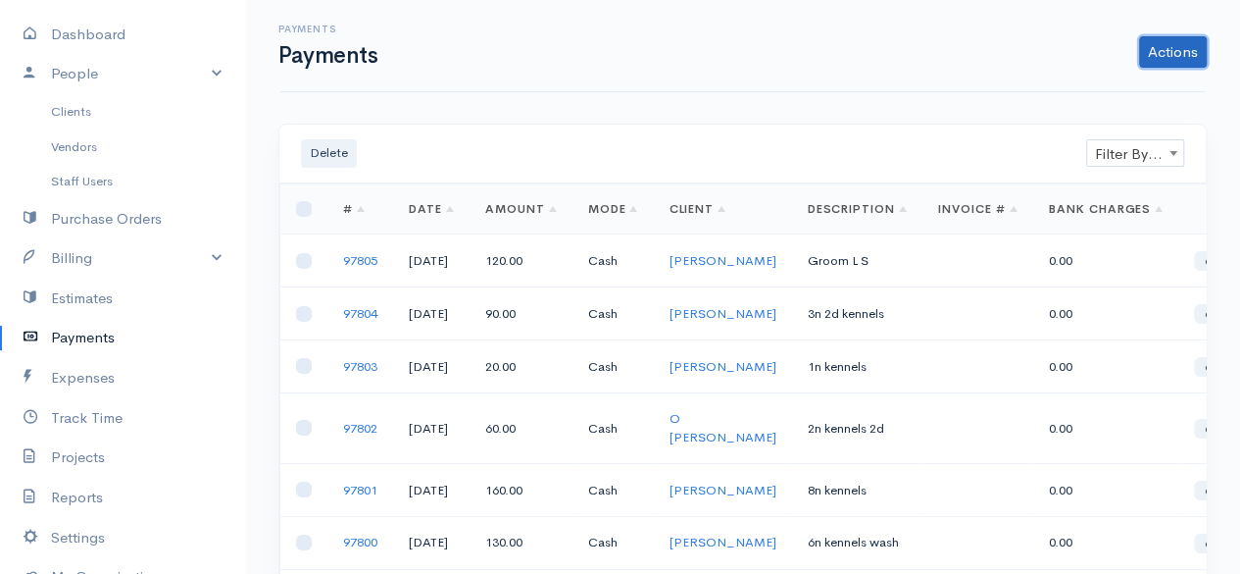
click at [1183, 51] on link "Actions" at bounding box center [1173, 51] width 68 height 31
click at [1133, 83] on link "Enter Payment" at bounding box center [1107, 93] width 202 height 34
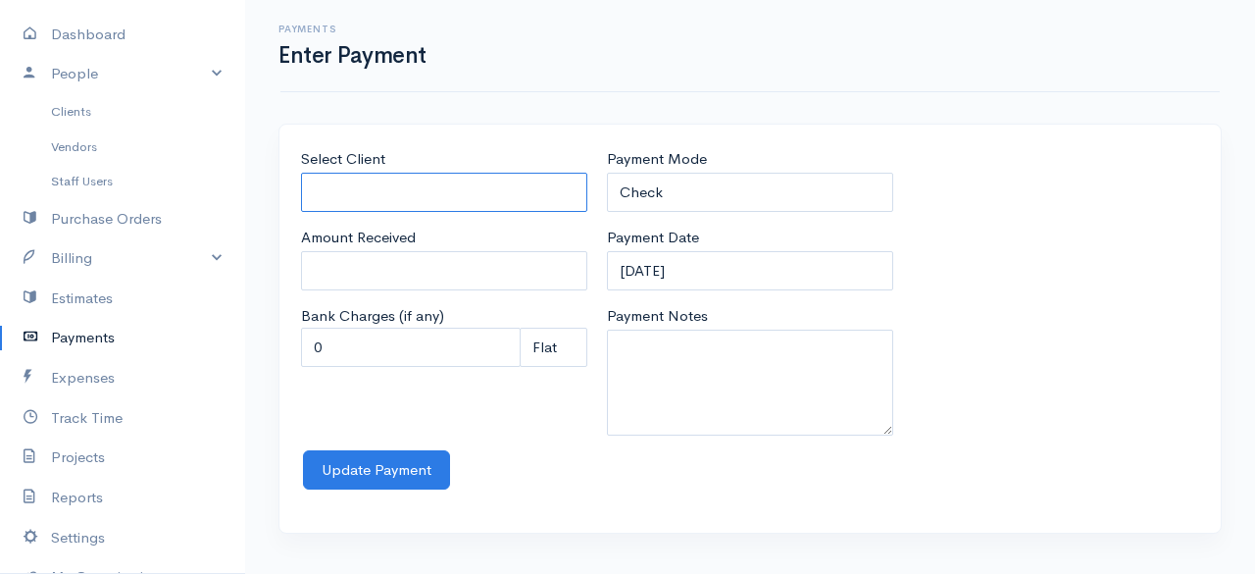
click at [559, 187] on input "Select Client" at bounding box center [444, 193] width 286 height 40
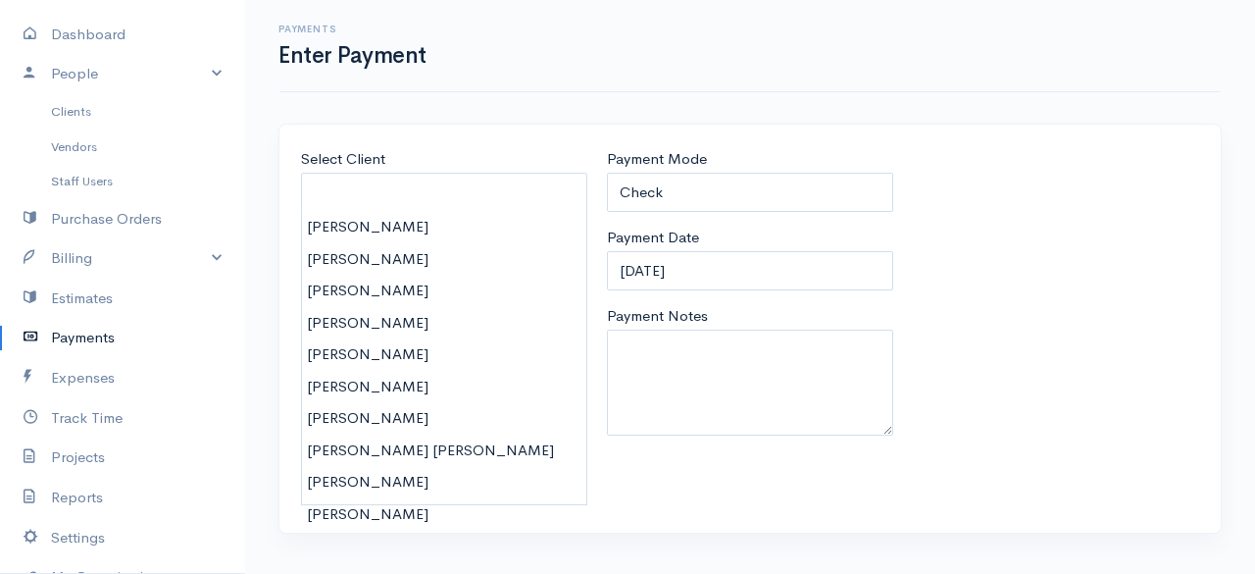
click at [884, 79] on div "Payments Enter Payment" at bounding box center [749, 46] width 939 height 92
click at [426, 187] on input "Select Client" at bounding box center [444, 193] width 286 height 40
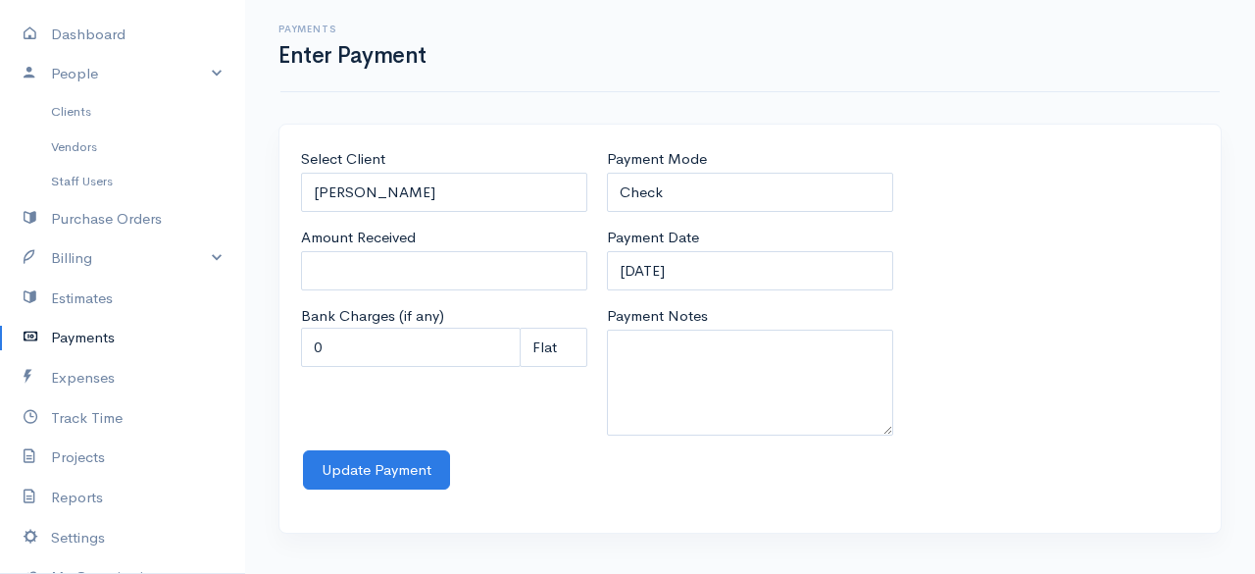
click at [390, 216] on body "the rodney valley dog grooming & kennels Upgrade Dashboard People Clients Vendo…" at bounding box center [627, 287] width 1255 height 574
click at [382, 266] on input "0" at bounding box center [444, 271] width 286 height 40
click at [680, 197] on select "Check Bank Transfer Credit Cash Debit ACH VISA MASTERCARD AMEX Discover DINERS …" at bounding box center [750, 193] width 286 height 40
click at [607, 173] on select "Check Bank Transfer Credit Cash Debit ACH VISA MASTERCARD AMEX Discover DINERS …" at bounding box center [750, 193] width 286 height 40
click at [757, 270] on input "12-09-2025" at bounding box center [750, 271] width 286 height 40
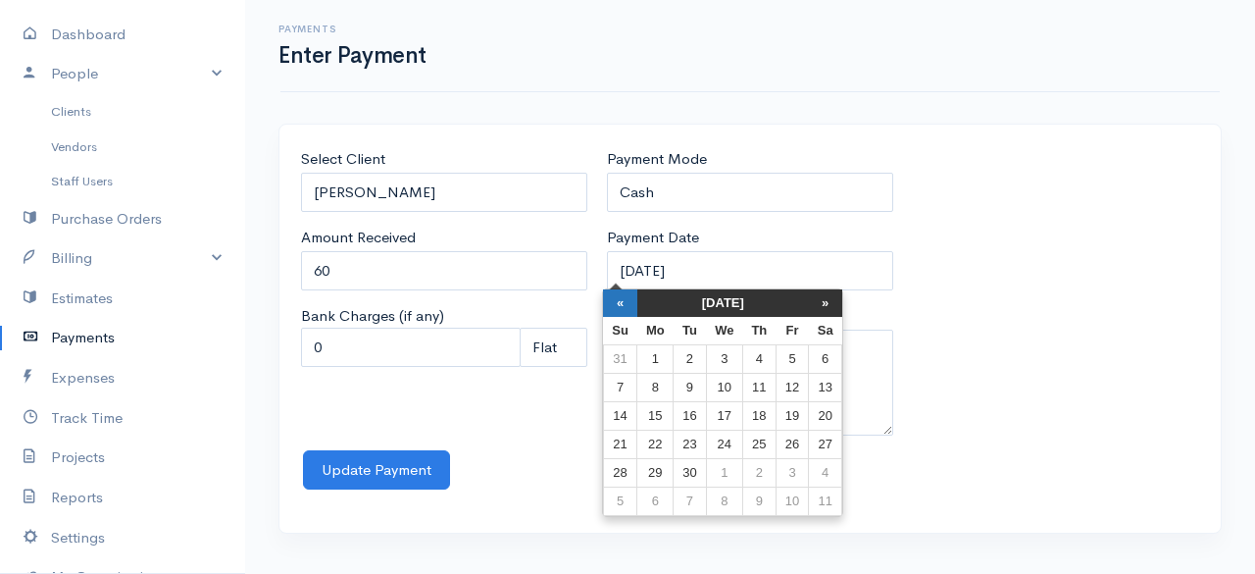
click at [622, 301] on th "«" at bounding box center [620, 302] width 34 height 27
click at [622, 301] on th "«" at bounding box center [625, 302] width 34 height 27
click at [805, 385] on td "11" at bounding box center [797, 388] width 32 height 28
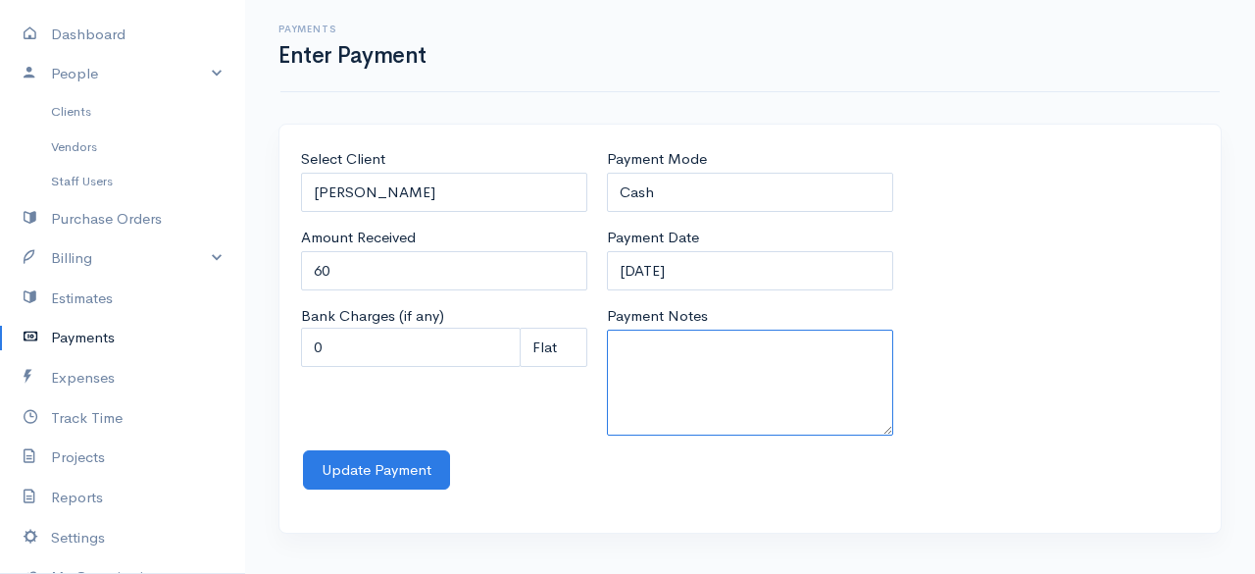
click at [668, 340] on textarea "Payment Notes" at bounding box center [750, 382] width 286 height 106
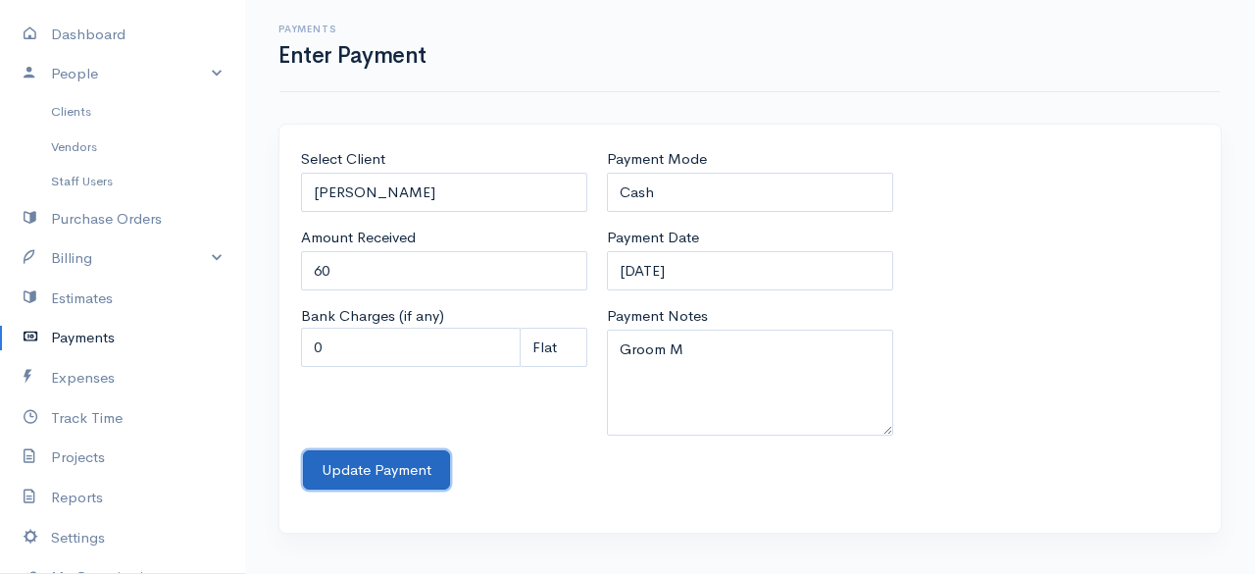
click at [364, 470] on button "Update Payment" at bounding box center [376, 470] width 147 height 40
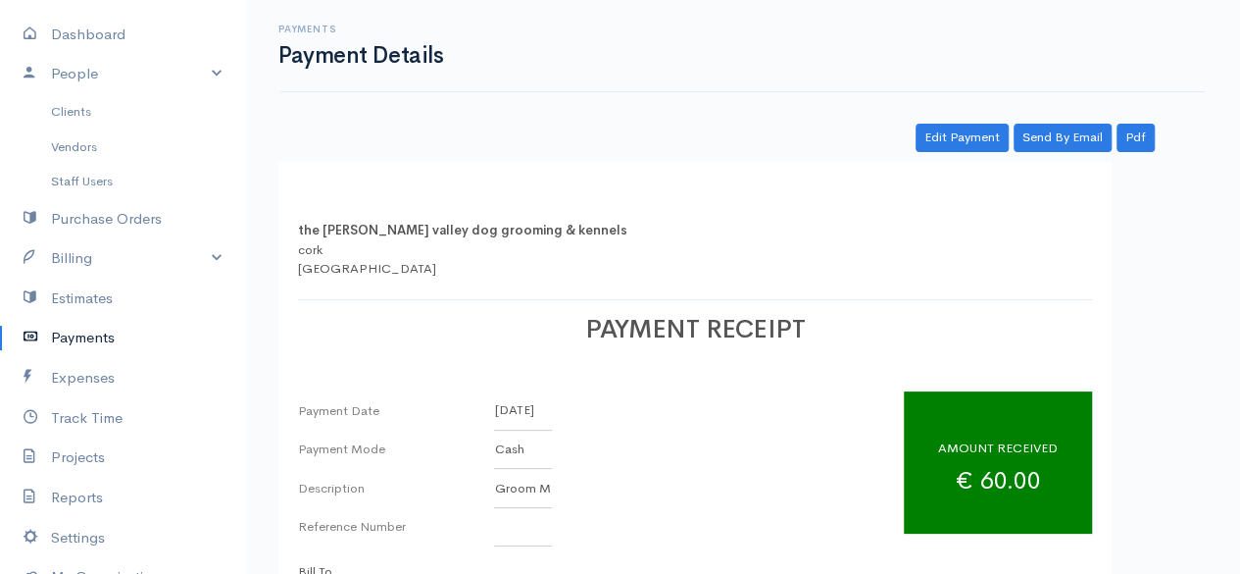
click at [70, 326] on link "Payments" at bounding box center [122, 338] width 245 height 40
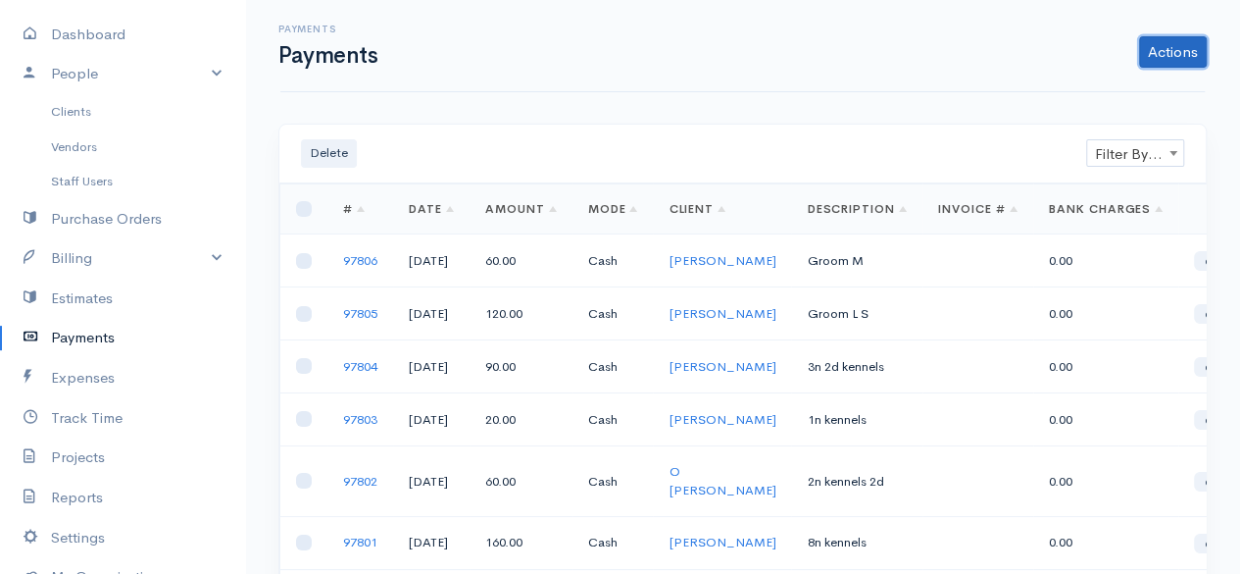
click at [1187, 49] on link "Actions" at bounding box center [1173, 51] width 68 height 31
click at [1133, 85] on link "Enter Payment" at bounding box center [1107, 93] width 202 height 34
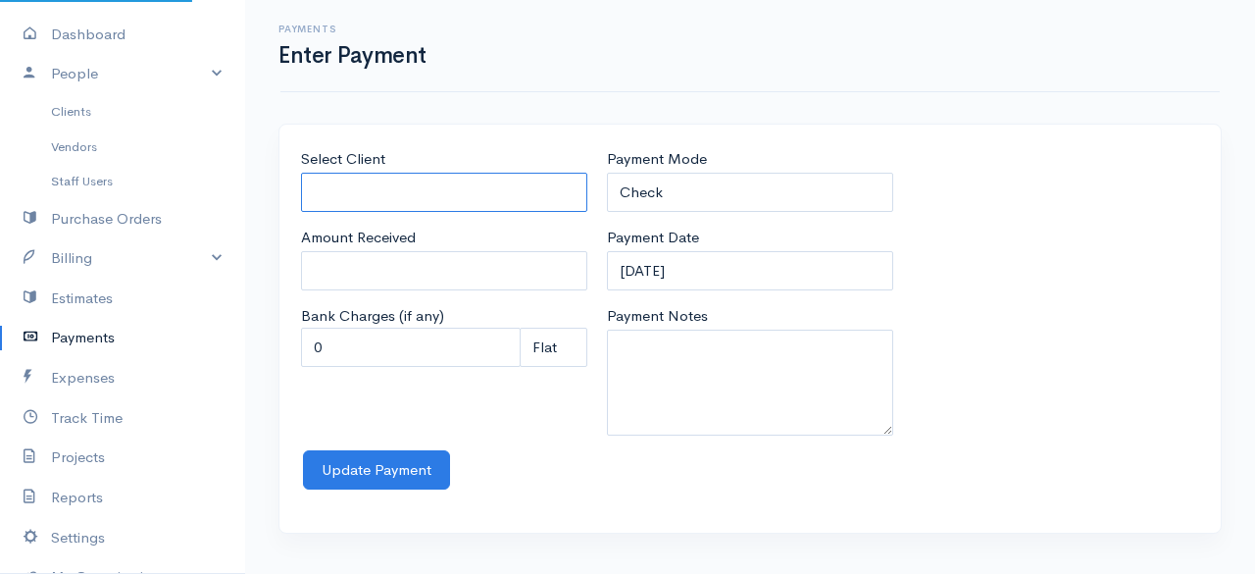
click at [439, 202] on input "Select Client" at bounding box center [444, 193] width 286 height 40
click at [382, 278] on body "the rodney valley dog grooming & kennels Upgrade Dashboard People Clients Vendo…" at bounding box center [627, 287] width 1255 height 574
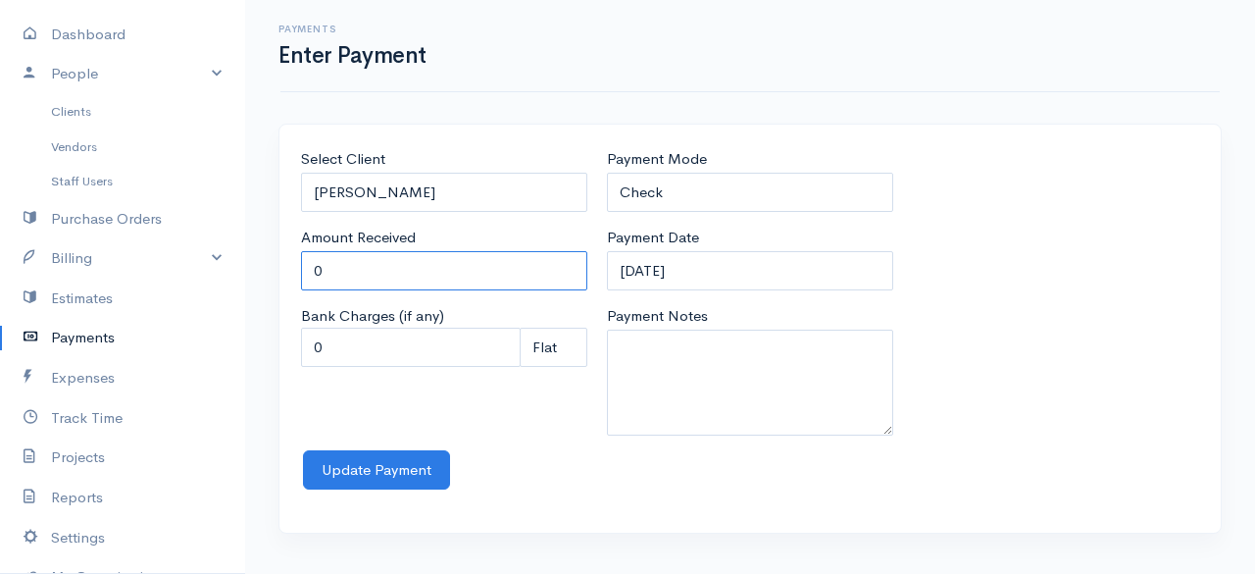
click at [367, 273] on input "0" at bounding box center [444, 271] width 286 height 40
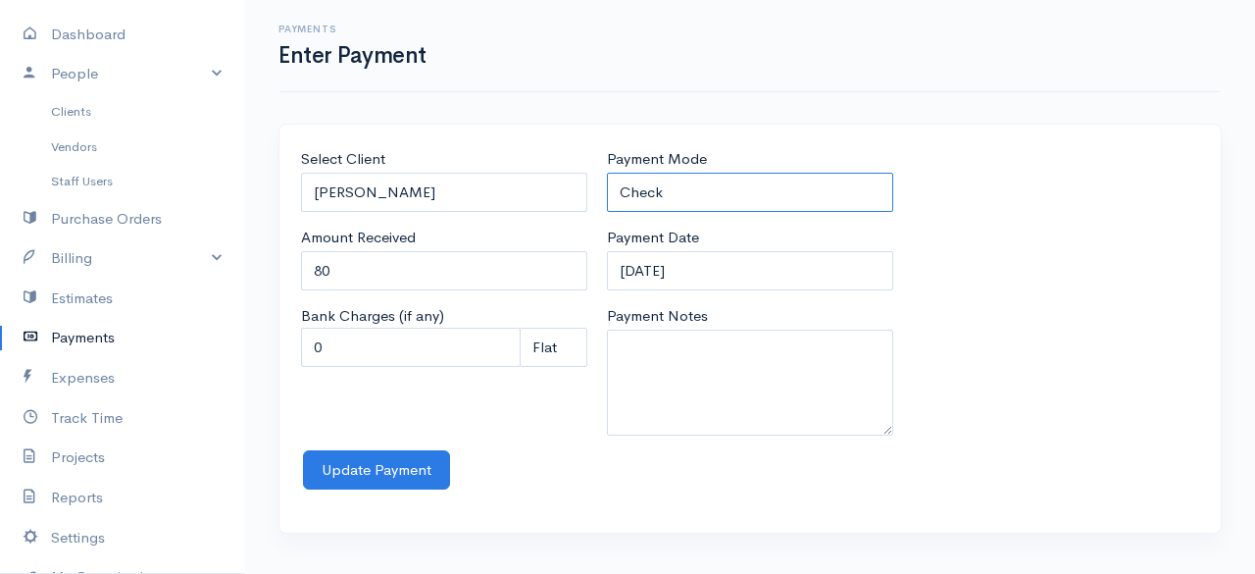
click at [796, 187] on select "Check Bank Transfer Credit Cash Debit ACH VISA MASTERCARD AMEX Discover DINERS …" at bounding box center [750, 193] width 286 height 40
click at [607, 173] on select "Check Bank Transfer Credit Cash Debit ACH VISA MASTERCARD AMEX Discover DINERS …" at bounding box center [750, 193] width 286 height 40
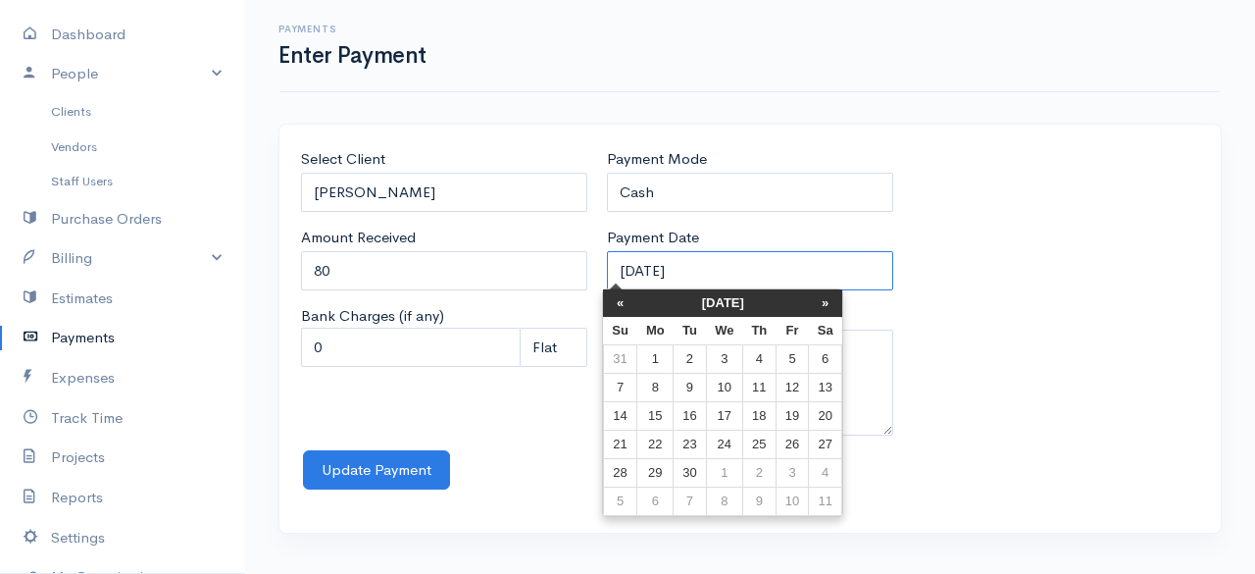
click at [758, 278] on input "12-09-2025" at bounding box center [750, 271] width 286 height 40
click at [622, 310] on th "«" at bounding box center [620, 302] width 34 height 27
click at [622, 310] on th "«" at bounding box center [625, 302] width 34 height 27
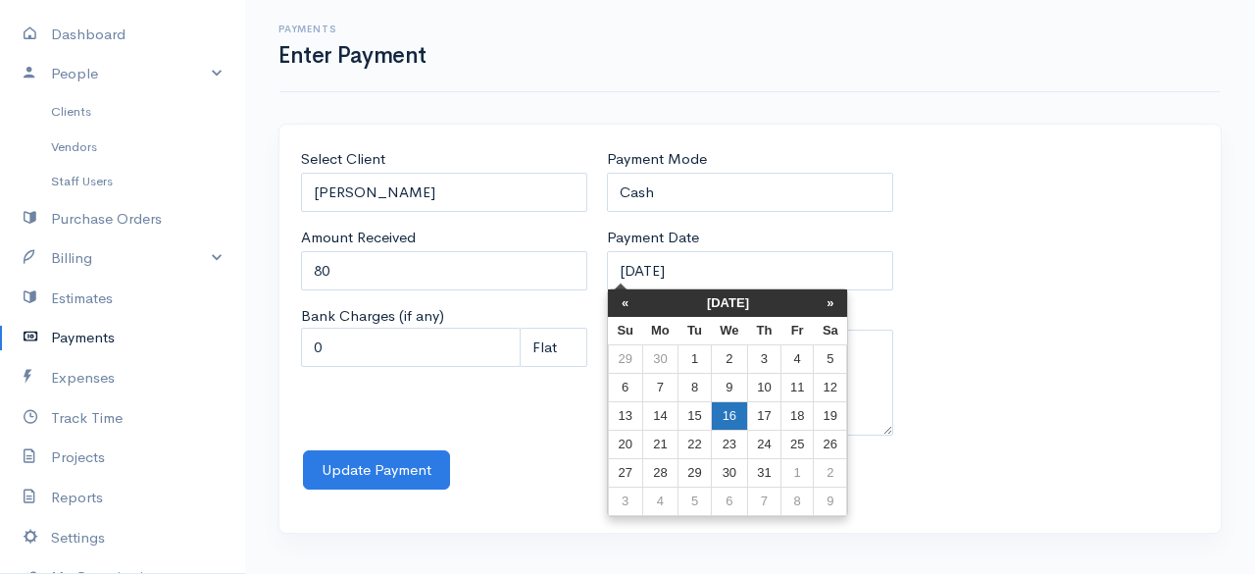
click at [716, 422] on td "16" at bounding box center [729, 416] width 36 height 28
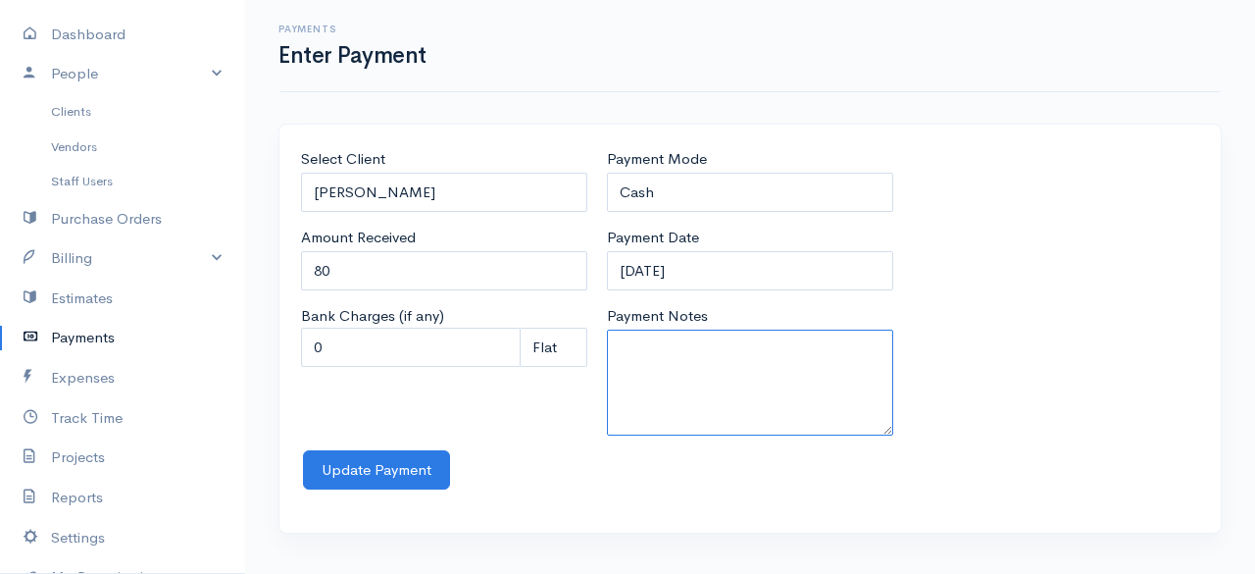
click at [659, 360] on textarea "Payment Notes" at bounding box center [750, 382] width 286 height 106
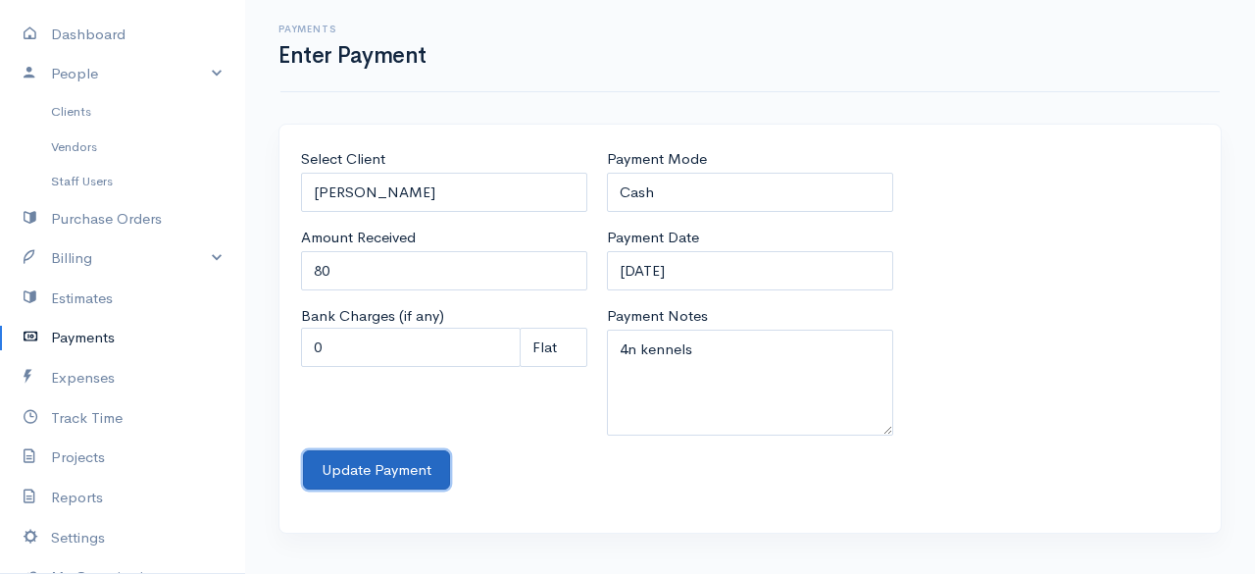
click at [379, 474] on button "Update Payment" at bounding box center [376, 470] width 147 height 40
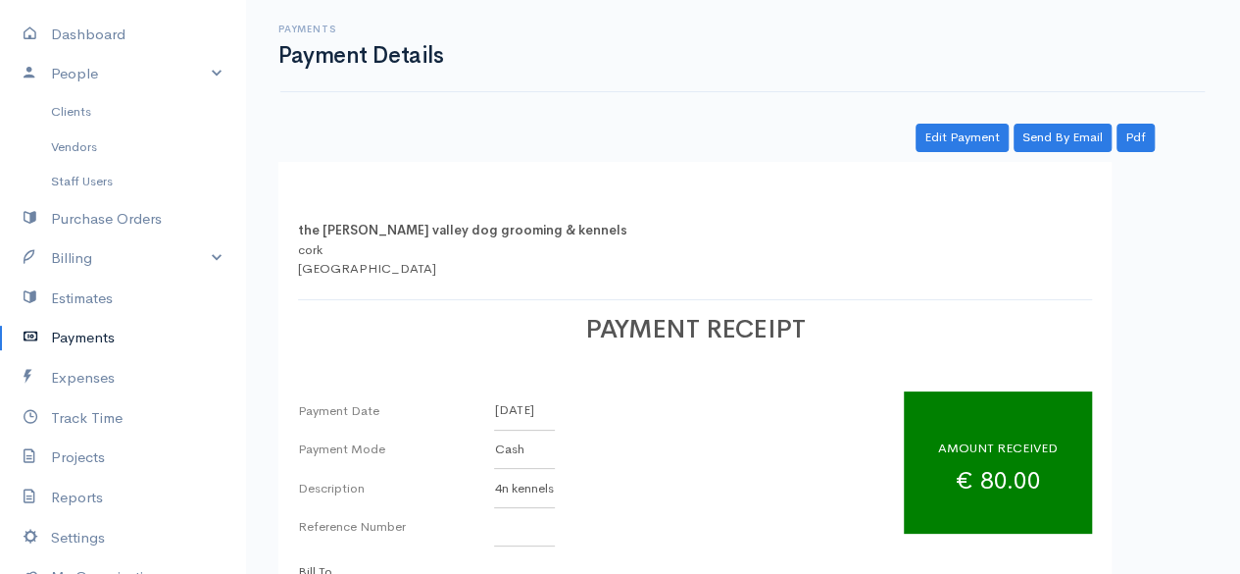
click at [72, 327] on link "Payments" at bounding box center [122, 338] width 245 height 40
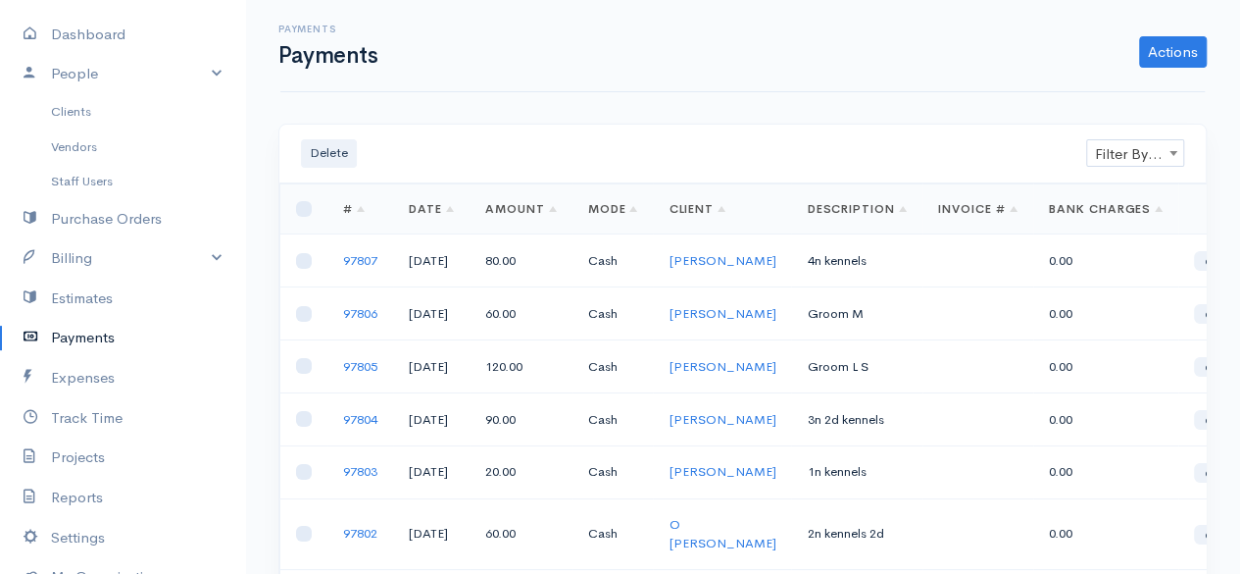
click at [1101, 148] on span "Filter By Client" at bounding box center [1135, 153] width 96 height 27
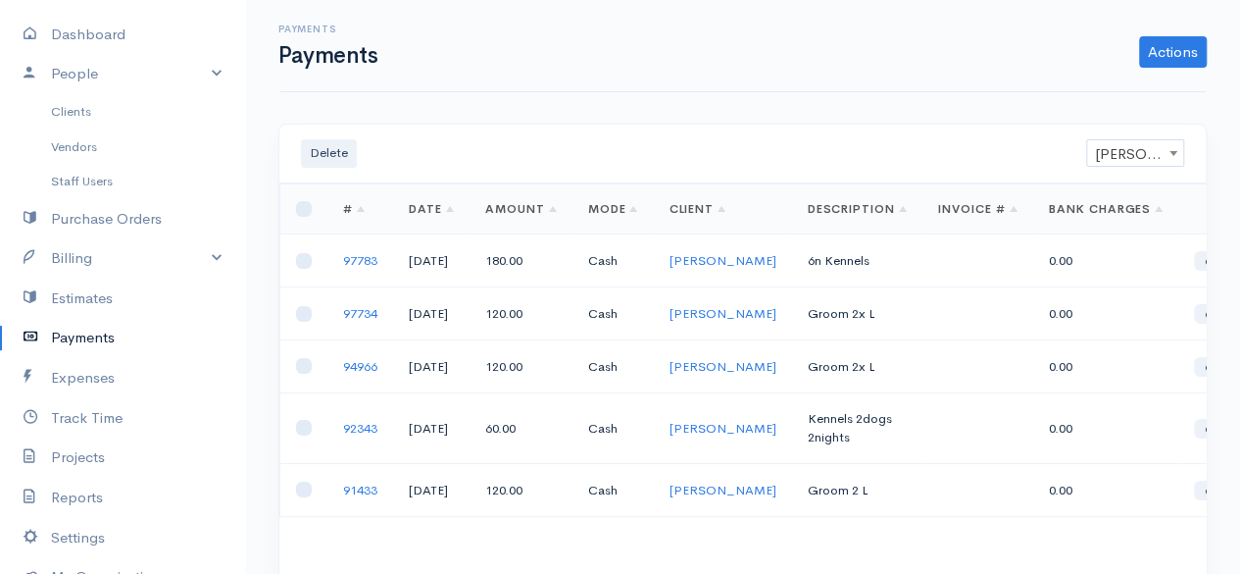
click at [82, 335] on link "Payments" at bounding box center [122, 338] width 245 height 40
click at [1165, 50] on link "Actions" at bounding box center [1173, 51] width 68 height 31
click at [1132, 77] on link "Enter Payment" at bounding box center [1107, 93] width 202 height 34
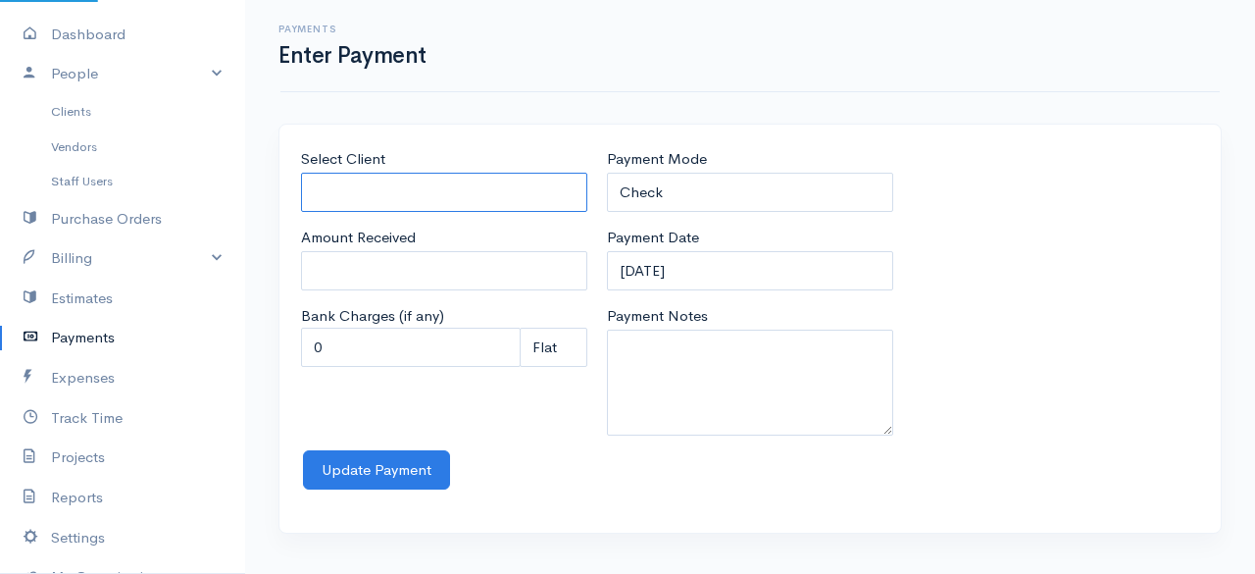
click at [473, 184] on input "Select Client" at bounding box center [444, 193] width 286 height 40
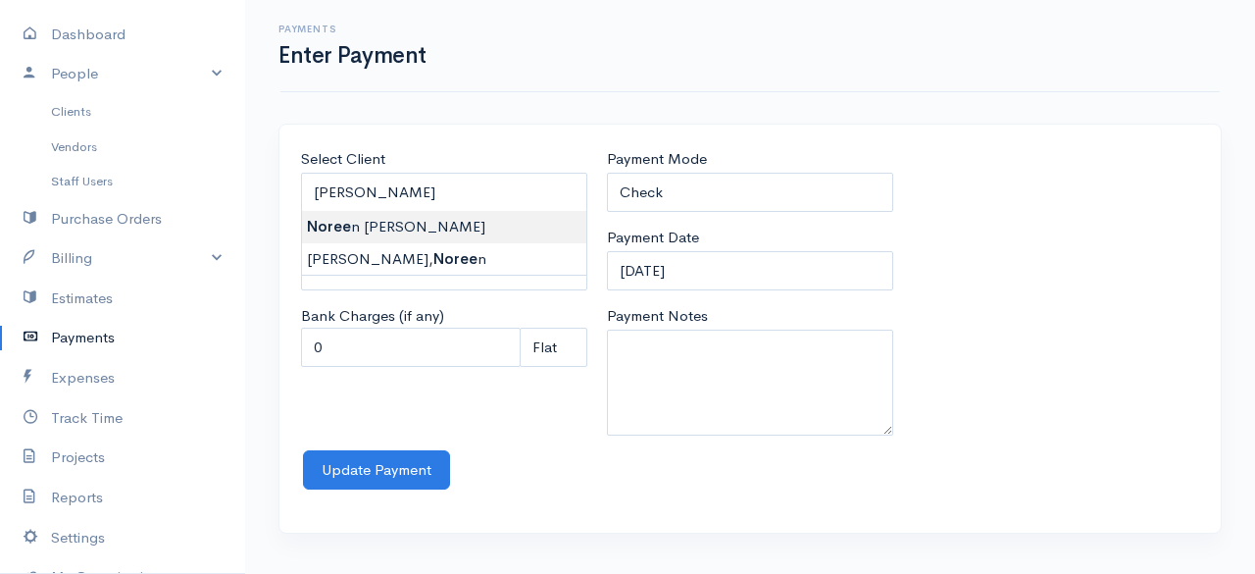
click at [413, 219] on body "the rodney valley dog grooming & kennels Upgrade Dashboard People Clients Vendo…" at bounding box center [627, 287] width 1255 height 574
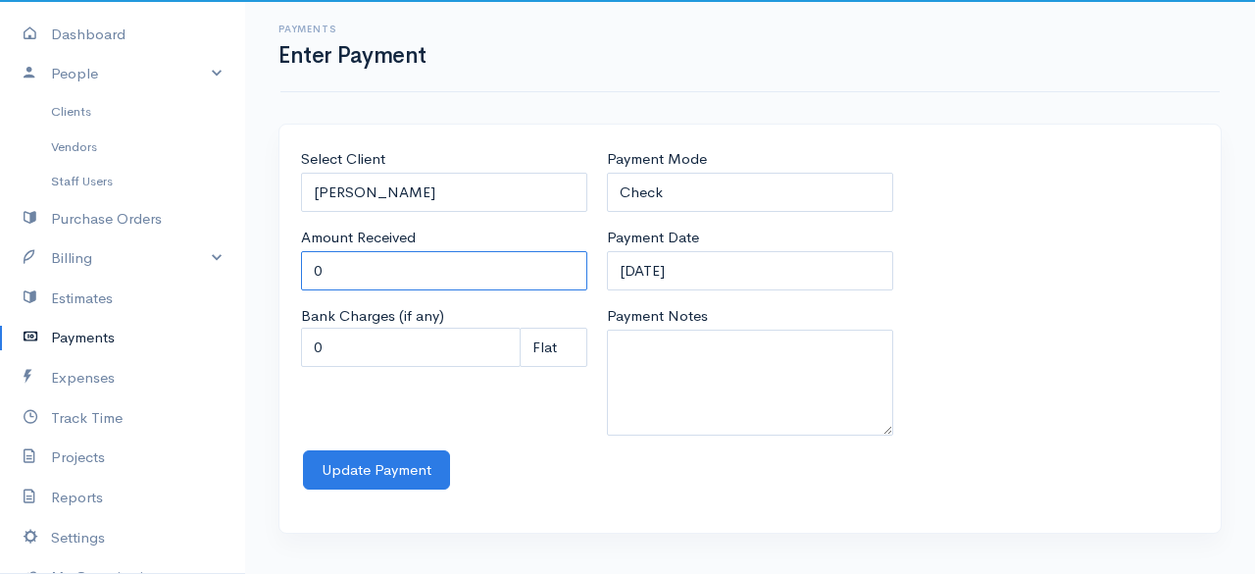
click at [396, 263] on input "0" at bounding box center [444, 271] width 286 height 40
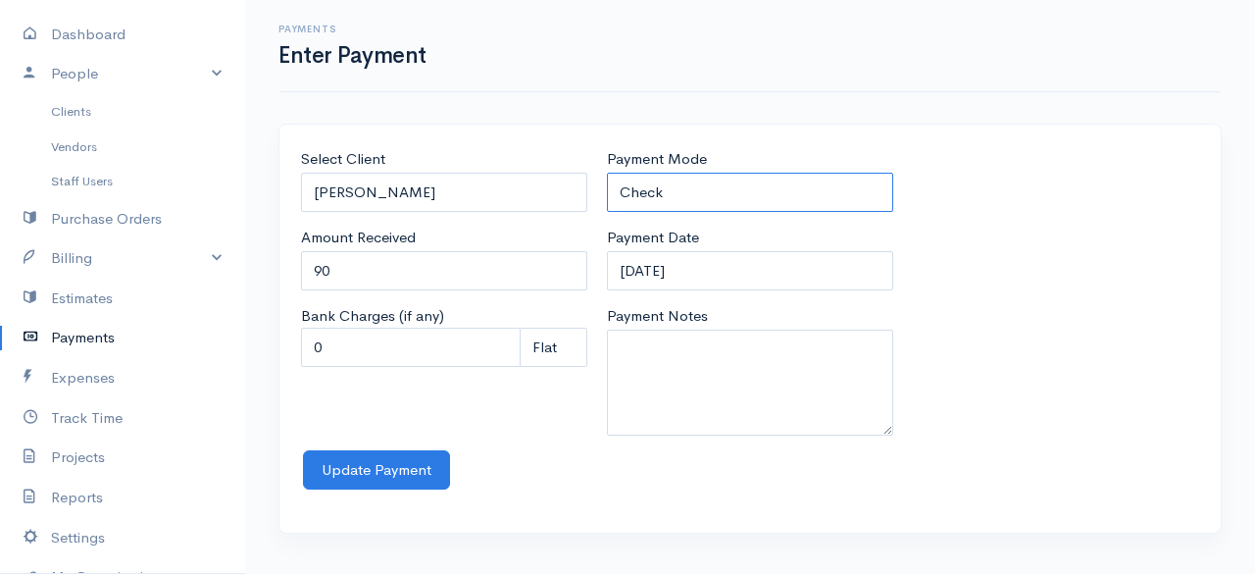
click at [734, 196] on select "Check Bank Transfer Credit Cash Debit ACH VISA MASTERCARD AMEX Discover DINERS …" at bounding box center [750, 193] width 286 height 40
click at [607, 173] on select "Check Bank Transfer Credit Cash Debit ACH VISA MASTERCARD AMEX Discover DINERS …" at bounding box center [750, 193] width 286 height 40
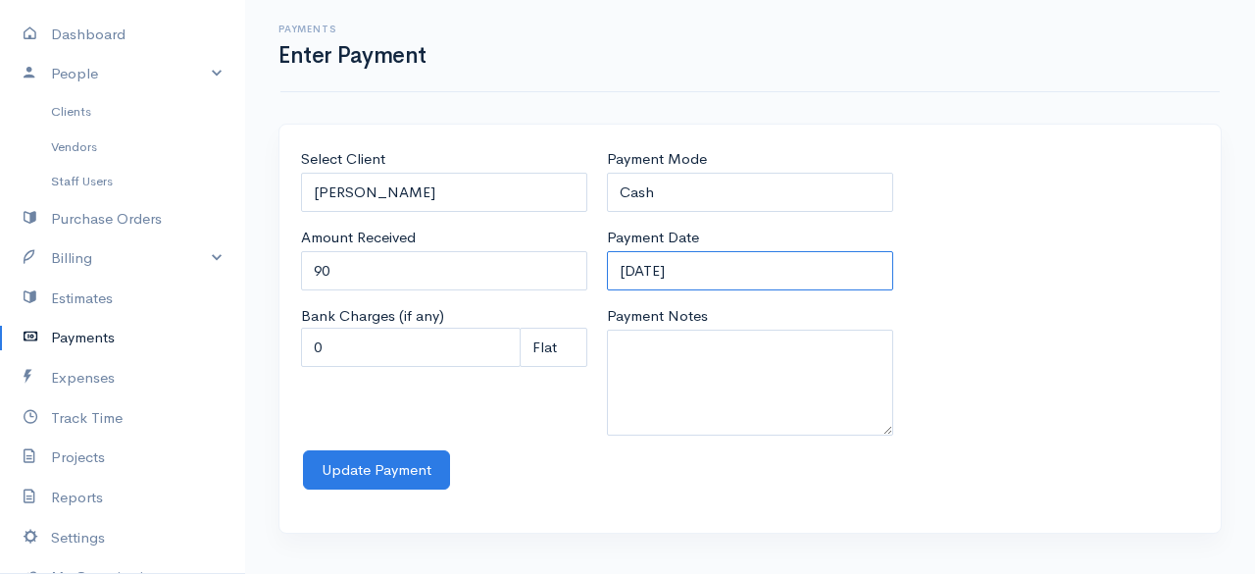
click at [766, 260] on input "12-09-2025" at bounding box center [750, 271] width 286 height 40
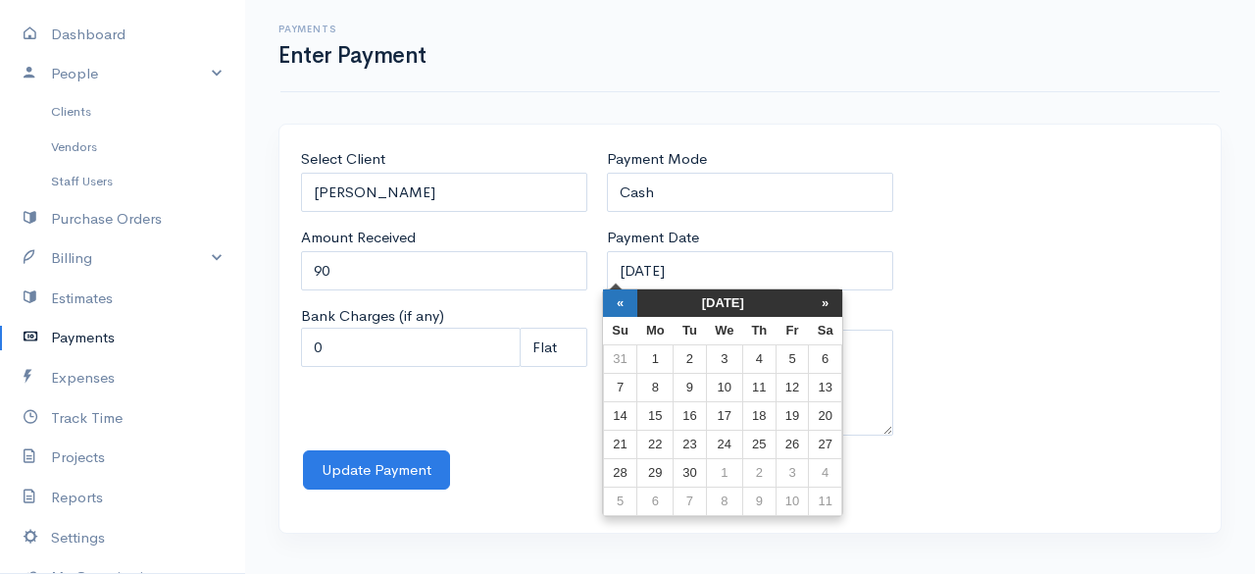
click at [616, 307] on th "«" at bounding box center [620, 302] width 34 height 27
click at [616, 307] on th "«" at bounding box center [625, 302] width 34 height 27
click at [670, 411] on td "14" at bounding box center [660, 416] width 36 height 28
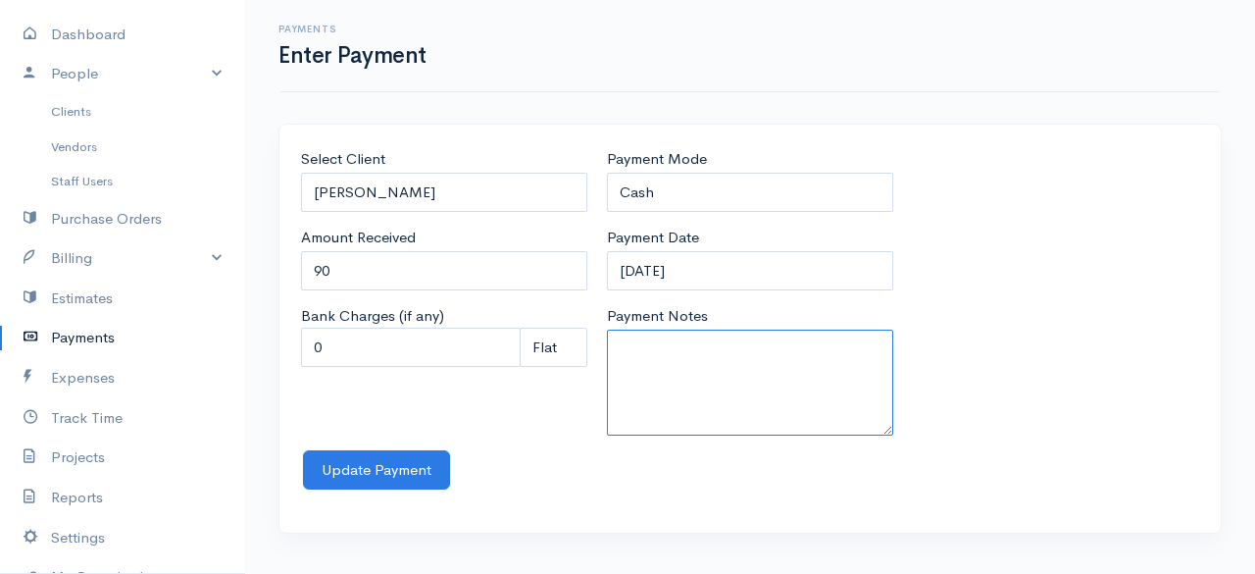
click at [762, 358] on textarea "Payment Notes" at bounding box center [750, 382] width 286 height 106
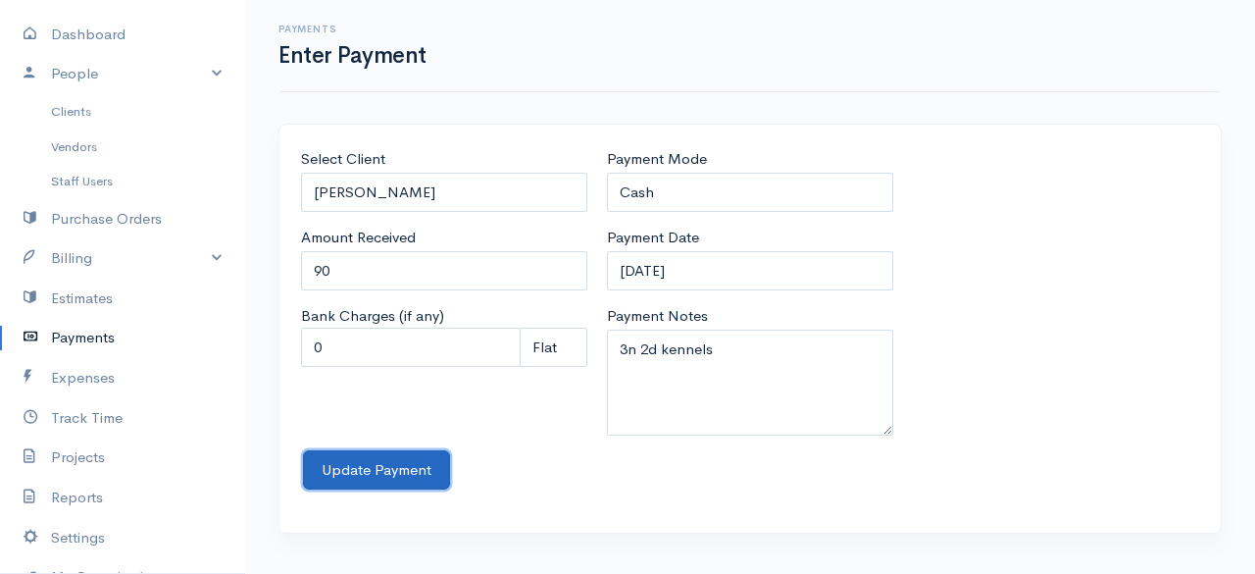
click at [343, 460] on button "Update Payment" at bounding box center [376, 470] width 147 height 40
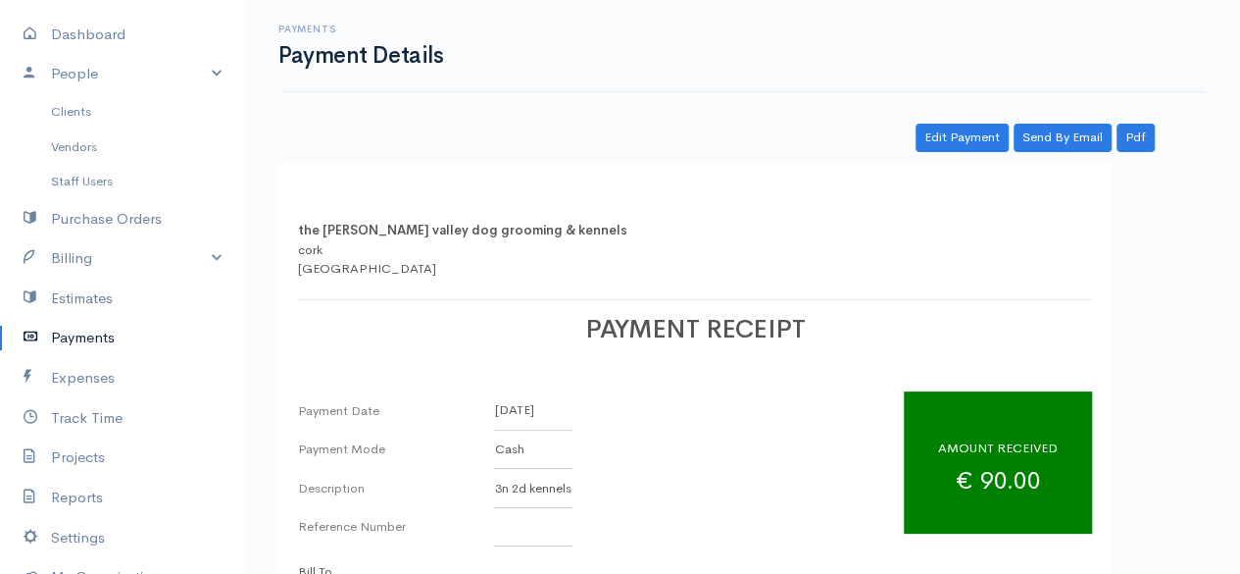
click at [104, 333] on link "Payments" at bounding box center [122, 338] width 245 height 40
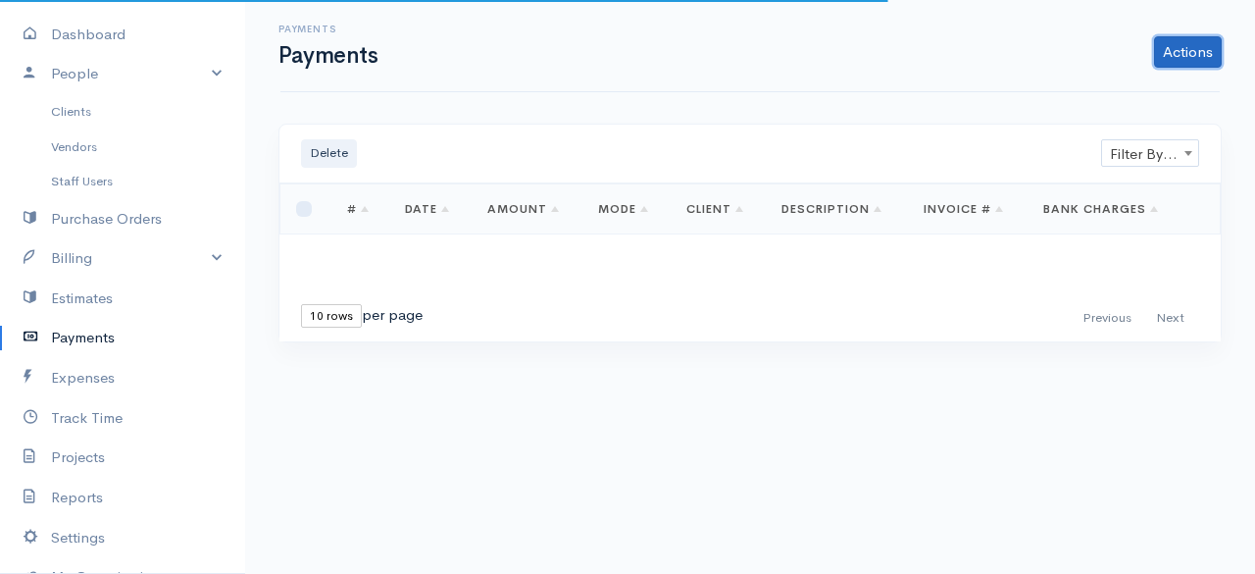
click at [1196, 51] on link "Actions" at bounding box center [1188, 51] width 68 height 31
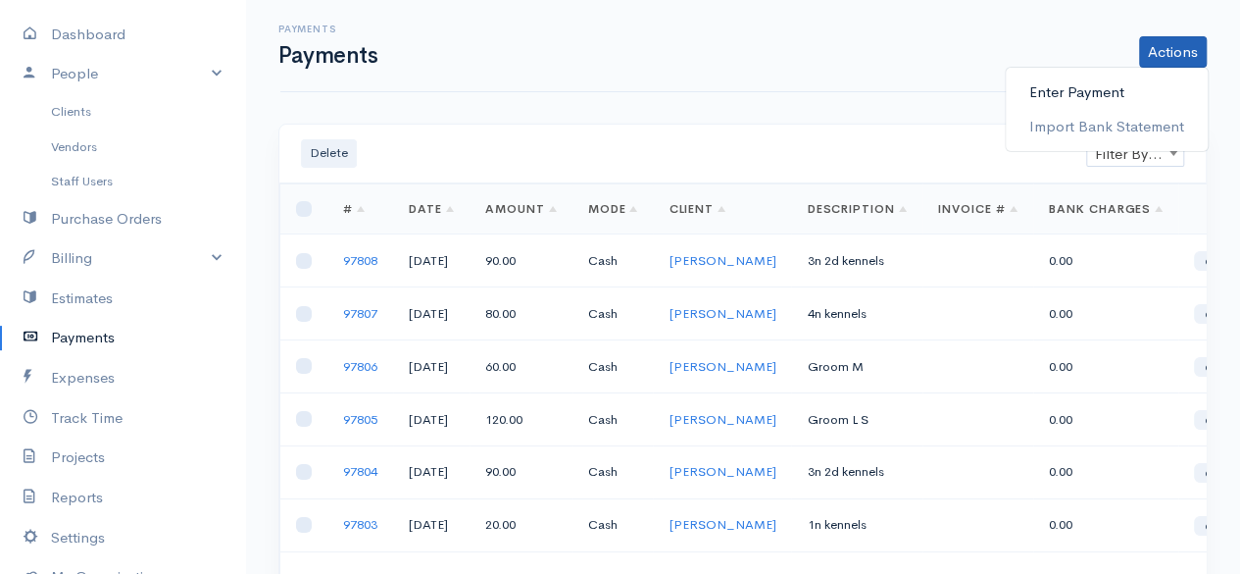
click at [1121, 86] on link "Enter Payment" at bounding box center [1107, 93] width 202 height 34
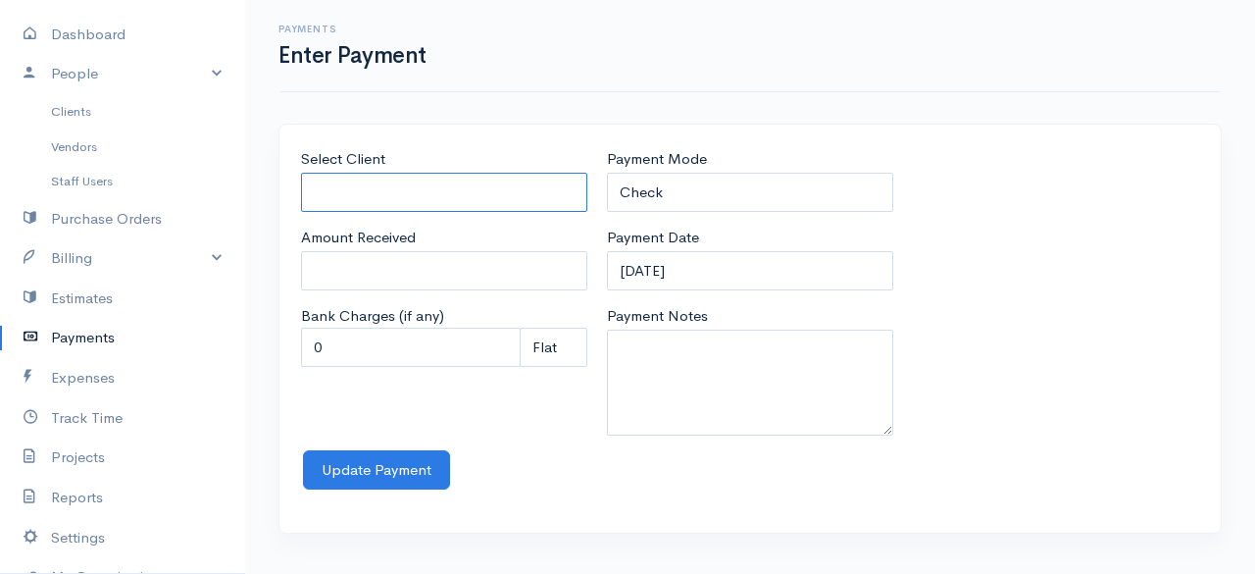
click at [494, 192] on input "Select Client" at bounding box center [444, 193] width 286 height 40
click at [437, 250] on body "the rodney valley dog grooming & kennels Upgrade Dashboard People Clients Vendo…" at bounding box center [627, 287] width 1255 height 574
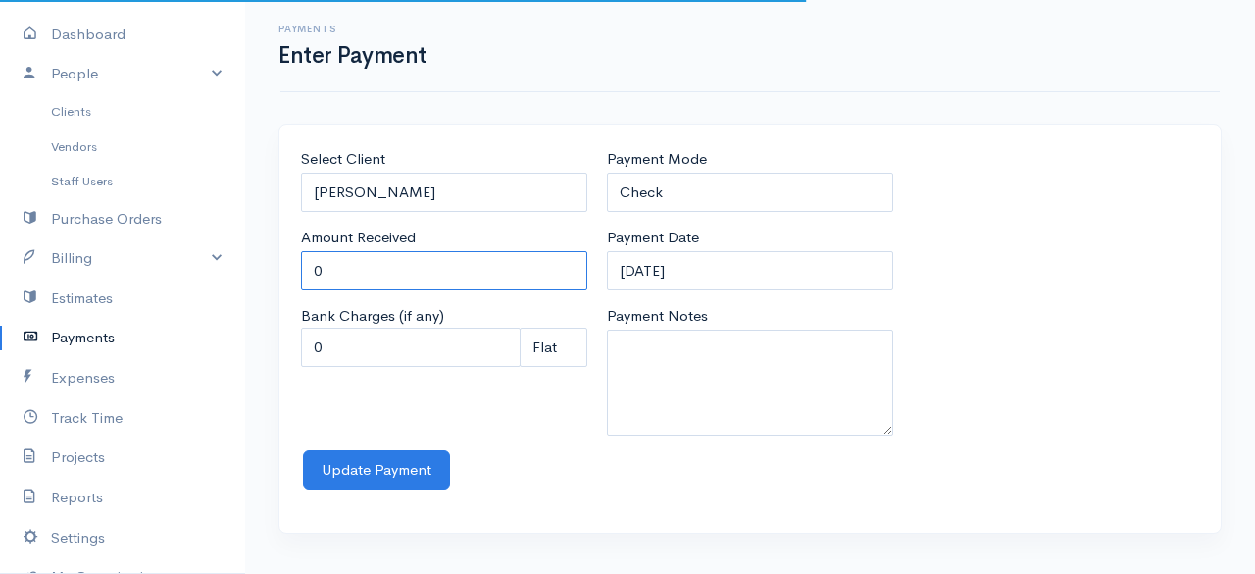
click at [412, 258] on input "0" at bounding box center [444, 271] width 286 height 40
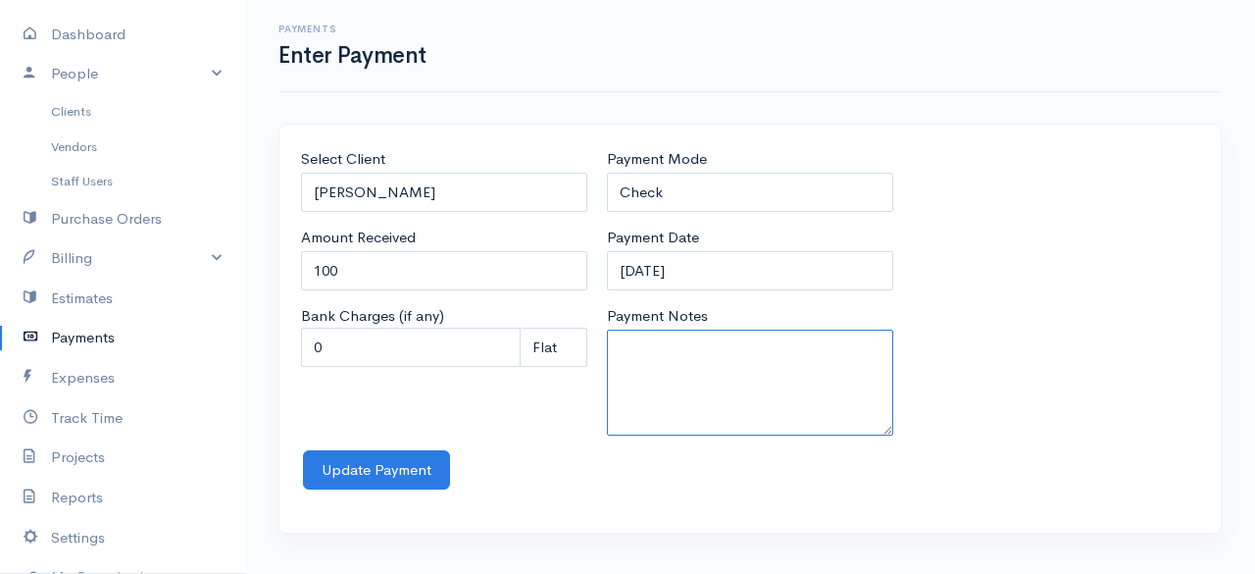
click at [635, 337] on textarea "Payment Notes" at bounding box center [750, 382] width 286 height 106
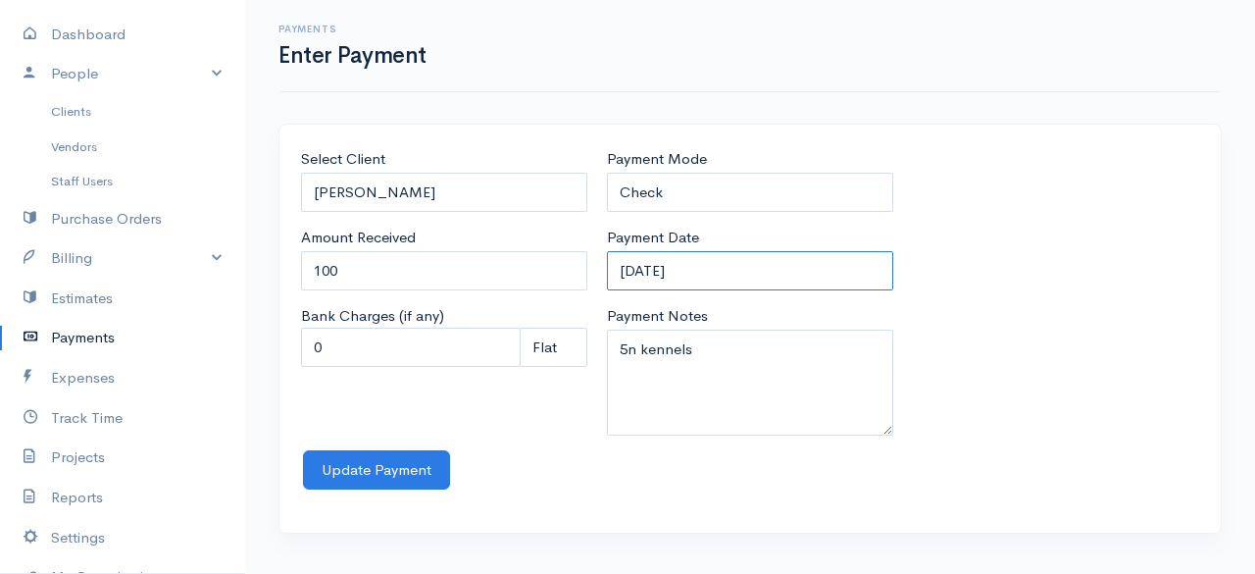
click at [746, 264] on input "12-09-2025" at bounding box center [750, 271] width 286 height 40
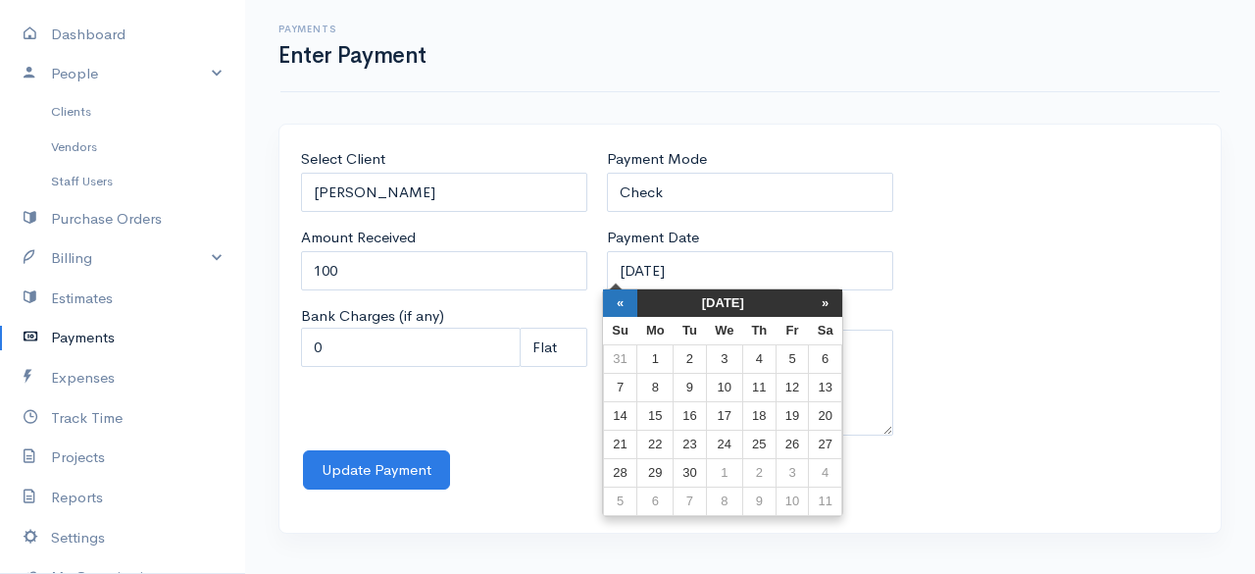
click at [606, 305] on th "«" at bounding box center [620, 302] width 34 height 27
click at [607, 305] on div "« August 2025 » Su Mo Tu We Th Fr Sa 27 28 29 30 31 1 2 3 4 5 6 7 8 9 10 11 12 …" at bounding box center [727, 402] width 241 height 228
click at [632, 295] on th "«" at bounding box center [625, 302] width 34 height 27
click at [796, 390] on td "11" at bounding box center [797, 388] width 32 height 28
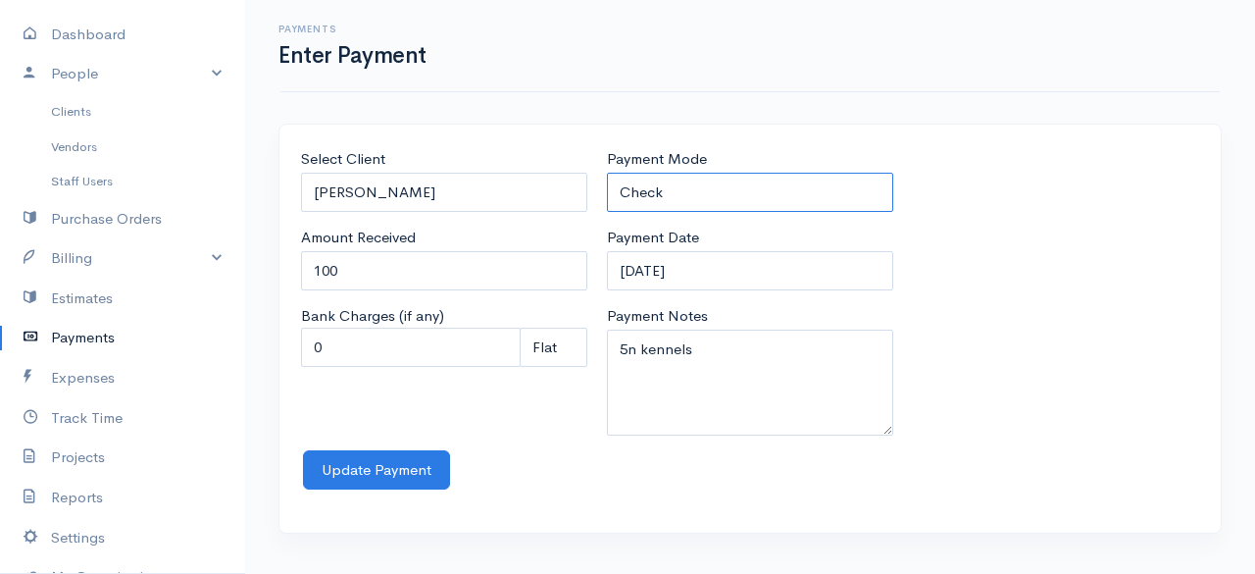
click at [710, 182] on select "Check Bank Transfer Credit Cash Debit ACH VISA MASTERCARD AMEX Discover DINERS …" at bounding box center [750, 193] width 286 height 40
click at [607, 173] on select "Check Bank Transfer Credit Cash Debit ACH VISA MASTERCARD AMEX Discover DINERS …" at bounding box center [750, 193] width 286 height 40
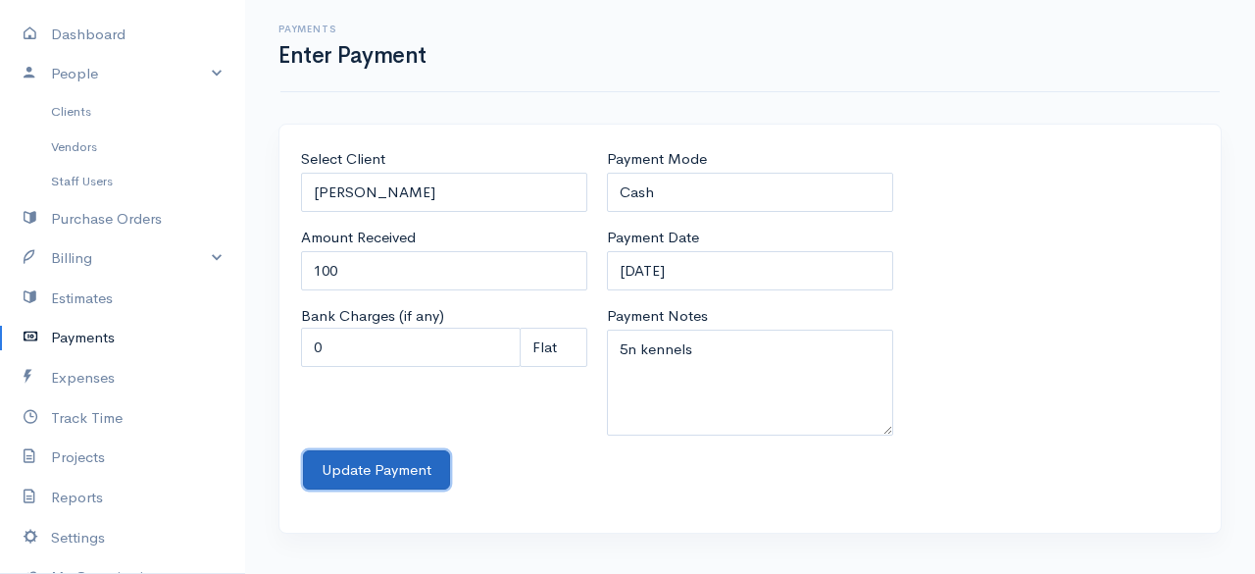
click at [346, 458] on button "Update Payment" at bounding box center [376, 470] width 147 height 40
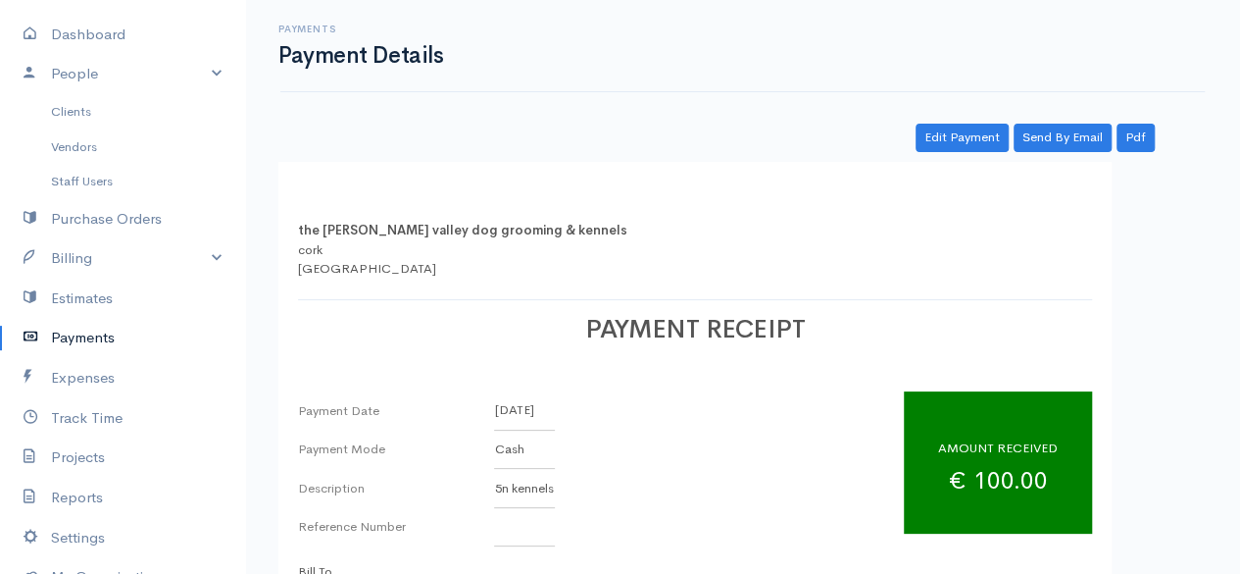
click at [69, 332] on link "Payments" at bounding box center [122, 338] width 245 height 40
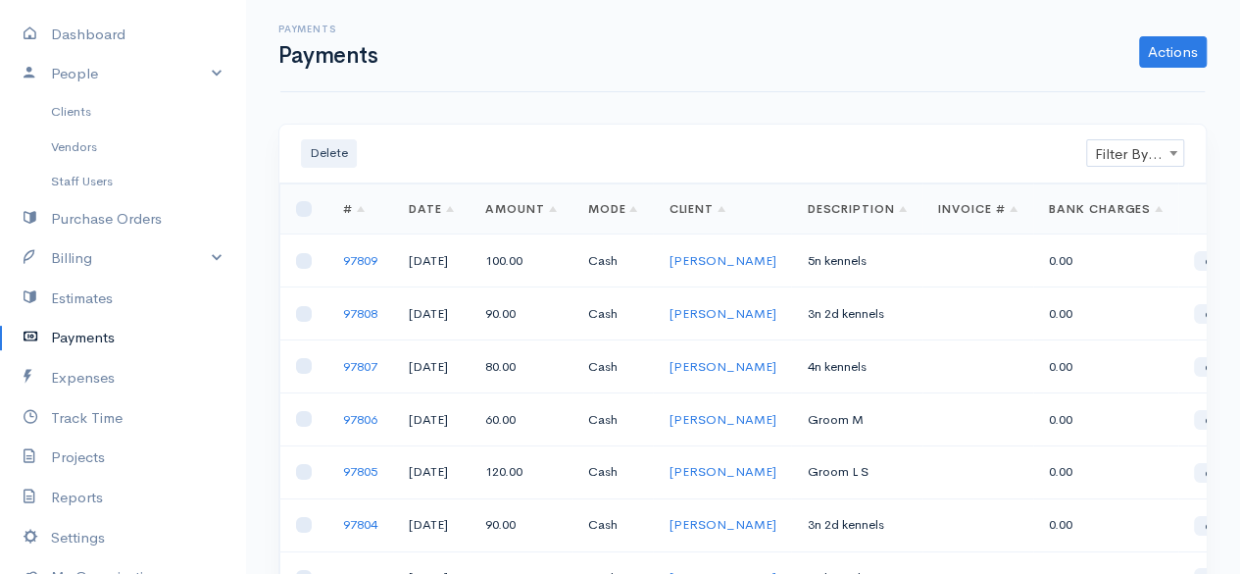
click at [1136, 158] on span "Filter By Client" at bounding box center [1135, 153] width 96 height 27
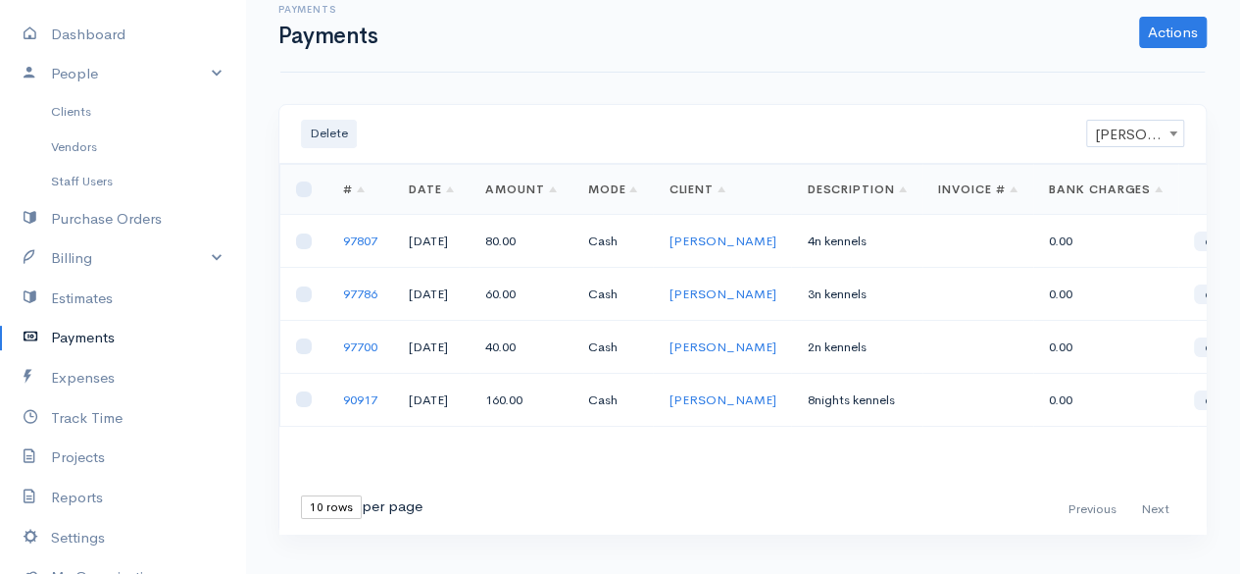
scroll to position [18, 0]
click at [1169, 44] on link "Actions" at bounding box center [1173, 34] width 68 height 31
click at [1103, 76] on link "Enter Payment" at bounding box center [1107, 75] width 202 height 34
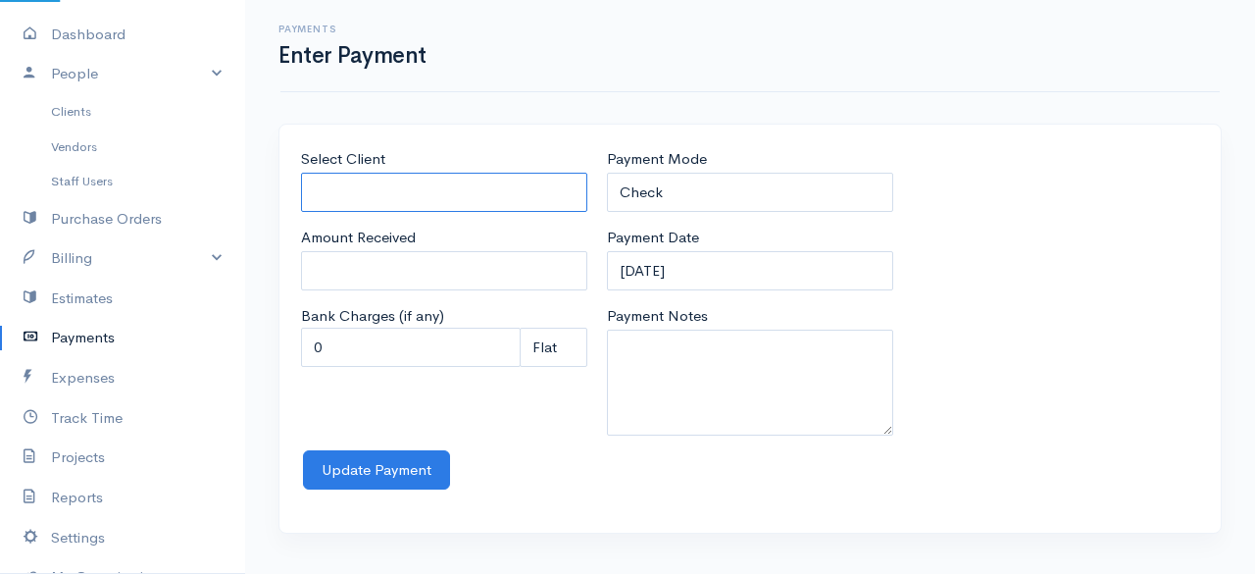
click at [447, 199] on input "Select Client" at bounding box center [444, 193] width 286 height 40
click at [413, 292] on body "the rodney valley dog grooming & kennels Upgrade Dashboard People Clients Vendo…" at bounding box center [627, 287] width 1255 height 574
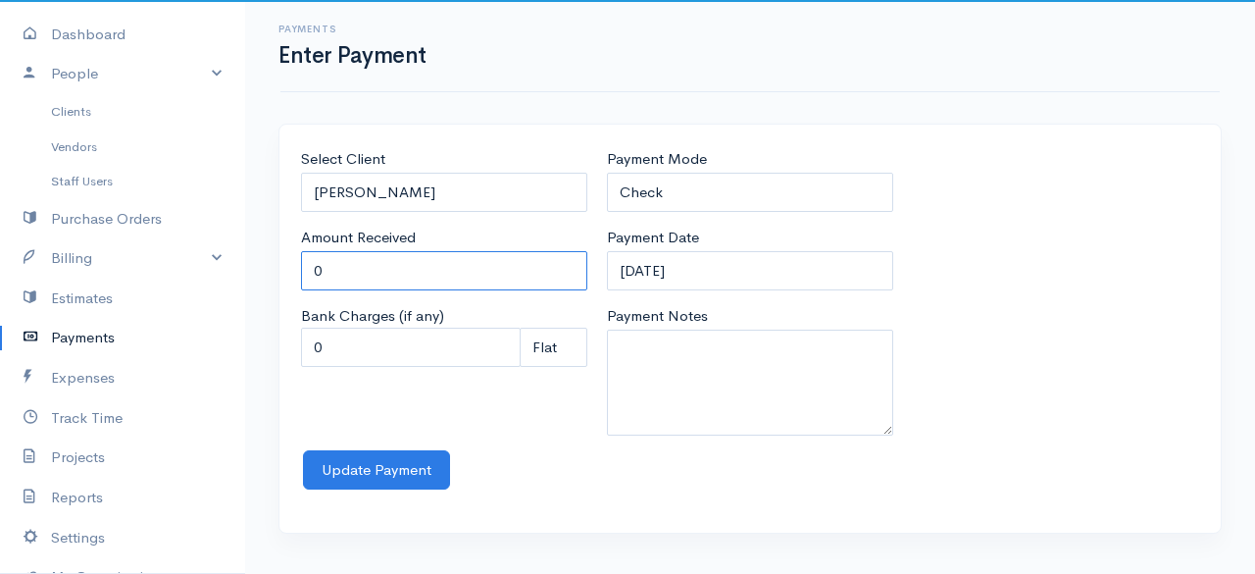
click at [367, 268] on input "0" at bounding box center [444, 271] width 286 height 40
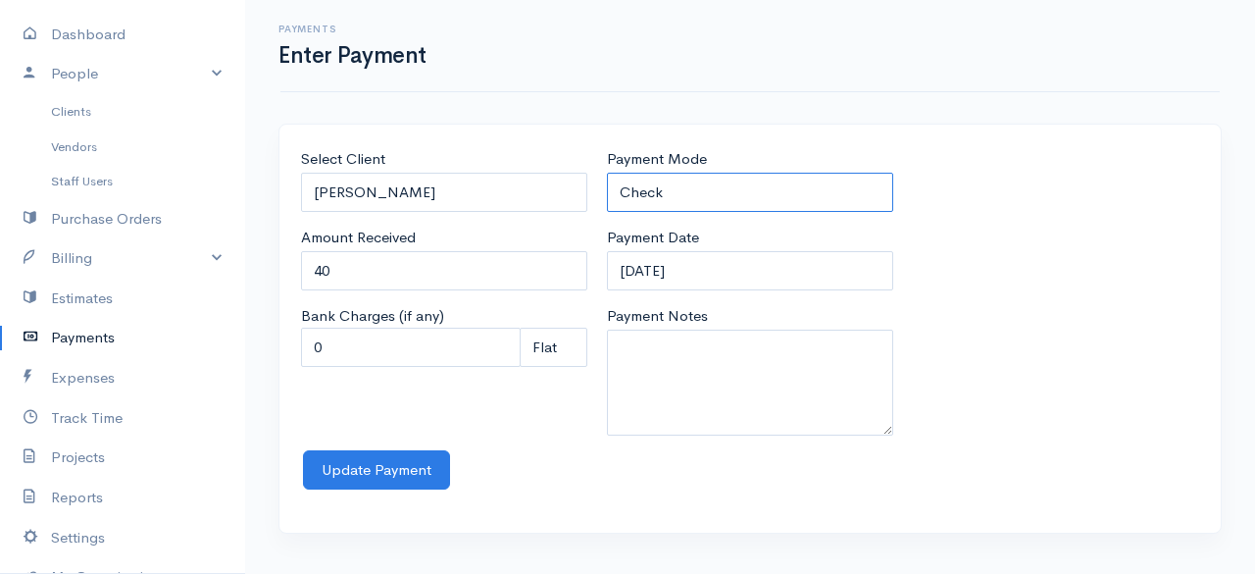
click at [726, 198] on select "Check Bank Transfer Credit Cash Debit ACH VISA MASTERCARD AMEX Discover DINERS …" at bounding box center [750, 193] width 286 height 40
click at [607, 173] on select "Check Bank Transfer Credit Cash Debit ACH VISA MASTERCARD AMEX Discover DINERS …" at bounding box center [750, 193] width 286 height 40
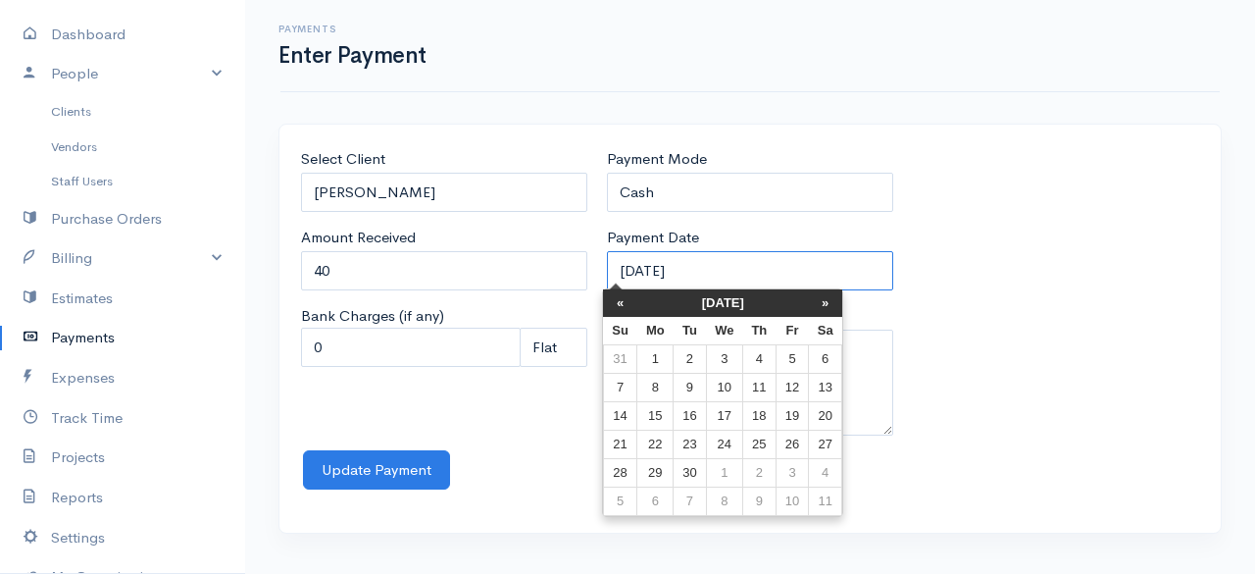
click at [738, 270] on input "12-09-2025" at bounding box center [750, 271] width 286 height 40
click at [618, 309] on th "«" at bounding box center [620, 302] width 34 height 27
click at [618, 309] on th "«" at bounding box center [625, 302] width 34 height 27
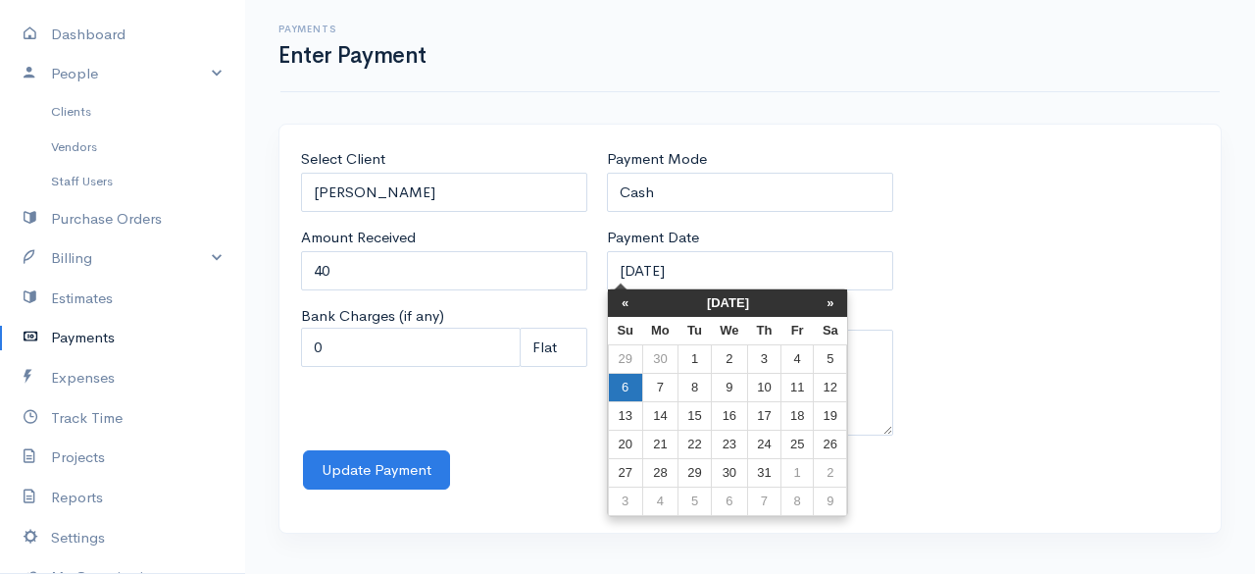
click at [632, 385] on td "6" at bounding box center [625, 388] width 34 height 28
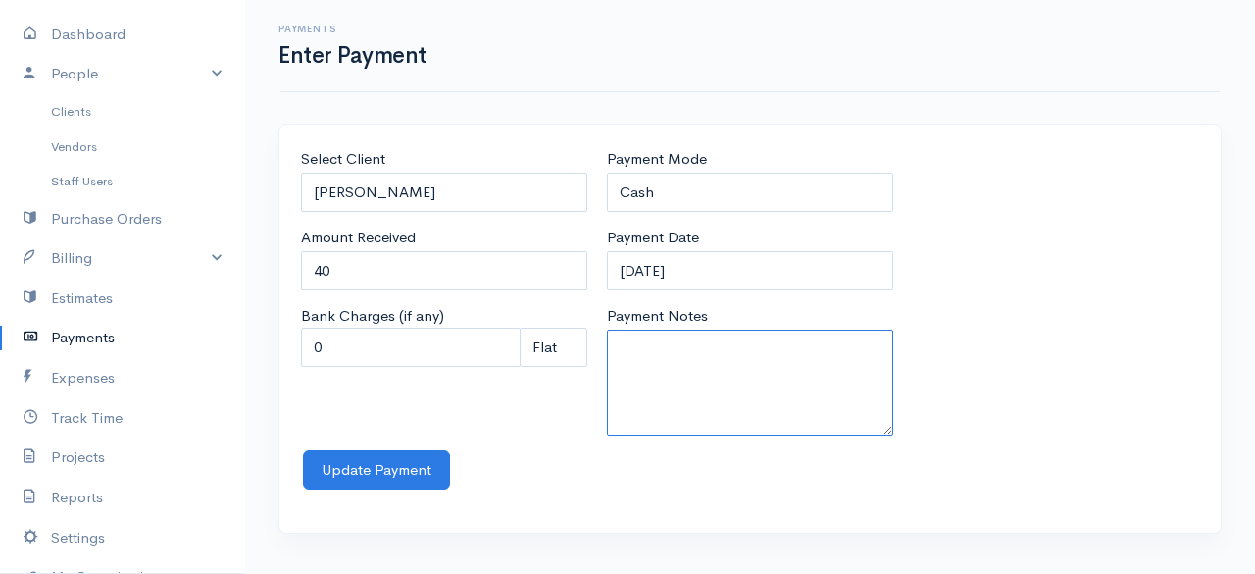
click at [682, 356] on textarea "Payment Notes" at bounding box center [750, 382] width 286 height 106
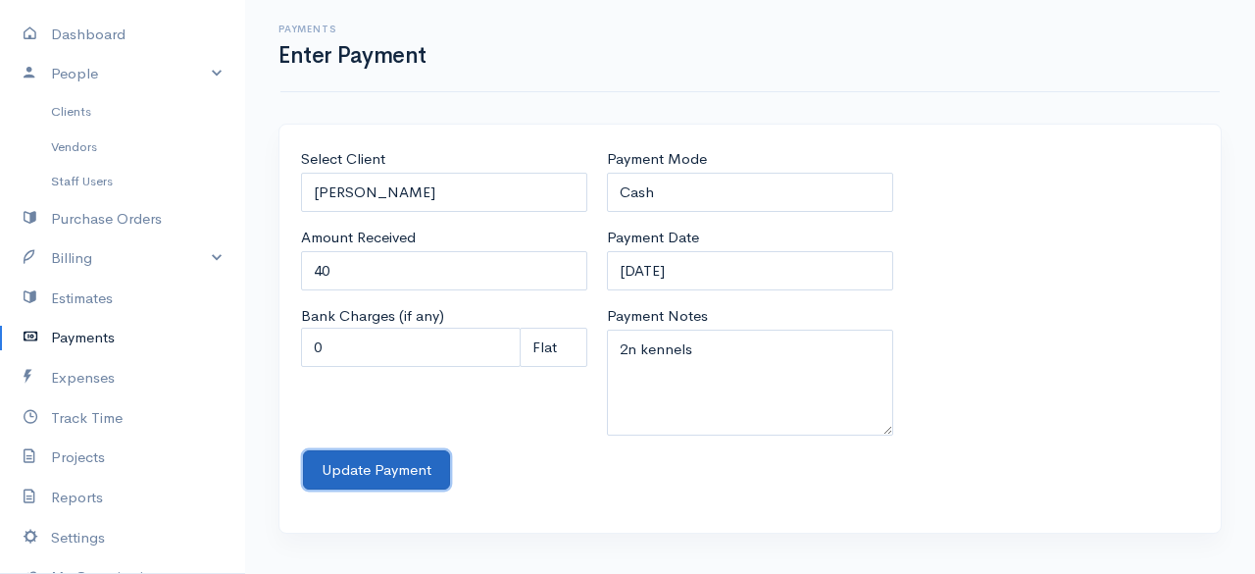
click at [372, 464] on button "Update Payment" at bounding box center [376, 470] width 147 height 40
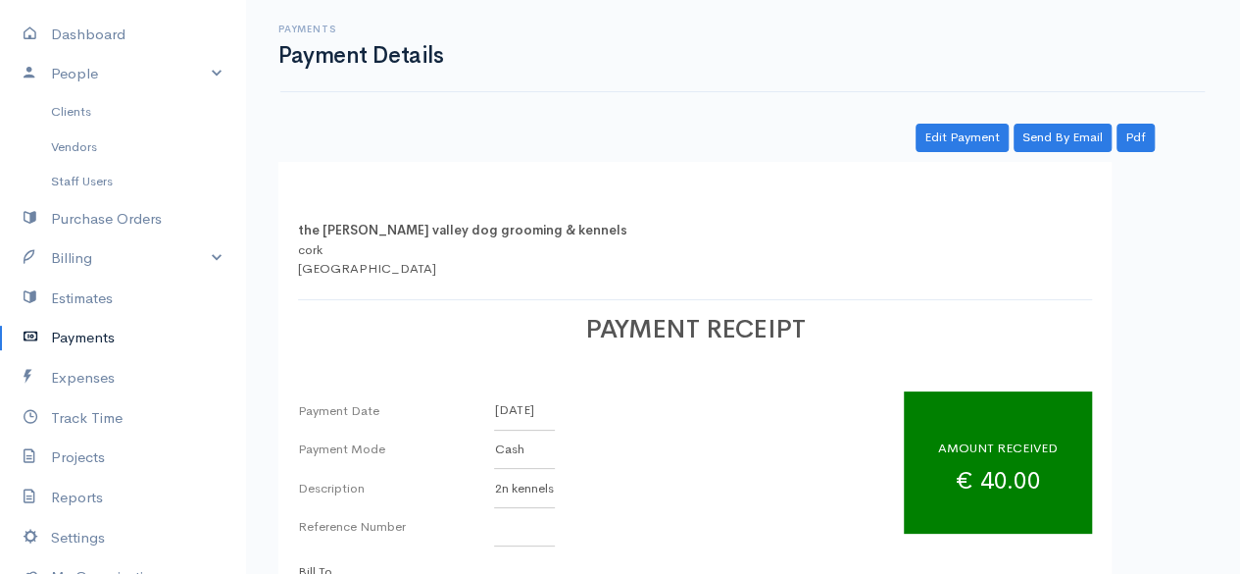
click at [54, 328] on link "Payments" at bounding box center [122, 338] width 245 height 40
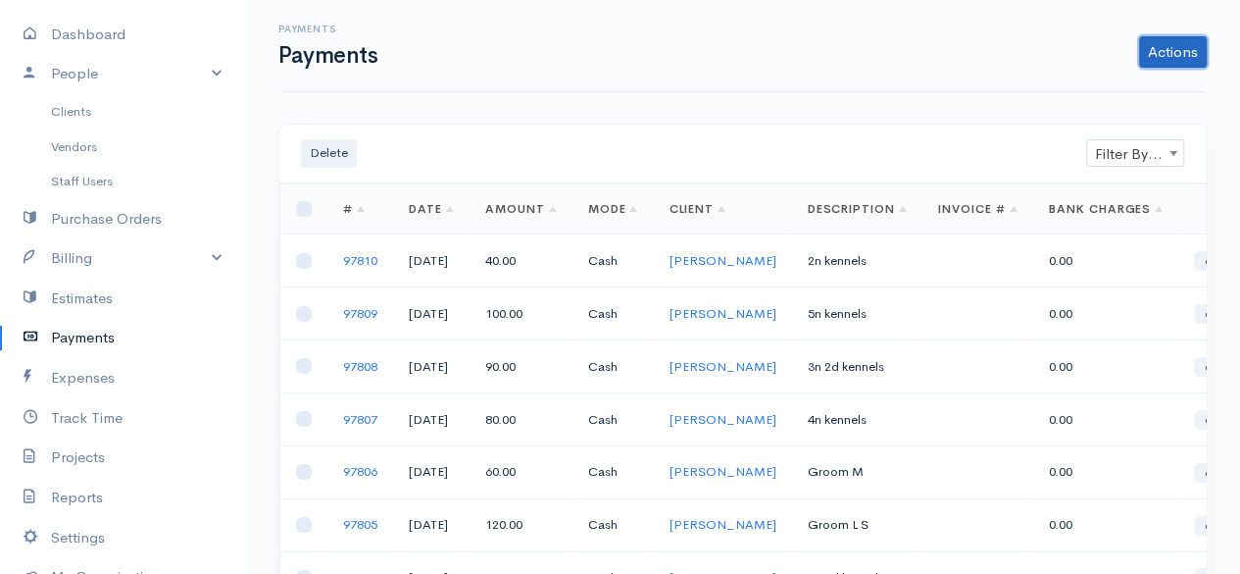
click at [1176, 58] on link "Actions" at bounding box center [1173, 51] width 68 height 31
click at [1102, 85] on link "Enter Payment" at bounding box center [1107, 93] width 202 height 34
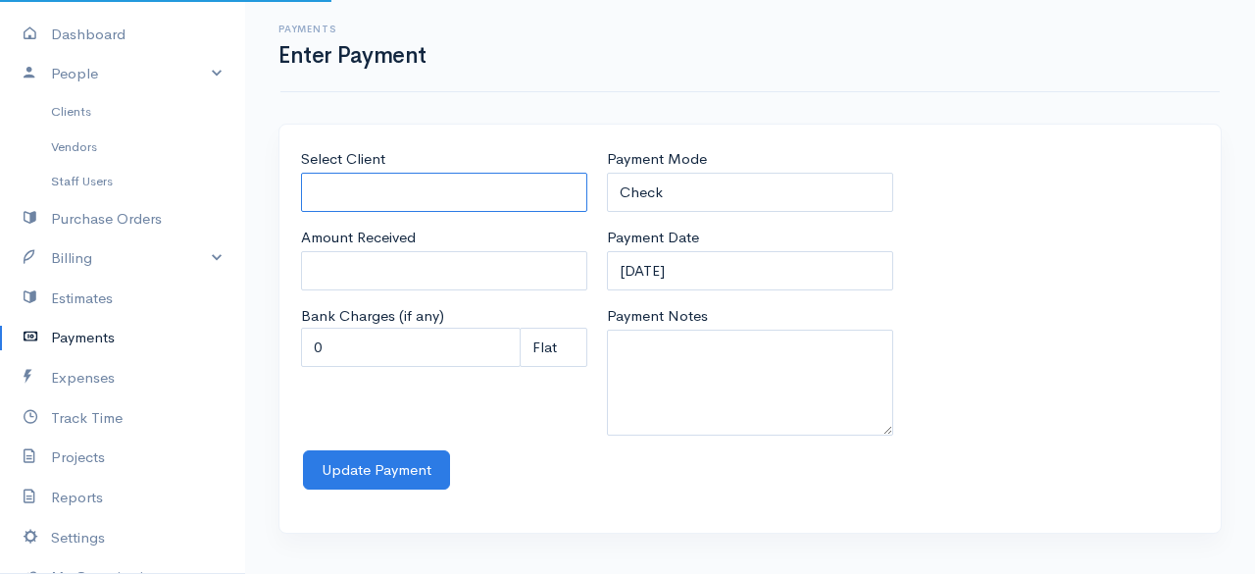
click at [364, 205] on input "Select Client" at bounding box center [444, 193] width 286 height 40
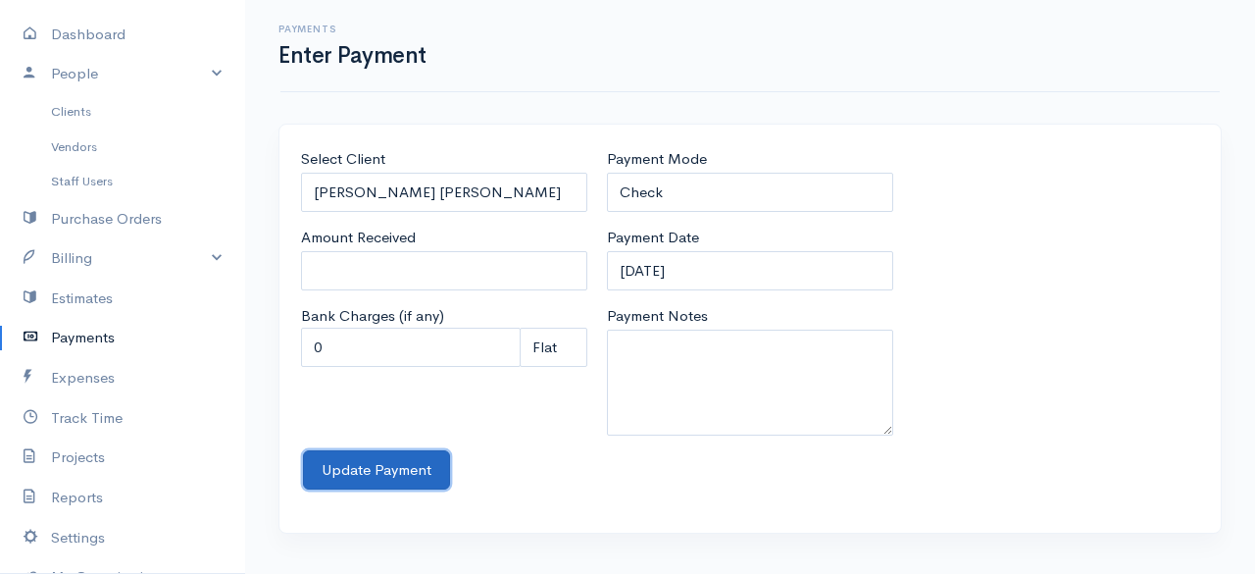
click at [398, 453] on button "Update Payment" at bounding box center [376, 470] width 147 height 40
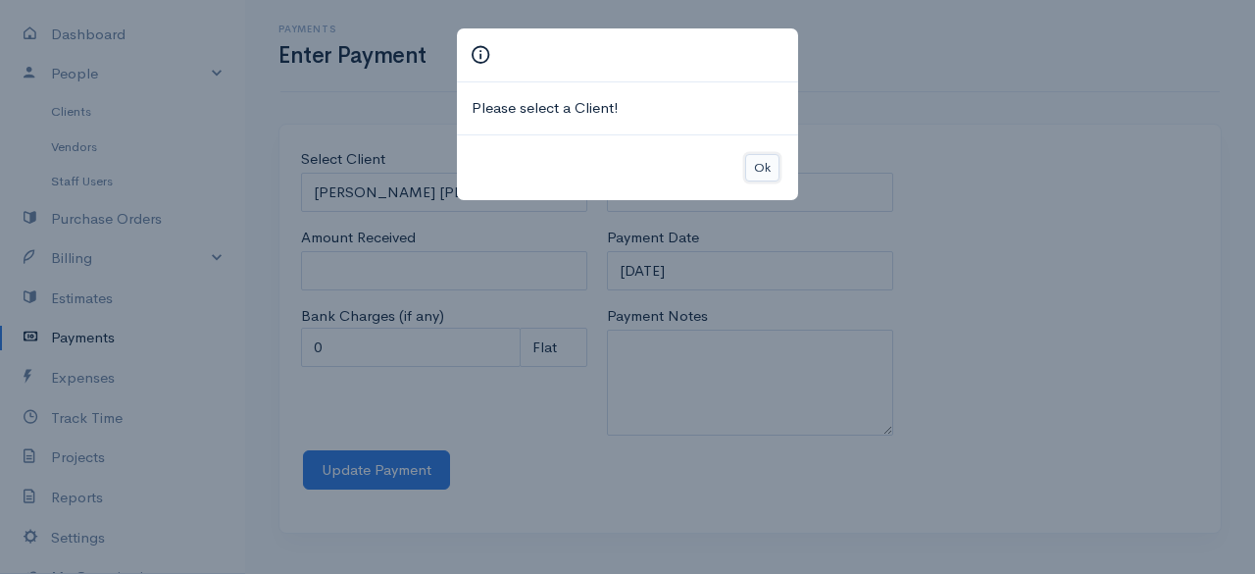
click at [755, 177] on button "Ok" at bounding box center [762, 168] width 34 height 28
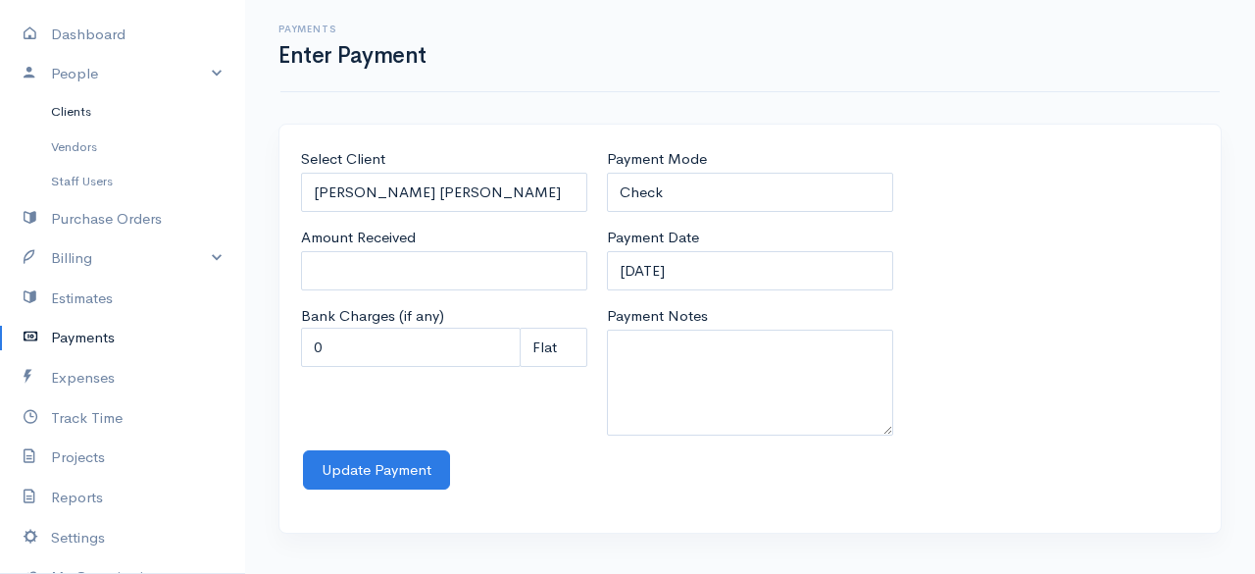
click at [67, 97] on link "Clients" at bounding box center [122, 111] width 245 height 35
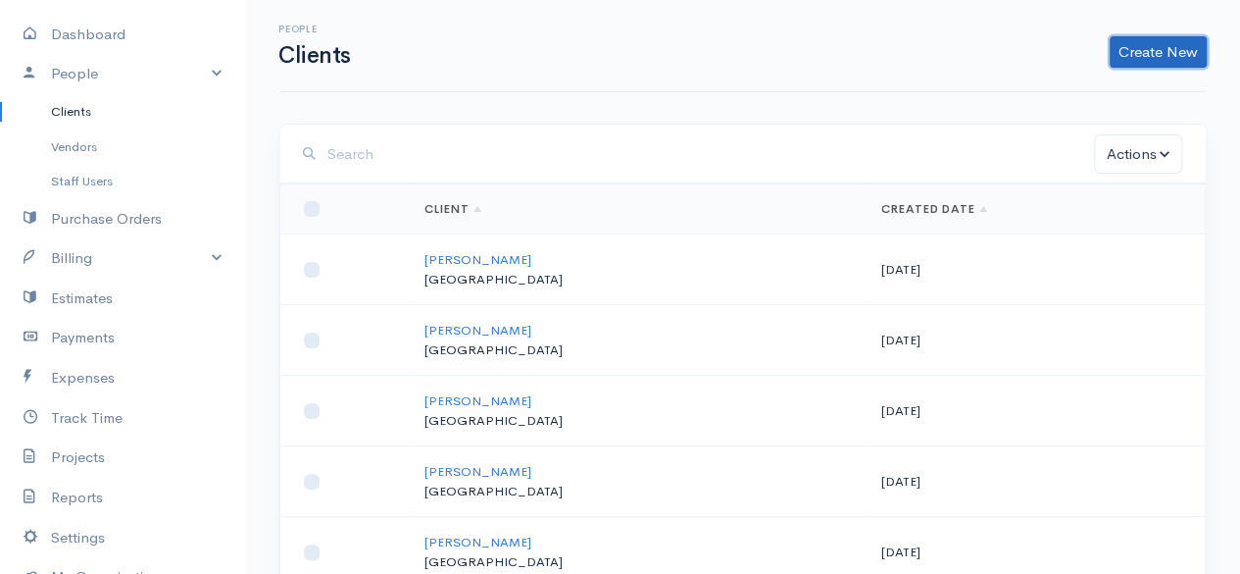
click at [1148, 54] on link "Create New" at bounding box center [1158, 51] width 97 height 31
click at [1107, 93] on link "Client" at bounding box center [1127, 93] width 155 height 34
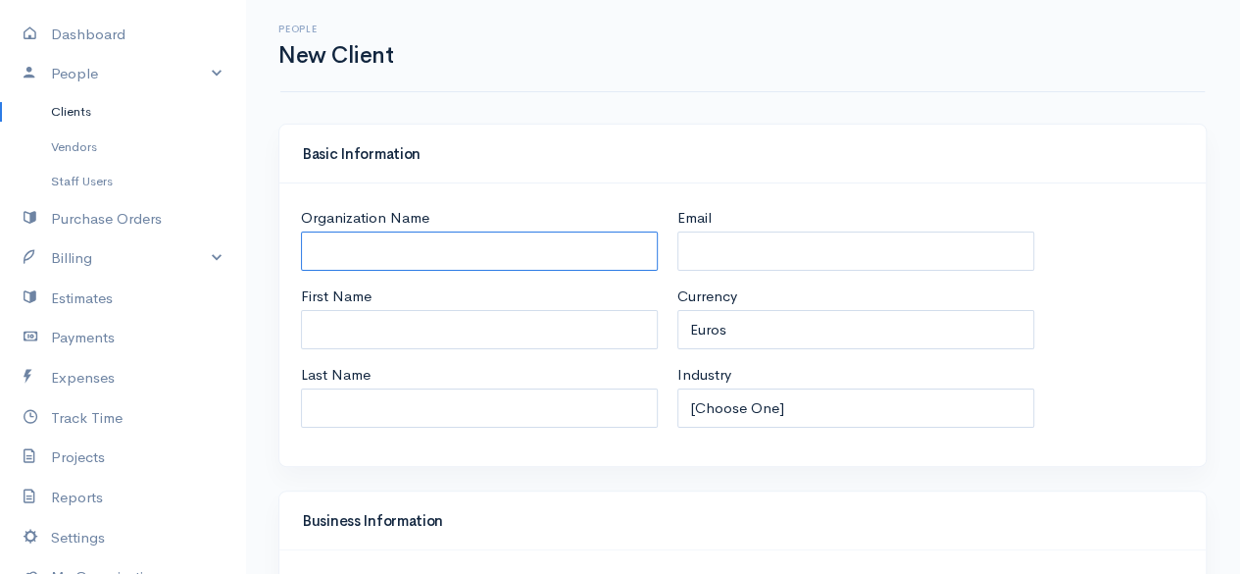
click at [402, 250] on input "Organization Name" at bounding box center [479, 251] width 357 height 40
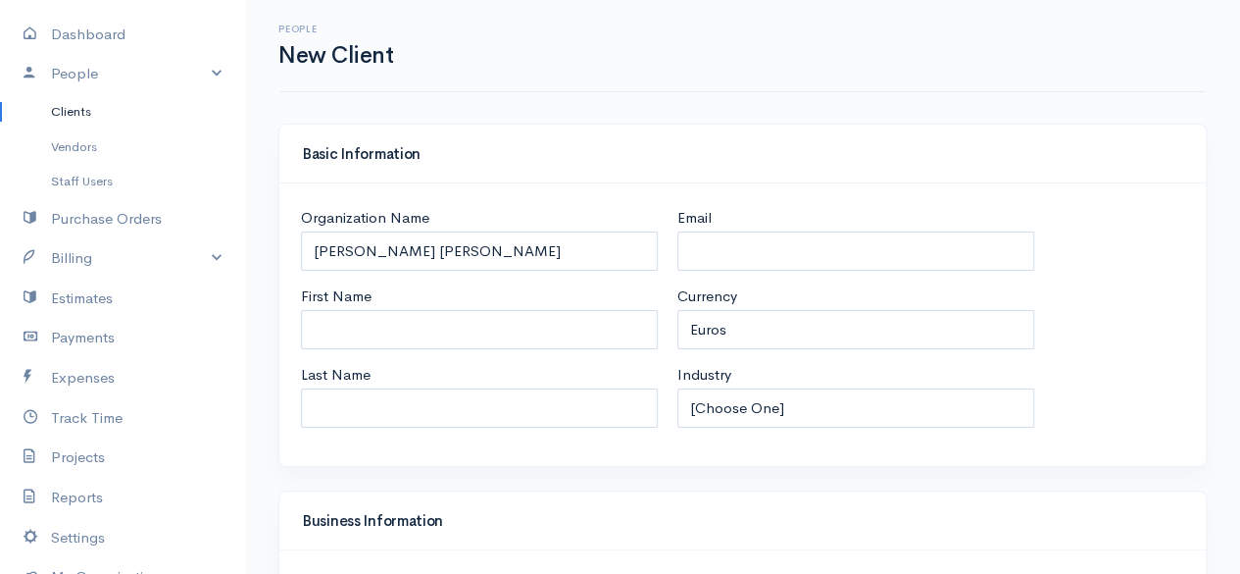
click at [1007, 74] on div "People New Client" at bounding box center [742, 46] width 925 height 92
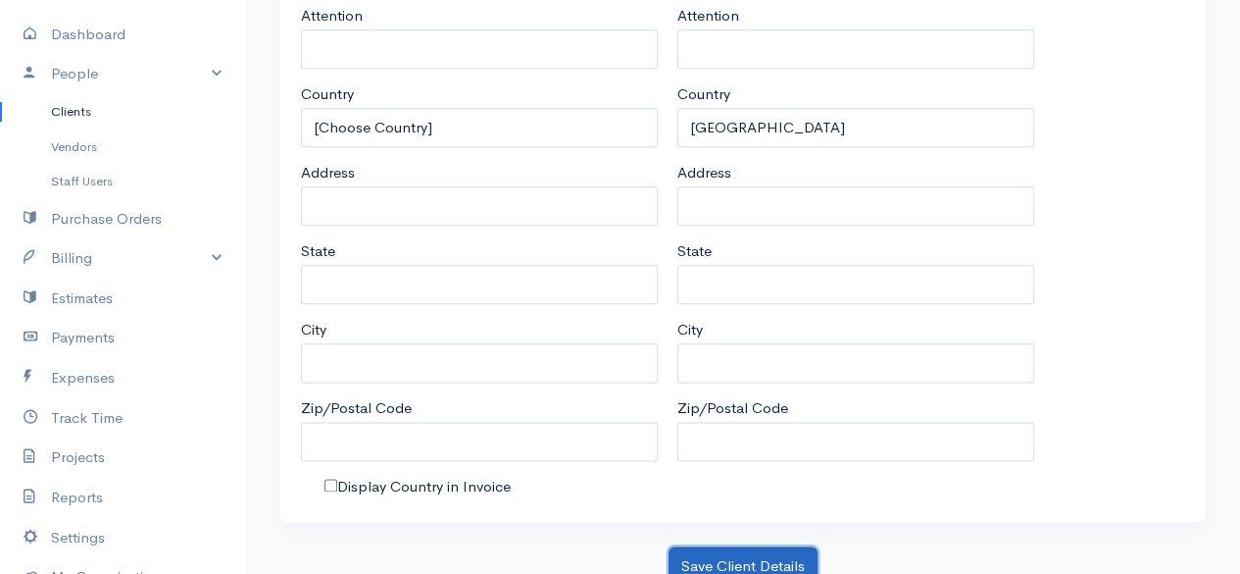
click at [756, 552] on button "Save Client Details" at bounding box center [743, 566] width 149 height 40
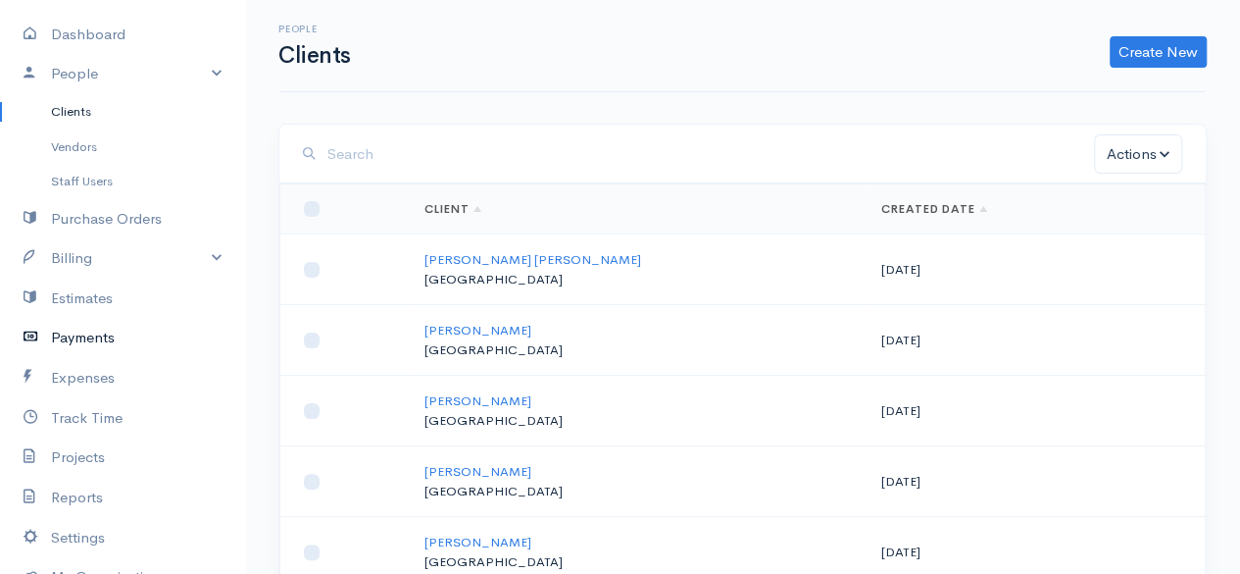
click at [91, 351] on link "Payments" at bounding box center [122, 338] width 245 height 40
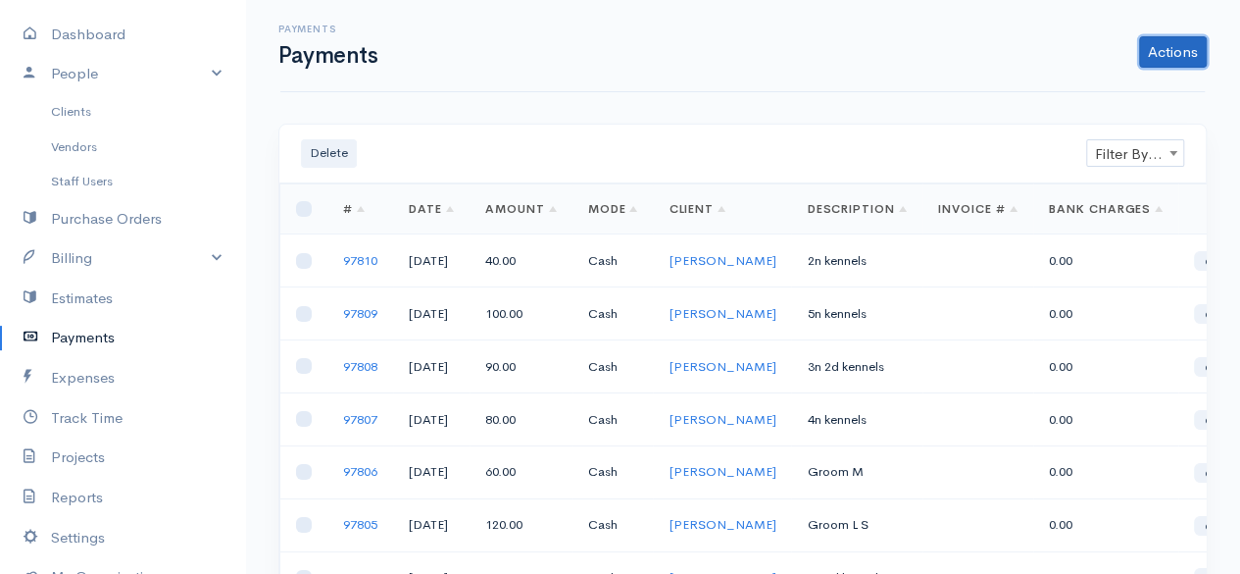
click at [1155, 42] on link "Actions" at bounding box center [1173, 51] width 68 height 31
click at [1116, 93] on link "Enter Payment" at bounding box center [1107, 93] width 202 height 34
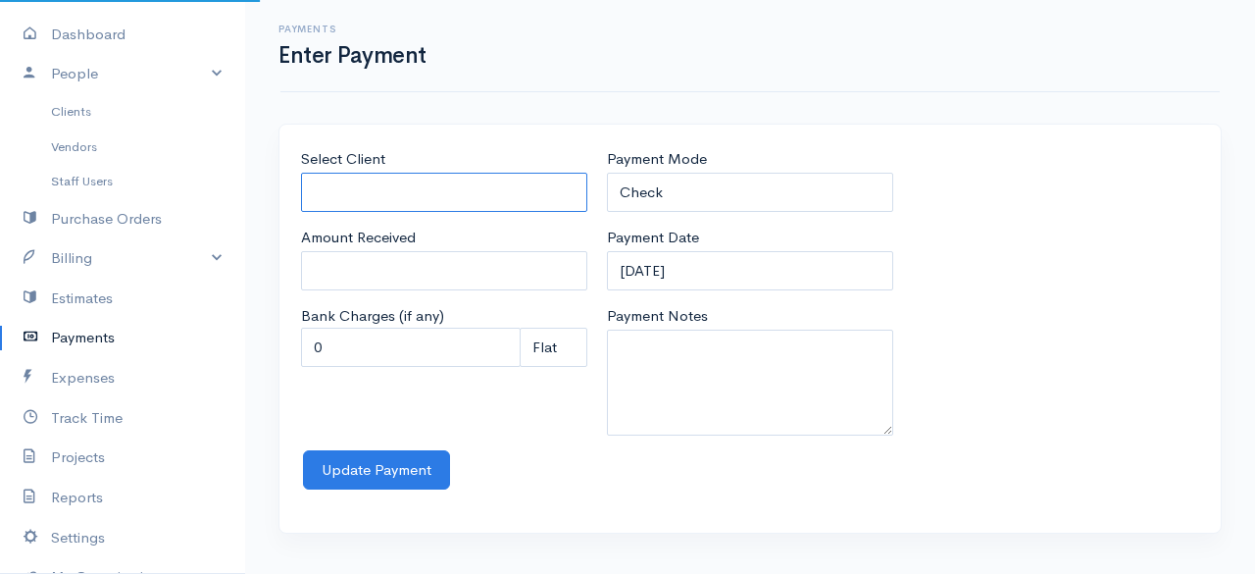
click at [424, 186] on input "Select Client" at bounding box center [444, 193] width 286 height 40
click at [421, 247] on body "the rodney valley dog grooming & kennels Upgrade Dashboard People Clients Vendo…" at bounding box center [627, 287] width 1255 height 574
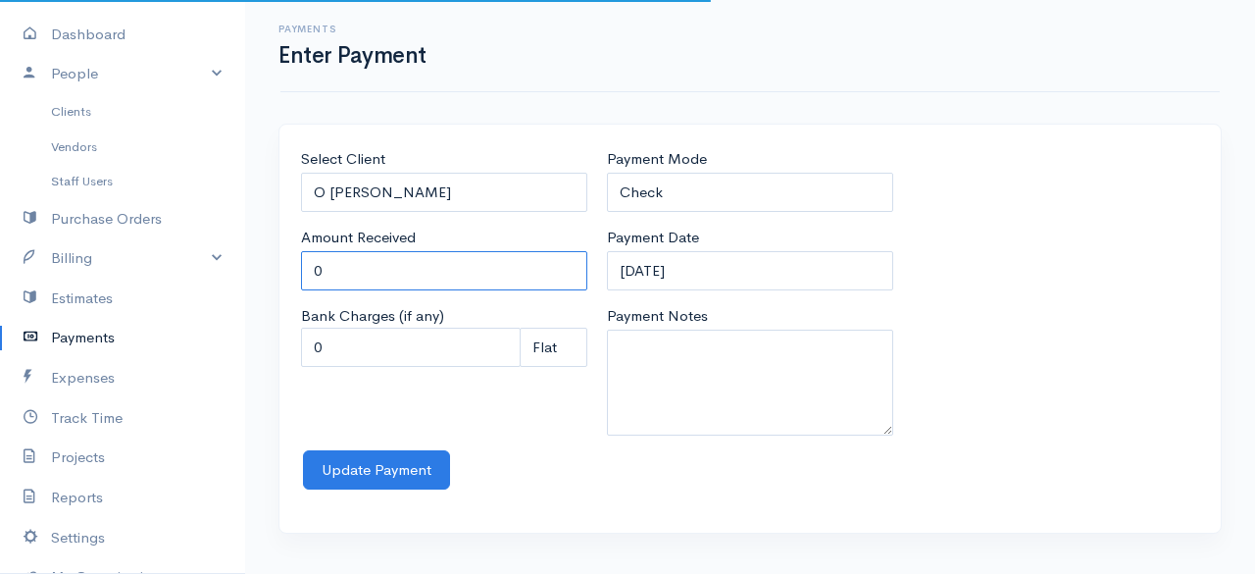
click at [393, 258] on input "0" at bounding box center [444, 271] width 286 height 40
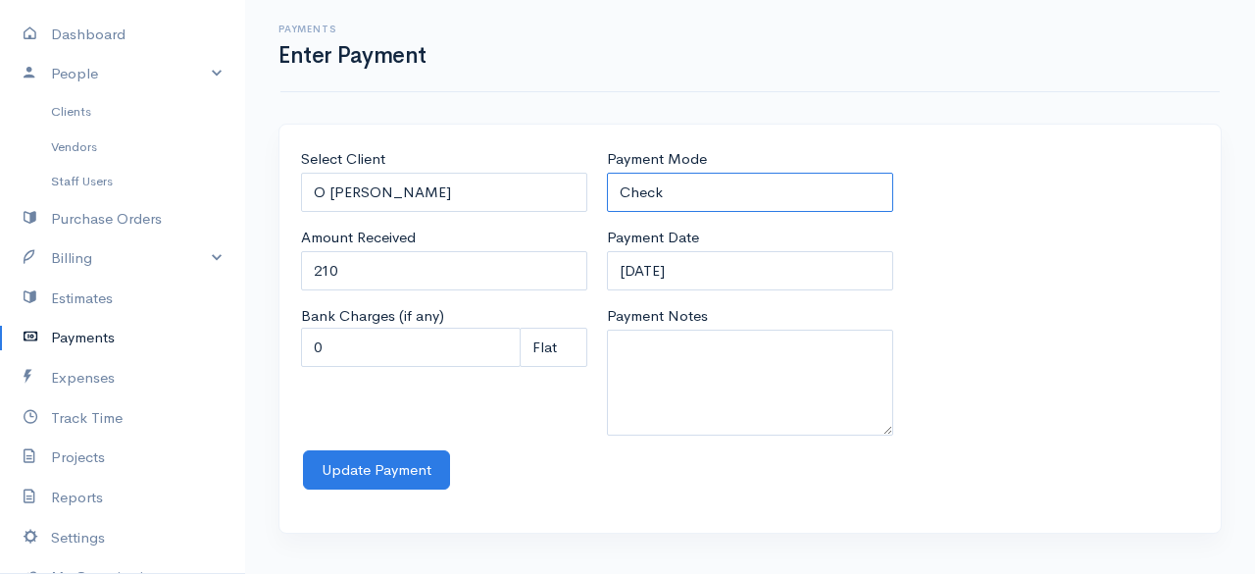
click at [737, 194] on select "Check Bank Transfer Credit Cash Debit ACH VISA MASTERCARD AMEX Discover DINERS …" at bounding box center [750, 193] width 286 height 40
click at [607, 173] on select "Check Bank Transfer Credit Cash Debit ACH VISA MASTERCARD AMEX Discover DINERS …" at bounding box center [750, 193] width 286 height 40
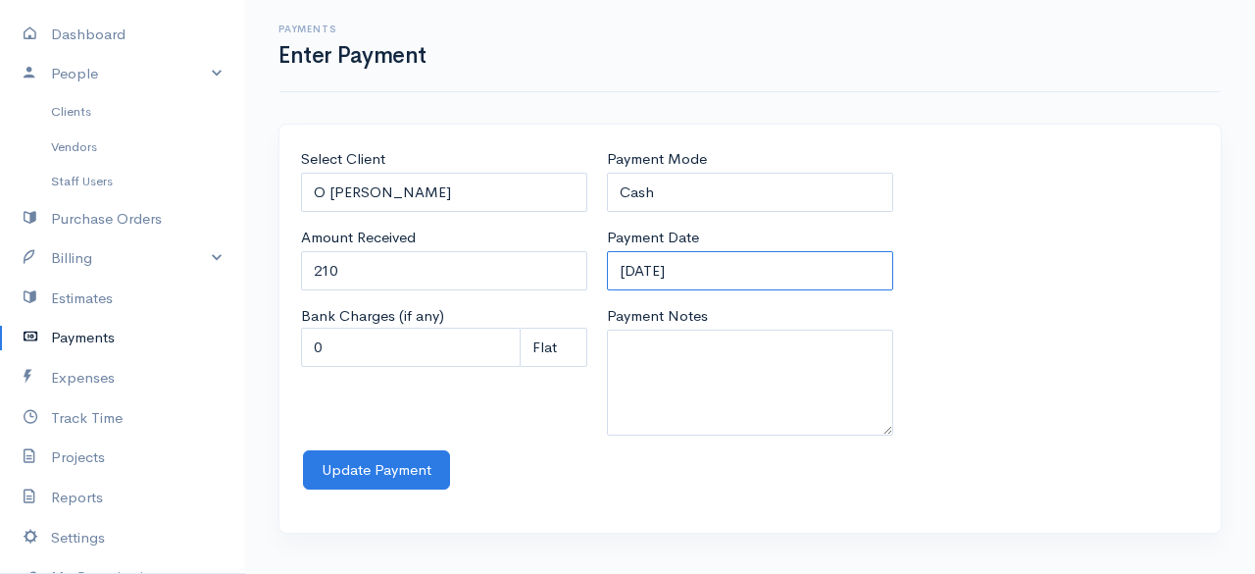
click at [737, 273] on input "12-09-2025" at bounding box center [750, 271] width 286 height 40
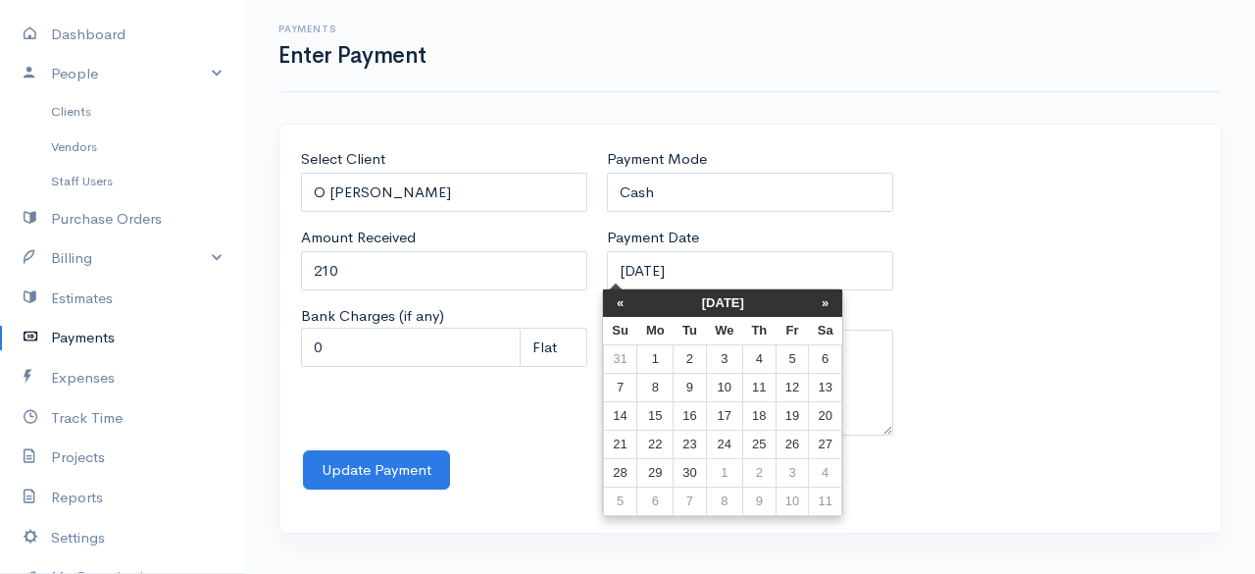
click at [639, 306] on th "September 2025" at bounding box center [723, 302] width 172 height 27
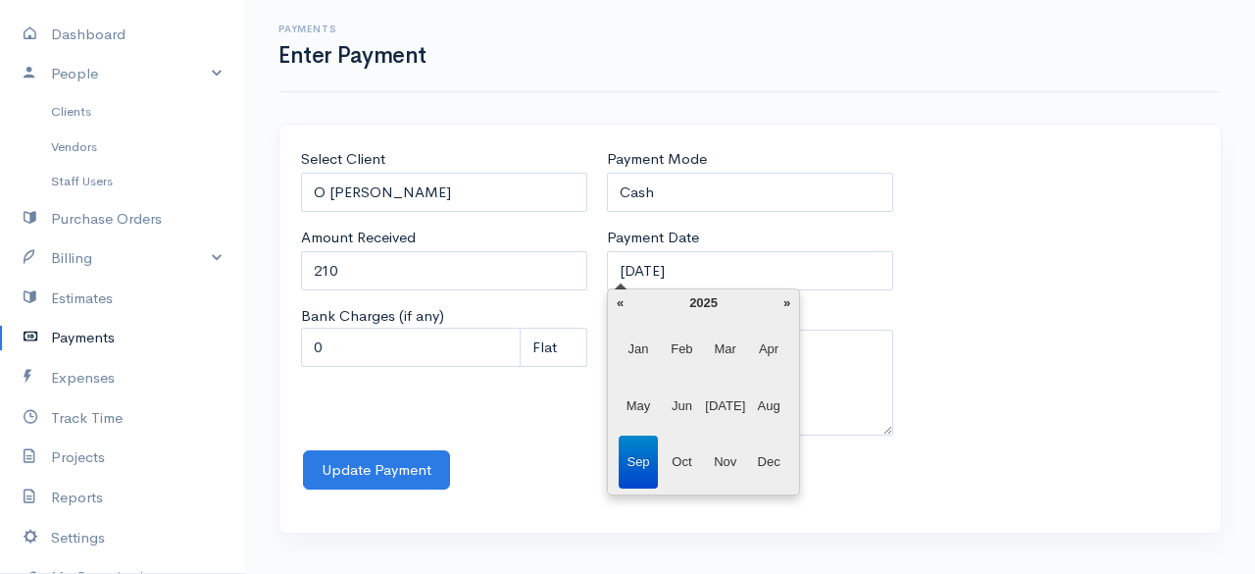
click at [639, 306] on th "2025" at bounding box center [703, 302] width 142 height 27
click at [732, 399] on span "2025" at bounding box center [725, 405] width 40 height 53
click at [732, 399] on span "Jul" at bounding box center [725, 405] width 40 height 53
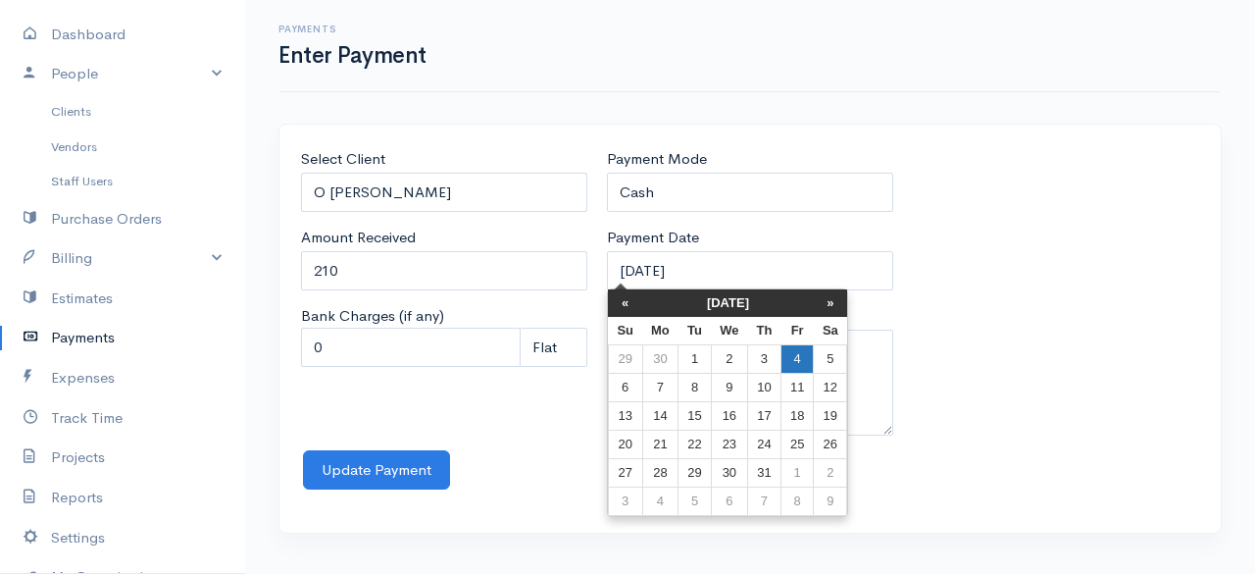
click at [796, 364] on td "4" at bounding box center [797, 359] width 32 height 28
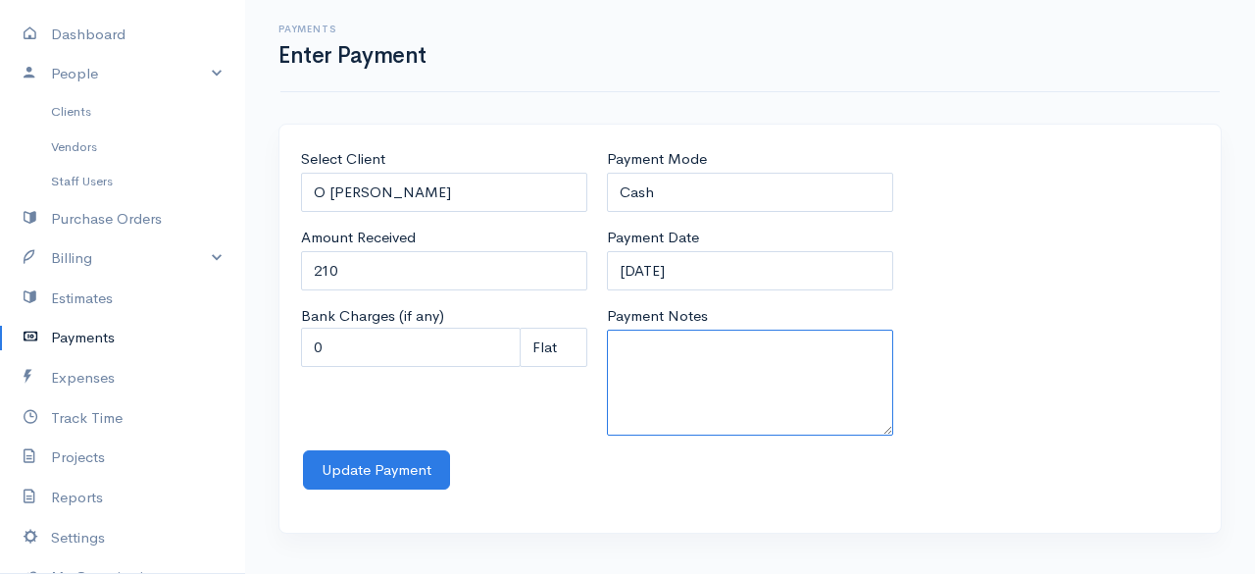
click at [796, 364] on textarea "Payment Notes" at bounding box center [750, 382] width 286 height 106
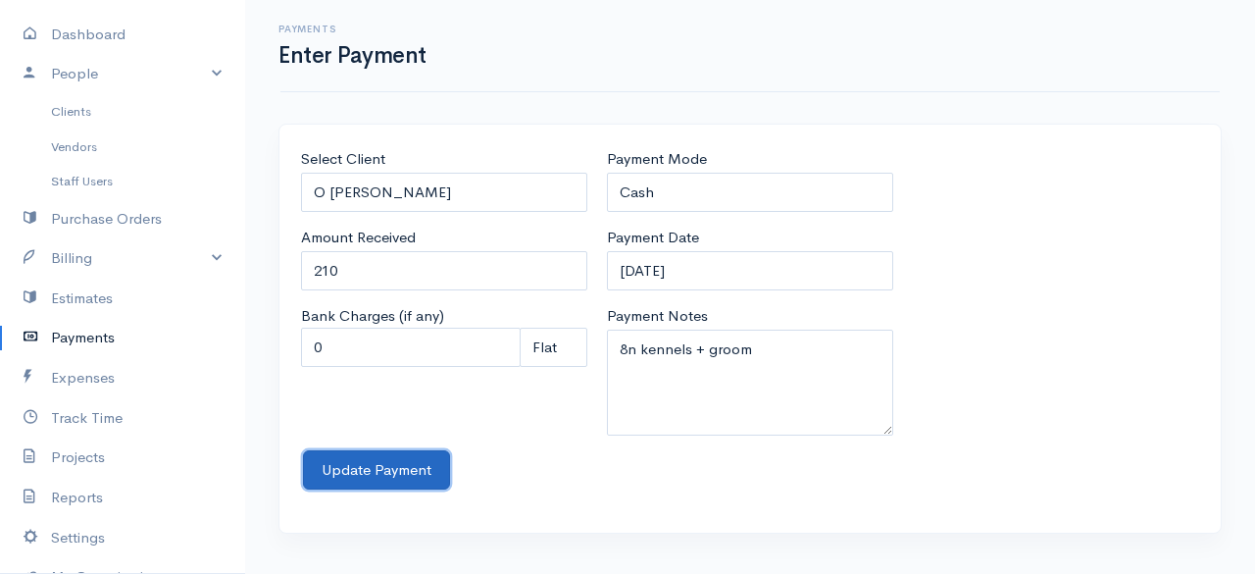
click at [373, 455] on button "Update Payment" at bounding box center [376, 470] width 147 height 40
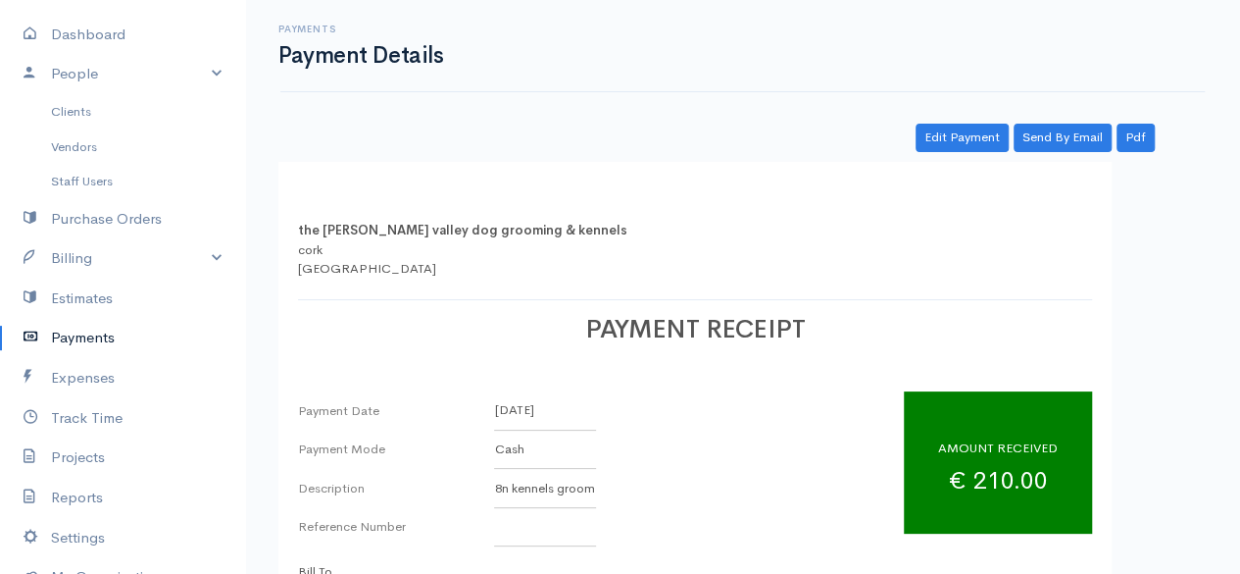
click at [116, 328] on link "Payments" at bounding box center [122, 338] width 245 height 40
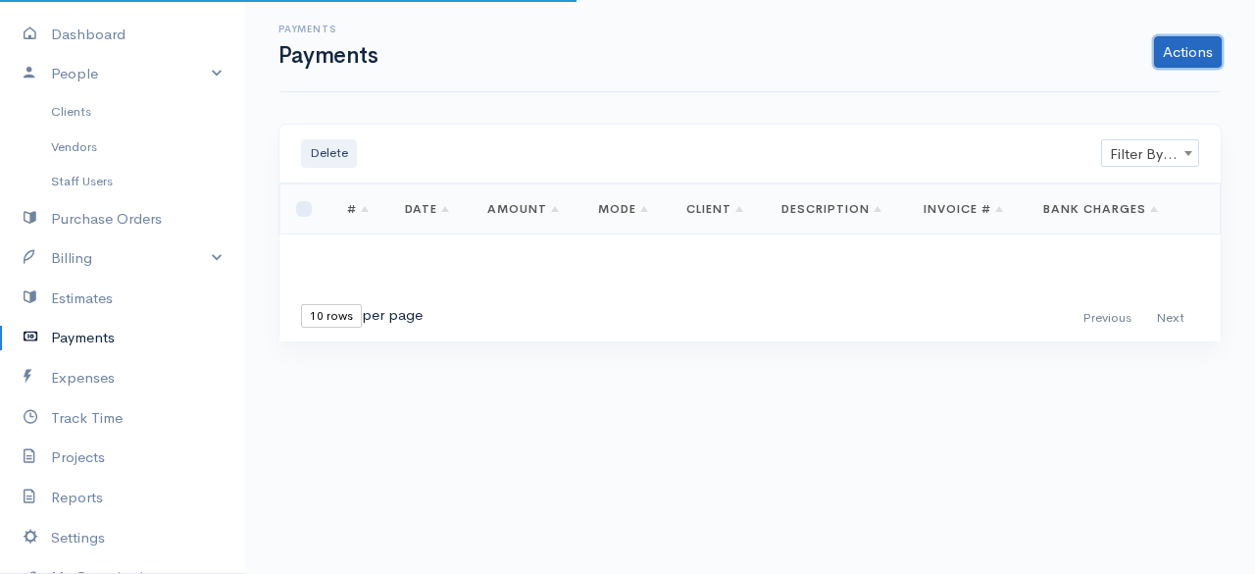
click at [1216, 40] on link "Actions" at bounding box center [1188, 51] width 68 height 31
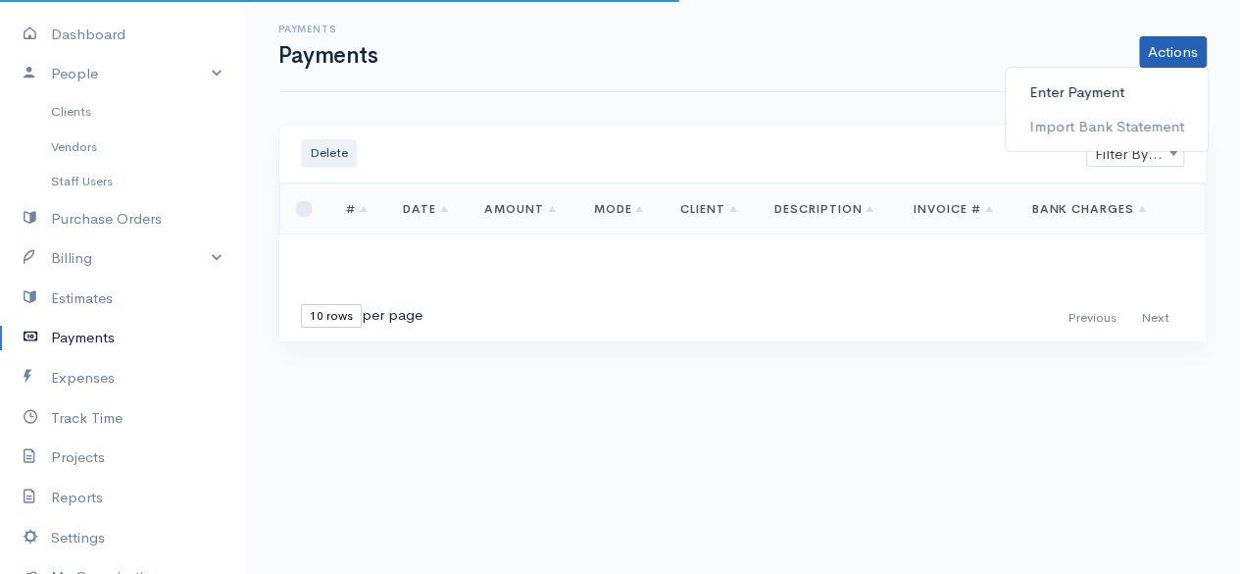
click at [1131, 83] on link "Enter Payment" at bounding box center [1107, 93] width 202 height 34
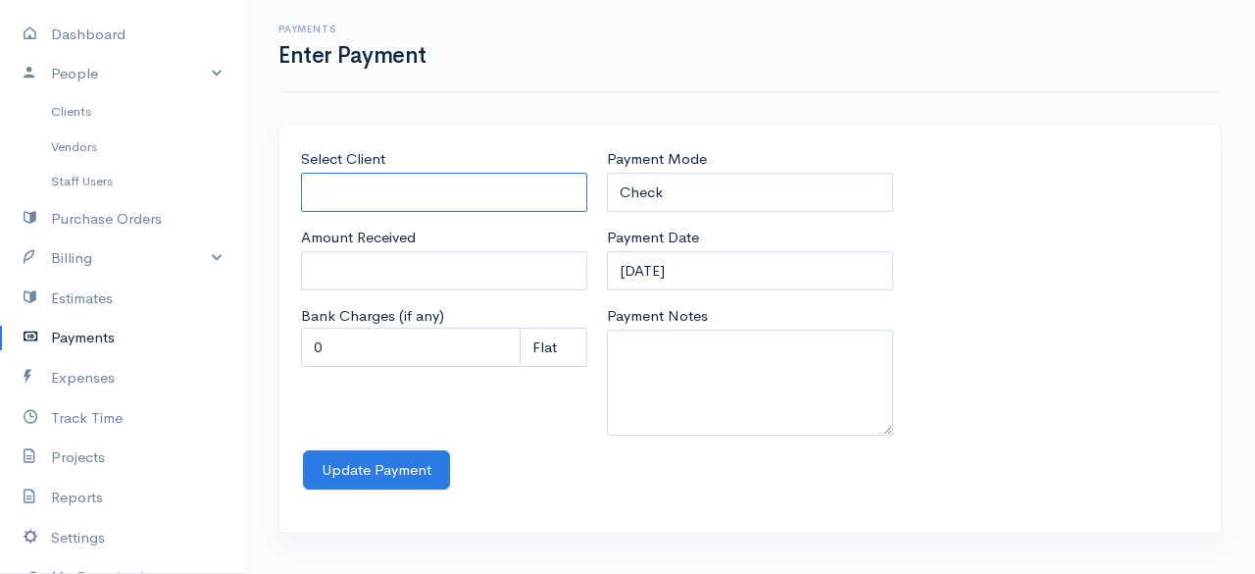
click at [482, 188] on input "Select Client" at bounding box center [444, 193] width 286 height 40
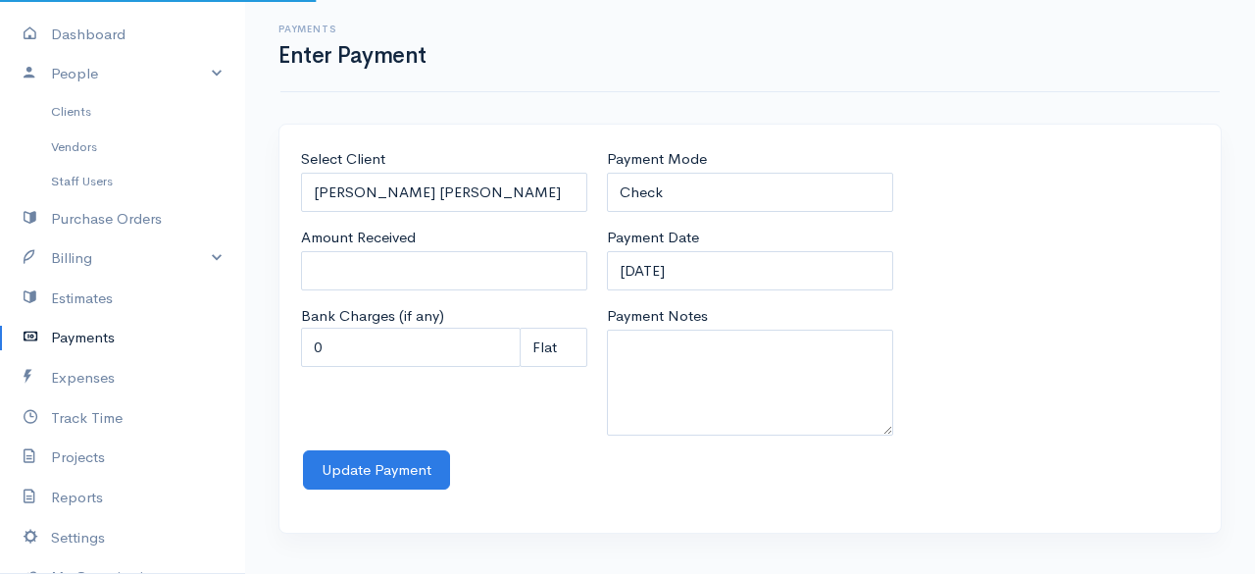
click at [455, 212] on body "the rodney valley dog grooming & kennels Upgrade Dashboard People Clients Vendo…" at bounding box center [627, 287] width 1255 height 574
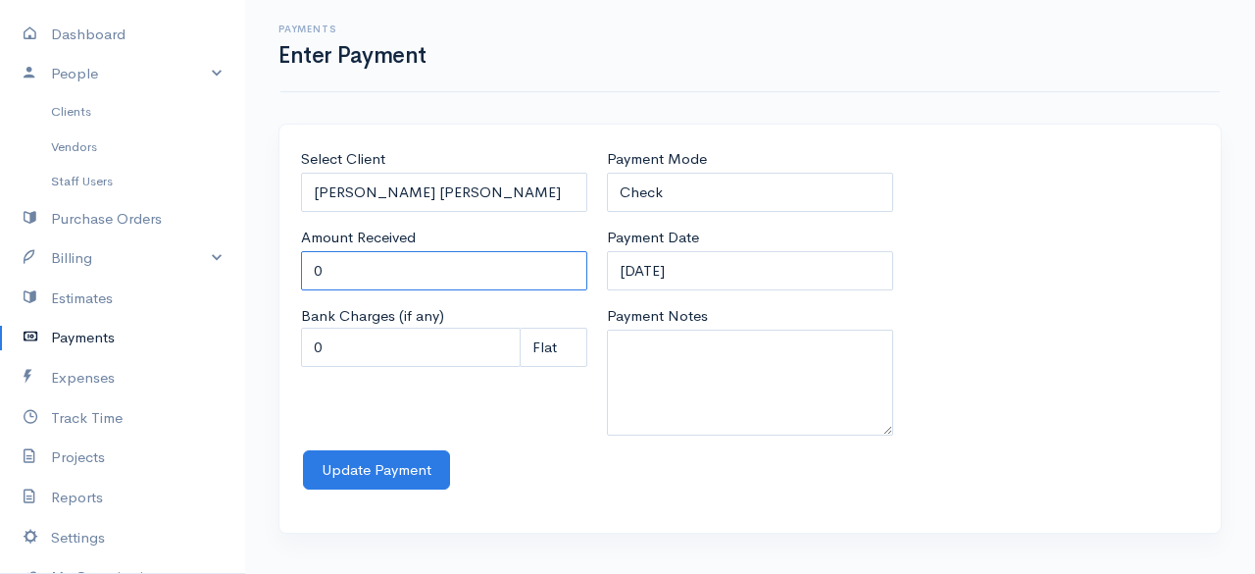
click at [411, 268] on input "0" at bounding box center [444, 271] width 286 height 40
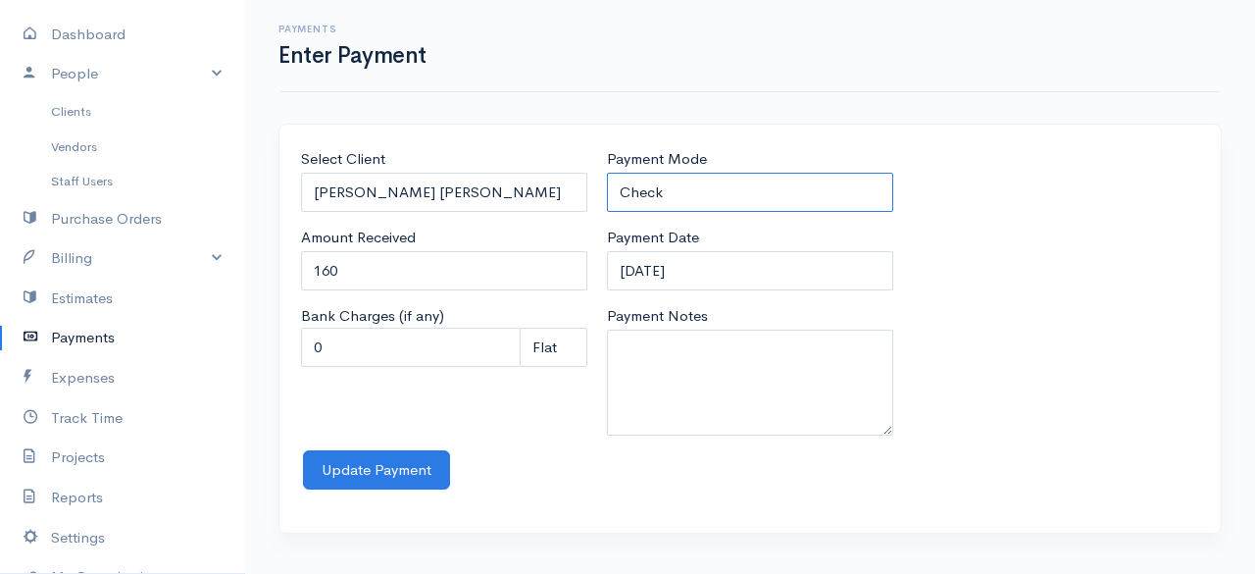
click at [635, 195] on select "Check Bank Transfer Credit Cash Debit ACH VISA MASTERCARD AMEX Discover DINERS …" at bounding box center [750, 193] width 286 height 40
click at [607, 173] on select "Check Bank Transfer Credit Cash Debit ACH VISA MASTERCARD AMEX Discover DINERS …" at bounding box center [750, 193] width 286 height 40
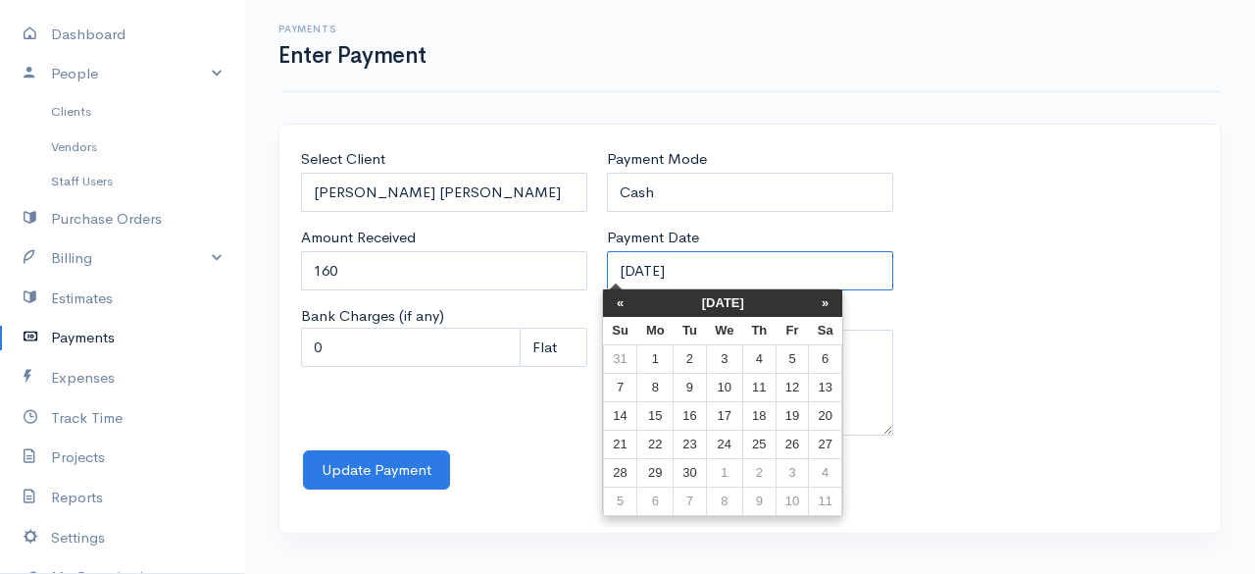
click at [738, 260] on input "12-09-2025" at bounding box center [750, 271] width 286 height 40
click at [624, 297] on th "«" at bounding box center [620, 302] width 34 height 27
click at [624, 297] on th "«" at bounding box center [625, 302] width 34 height 27
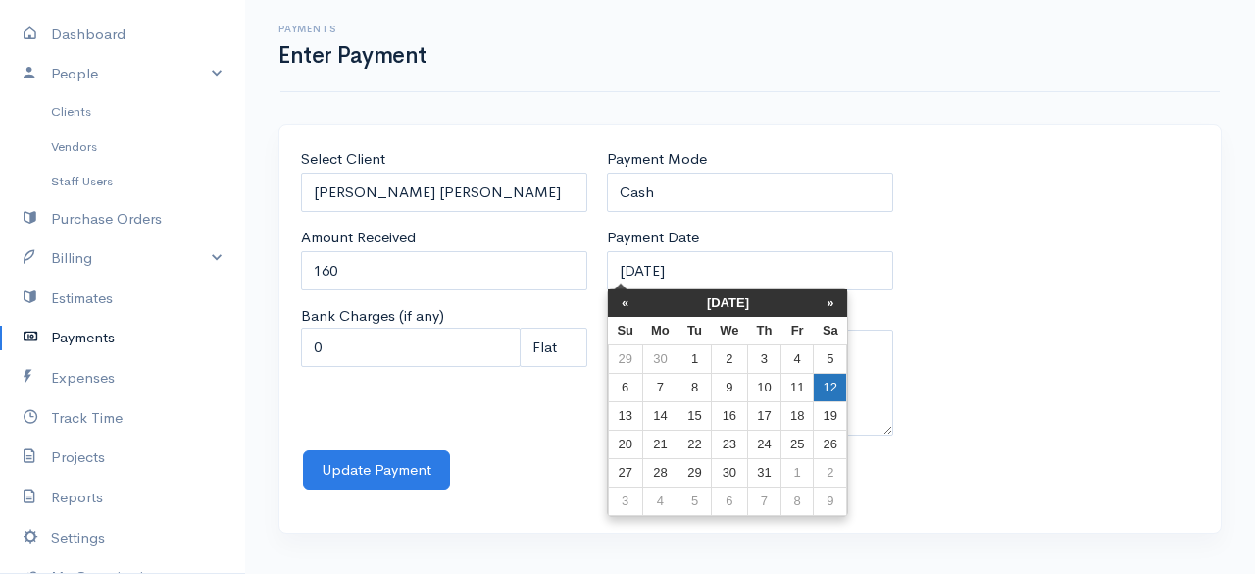
click at [832, 394] on td "12" at bounding box center [830, 388] width 33 height 28
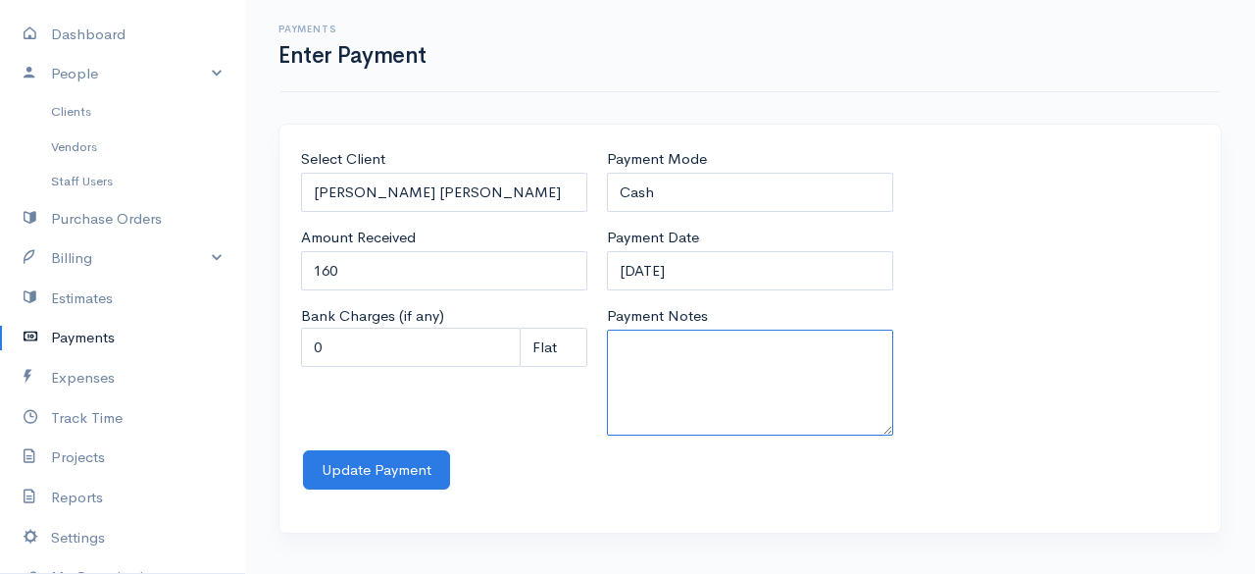
click at [832, 394] on textarea "Payment Notes" at bounding box center [750, 382] width 286 height 106
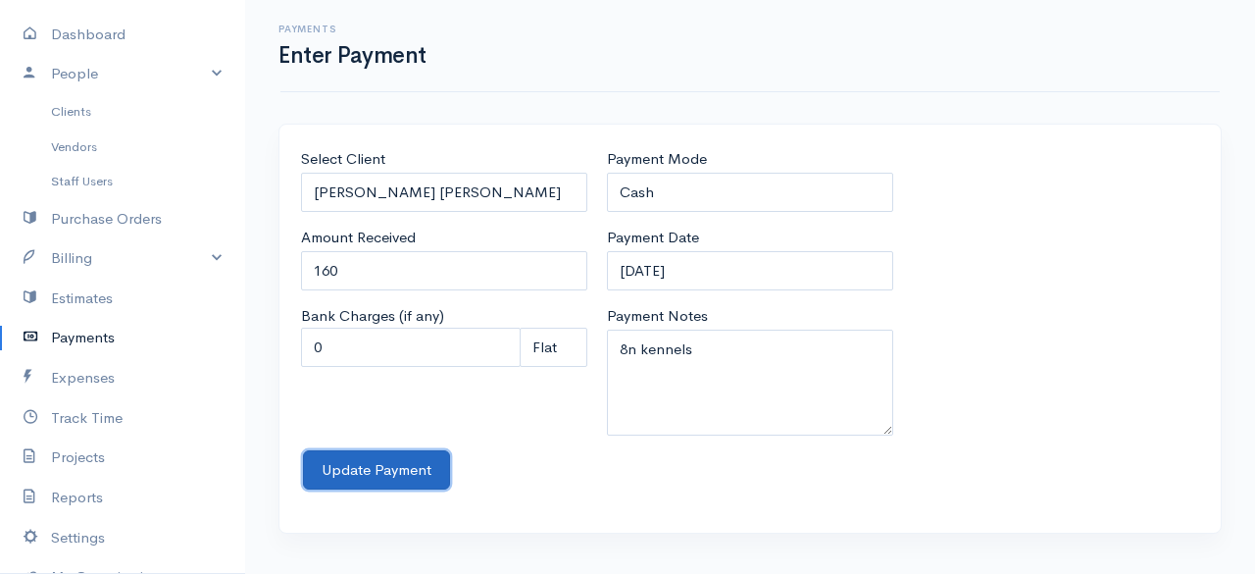
click at [412, 456] on button "Update Payment" at bounding box center [376, 470] width 147 height 40
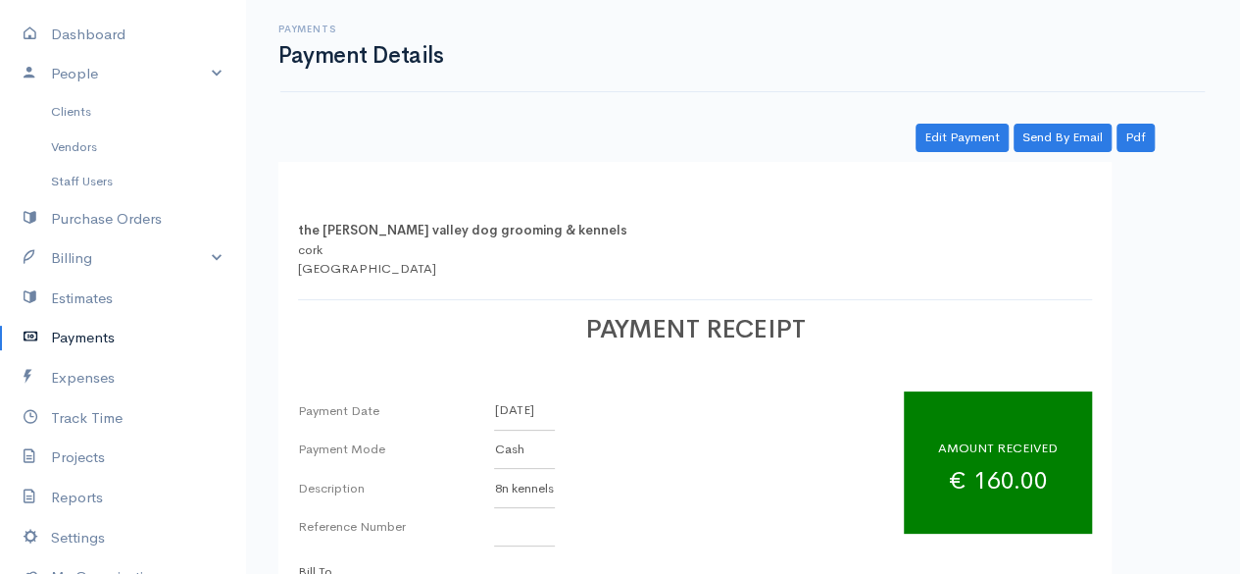
click at [77, 328] on link "Payments" at bounding box center [122, 338] width 245 height 40
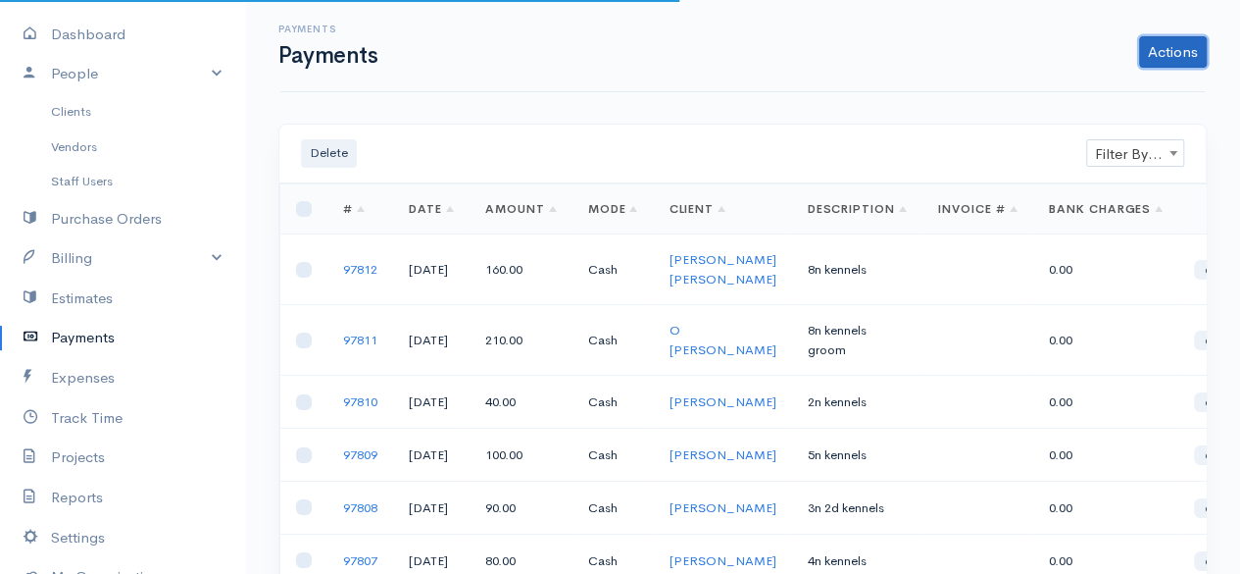
click at [1173, 52] on link "Actions" at bounding box center [1173, 51] width 68 height 31
click at [1136, 84] on link "Enter Payment" at bounding box center [1107, 93] width 202 height 34
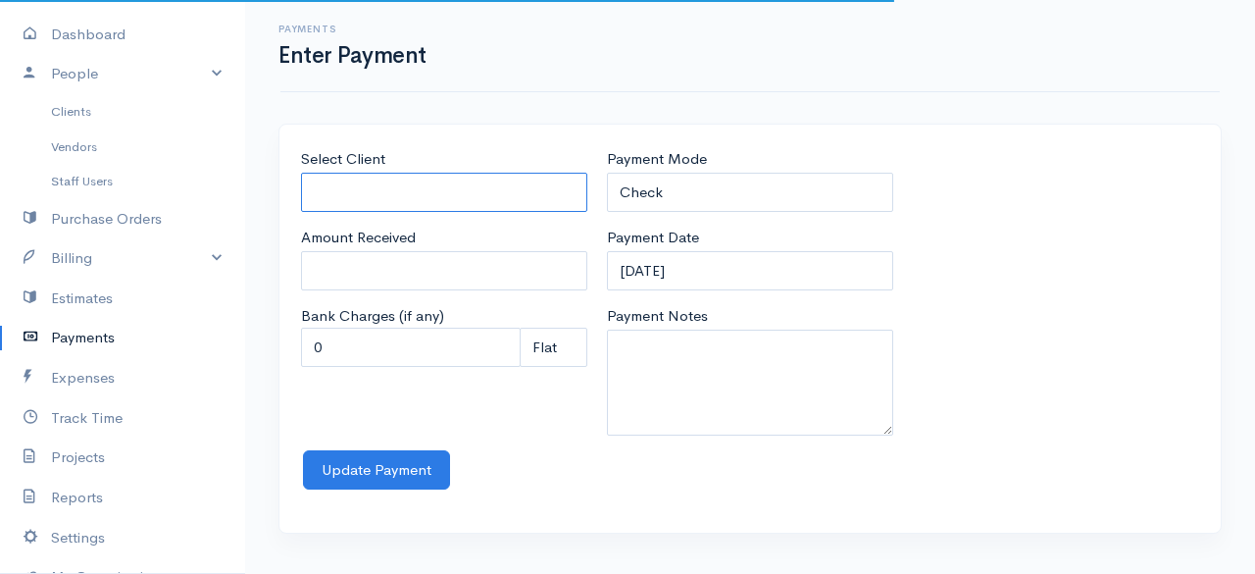
click at [506, 196] on input "Select Client" at bounding box center [444, 193] width 286 height 40
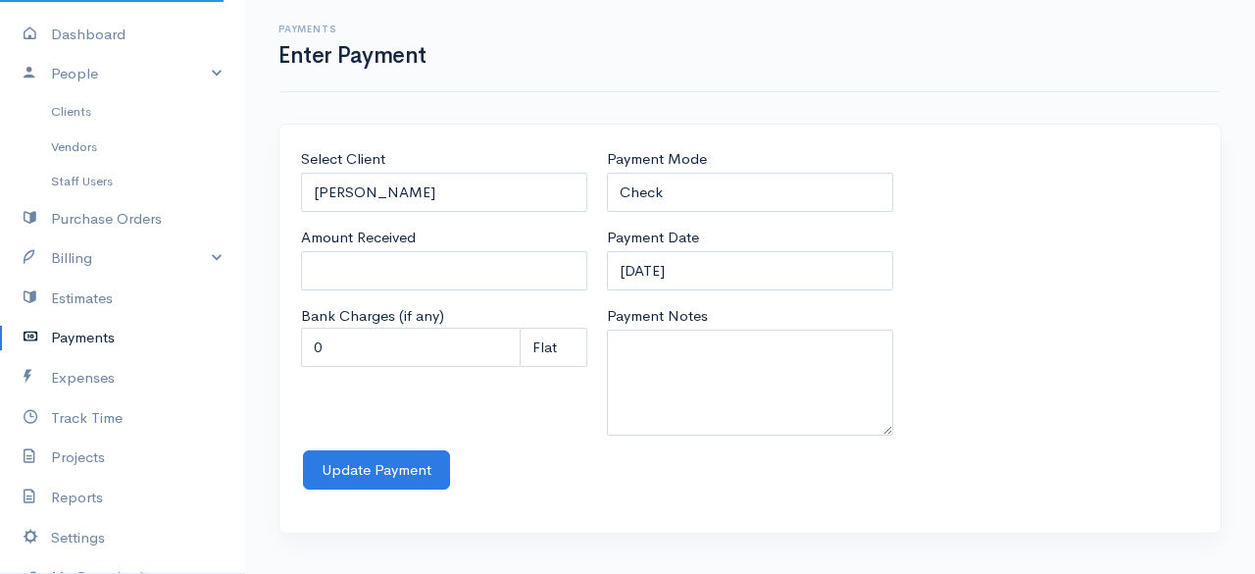
click at [420, 254] on body "the rodney valley dog grooming & kennels Upgrade Dashboard People Clients Vendo…" at bounding box center [627, 287] width 1255 height 574
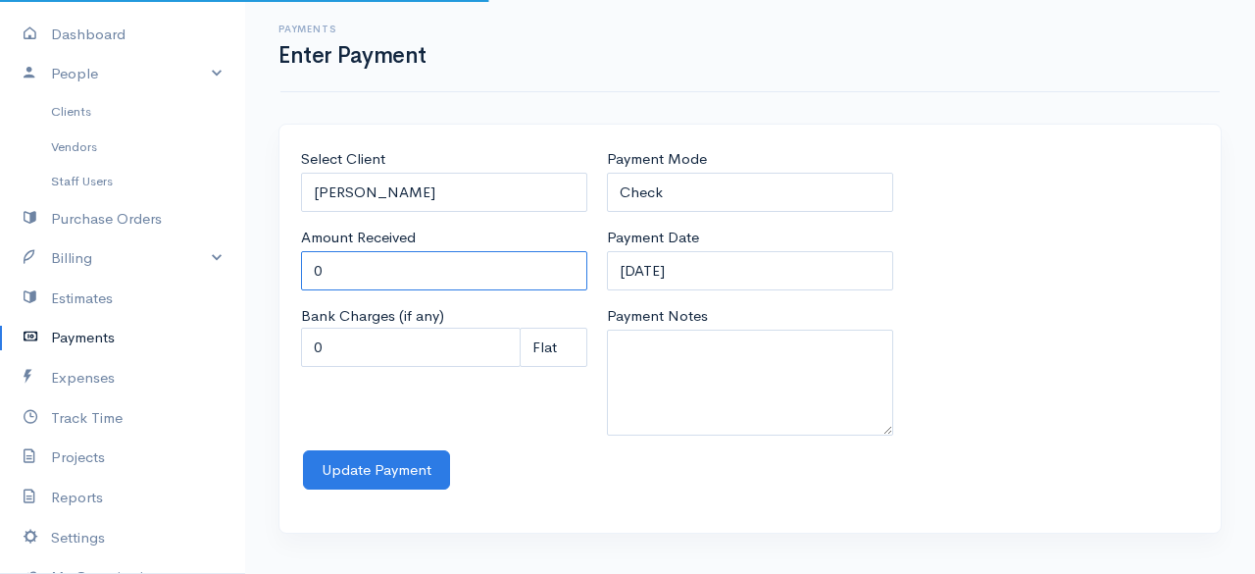
click at [420, 254] on input "0" at bounding box center [444, 271] width 286 height 40
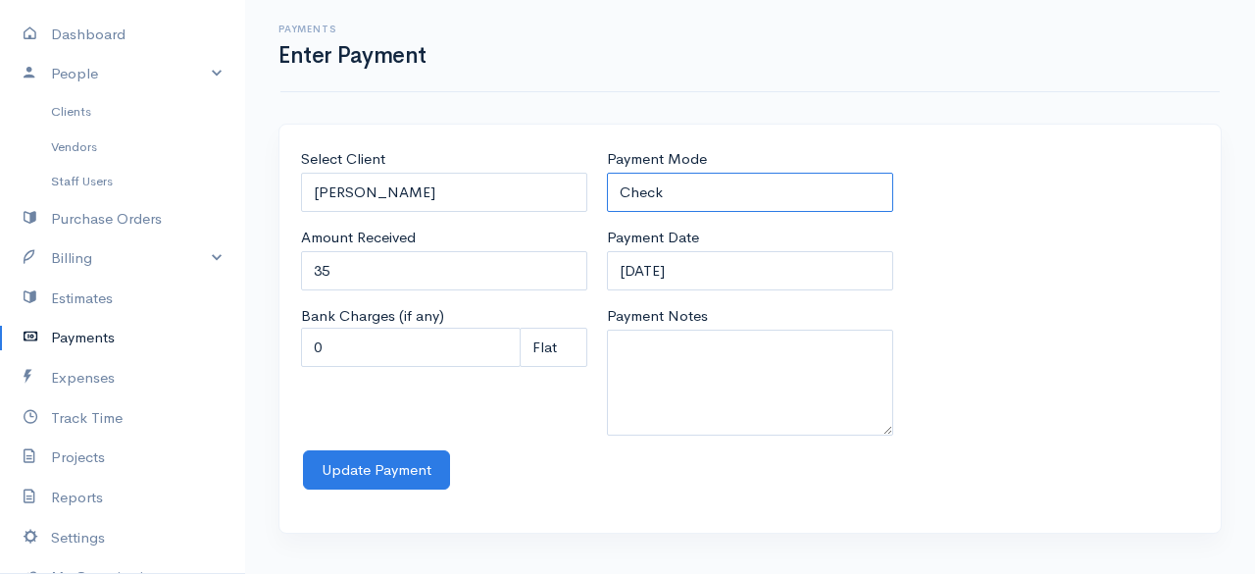
click at [720, 185] on select "Check Bank Transfer Credit Cash Debit ACH VISA MASTERCARD AMEX Discover DINERS …" at bounding box center [750, 193] width 286 height 40
click at [607, 173] on select "Check Bank Transfer Credit Cash Debit ACH VISA MASTERCARD AMEX Discover DINERS …" at bounding box center [750, 193] width 286 height 40
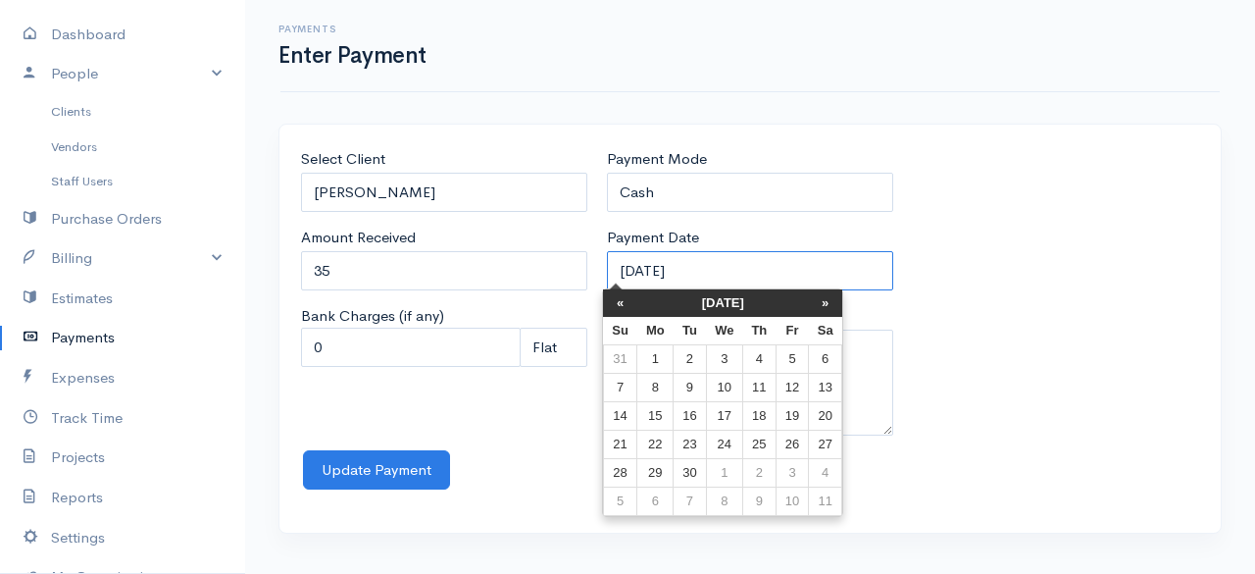
click at [726, 281] on input "12-09-2025" at bounding box center [750, 271] width 286 height 40
click at [626, 302] on th "«" at bounding box center [620, 302] width 34 height 27
click at [626, 302] on th "«" at bounding box center [625, 302] width 34 height 27
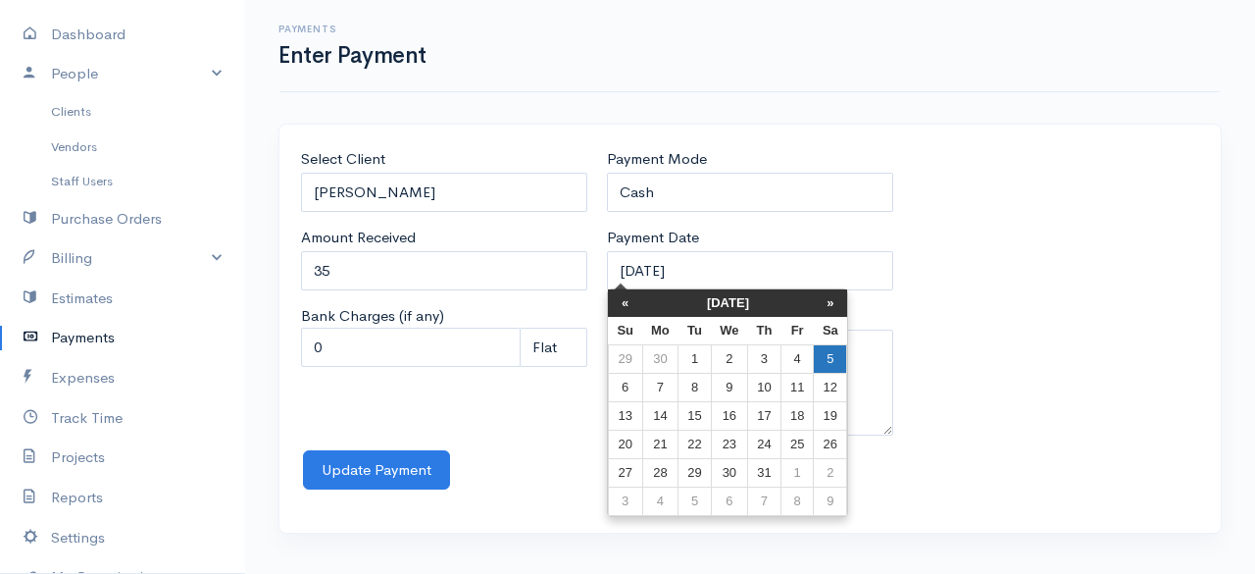
click at [829, 359] on td "5" at bounding box center [830, 359] width 33 height 28
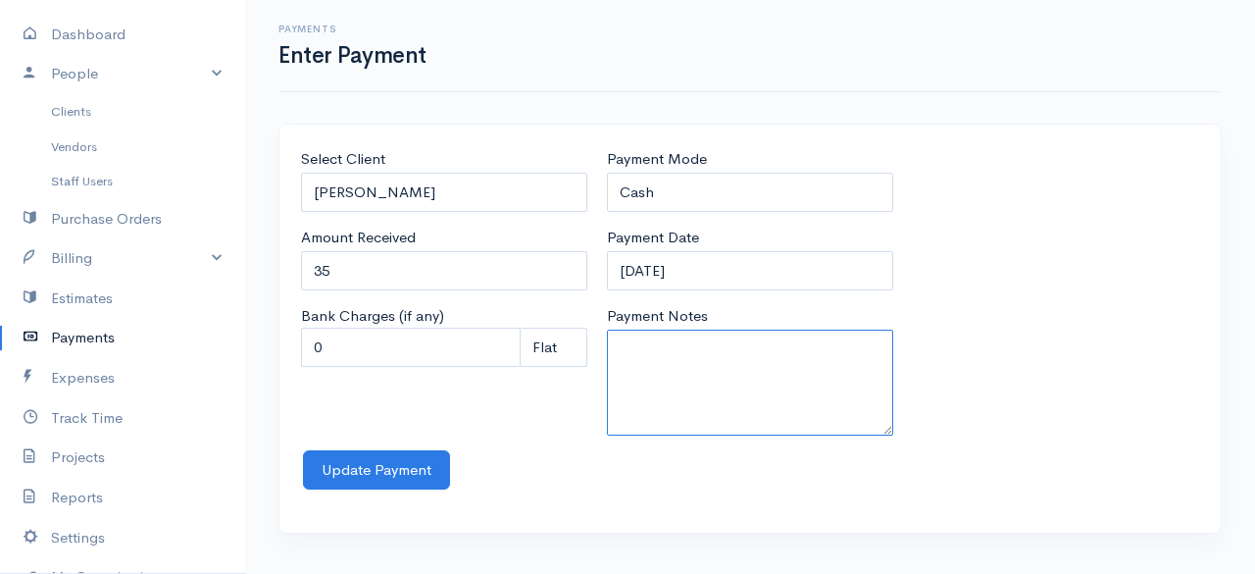
click at [829, 359] on textarea "Payment Notes" at bounding box center [750, 382] width 286 height 106
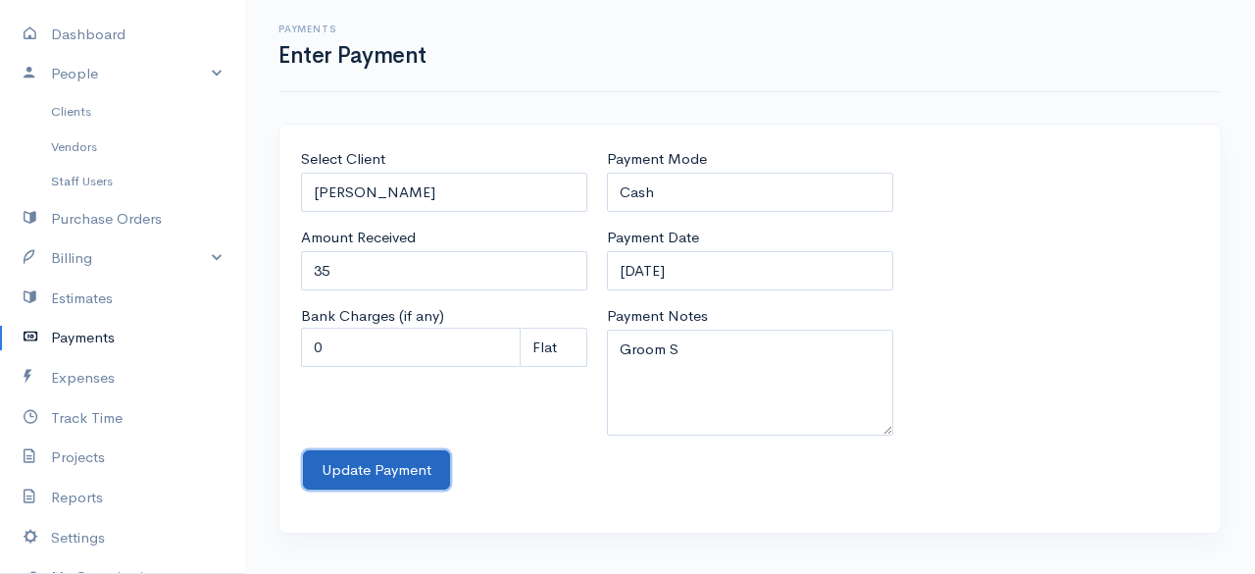
click at [358, 477] on button "Update Payment" at bounding box center [376, 470] width 147 height 40
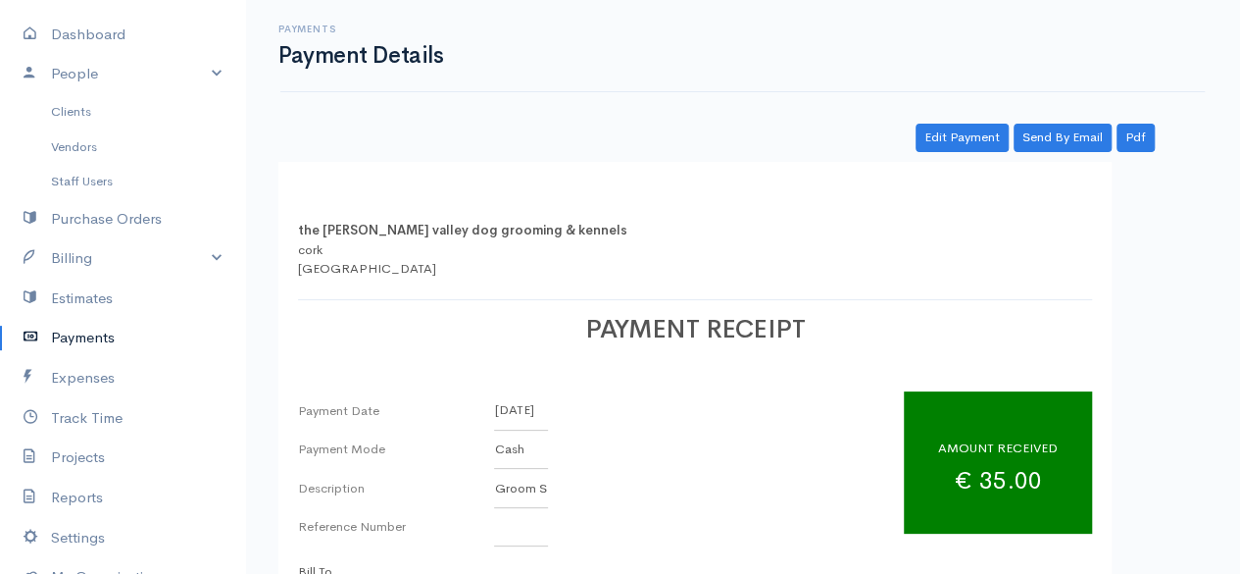
click at [63, 345] on link "Payments" at bounding box center [122, 338] width 245 height 40
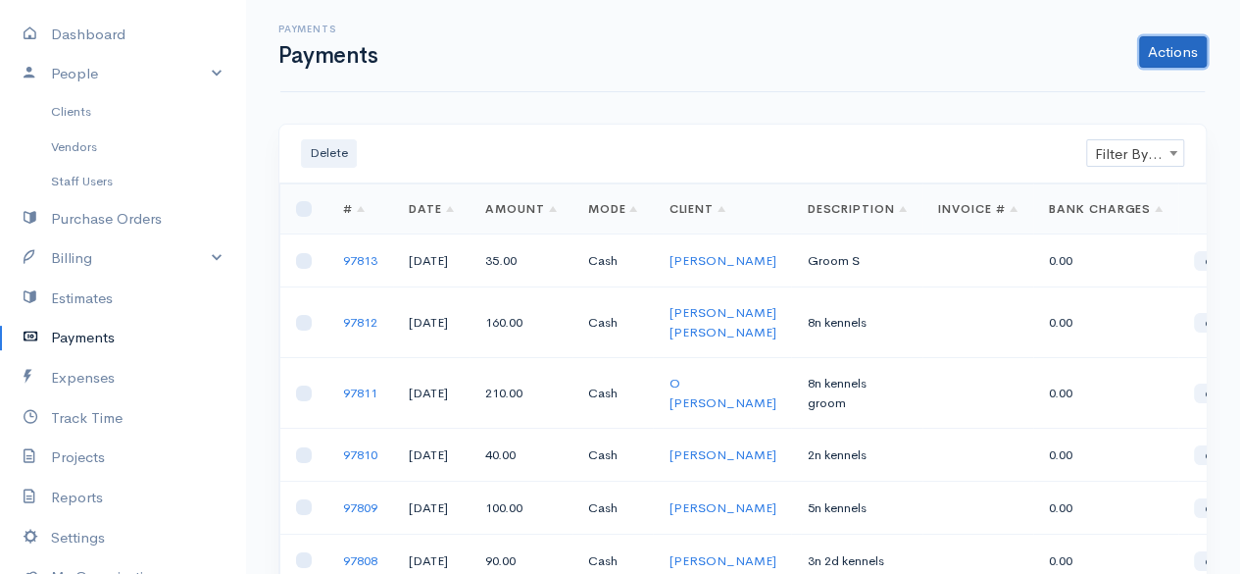
click at [1160, 44] on link "Actions" at bounding box center [1173, 51] width 68 height 31
click at [1101, 79] on link "Enter Payment" at bounding box center [1107, 93] width 202 height 34
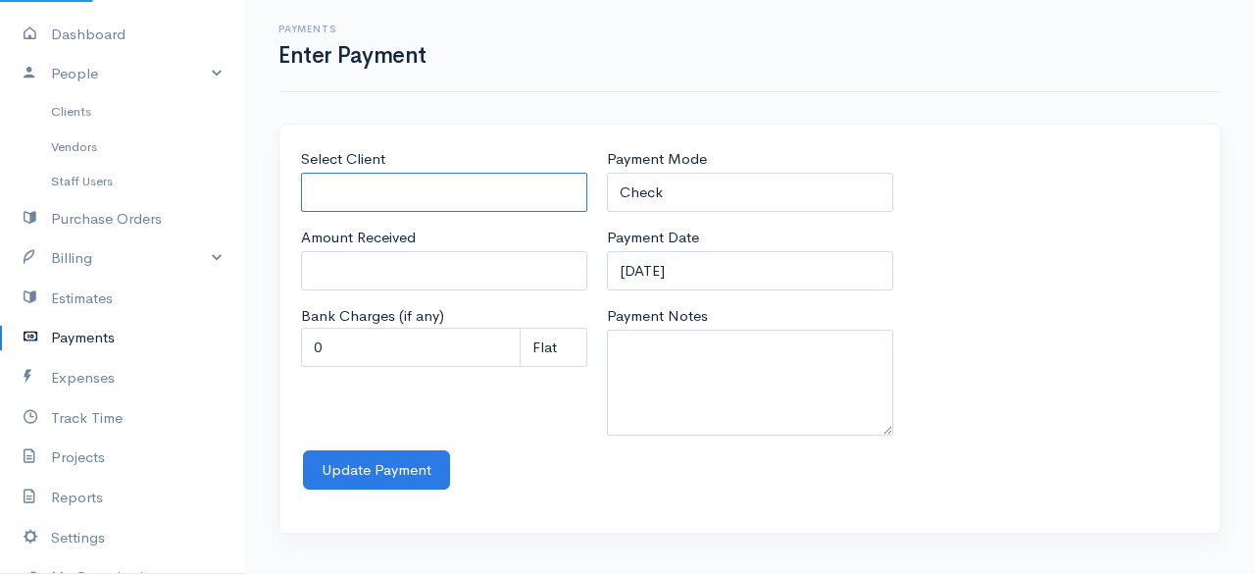
click at [444, 188] on input "Select Client" at bounding box center [444, 193] width 286 height 40
click at [412, 217] on body "the rodney valley dog grooming & kennels Upgrade Dashboard People Clients Vendo…" at bounding box center [627, 287] width 1255 height 574
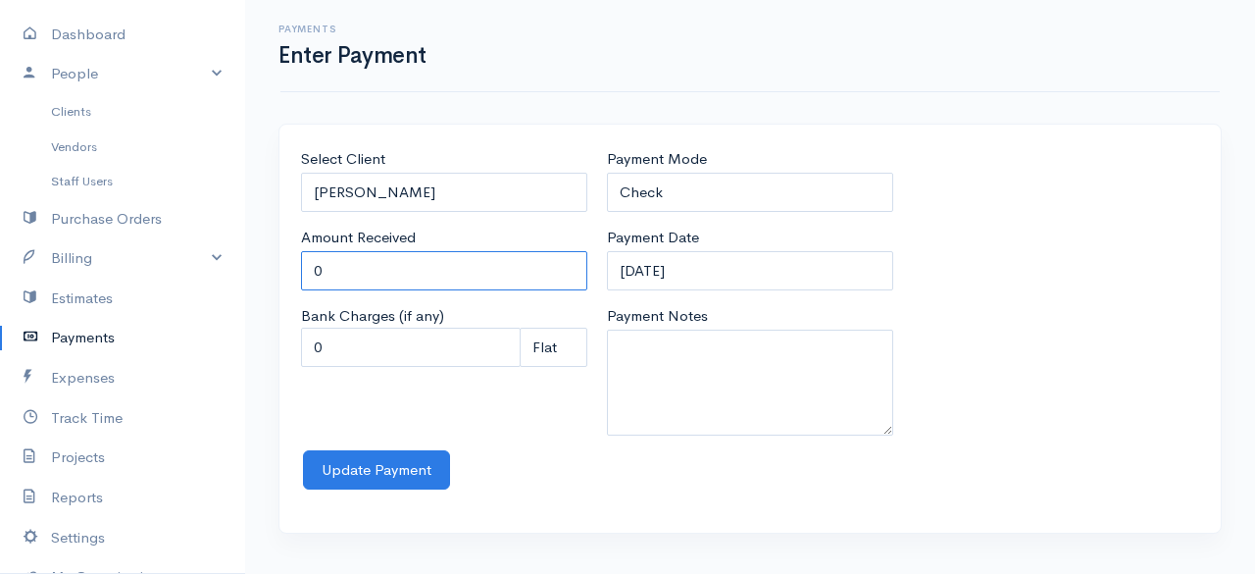
click at [407, 285] on input "0" at bounding box center [444, 271] width 286 height 40
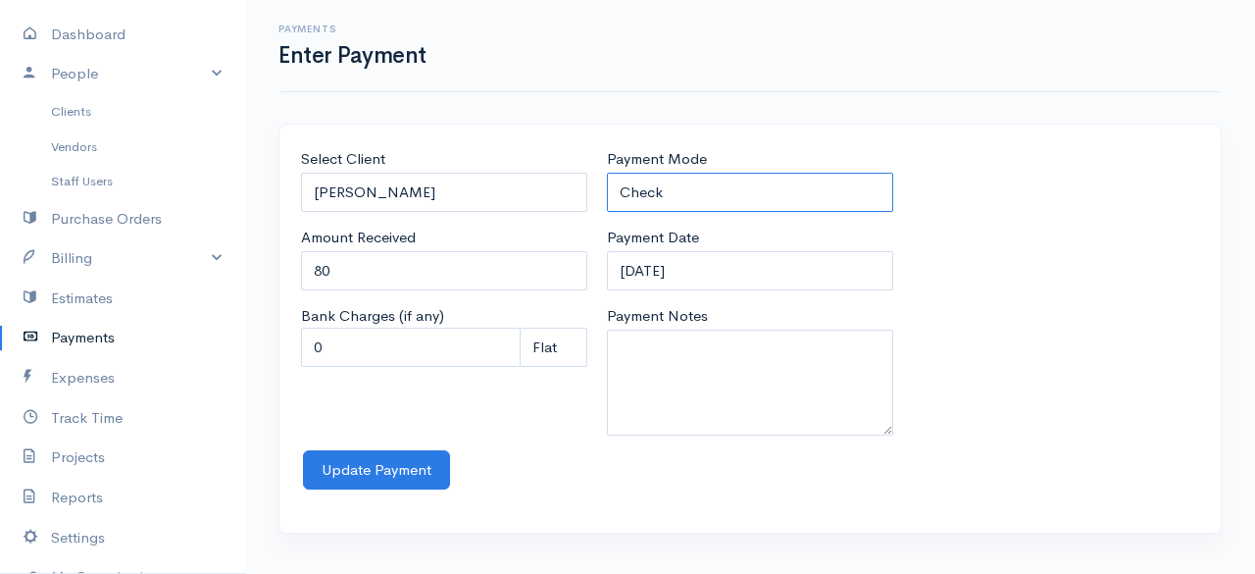
click at [686, 192] on select "Check Bank Transfer Credit Cash Debit ACH VISA MASTERCARD AMEX Discover DINERS …" at bounding box center [750, 193] width 286 height 40
click at [607, 173] on select "Check Bank Transfer Credit Cash Debit ACH VISA MASTERCARD AMEX Discover DINERS …" at bounding box center [750, 193] width 286 height 40
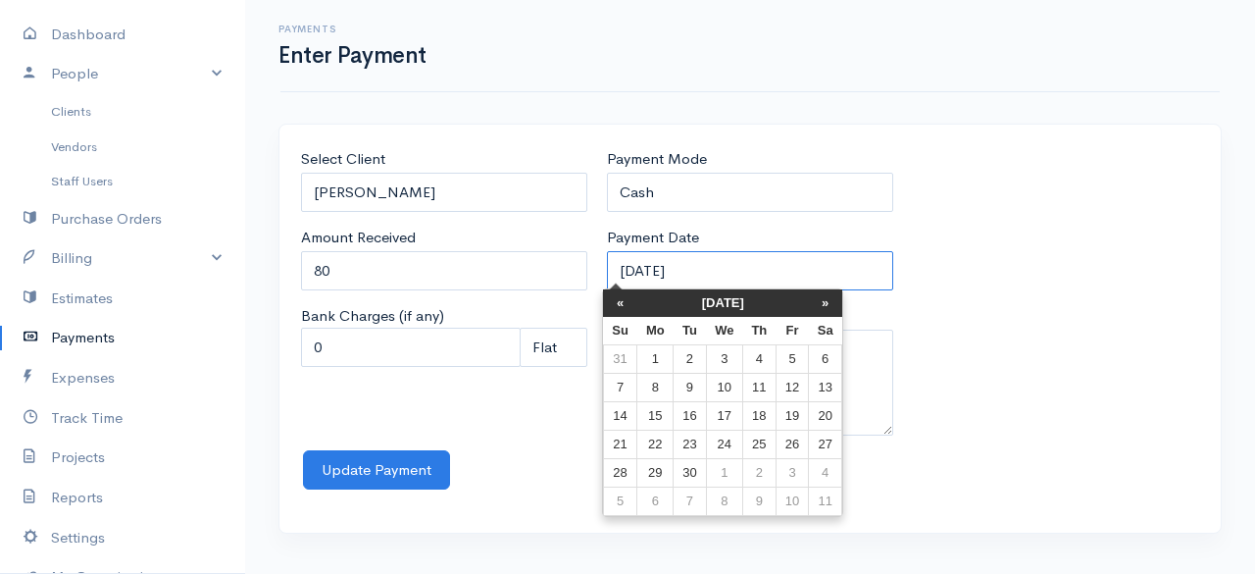
click at [729, 276] on input "12-09-2025" at bounding box center [750, 271] width 286 height 40
click at [618, 309] on th "«" at bounding box center [620, 302] width 34 height 27
click at [618, 309] on th "«" at bounding box center [625, 302] width 34 height 27
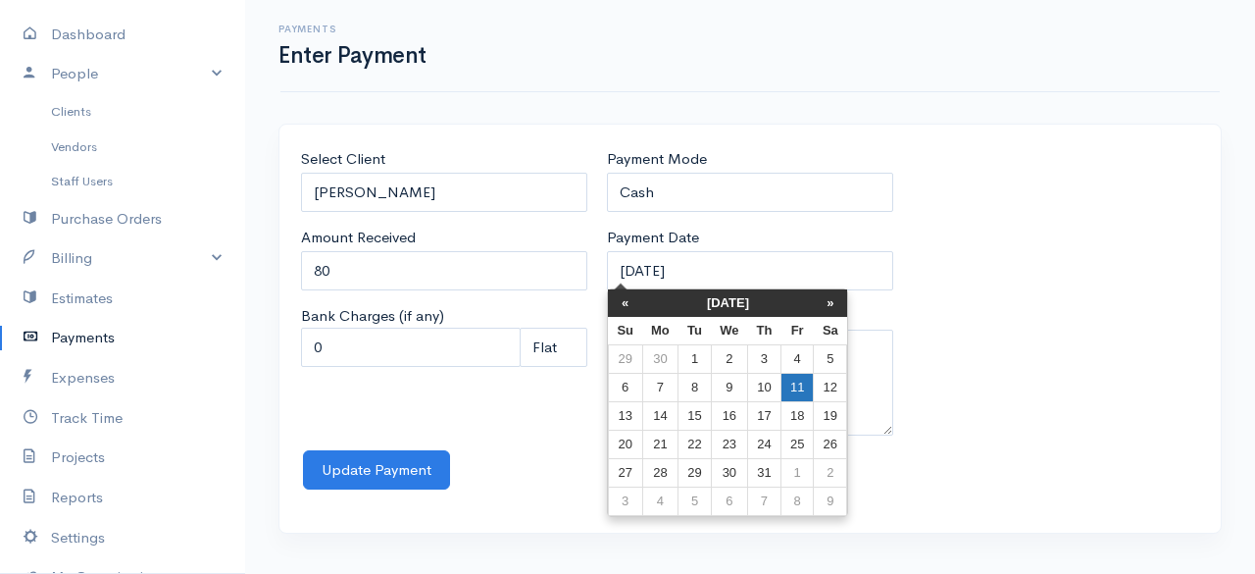
click at [792, 379] on td "11" at bounding box center [797, 388] width 32 height 28
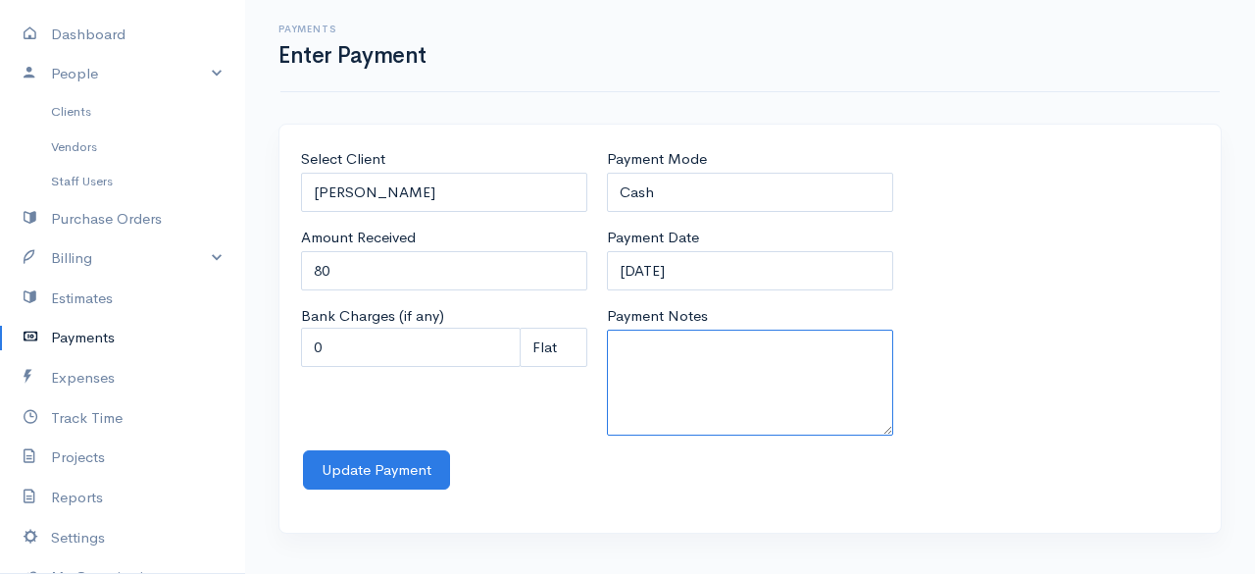
click at [783, 387] on textarea "Payment Notes" at bounding box center [750, 382] width 286 height 106
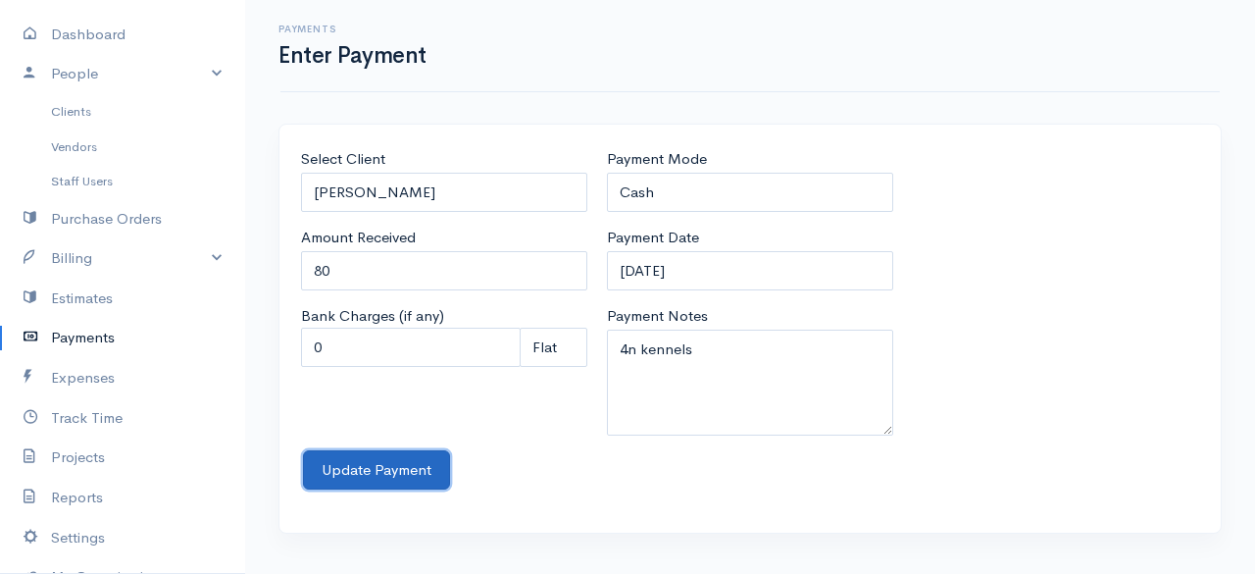
click at [357, 464] on button "Update Payment" at bounding box center [376, 470] width 147 height 40
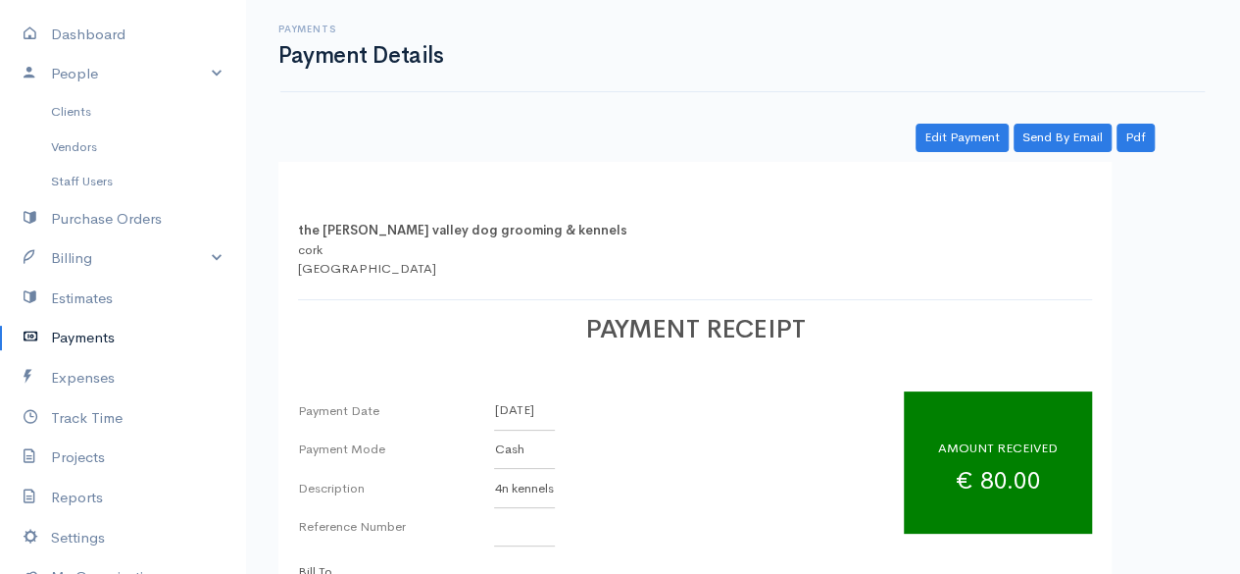
click at [81, 328] on link "Payments" at bounding box center [122, 338] width 245 height 40
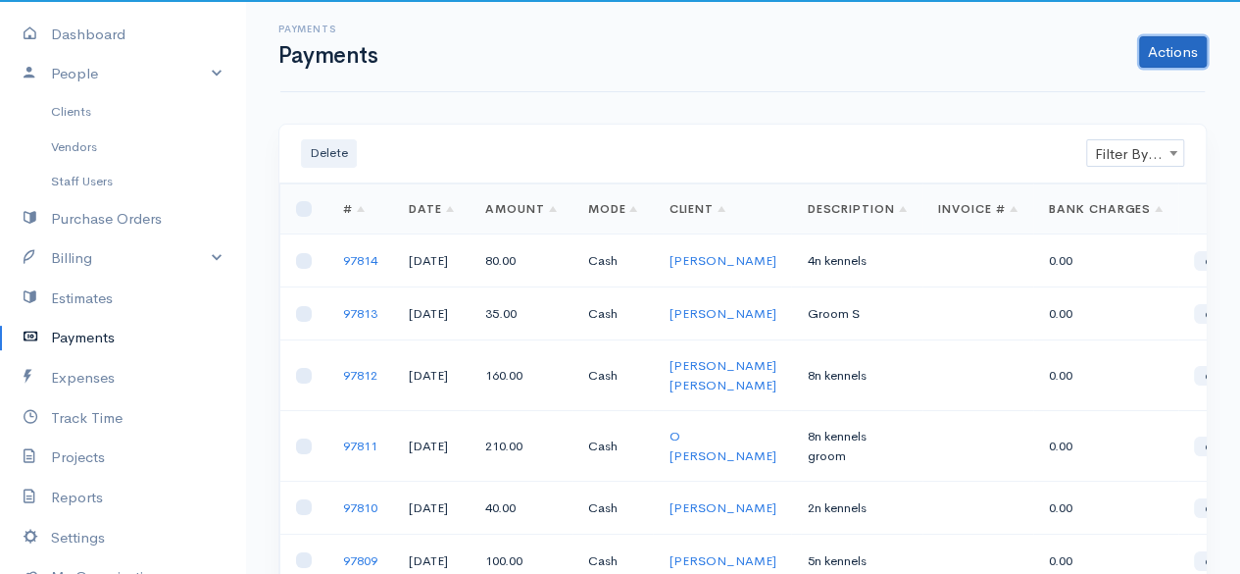
click at [1181, 48] on link "Actions" at bounding box center [1173, 51] width 68 height 31
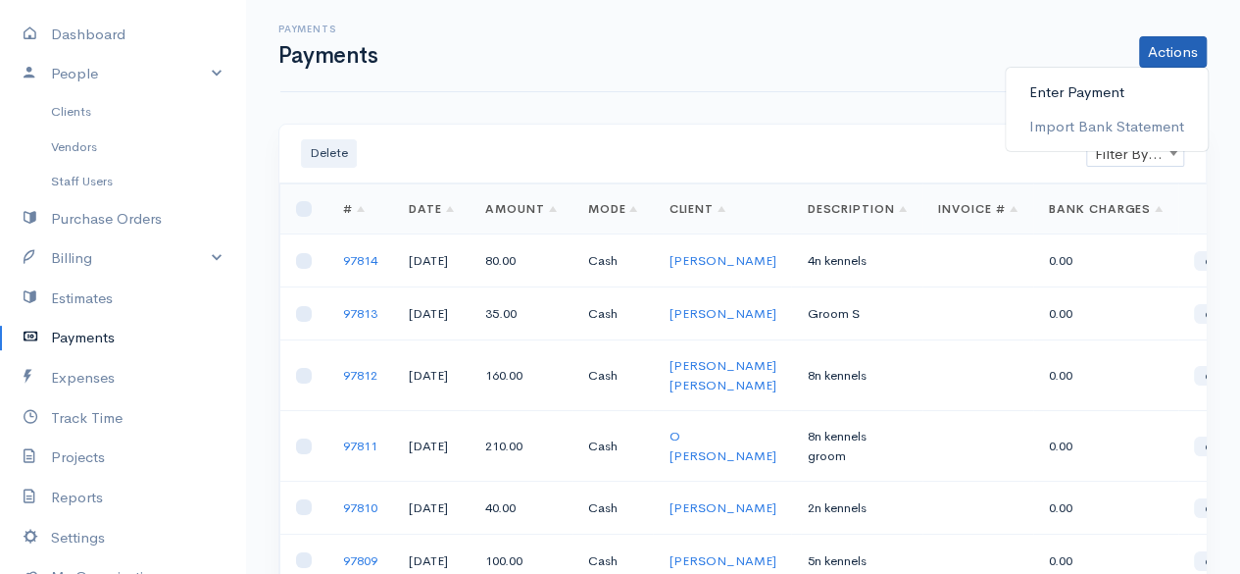
click at [1103, 97] on link "Enter Payment" at bounding box center [1107, 93] width 202 height 34
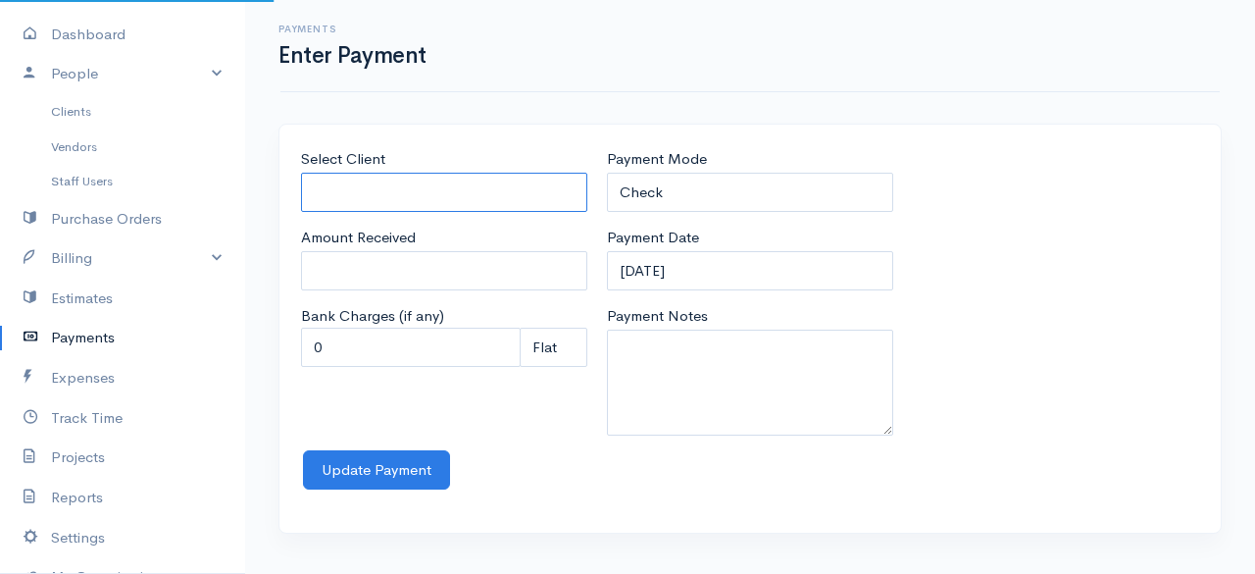
click at [482, 178] on input "Select Client" at bounding box center [444, 193] width 286 height 40
click at [433, 258] on body "the rodney valley dog grooming & kennels Upgrade Dashboard People Clients Vendo…" at bounding box center [627, 287] width 1255 height 574
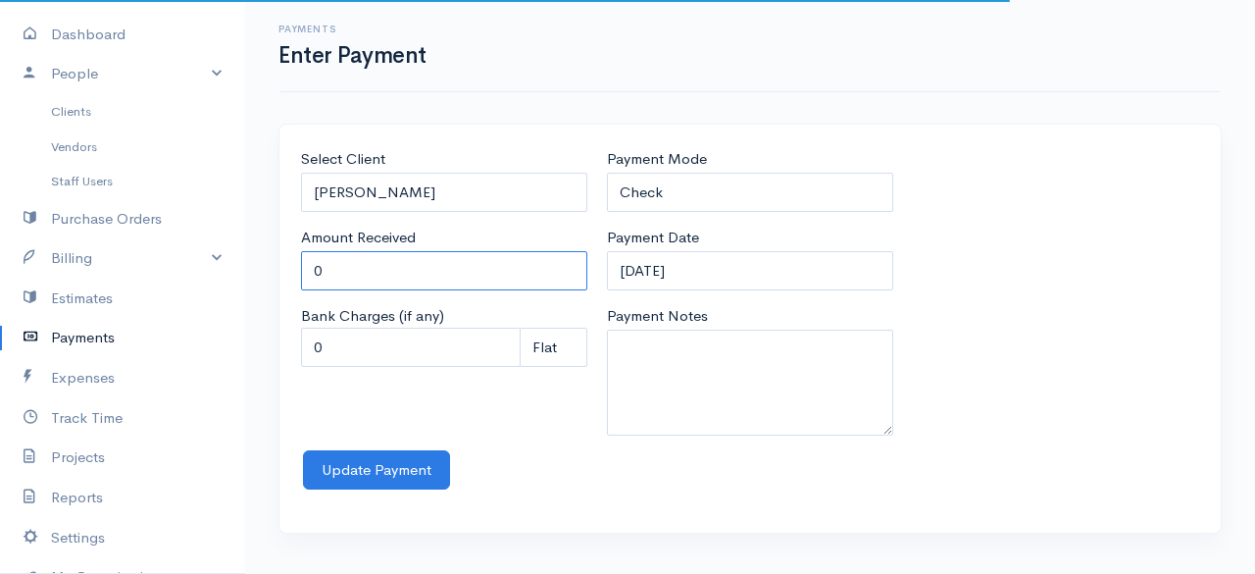
click at [433, 258] on input "0" at bounding box center [444, 271] width 286 height 40
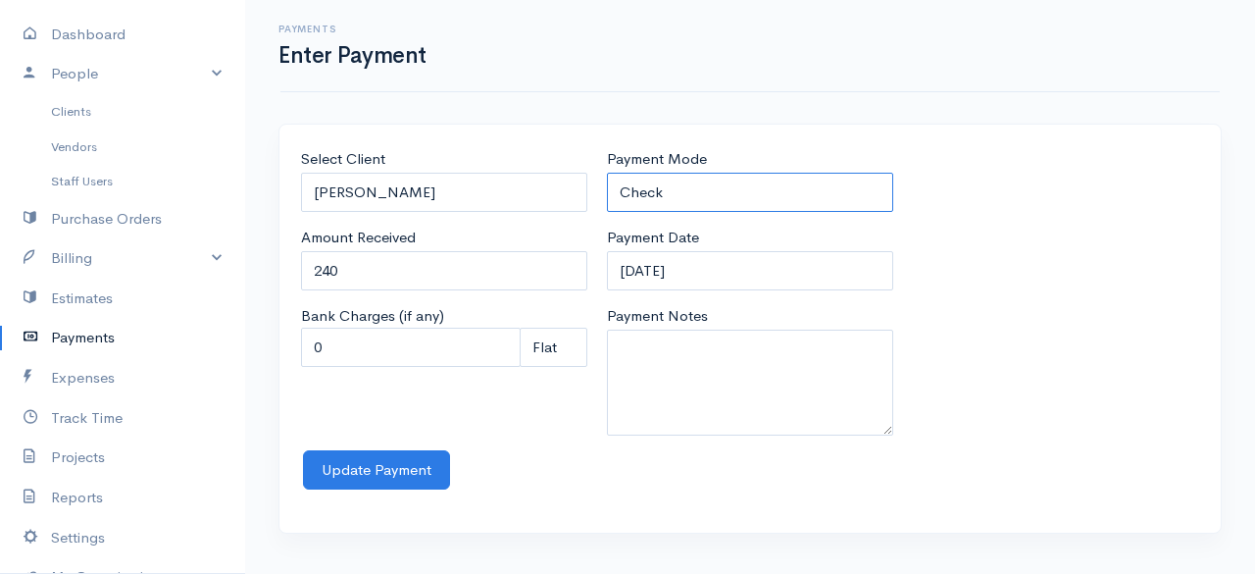
click at [790, 190] on select "Check Bank Transfer Credit Cash Debit ACH VISA MASTERCARD AMEX Discover DINERS …" at bounding box center [750, 193] width 286 height 40
click at [607, 173] on select "Check Bank Transfer Credit Cash Debit ACH VISA MASTERCARD AMEX Discover DINERS …" at bounding box center [750, 193] width 286 height 40
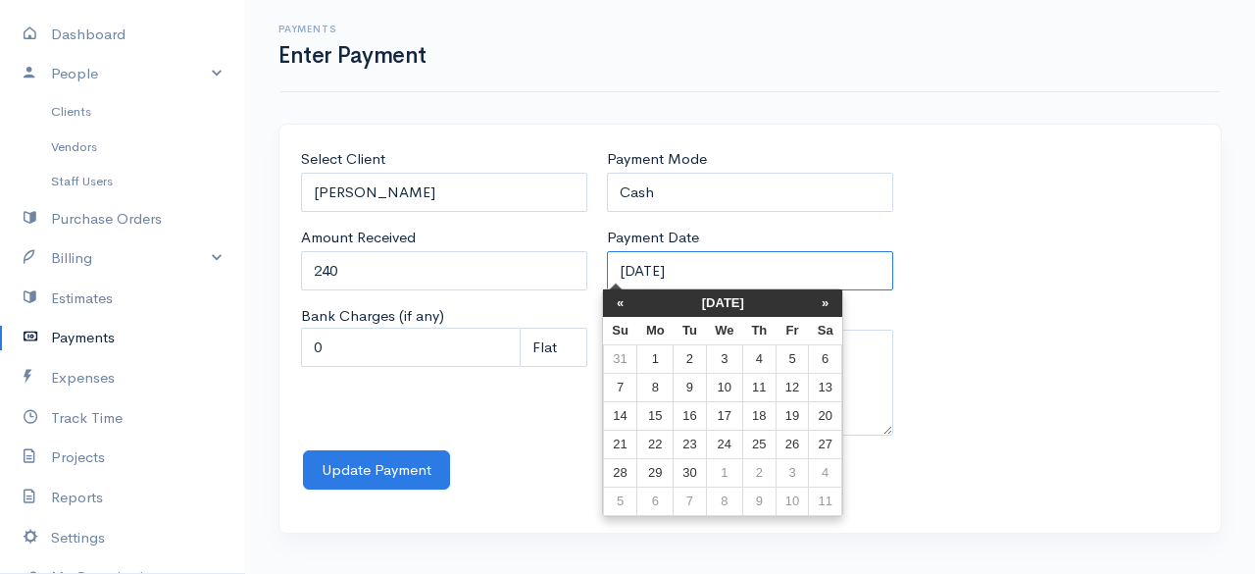
click at [781, 270] on input "12-09-2025" at bounding box center [750, 271] width 286 height 40
click at [720, 304] on th "September 2025" at bounding box center [723, 302] width 172 height 27
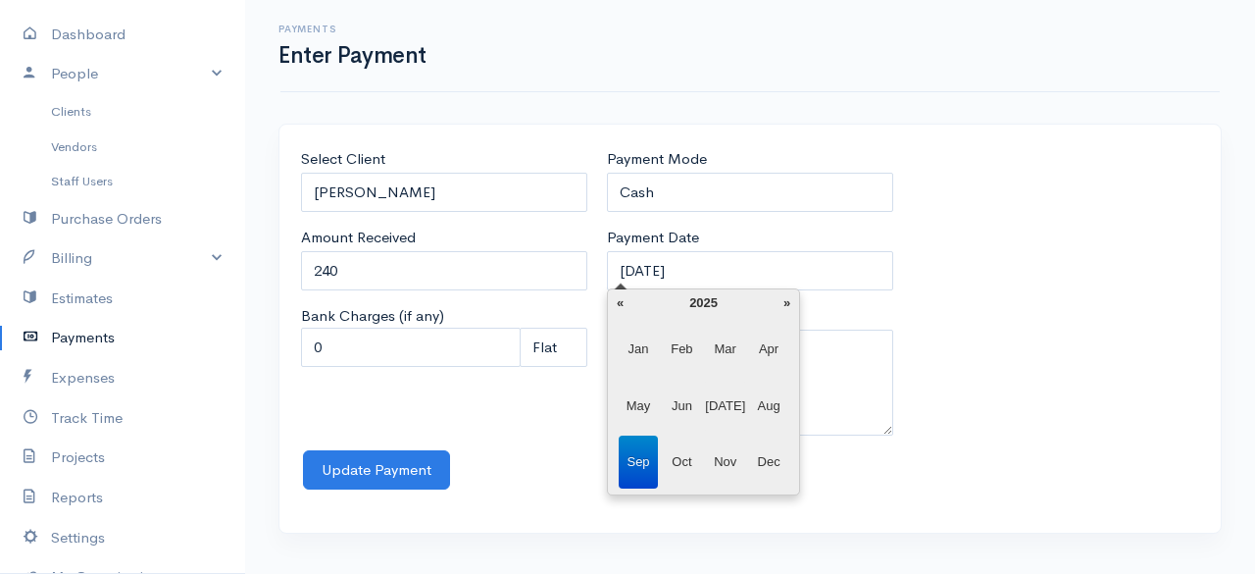
click at [732, 408] on span "Jul" at bounding box center [725, 405] width 40 height 53
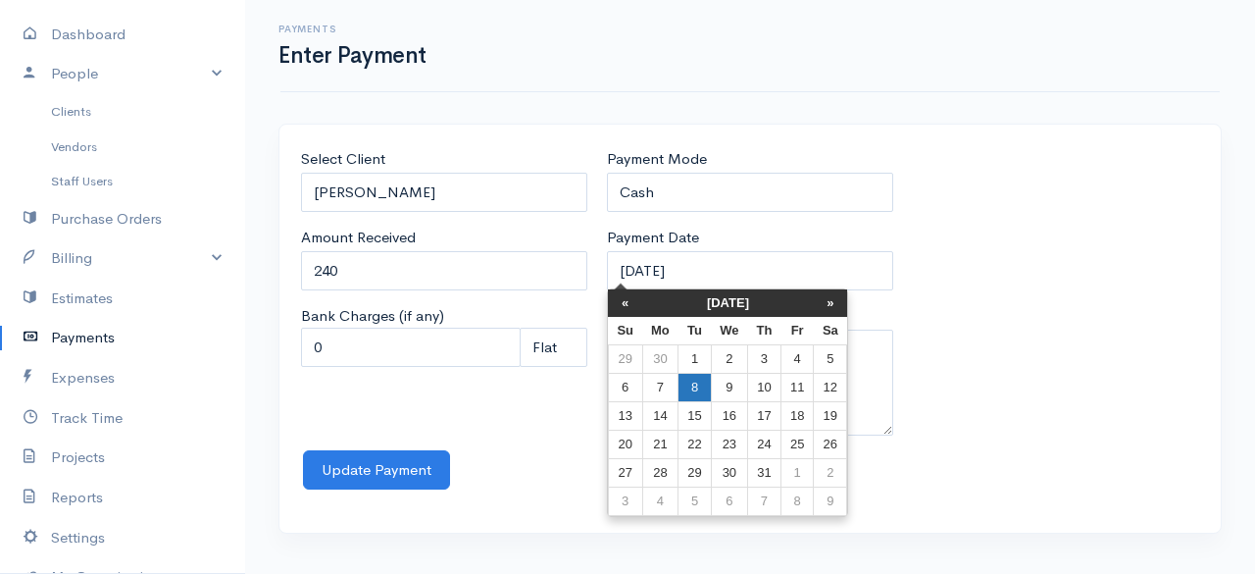
click at [700, 385] on td "8" at bounding box center [695, 388] width 32 height 28
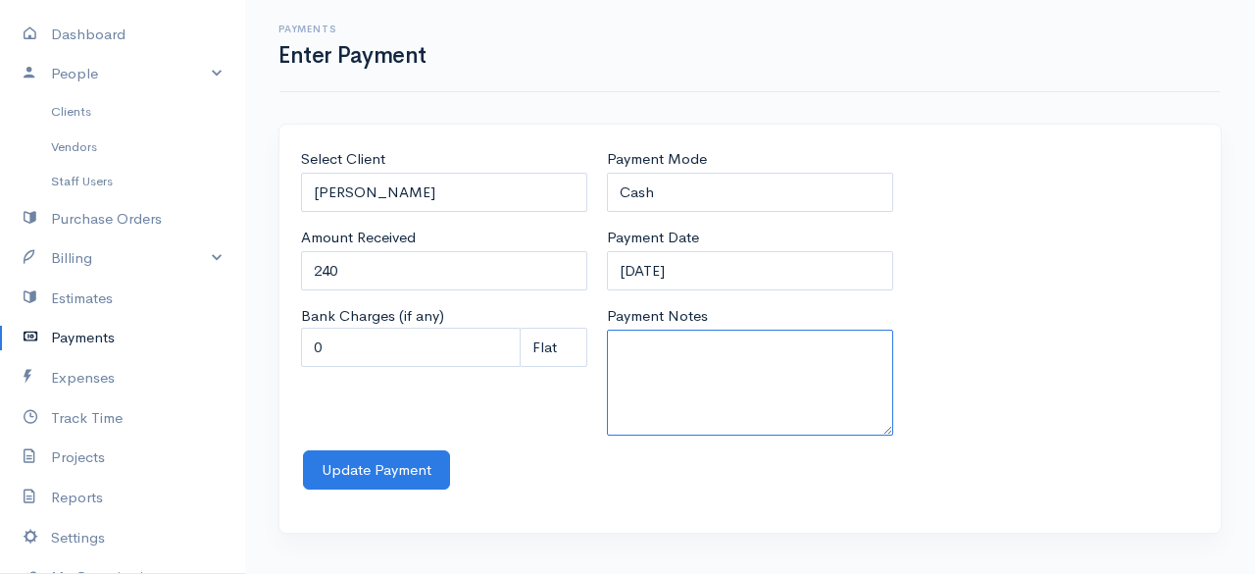
click at [743, 356] on textarea "Payment Notes" at bounding box center [750, 382] width 286 height 106
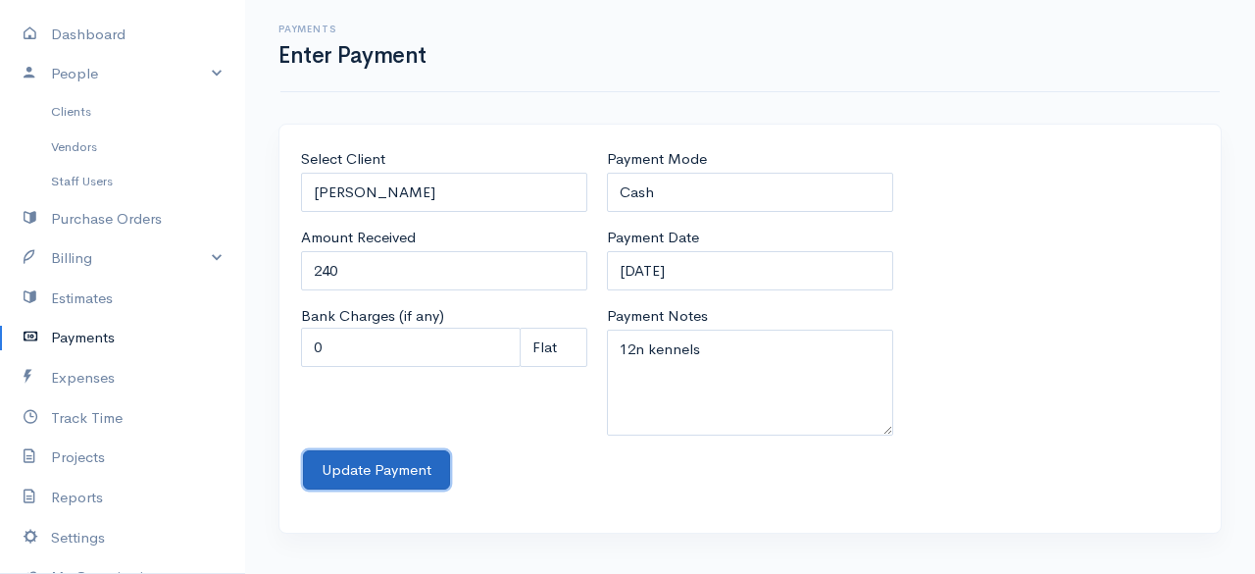
click at [405, 459] on button "Update Payment" at bounding box center [376, 470] width 147 height 40
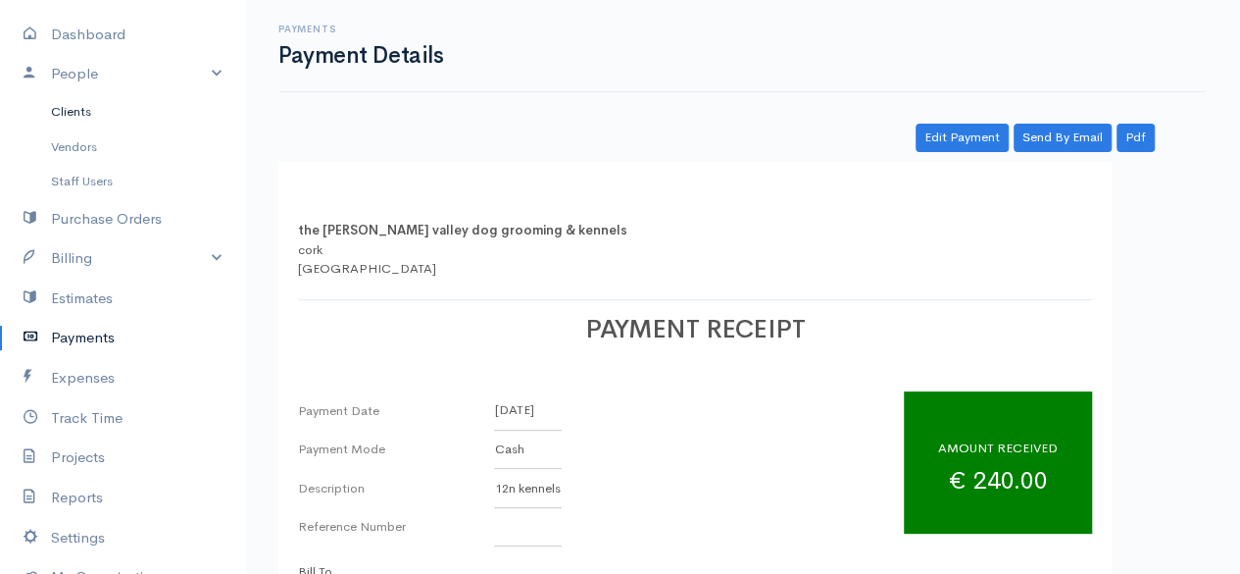
click at [80, 117] on link "Clients" at bounding box center [122, 111] width 245 height 35
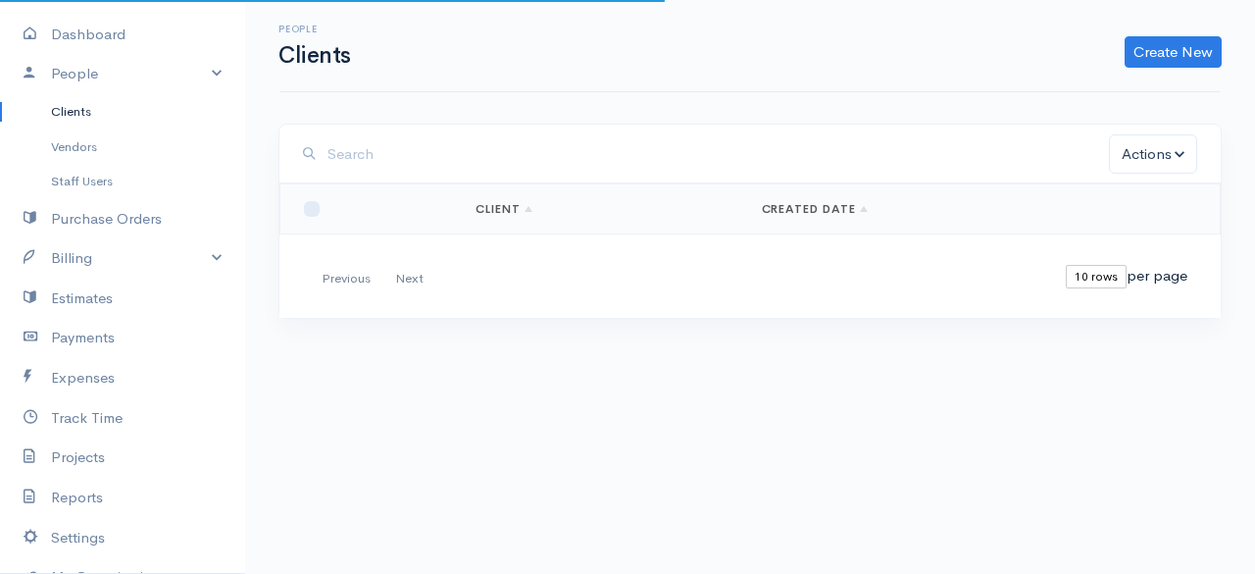
click at [832, 162] on input "search" at bounding box center [719, 154] width 782 height 40
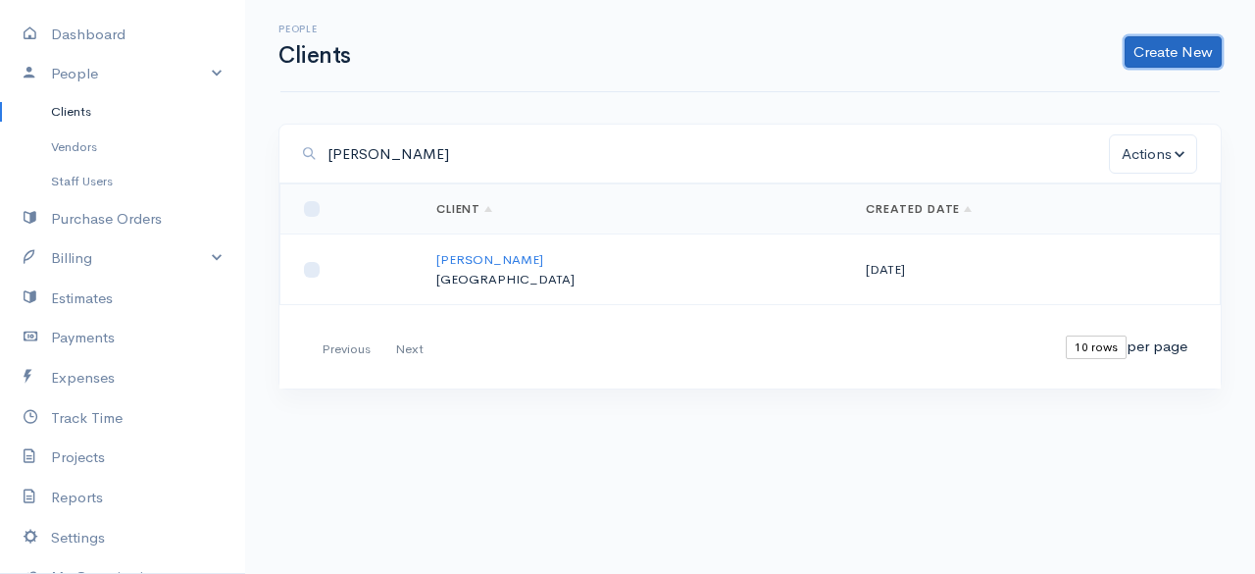
click at [1186, 40] on link "Create New" at bounding box center [1173, 51] width 97 height 31
click at [1152, 89] on link "Client" at bounding box center [1142, 93] width 155 height 34
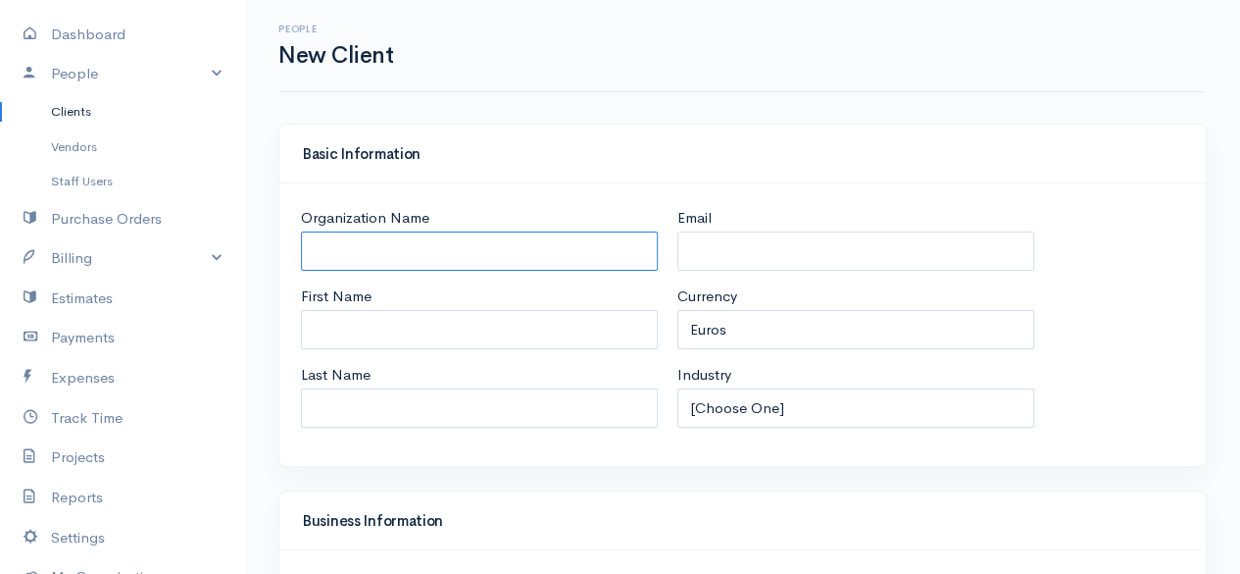
click at [555, 254] on input "Organization Name" at bounding box center [479, 251] width 357 height 40
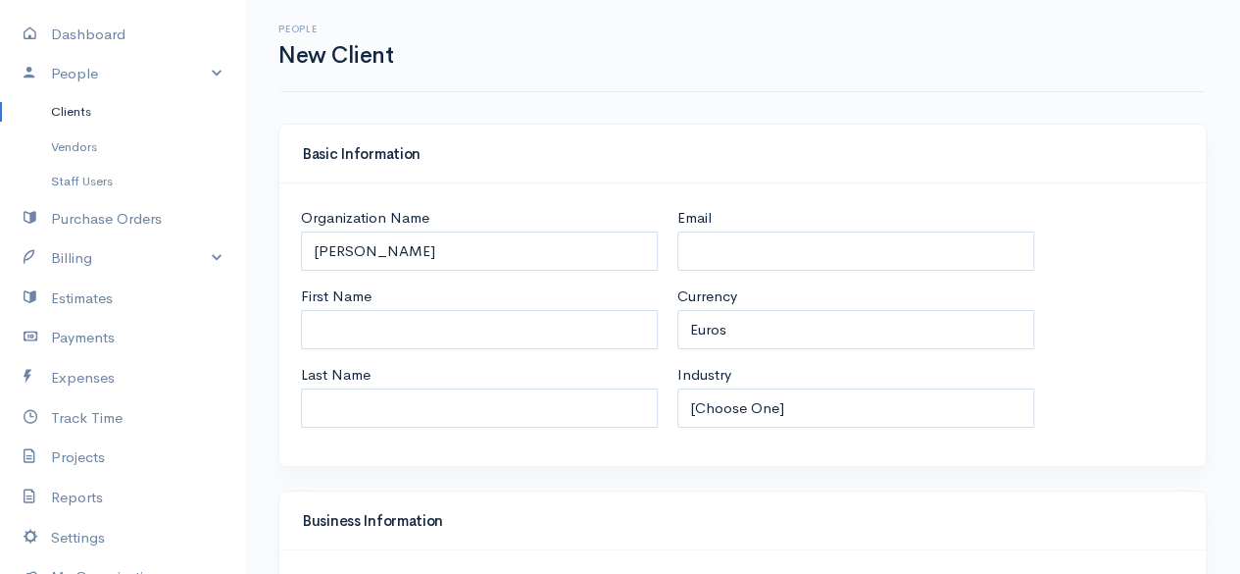
click at [708, 137] on div "Basic Information" at bounding box center [742, 154] width 927 height 59
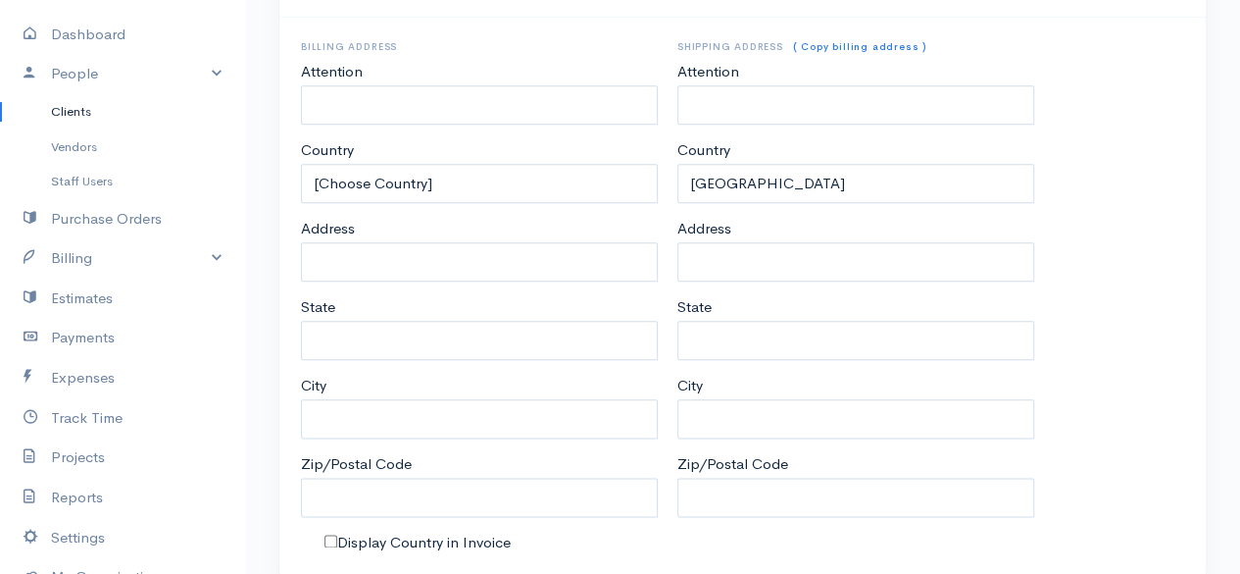
scroll to position [1034, 0]
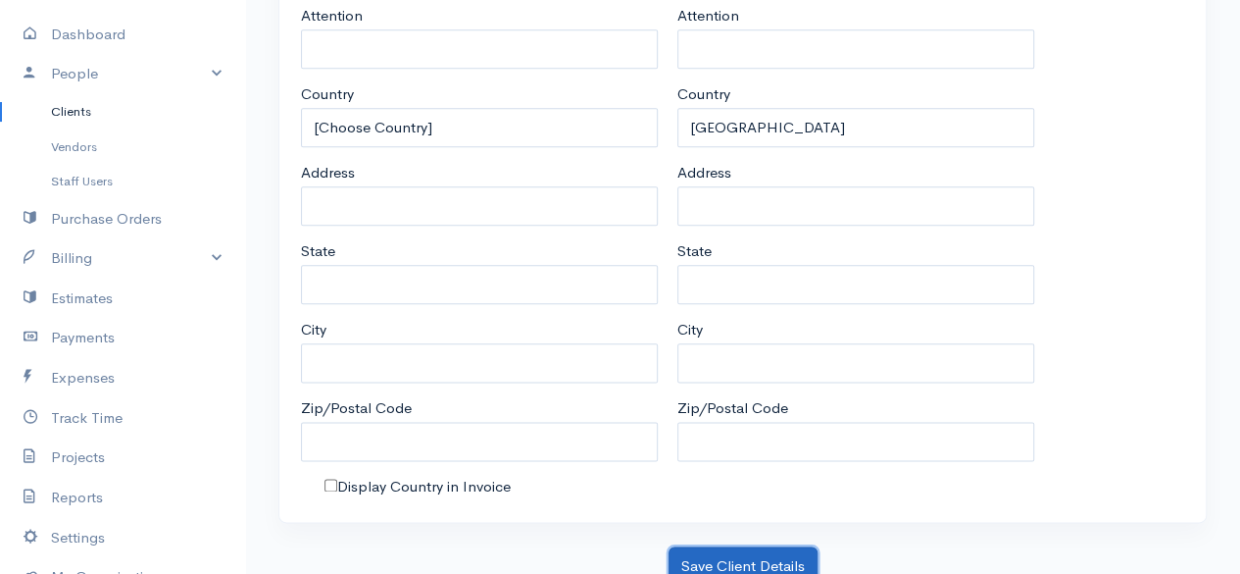
click at [745, 546] on button "Save Client Details" at bounding box center [743, 566] width 149 height 40
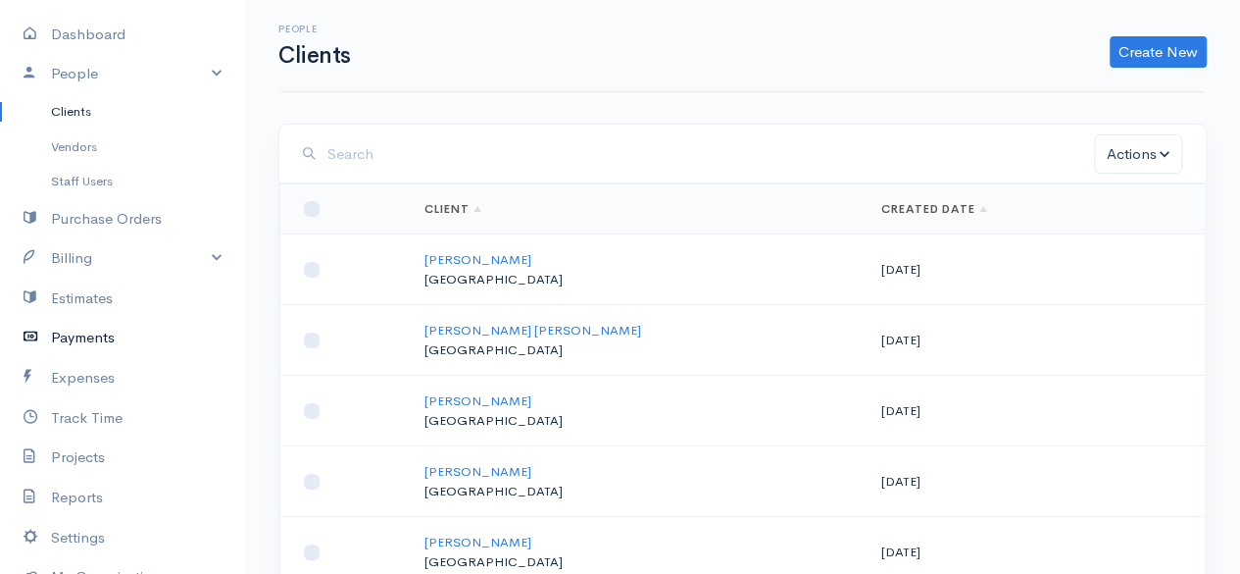
click at [83, 329] on link "Payments" at bounding box center [122, 338] width 245 height 40
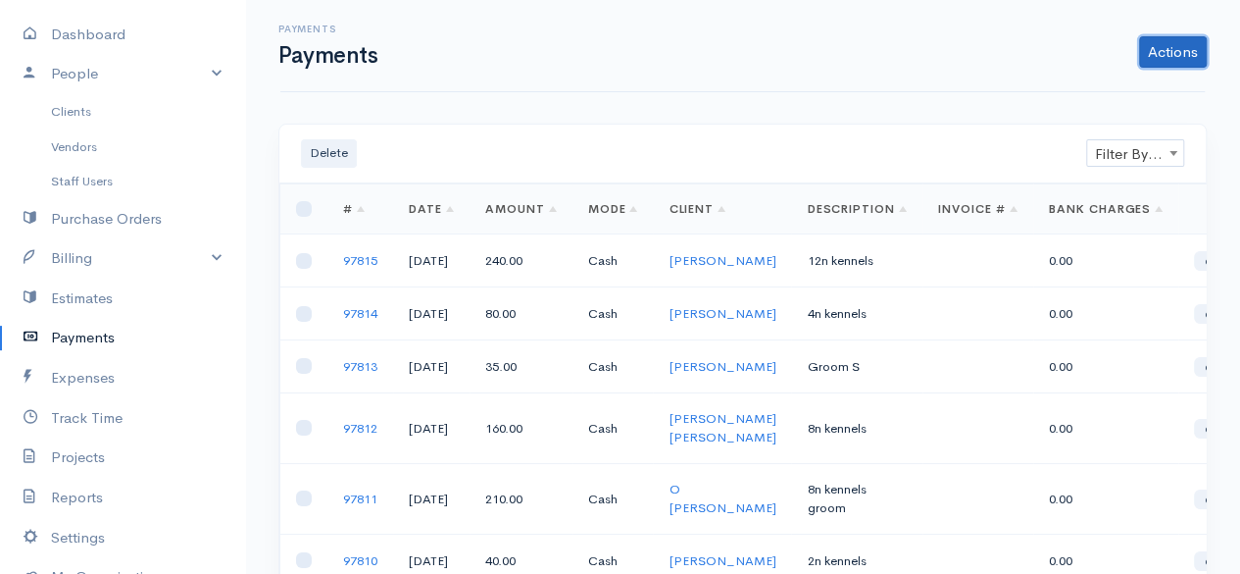
click at [1186, 53] on link "Actions" at bounding box center [1173, 51] width 68 height 31
click at [1109, 91] on link "Enter Payment" at bounding box center [1107, 93] width 202 height 34
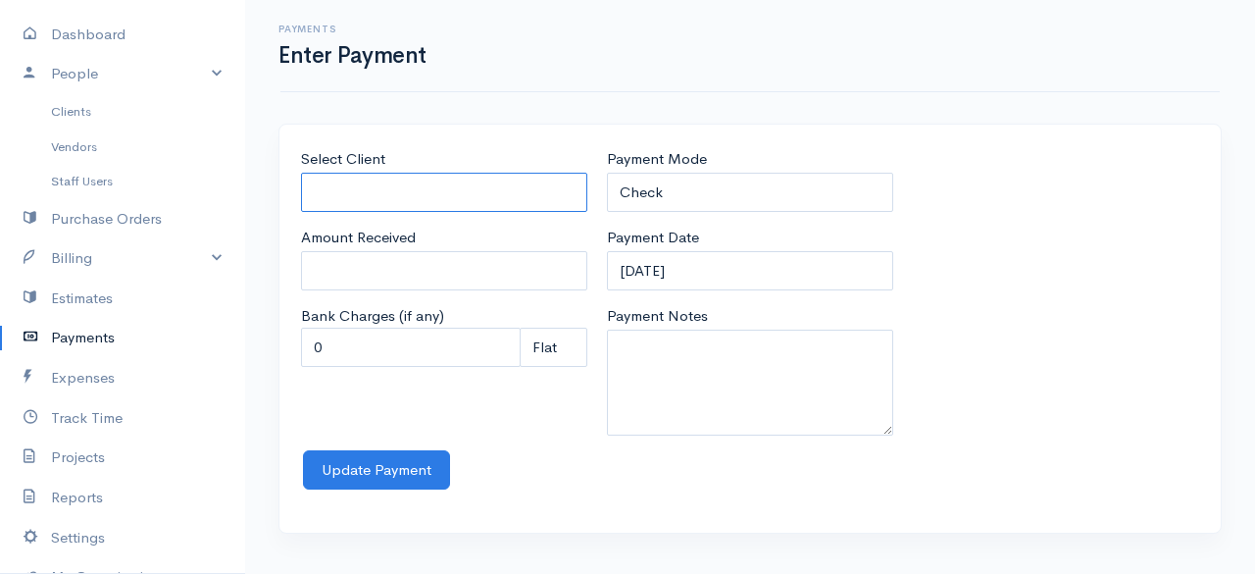
click at [471, 193] on input "Select Client" at bounding box center [444, 193] width 286 height 40
click at [420, 227] on body "the rodney valley dog grooming & kennels Upgrade Dashboard People Clients Vendo…" at bounding box center [627, 287] width 1255 height 574
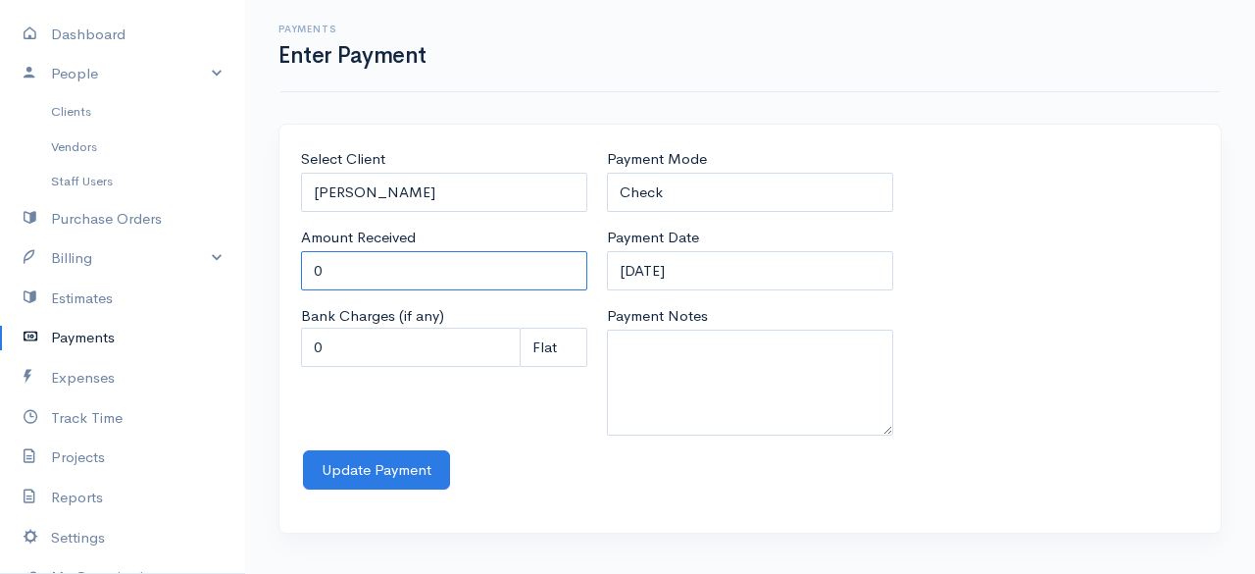
click at [414, 268] on input "0" at bounding box center [444, 271] width 286 height 40
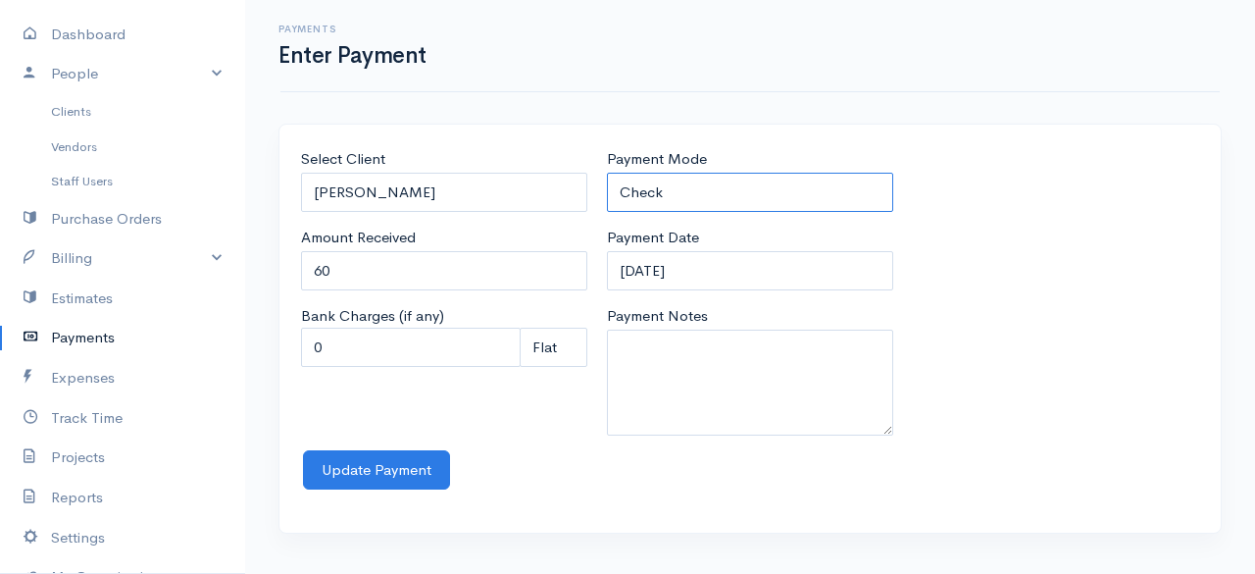
click at [698, 187] on select "Check Bank Transfer Credit Cash Debit ACH VISA MASTERCARD AMEX Discover DINERS …" at bounding box center [750, 193] width 286 height 40
click at [607, 173] on select "Check Bank Transfer Credit Cash Debit ACH VISA MASTERCARD AMEX Discover DINERS …" at bounding box center [750, 193] width 286 height 40
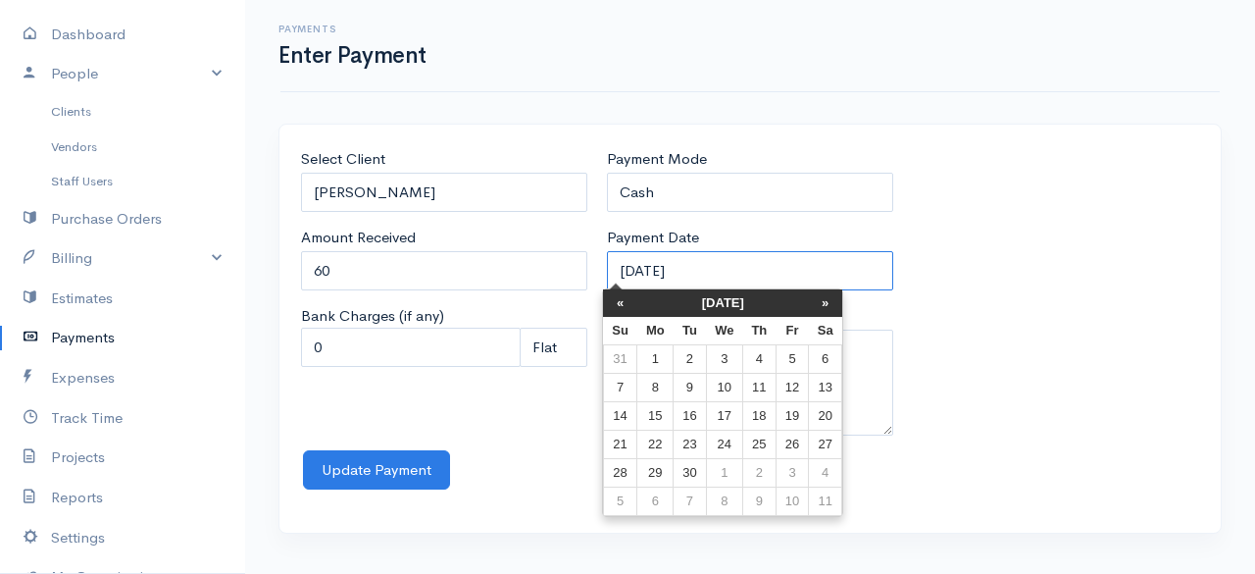
click at [736, 267] on input "12-09-2025" at bounding box center [750, 271] width 286 height 40
click at [620, 301] on th "«" at bounding box center [620, 302] width 34 height 27
click at [620, 301] on th "«" at bounding box center [625, 302] width 34 height 27
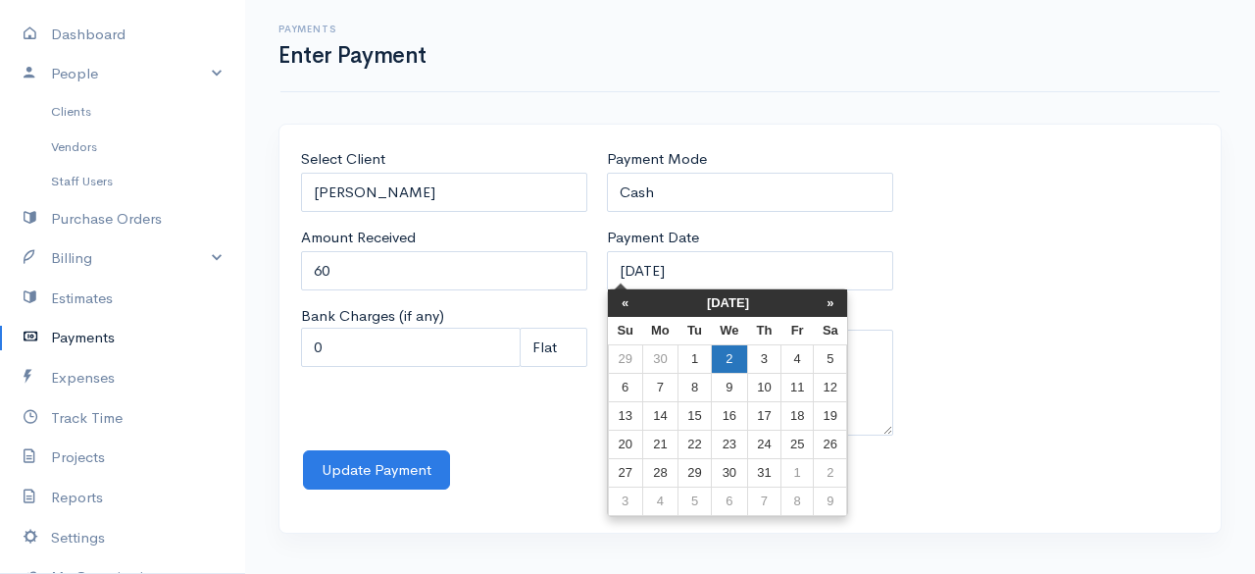
click at [728, 348] on td "2" at bounding box center [729, 359] width 36 height 28
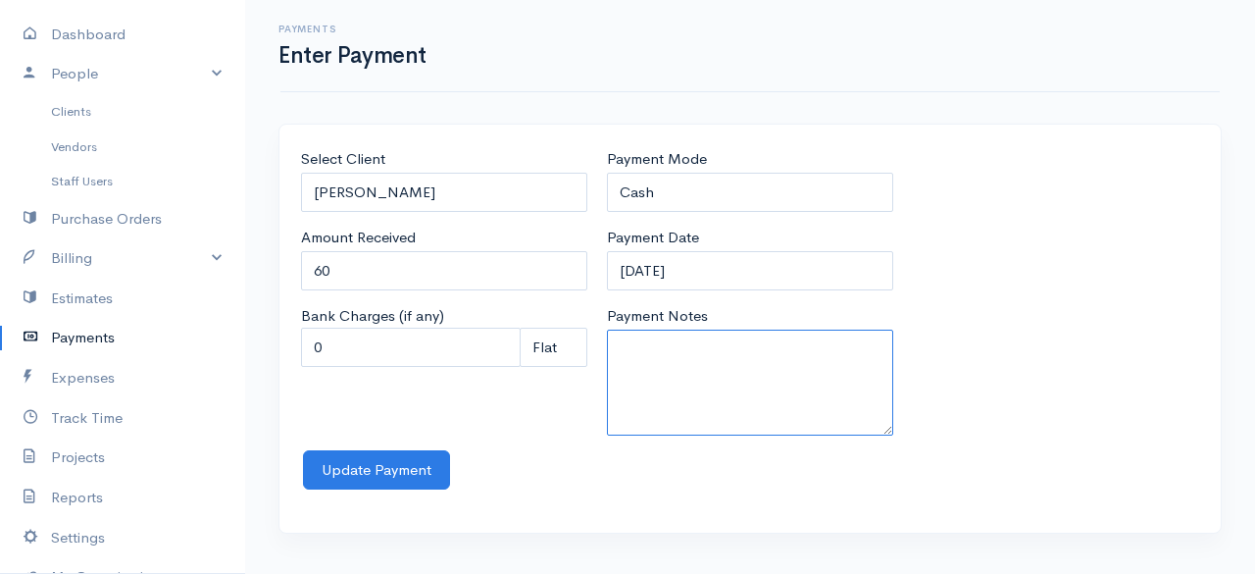
click at [728, 348] on textarea "Payment Notes" at bounding box center [750, 382] width 286 height 106
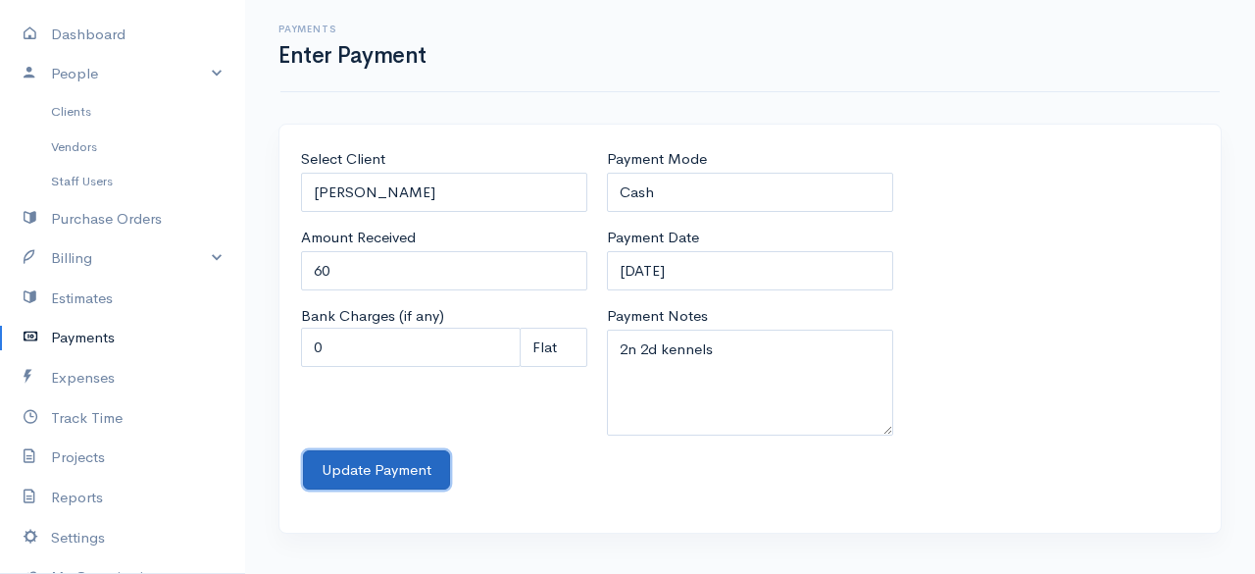
click at [387, 454] on button "Update Payment" at bounding box center [376, 470] width 147 height 40
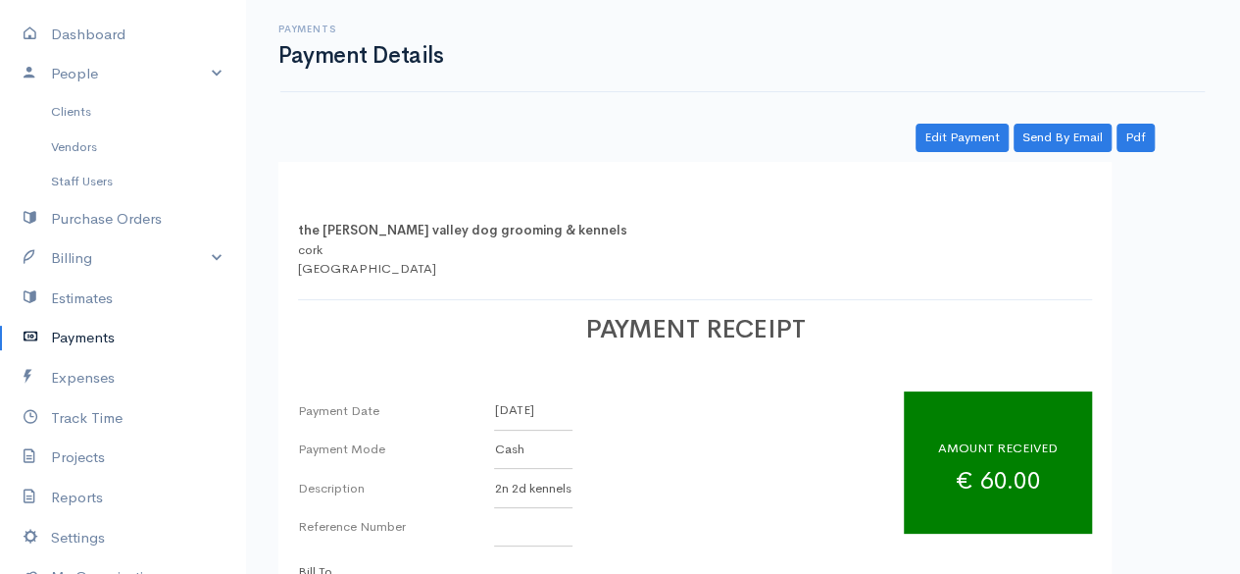
click at [110, 341] on link "Payments" at bounding box center [122, 338] width 245 height 40
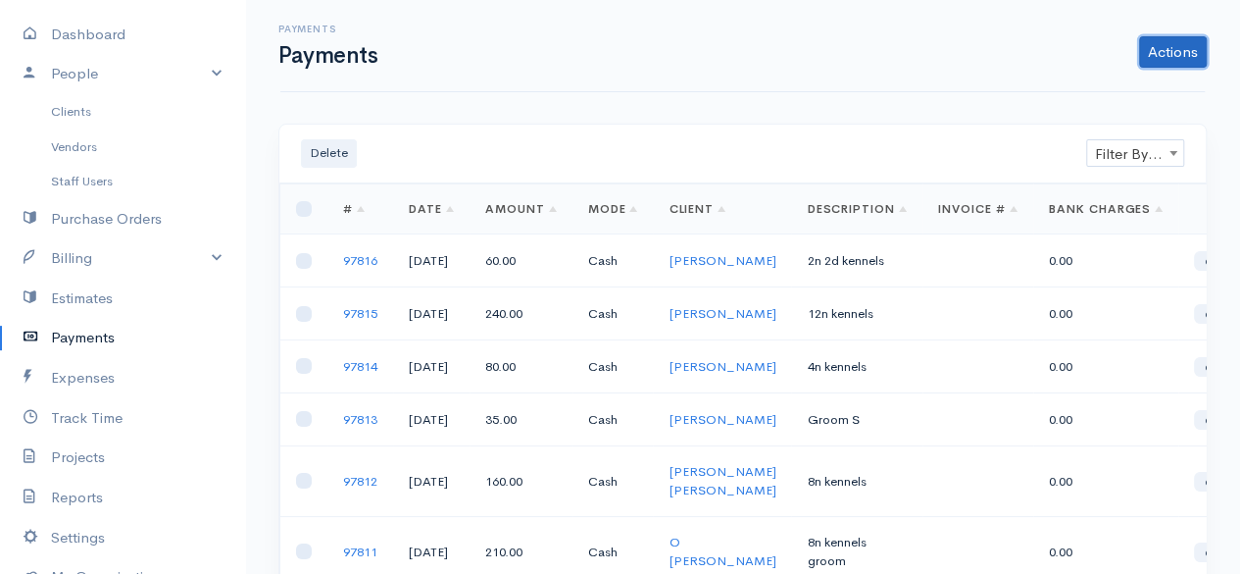
click at [1194, 52] on link "Actions" at bounding box center [1173, 51] width 68 height 31
click at [1048, 101] on link "Enter Payment" at bounding box center [1107, 93] width 202 height 34
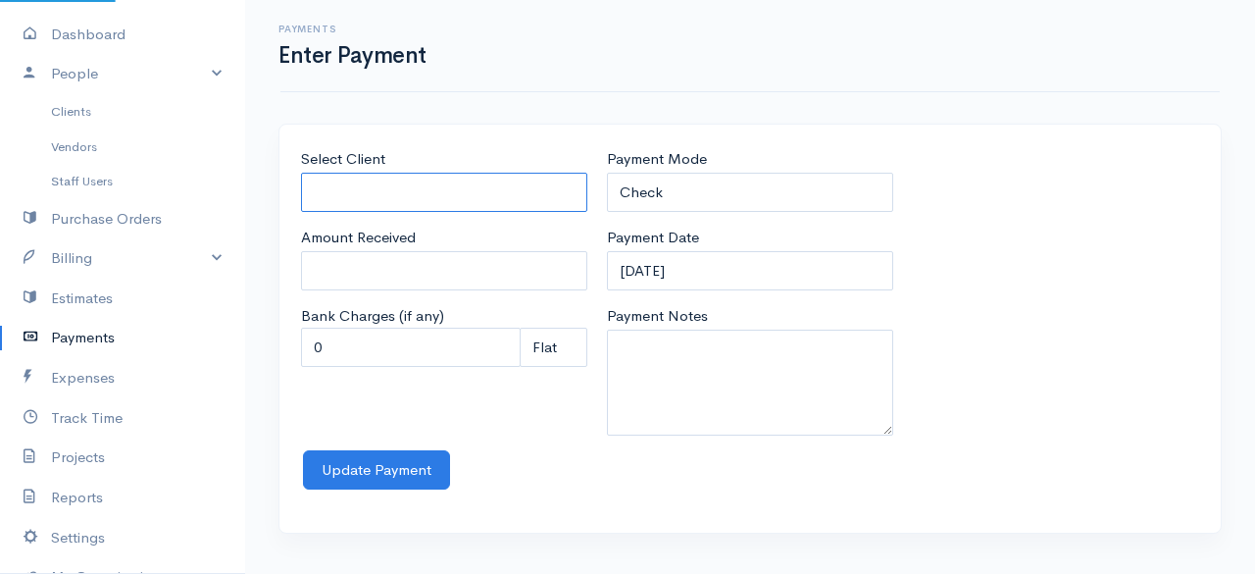
click at [418, 185] on input "Select Client" at bounding box center [444, 193] width 286 height 40
click at [398, 259] on body "the rodney valley dog grooming & kennels Upgrade Dashboard People Clients Vendo…" at bounding box center [627, 287] width 1255 height 574
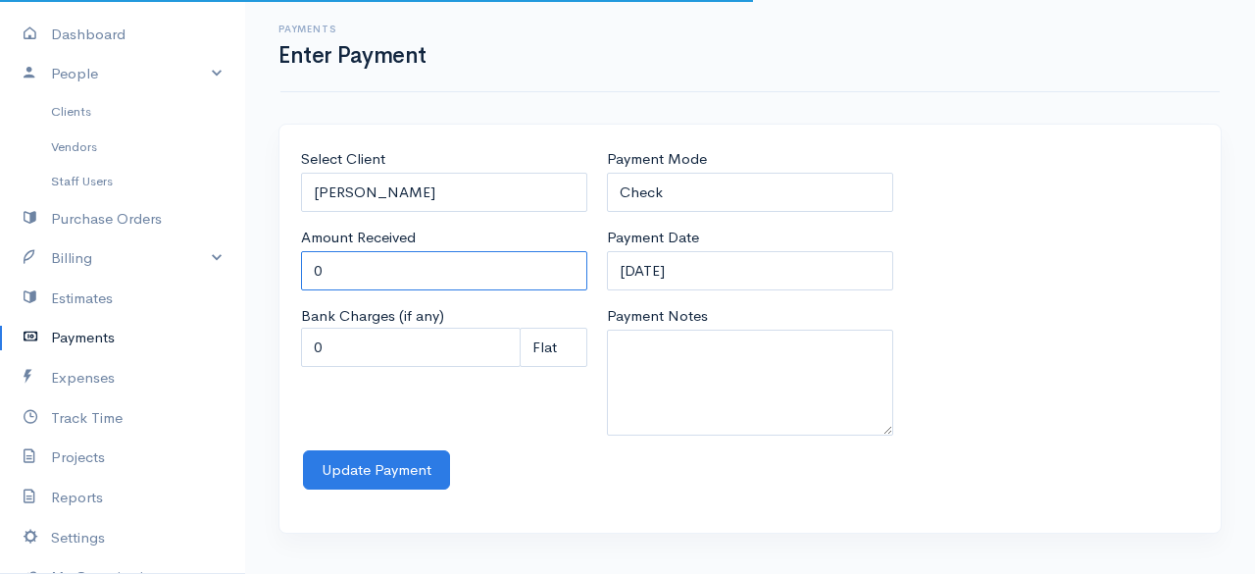
click at [398, 259] on input "0" at bounding box center [444, 271] width 286 height 40
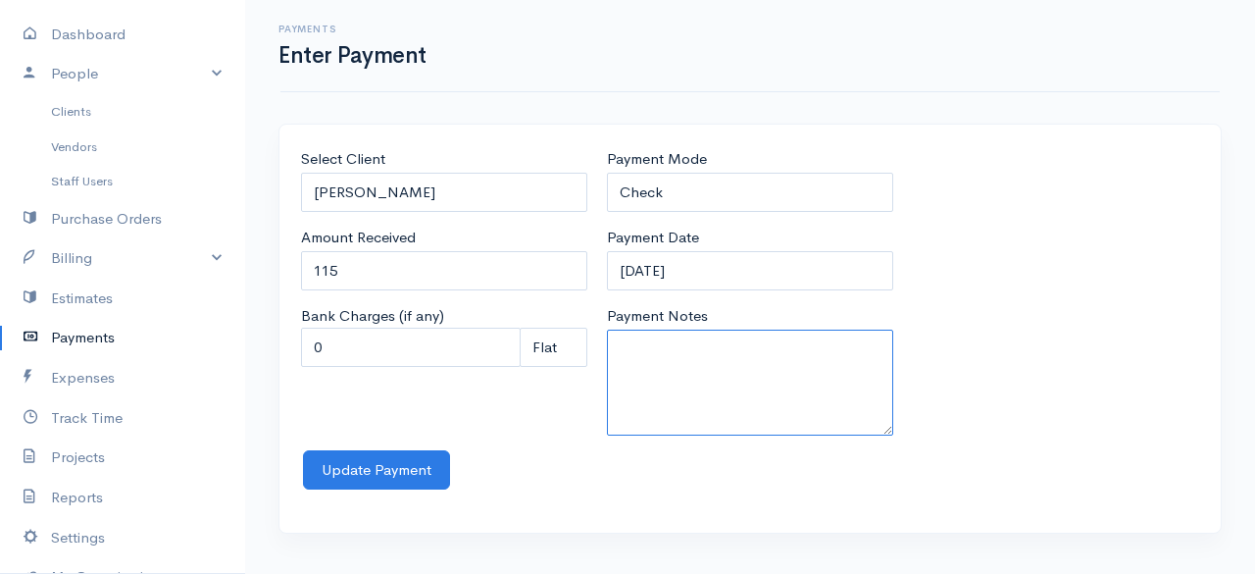
click at [632, 358] on textarea "Payment Notes" at bounding box center [750, 382] width 286 height 106
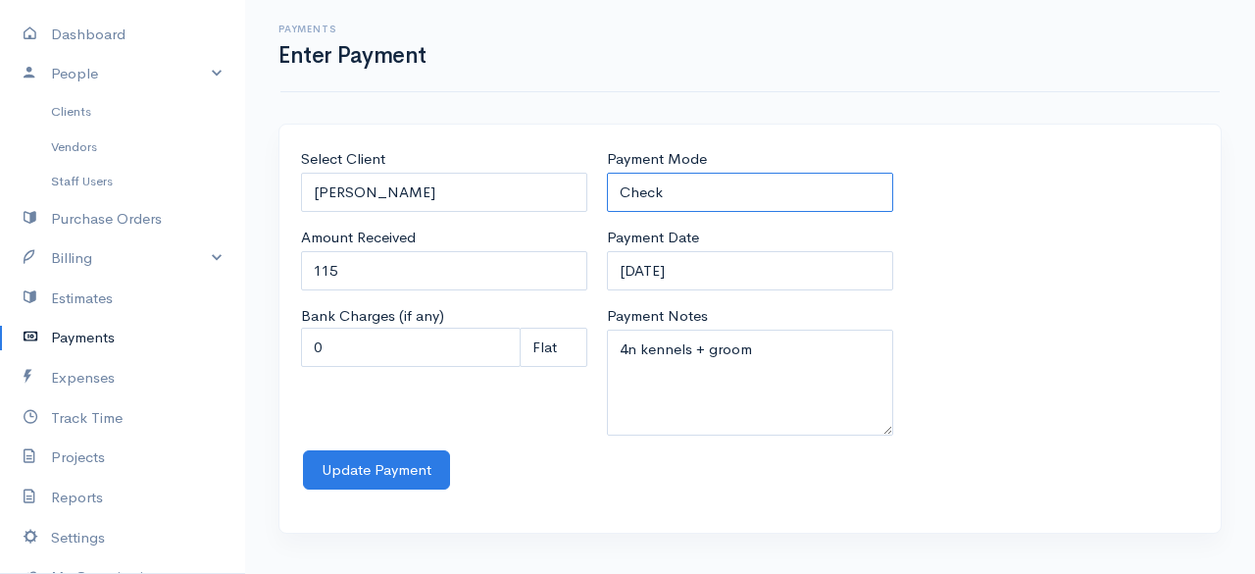
click at [716, 184] on select "Check Bank Transfer Credit Cash Debit ACH VISA MASTERCARD AMEX Discover DINERS …" at bounding box center [750, 193] width 286 height 40
click at [607, 173] on select "Check Bank Transfer Credit Cash Debit ACH VISA MASTERCARD AMEX Discover DINERS …" at bounding box center [750, 193] width 286 height 40
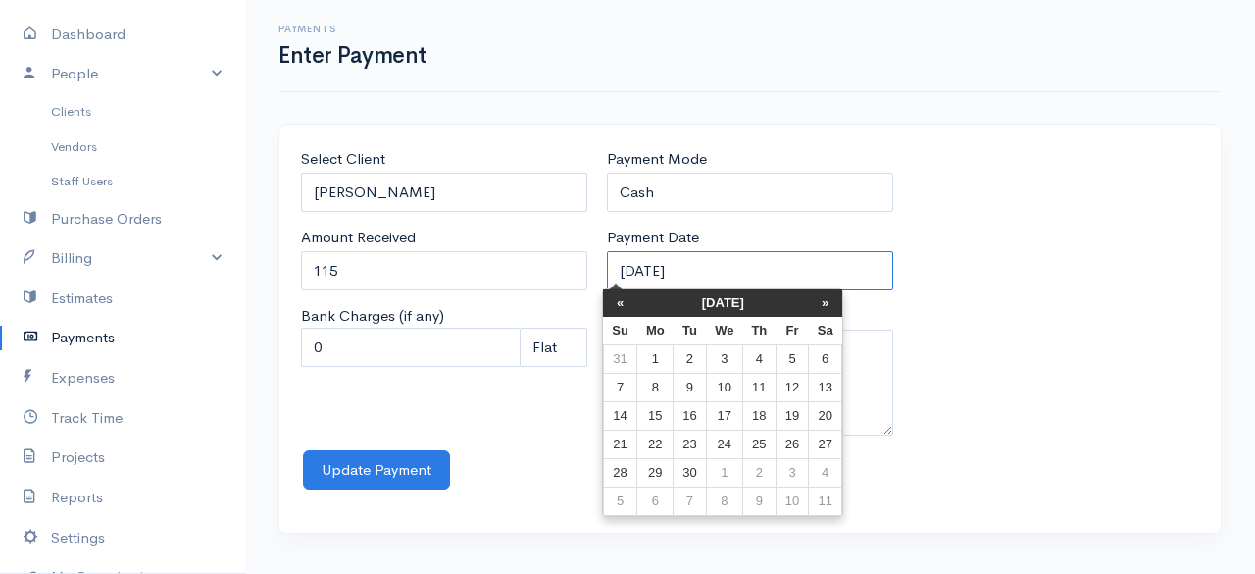
click at [748, 264] on input "12-09-2025" at bounding box center [750, 271] width 286 height 40
click at [630, 303] on th "«" at bounding box center [620, 302] width 34 height 27
click at [630, 303] on th "«" at bounding box center [625, 302] width 34 height 27
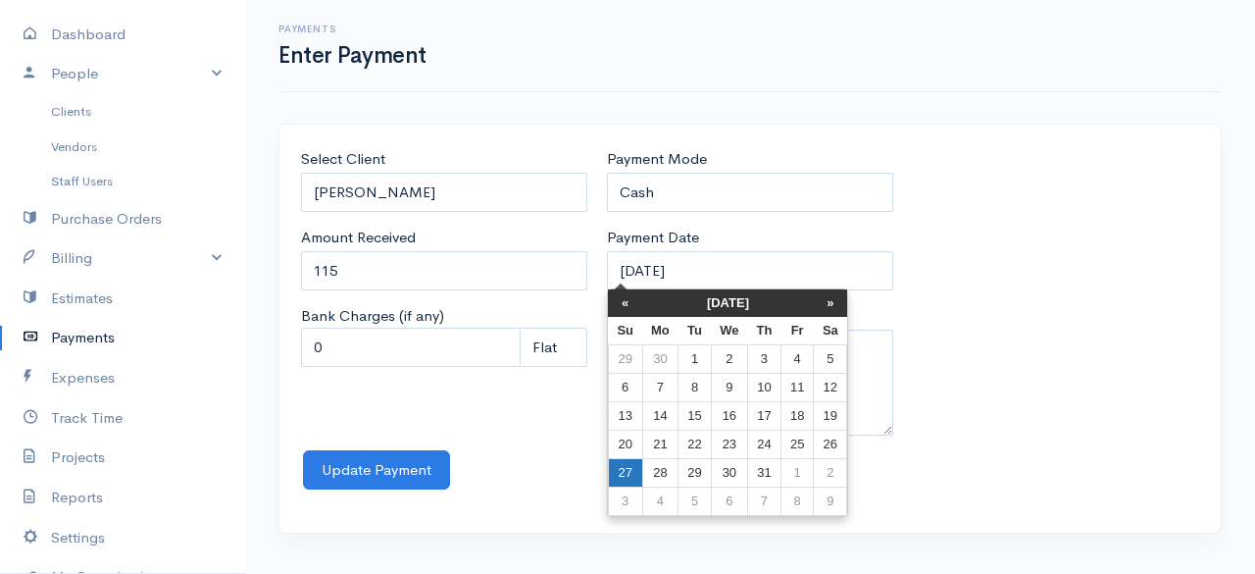
click at [630, 470] on td "27" at bounding box center [625, 473] width 34 height 28
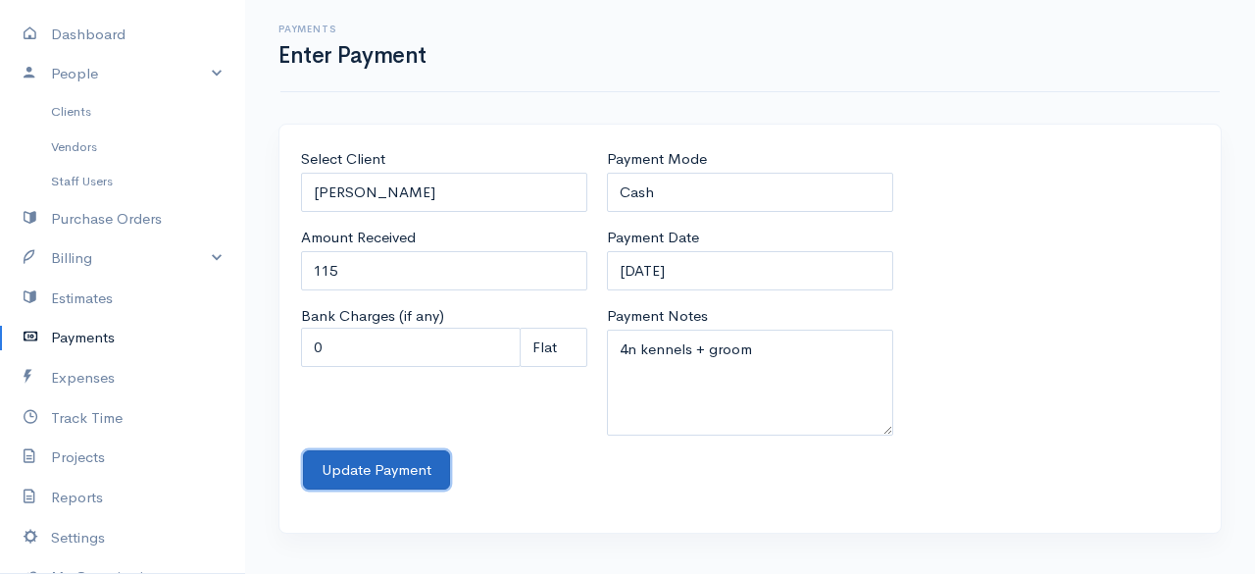
click at [387, 450] on button "Update Payment" at bounding box center [376, 470] width 147 height 40
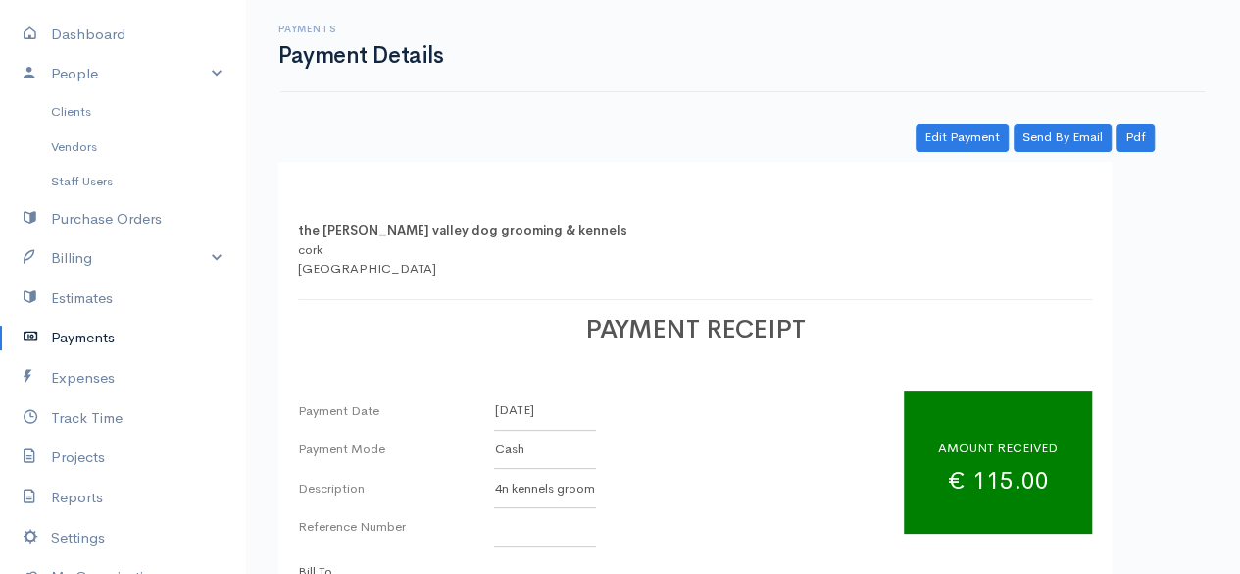
click at [96, 328] on link "Payments" at bounding box center [122, 338] width 245 height 40
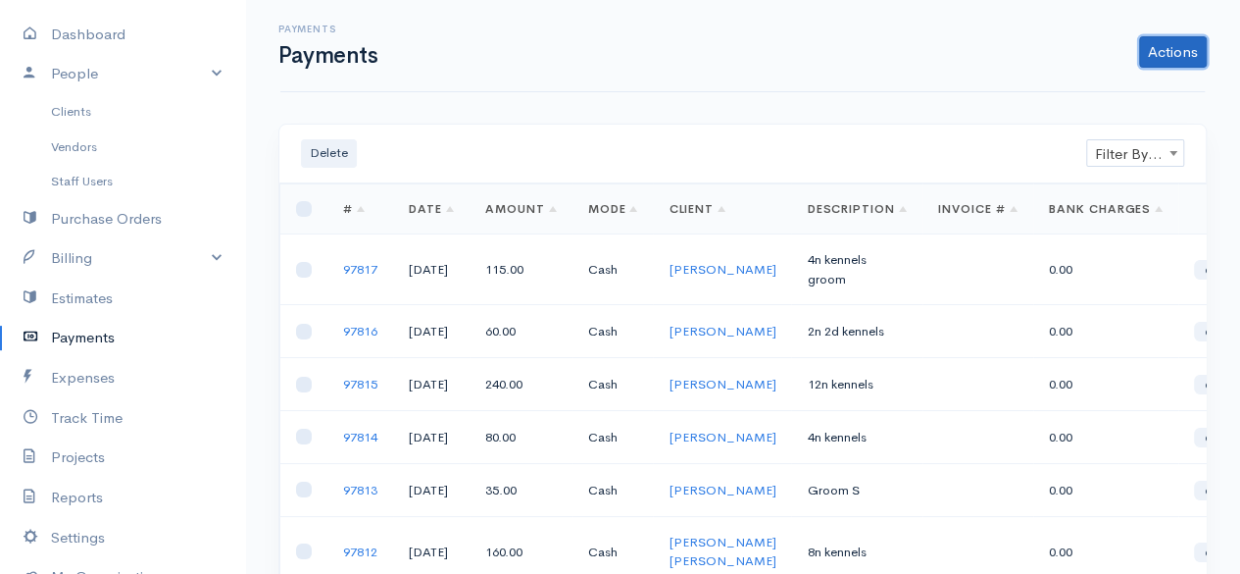
click at [1184, 46] on link "Actions" at bounding box center [1173, 51] width 68 height 31
click at [903, 72] on div "Payments Payments Actions Enter Payment Import Bank Statement" at bounding box center [742, 46] width 925 height 92
click at [65, 109] on link "Clients" at bounding box center [122, 111] width 245 height 35
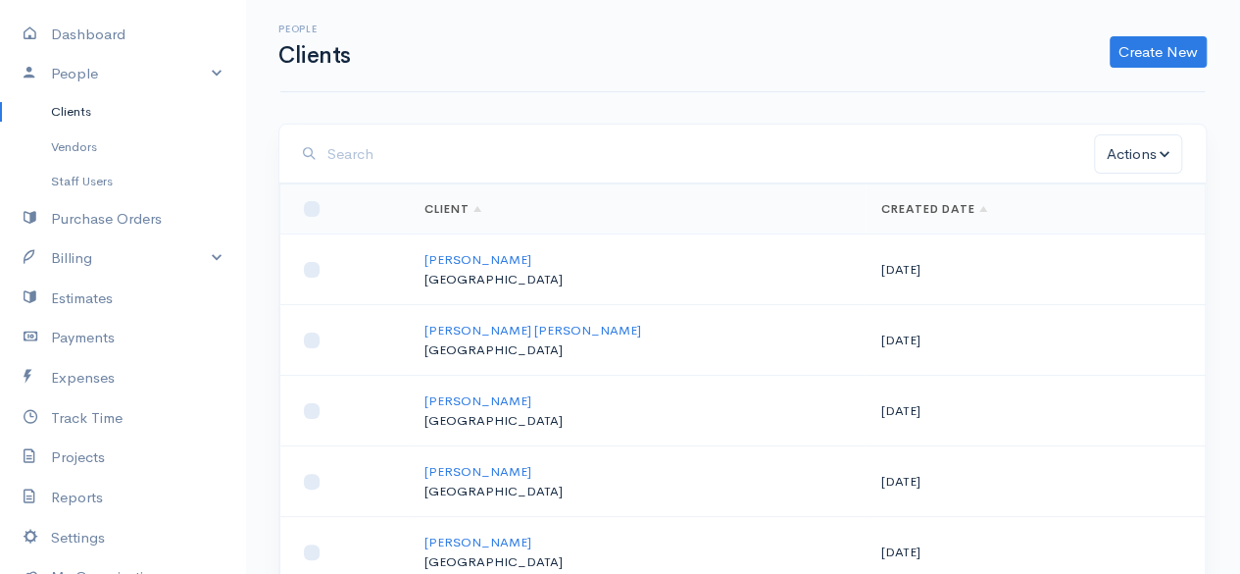
click at [494, 142] on input "search" at bounding box center [711, 154] width 767 height 40
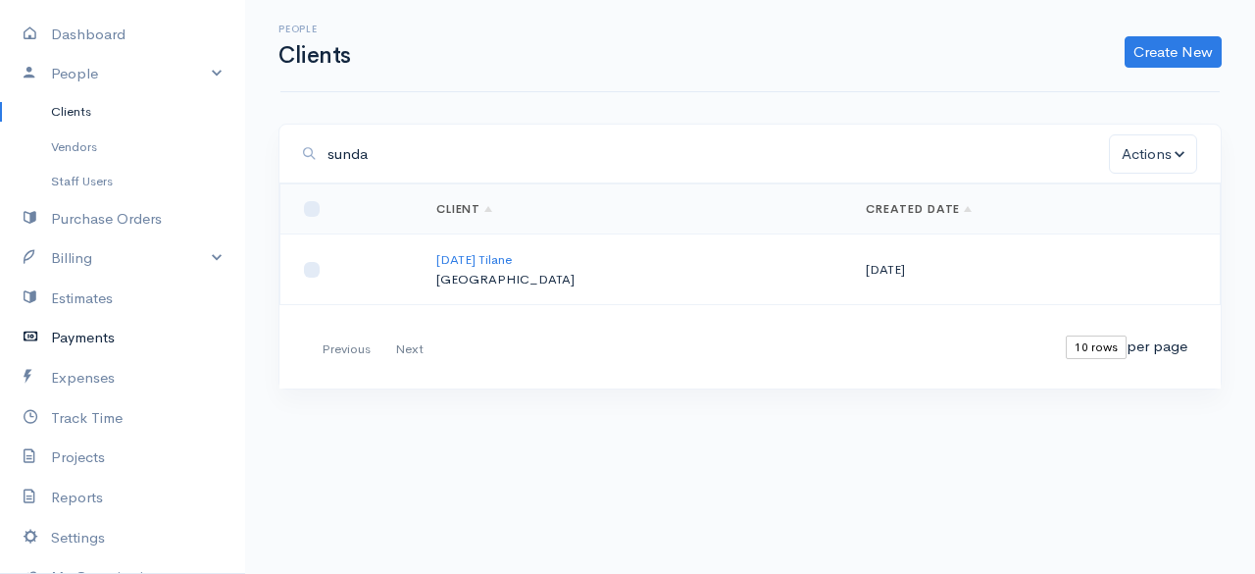
click at [91, 344] on link "Payments" at bounding box center [122, 338] width 245 height 40
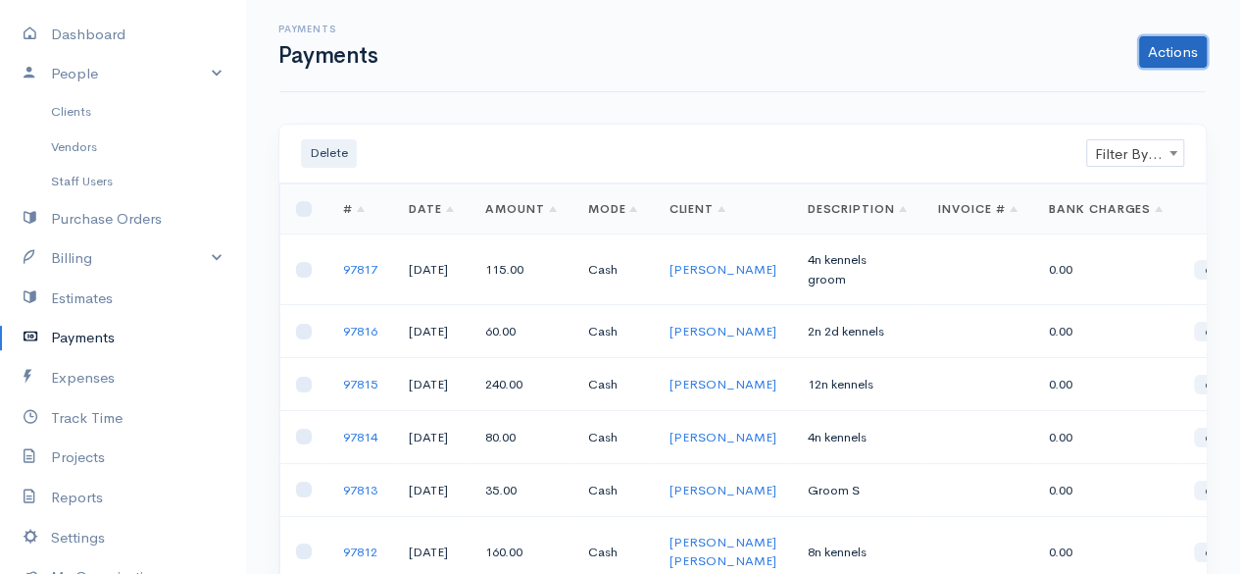
click at [1191, 61] on link "Actions" at bounding box center [1173, 51] width 68 height 31
click at [1090, 99] on link "Enter Payment" at bounding box center [1107, 93] width 202 height 34
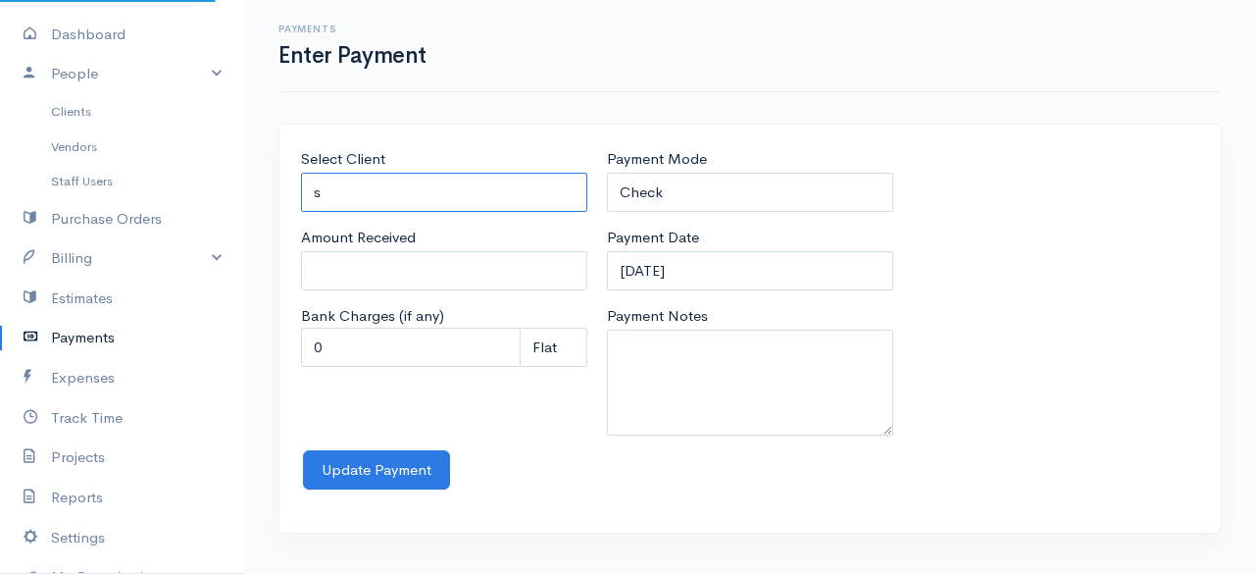
click at [445, 191] on input "s" at bounding box center [444, 193] width 286 height 40
click at [392, 235] on body "the rodney valley dog grooming & kennels Upgrade Dashboard People Clients Vendo…" at bounding box center [627, 287] width 1255 height 574
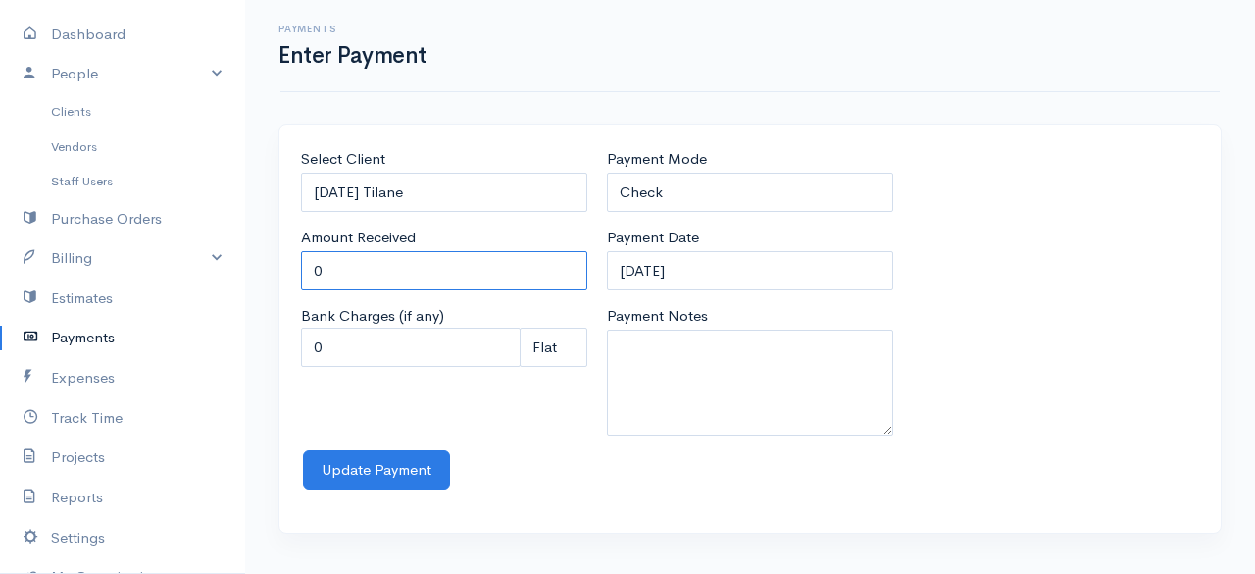
click at [389, 269] on input "0" at bounding box center [444, 271] width 286 height 40
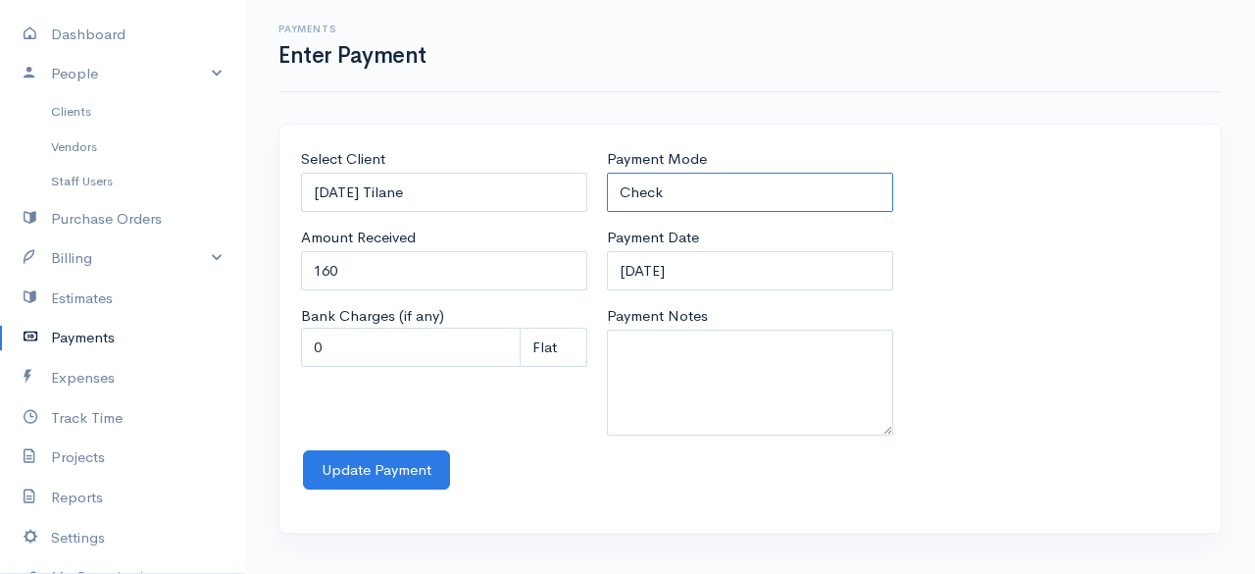
click at [710, 178] on select "Check Bank Transfer Credit Cash Debit ACH VISA MASTERCARD AMEX Discover DINERS …" at bounding box center [750, 193] width 286 height 40
click at [607, 173] on select "Check Bank Transfer Credit Cash Debit ACH VISA MASTERCARD AMEX Discover DINERS …" at bounding box center [750, 193] width 286 height 40
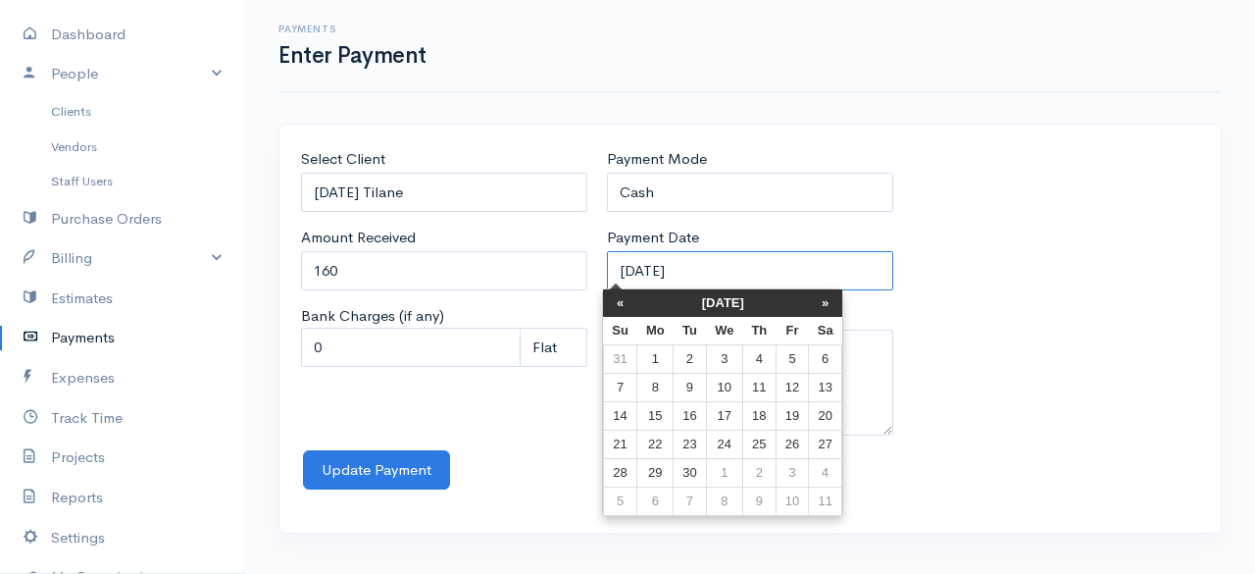
click at [724, 257] on input "12-09-2025" at bounding box center [750, 271] width 286 height 40
click at [627, 297] on th "«" at bounding box center [620, 302] width 34 height 27
click at [627, 297] on th "«" at bounding box center [625, 302] width 34 height 27
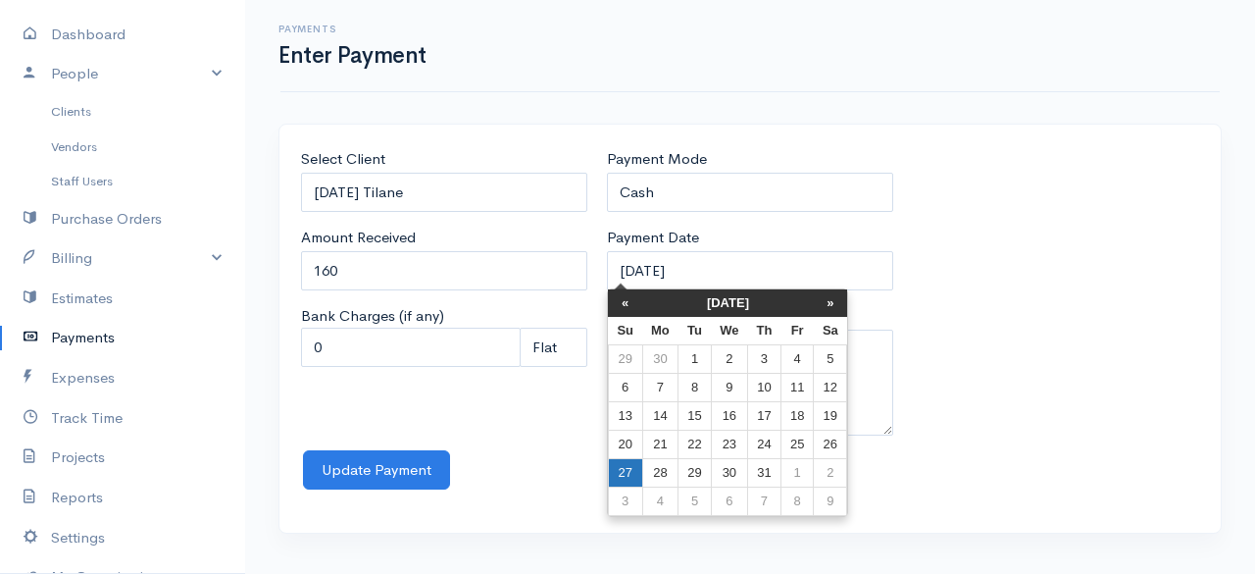
click at [633, 465] on td "27" at bounding box center [625, 473] width 34 height 28
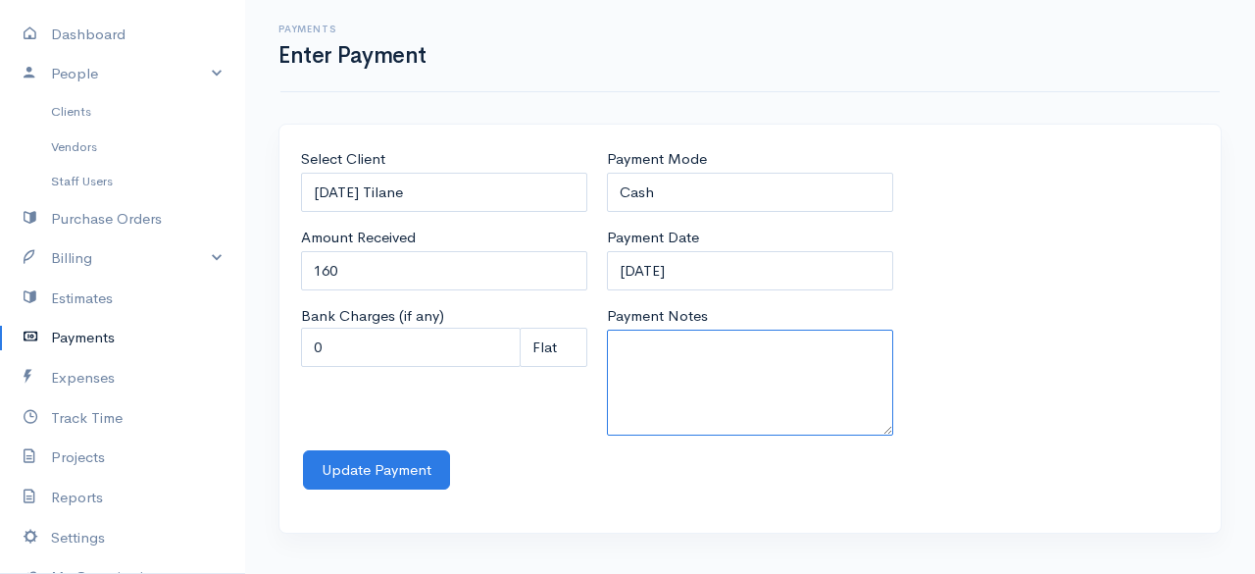
click at [725, 360] on textarea "Payment Notes" at bounding box center [750, 382] width 286 height 106
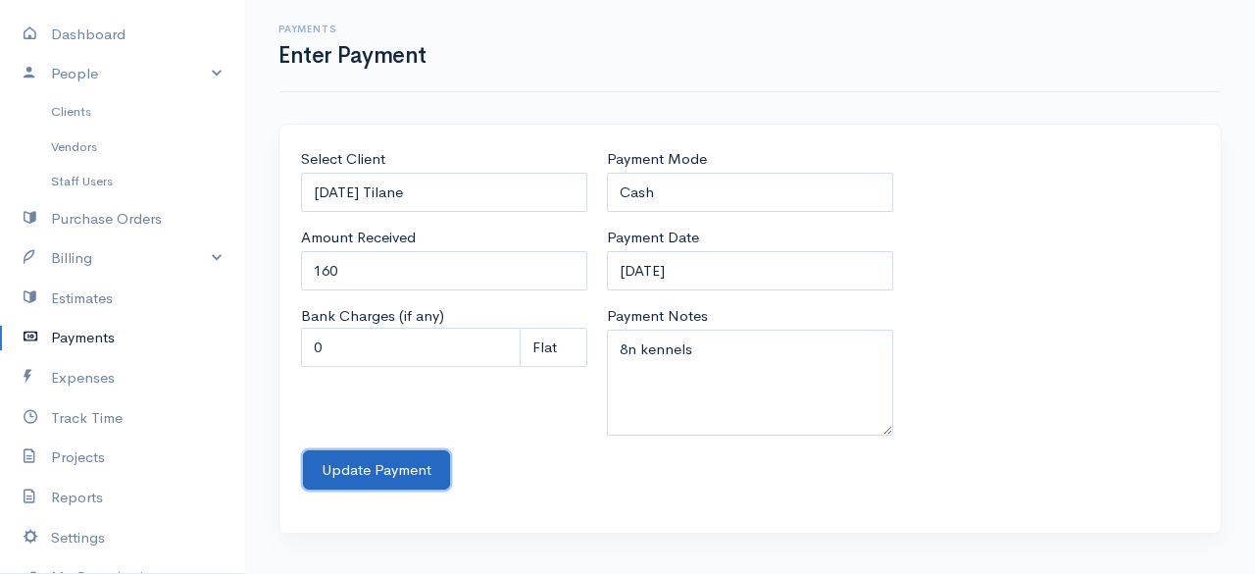
click at [397, 477] on button "Update Payment" at bounding box center [376, 470] width 147 height 40
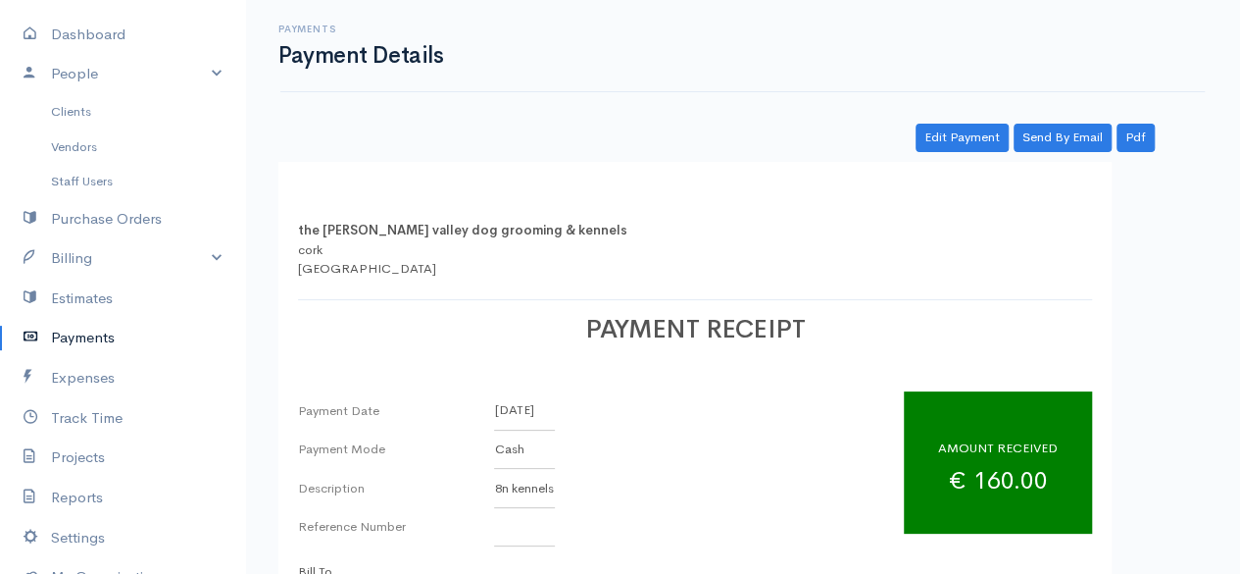
scroll to position [284, 0]
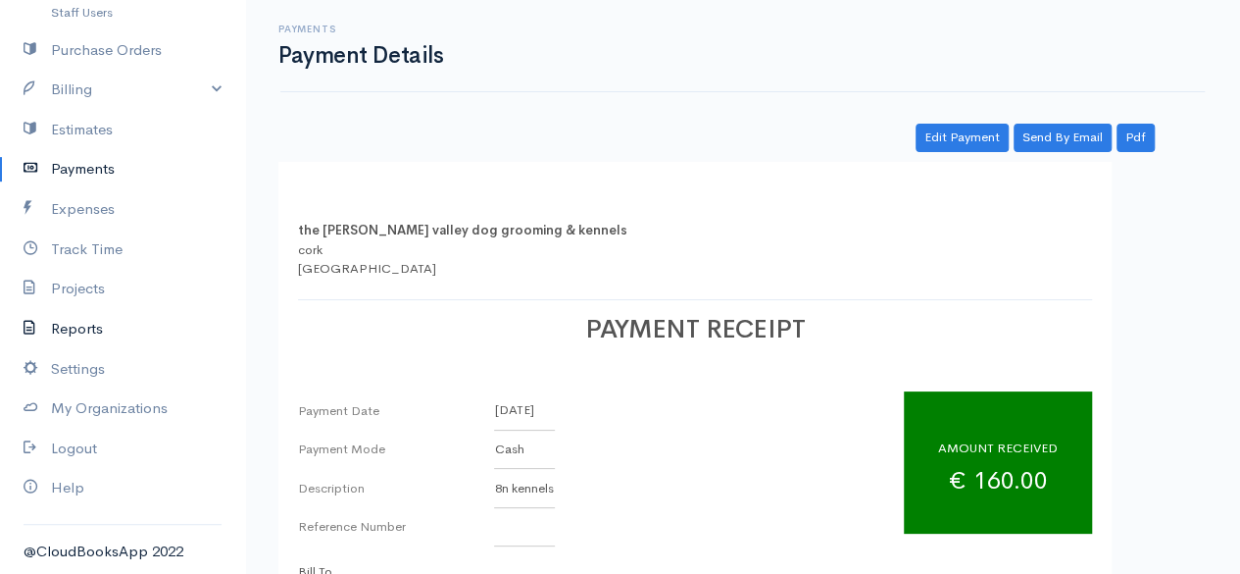
click at [95, 326] on link "Reports" at bounding box center [122, 329] width 245 height 40
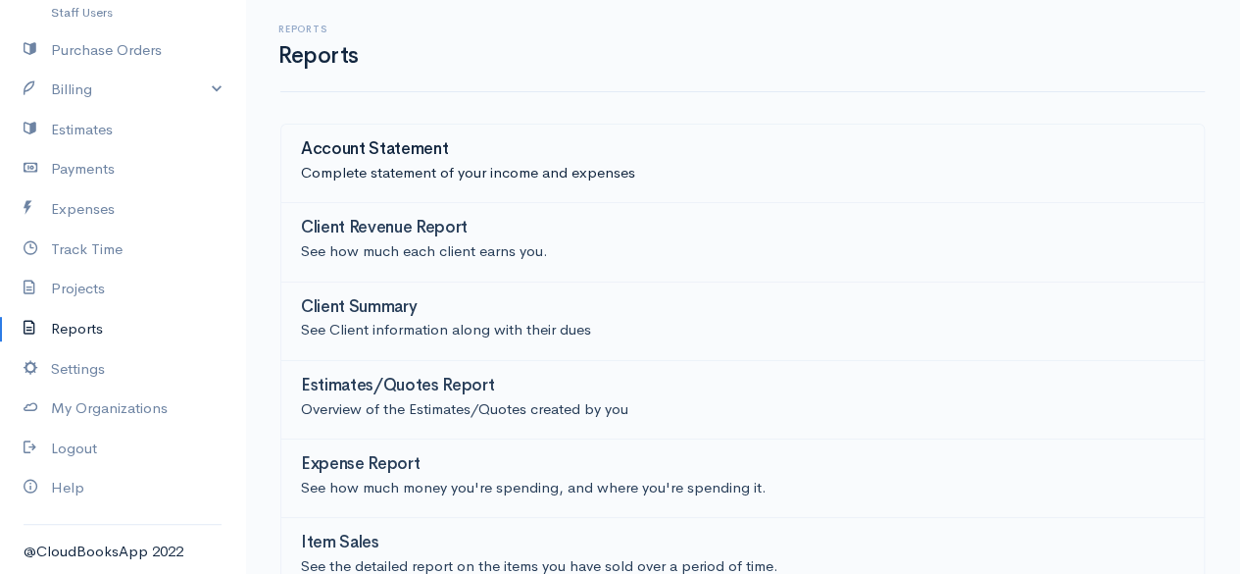
click at [509, 170] on p "Complete statement of your income and expenses" at bounding box center [743, 173] width 884 height 23
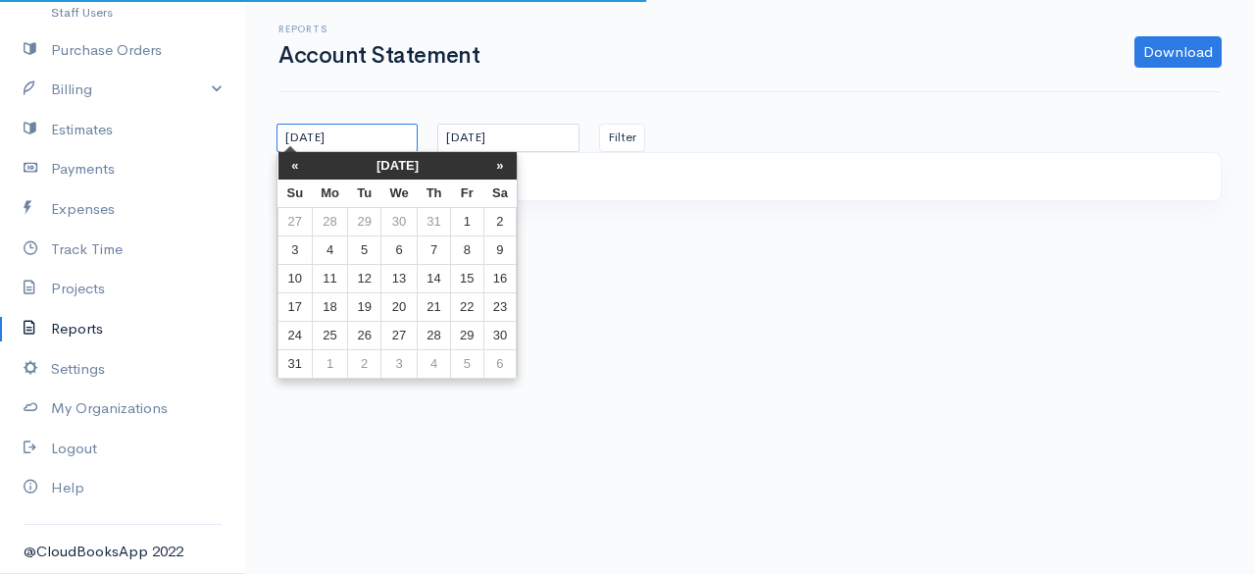
click at [395, 142] on input "13-08-2025" at bounding box center [347, 138] width 141 height 28
click at [380, 164] on th "August 2025" at bounding box center [398, 165] width 172 height 27
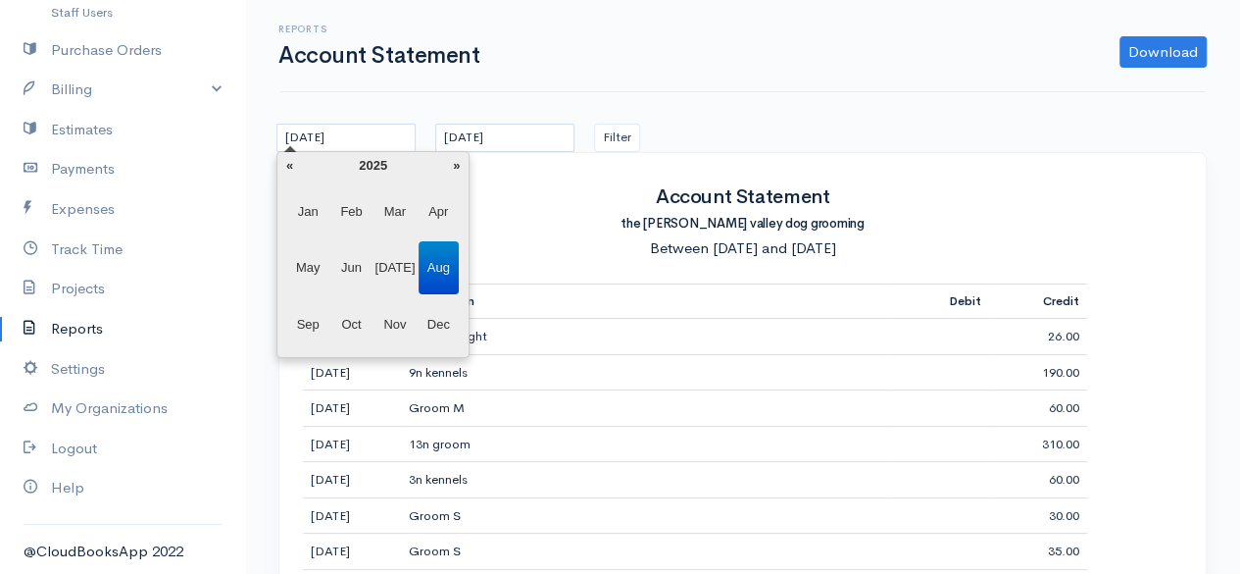
click at [311, 211] on span "Jan" at bounding box center [308, 211] width 40 height 53
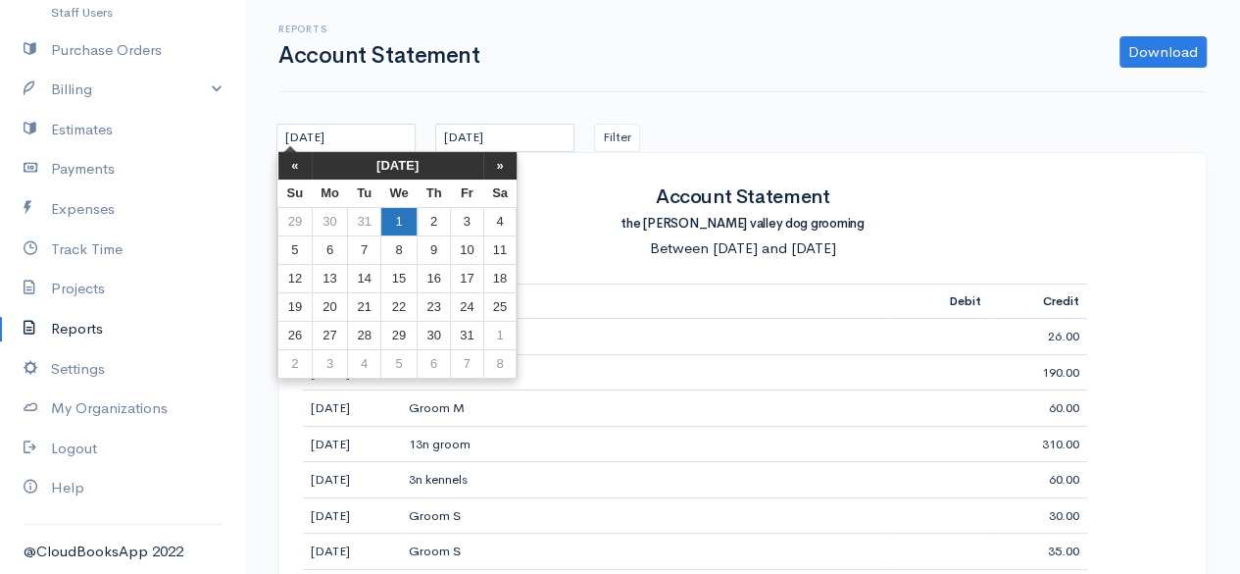
click at [396, 218] on td "1" at bounding box center [398, 221] width 36 height 28
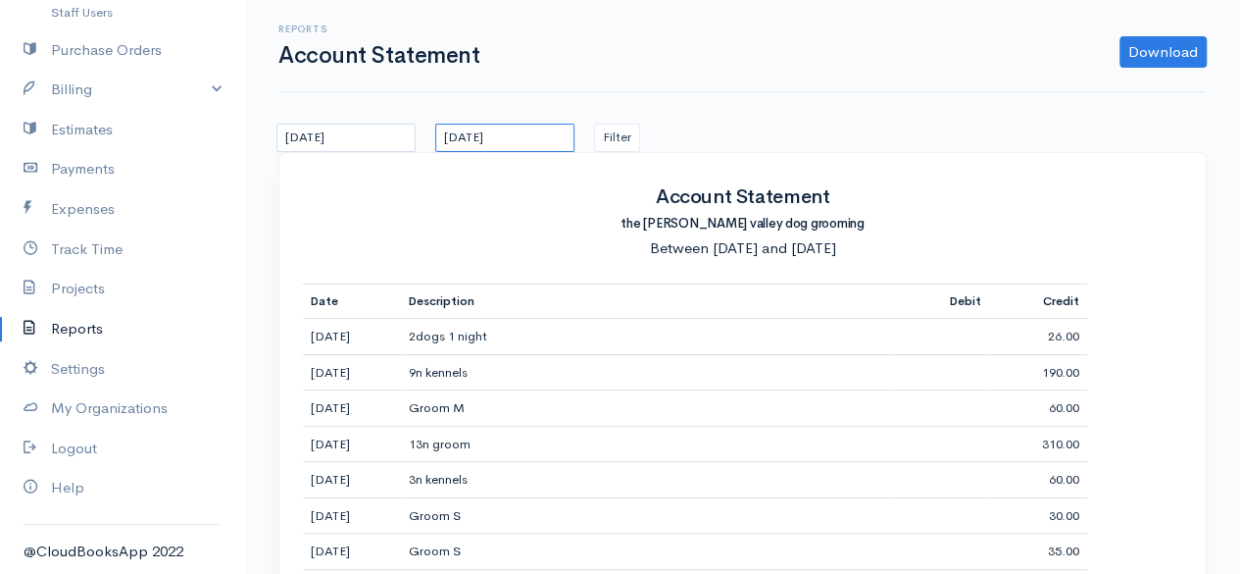
click at [524, 144] on input "12-09-2025" at bounding box center [504, 138] width 139 height 28
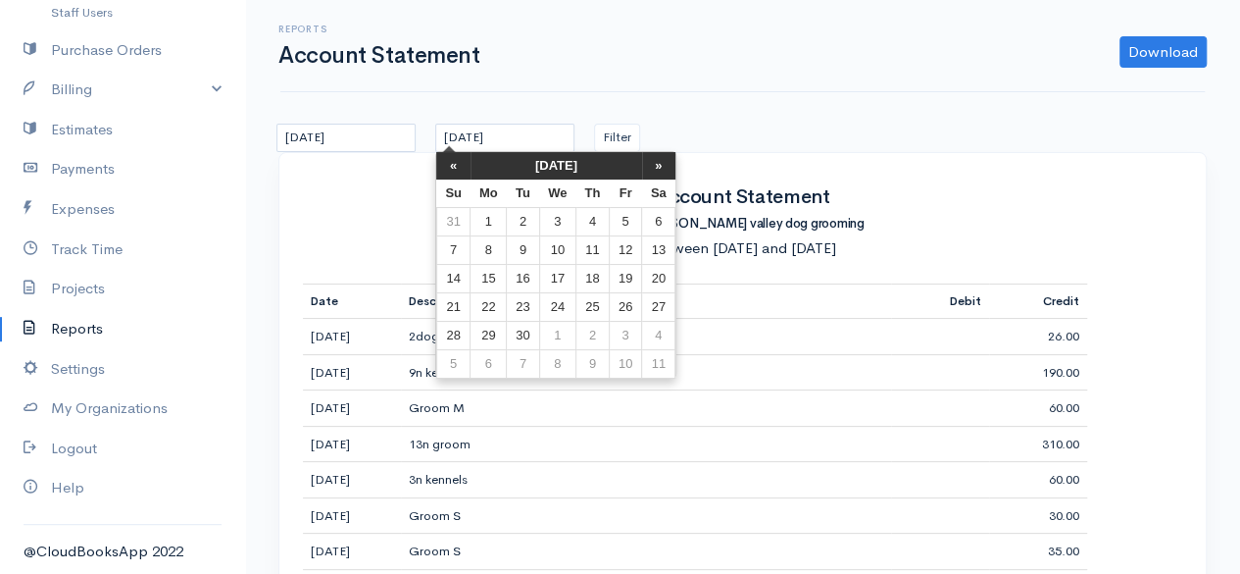
click at [531, 164] on th "September 2025" at bounding box center [557, 165] width 172 height 27
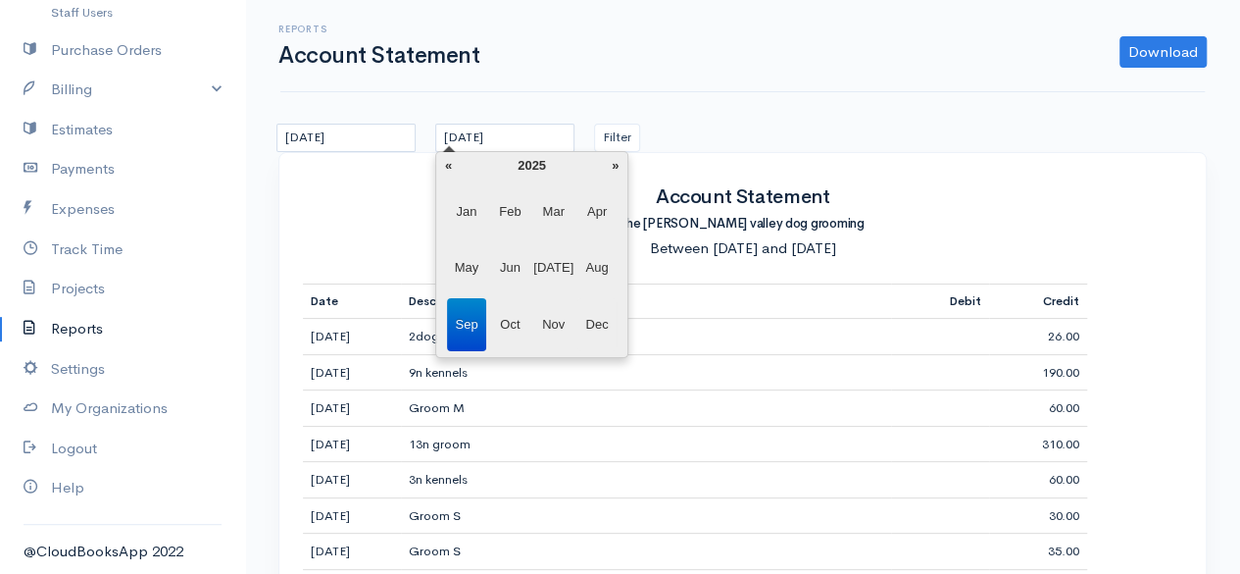
click at [596, 313] on span "Dec" at bounding box center [598, 324] width 40 height 53
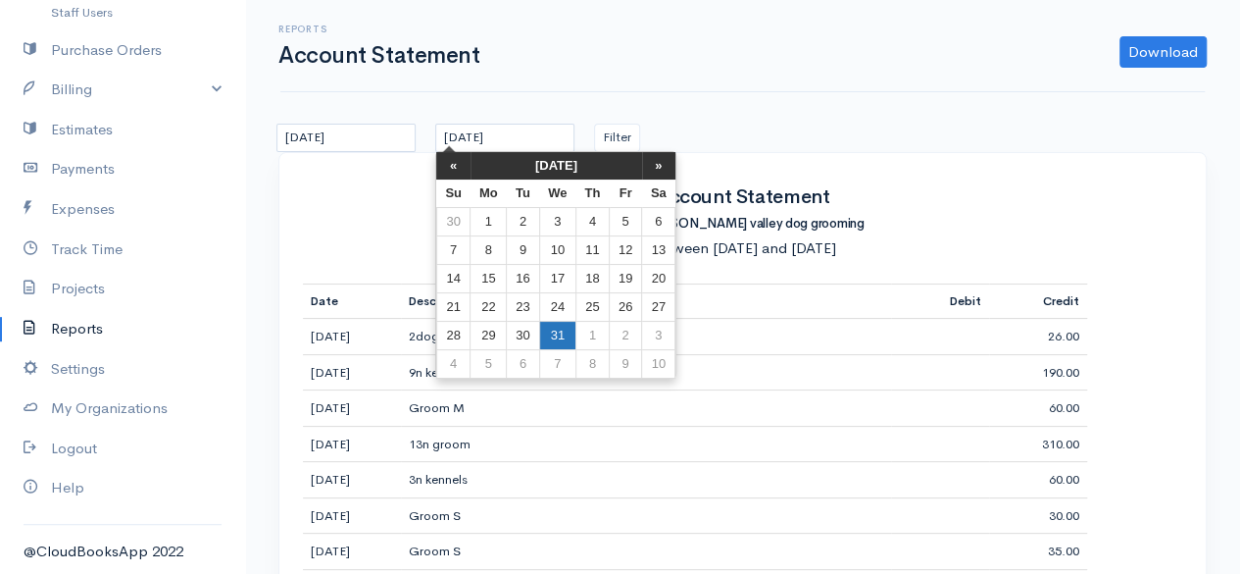
click at [552, 336] on td "31" at bounding box center [557, 335] width 36 height 28
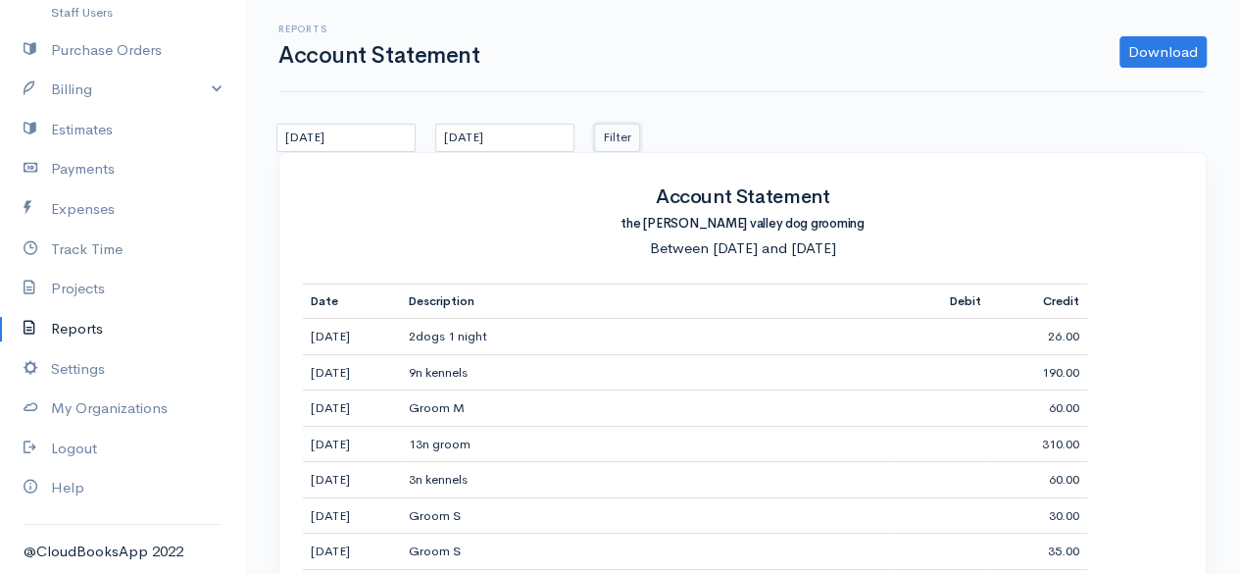
click at [626, 134] on button "Filter" at bounding box center [617, 138] width 46 height 28
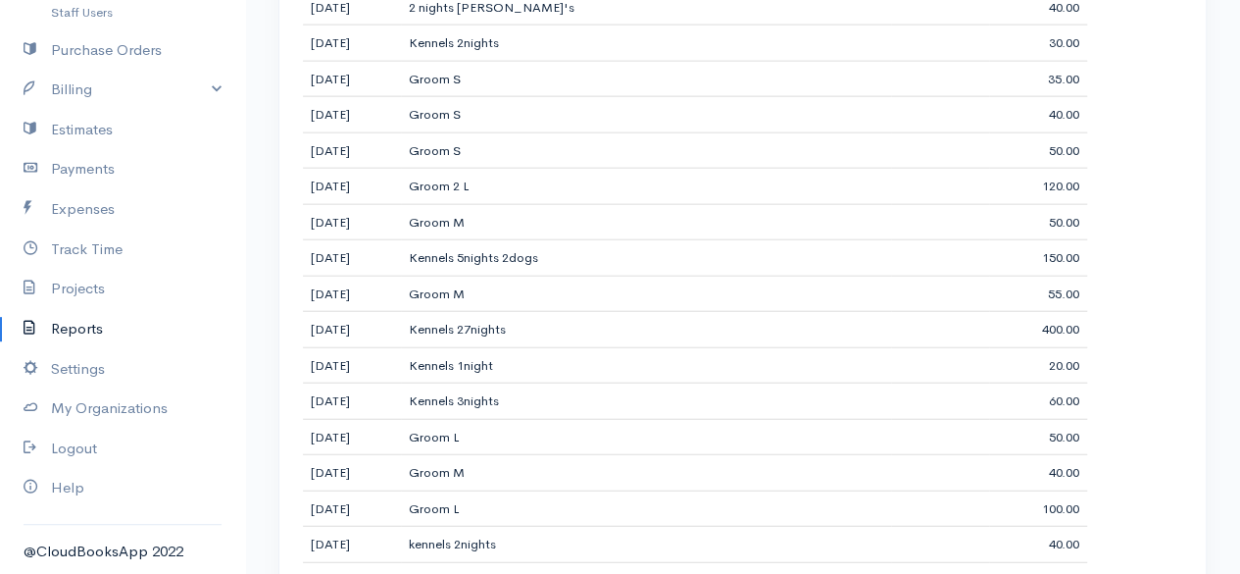
scroll to position [6178, 0]
